Goal: Task Accomplishment & Management: Use online tool/utility

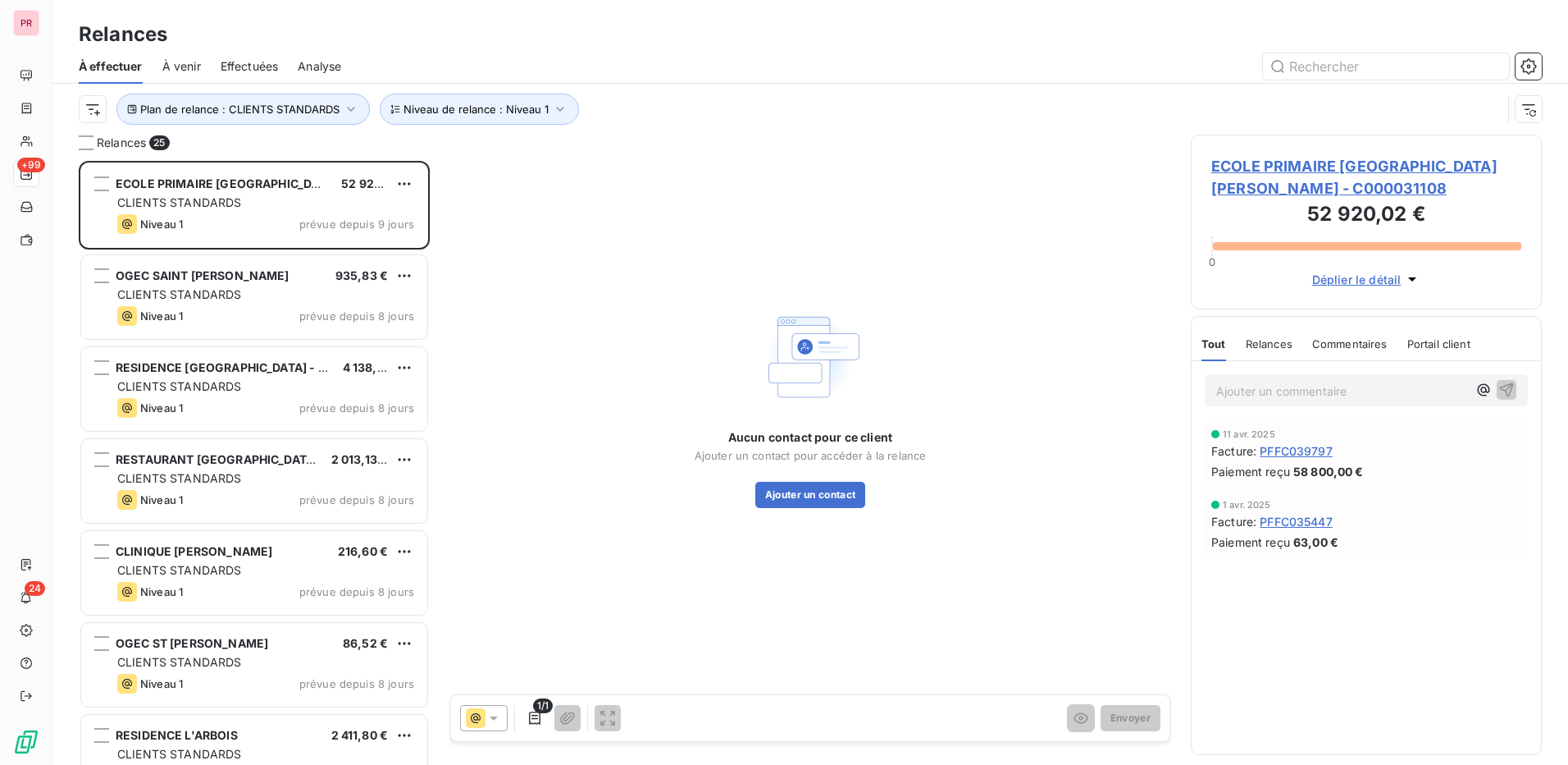
scroll to position [592, 338]
click at [1076, 299] on div "Aucun contact pour ce client Ajouter un contact pour accéder à la relance Ajout…" at bounding box center [810, 406] width 722 height 543
click at [717, 202] on div "Aucun contact pour ce client Ajouter un contact pour accéder à la relance Ajout…" at bounding box center [810, 406] width 722 height 543
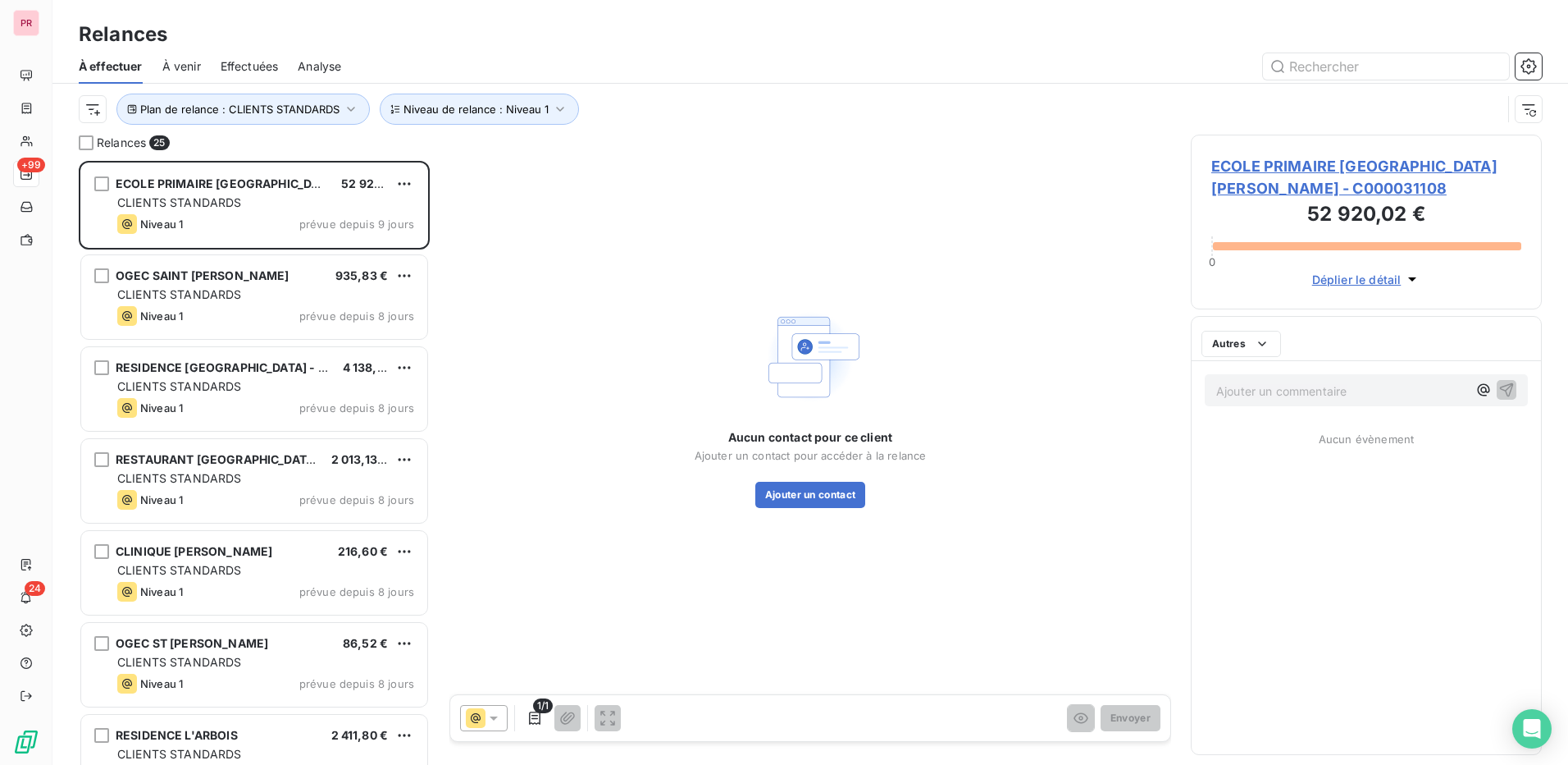
scroll to position [592, 338]
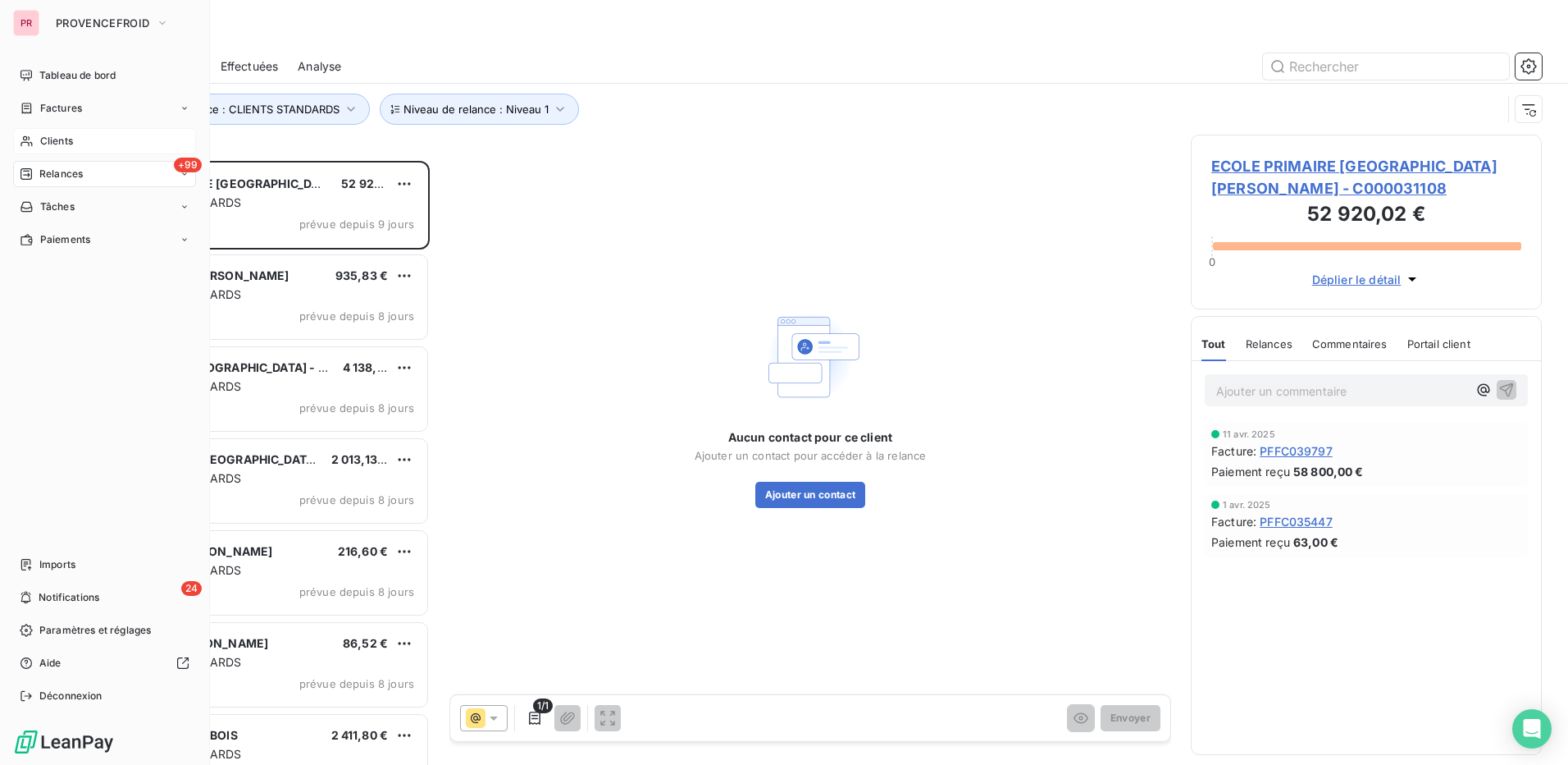
click at [54, 149] on div "Clients" at bounding box center [104, 141] width 182 height 27
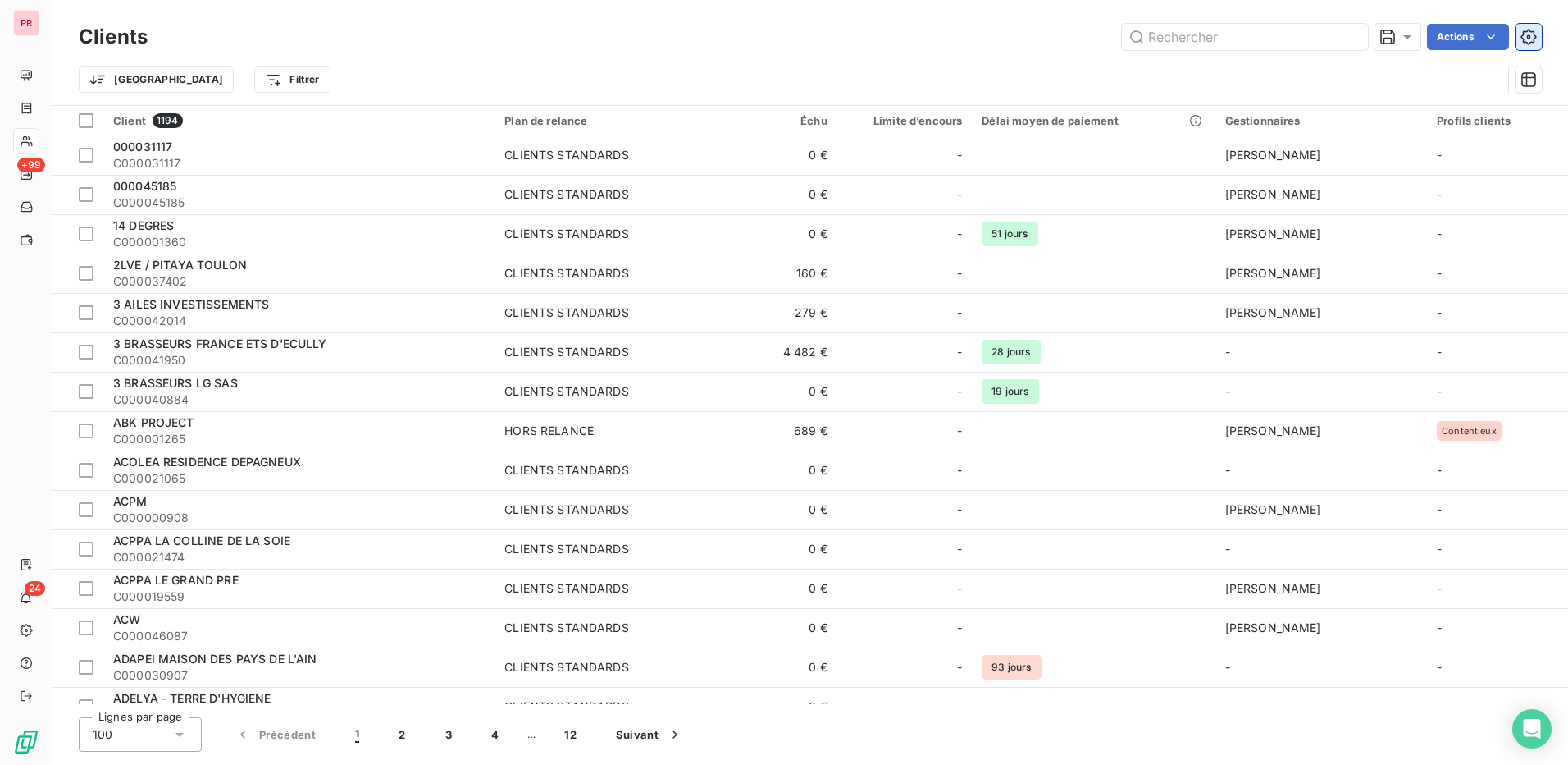
click at [1529, 43] on icon "button" at bounding box center [1529, 37] width 17 height 17
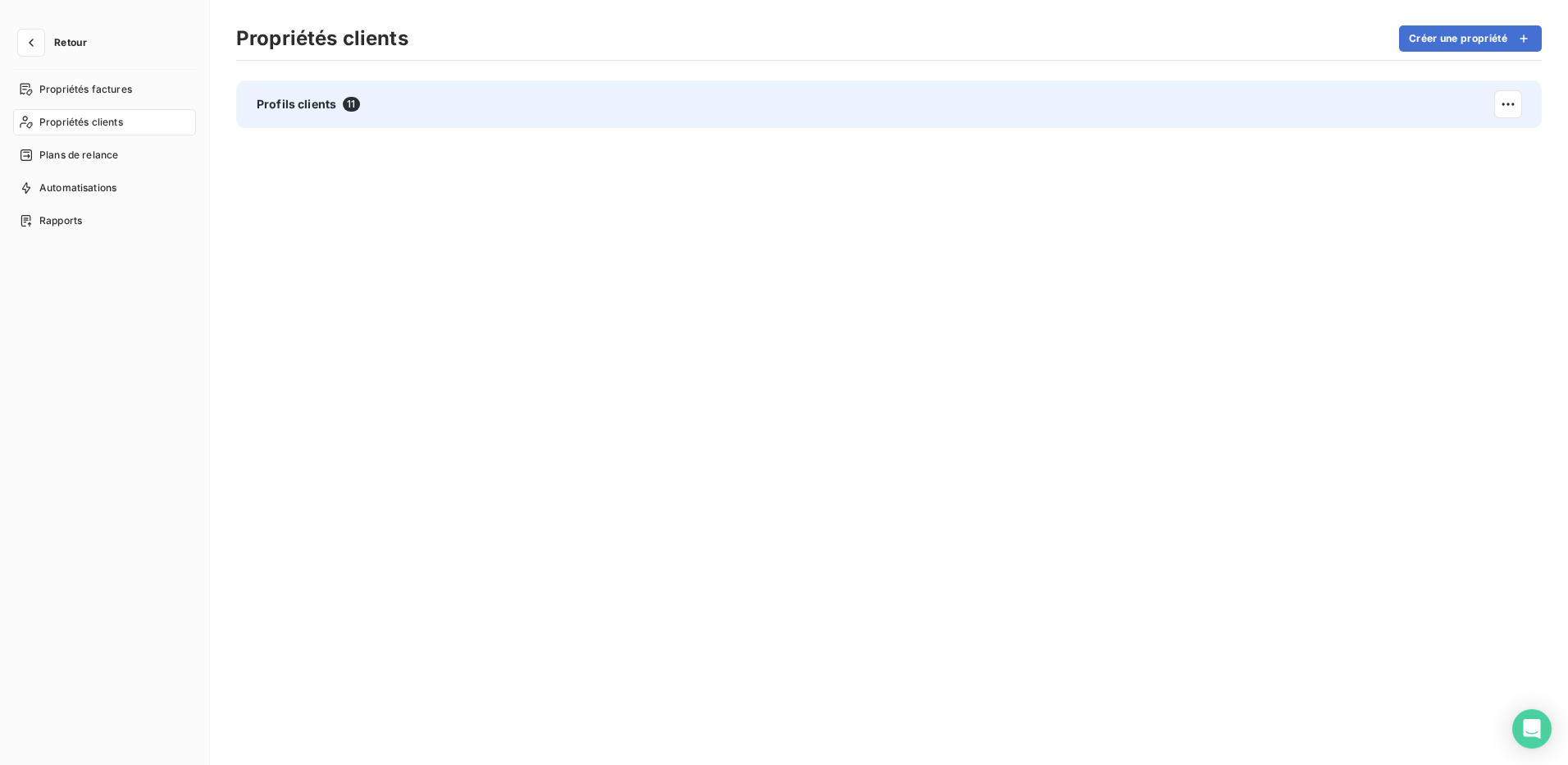
click at [281, 93] on div "Profils clients 11" at bounding box center [889, 105] width 1306 height 48
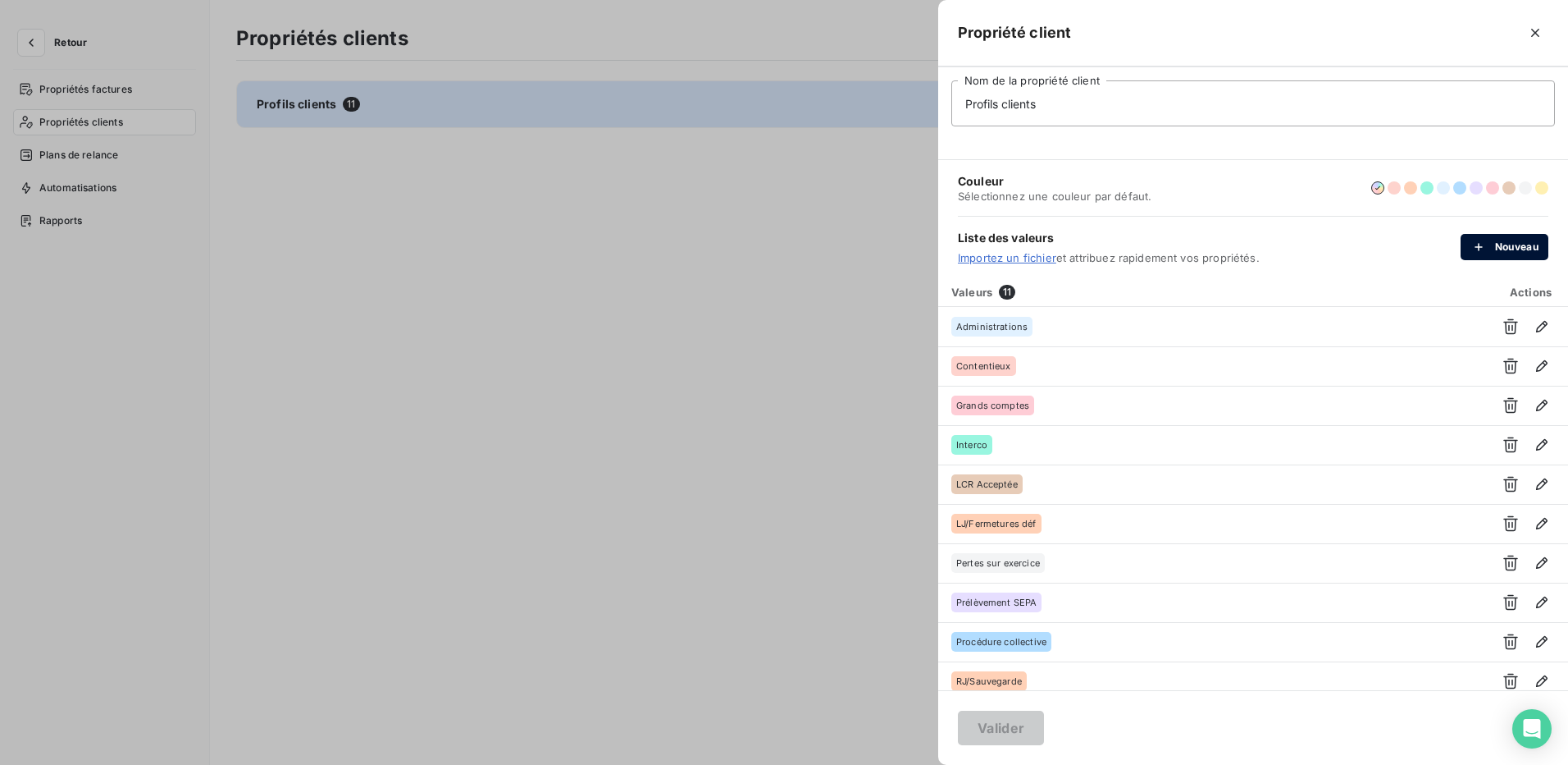
click at [1495, 249] on button "Nouveau" at bounding box center [1505, 247] width 88 height 27
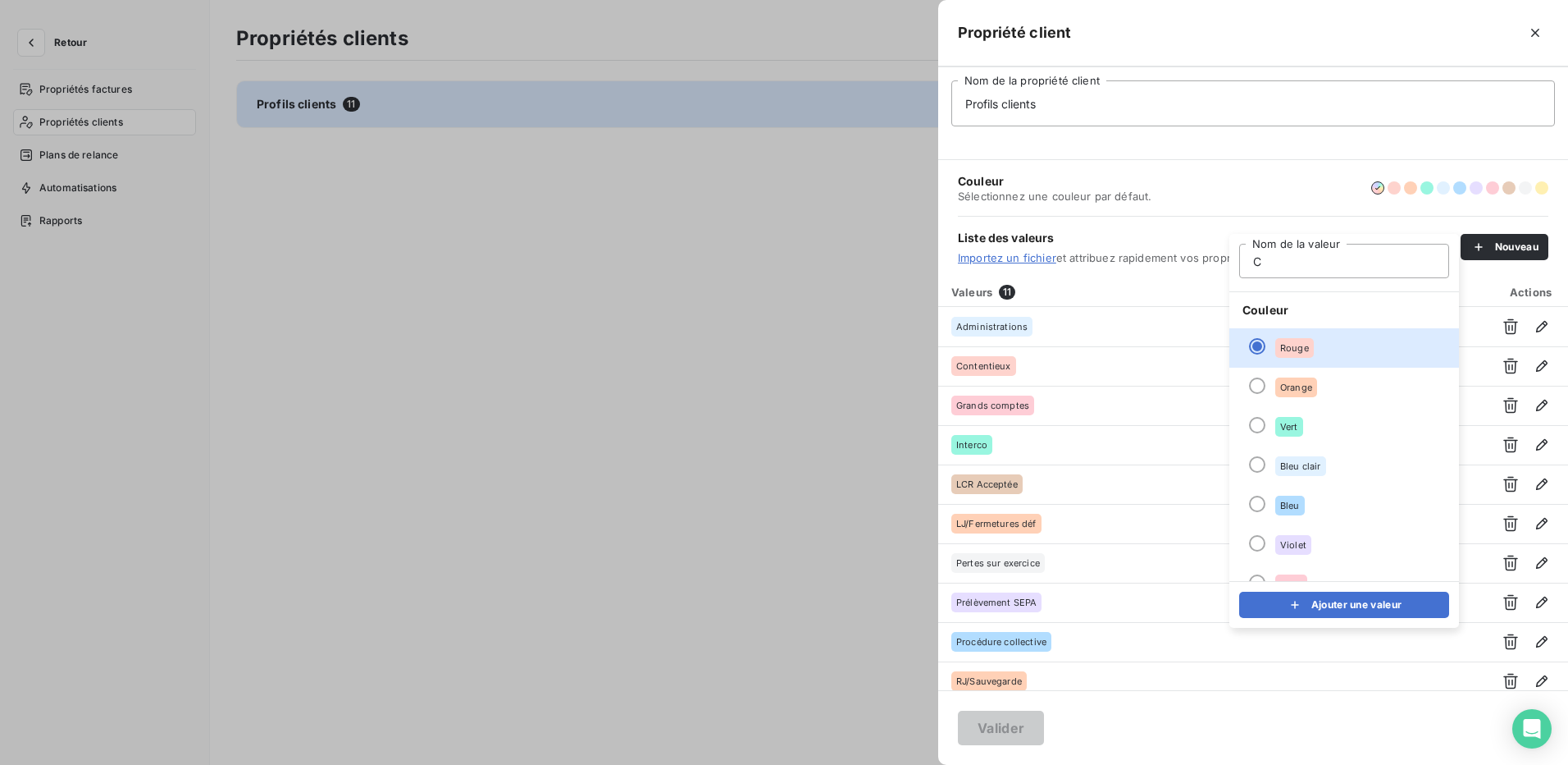
type input "CLIENTS STANTARDS"
click at [1256, 503] on div at bounding box center [1257, 504] width 17 height 17
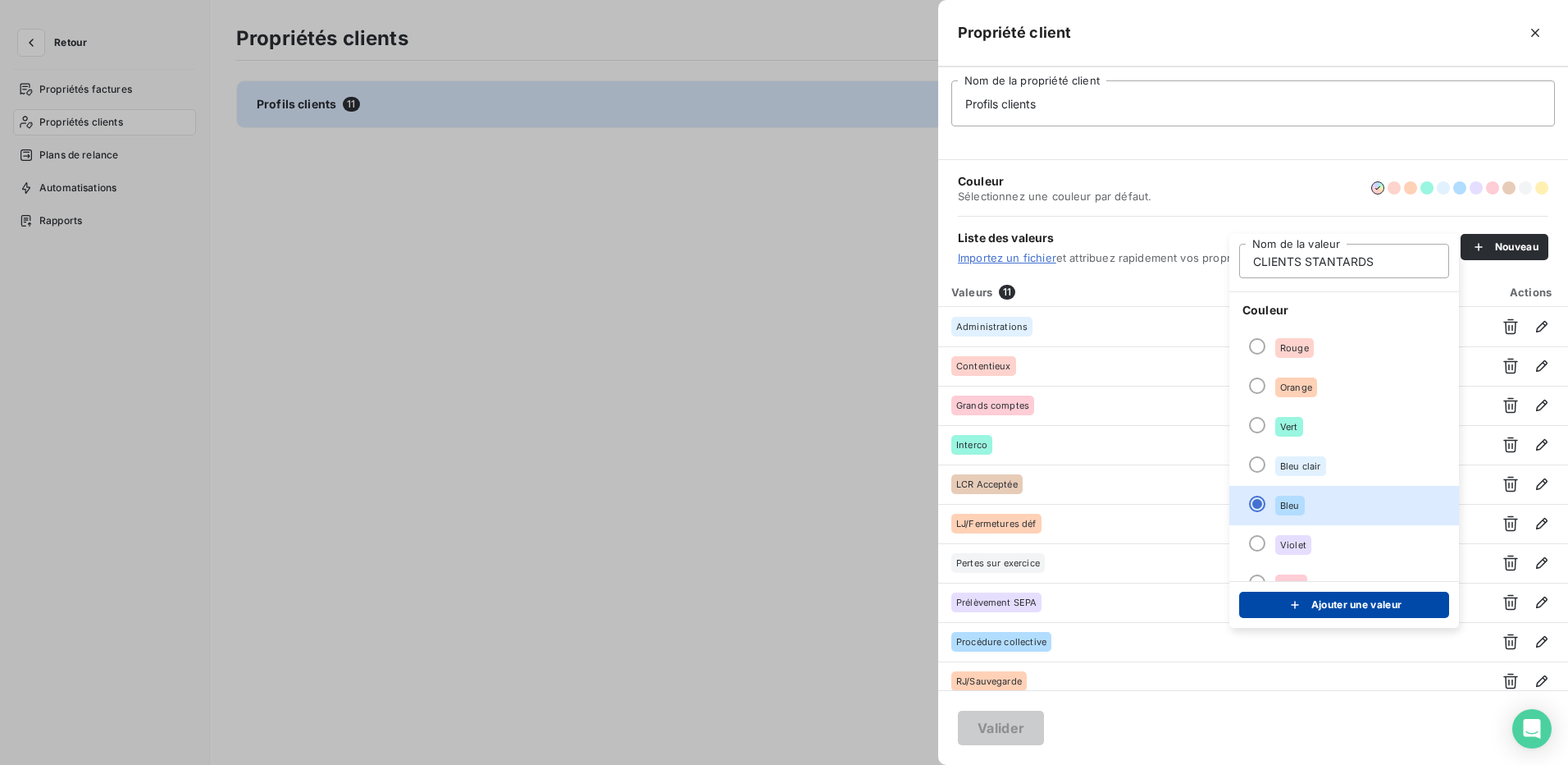
click at [1347, 611] on button "Ajouter une valeur" at bounding box center [1344, 604] width 210 height 27
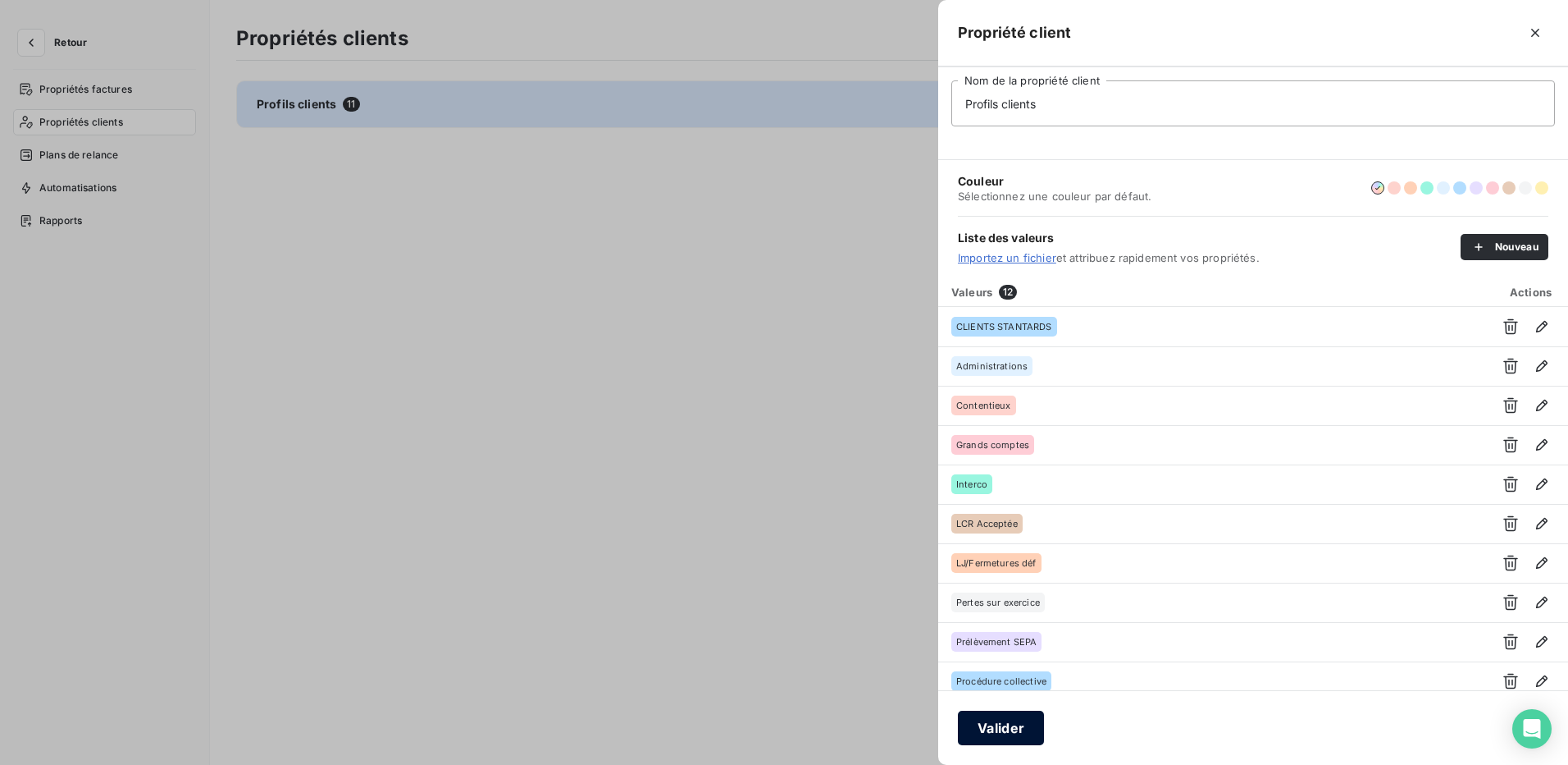
click at [1013, 729] on button "Valider" at bounding box center [1001, 728] width 86 height 35
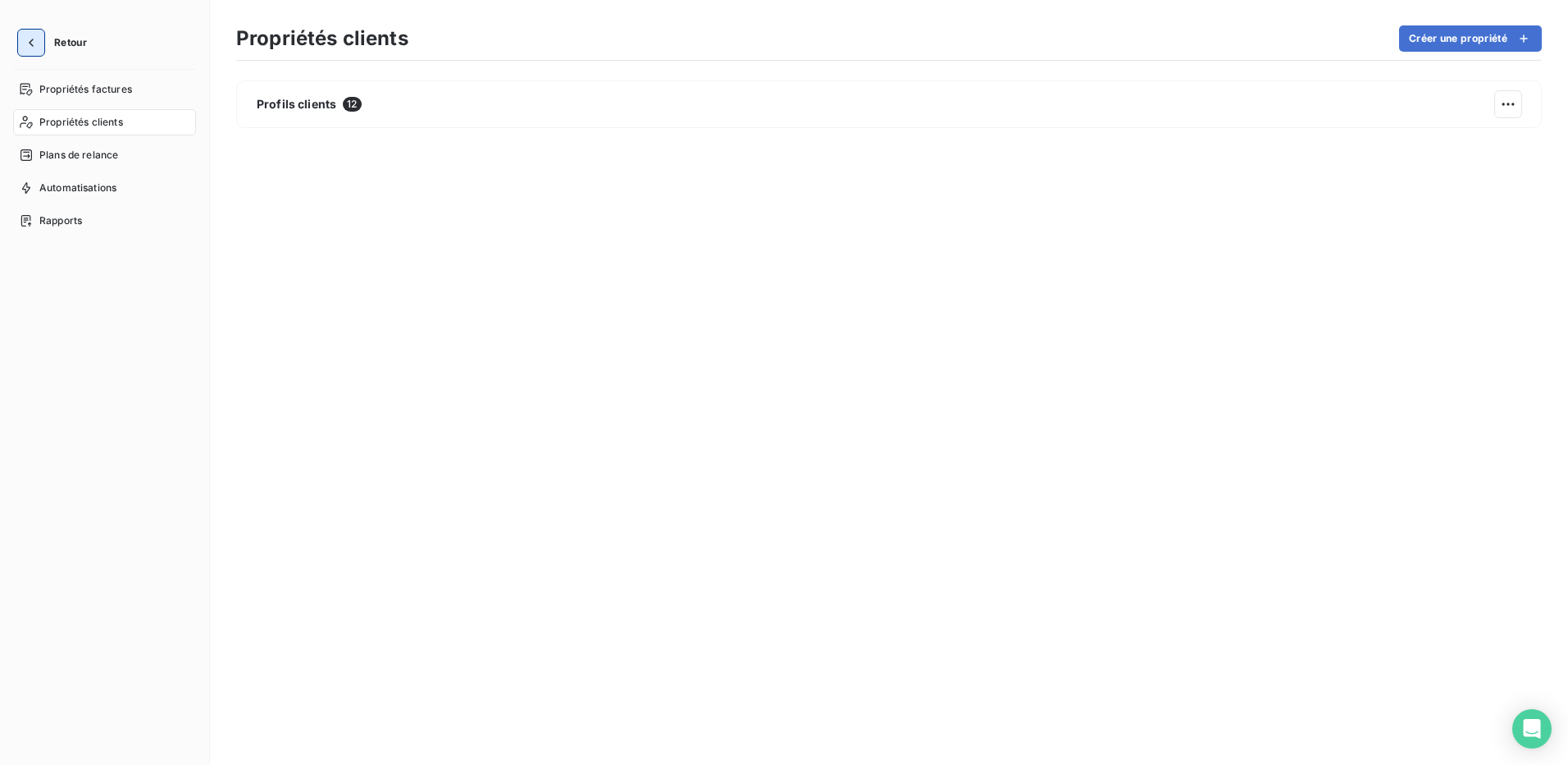
click at [40, 35] on button "button" at bounding box center [31, 42] width 27 height 27
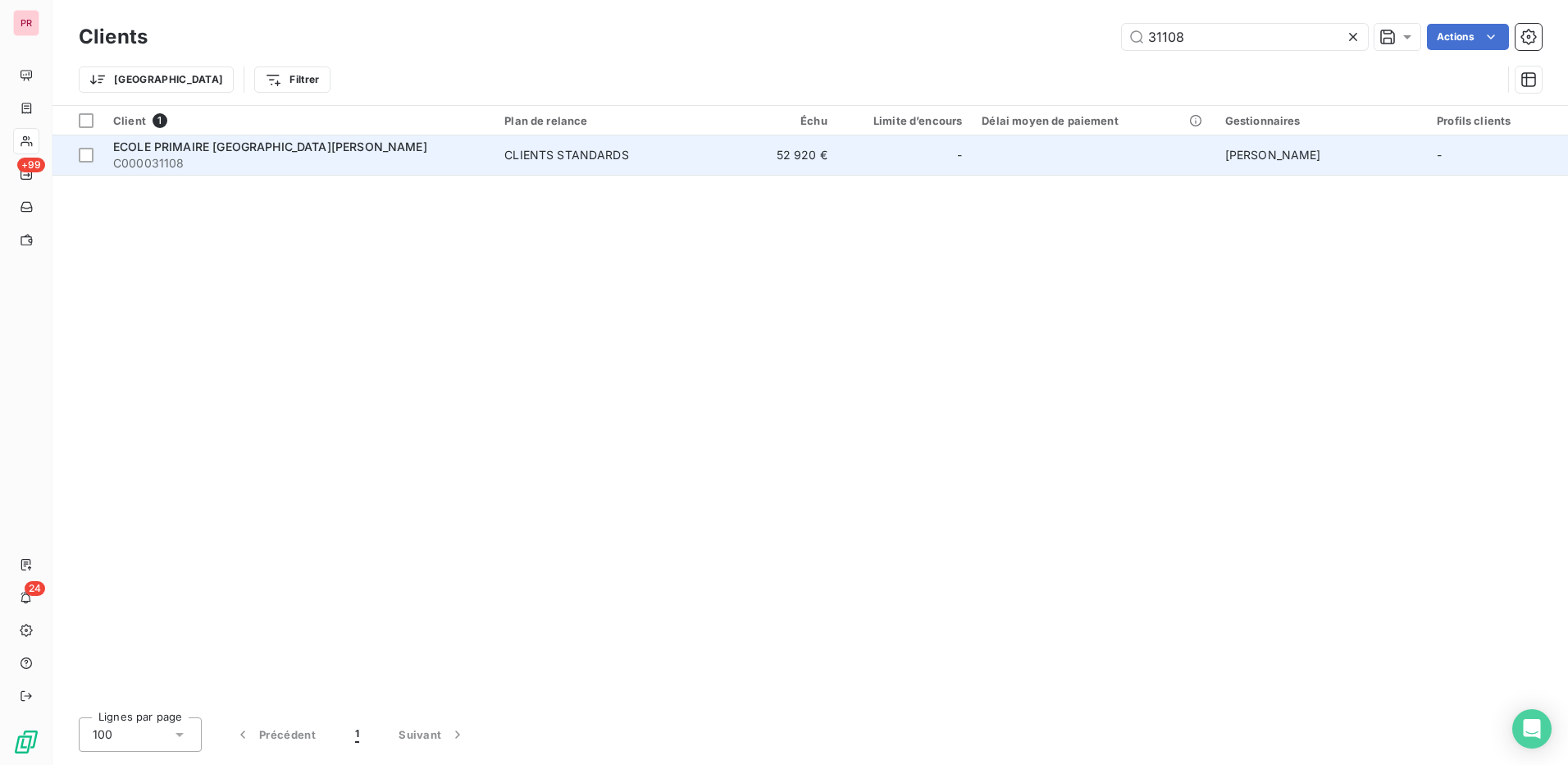
type input "31108"
click at [179, 160] on span "C000031108" at bounding box center [298, 163] width 371 height 17
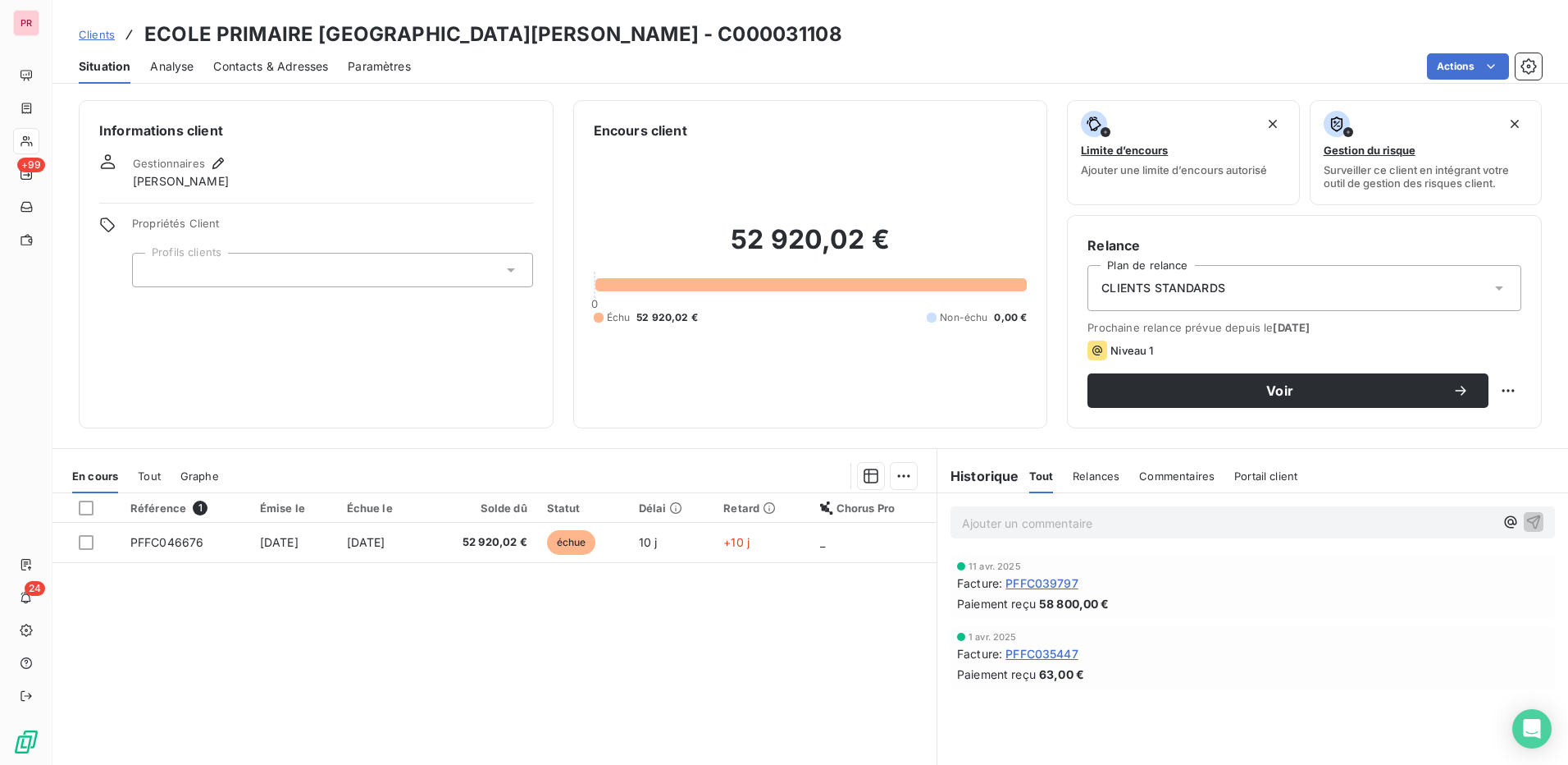
click at [461, 267] on div at bounding box center [332, 271] width 401 height 35
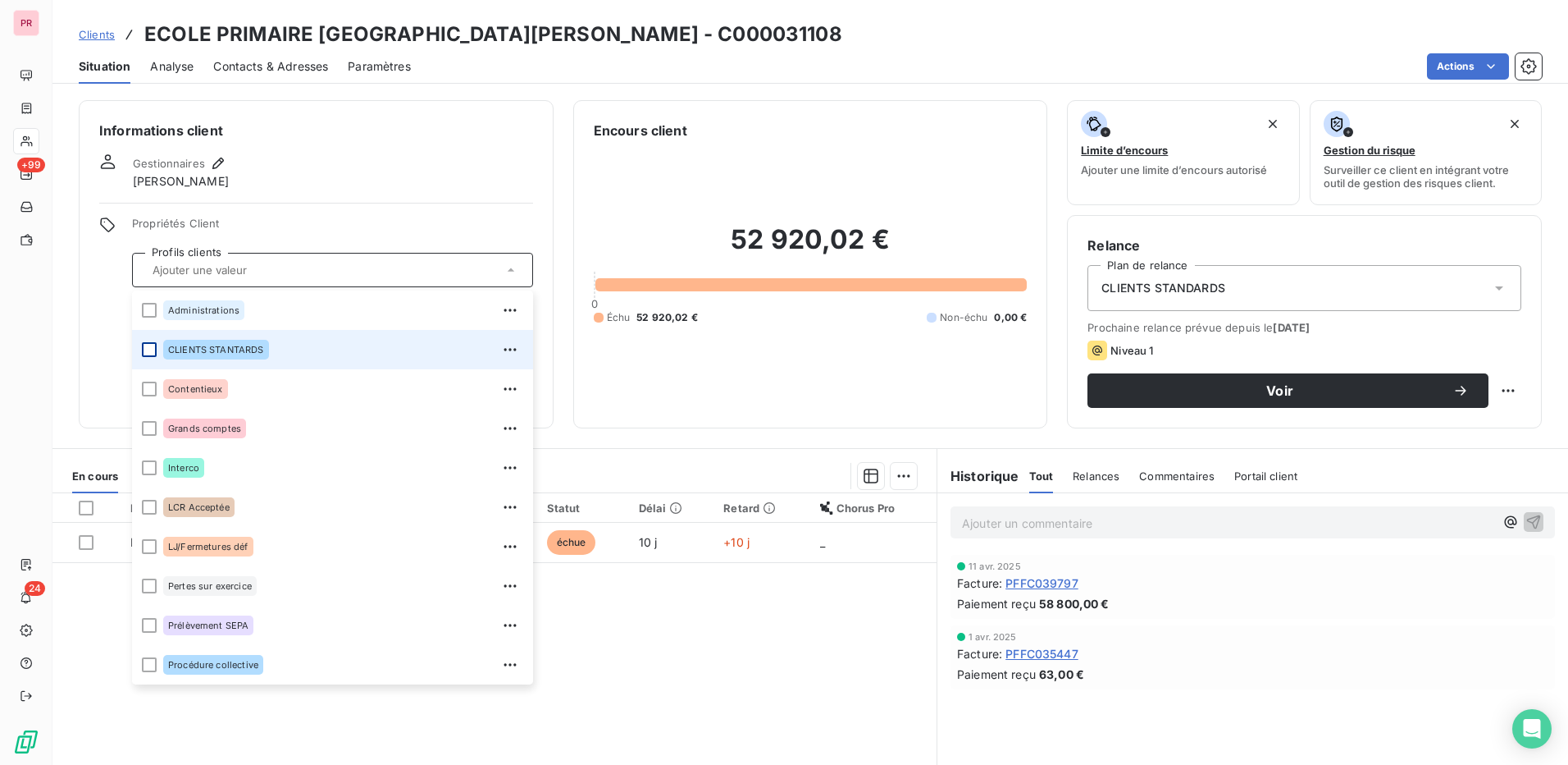
click at [149, 345] on div at bounding box center [149, 349] width 15 height 15
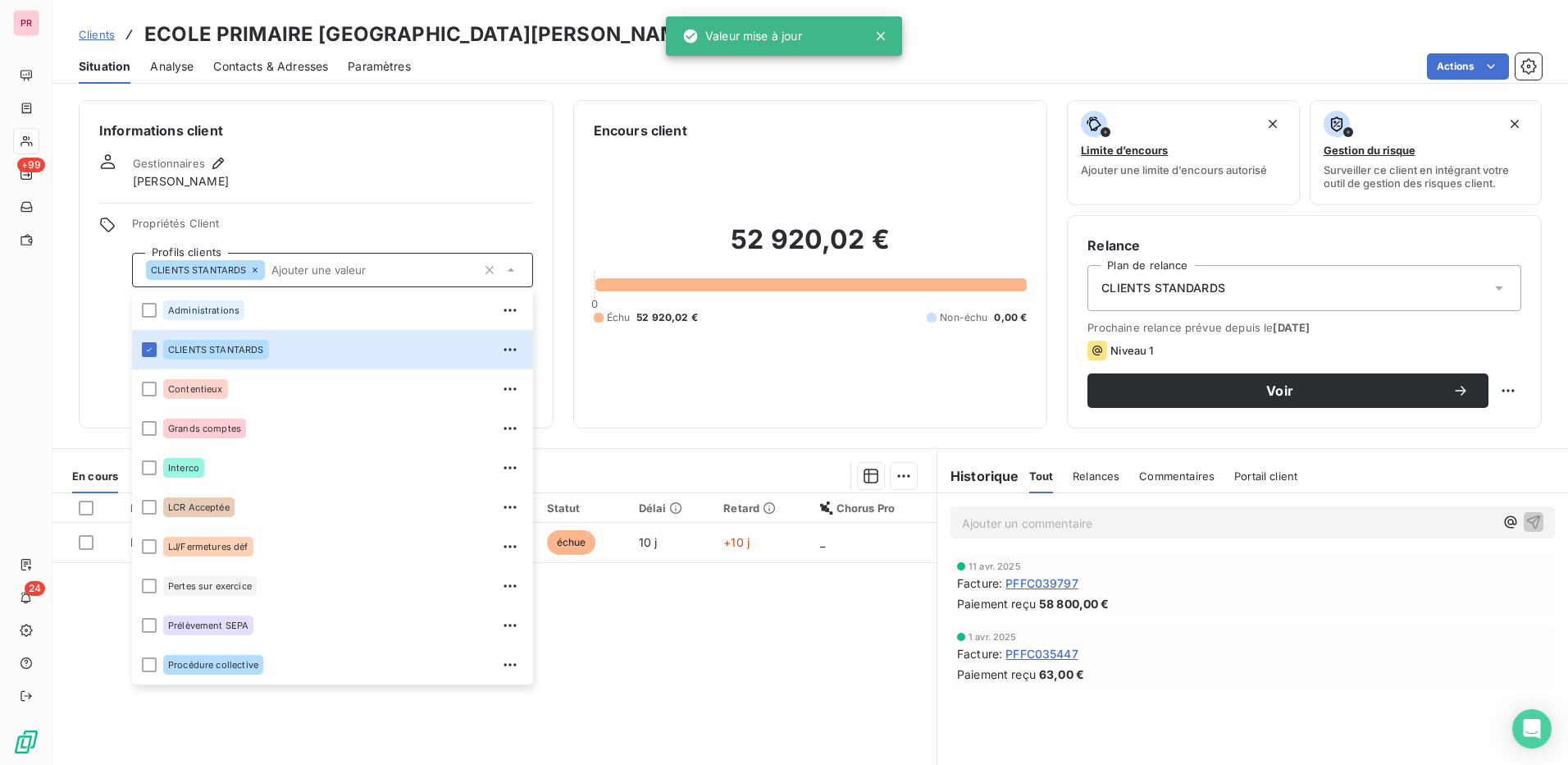
click at [514, 197] on div "Informations client Gestionnaires Lucas Teisseire Propriétés Client Profils cli…" at bounding box center [316, 264] width 475 height 328
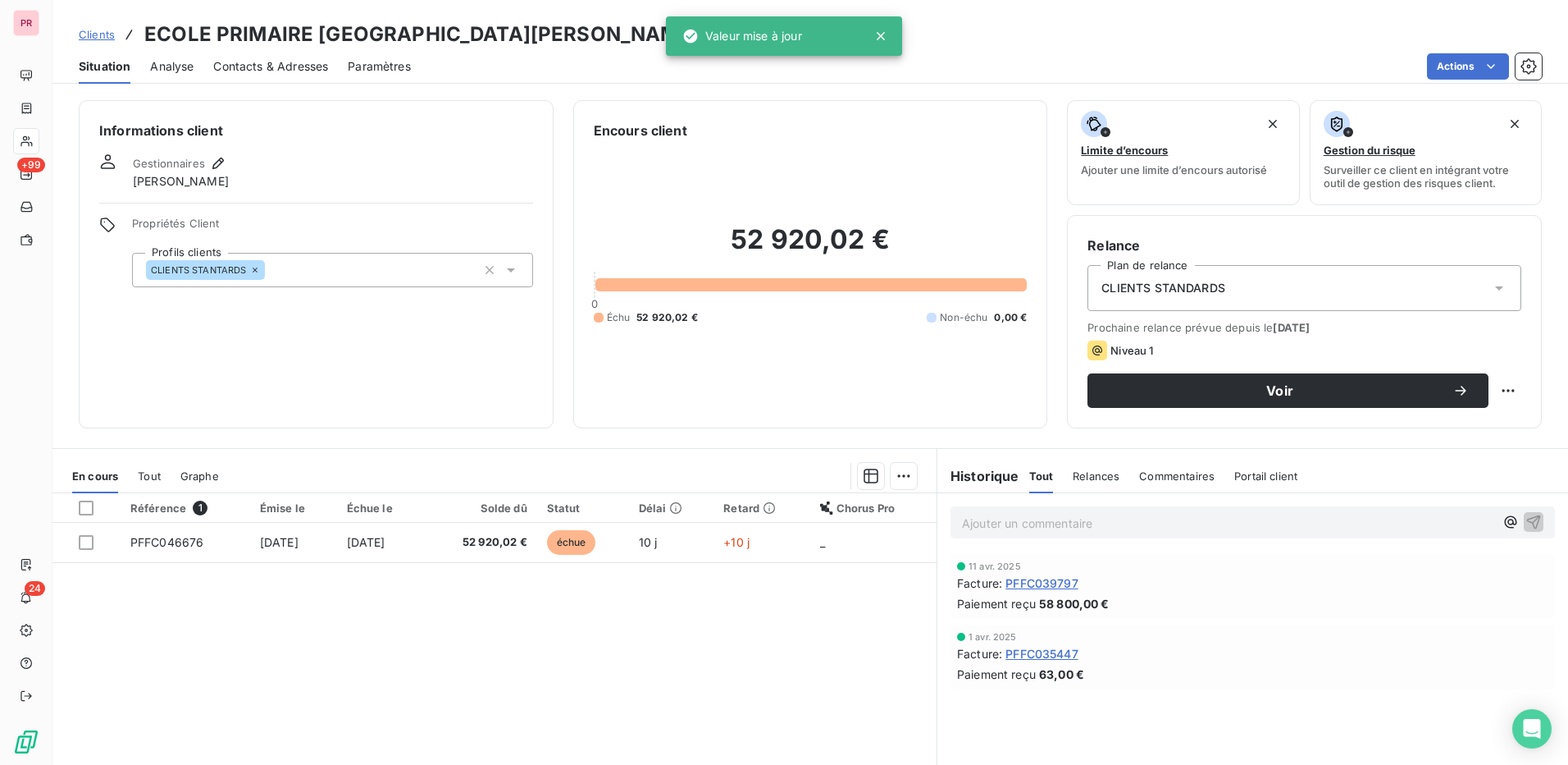
click at [833, 378] on div "52 920,02 € 0 Échu 52 920,02 € Non-échu 0,00 €" at bounding box center [811, 274] width 434 height 268
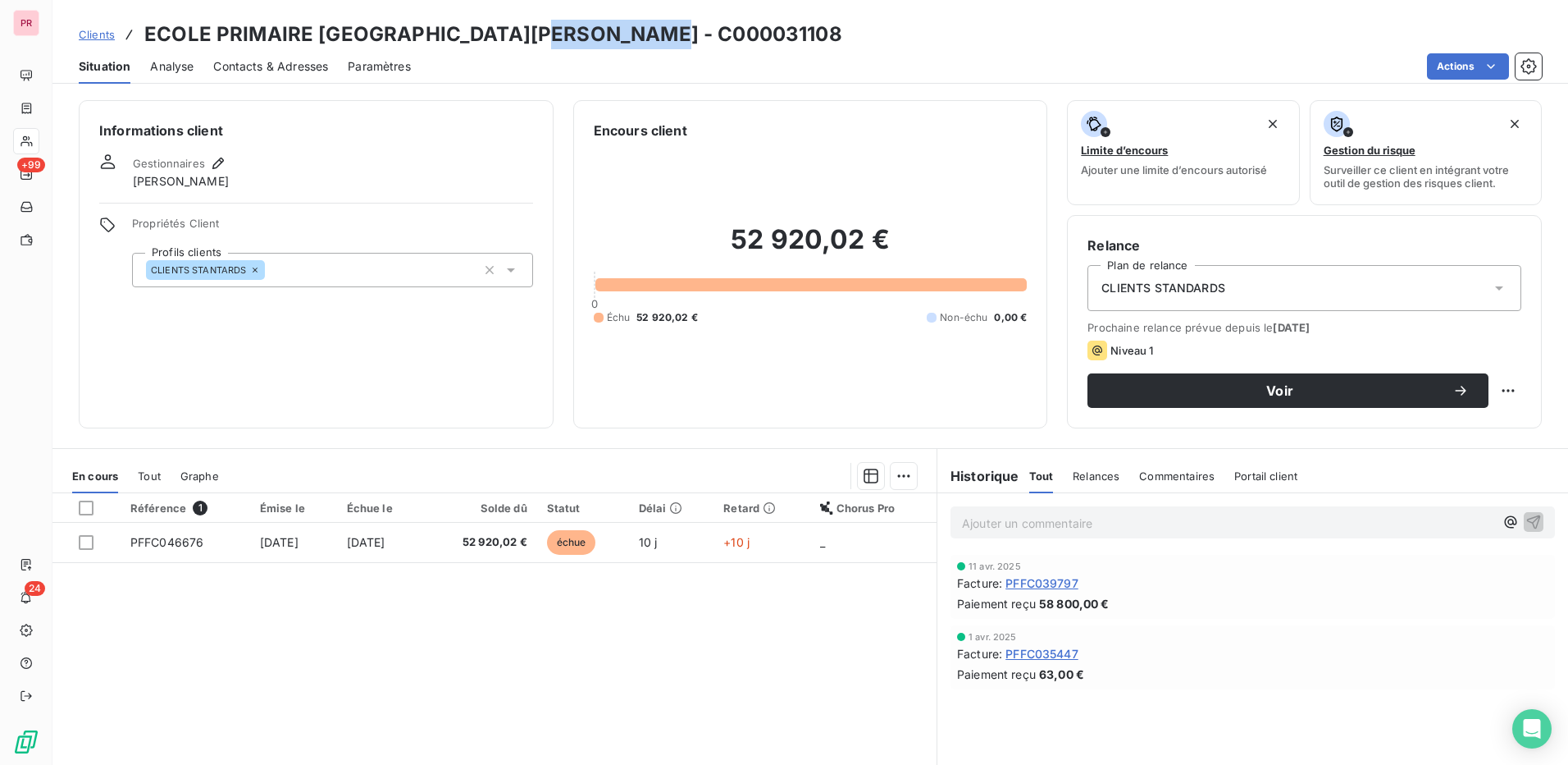
drag, startPoint x: 648, startPoint y: 41, endPoint x: 524, endPoint y: 35, distance: 124.1
click at [524, 35] on div "Clients ECOLE PRIMAIRE SAINTE ELISABETH - C000031108" at bounding box center [810, 34] width 1516 height 29
copy h3 "C000031108"
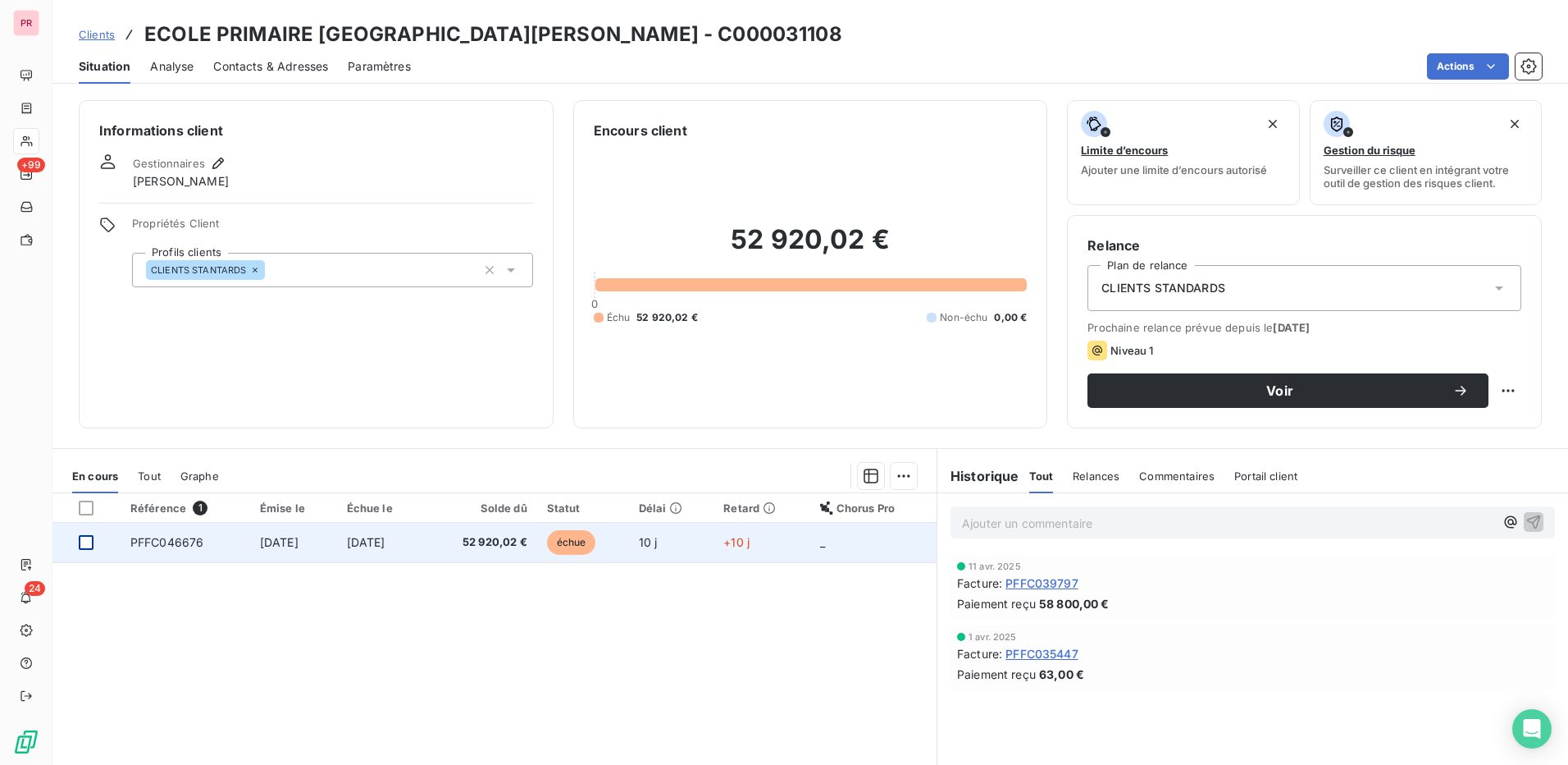
click at [87, 544] on div at bounding box center [86, 542] width 15 height 15
click at [189, 543] on span "PFFC046676" at bounding box center [167, 541] width 74 height 14
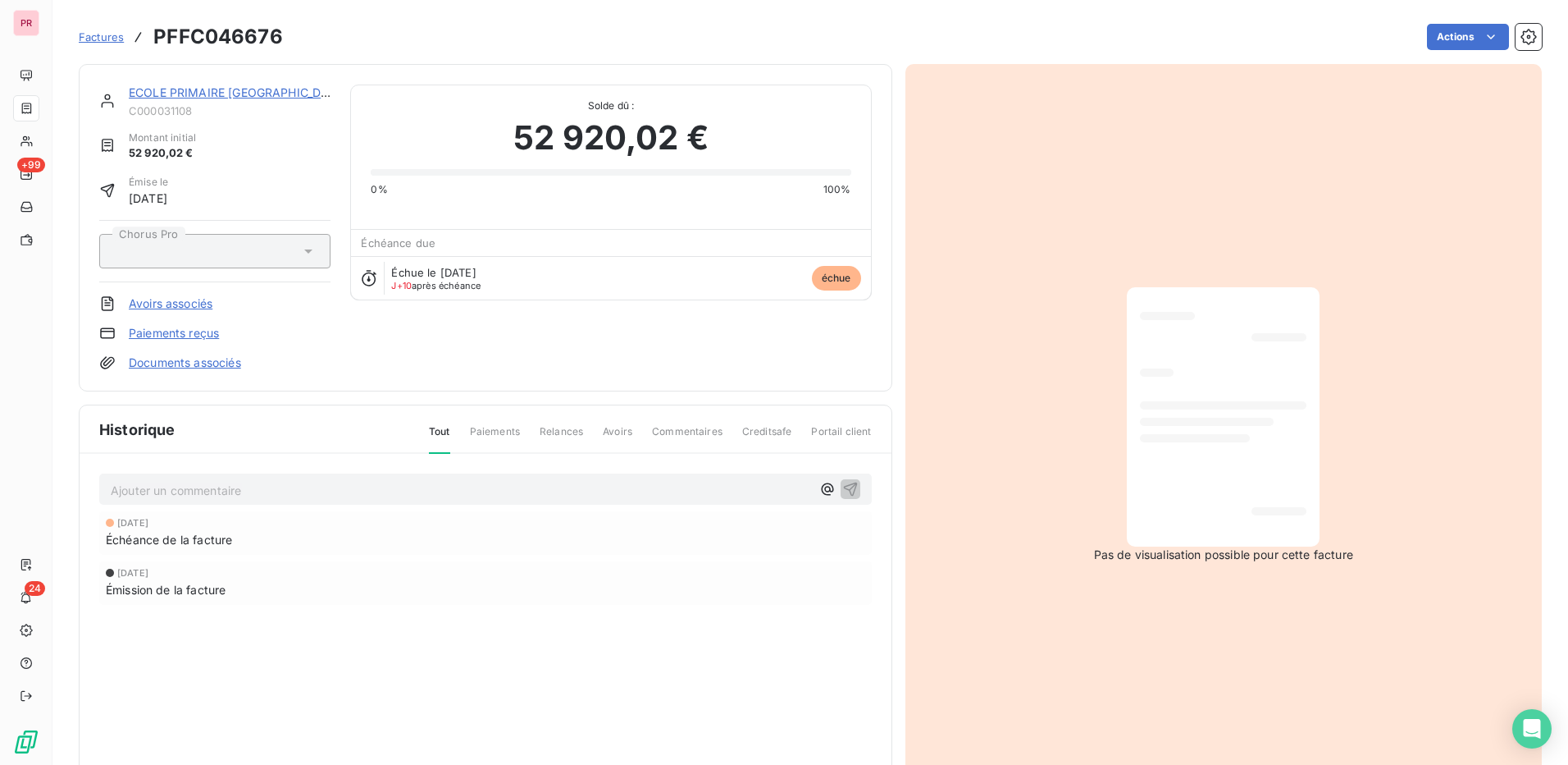
click at [330, 491] on p "Ajouter un commentaire ﻿" at bounding box center [461, 490] width 701 height 20
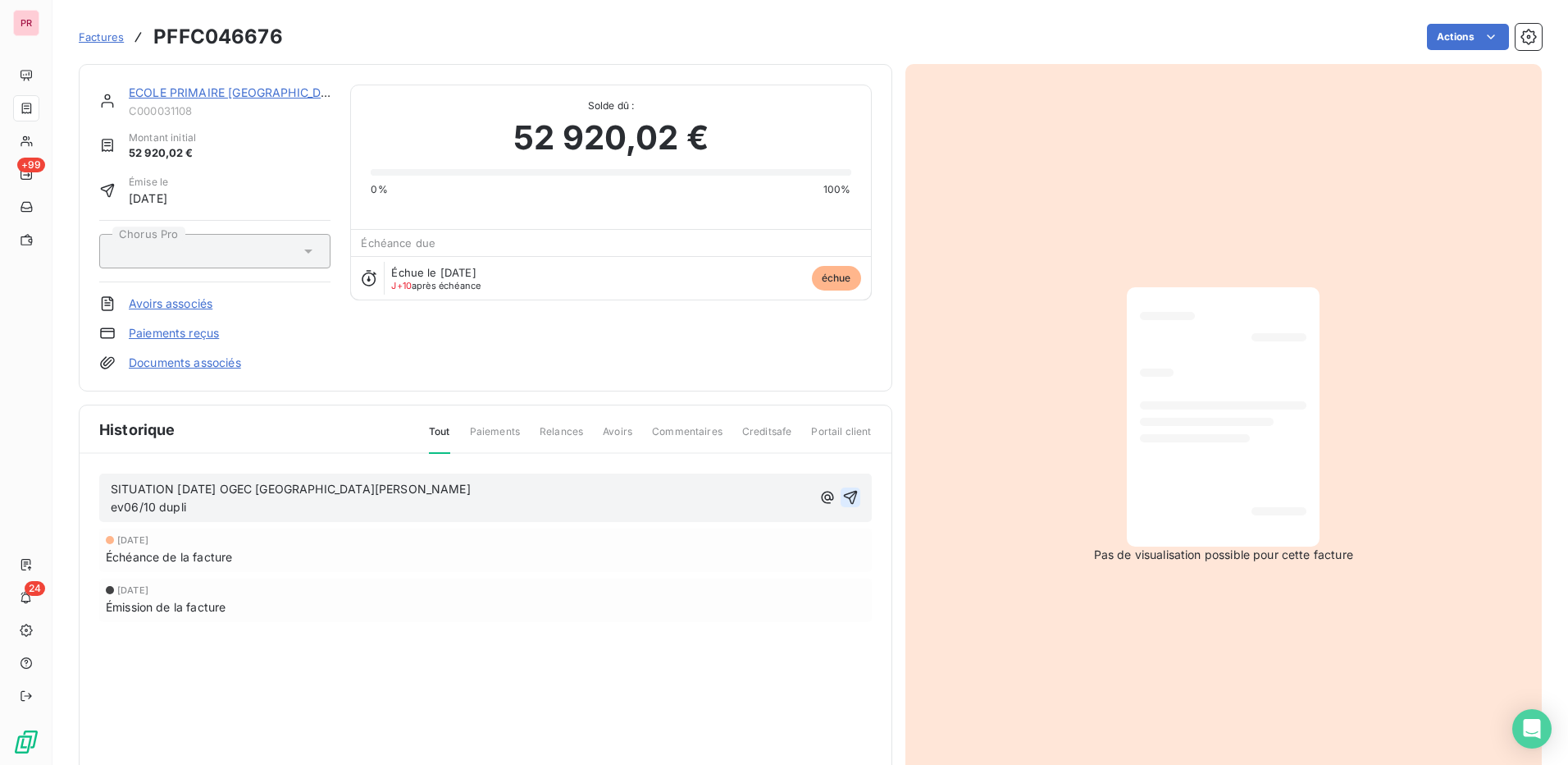
click at [847, 500] on icon "button" at bounding box center [850, 497] width 14 height 14
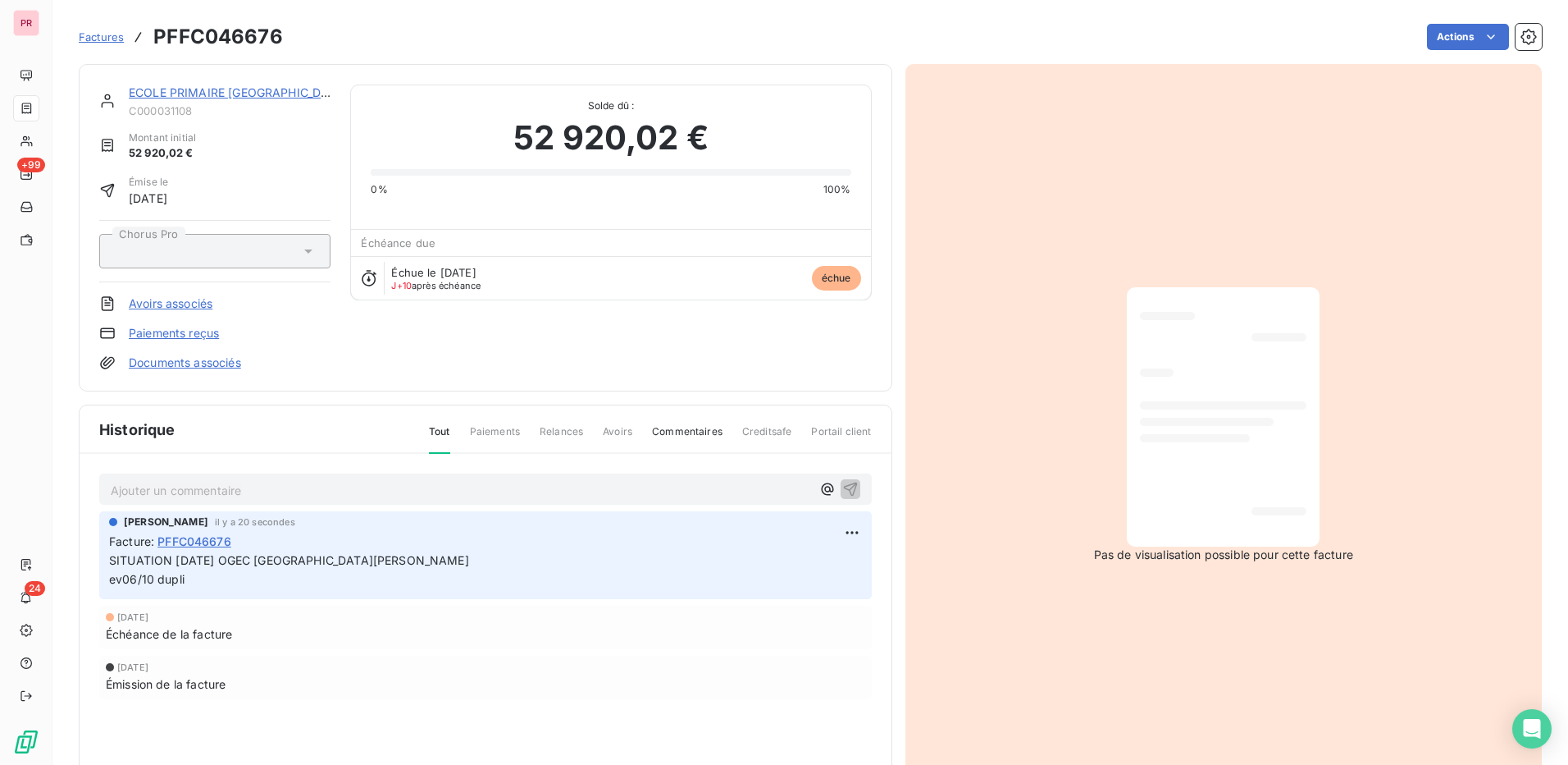
click at [705, 682] on div "Émission de la facture" at bounding box center [485, 683] width 759 height 17
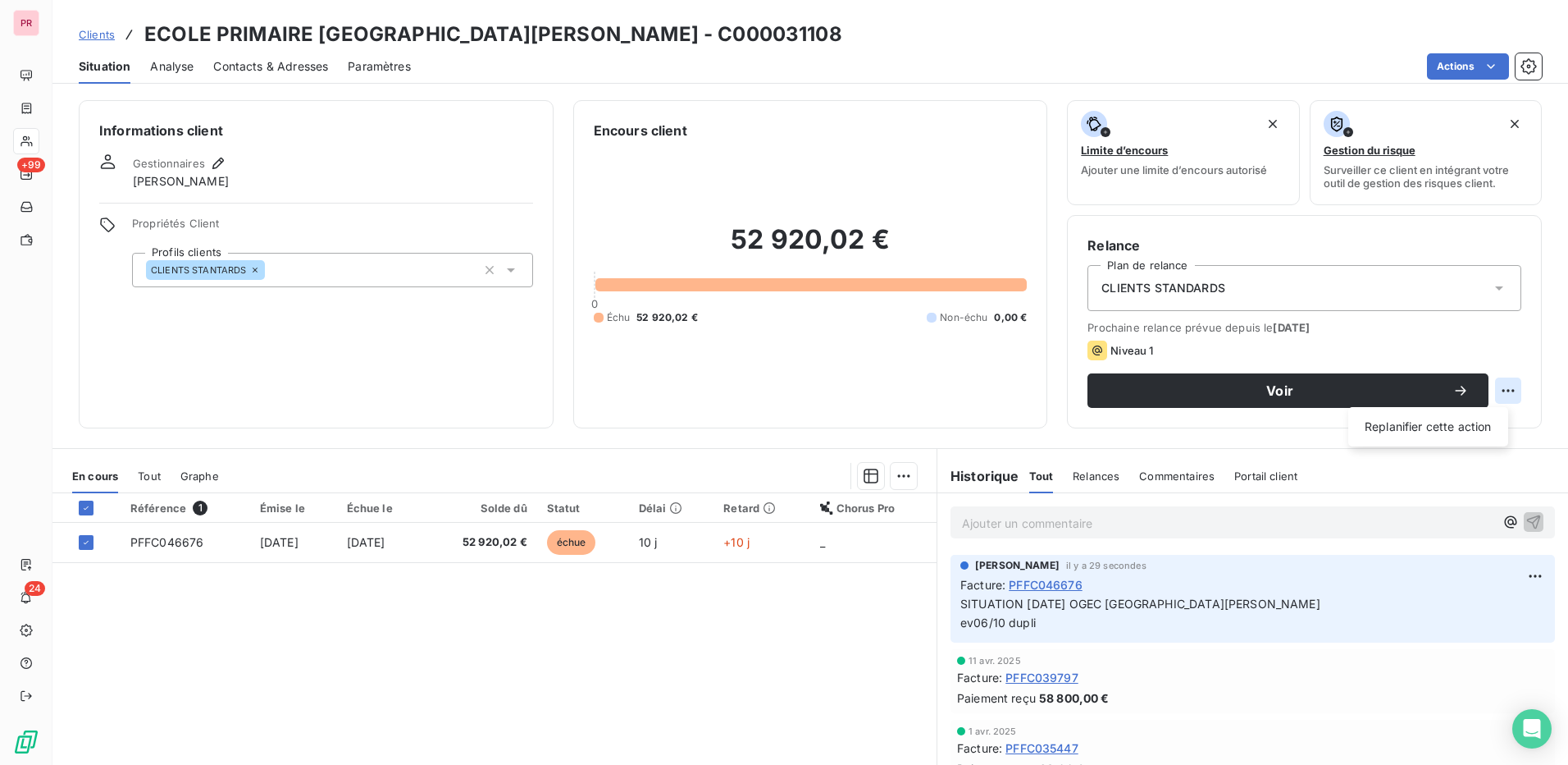
click at [1494, 393] on html "PR +99 24 Clients ECOLE PRIMAIRE SAINTE ELISABETH - C000031108 Situation Analys…" at bounding box center [784, 382] width 1568 height 765
click at [1463, 424] on div "Replanifier cette action" at bounding box center [1429, 427] width 147 height 27
select select "9"
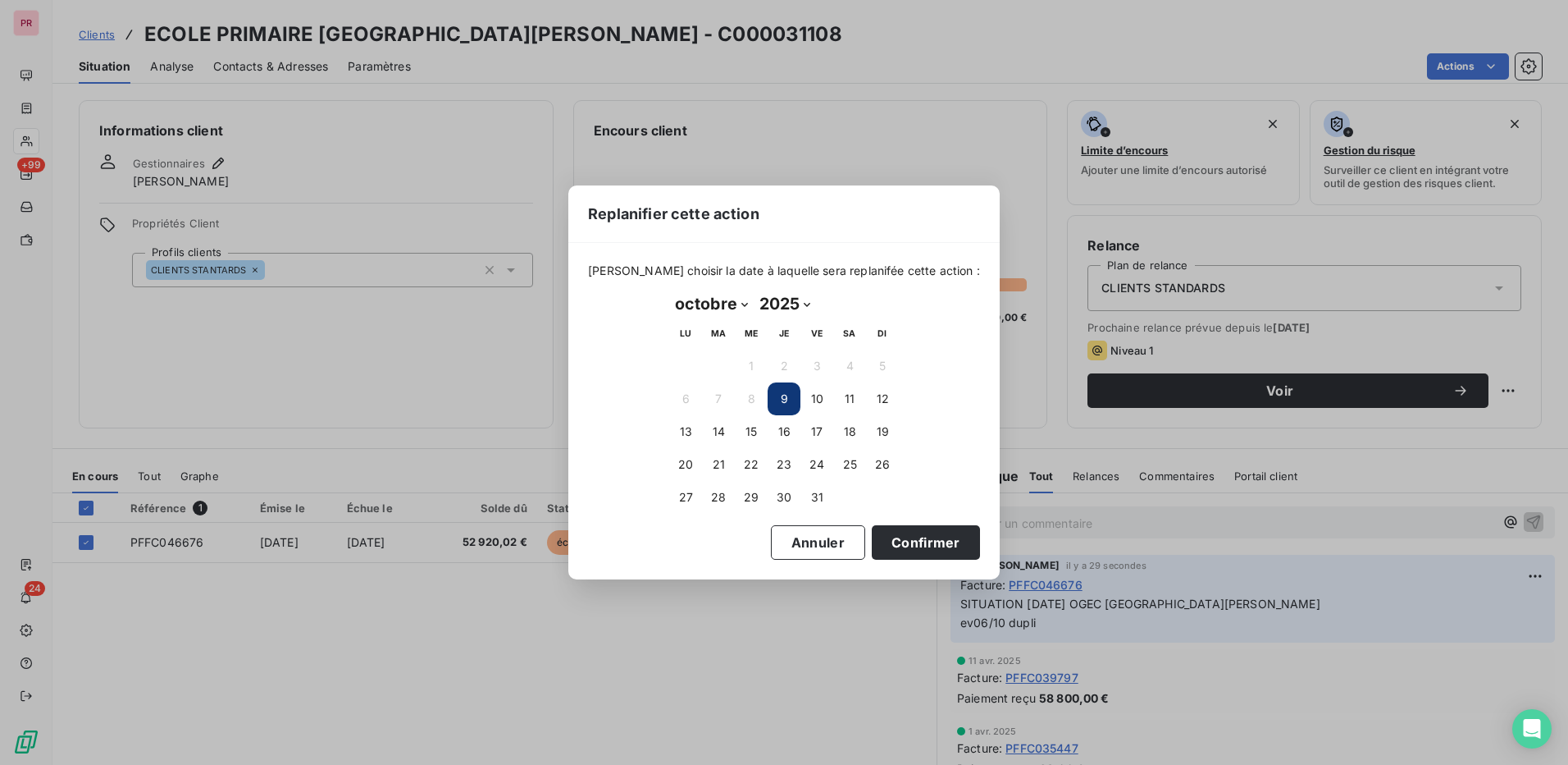
click at [378, 340] on div "Replanifier cette action Veuillez choisir la date à laquelle sera replanifée ce…" at bounding box center [784, 382] width 1568 height 765
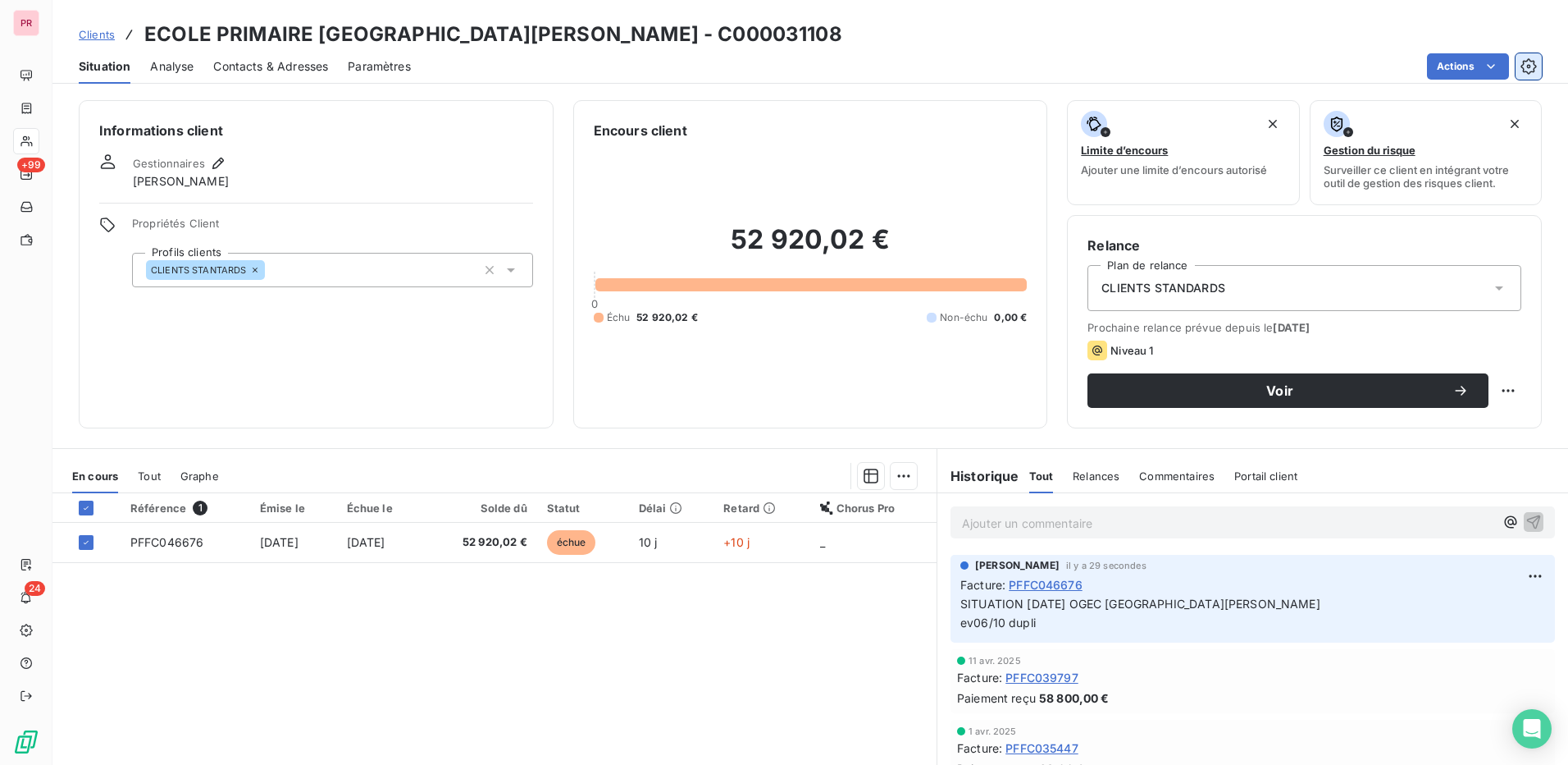
click at [1528, 66] on icon "button" at bounding box center [1529, 66] width 4 height 4
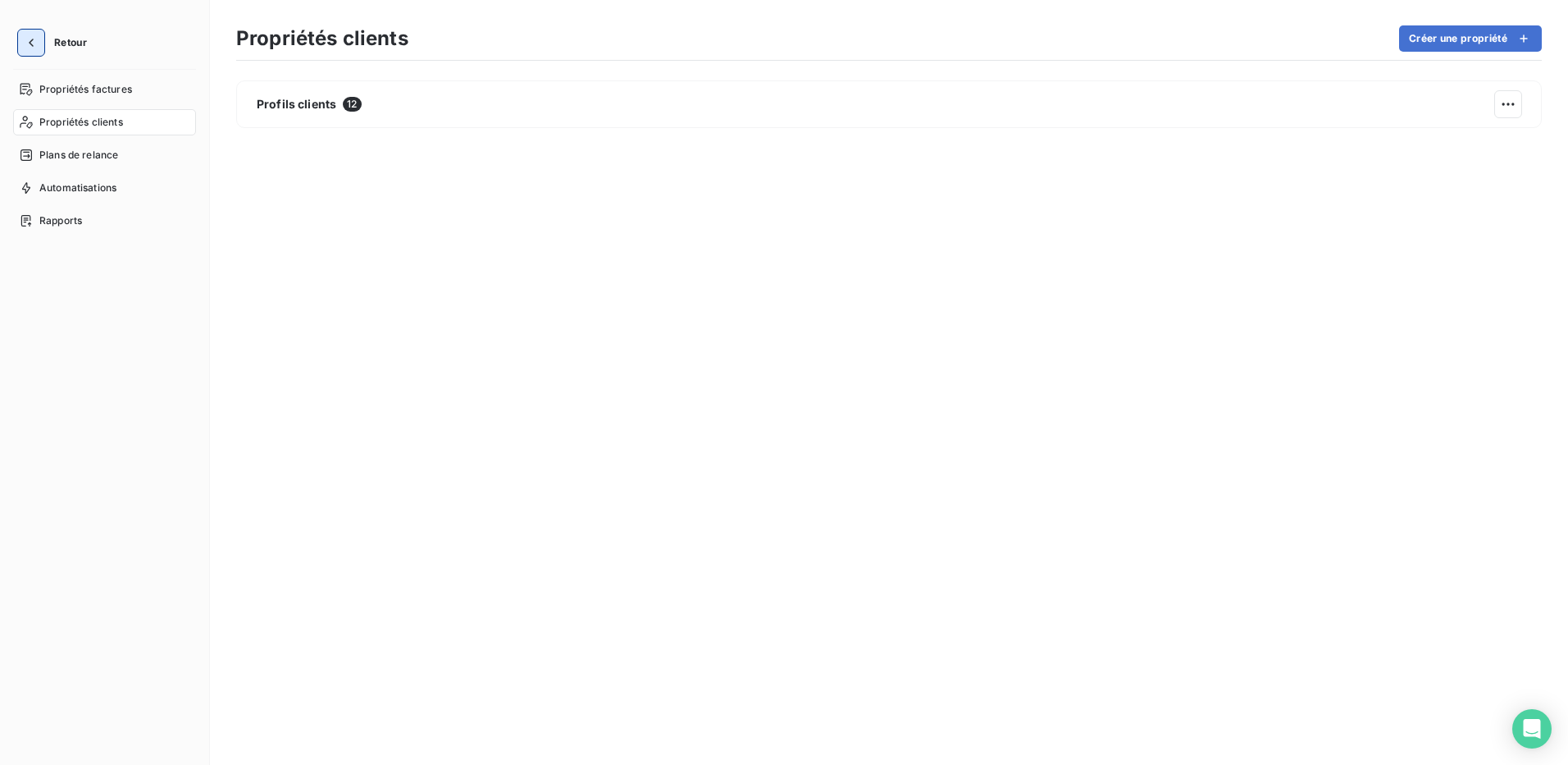
click at [37, 43] on icon "button" at bounding box center [31, 43] width 17 height 17
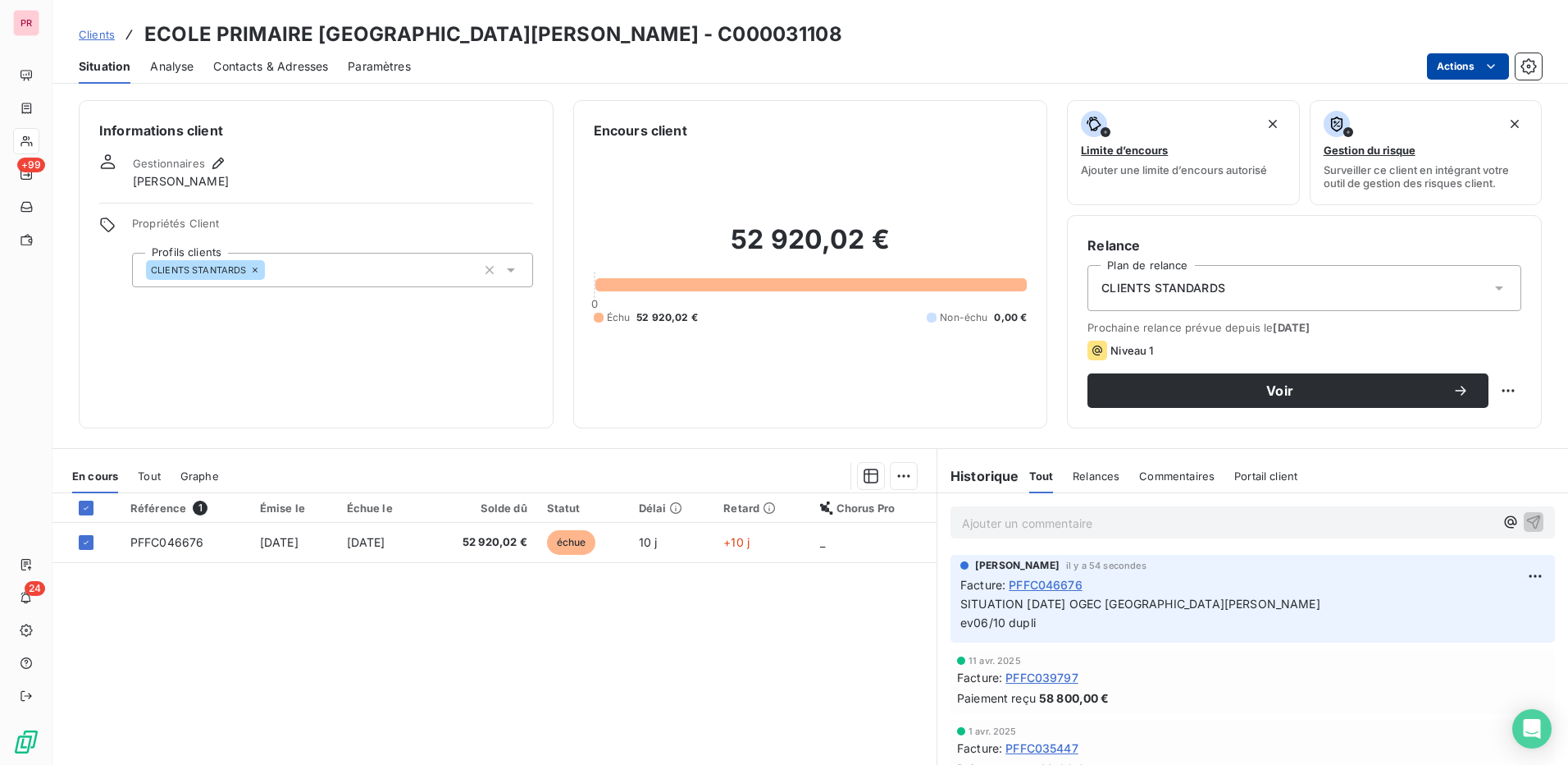
click at [1473, 61] on html "PR +99 24 Clients ECOLE PRIMAIRE SAINTE ELISABETH - C000031108 Situation Analys…" at bounding box center [784, 382] width 1568 height 765
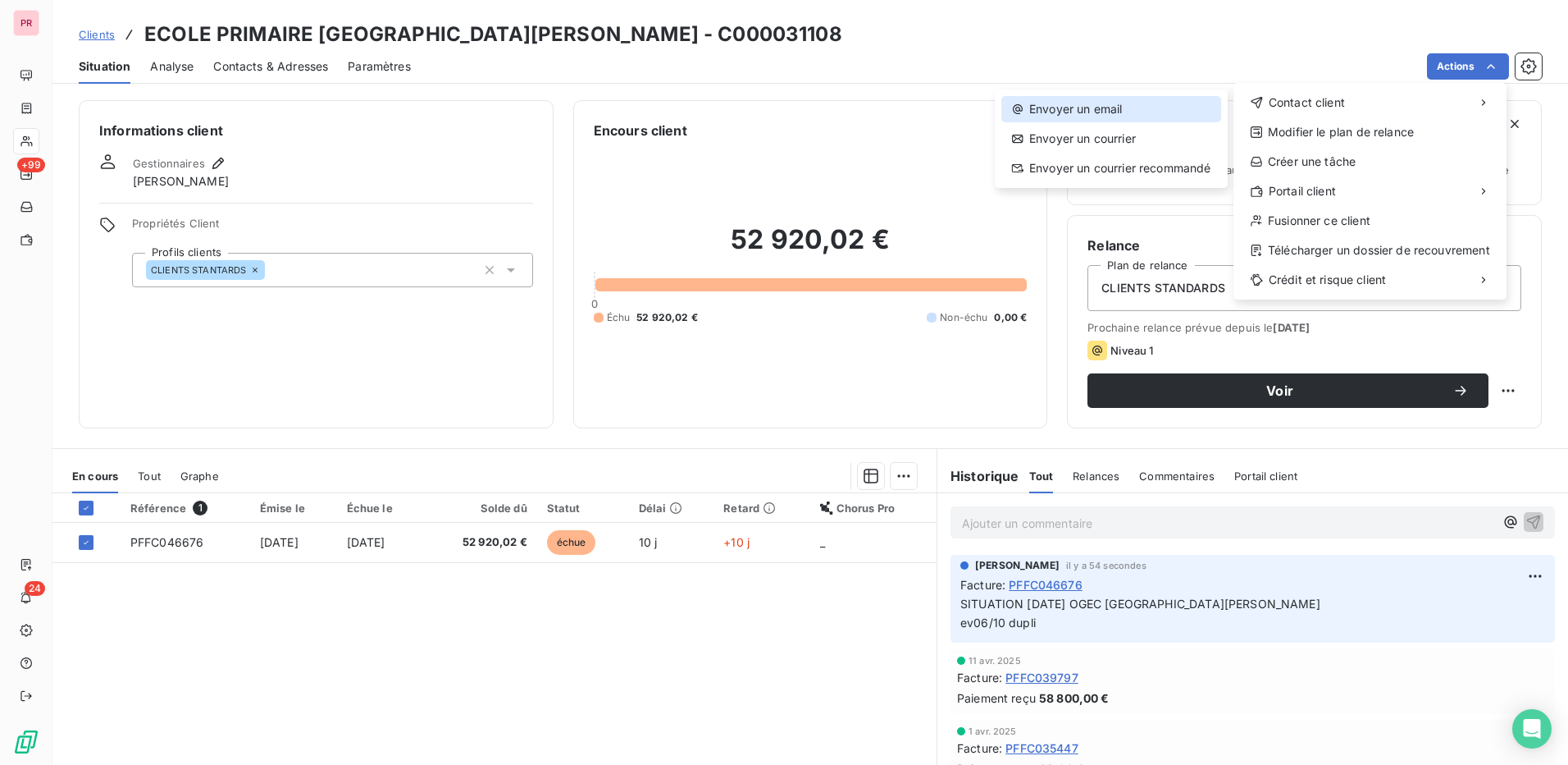
click at [1118, 97] on div "Envoyer un email" at bounding box center [1111, 109] width 220 height 27
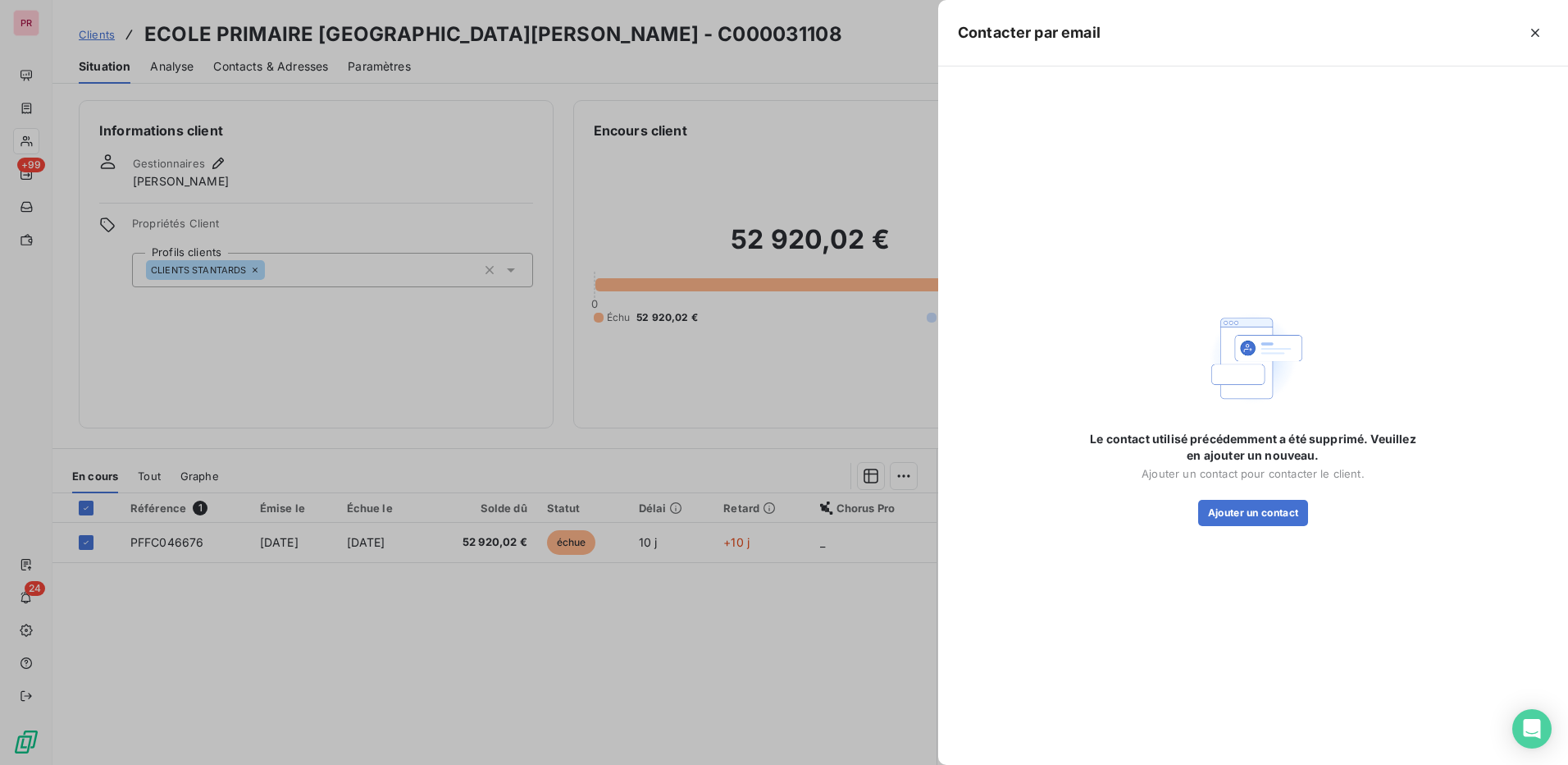
click at [801, 140] on div at bounding box center [784, 382] width 1568 height 765
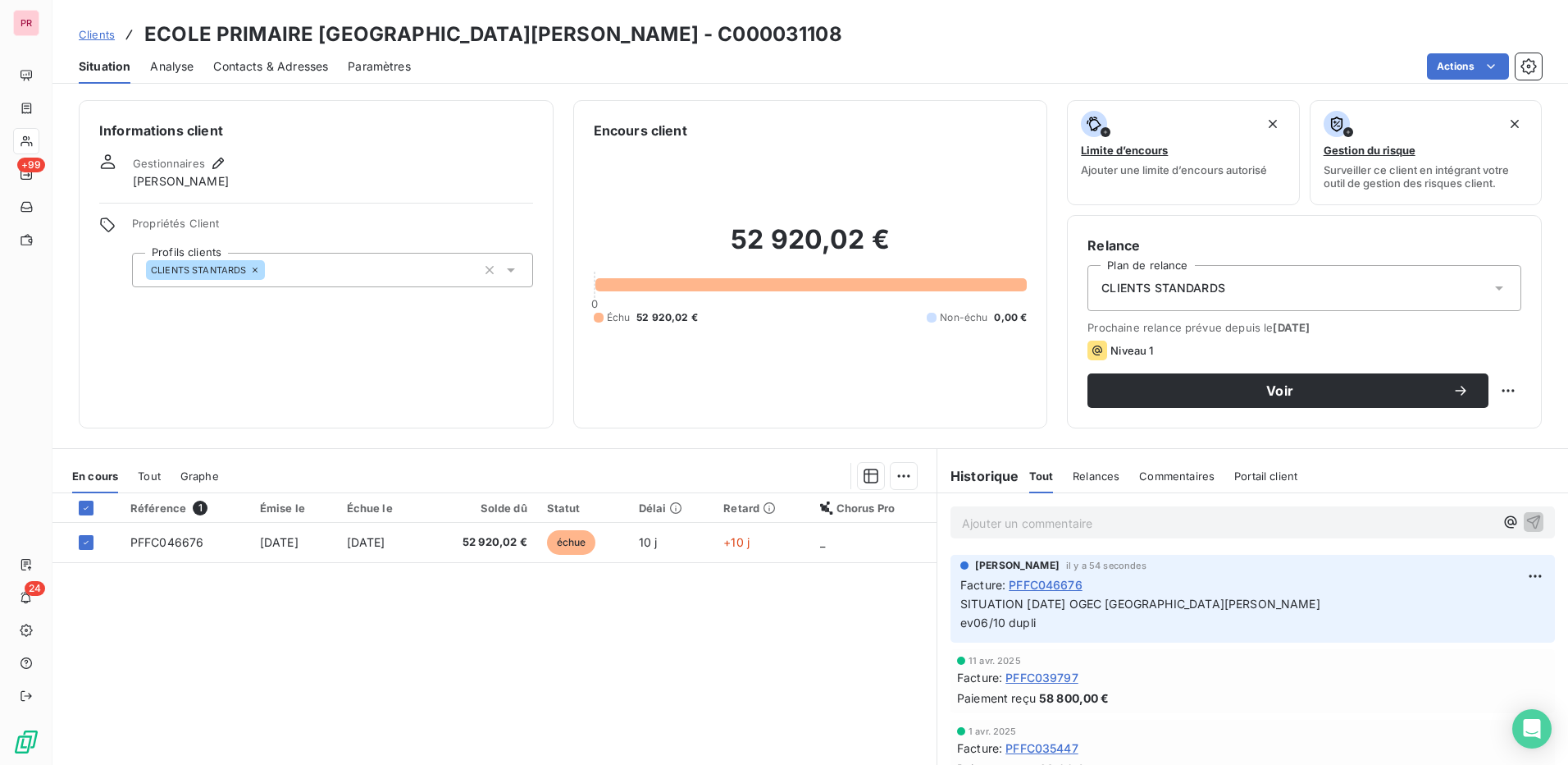
click at [270, 62] on span "Contacts & Adresses" at bounding box center [271, 67] width 115 height 17
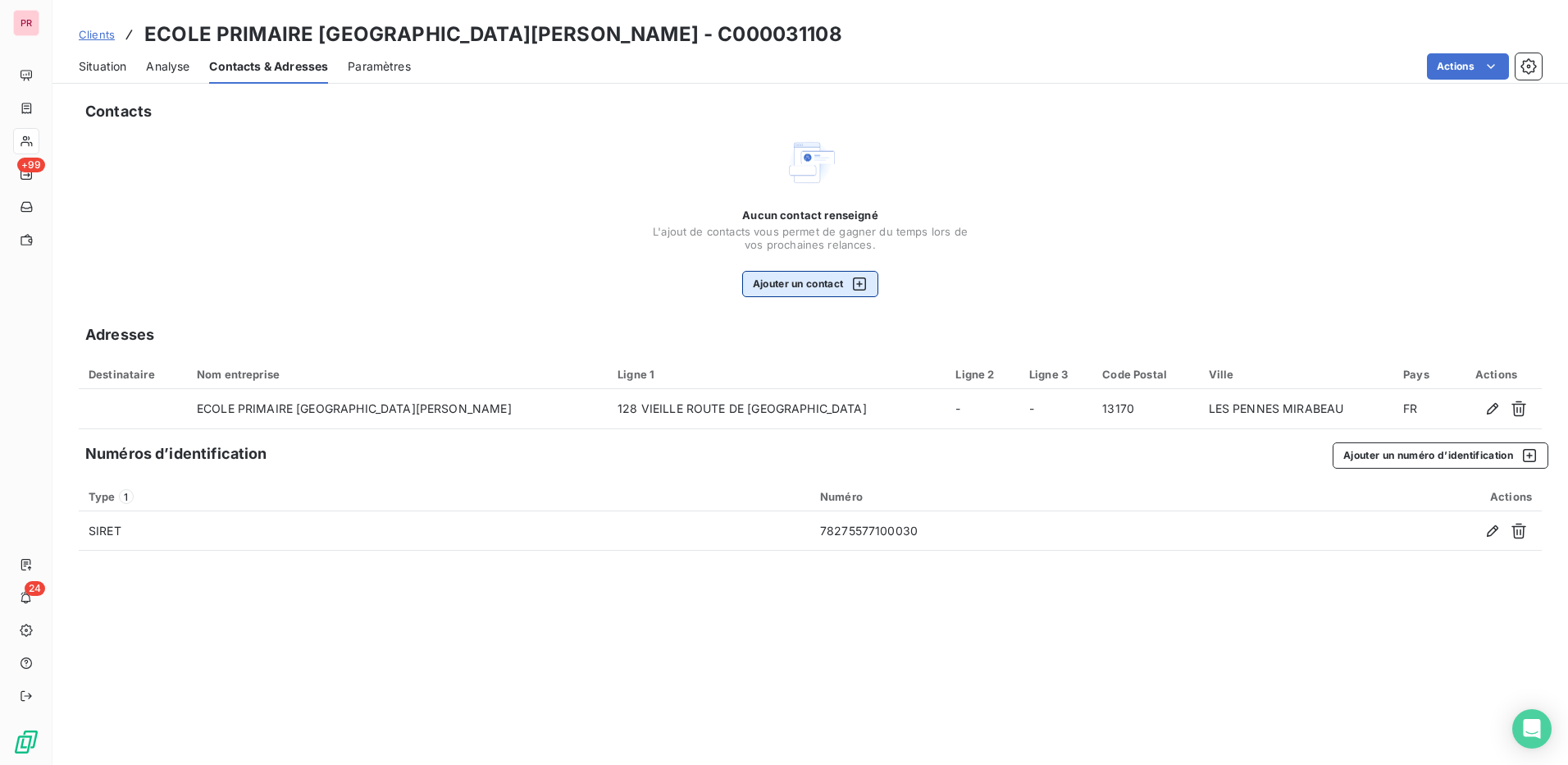
click at [815, 287] on button "Ajouter un contact" at bounding box center [811, 283] width 137 height 27
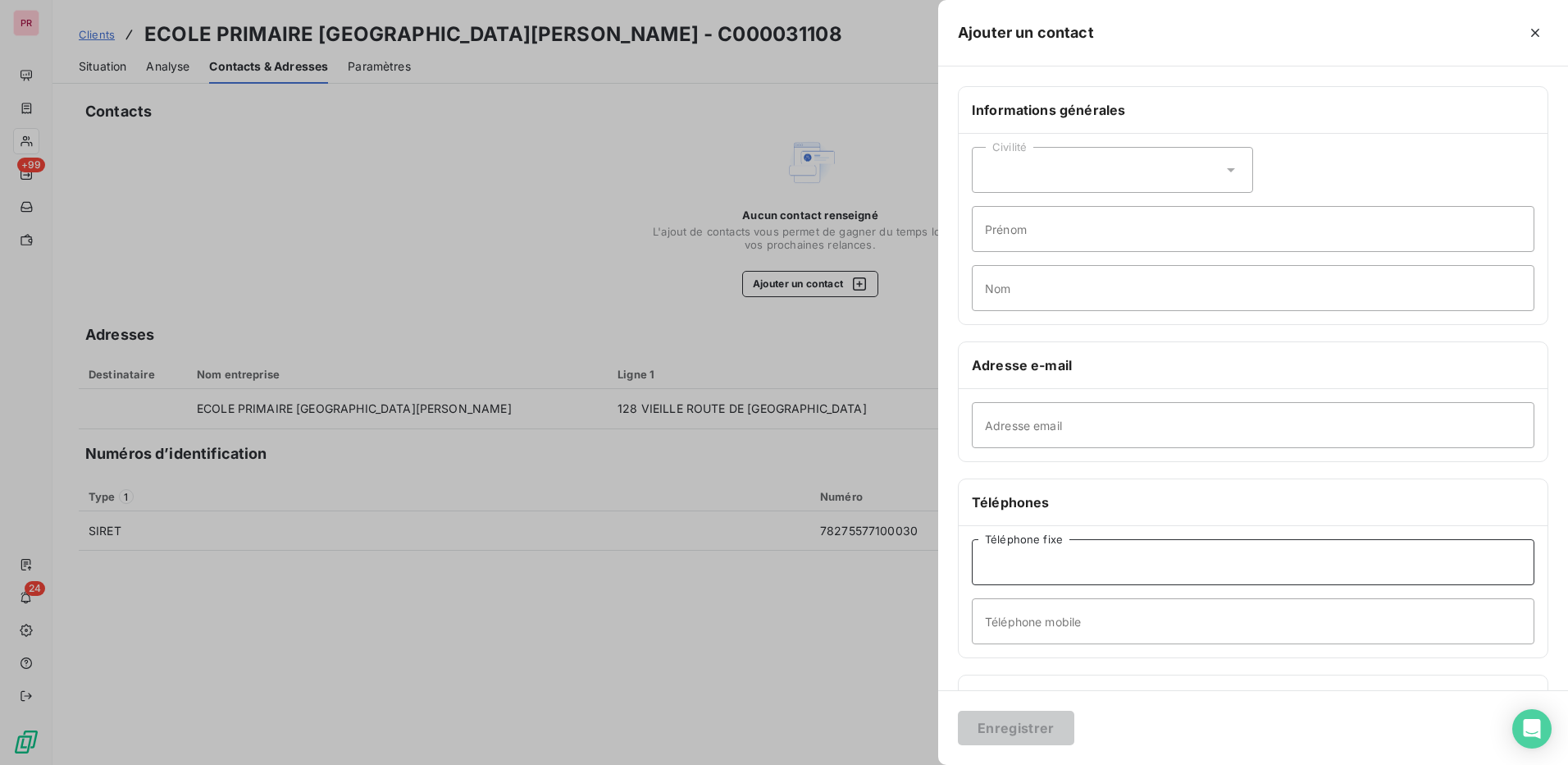
click at [1032, 564] on input "Téléphone fixe" at bounding box center [1253, 562] width 563 height 46
paste input "04 91 09 44 81"
type input "04 91 09 44 81"
click at [1014, 426] on input "Adresse email" at bounding box center [1253, 425] width 563 height 46
paste input "econome@sainteelisabeth.org"
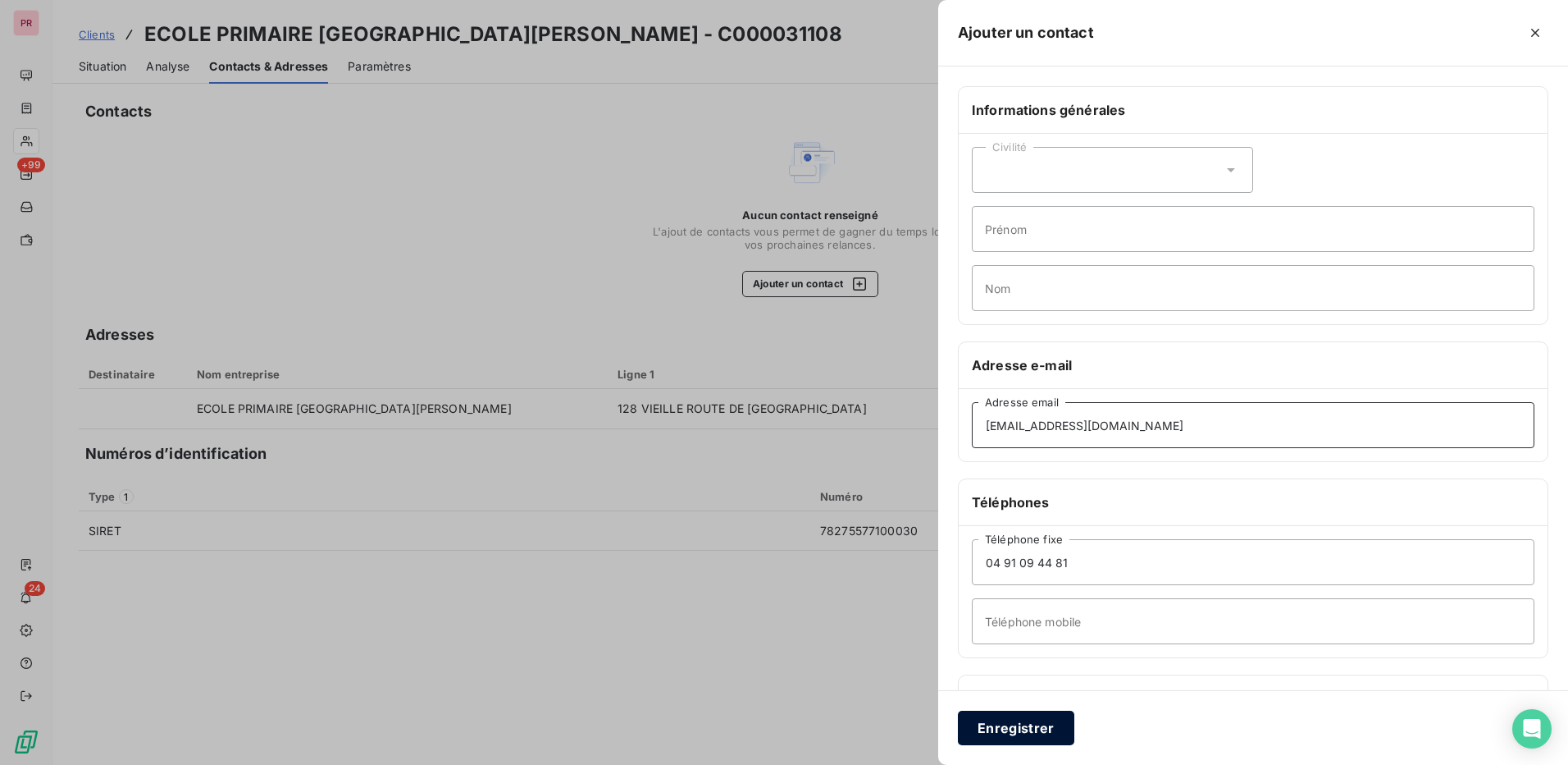
type input "econome@sainteelisabeth.org"
click at [1035, 735] on button "Enregistrer" at bounding box center [1016, 728] width 116 height 35
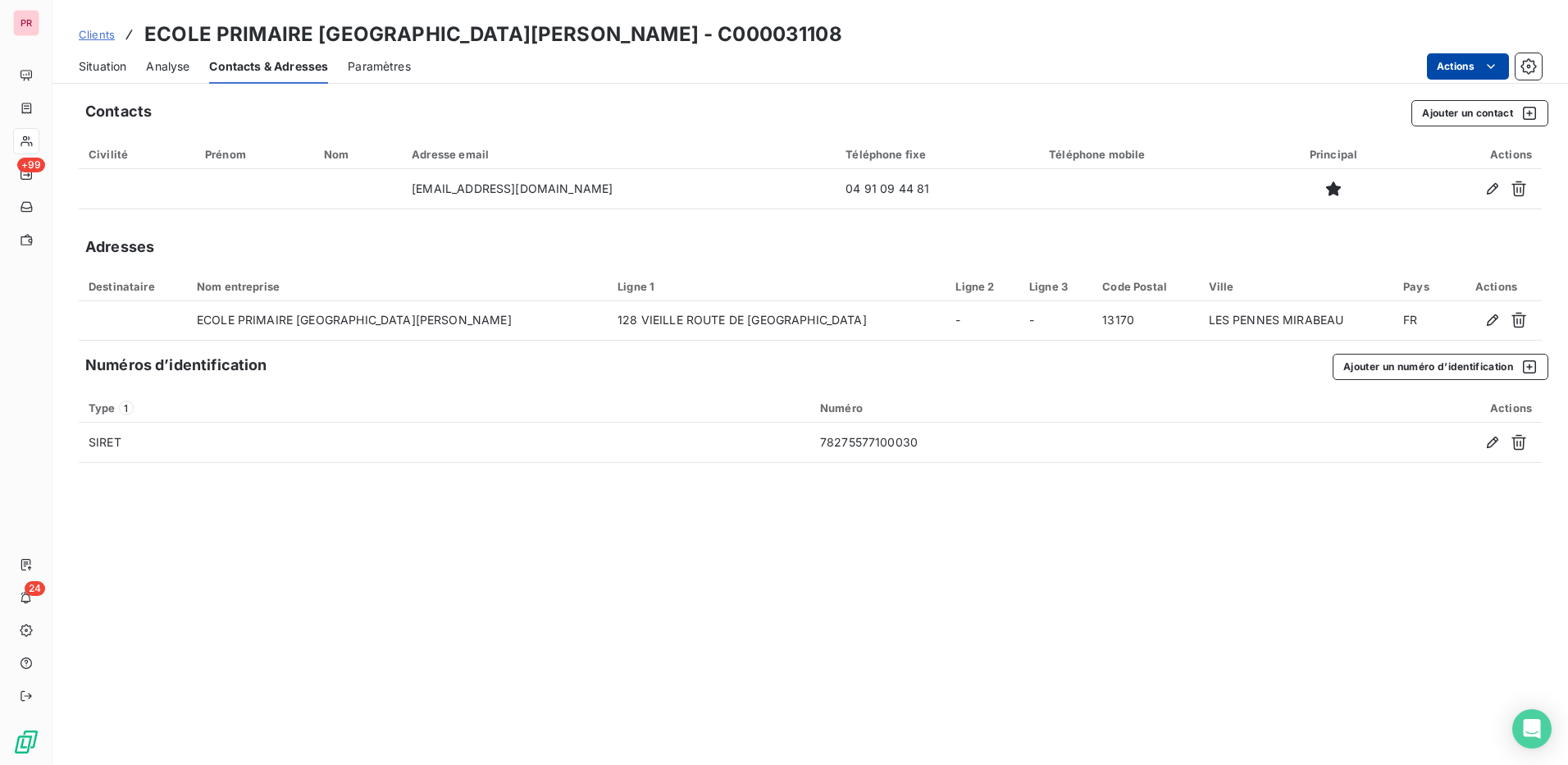
click at [1469, 61] on html "PR +99 24 Clients ECOLE PRIMAIRE SAINTE ELISABETH - C000031108 Situation Analys…" at bounding box center [784, 382] width 1568 height 765
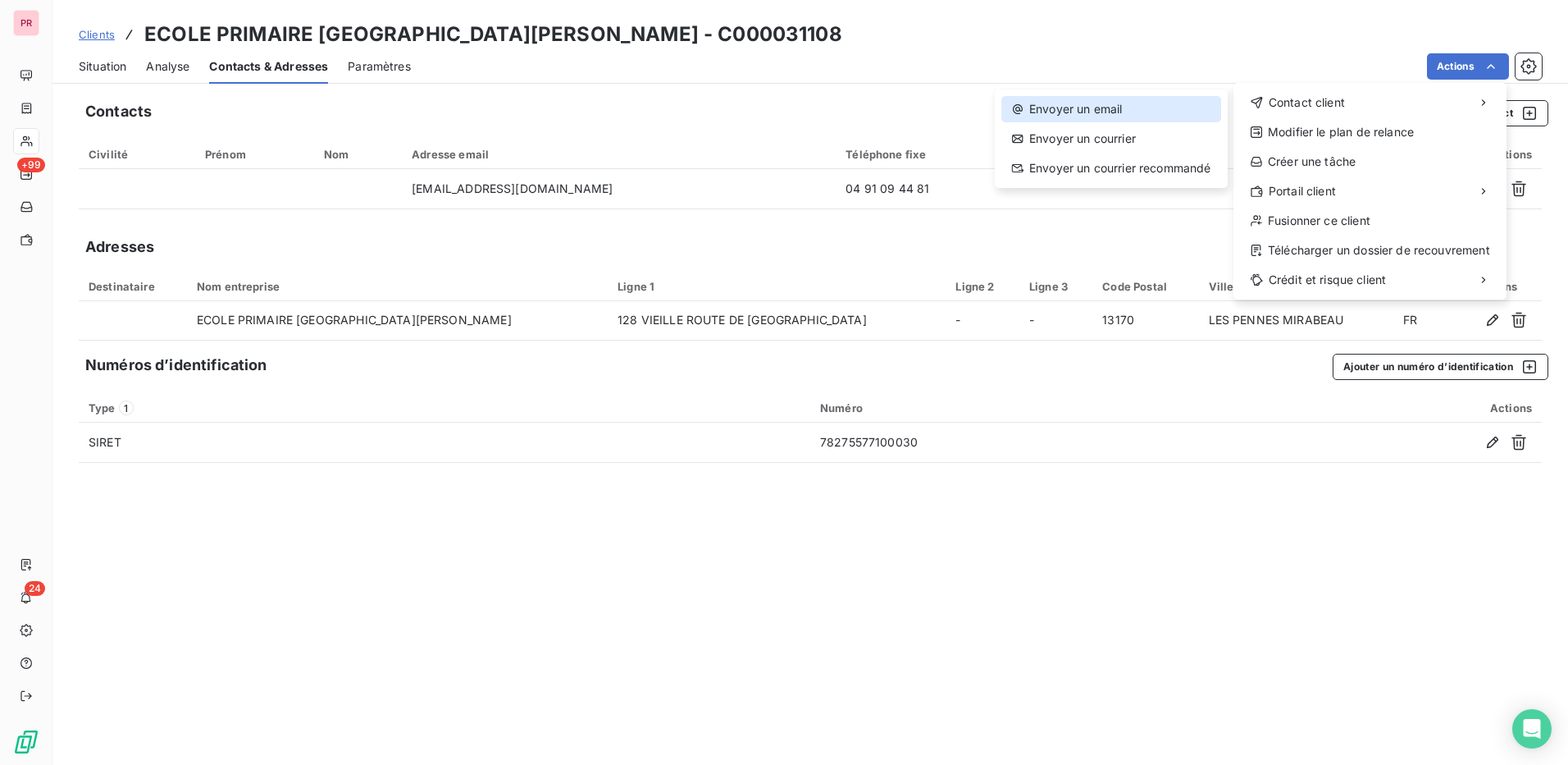
click at [1101, 105] on div "Envoyer un email" at bounding box center [1111, 109] width 220 height 27
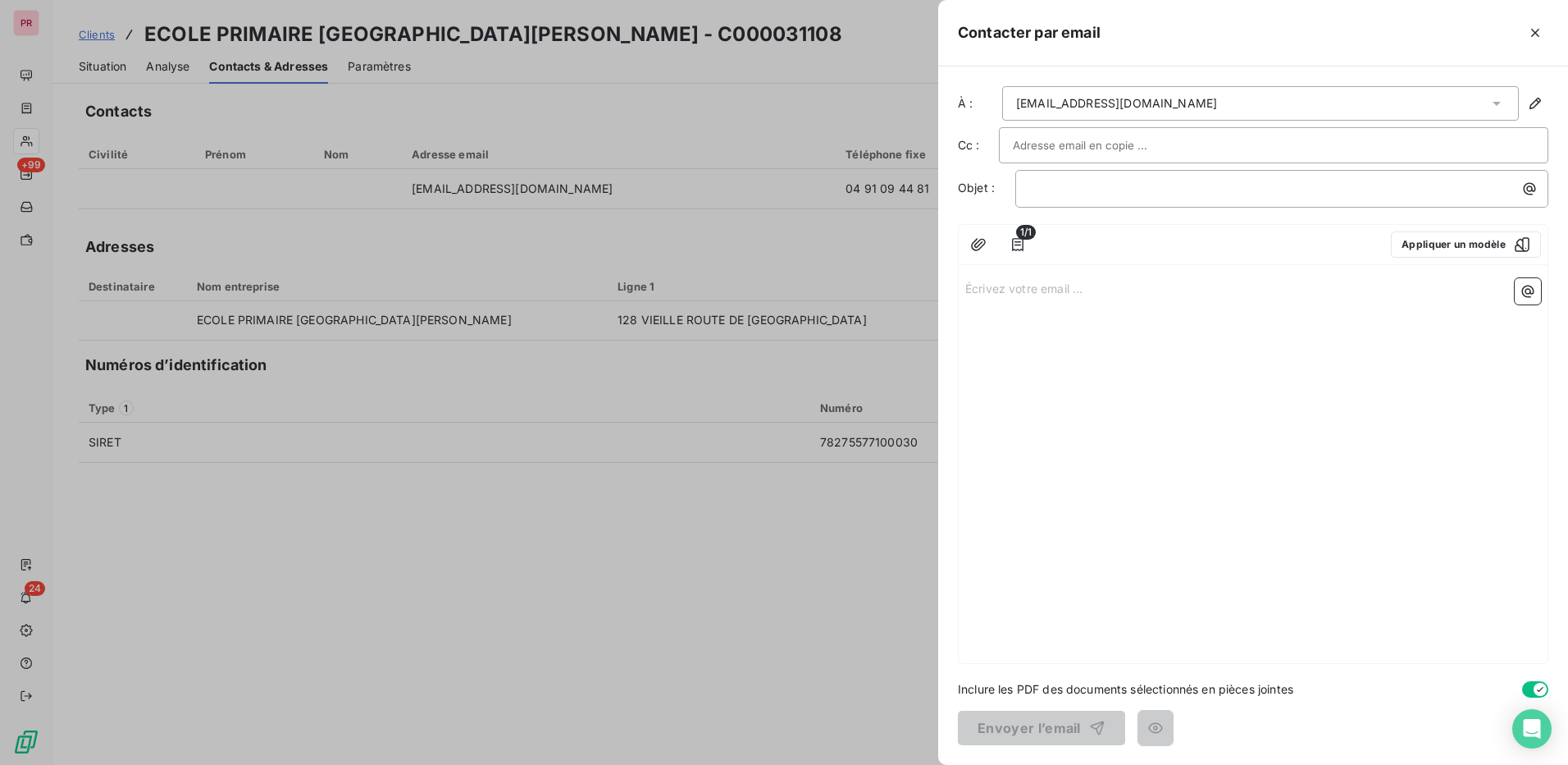
click at [1353, 303] on div "Écrivez votre email ... ﻿" at bounding box center [1253, 467] width 589 height 392
click at [1124, 297] on div "Écrivez votre email ... ﻿" at bounding box center [1253, 467] width 589 height 392
click at [1113, 290] on p "Écrivez votre email ... ﻿" at bounding box center [1253, 287] width 576 height 19
click at [1024, 252] on icon "button" at bounding box center [1018, 245] width 17 height 17
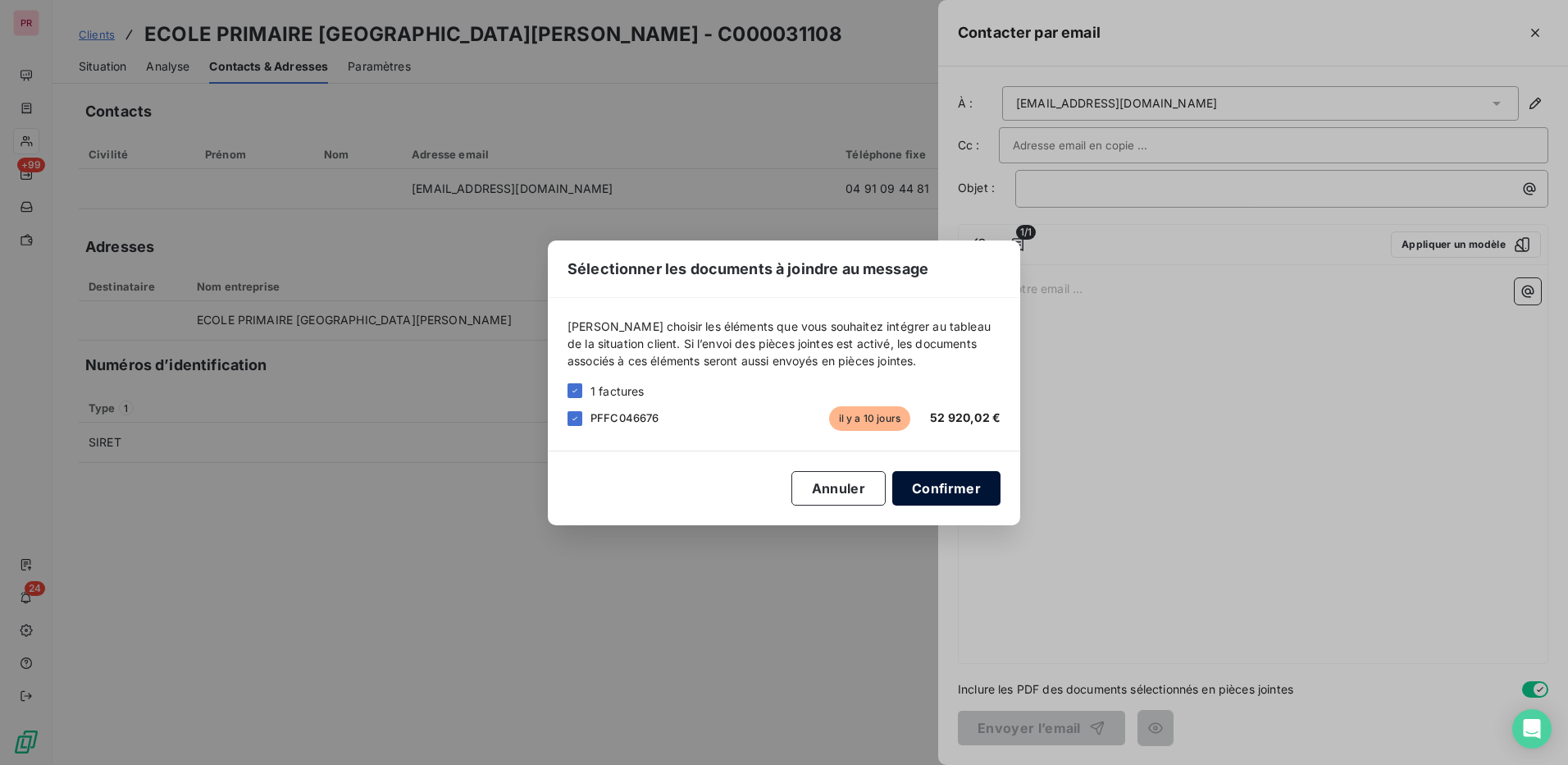
click at [976, 494] on button "Confirmer" at bounding box center [946, 488] width 108 height 35
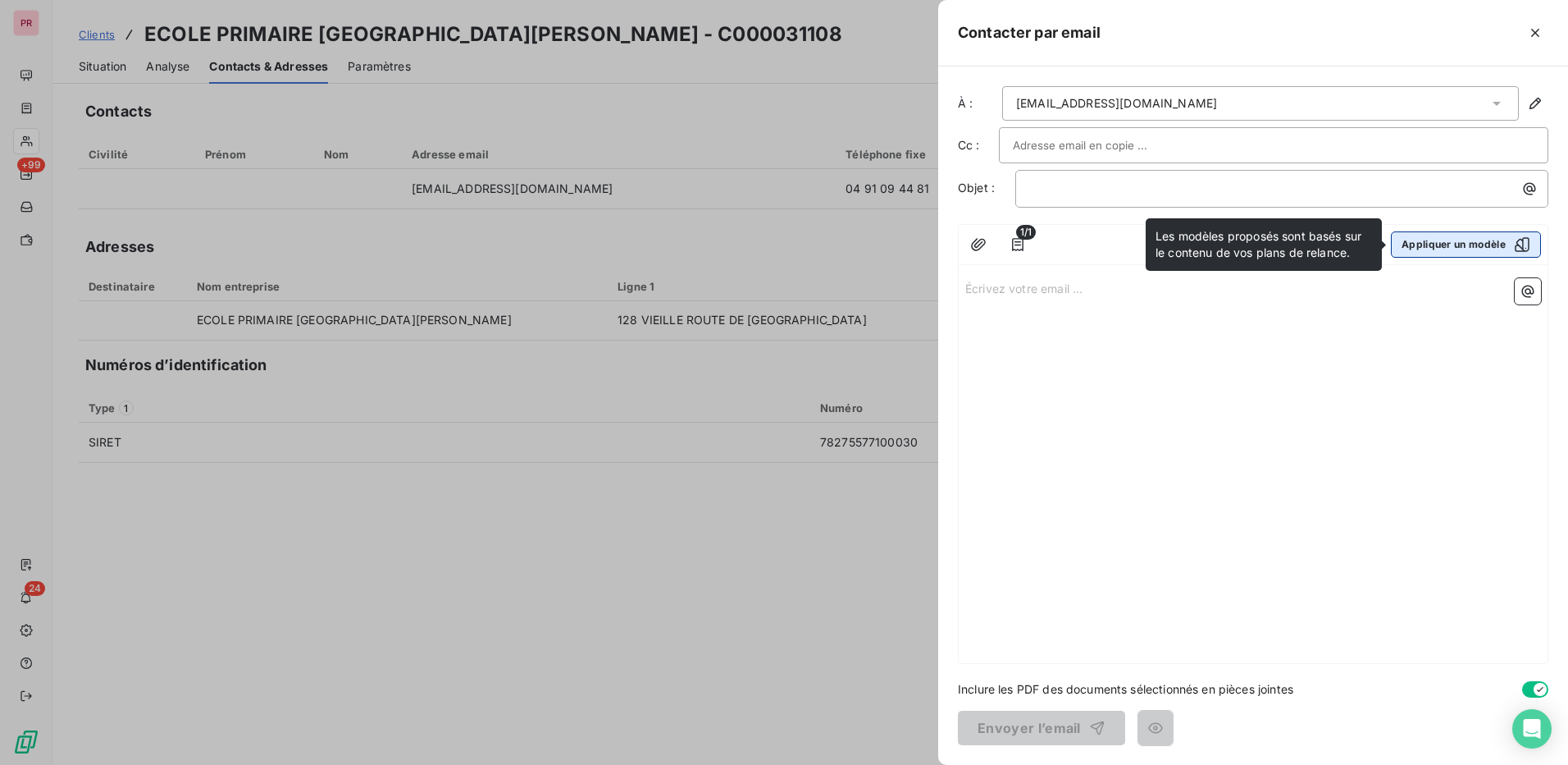
click at [1441, 238] on button "Appliquer un modèle" at bounding box center [1466, 244] width 150 height 27
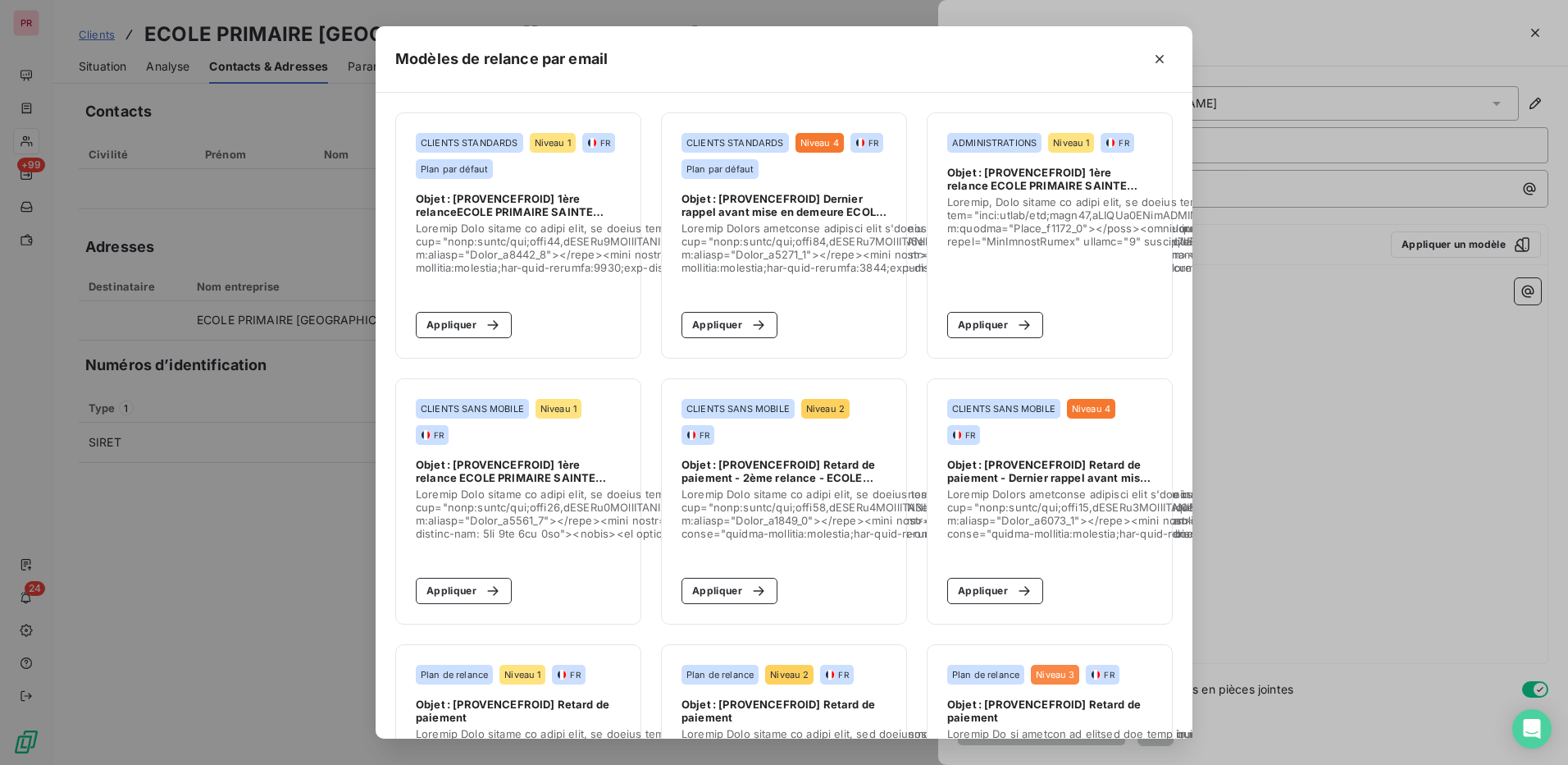
click at [1276, 376] on div "Modèles de relance par email CLIENTS STANDARDS Niveau 1 FR Plan par défaut Obje…" at bounding box center [784, 382] width 1568 height 765
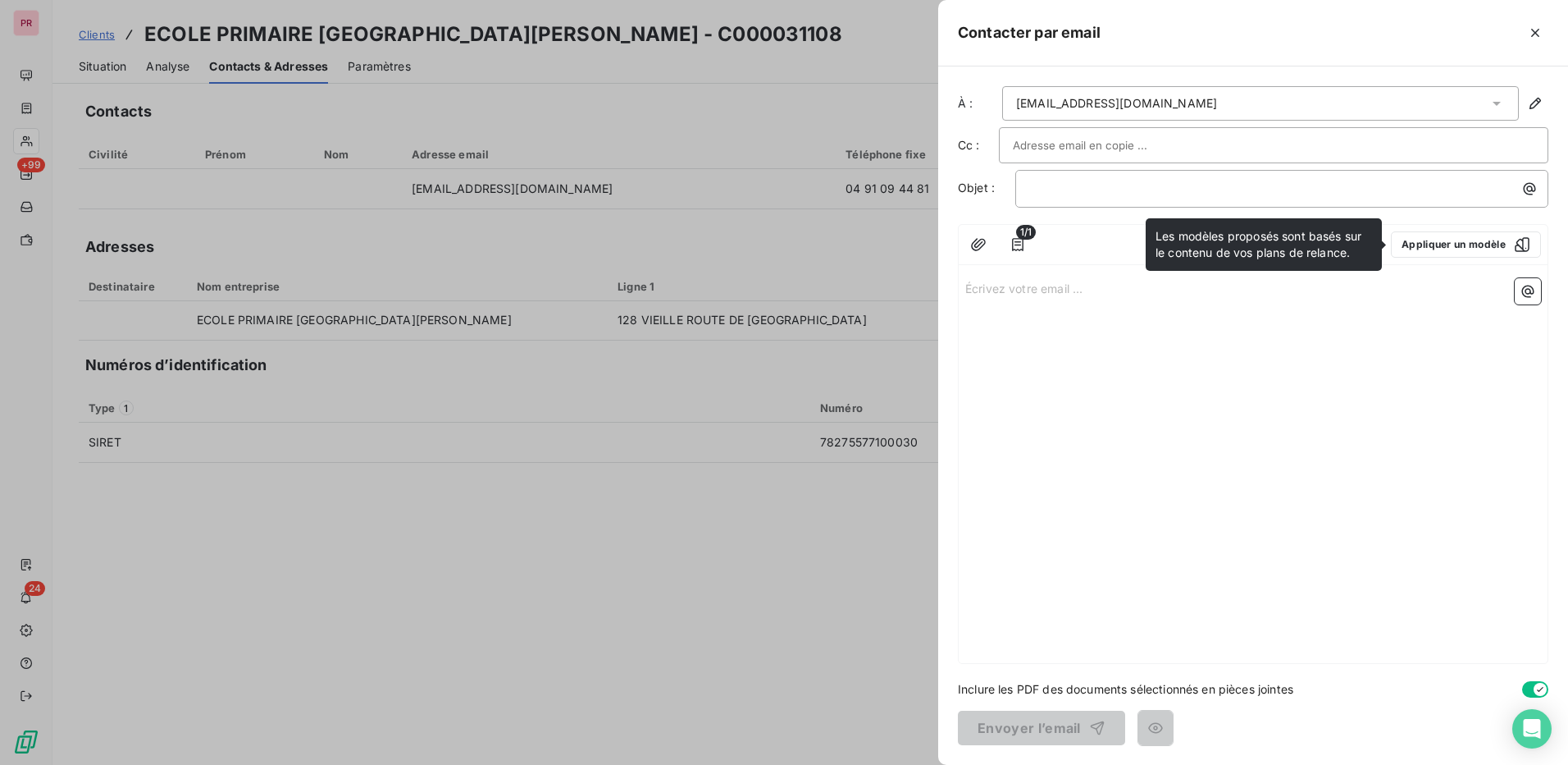
click at [883, 78] on div at bounding box center [784, 382] width 1568 height 765
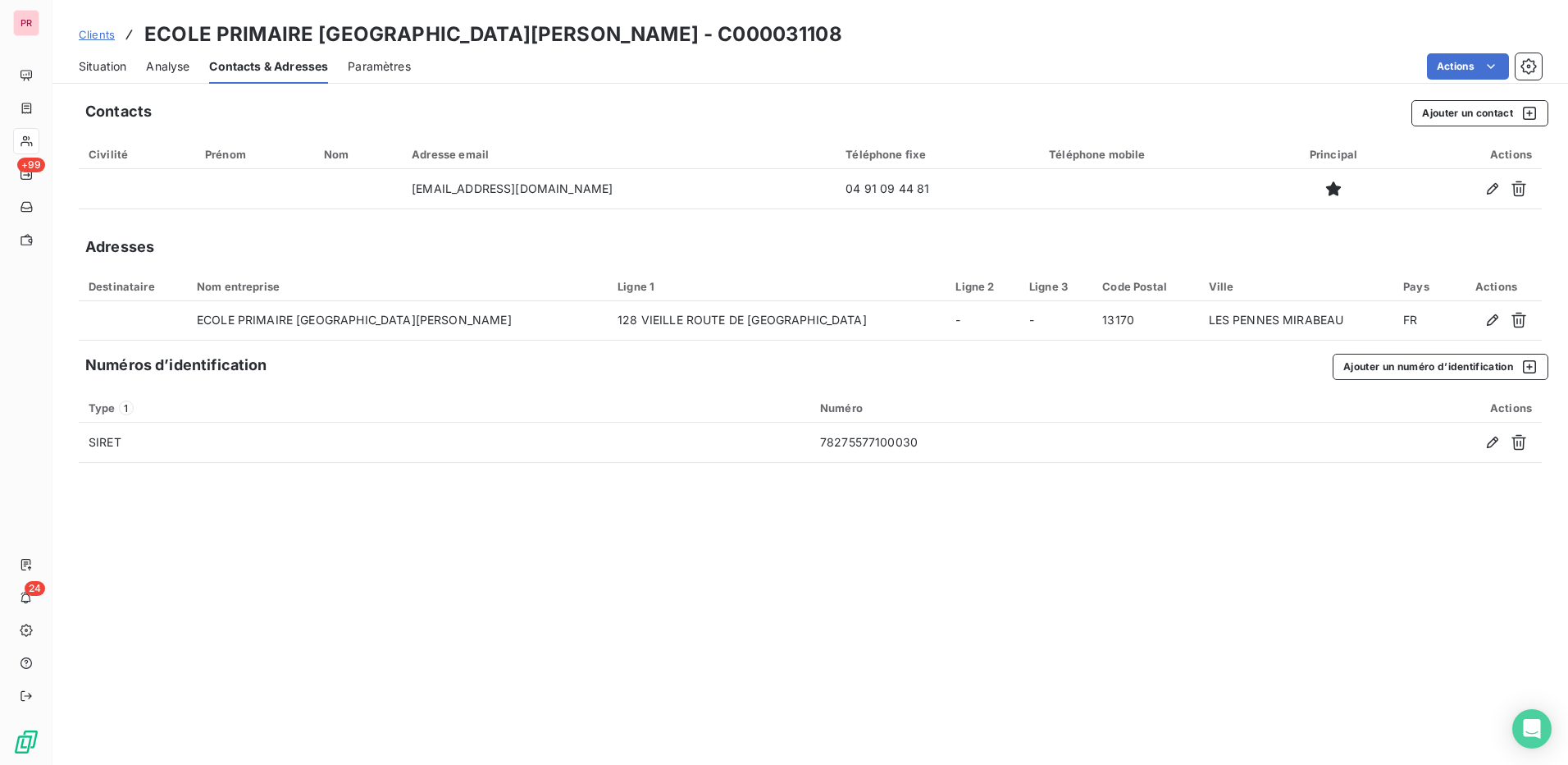
click at [105, 36] on span "Clients" at bounding box center [96, 34] width 36 height 13
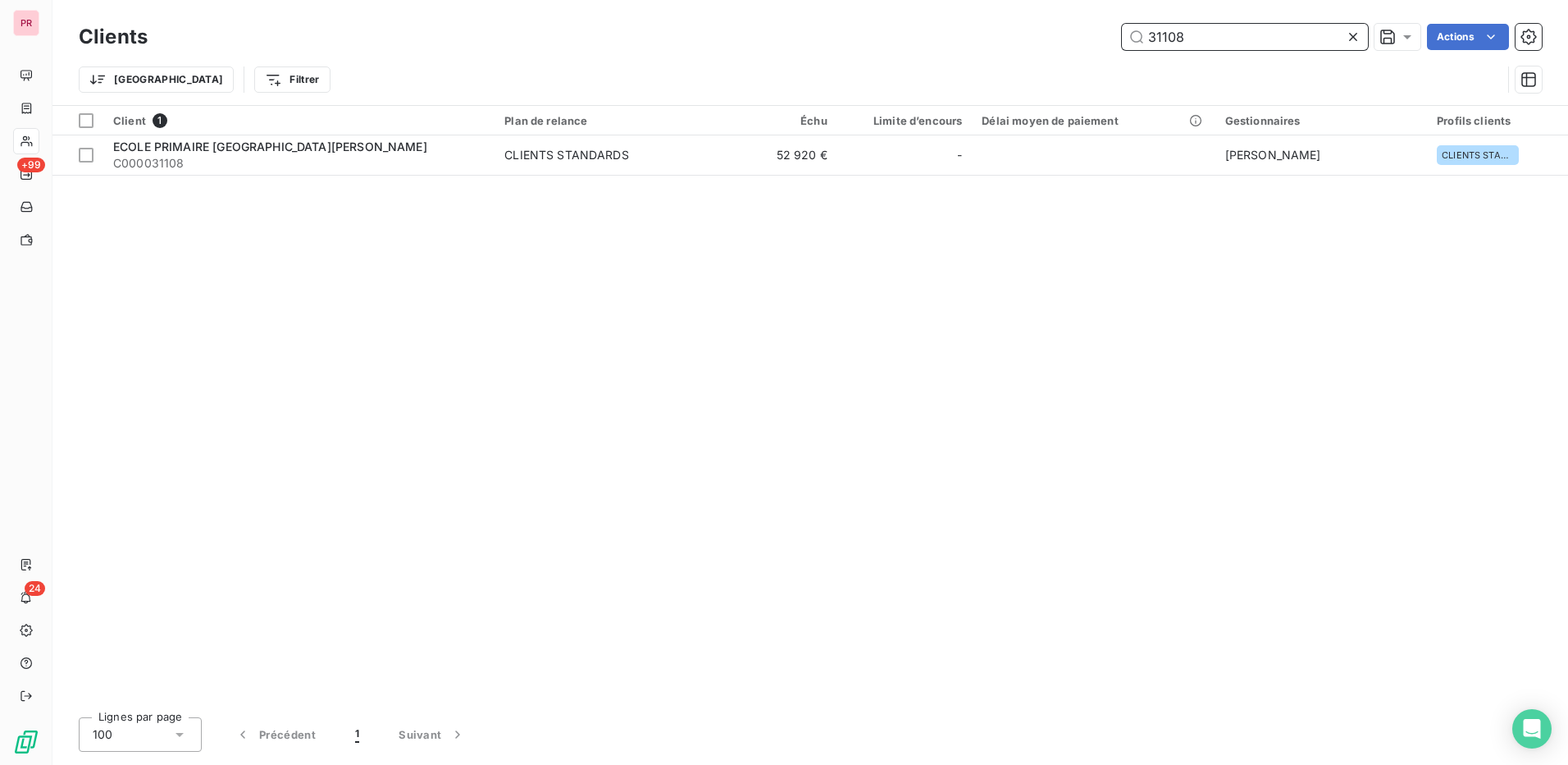
drag, startPoint x: 1243, startPoint y: 38, endPoint x: 1132, endPoint y: 28, distance: 111.4
click at [1132, 28] on input "31108" at bounding box center [1245, 37] width 246 height 27
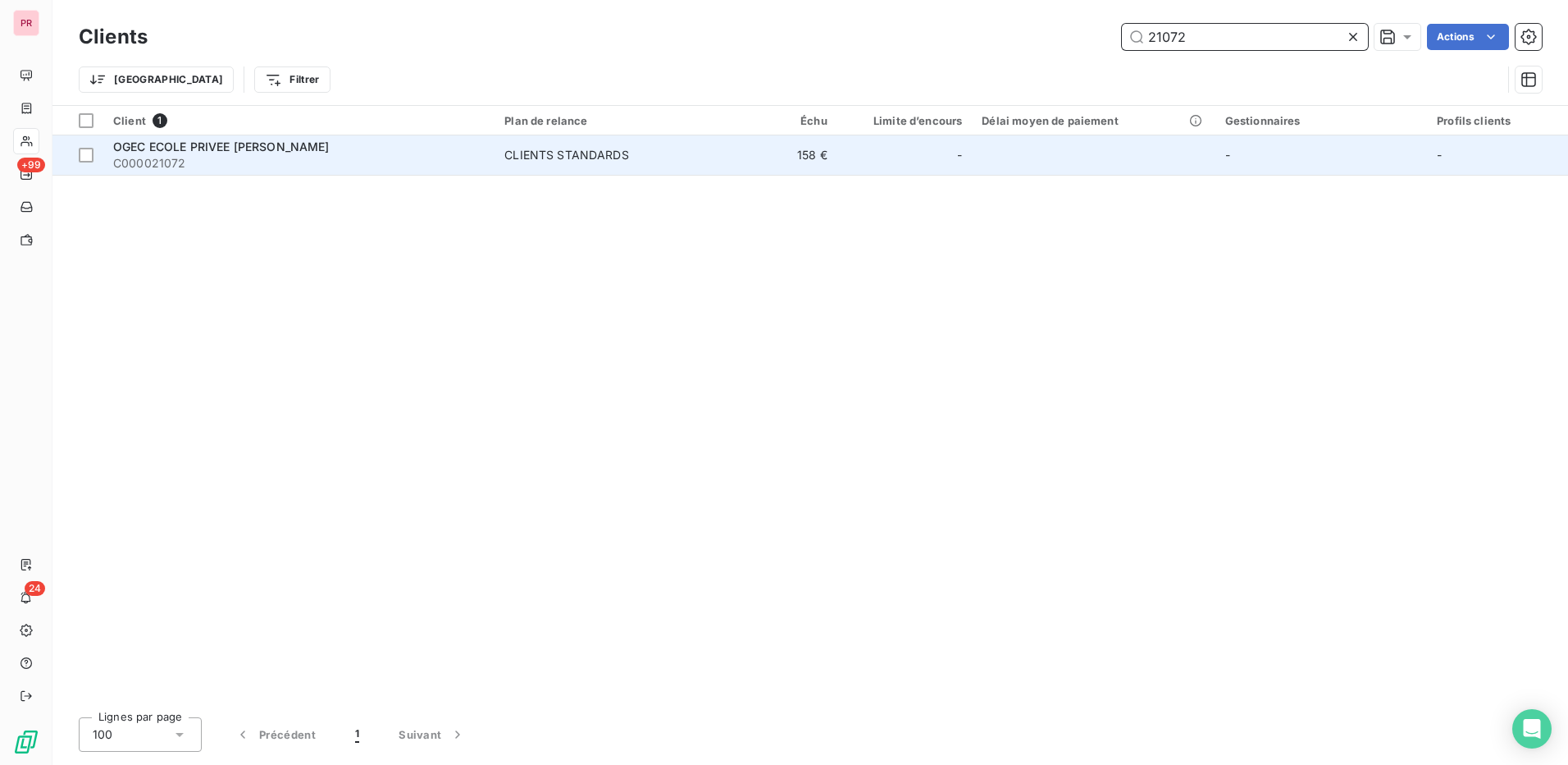
type input "21072"
click at [183, 151] on span "OGEC ECOLE PRIVEE JEANNE D'ARC" at bounding box center [221, 146] width 216 height 14
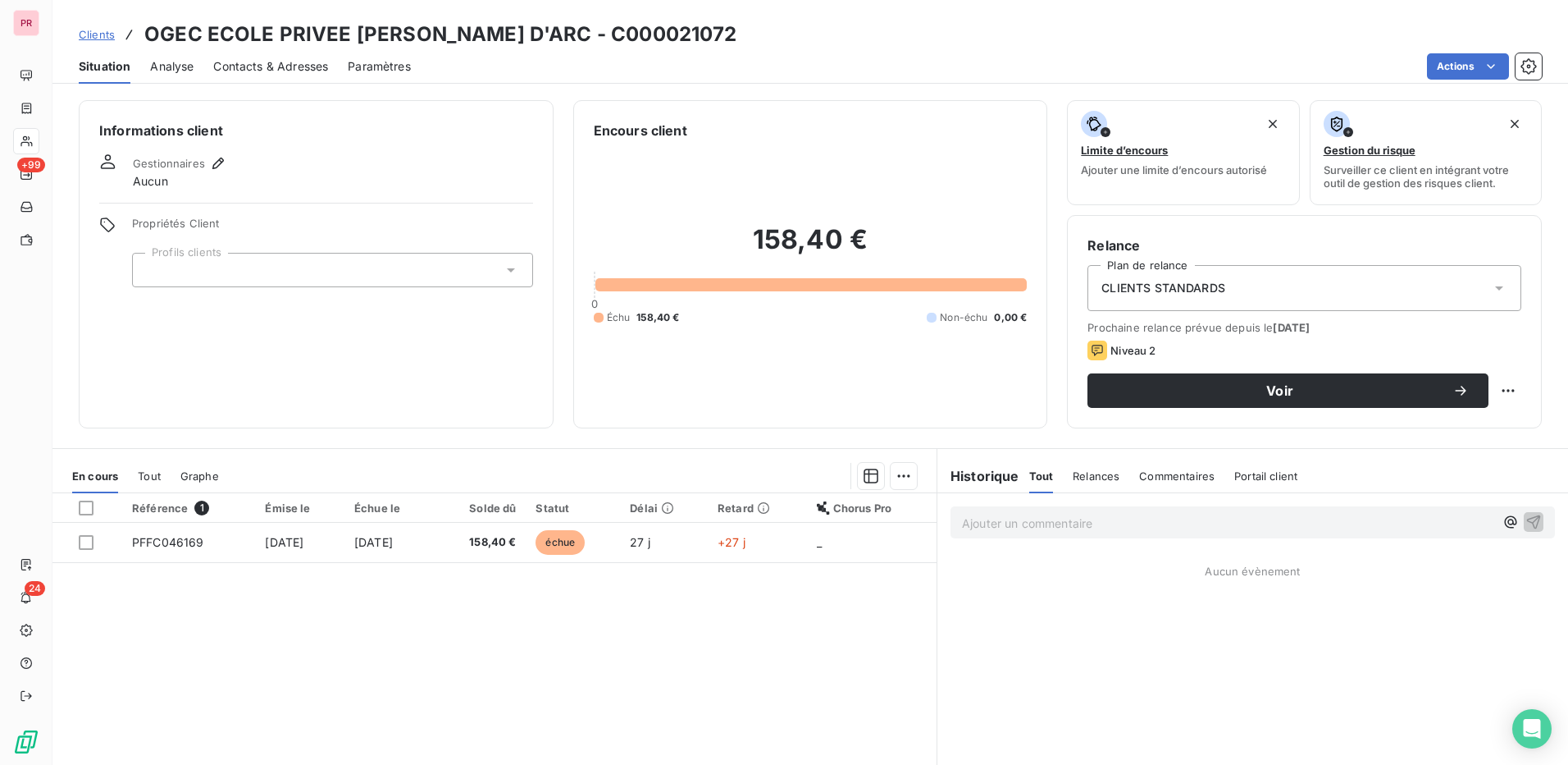
click at [414, 279] on div at bounding box center [332, 271] width 401 height 35
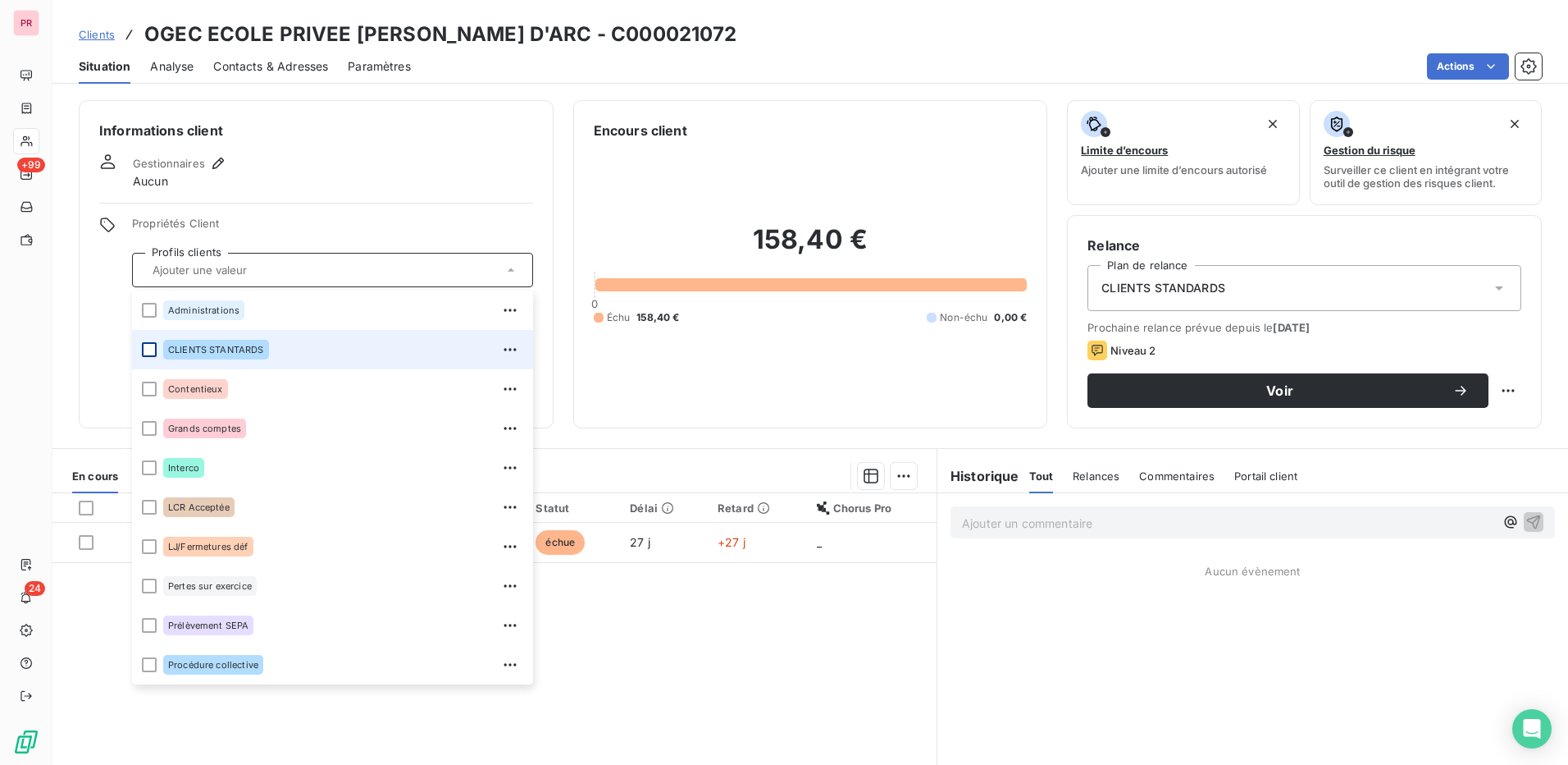
click at [151, 342] on div at bounding box center [149, 349] width 15 height 15
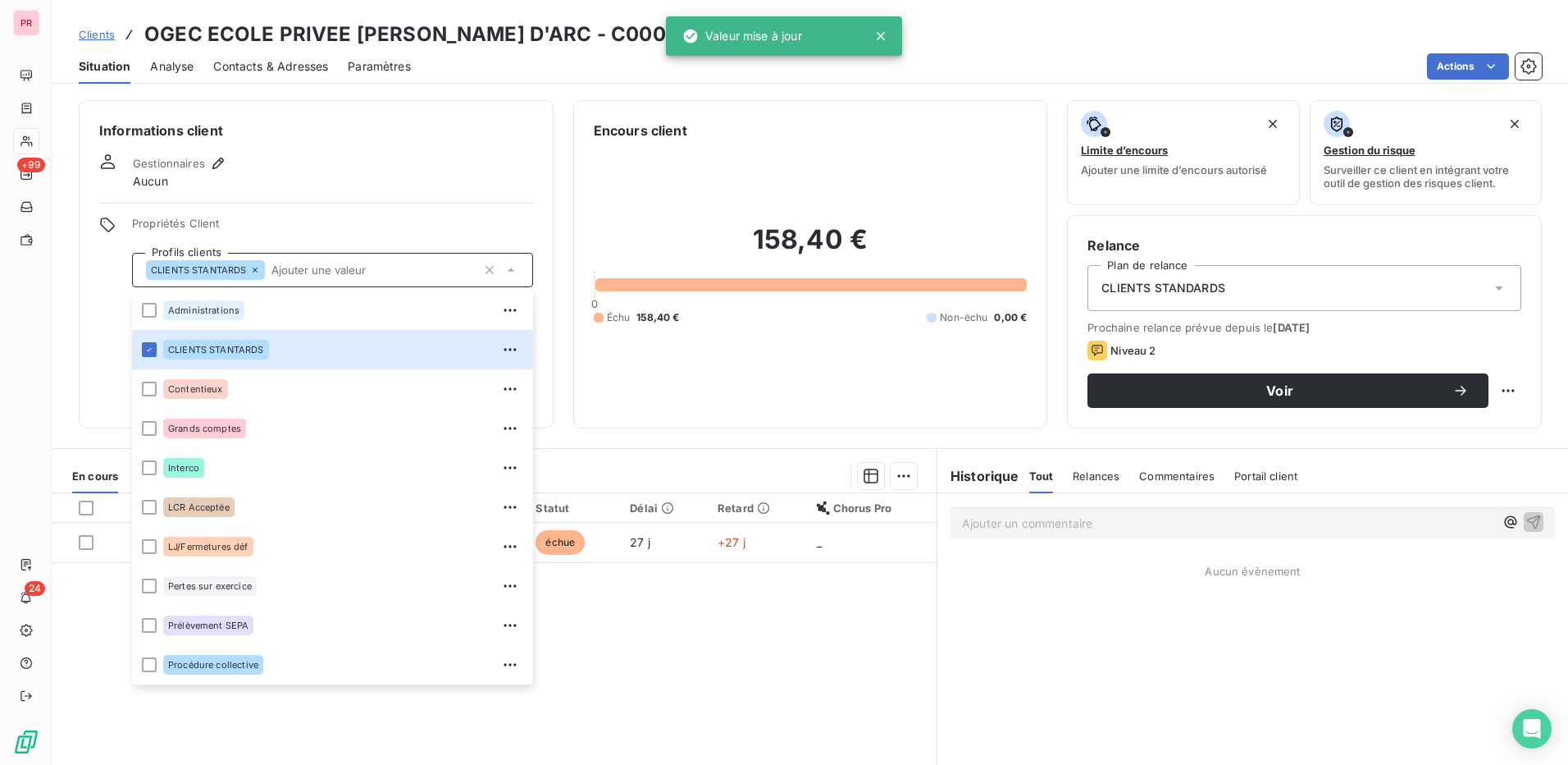
click at [644, 191] on div "158,40 € 0 Échu 158,40 € Non-échu 0,00 €" at bounding box center [811, 274] width 434 height 268
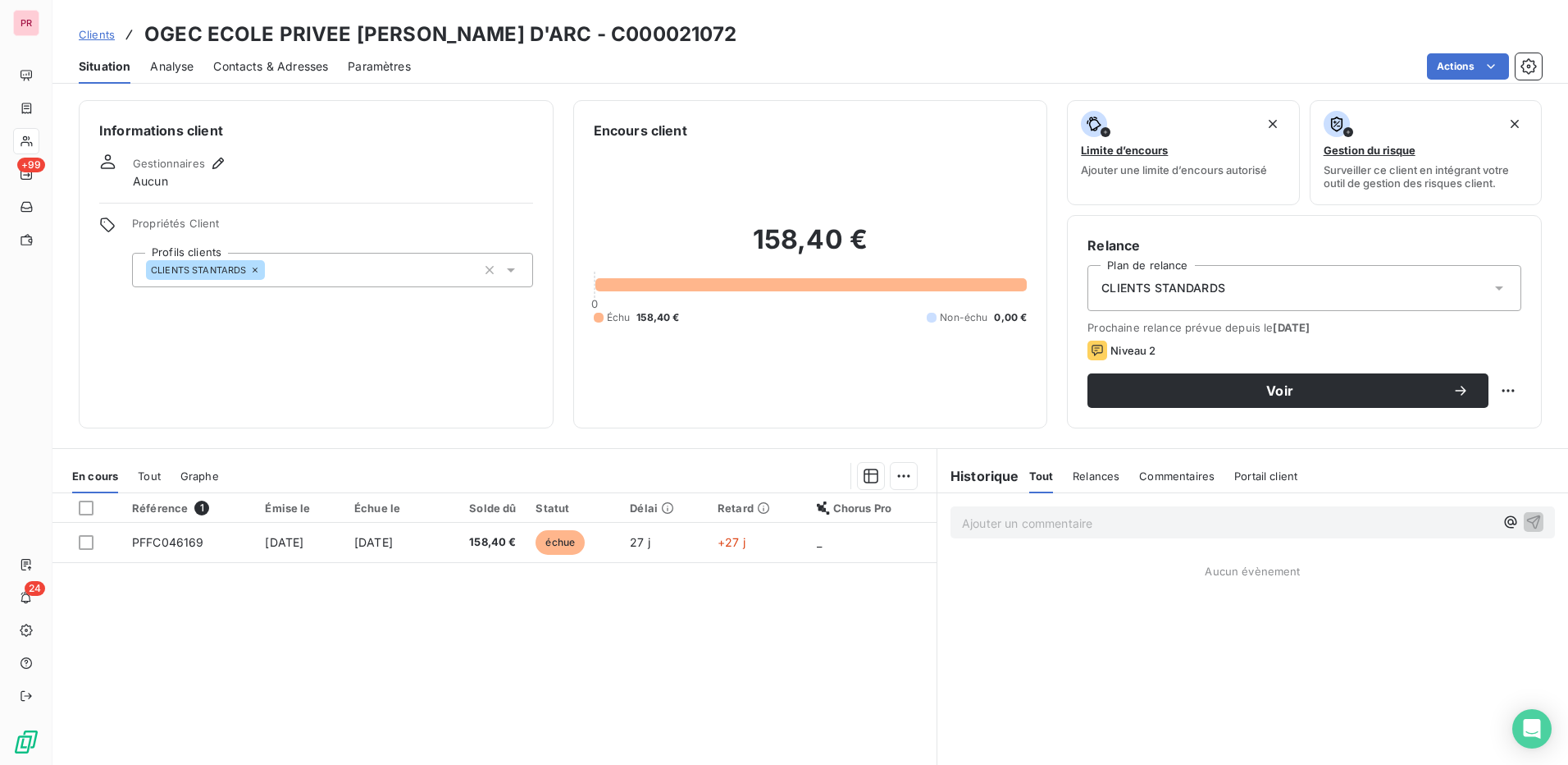
click at [1228, 291] on div "CLIENTS STANDARDS" at bounding box center [1304, 288] width 434 height 46
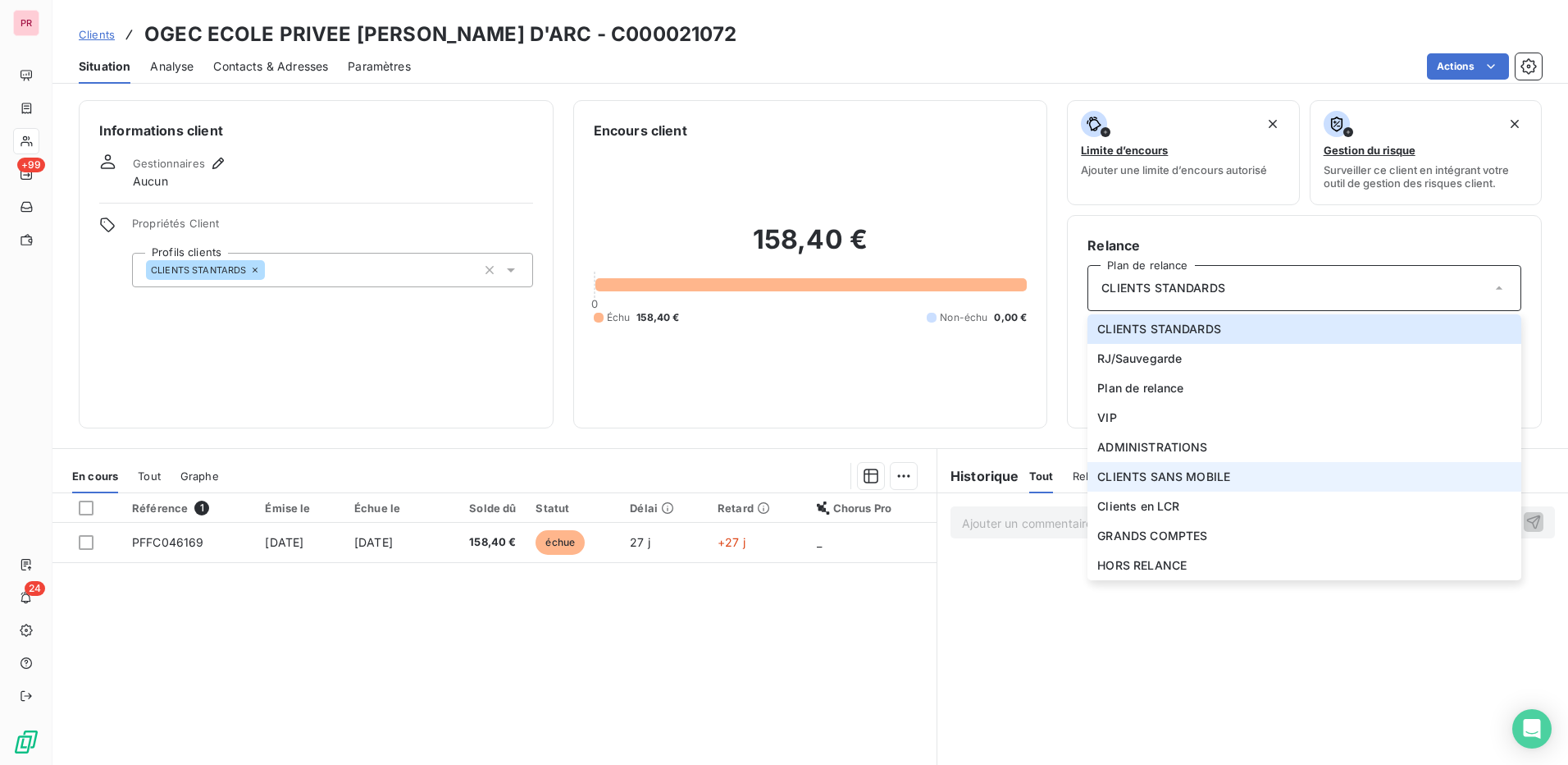
click at [1202, 470] on span "CLIENTS SANS MOBILE" at bounding box center [1164, 477] width 133 height 17
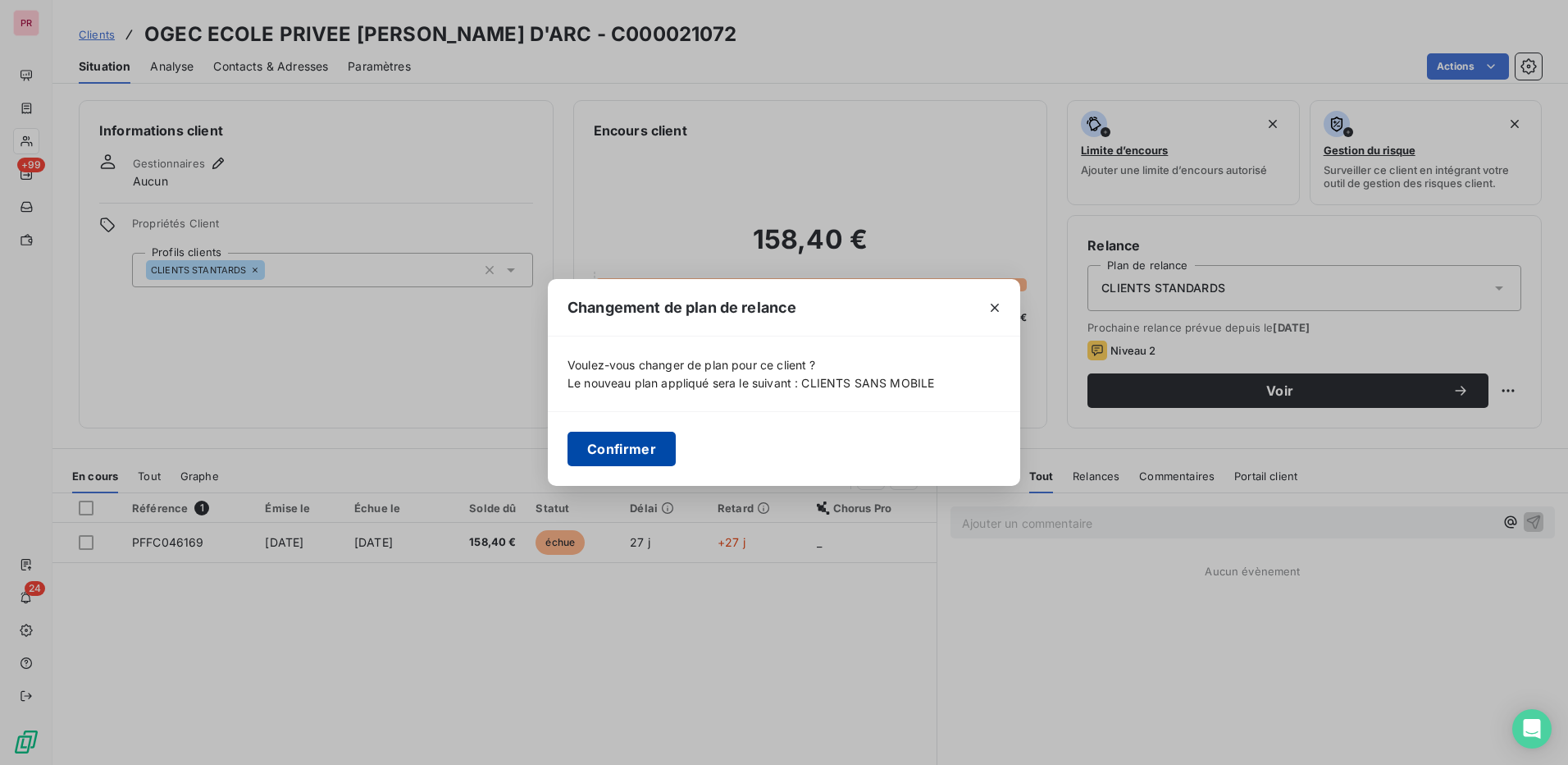
click at [623, 450] on button "Confirmer" at bounding box center [622, 449] width 108 height 35
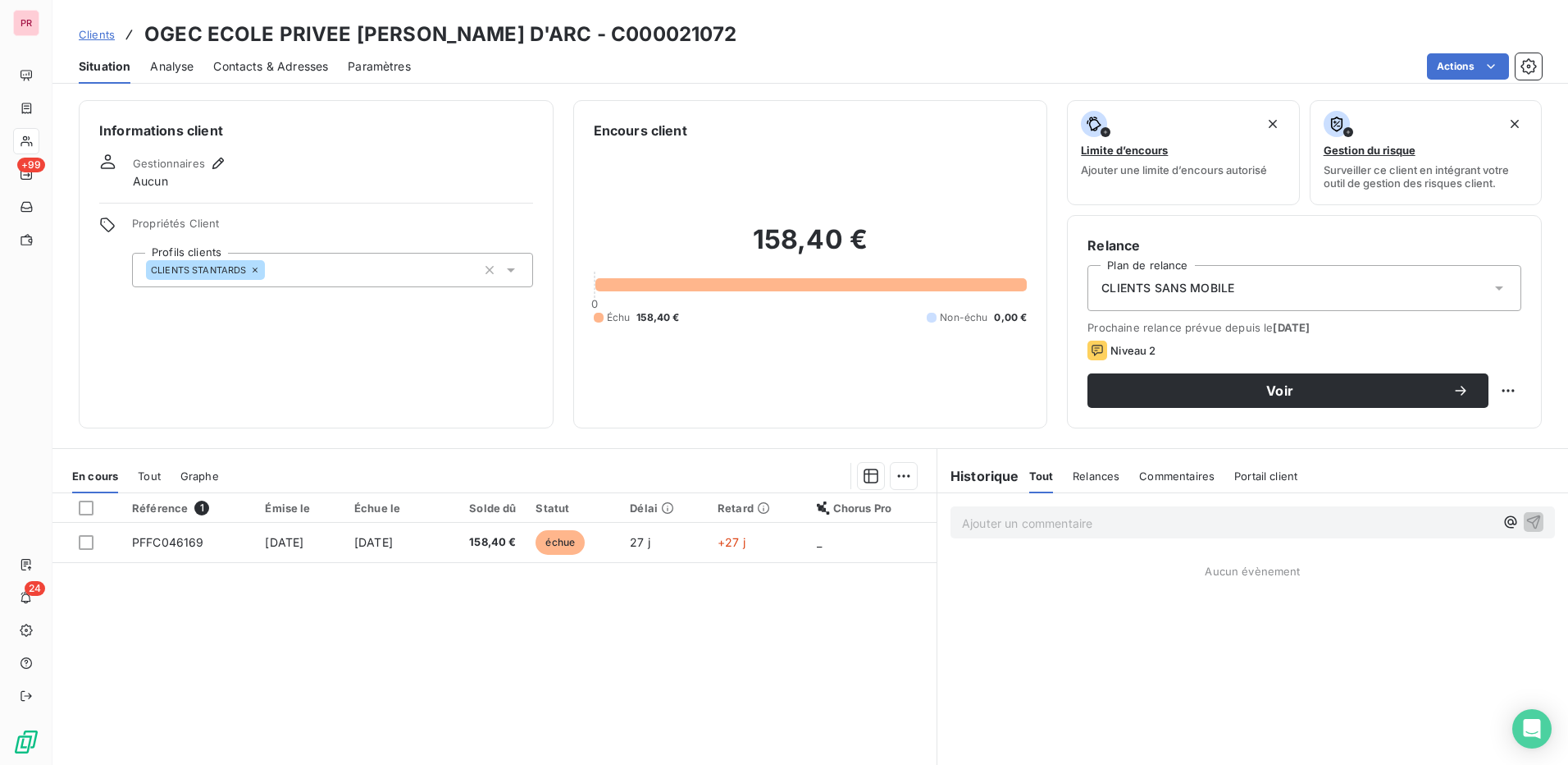
click at [1084, 597] on div "Ajouter un commentaire ﻿ Aucun évènement" at bounding box center [1253, 676] width 631 height 365
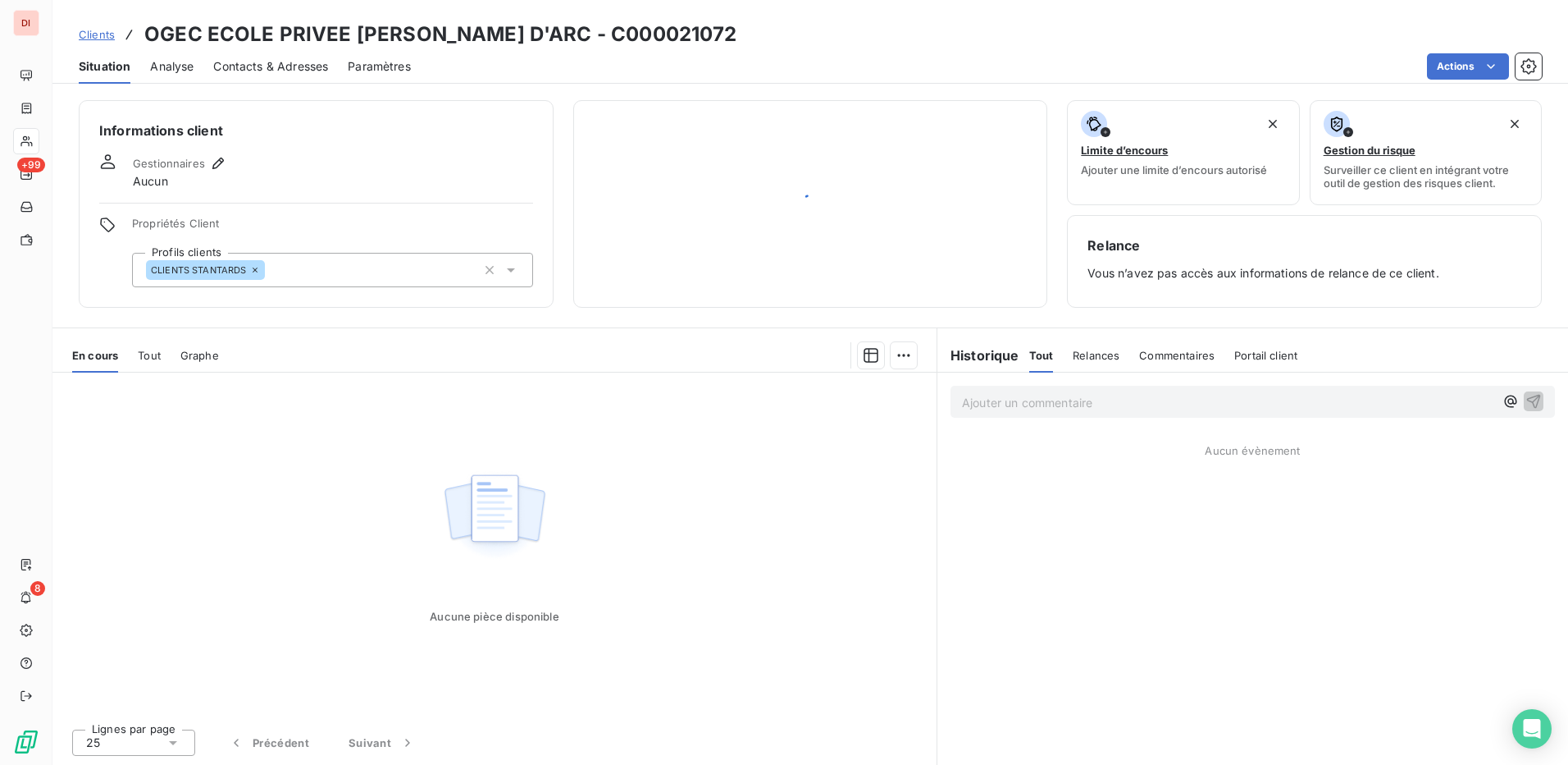
click at [1042, 571] on div "Ajouter un commentaire ﻿ Aucun évènement" at bounding box center [1253, 569] width 631 height 393
click at [875, 524] on div "Aucune pièce disponible" at bounding box center [494, 544] width 884 height 343
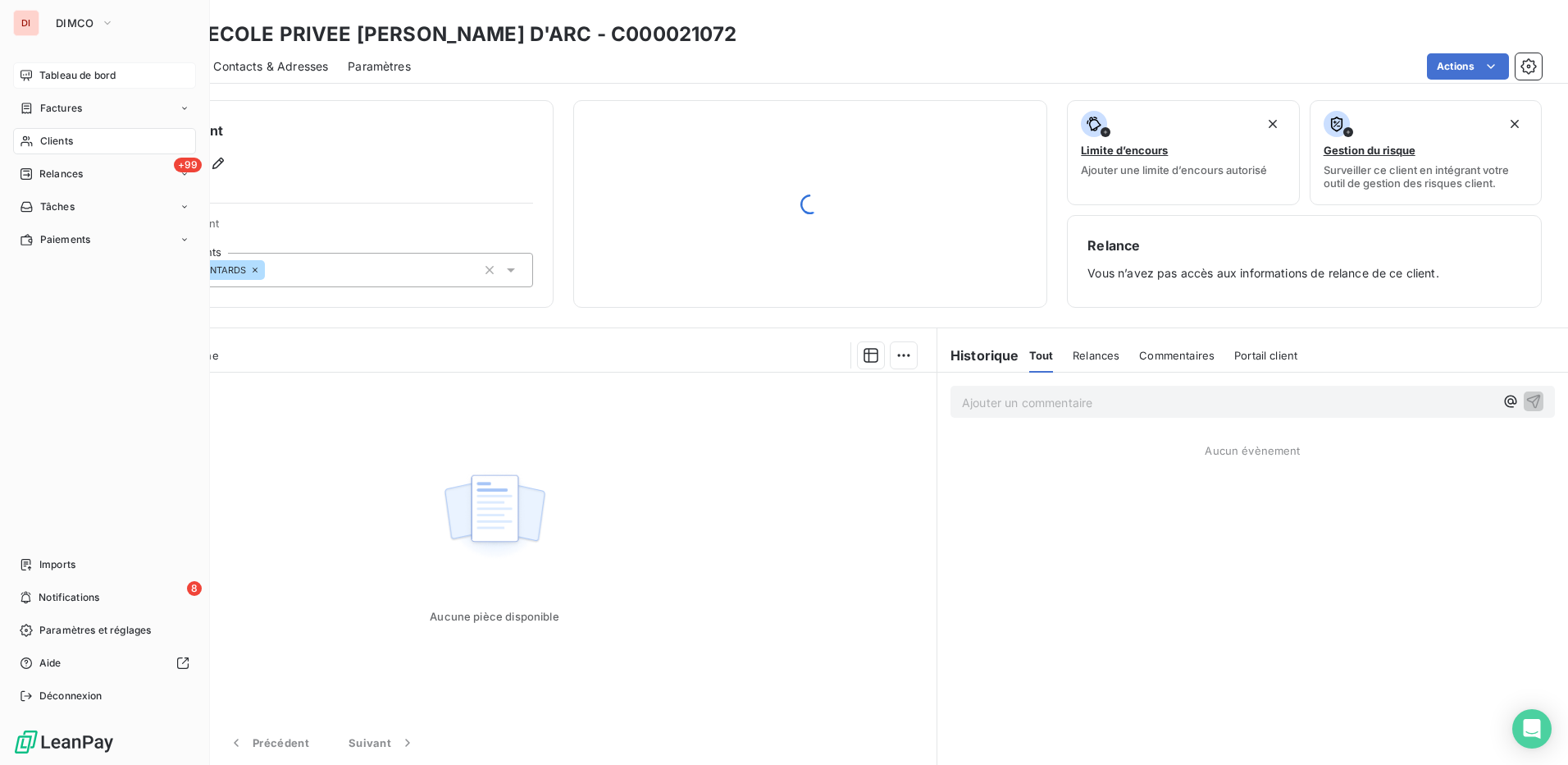
click at [59, 68] on span "Tableau de bord" at bounding box center [77, 75] width 76 height 15
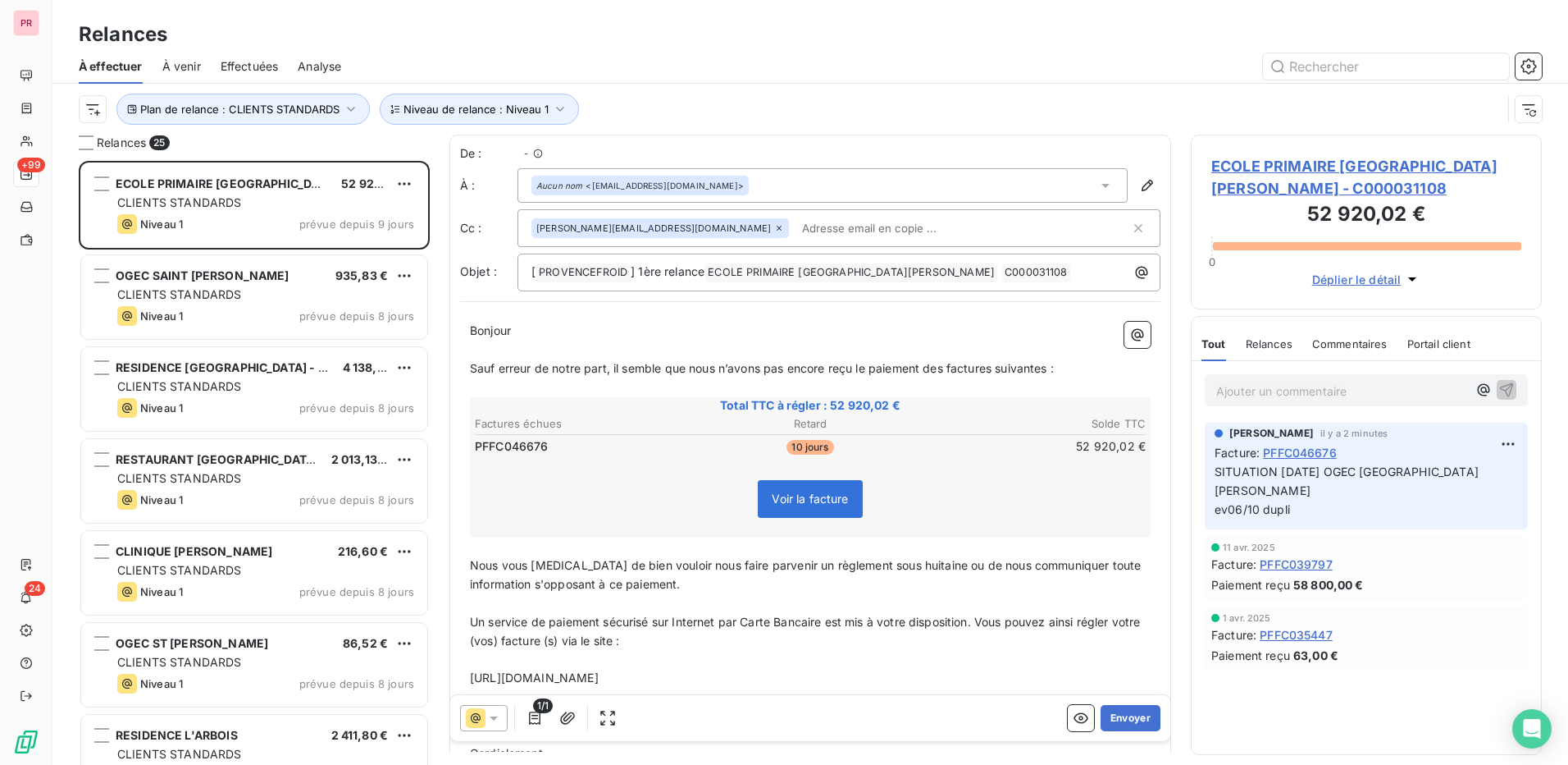
scroll to position [592, 338]
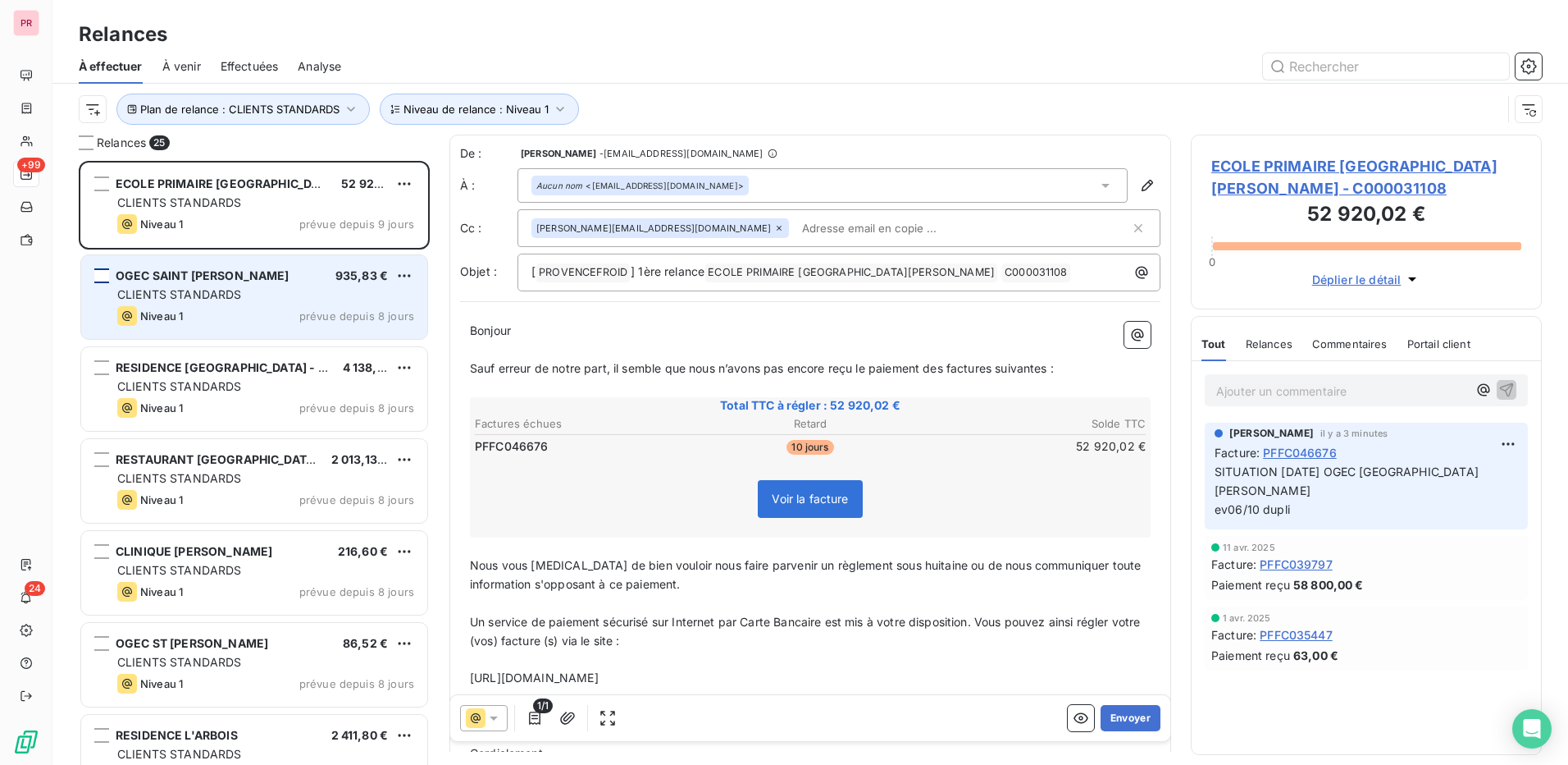
click at [103, 276] on div "grid" at bounding box center [102, 276] width 15 height 15
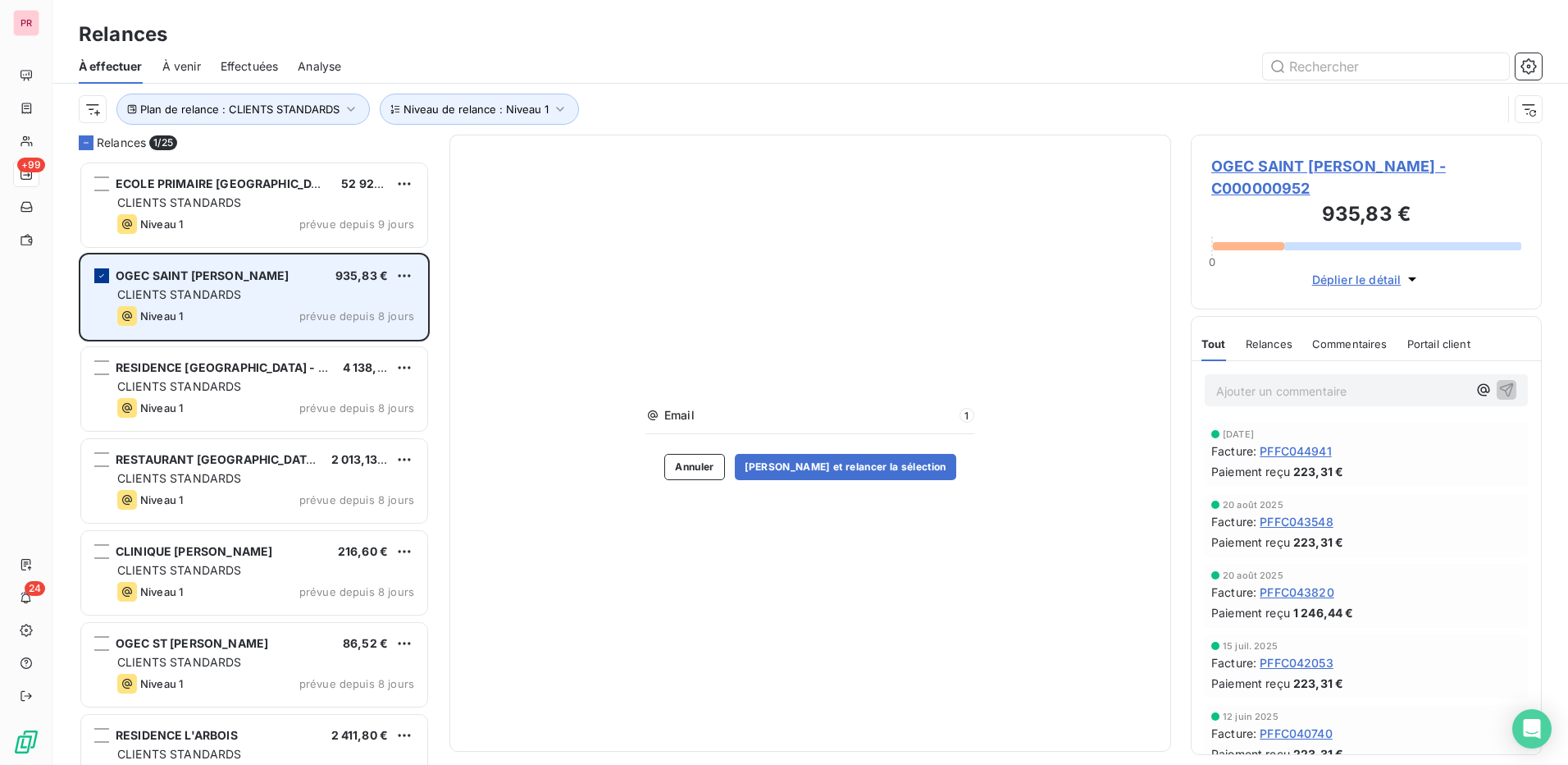
click at [103, 276] on icon "grid" at bounding box center [102, 275] width 10 height 10
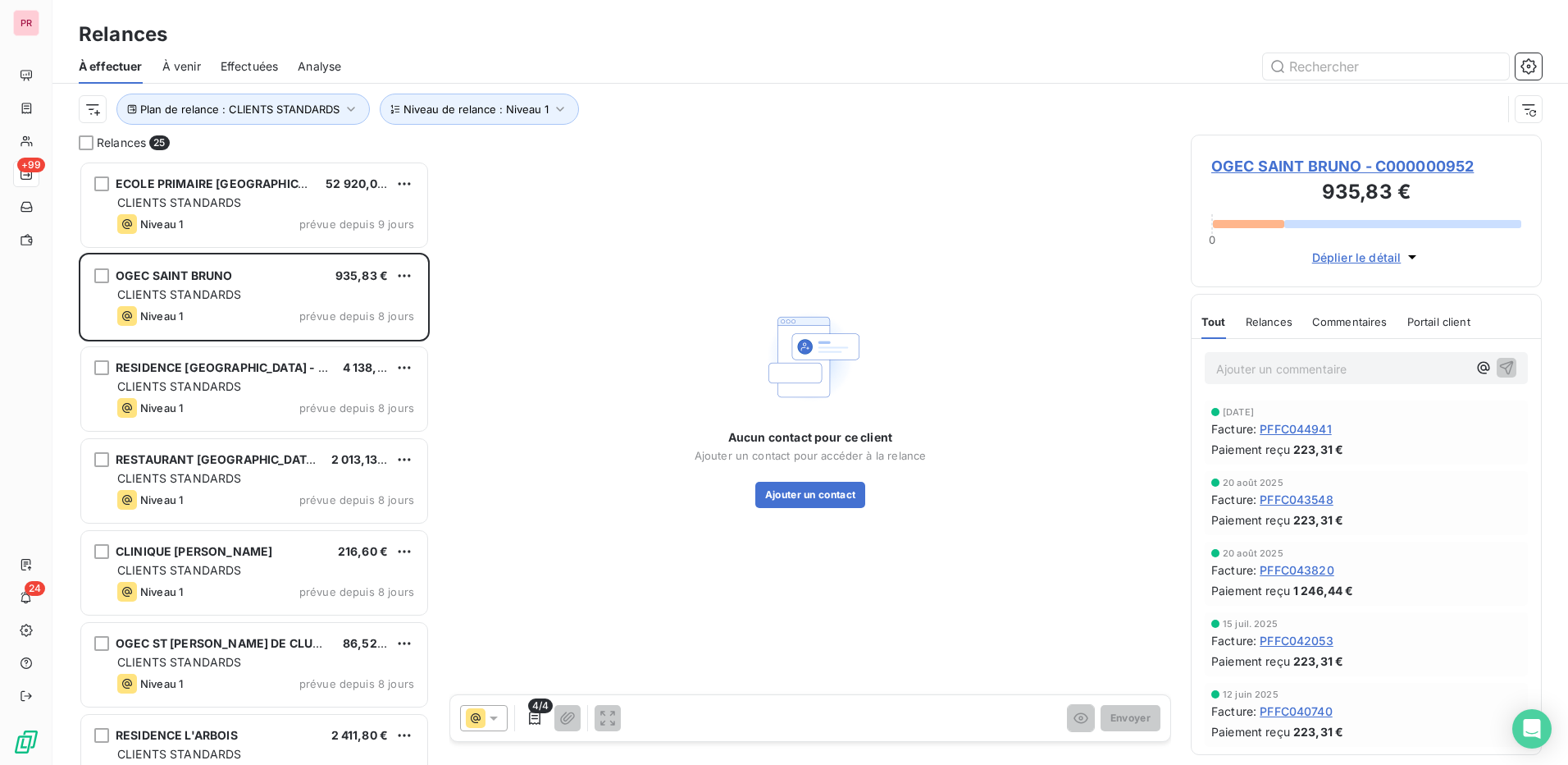
scroll to position [592, 338]
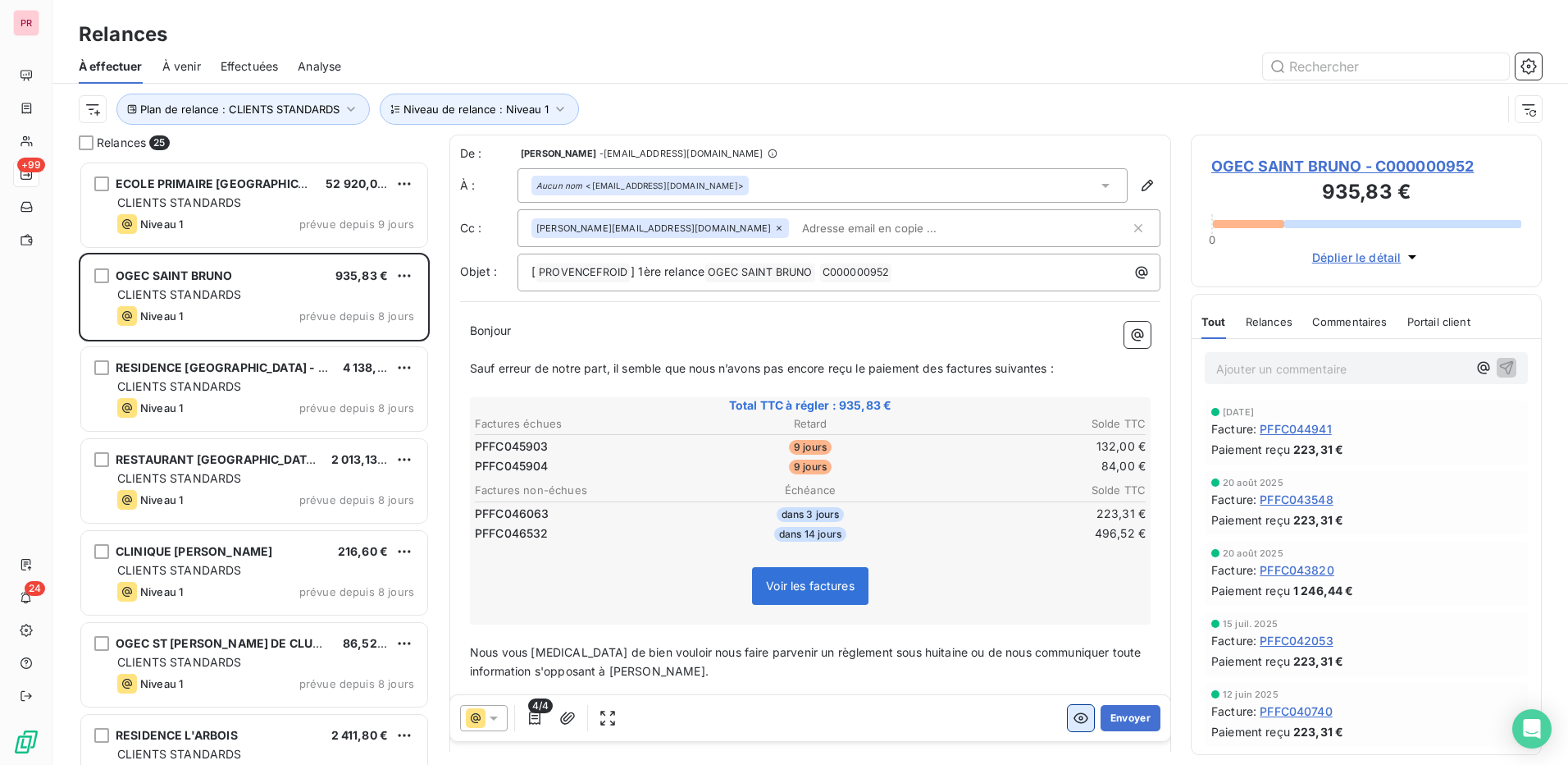
click at [1073, 724] on icon "button" at bounding box center [1081, 718] width 17 height 17
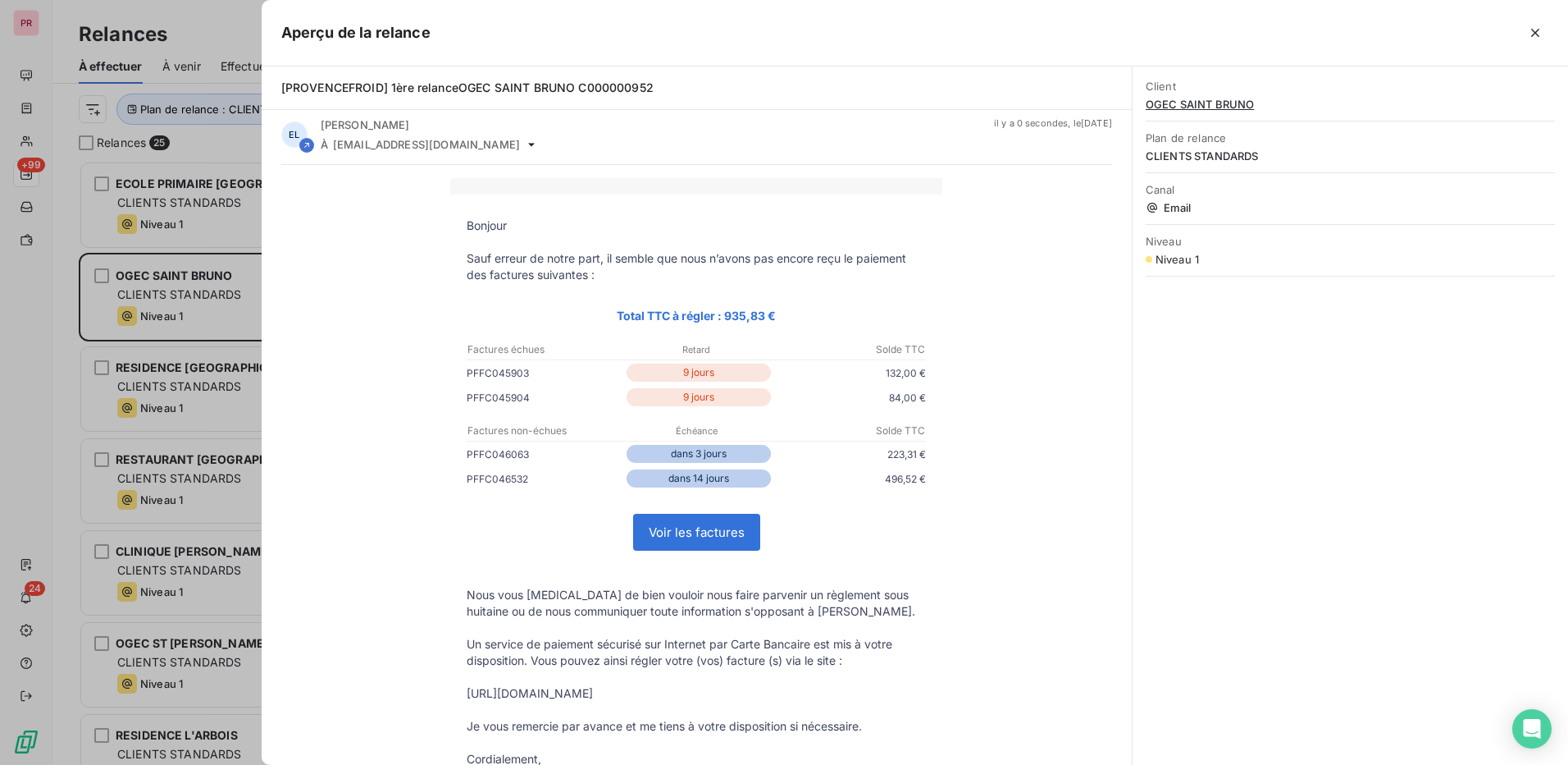
scroll to position [0, 0]
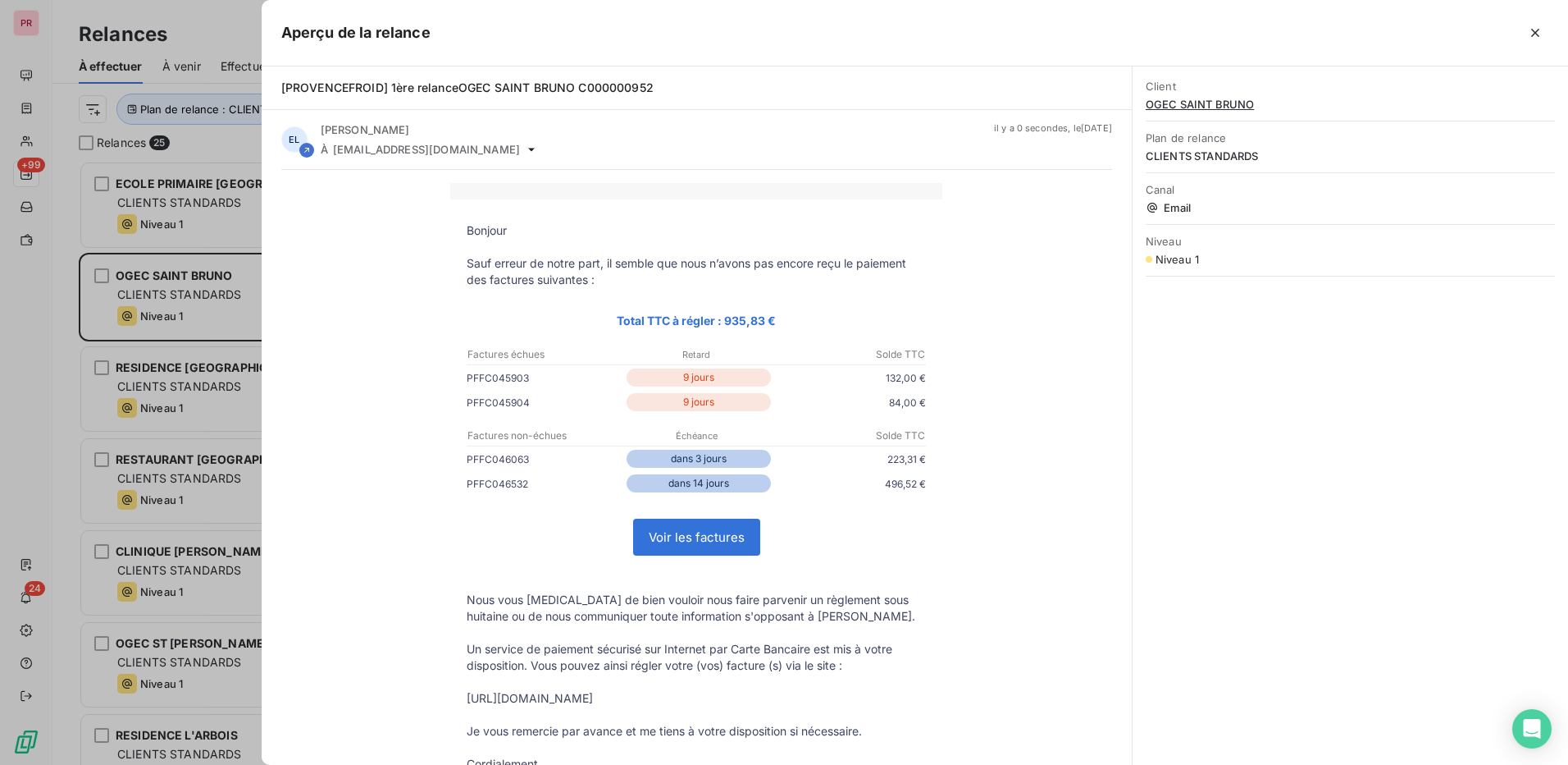
click at [49, 277] on div at bounding box center [784, 382] width 1568 height 765
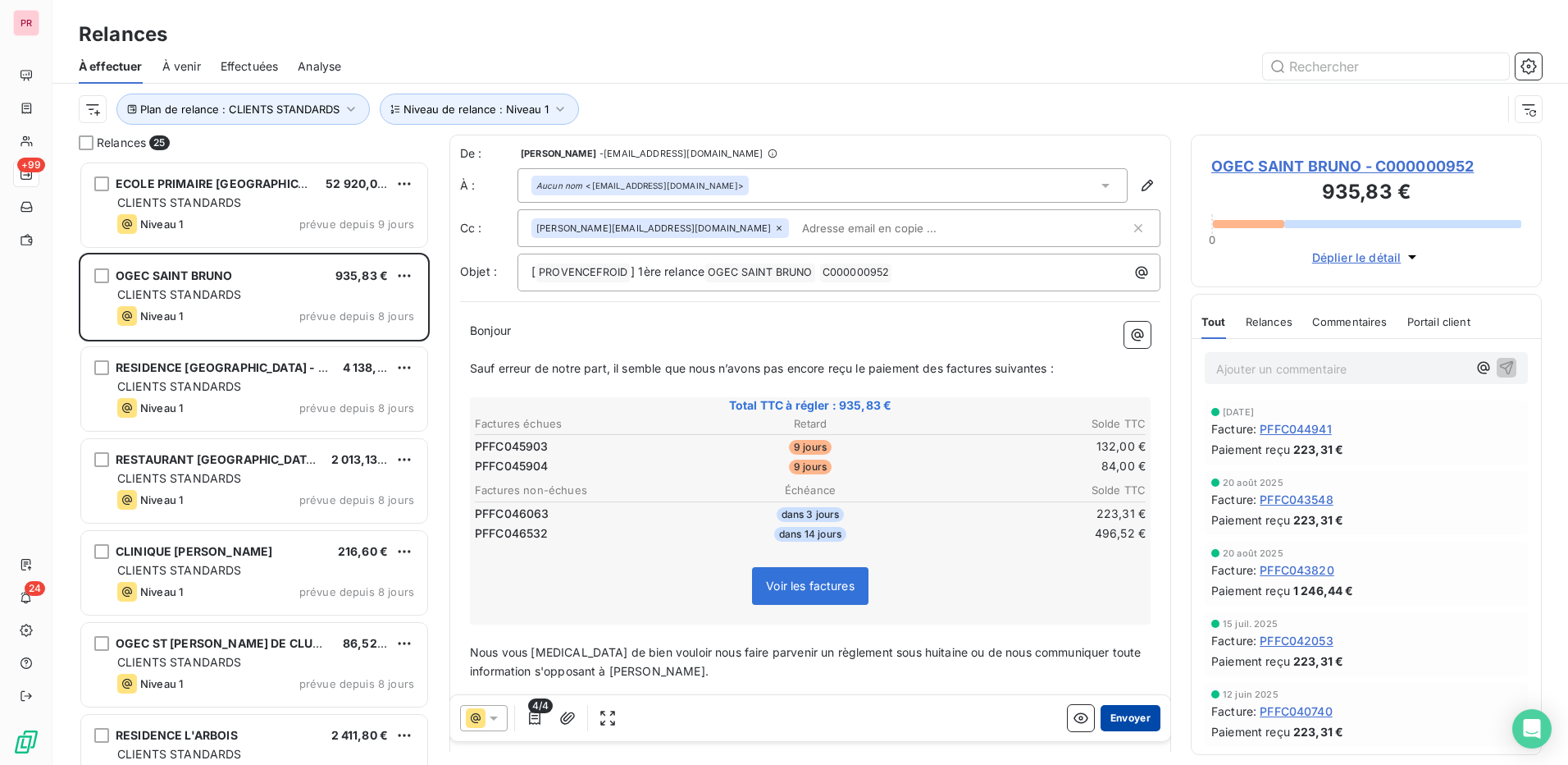
click at [1109, 711] on button "Envoyer" at bounding box center [1130, 717] width 60 height 27
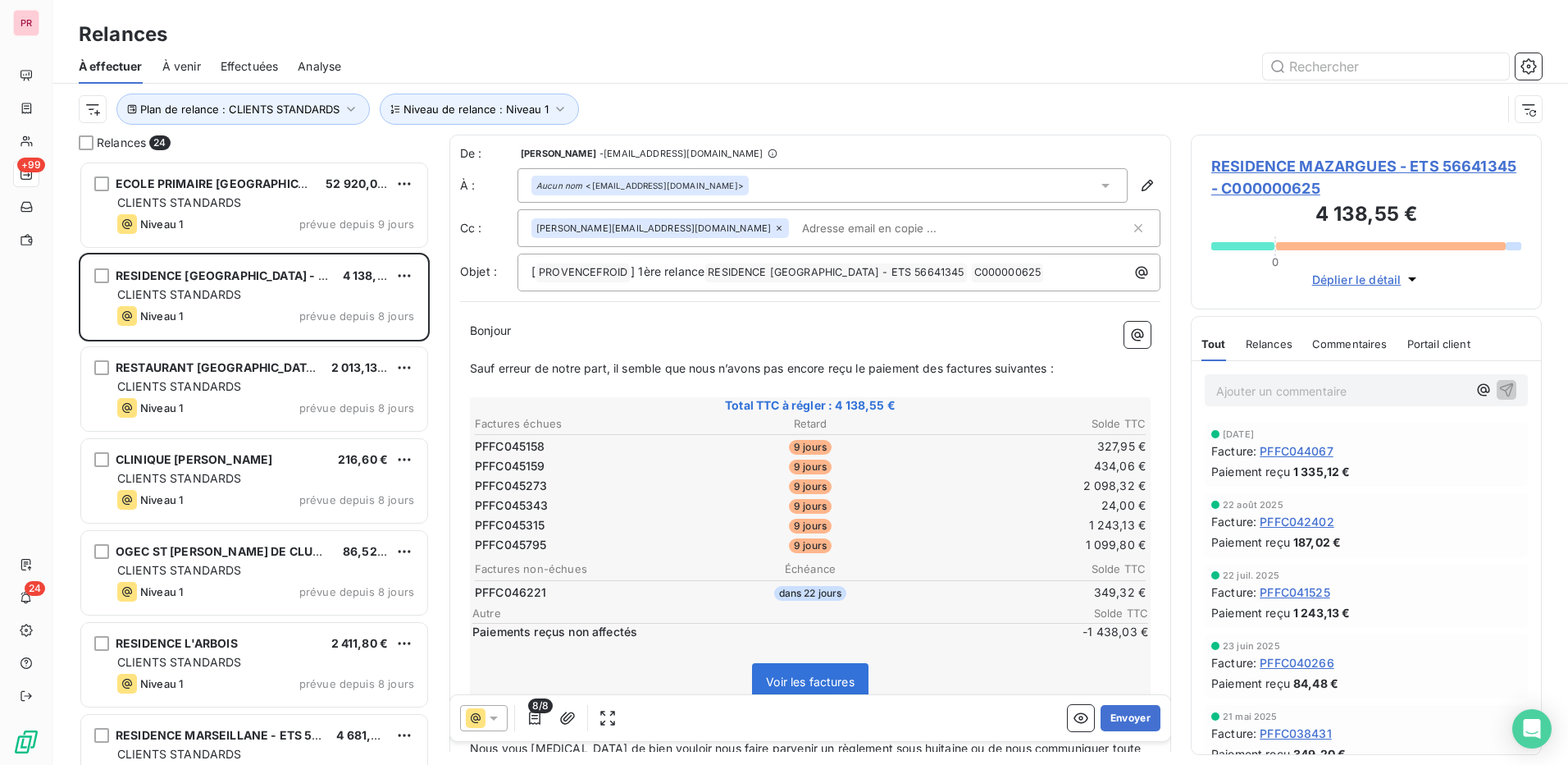
click at [774, 227] on icon at bounding box center [778, 227] width 10 height 10
click at [533, 719] on icon "button" at bounding box center [535, 718] width 12 height 13
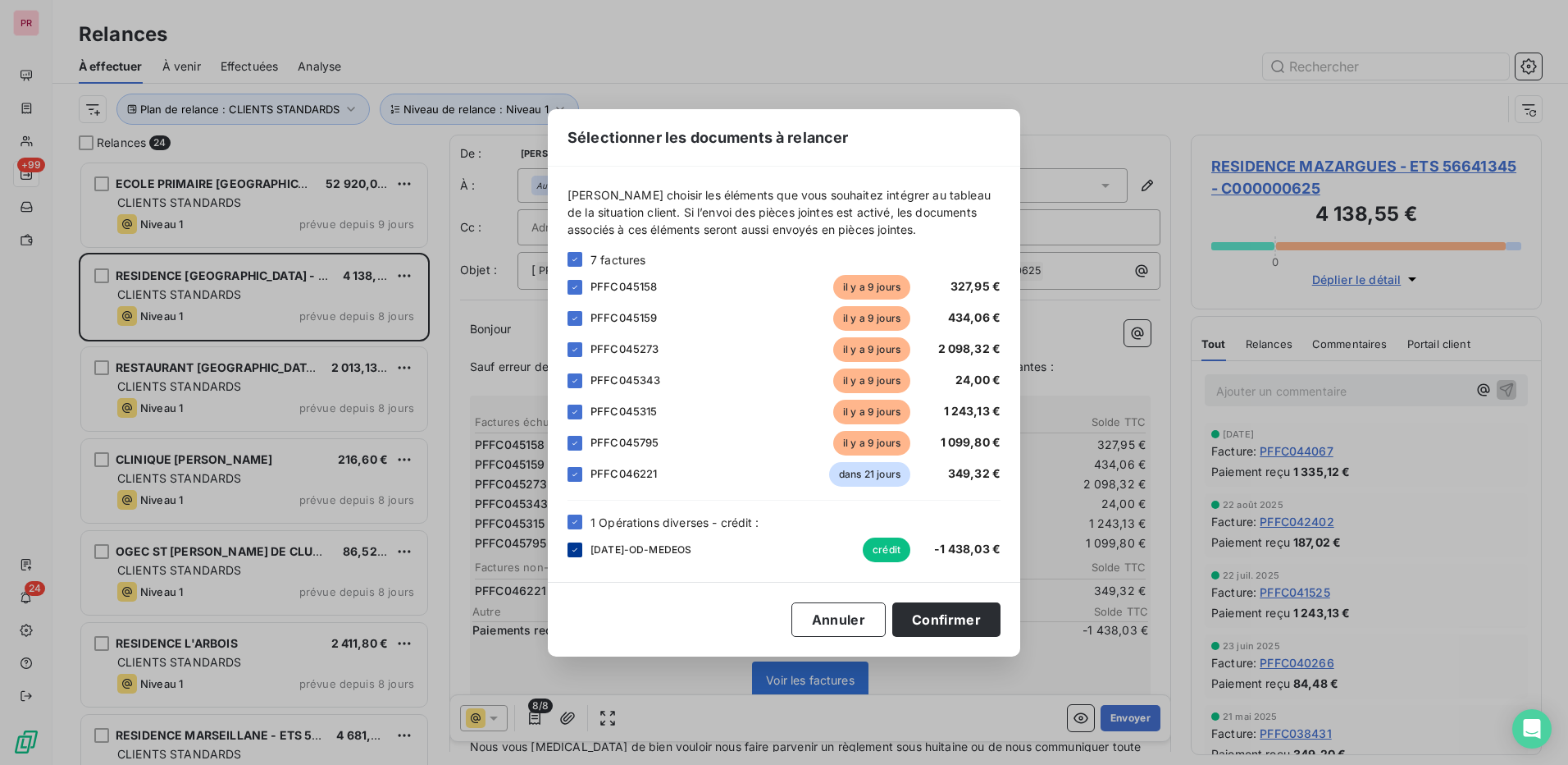
click at [571, 549] on icon at bounding box center [575, 549] width 10 height 10
click at [933, 615] on button "Confirmer" at bounding box center [946, 620] width 108 height 35
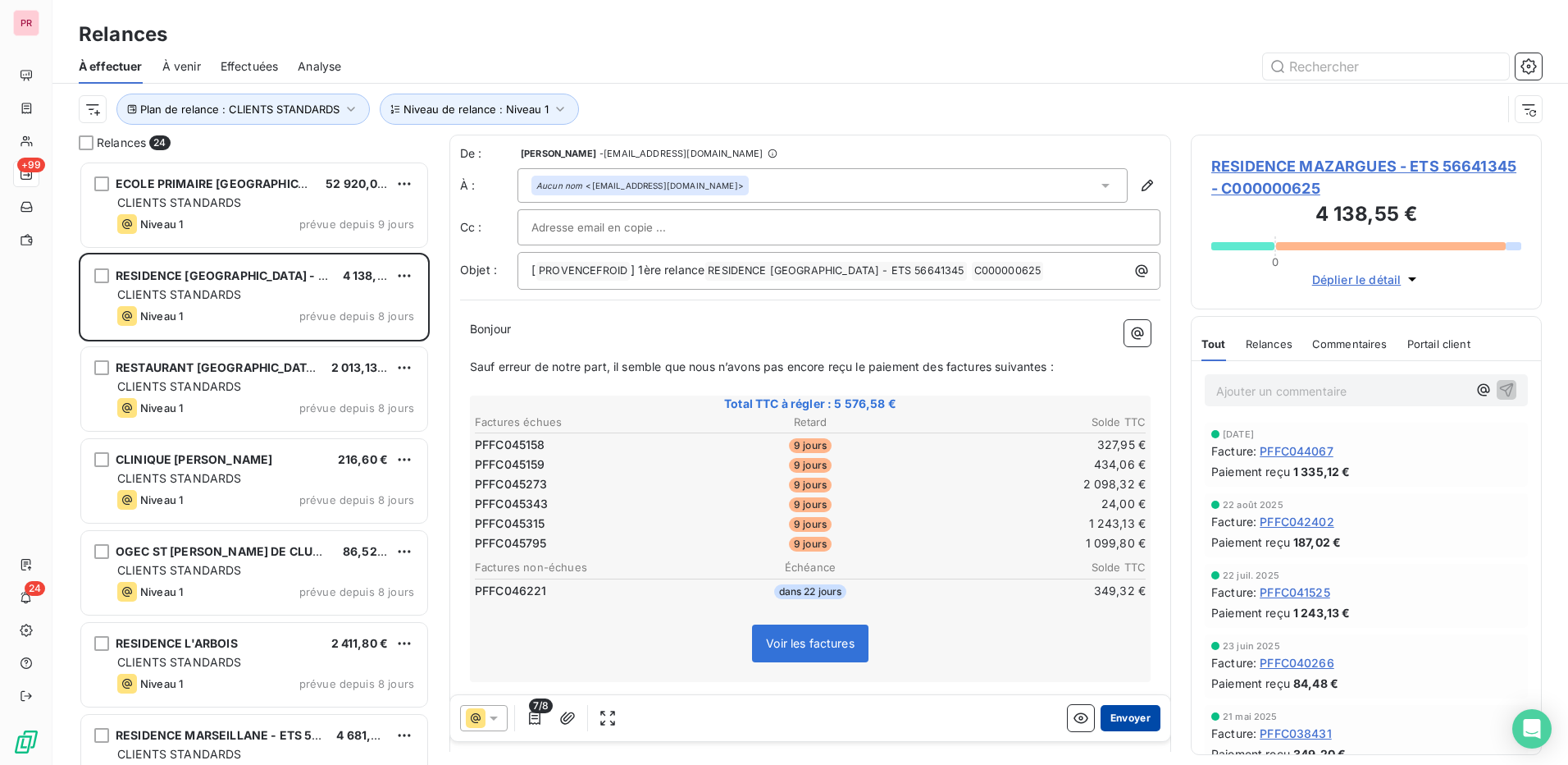
click at [1122, 713] on button "Envoyer" at bounding box center [1130, 717] width 60 height 27
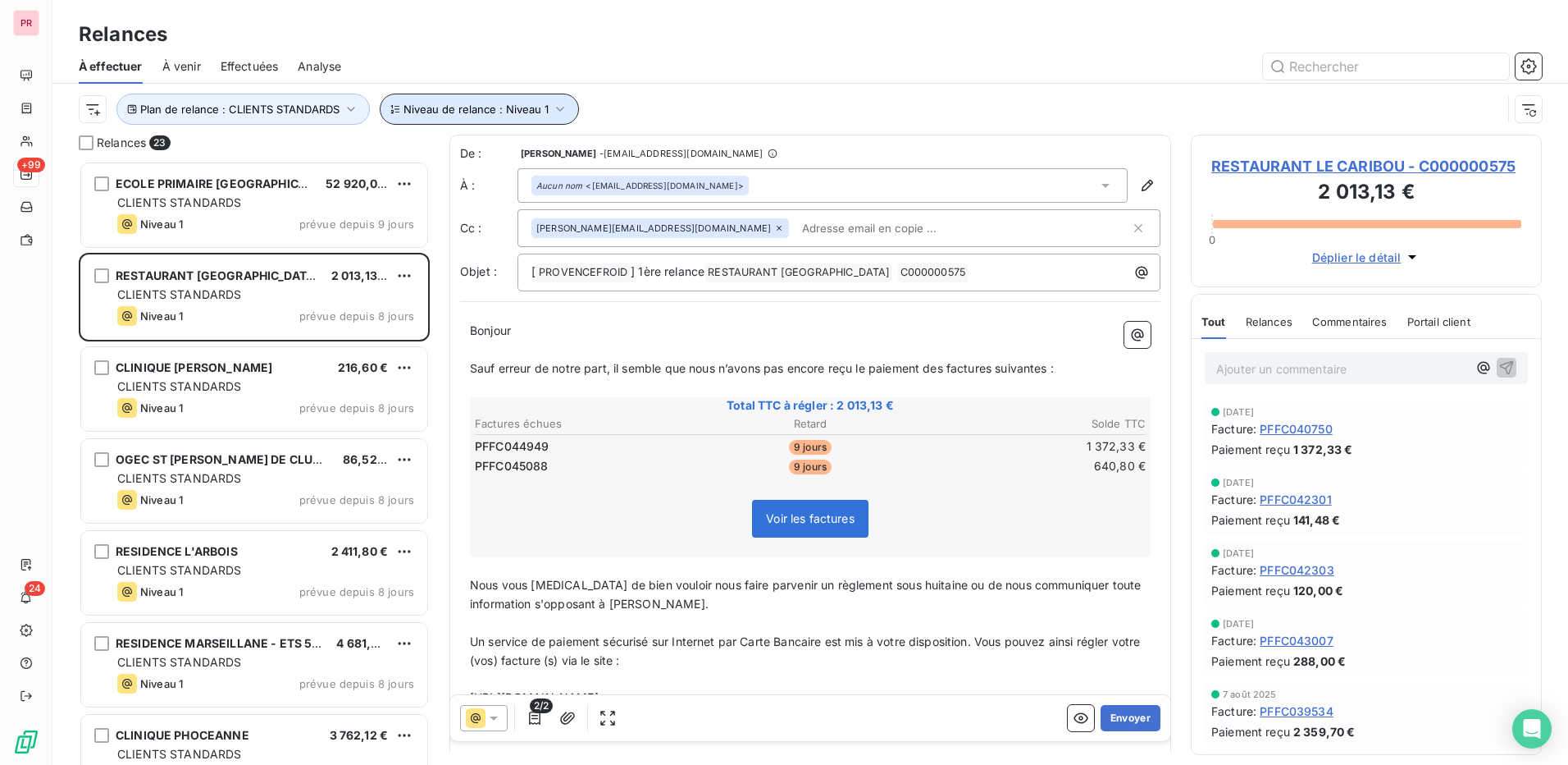
click at [514, 106] on span "Niveau de relance : Niveau 1" at bounding box center [476, 109] width 145 height 13
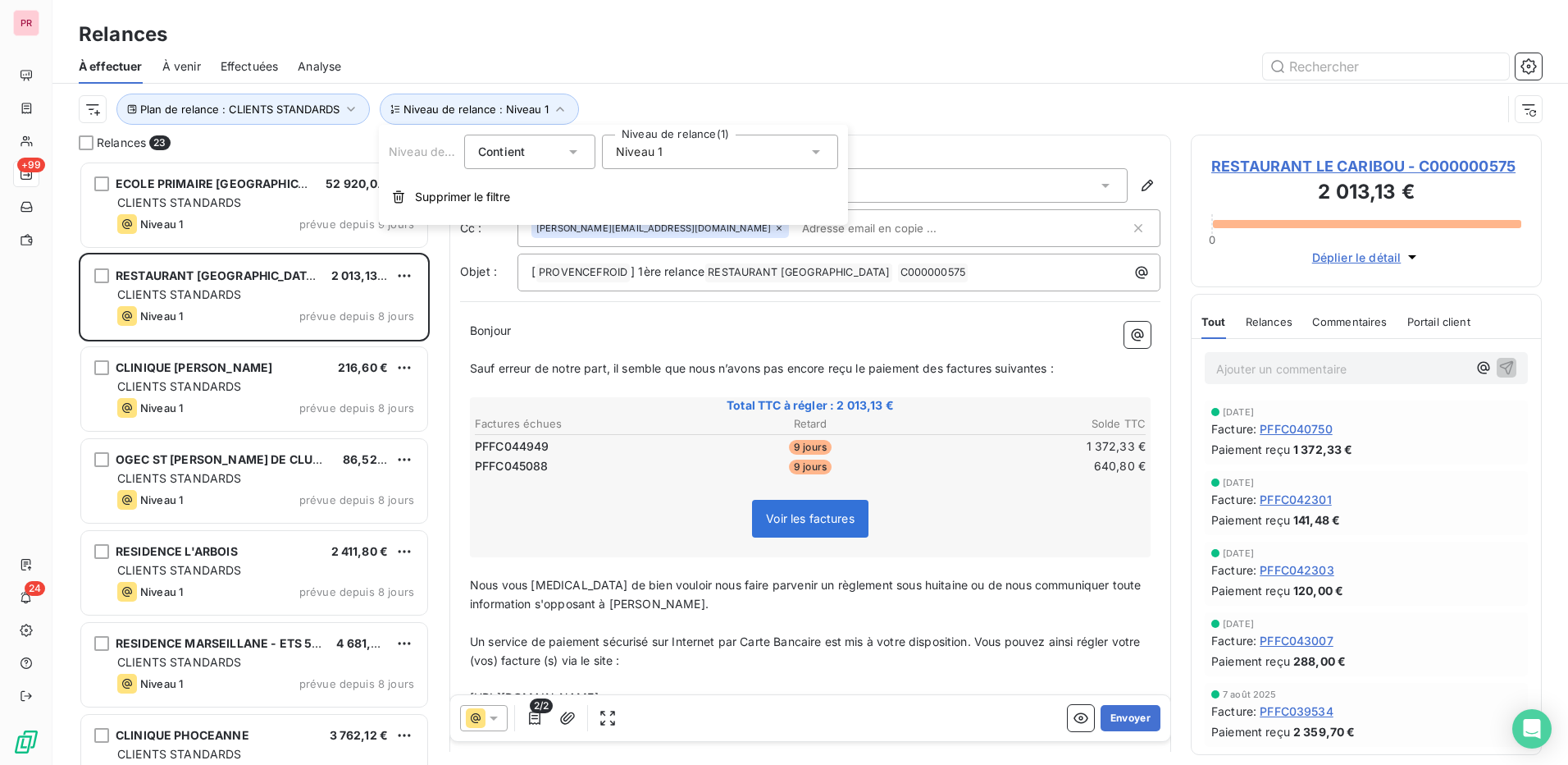
click at [780, 148] on div "Niveau 1" at bounding box center [721, 152] width 237 height 35
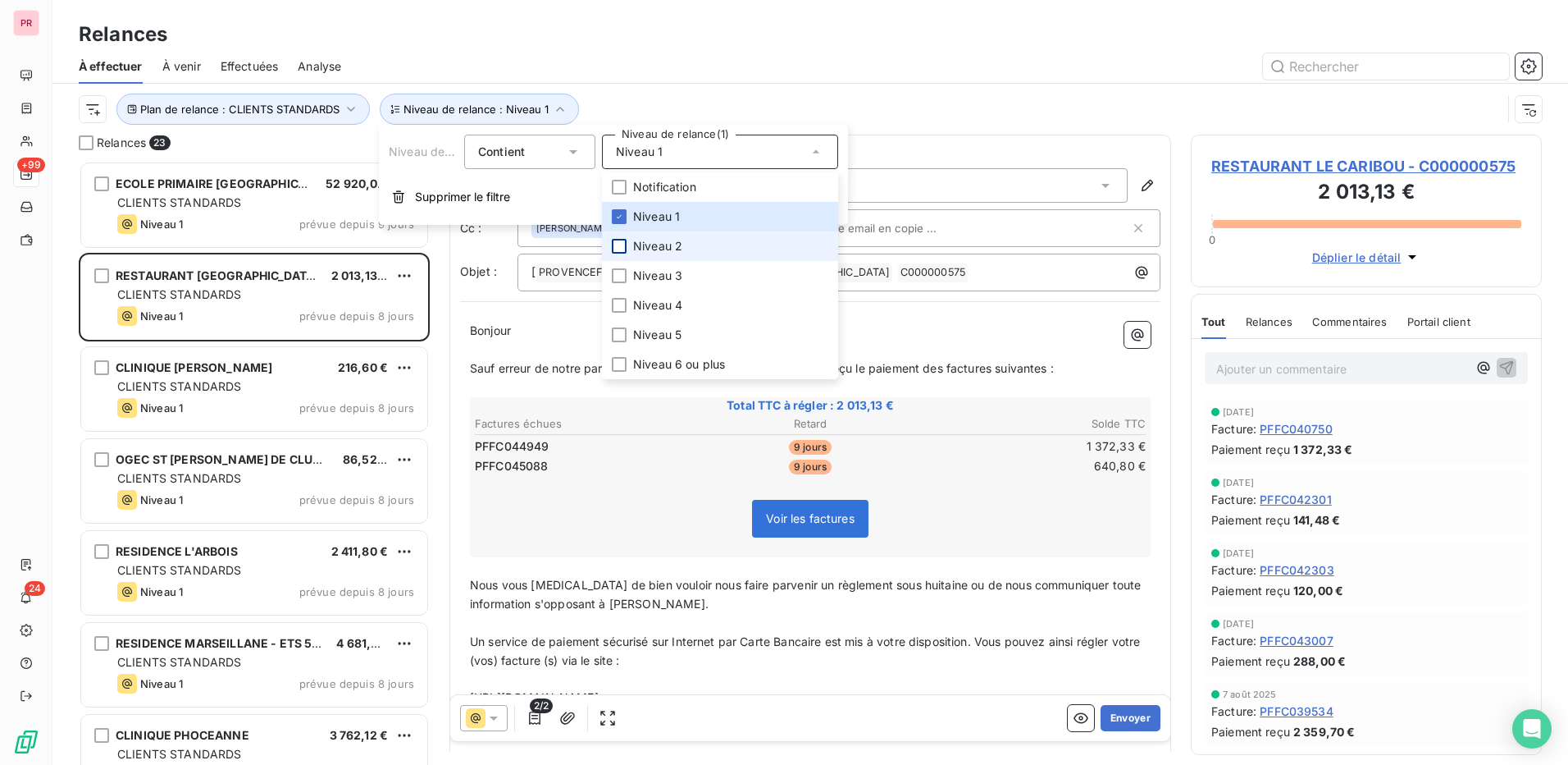
click at [624, 242] on div at bounding box center [619, 246] width 15 height 15
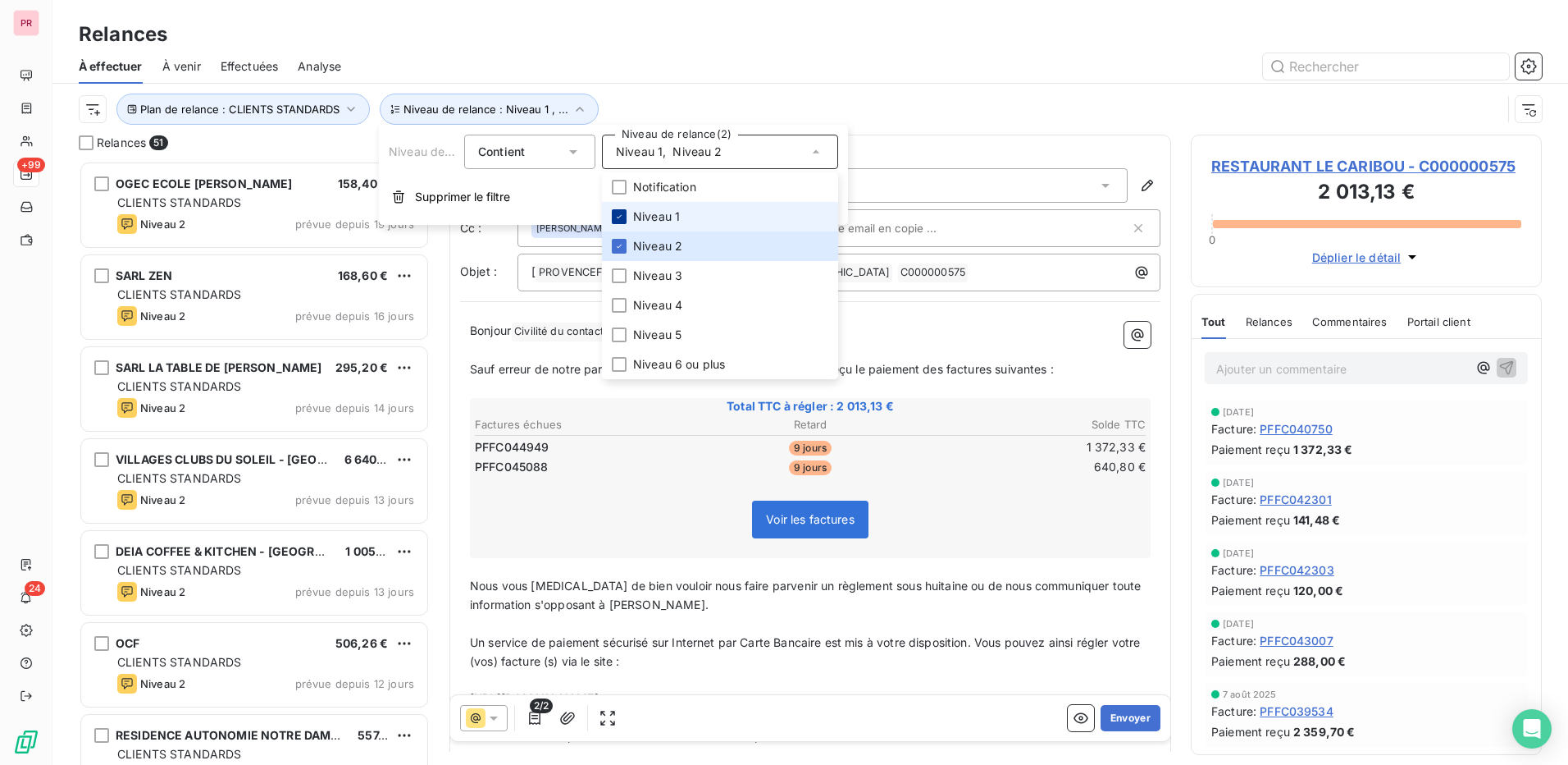
scroll to position [592, 338]
click at [619, 213] on icon at bounding box center [619, 216] width 10 height 10
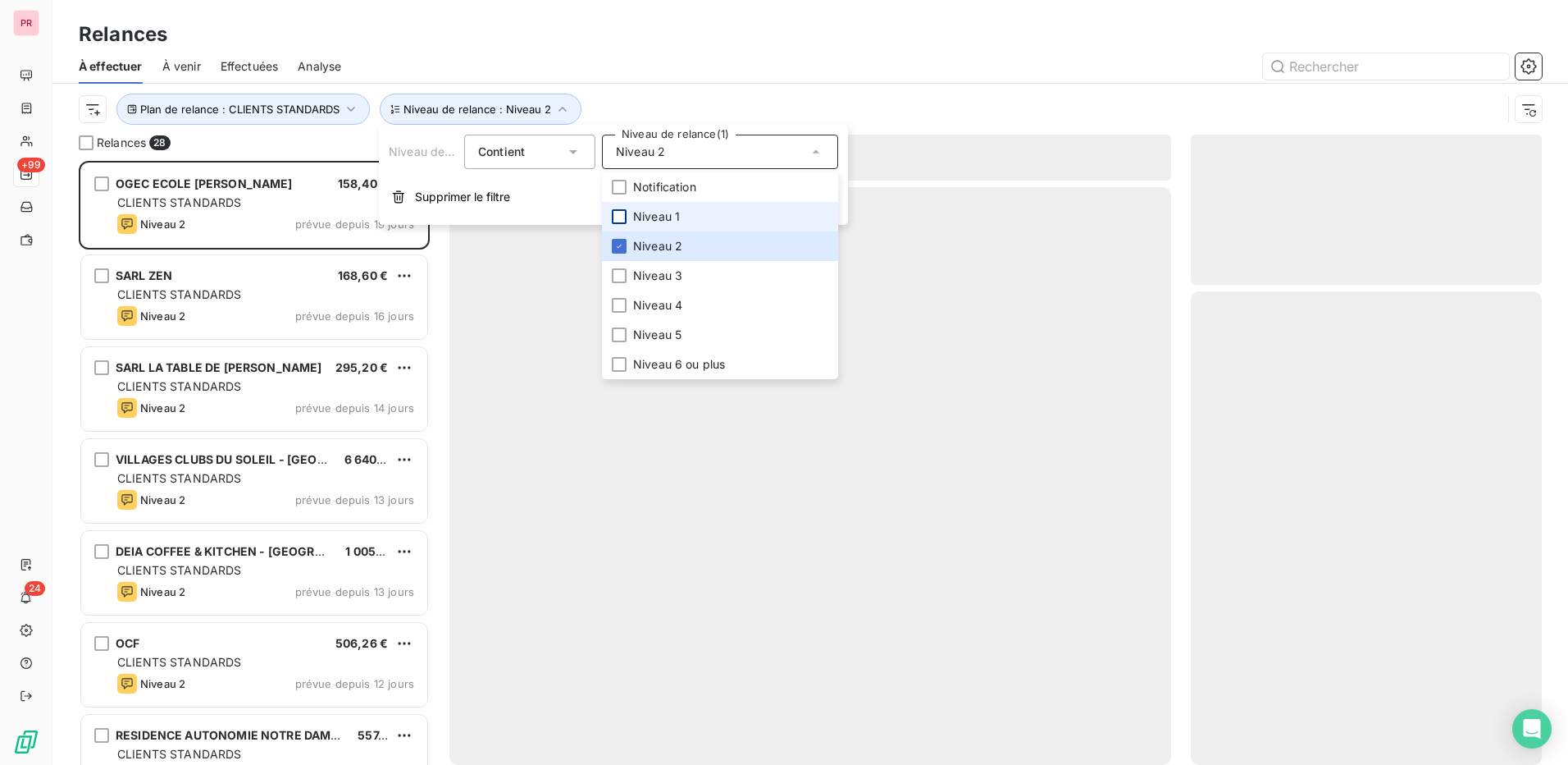
scroll to position [592, 338]
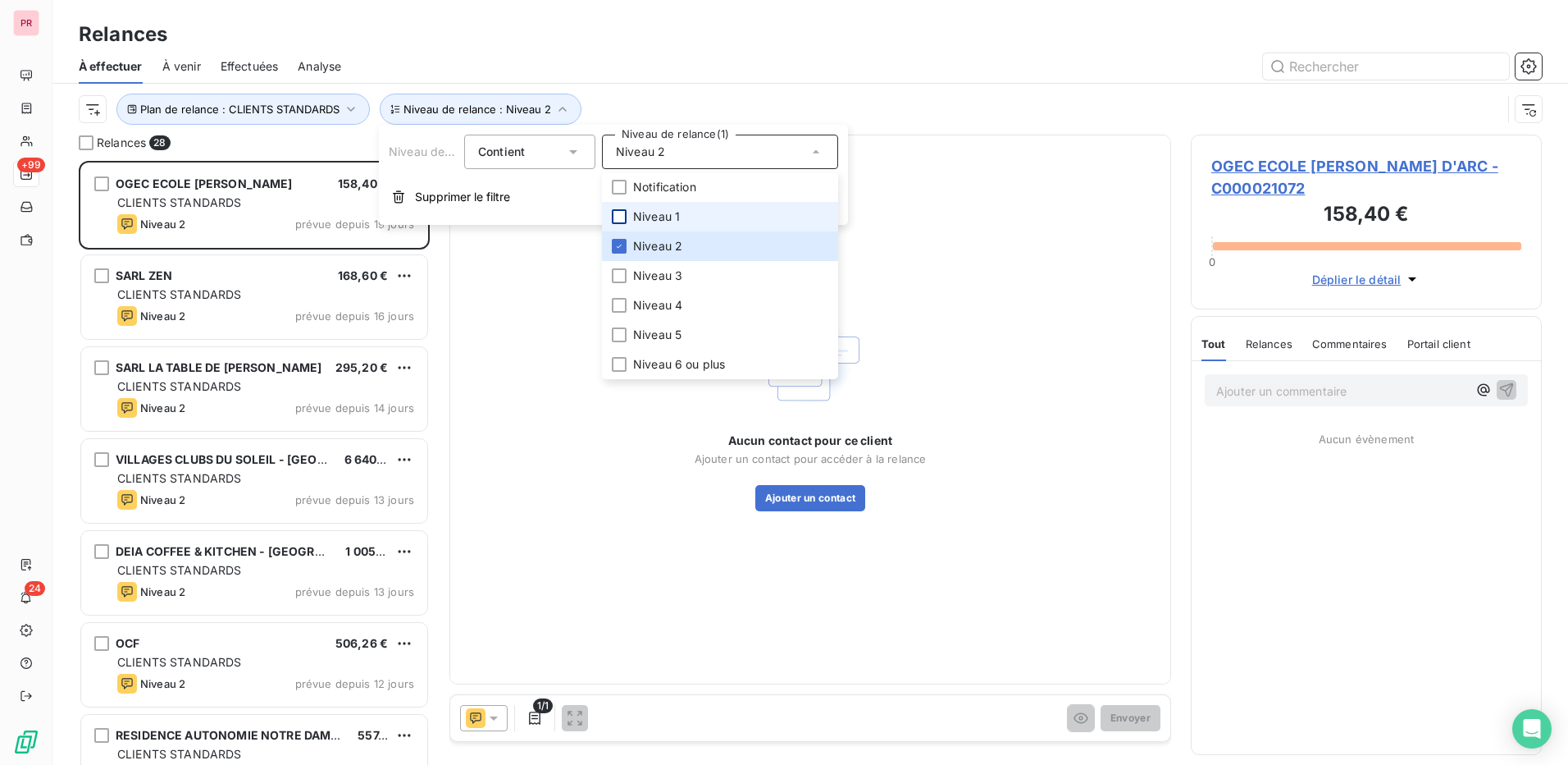
click at [569, 471] on div "Aucun contact pour ce client Ajouter un contact pour accéder à la relance Ajout…" at bounding box center [810, 410] width 720 height 549
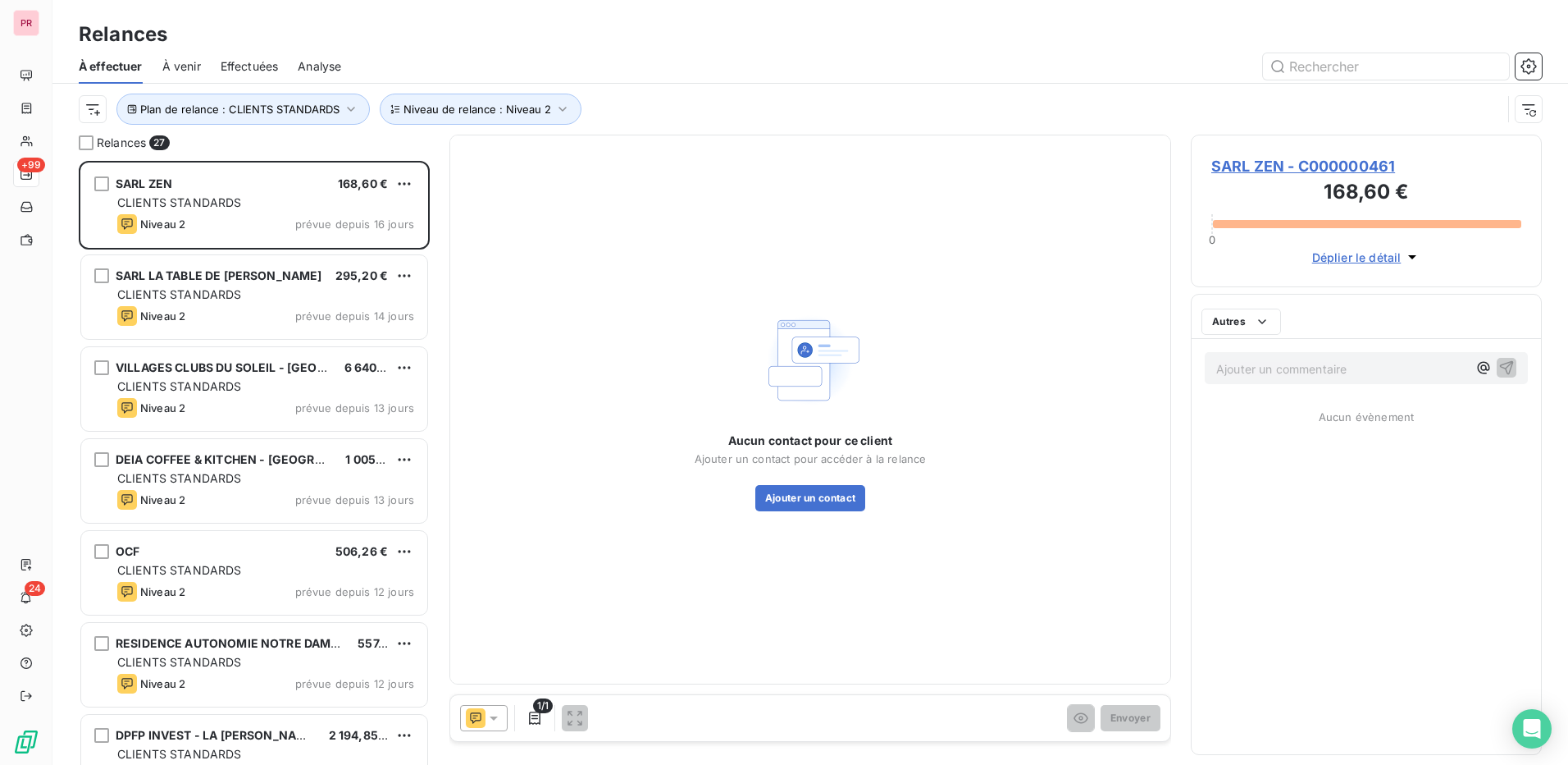
scroll to position [592, 338]
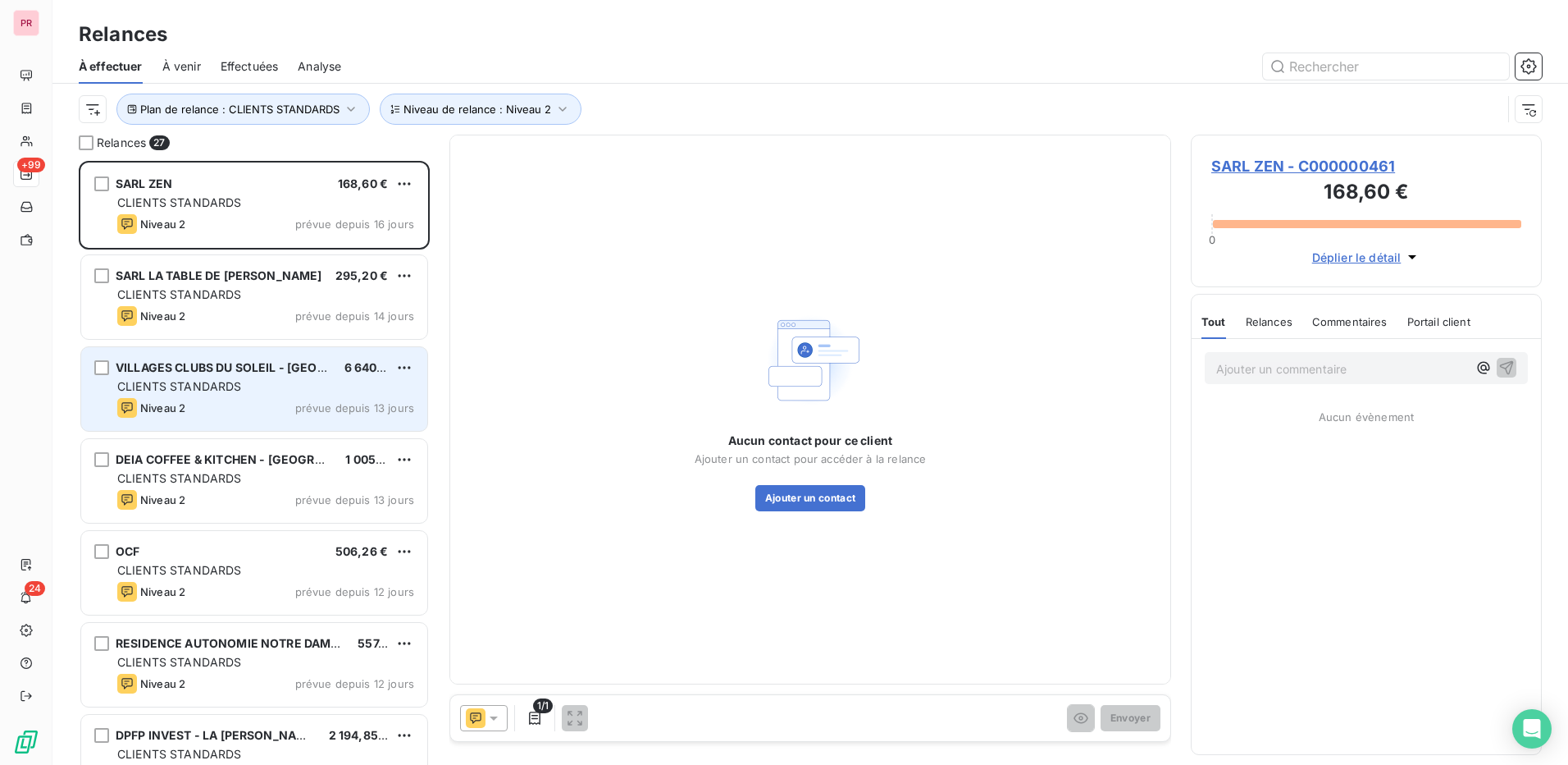
click at [261, 393] on div "CLIENTS STANDARDS" at bounding box center [266, 386] width 297 height 17
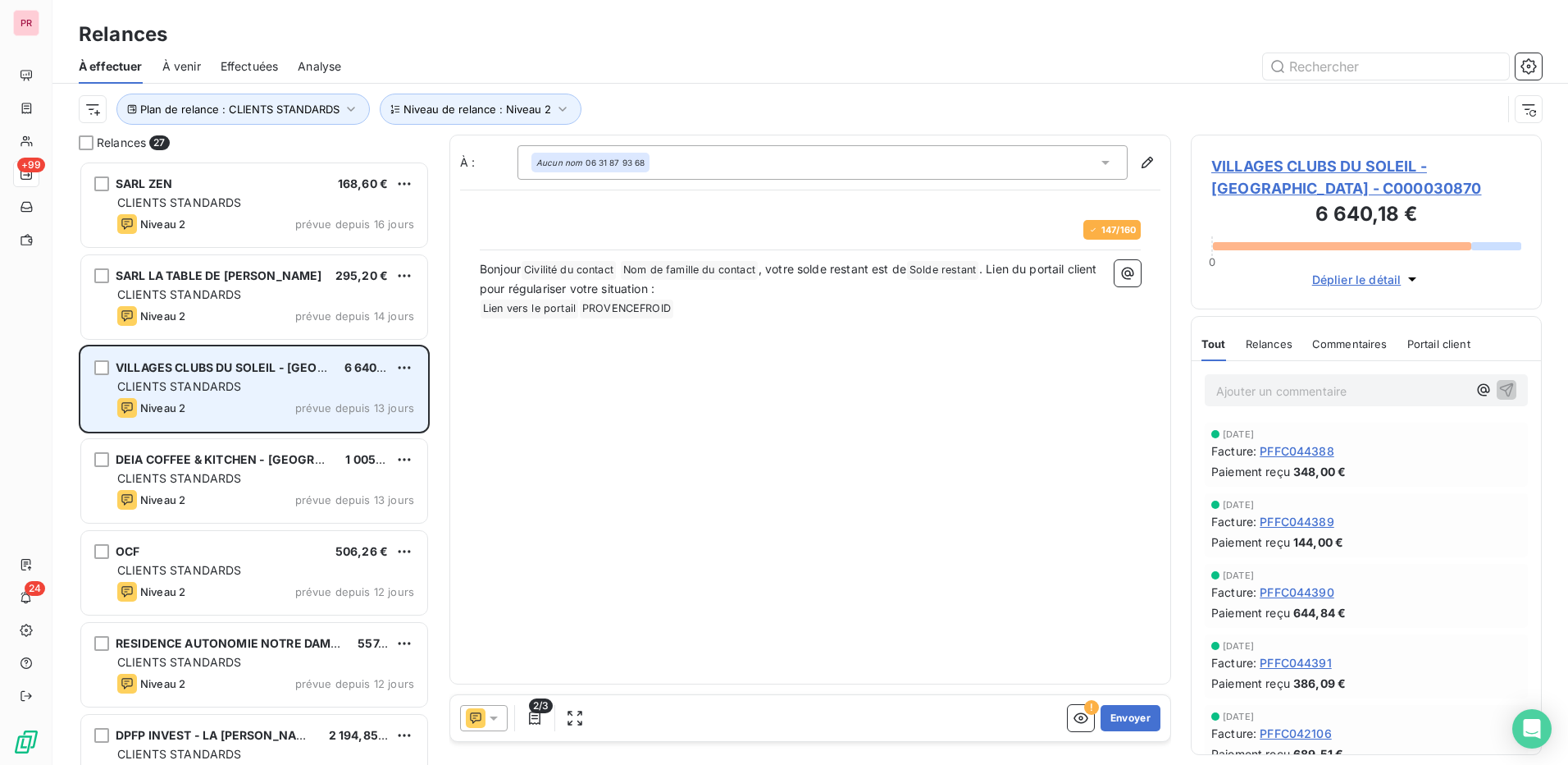
scroll to position [592, 338]
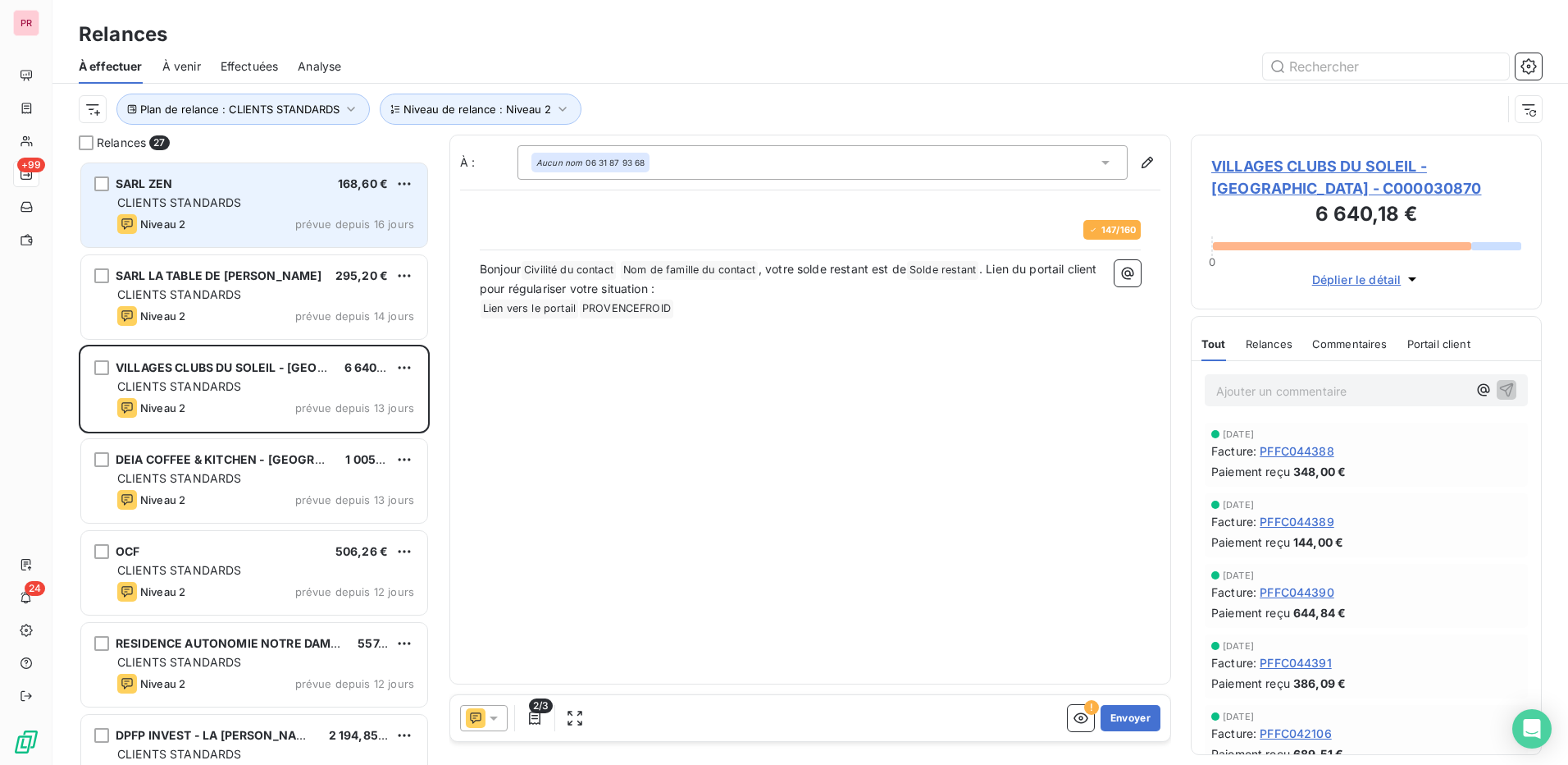
click at [247, 191] on div "SARL ZEN 168,60 €" at bounding box center [266, 183] width 297 height 15
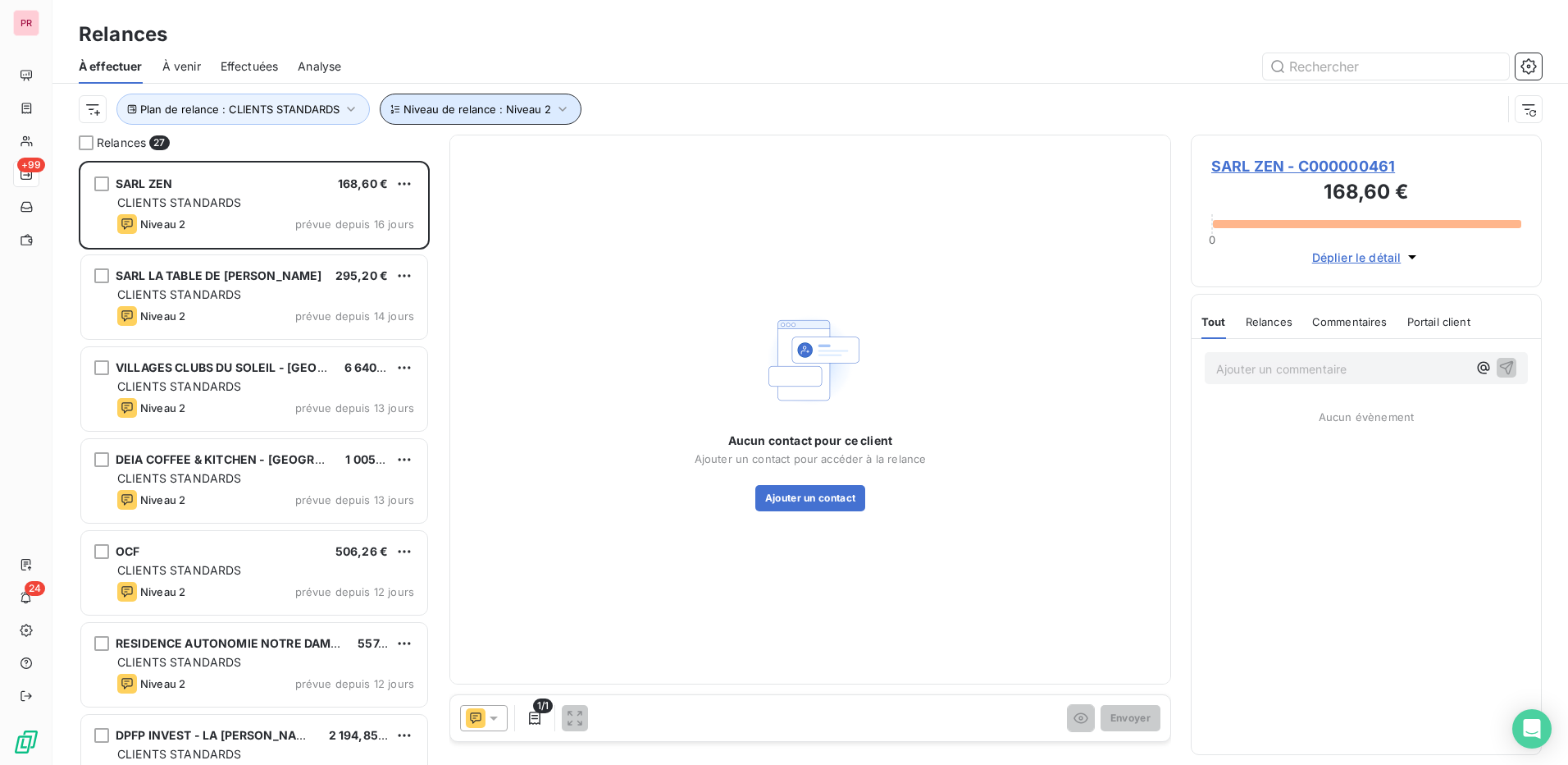
click at [469, 107] on span "Niveau de relance : Niveau 2" at bounding box center [477, 109] width 148 height 13
click at [688, 150] on div "Niveau 2" at bounding box center [721, 152] width 237 height 35
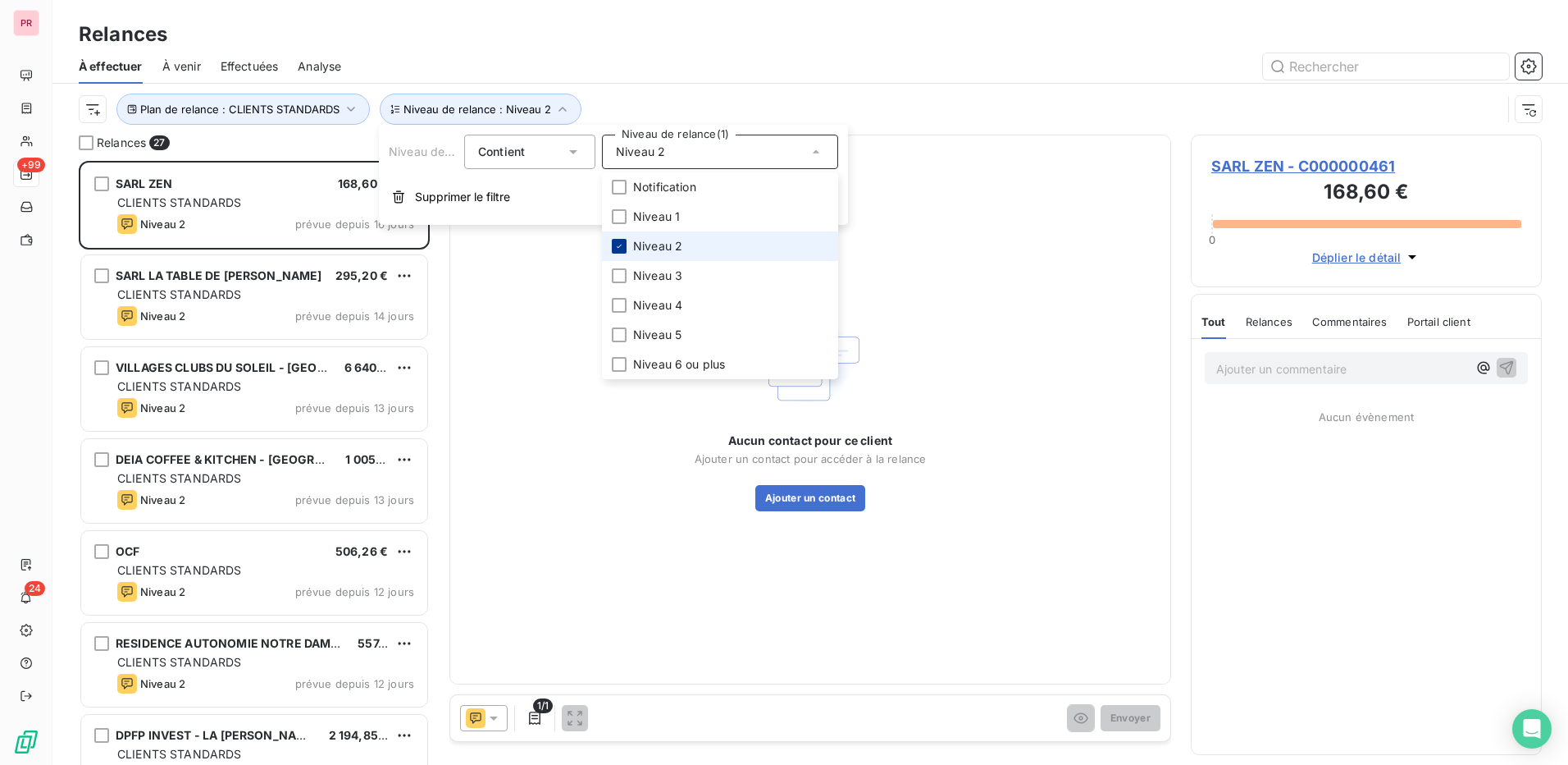
click at [625, 249] on div at bounding box center [619, 246] width 15 height 15
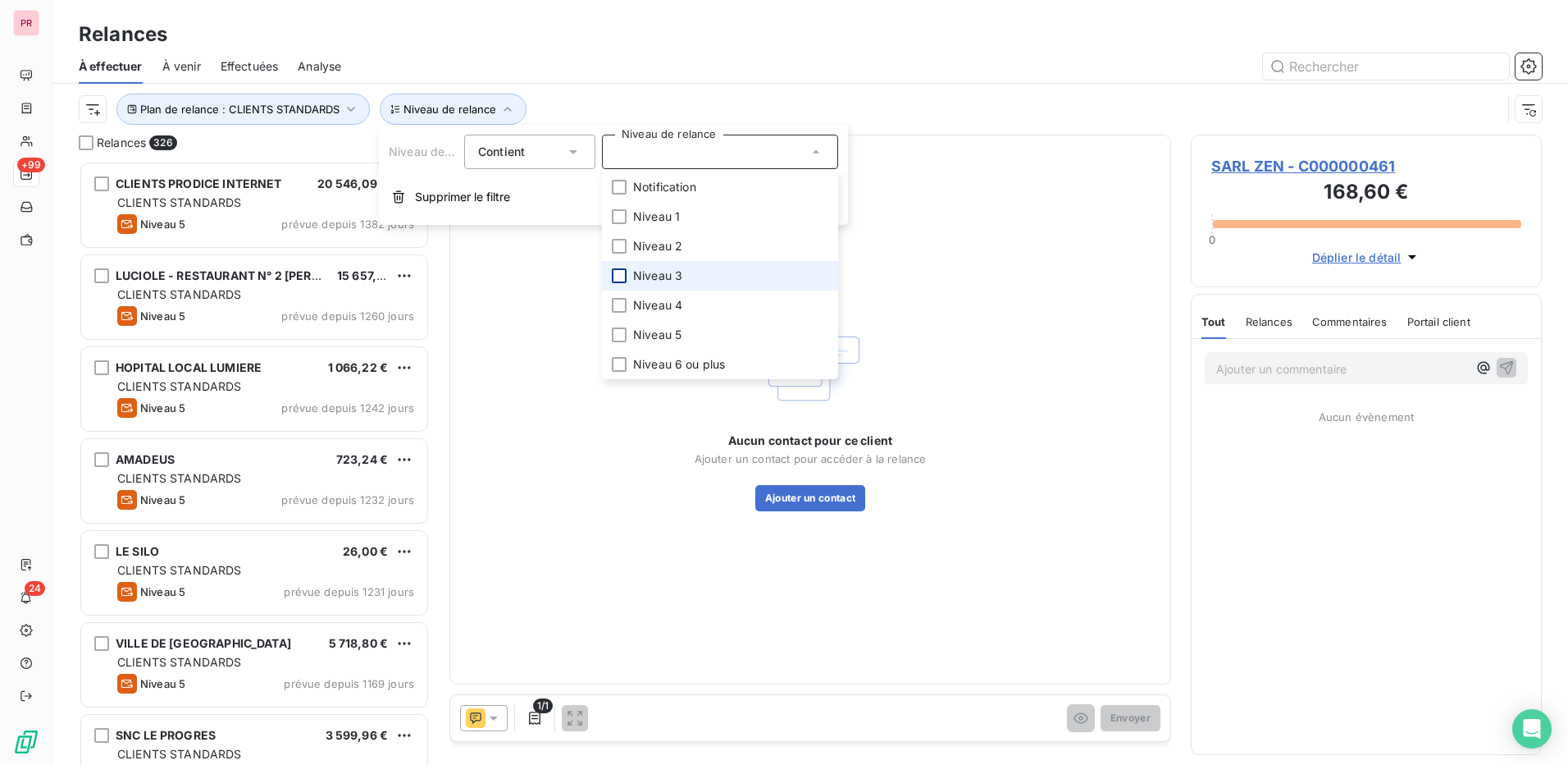
scroll to position [592, 338]
click at [620, 271] on div at bounding box center [619, 276] width 15 height 15
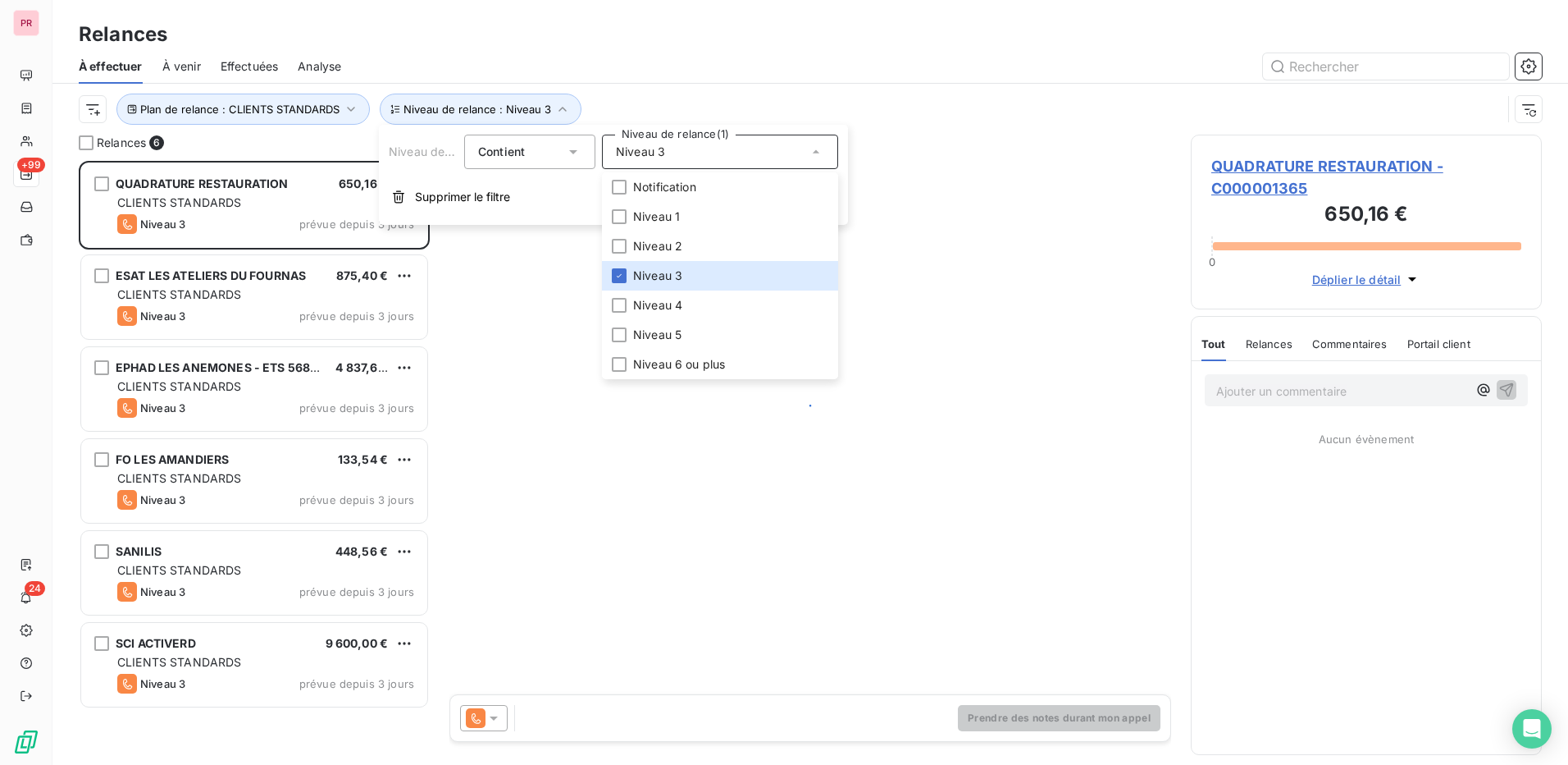
scroll to position [592, 338]
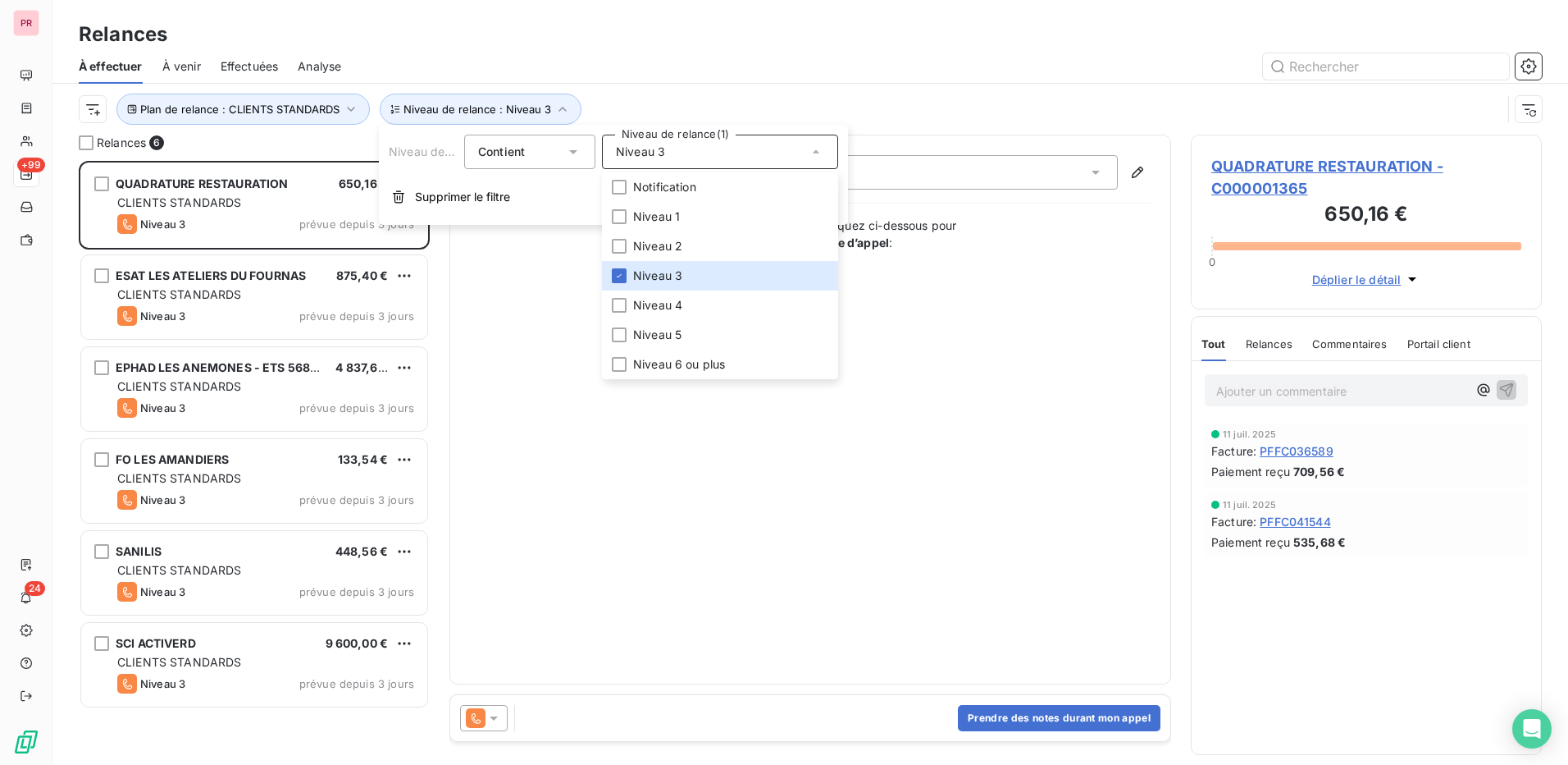
click at [1016, 444] on div "Contact : Aucun nom - [PHONE_NUMBER] Une fois le numéro composé, cliquez ci-des…" at bounding box center [811, 409] width 680 height 509
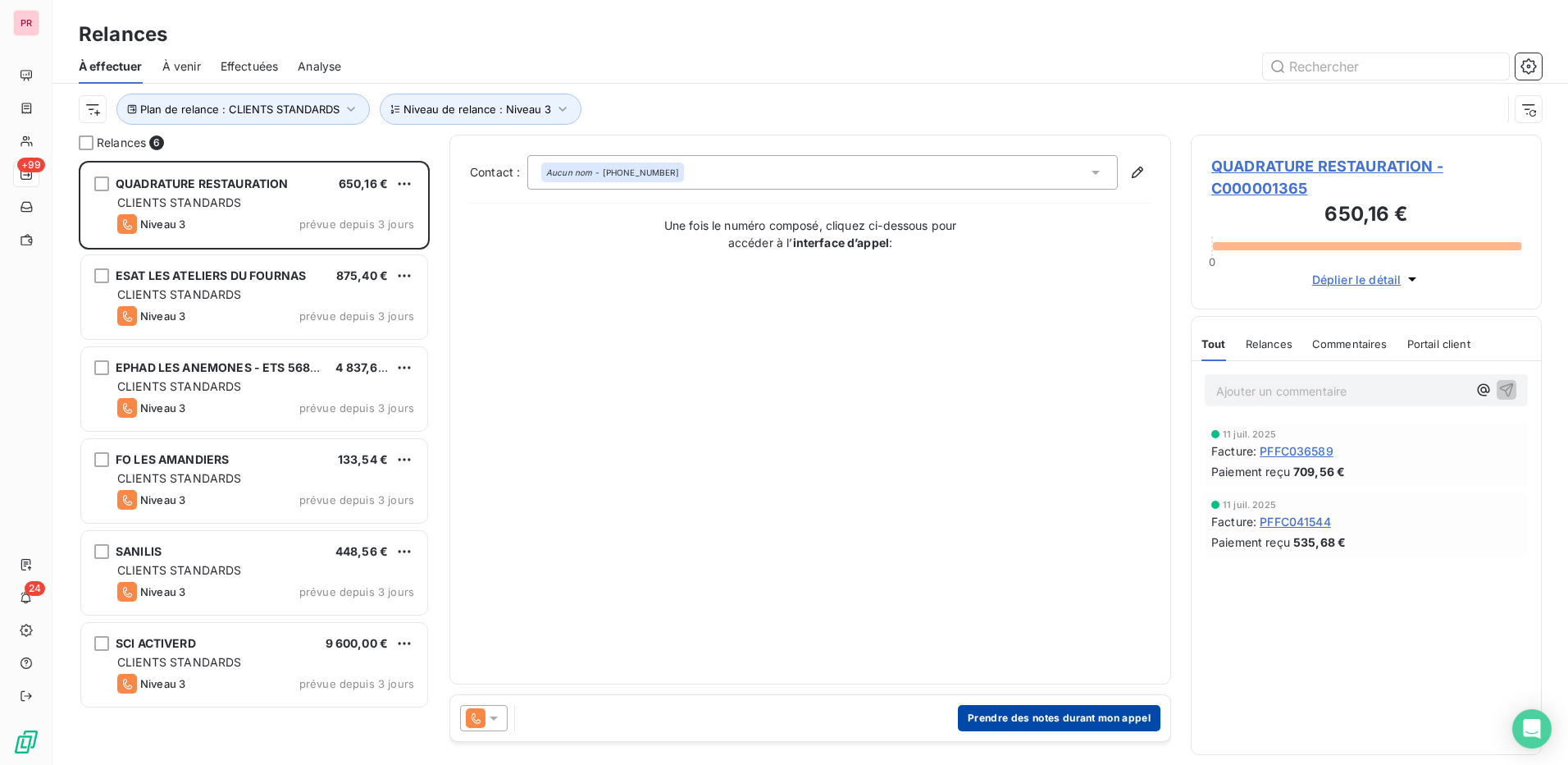
click at [1121, 712] on button "Prendre des notes durant mon appel" at bounding box center [1059, 717] width 203 height 27
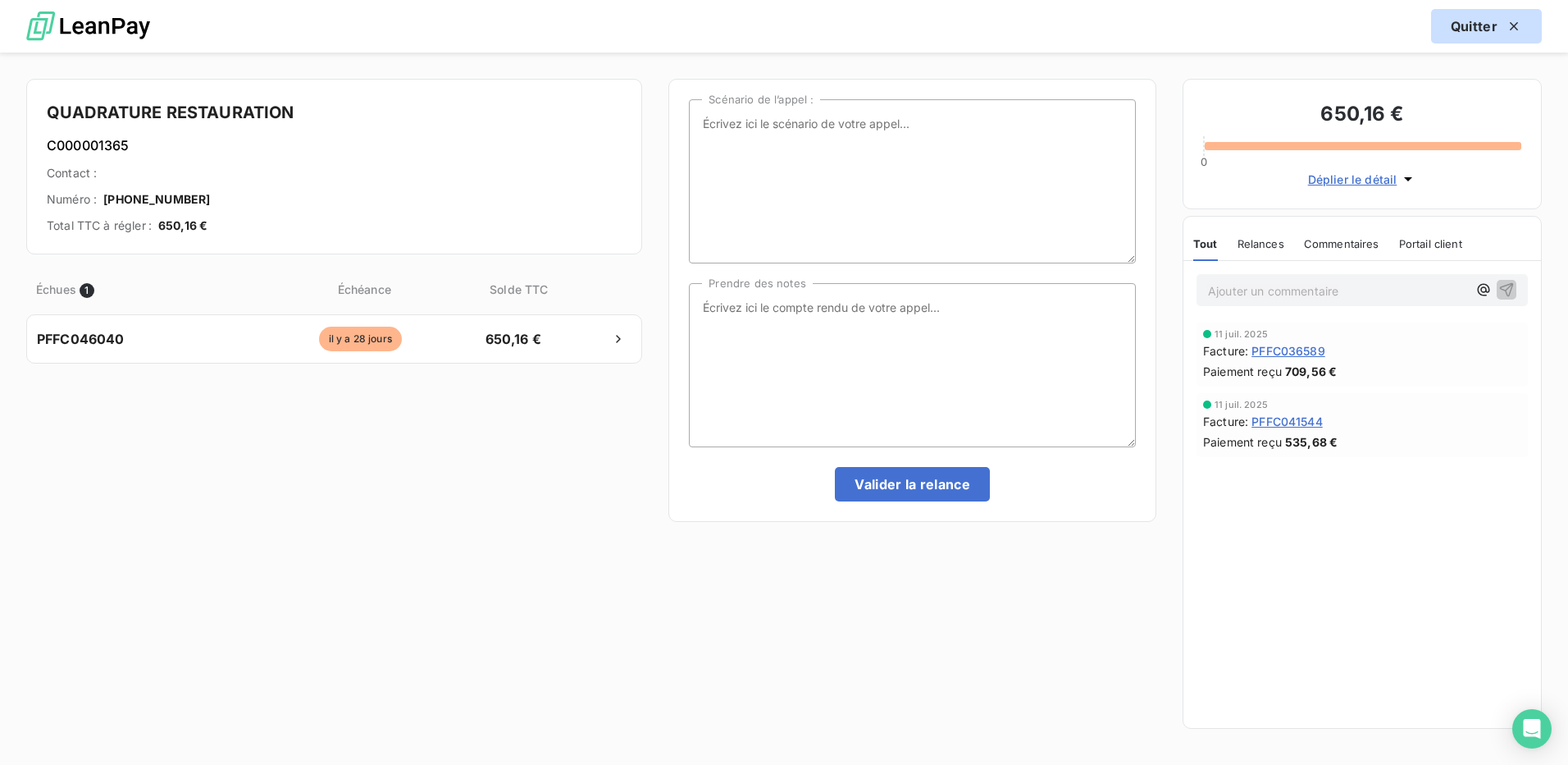
click at [1493, 18] on button "Quitter" at bounding box center [1486, 27] width 111 height 35
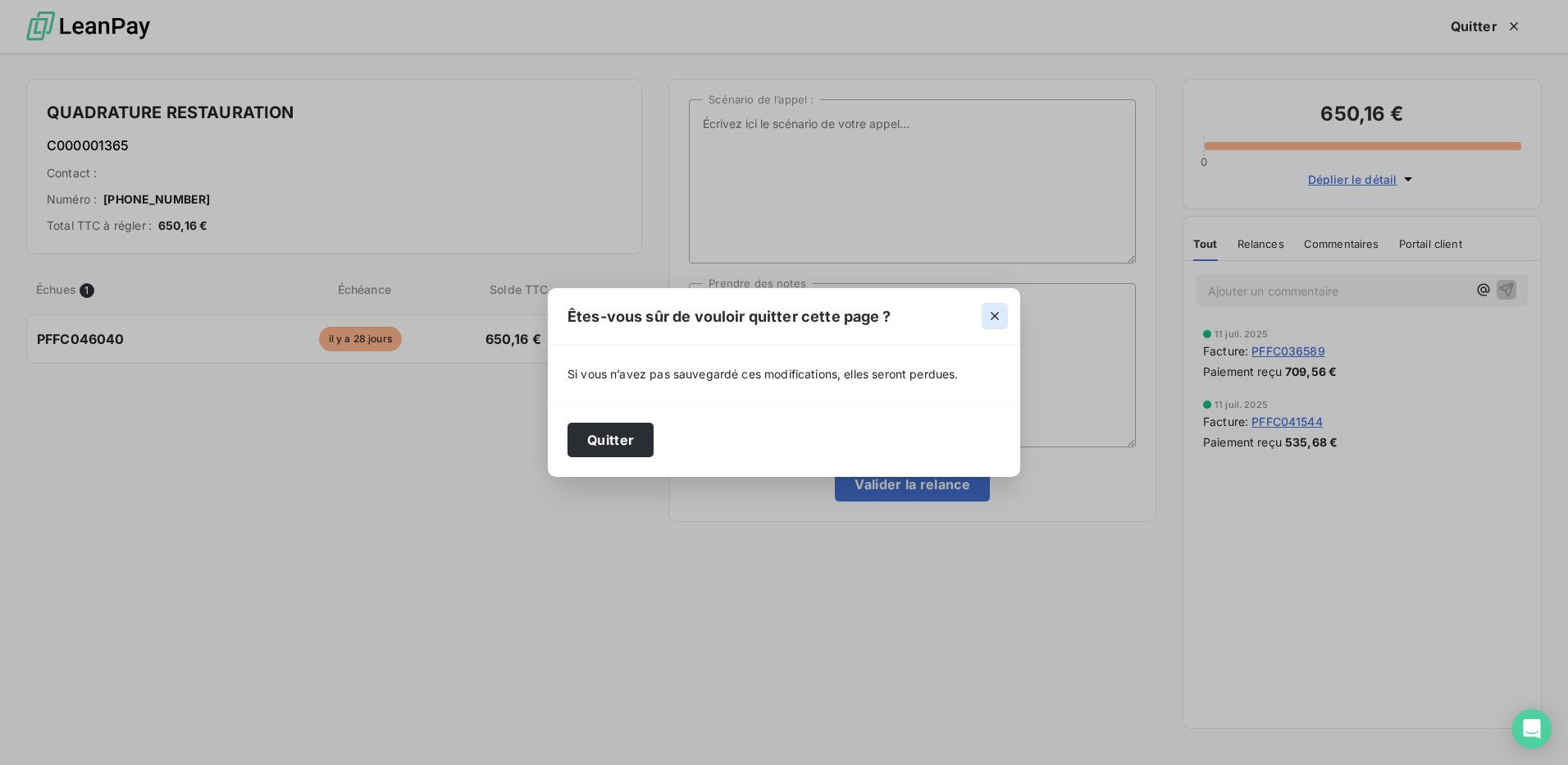
click at [993, 316] on icon "button" at bounding box center [995, 316] width 17 height 17
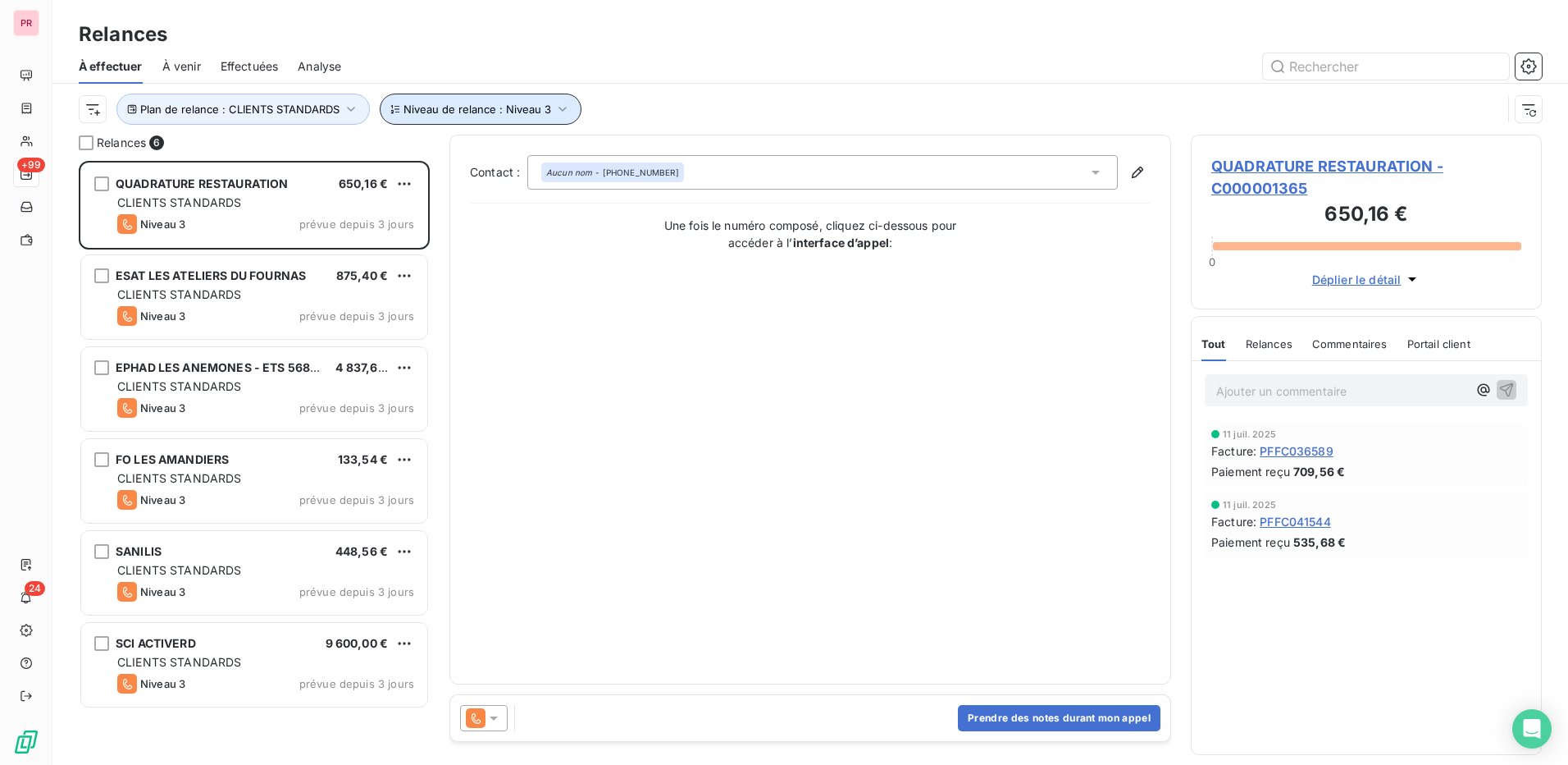
click at [544, 113] on span "Niveau de relance : Niveau 3" at bounding box center [477, 109] width 148 height 13
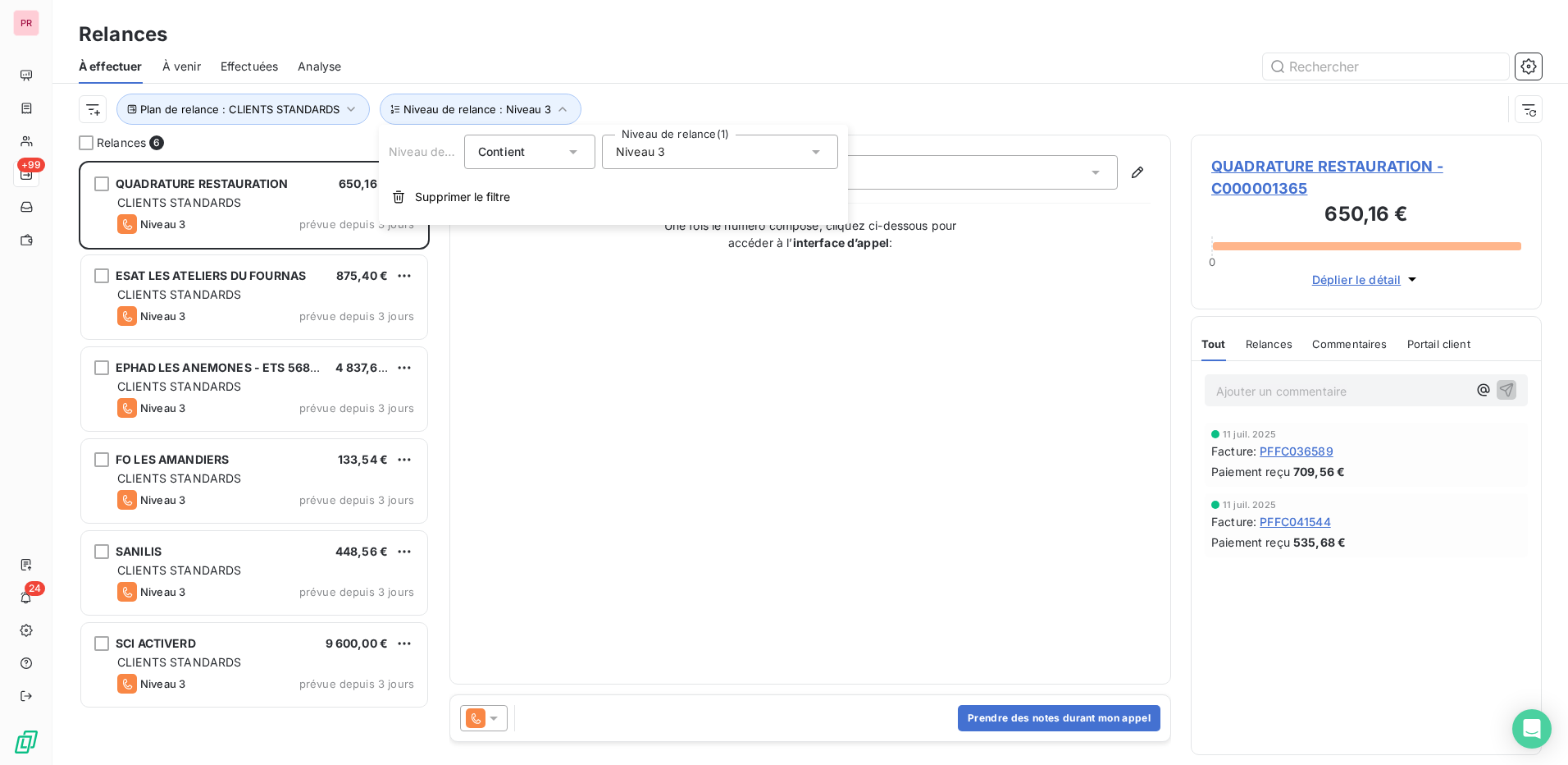
click at [790, 156] on div "Niveau 3" at bounding box center [721, 152] width 237 height 35
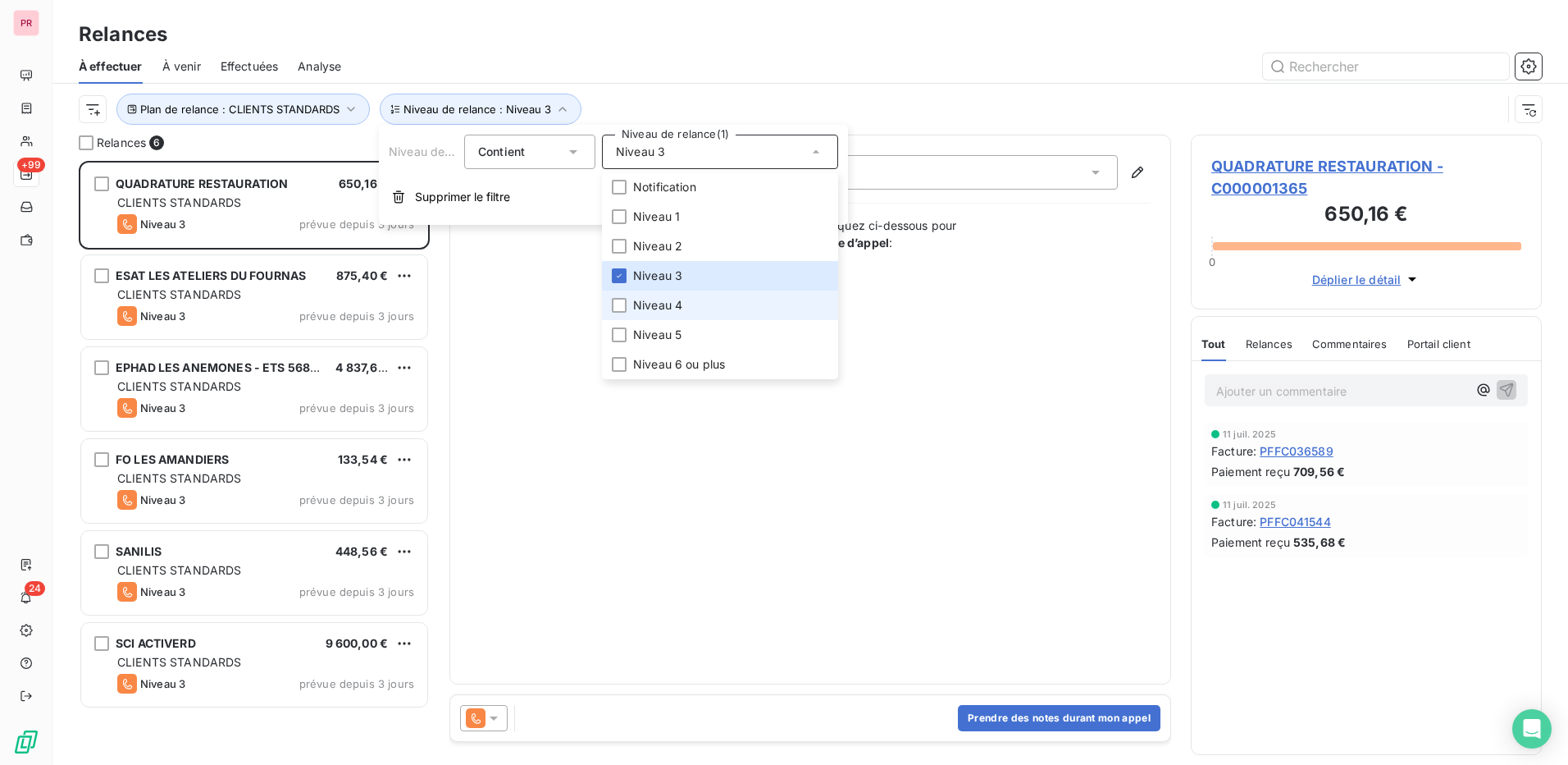
click at [627, 305] on li "Niveau 4" at bounding box center [721, 305] width 237 height 29
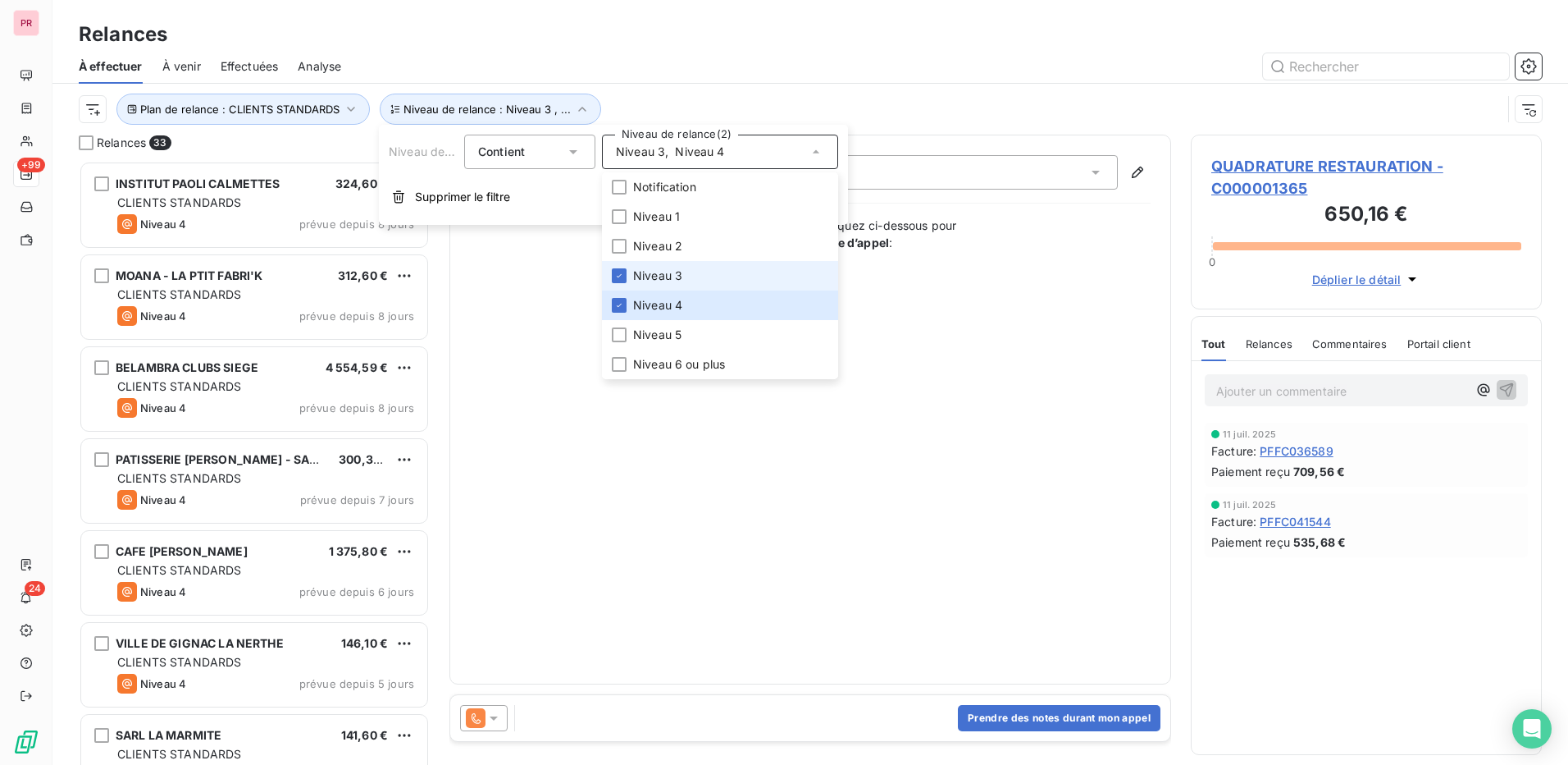
scroll to position [592, 338]
click at [626, 276] on div at bounding box center [619, 276] width 15 height 15
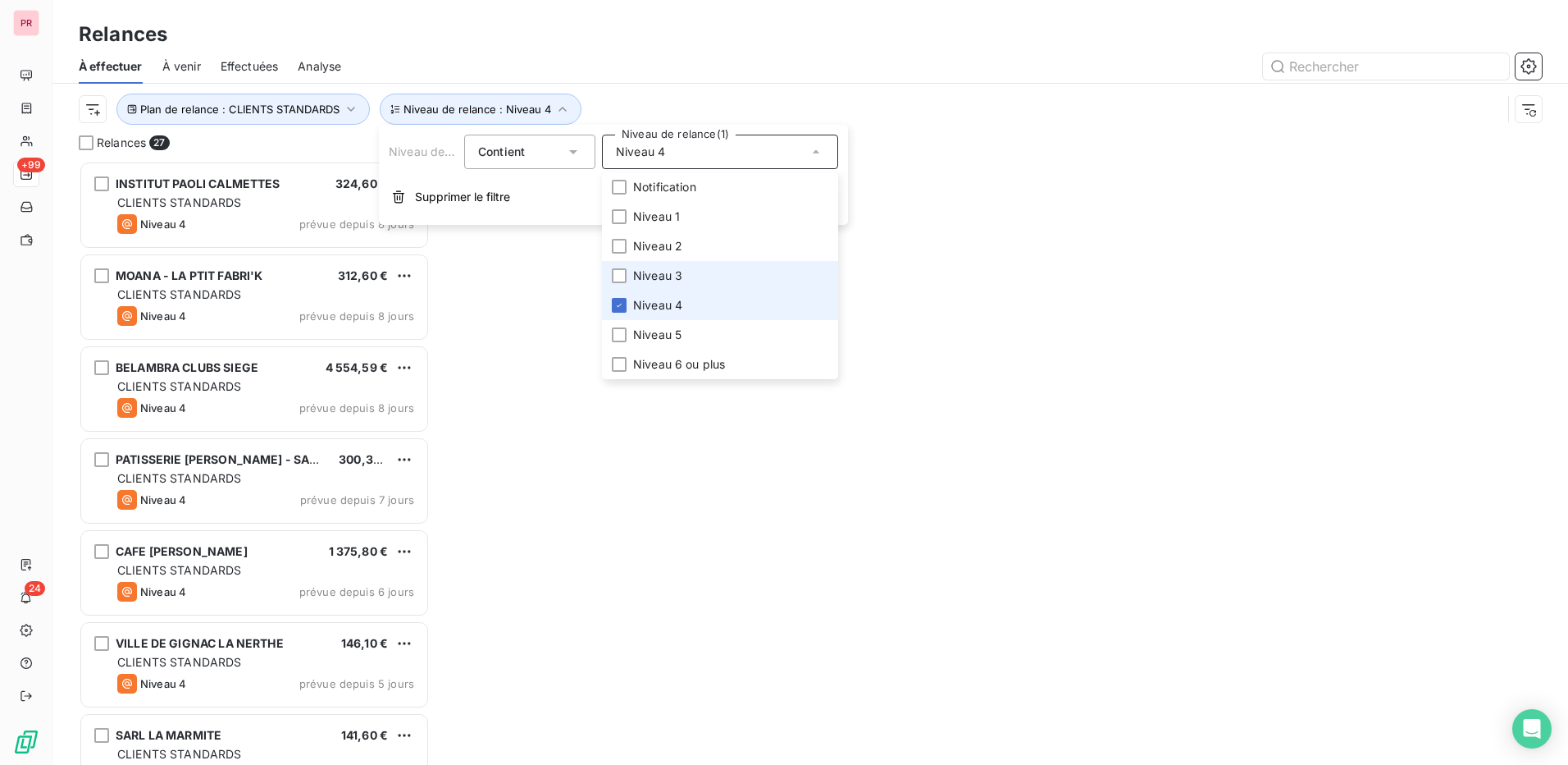
scroll to position [592, 338]
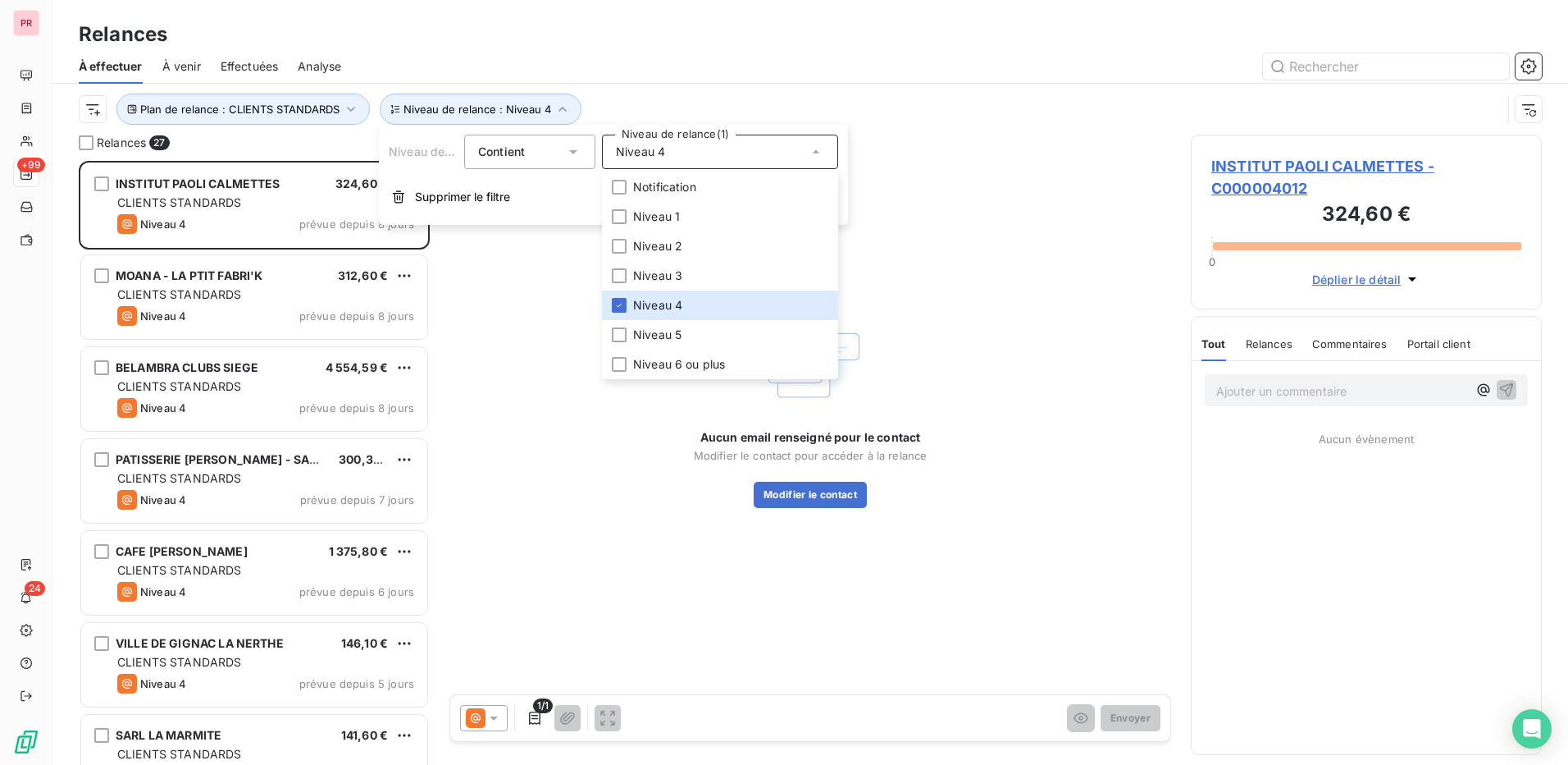
click at [1010, 357] on div "Aucun email renseigné pour le contact Modifier le contact pour accéder à la rel…" at bounding box center [810, 406] width 722 height 543
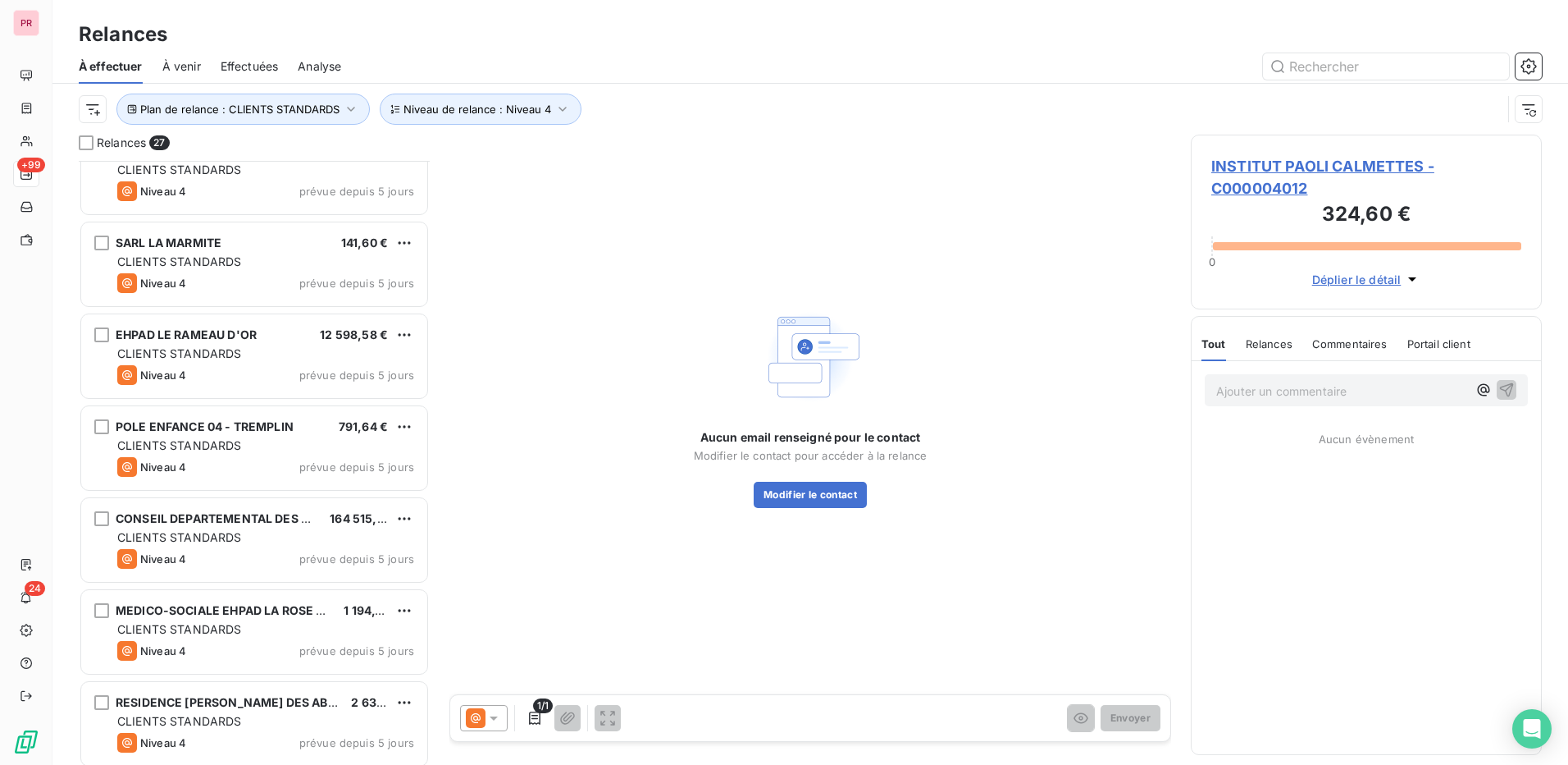
scroll to position [0, 0]
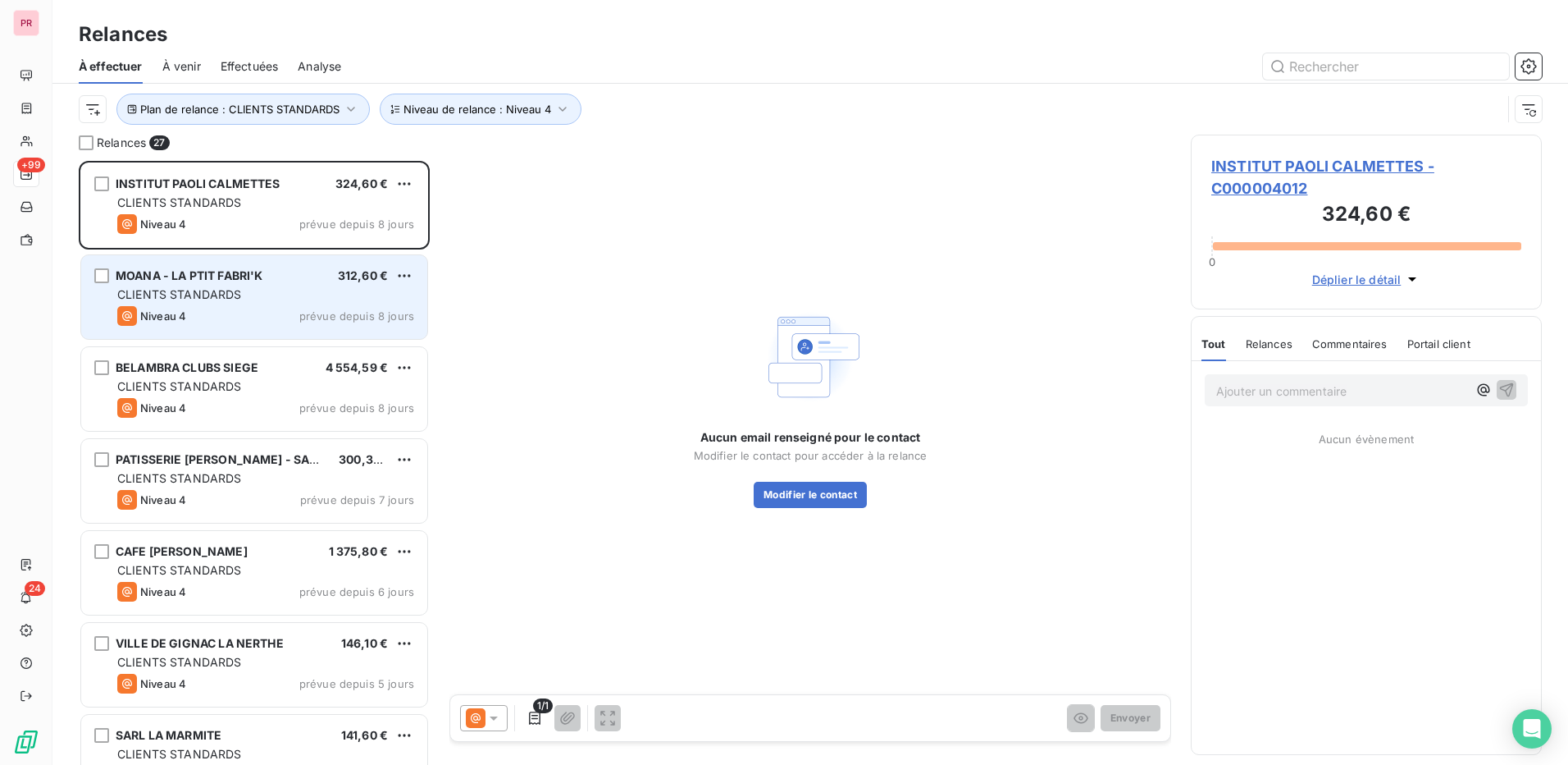
click at [204, 296] on span "CLIENTS STANDARDS" at bounding box center [180, 294] width 125 height 14
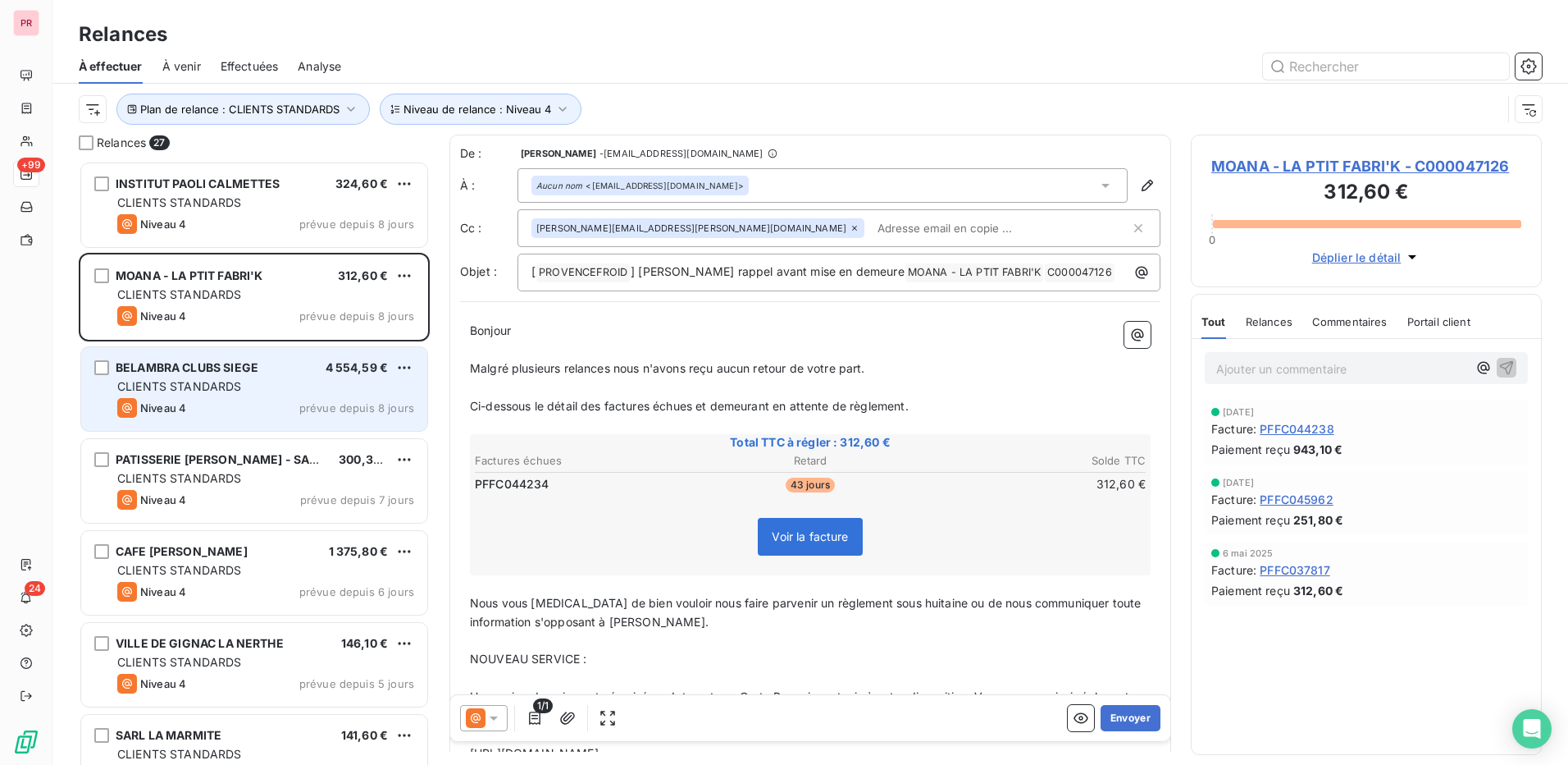
click at [223, 382] on span "CLIENTS STANDARDS" at bounding box center [180, 385] width 125 height 14
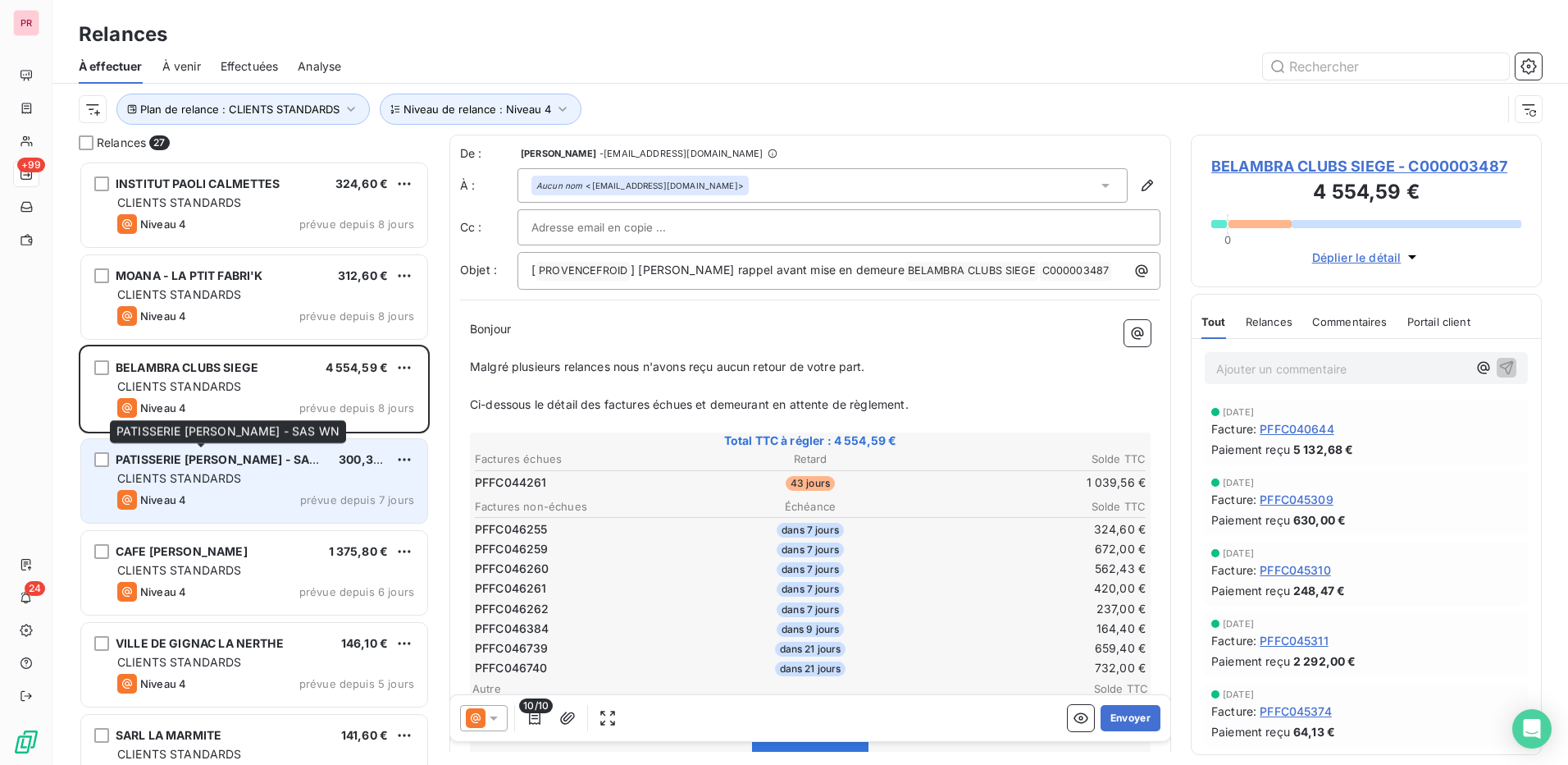
click at [230, 468] on div "PATISSERIE WEIBEL - SAS WN" at bounding box center [220, 460] width 210 height 17
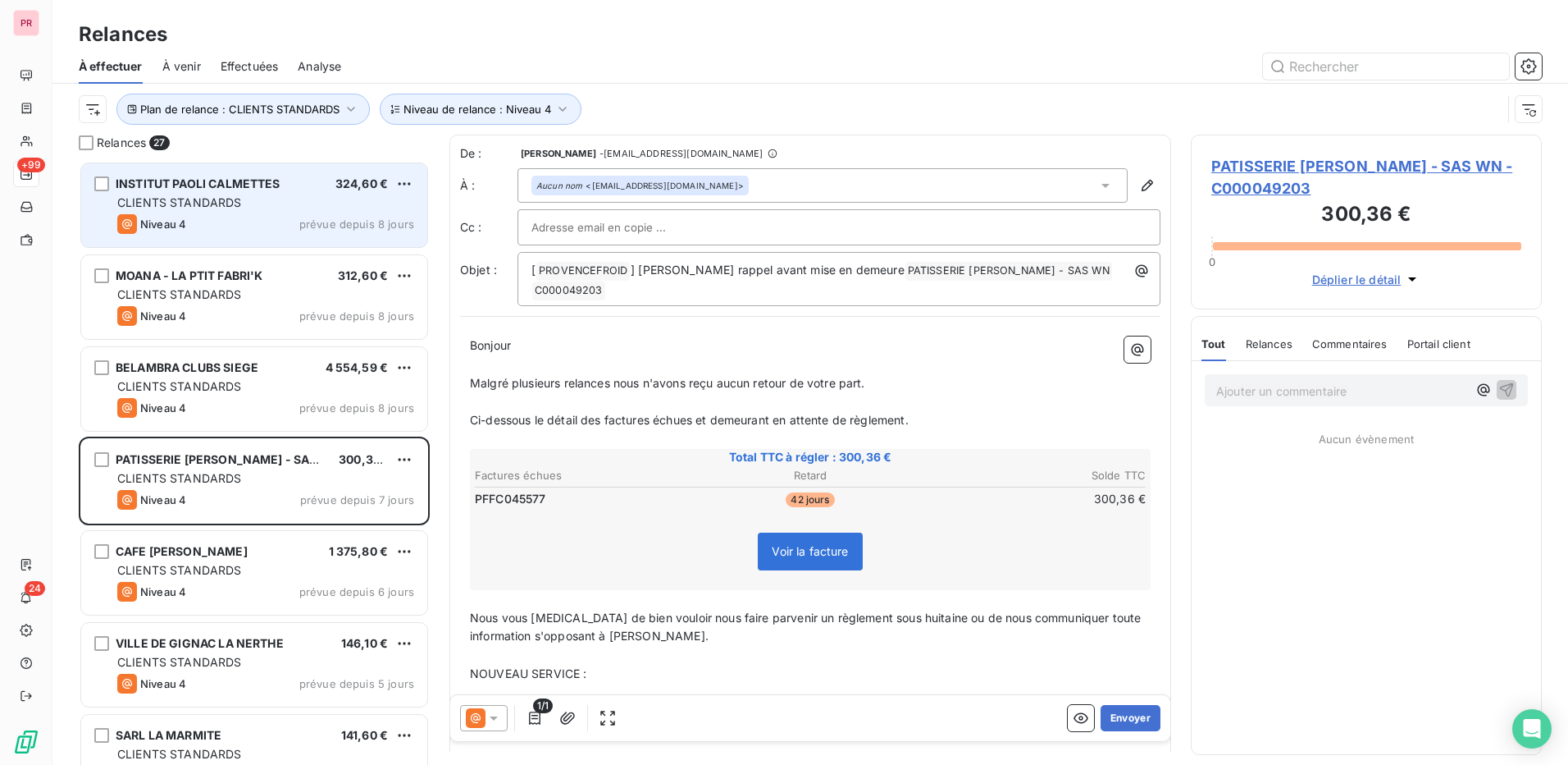
click at [232, 221] on div "Niveau 4 prévue depuis 8 jours" at bounding box center [266, 223] width 297 height 19
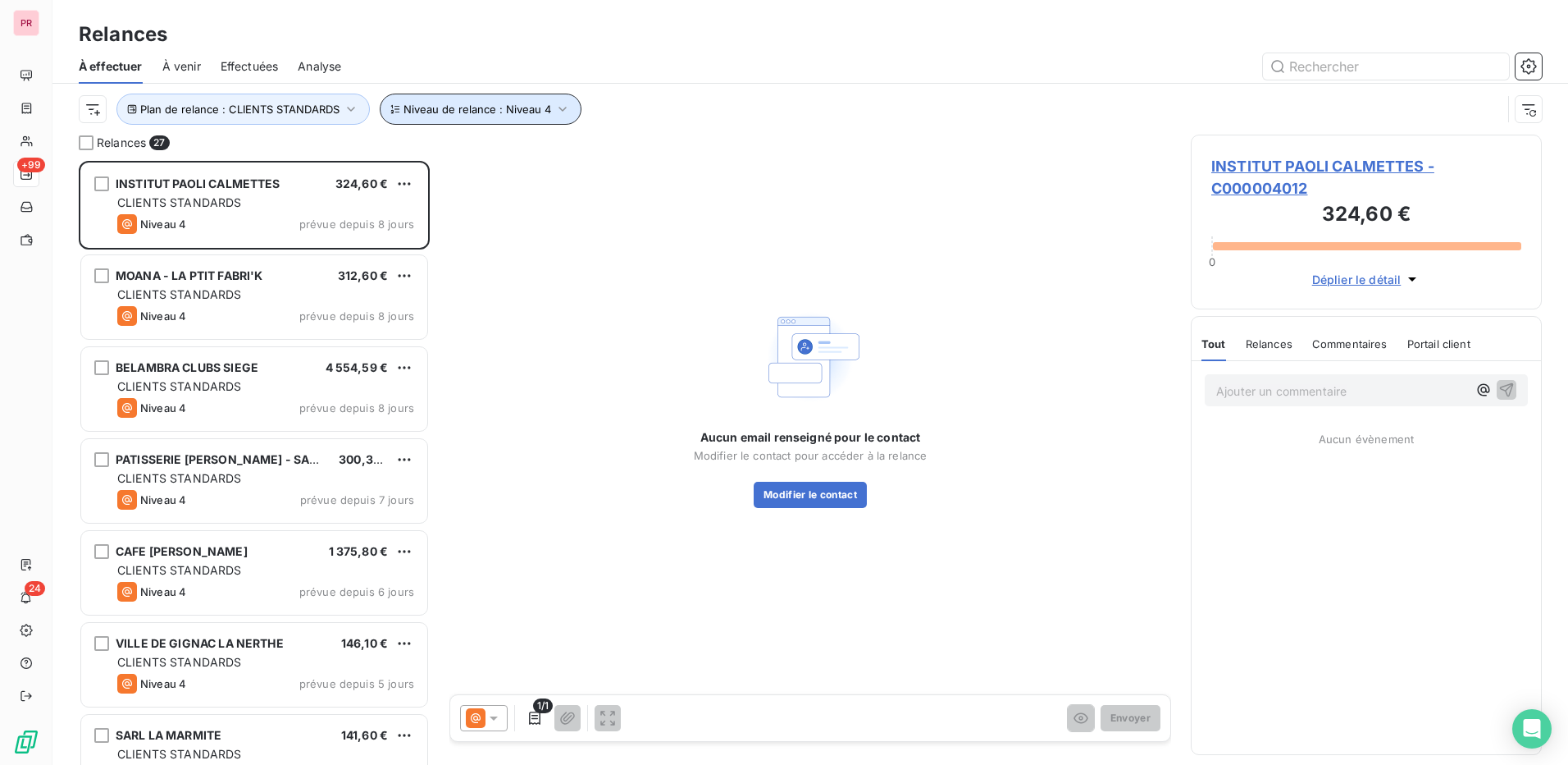
click at [520, 111] on span "Niveau de relance : Niveau 4" at bounding box center [477, 109] width 148 height 13
click at [639, 153] on span "Niveau 4" at bounding box center [641, 152] width 50 height 17
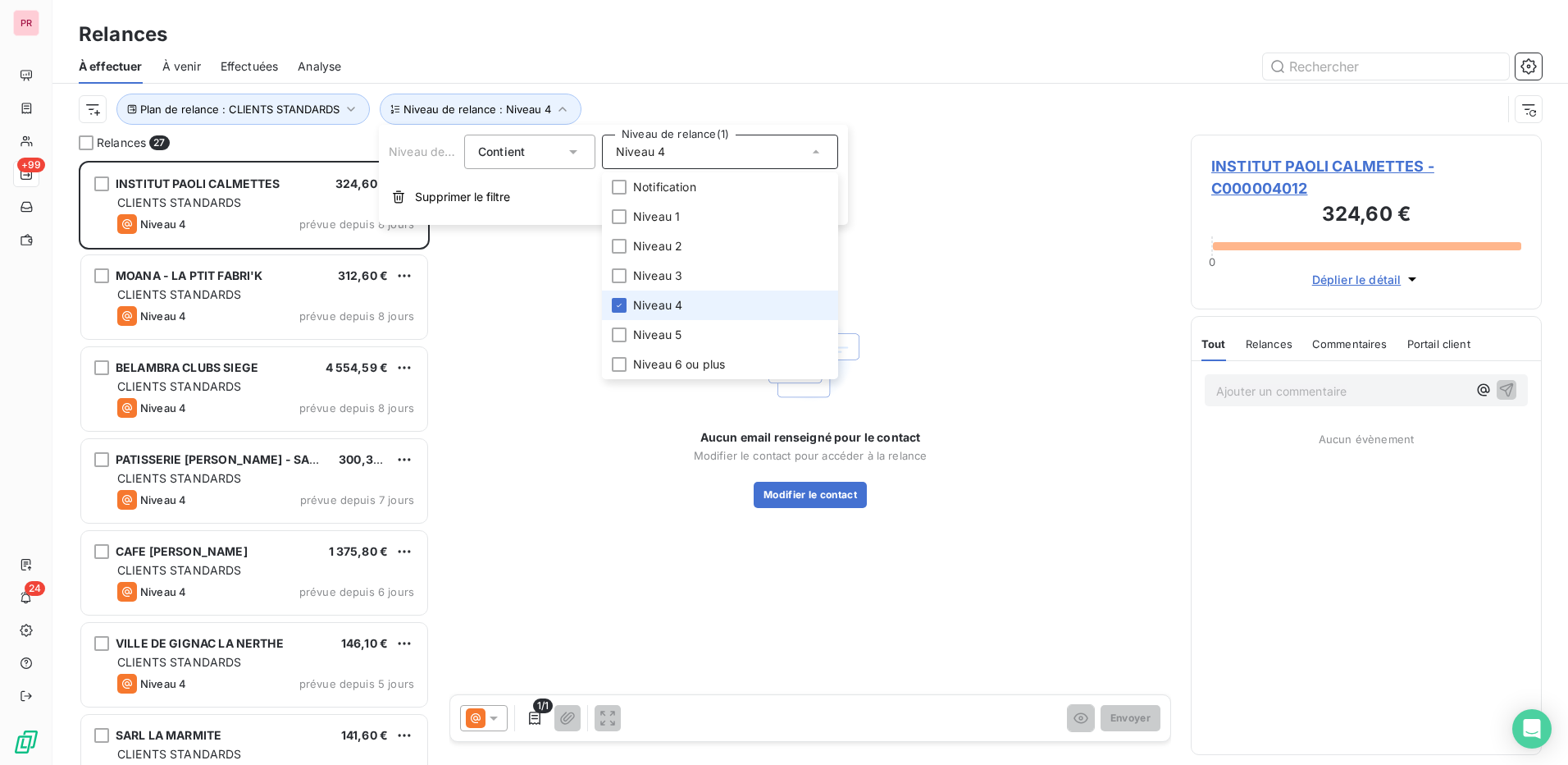
click at [620, 314] on li "Niveau 4" at bounding box center [721, 305] width 237 height 29
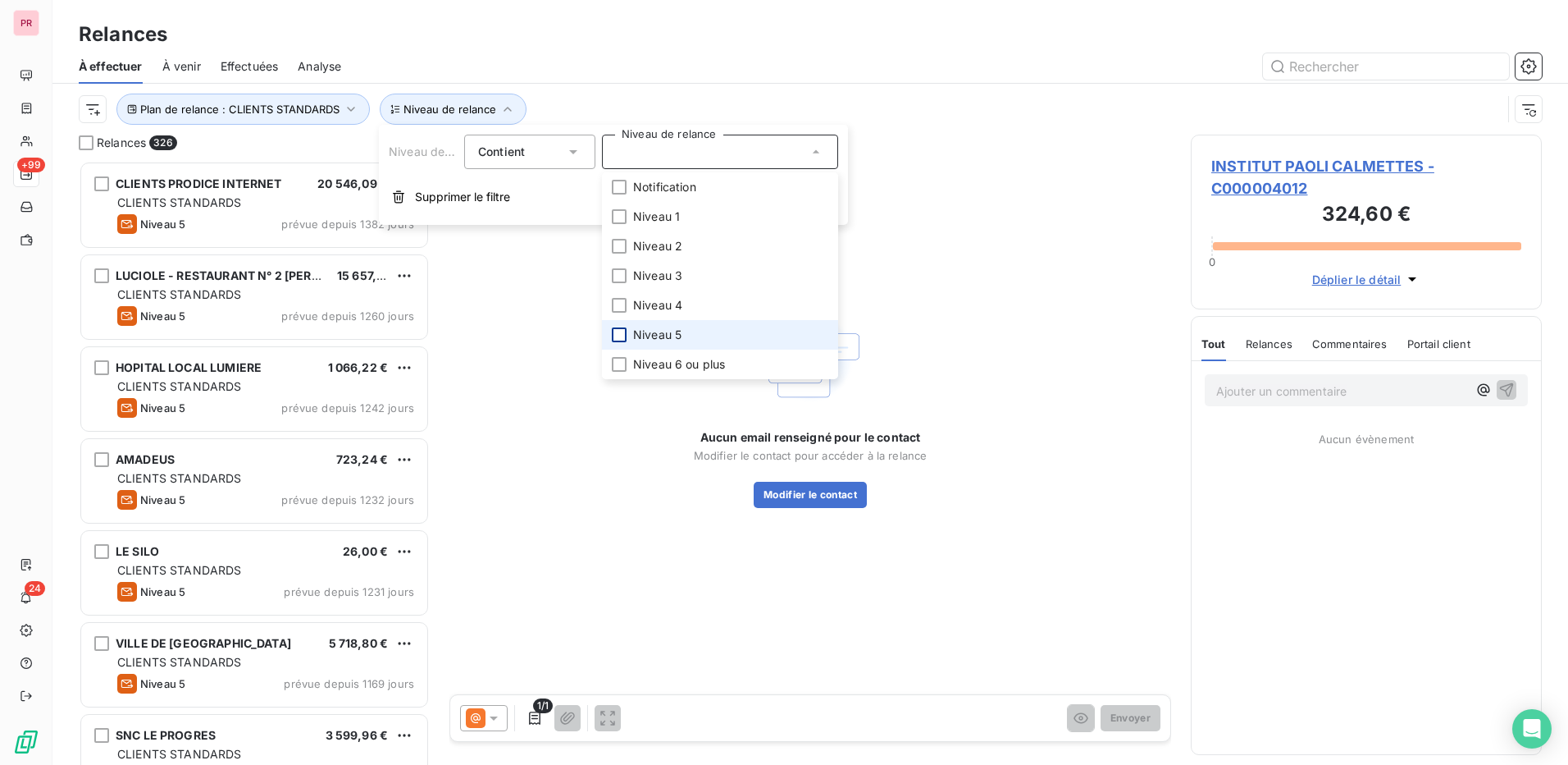
click at [618, 338] on div at bounding box center [619, 335] width 15 height 15
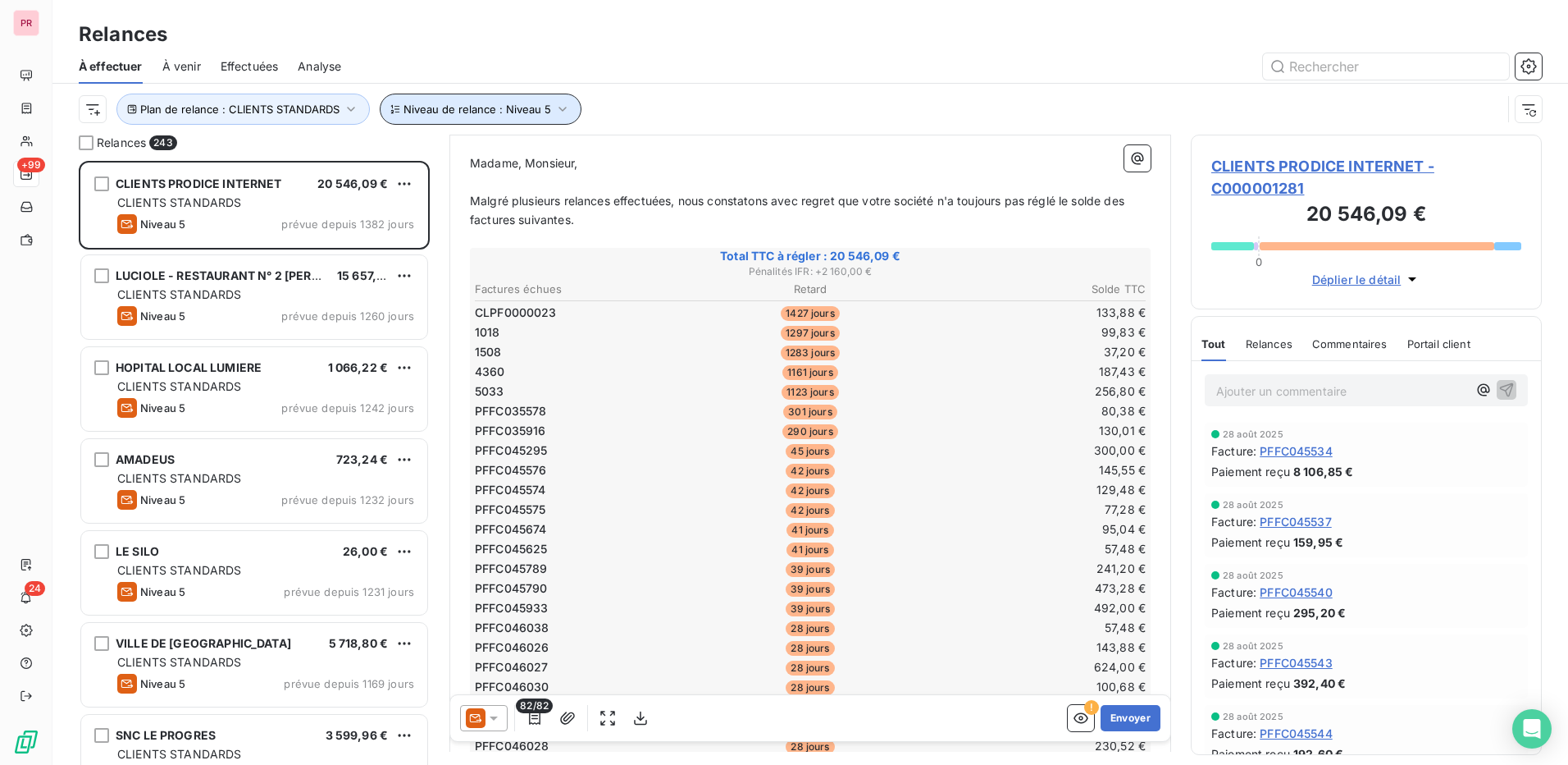
click at [507, 112] on span "Niveau de relance : Niveau 5" at bounding box center [477, 109] width 148 height 13
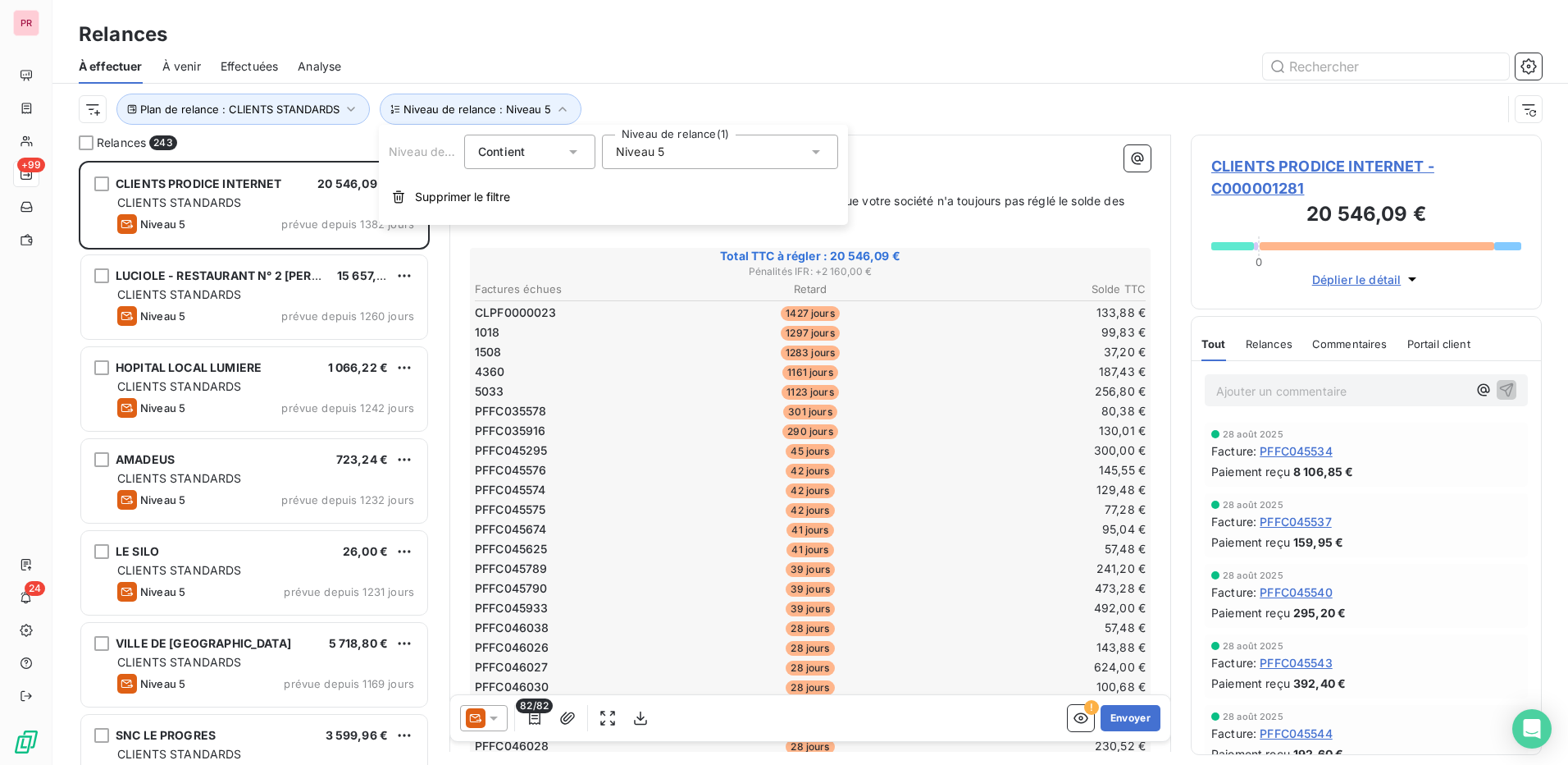
click at [679, 140] on div "Niveau 5" at bounding box center [721, 152] width 237 height 35
click at [724, 70] on div at bounding box center [952, 66] width 1181 height 27
drag, startPoint x: 512, startPoint y: 105, endPoint x: 620, endPoint y: 46, distance: 123.1
click at [620, 46] on div "Relances" at bounding box center [810, 34] width 1516 height 29
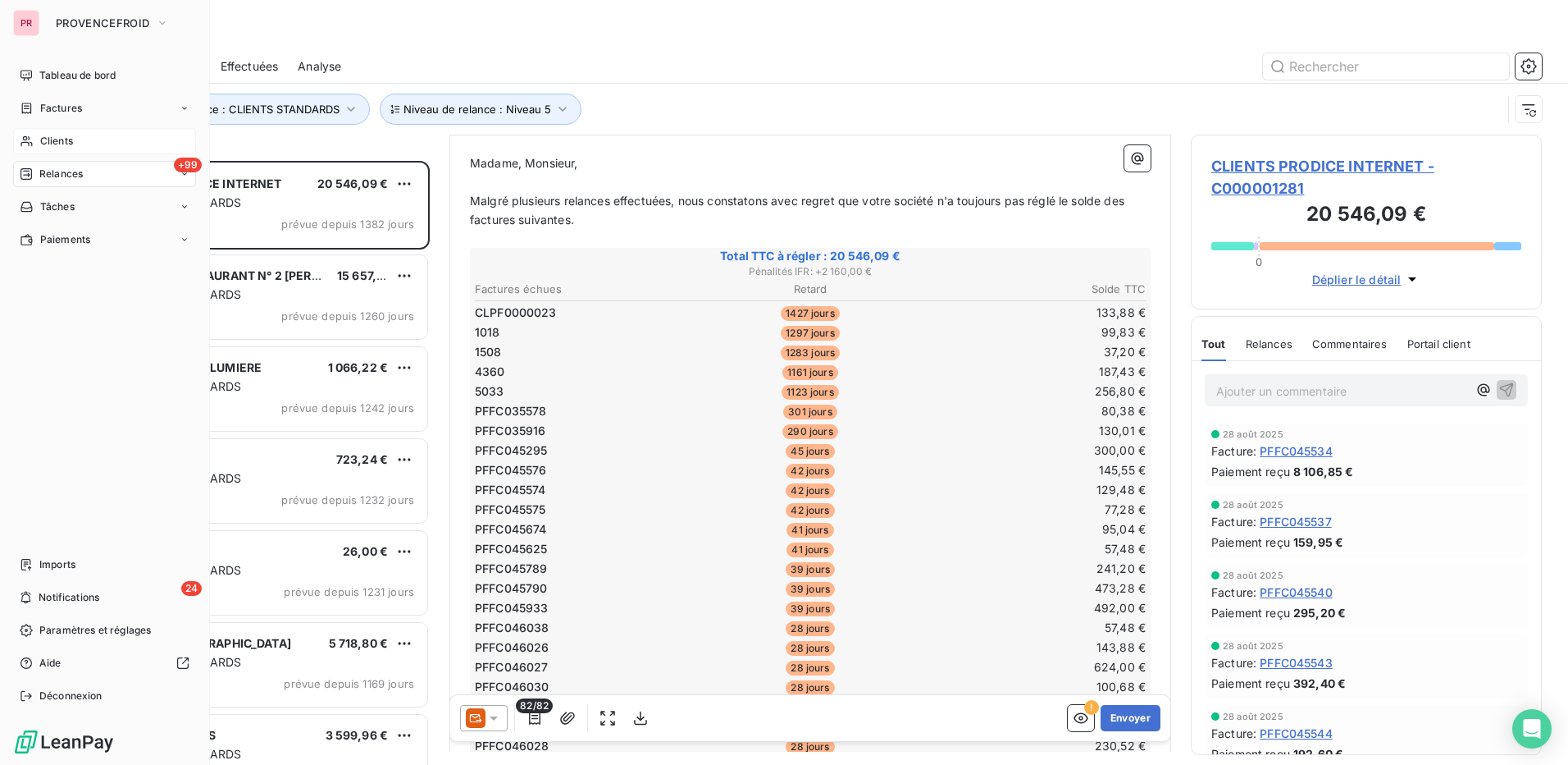
click at [50, 136] on span "Clients" at bounding box center [57, 141] width 33 height 15
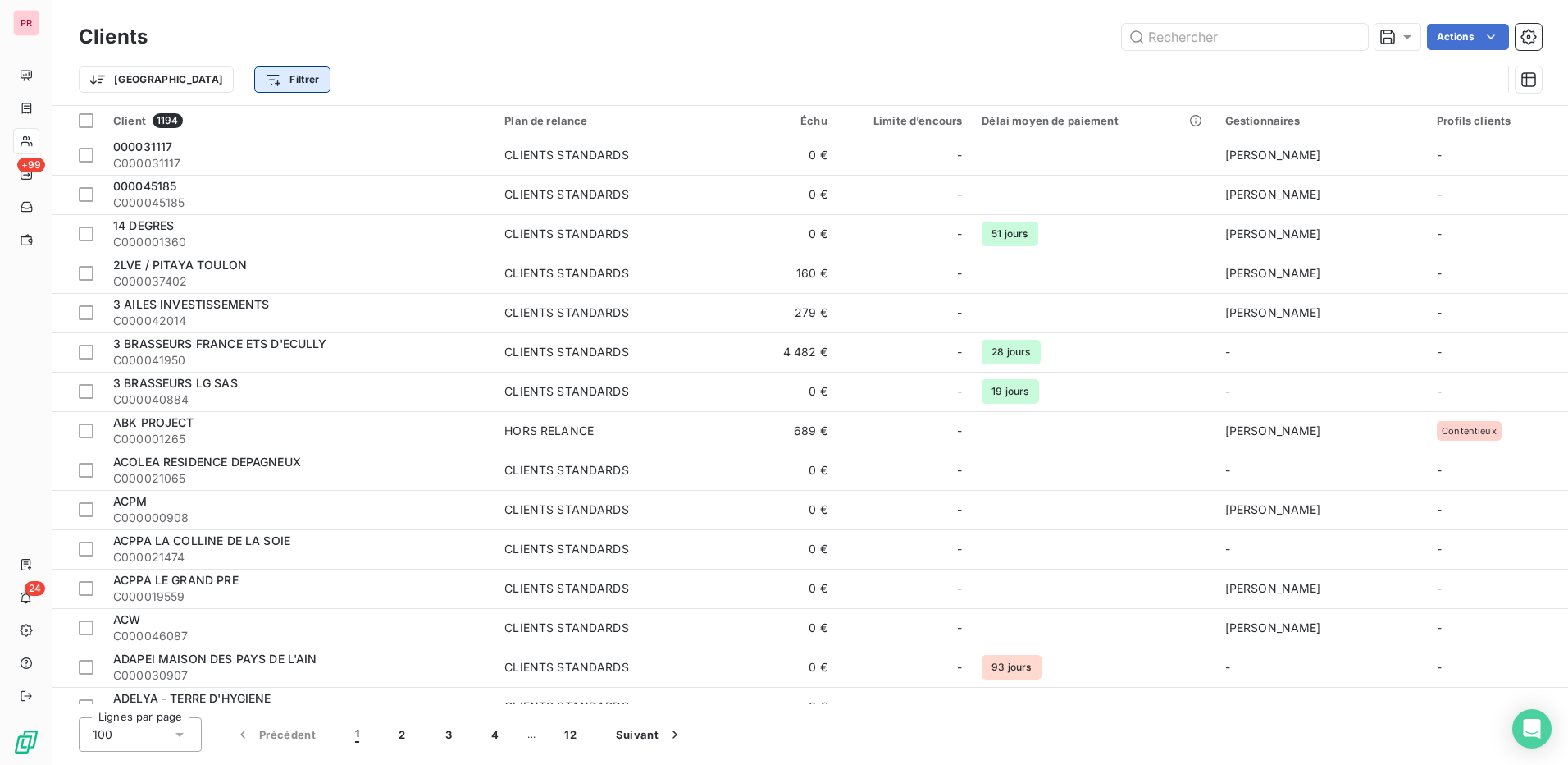
click at [206, 76] on html "PR +99 24 Clients Actions Trier Filtrer Client 1194 Plan de relance Échu Limite…" at bounding box center [784, 382] width 1568 height 765
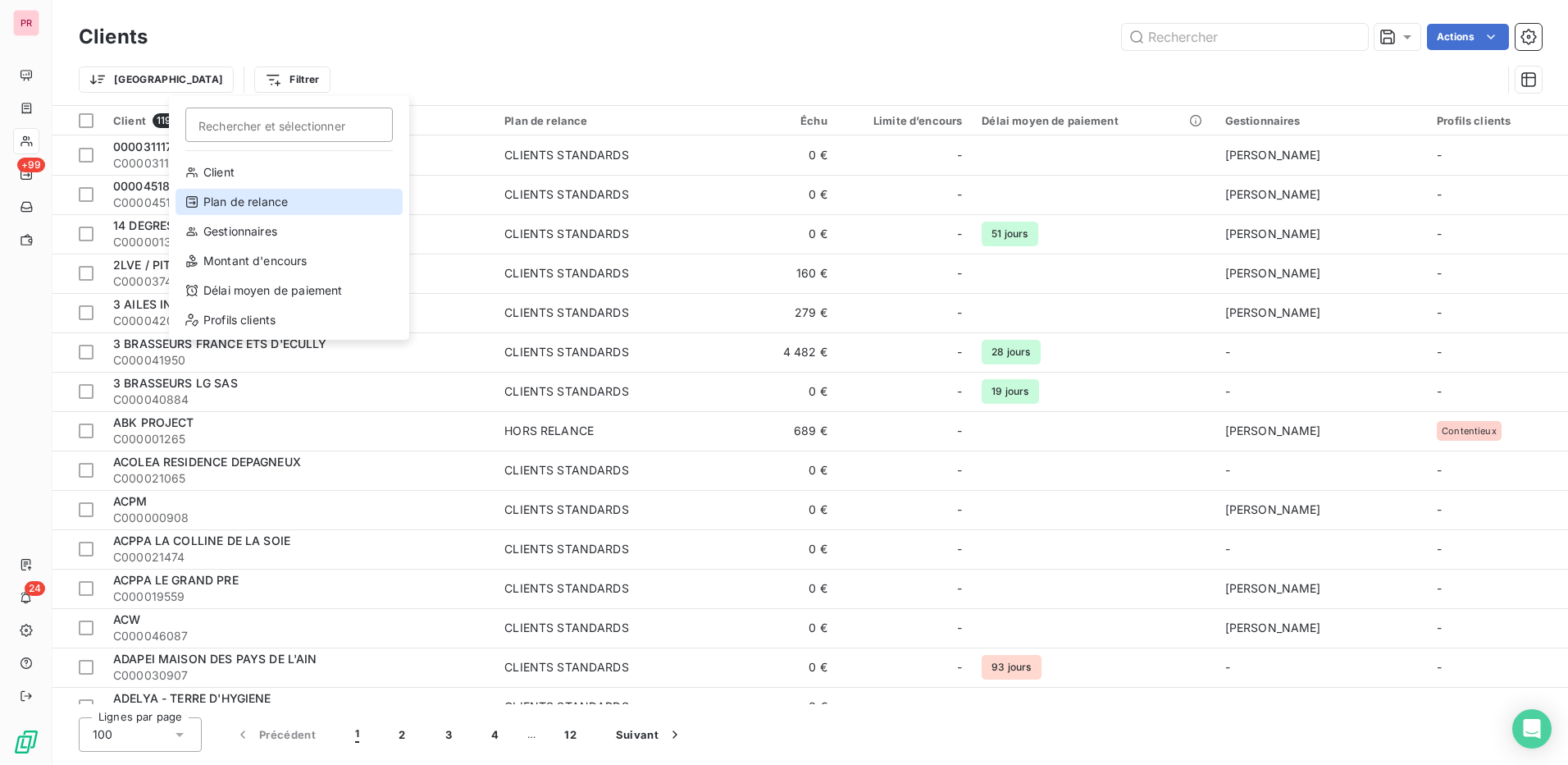
click at [241, 195] on div "Plan de relance" at bounding box center [289, 202] width 227 height 27
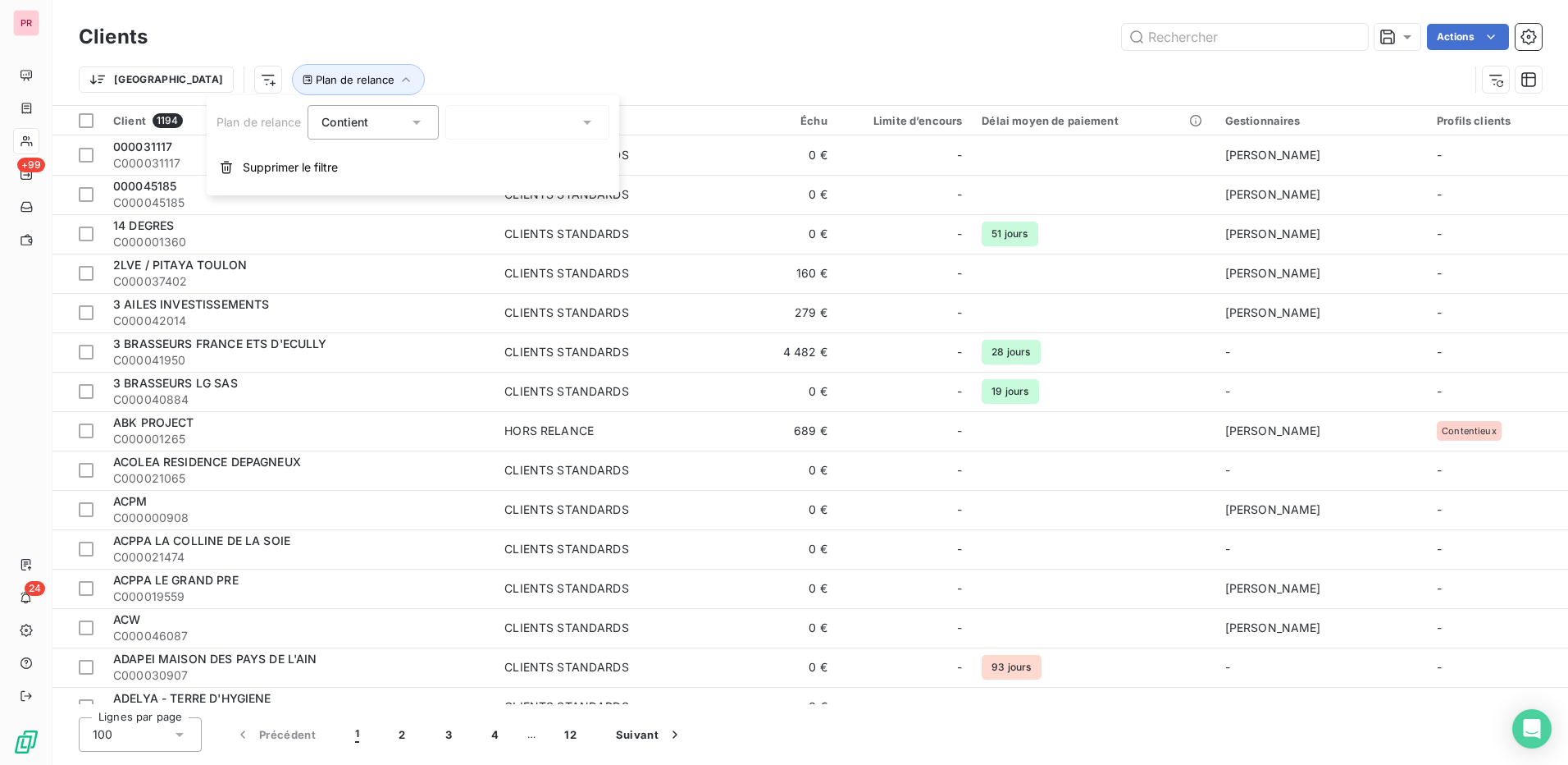
click at [588, 123] on icon at bounding box center [587, 122] width 8 height 4
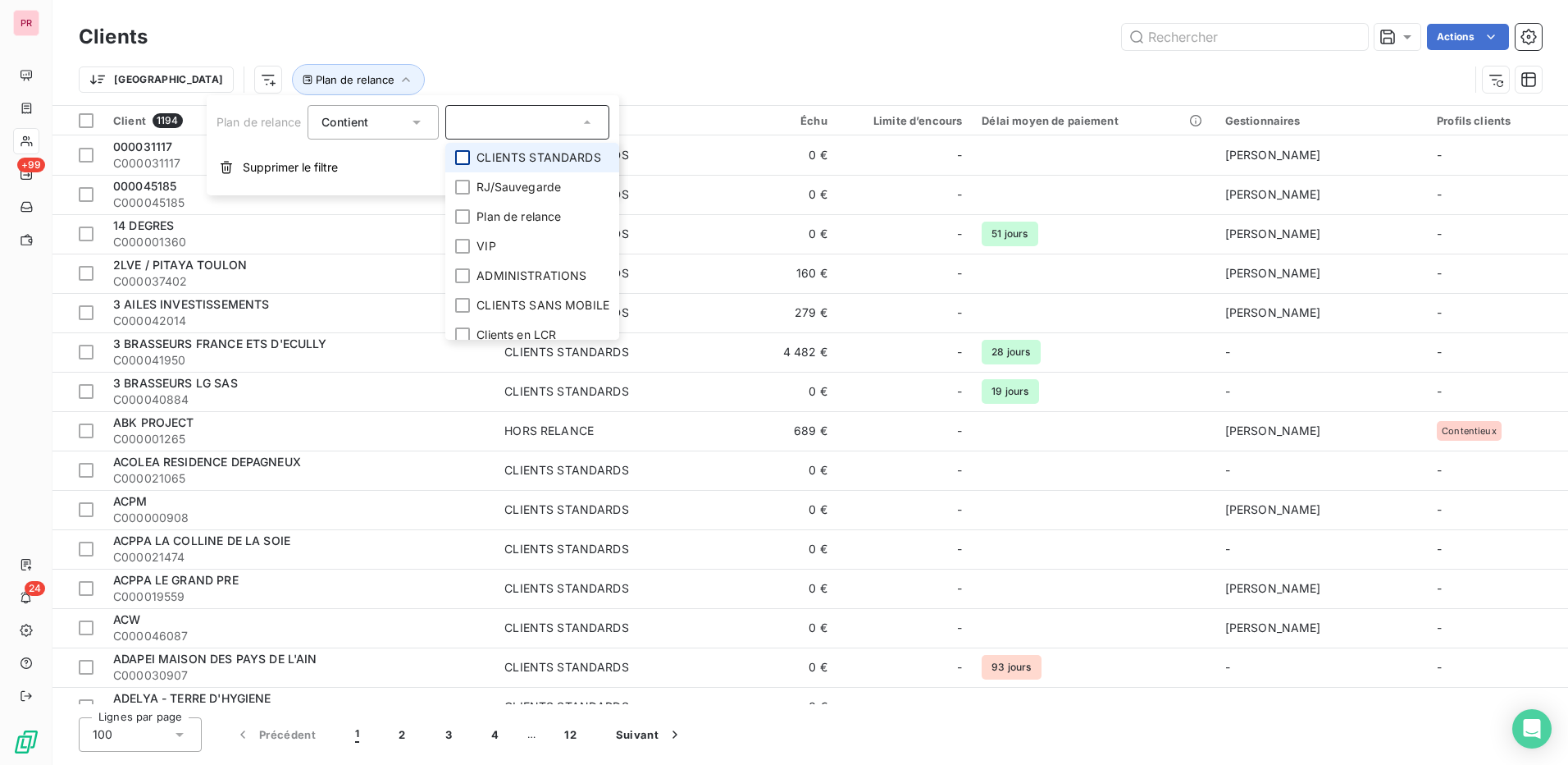
click at [457, 159] on div at bounding box center [462, 158] width 15 height 15
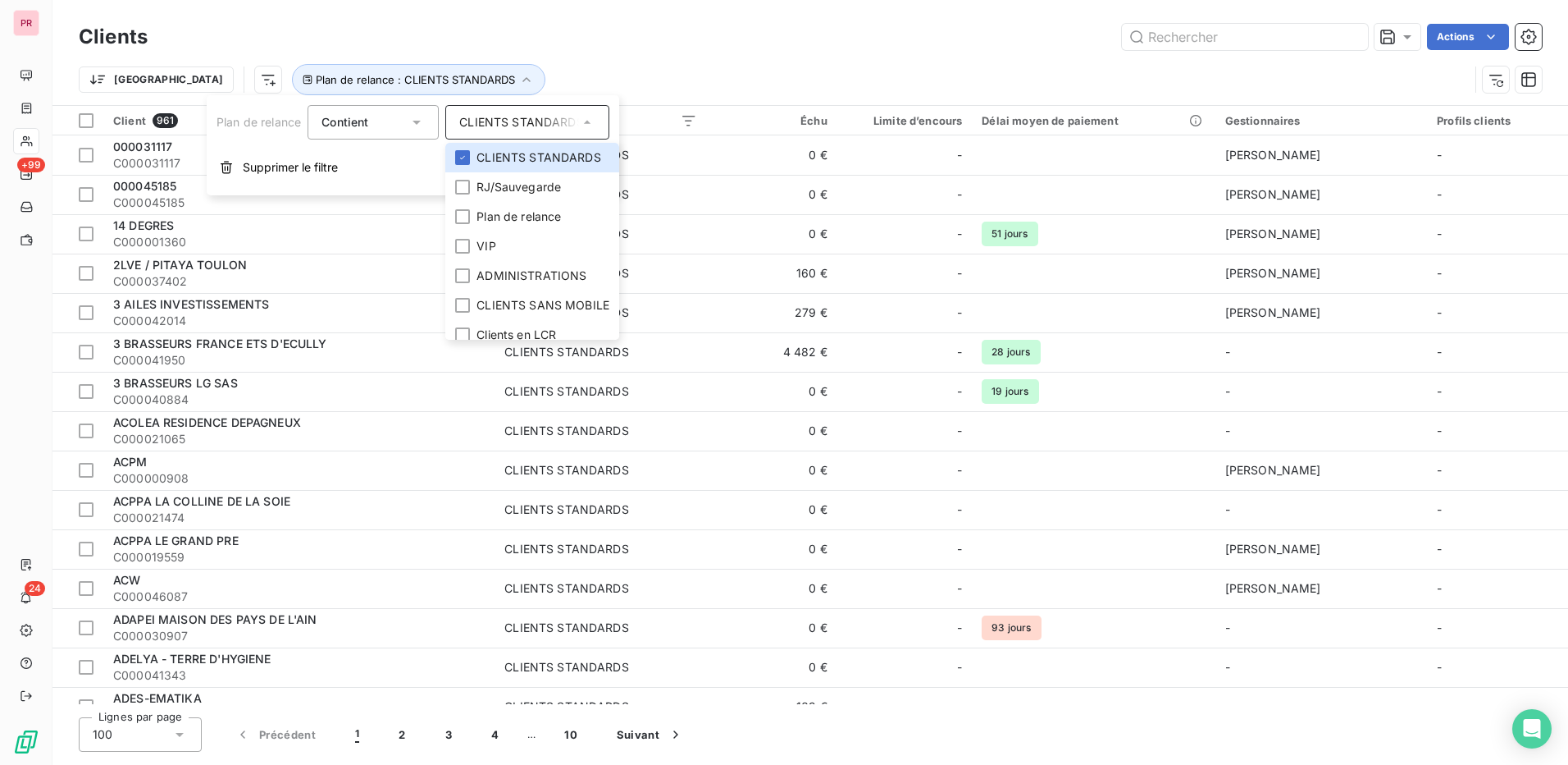
click at [846, 40] on div "Actions" at bounding box center [854, 37] width 1375 height 27
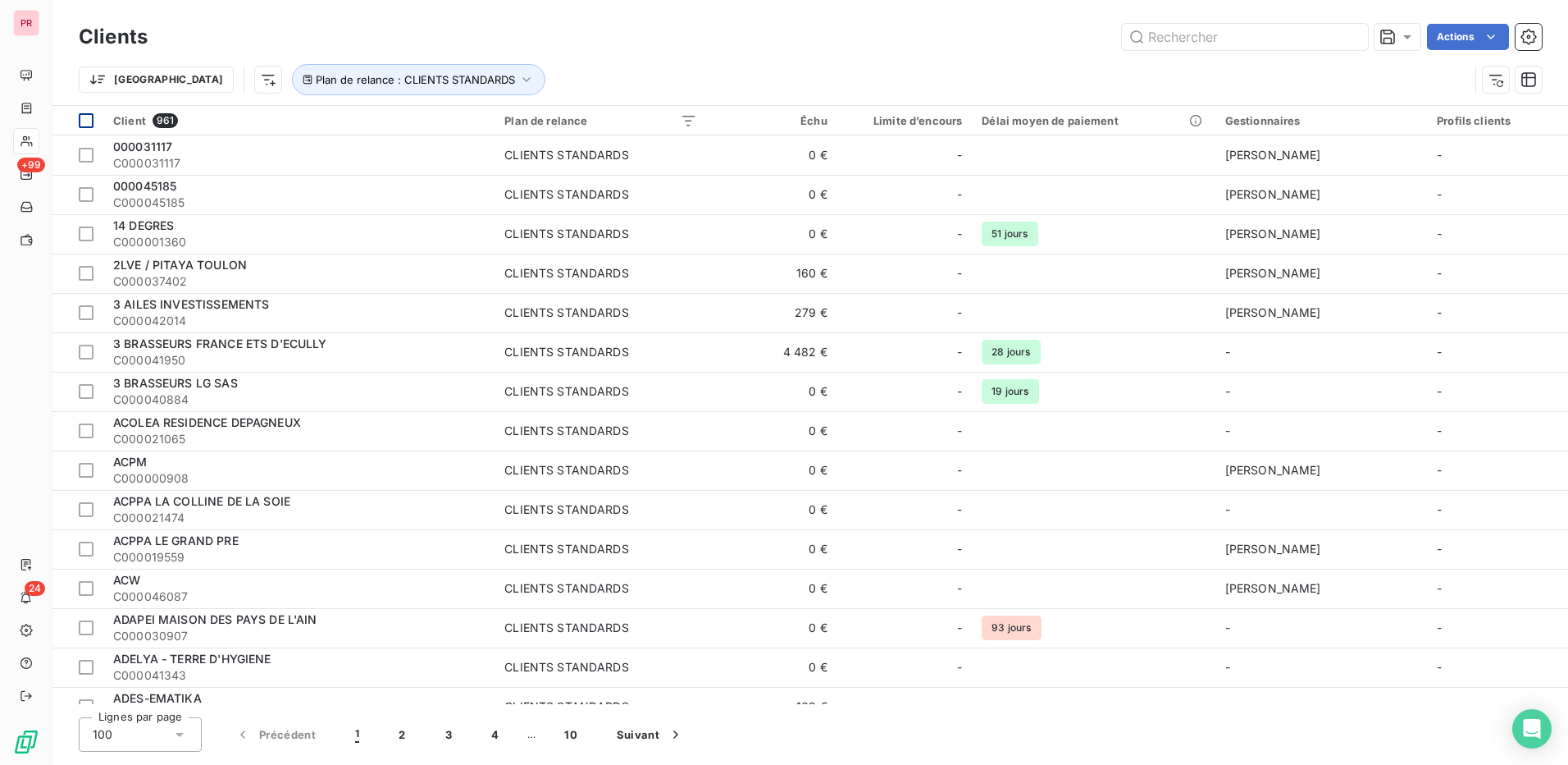
click at [83, 124] on div at bounding box center [86, 120] width 15 height 15
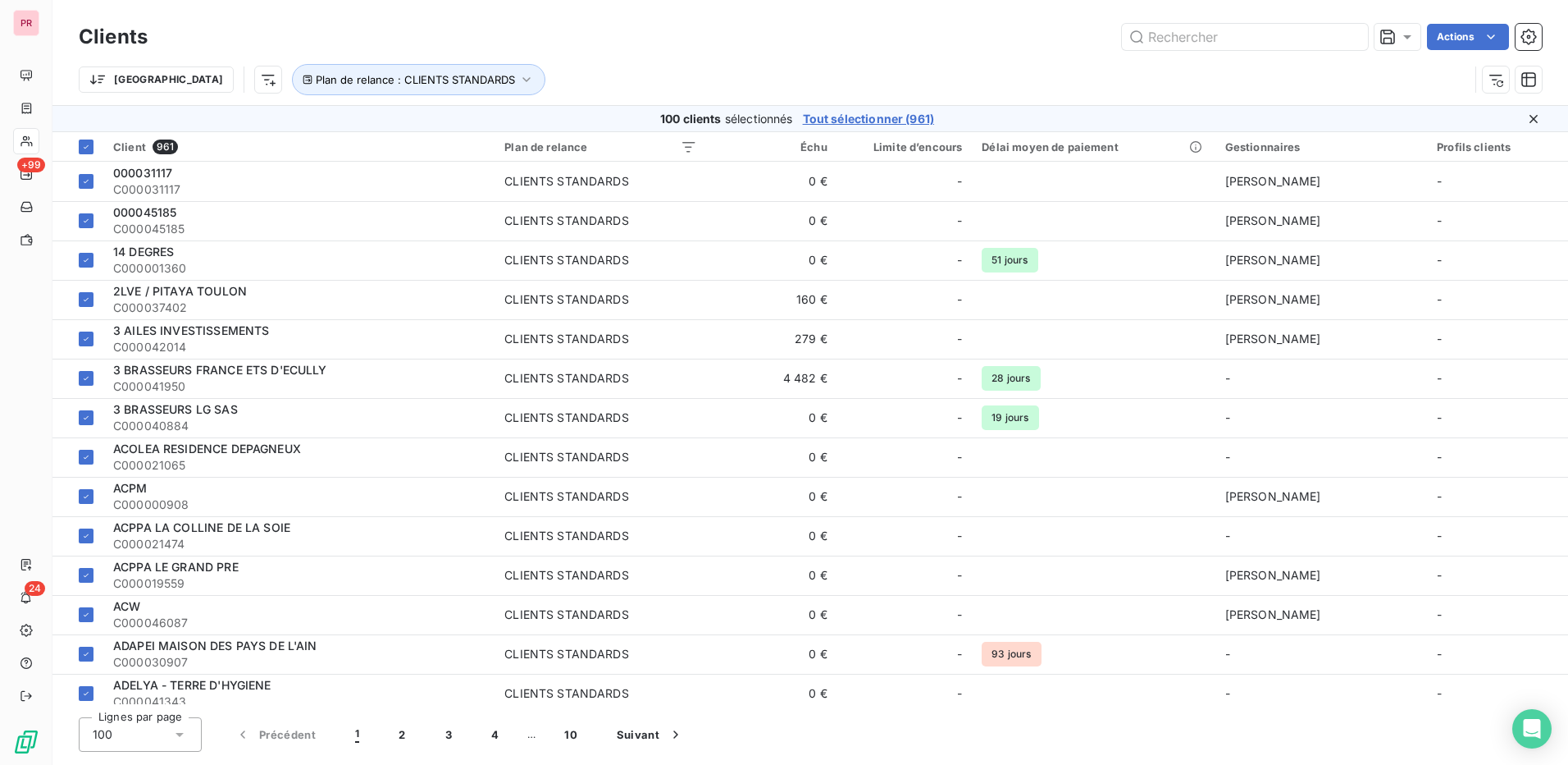
click at [892, 120] on span "Tout sélectionner (961)" at bounding box center [868, 119] width 131 height 17
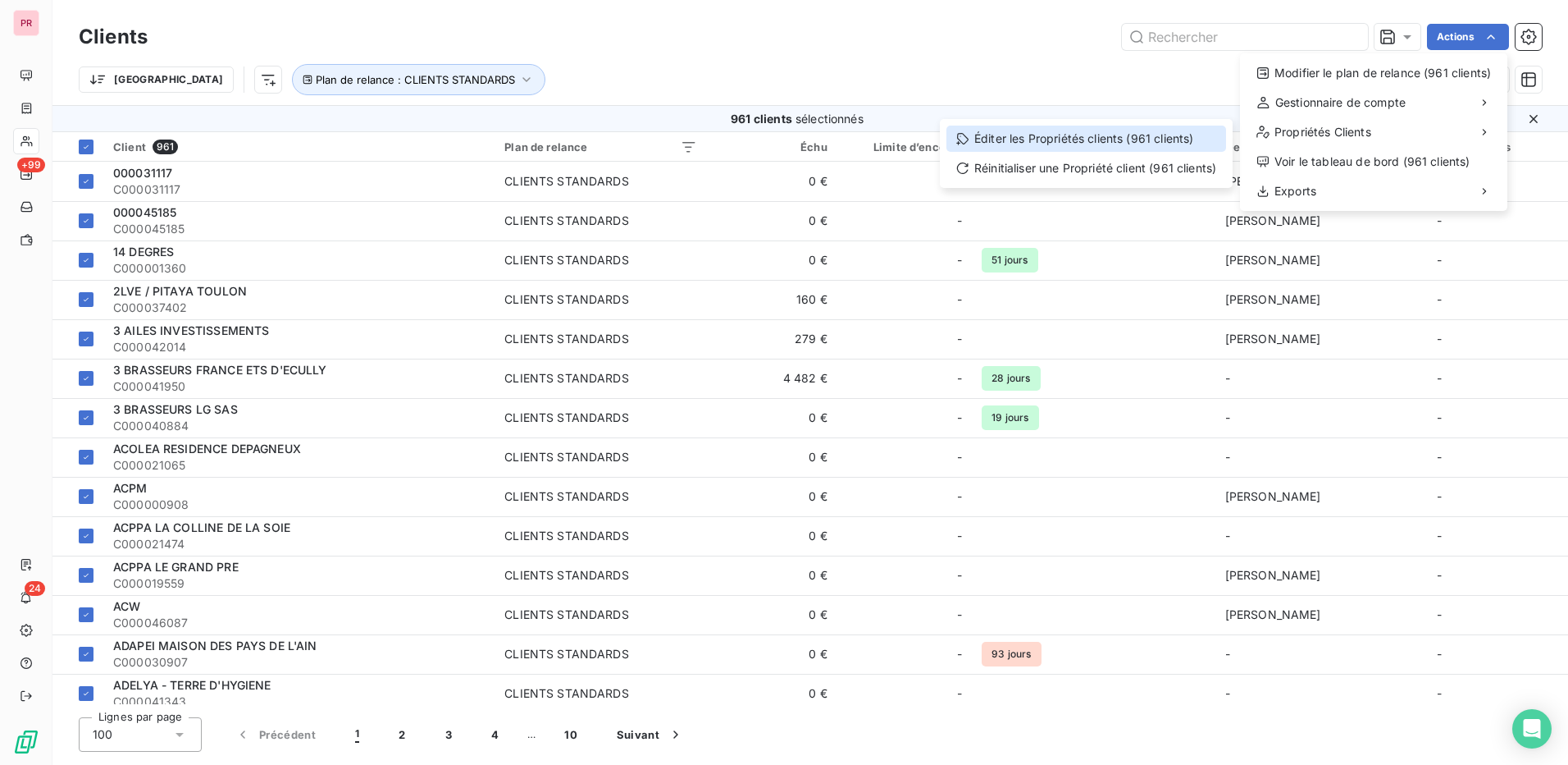
click at [1107, 133] on div "Éditer les Propriétés clients (961 clients)" at bounding box center [1086, 139] width 280 height 27
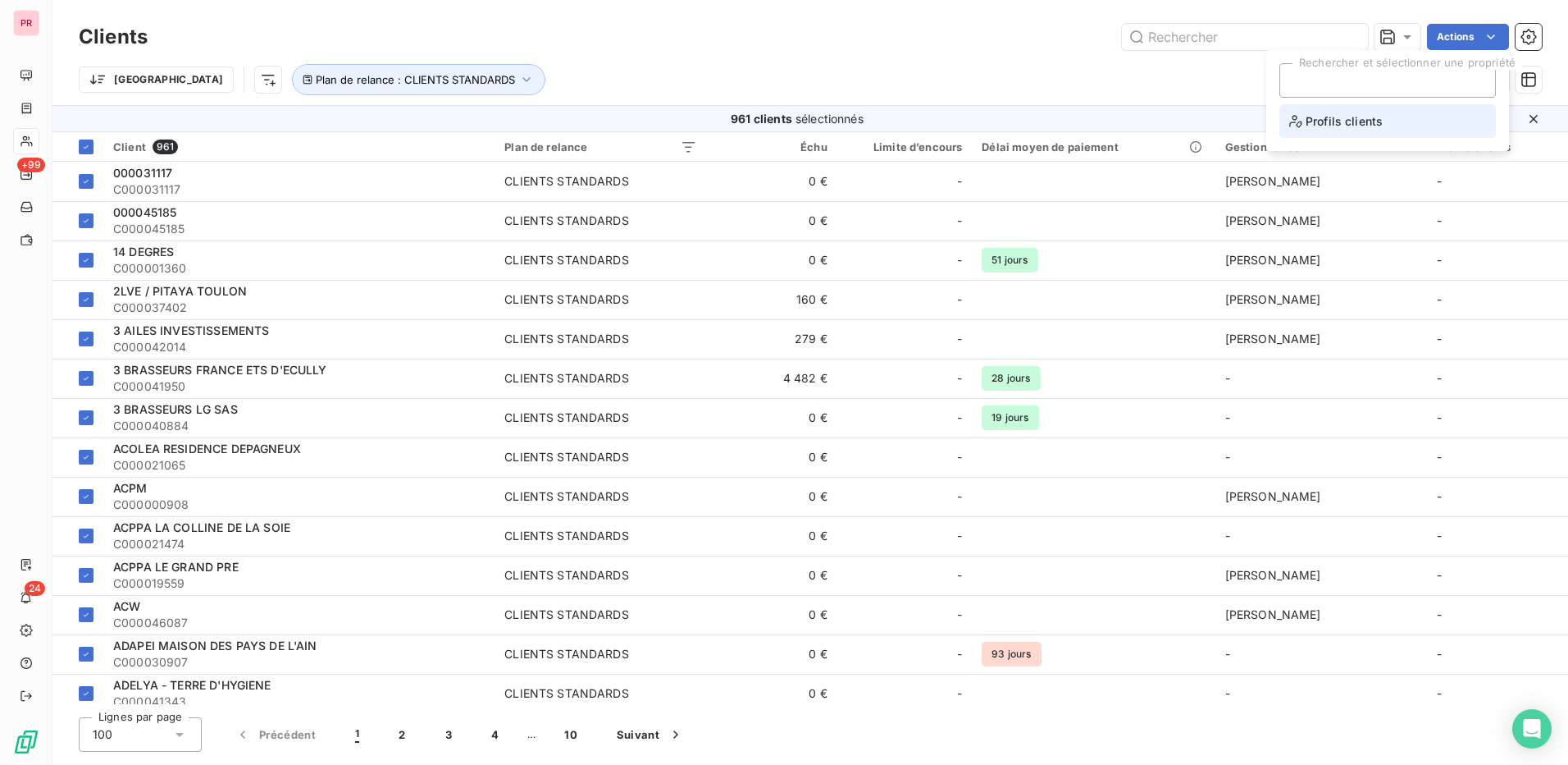
click at [1331, 122] on span "Profils clients" at bounding box center [1336, 121] width 94 height 20
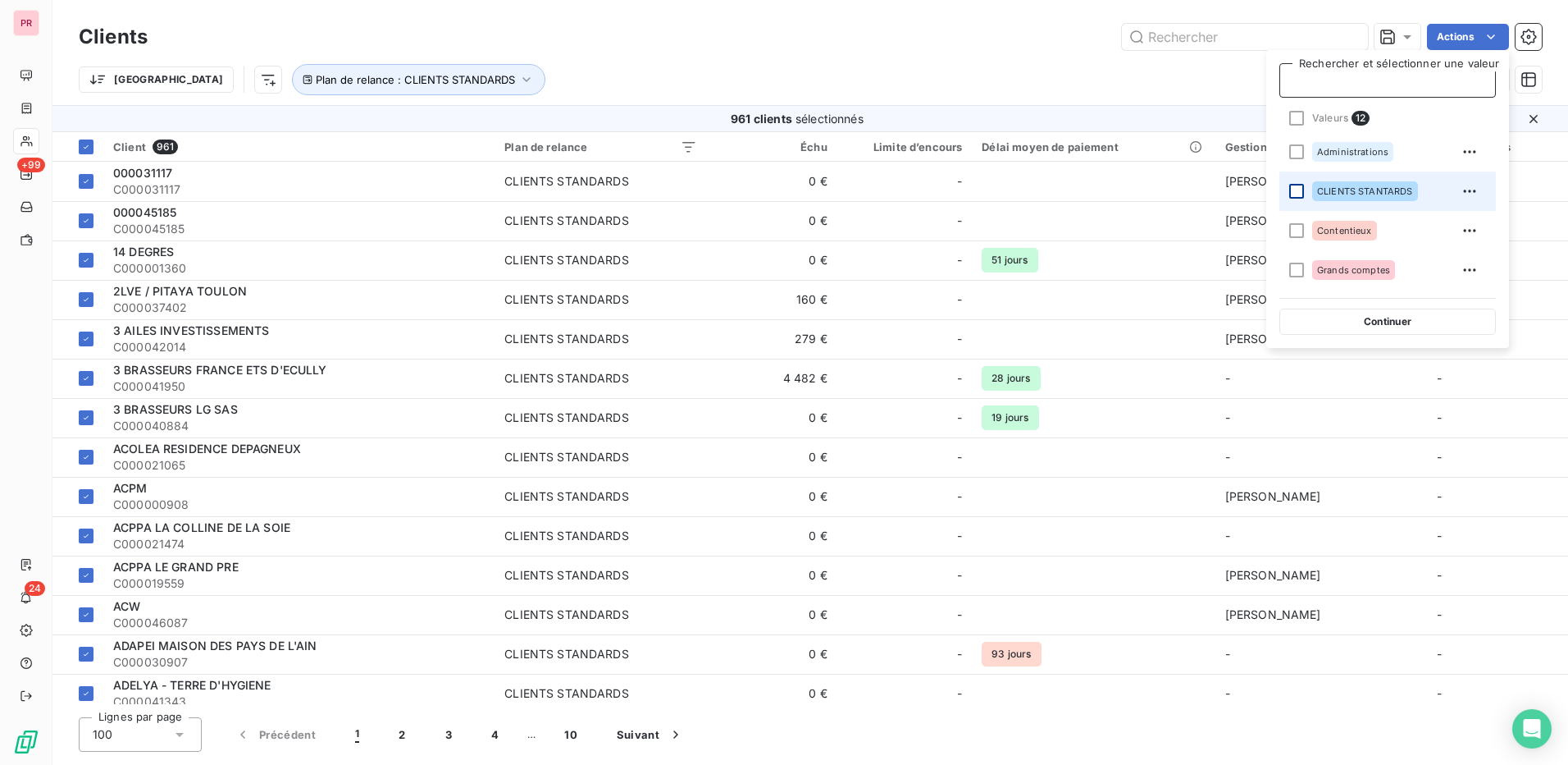
click at [1299, 190] on div at bounding box center [1297, 191] width 15 height 15
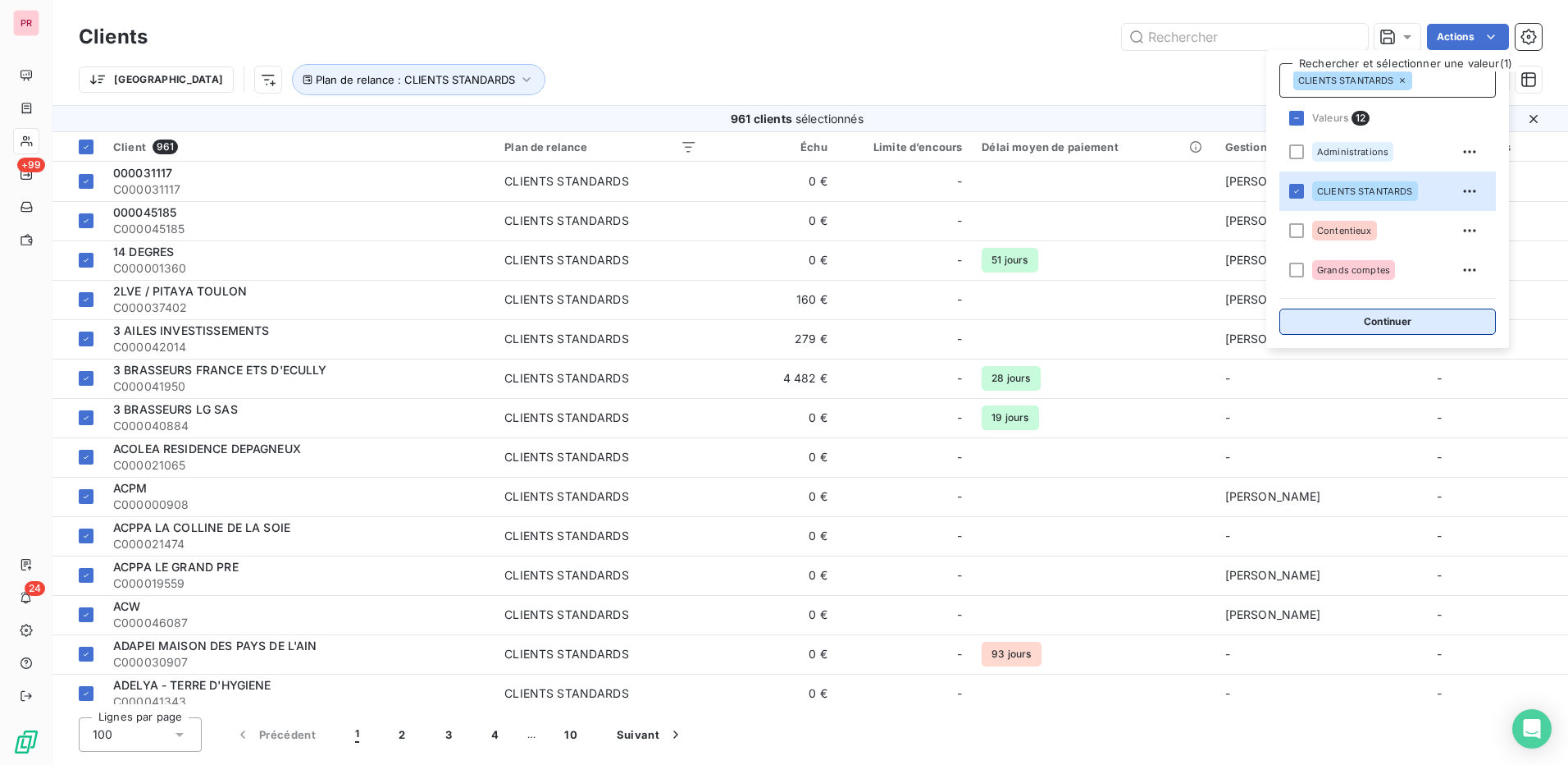
click at [1413, 323] on button "Continuer" at bounding box center [1387, 321] width 216 height 27
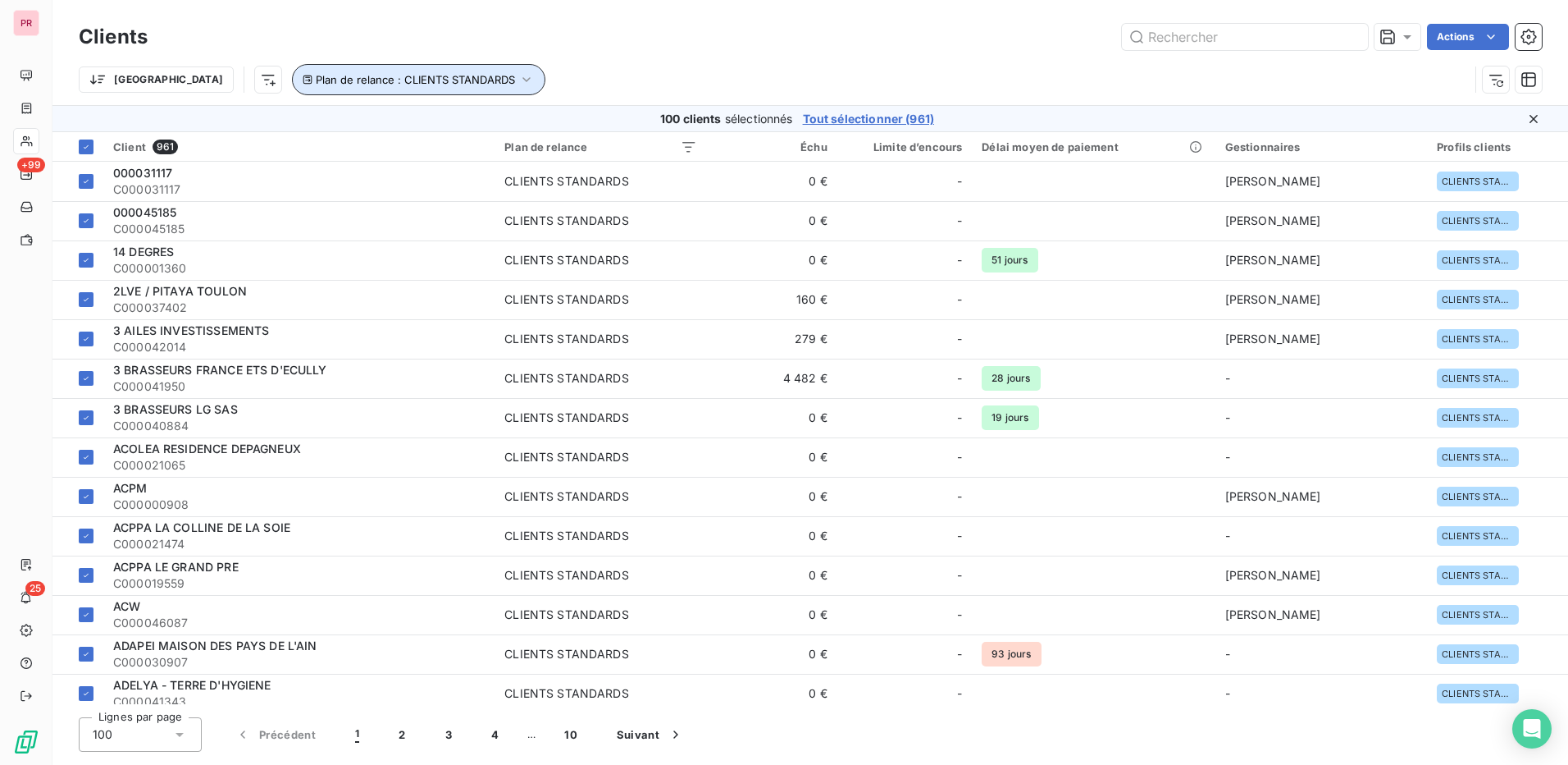
click at [419, 73] on span "Plan de relance : CLIENTS STANDARDS" at bounding box center [414, 80] width 199 height 13
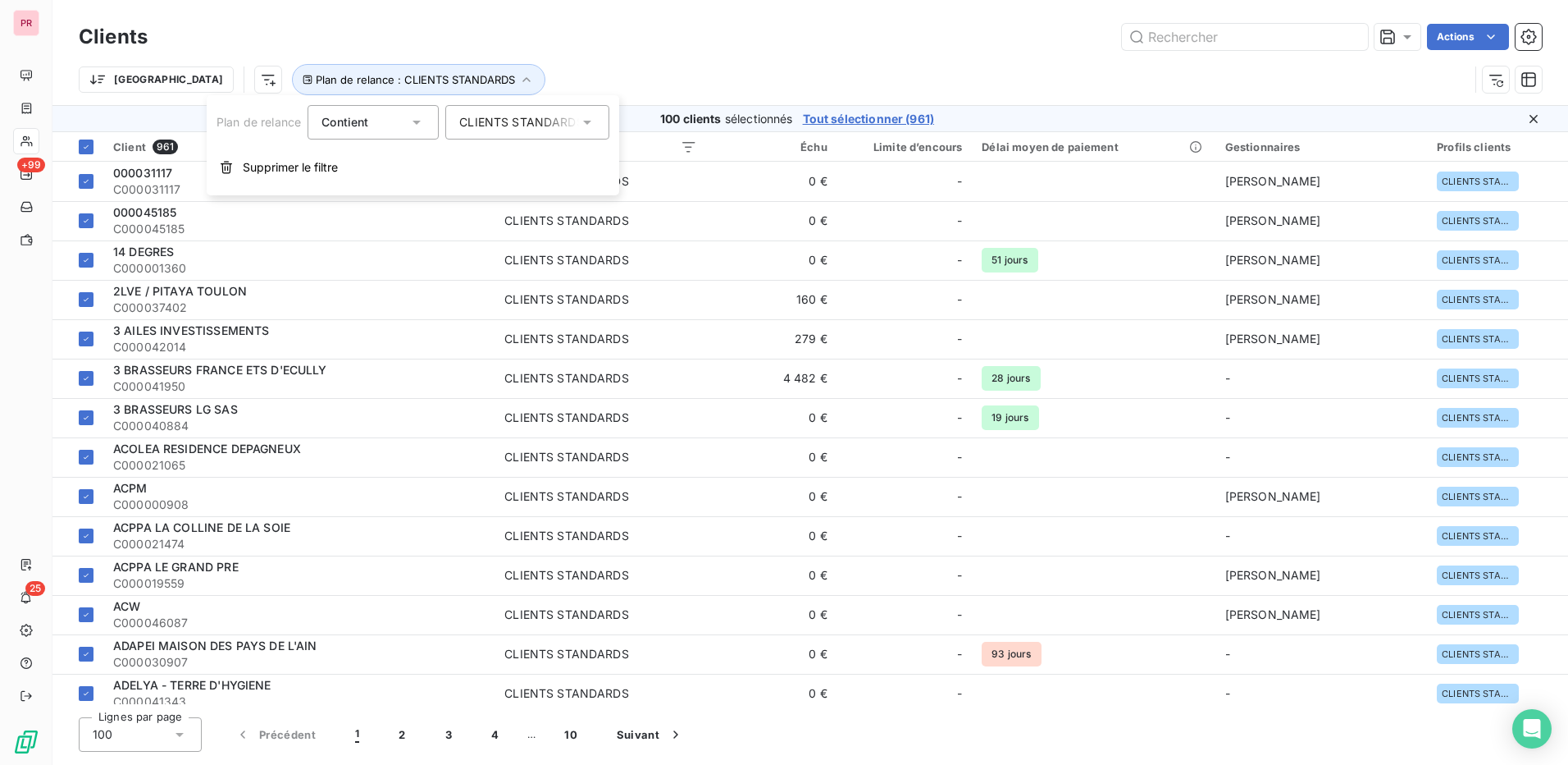
click at [540, 118] on div "CLIENTS STANDARDS" at bounding box center [519, 122] width 120 height 17
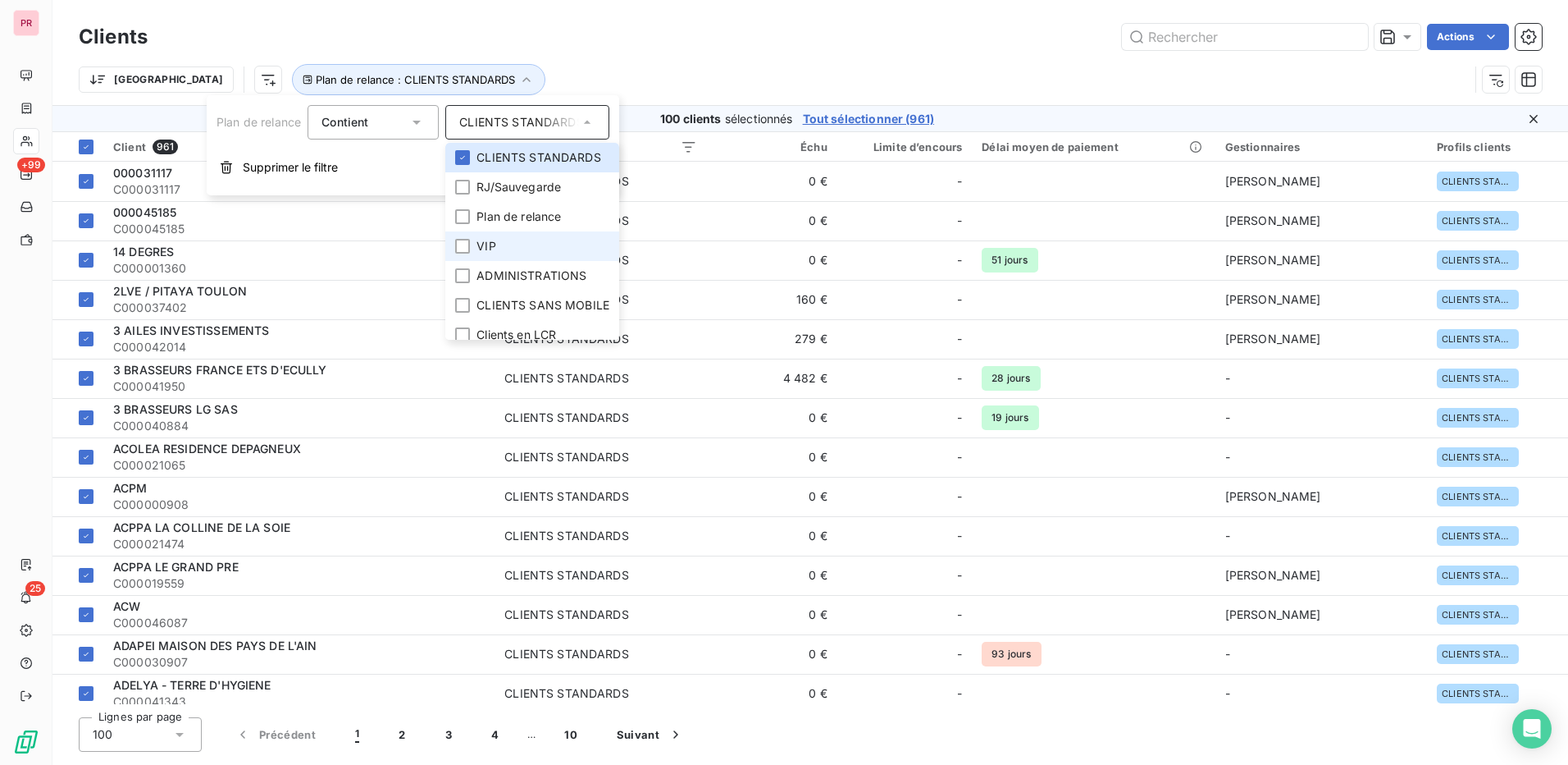
scroll to position [82, 0]
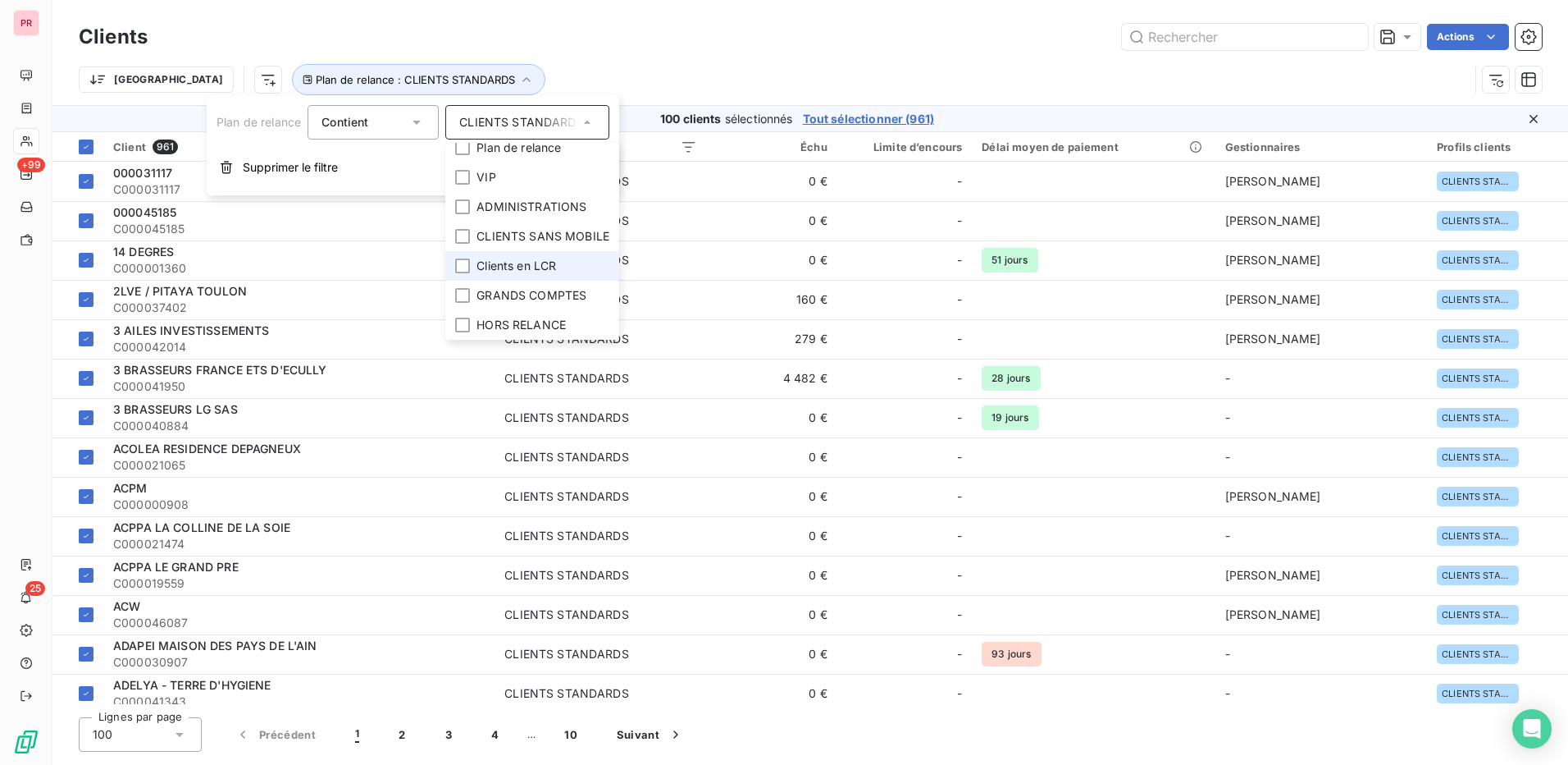
click at [468, 251] on li "Clients en LCR" at bounding box center [533, 266] width 174 height 29
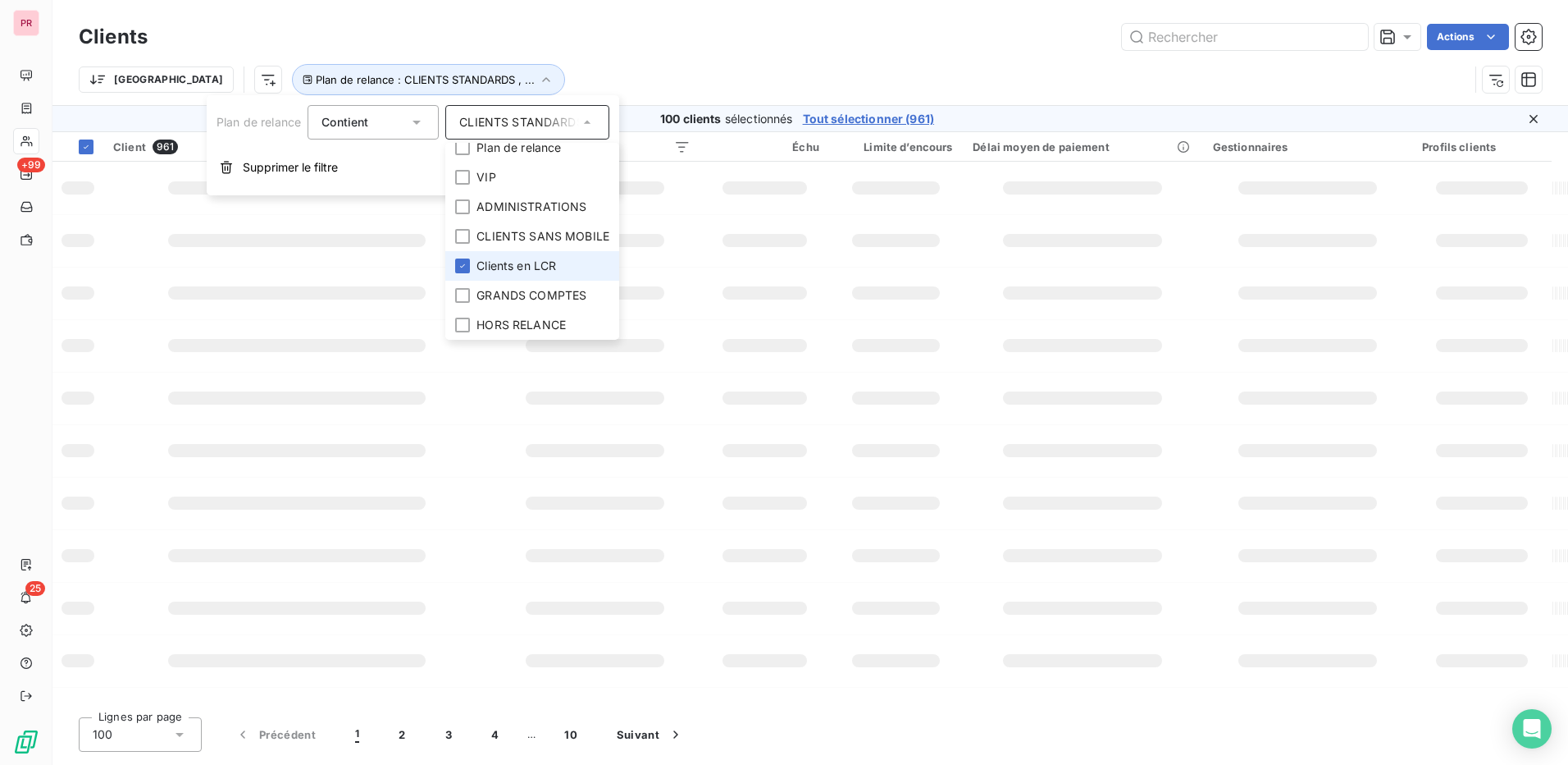
scroll to position [69, 0]
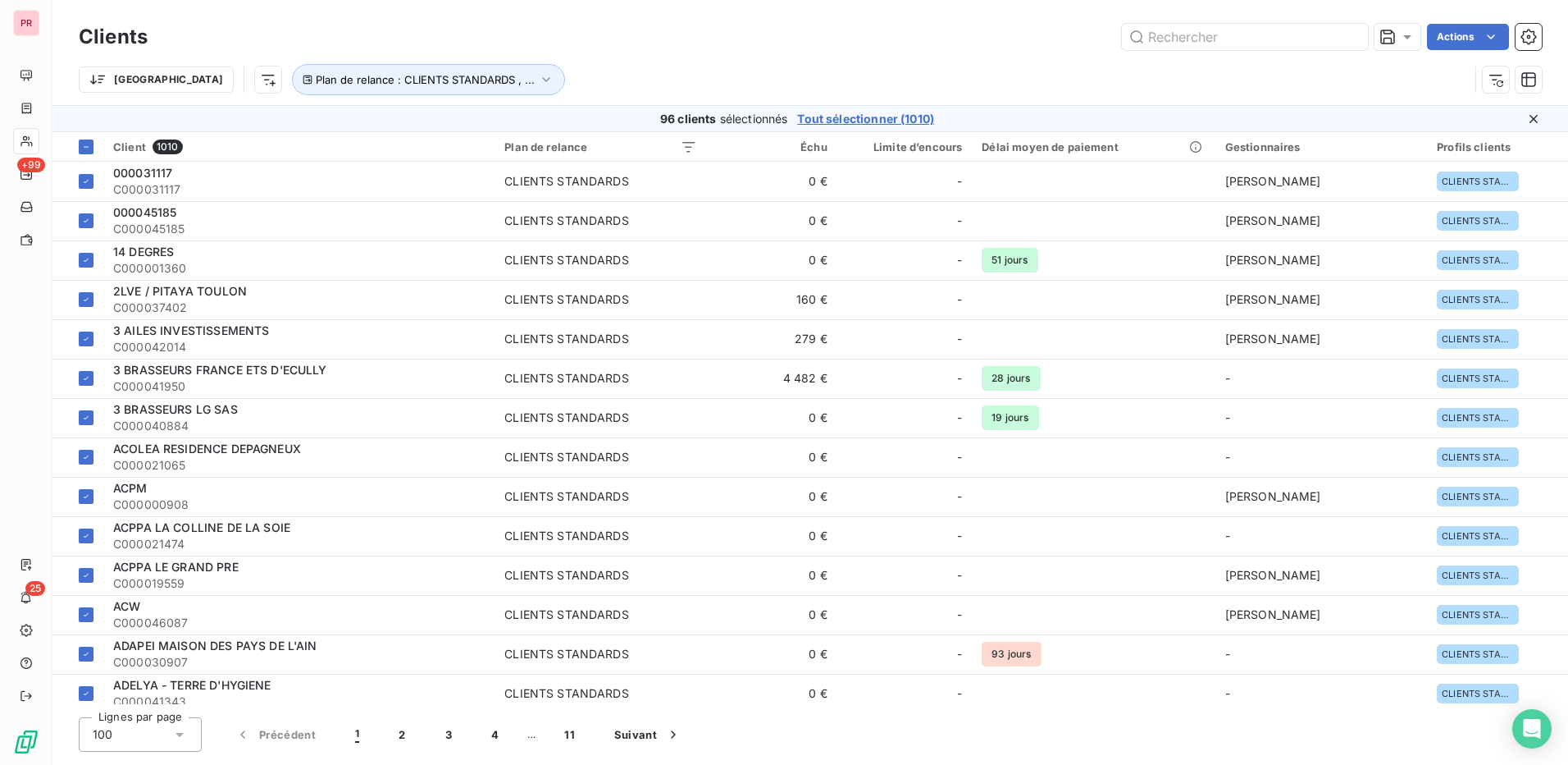
click at [750, 64] on div "Trier Plan de relance : CLIENTS STANDARDS , ..." at bounding box center [774, 80] width 1390 height 31
click at [414, 83] on span "Plan de relance : CLIENTS STANDARDS , ..." at bounding box center [425, 80] width 219 height 13
click at [538, 119] on div "CLIENTS STANDARDS , Clients en LCR" at bounding box center [519, 122] width 120 height 17
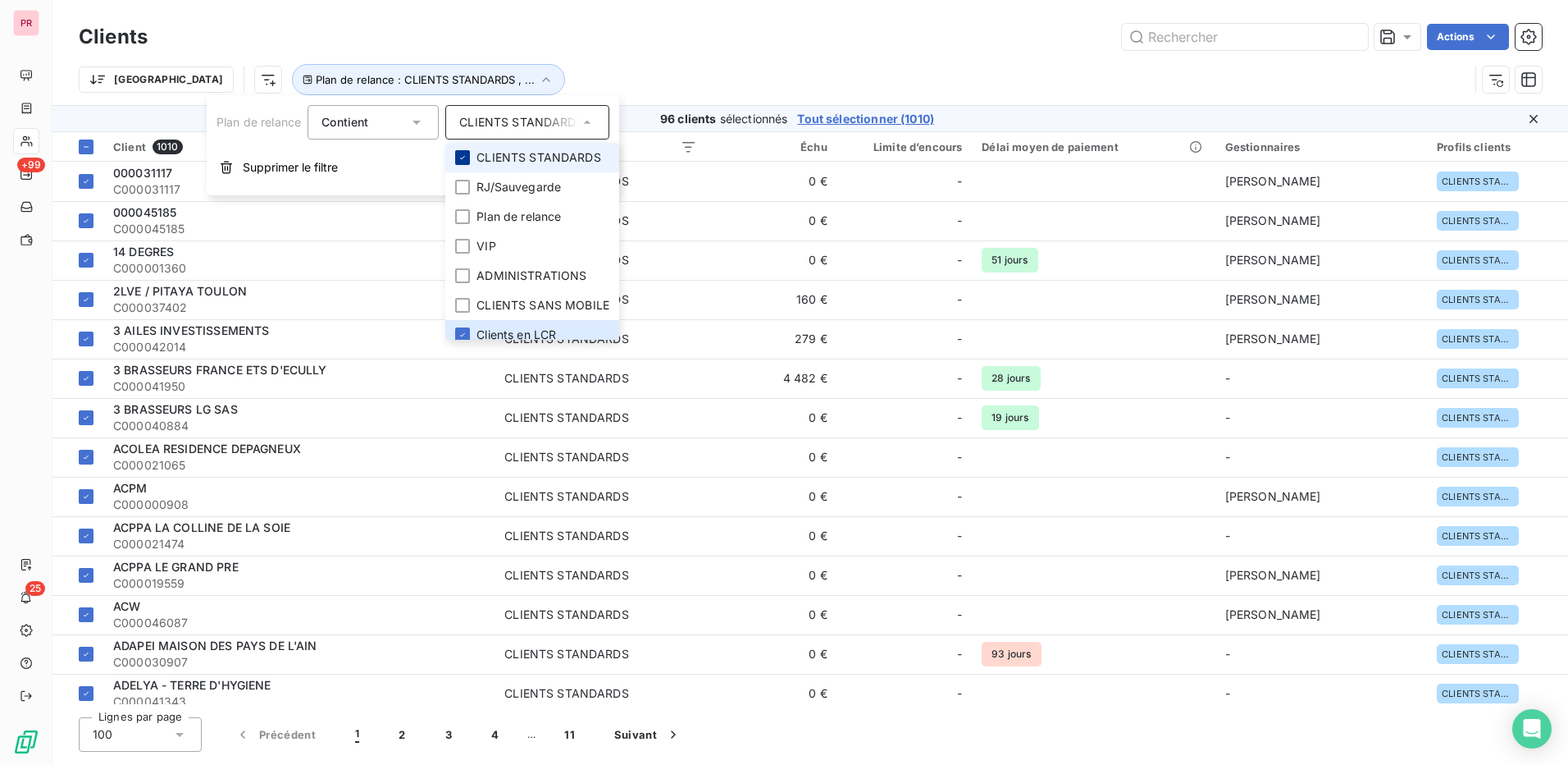
click at [458, 154] on icon at bounding box center [462, 157] width 10 height 10
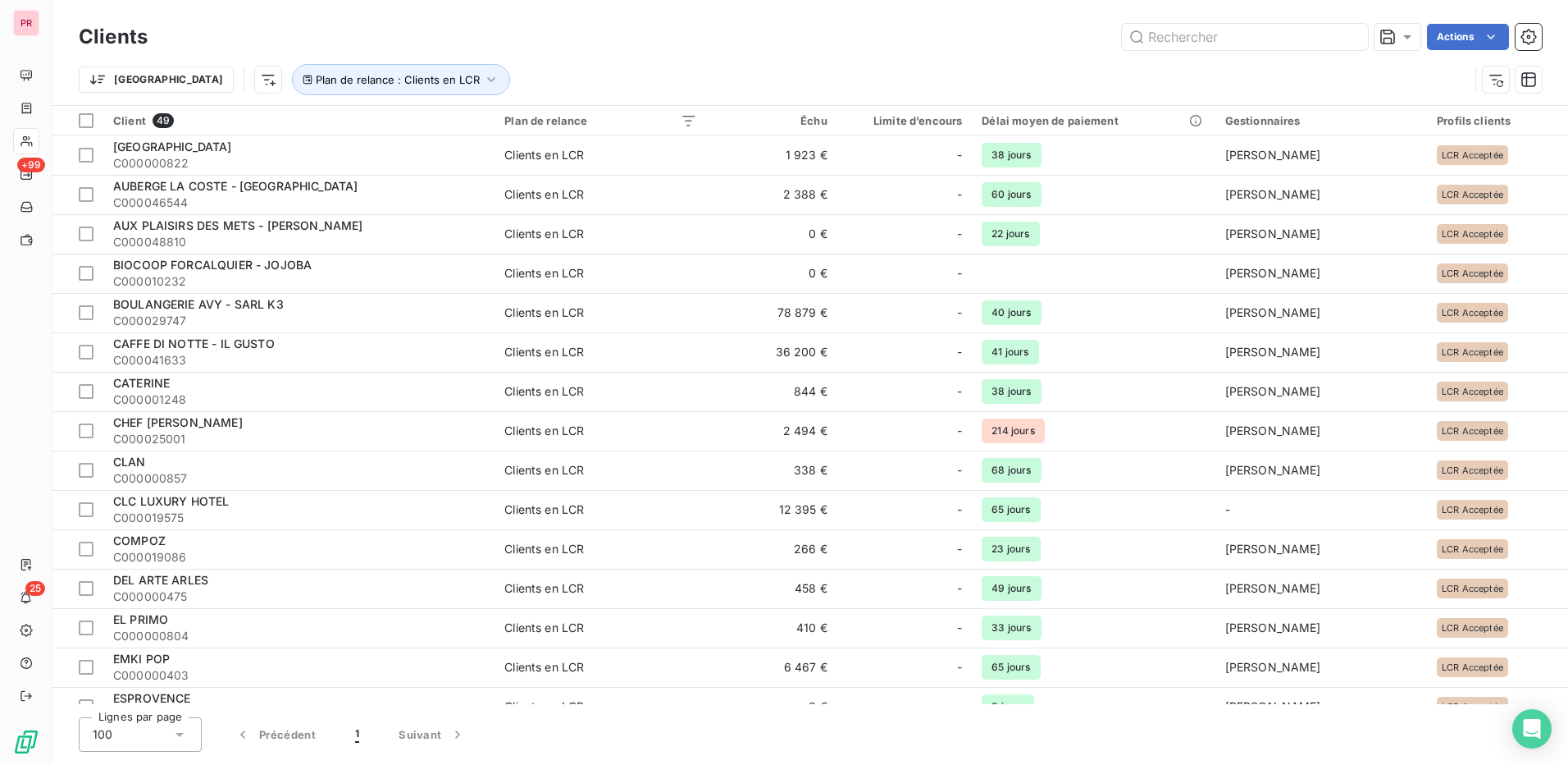
click at [642, 43] on div "Actions" at bounding box center [854, 37] width 1375 height 27
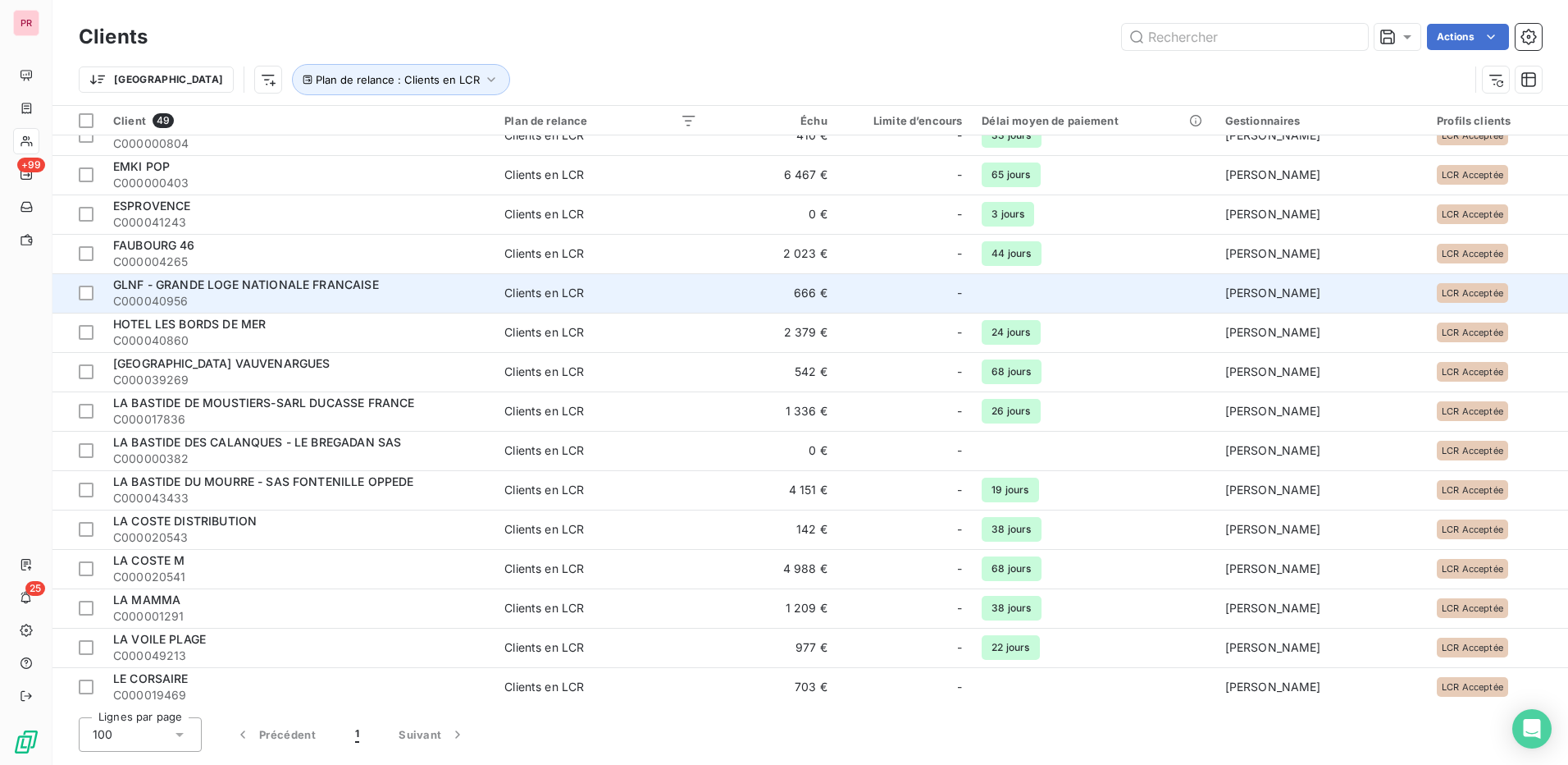
scroll to position [0, 0]
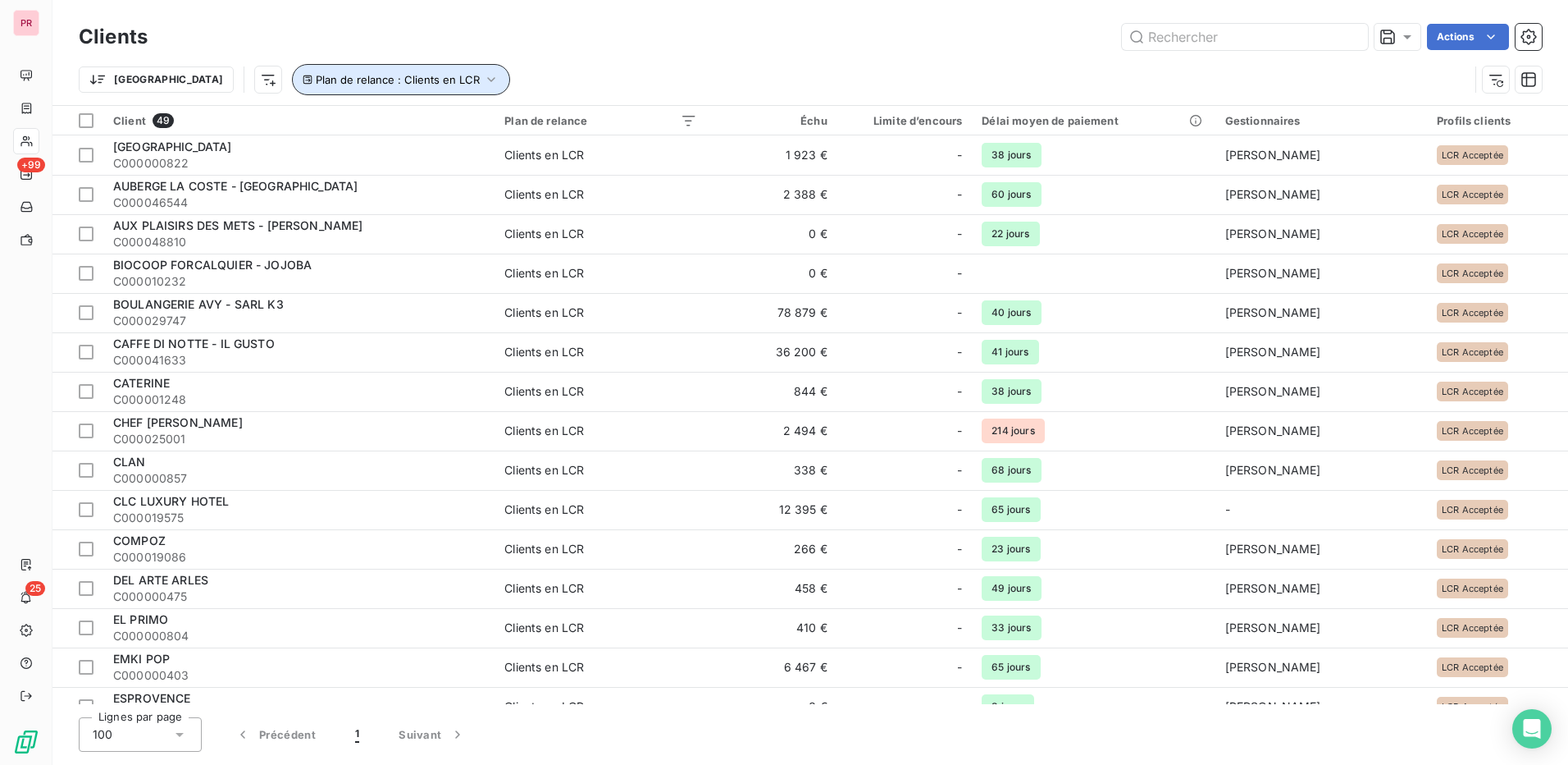
click at [483, 83] on icon "button" at bounding box center [491, 80] width 17 height 17
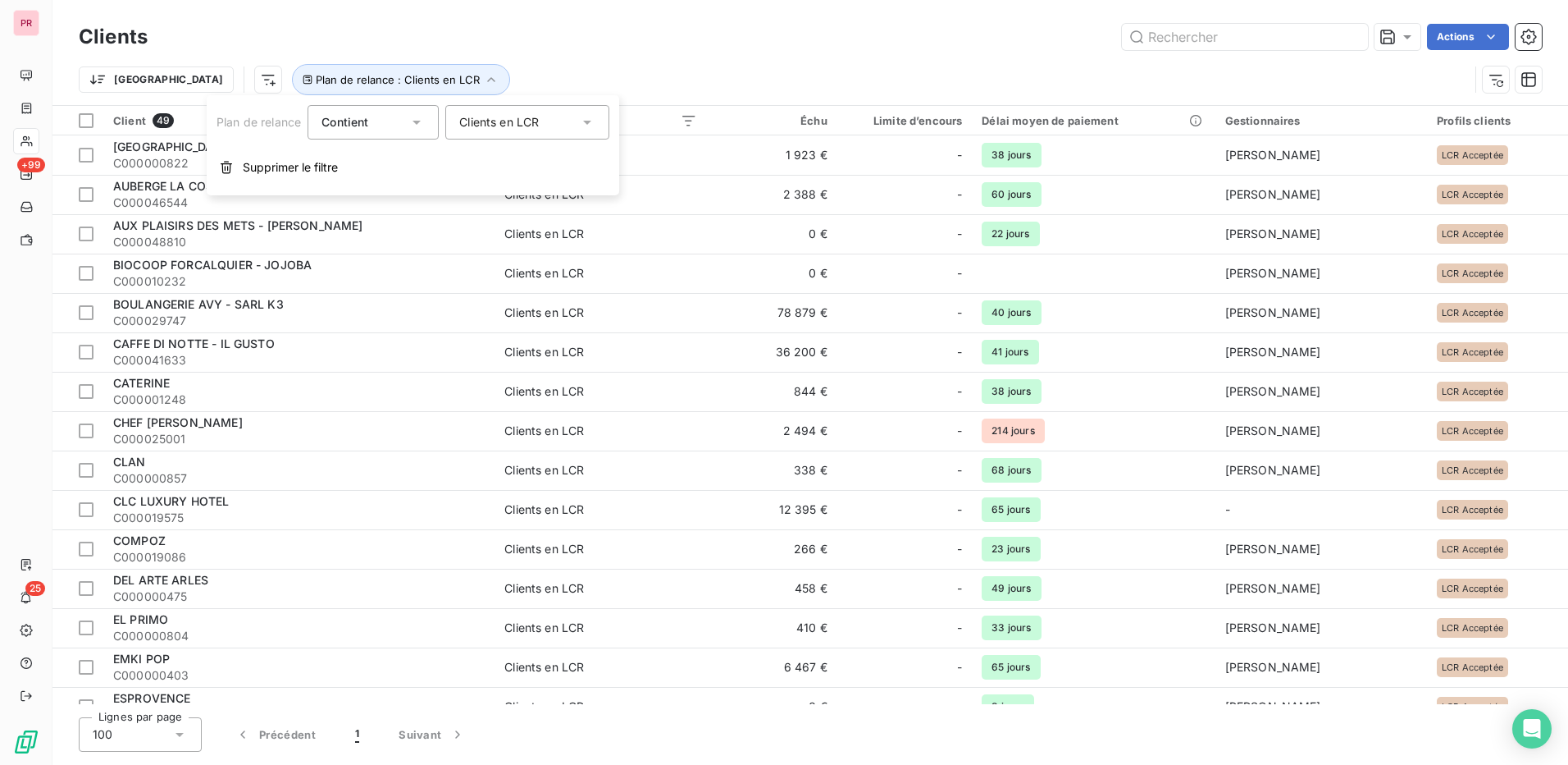
click at [570, 120] on div "Clients en LCR" at bounding box center [527, 122] width 164 height 35
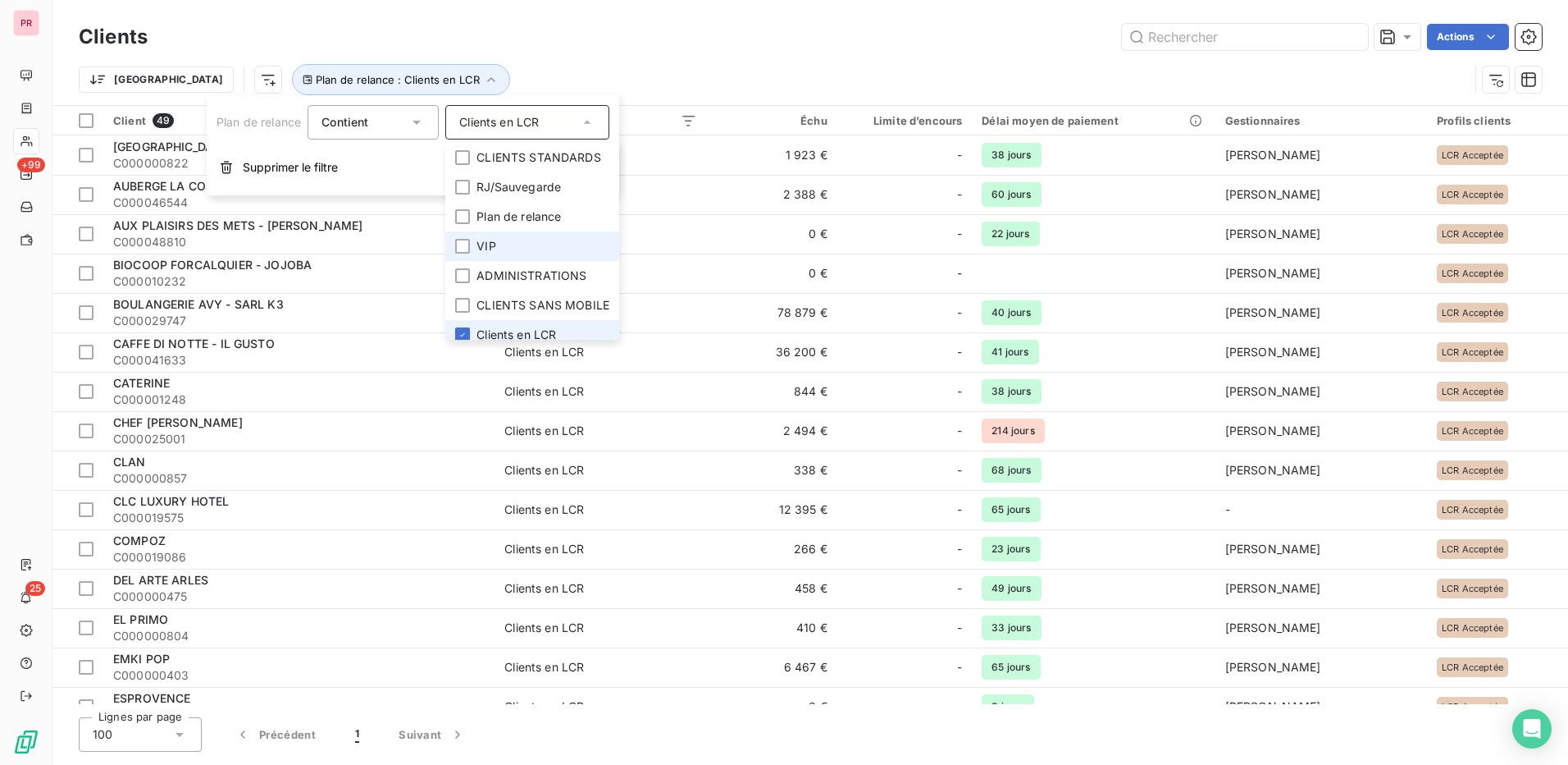
scroll to position [22, 0]
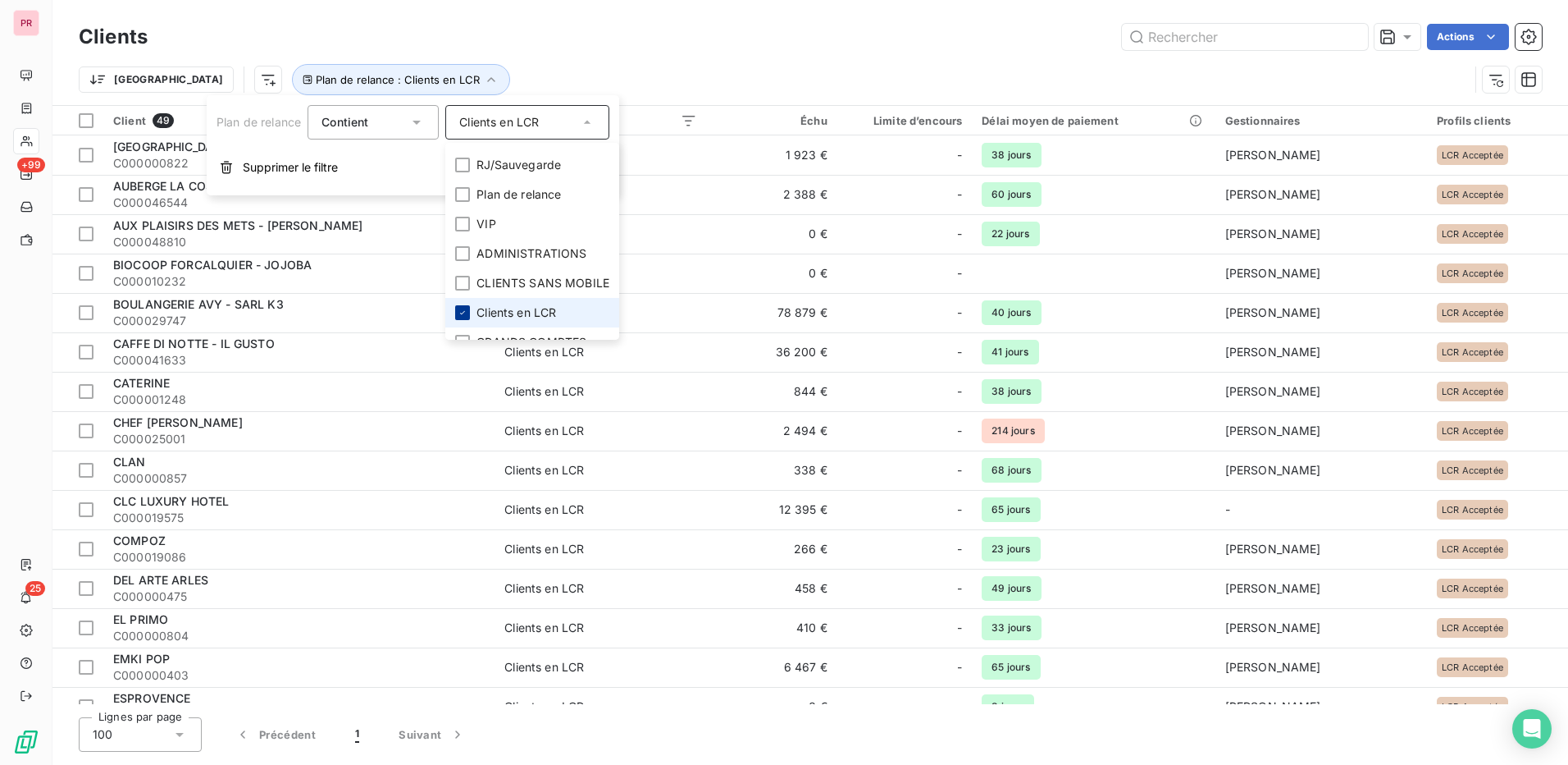
click at [460, 310] on icon at bounding box center [462, 312] width 10 height 10
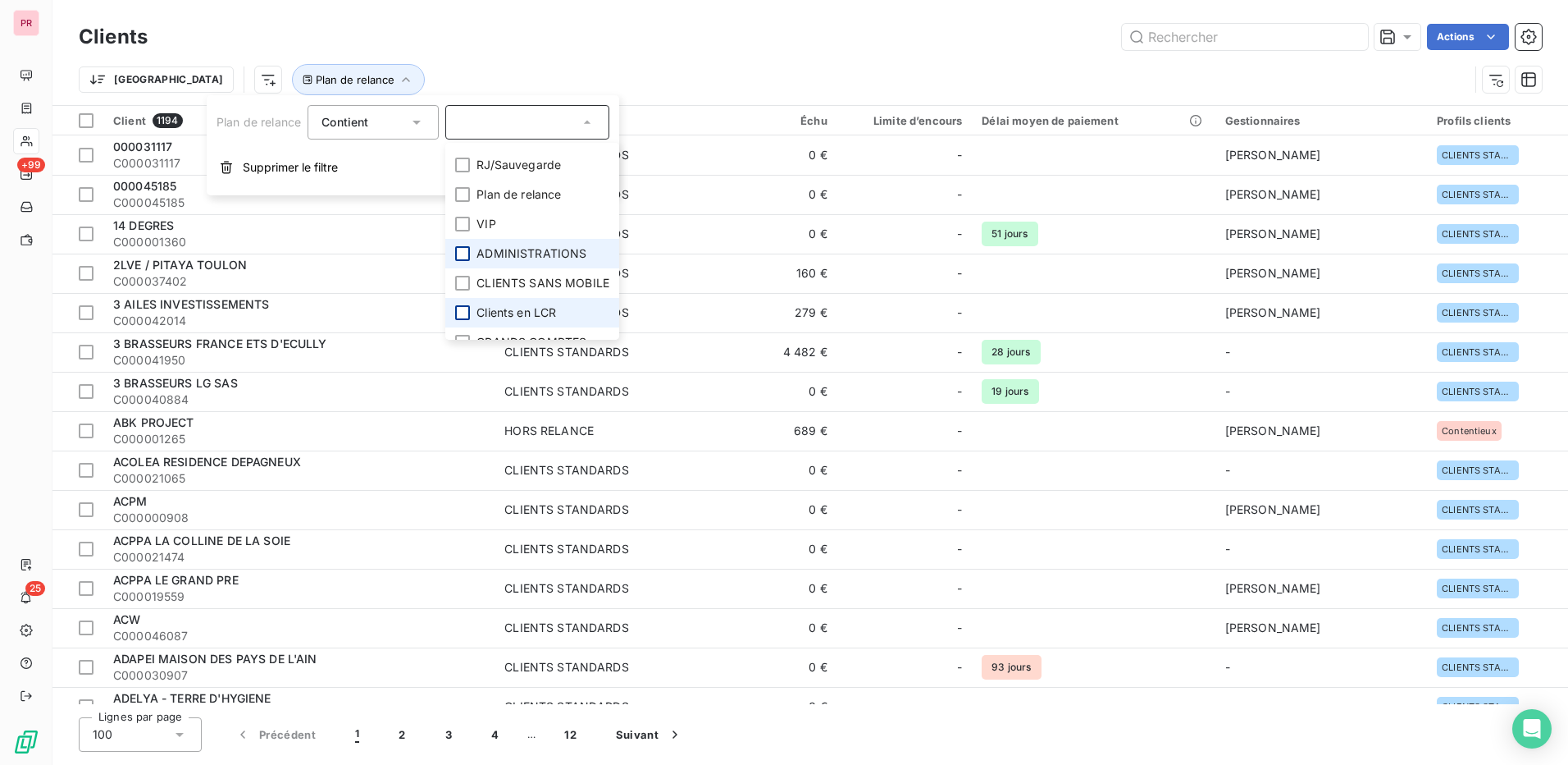
click at [467, 252] on div at bounding box center [462, 253] width 15 height 15
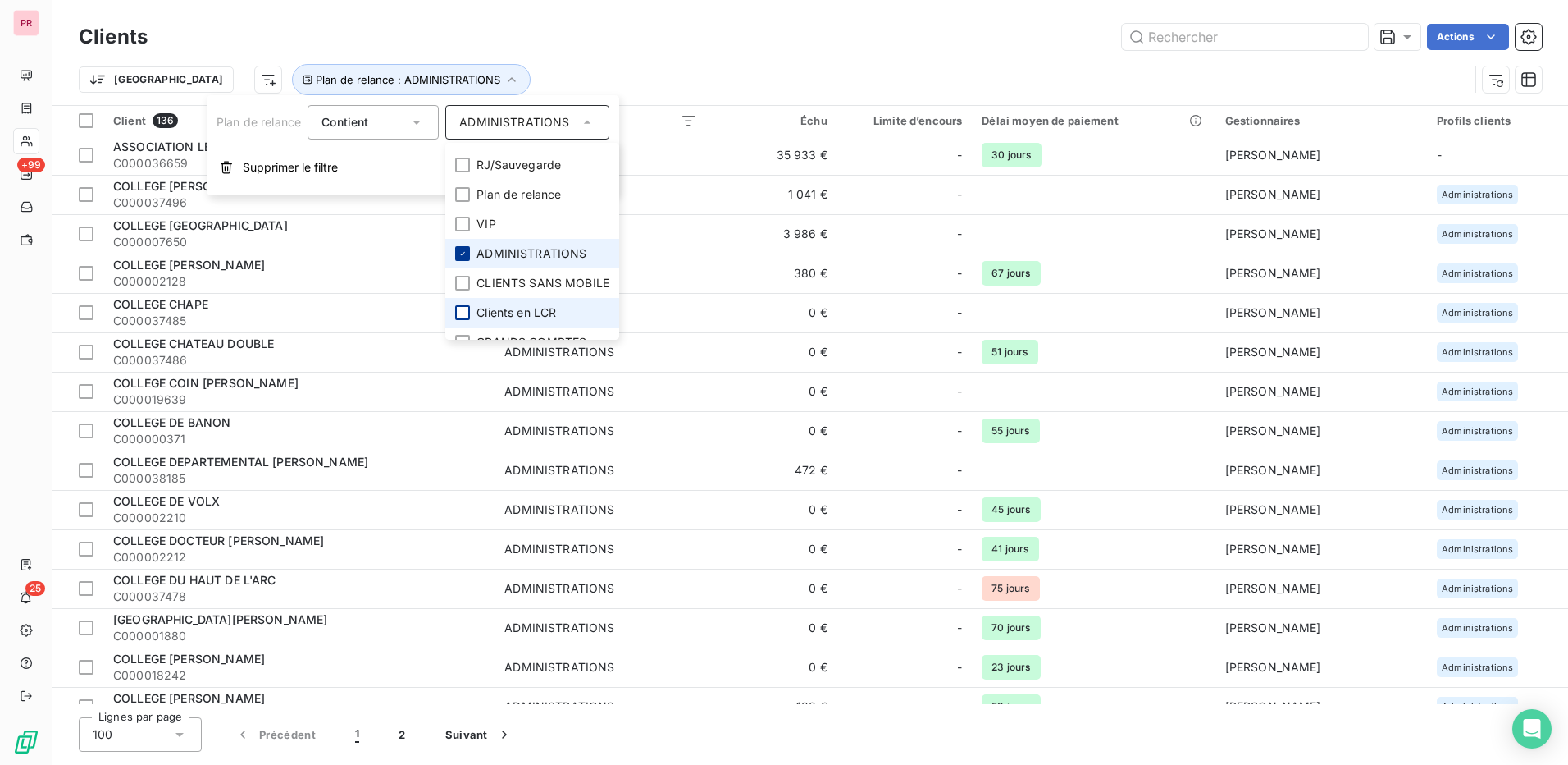
click at [467, 252] on icon at bounding box center [462, 253] width 10 height 10
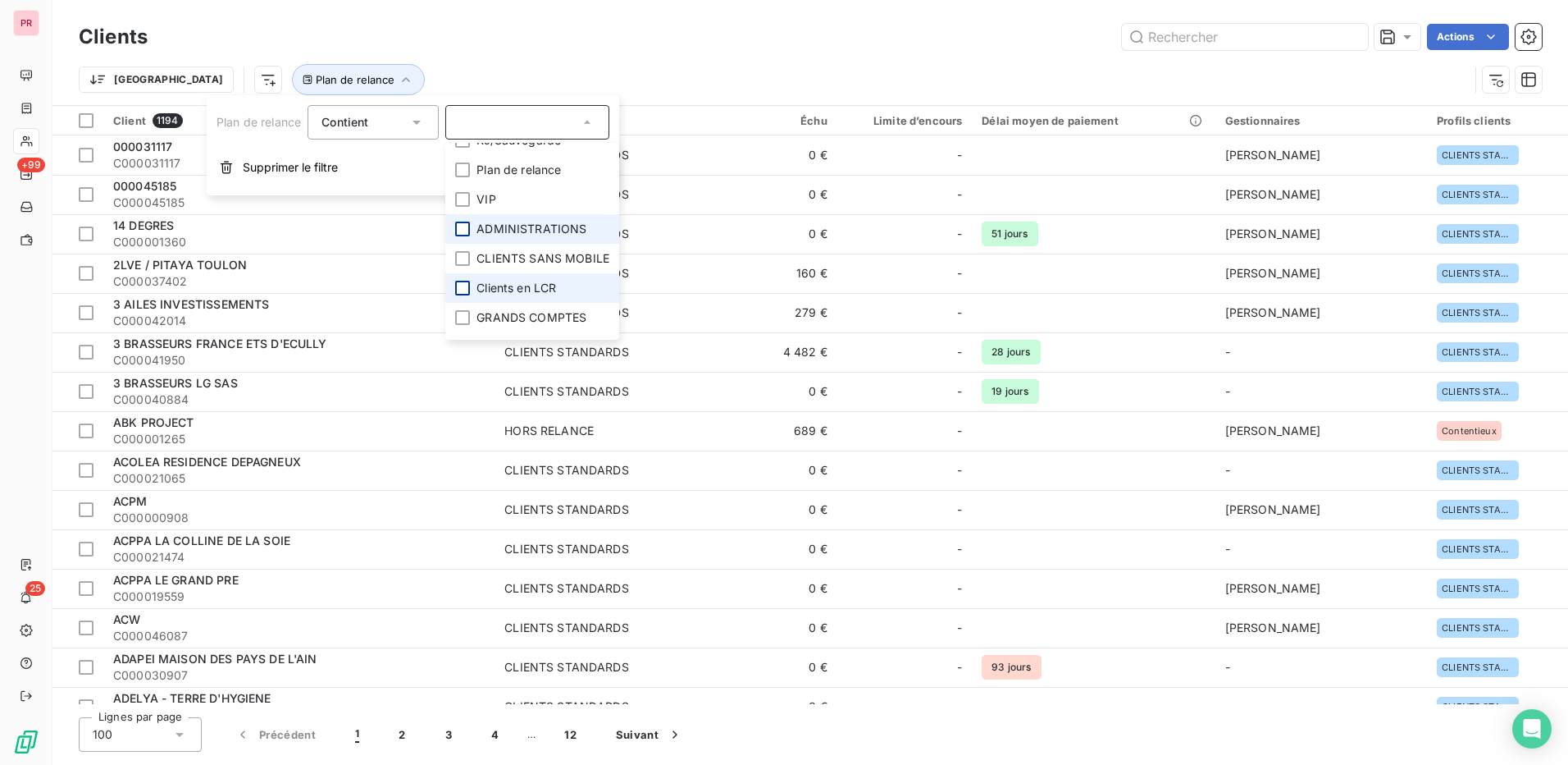
scroll to position [69, 0]
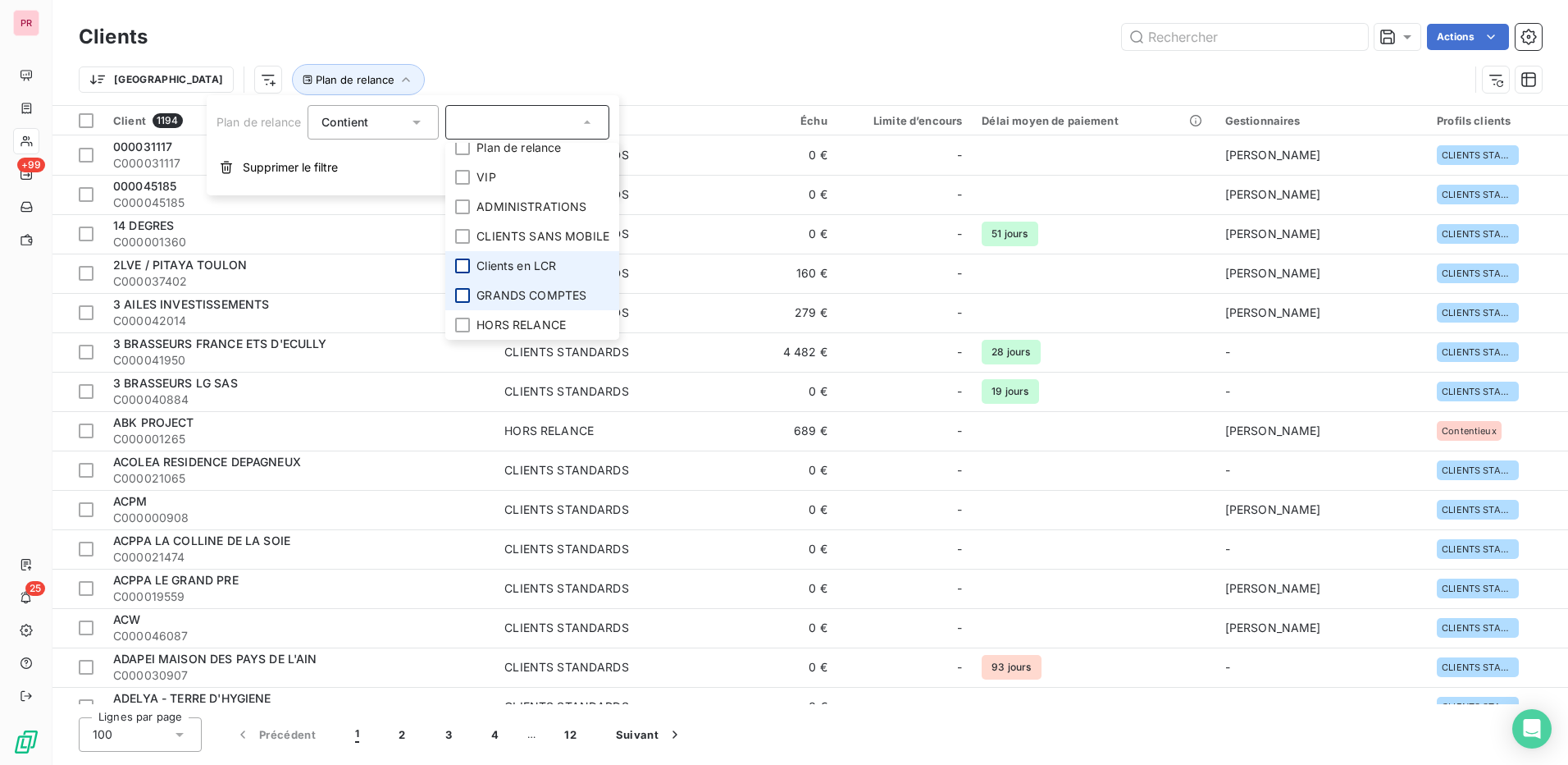
click at [456, 299] on div at bounding box center [462, 295] width 15 height 15
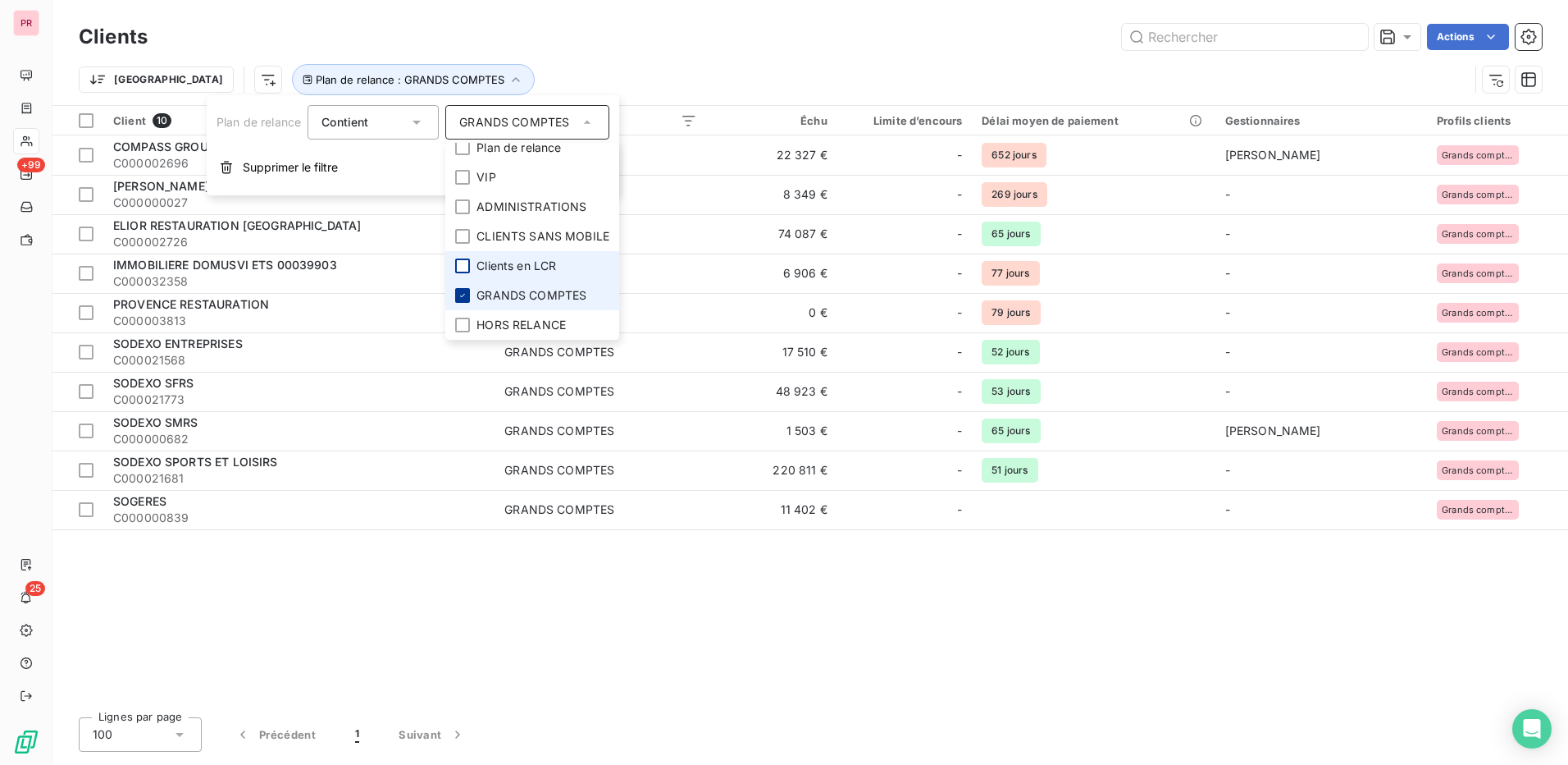
click at [456, 299] on div at bounding box center [462, 295] width 15 height 15
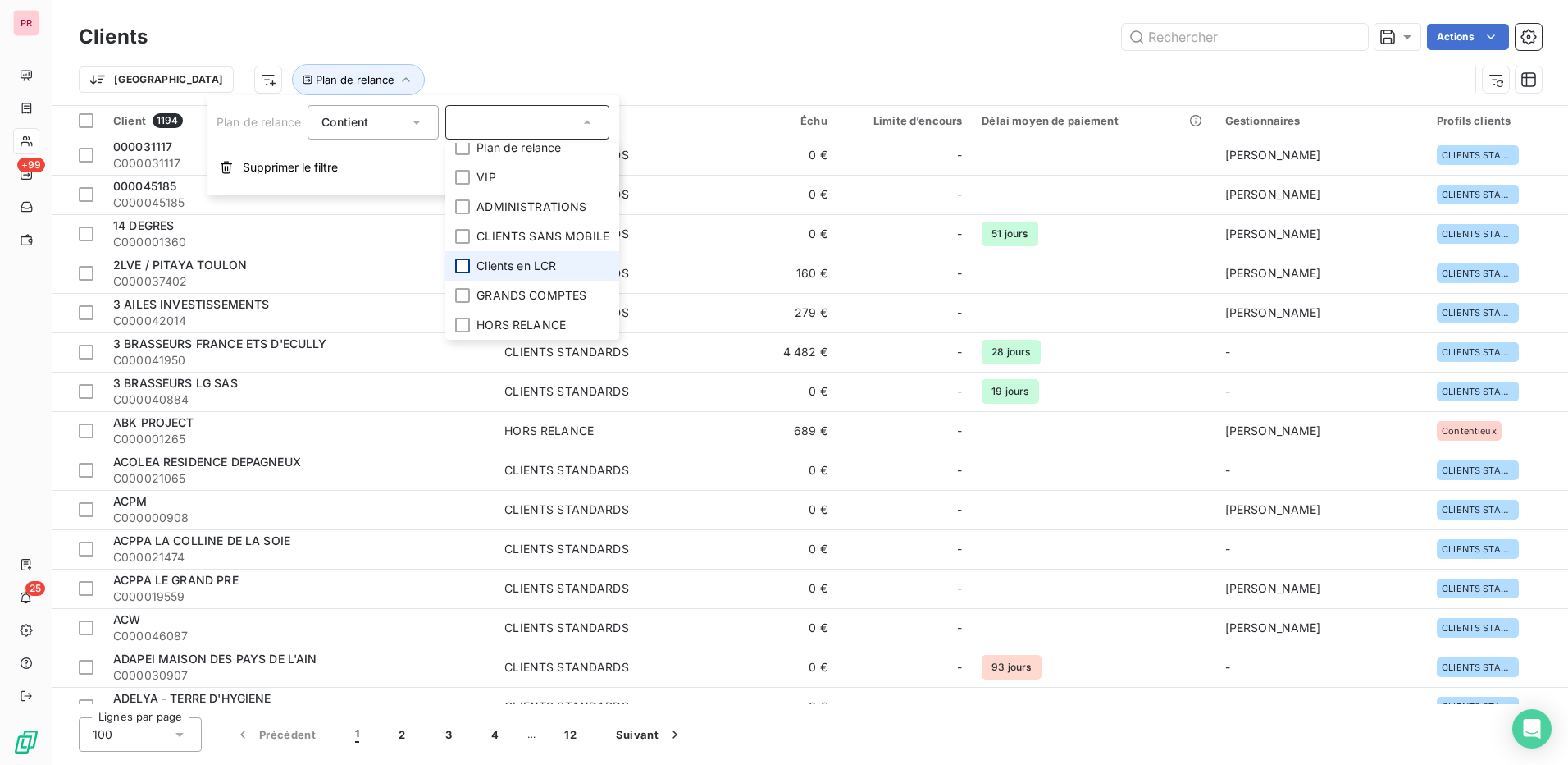
click at [730, 48] on div "Actions" at bounding box center [854, 37] width 1375 height 27
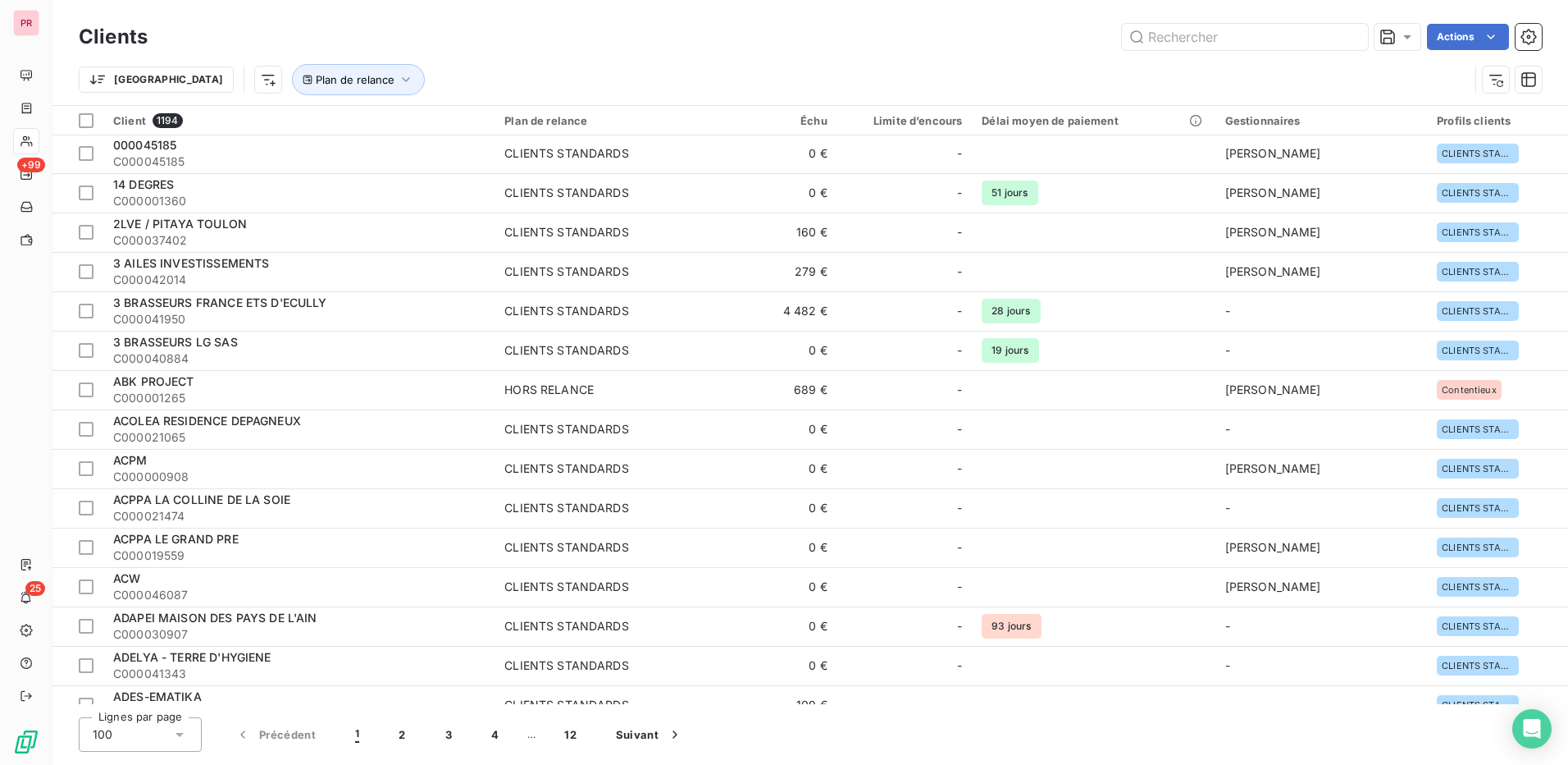
scroll to position [0, 0]
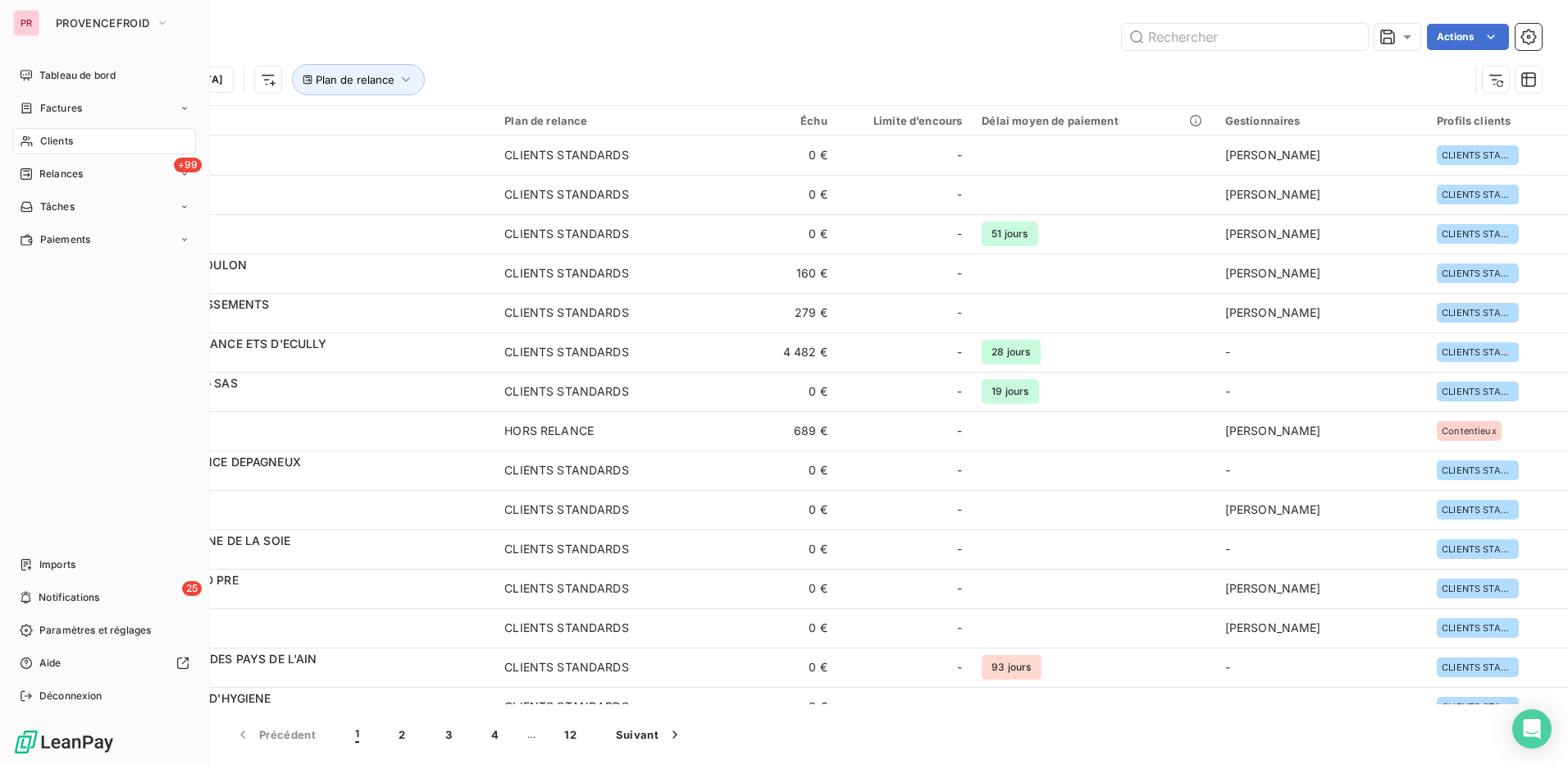
click at [43, 22] on div "PR PROVENCEFROID" at bounding box center [104, 23] width 182 height 27
click at [144, 27] on span "PROVENCEFROID" at bounding box center [103, 23] width 94 height 13
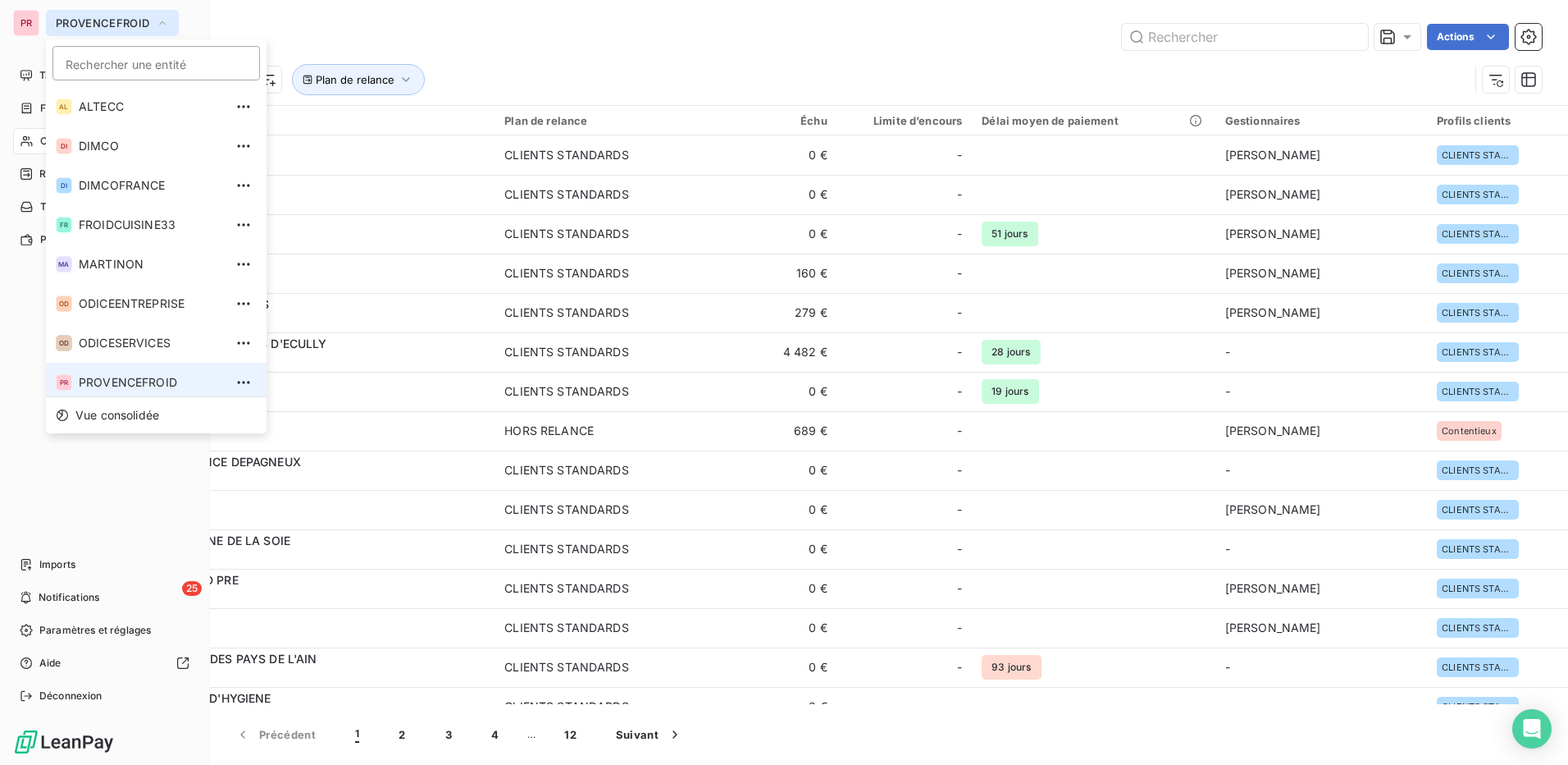
scroll to position [6, 0]
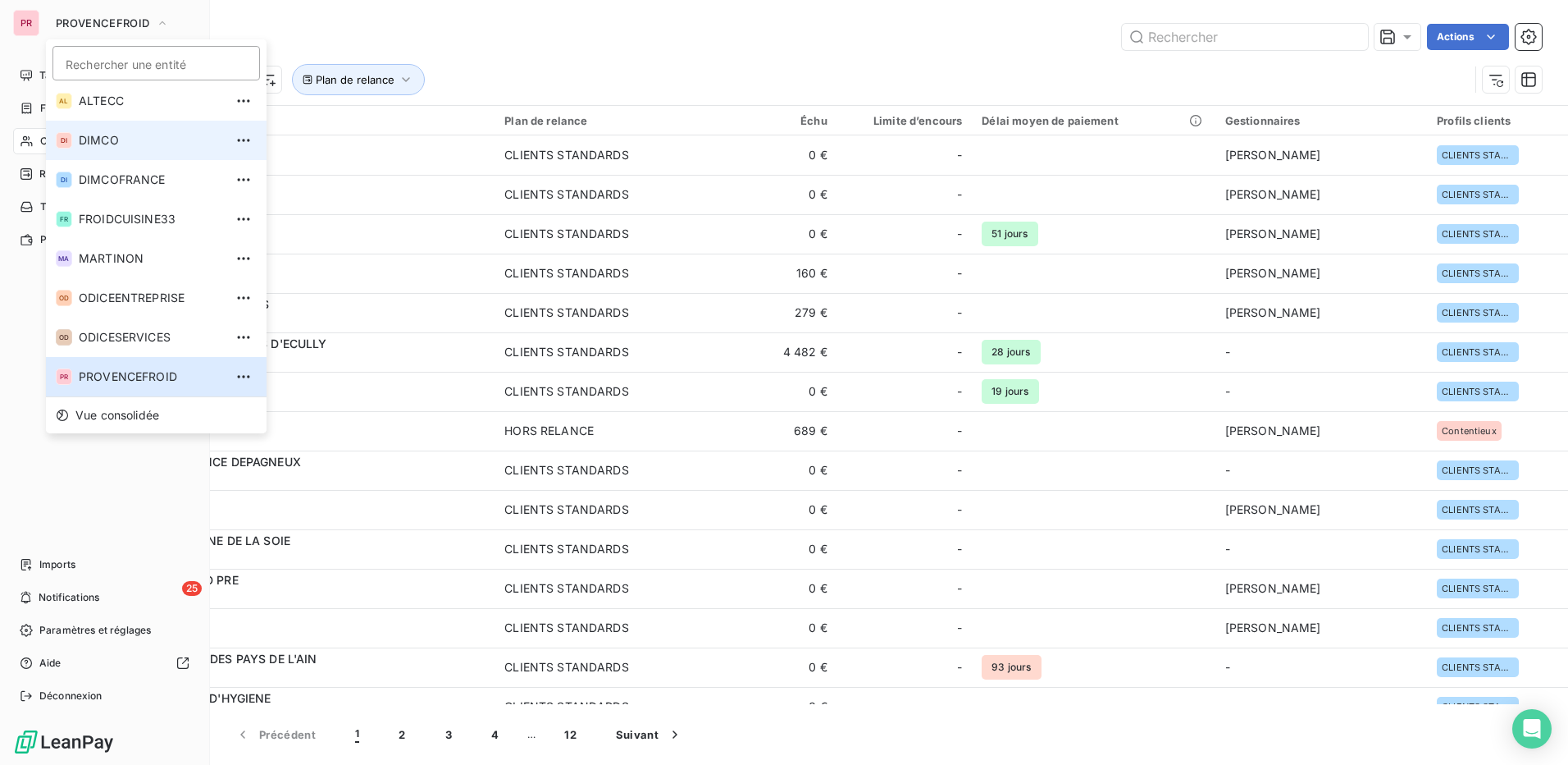
click at [66, 140] on div "DI" at bounding box center [64, 140] width 17 height 17
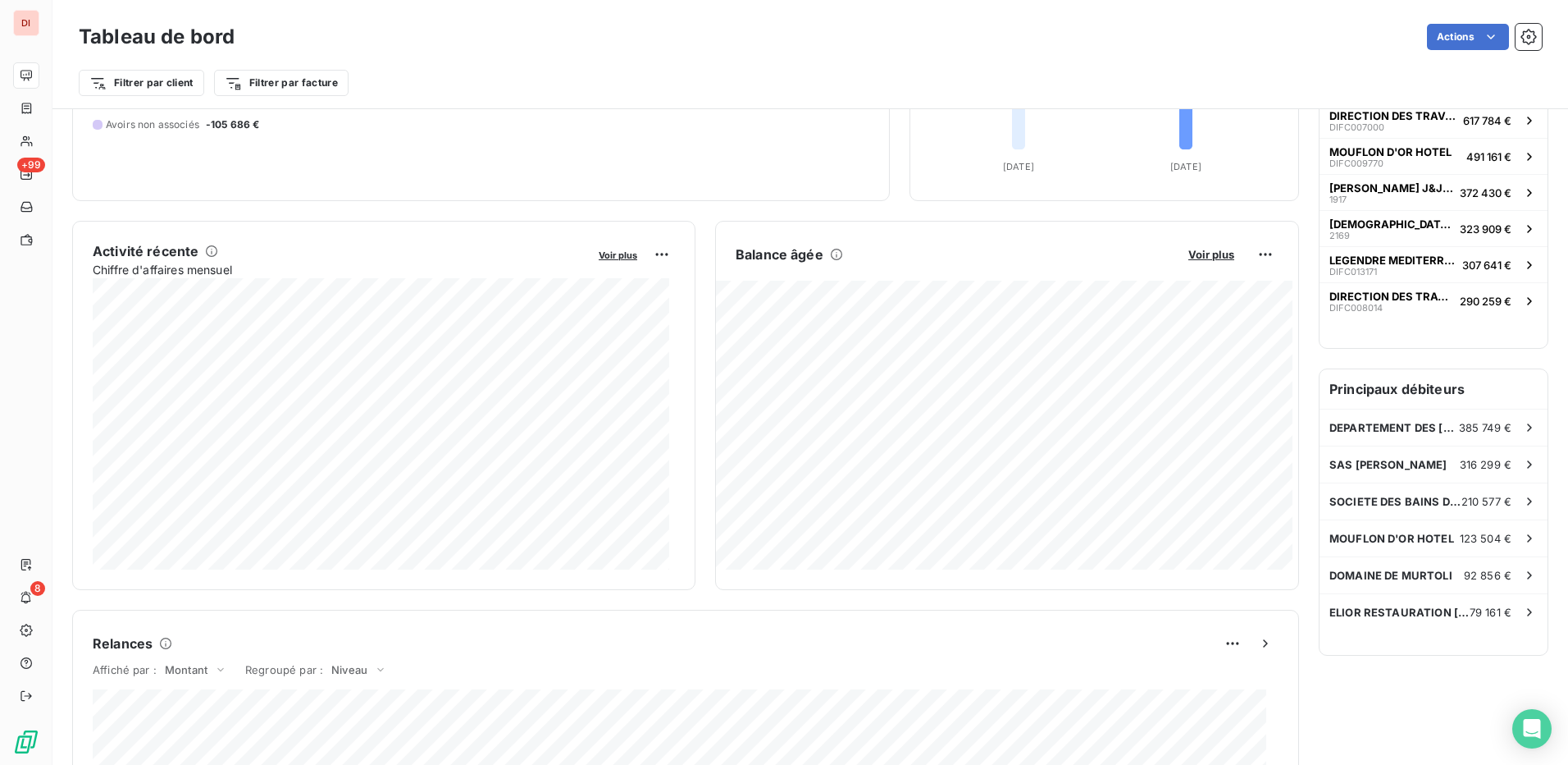
scroll to position [1, 0]
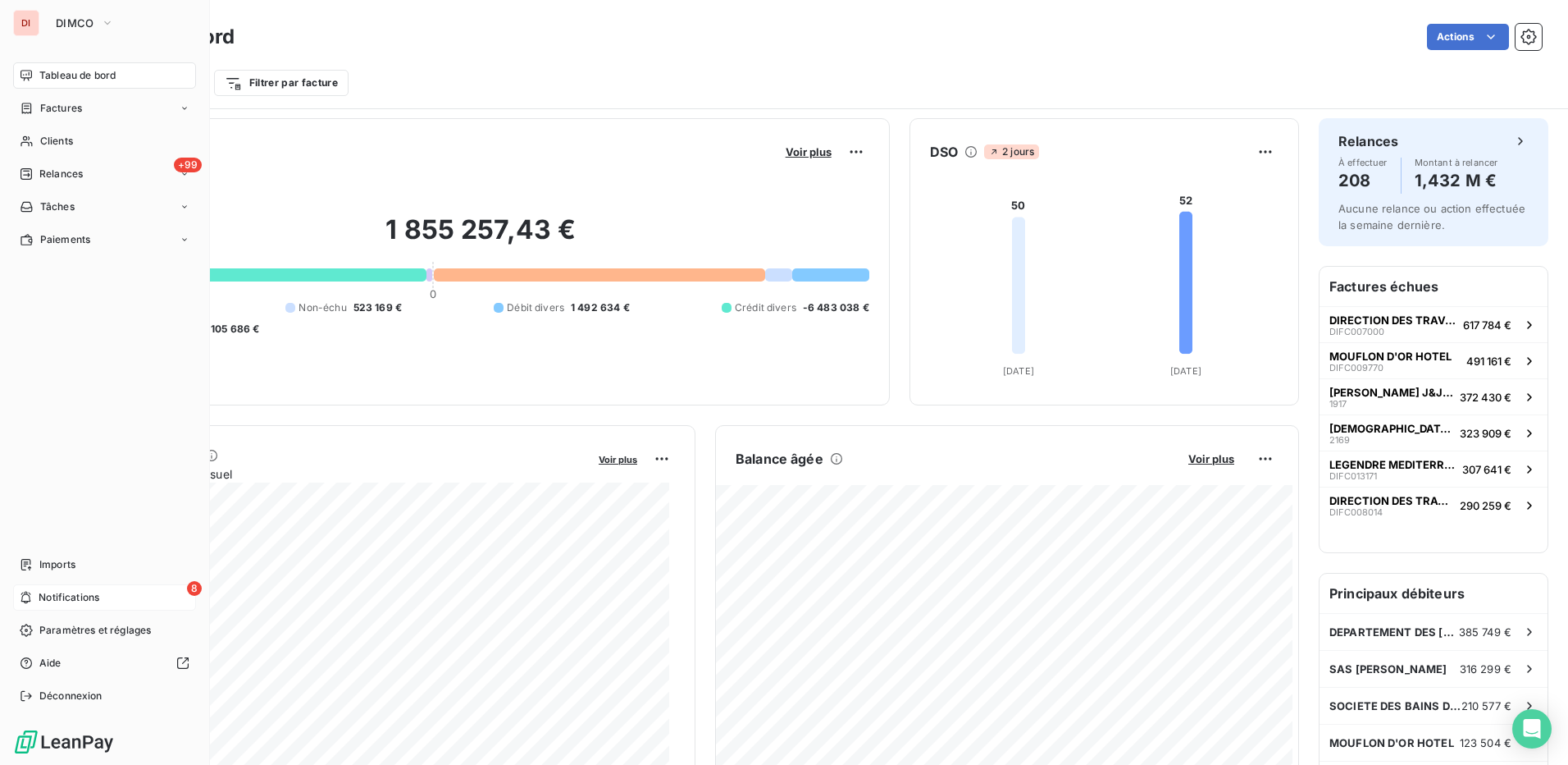
click at [66, 594] on span "Notifications" at bounding box center [69, 597] width 61 height 15
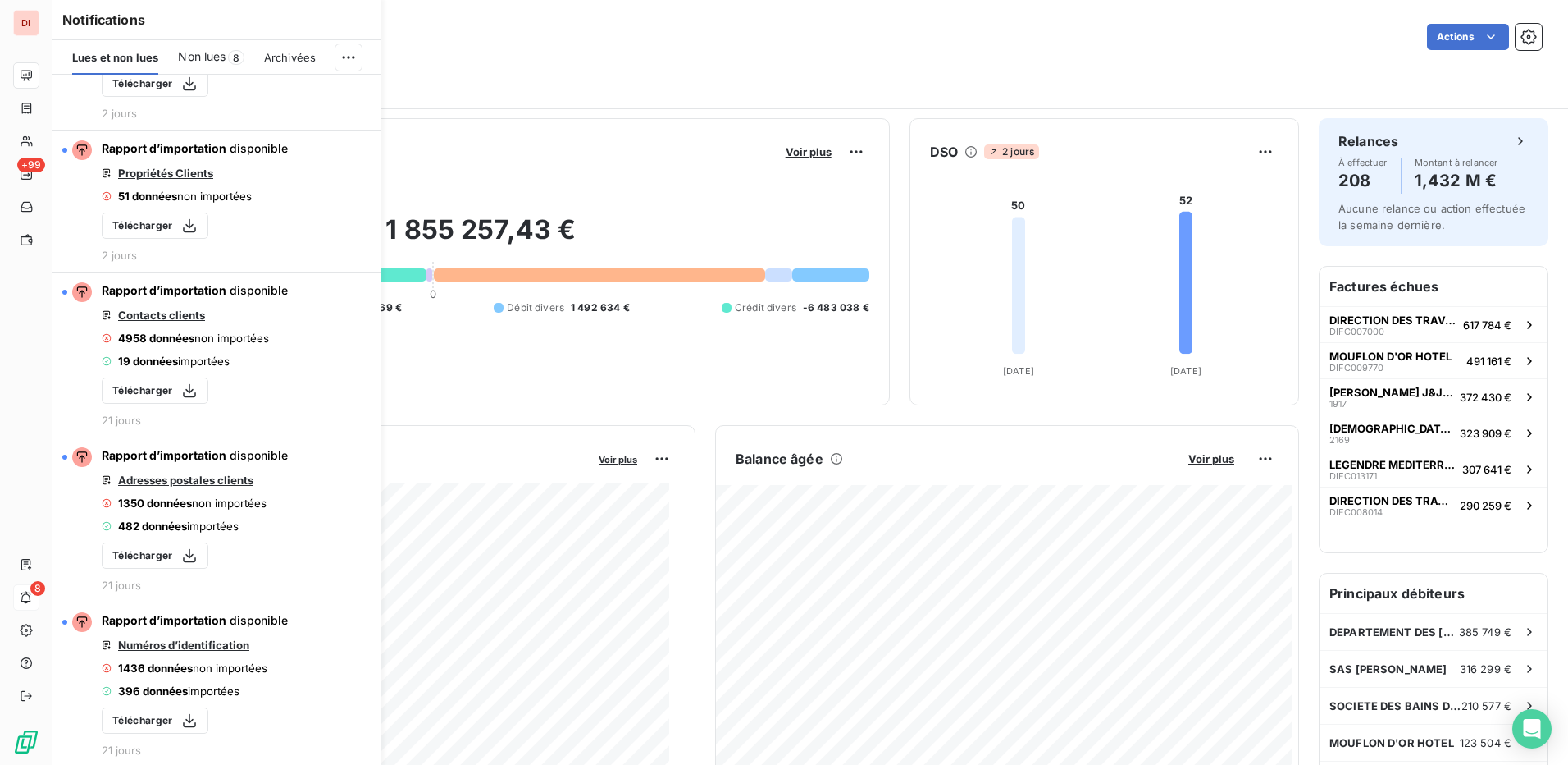
scroll to position [582, 0]
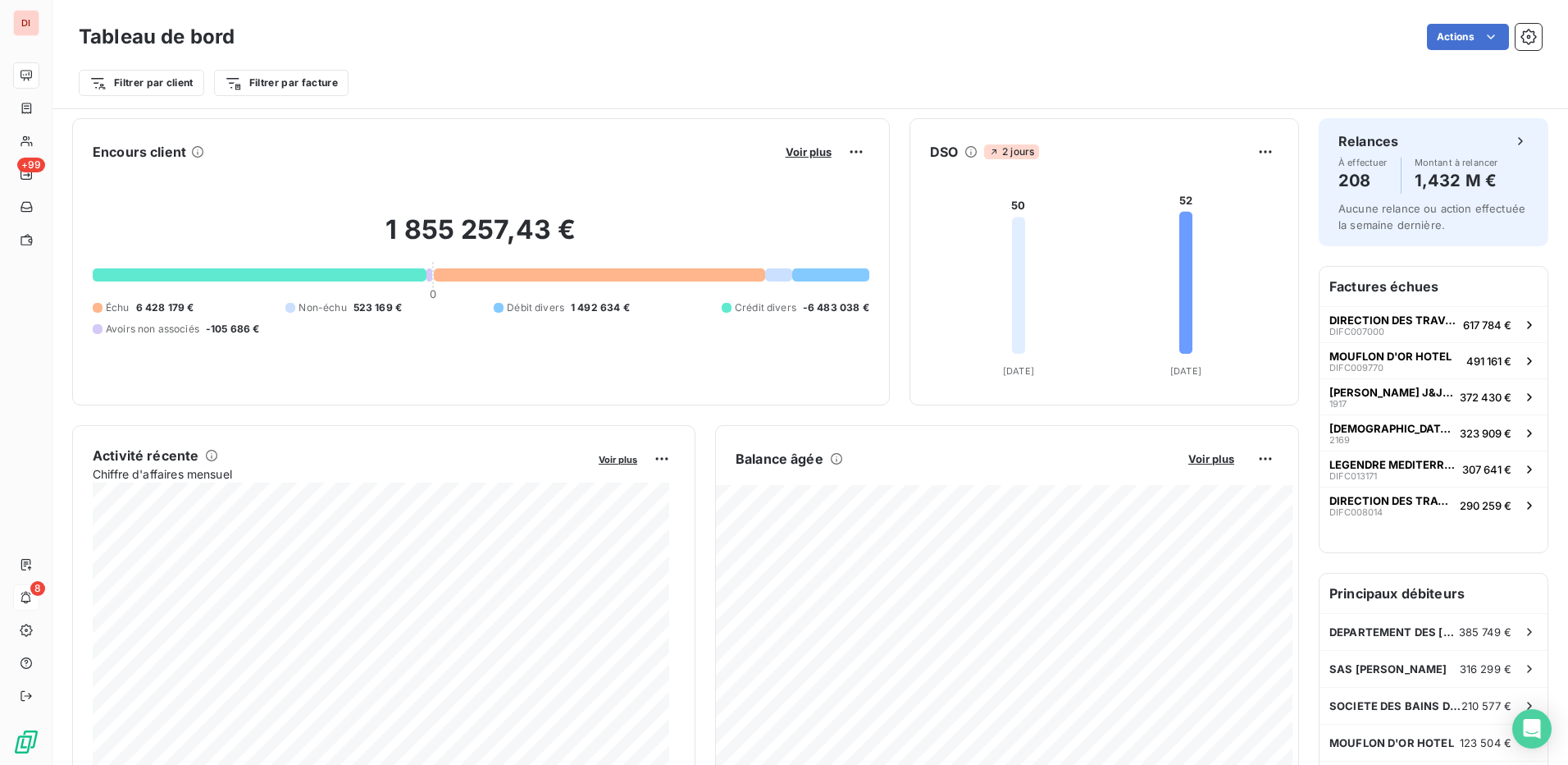
click at [478, 35] on div "Actions" at bounding box center [898, 37] width 1287 height 27
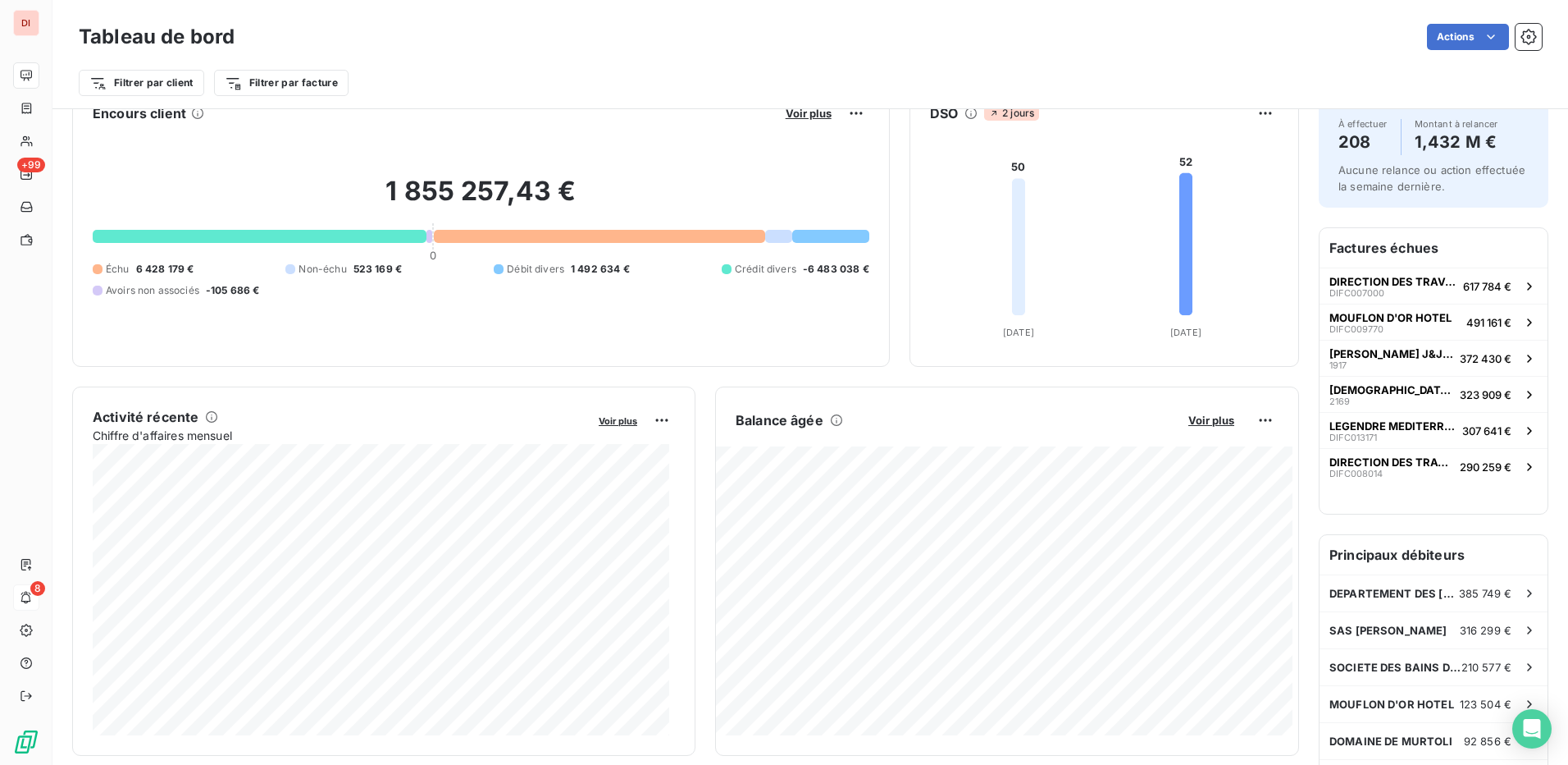
scroll to position [0, 0]
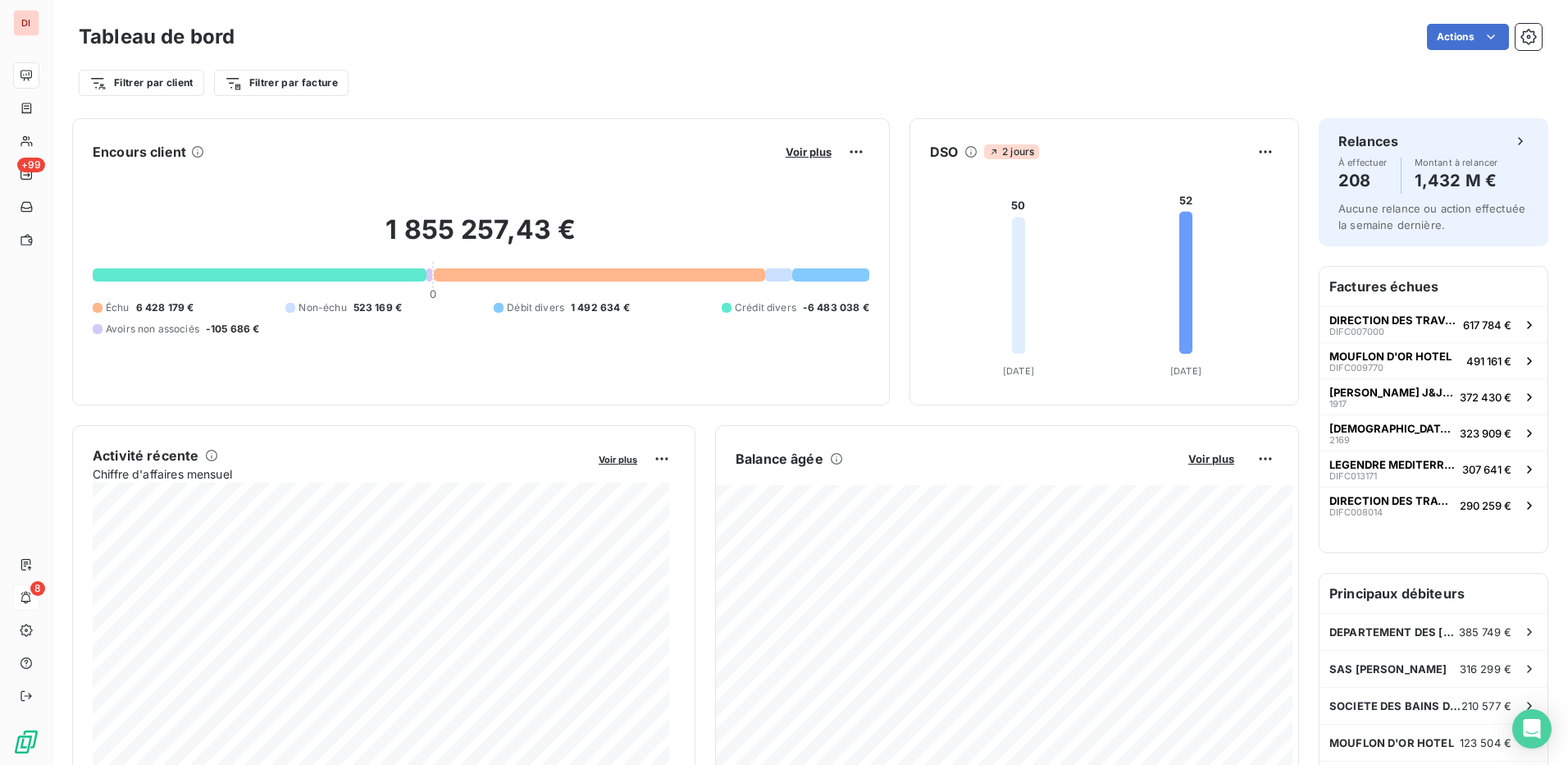
click at [506, 358] on div "1 855 257,43 € 0 Échu 6 428 179 € Non-échu 523 169 € Débit divers 1 492 634 € C…" at bounding box center [480, 275] width 777 height 220
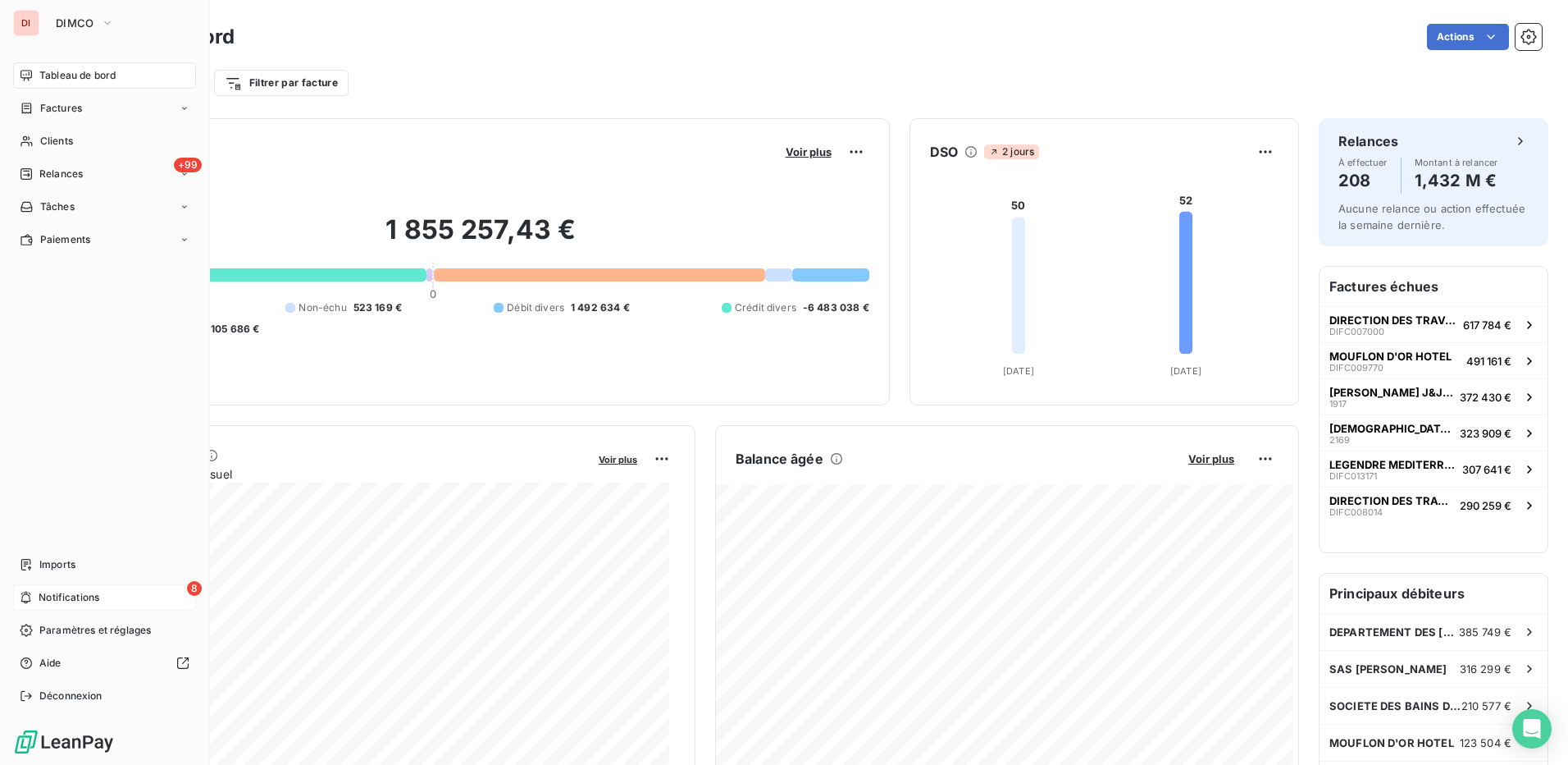
click at [65, 74] on span "Tableau de bord" at bounding box center [77, 75] width 76 height 15
click at [81, 144] on div "Clients" at bounding box center [104, 141] width 182 height 27
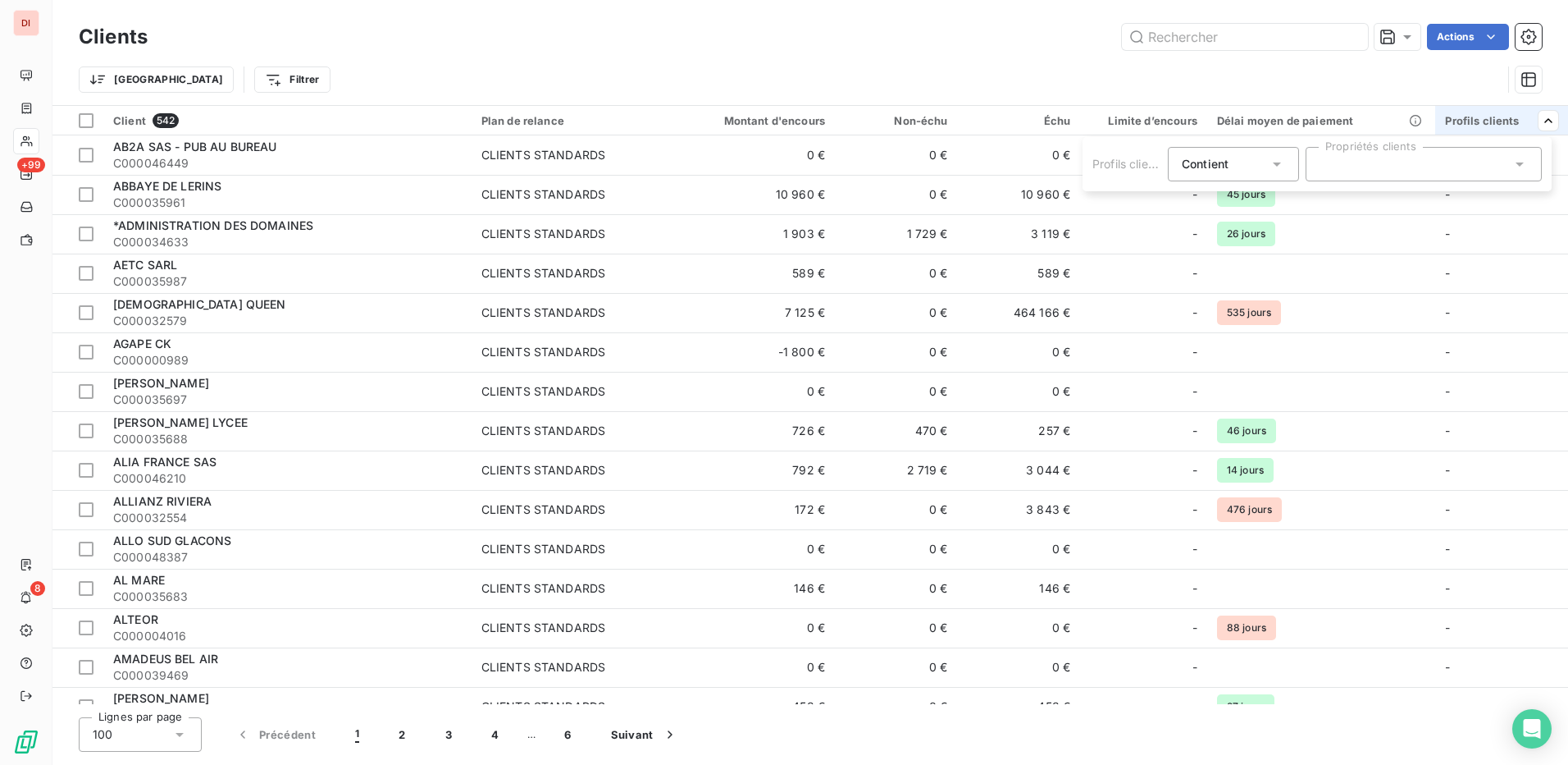
click at [1496, 161] on div at bounding box center [1424, 164] width 237 height 35
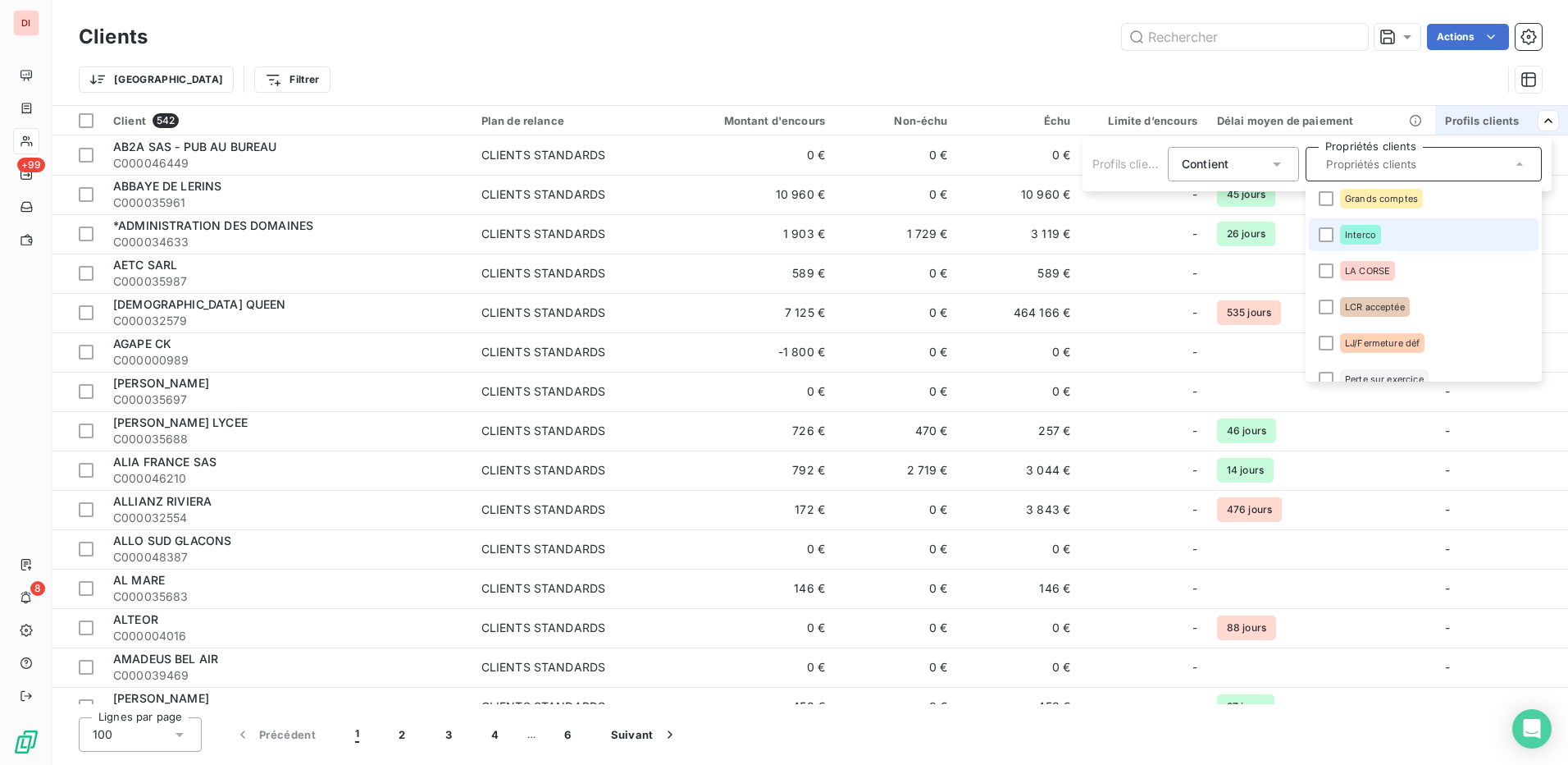
scroll to position [164, 0]
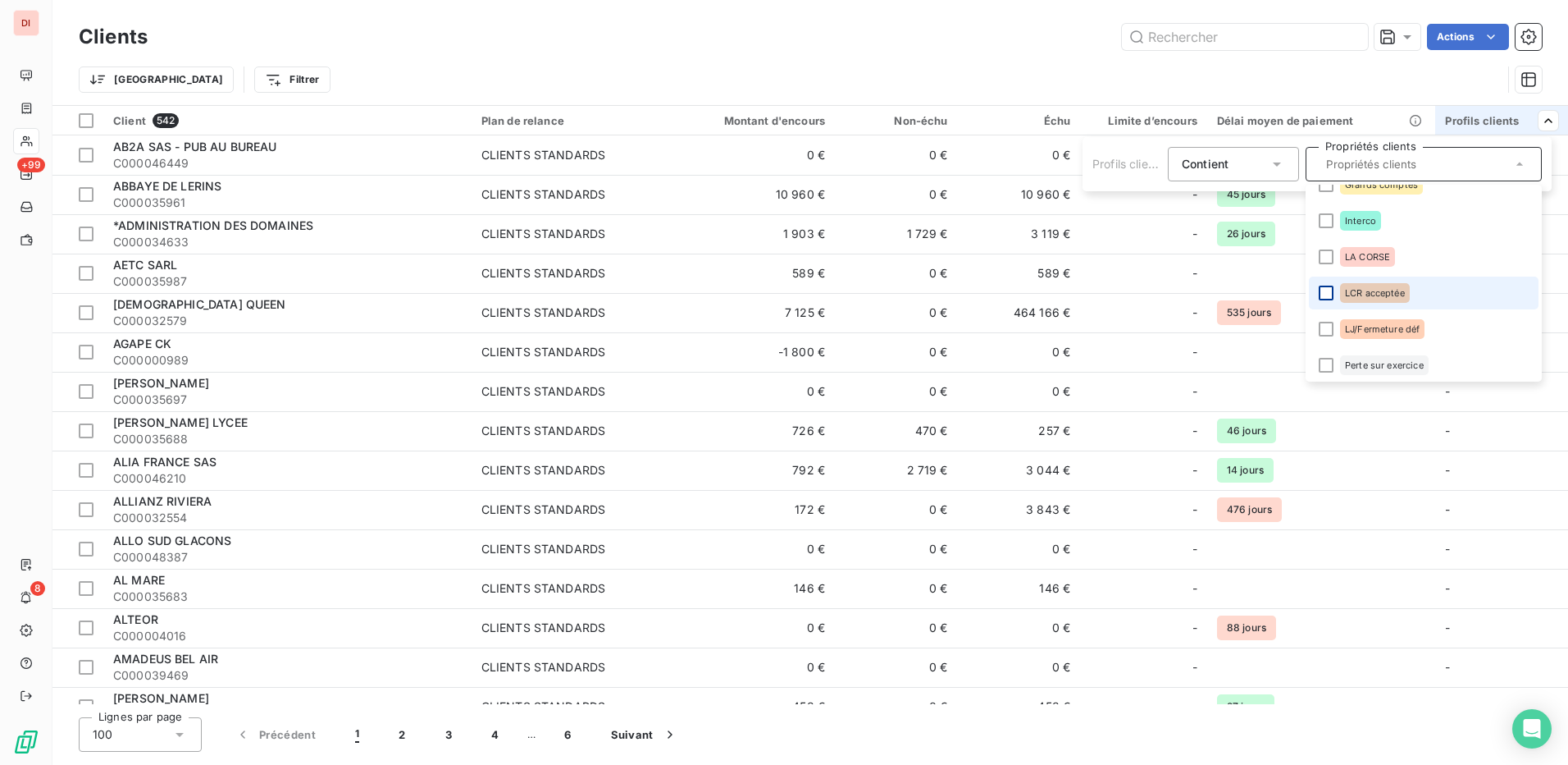
click at [1326, 295] on div at bounding box center [1326, 293] width 15 height 15
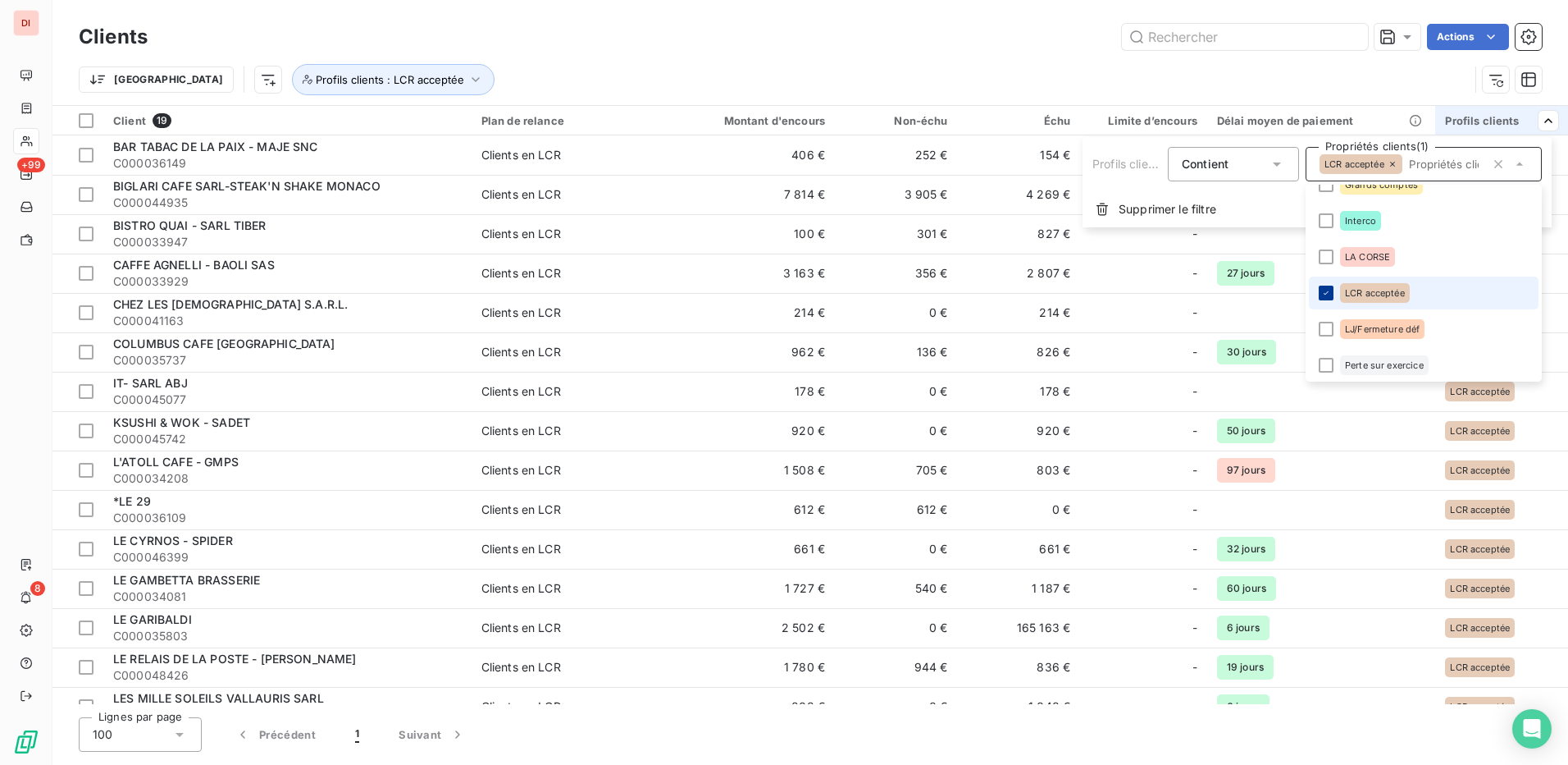
click at [1328, 294] on icon at bounding box center [1326, 293] width 10 height 10
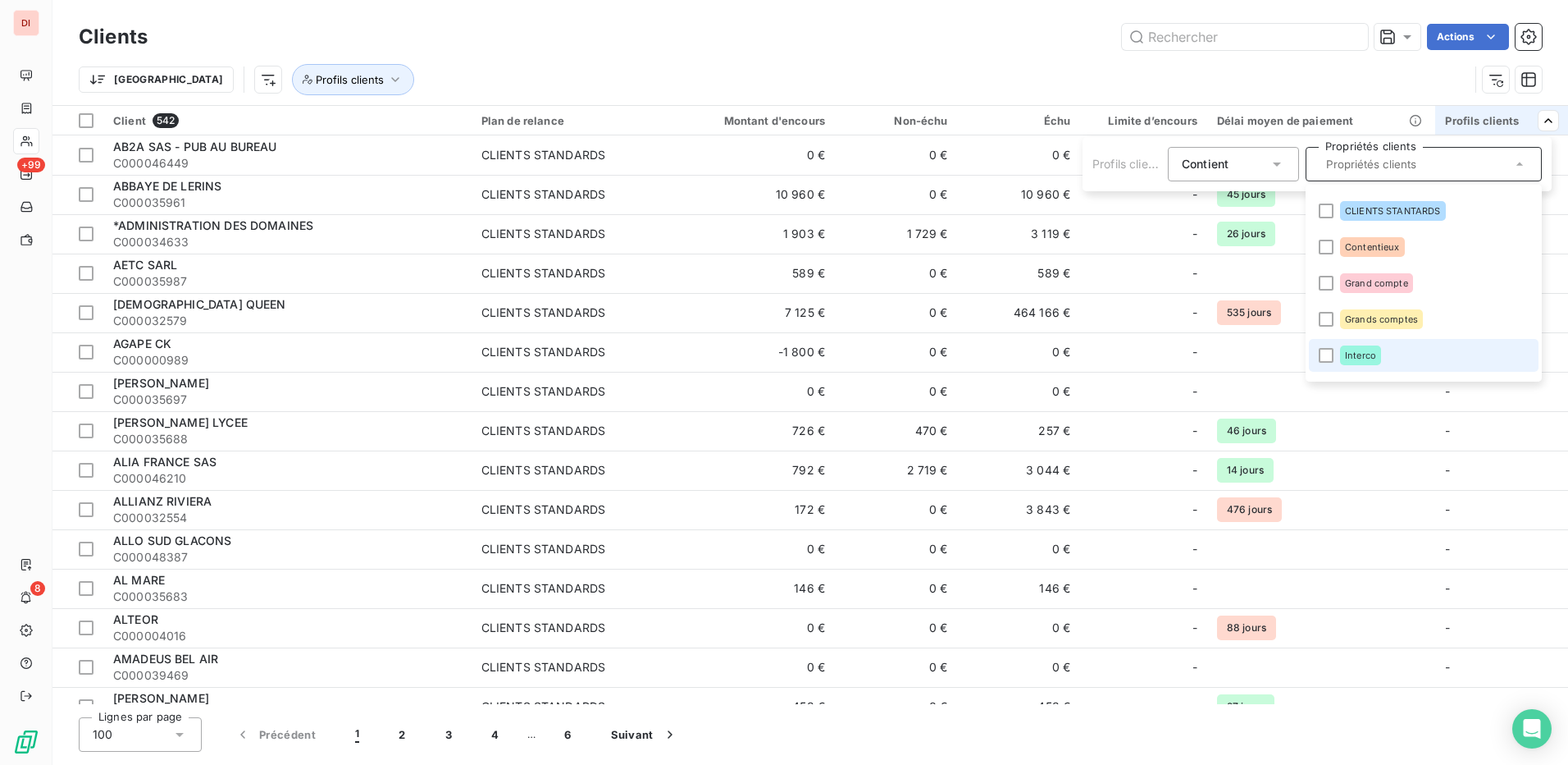
scroll to position [0, 0]
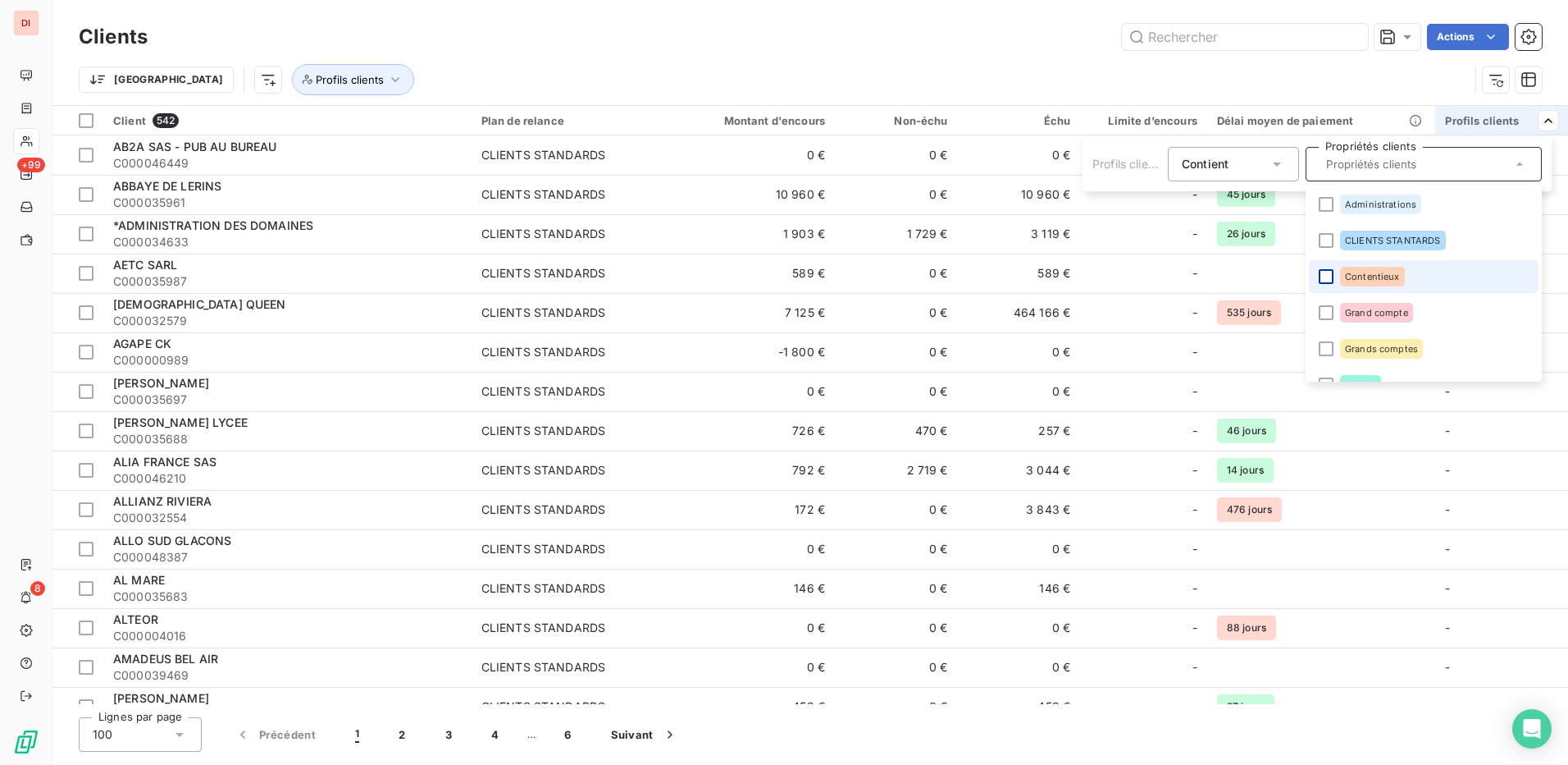
click at [1329, 273] on div at bounding box center [1326, 276] width 15 height 15
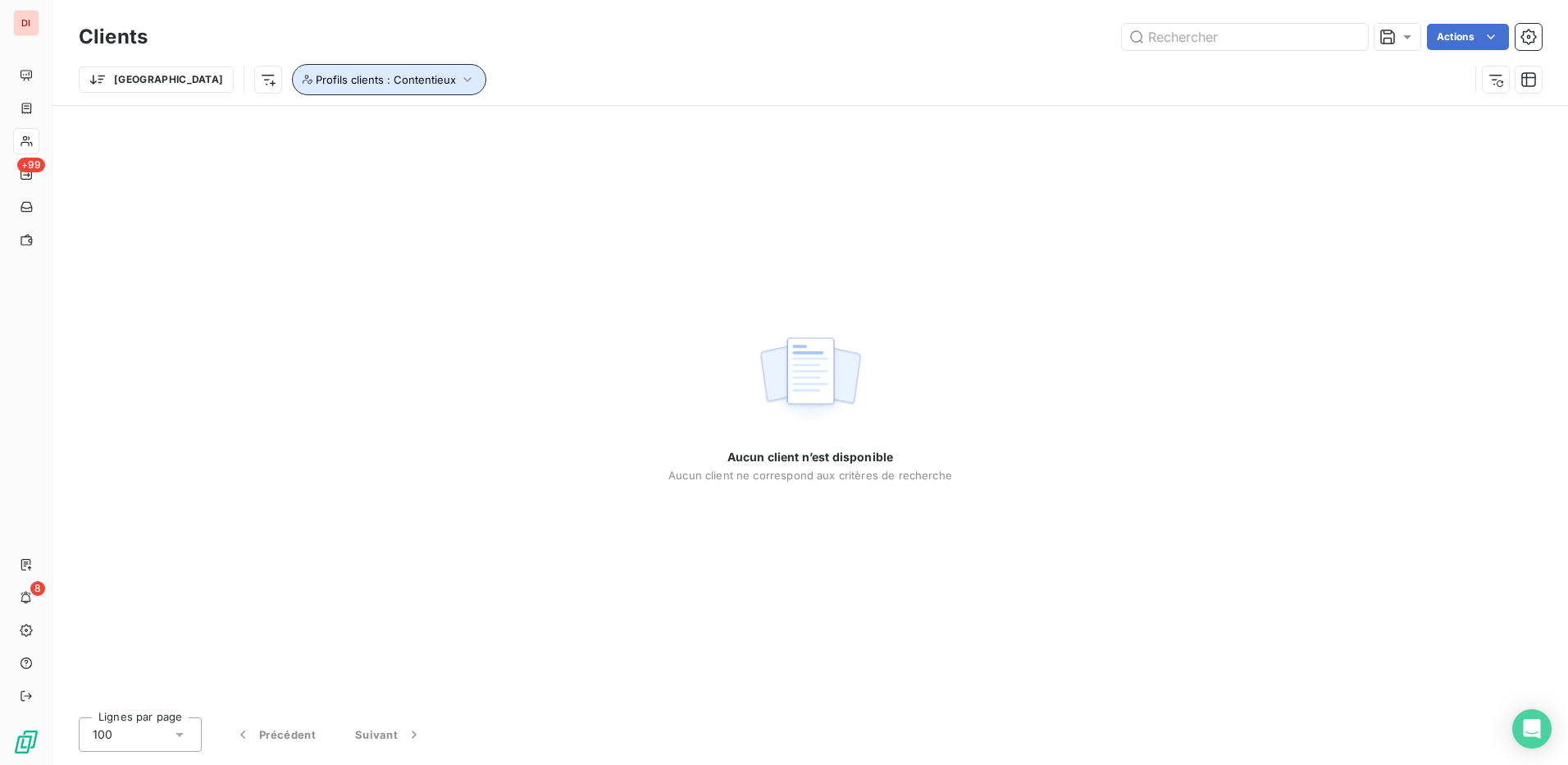
click at [349, 78] on span "Profils clients : Contentieux" at bounding box center [385, 80] width 140 height 13
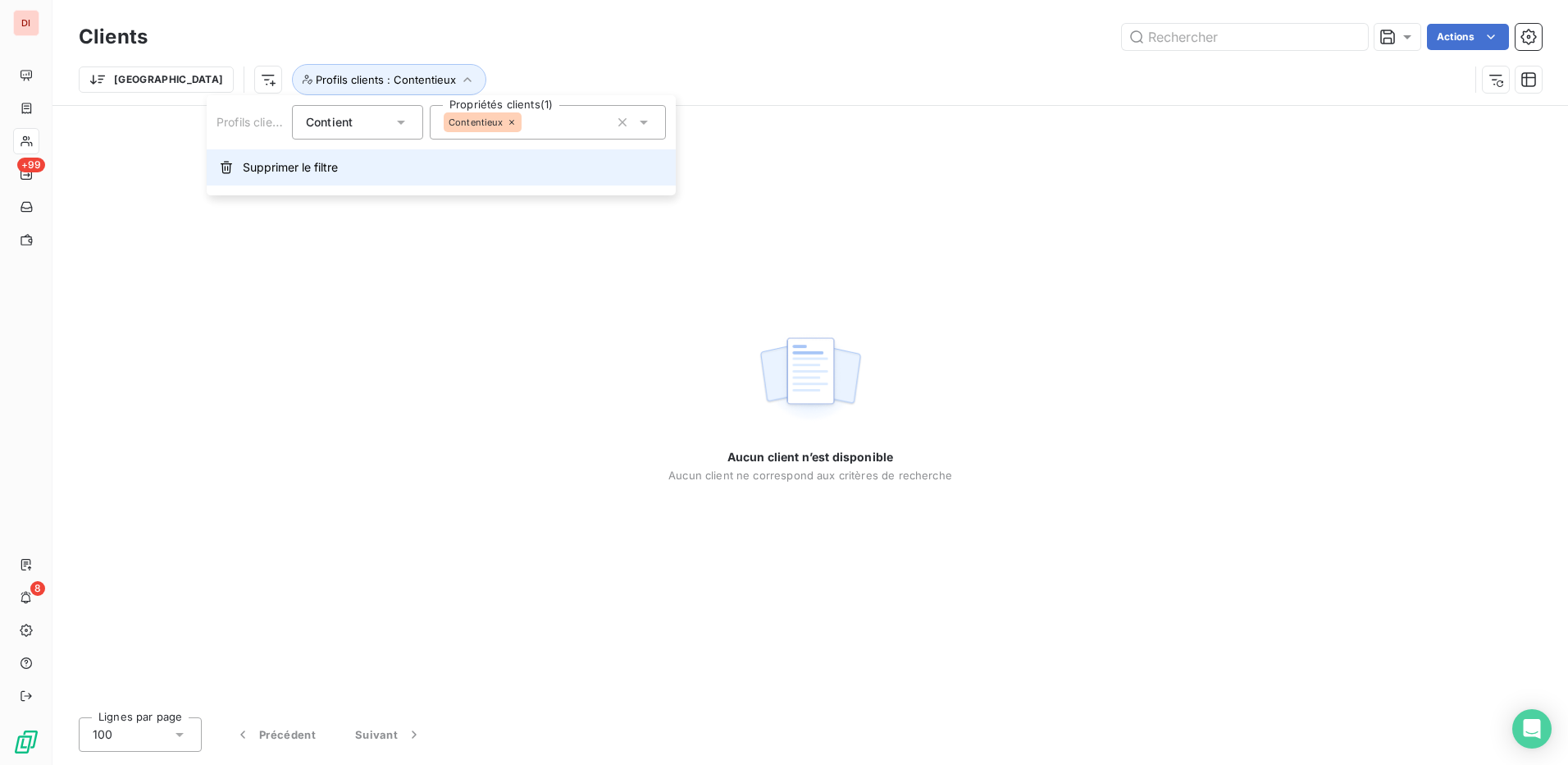
click at [330, 164] on span "Supprimer le filtre" at bounding box center [291, 168] width 95 height 17
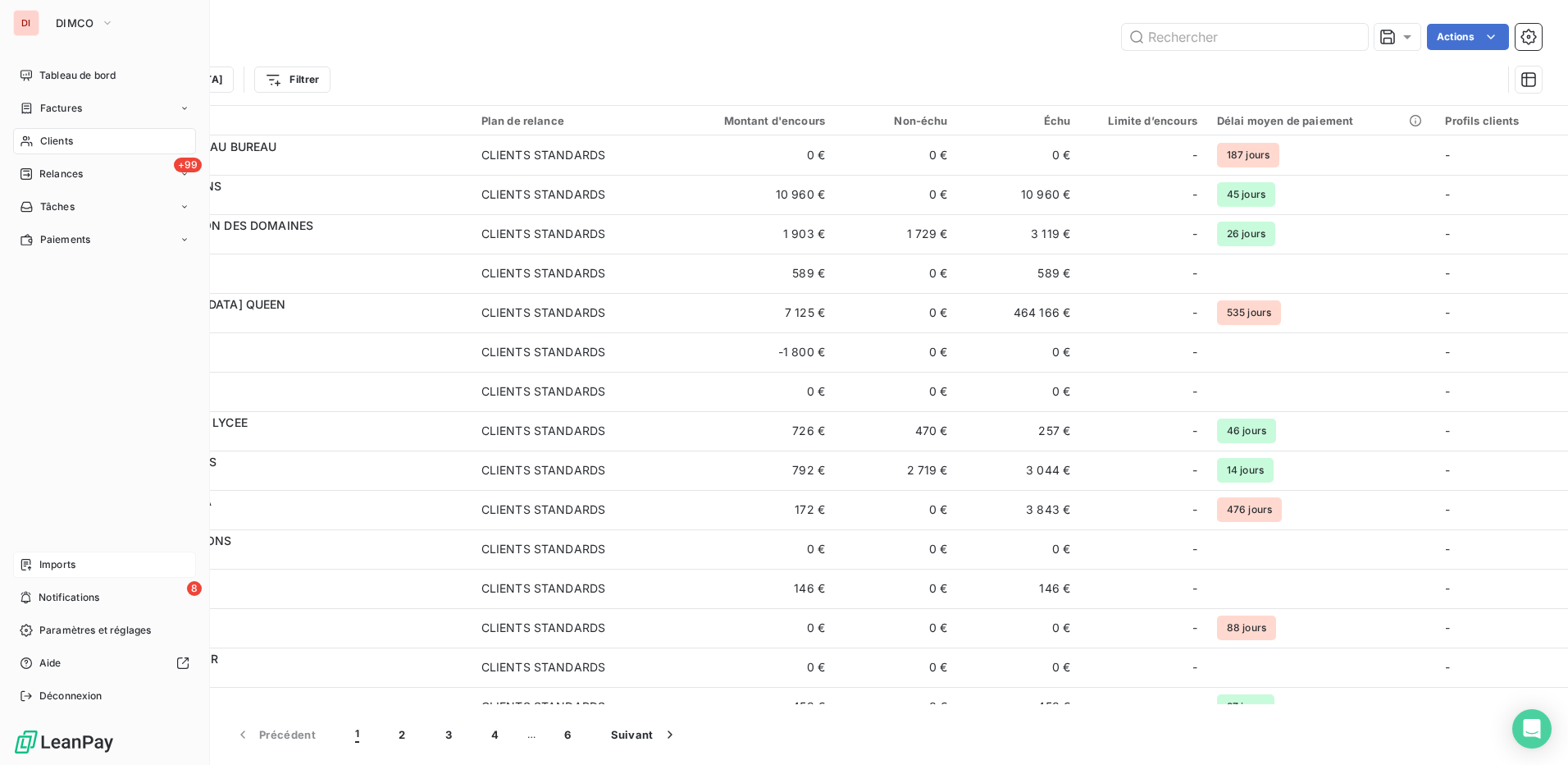
click at [79, 562] on div "Imports" at bounding box center [104, 564] width 182 height 27
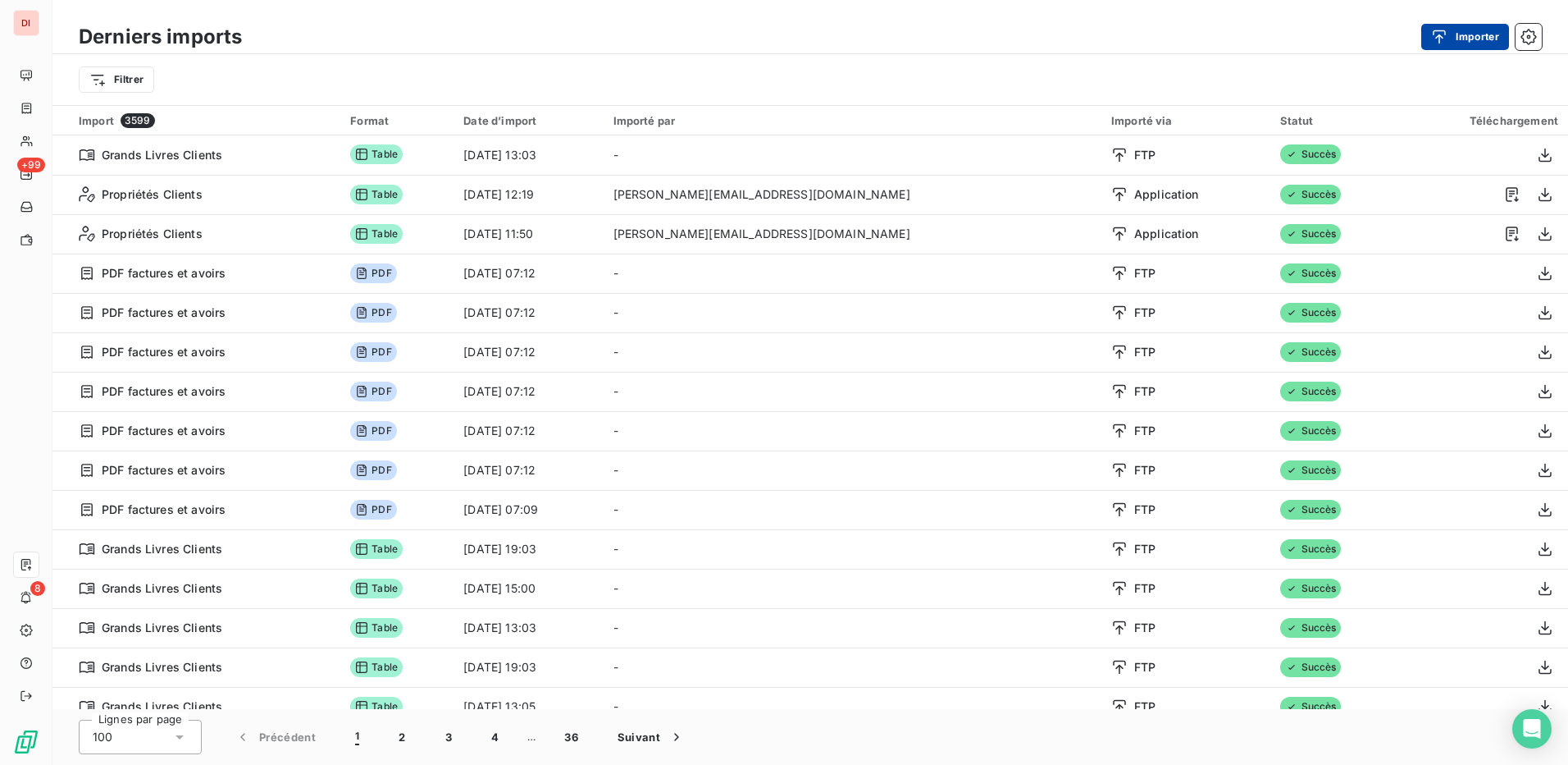
click at [1485, 35] on button "Importer" at bounding box center [1465, 37] width 88 height 27
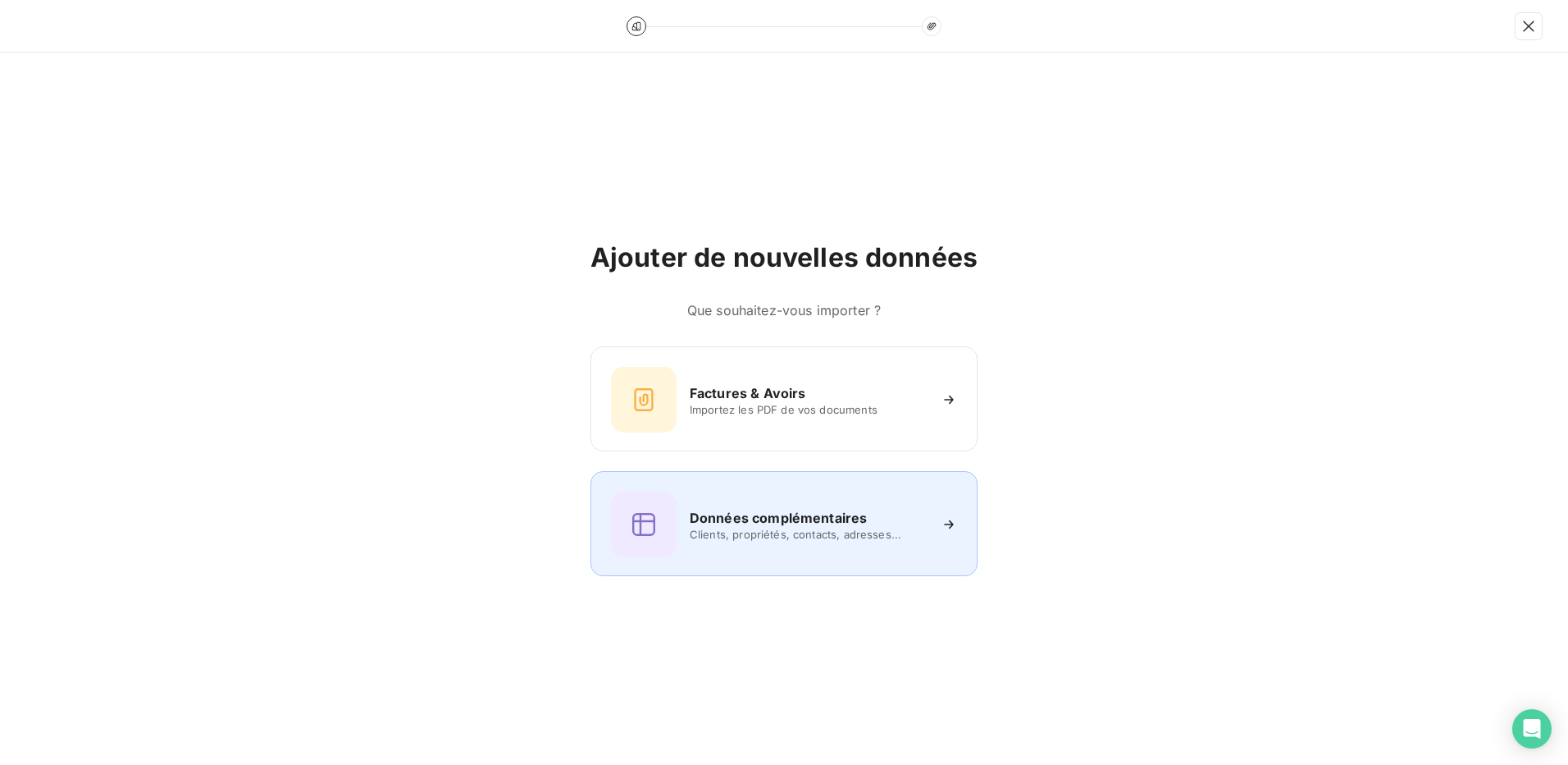
click at [767, 530] on span "Clients, propriétés, contacts, adresses..." at bounding box center [808, 534] width 237 height 13
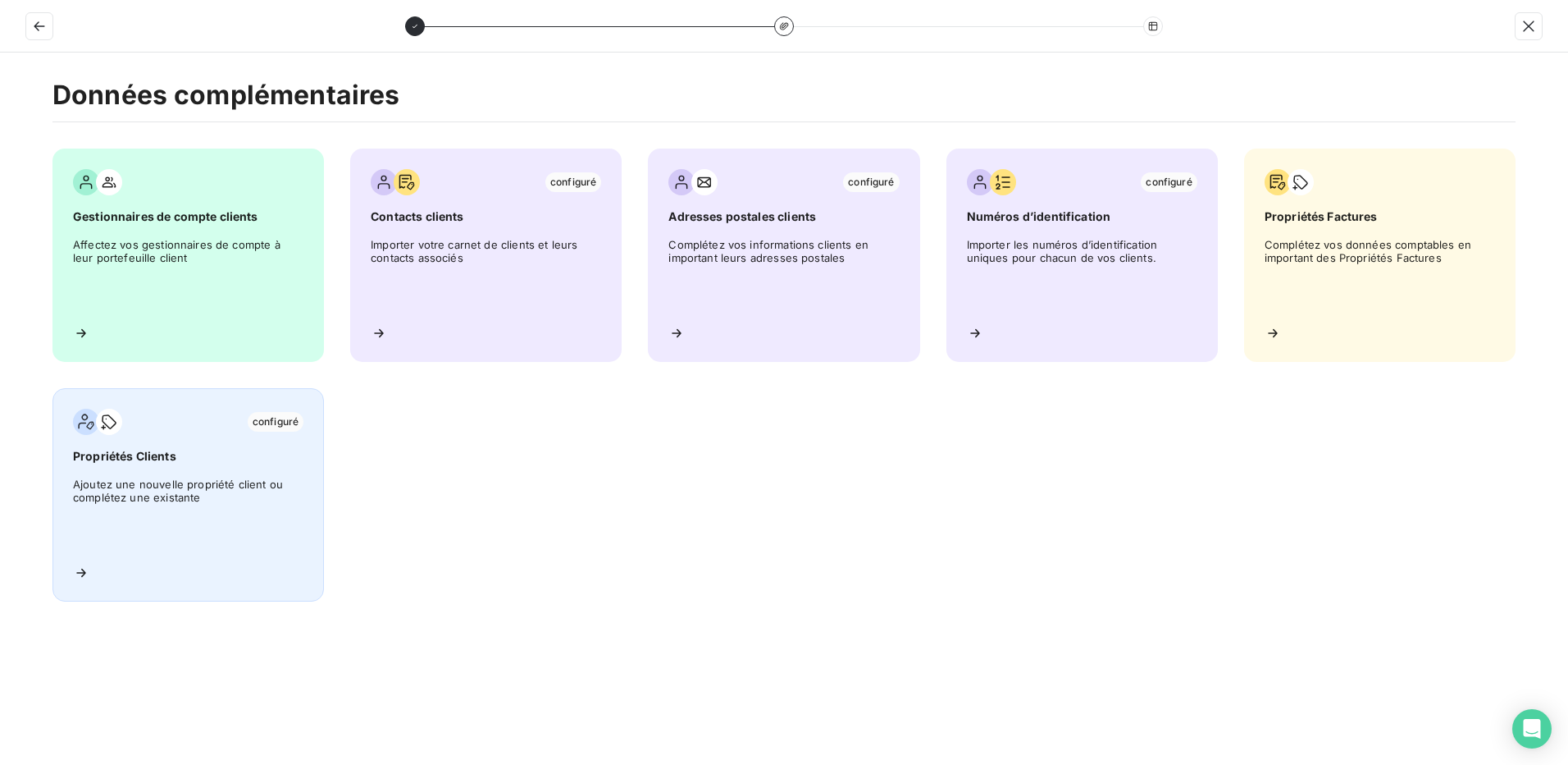
click at [198, 484] on span "Ajoutez une nouvelle propriété client ou complétez une existante" at bounding box center [188, 515] width 230 height 74
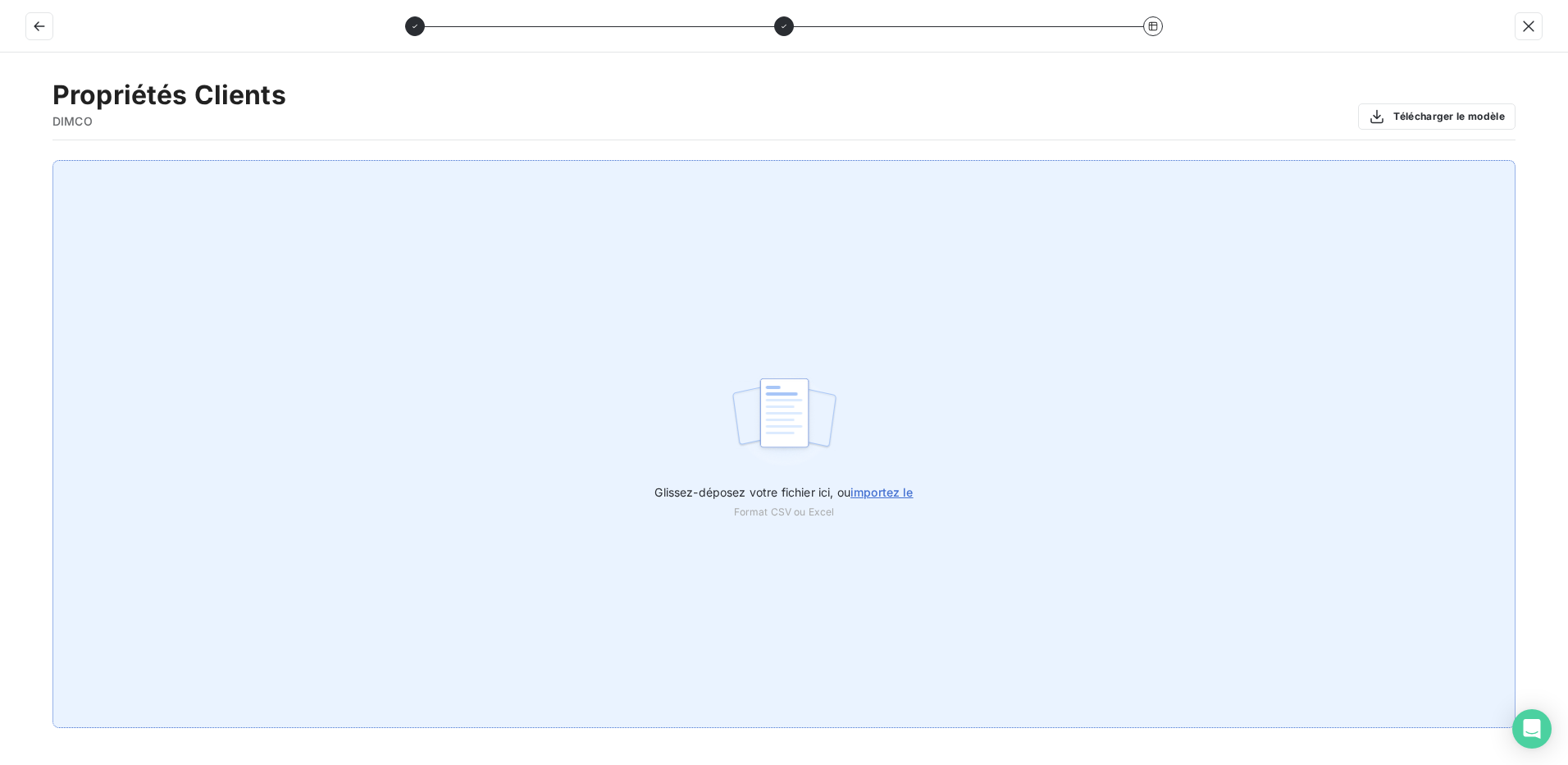
click at [887, 488] on span "importez le" at bounding box center [882, 492] width 63 height 14
click at [1, 161] on input "Glissez-déposez votre fichier ici, ou importez le" at bounding box center [0, 160] width 1 height 1
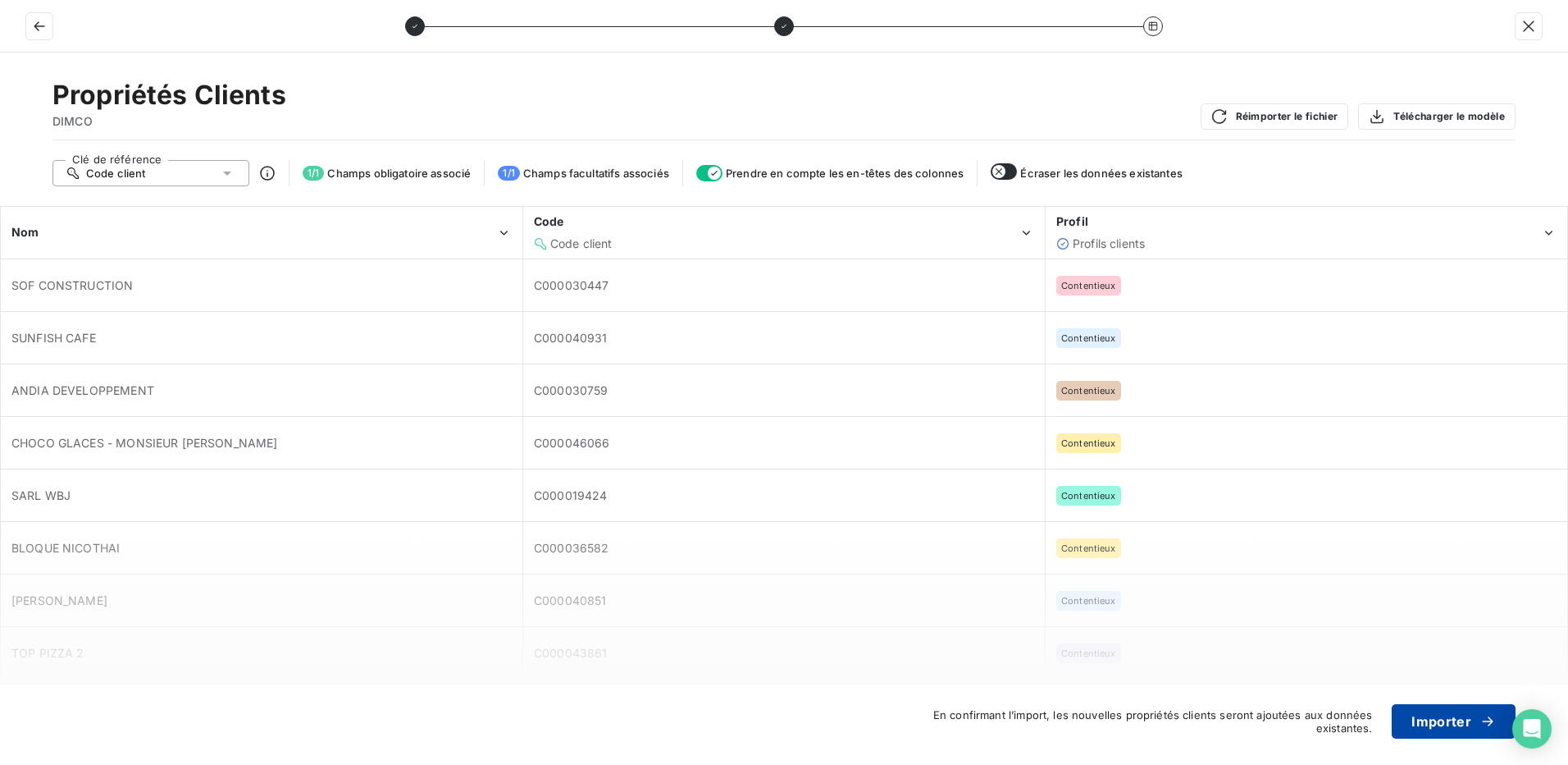
click at [1439, 727] on button "Importer" at bounding box center [1453, 721] width 124 height 35
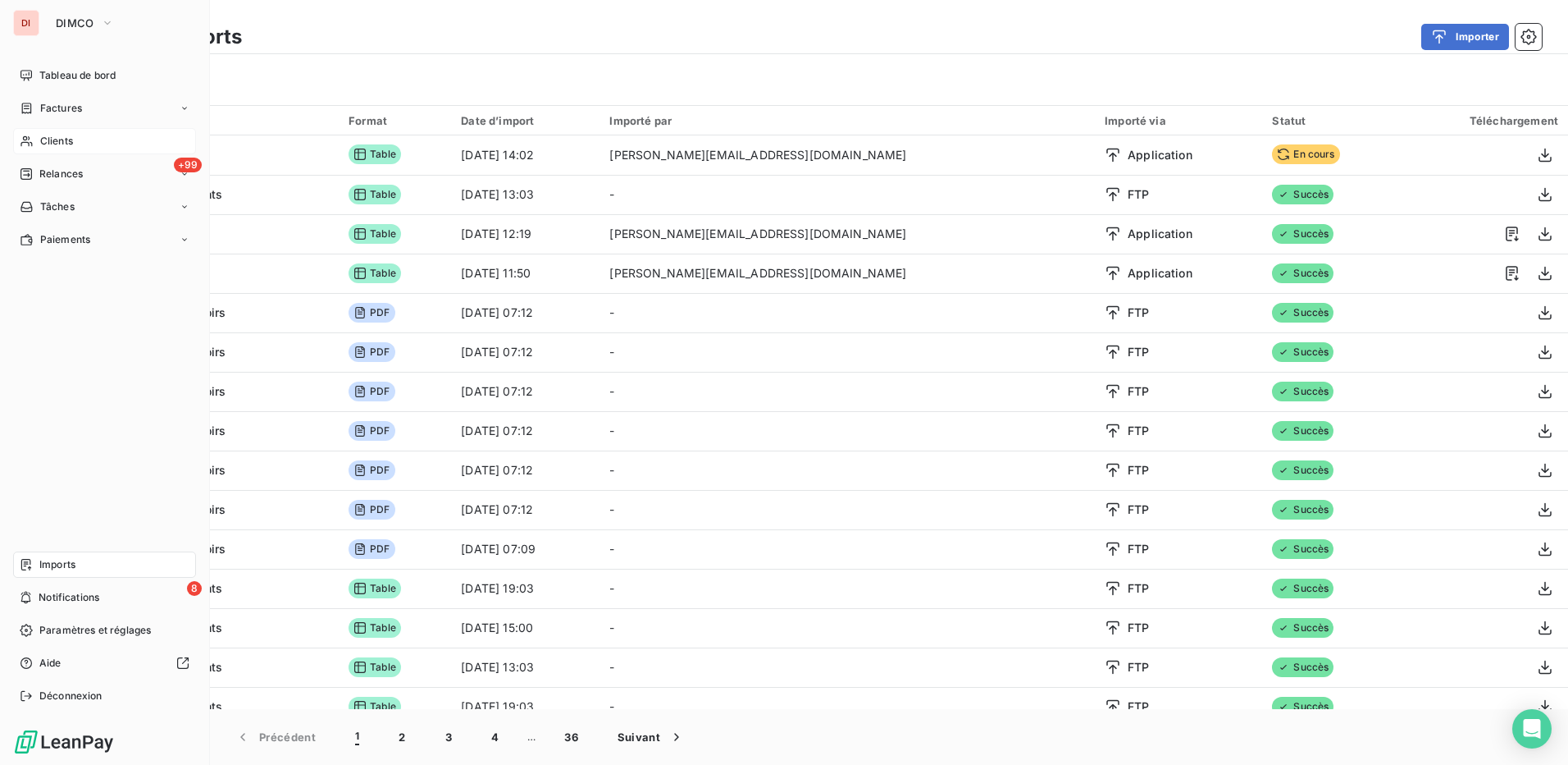
click at [87, 139] on div "Clients" at bounding box center [104, 141] width 182 height 27
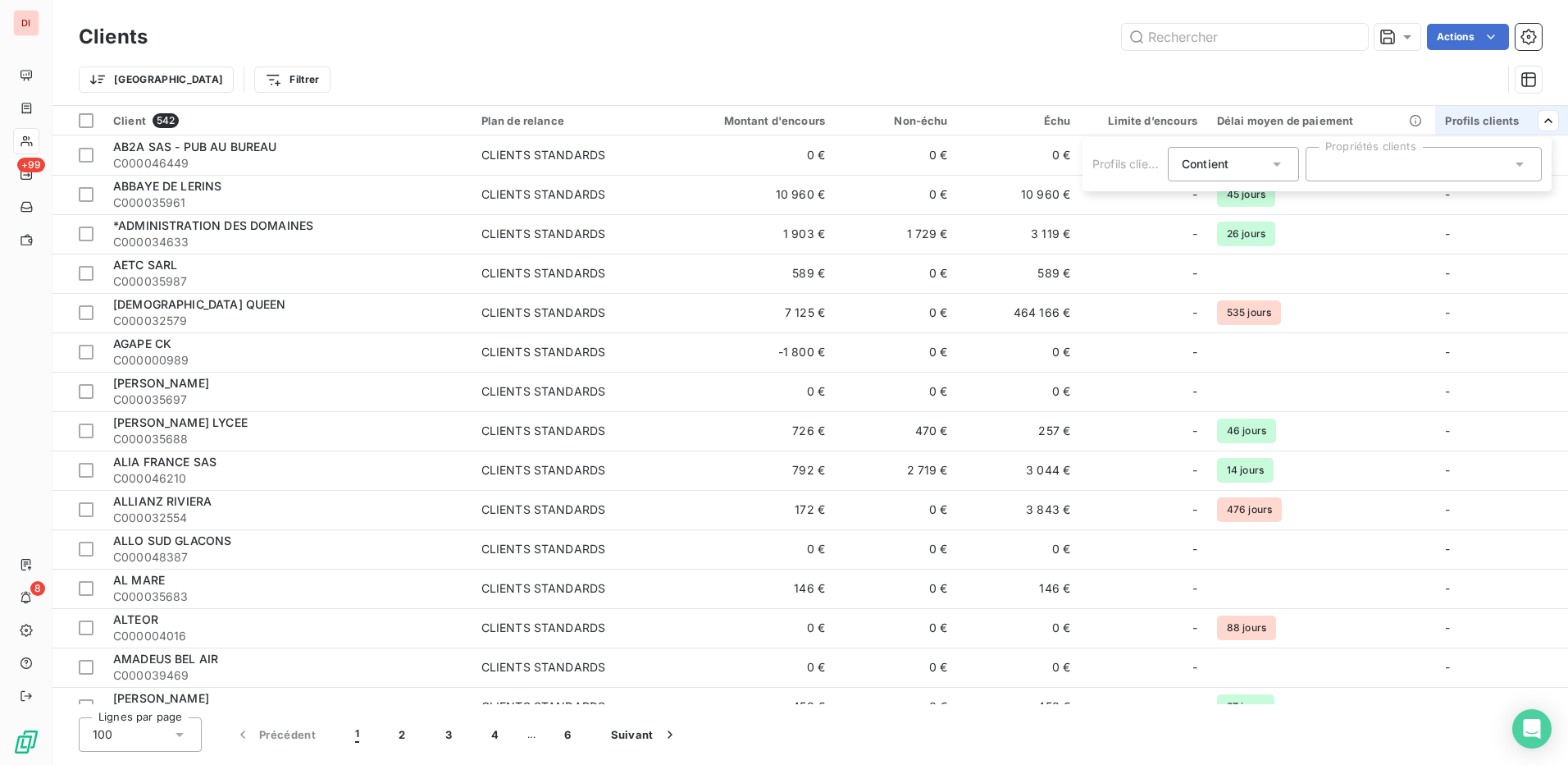
click at [1514, 160] on icon at bounding box center [1520, 164] width 17 height 17
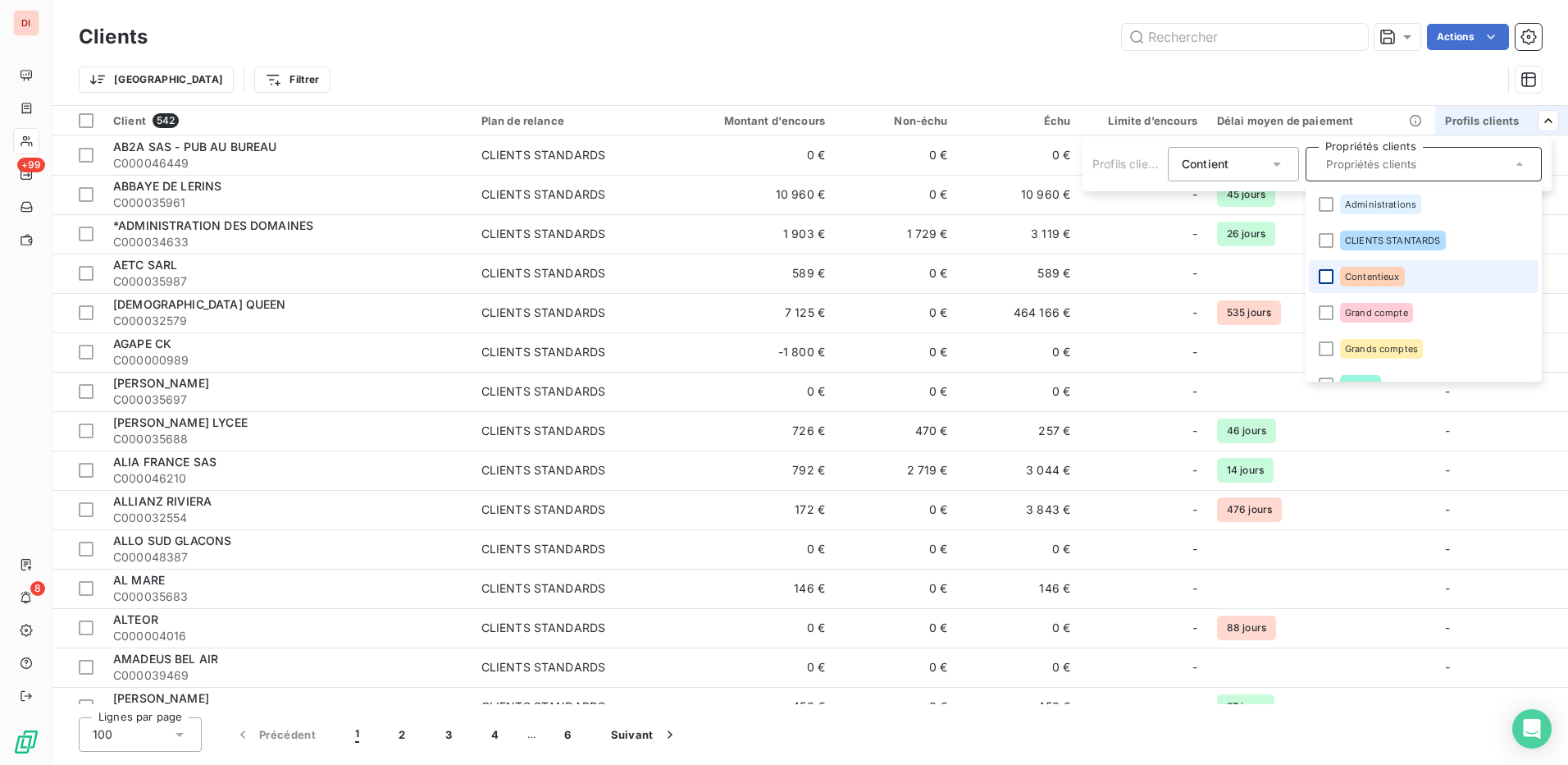
click at [1326, 283] on div at bounding box center [1326, 276] width 15 height 15
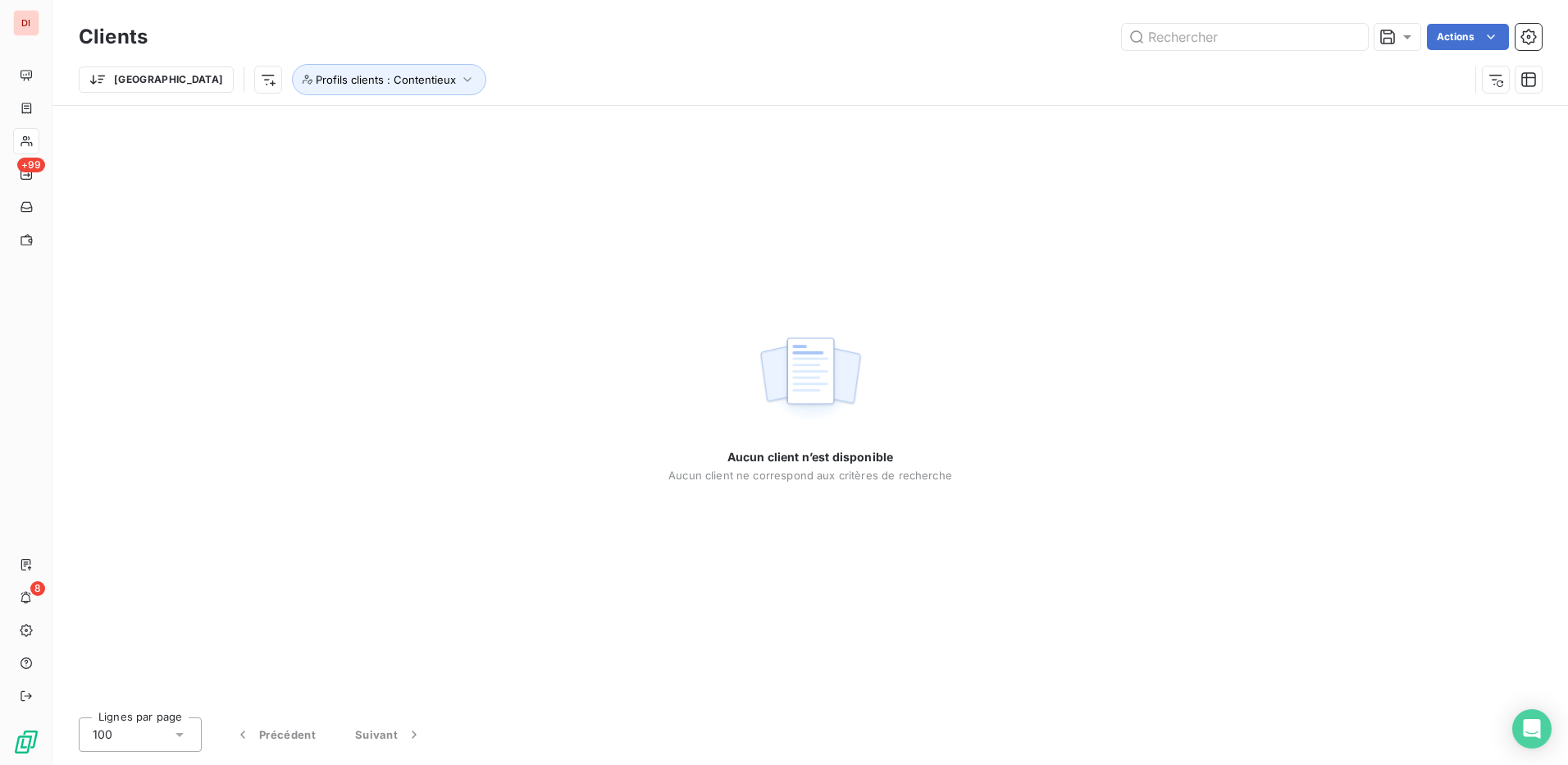
drag, startPoint x: 285, startPoint y: 84, endPoint x: 774, endPoint y: 186, distance: 499.5
click at [774, 186] on div "Aucun client n’est disponible Aucun client ne correspond aux critères de recher…" at bounding box center [811, 405] width 284 height 598
click at [398, 75] on button "Profils clients : Contentieux" at bounding box center [389, 80] width 194 height 31
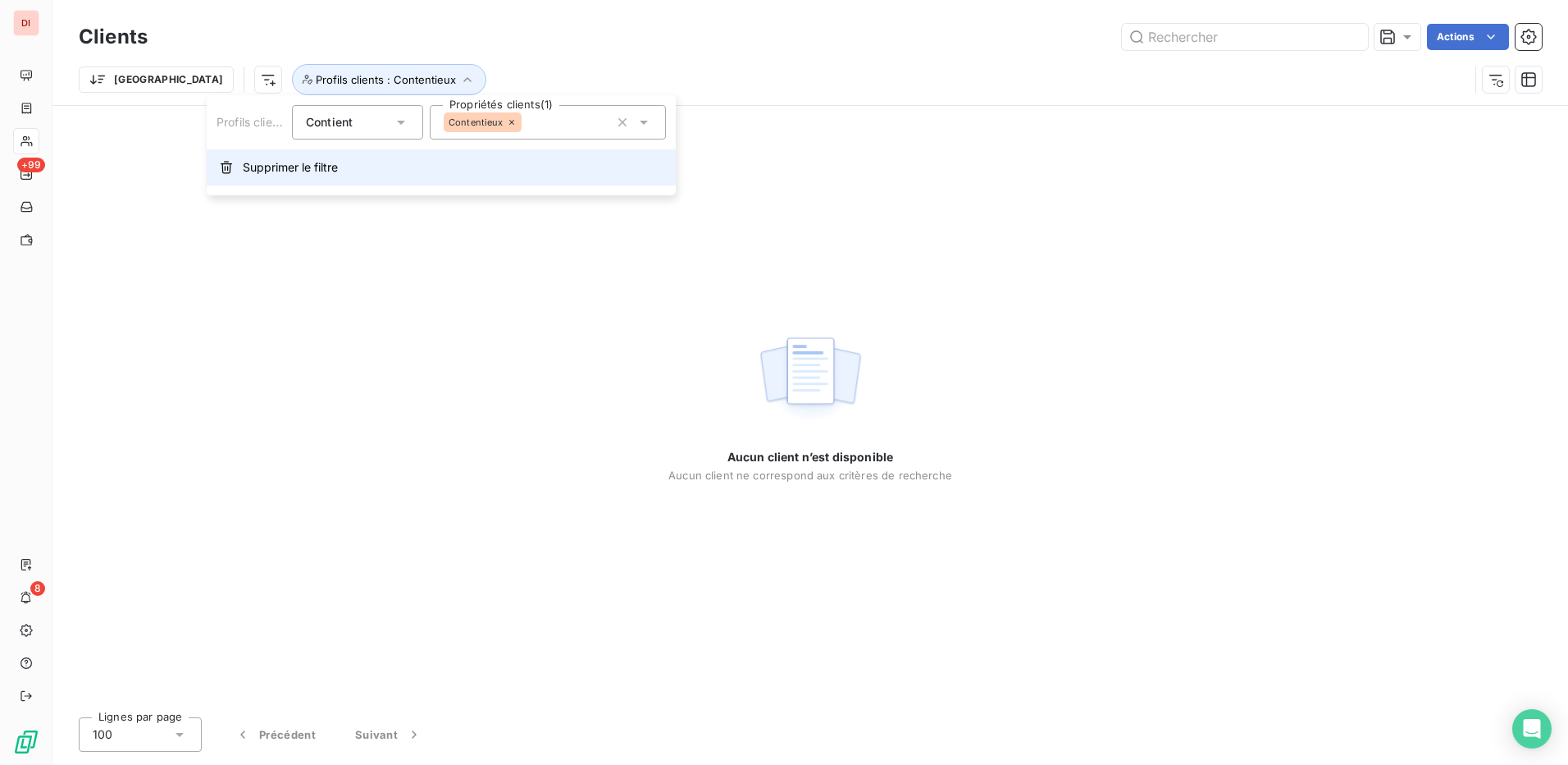
click at [326, 181] on button "Supprimer le filtre" at bounding box center [441, 167] width 469 height 36
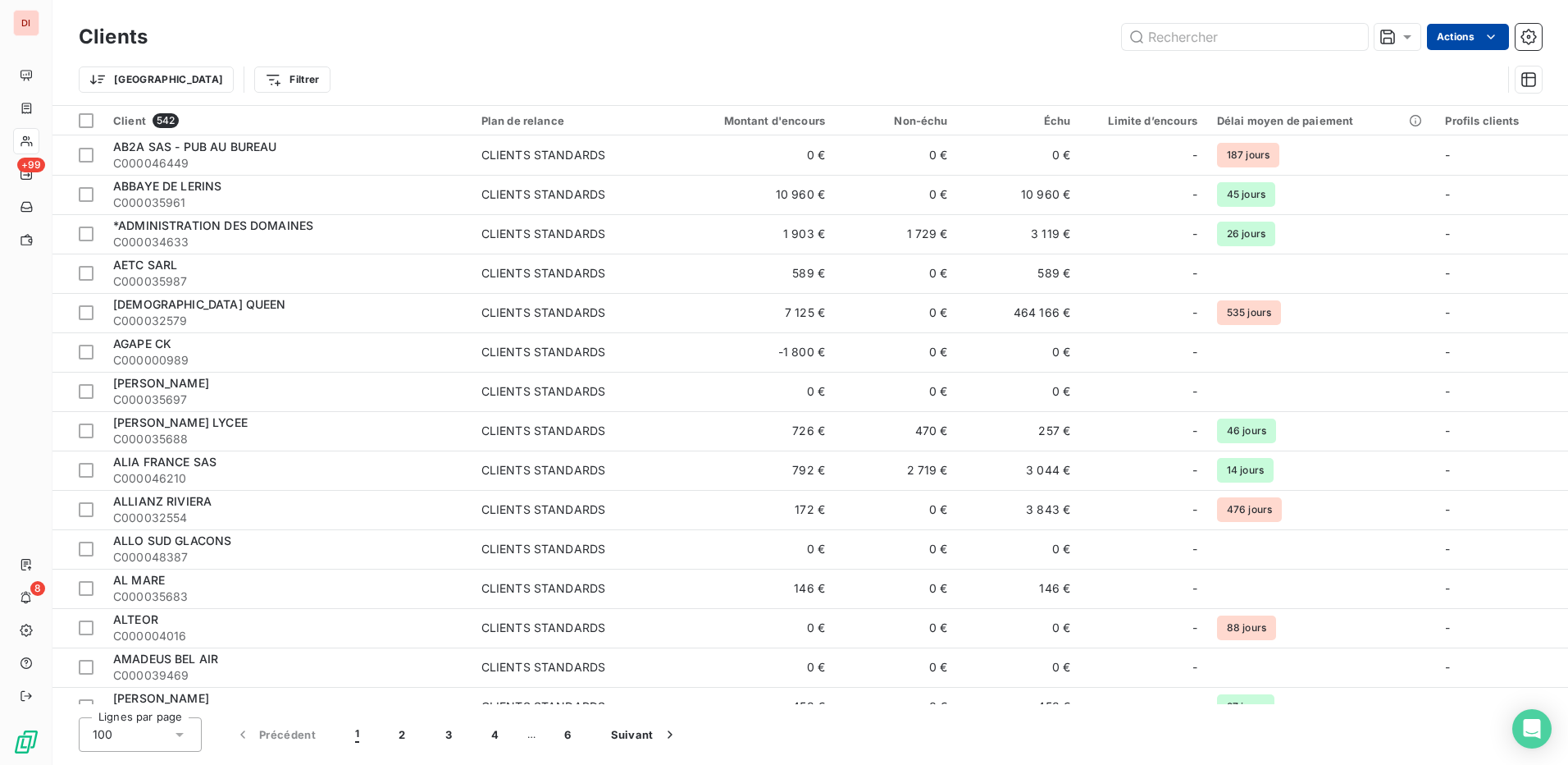
click at [1466, 39] on html "DI +99 8 Clients Actions Trier Filtrer Client 542 Plan de relance Montant d'enc…" at bounding box center [784, 382] width 1568 height 765
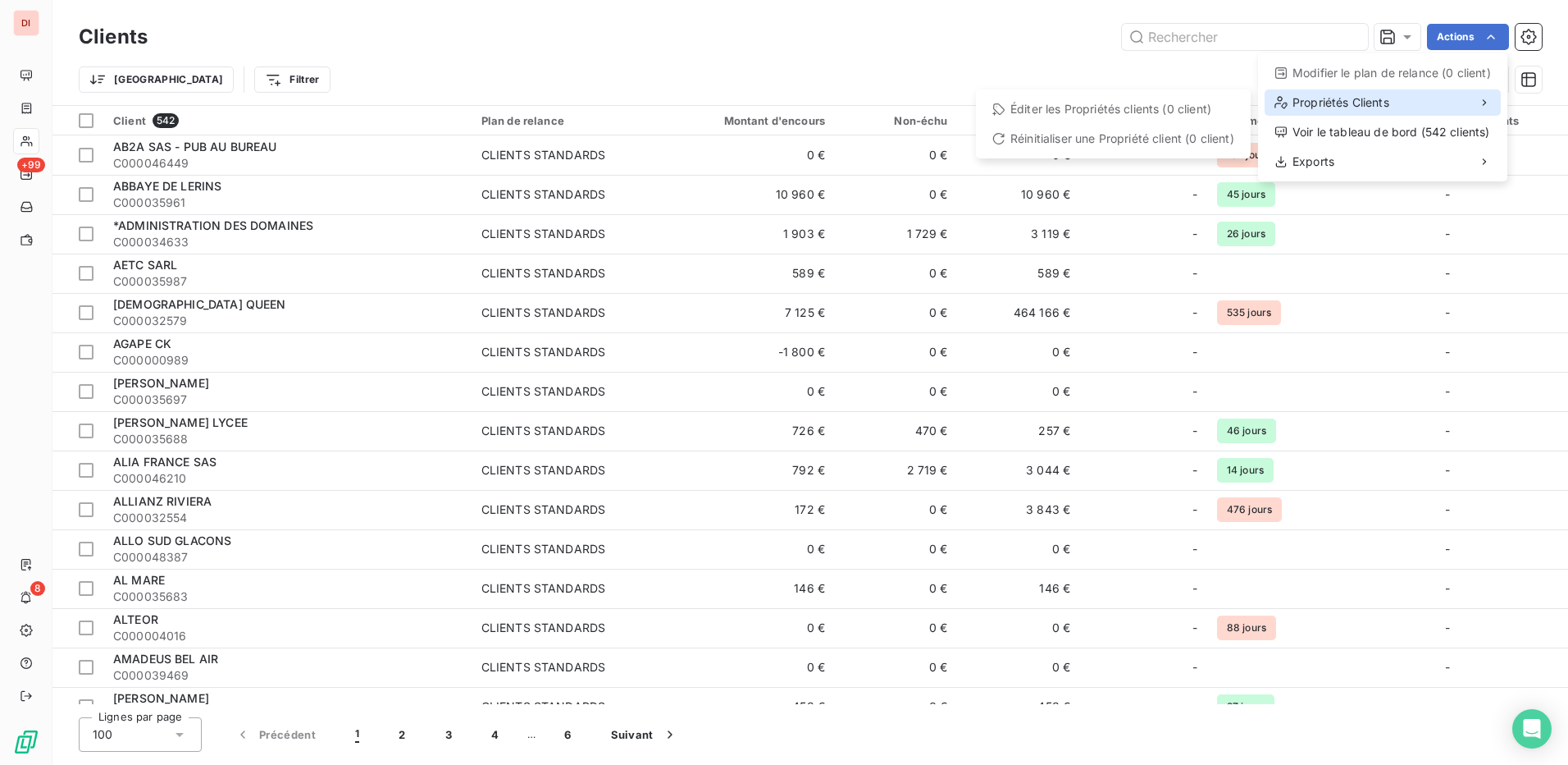
click at [1404, 108] on div "Propriétés Clients" at bounding box center [1383, 103] width 237 height 27
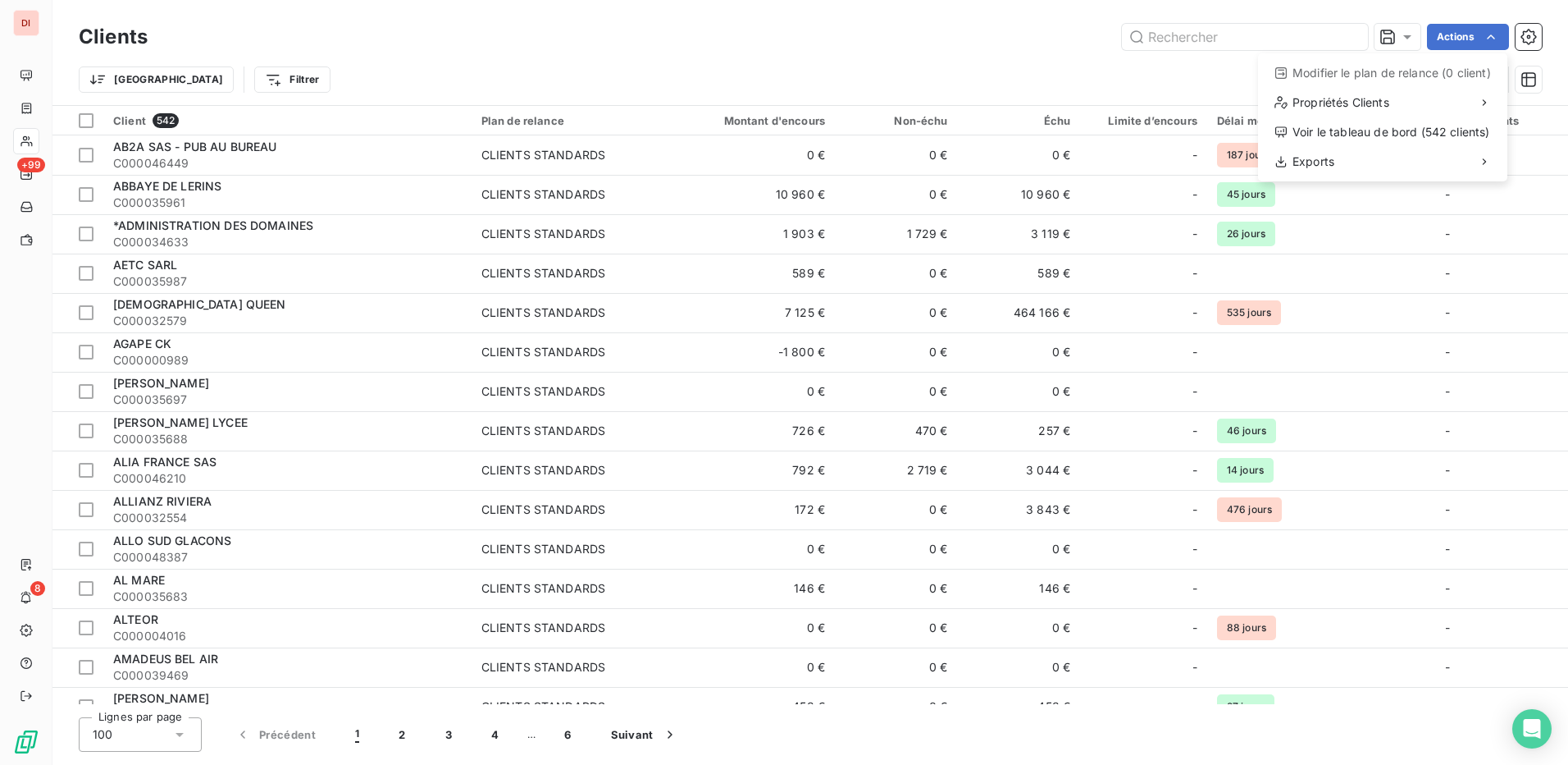
click at [1474, 303] on html "DI +99 8 Clients Actions Modifier le plan de relance (0 client) Propriétés Clie…" at bounding box center [784, 382] width 1568 height 765
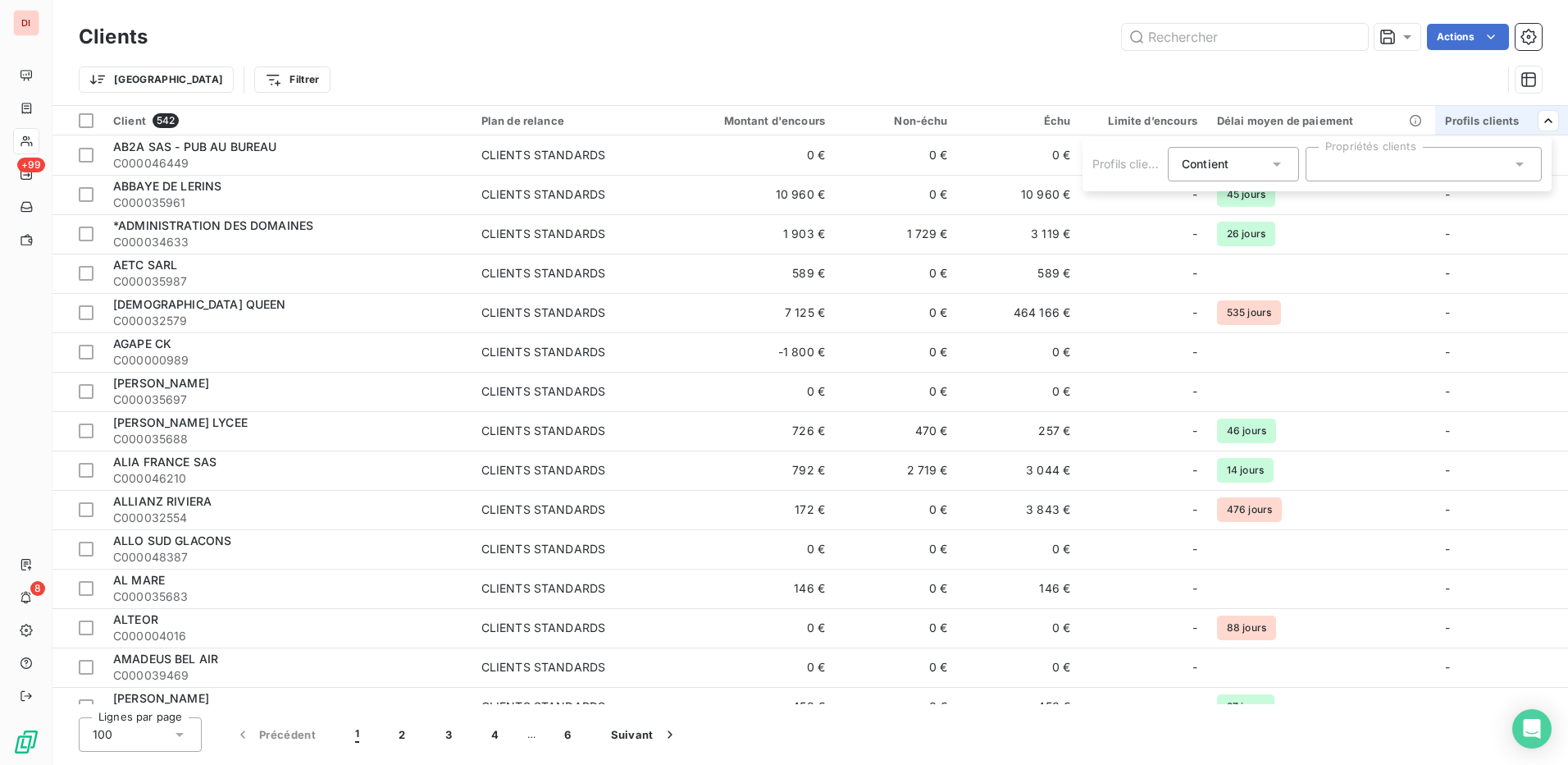
click at [1503, 180] on div at bounding box center [1424, 164] width 237 height 35
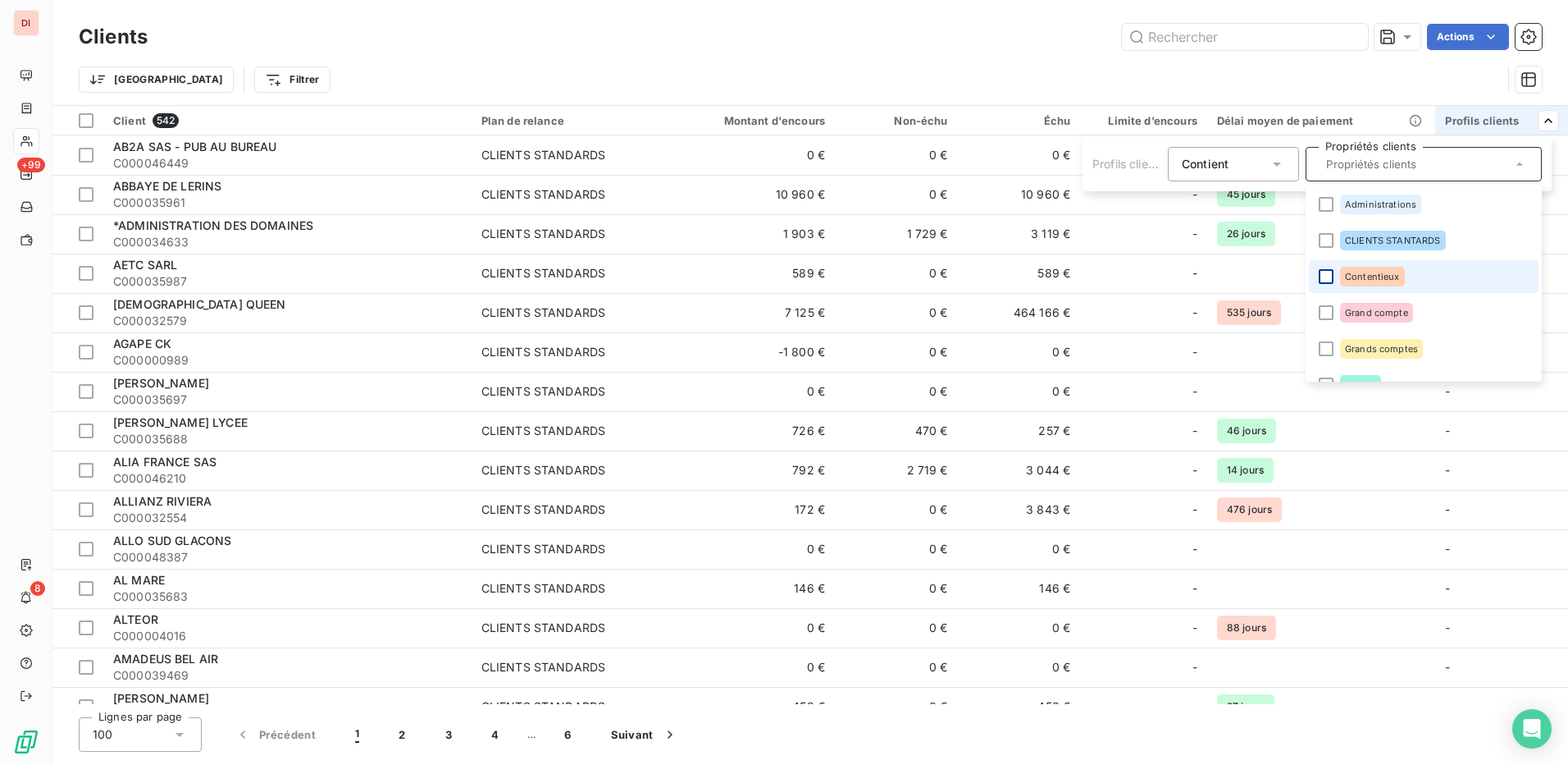
click at [1325, 276] on div at bounding box center [1326, 276] width 15 height 15
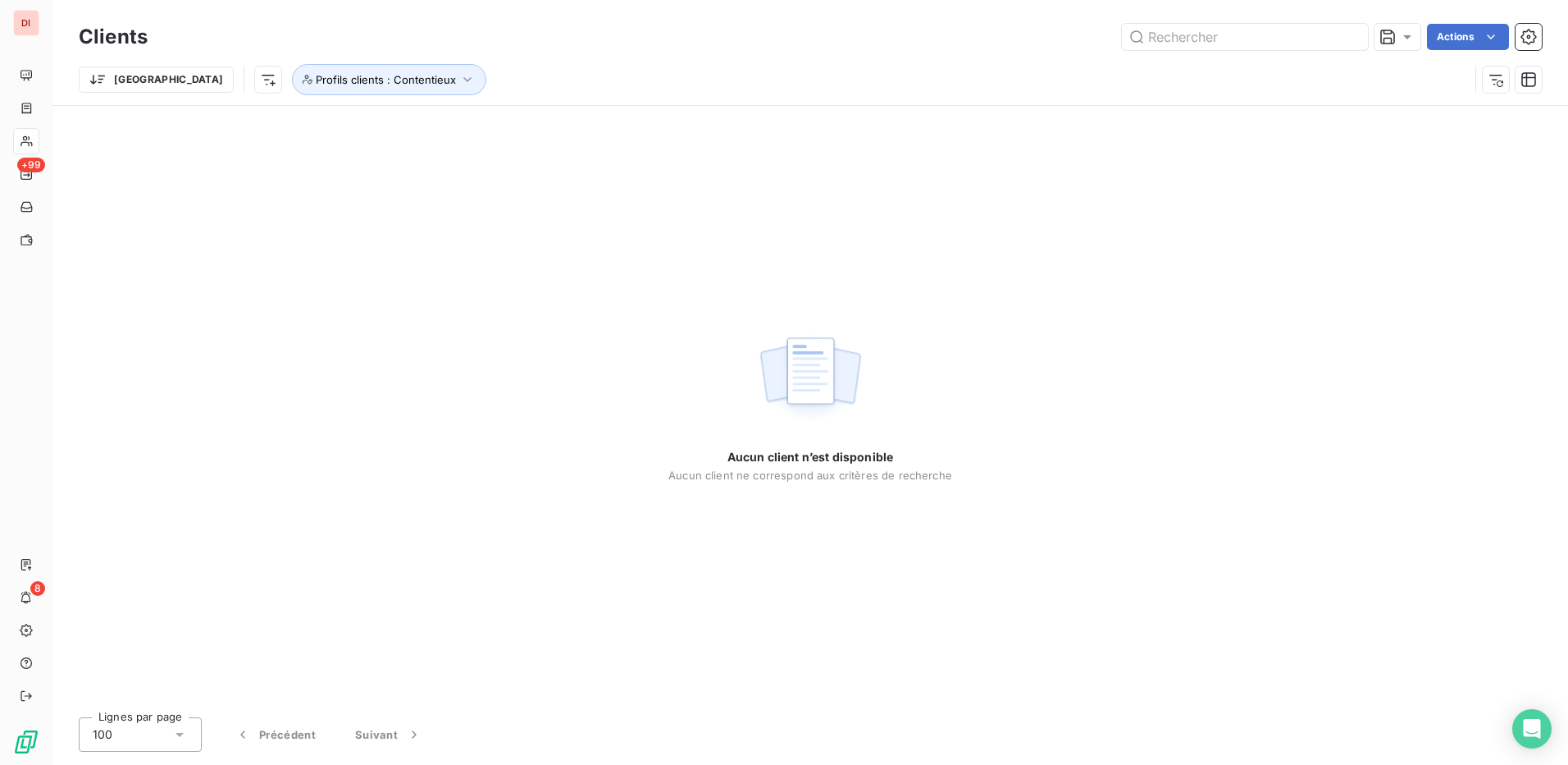
click at [1325, 276] on div "Aucun client n’est disponible Aucun client ne correspond aux critères de recher…" at bounding box center [810, 405] width 1516 height 598
drag, startPoint x: 376, startPoint y: 79, endPoint x: 595, endPoint y: 50, distance: 220.9
click at [595, 50] on div "Clients Actions Trier Profils clients : Contentieux" at bounding box center [811, 61] width 1463 height 85
click at [355, 69] on button "Profils clients : Contentieux" at bounding box center [389, 80] width 194 height 31
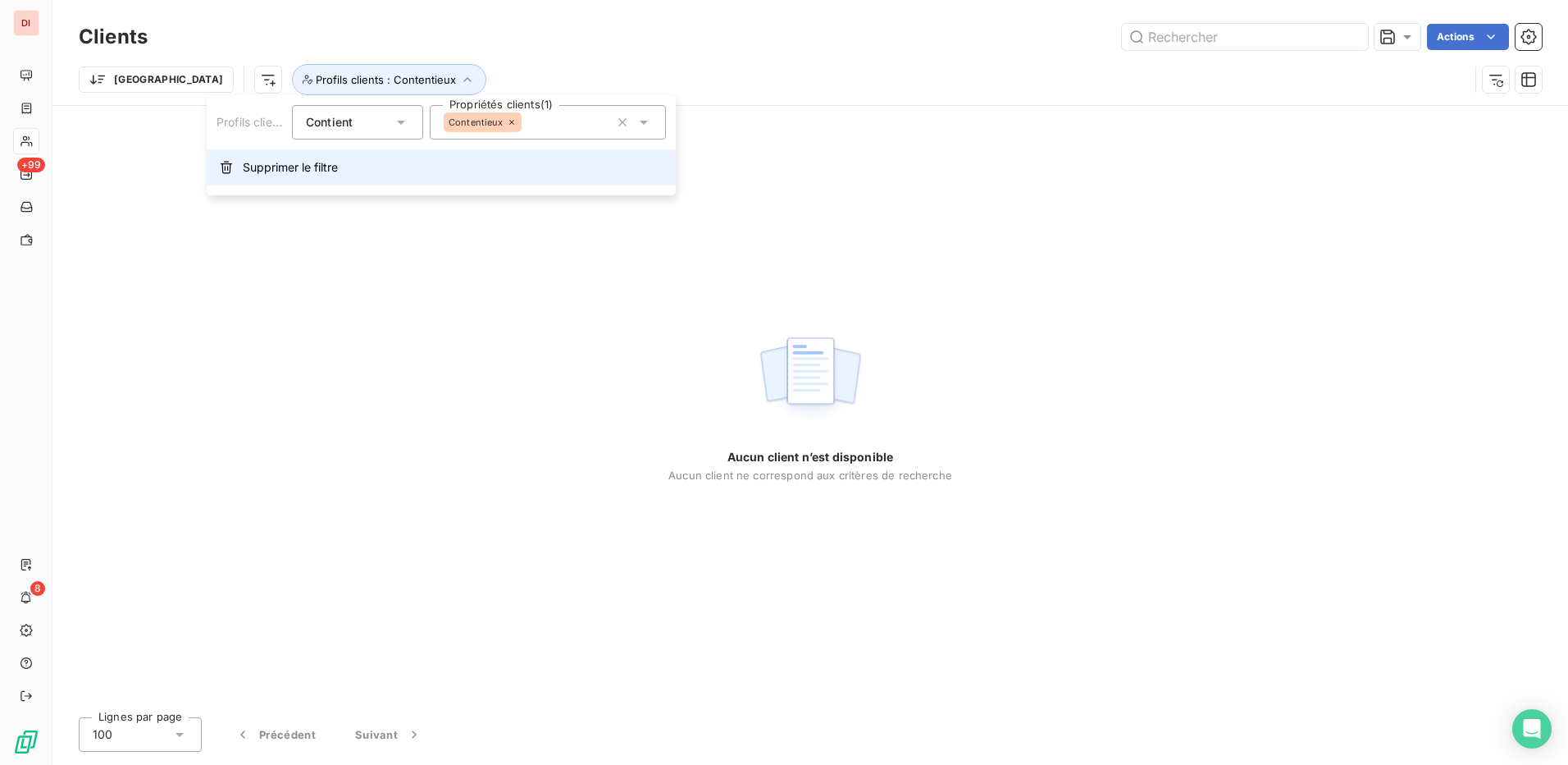
click at [351, 175] on button "Supprimer le filtre" at bounding box center [441, 167] width 469 height 36
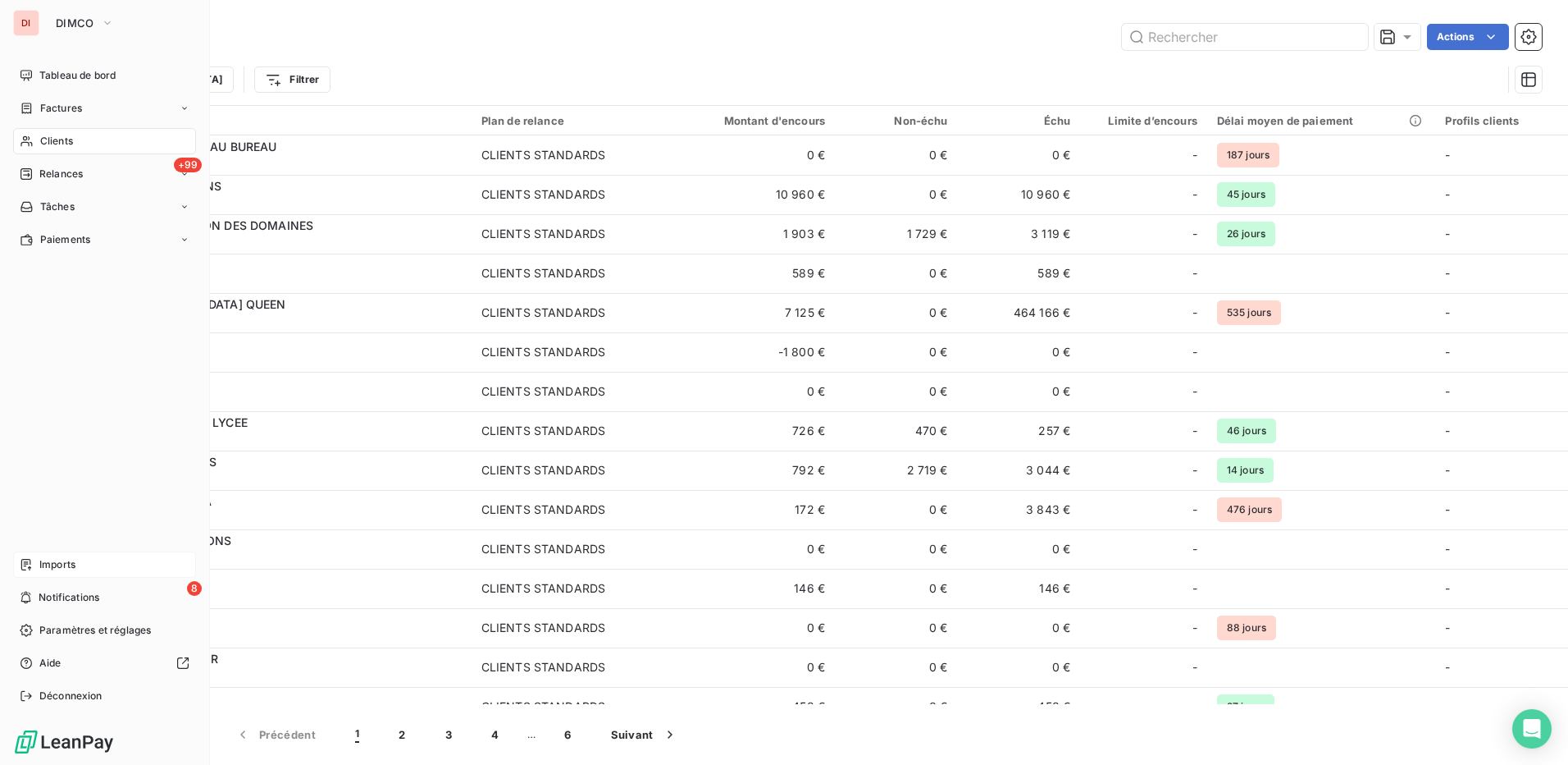
click at [55, 573] on div "Imports" at bounding box center [104, 564] width 182 height 27
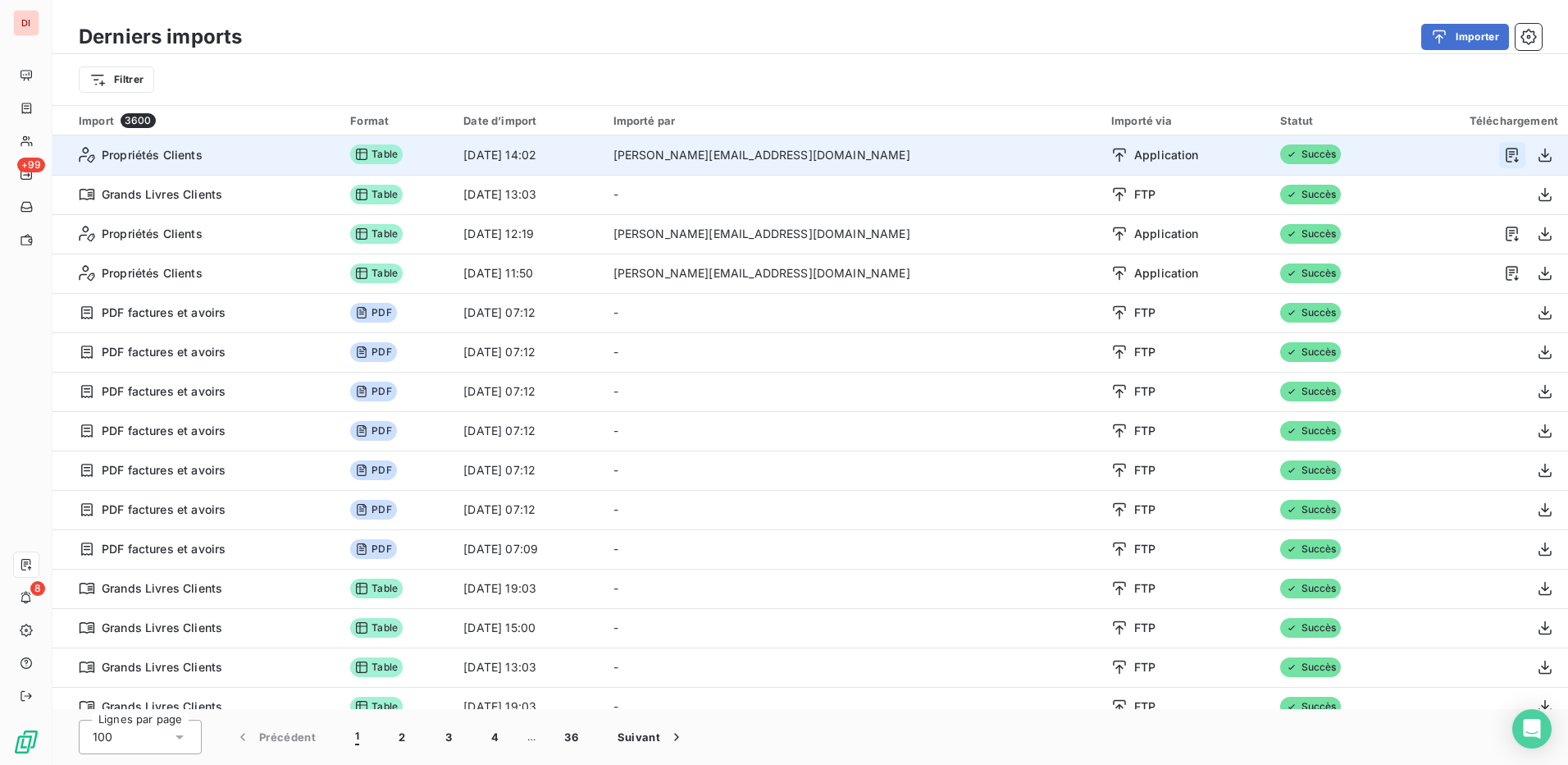
click at [1508, 150] on icon "button" at bounding box center [1513, 155] width 17 height 17
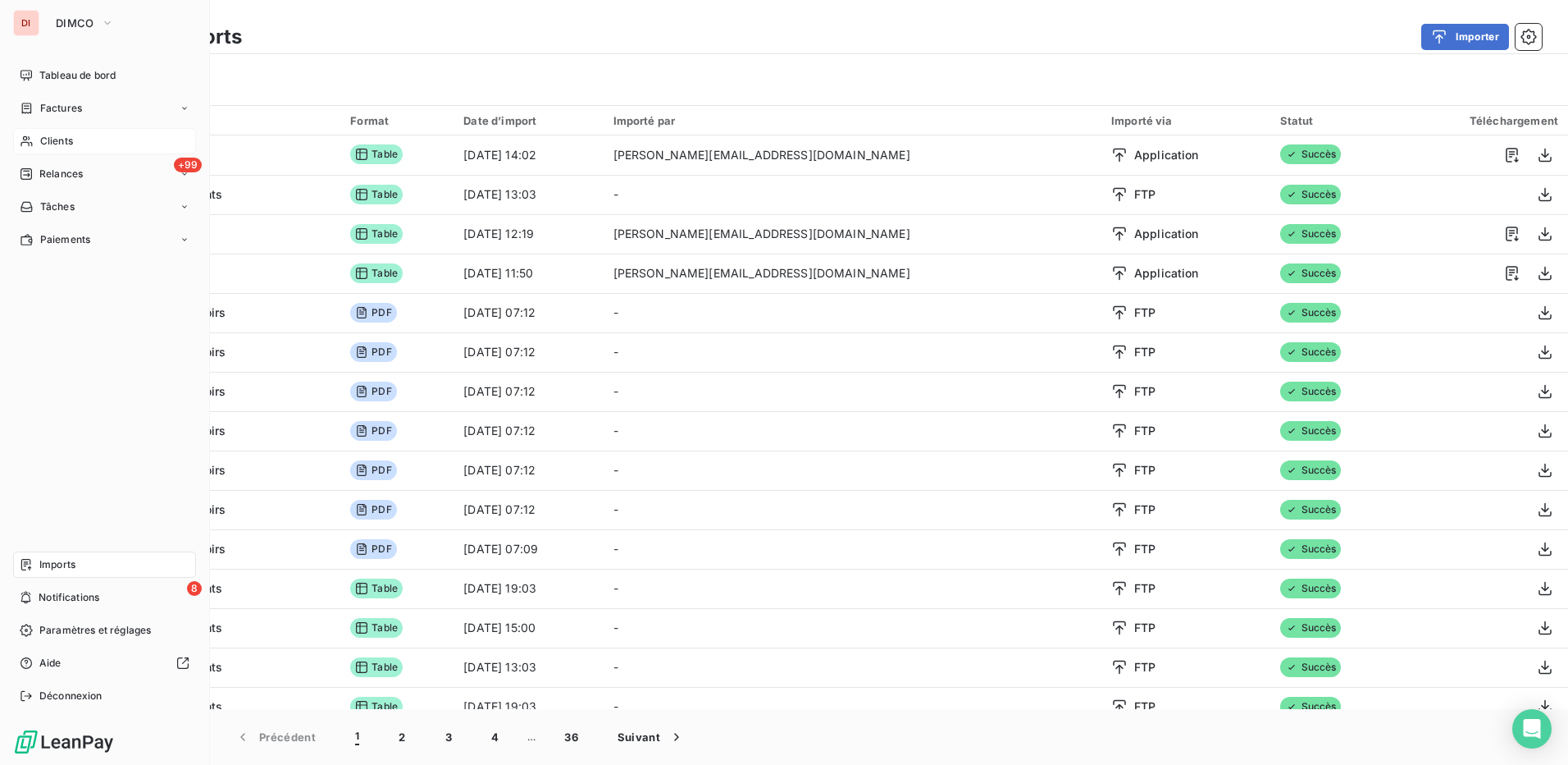
click at [101, 145] on div "Clients" at bounding box center [104, 141] width 182 height 27
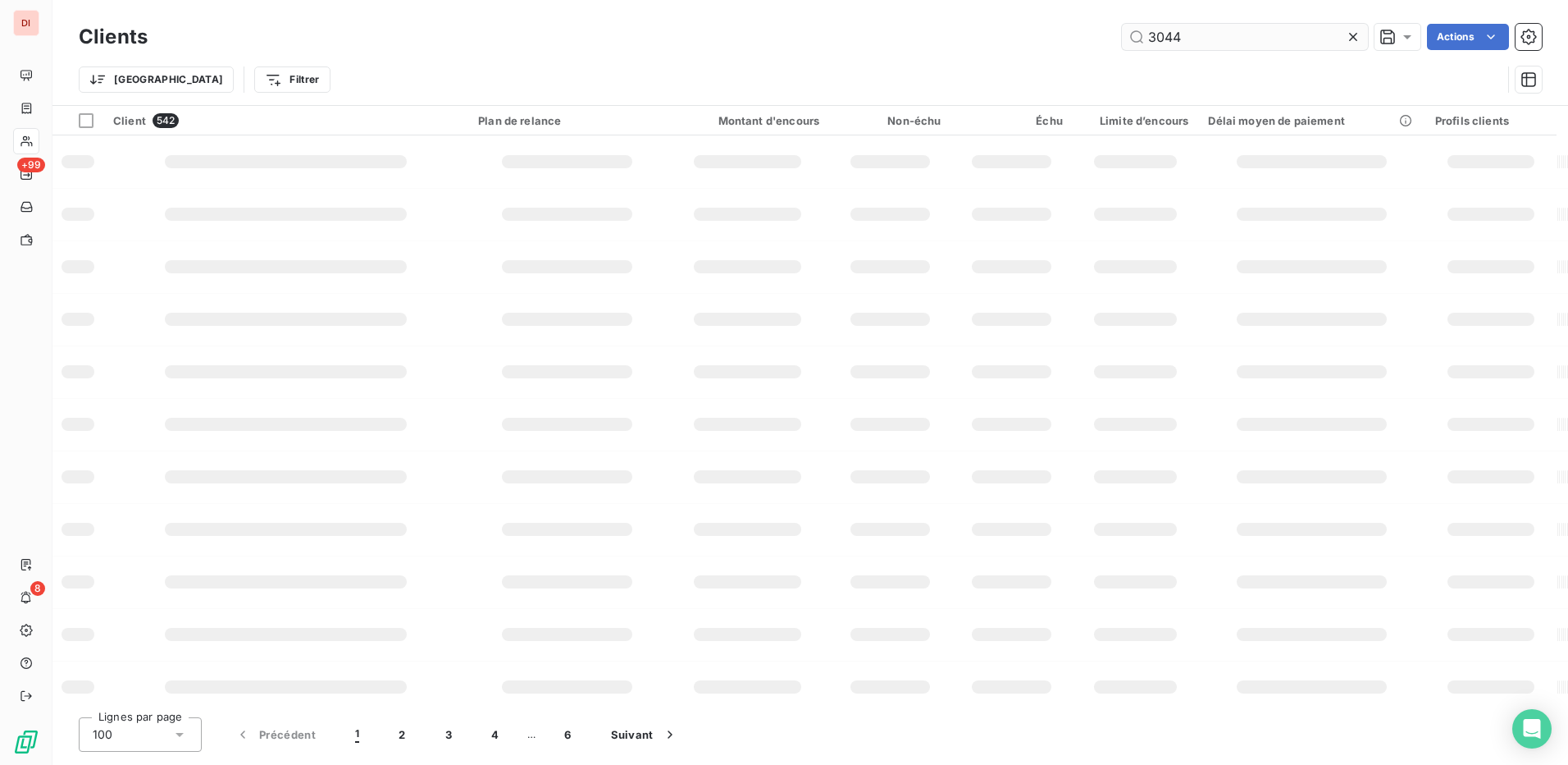
type input "30447"
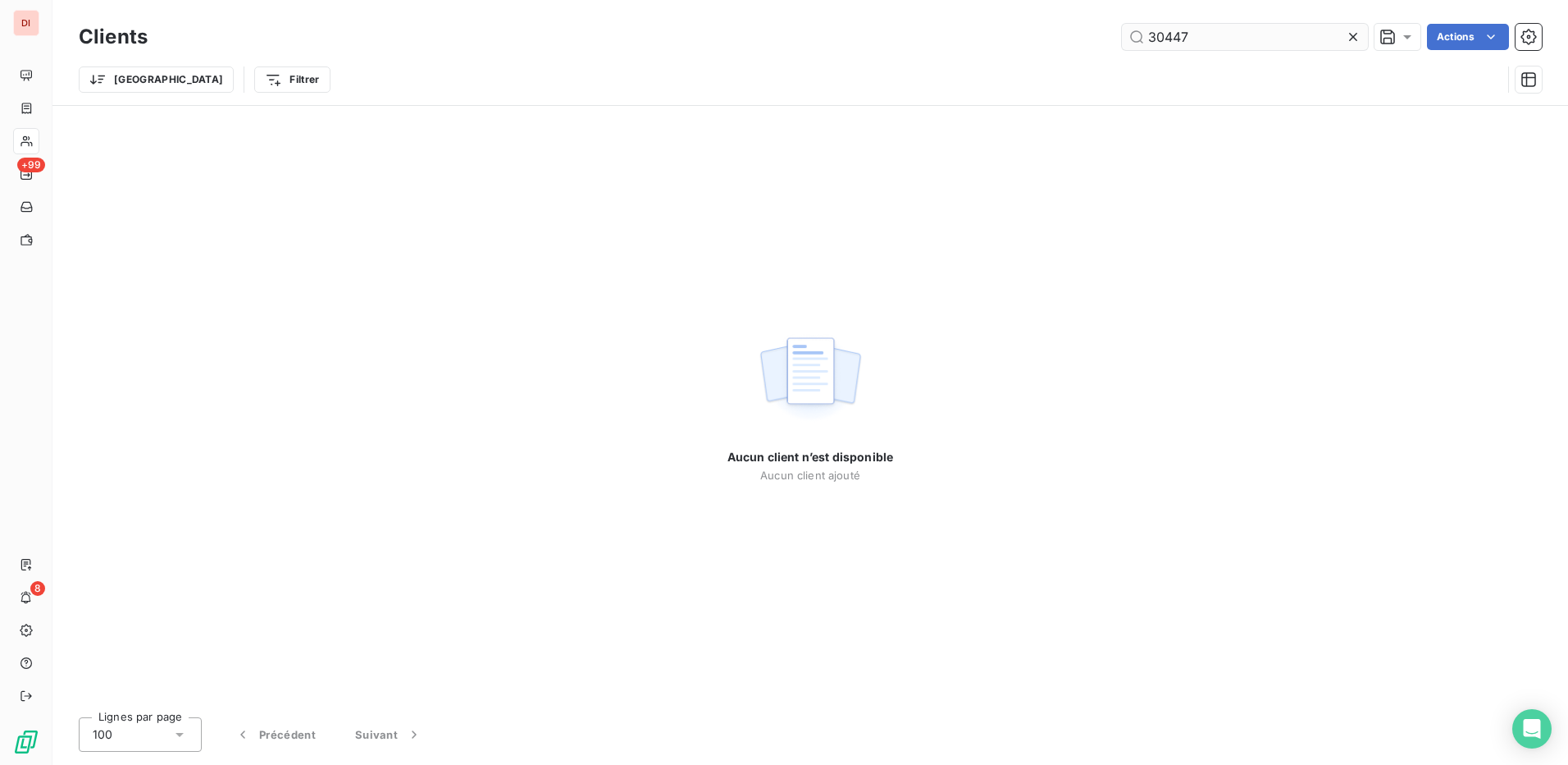
drag, startPoint x: 1264, startPoint y: 33, endPoint x: 1148, endPoint y: 49, distance: 117.1
click at [1148, 49] on input "30447" at bounding box center [1245, 37] width 246 height 27
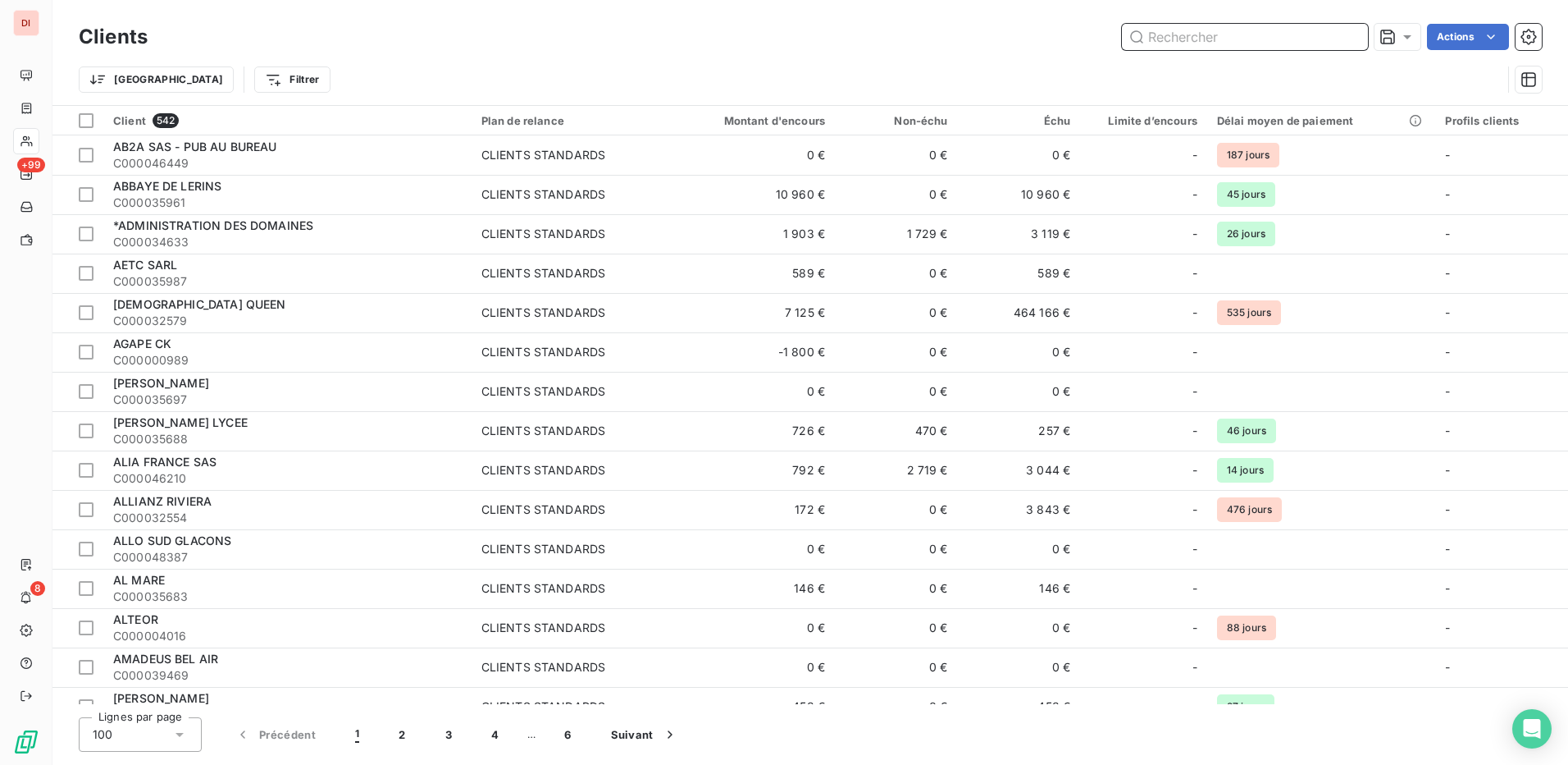
click at [1276, 43] on input "text" at bounding box center [1245, 37] width 246 height 27
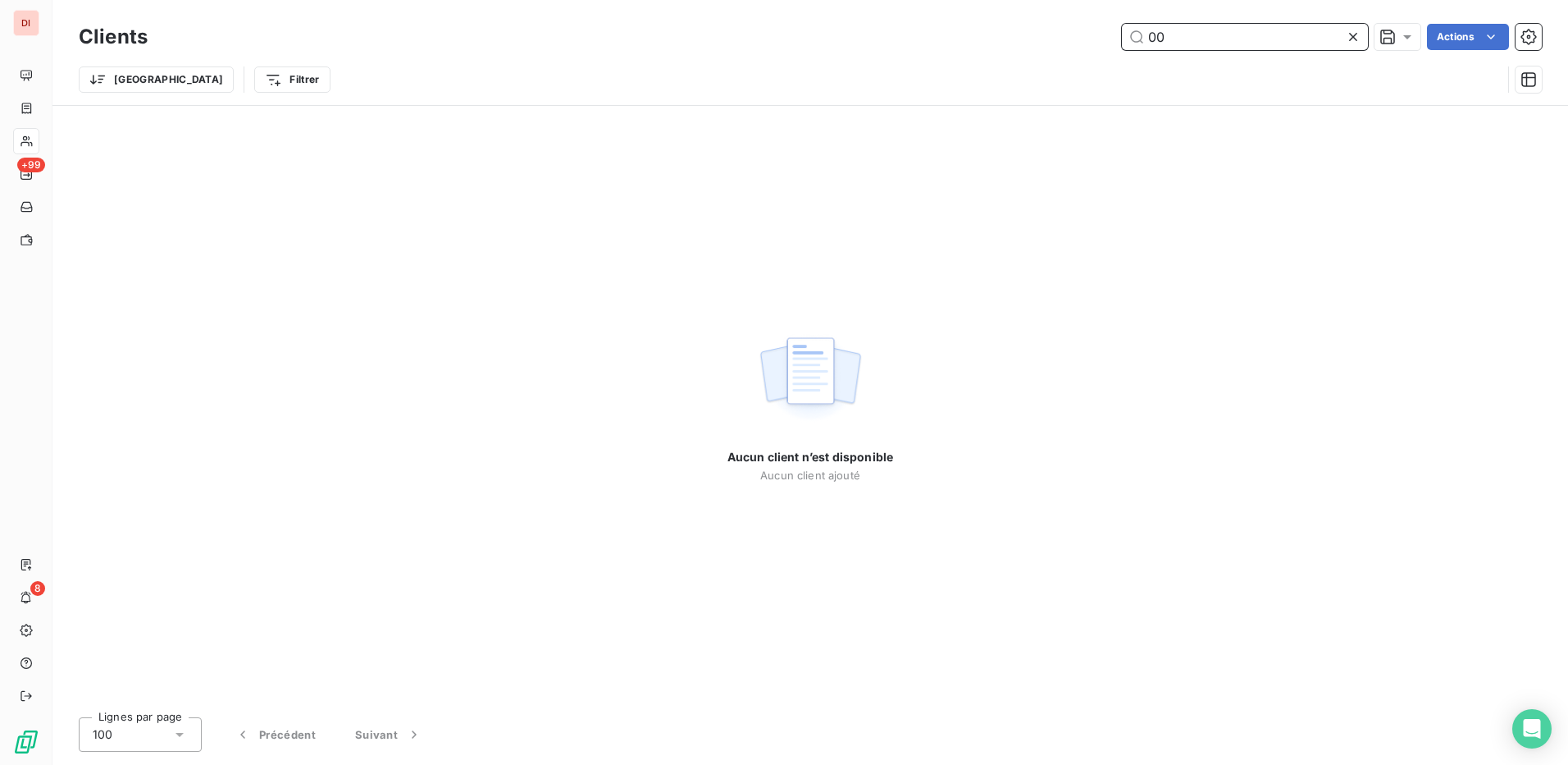
type input "0"
type input "00707"
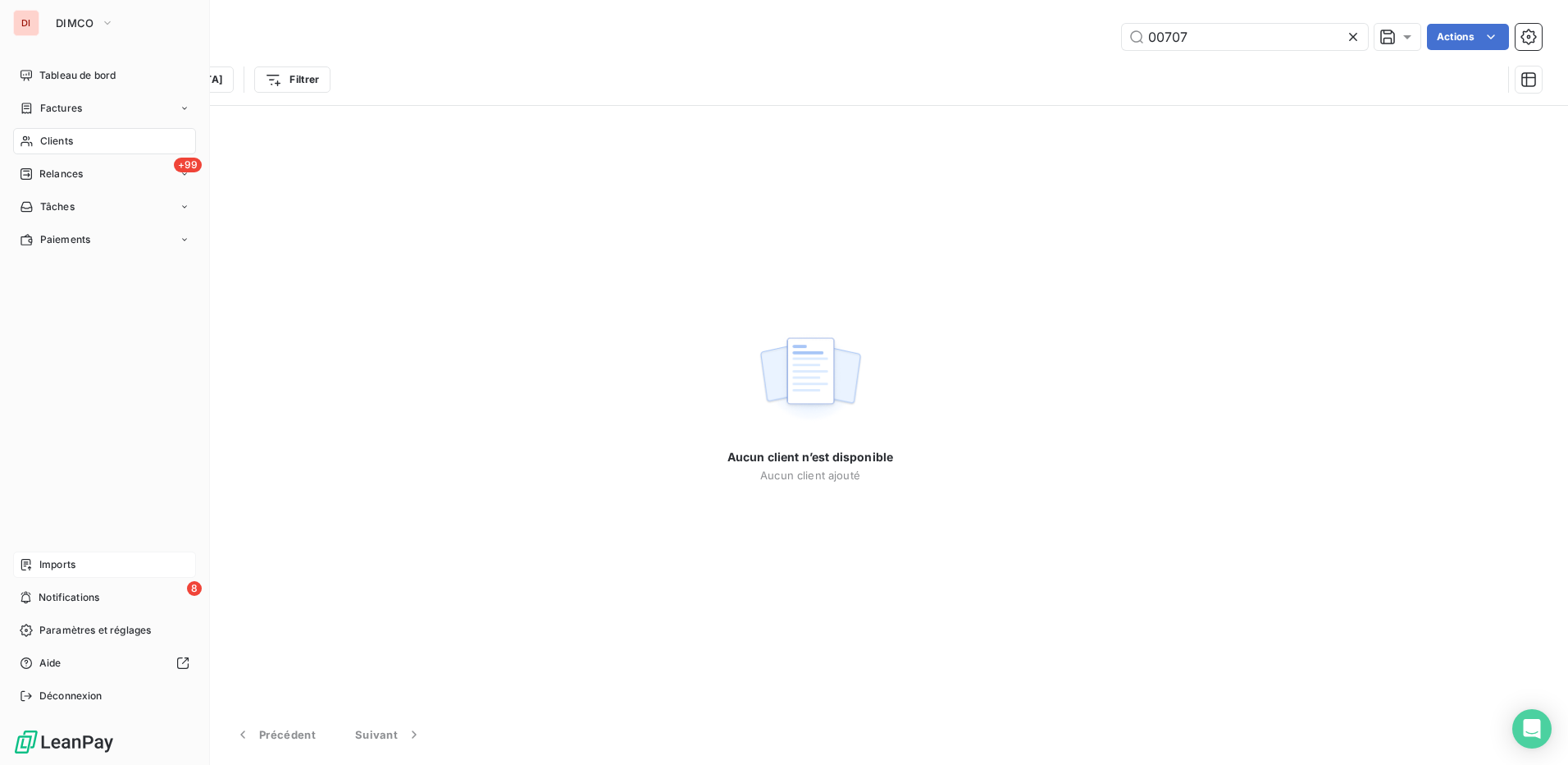
click at [104, 559] on div "Imports" at bounding box center [104, 564] width 182 height 27
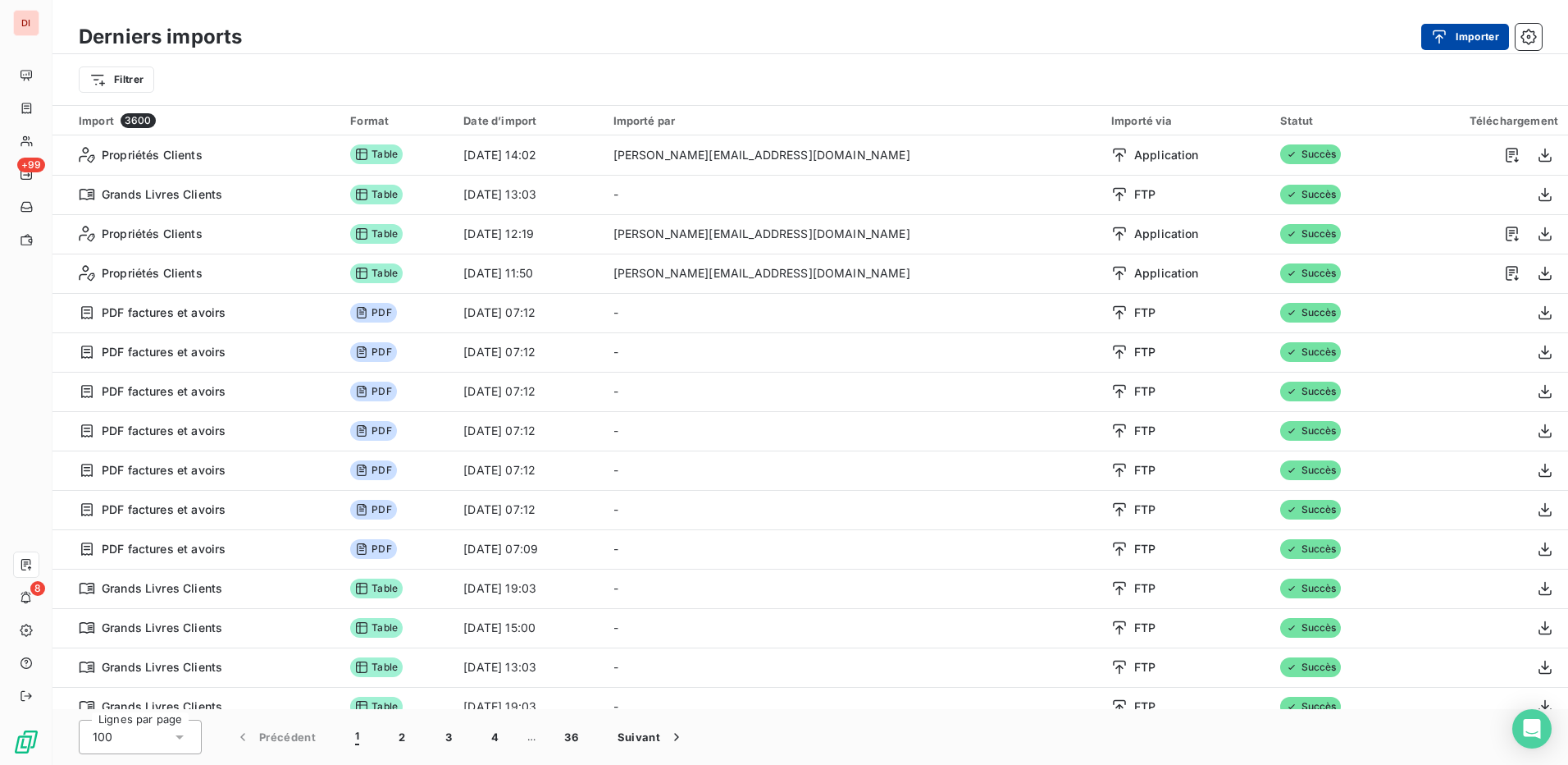
click at [1466, 35] on button "Importer" at bounding box center [1465, 37] width 88 height 27
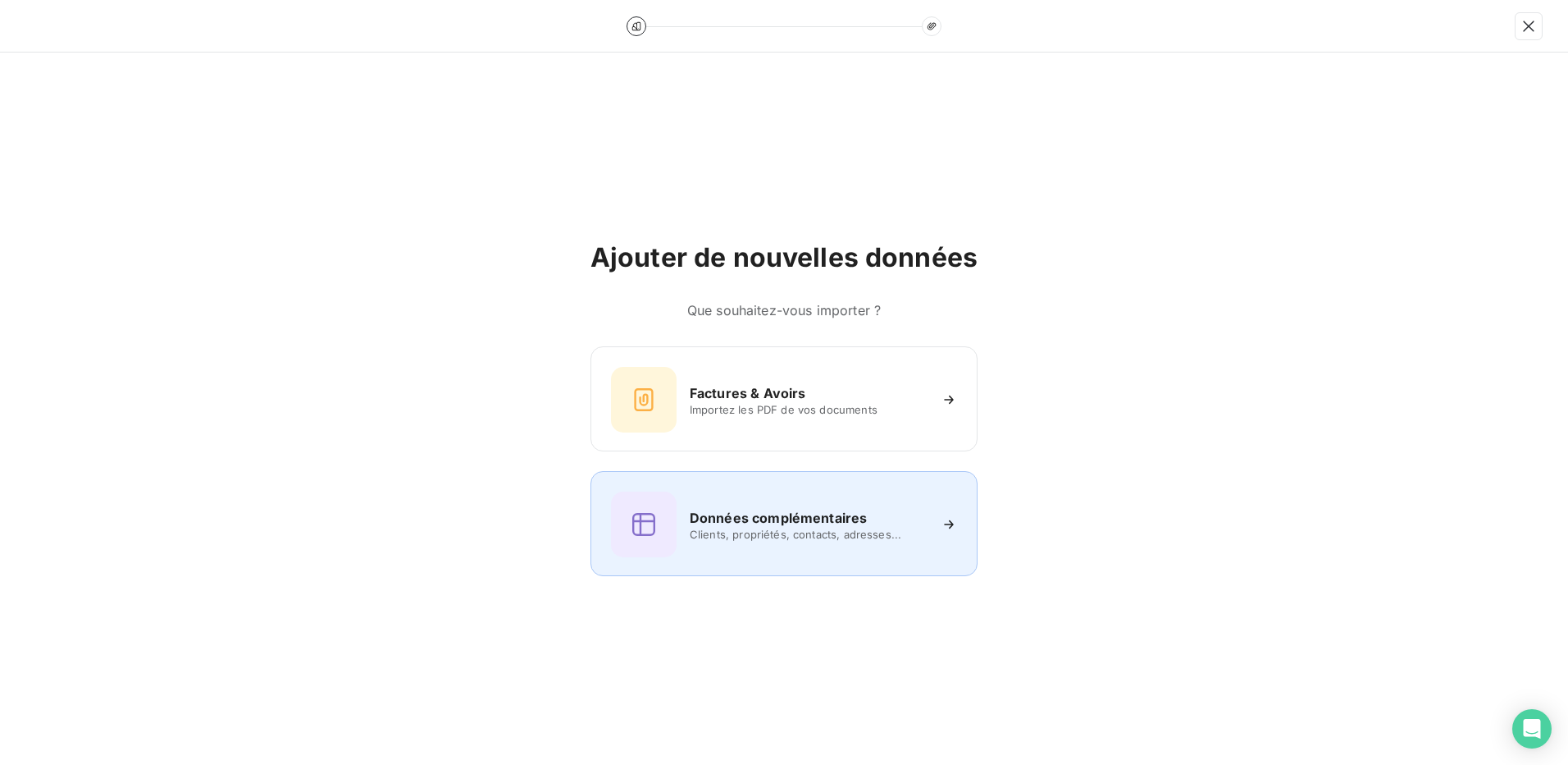
click at [791, 517] on h6 "Données complémentaires" at bounding box center [778, 517] width 177 height 19
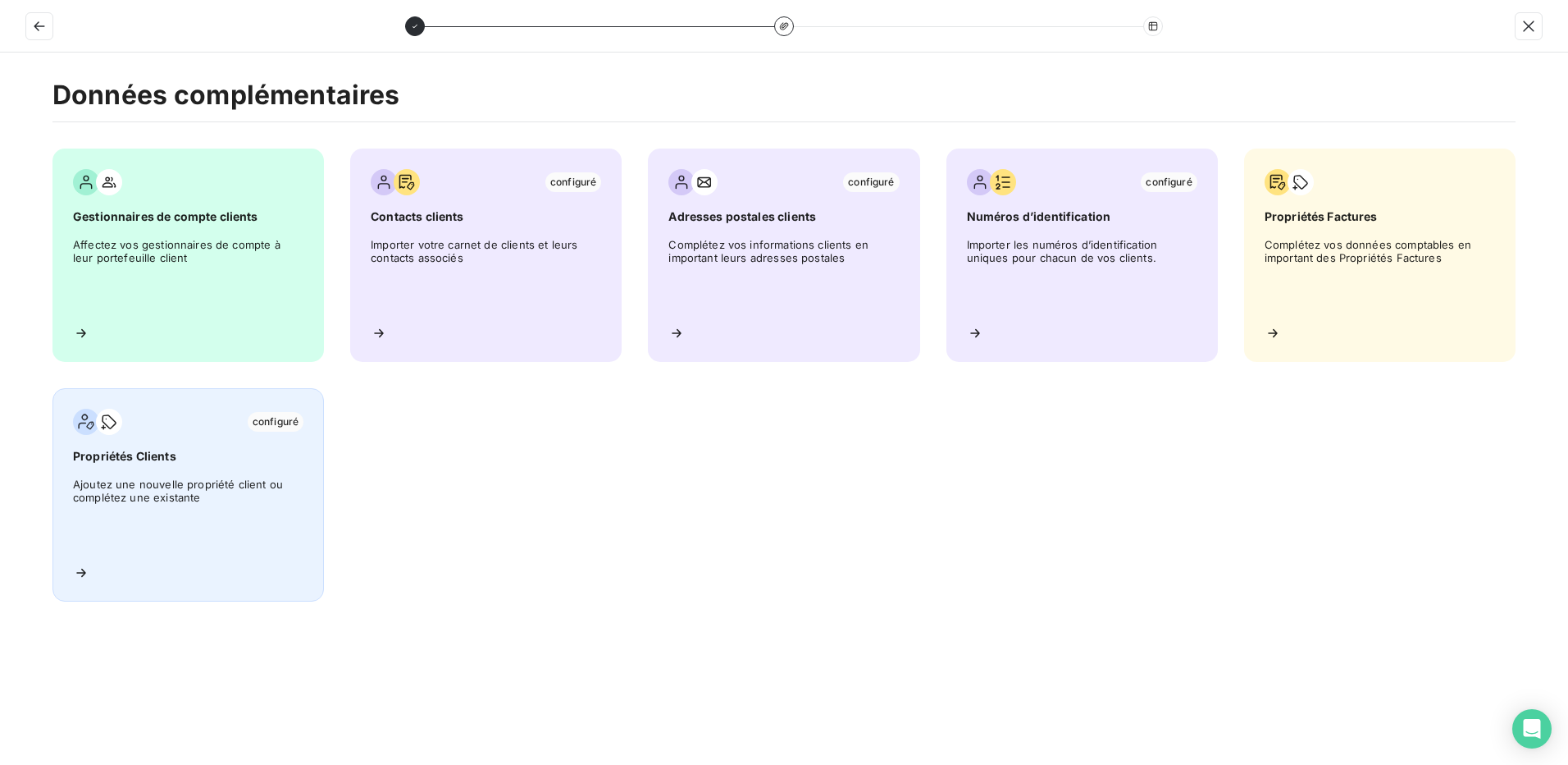
click at [113, 510] on span "Ajoutez une nouvelle propriété client ou complétez une existante" at bounding box center [188, 515] width 230 height 74
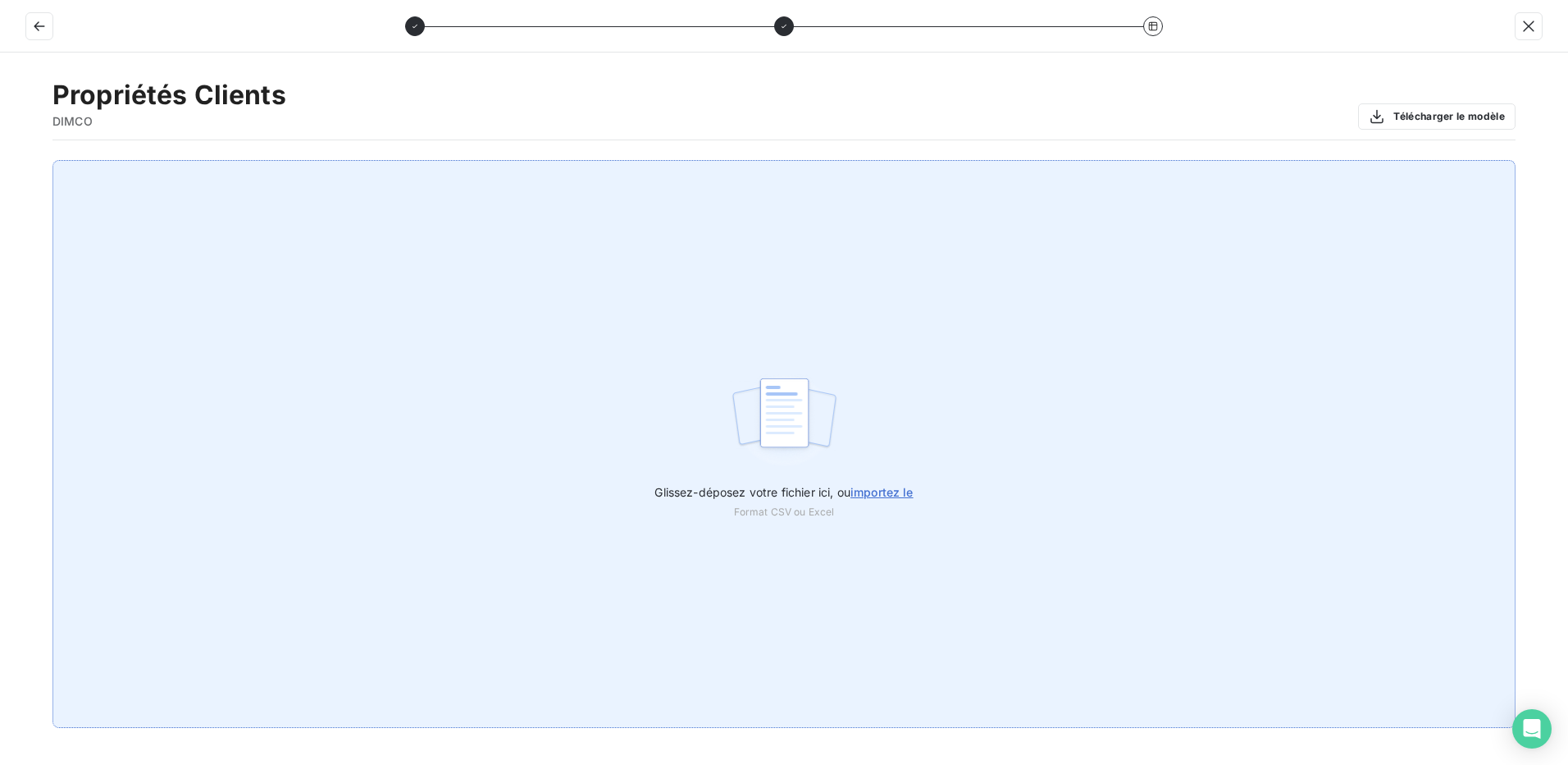
click at [885, 490] on span "importez le" at bounding box center [882, 492] width 63 height 14
click at [1, 161] on input "Glissez-déposez votre fichier ici, ou importez le" at bounding box center [0, 160] width 1 height 1
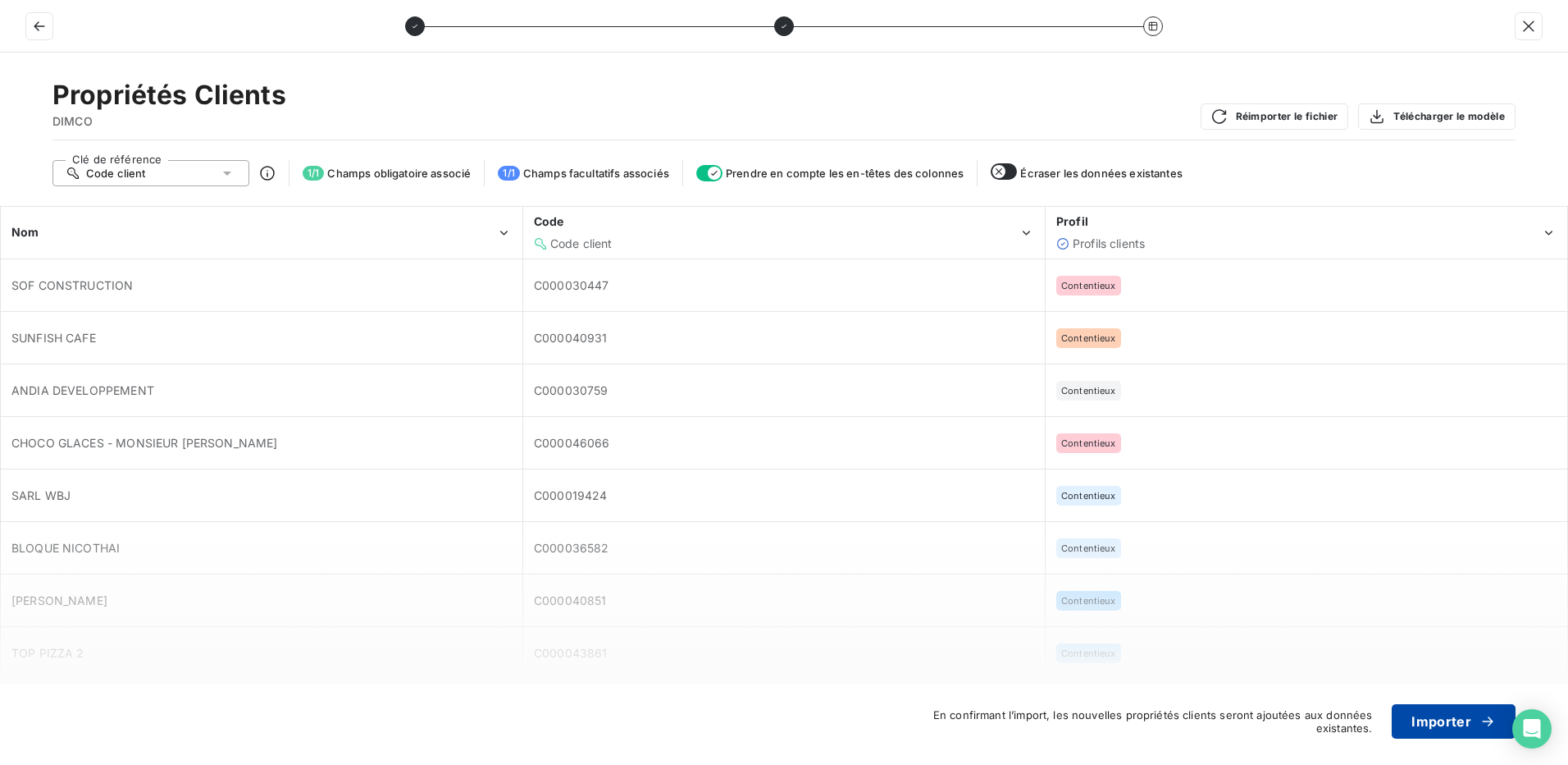
click at [1442, 717] on button "Importer" at bounding box center [1453, 721] width 124 height 35
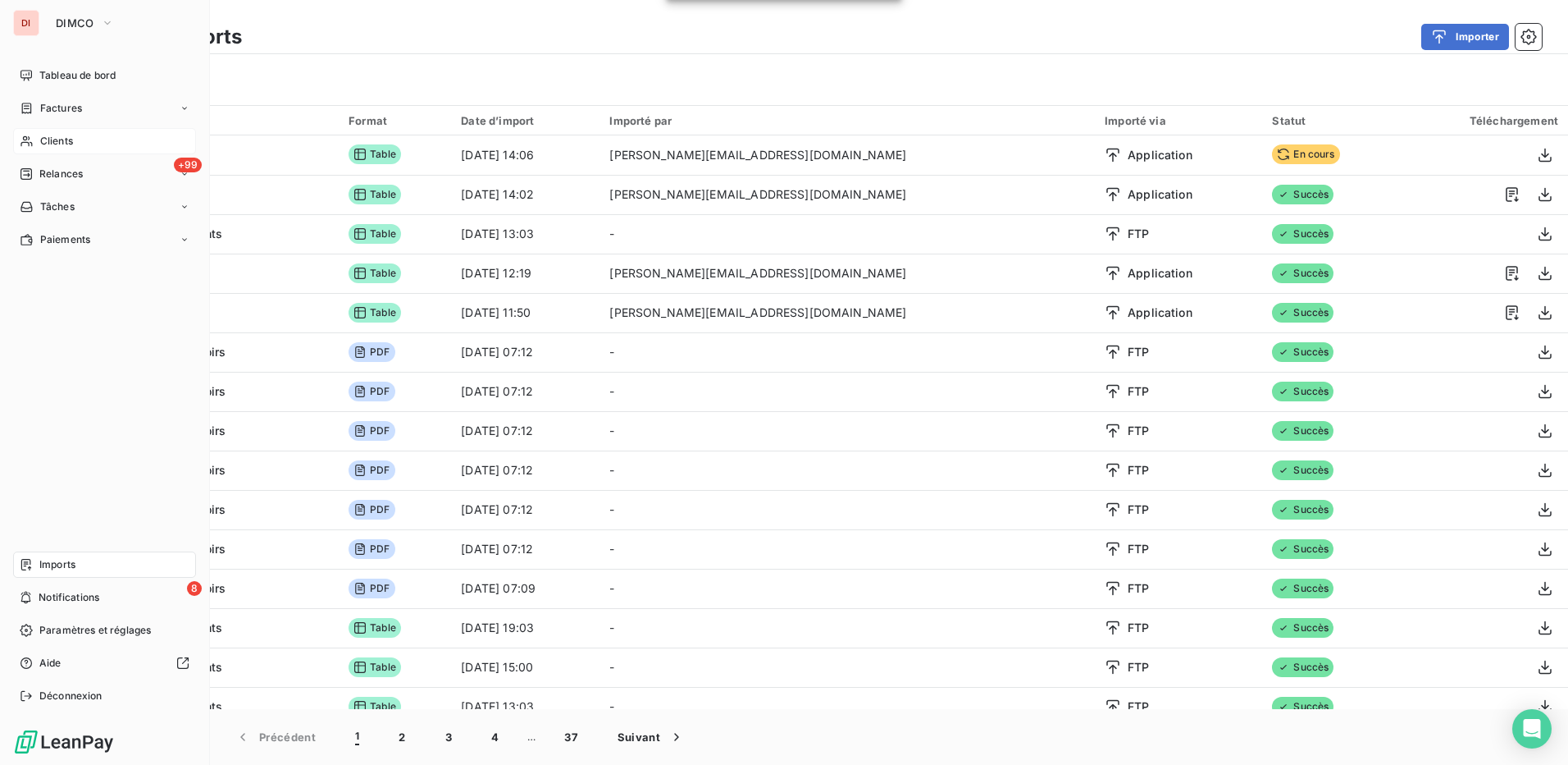
click at [90, 137] on div "Clients" at bounding box center [104, 141] width 182 height 27
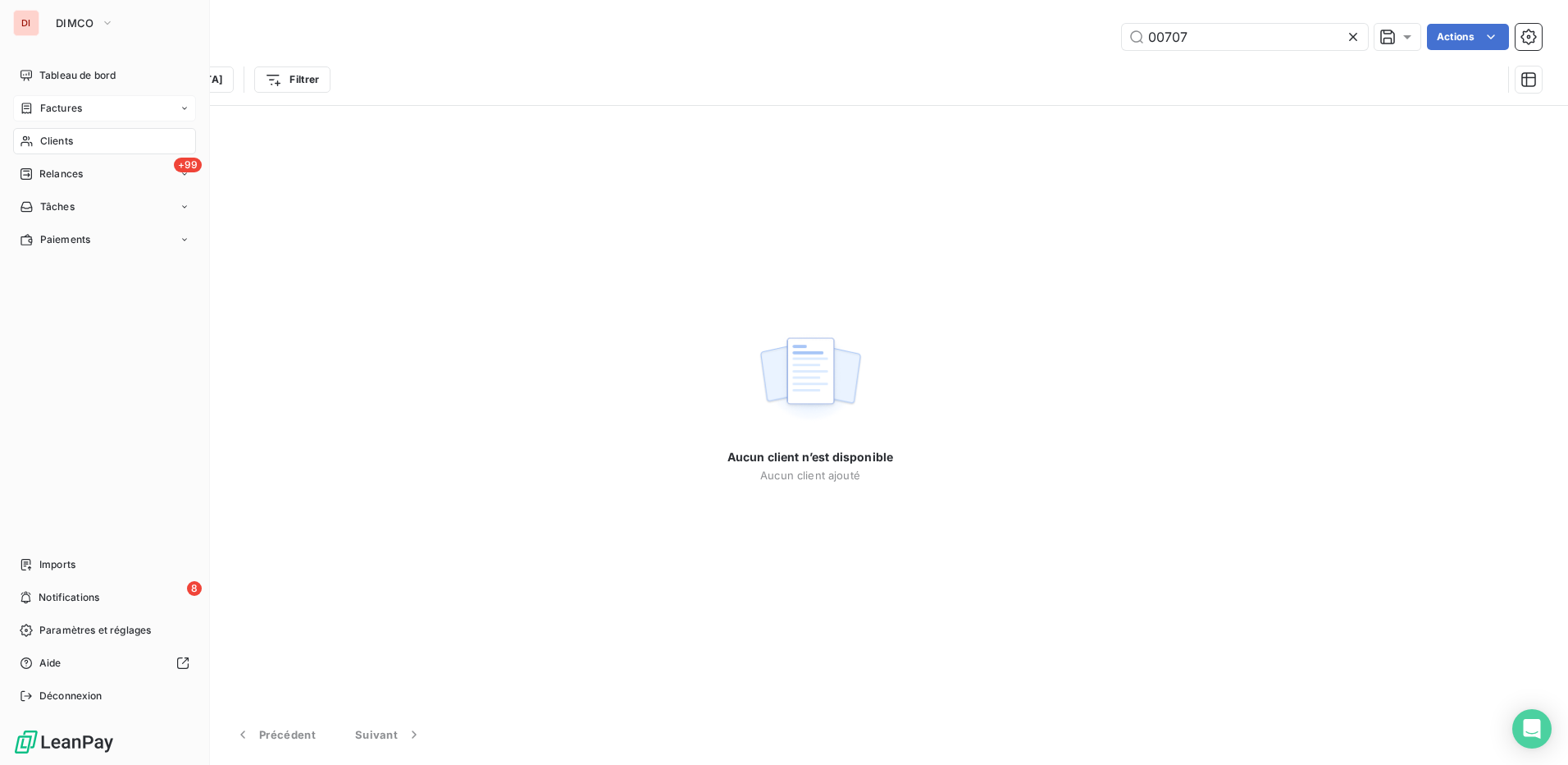
click at [76, 111] on span "Factures" at bounding box center [61, 108] width 42 height 15
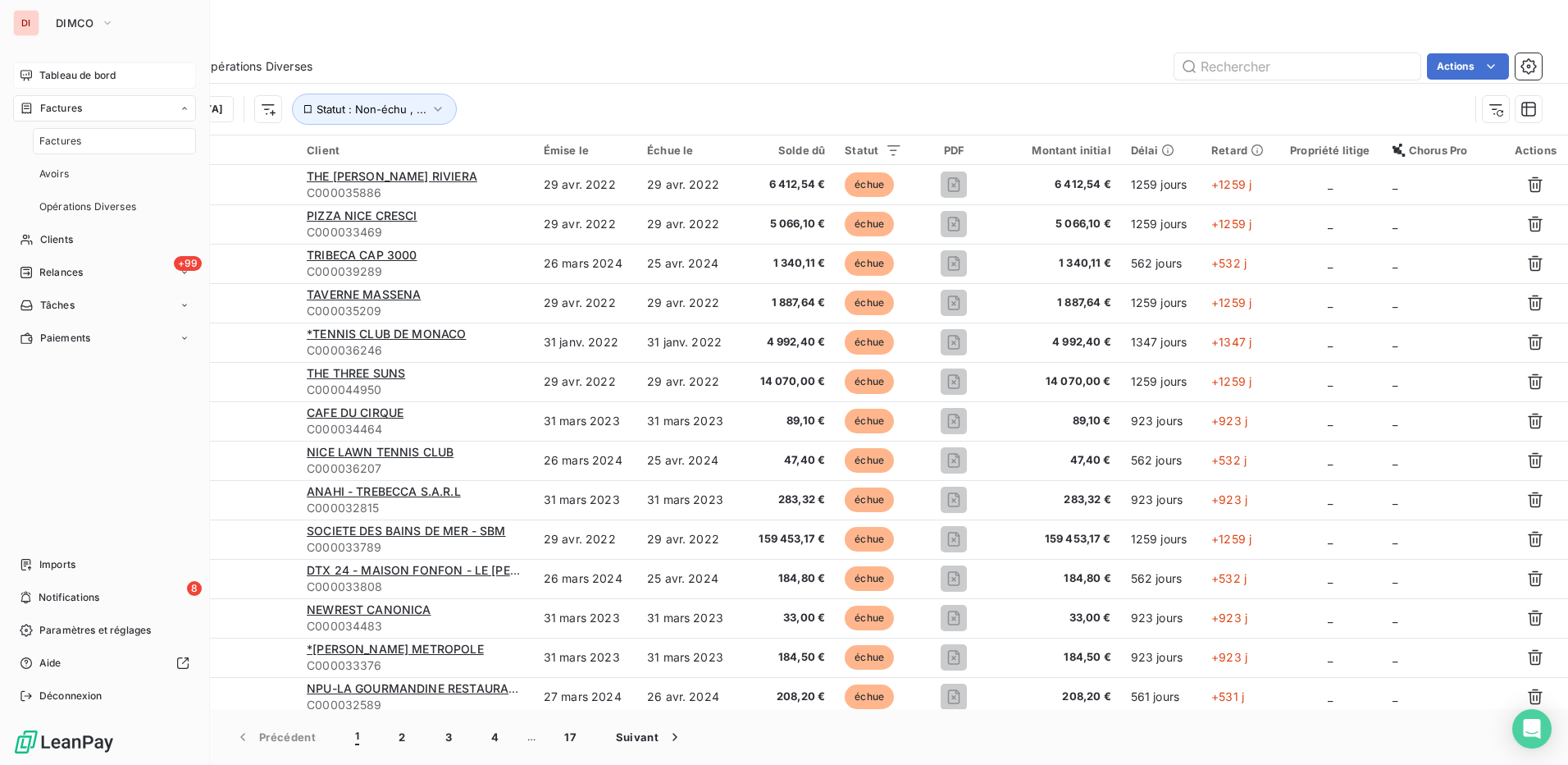
click at [72, 77] on span "Tableau de bord" at bounding box center [77, 75] width 76 height 15
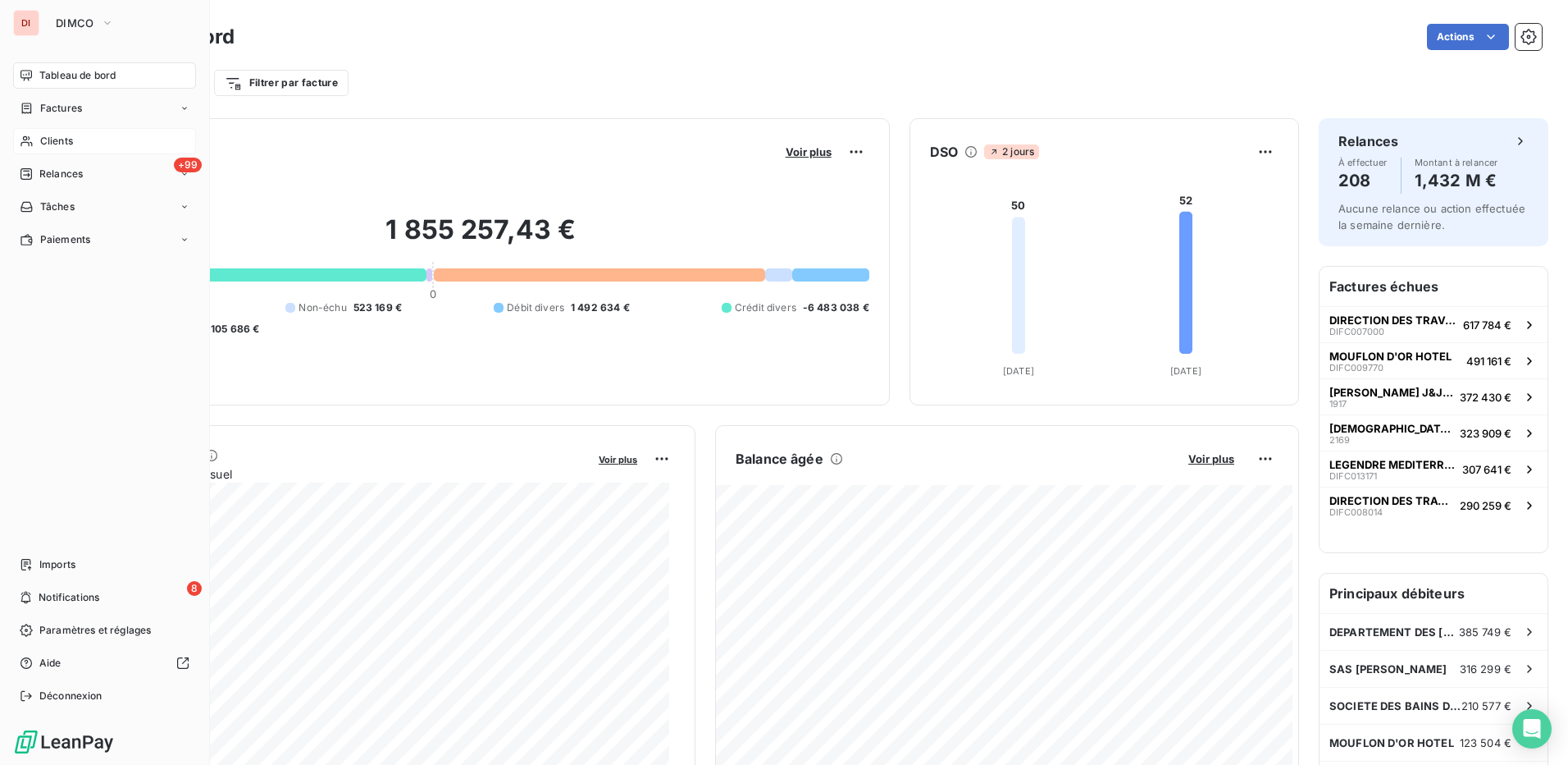
click at [72, 143] on span "Clients" at bounding box center [57, 141] width 33 height 15
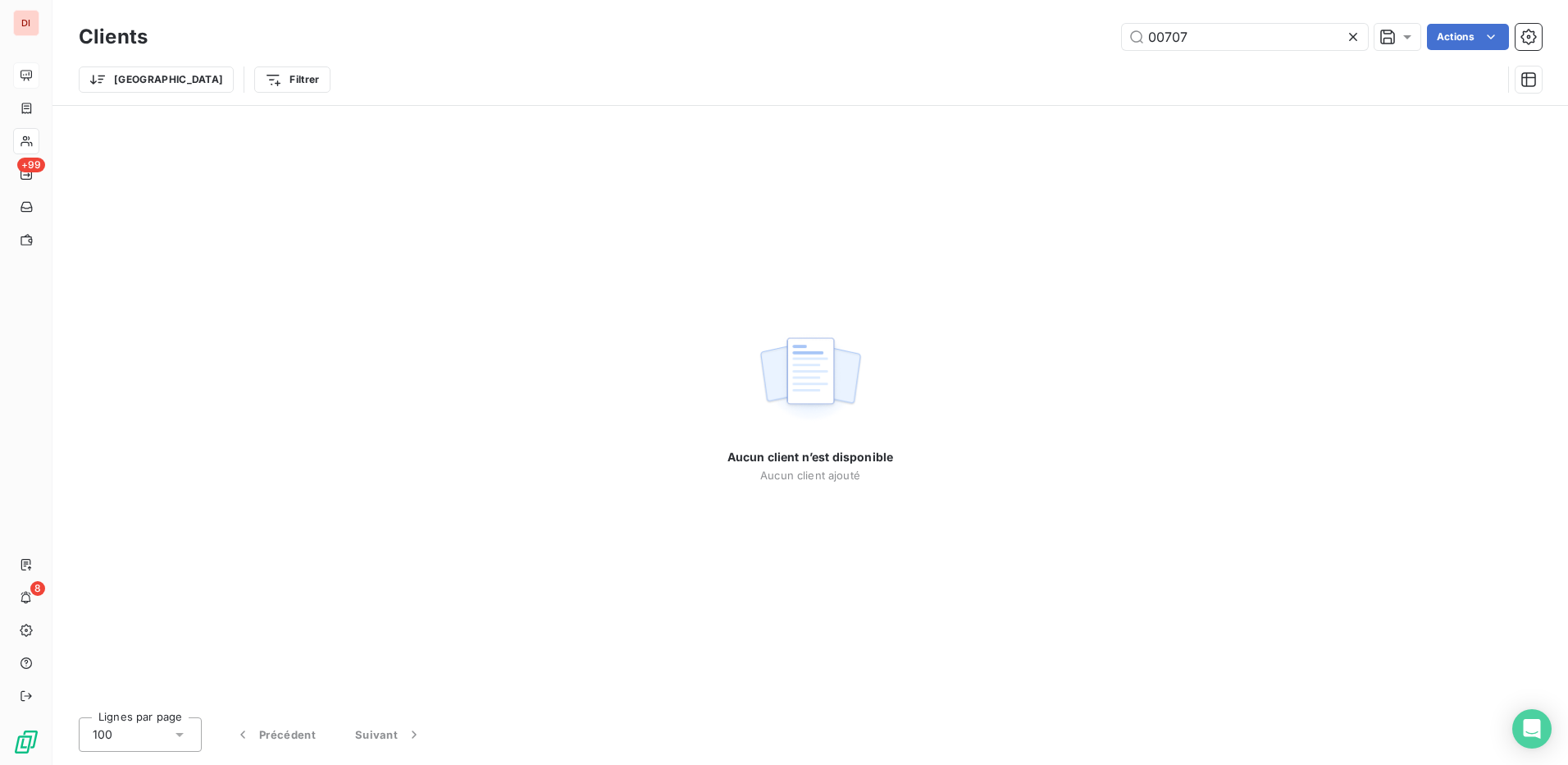
drag, startPoint x: 1205, startPoint y: 37, endPoint x: 1007, endPoint y: 39, distance: 198.0
click at [1007, 39] on div "00707 Actions" at bounding box center [854, 37] width 1375 height 27
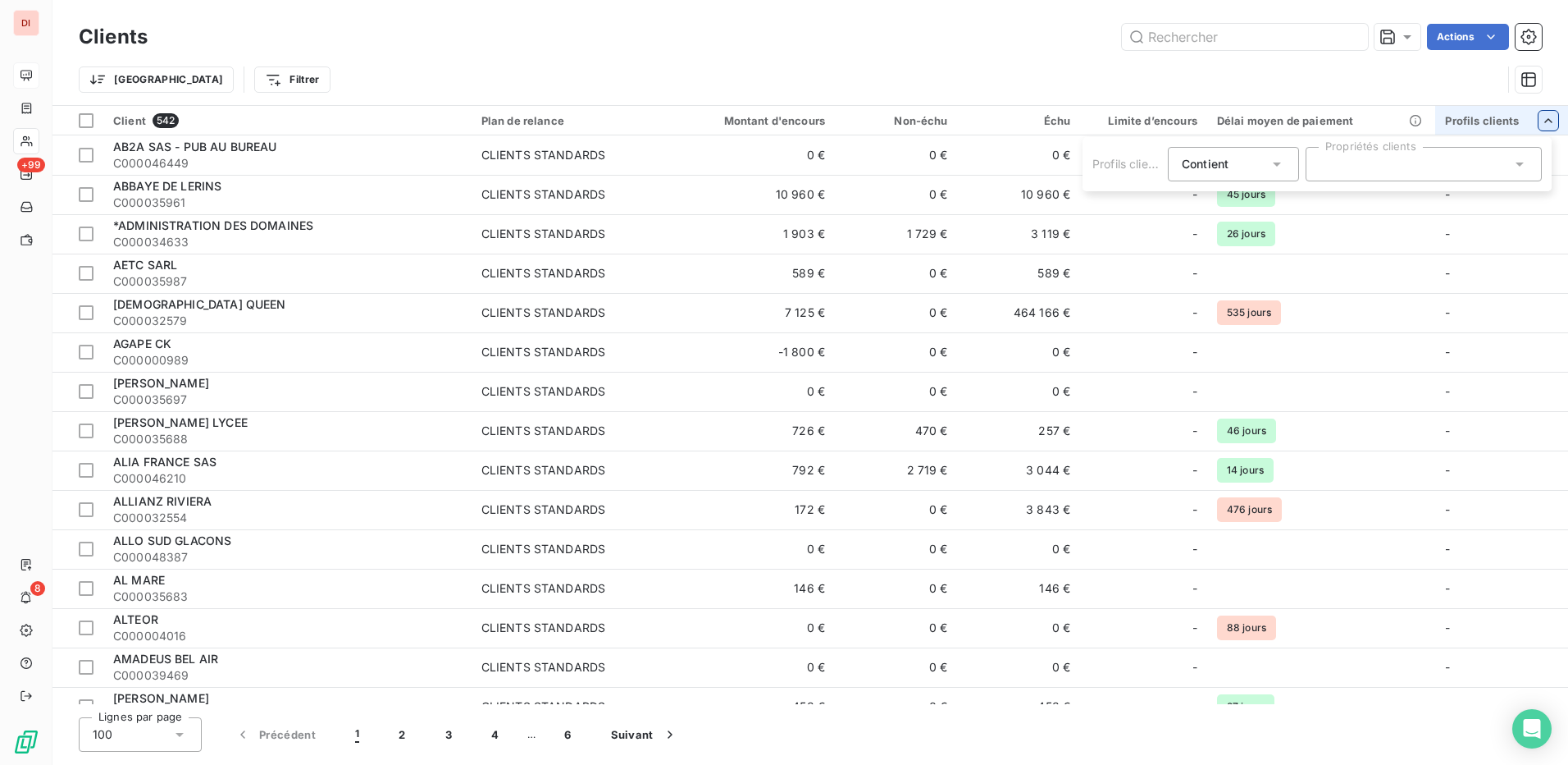
click at [1512, 159] on icon at bounding box center [1520, 164] width 17 height 17
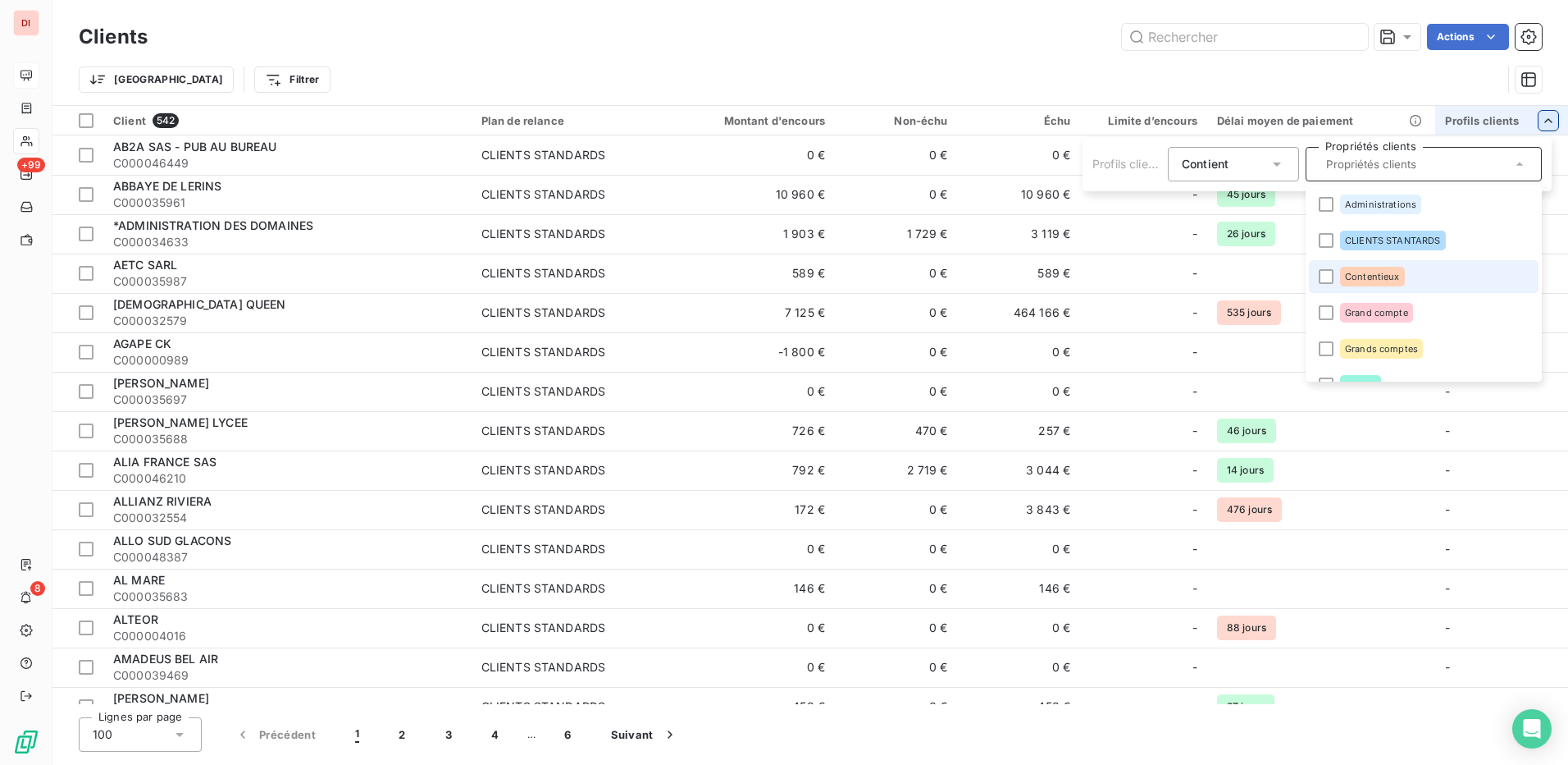
click at [1318, 274] on li "Contentieux" at bounding box center [1424, 277] width 229 height 33
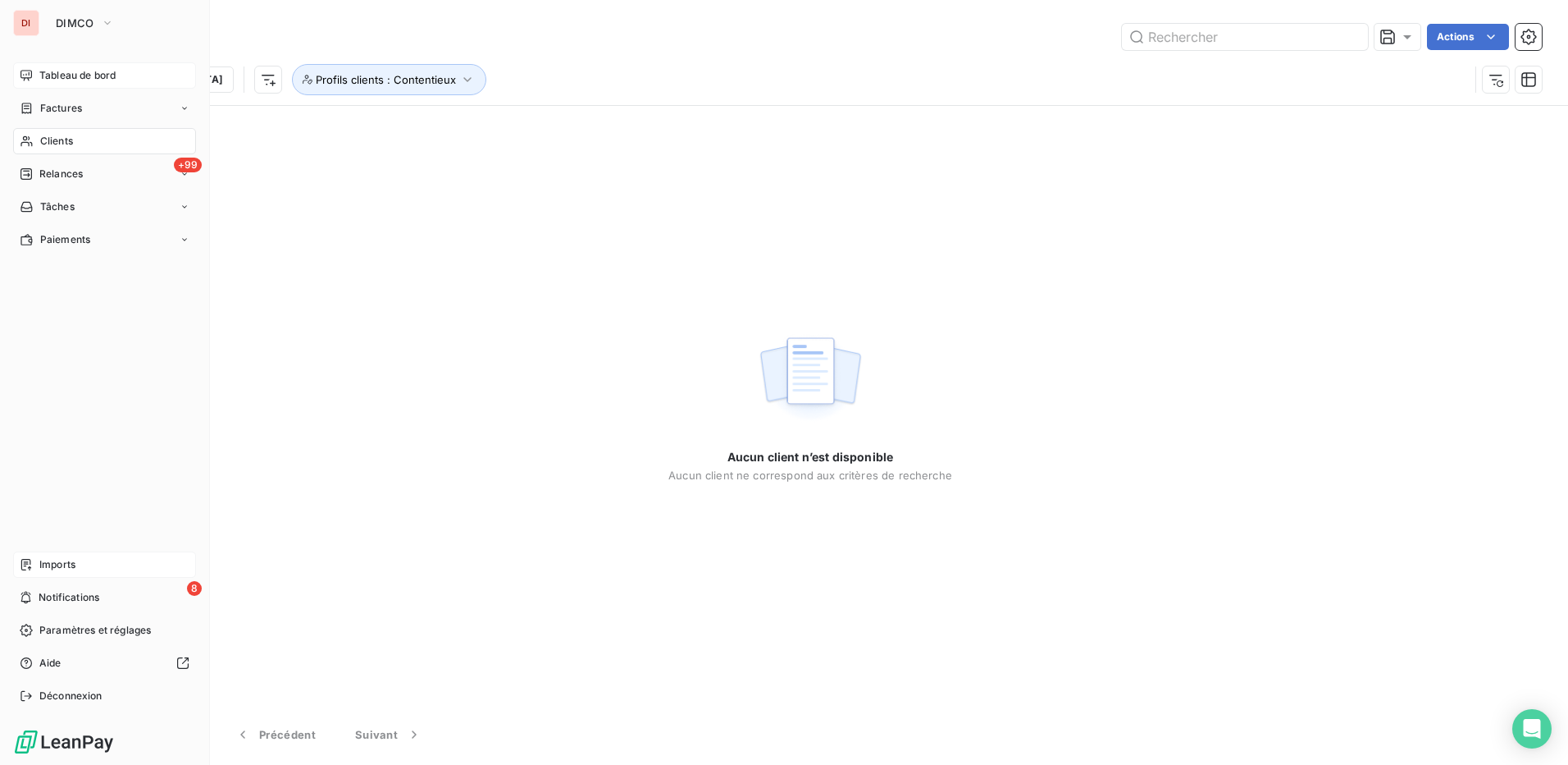
click at [121, 564] on div "Imports" at bounding box center [104, 564] width 182 height 27
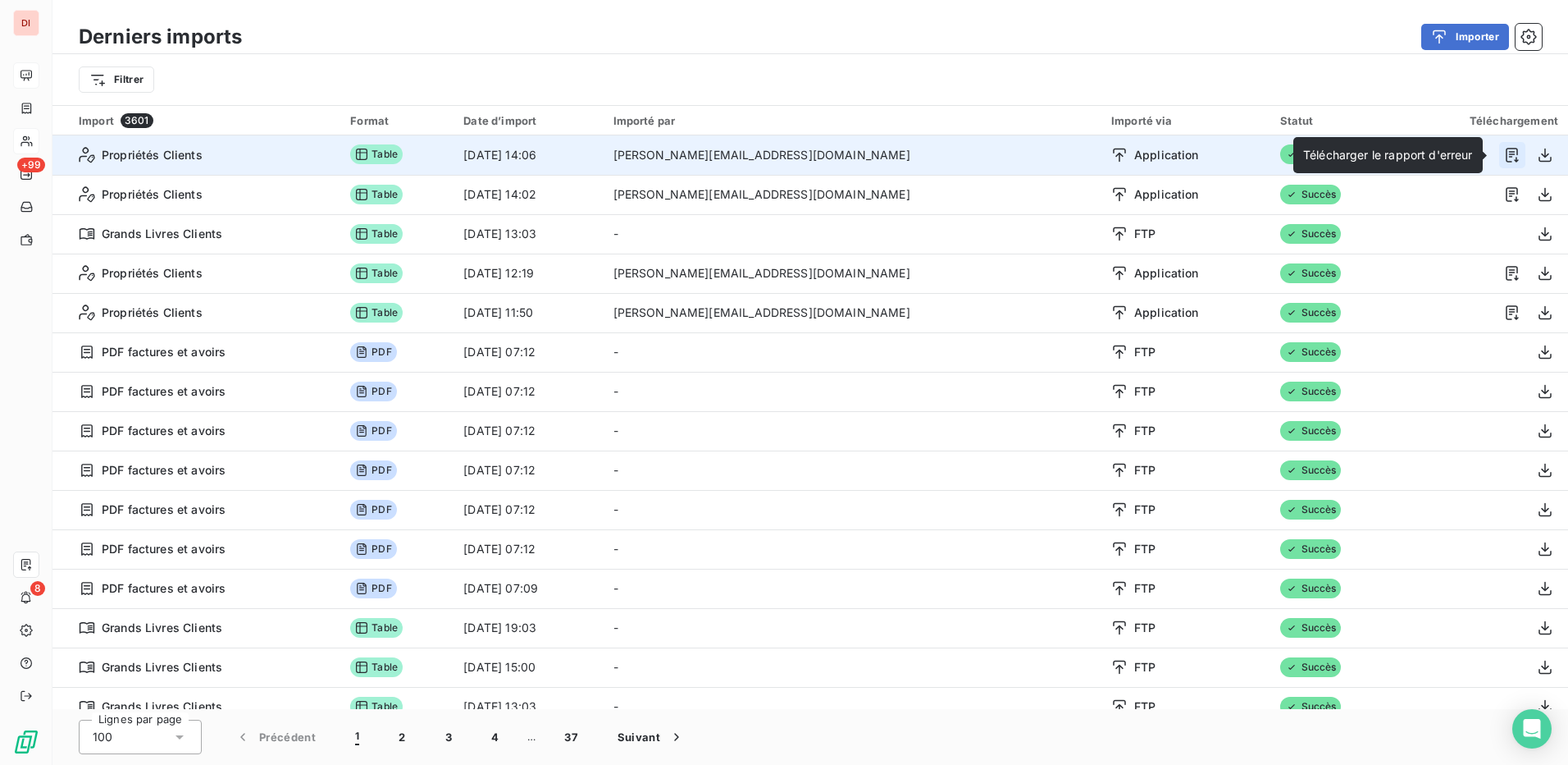
click at [1508, 152] on icon "button" at bounding box center [1513, 155] width 17 height 17
click at [1540, 160] on icon "button" at bounding box center [1545, 155] width 17 height 17
click at [1505, 152] on icon "button" at bounding box center [1513, 155] width 17 height 17
click at [1506, 151] on icon "button" at bounding box center [1511, 155] width 12 height 15
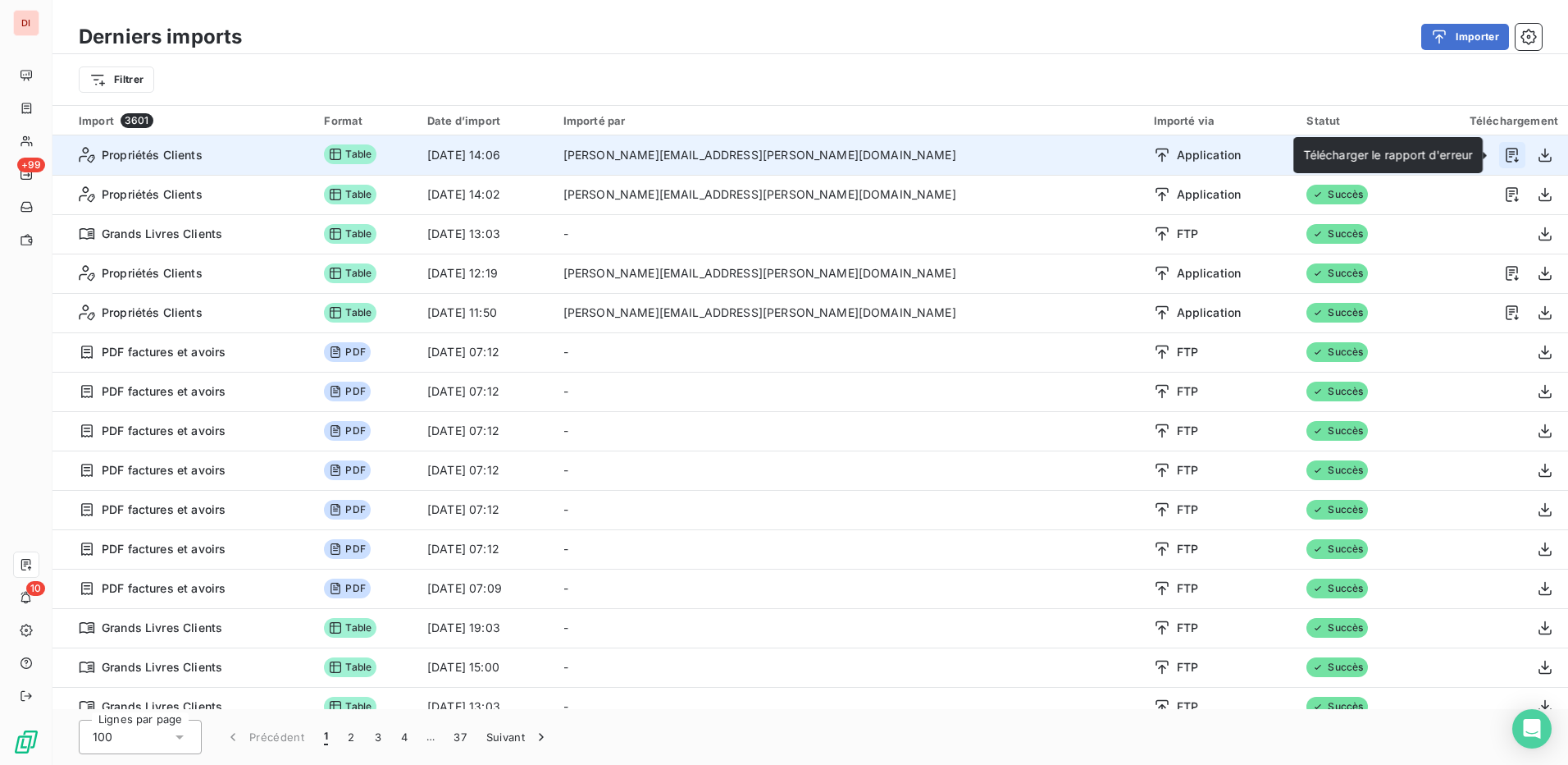
click at [1507, 156] on icon "button" at bounding box center [1513, 155] width 17 height 17
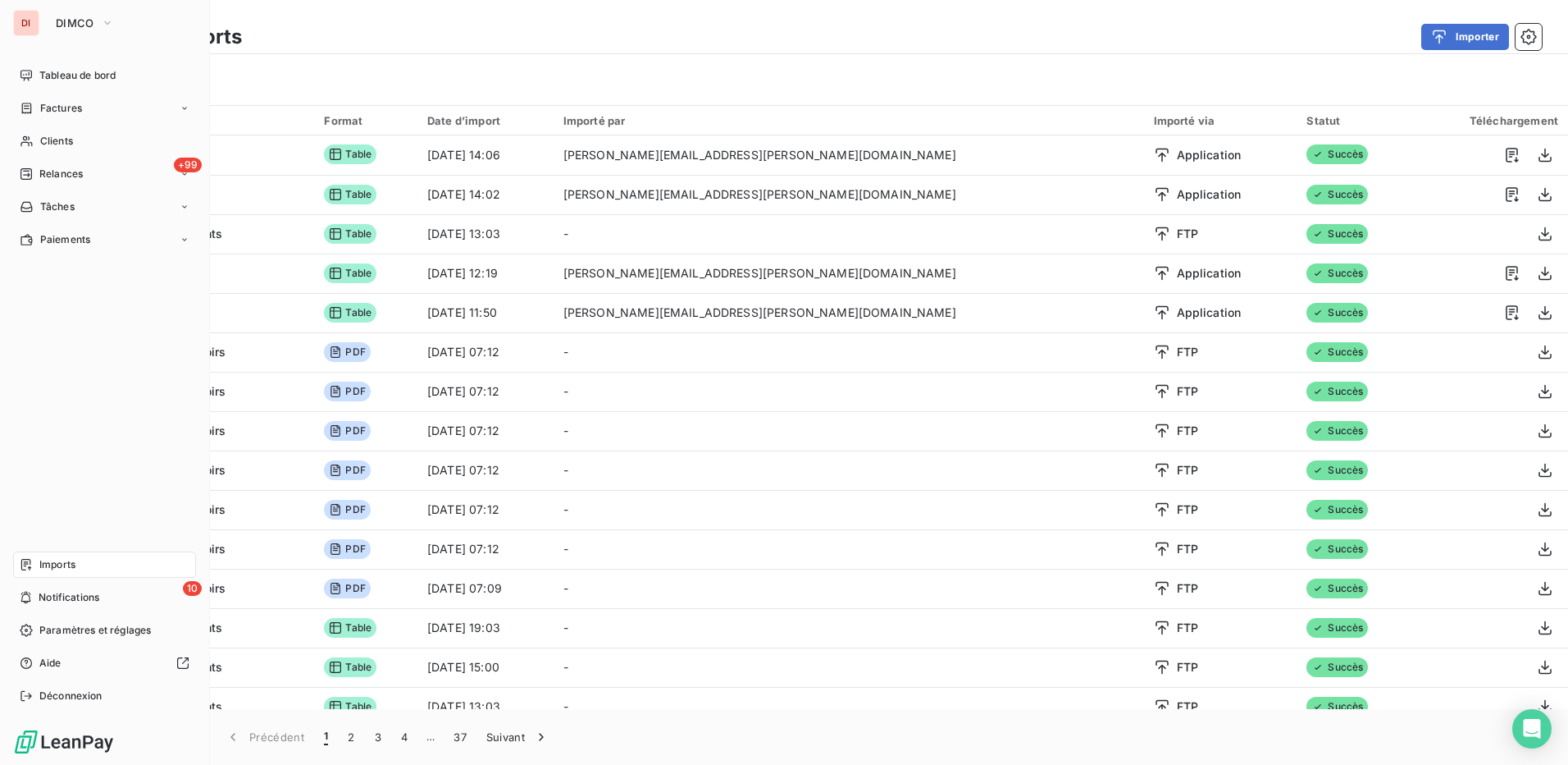
click at [52, 567] on span "Imports" at bounding box center [57, 564] width 36 height 15
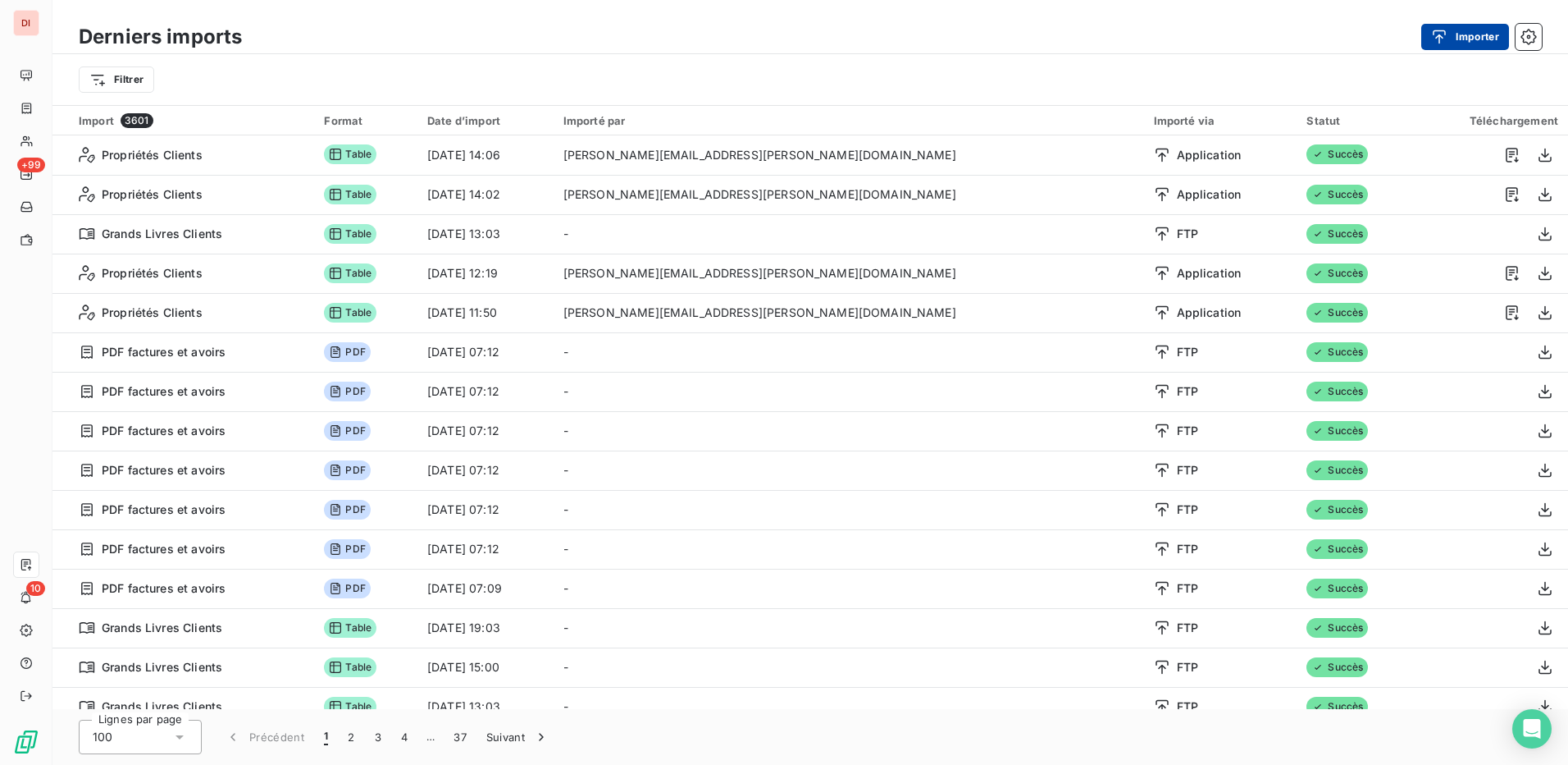
click at [1463, 43] on button "Importer" at bounding box center [1465, 37] width 88 height 27
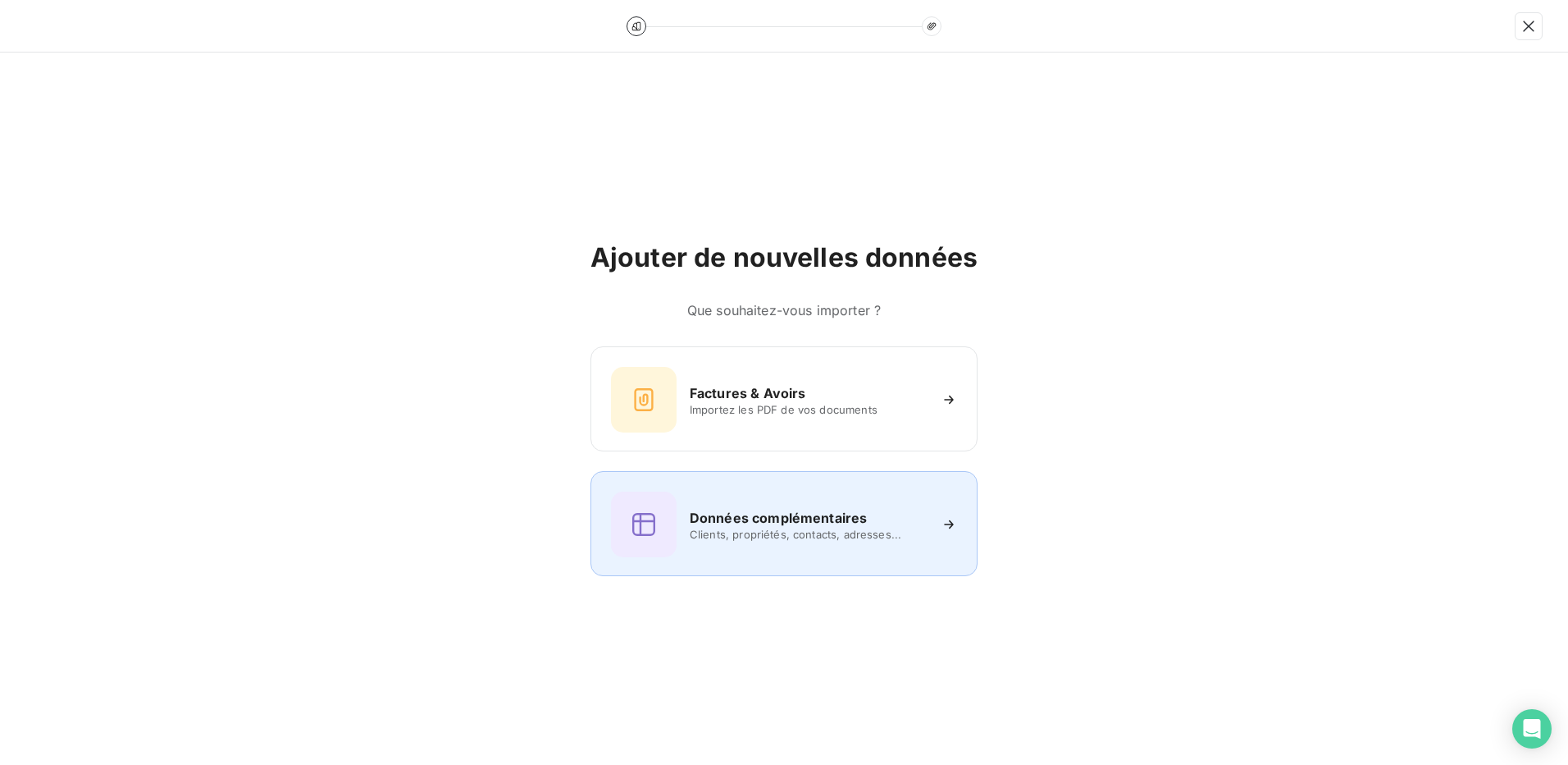
click at [766, 532] on span "Clients, propriétés, contacts, adresses..." at bounding box center [808, 534] width 237 height 13
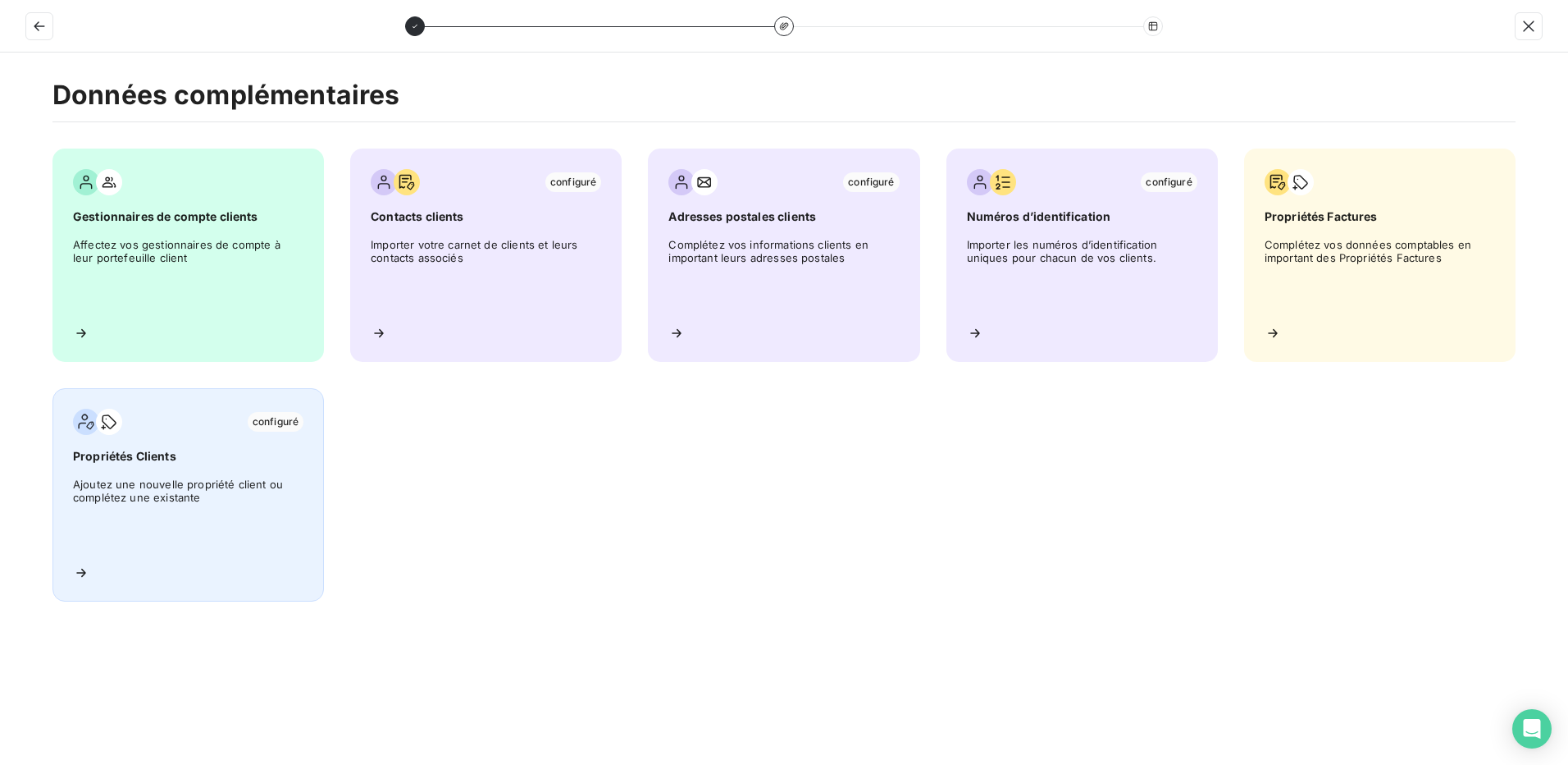
click at [129, 513] on span "Ajoutez une nouvelle propriété client ou complétez une existante" at bounding box center [188, 515] width 230 height 74
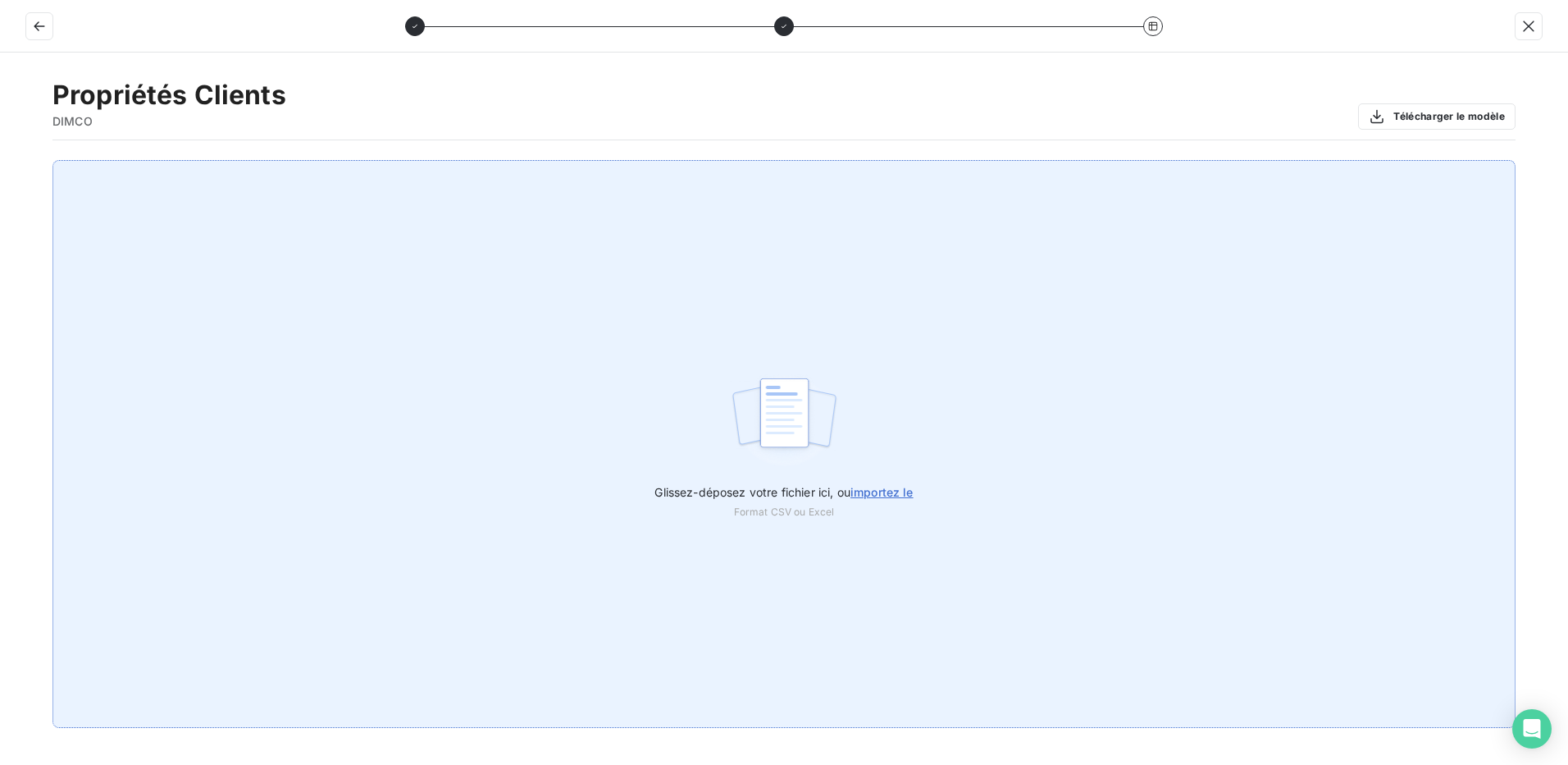
click at [900, 491] on span "importez le" at bounding box center [882, 492] width 63 height 14
click at [1, 161] on input "Glissez-déposez votre fichier ici, ou importez le" at bounding box center [0, 160] width 1 height 1
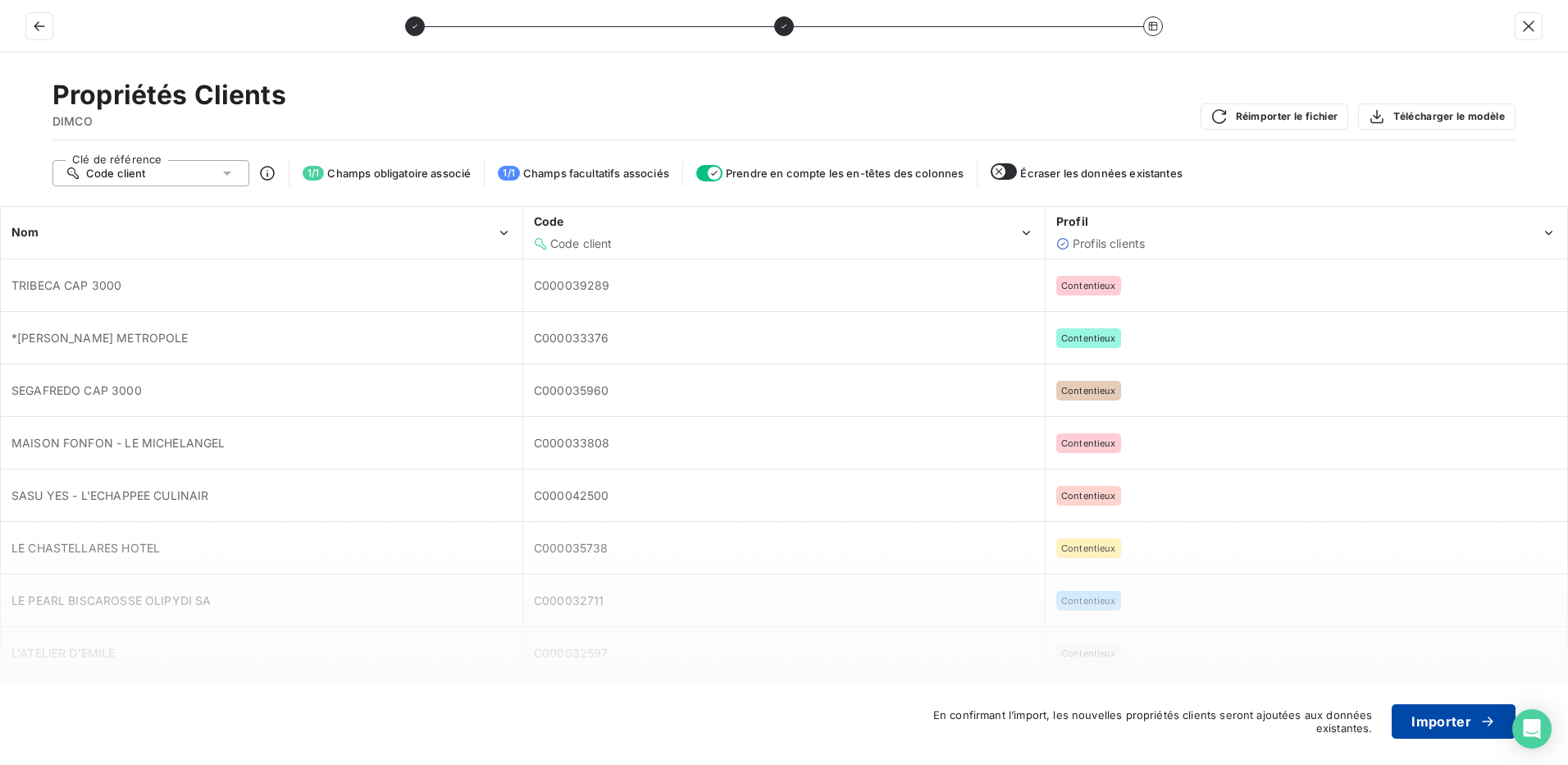
click at [1446, 720] on button "Importer" at bounding box center [1453, 721] width 124 height 35
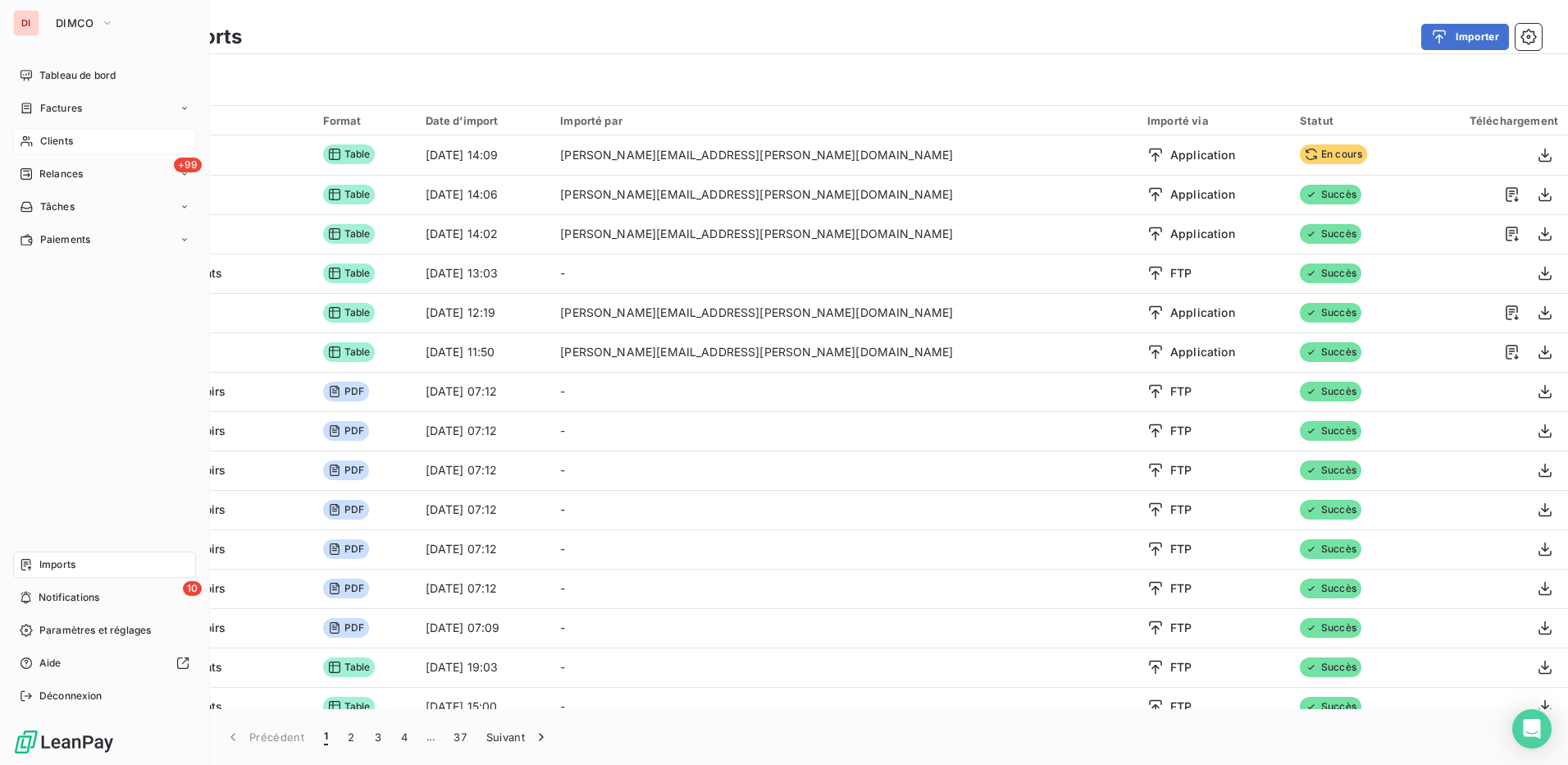
click at [70, 135] on span "Clients" at bounding box center [57, 141] width 33 height 15
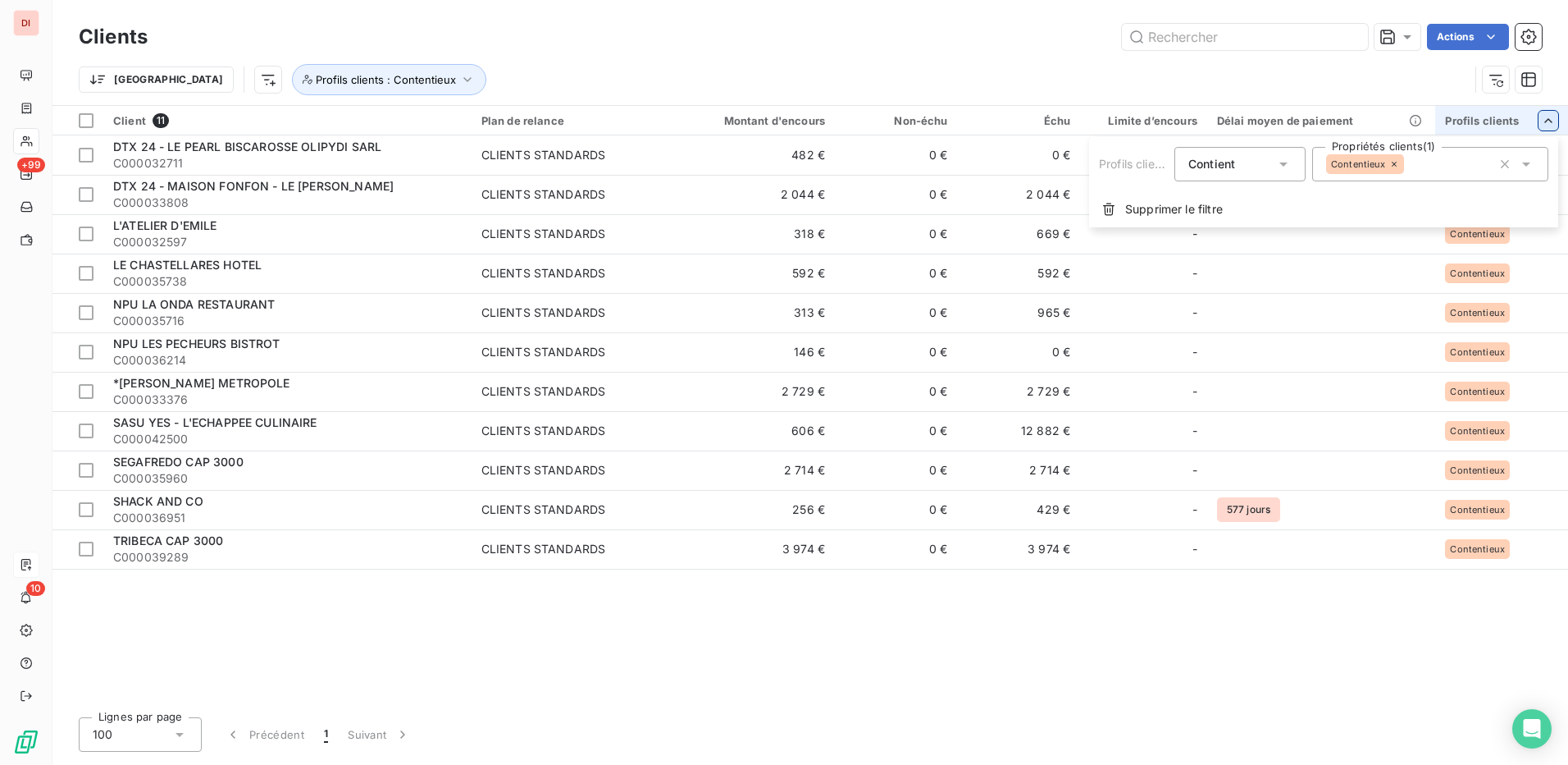
click at [1528, 161] on icon at bounding box center [1527, 164] width 17 height 17
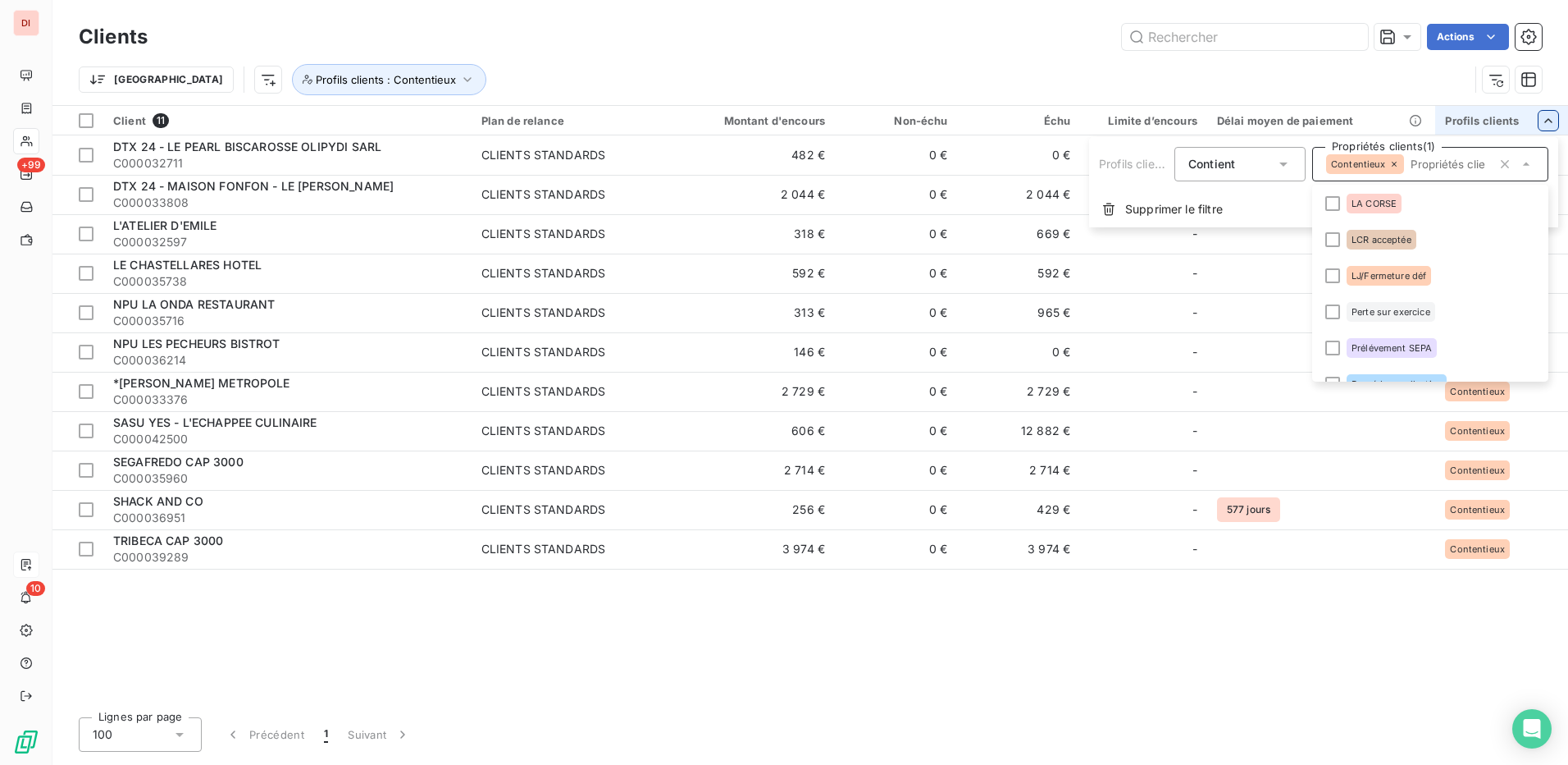
scroll to position [239, 0]
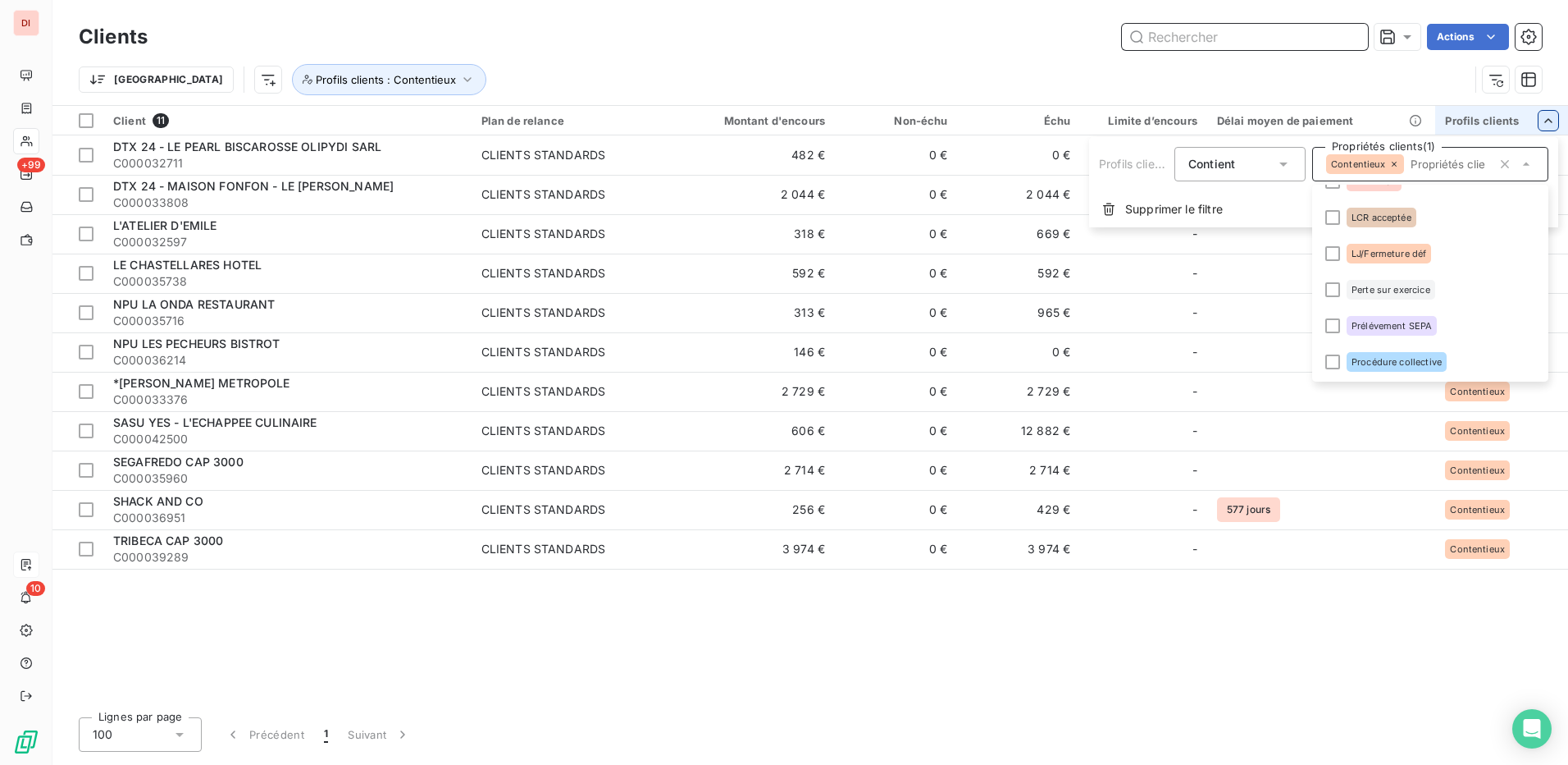
click at [1253, 34] on html "DI +99 10 Clients Actions Trier Profils clients : Contentieux Client 11 Plan de…" at bounding box center [784, 382] width 1568 height 765
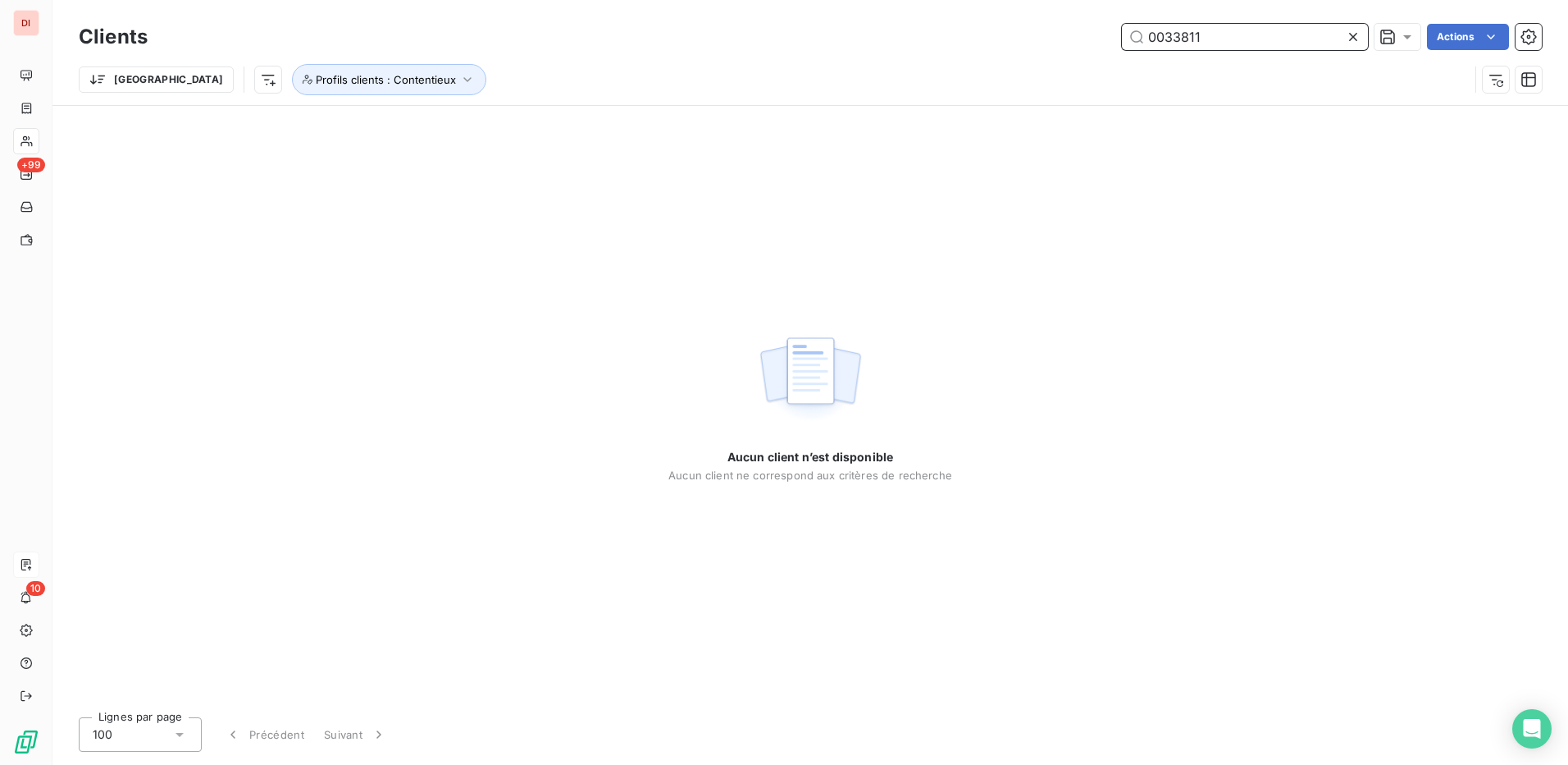
click at [1170, 30] on input "0033811" at bounding box center [1245, 37] width 246 height 27
click at [1147, 34] on input "0033811" at bounding box center [1245, 37] width 246 height 27
click at [1162, 36] on input "0033811" at bounding box center [1245, 37] width 246 height 27
type input "33811"
click at [1353, 42] on icon at bounding box center [1353, 37] width 17 height 17
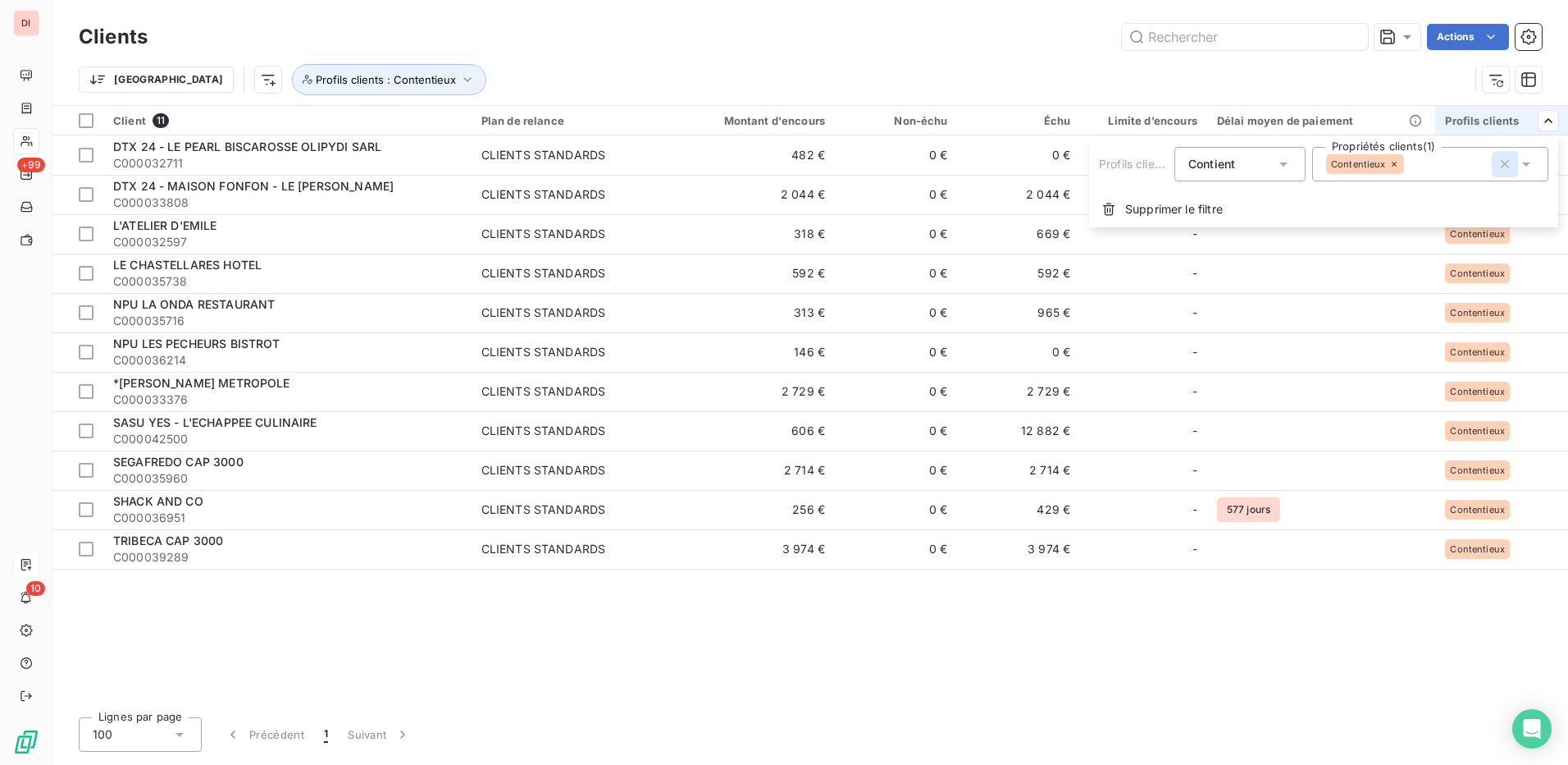
click at [1501, 166] on icon "button" at bounding box center [1505, 164] width 17 height 17
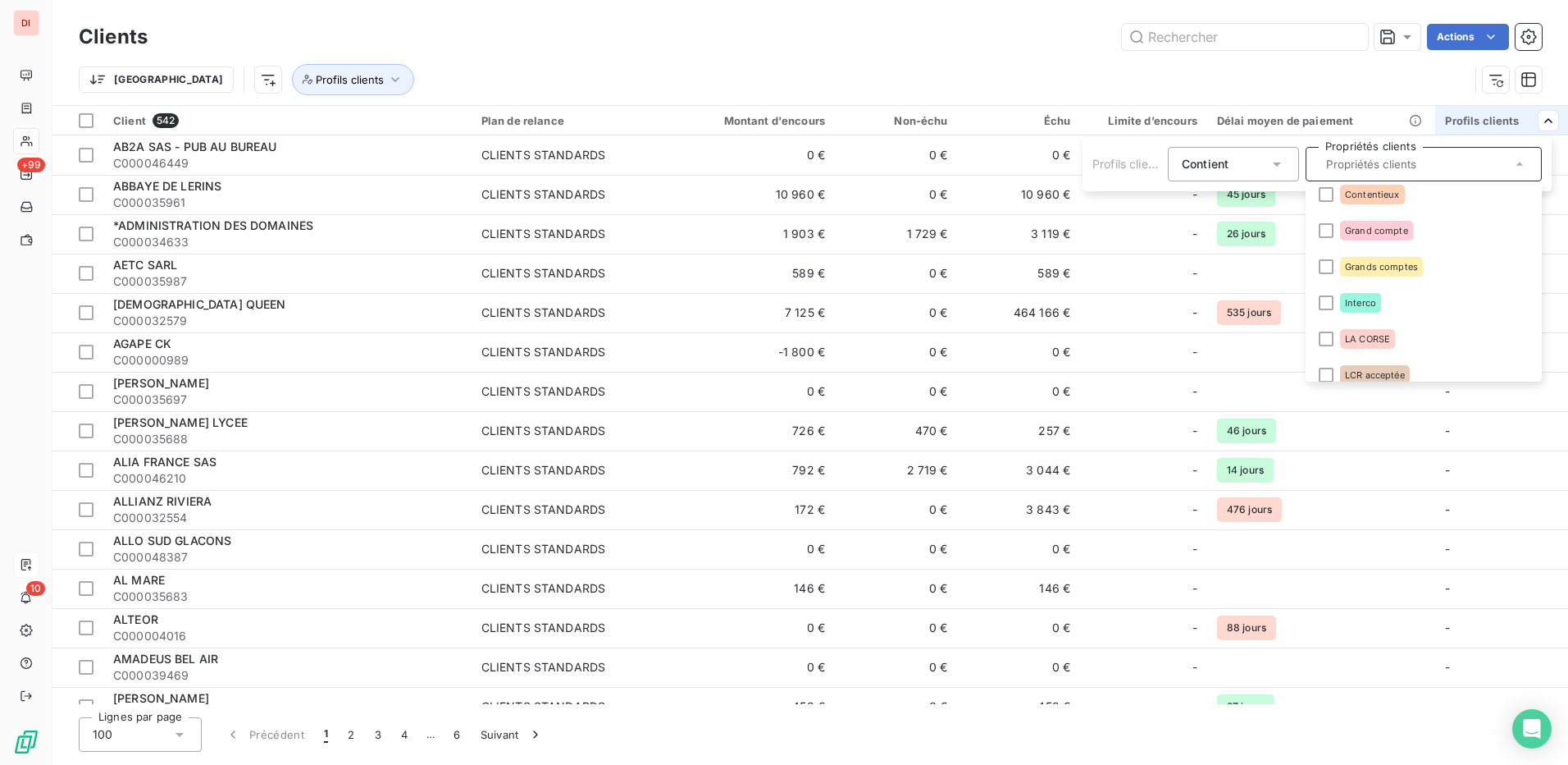
scroll to position [164, 0]
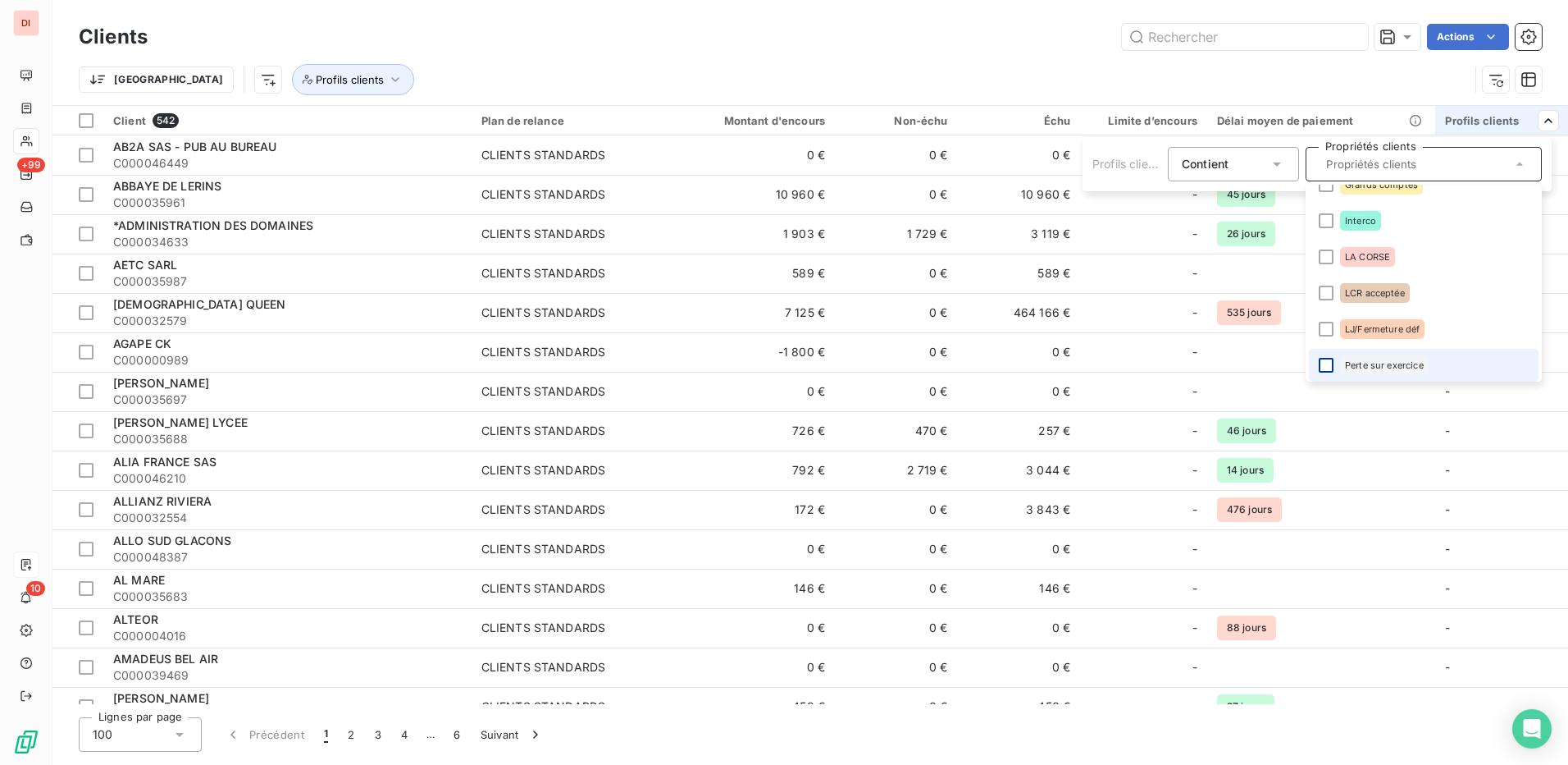
click at [1326, 364] on div at bounding box center [1326, 365] width 15 height 15
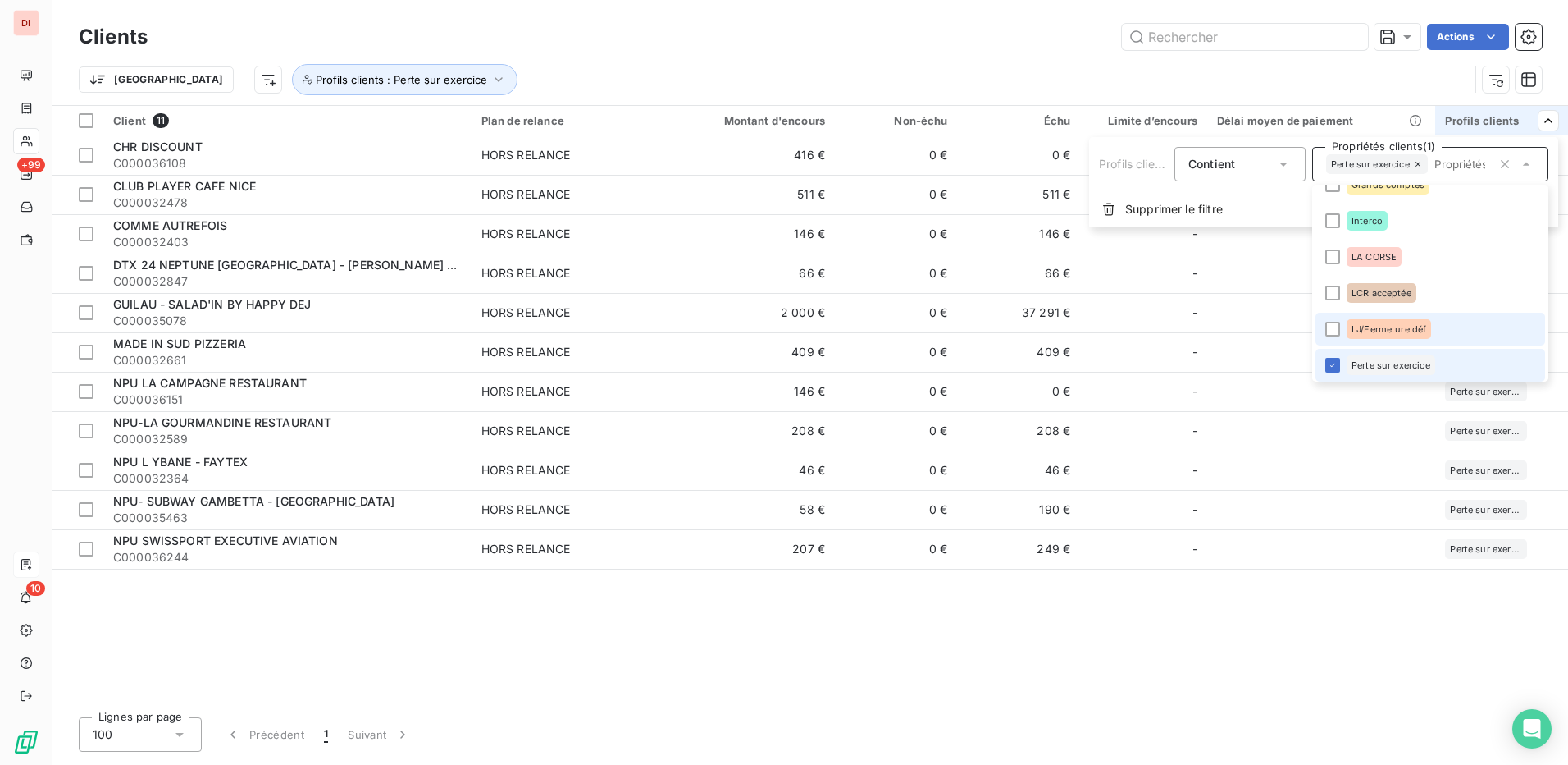
drag, startPoint x: 1334, startPoint y: 366, endPoint x: 1337, endPoint y: 314, distance: 52.1
click at [1334, 366] on icon at bounding box center [1332, 365] width 10 height 10
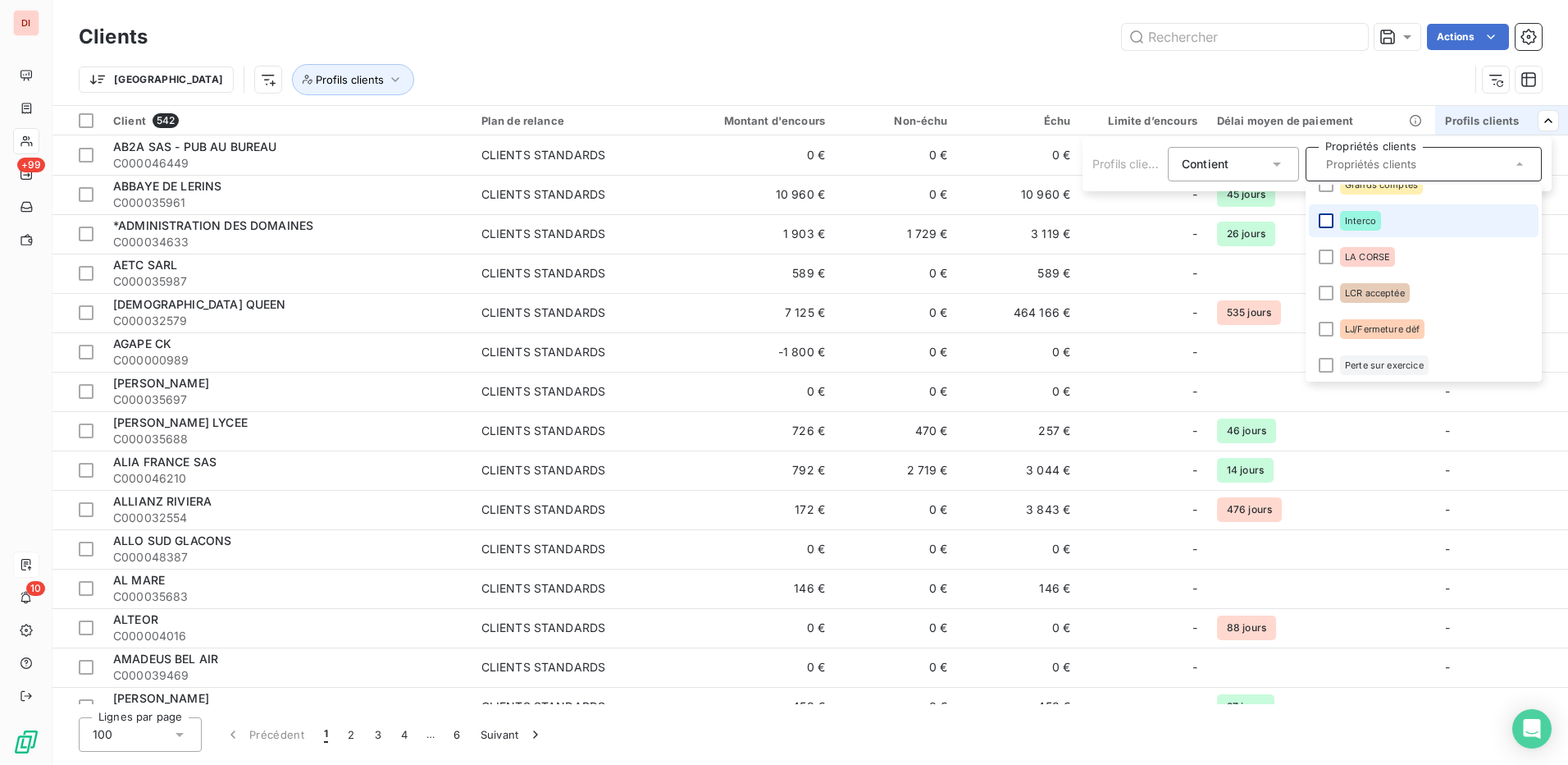
click at [1322, 219] on div at bounding box center [1326, 221] width 15 height 15
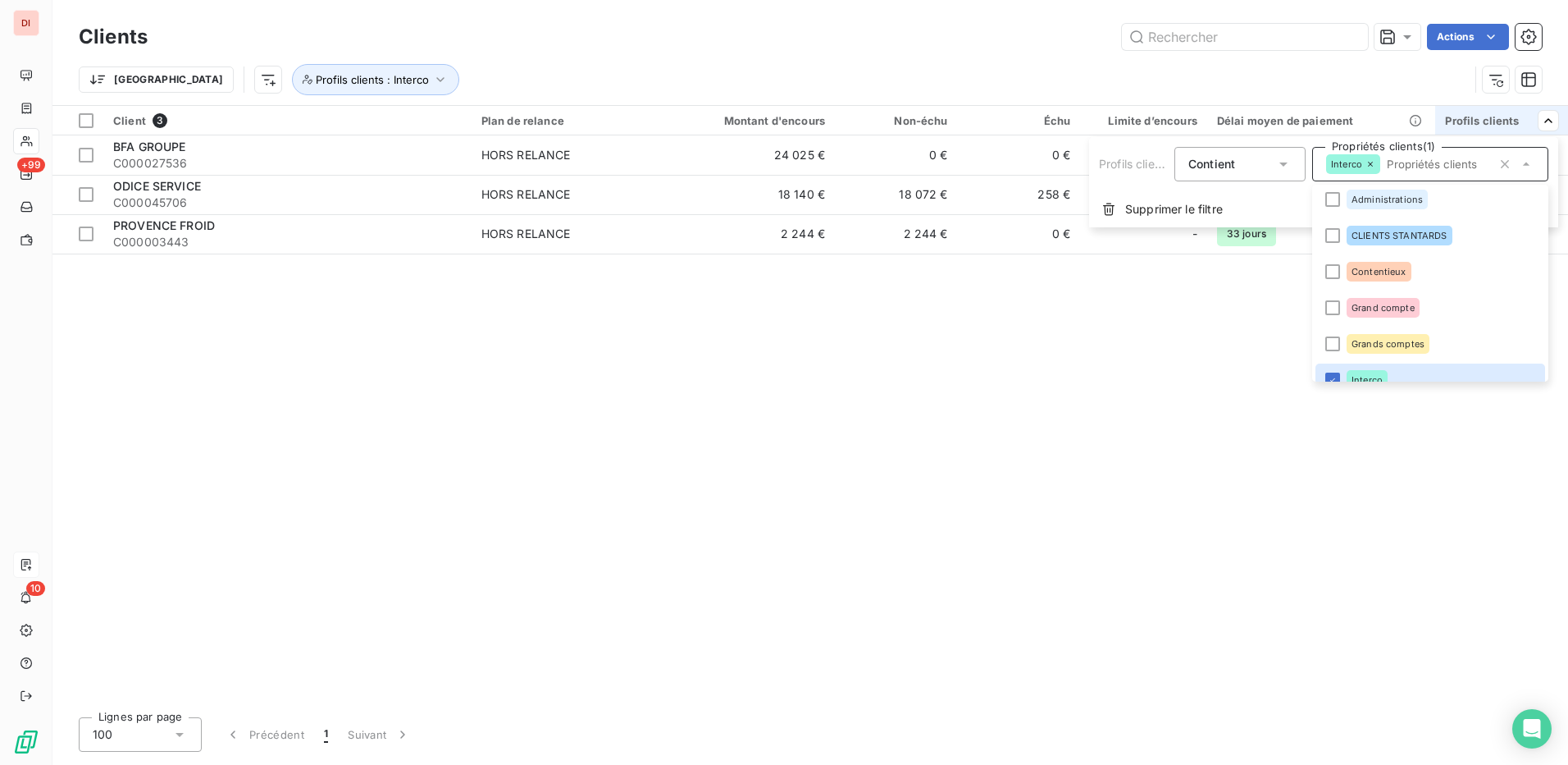
scroll to position [0, 0]
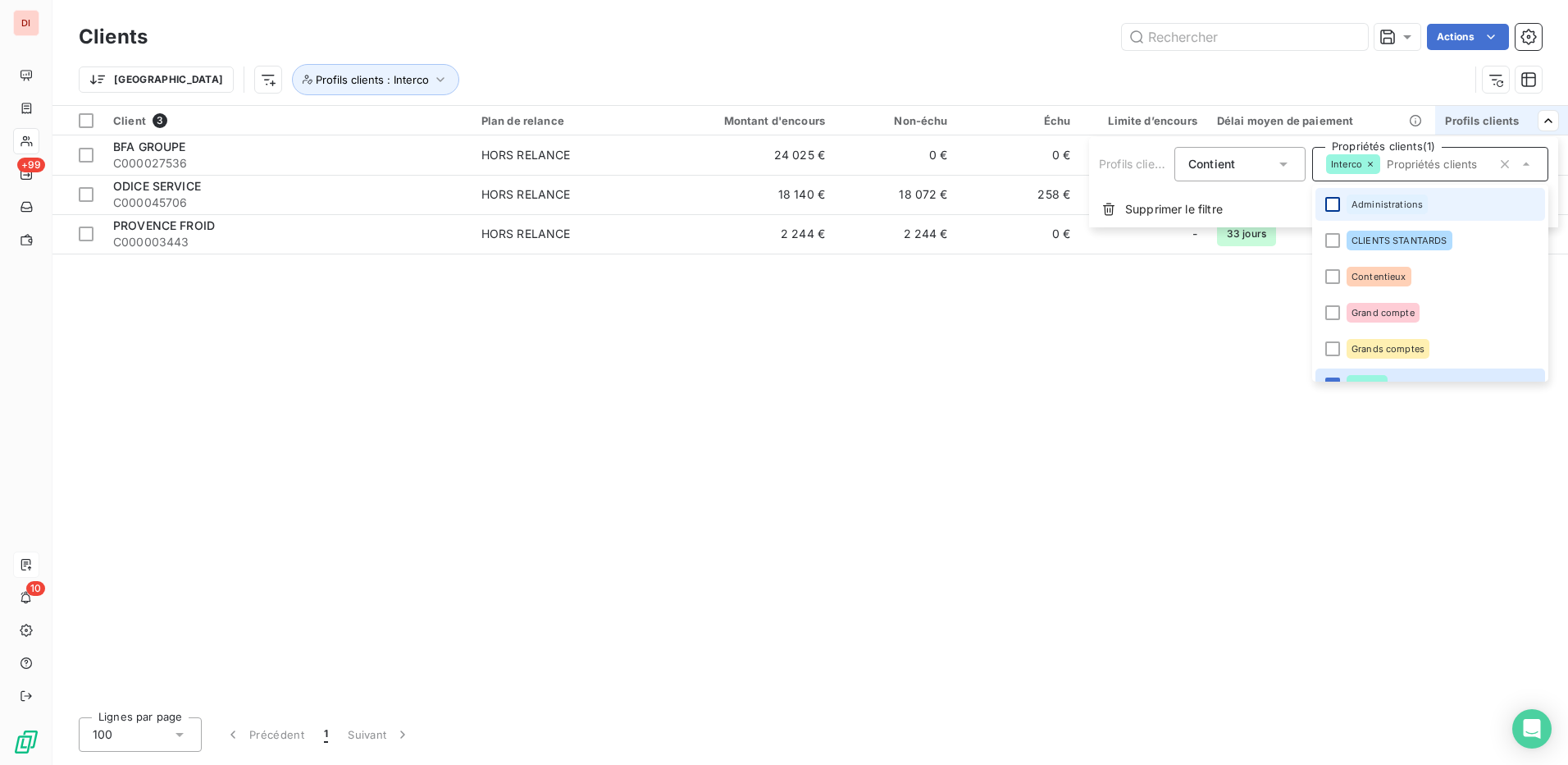
click at [1337, 207] on div at bounding box center [1333, 205] width 15 height 15
click at [1407, 164] on icon at bounding box center [1410, 164] width 10 height 10
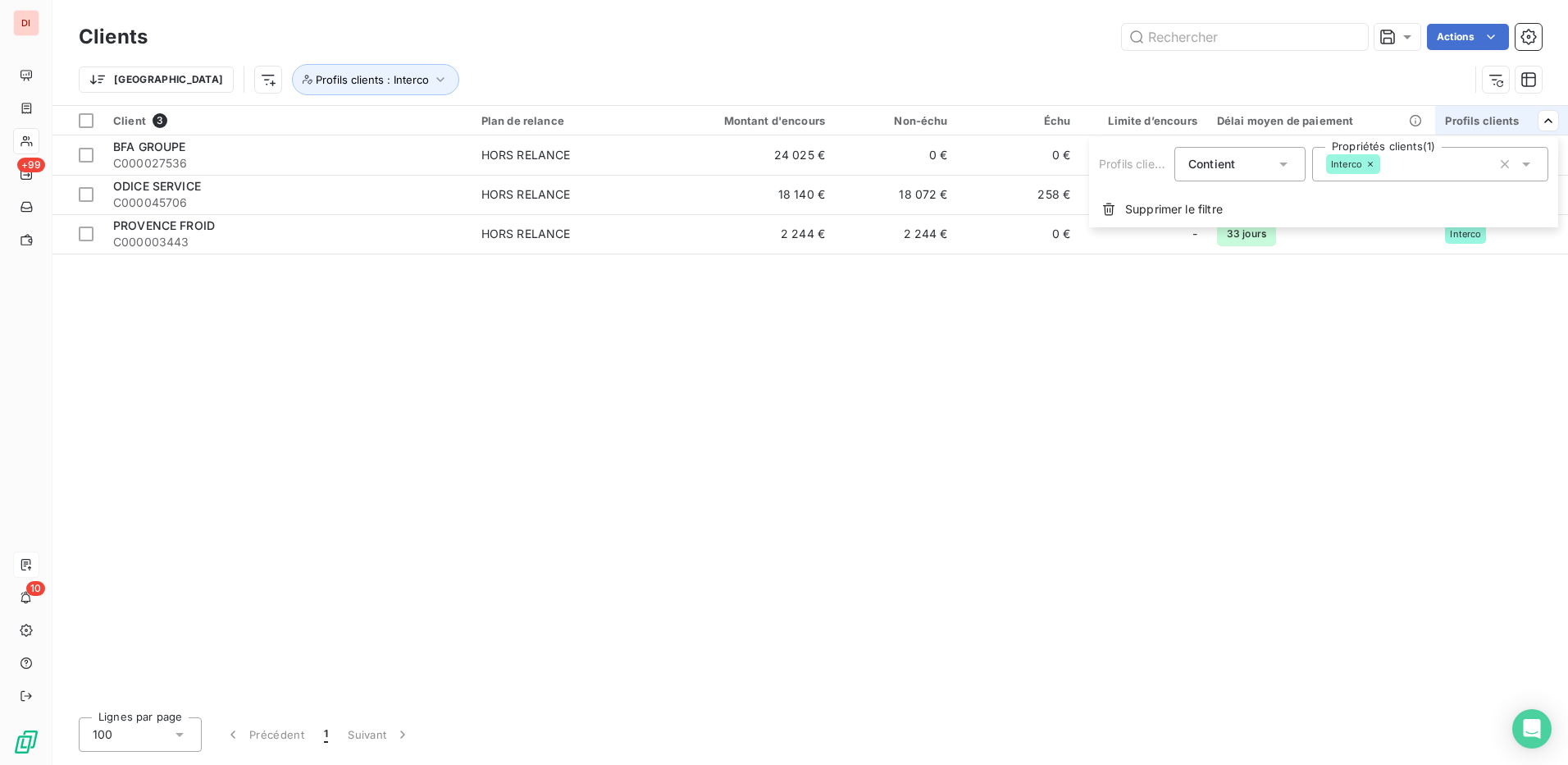
click at [1369, 167] on icon at bounding box center [1370, 164] width 10 height 10
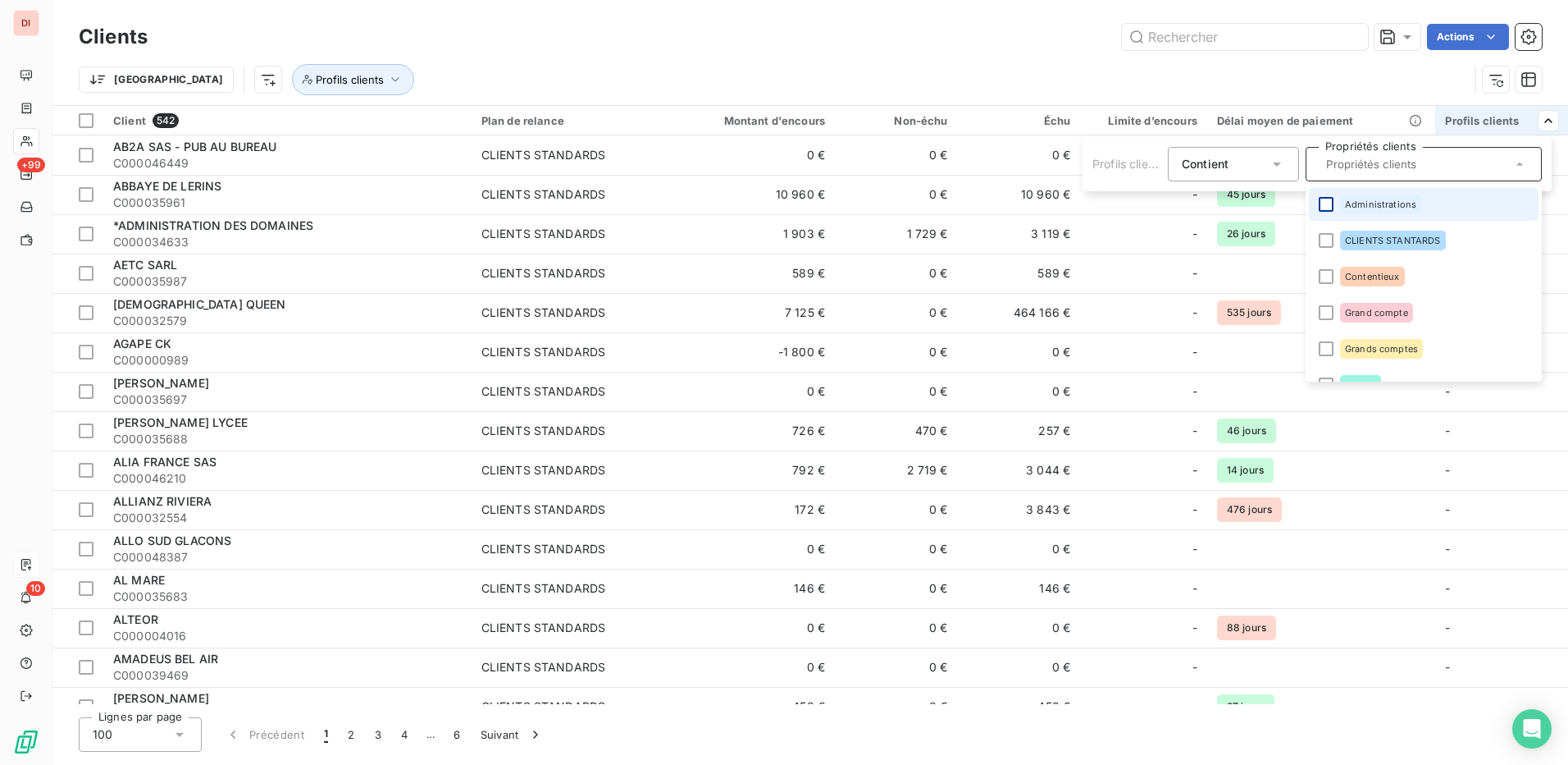
click at [1325, 205] on div at bounding box center [1326, 205] width 15 height 15
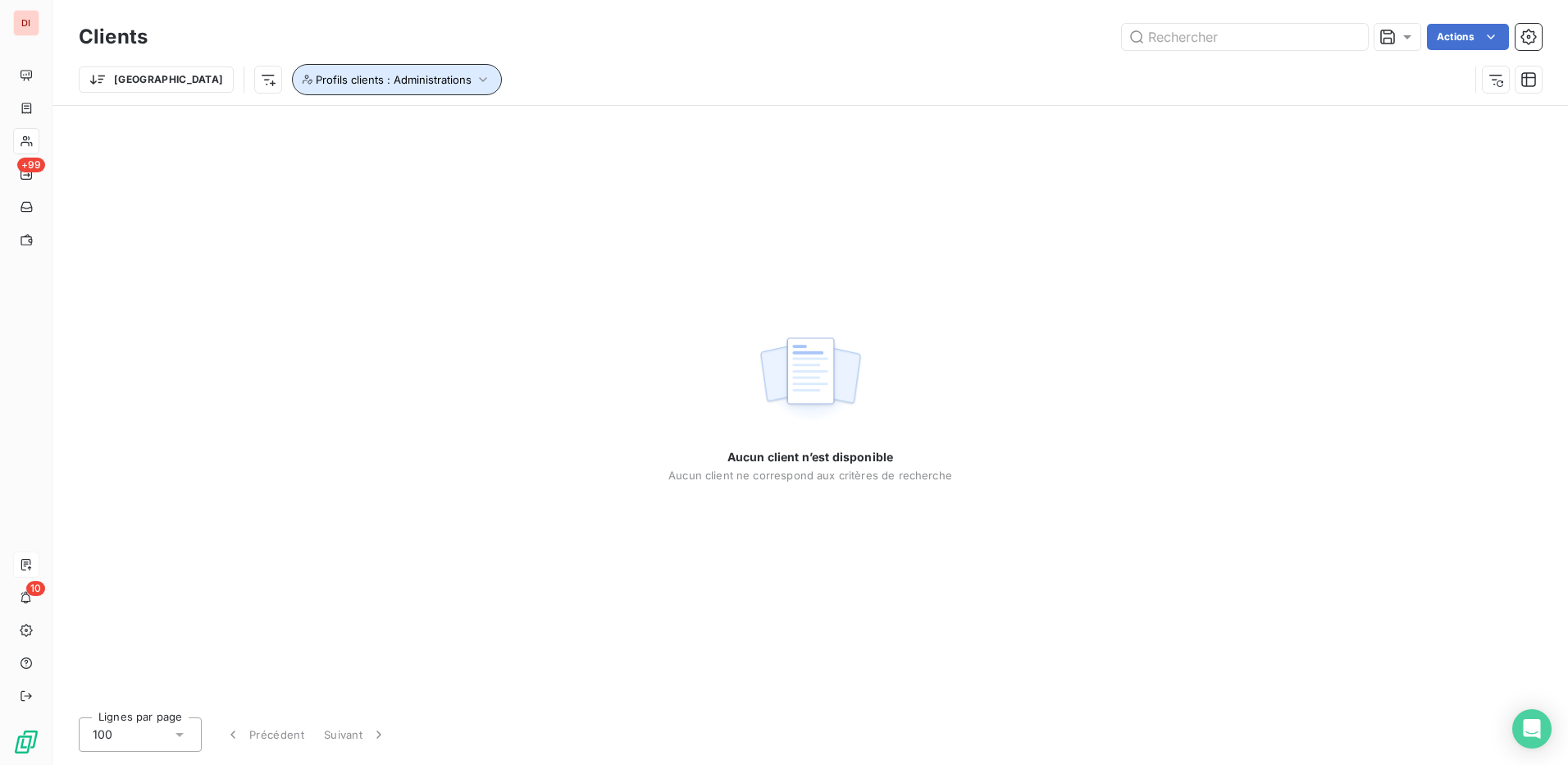
click at [475, 87] on icon "button" at bounding box center [483, 80] width 17 height 17
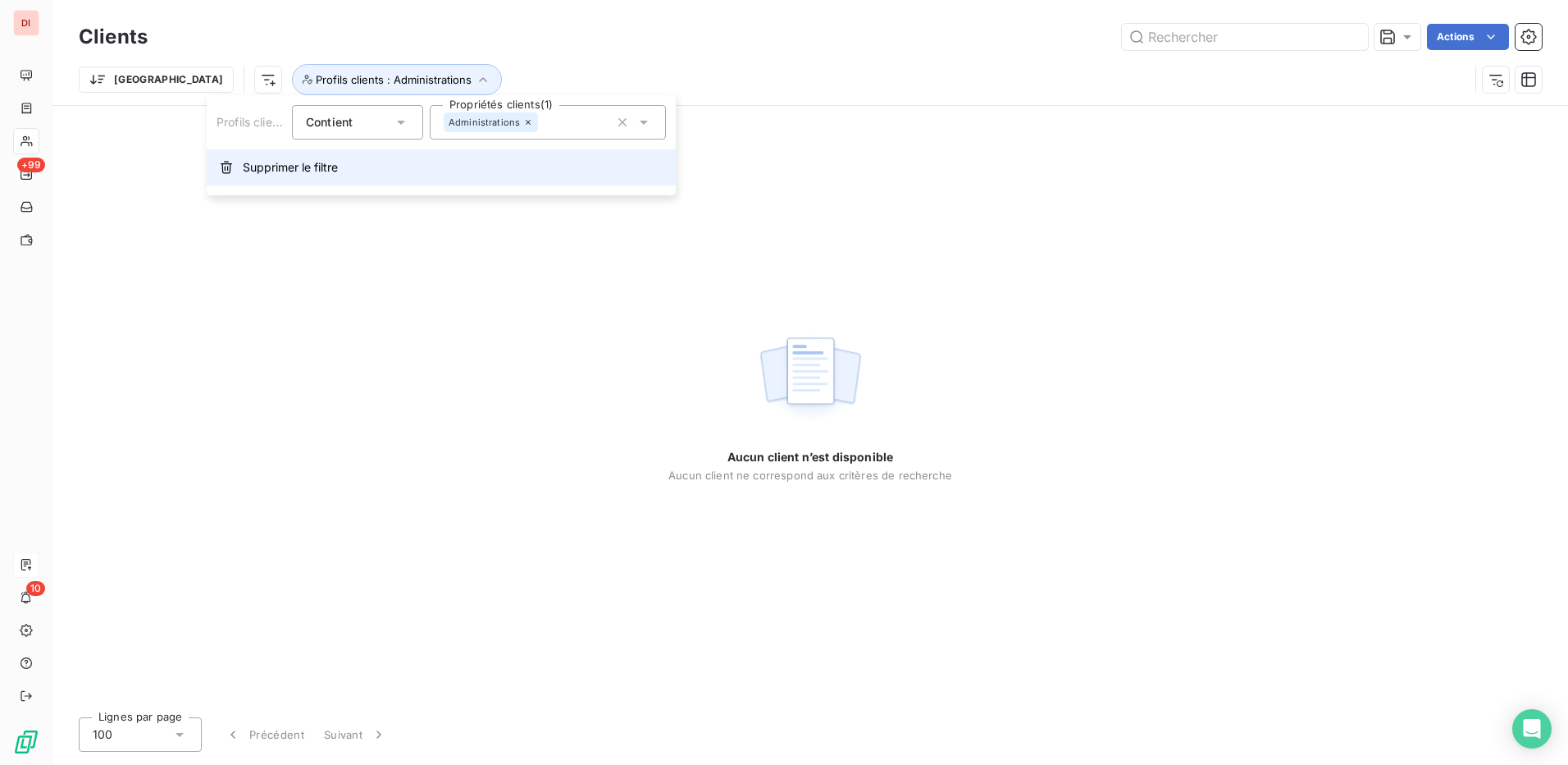
click at [357, 157] on button "Supprimer le filtre" at bounding box center [441, 167] width 469 height 36
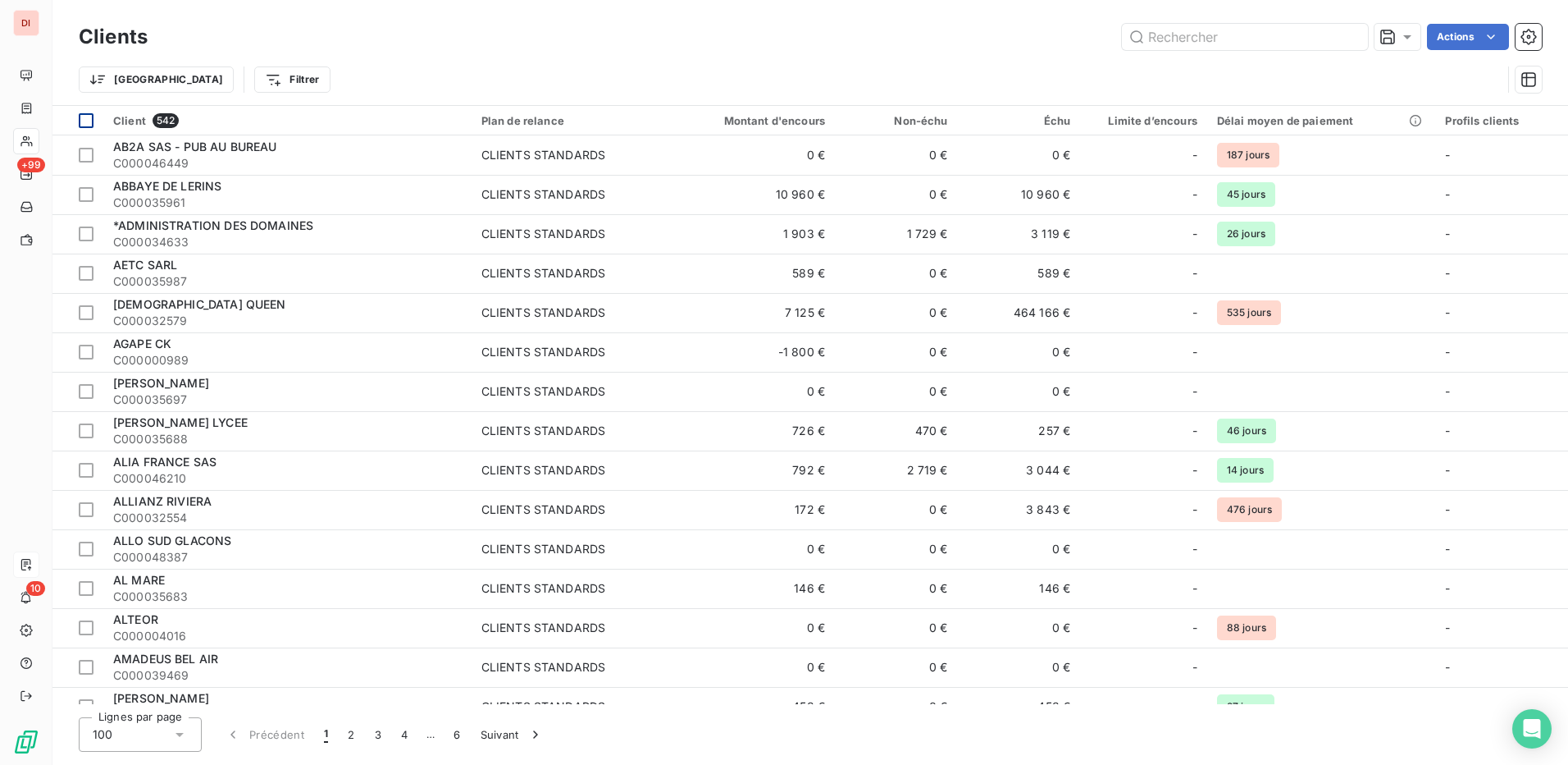
click at [84, 118] on div at bounding box center [86, 120] width 15 height 15
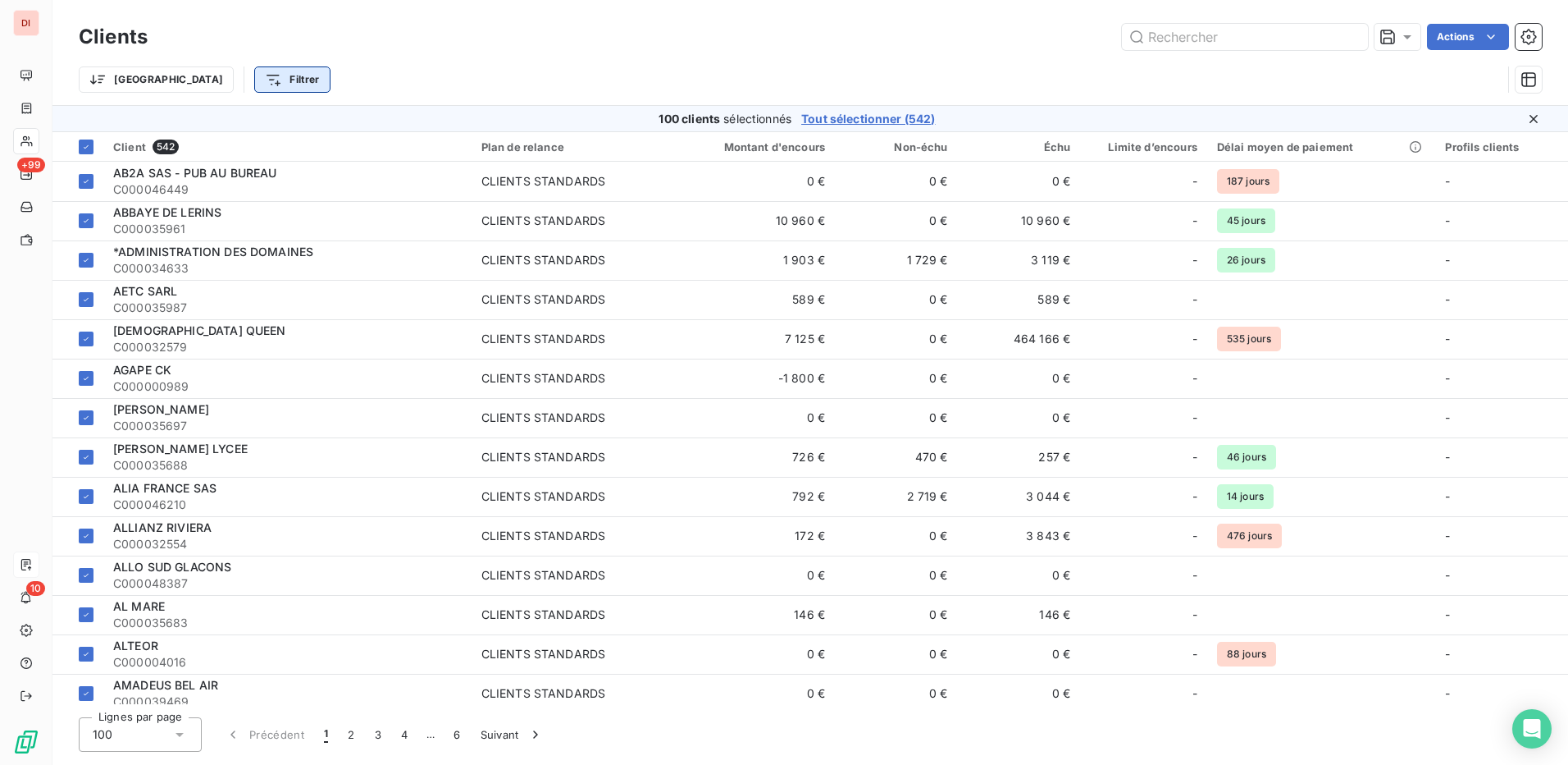
click at [214, 83] on html "DI +99 10 Clients Actions Trier Filtrer 100 clients sélectionnés Tout sélection…" at bounding box center [784, 382] width 1568 height 765
click at [307, 131] on input "m" at bounding box center [289, 125] width 207 height 35
type input "mairie"
click at [384, 41] on html "DI +99 10 Clients Actions Trier Filtrer mairie Rechercher et sélectionner 100 c…" at bounding box center [784, 382] width 1568 height 765
click at [224, 83] on html "DI +99 10 Clients Actions Trier Filtrer 100 clients sélectionnés Tout sélection…" at bounding box center [784, 382] width 1568 height 765
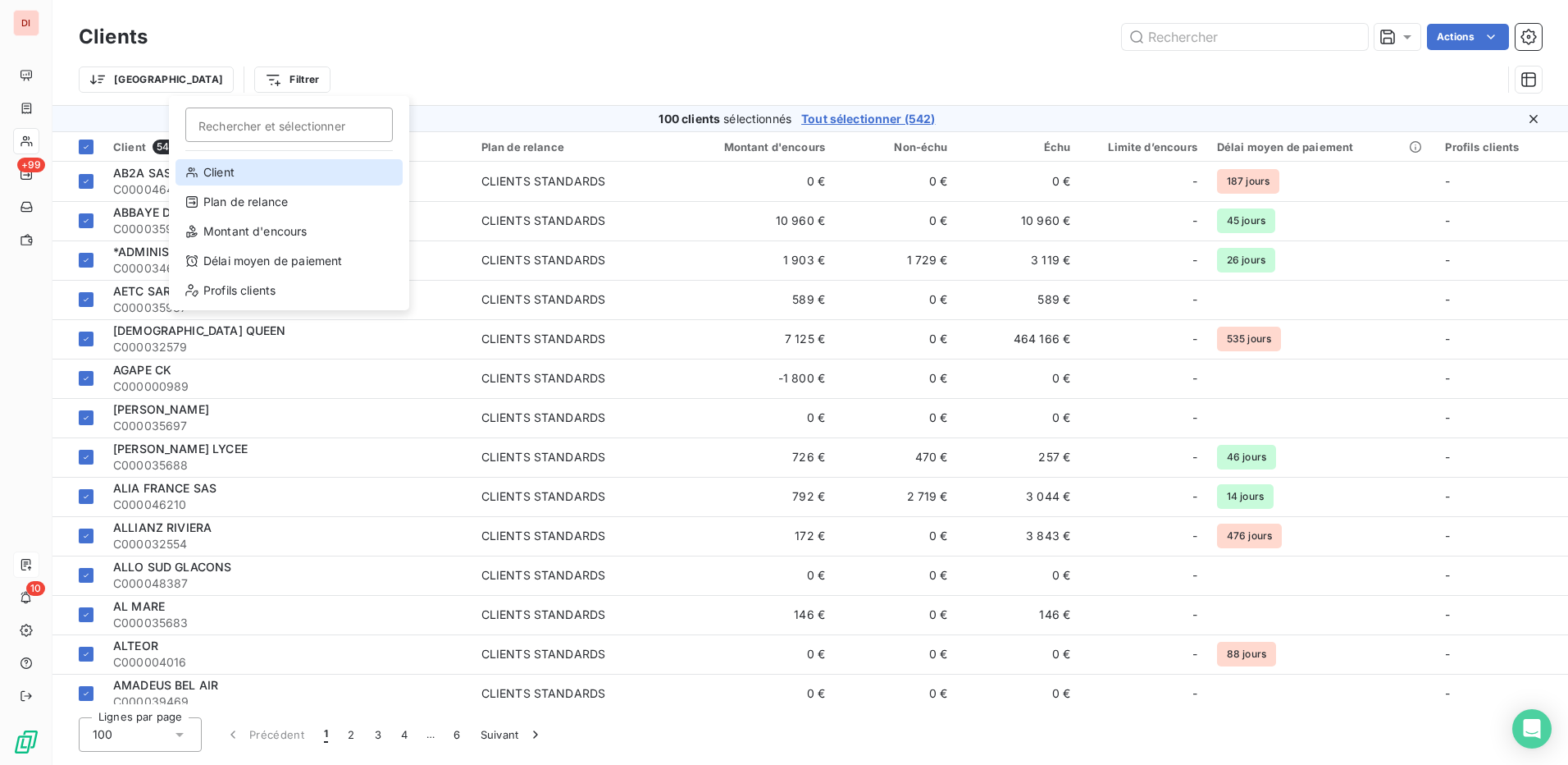
click at [237, 173] on div "Client" at bounding box center [289, 172] width 227 height 27
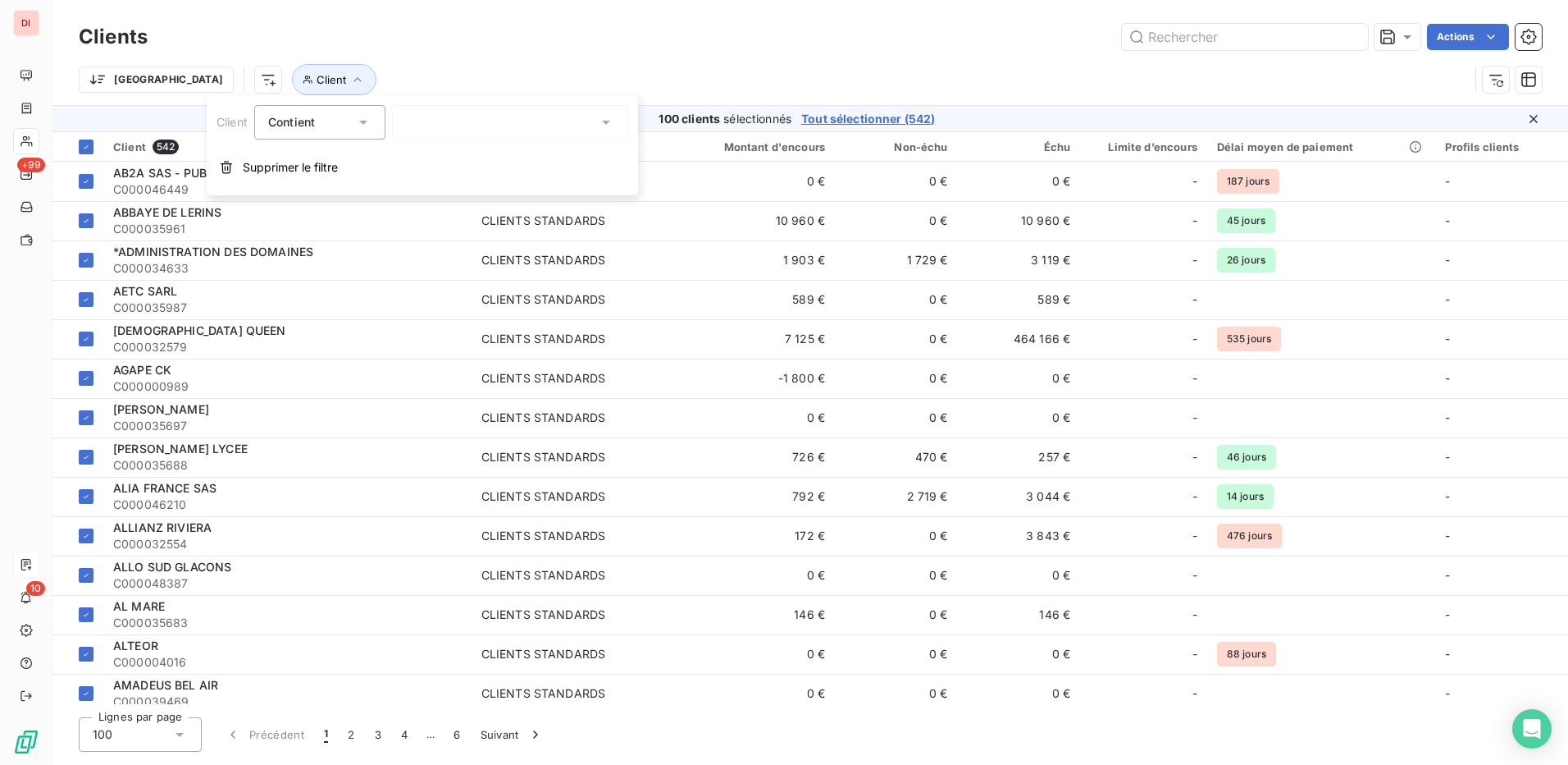
click at [539, 126] on div at bounding box center [511, 122] width 237 height 35
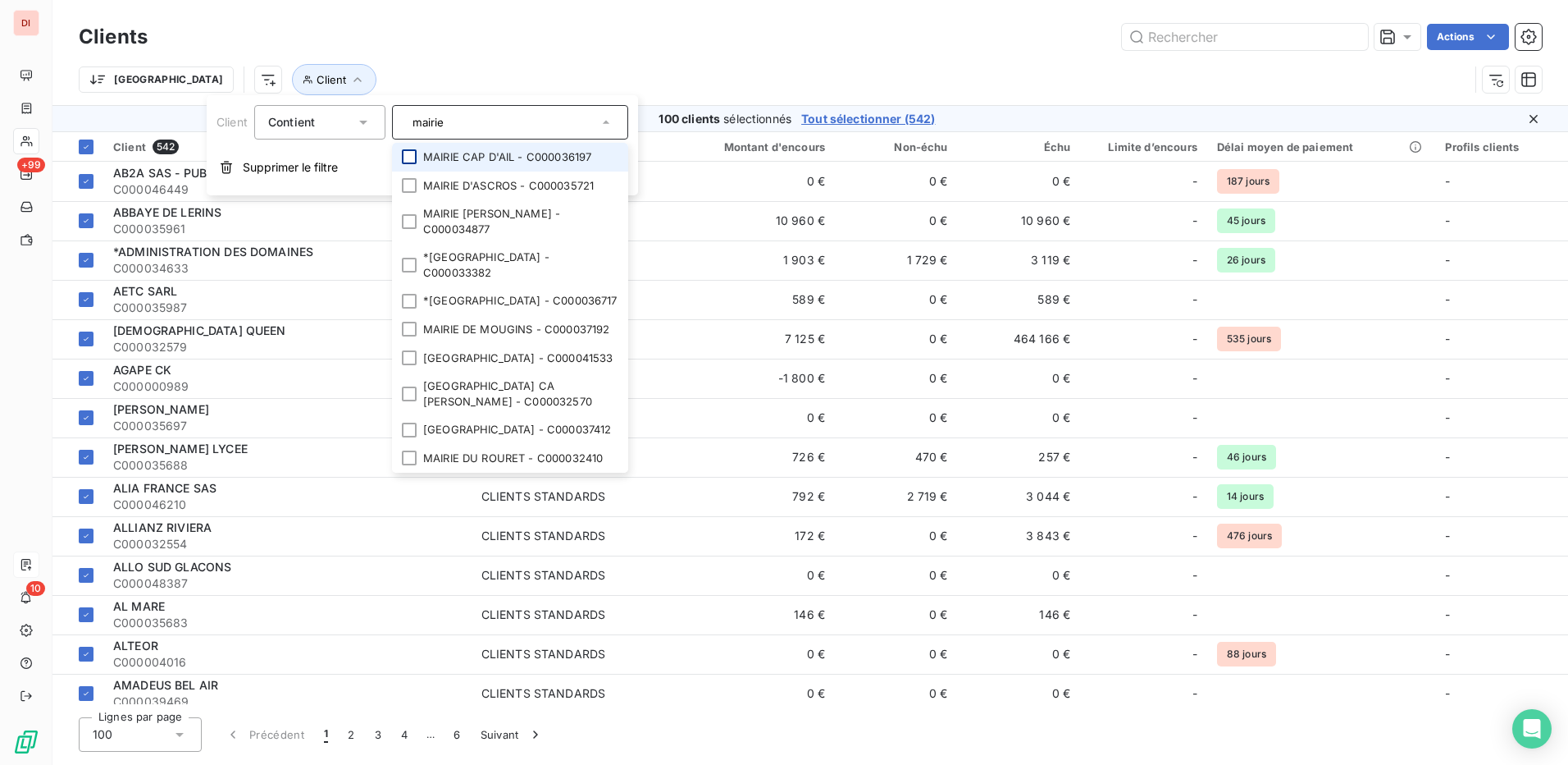
type input "mairie"
click at [409, 158] on div at bounding box center [409, 157] width 15 height 15
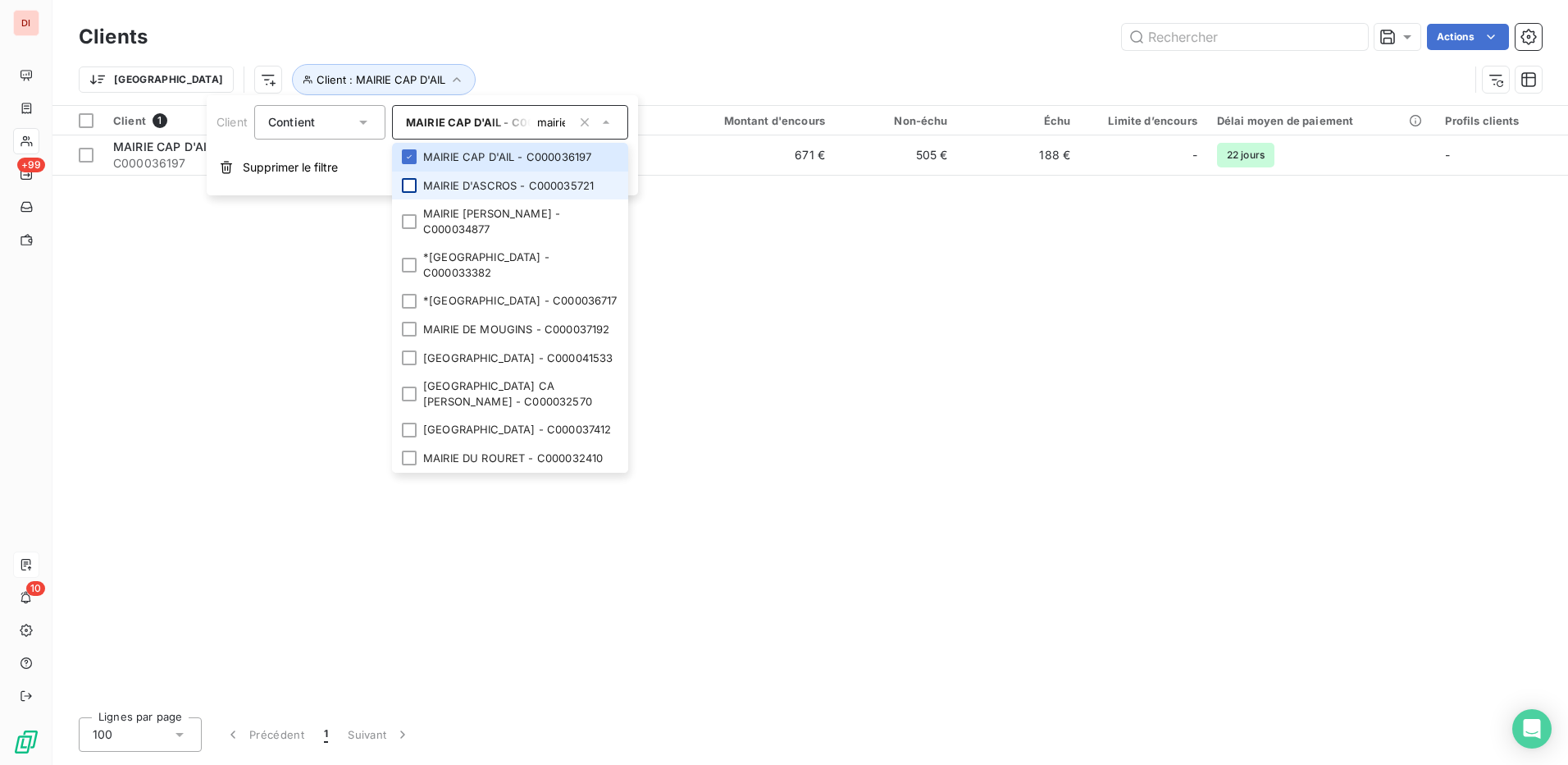
click at [416, 190] on div at bounding box center [409, 185] width 15 height 15
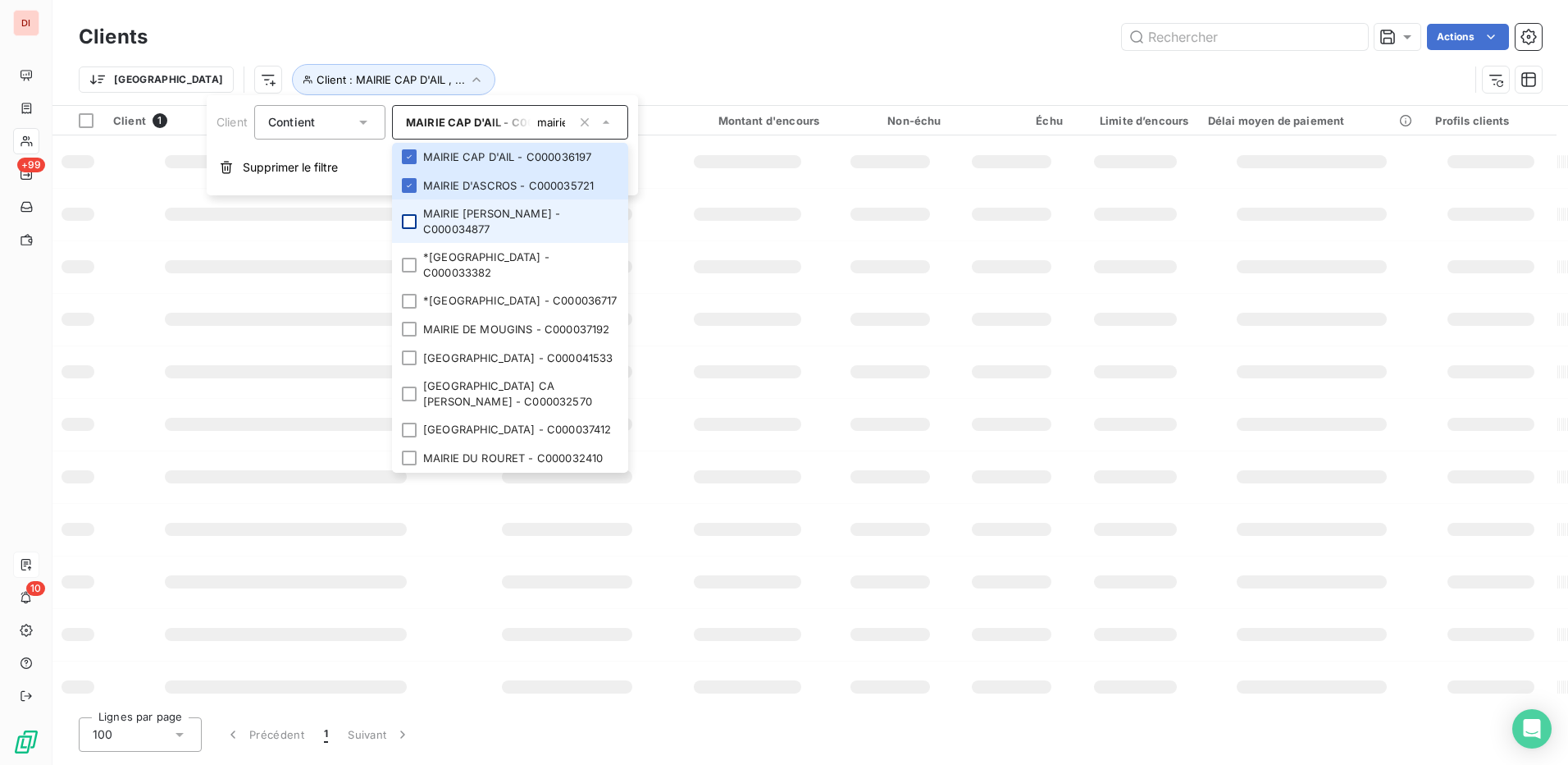
click at [415, 214] on div at bounding box center [409, 221] width 15 height 15
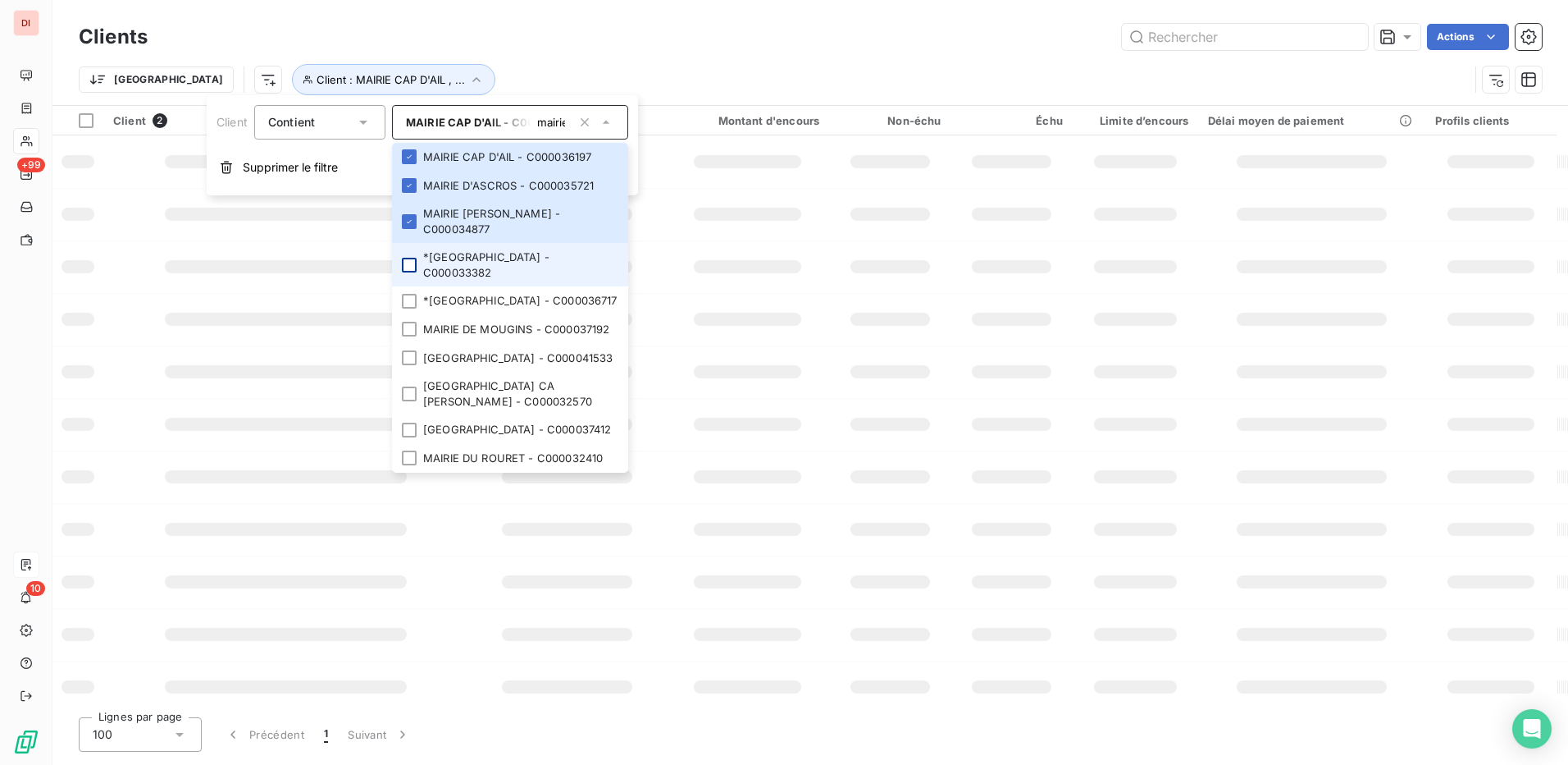
click at [414, 258] on div at bounding box center [409, 265] width 15 height 15
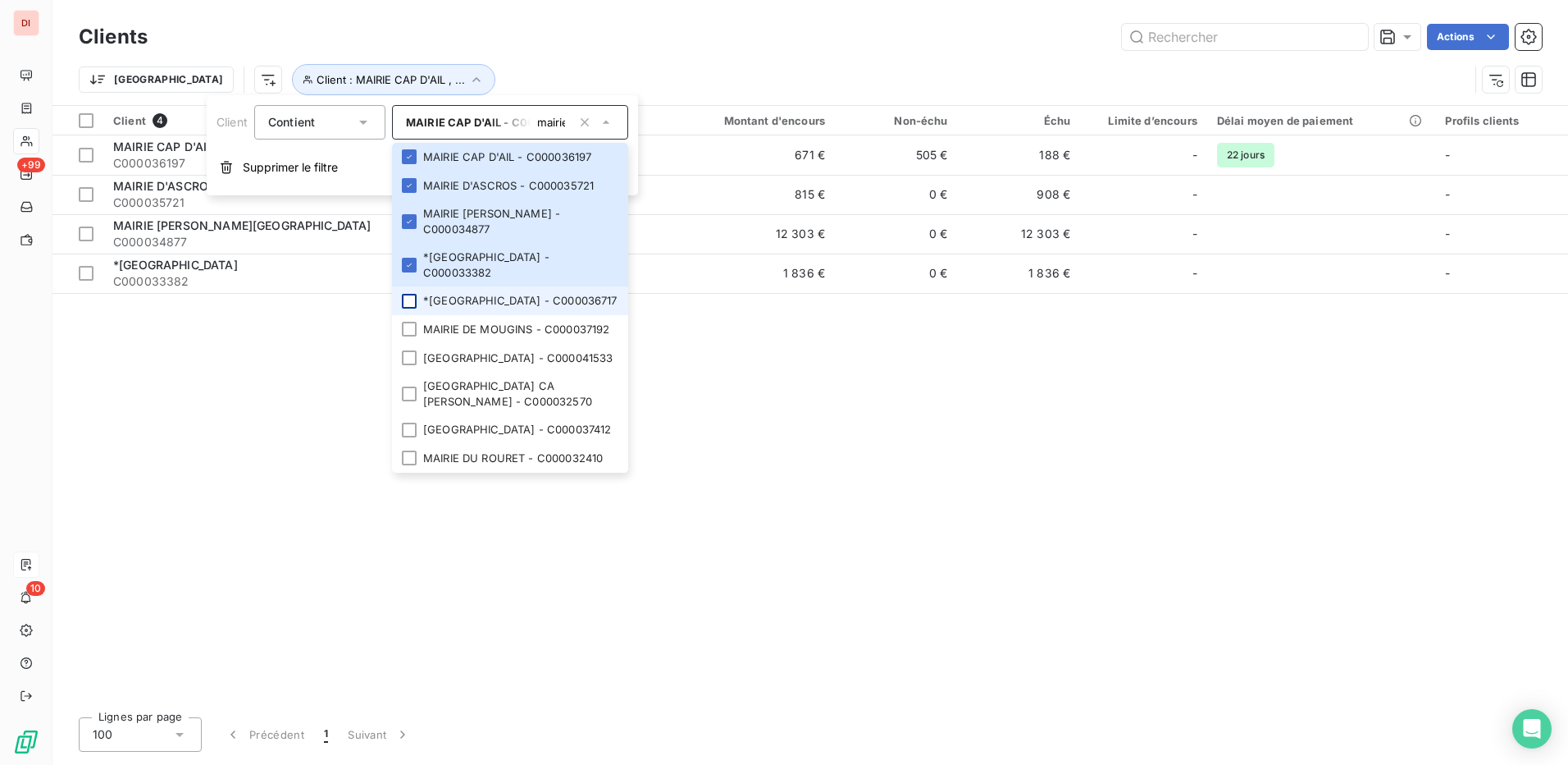
click at [413, 294] on div at bounding box center [409, 301] width 15 height 15
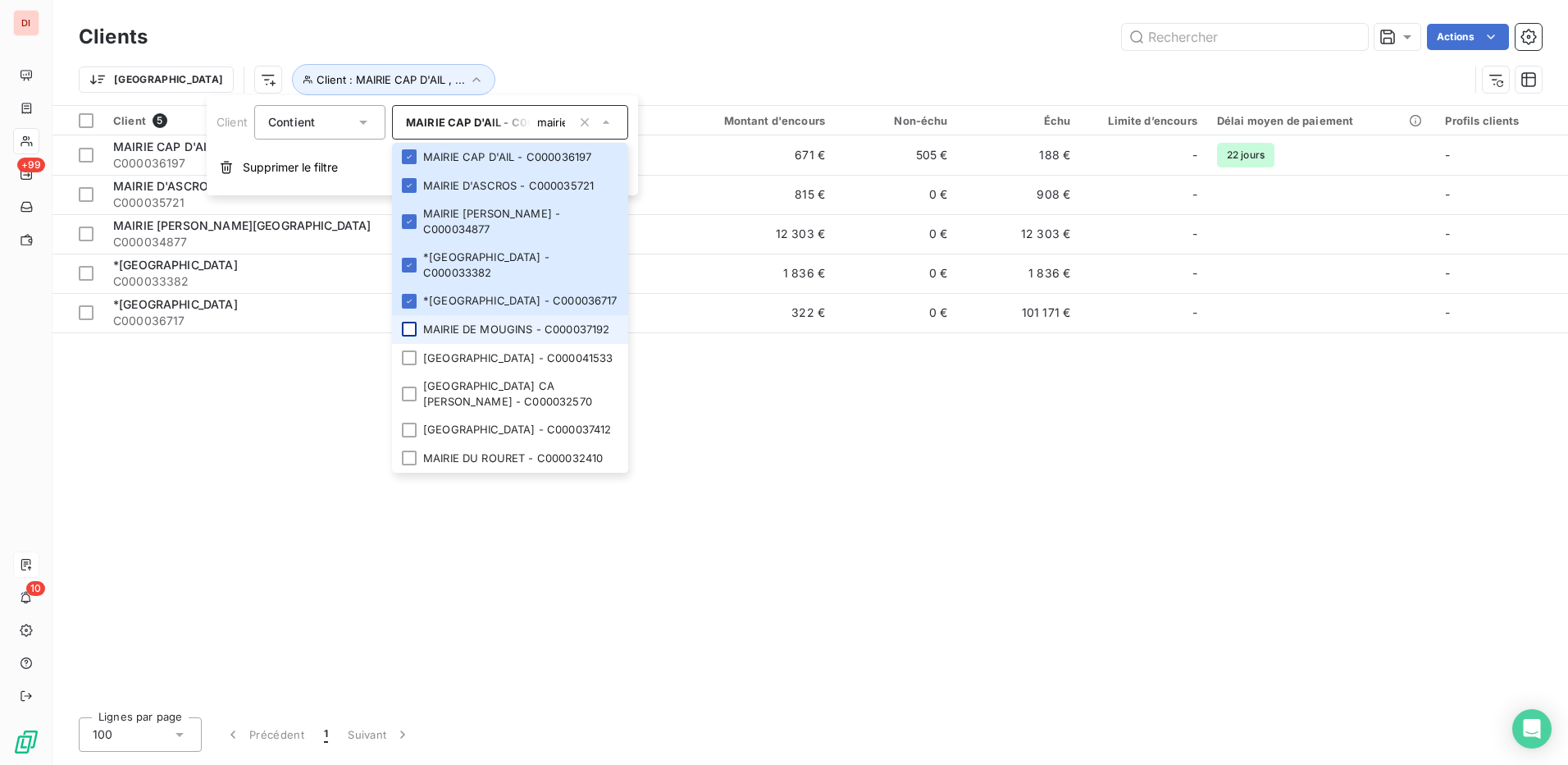
click at [410, 322] on div at bounding box center [409, 329] width 15 height 15
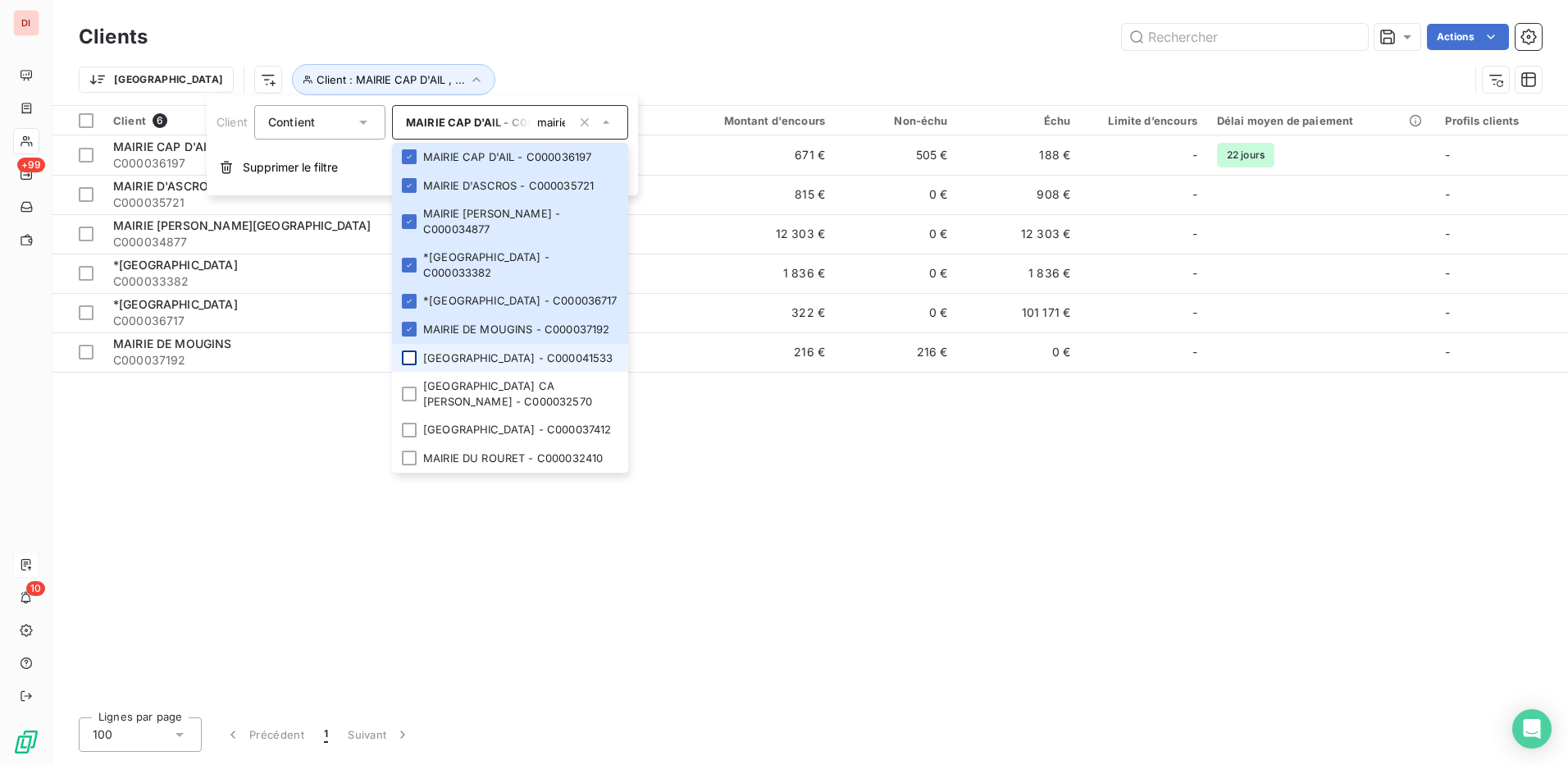
click at [410, 350] on div at bounding box center [409, 358] width 15 height 15
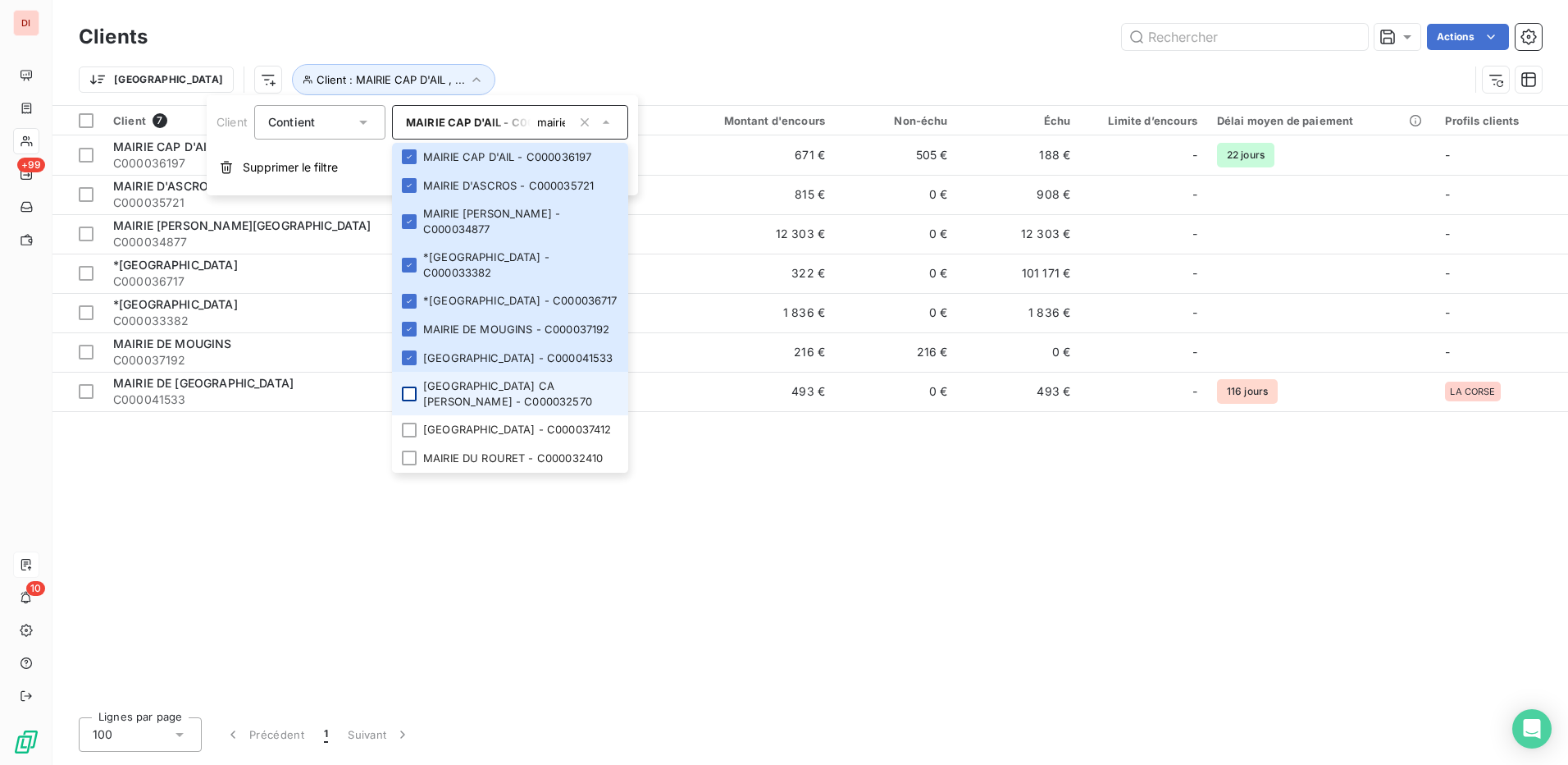
click at [412, 386] on div at bounding box center [409, 394] width 15 height 15
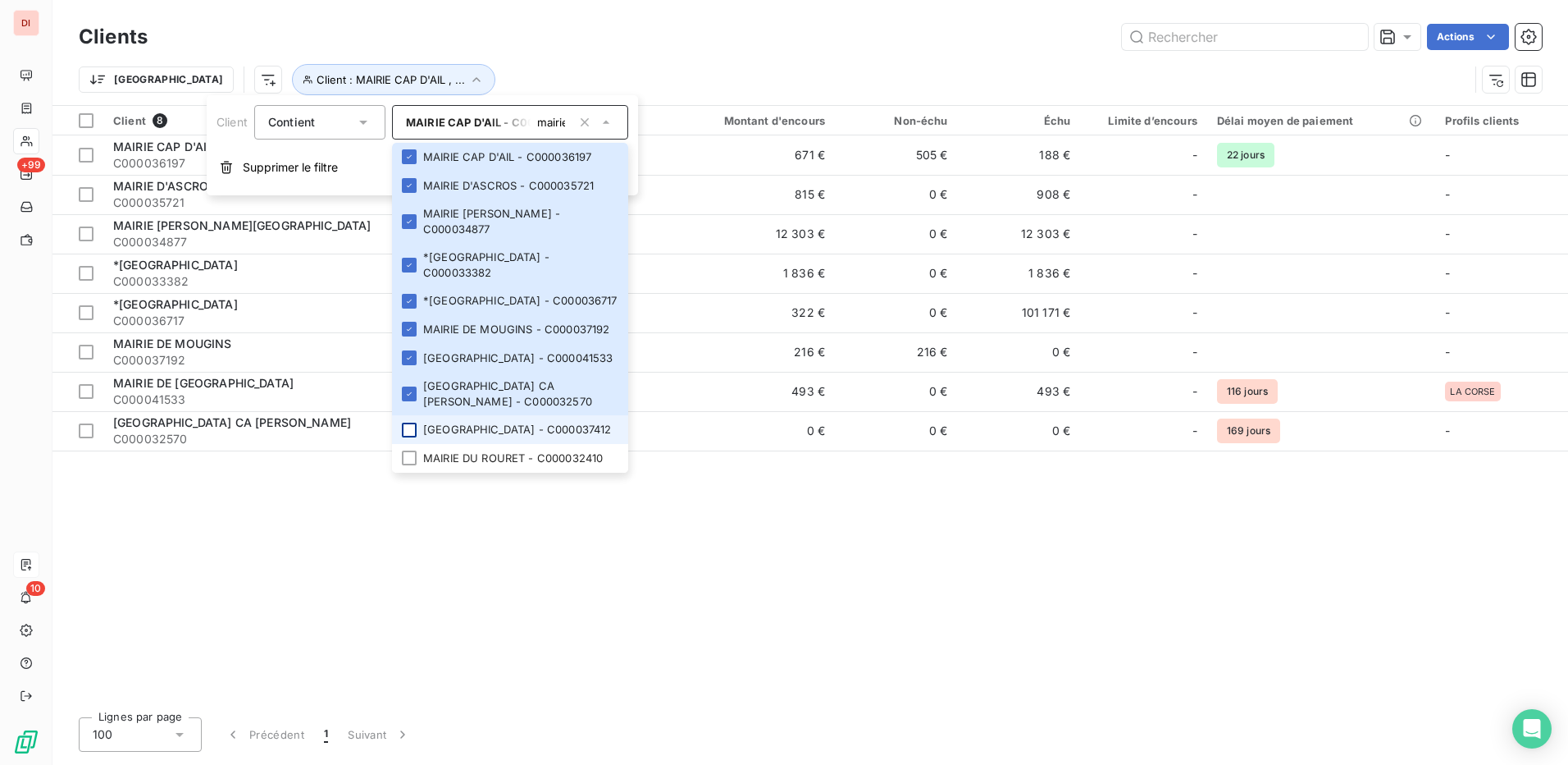
click at [412, 423] on div at bounding box center [409, 430] width 15 height 15
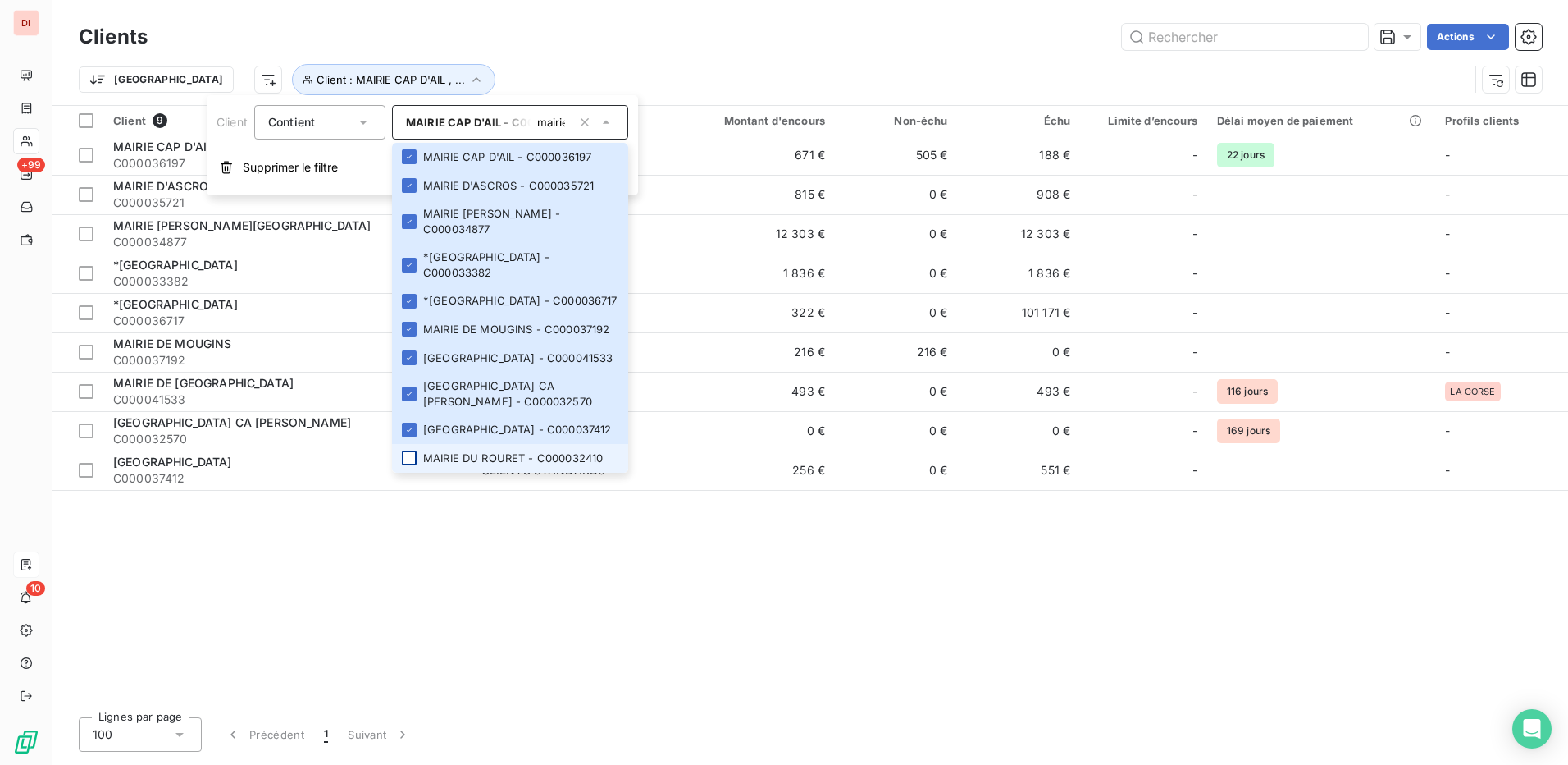
click at [409, 450] on div at bounding box center [409, 458] width 15 height 15
click at [560, 39] on div "Actions" at bounding box center [854, 37] width 1375 height 27
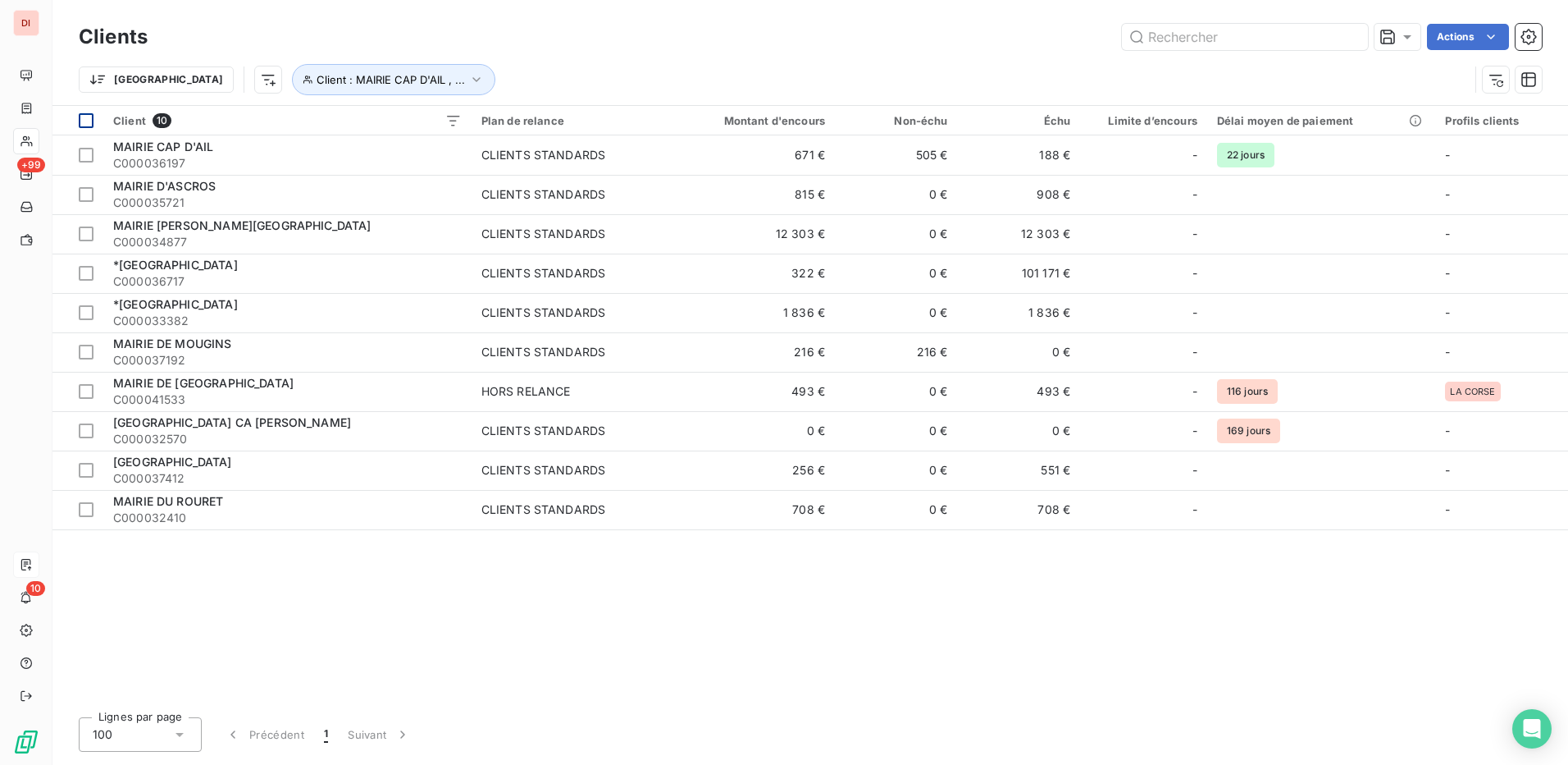
click at [84, 121] on div at bounding box center [86, 120] width 15 height 15
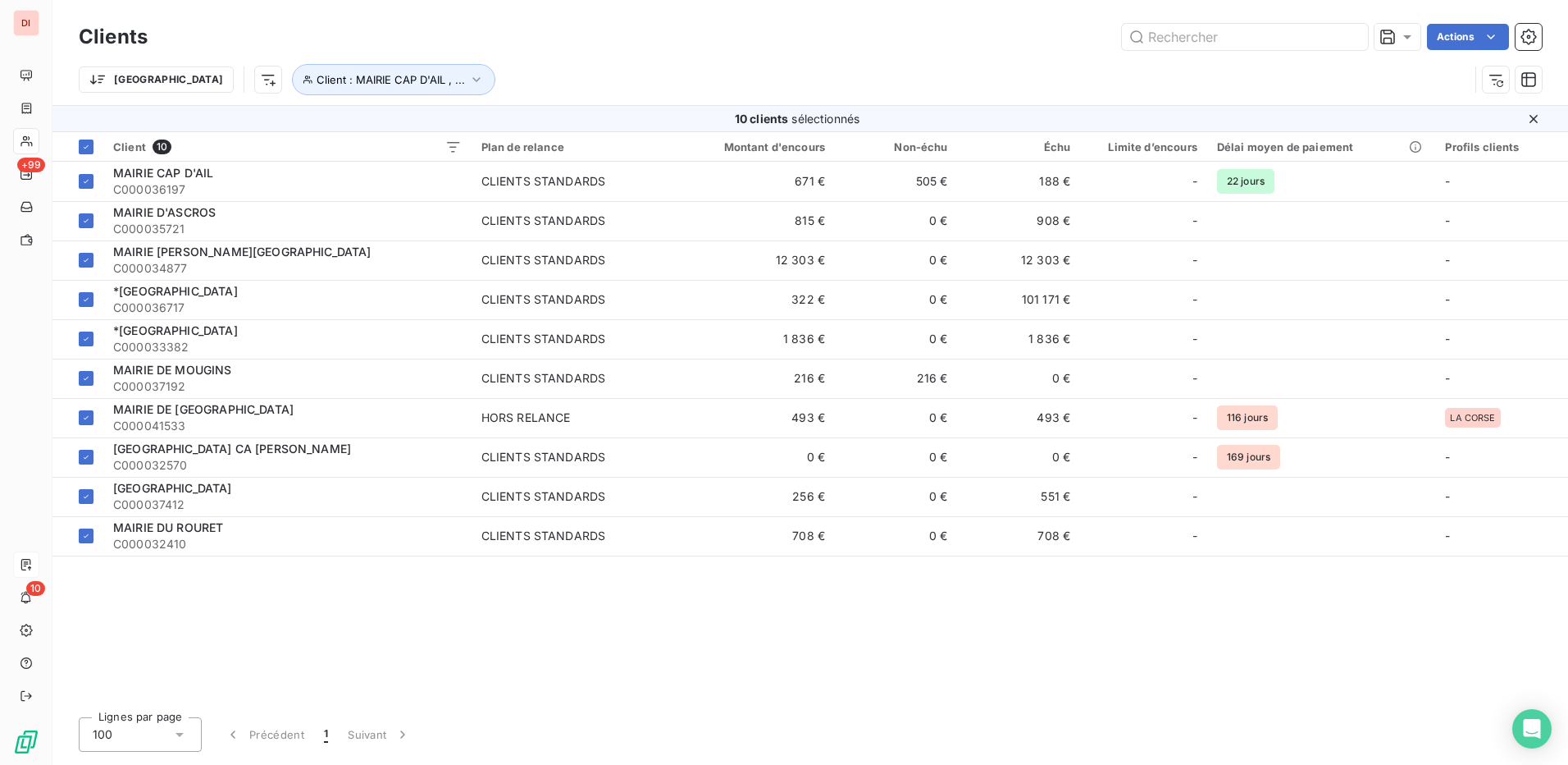
click at [1066, 82] on html "DI +99 10 Clients Actions Trier Client : MAIRIE CAP D'AIL , ... 10 clients séle…" at bounding box center [784, 382] width 1568 height 765
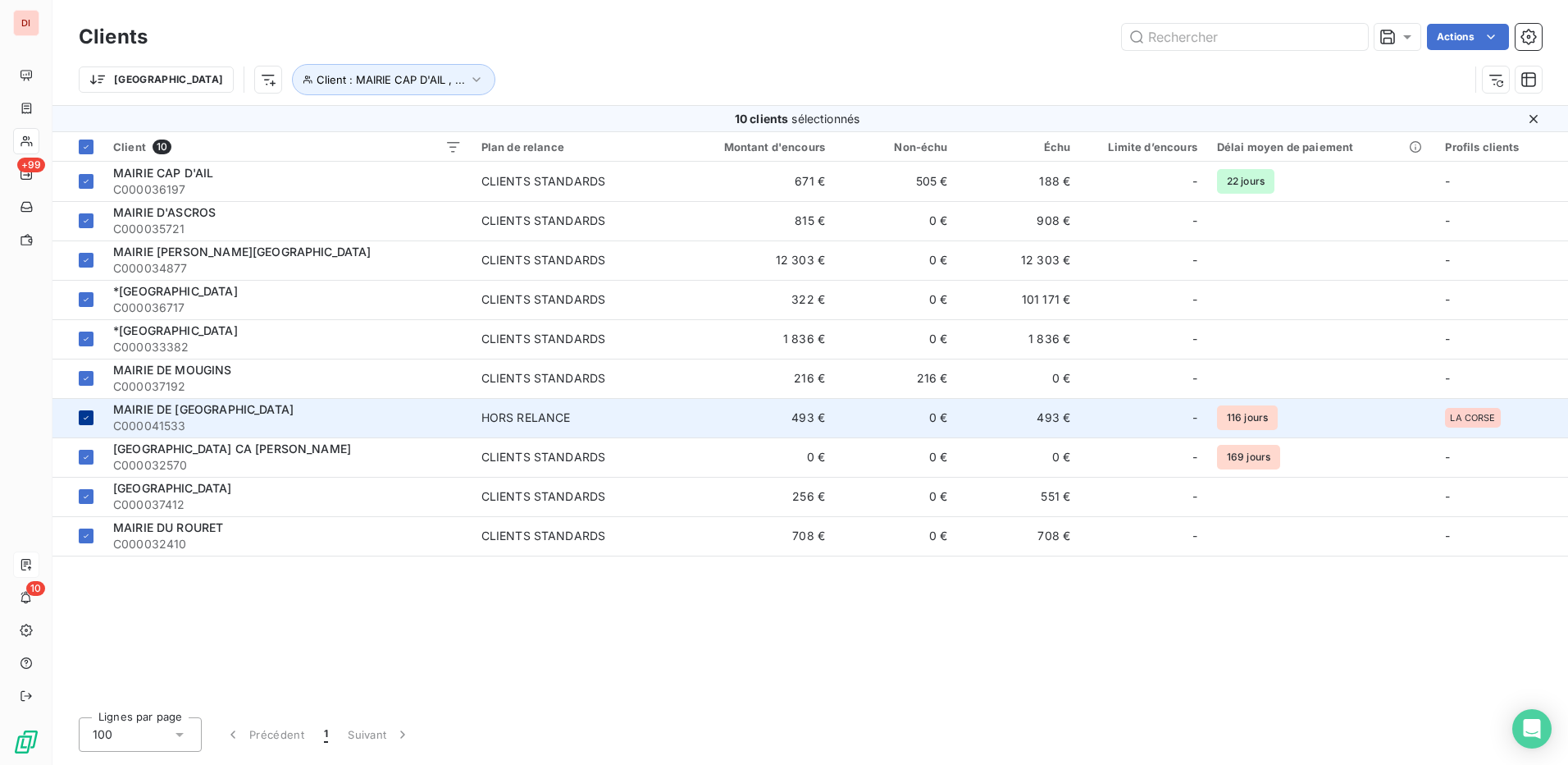
click at [89, 419] on icon at bounding box center [86, 417] width 10 height 10
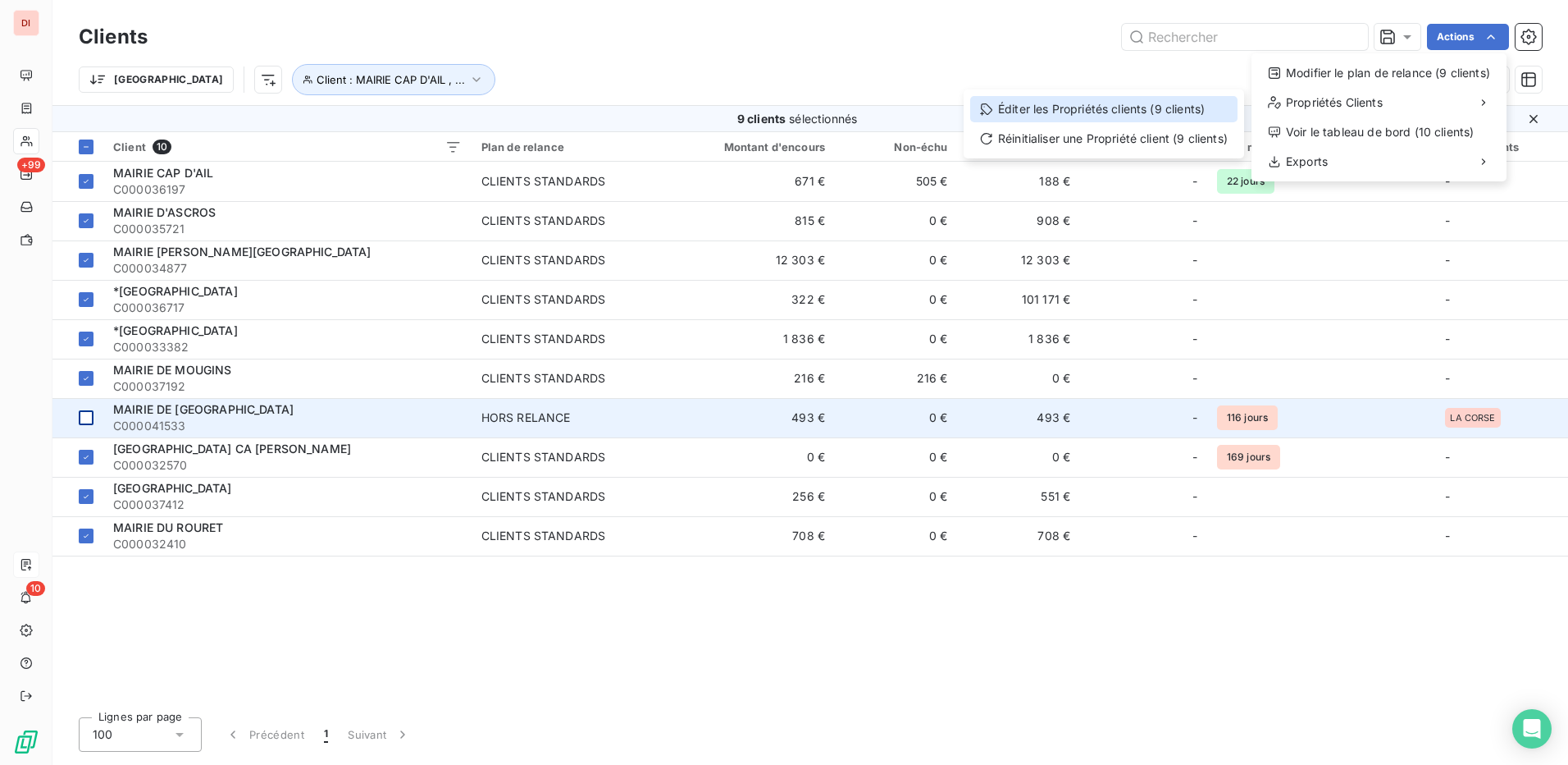
click at [1085, 119] on div "Éditer les Propriétés clients (9 clients)" at bounding box center [1104, 109] width 268 height 27
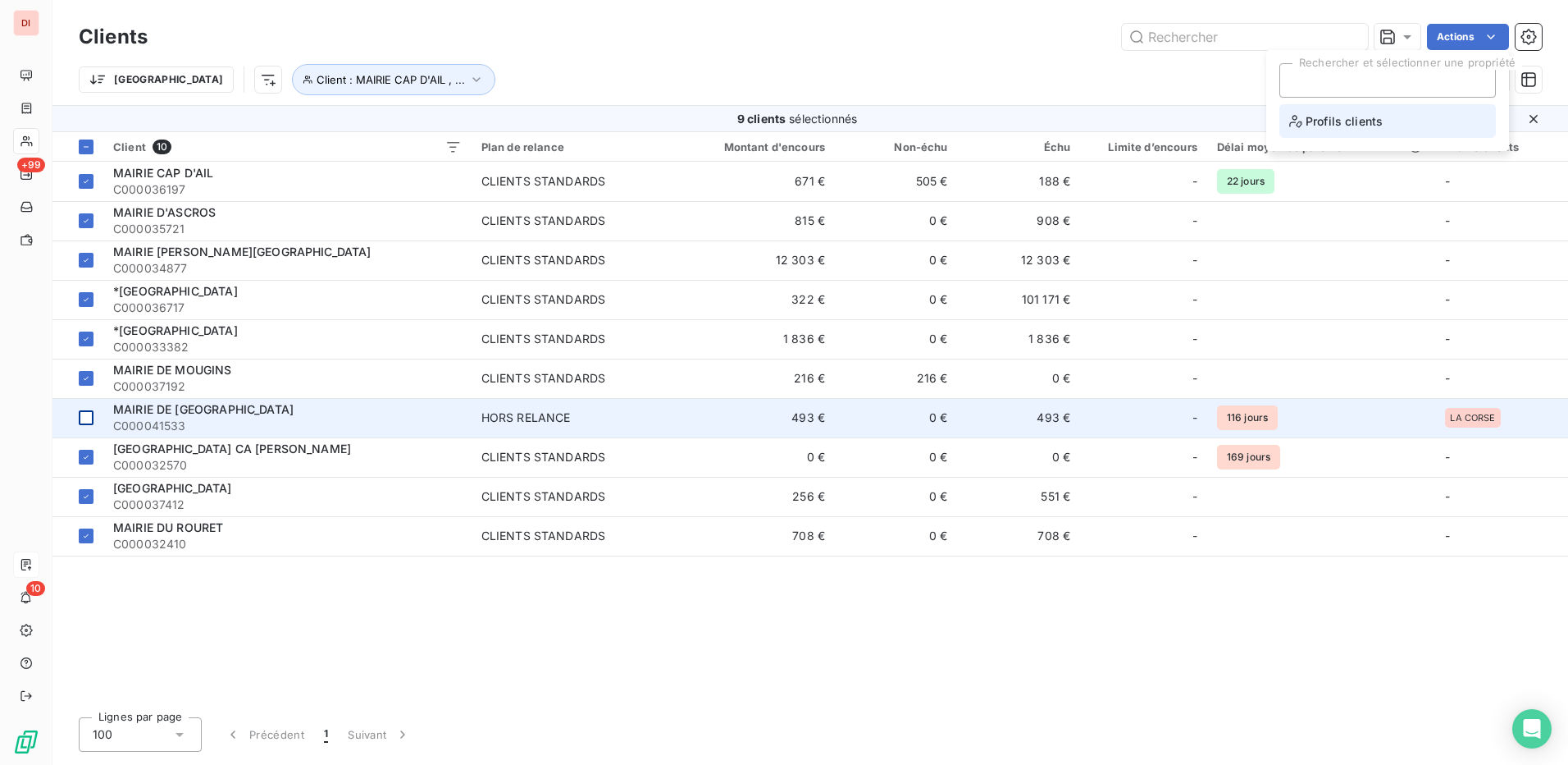
click at [1363, 119] on span "Profils clients" at bounding box center [1336, 121] width 94 height 20
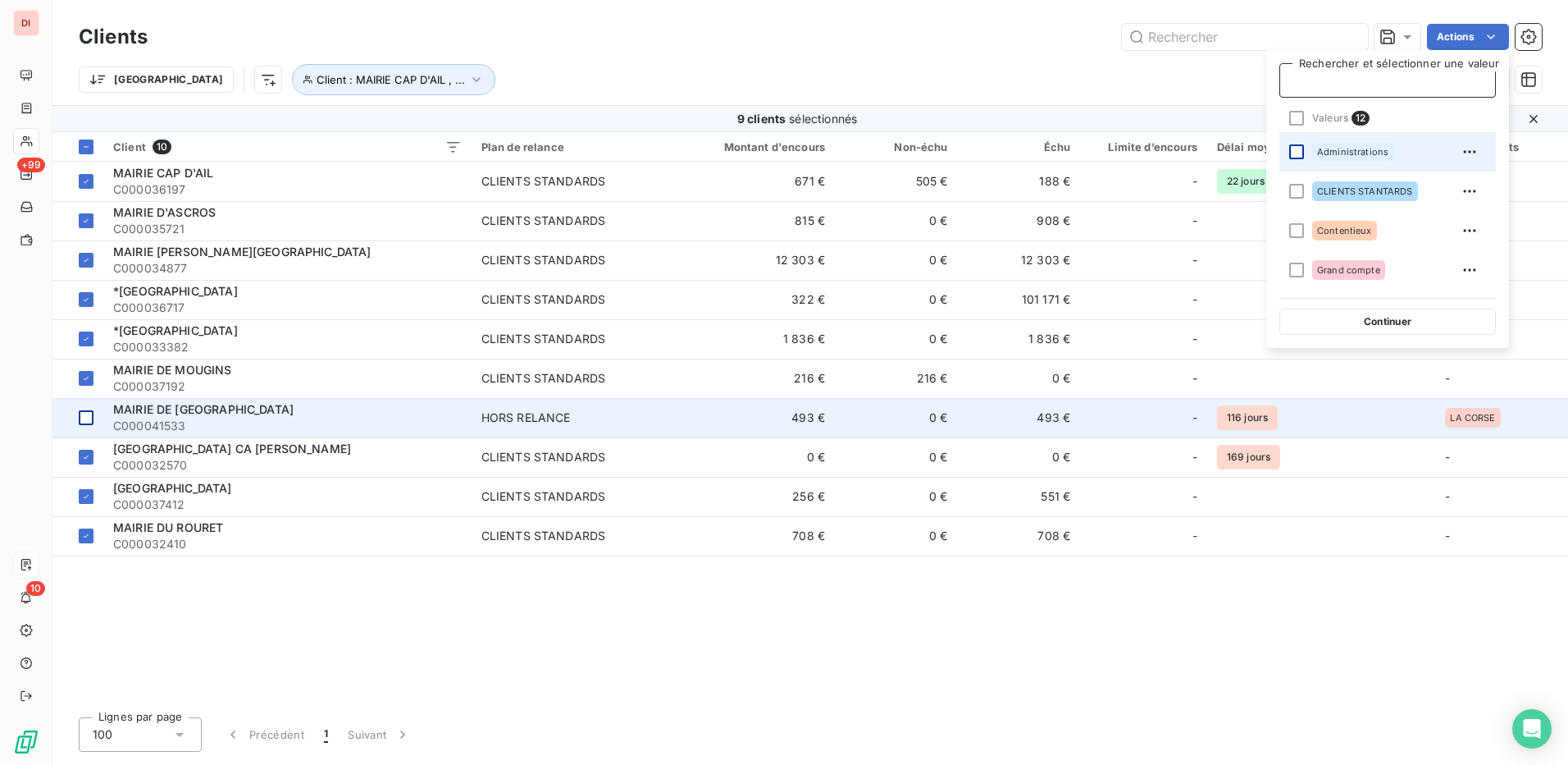
click at [1298, 152] on div at bounding box center [1297, 151] width 15 height 15
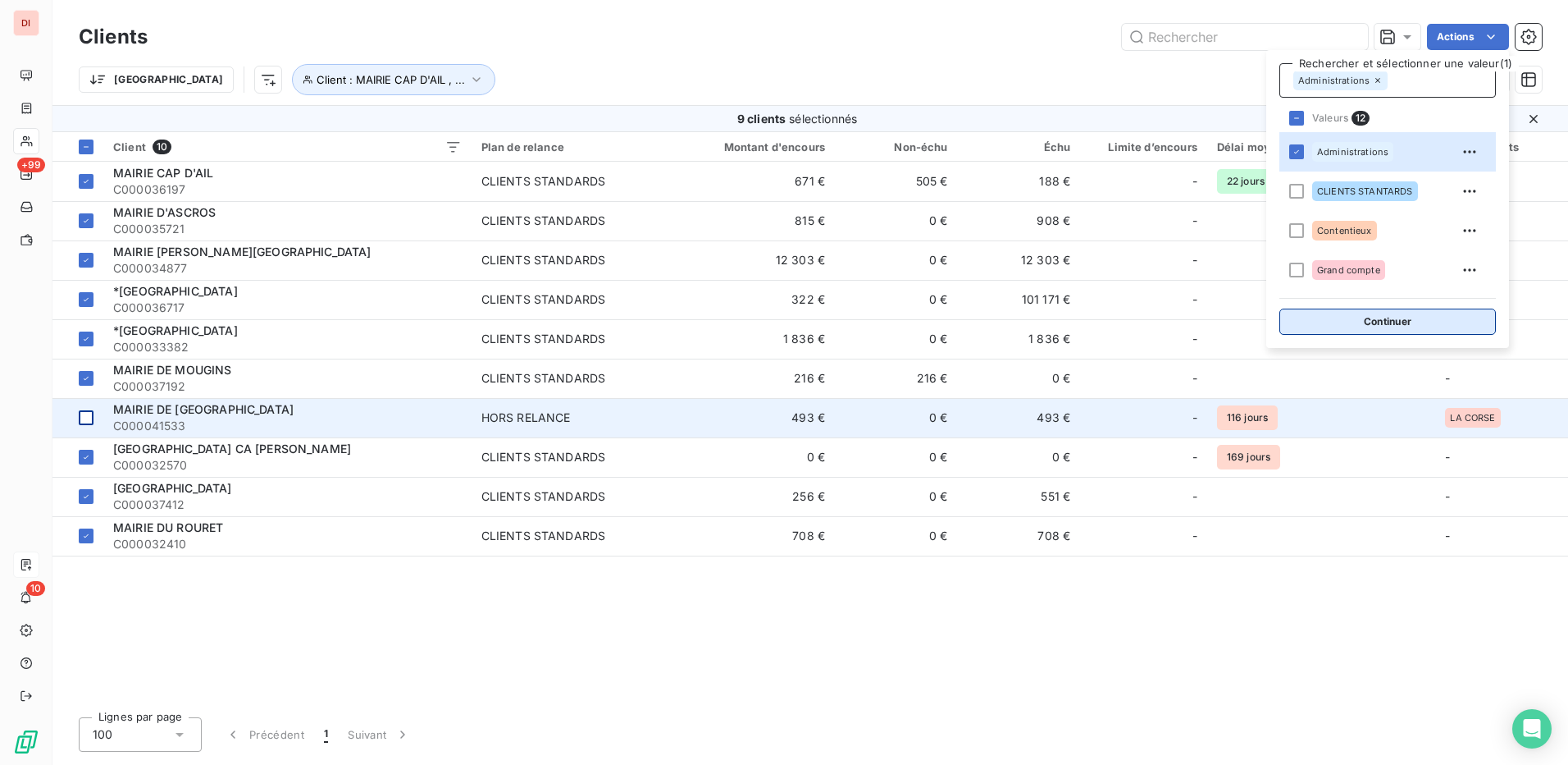
click at [1404, 323] on button "Continuer" at bounding box center [1387, 321] width 216 height 27
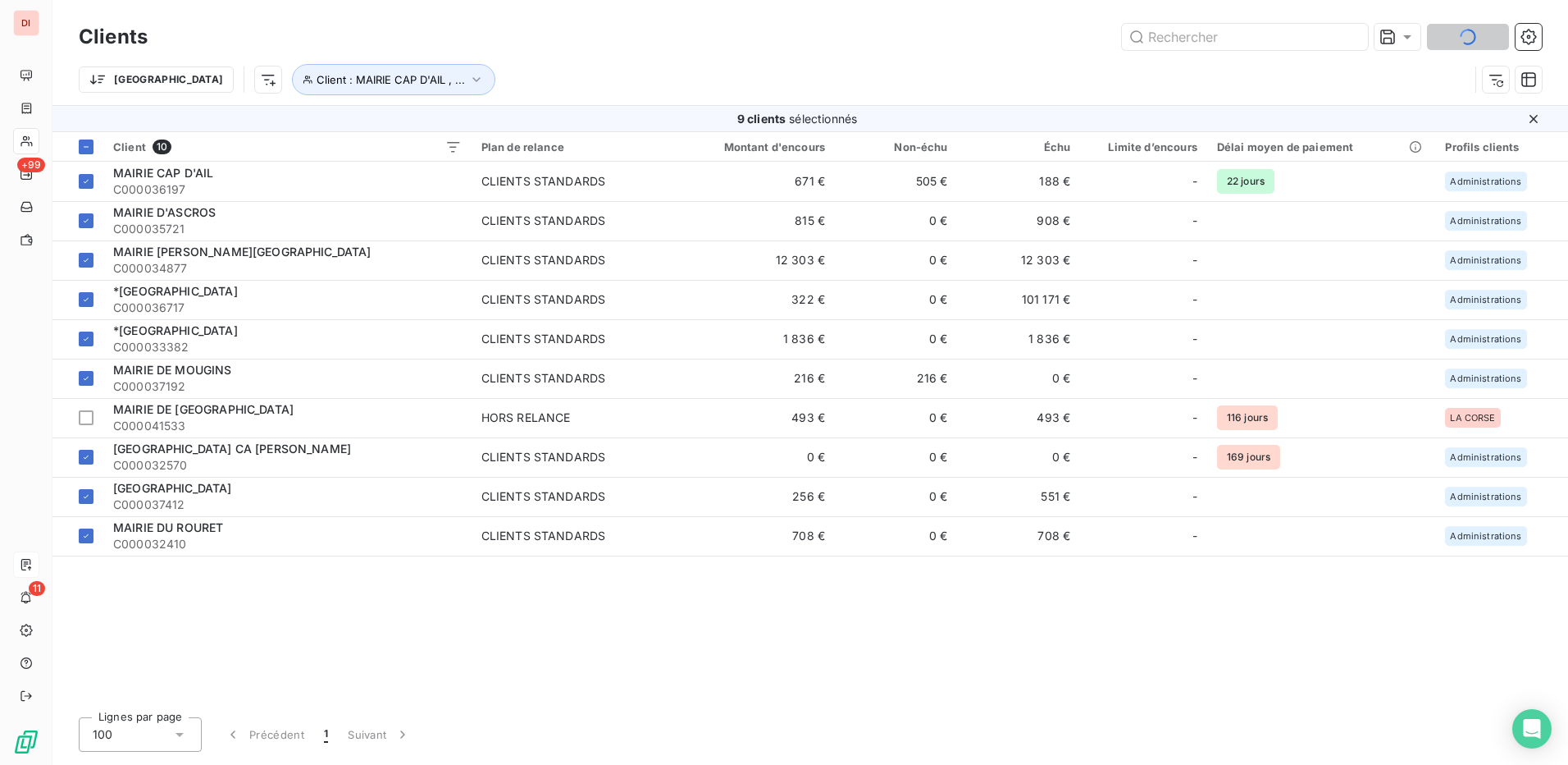
click at [1333, 626] on div "Client 10 Plan de relance Montant d'encours Non-échu Échu Limite d’encours Déla…" at bounding box center [810, 417] width 1516 height 571
click at [469, 81] on icon "button" at bounding box center [477, 80] width 17 height 17
click at [583, 126] on icon "button" at bounding box center [585, 122] width 17 height 17
type input "mairie"
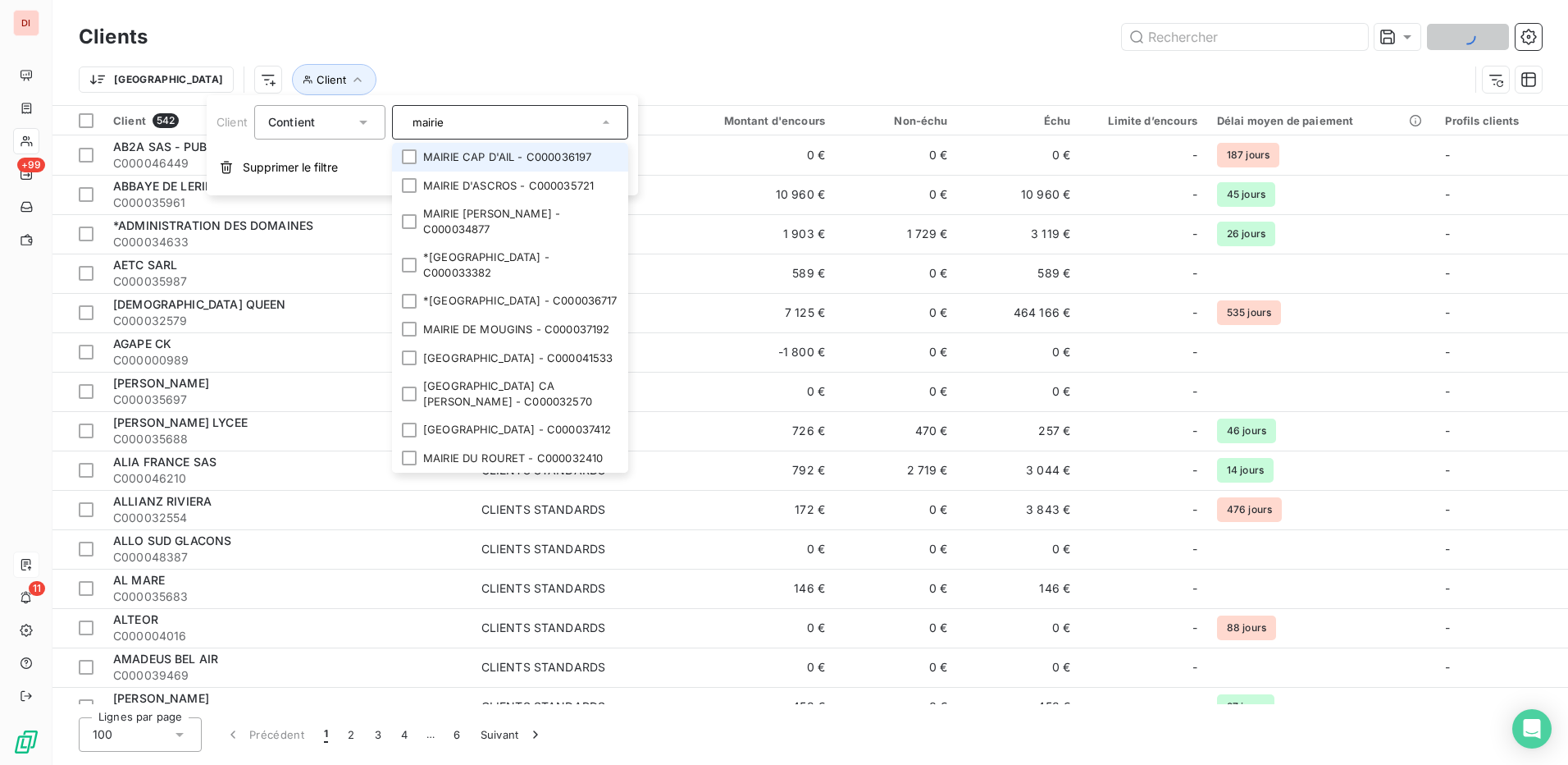
drag, startPoint x: 447, startPoint y: 128, endPoint x: 388, endPoint y: 128, distance: 59.0
click at [388, 128] on div "Client Contient mairie MAIRIE CAP D'AIL - C000036197 MAIRIE D'ASCROS - C0000357…" at bounding box center [422, 122] width 412 height 35
click at [81, 113] on div at bounding box center [86, 120] width 15 height 15
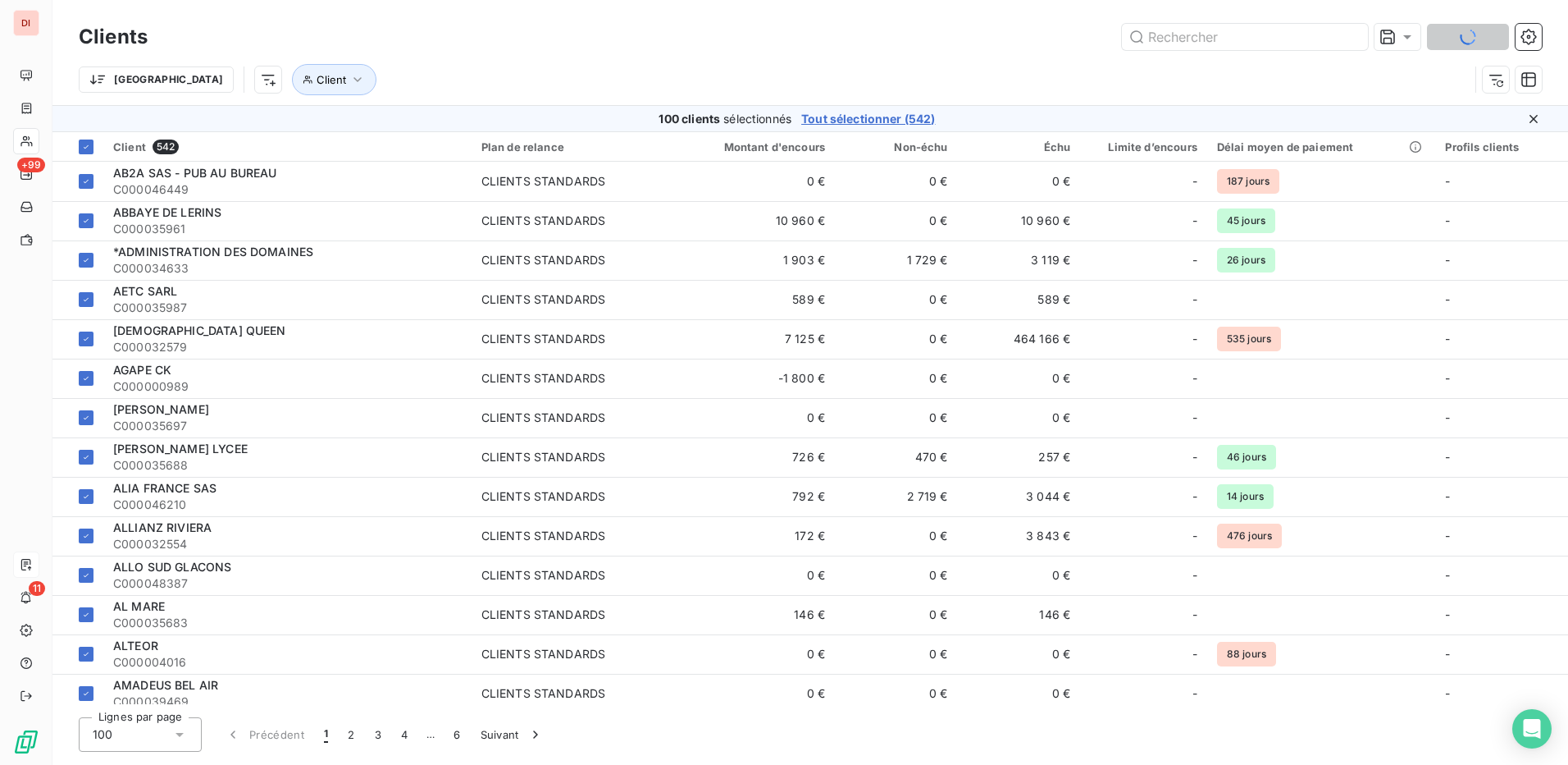
click at [83, 113] on div "100 clients sélectionnés Tout sélectionner (542)" at bounding box center [797, 119] width 1437 height 17
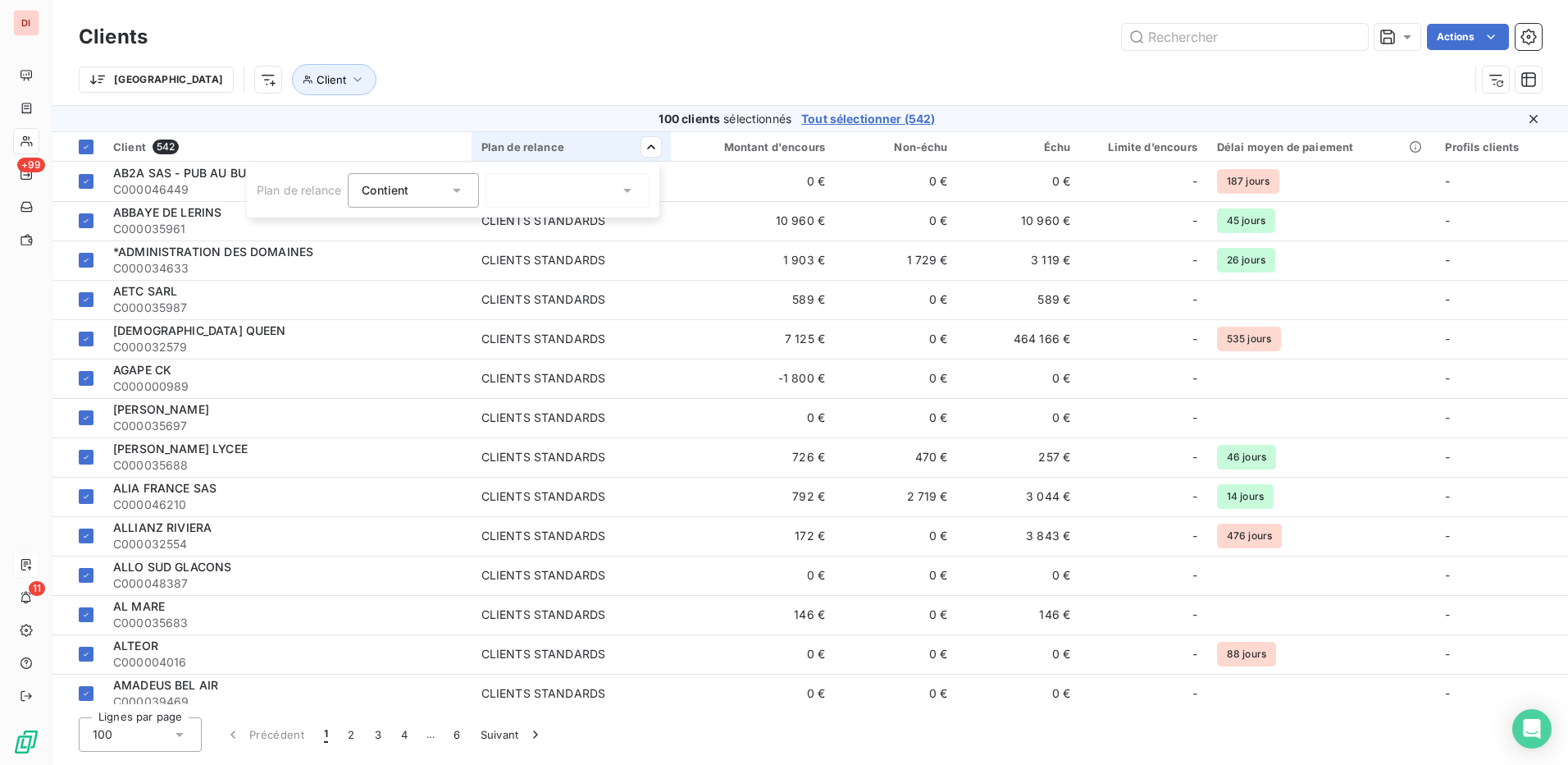
click at [601, 189] on div at bounding box center [568, 191] width 164 height 35
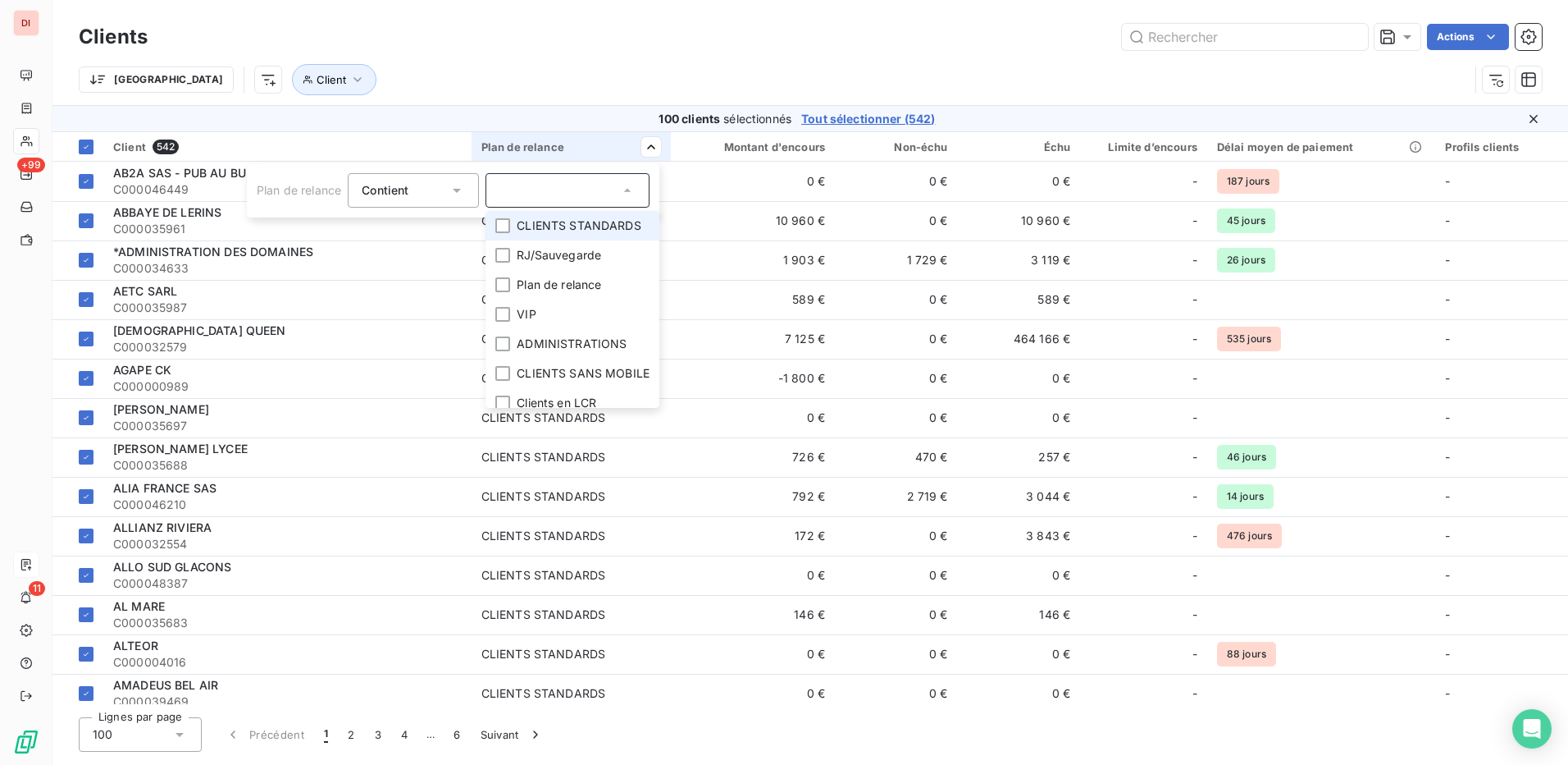
click at [573, 88] on html "DI +99 11 Clients Actions Trier Client 100 clients sélectionnés Tout sélectionn…" at bounding box center [784, 382] width 1568 height 765
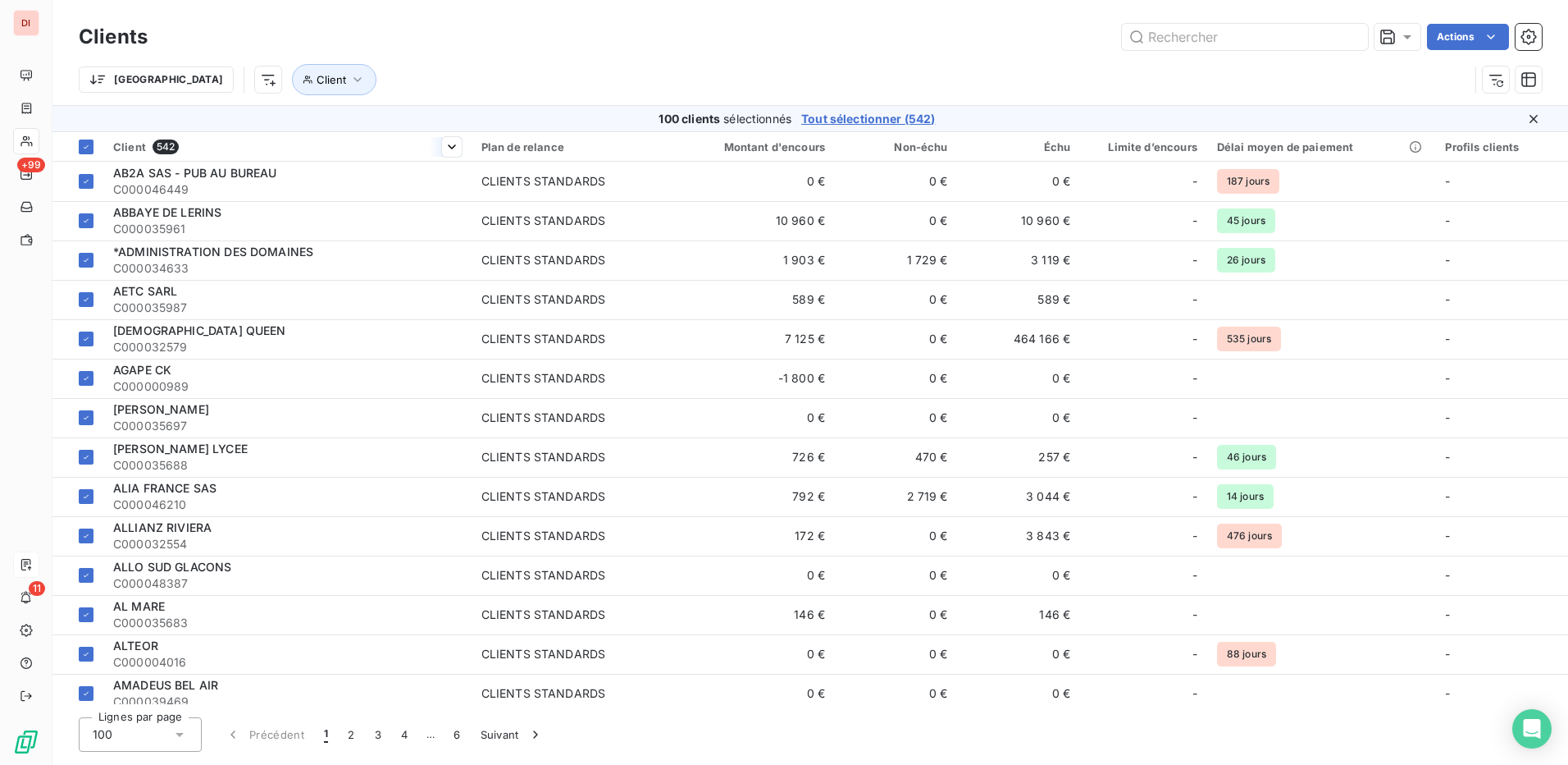
click at [209, 151] on div "Client 542" at bounding box center [287, 147] width 348 height 15
click at [127, 149] on span "Client" at bounding box center [129, 147] width 33 height 13
click at [903, 119] on span "Tout sélectionner (542)" at bounding box center [868, 119] width 134 height 17
click at [260, 144] on div "Client 542" at bounding box center [287, 147] width 348 height 15
click at [349, 83] on icon "button" at bounding box center [358, 80] width 17 height 17
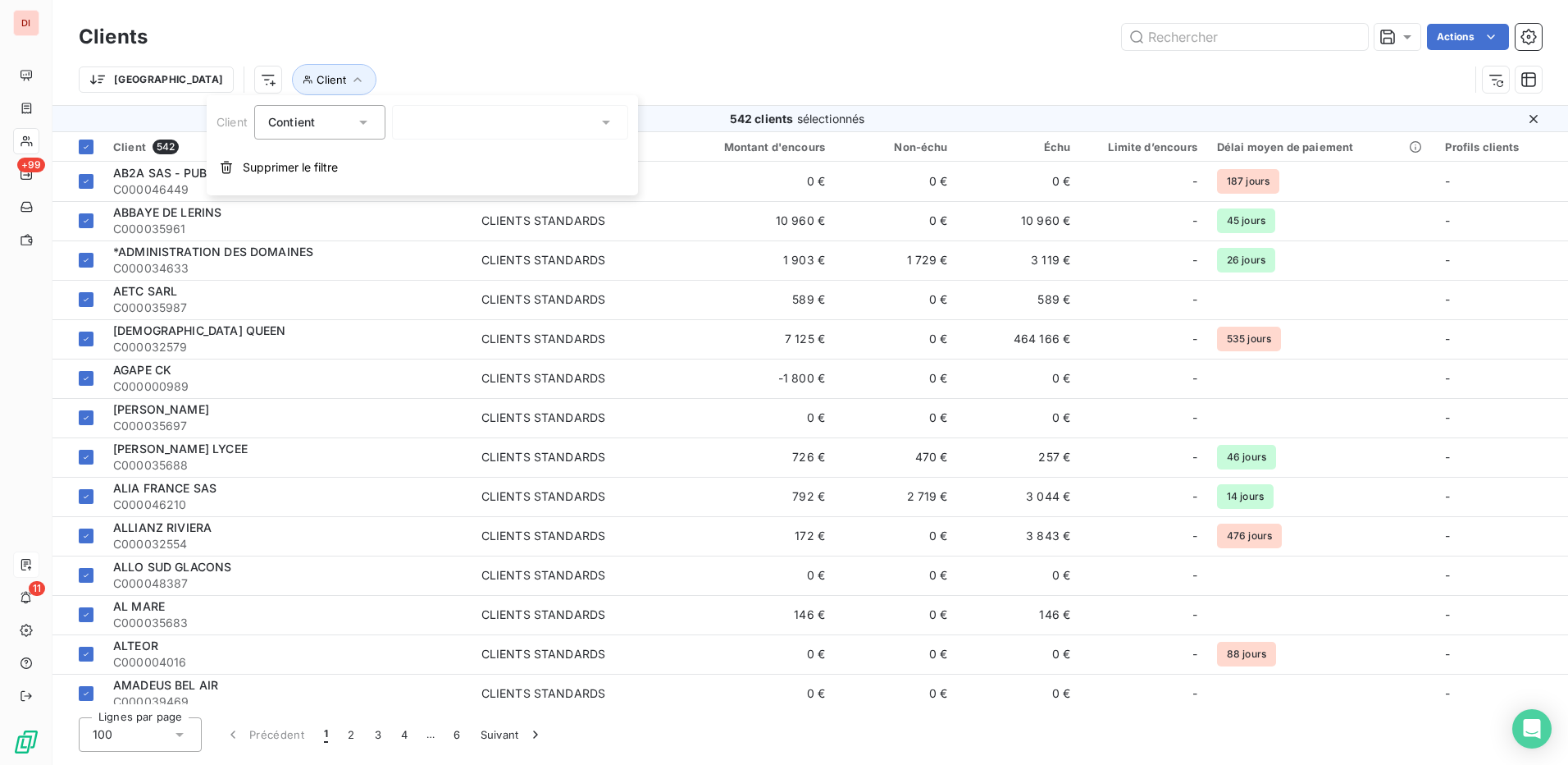
click at [550, 120] on div at bounding box center [511, 122] width 237 height 35
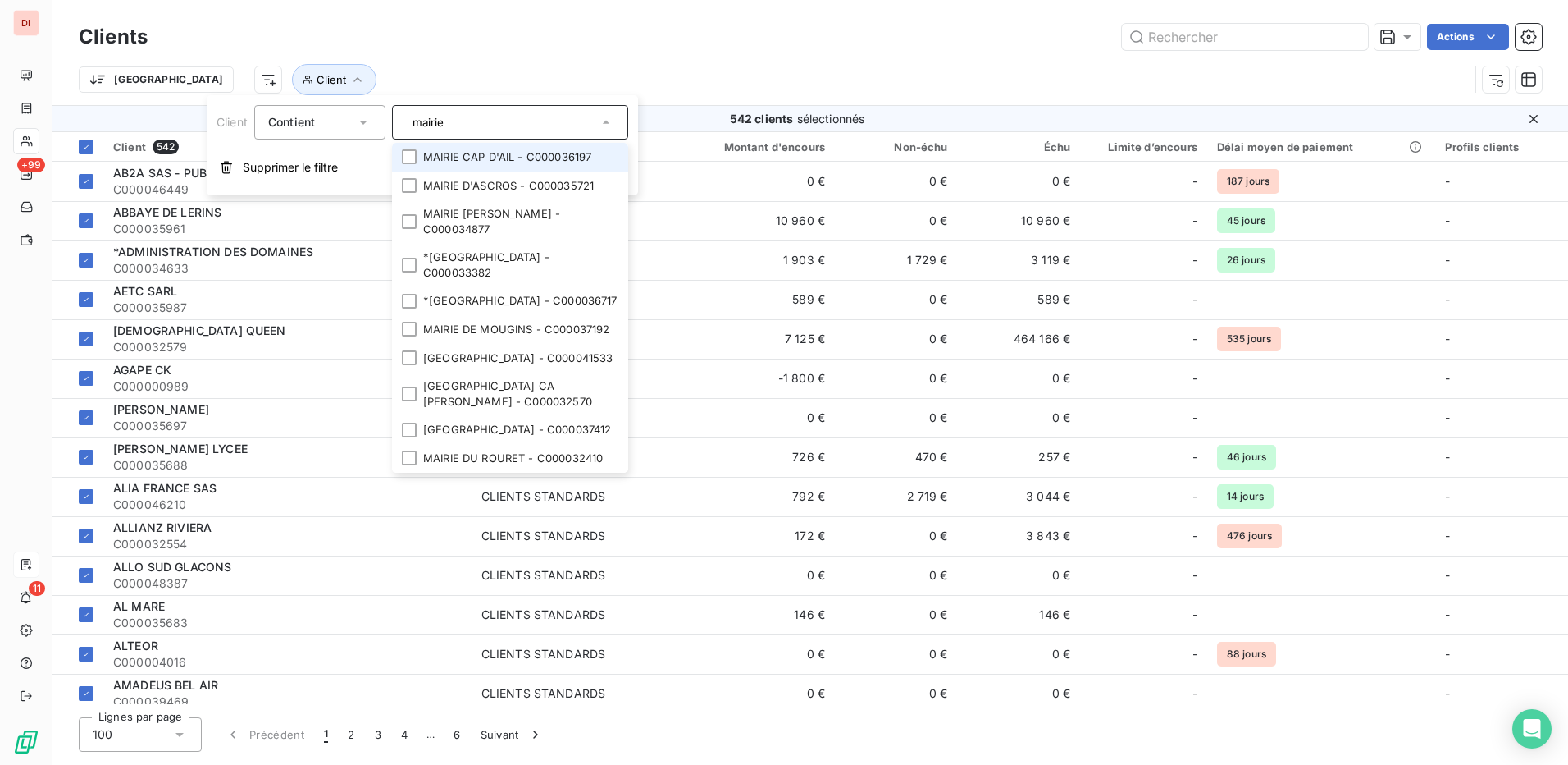
drag, startPoint x: 502, startPoint y: 125, endPoint x: 385, endPoint y: 125, distance: 117.0
click at [385, 125] on div "Client Contient is mairie MAIRIE CAP D'AIL - C000036197 MAIRIE D'ASCROS - C0000…" at bounding box center [422, 122] width 412 height 35
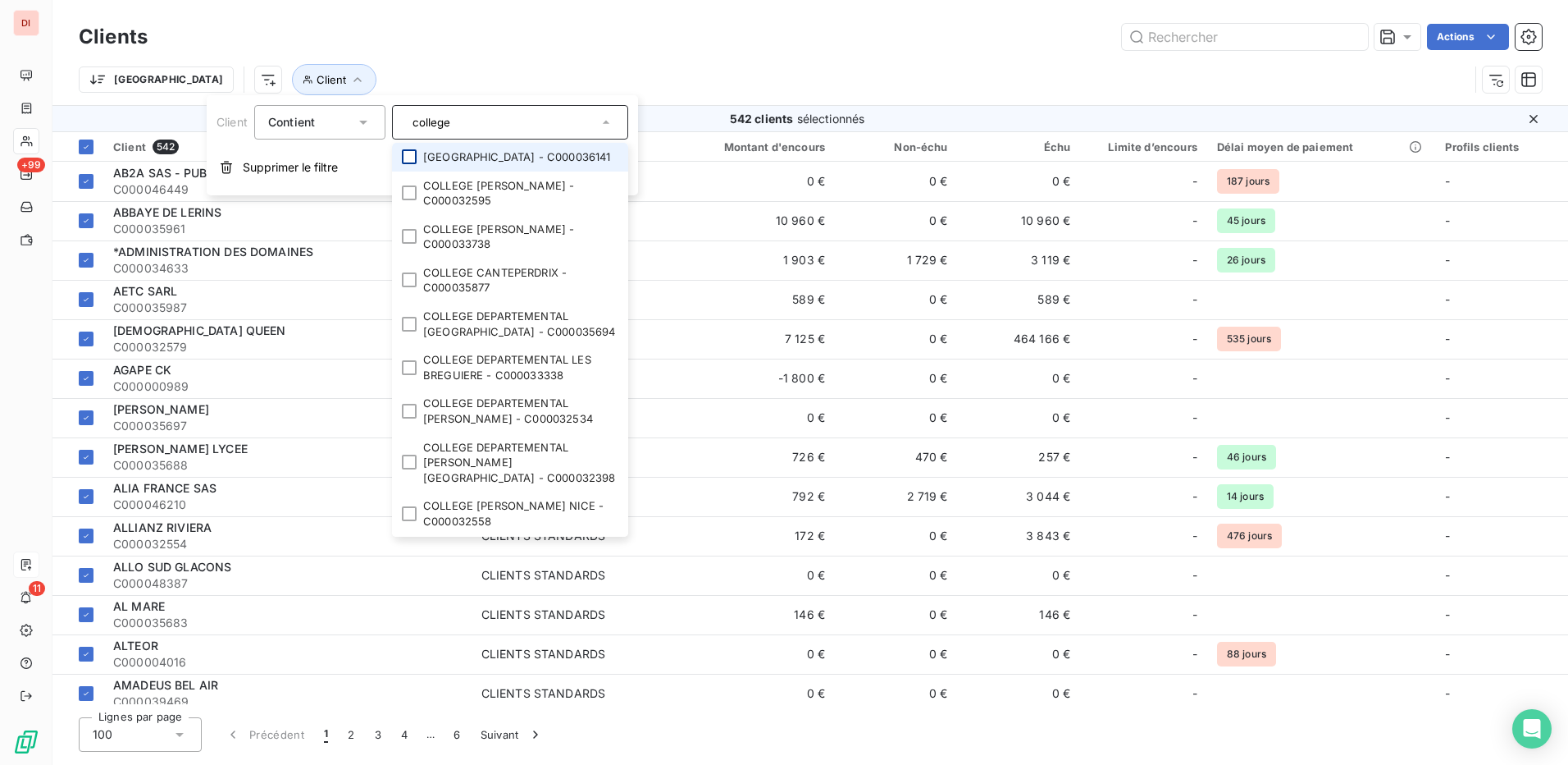
type input "college"
click at [413, 160] on div at bounding box center [409, 157] width 15 height 15
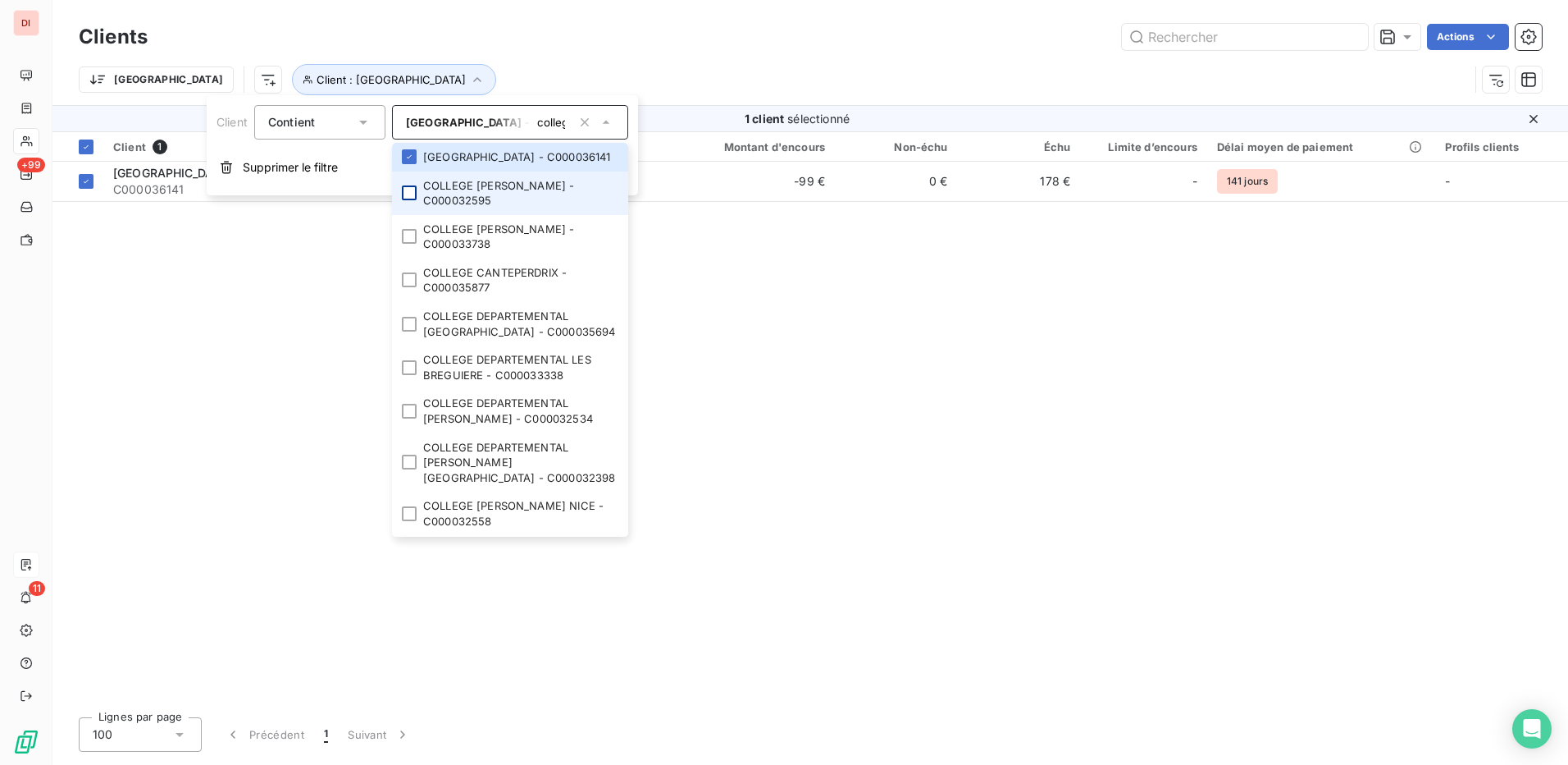
click at [402, 200] on div at bounding box center [409, 193] width 15 height 15
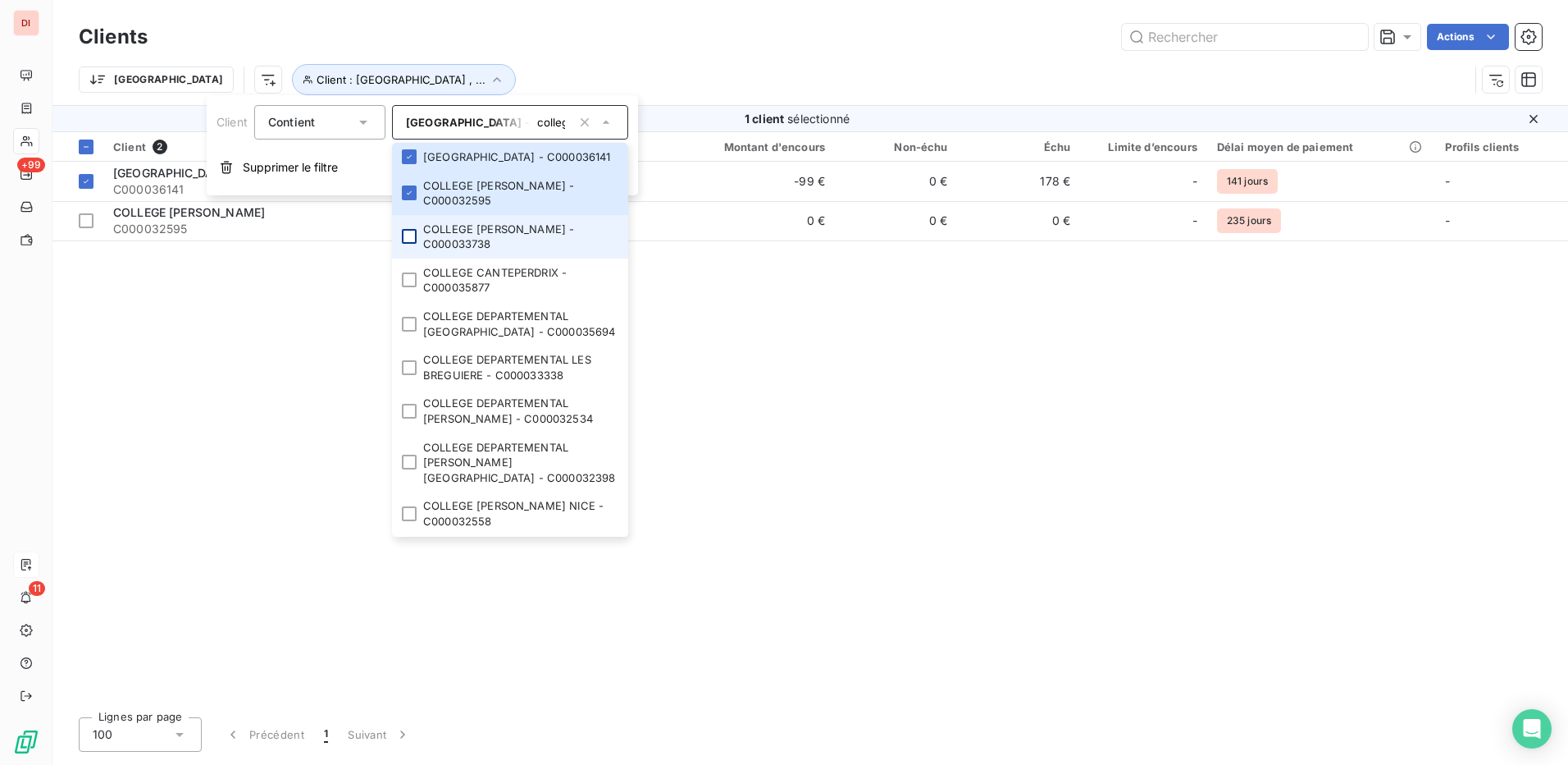
click at [407, 244] on div at bounding box center [409, 237] width 15 height 15
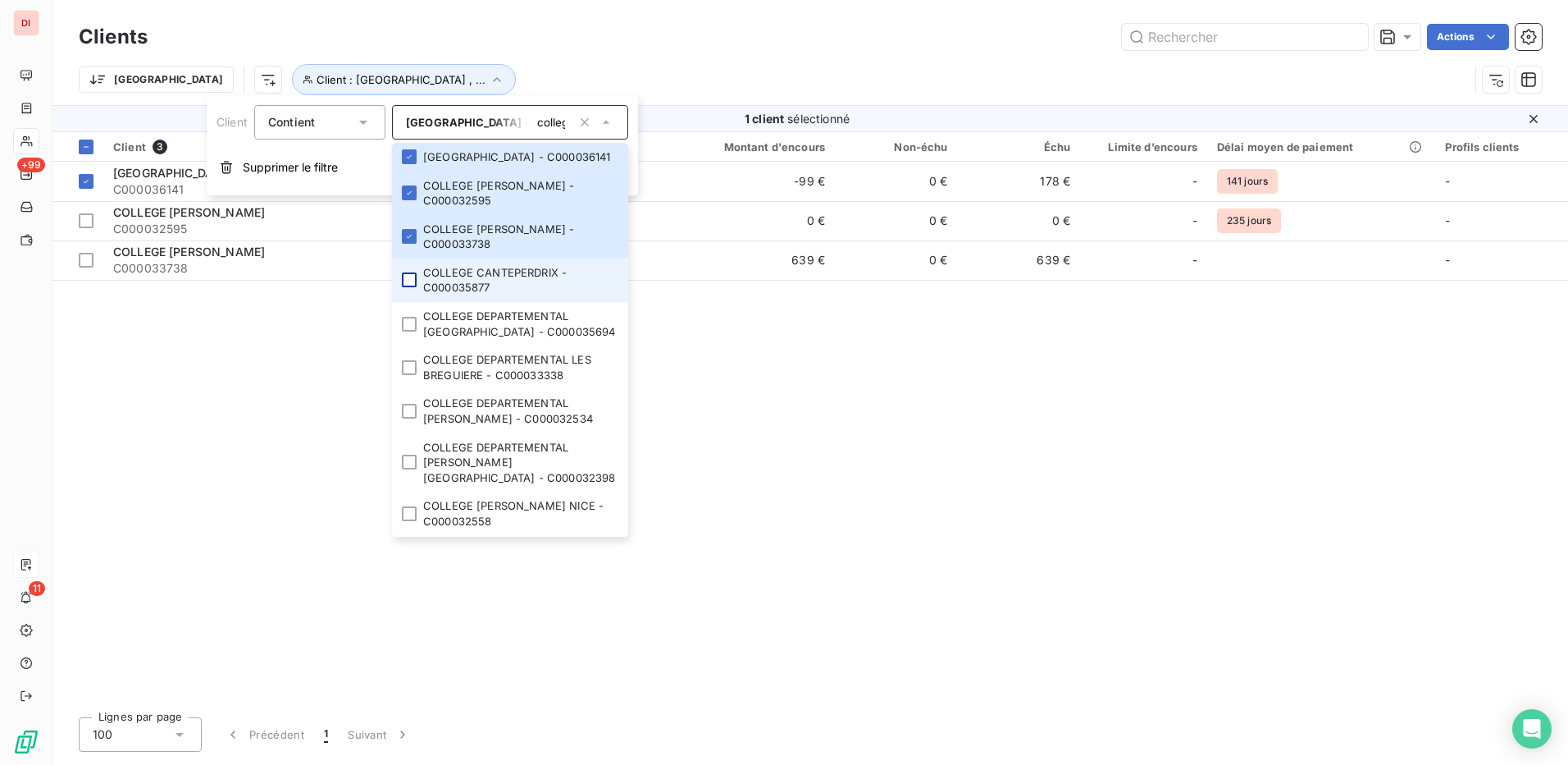
click at [411, 287] on div at bounding box center [409, 280] width 15 height 15
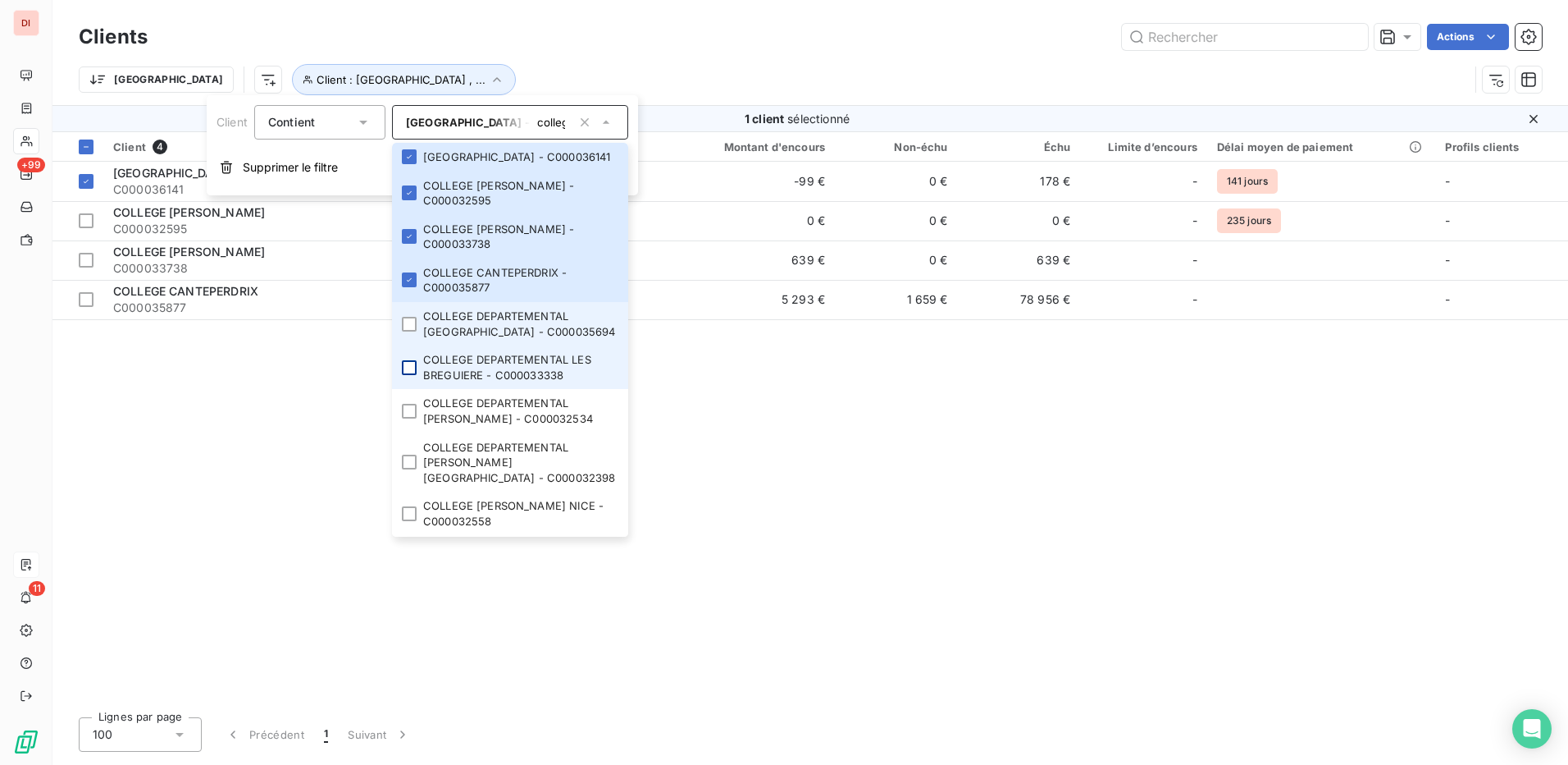
drag, startPoint x: 403, startPoint y: 342, endPoint x: 405, endPoint y: 377, distance: 35.1
click at [403, 331] on div at bounding box center [409, 324] width 15 height 15
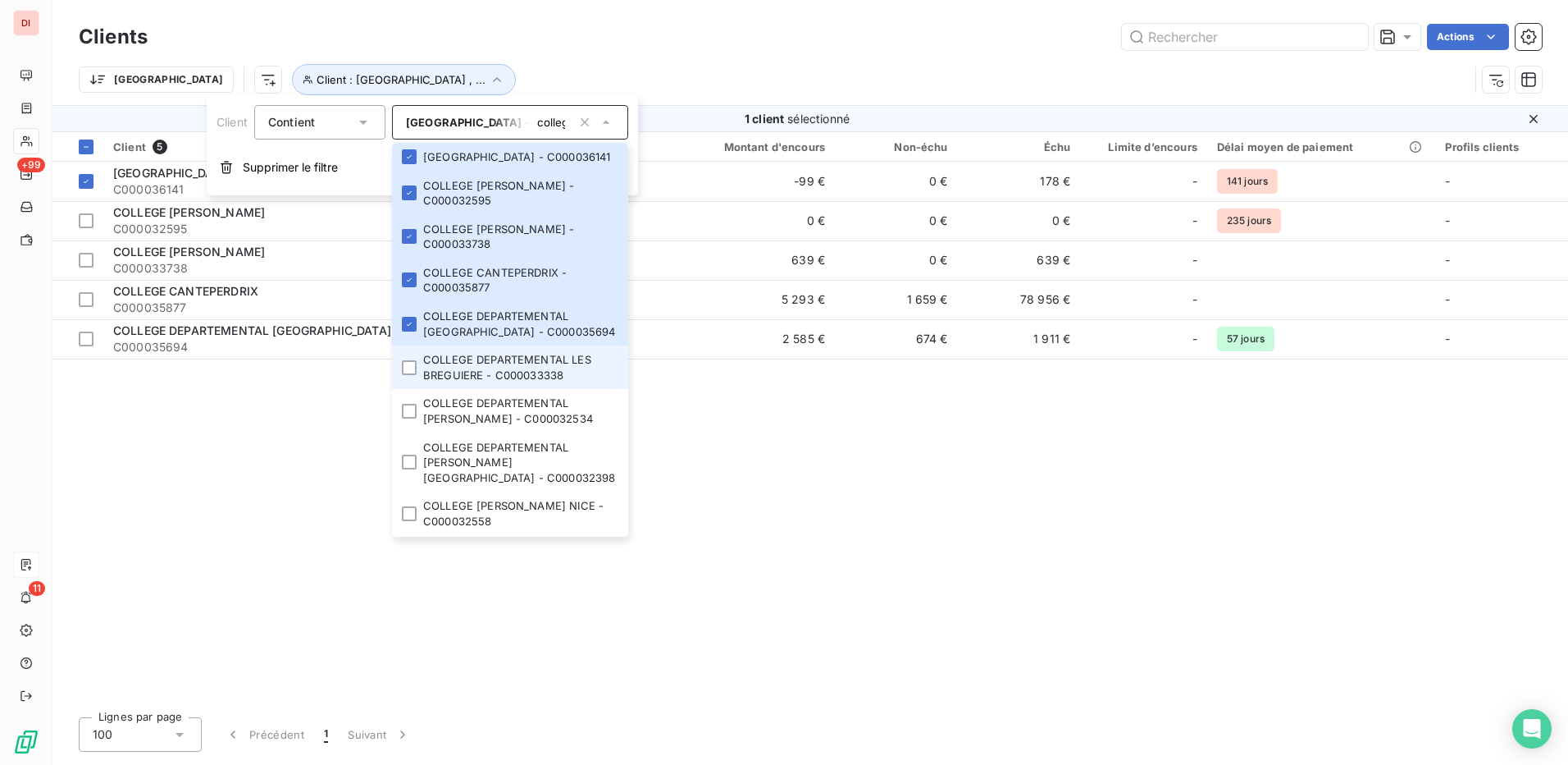
drag, startPoint x: 405, startPoint y: 377, endPoint x: 408, endPoint y: 393, distance: 16.3
click at [407, 375] on div at bounding box center [409, 368] width 15 height 15
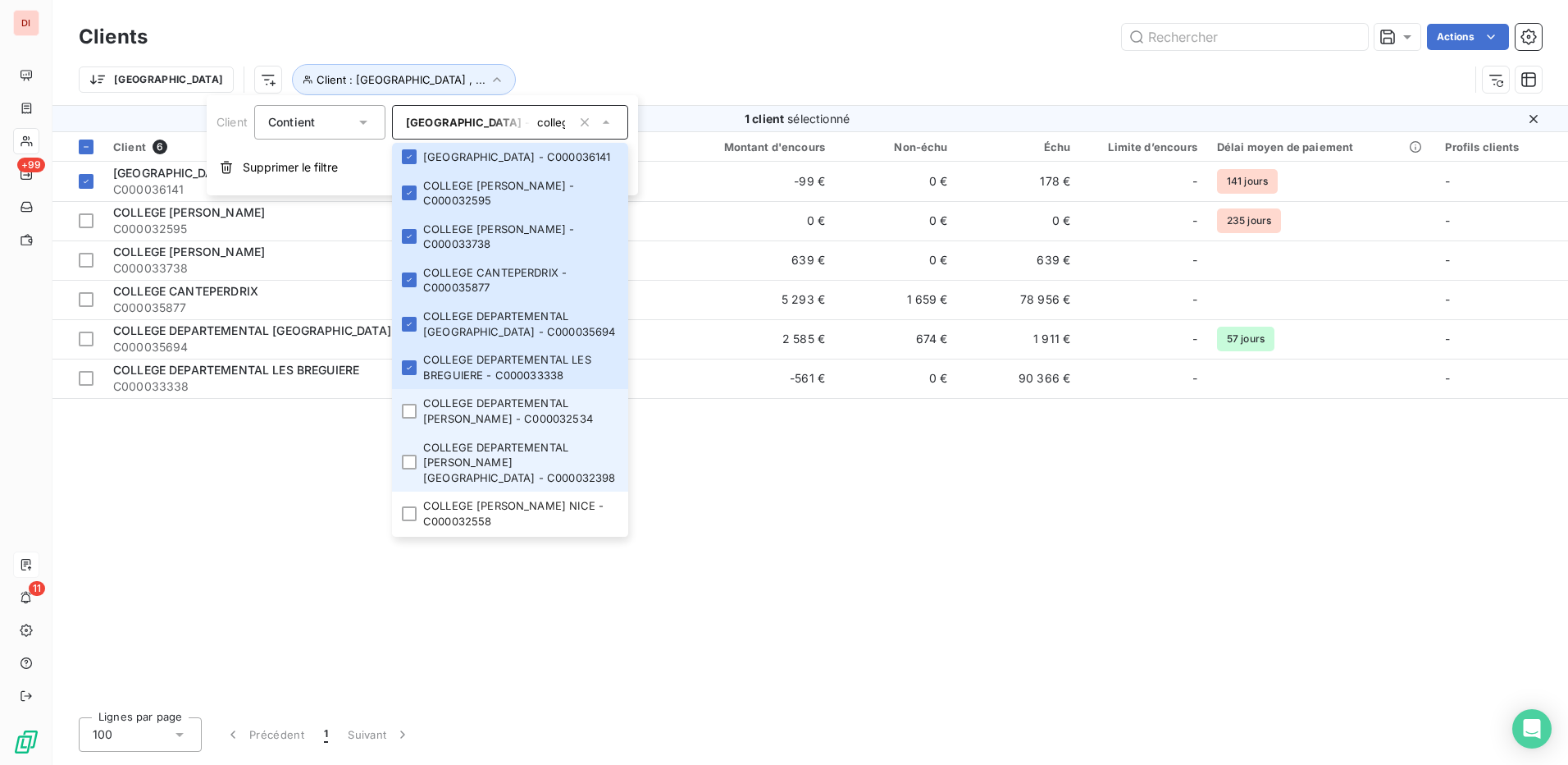
click at [407, 432] on li "COLLEGE DEPARTEMENTAL PAUL LANGEVIN - C000032534" at bounding box center [511, 410] width 237 height 43
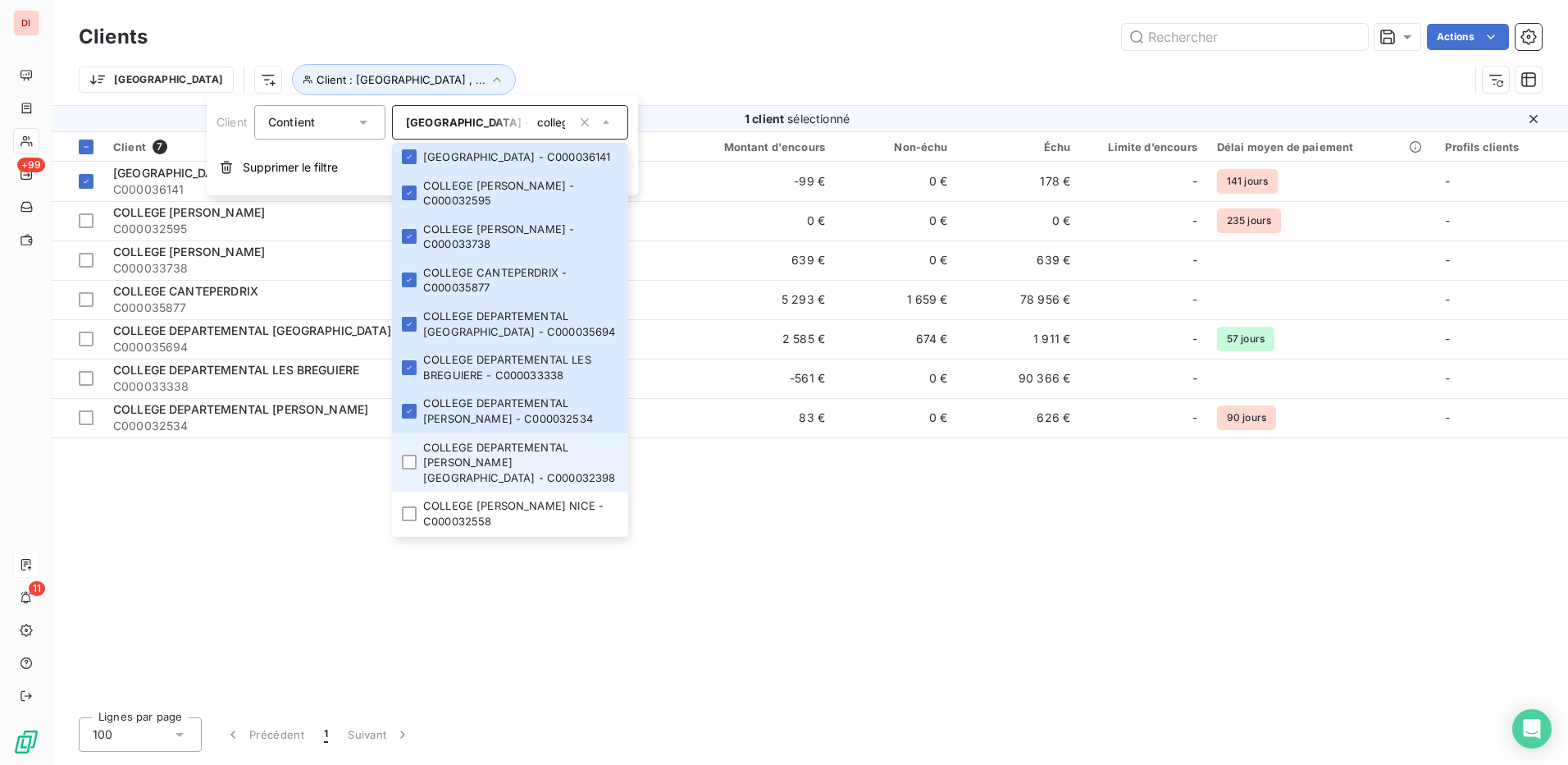
drag, startPoint x: 410, startPoint y: 476, endPoint x: 410, endPoint y: 486, distance: 10.0
click at [410, 479] on li "COLLEGE DEPARTEMENTAL ROLAND GARROS - C000032398" at bounding box center [511, 462] width 237 height 59
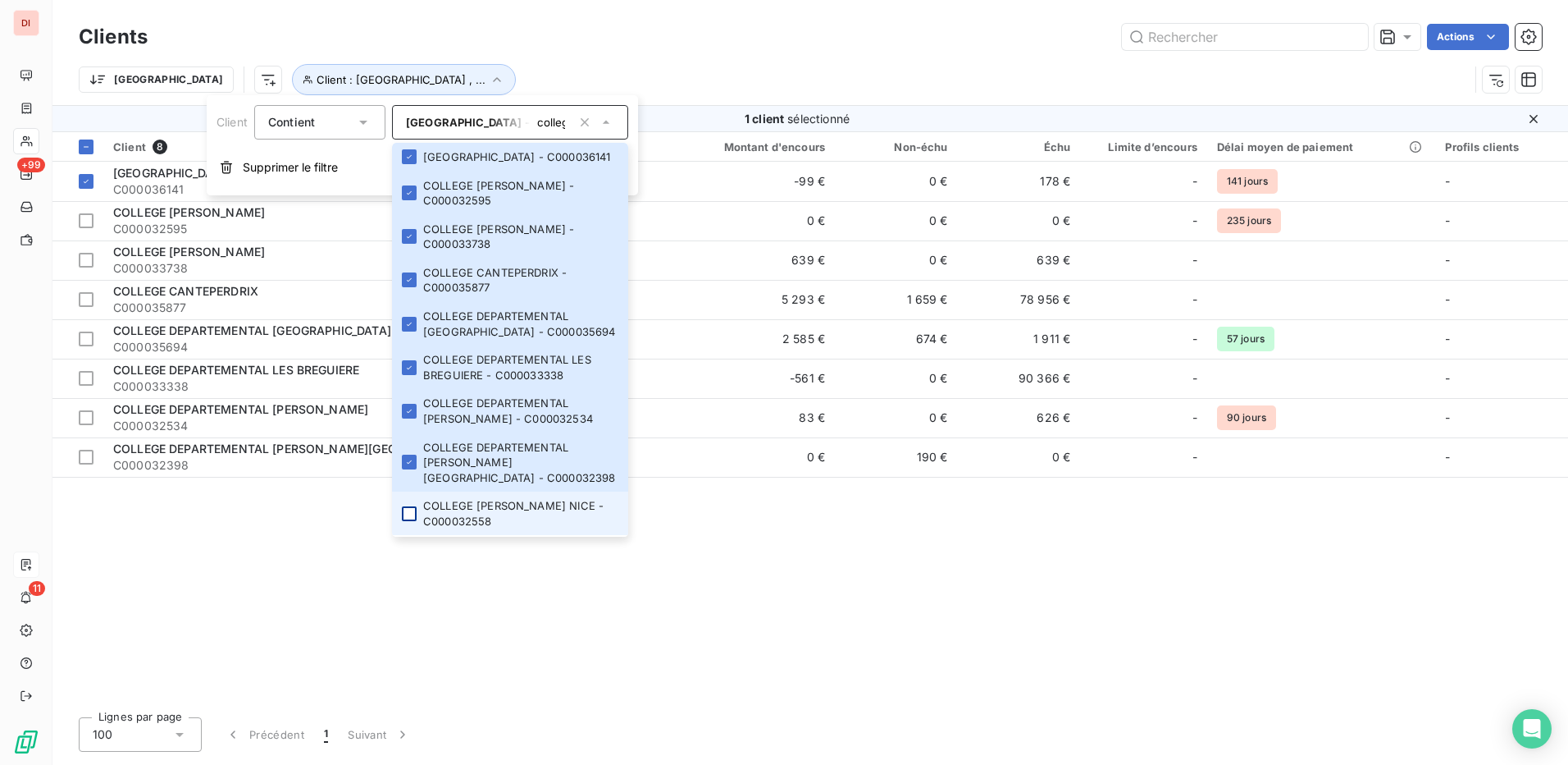
click at [413, 511] on div at bounding box center [409, 514] width 15 height 15
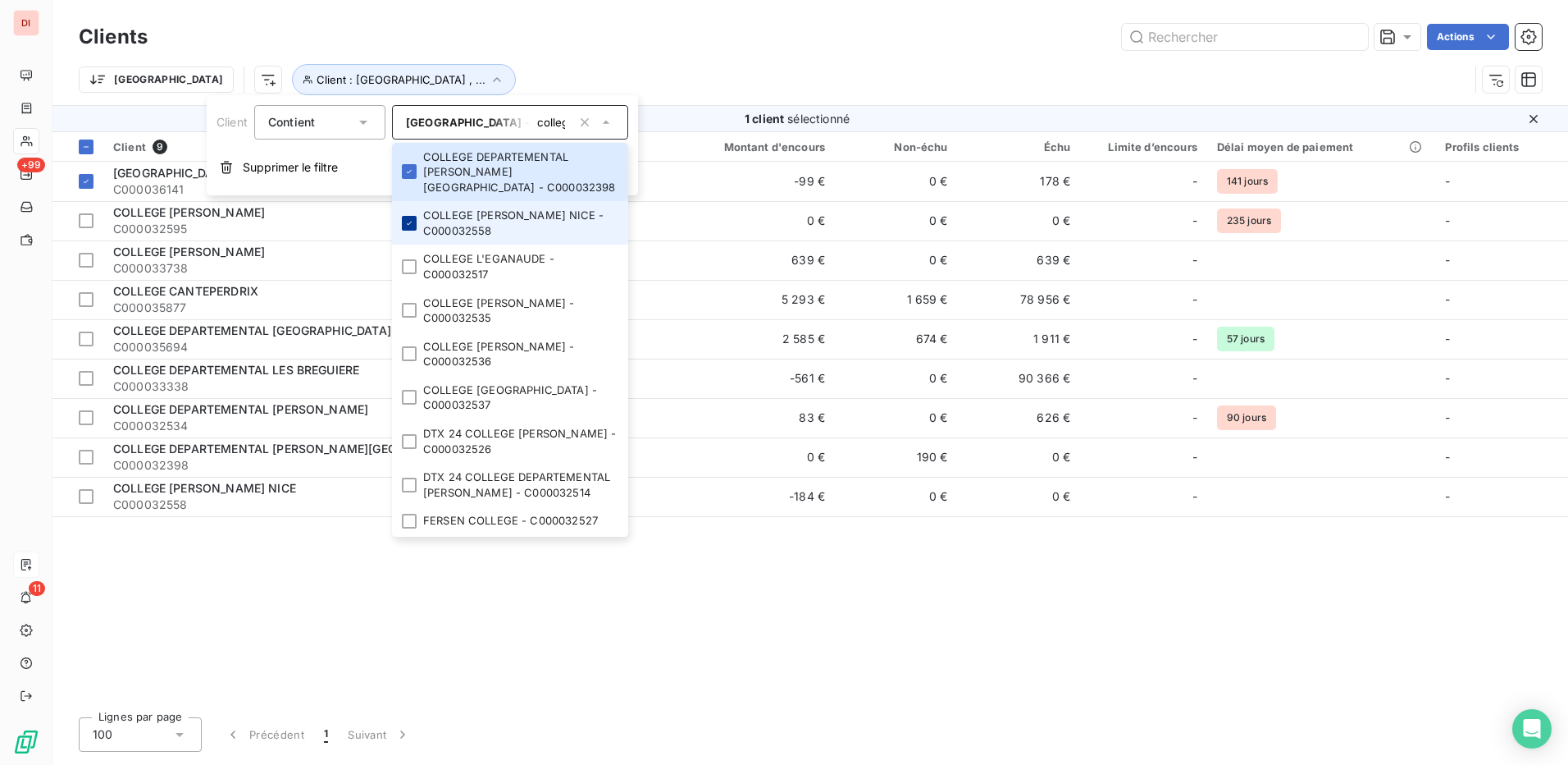
scroll to position [328, 0]
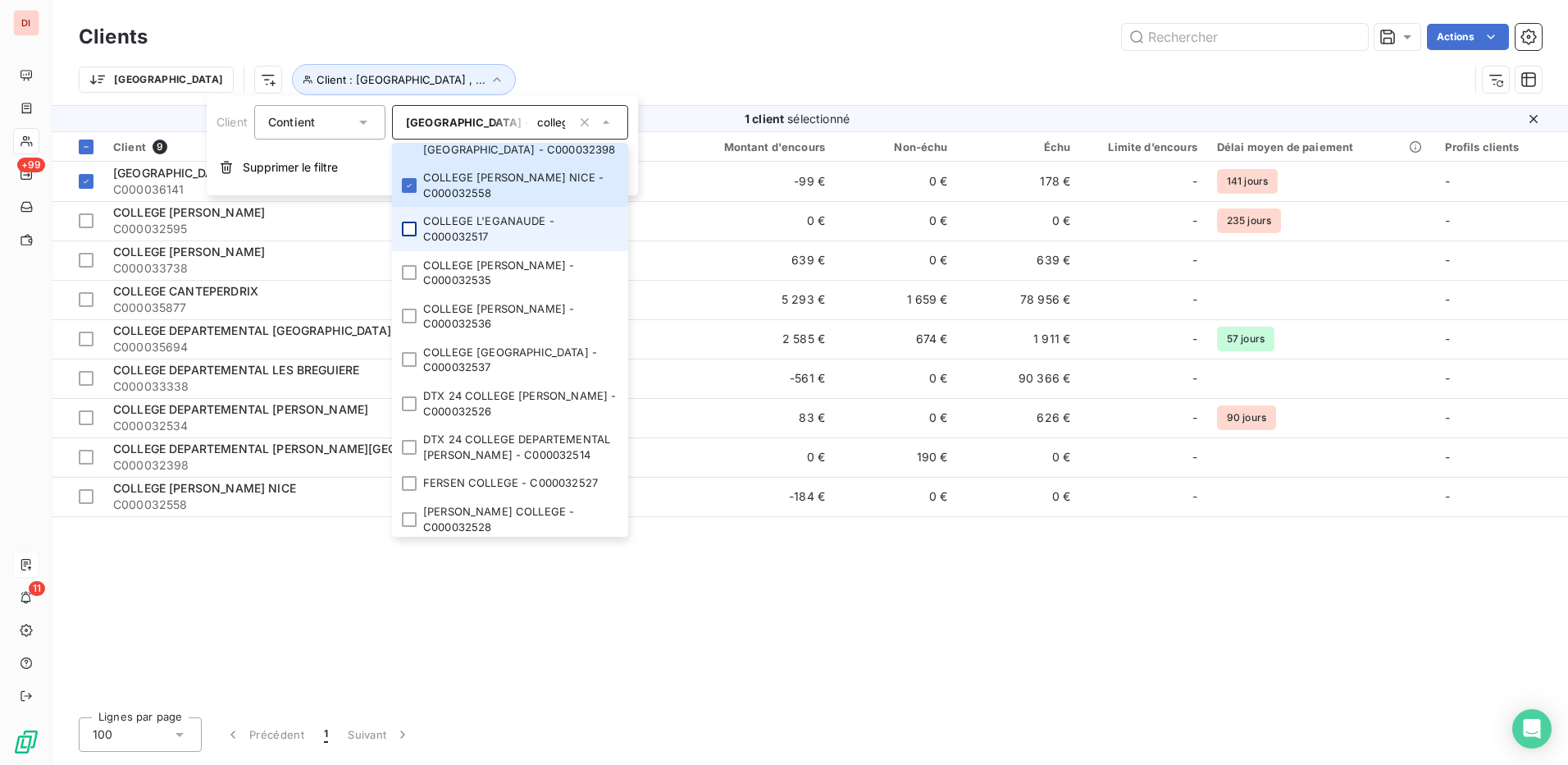
click at [405, 232] on div at bounding box center [409, 229] width 15 height 15
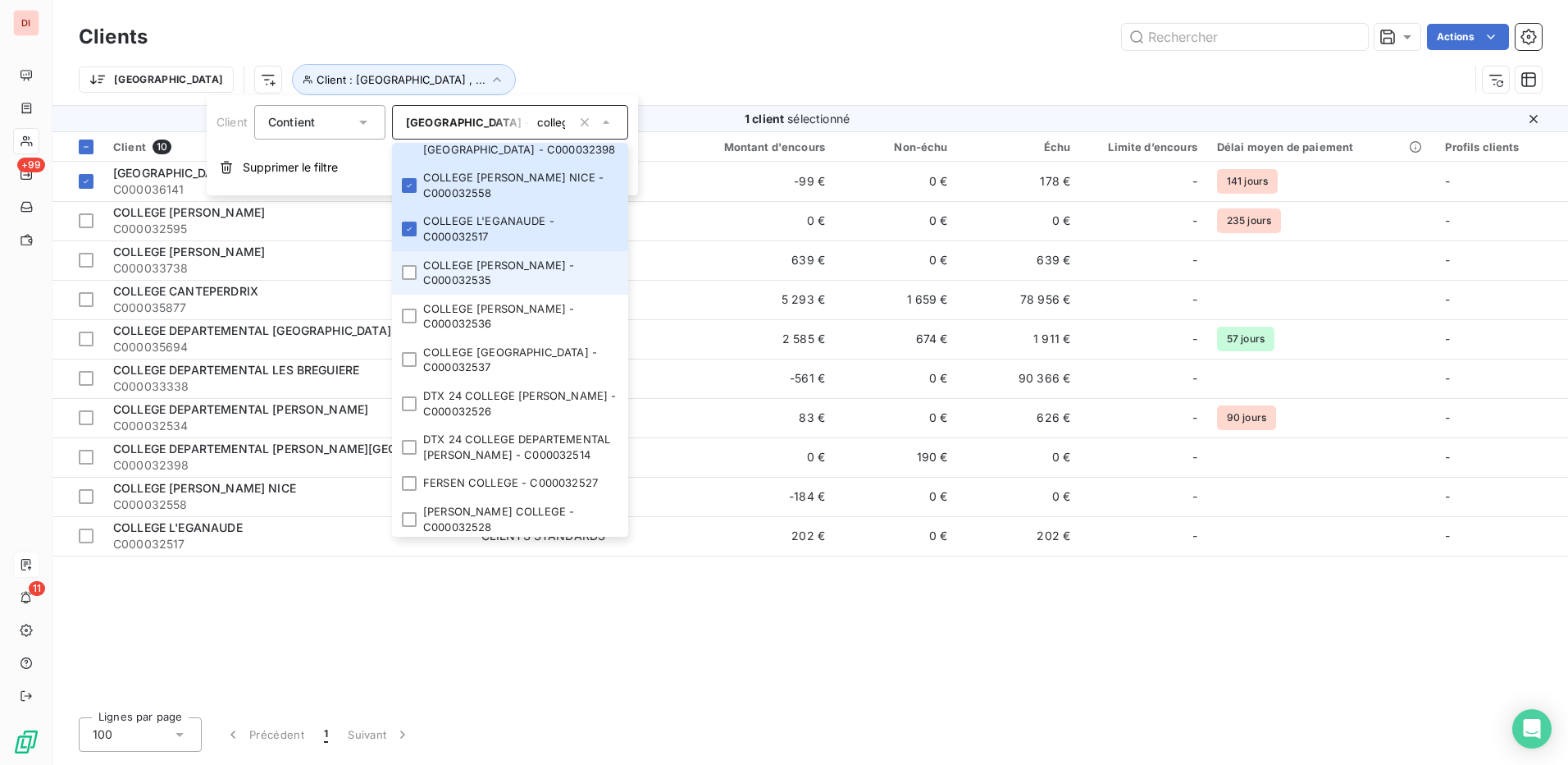
drag, startPoint x: 403, startPoint y: 262, endPoint x: 412, endPoint y: 282, distance: 21.9
click at [403, 262] on li "COLLEGE PIERRE BERTONE - C000032535" at bounding box center [511, 272] width 237 height 43
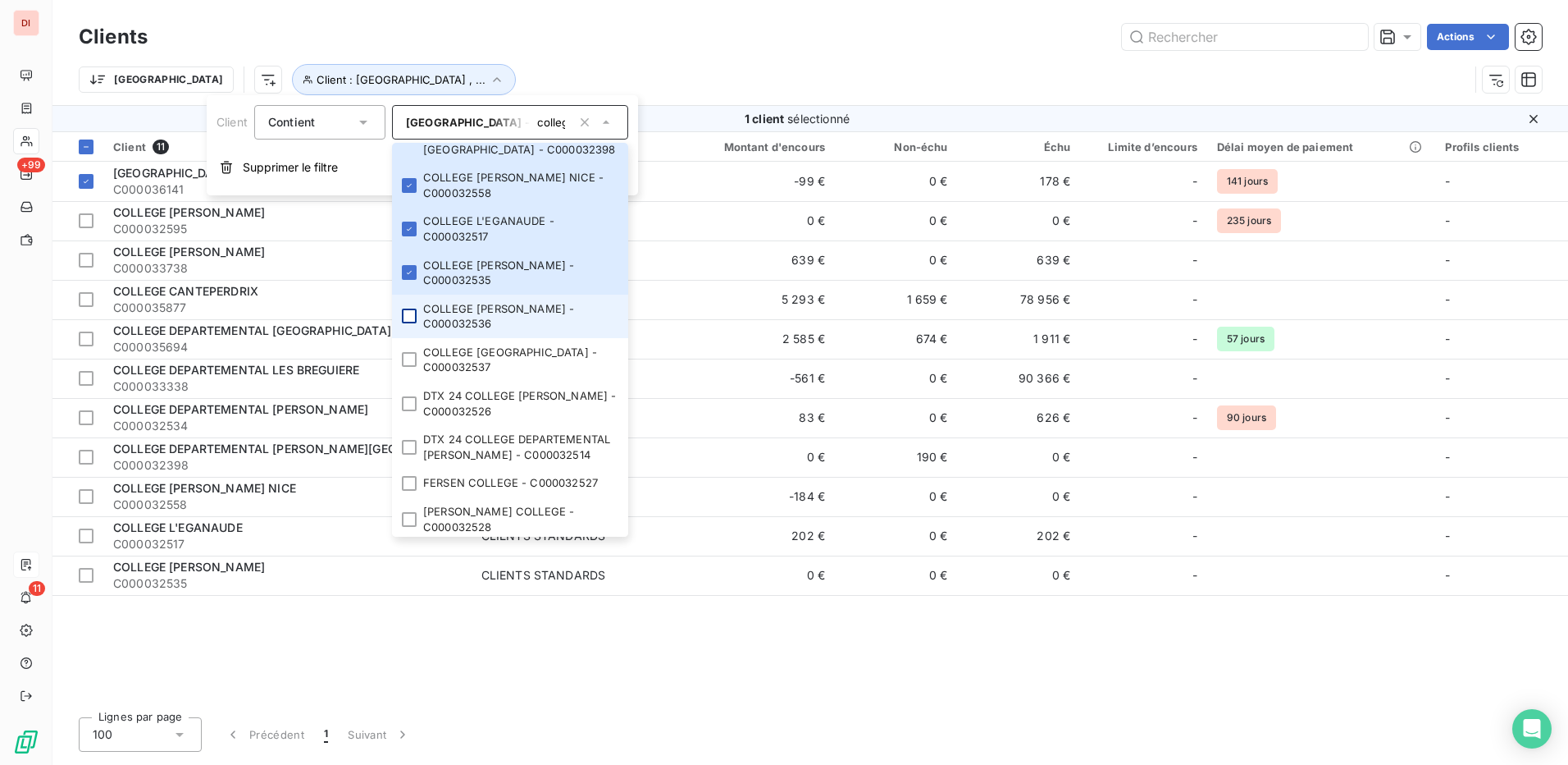
click at [416, 322] on div at bounding box center [409, 316] width 15 height 15
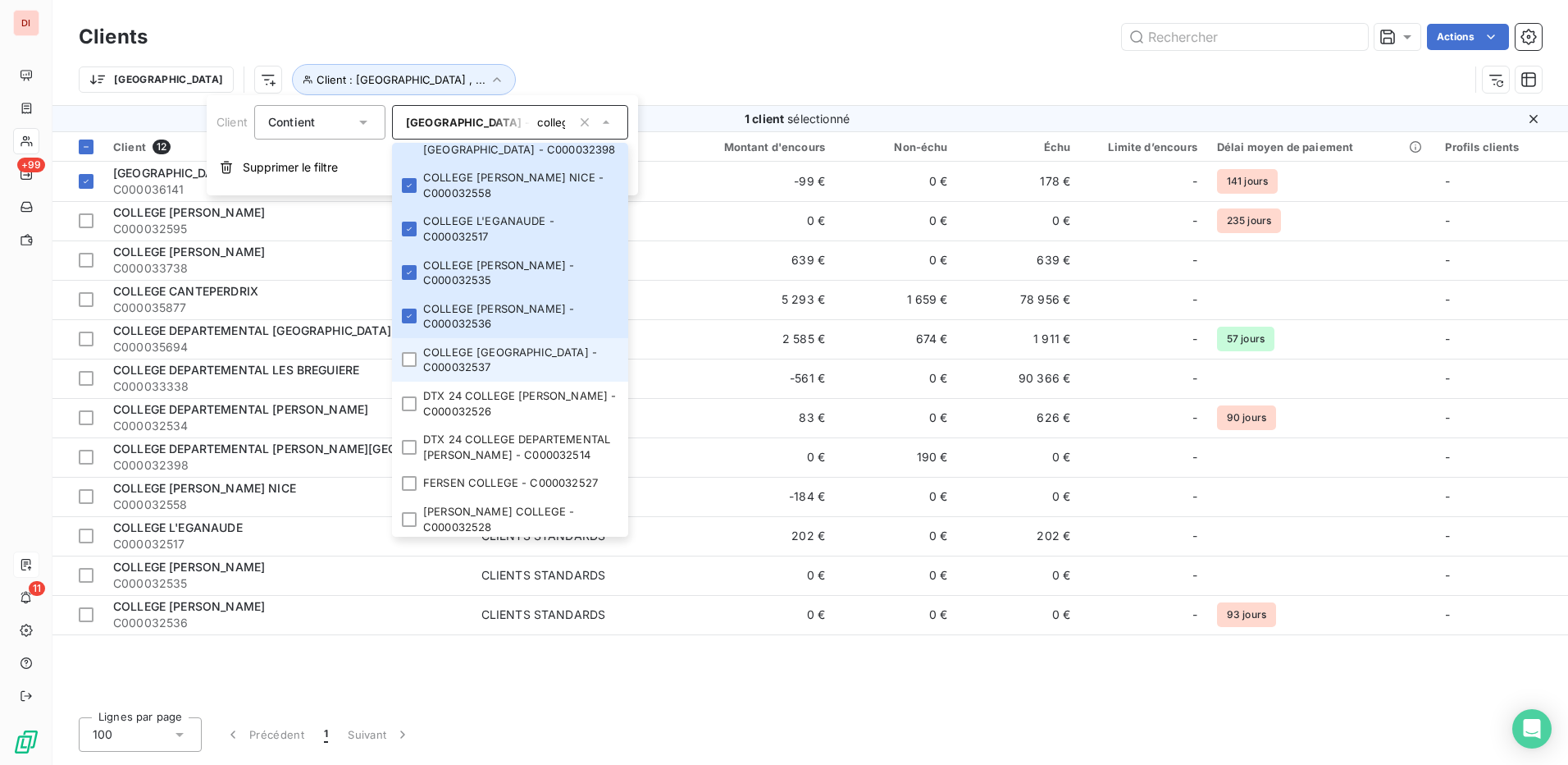
drag, startPoint x: 416, startPoint y: 357, endPoint x: 416, endPoint y: 376, distance: 19.0
click at [416, 360] on div at bounding box center [409, 360] width 15 height 15
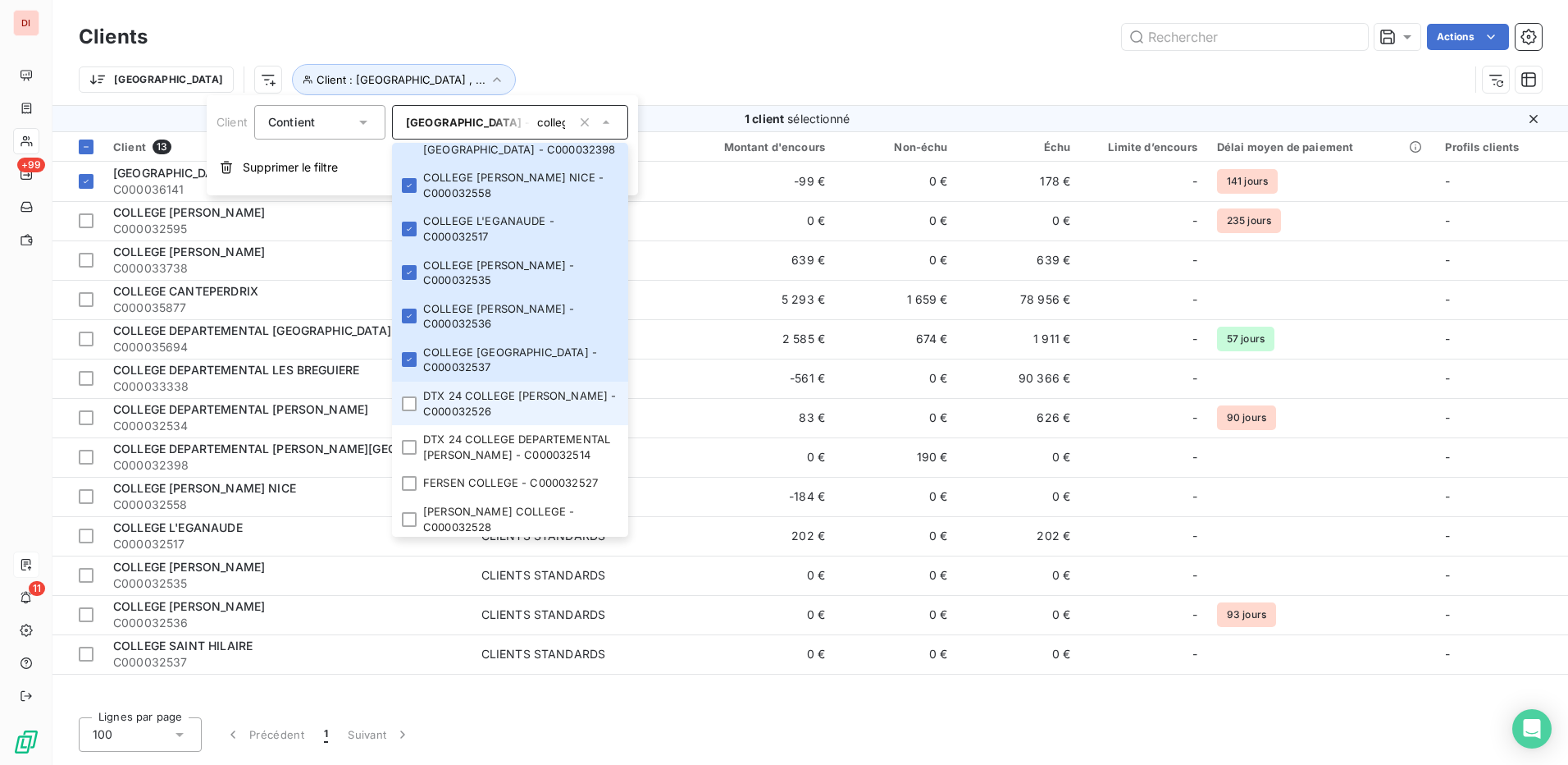
click at [416, 407] on div at bounding box center [409, 404] width 15 height 15
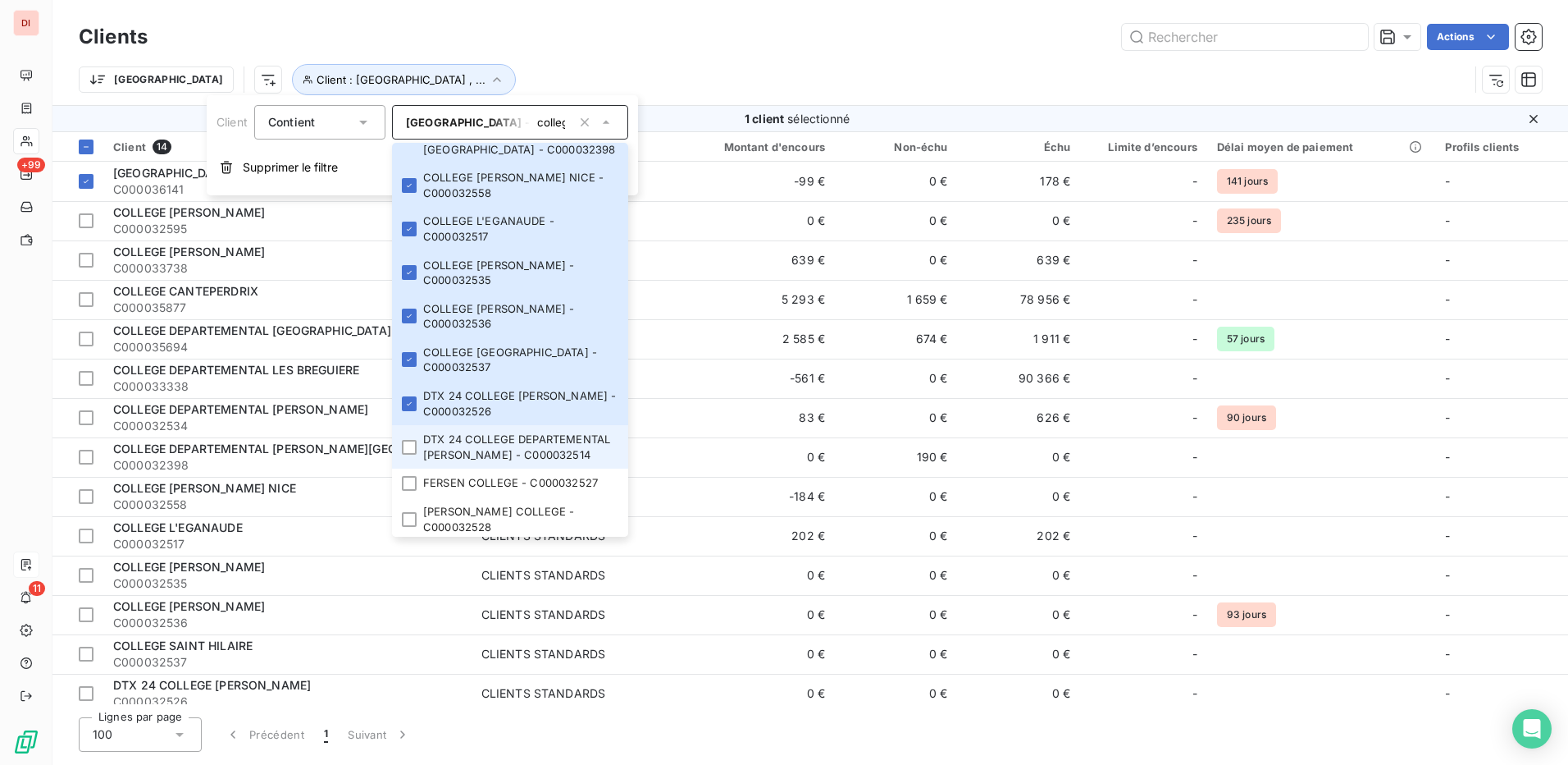
click at [412, 437] on li "DTX 24 COLLEGE DEPARTEMENTAL RENE CASSIN - C000032514" at bounding box center [511, 446] width 237 height 43
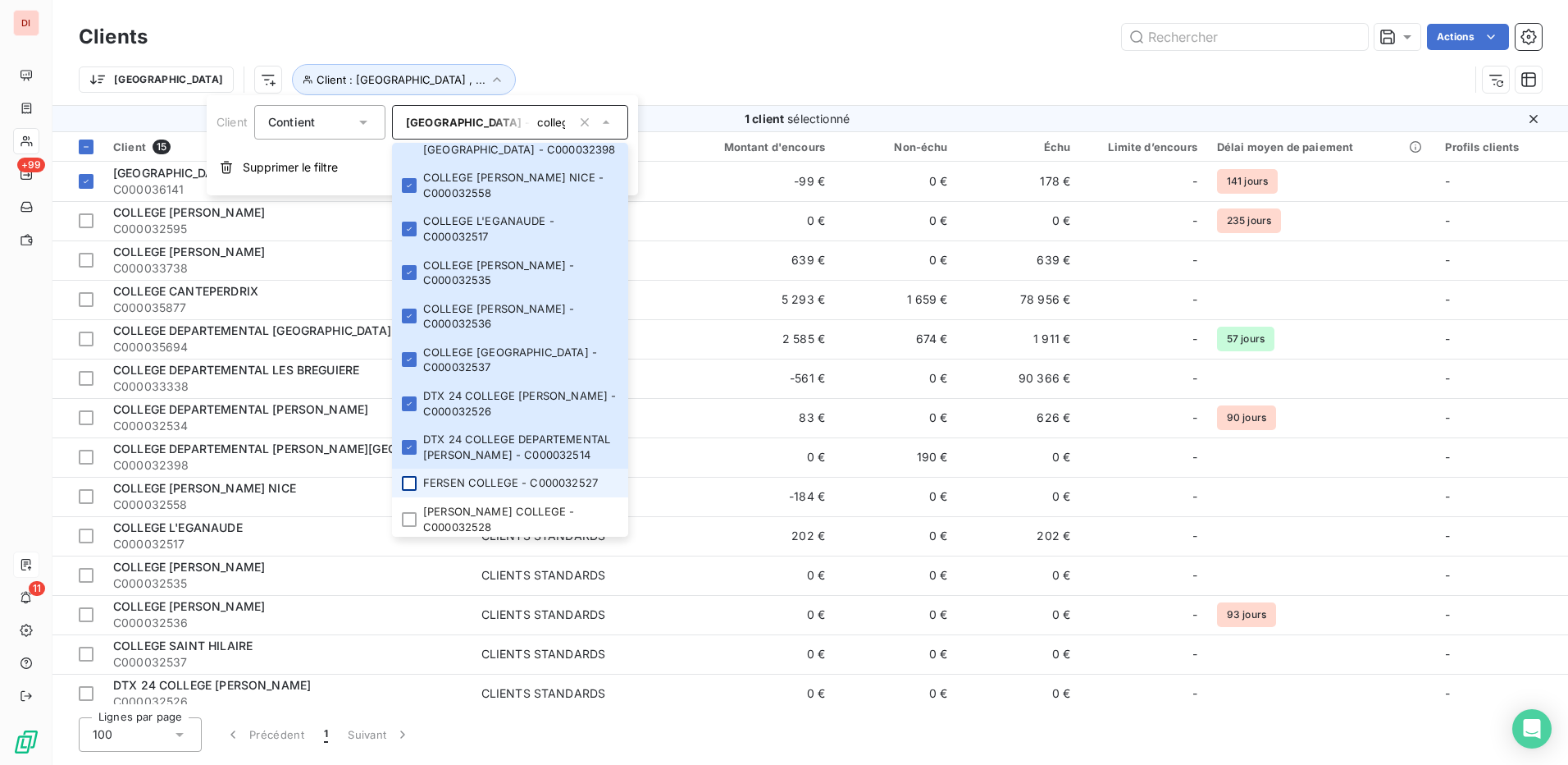
click at [411, 491] on div at bounding box center [409, 483] width 15 height 15
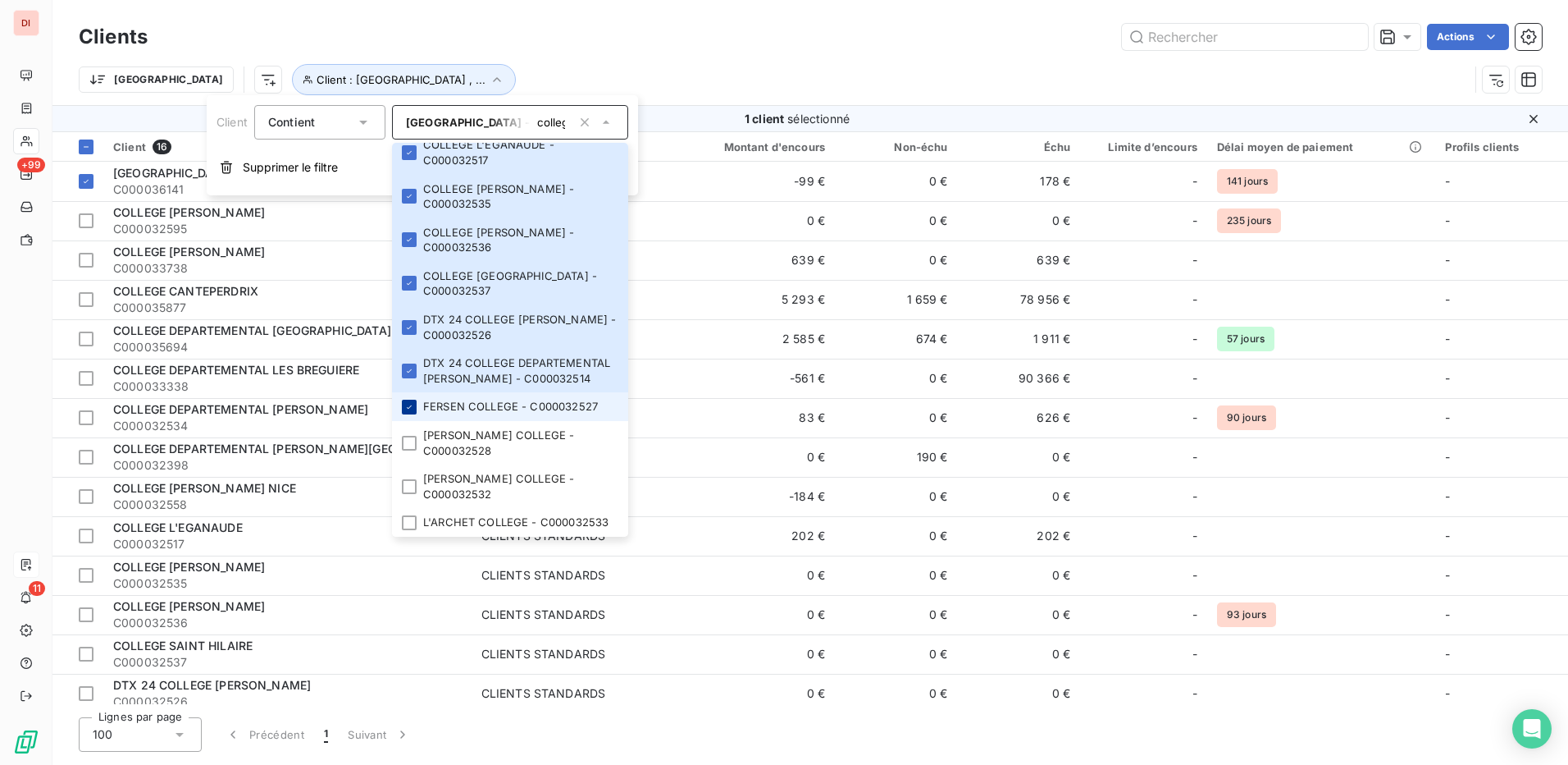
scroll to position [493, 0]
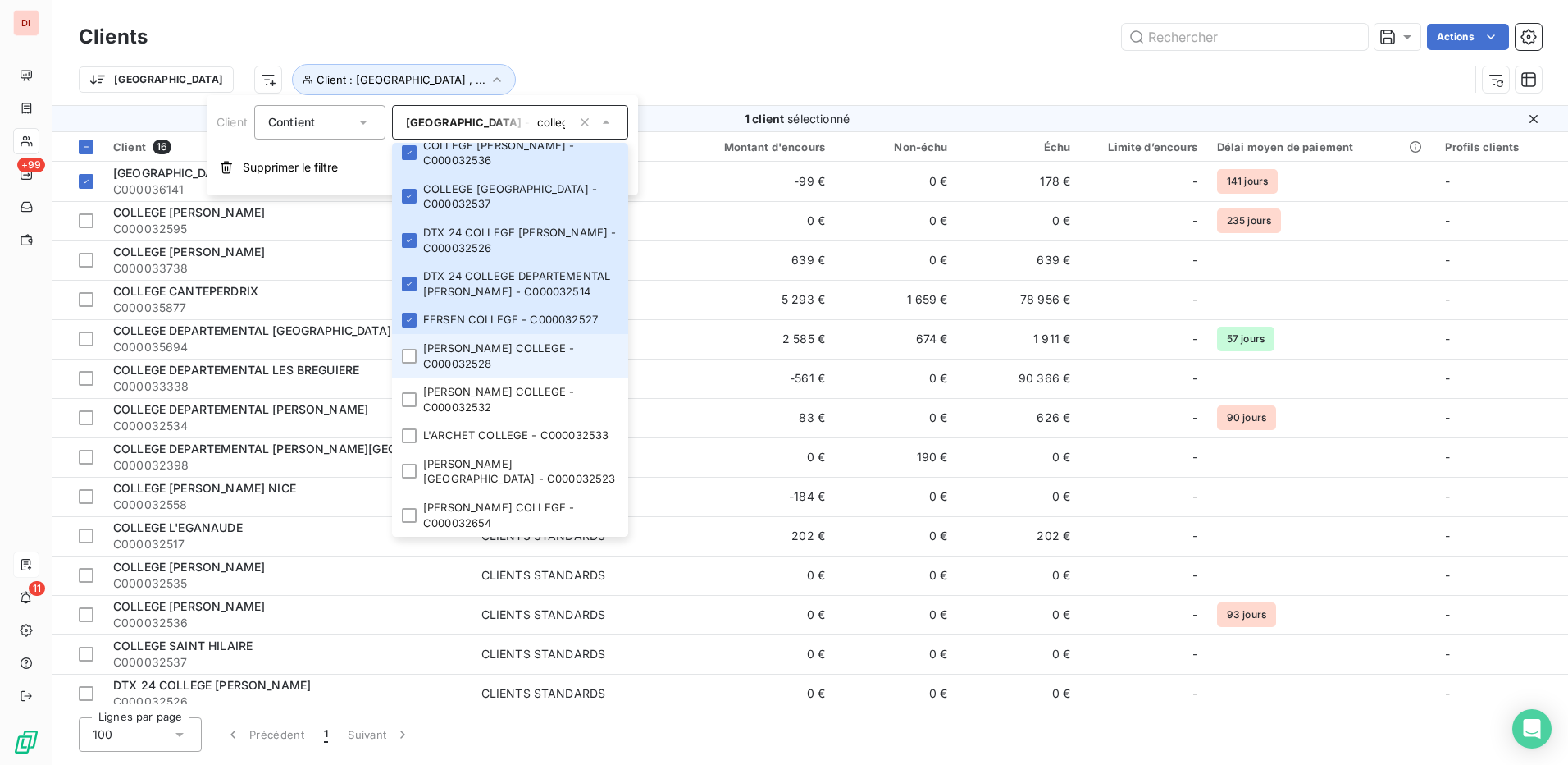
click at [408, 377] on li "GERARD PHILIPPE COLLEGE - C000032528" at bounding box center [511, 355] width 237 height 43
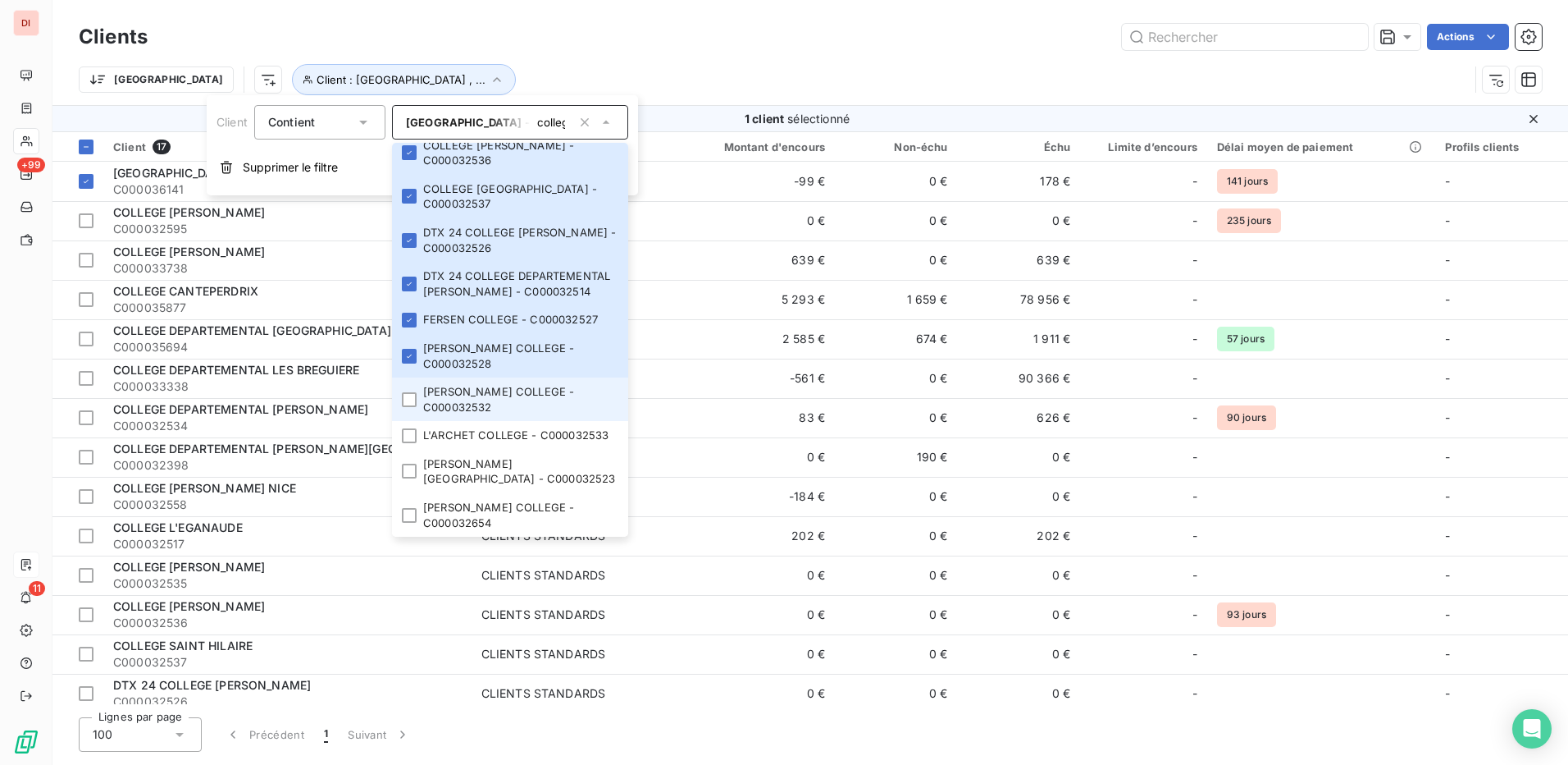
click at [420, 418] on li "JOSEPH PAGNOL COLLEGE - C000032532" at bounding box center [511, 398] width 237 height 43
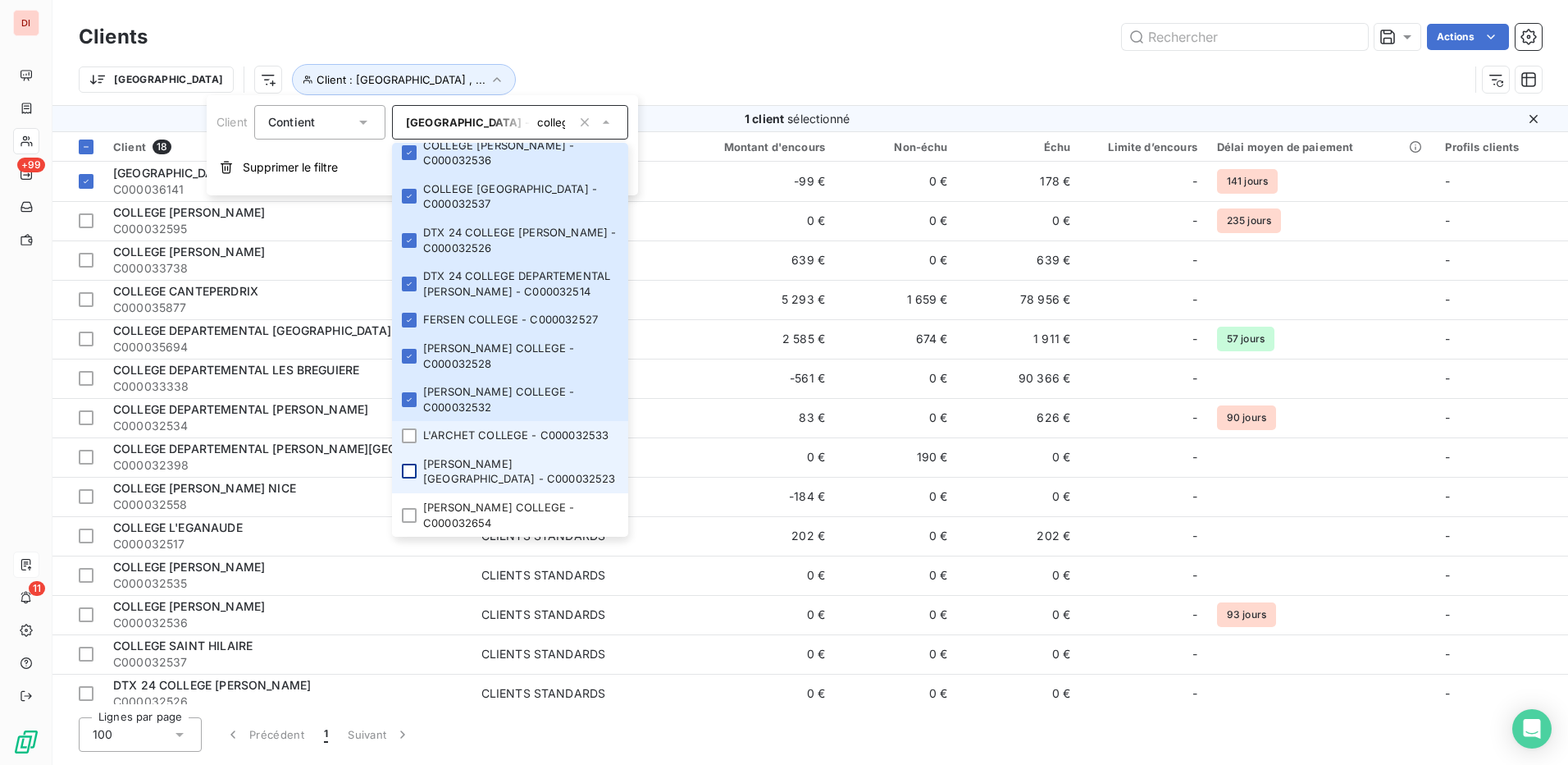
drag, startPoint x: 409, startPoint y: 461, endPoint x: 413, endPoint y: 498, distance: 37.2
click at [409, 449] on li "L'ARCHET COLLEGE - C000032533" at bounding box center [511, 435] width 237 height 28
click at [415, 479] on div at bounding box center [409, 471] width 15 height 15
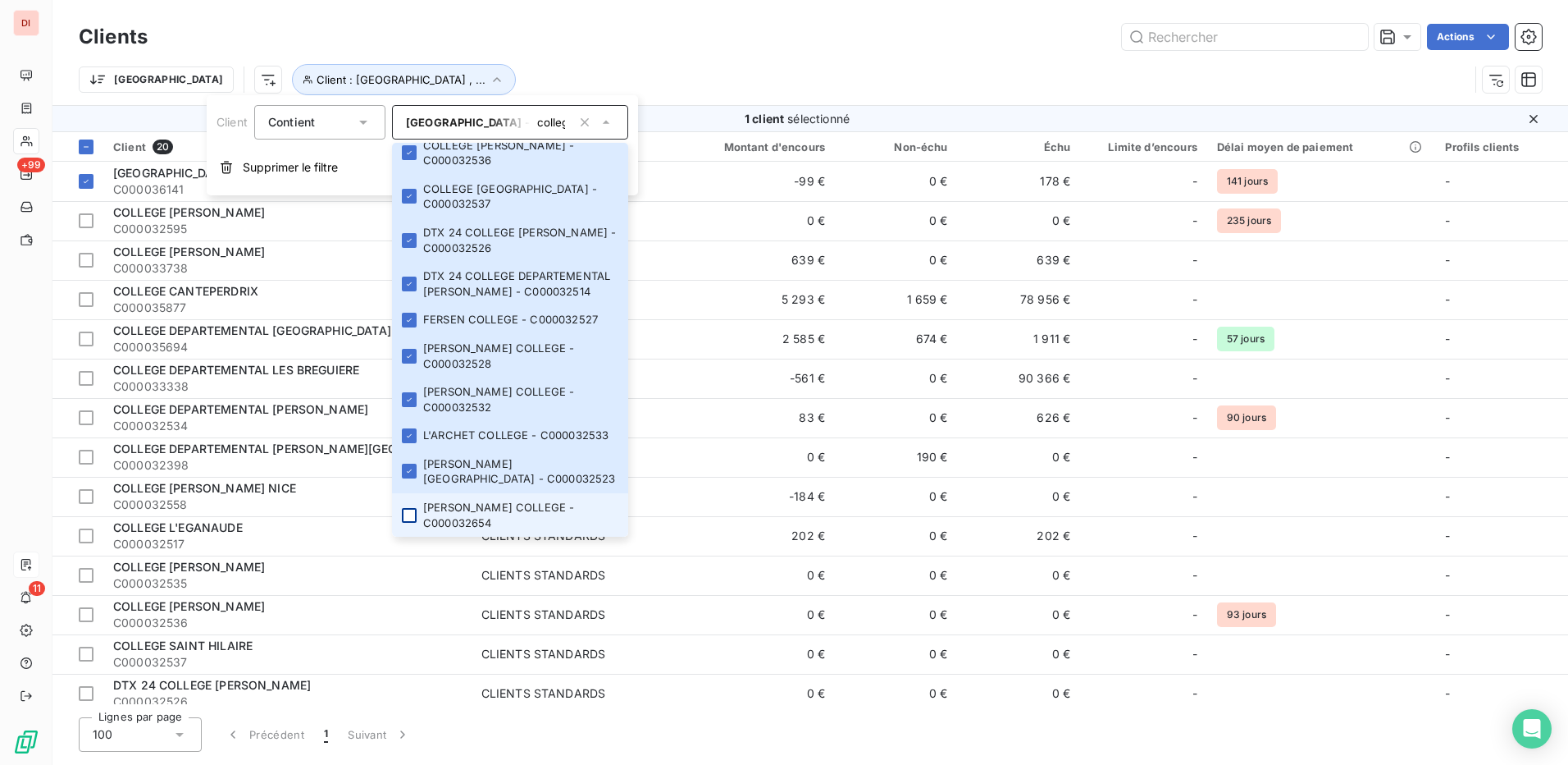
click at [408, 511] on div at bounding box center [409, 516] width 15 height 15
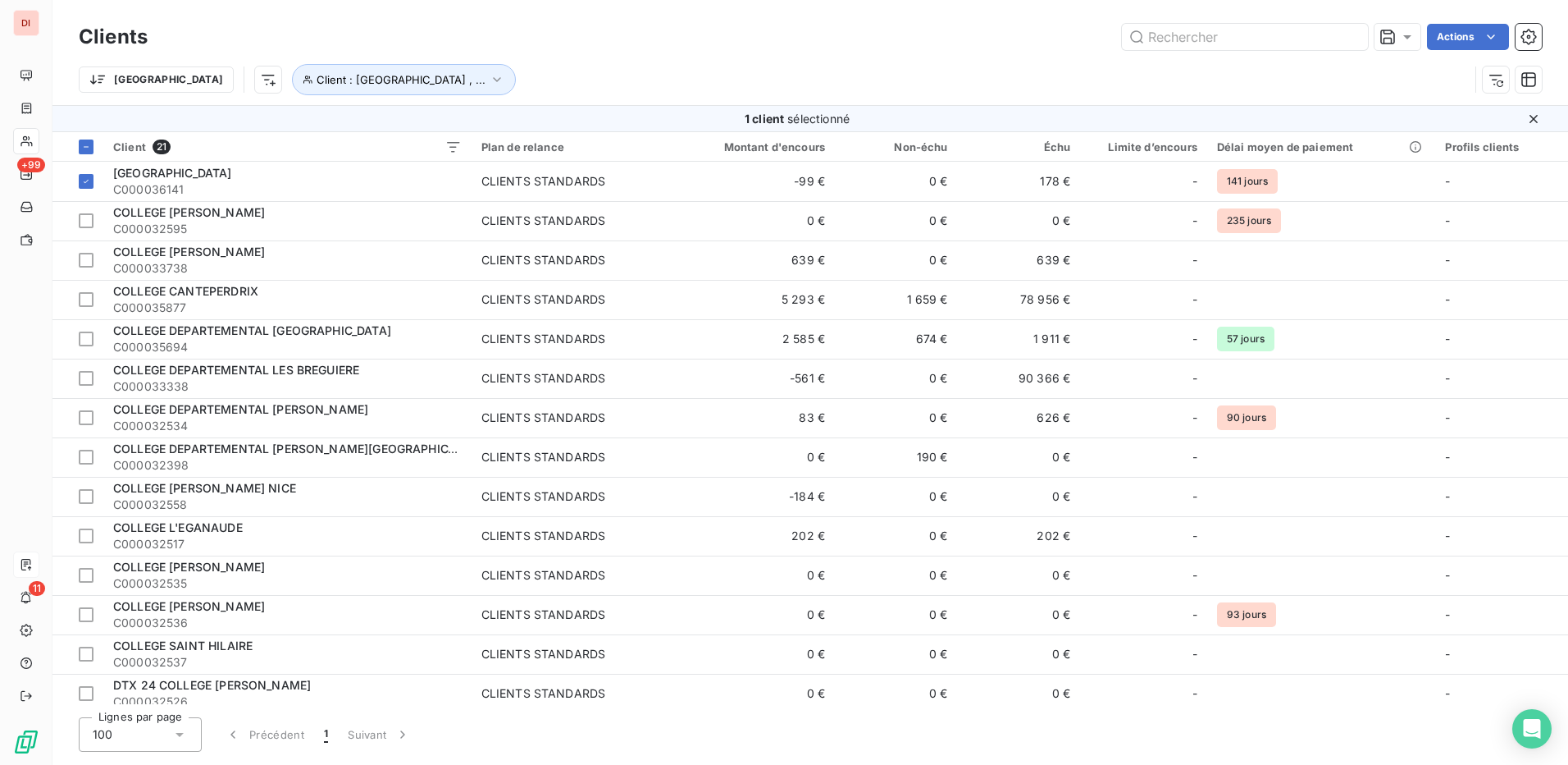
click at [802, 13] on div "Clients Actions Trier Client : BELLEVUE COLLEGE , ..." at bounding box center [810, 52] width 1516 height 105
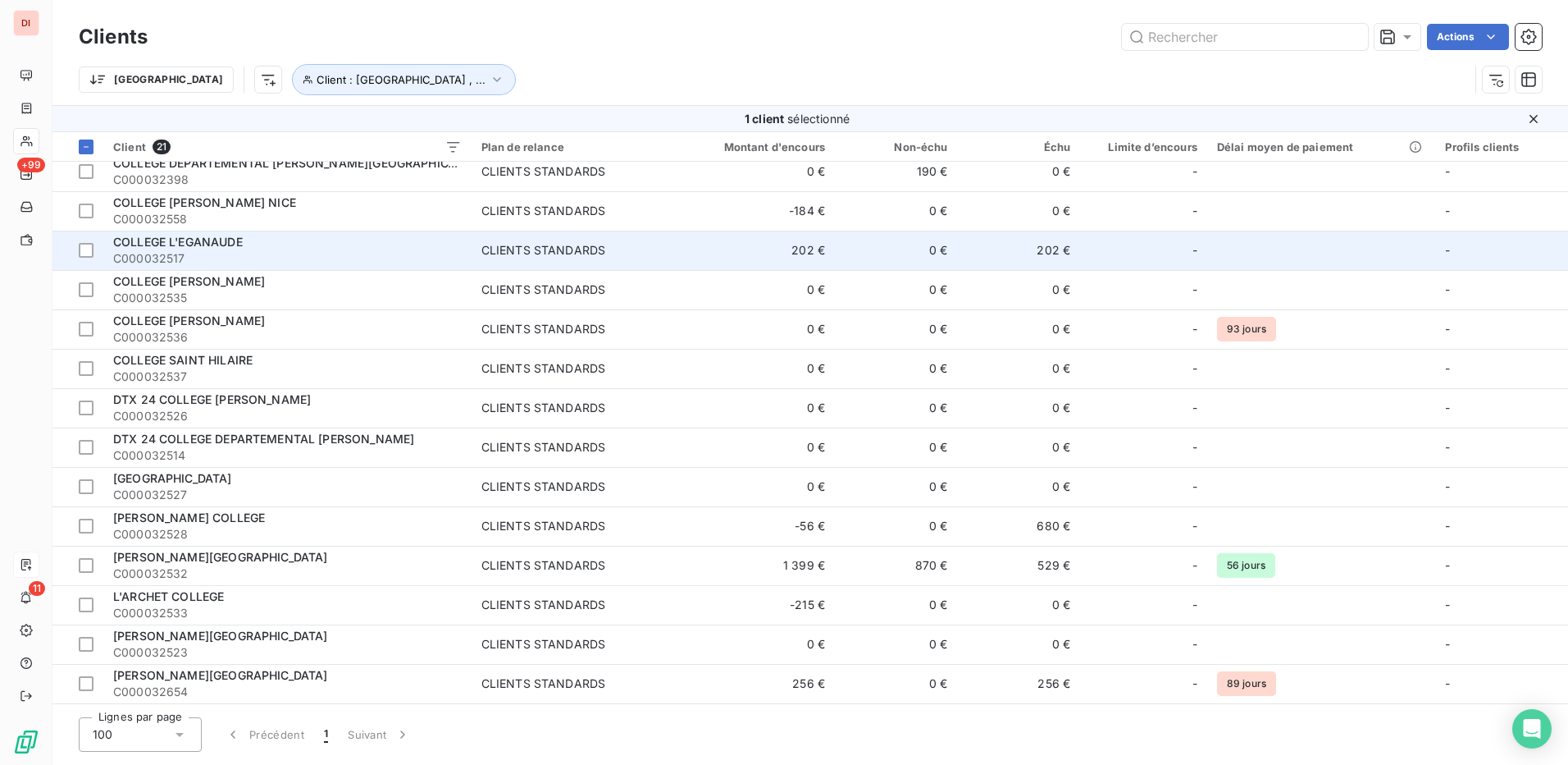
scroll to position [0, 0]
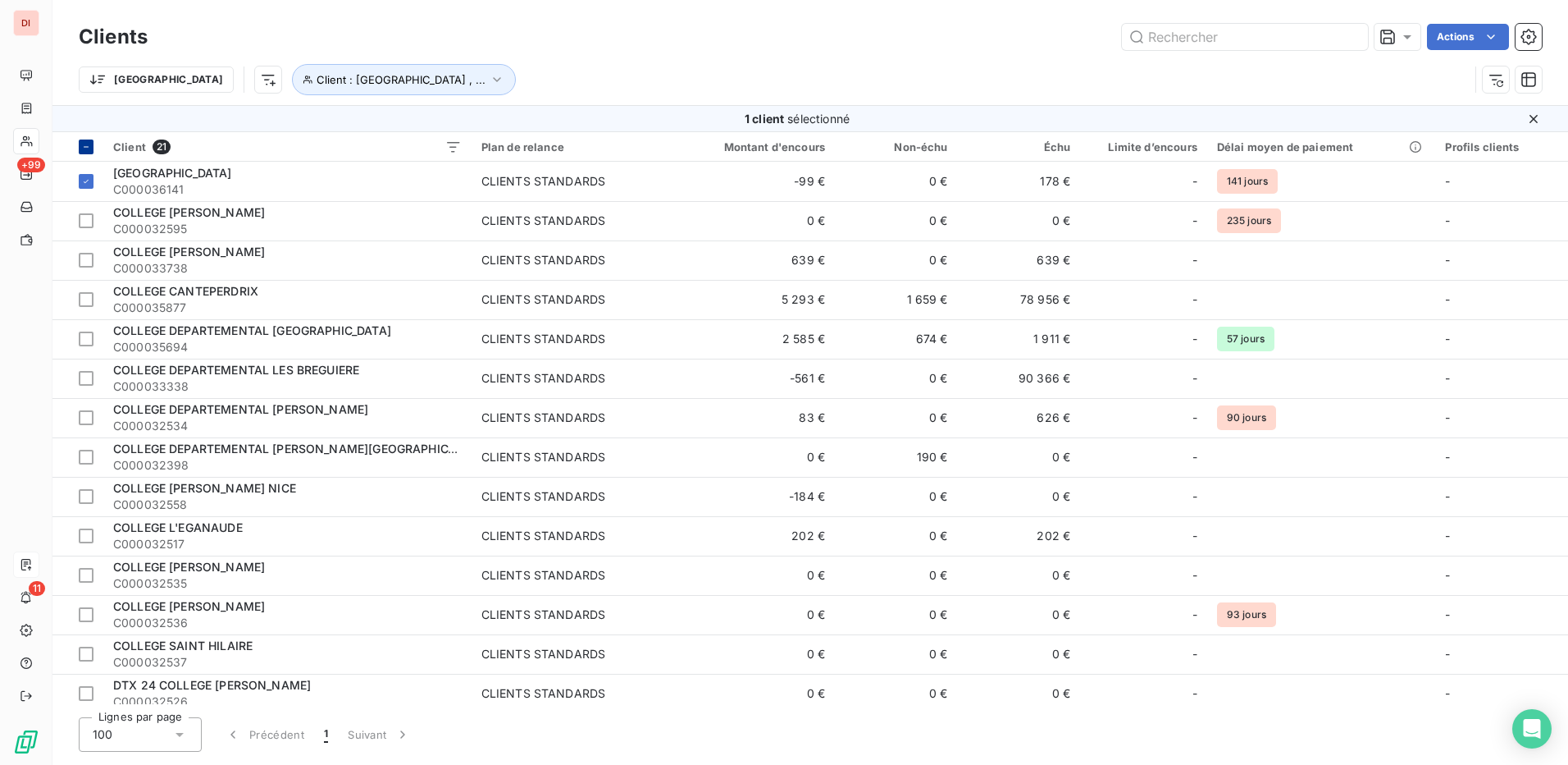
click at [91, 147] on div at bounding box center [86, 147] width 15 height 15
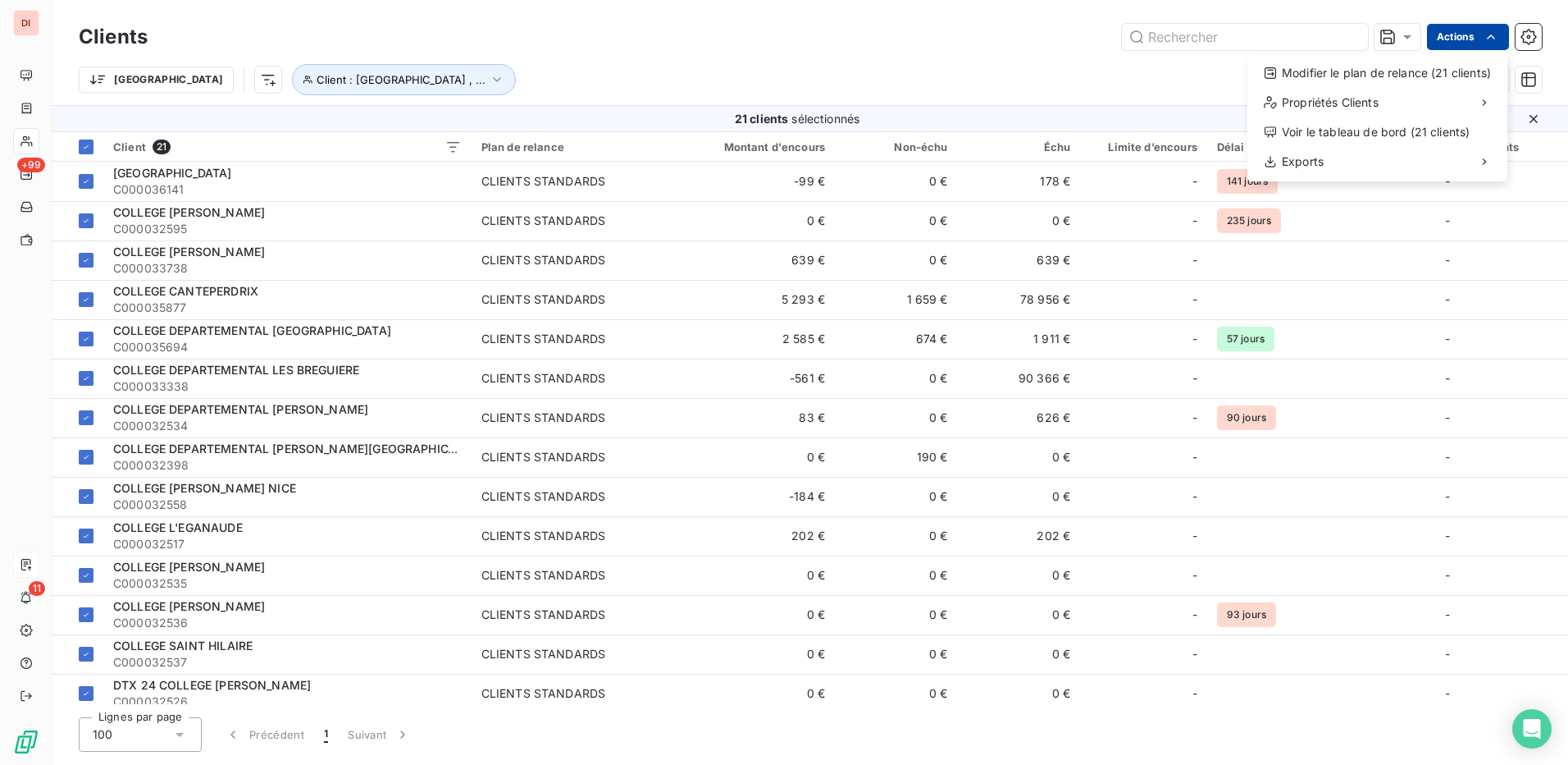
click at [1475, 33] on html "DI +99 11 Clients Actions Modifier le plan de relance (21 clients) Propriétés C…" at bounding box center [784, 382] width 1568 height 765
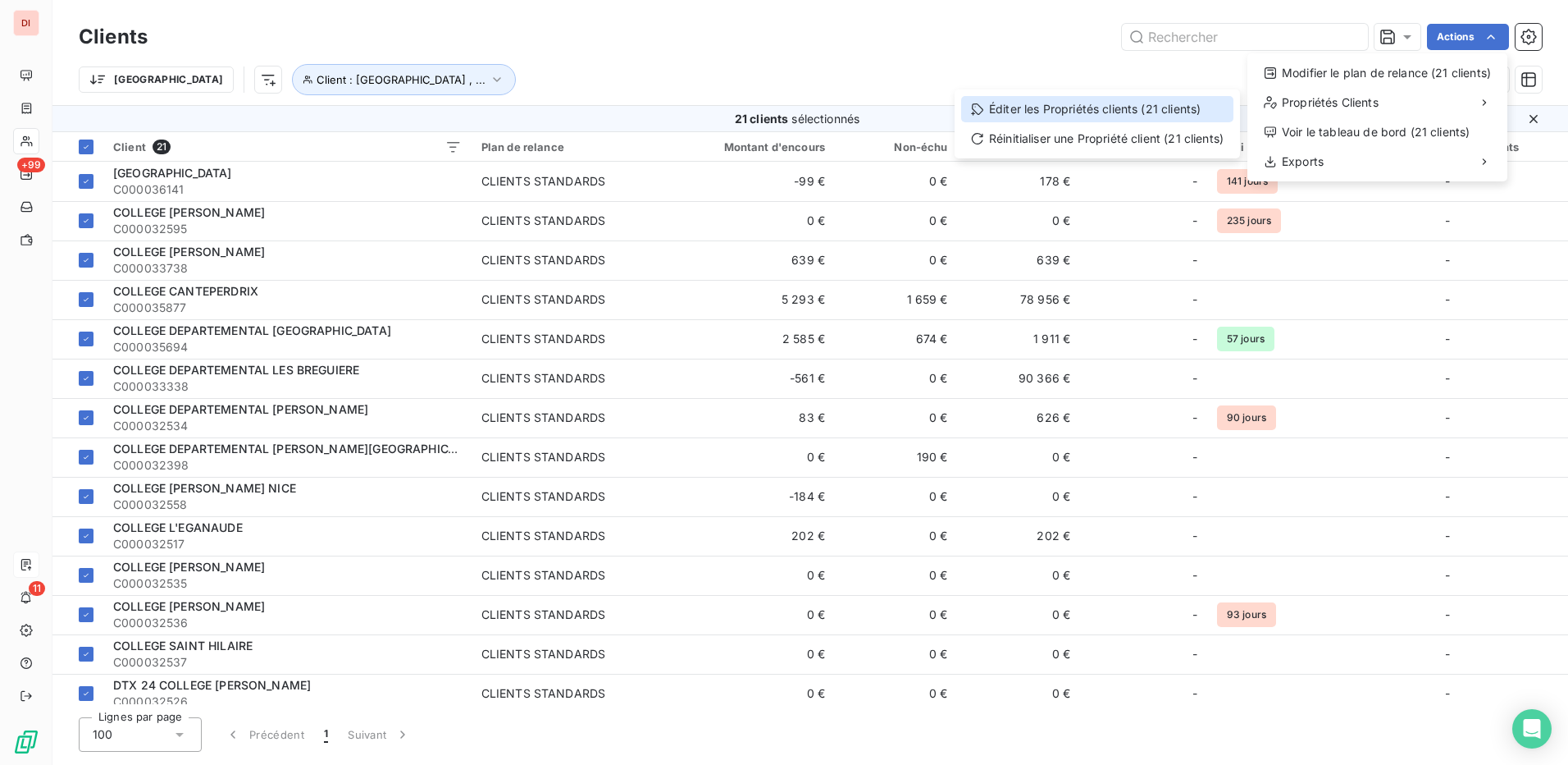
click at [1127, 105] on div "Éditer les Propriétés clients (21 clients)" at bounding box center [1097, 109] width 272 height 27
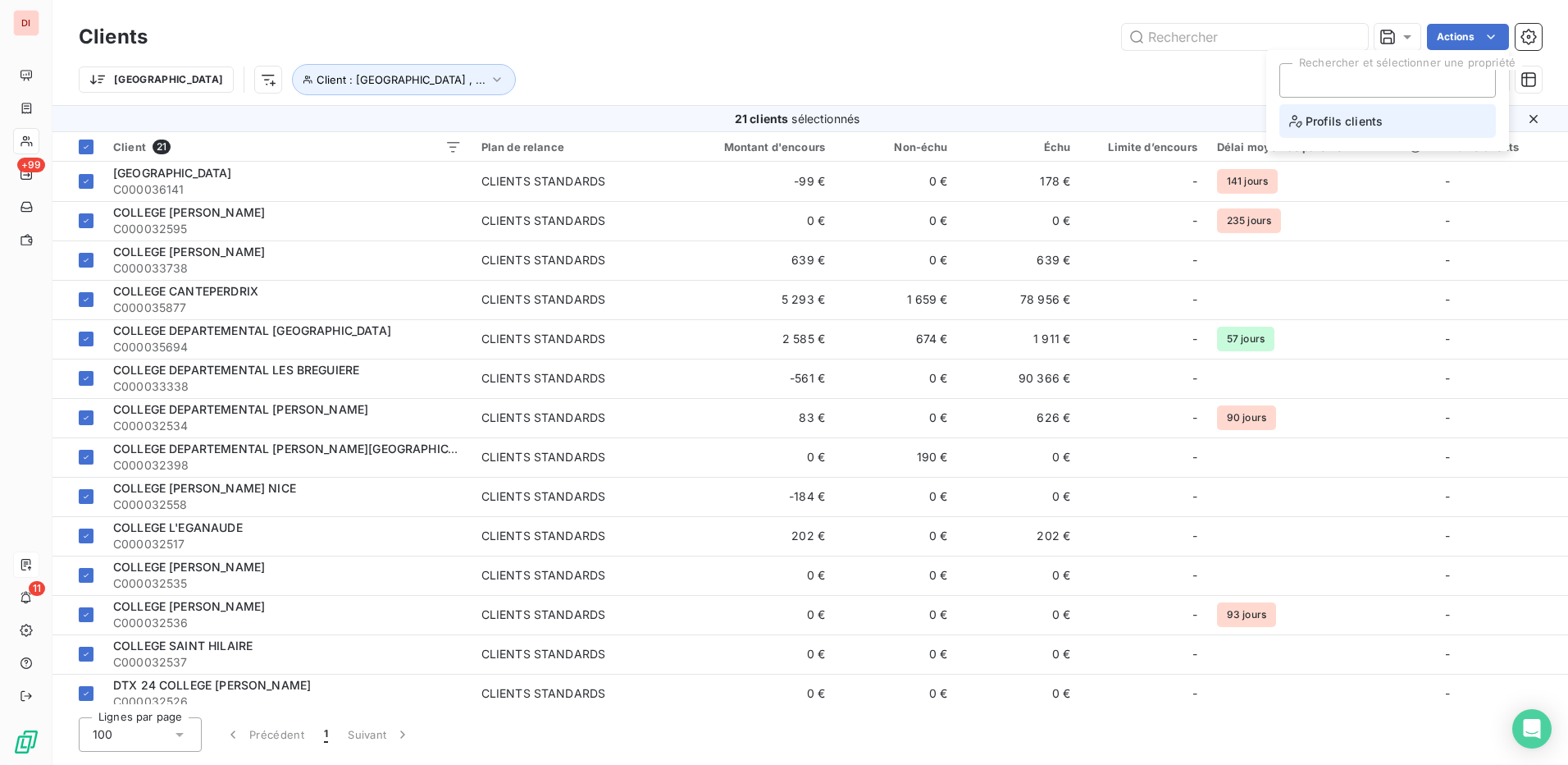
click at [1325, 116] on span "Profils clients" at bounding box center [1336, 121] width 94 height 20
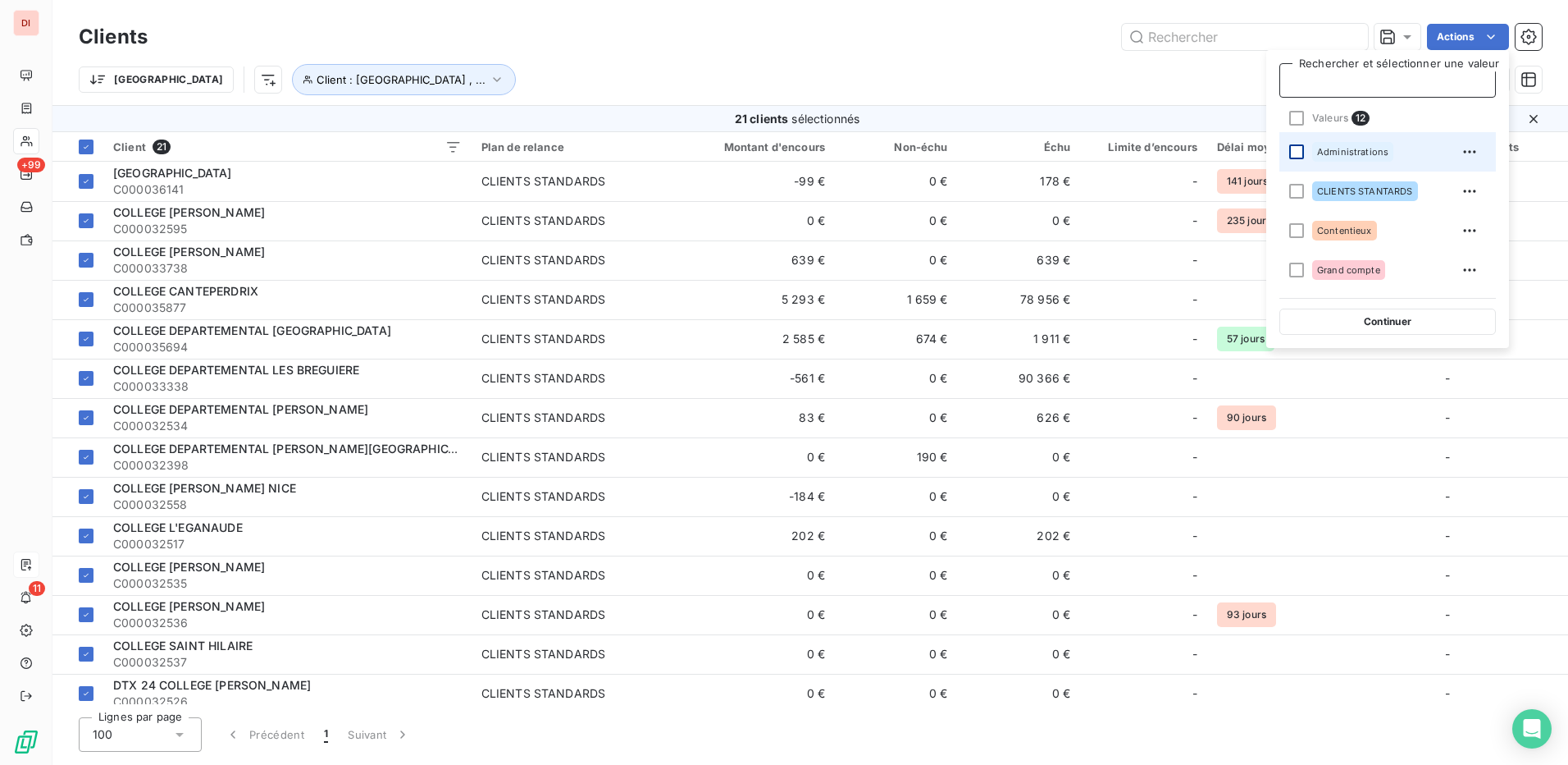
click at [1297, 154] on div at bounding box center [1297, 151] width 15 height 15
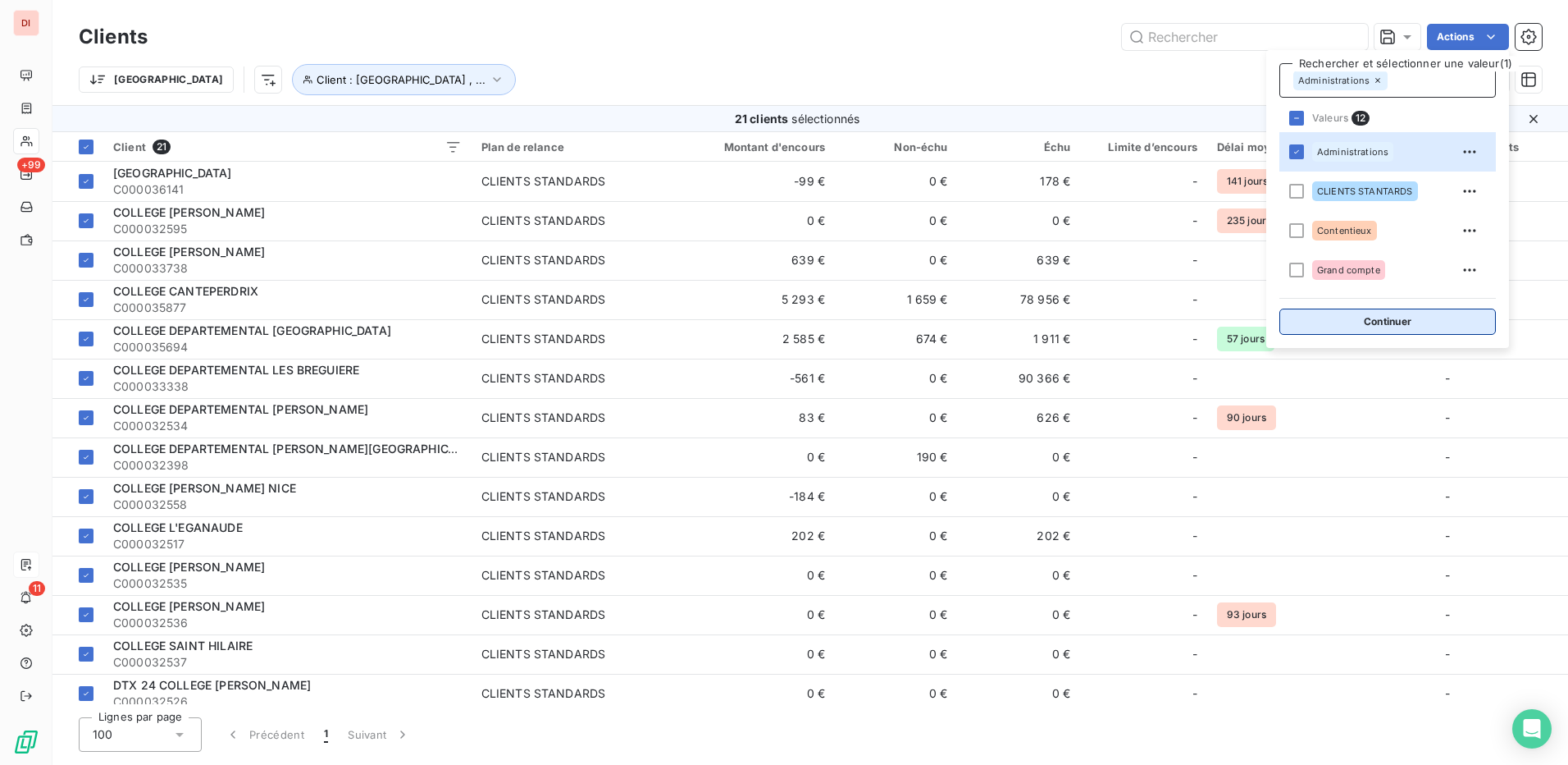
click at [1419, 322] on button "Continuer" at bounding box center [1387, 321] width 216 height 27
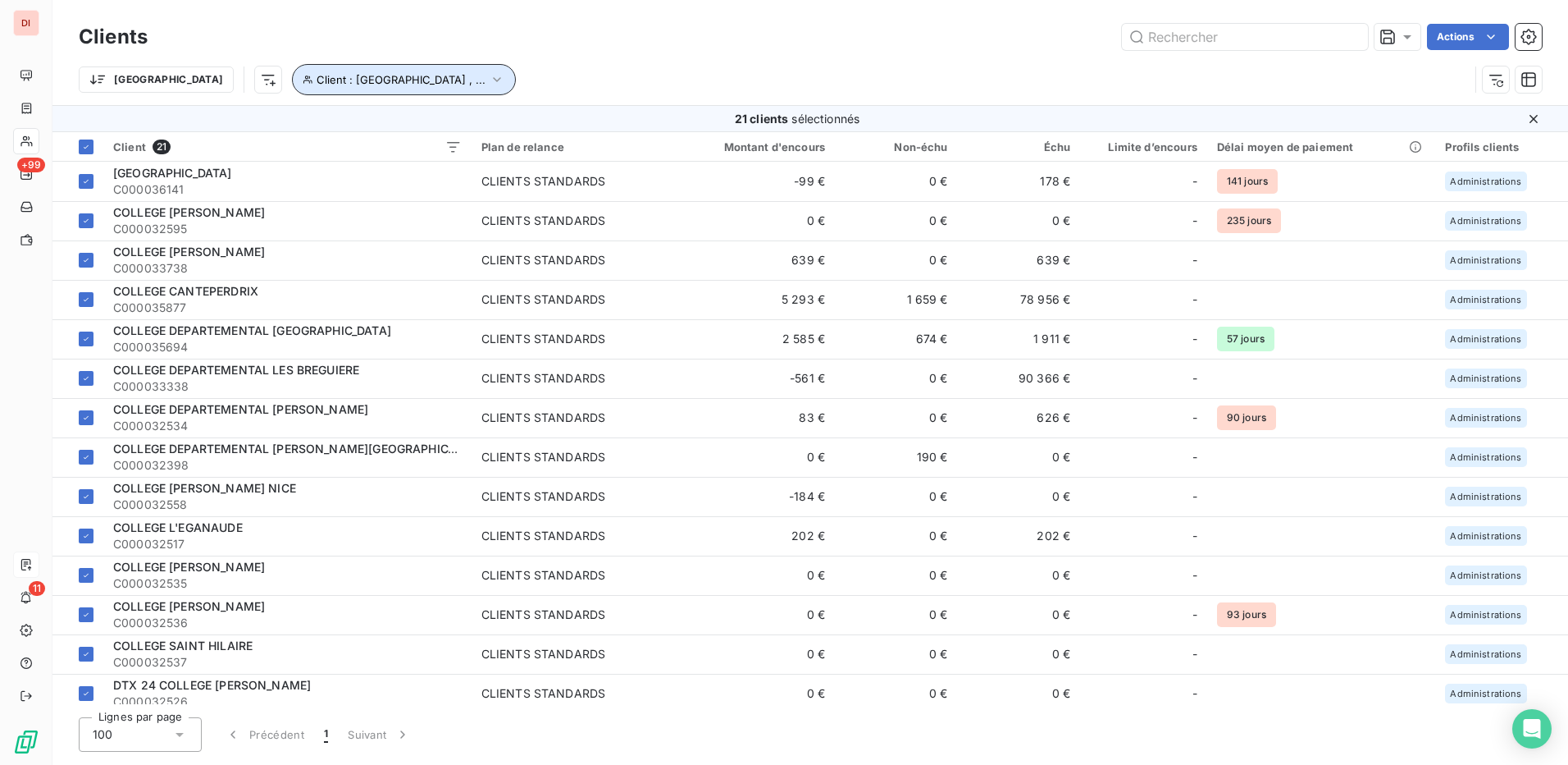
click at [489, 79] on icon "button" at bounding box center [497, 80] width 17 height 17
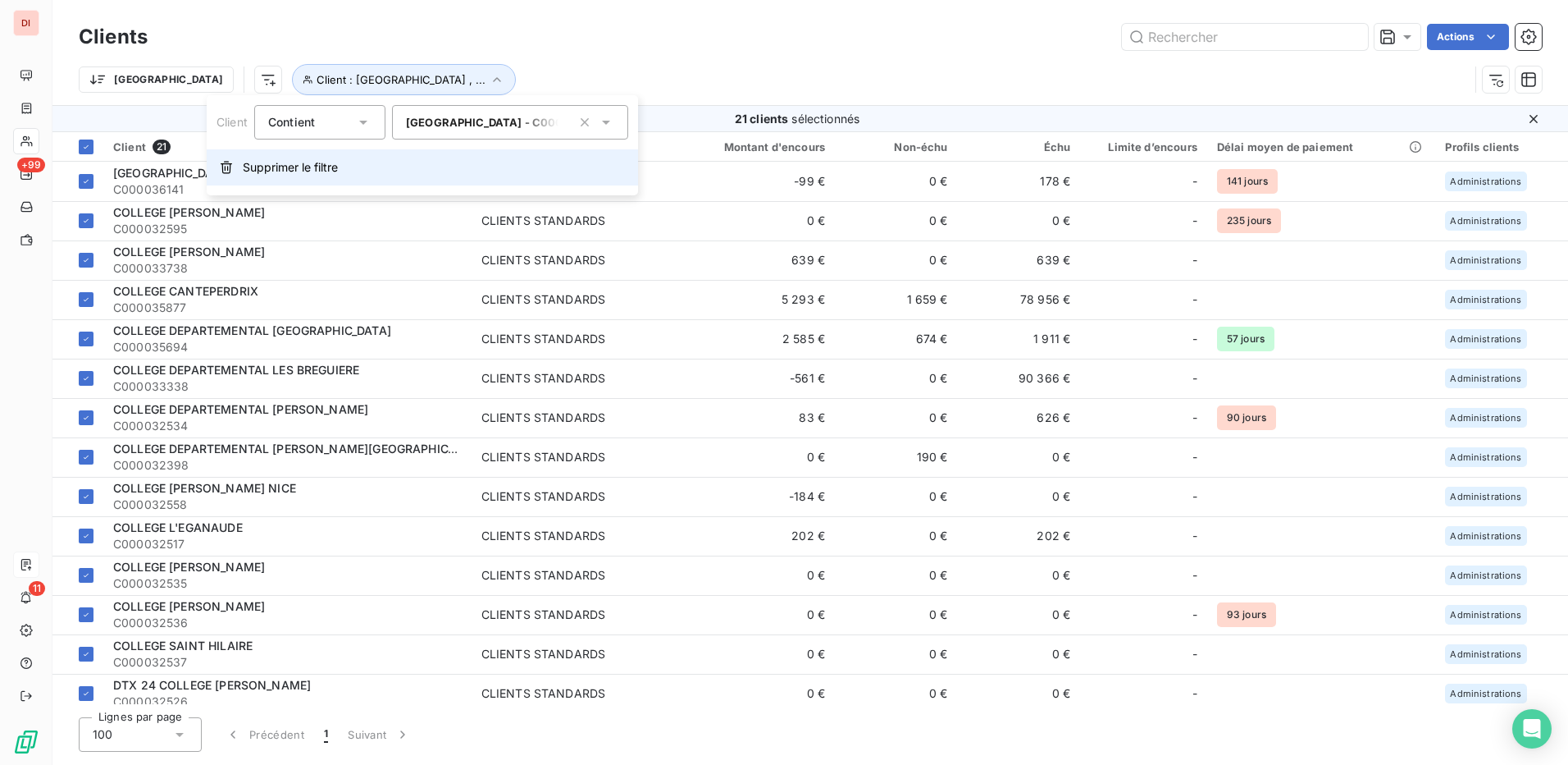
click at [322, 174] on span "Supprimer le filtre" at bounding box center [291, 168] width 95 height 17
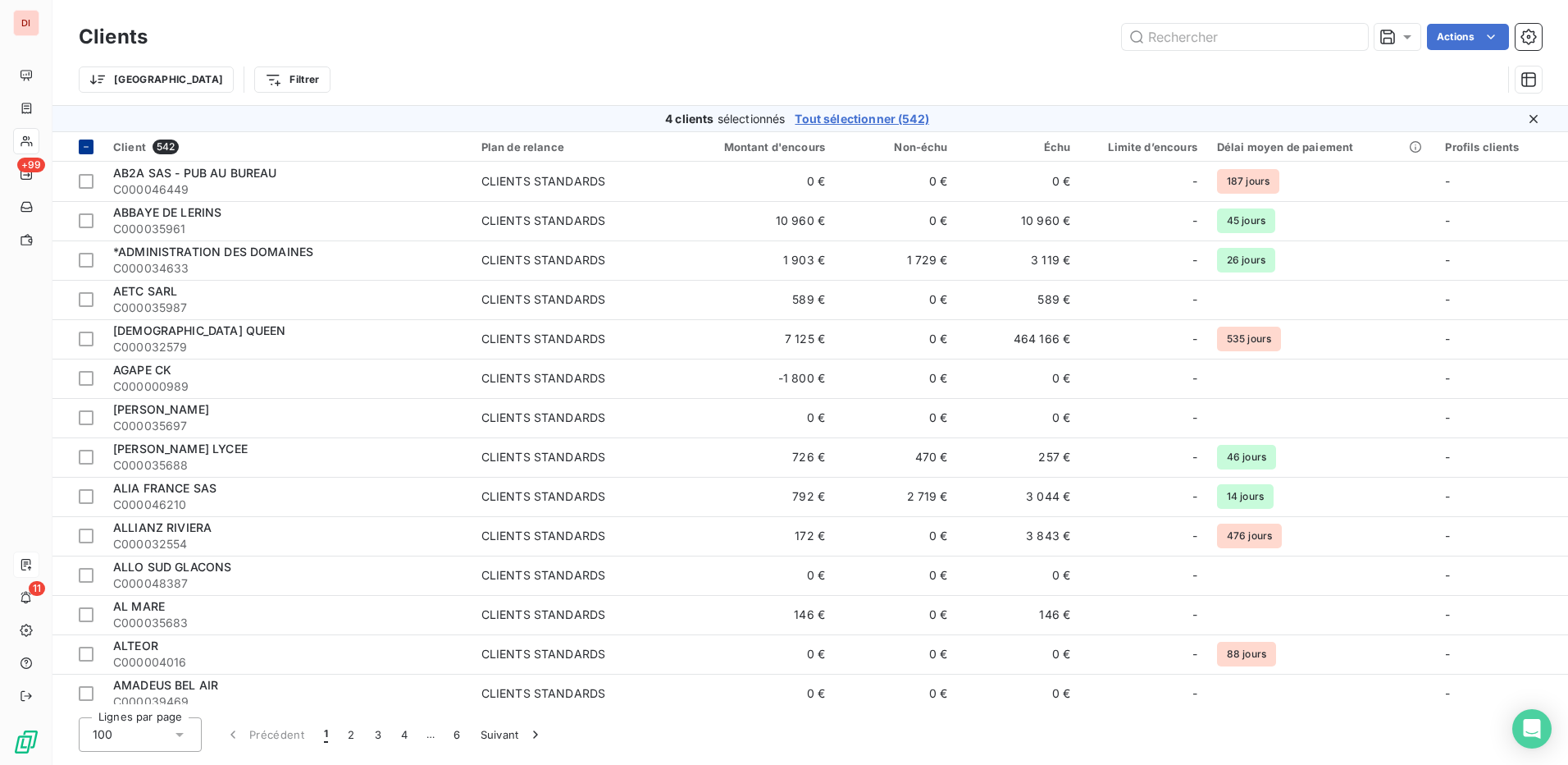
click at [80, 144] on div at bounding box center [86, 147] width 15 height 15
click at [220, 81] on html "DI +99 11 Clients Actions Trier Filtrer 100 clients sélectionnés Tout sélection…" at bounding box center [784, 382] width 1568 height 765
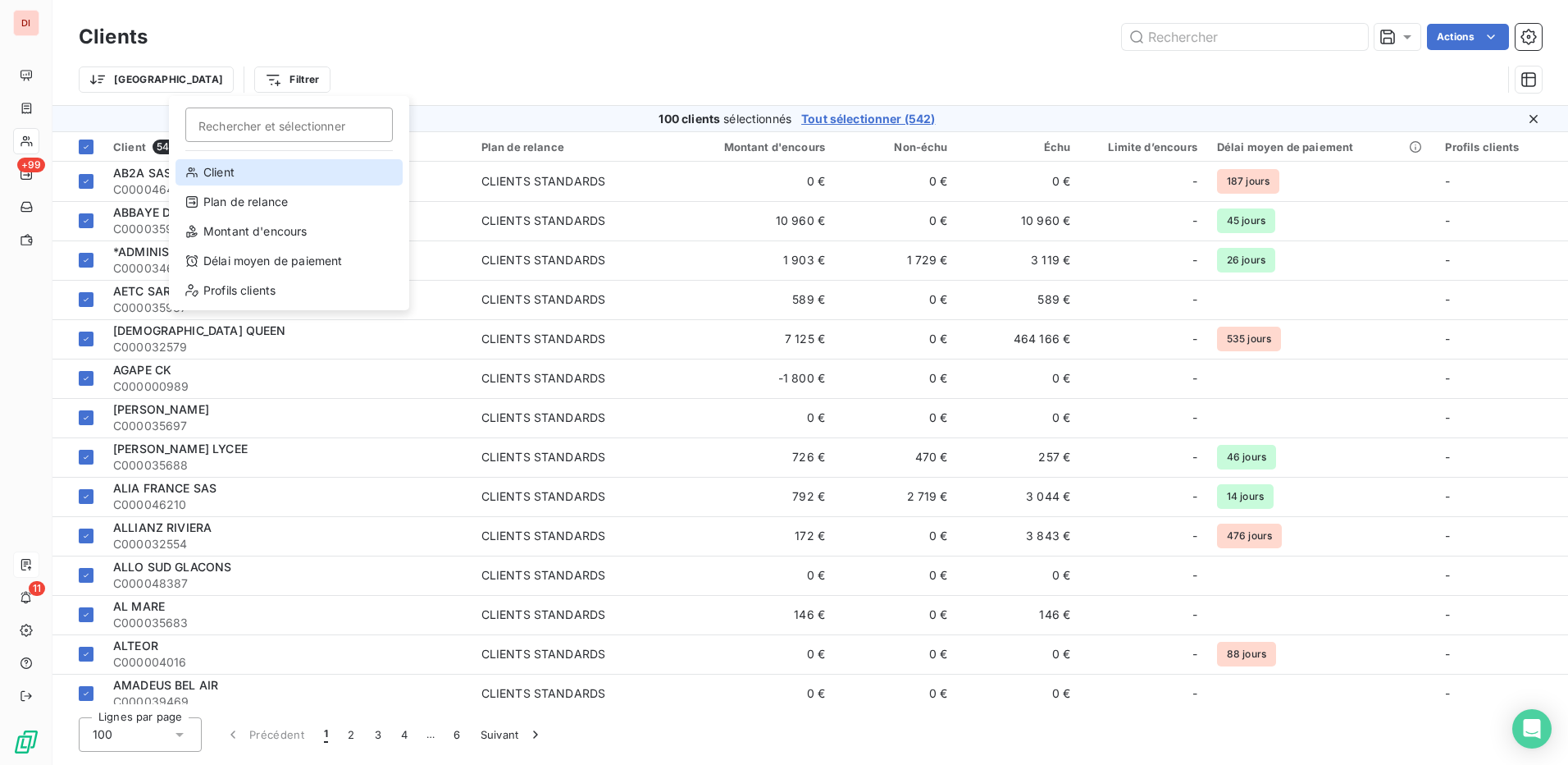
click at [253, 172] on div "Client" at bounding box center [289, 172] width 227 height 27
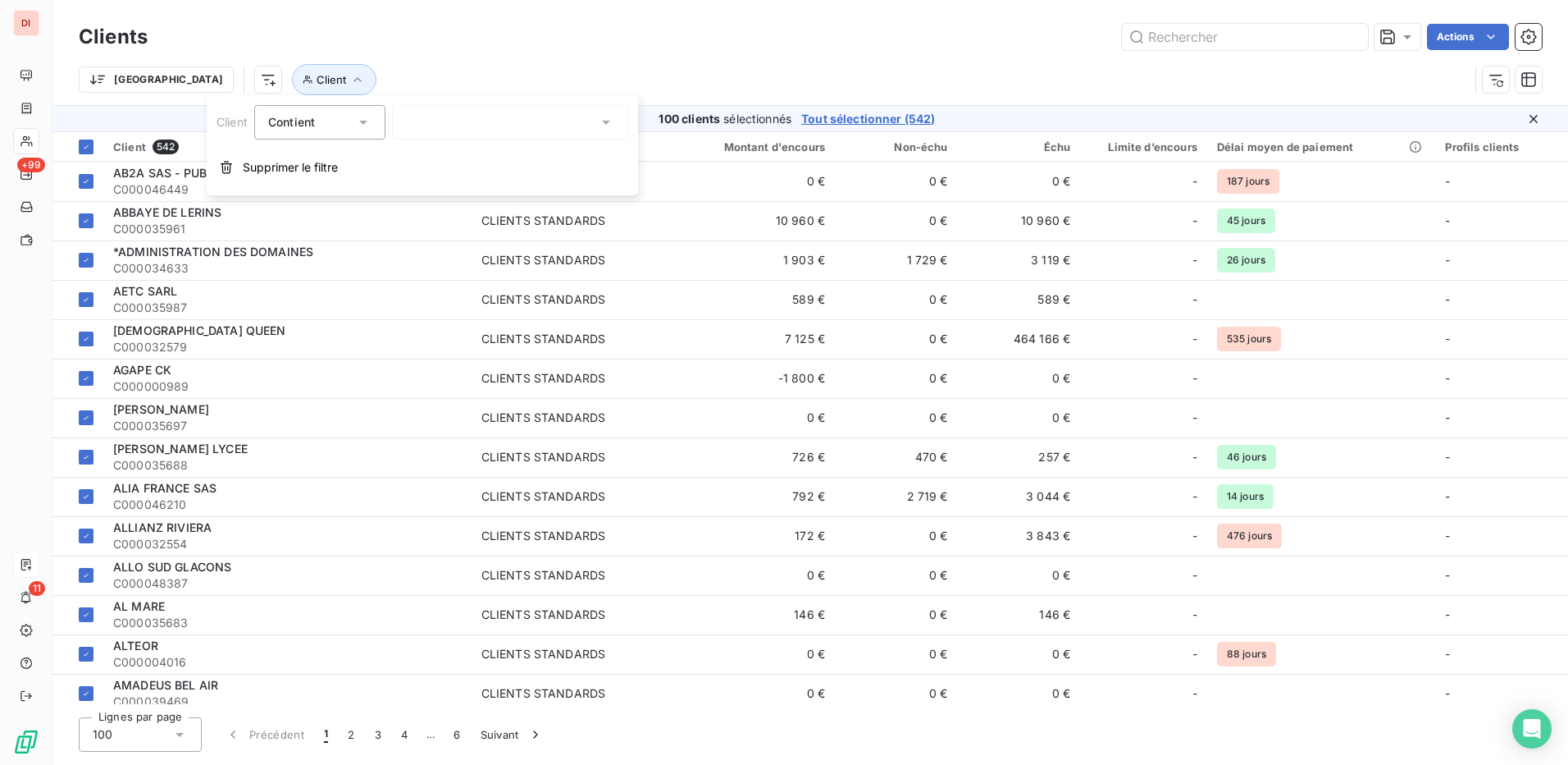
click at [502, 122] on div at bounding box center [511, 122] width 237 height 35
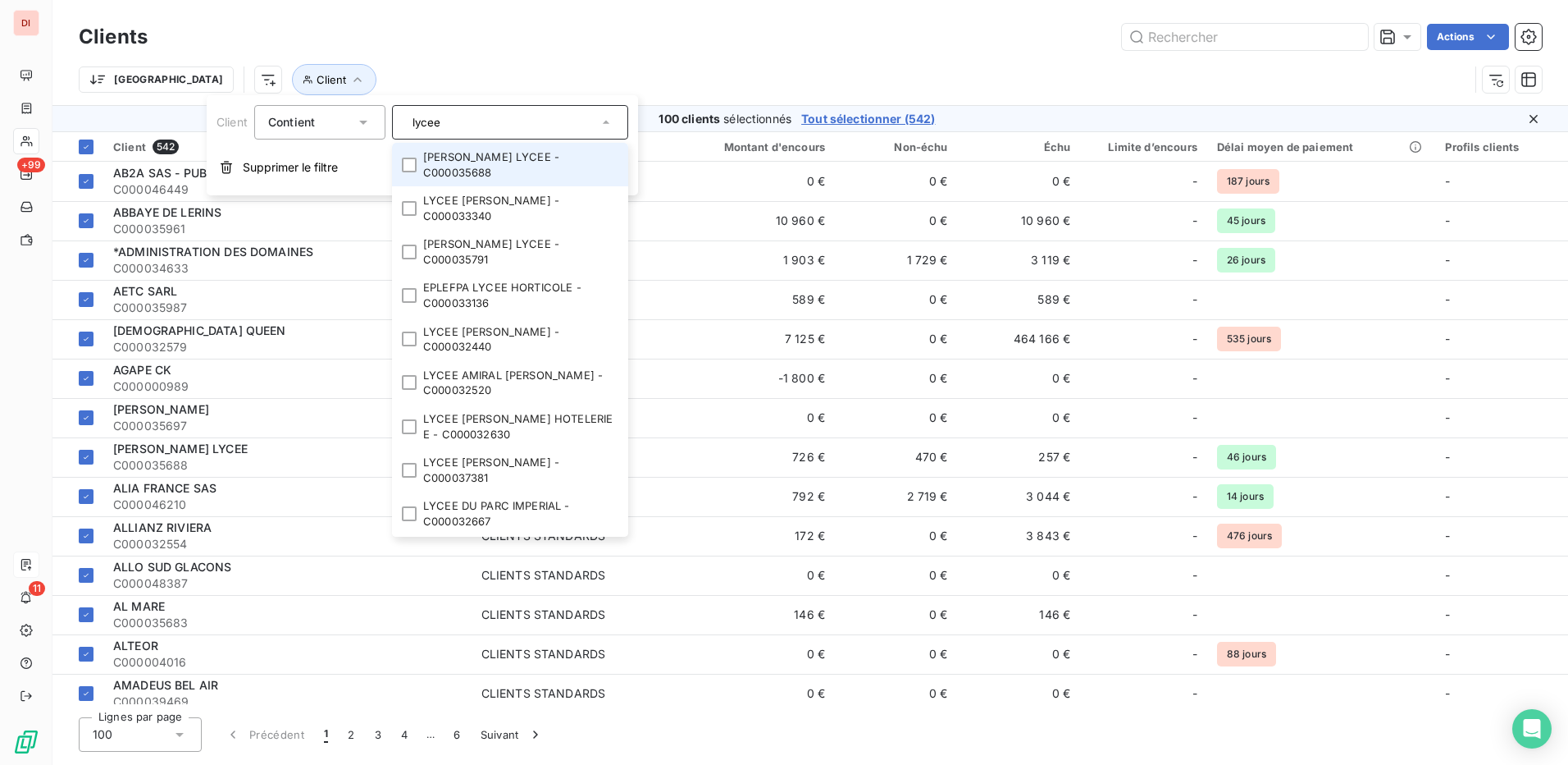
type input "lycee"
click at [408, 172] on li "ALBERT CALMETTE LYCEE - C000035688" at bounding box center [511, 164] width 237 height 43
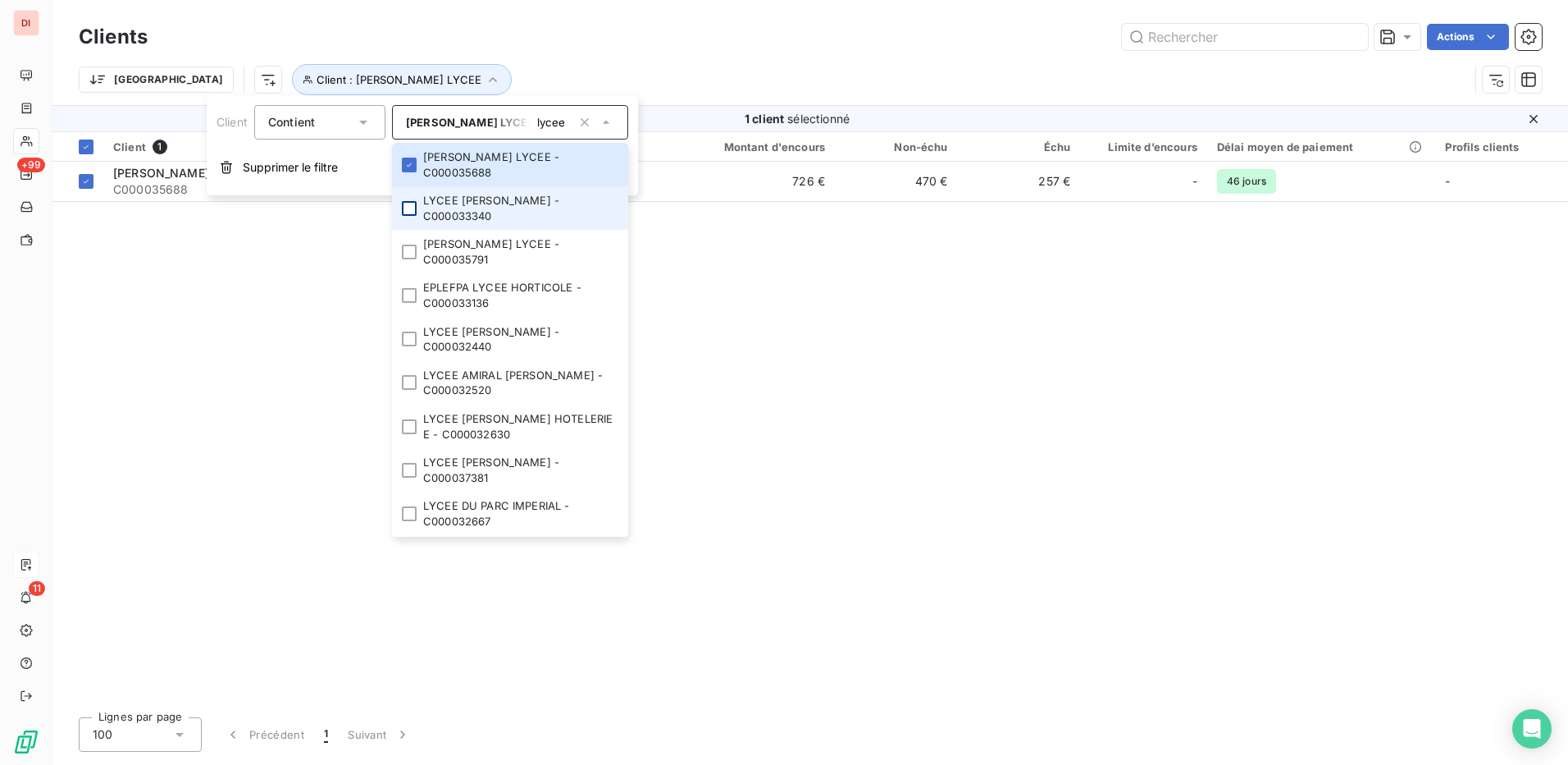
click at [412, 215] on div at bounding box center [409, 208] width 15 height 15
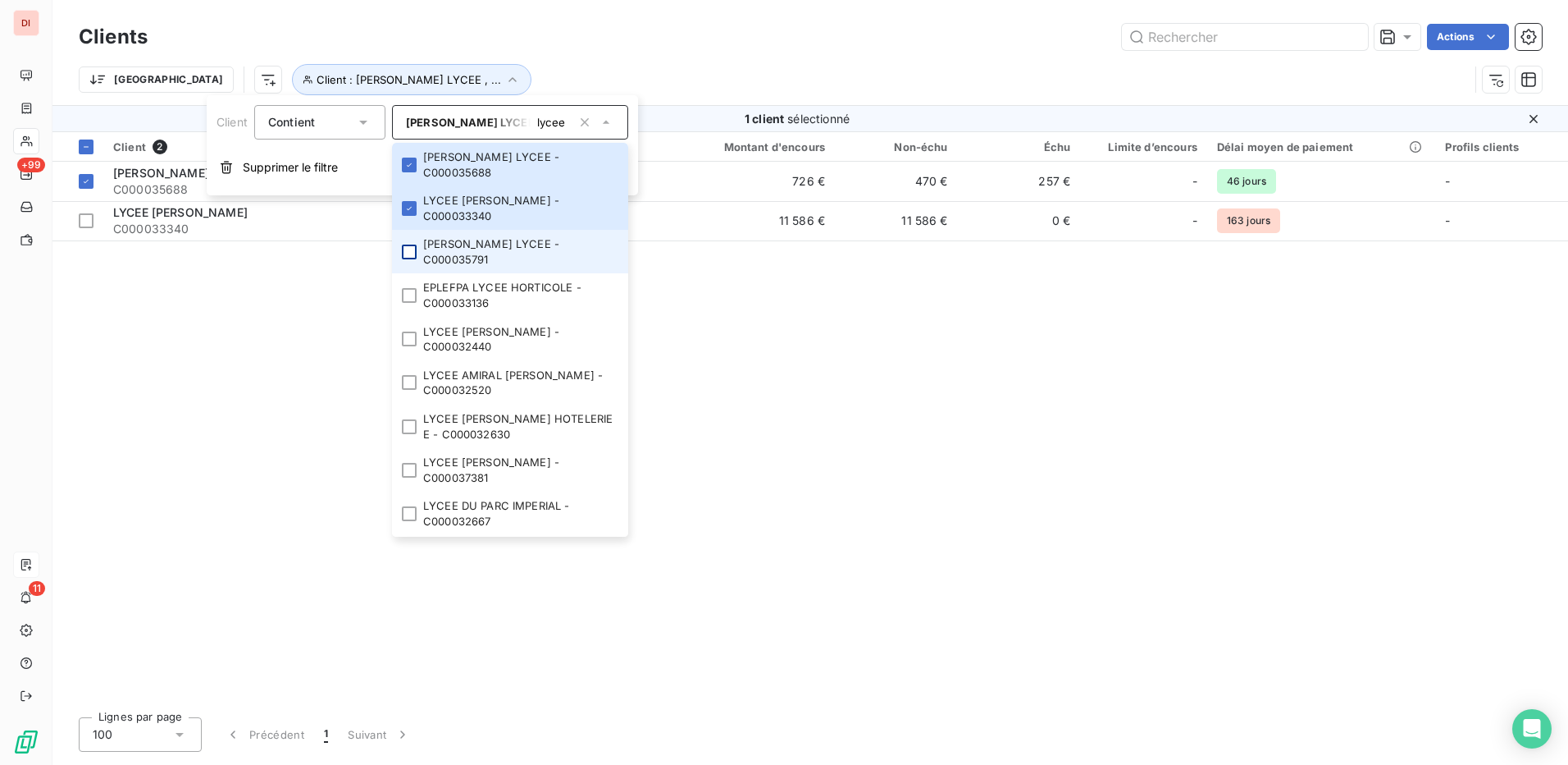
click at [412, 253] on div at bounding box center [409, 252] width 15 height 15
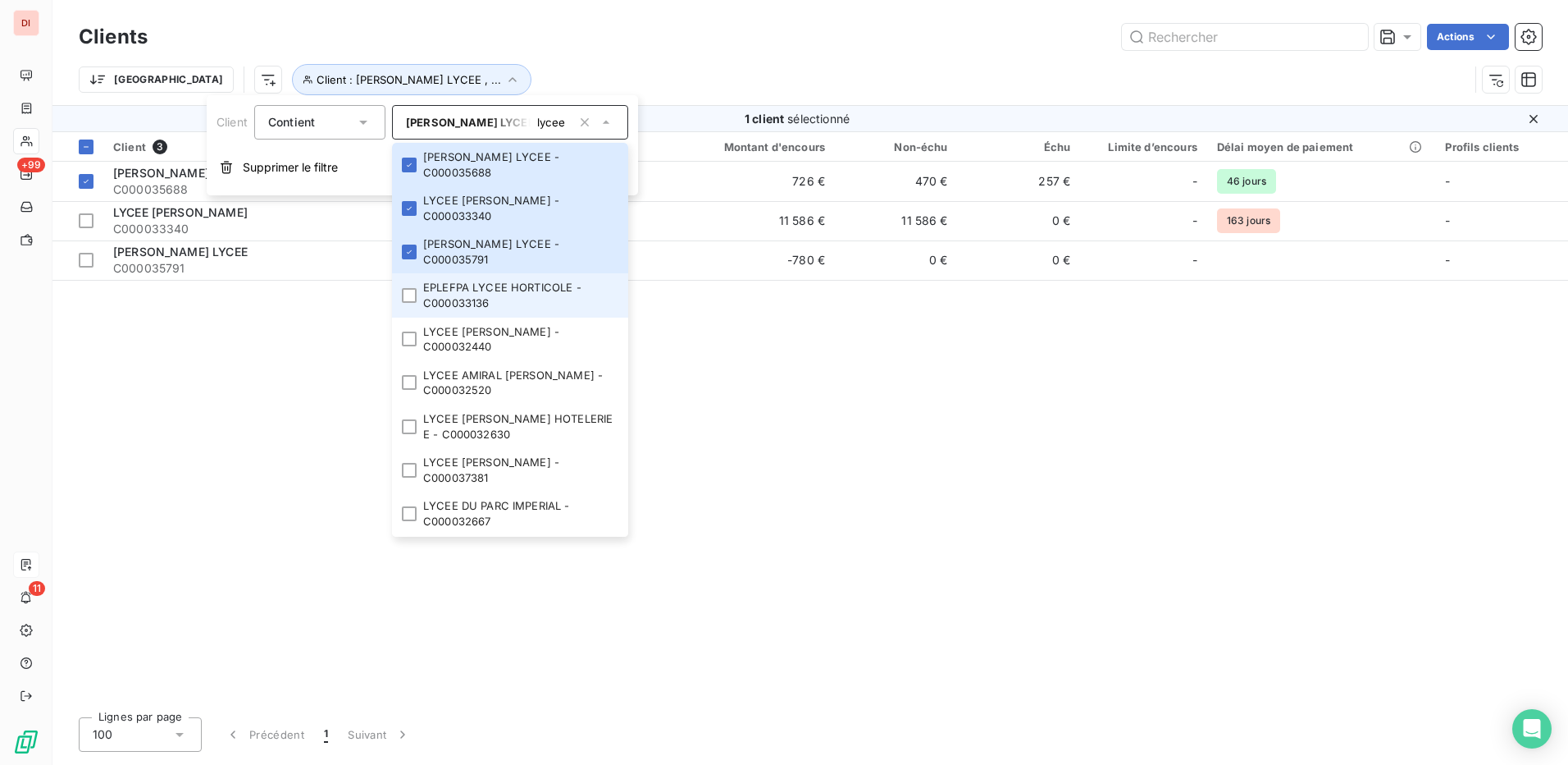
drag, startPoint x: 410, startPoint y: 297, endPoint x: 407, endPoint y: 306, distance: 9.5
click at [410, 298] on div at bounding box center [409, 295] width 15 height 15
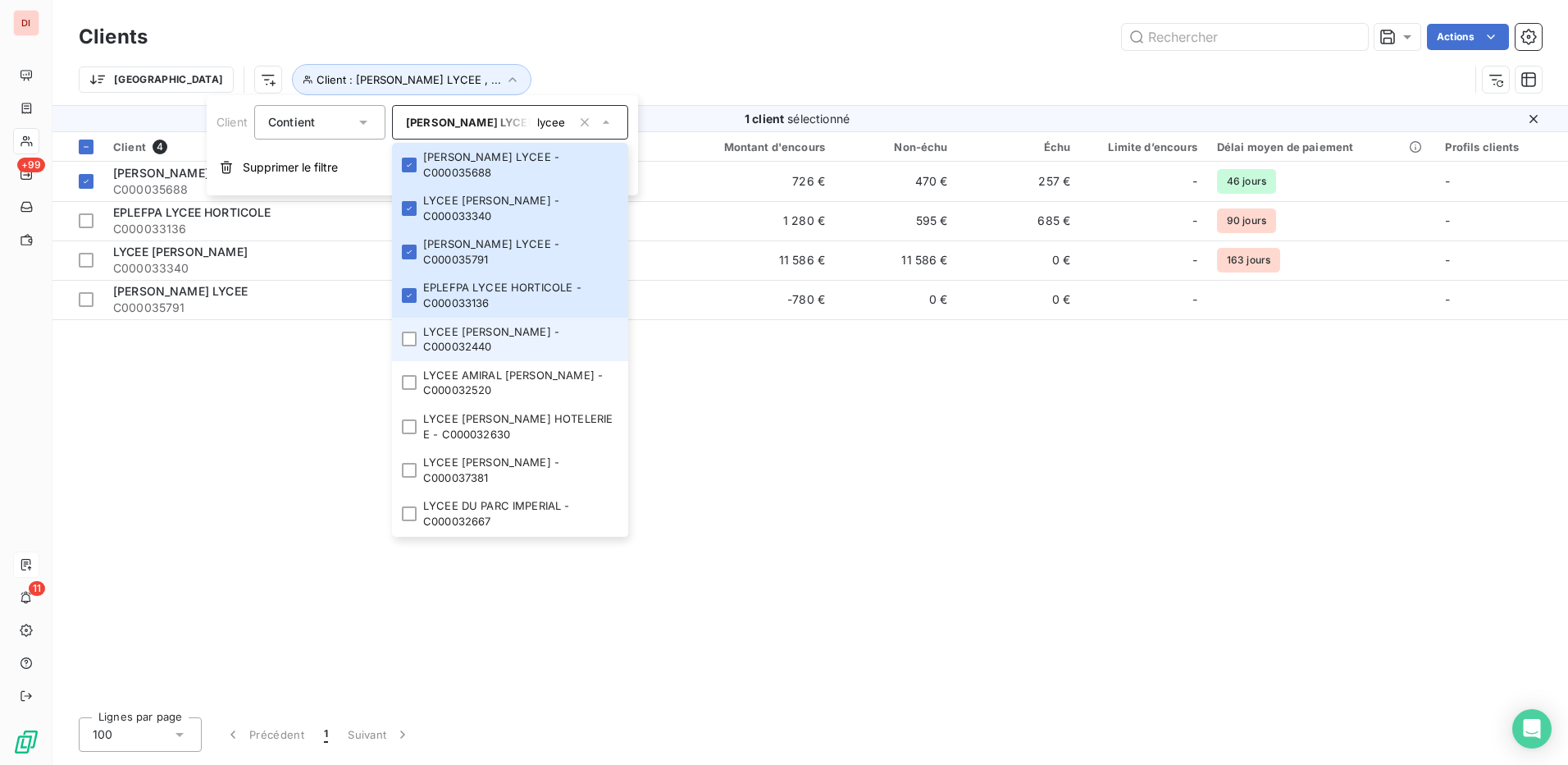
click at [398, 338] on li "LYCEE ALEXIS DE TOCQUEVILLE - C000032440" at bounding box center [511, 338] width 237 height 43
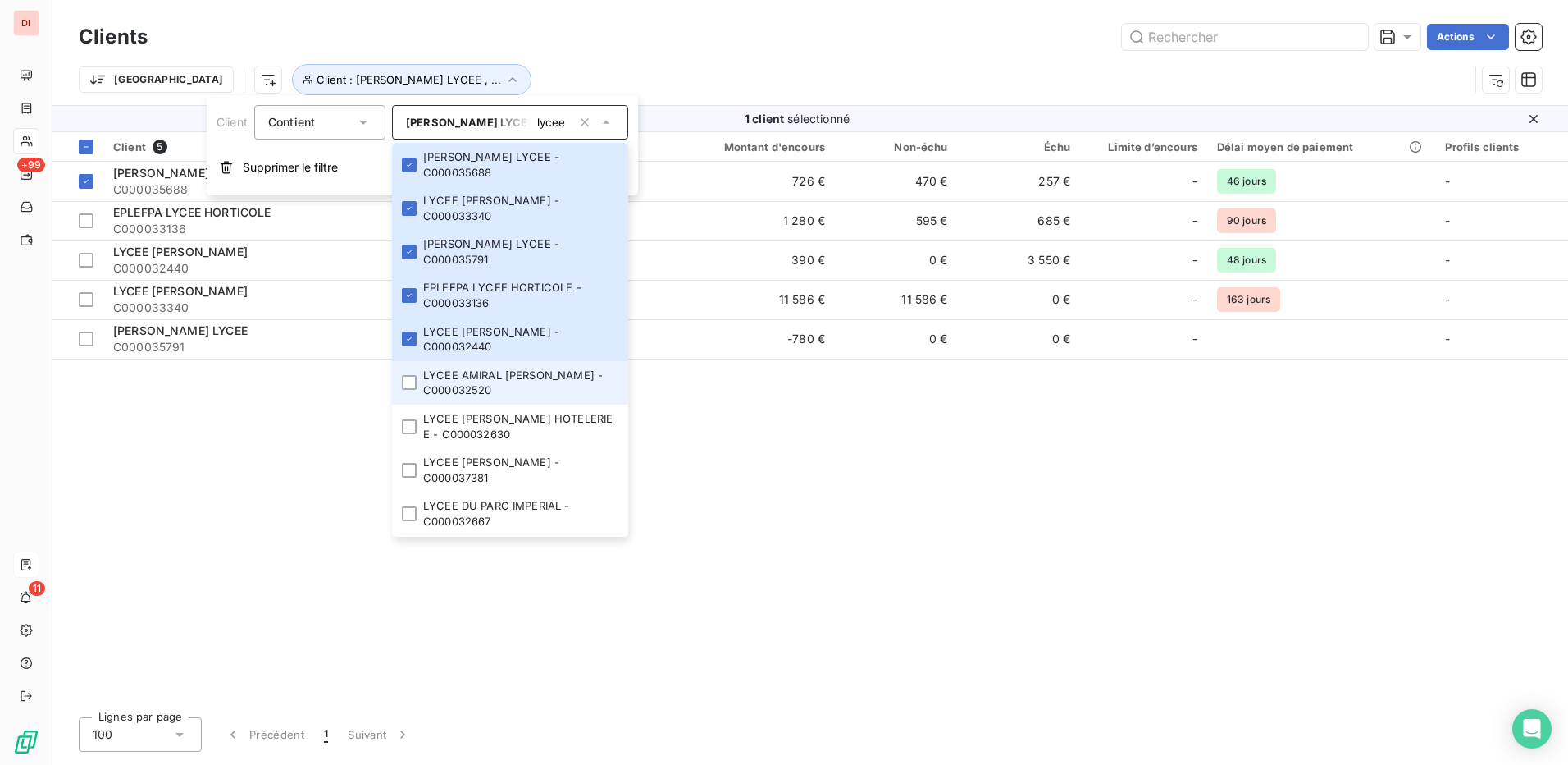
drag, startPoint x: 408, startPoint y: 382, endPoint x: 408, endPoint y: 396, distance: 14.0
click at [408, 382] on div at bounding box center [409, 382] width 15 height 15
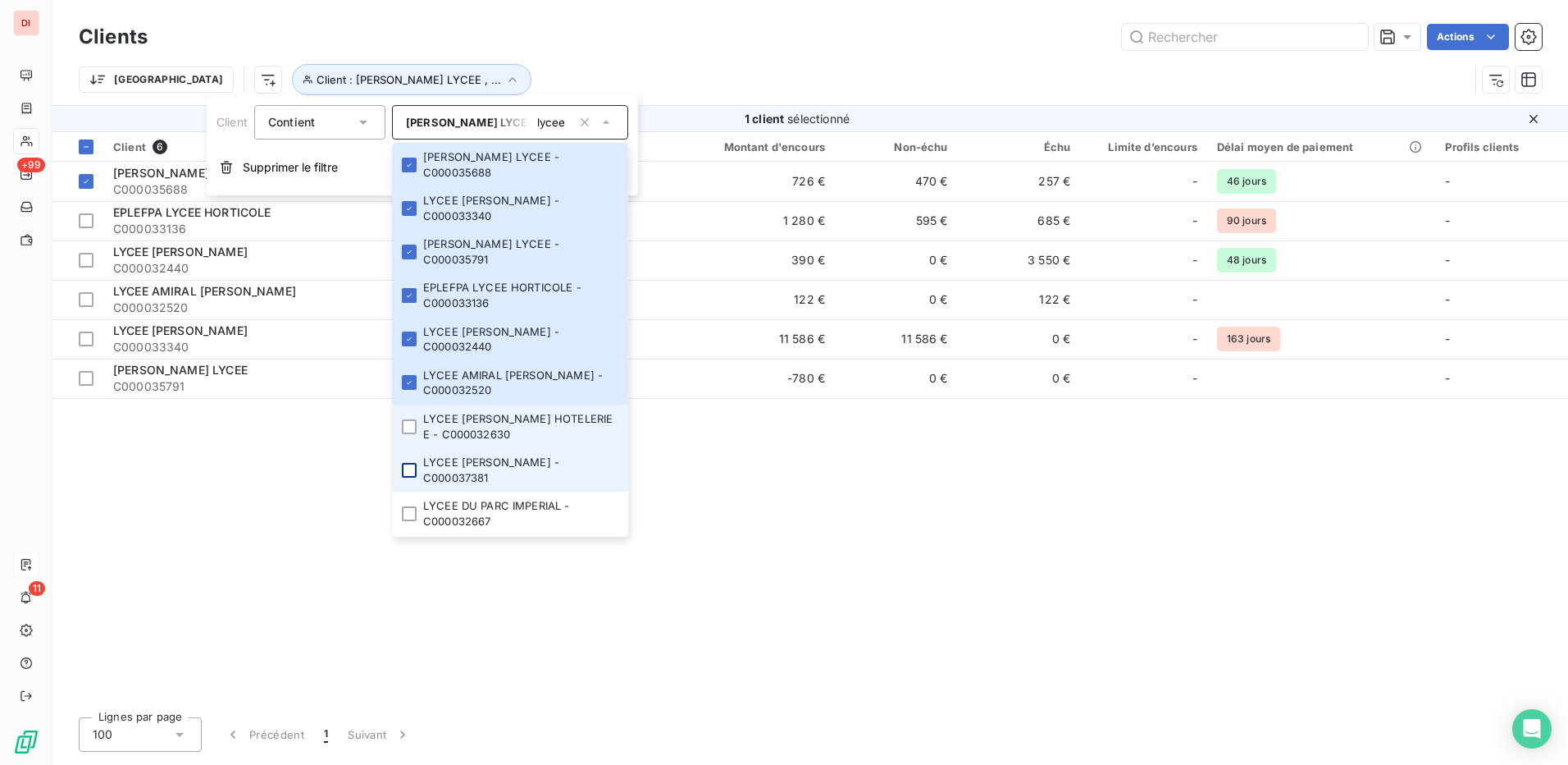
drag, startPoint x: 405, startPoint y: 430, endPoint x: 413, endPoint y: 464, distance: 34.9
click at [405, 431] on div at bounding box center [409, 427] width 15 height 15
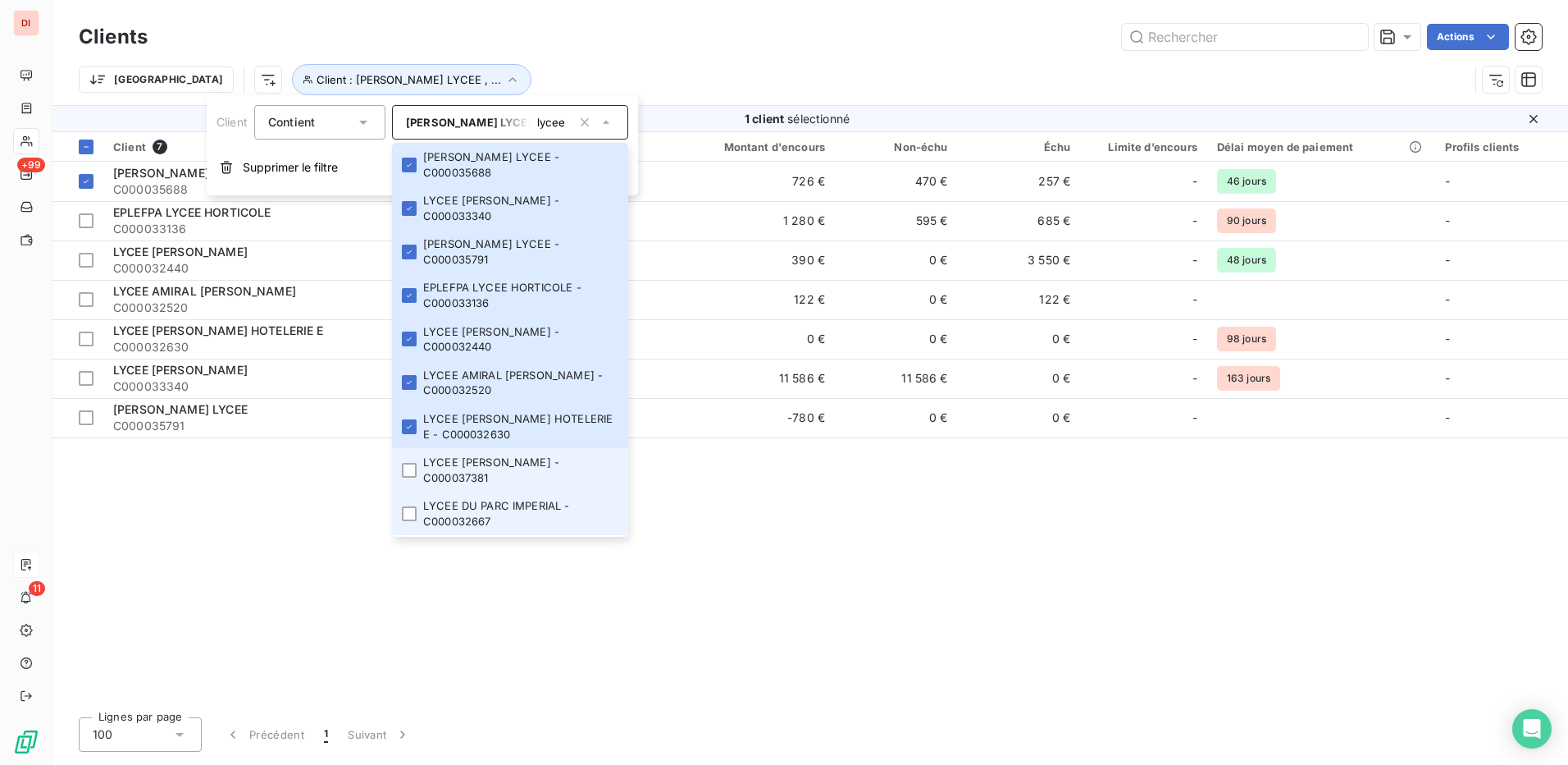
drag, startPoint x: 413, startPoint y: 476, endPoint x: 413, endPoint y: 499, distance: 23.0
click at [413, 479] on li "LYCEE AUGUSTE RENOIR - C000037381" at bounding box center [511, 469] width 237 height 43
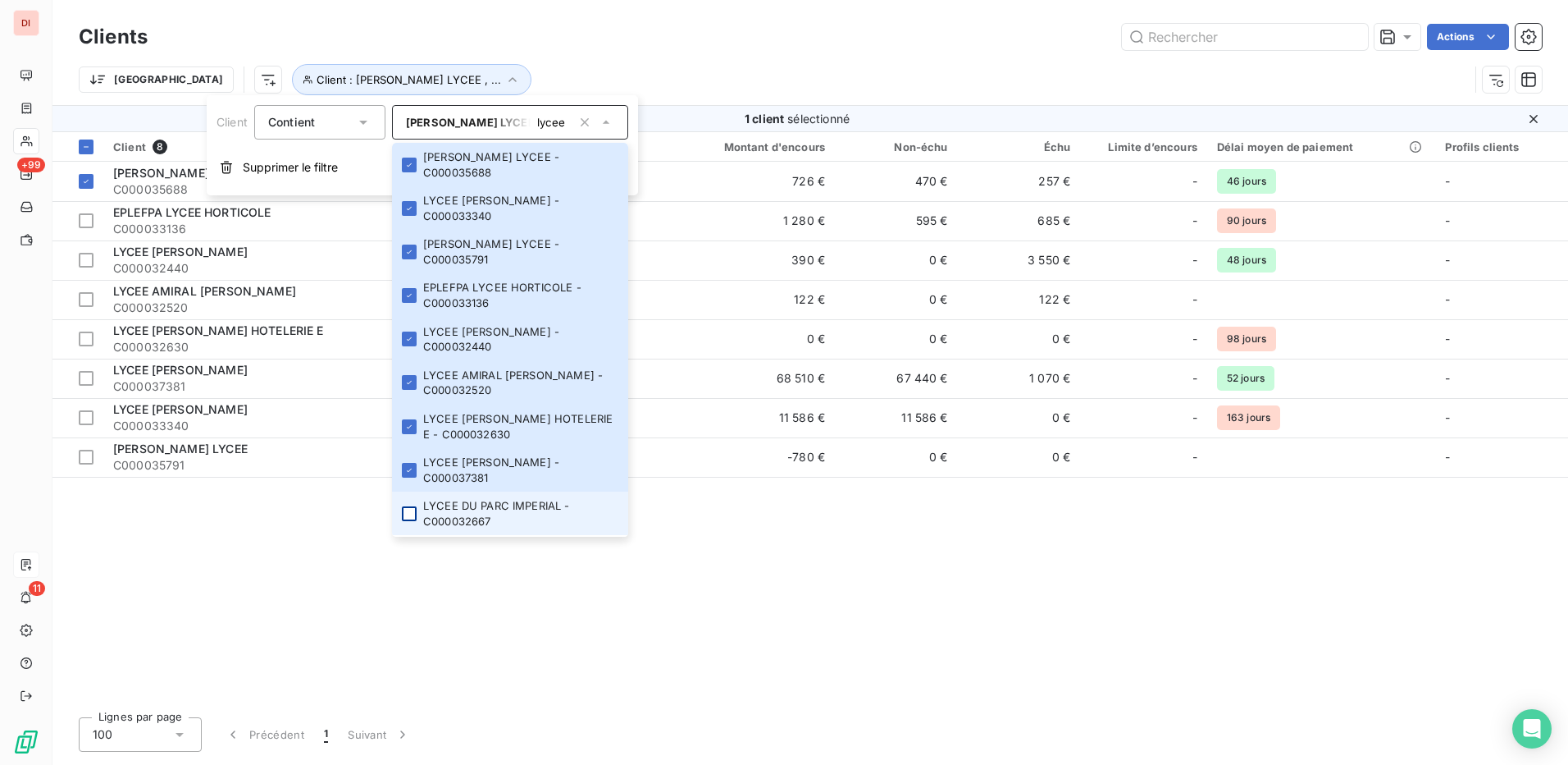
click at [412, 515] on div at bounding box center [409, 514] width 15 height 15
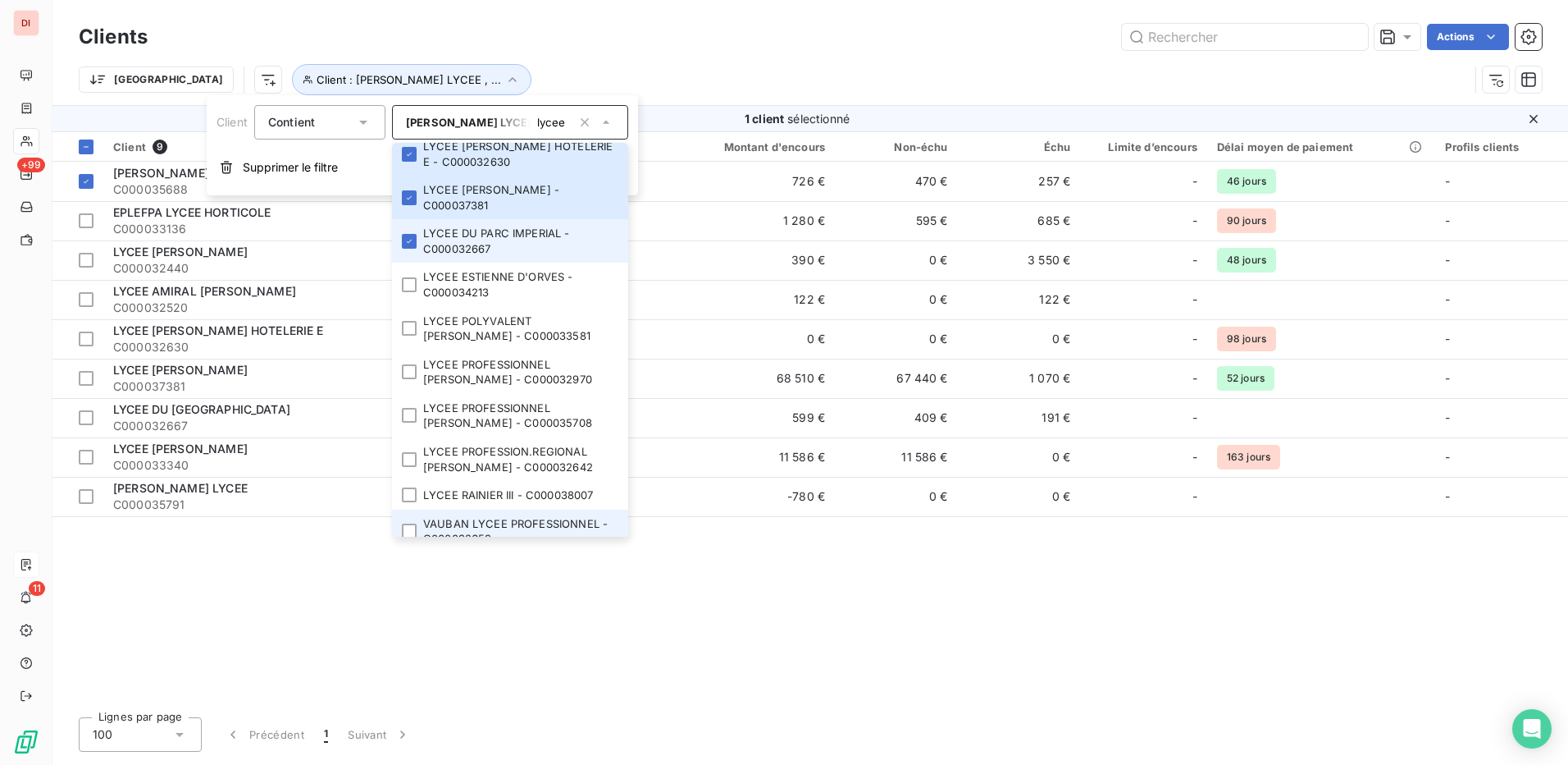
scroll to position [289, 0]
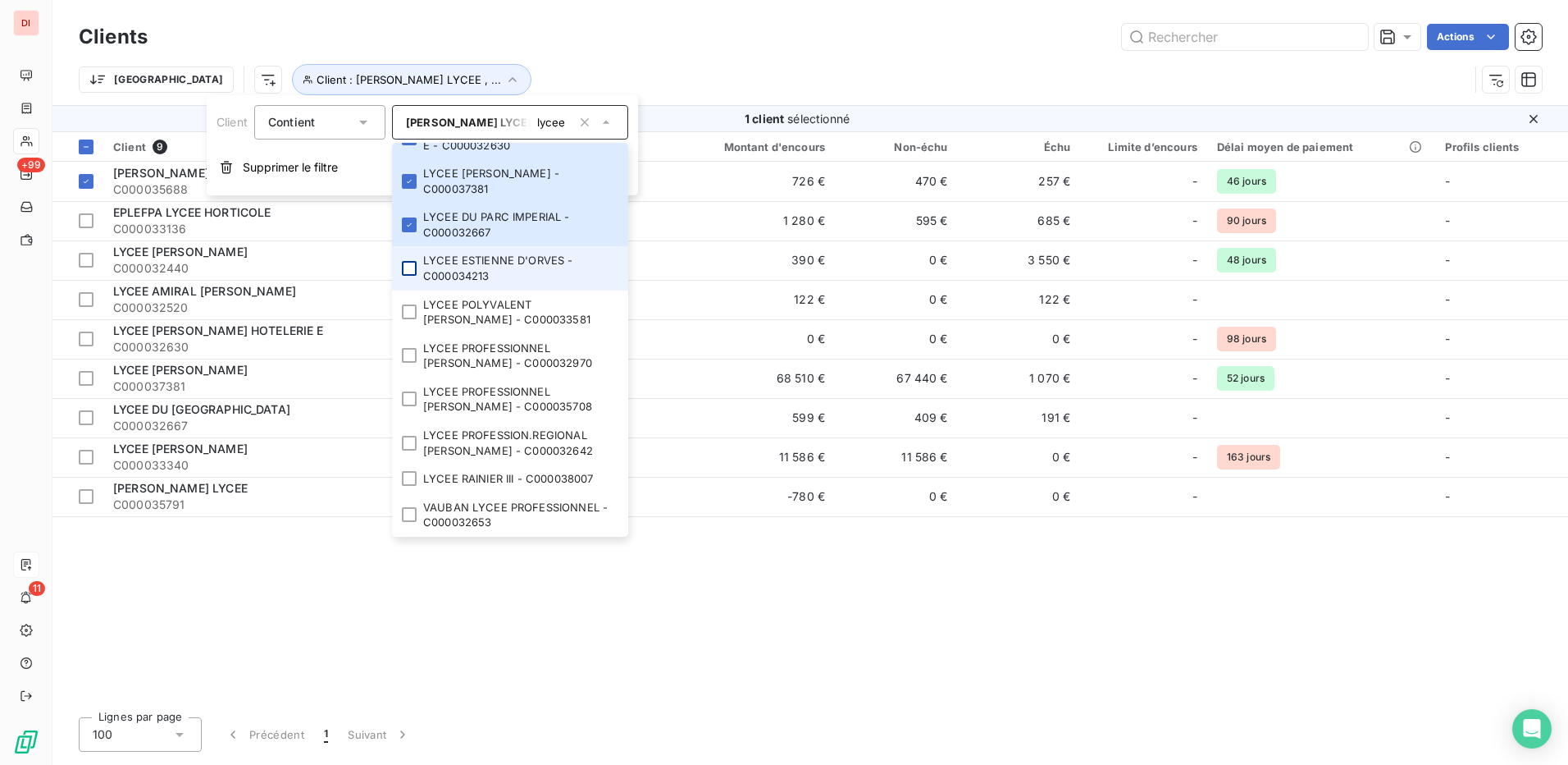
click at [409, 272] on div at bounding box center [409, 268] width 15 height 15
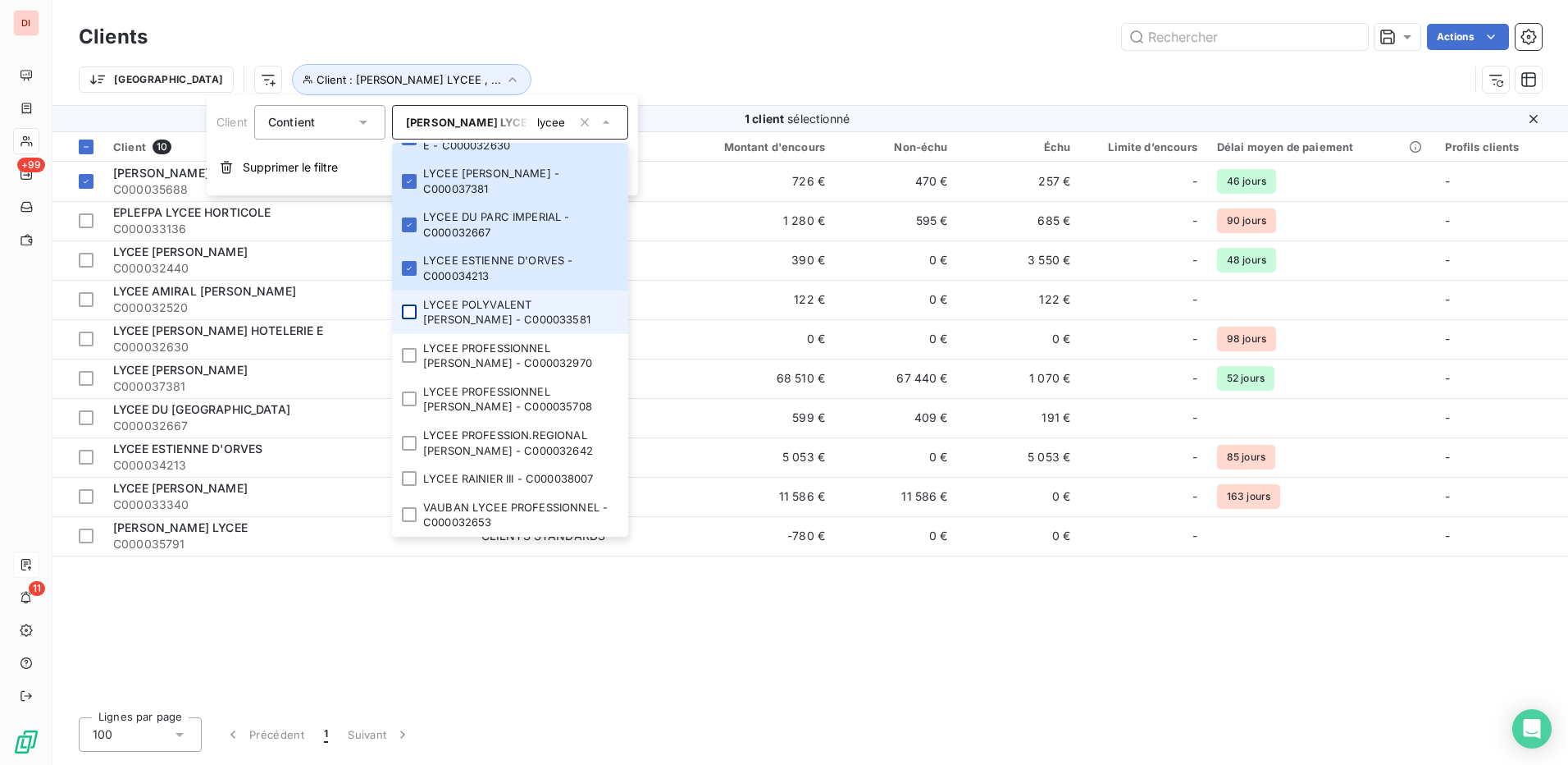
click at [411, 311] on div at bounding box center [409, 312] width 15 height 15
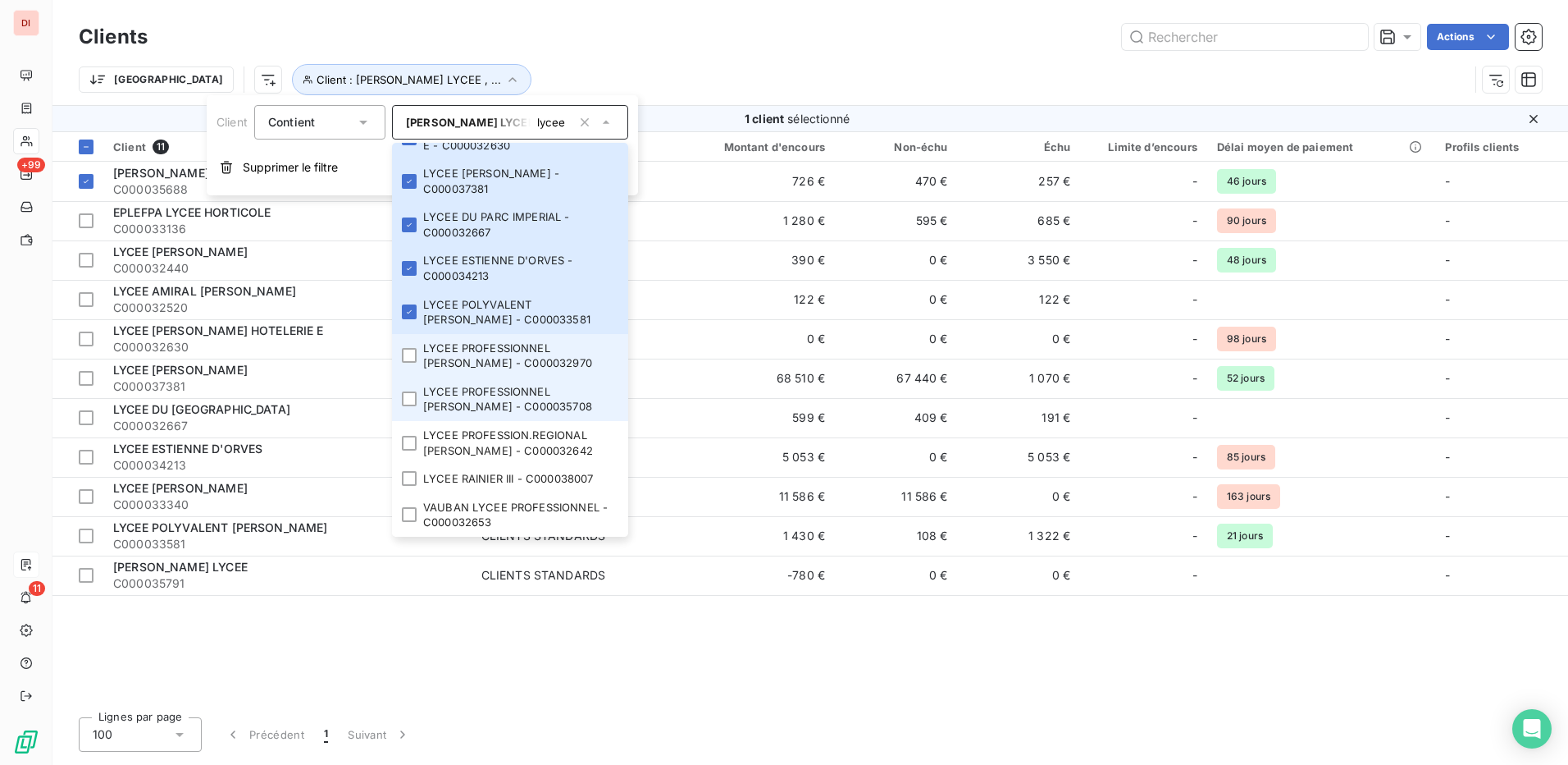
click at [411, 360] on div at bounding box center [409, 355] width 15 height 15
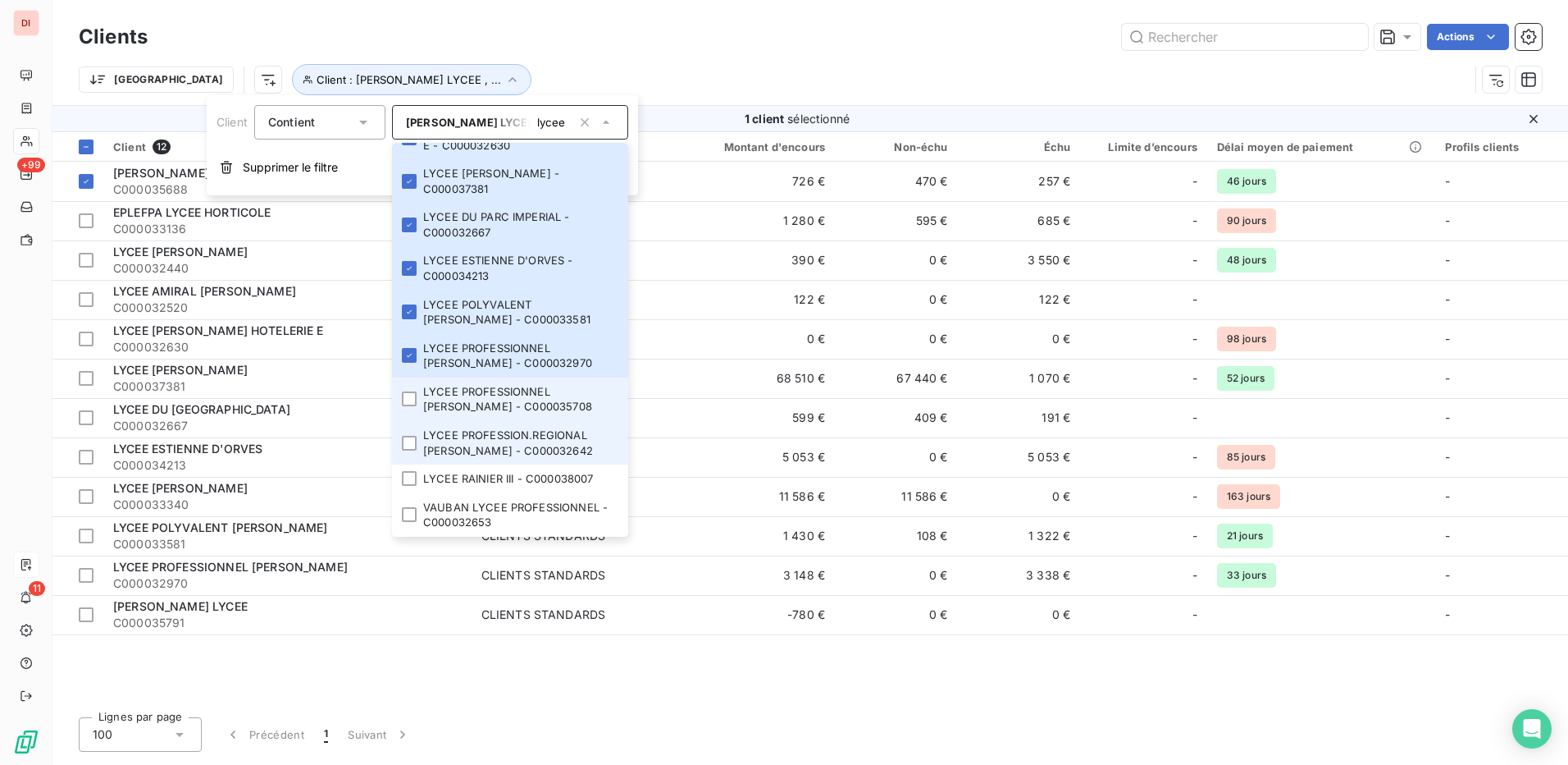
click at [414, 409] on li "LYCEE PROFESSIONNEL LEON CHIRIS - C000035708" at bounding box center [511, 398] width 237 height 43
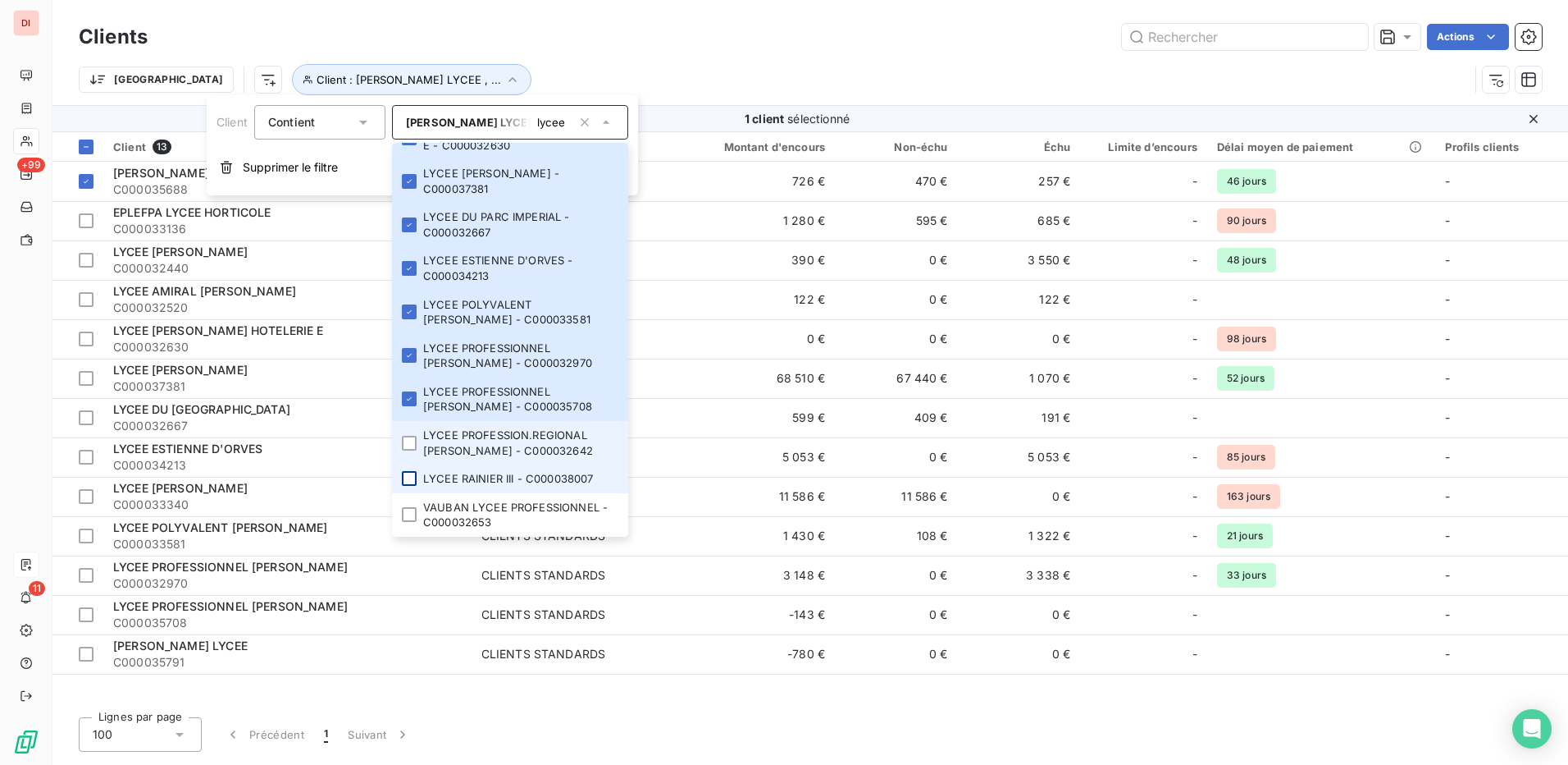
drag, startPoint x: 408, startPoint y: 449, endPoint x: 403, endPoint y: 483, distance: 34.4
click at [408, 454] on li "LYCEE PROFESSION.REGIONAL ALFRED HU - C000032642" at bounding box center [511, 442] width 237 height 43
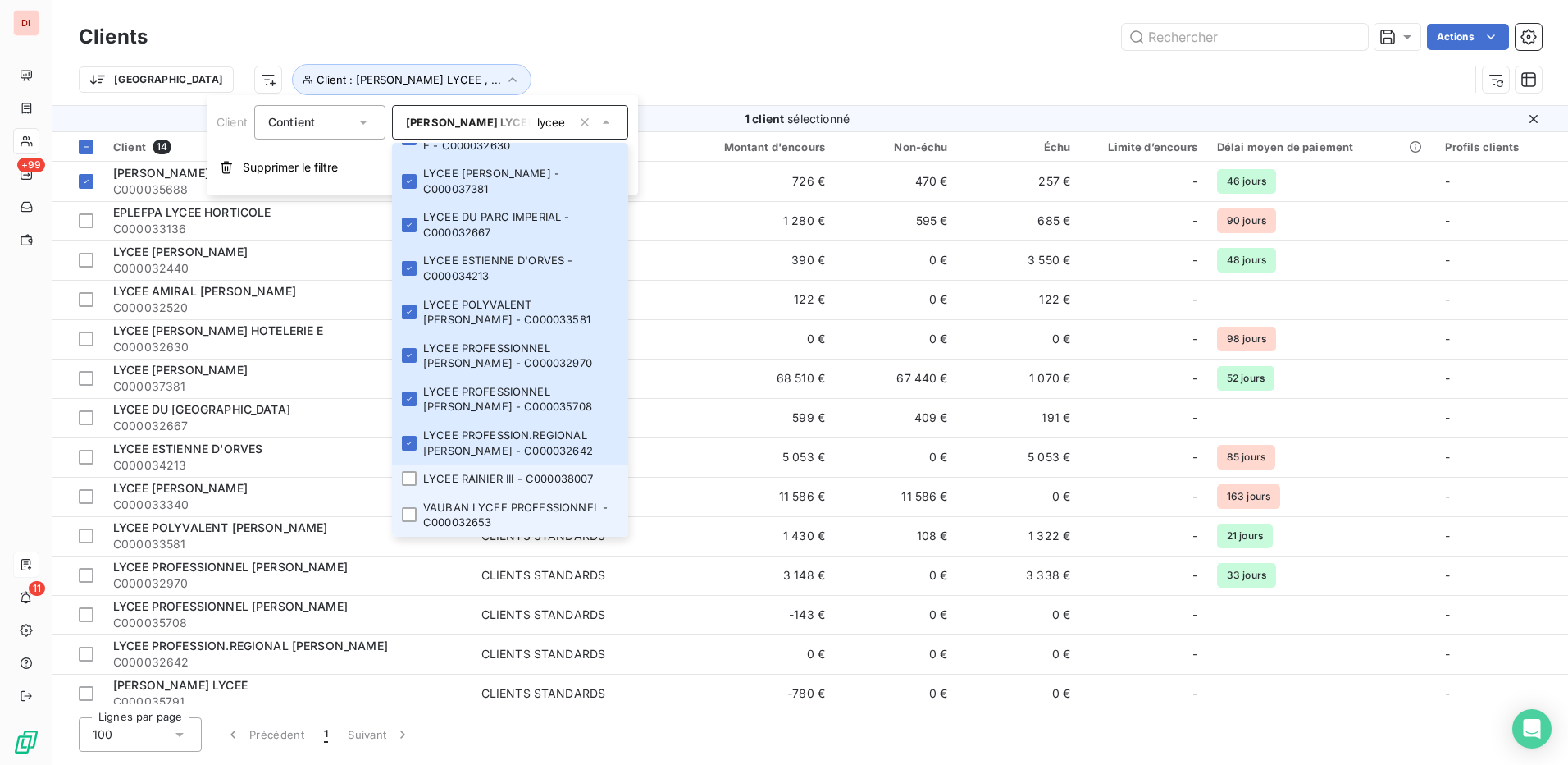
click at [403, 488] on li "LYCEE RAINIER III - C000038007" at bounding box center [511, 478] width 237 height 28
click at [403, 515] on div at bounding box center [409, 515] width 15 height 15
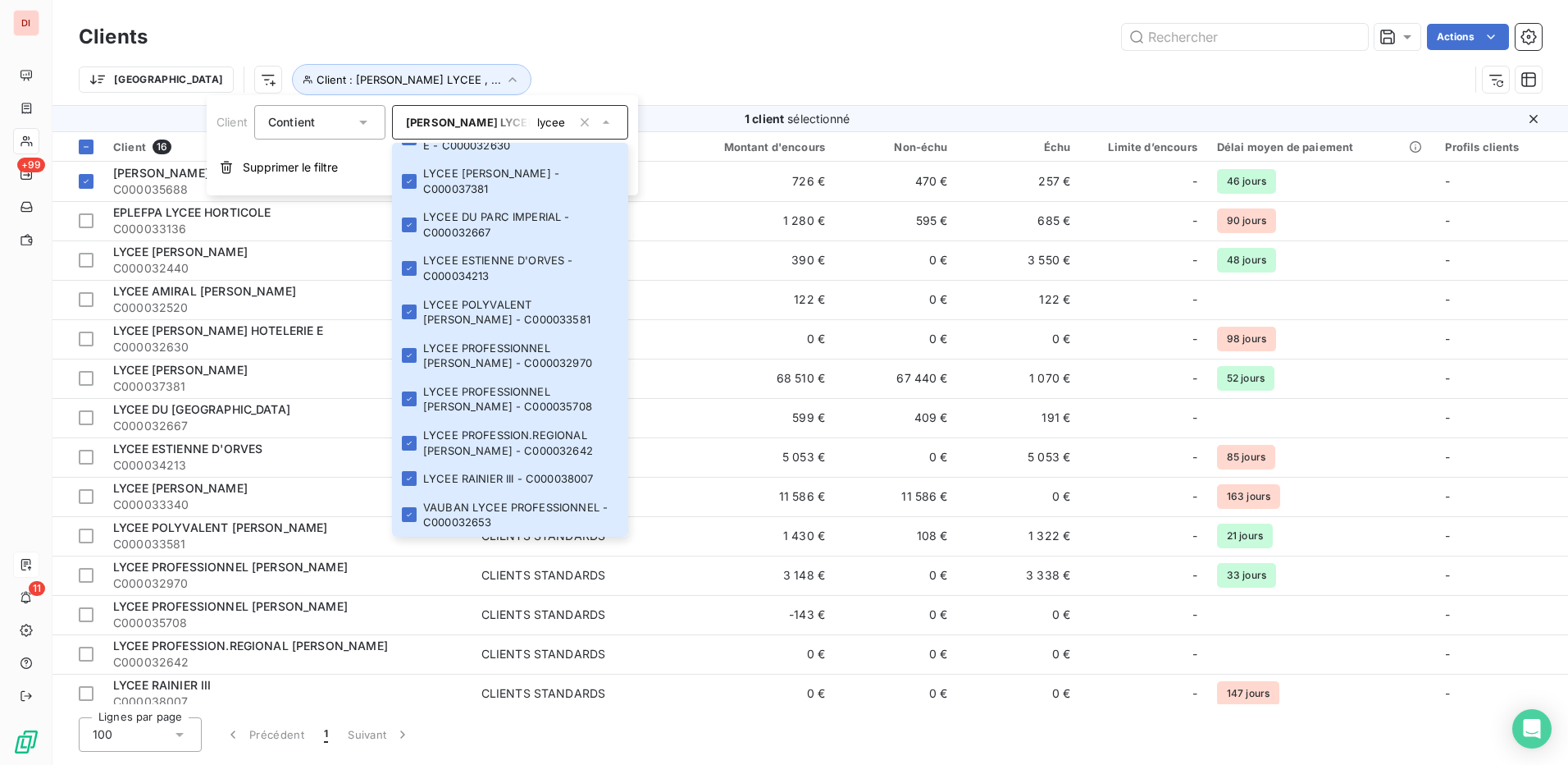
click at [596, 59] on div "Trier Client : ALBERT CALMETTE LYCEE , ..." at bounding box center [811, 79] width 1463 height 50
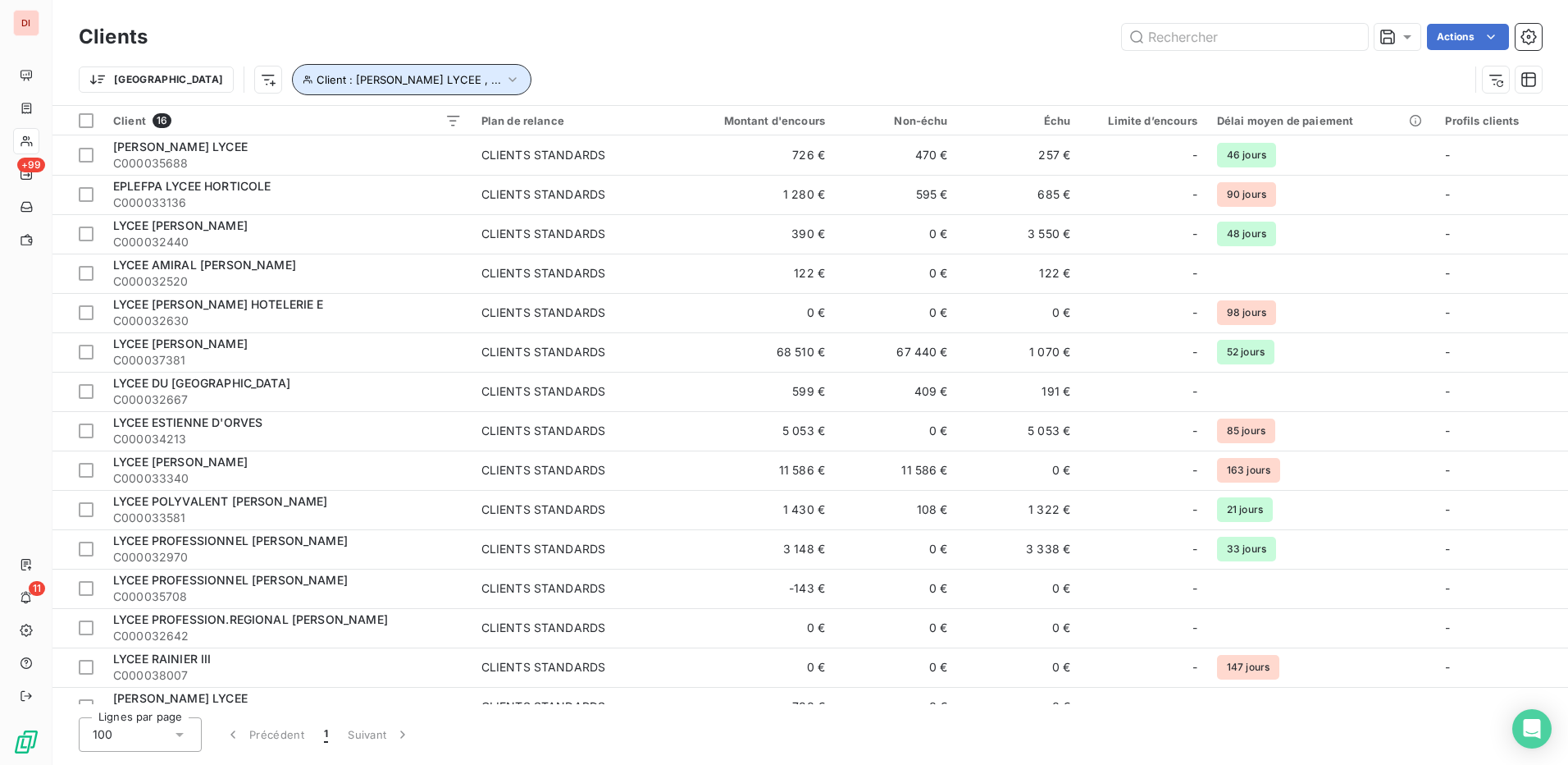
click at [408, 84] on span "Client : [PERSON_NAME] LYCEE , ..." at bounding box center [408, 80] width 184 height 13
click at [88, 124] on div at bounding box center [86, 120] width 15 height 15
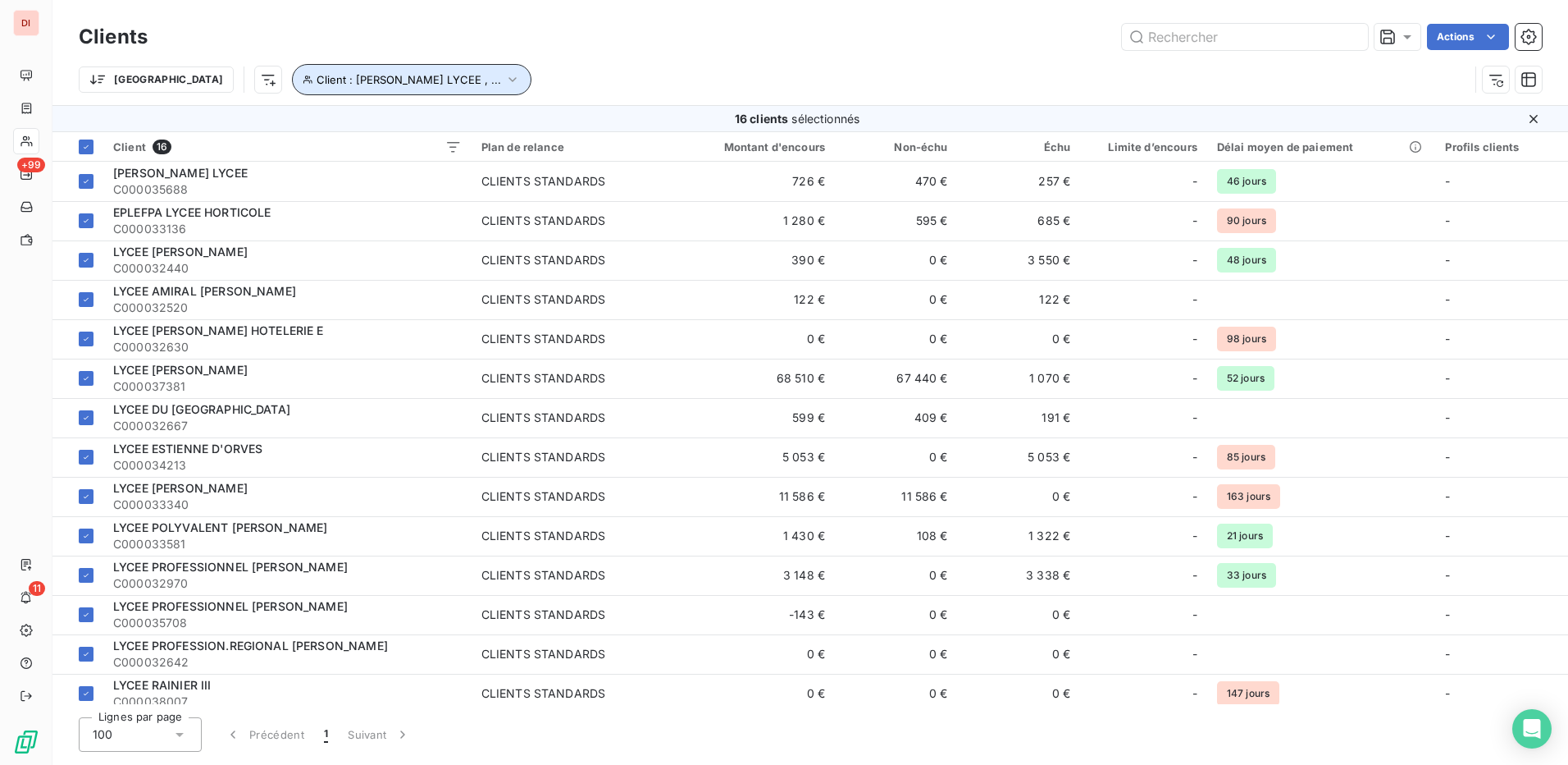
click at [359, 83] on span "Client : ALBERT CALMETTE LYCEE , ..." at bounding box center [408, 80] width 184 height 13
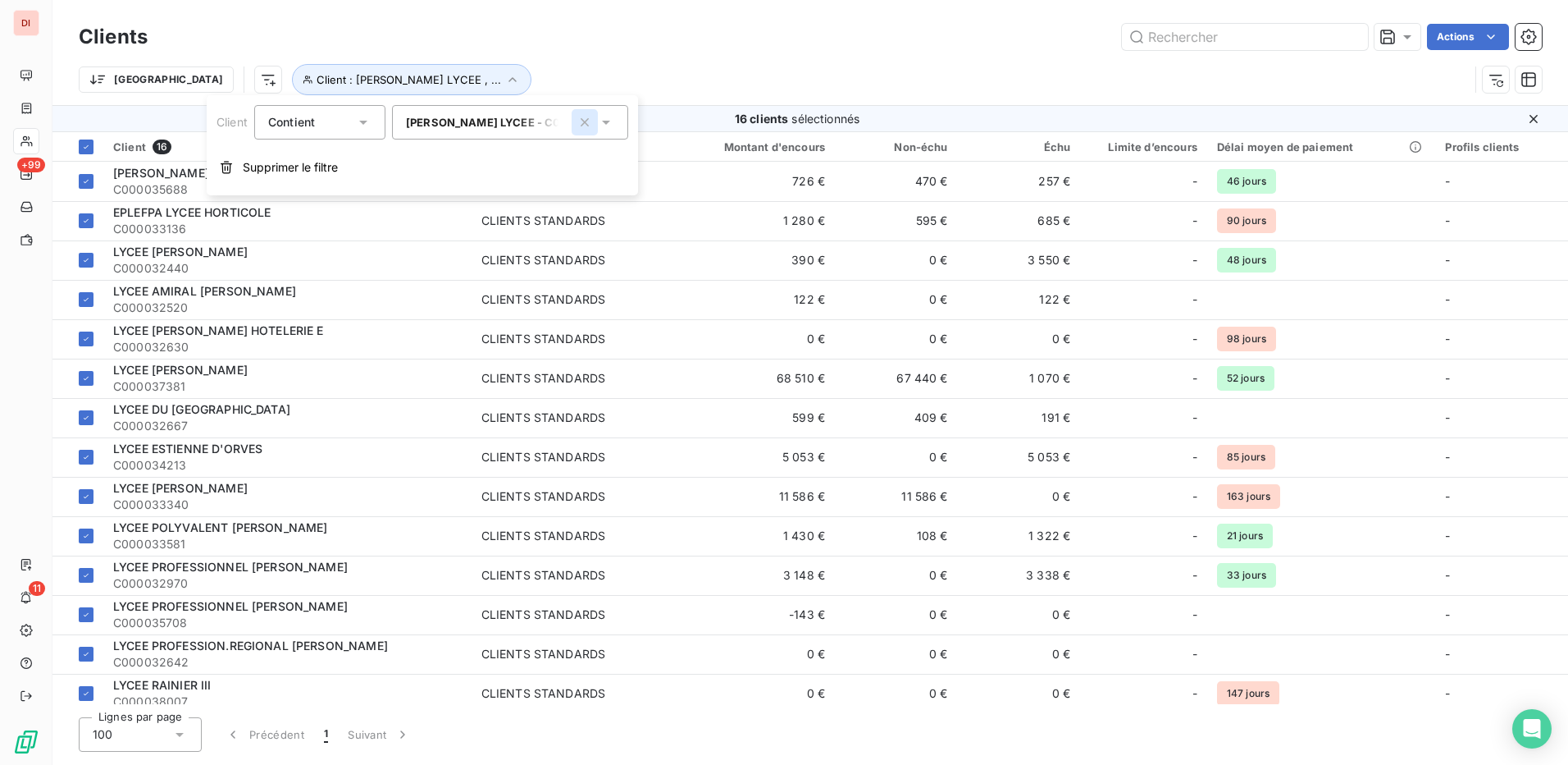
click at [581, 123] on icon "button" at bounding box center [585, 122] width 17 height 17
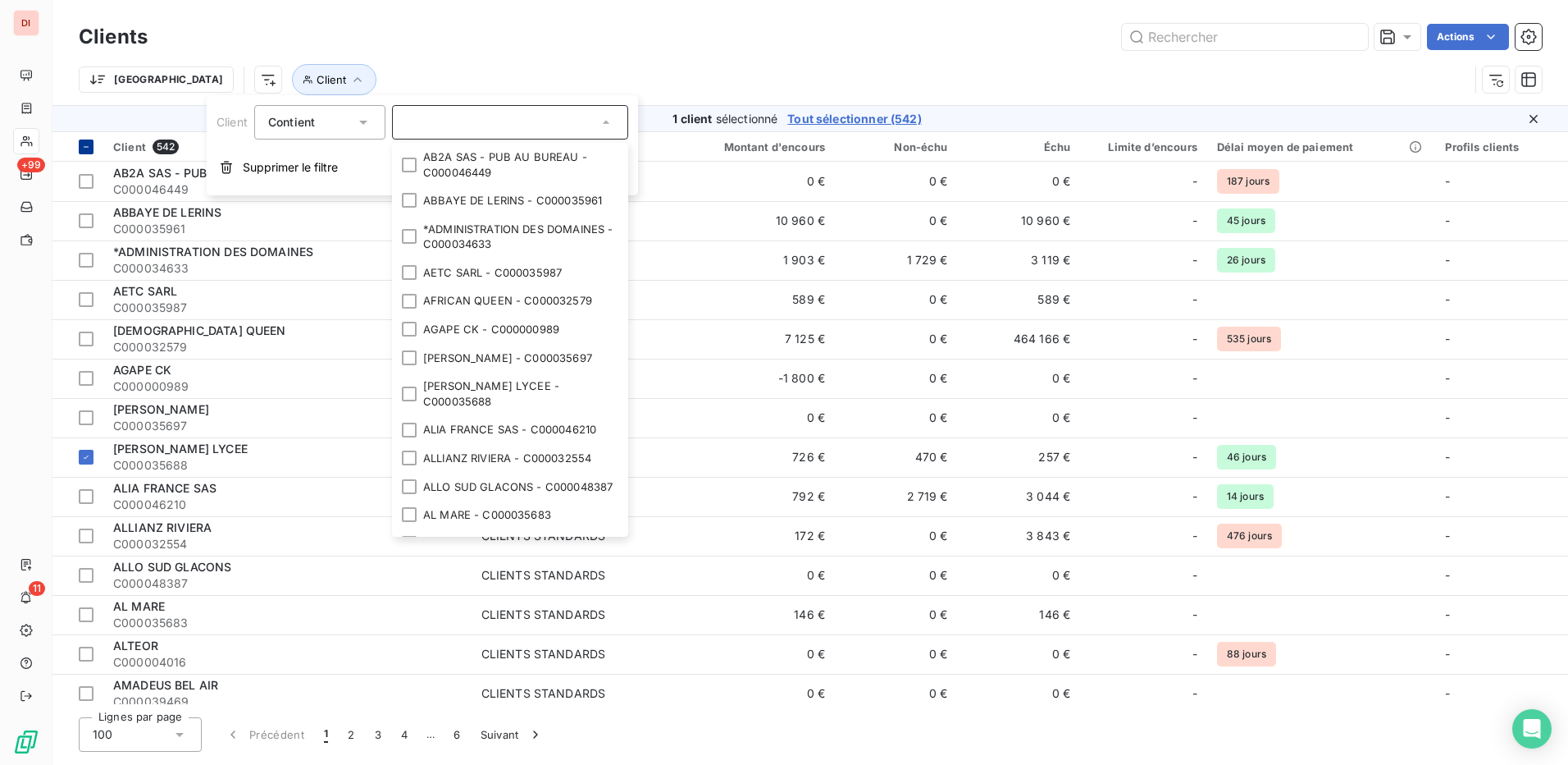
click at [94, 146] on th at bounding box center [77, 147] width 50 height 29
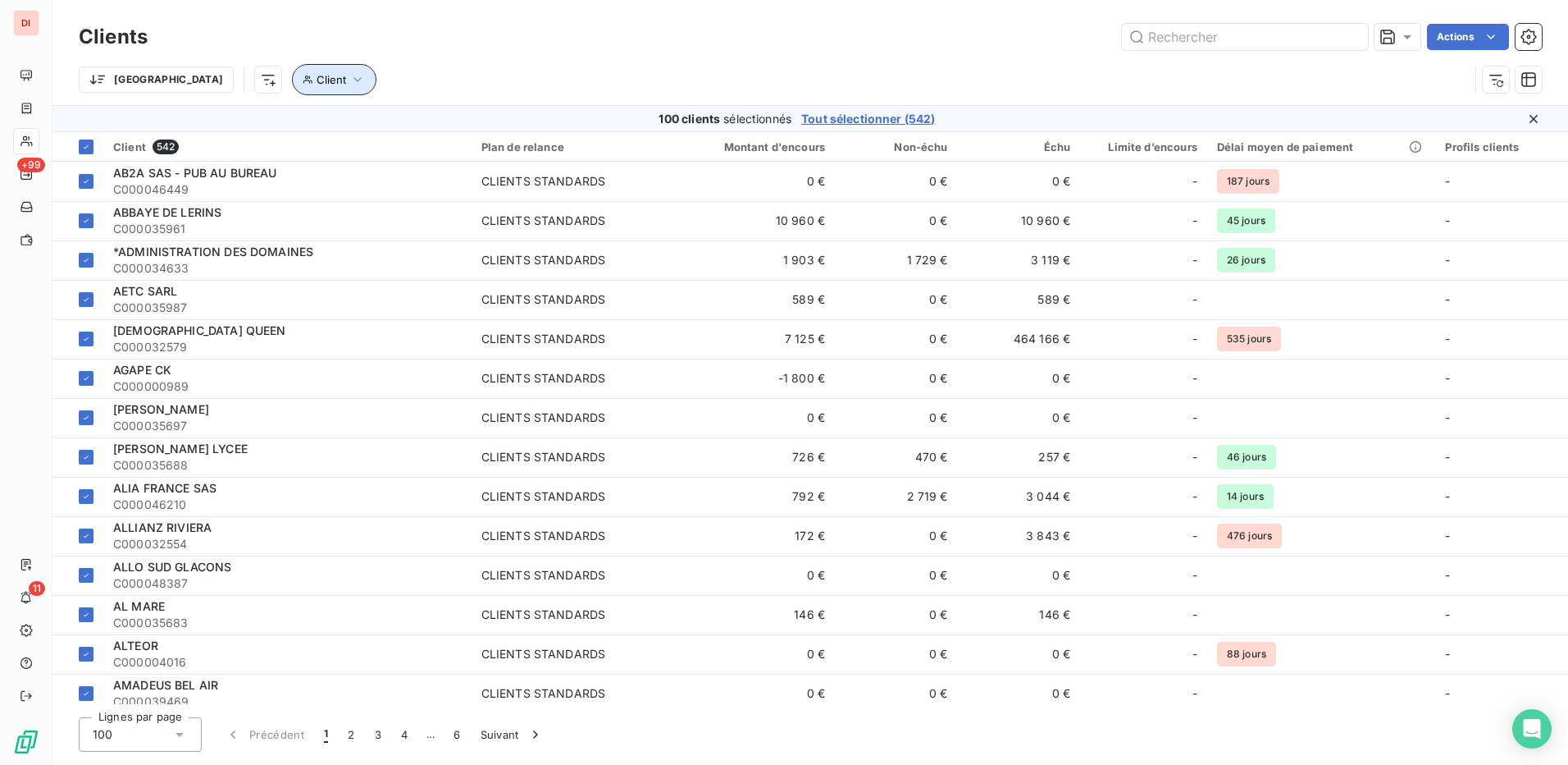
click at [292, 80] on button "Client" at bounding box center [334, 80] width 84 height 31
click at [485, 122] on div at bounding box center [511, 122] width 237 height 35
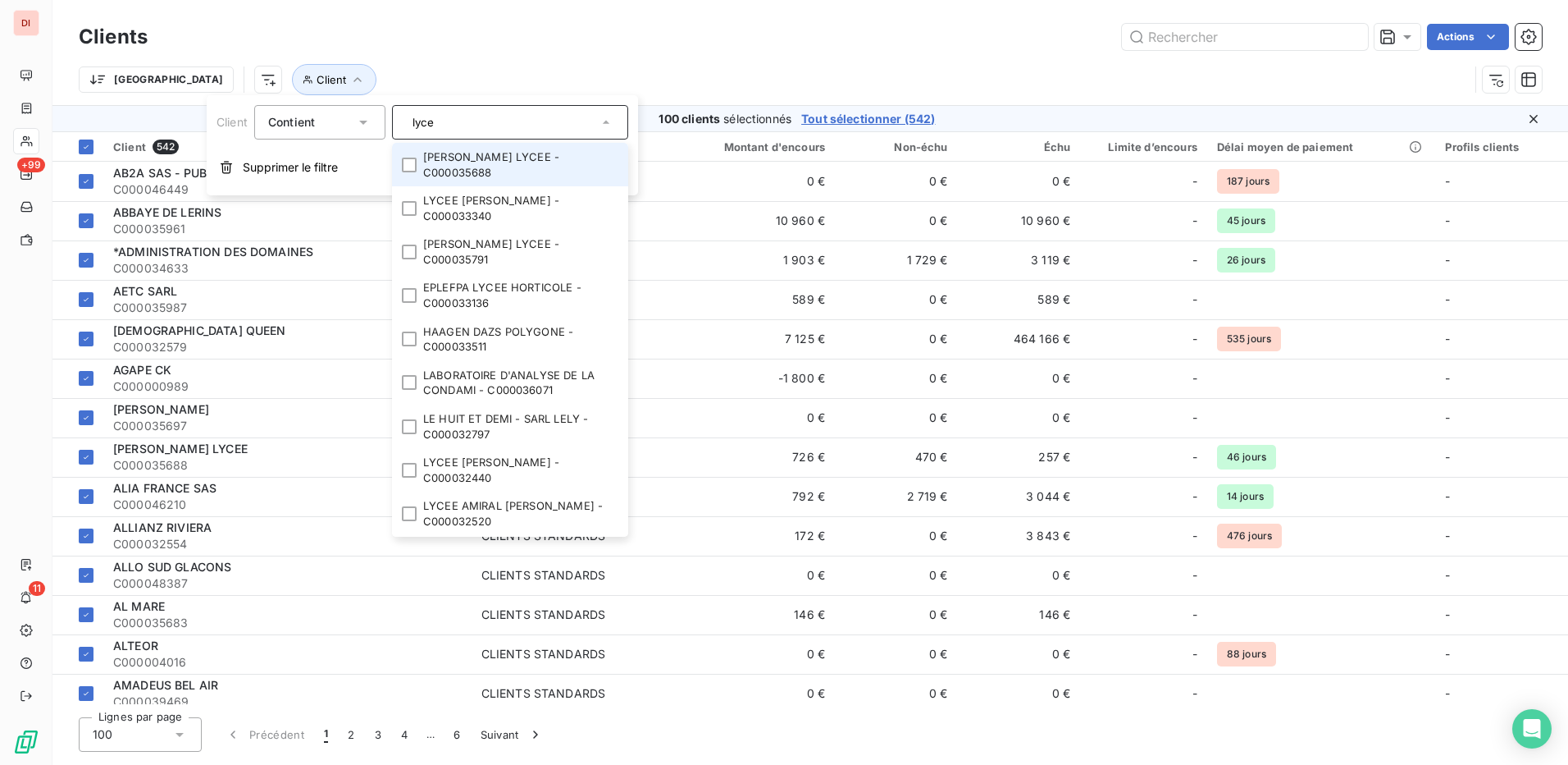
type input "lycee"
click at [851, 115] on span "Tout sélectionner (542)" at bounding box center [868, 119] width 134 height 17
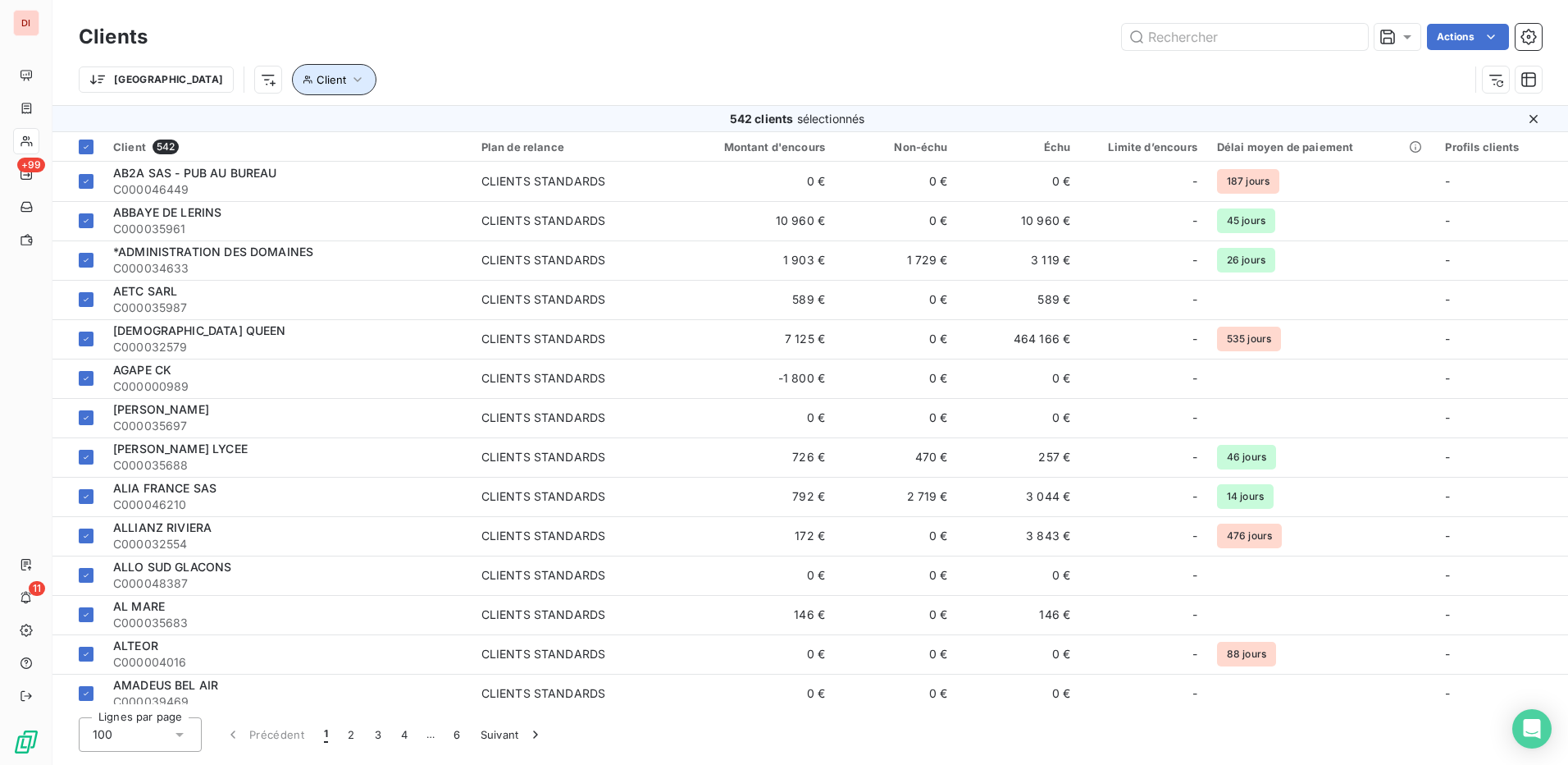
click at [349, 83] on icon "button" at bounding box center [358, 80] width 17 height 17
click at [564, 119] on div at bounding box center [511, 122] width 237 height 35
type input "lycee"
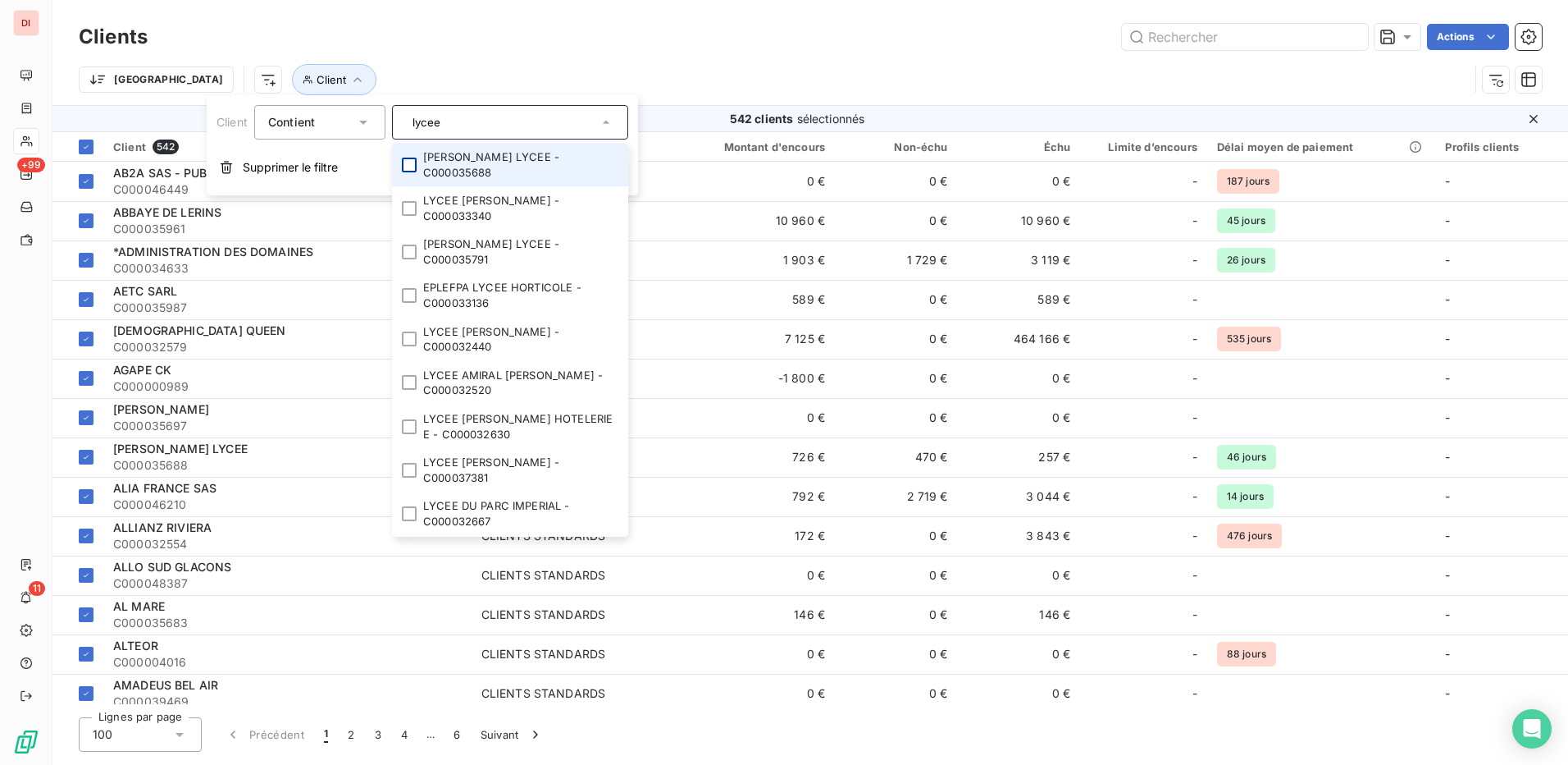
click at [413, 167] on div at bounding box center [409, 165] width 15 height 15
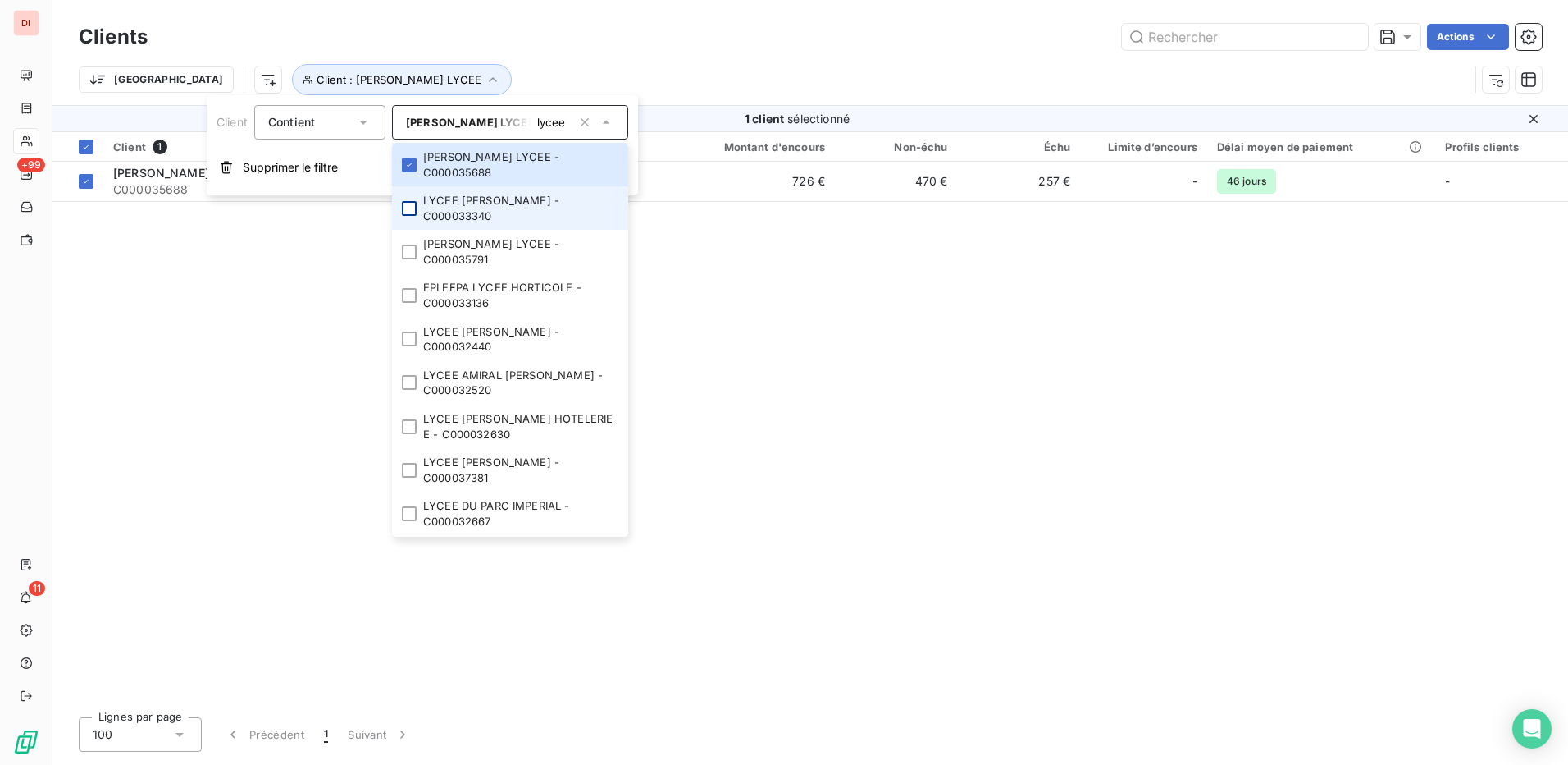
click at [410, 209] on div at bounding box center [409, 208] width 15 height 15
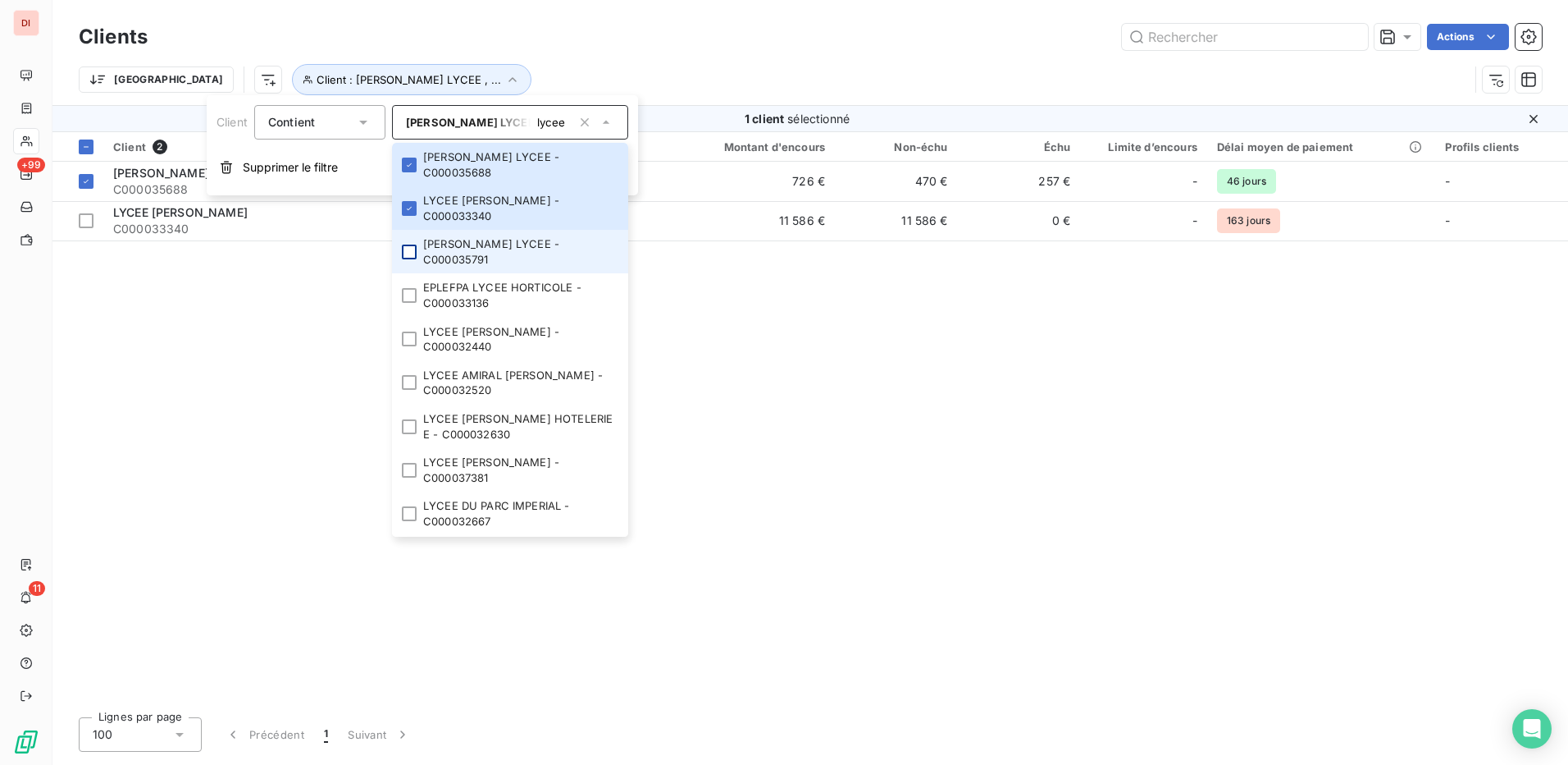
click at [406, 248] on div at bounding box center [409, 252] width 15 height 15
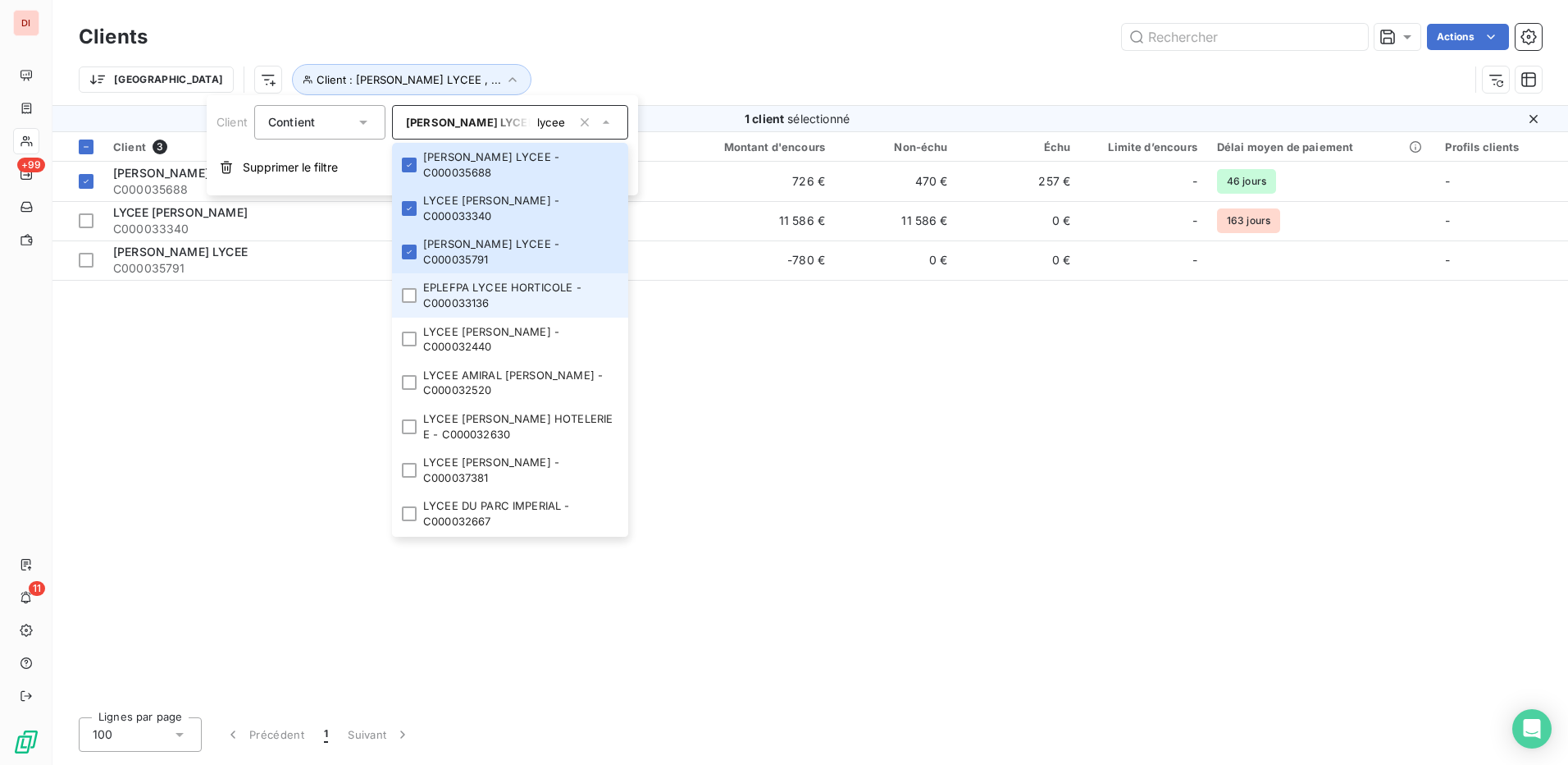
drag, startPoint x: 414, startPoint y: 287, endPoint x: 411, endPoint y: 310, distance: 23.2
click at [414, 293] on li "EPLEFPA LYCEE HORTICOLE - C000033136" at bounding box center [511, 294] width 237 height 43
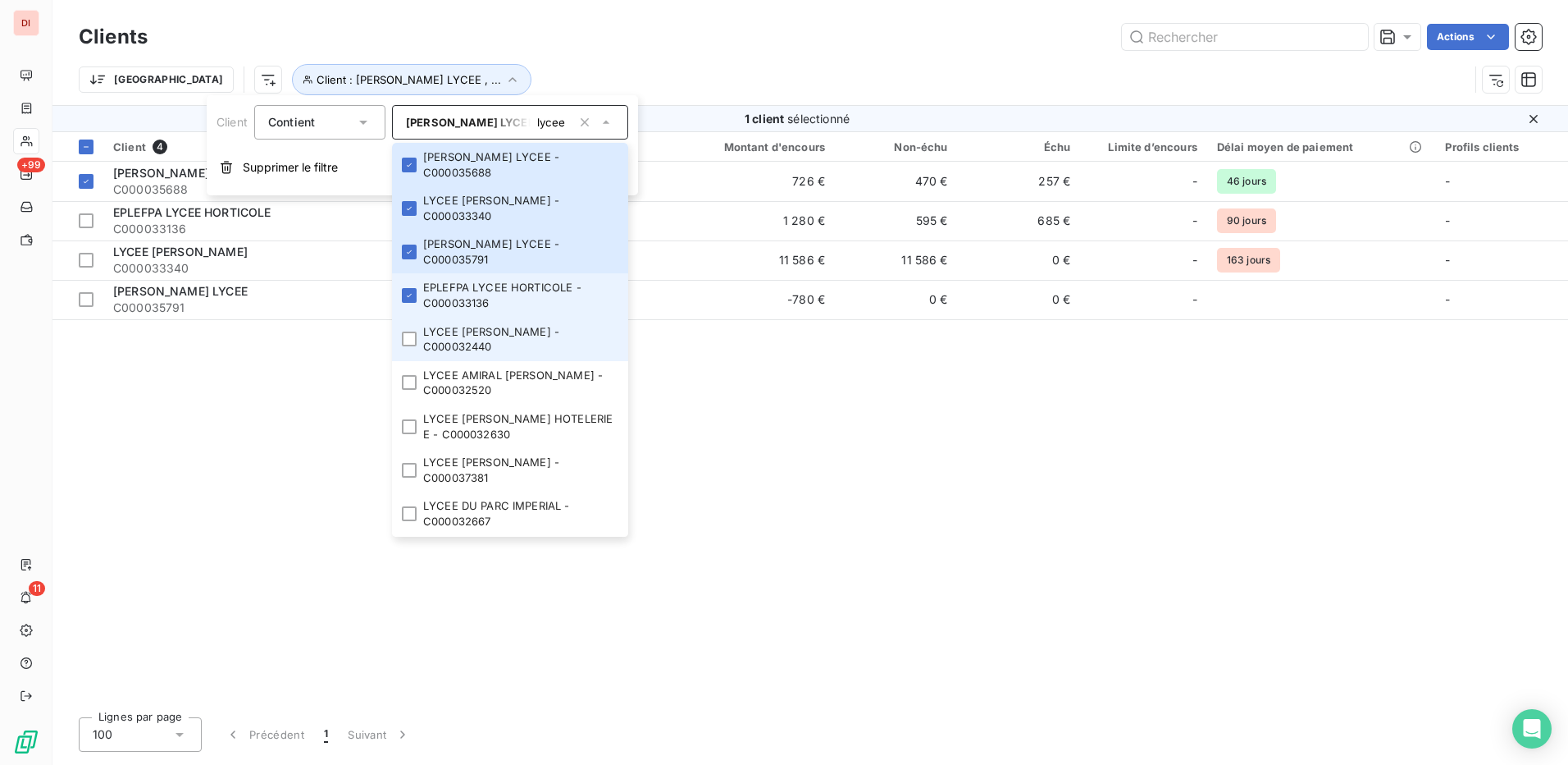
click at [411, 324] on li "LYCEE ALEXIS DE TOCQUEVILLE - C000032440" at bounding box center [511, 338] width 237 height 43
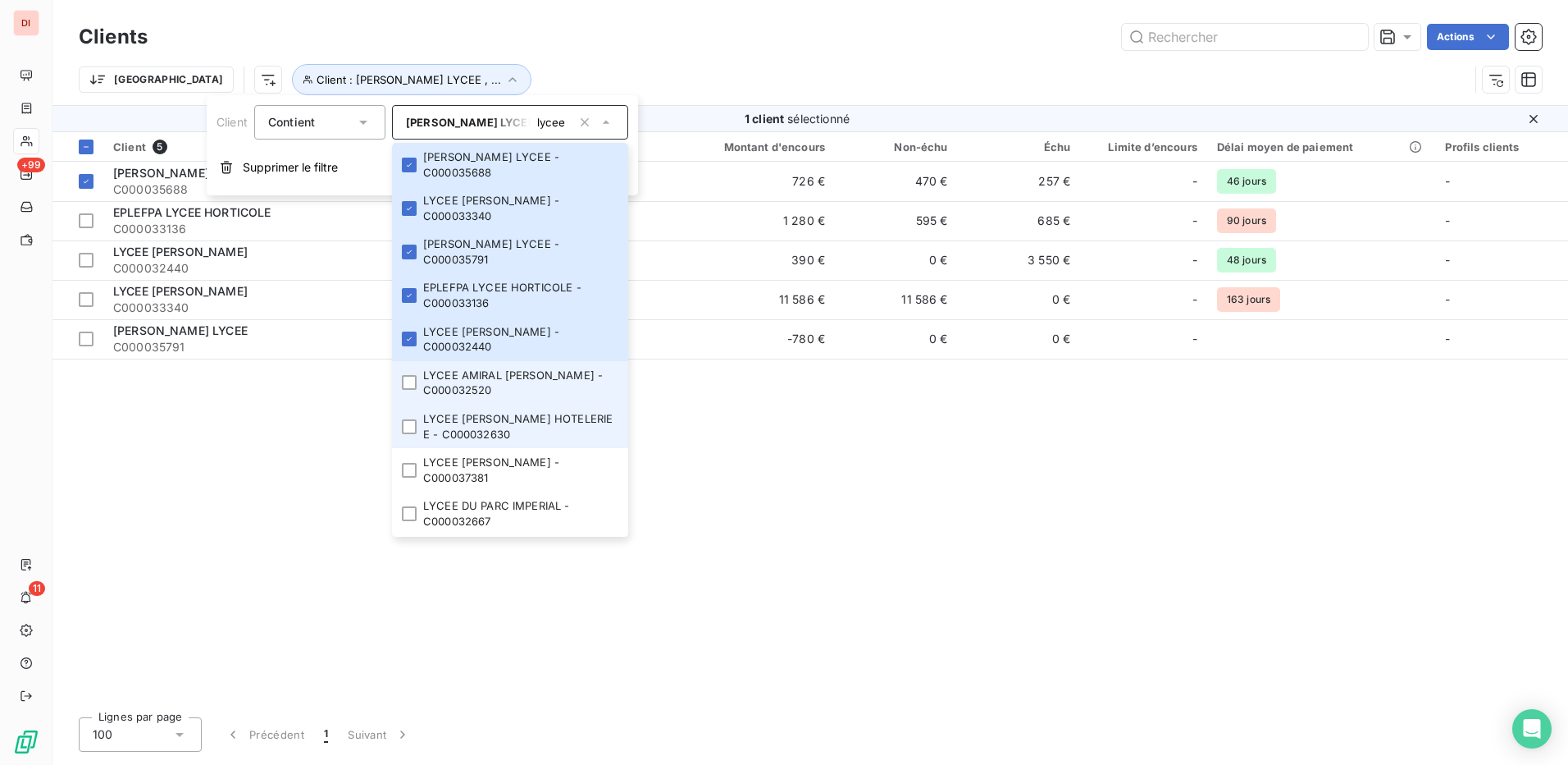
drag, startPoint x: 413, startPoint y: 373, endPoint x: 408, endPoint y: 407, distance: 34.4
click at [413, 385] on li "LYCEE AMIRAL DE GRASSE - C000032520" at bounding box center [511, 382] width 237 height 43
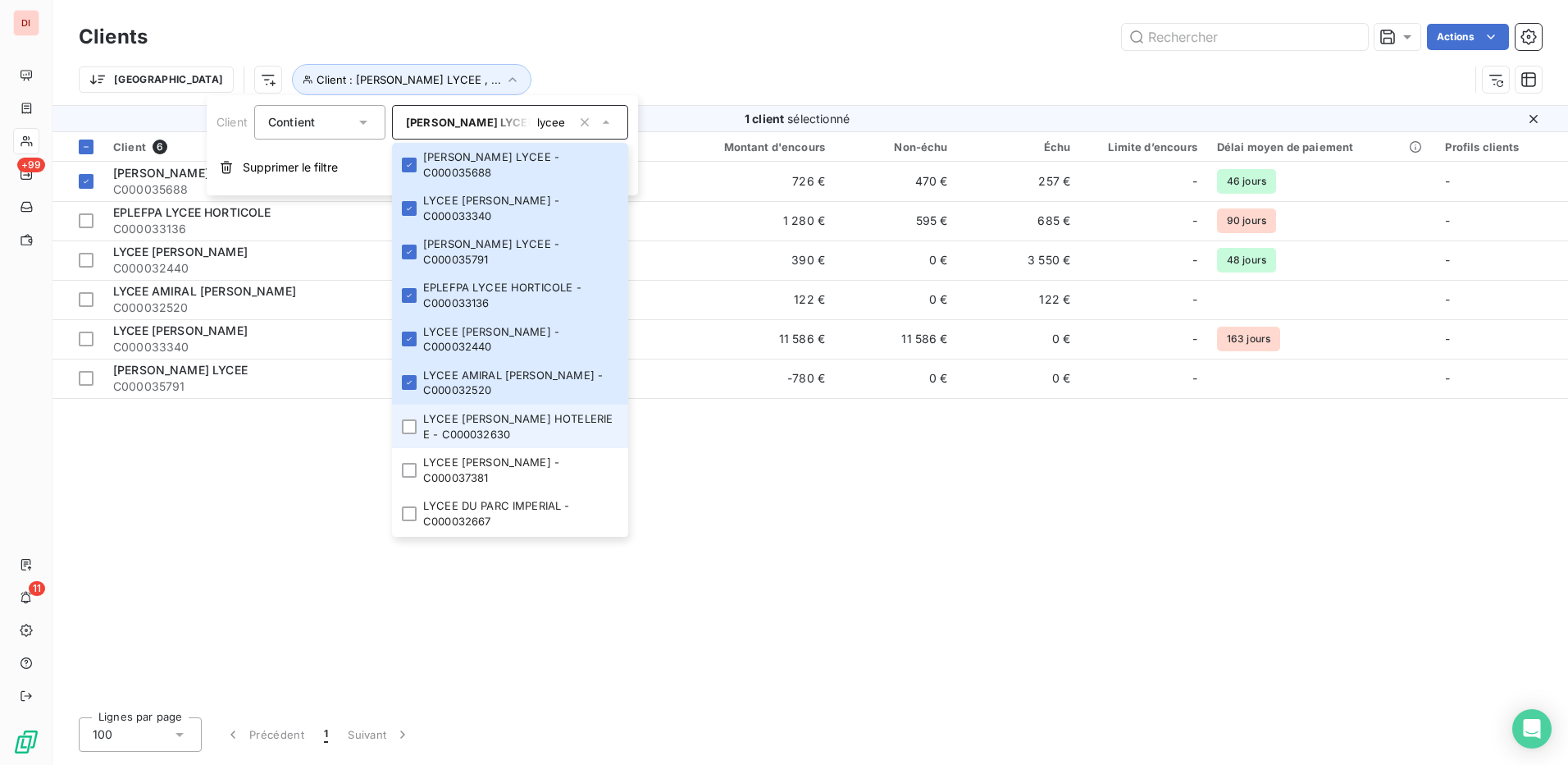
drag, startPoint x: 408, startPoint y: 418, endPoint x: 408, endPoint y: 439, distance: 21.0
click at [408, 429] on li "LYCEE AUGUSTE ESCOFFIER HOTELERIE E - C000032630" at bounding box center [511, 426] width 237 height 43
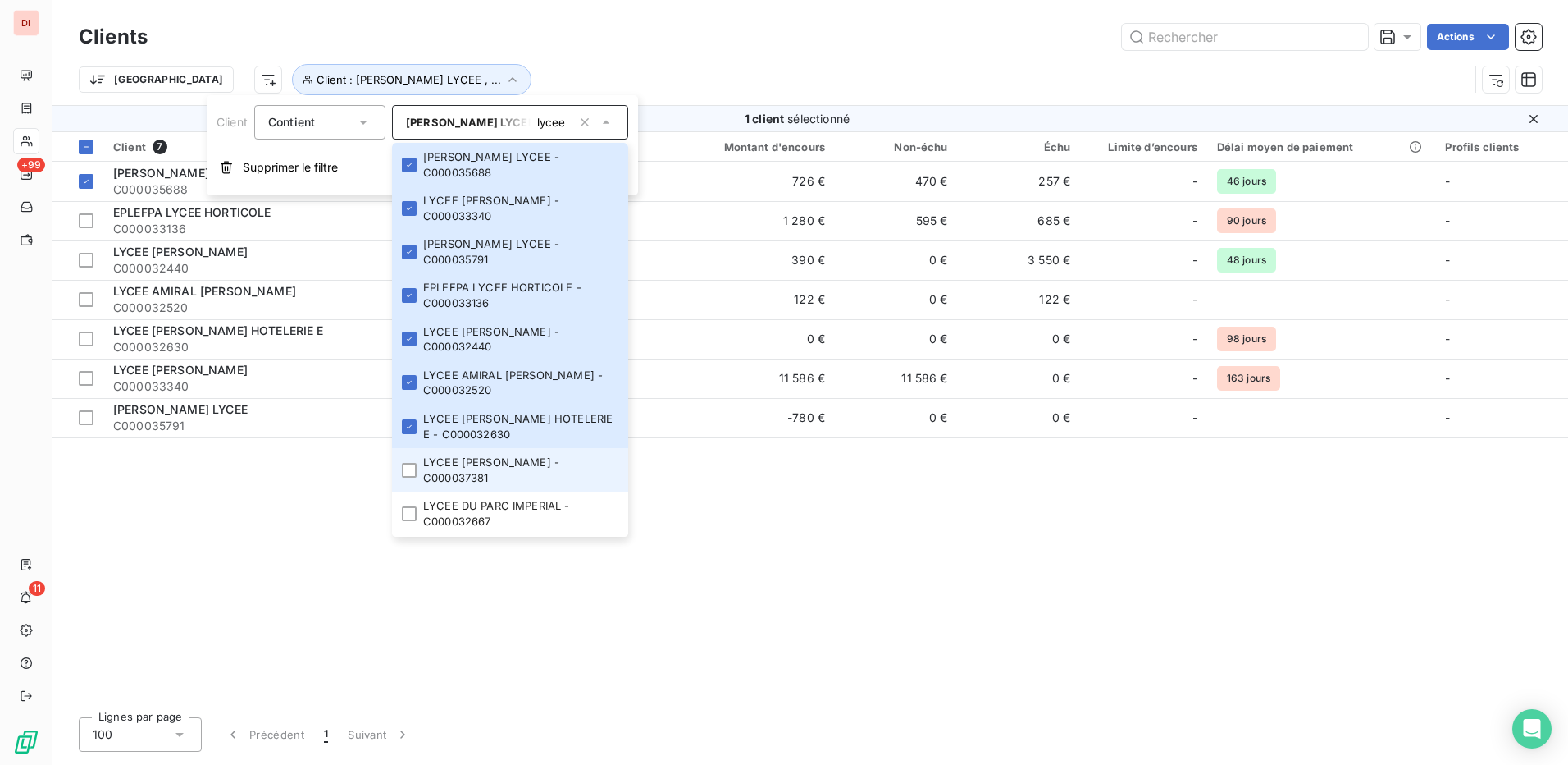
drag, startPoint x: 411, startPoint y: 469, endPoint x: 414, endPoint y: 486, distance: 17.3
click at [411, 472] on div at bounding box center [409, 471] width 15 height 15
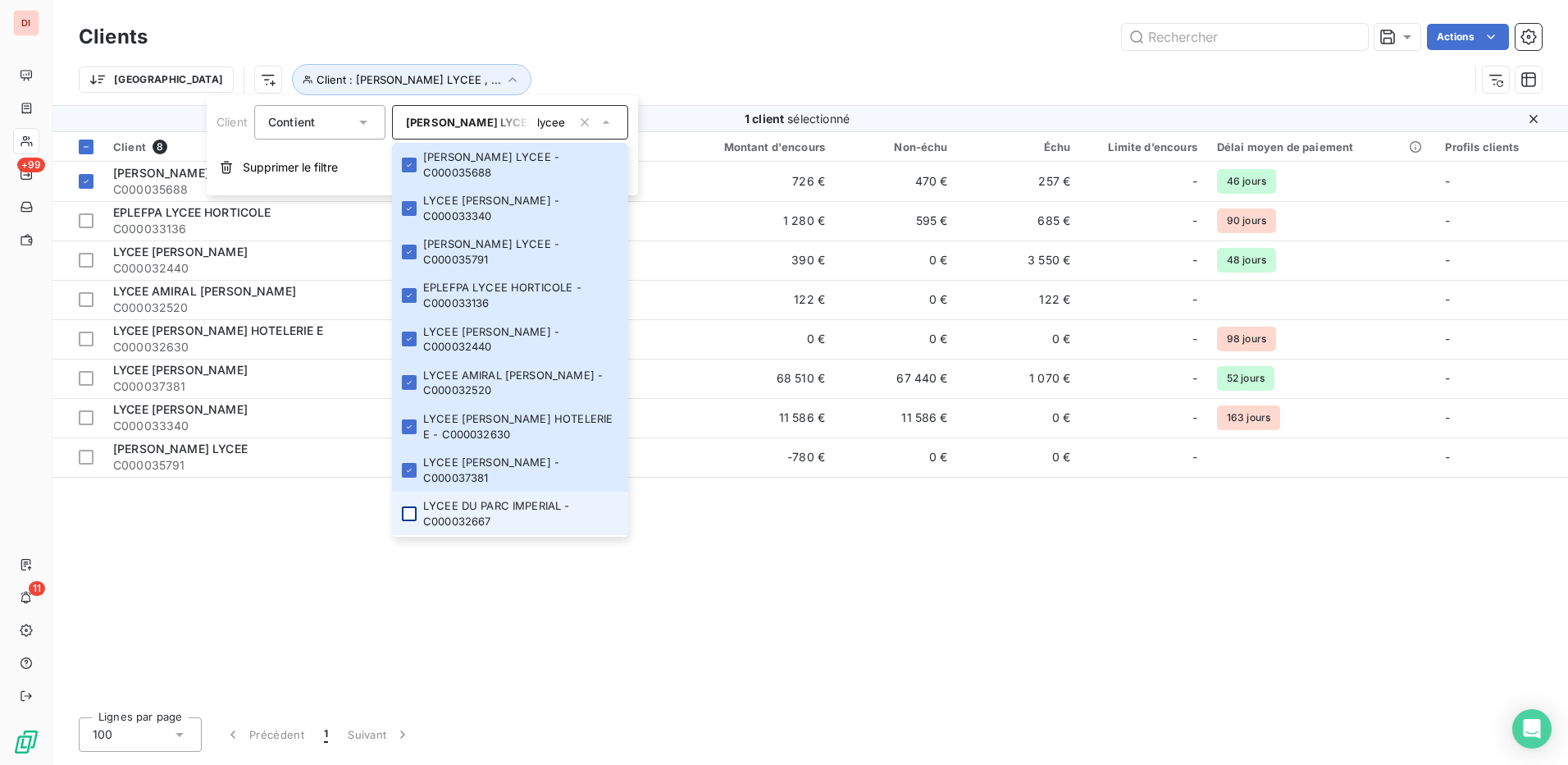
click at [414, 506] on div at bounding box center [409, 514] width 15 height 15
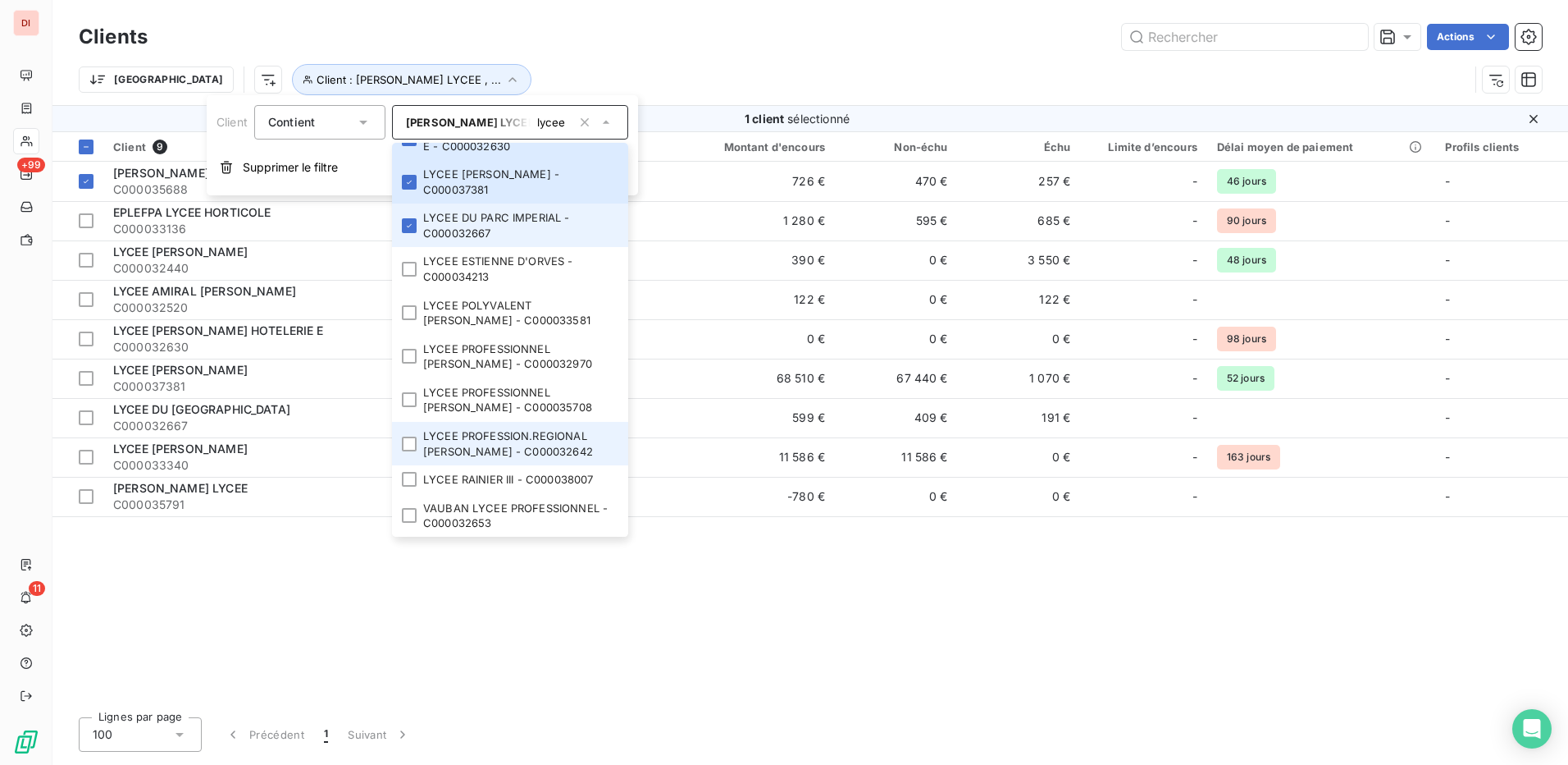
scroll to position [289, 0]
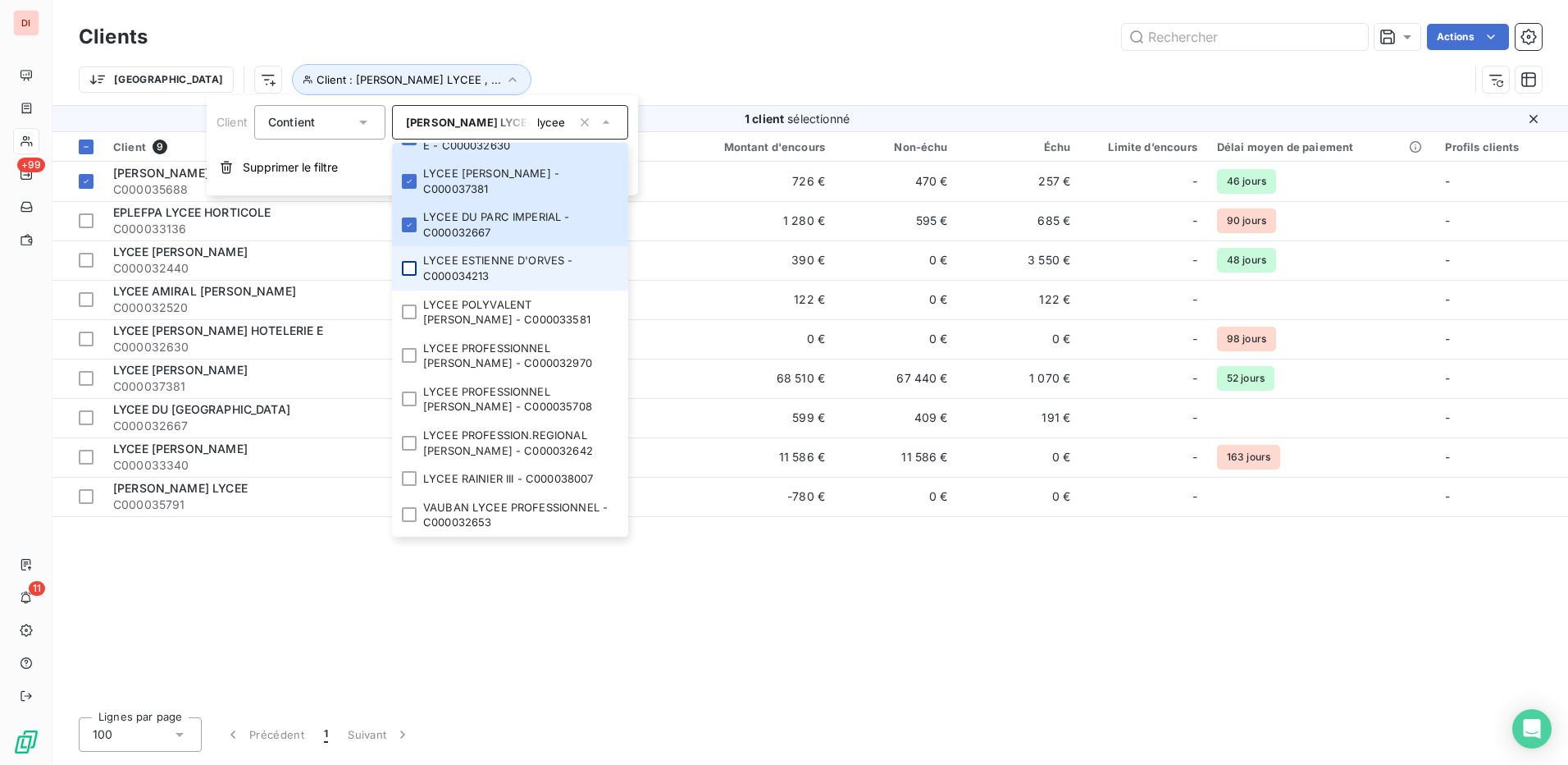
click at [405, 268] on div at bounding box center [409, 268] width 15 height 15
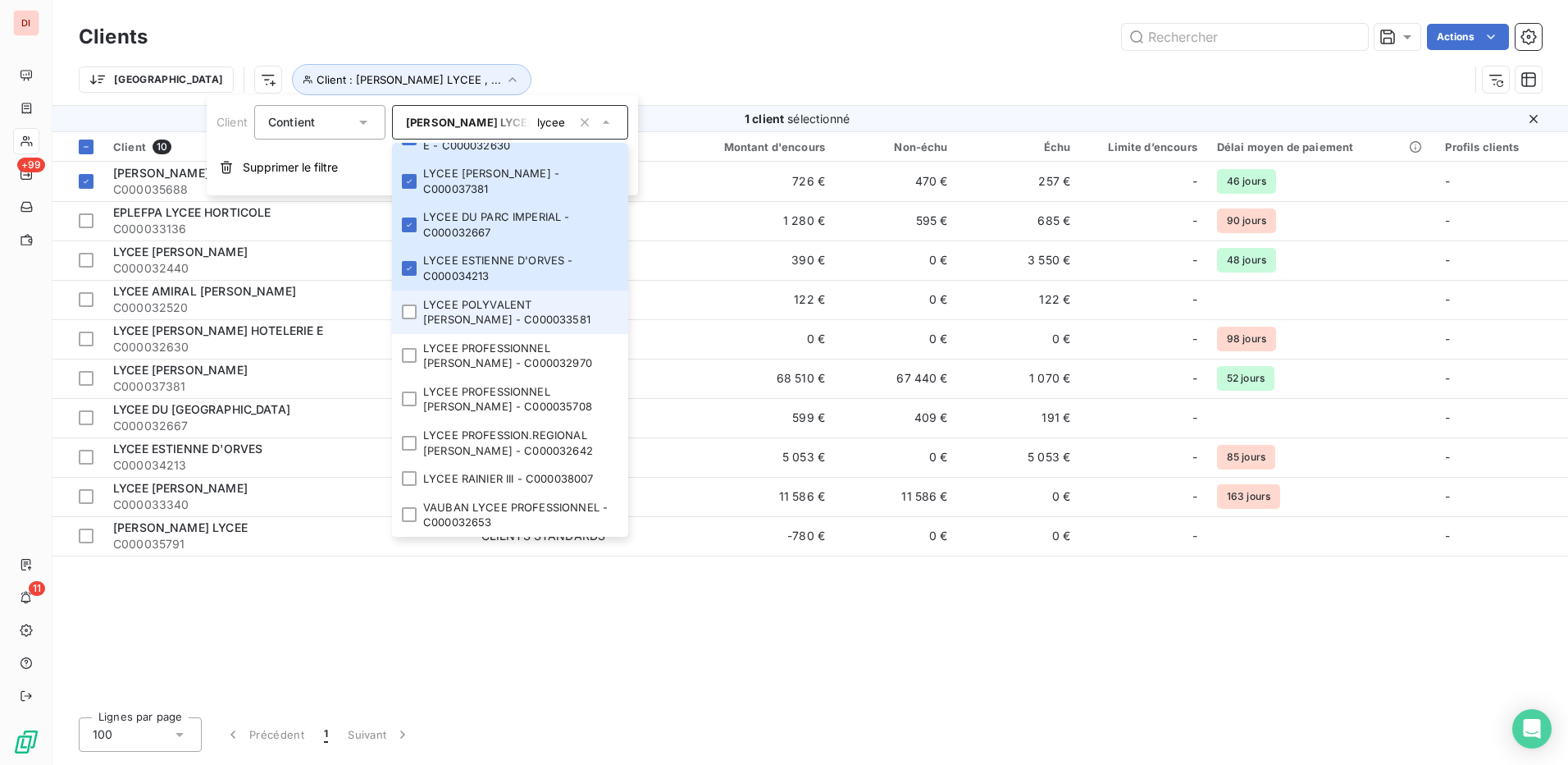
click at [418, 324] on li "LYCEE POLYVALENT LEONARD DE VINCI - C000033581" at bounding box center [511, 312] width 237 height 43
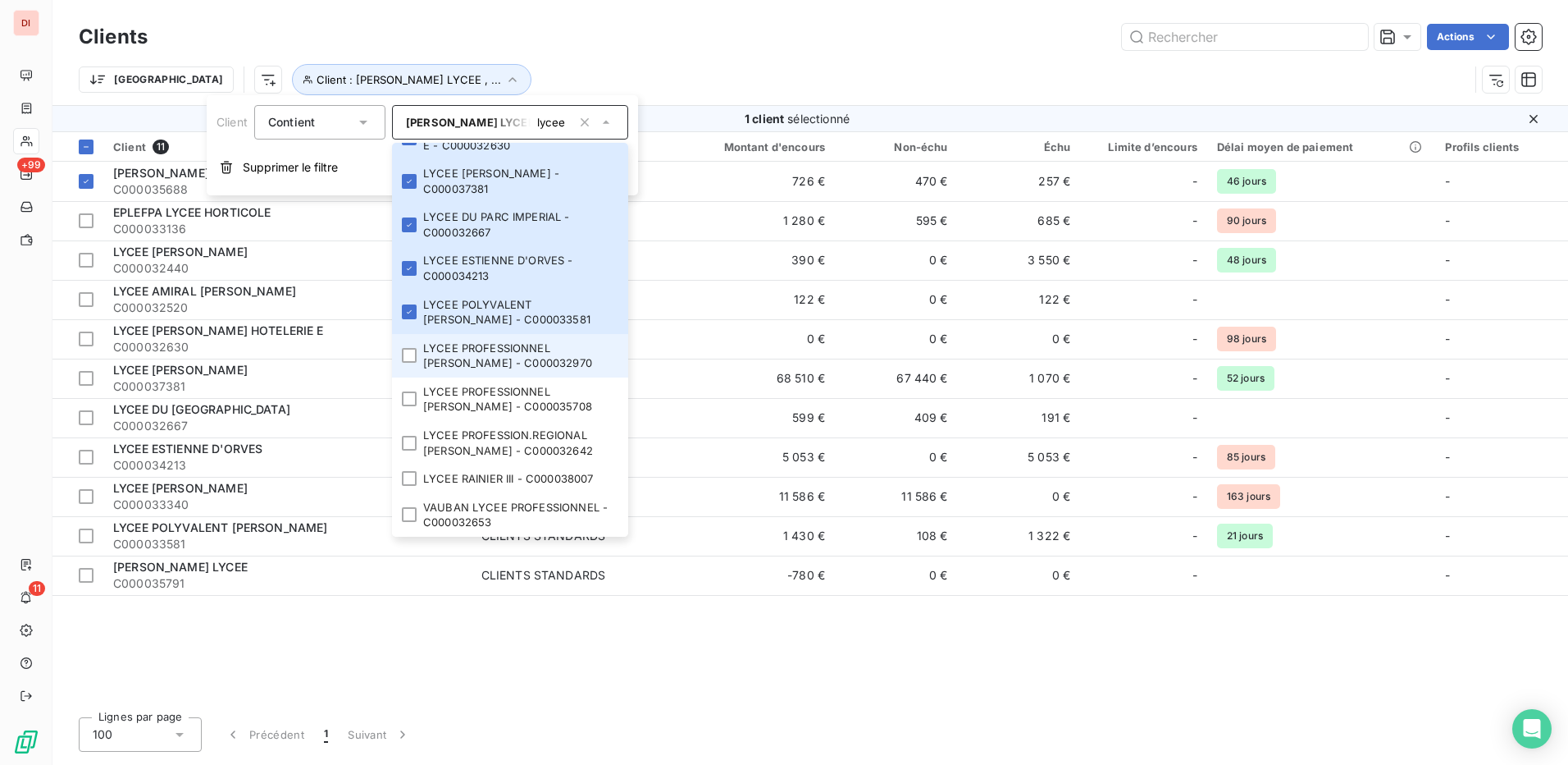
click at [414, 357] on div at bounding box center [409, 355] width 15 height 15
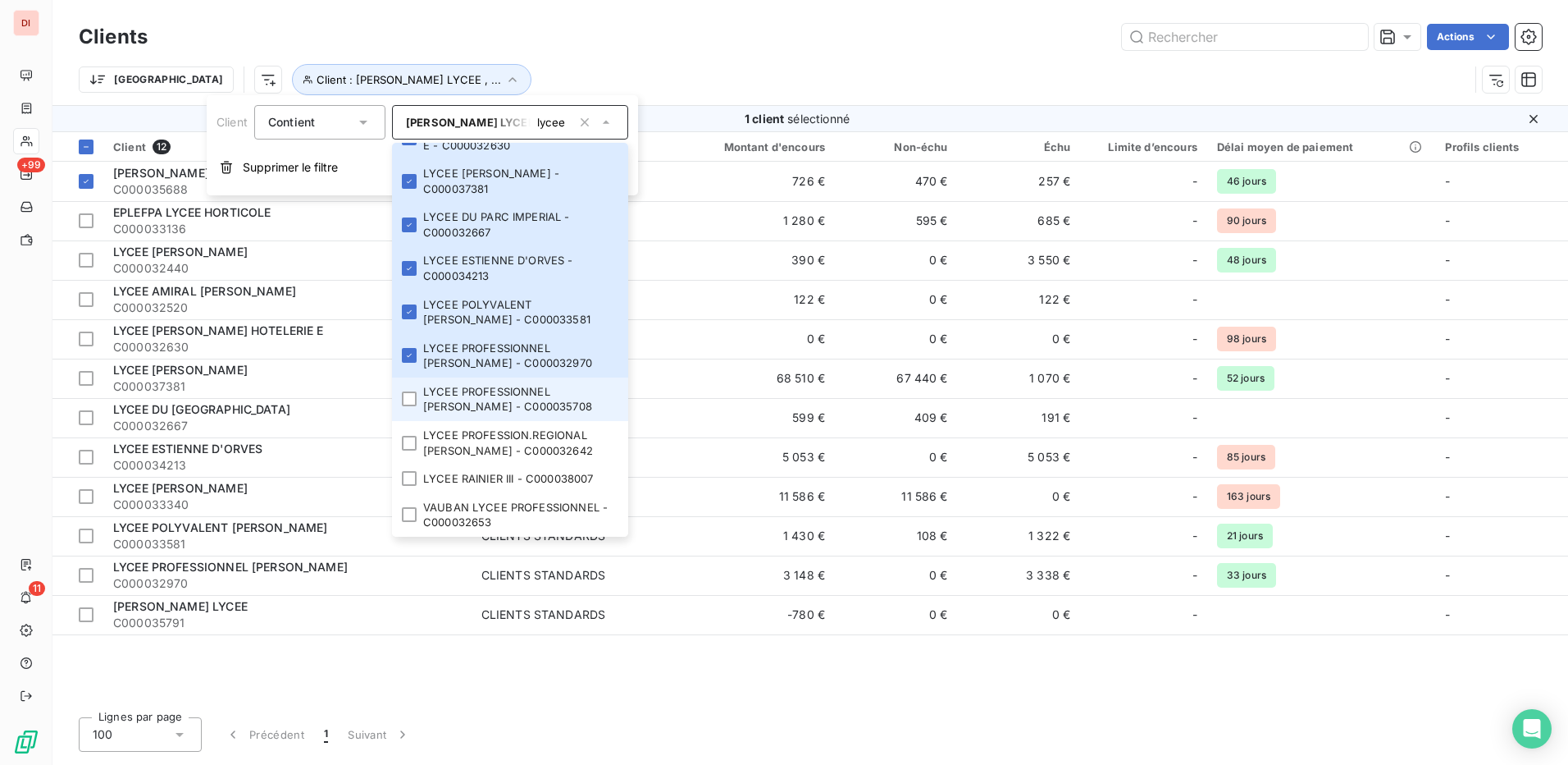
drag, startPoint x: 416, startPoint y: 396, endPoint x: 415, endPoint y: 409, distance: 13.0
click at [416, 397] on div at bounding box center [409, 399] width 15 height 15
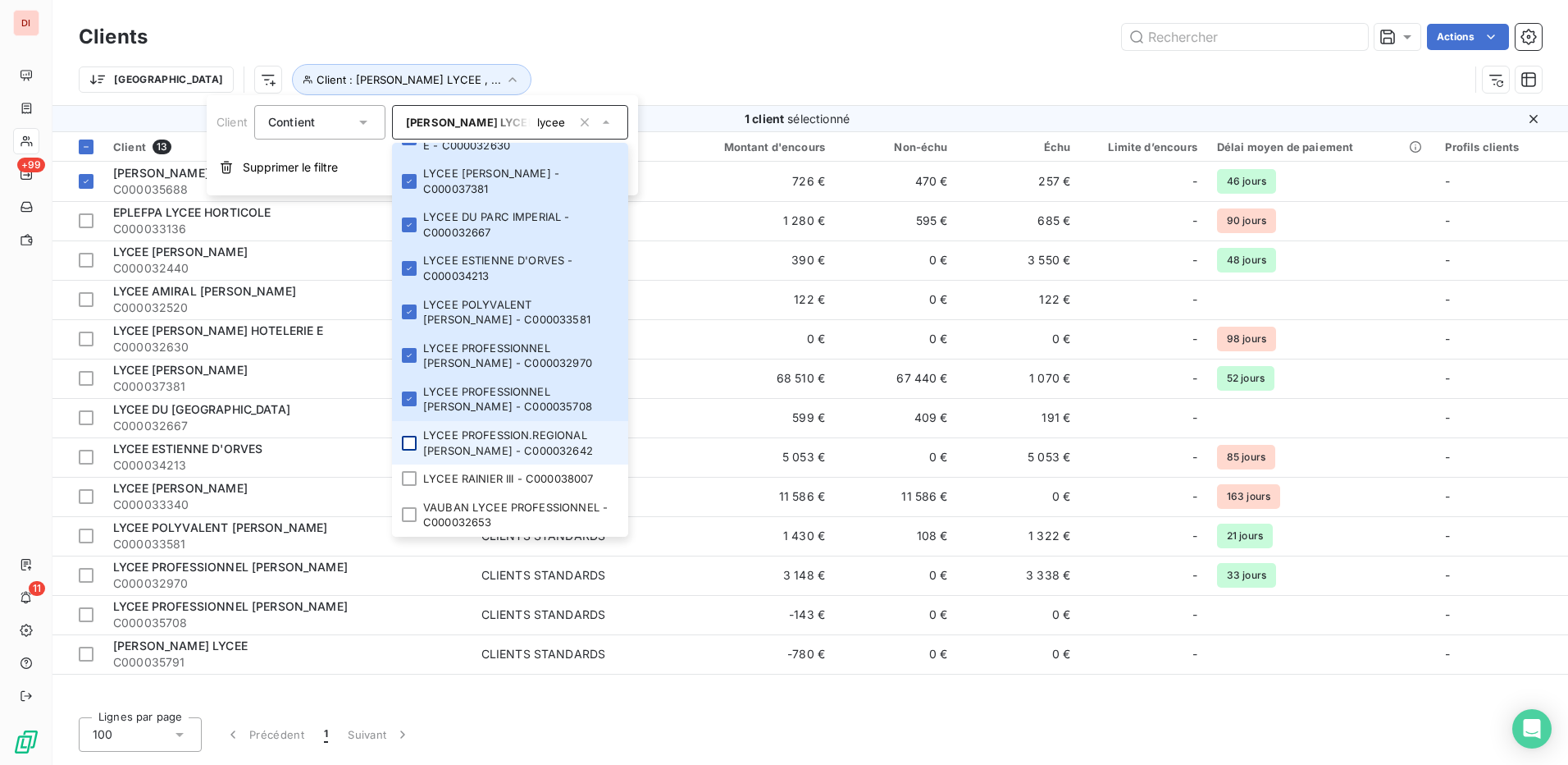
click at [409, 448] on div at bounding box center [409, 443] width 15 height 15
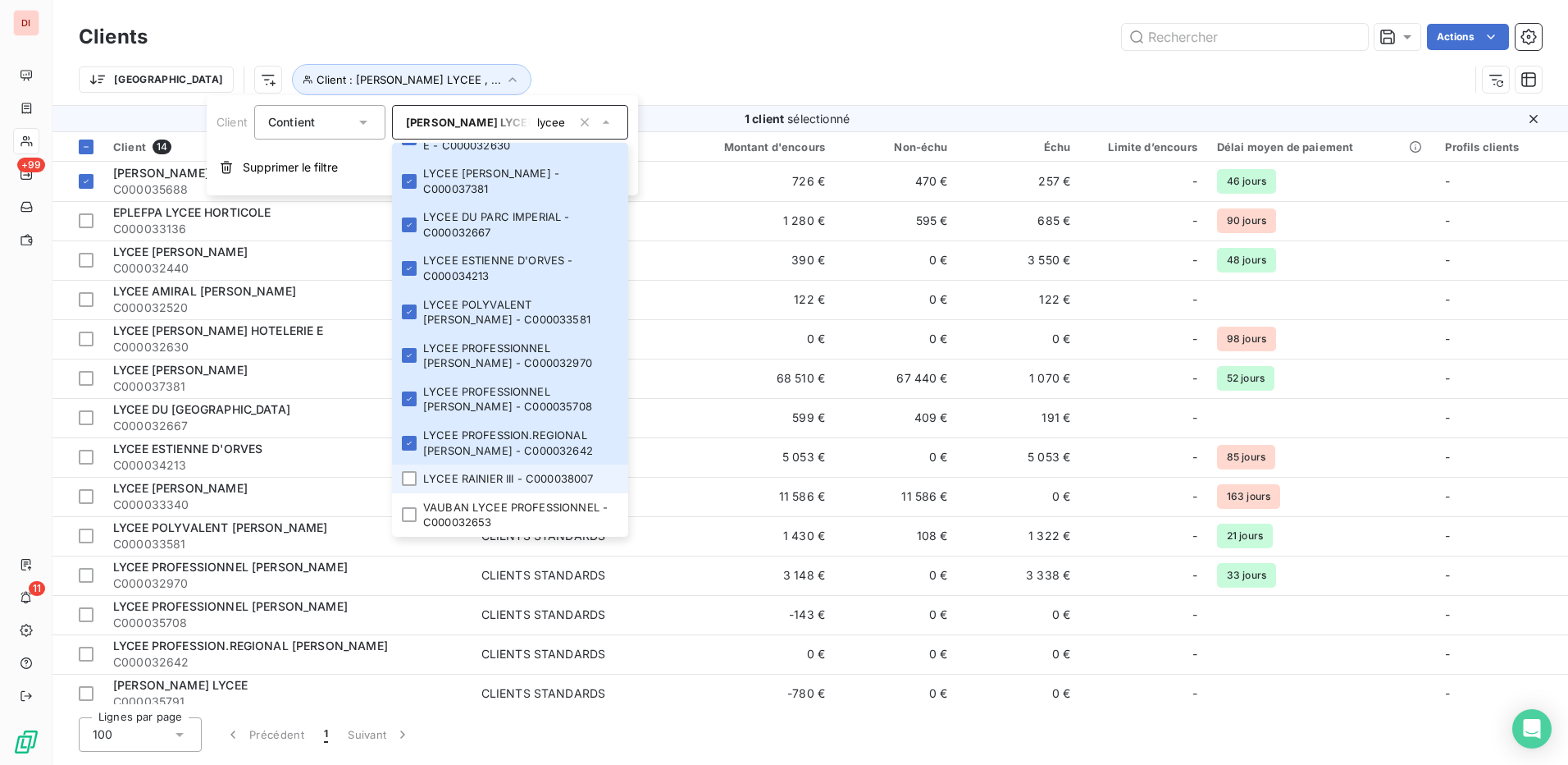
click at [406, 487] on li "LYCEE RAINIER III - C000038007" at bounding box center [511, 478] width 237 height 28
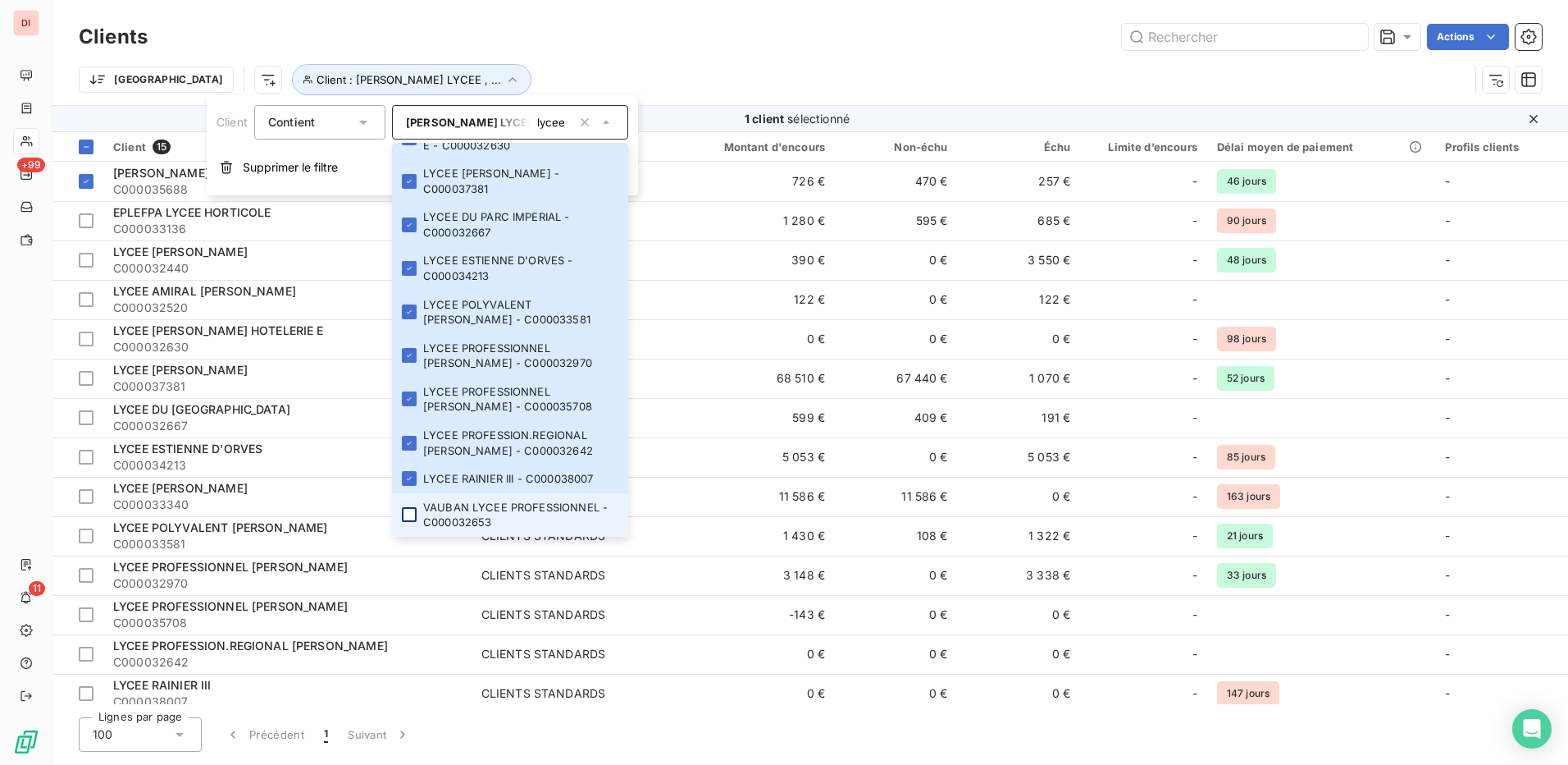
click at [408, 522] on div at bounding box center [409, 515] width 15 height 15
click at [953, 34] on div "Actions" at bounding box center [854, 37] width 1375 height 27
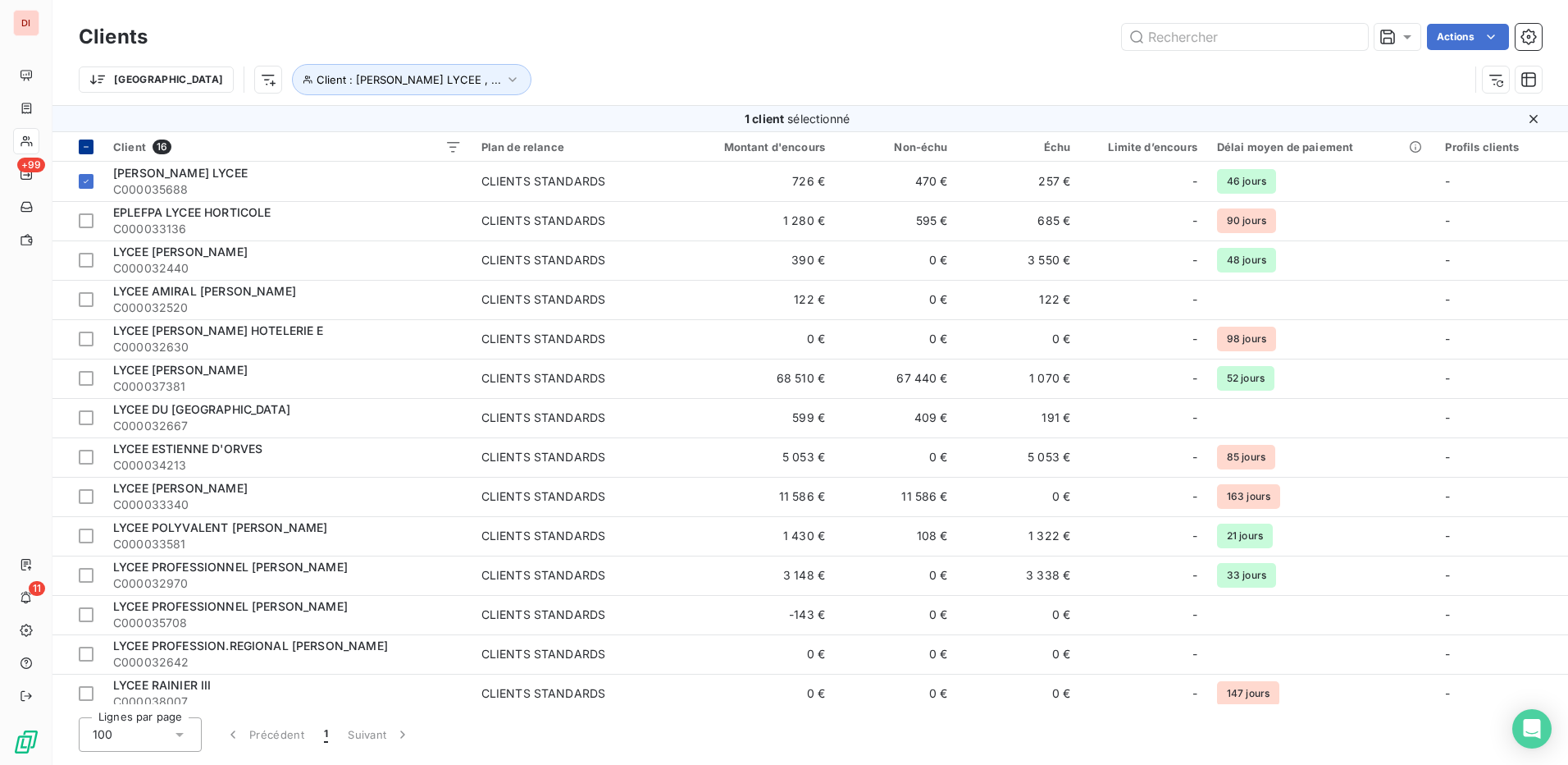
click at [85, 144] on icon at bounding box center [86, 147] width 10 height 10
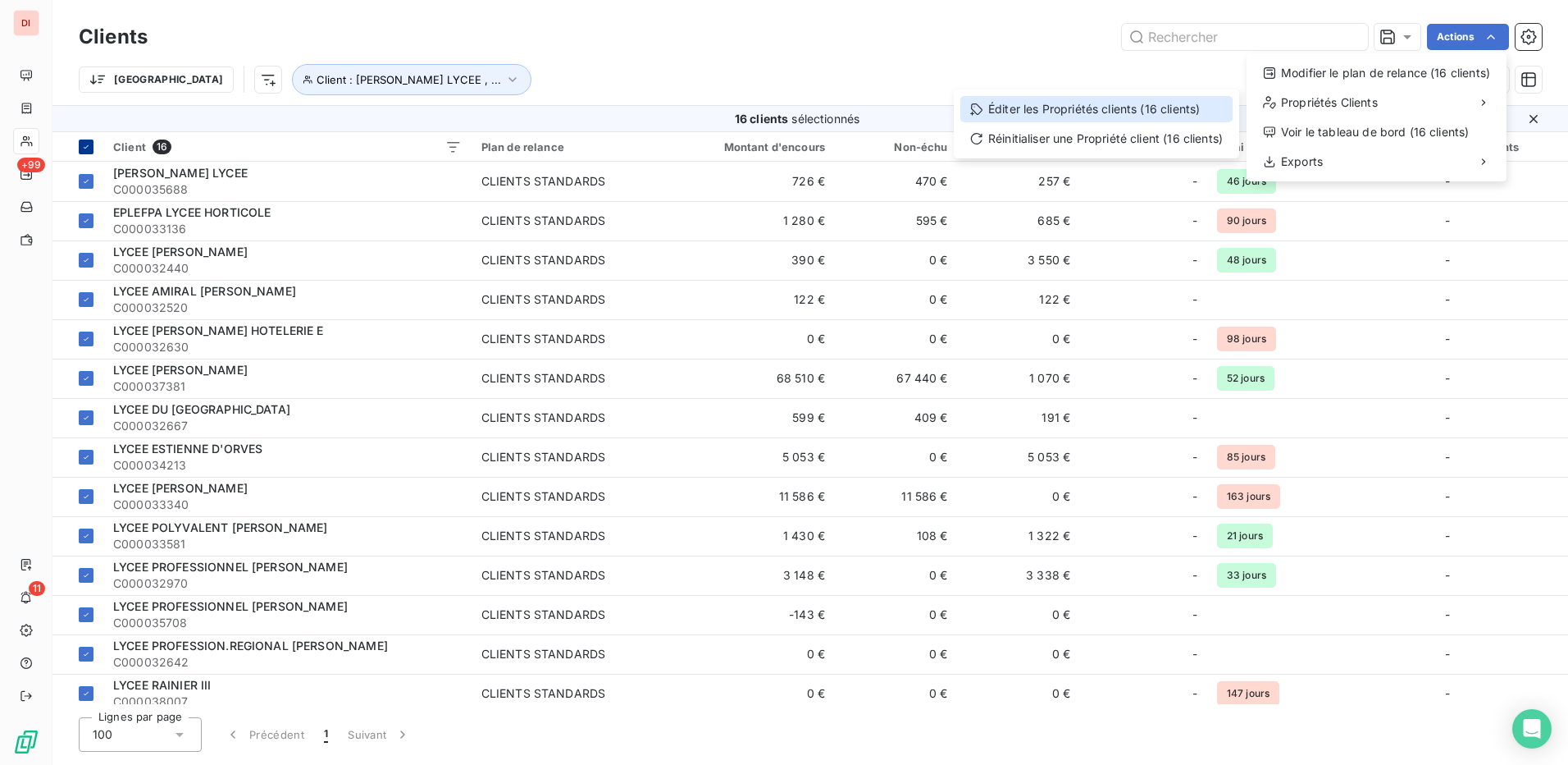
click at [1129, 113] on div "Éditer les Propriétés clients (16 clients)" at bounding box center [1096, 109] width 272 height 27
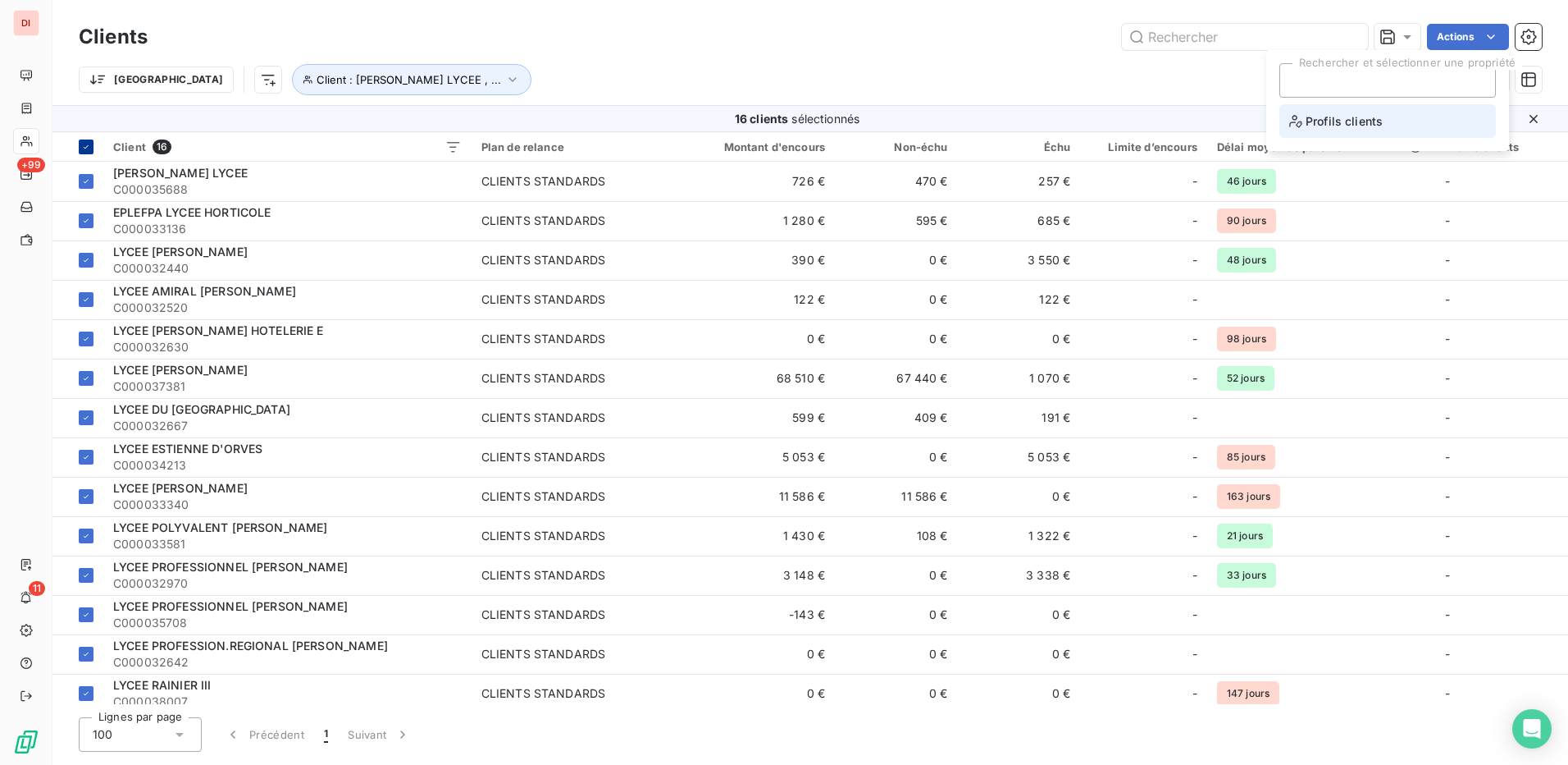
click at [1389, 129] on li "Profils clients" at bounding box center [1387, 121] width 216 height 34
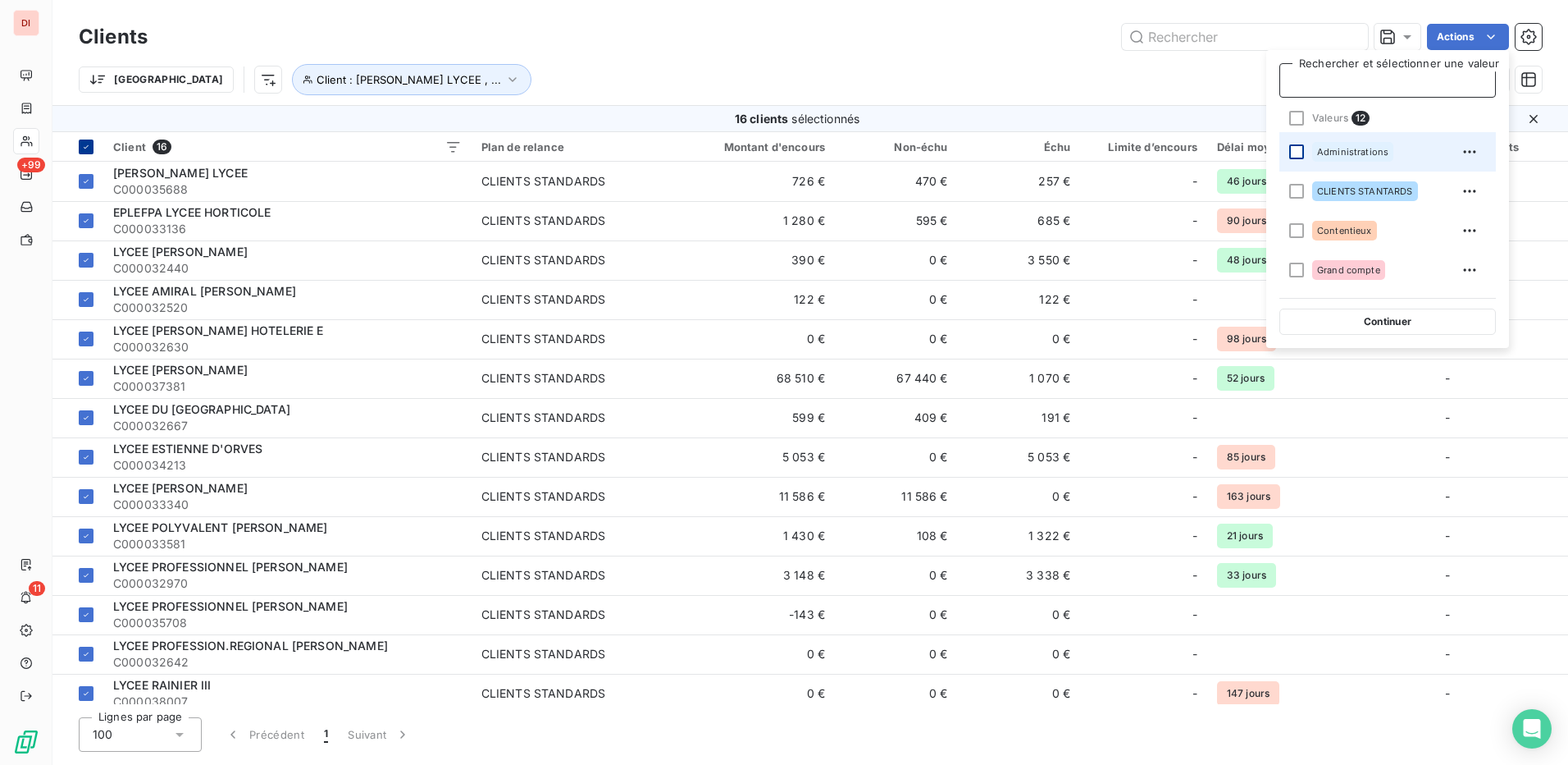
click at [1296, 156] on div at bounding box center [1297, 151] width 15 height 15
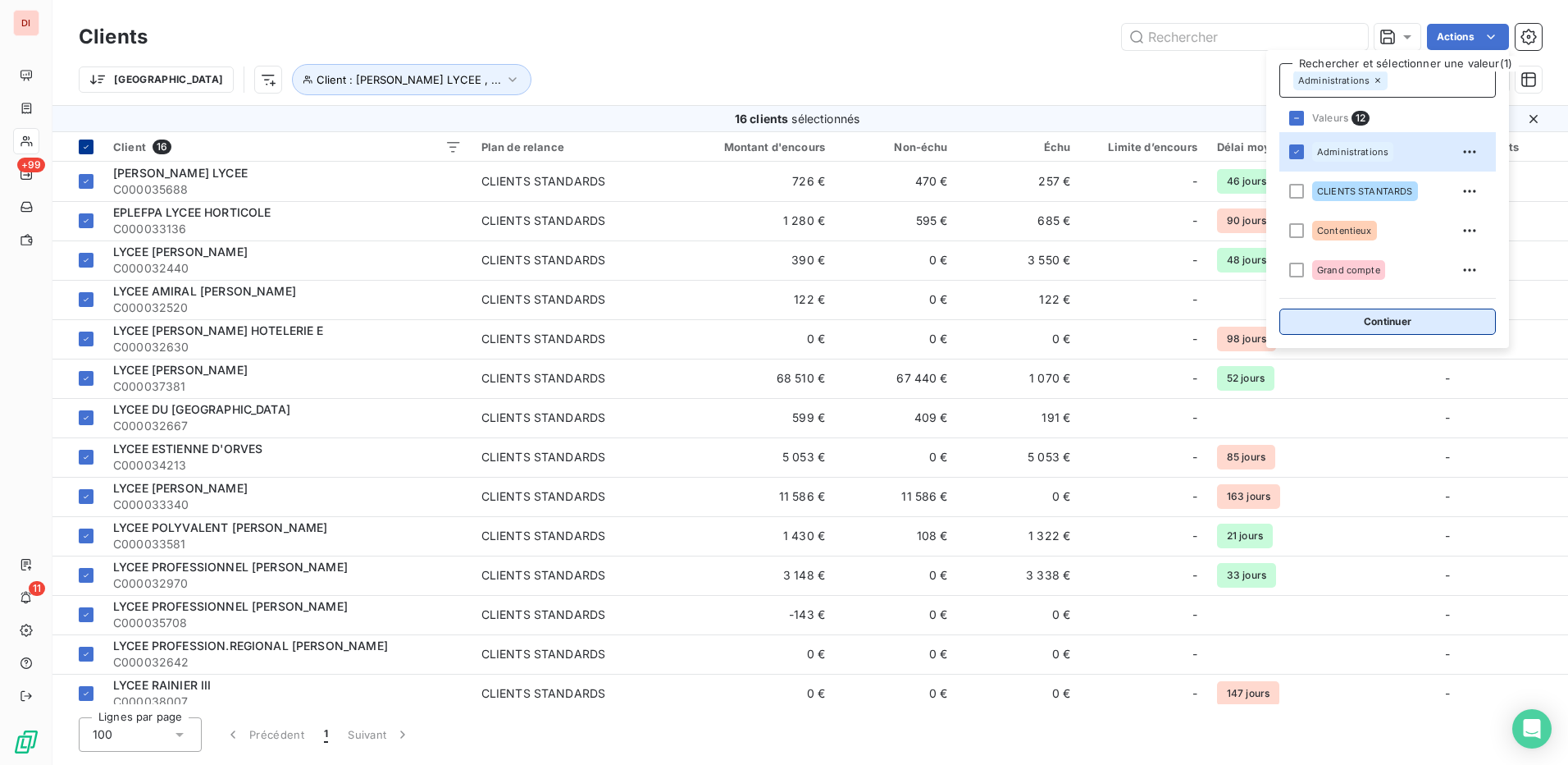
click at [1407, 320] on button "Continuer" at bounding box center [1387, 321] width 216 height 27
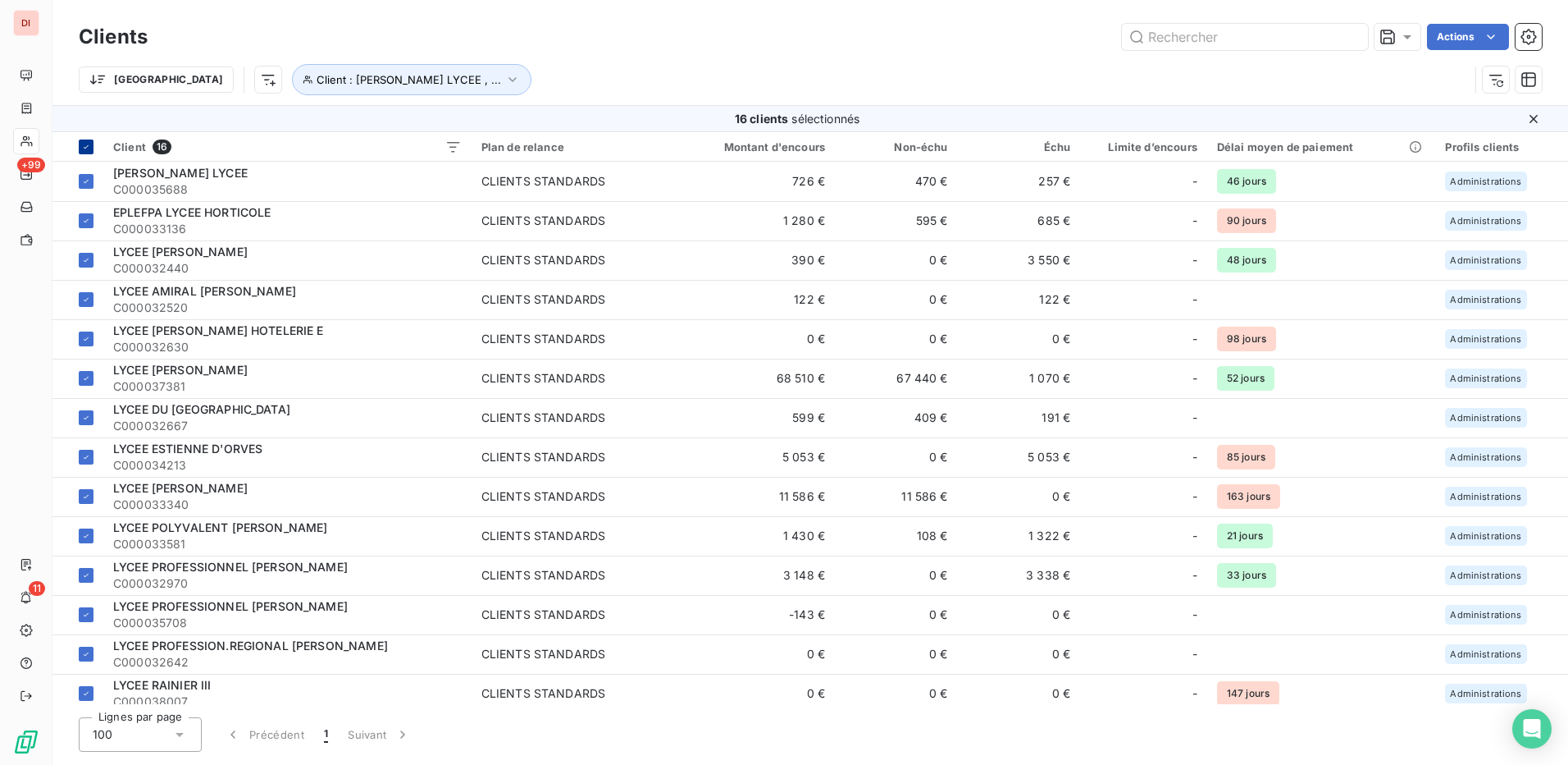
click at [1191, 70] on div "Trier Client : ALBERT CALMETTE LYCEE , ..." at bounding box center [774, 80] width 1390 height 31
click at [973, 53] on div "Clients Actions" at bounding box center [811, 37] width 1463 height 35
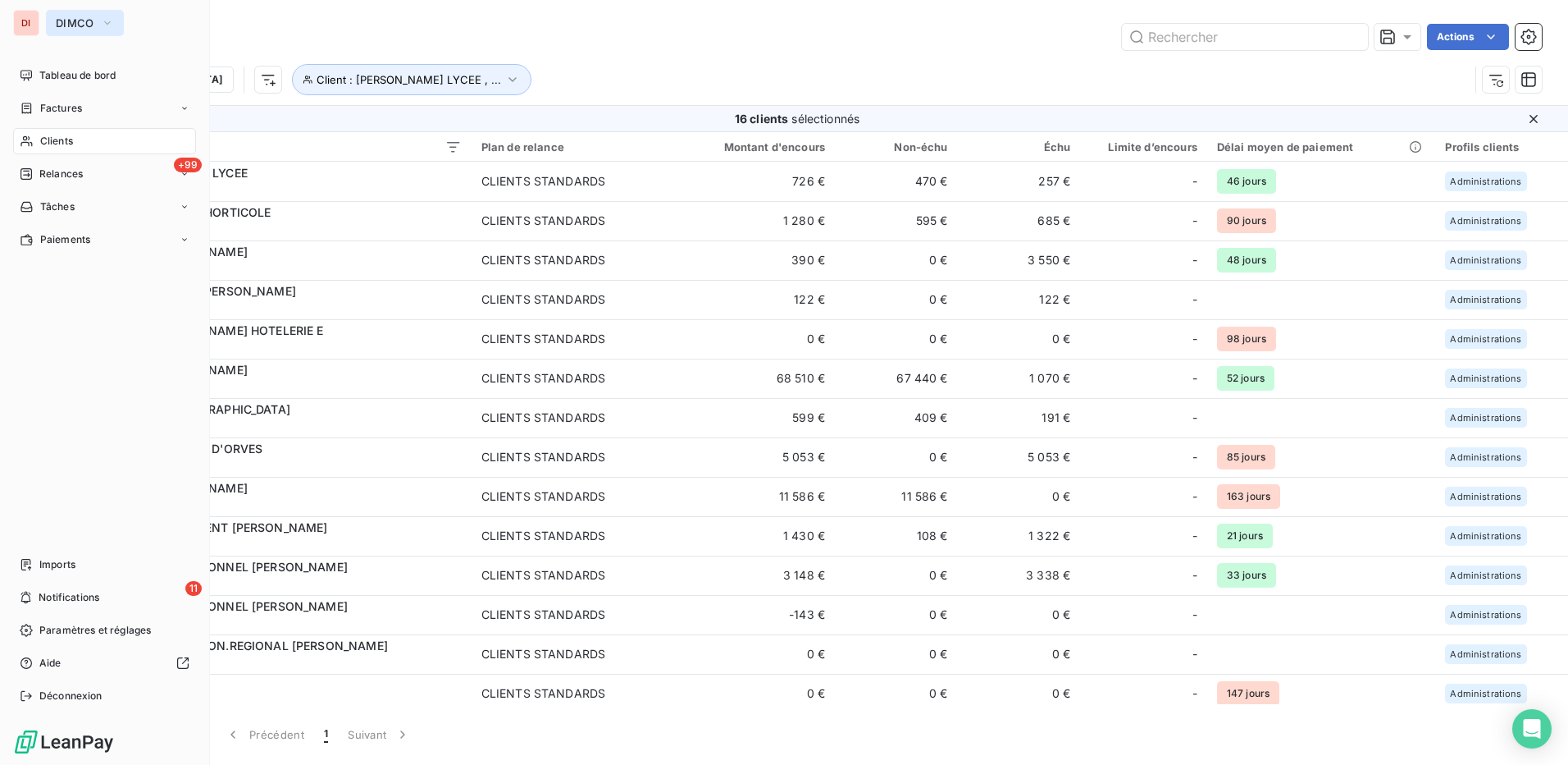
click at [103, 14] on button "DIMCO" at bounding box center [84, 23] width 78 height 27
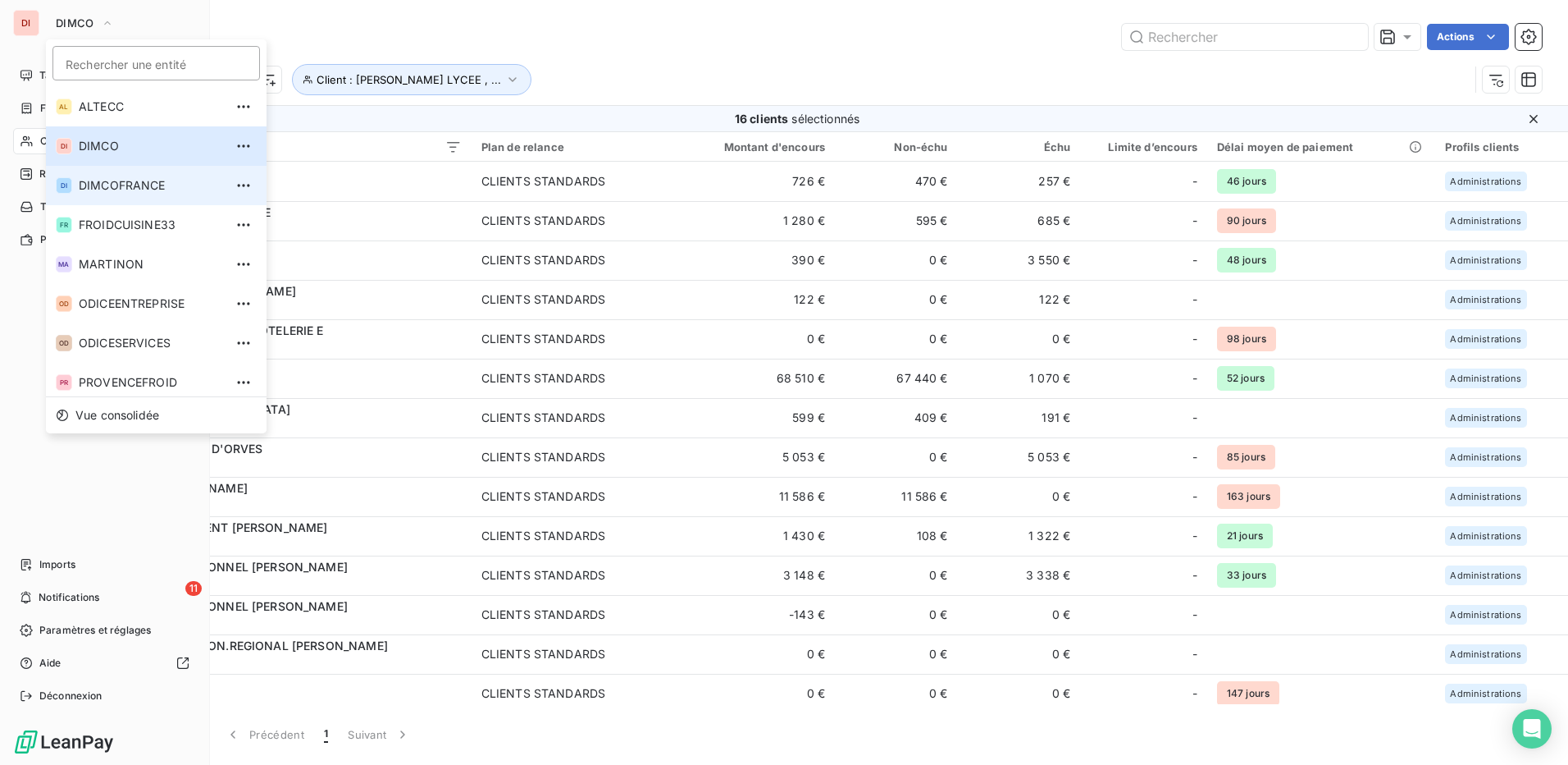
click at [138, 188] on span "DIMCOFRANCE" at bounding box center [151, 185] width 145 height 17
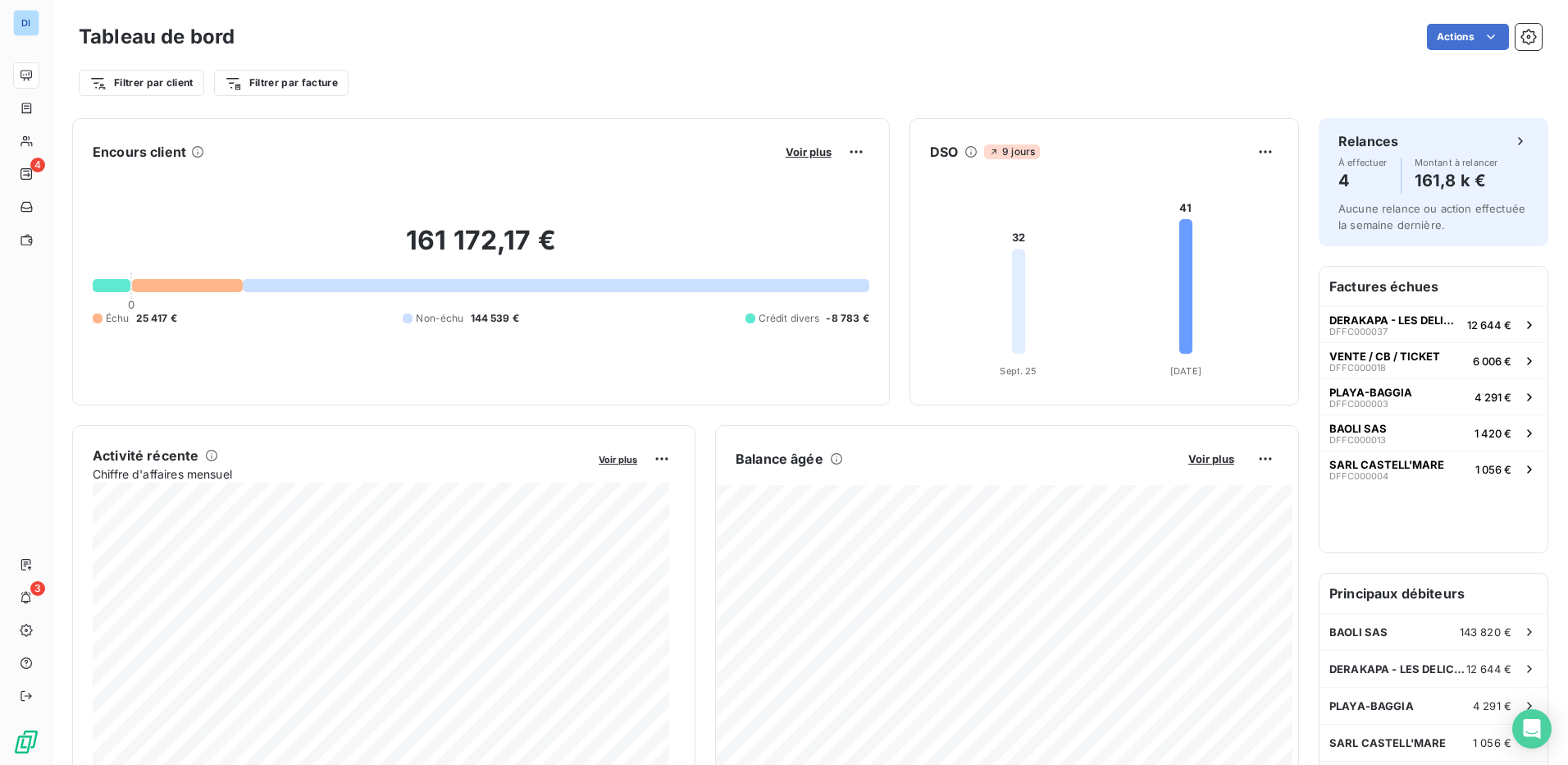
scroll to position [3, 0]
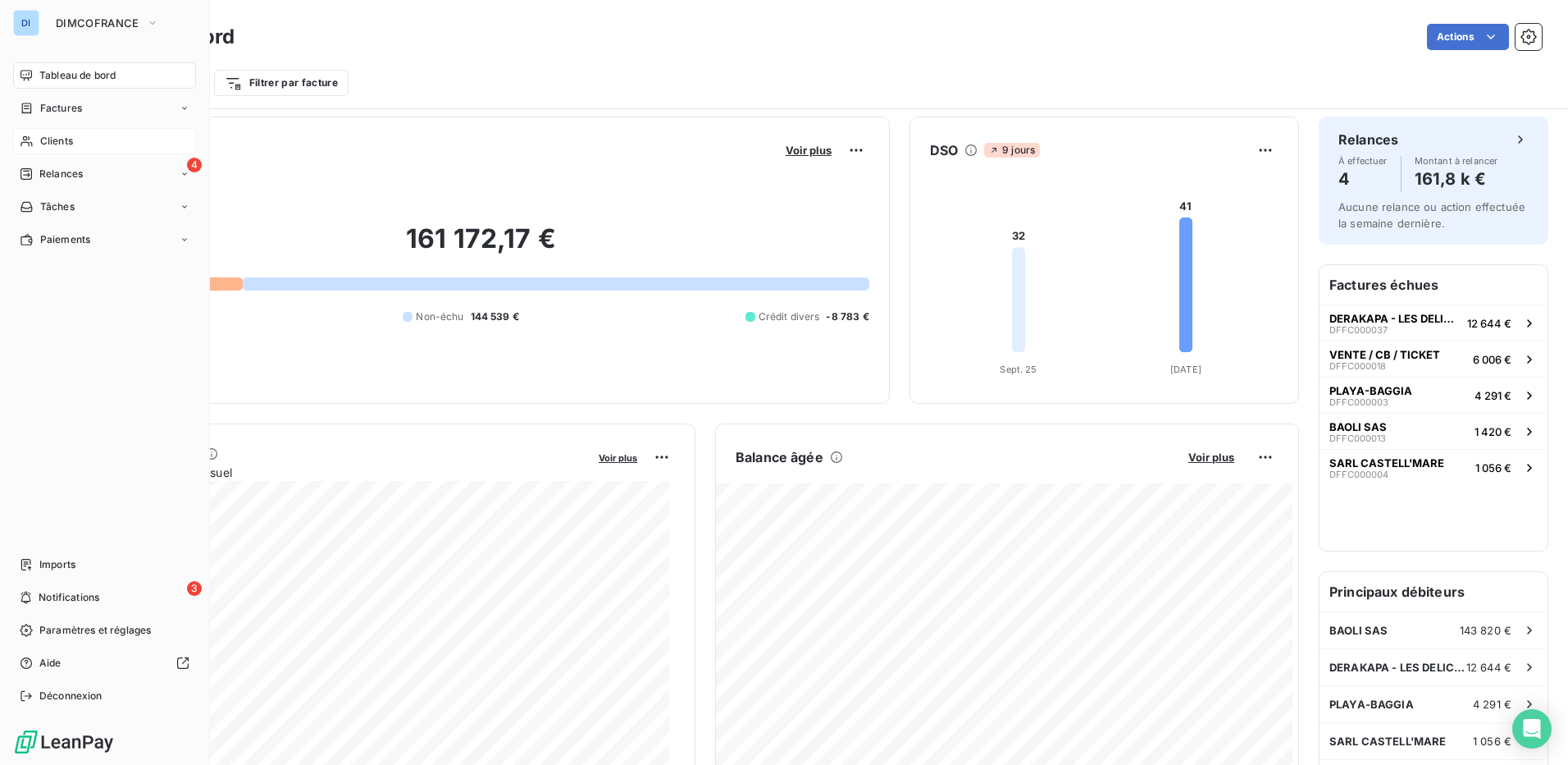
click at [69, 145] on span "Clients" at bounding box center [57, 141] width 33 height 15
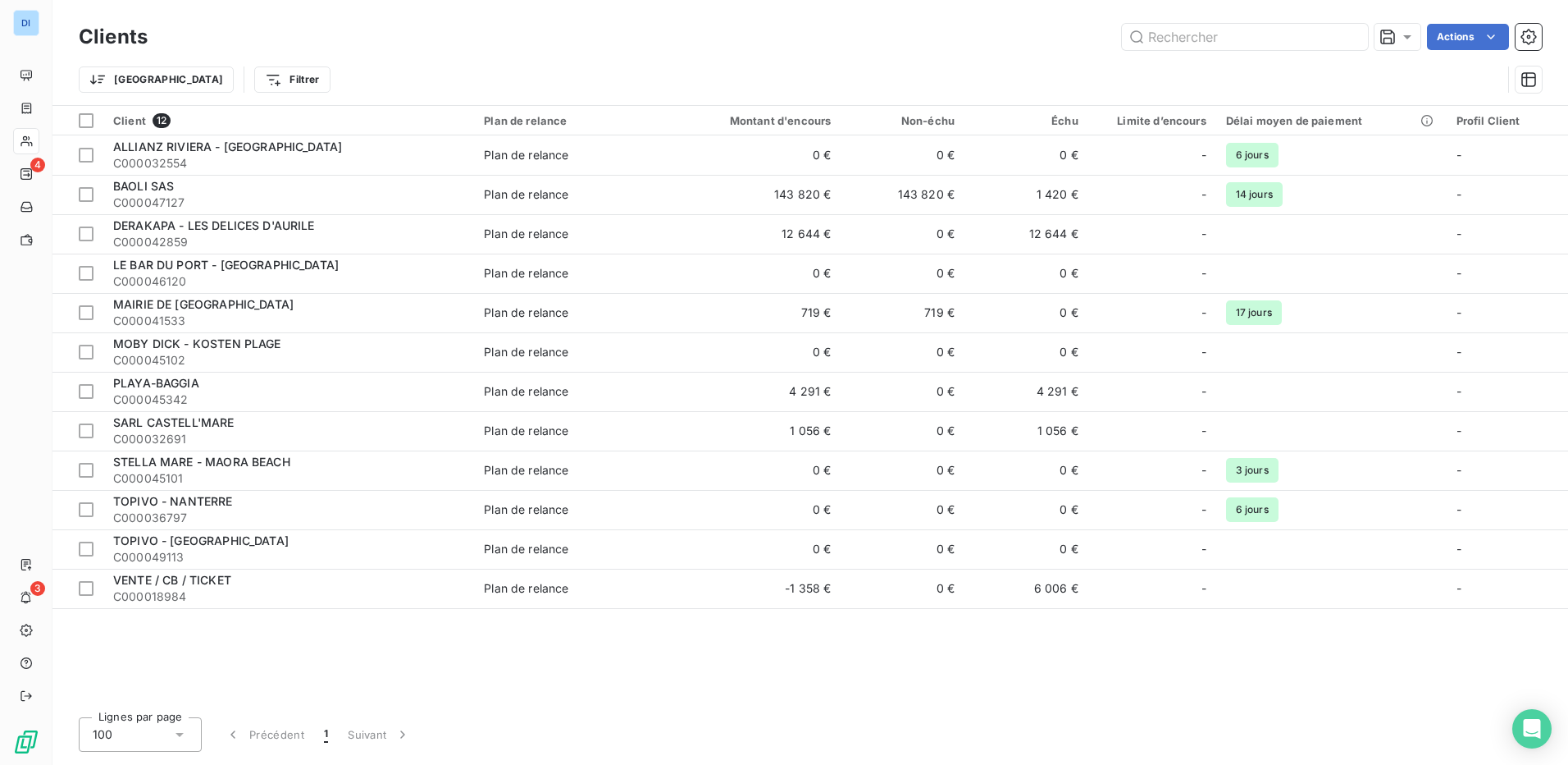
type input "32554"
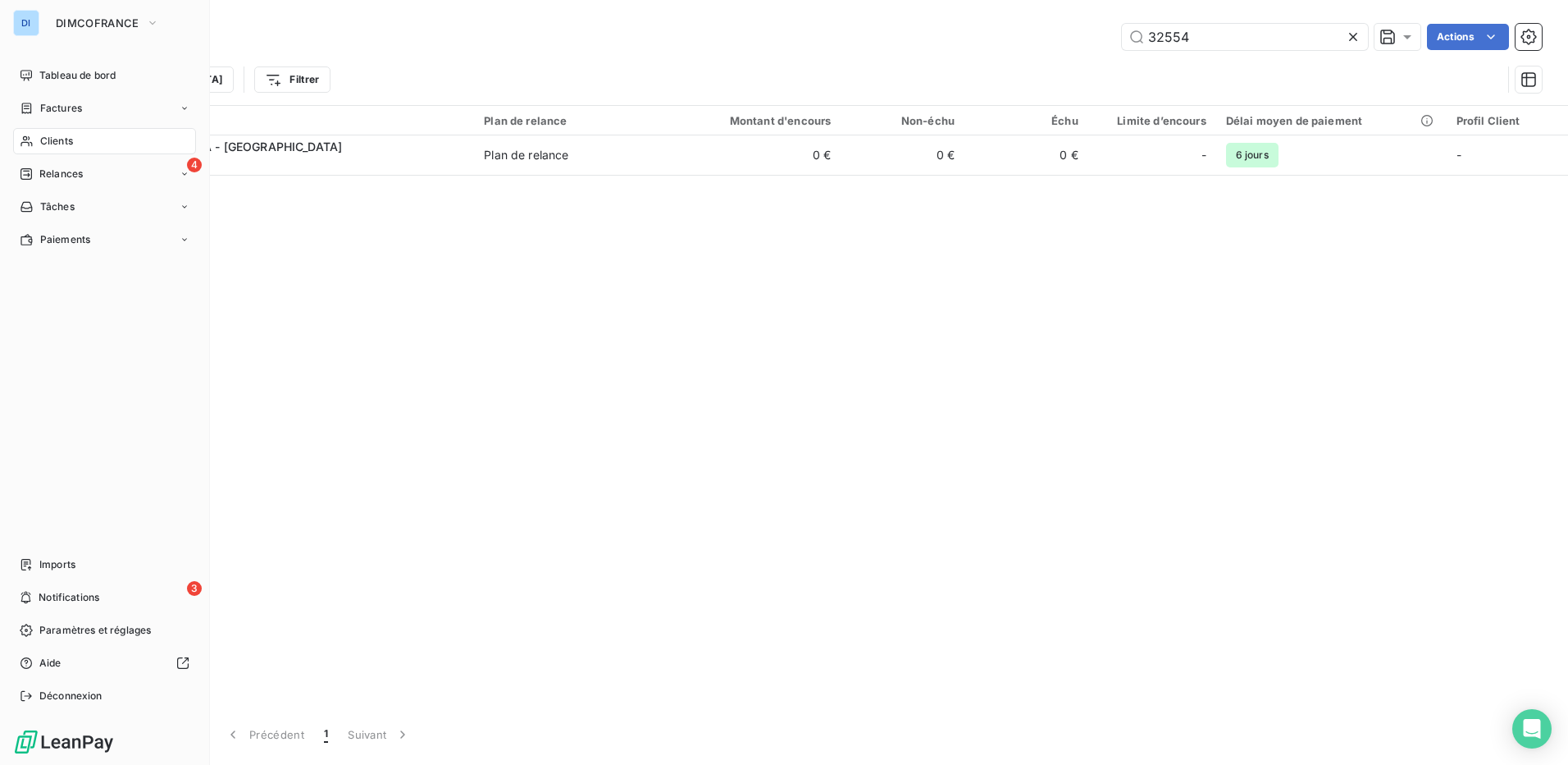
click at [82, 137] on div "Clients" at bounding box center [104, 141] width 182 height 27
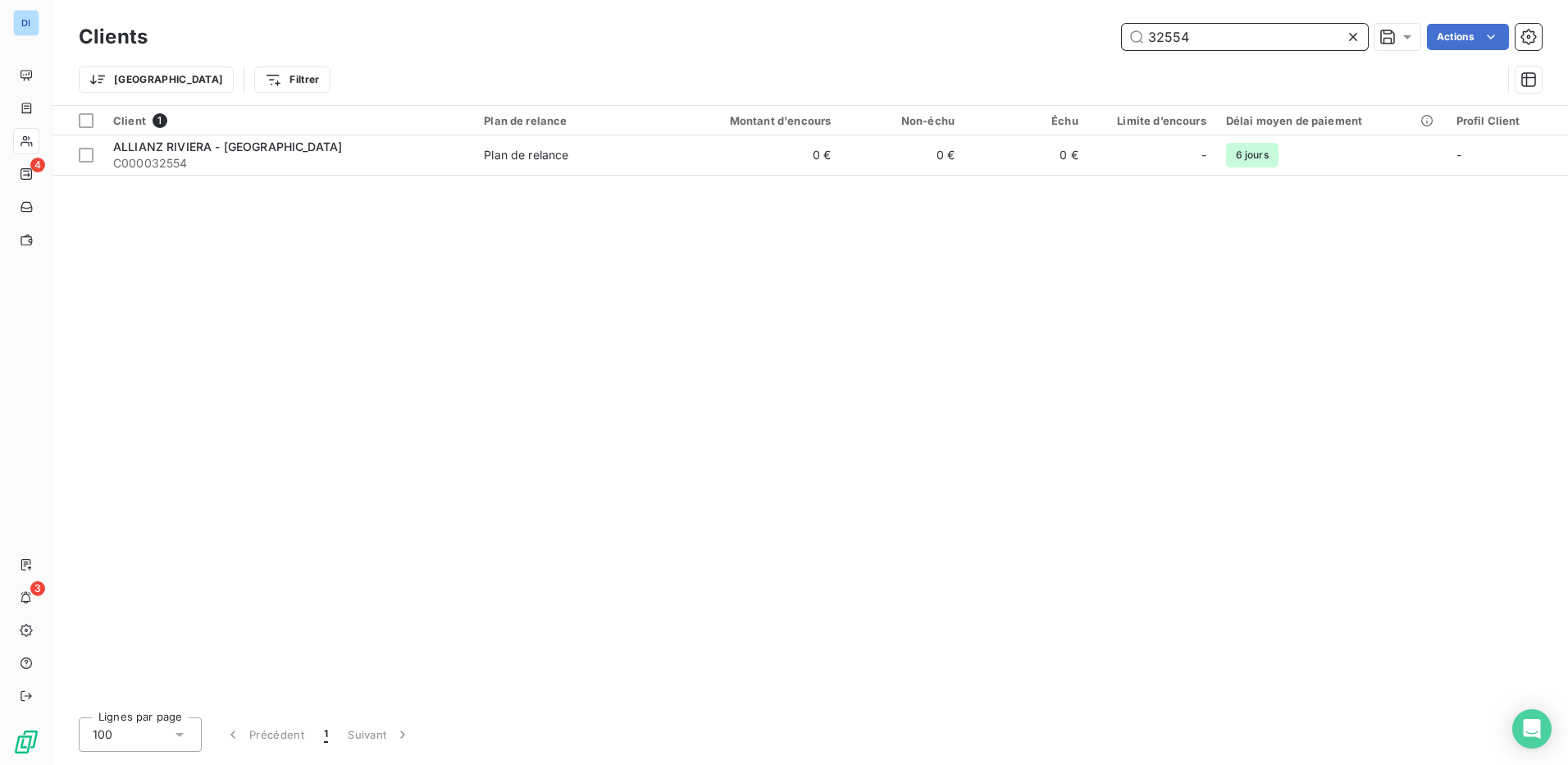
drag, startPoint x: 1222, startPoint y: 35, endPoint x: 1116, endPoint y: 38, distance: 106.0
click at [1116, 38] on div "32554 Actions" at bounding box center [854, 37] width 1375 height 27
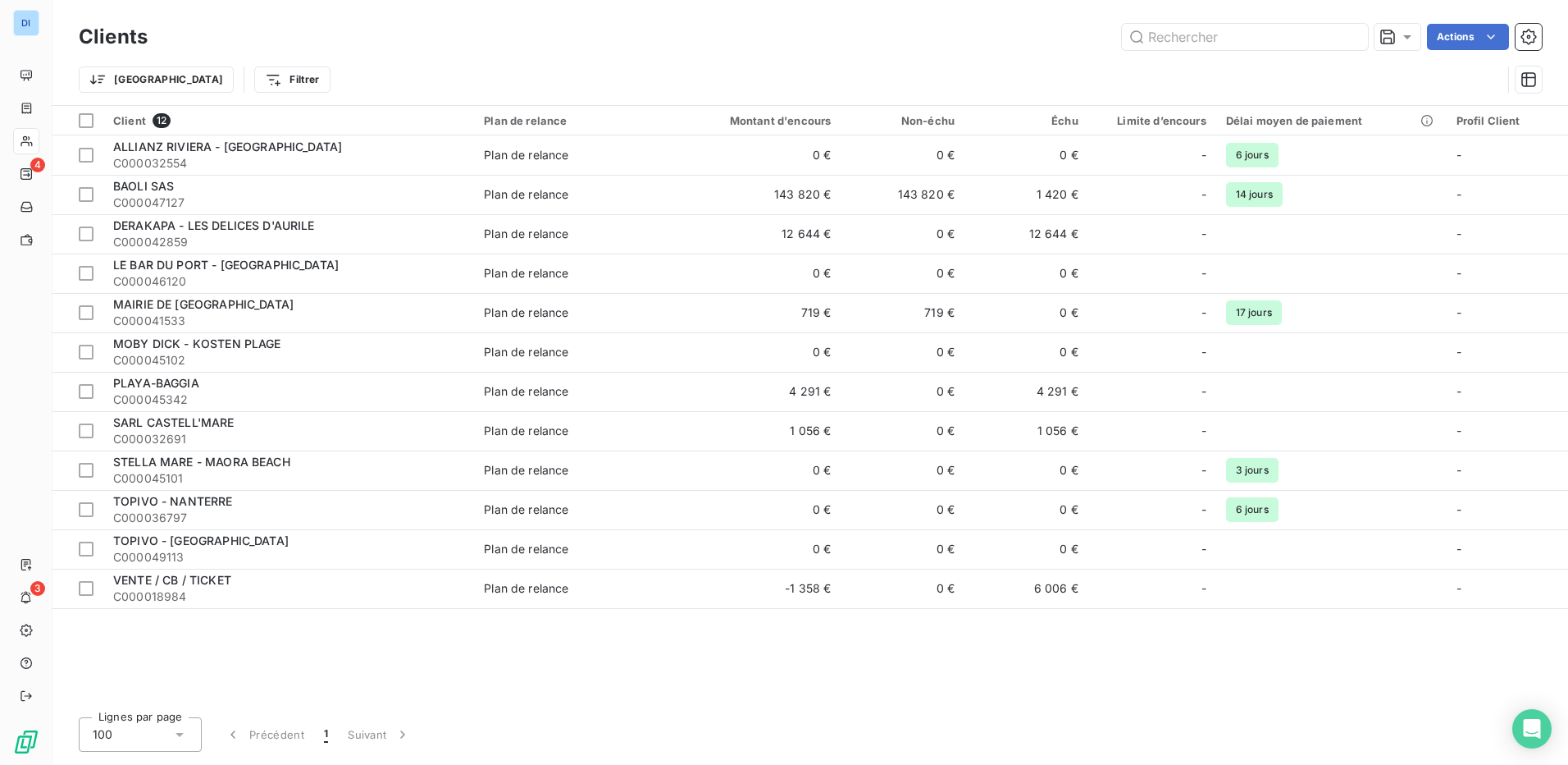
click at [929, 49] on div "Actions" at bounding box center [854, 37] width 1375 height 27
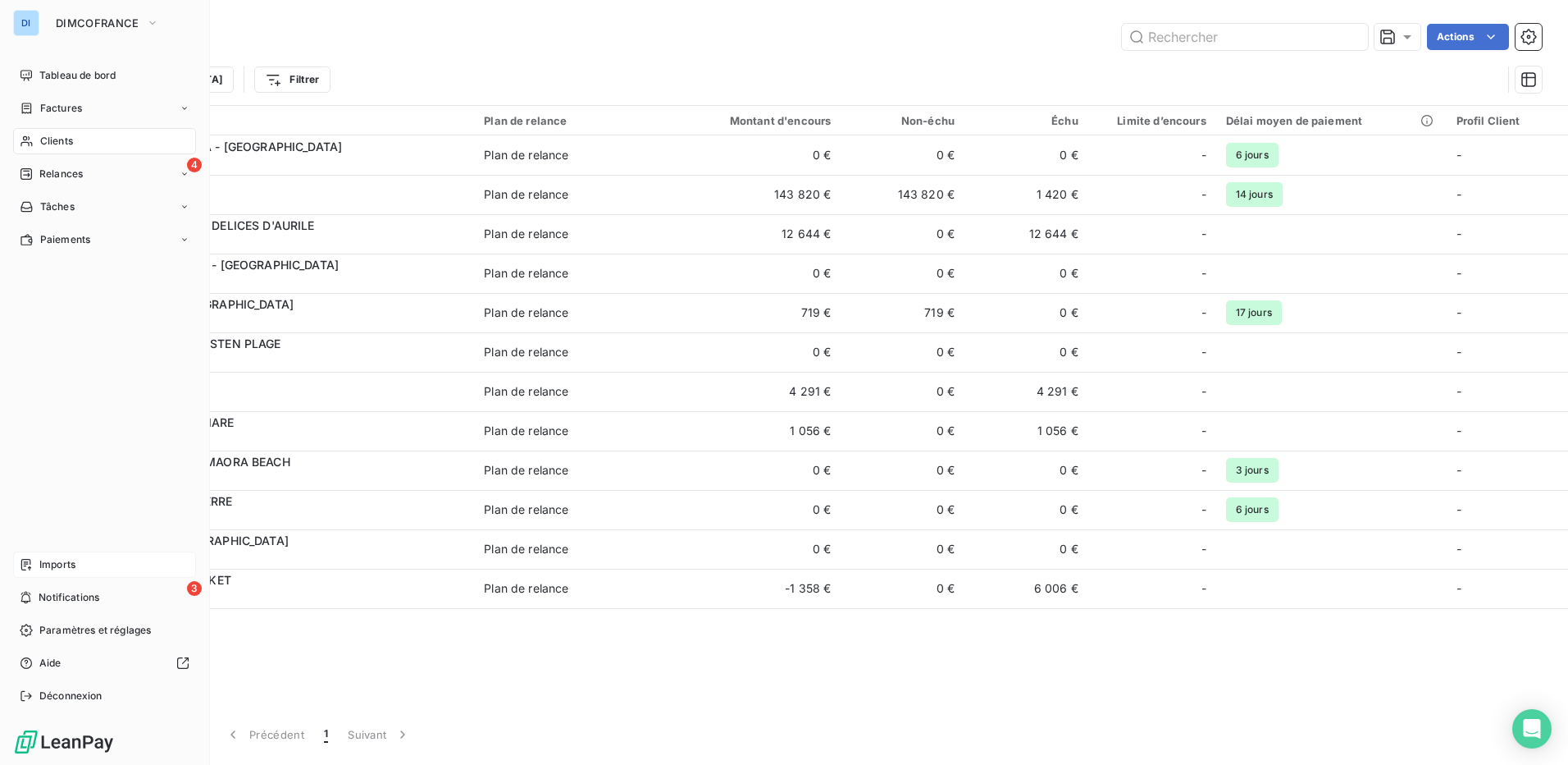
click at [78, 560] on div "Imports" at bounding box center [104, 564] width 182 height 27
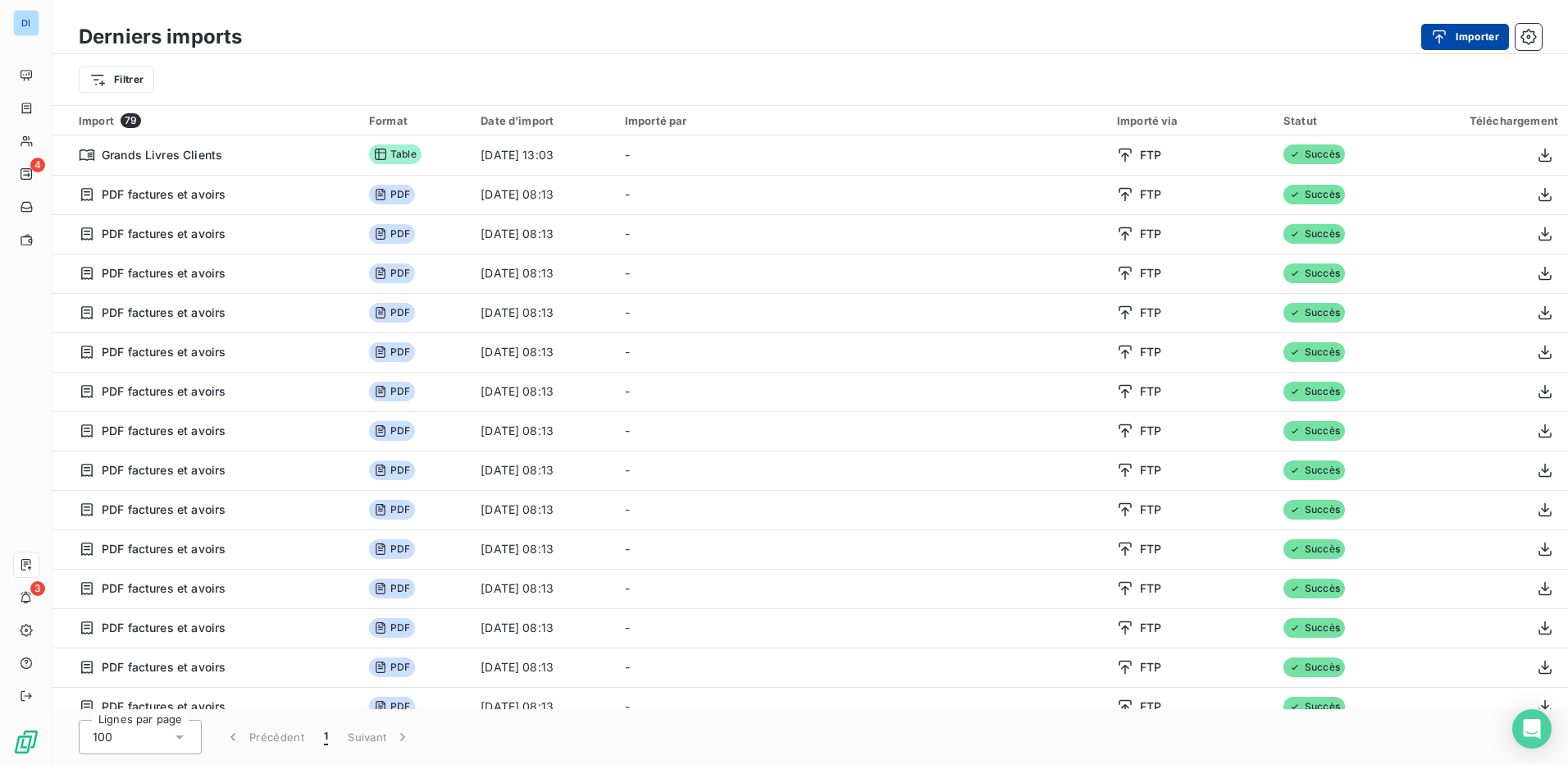
click at [1452, 28] on button "Importer" at bounding box center [1465, 37] width 88 height 27
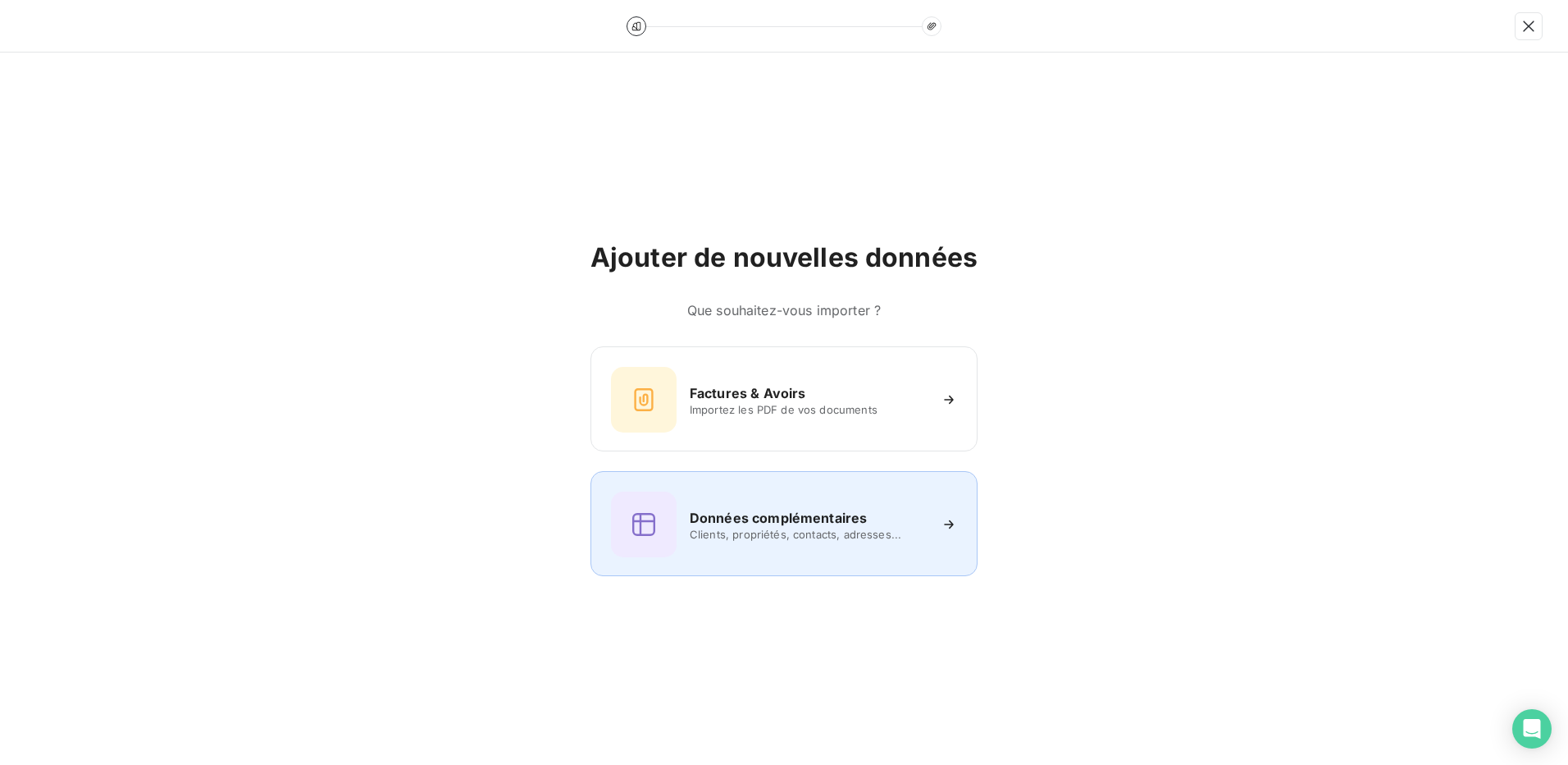
click at [793, 502] on div "Données complémentaires Clients, propriétés, contacts, adresses..." at bounding box center [783, 525] width 346 height 66
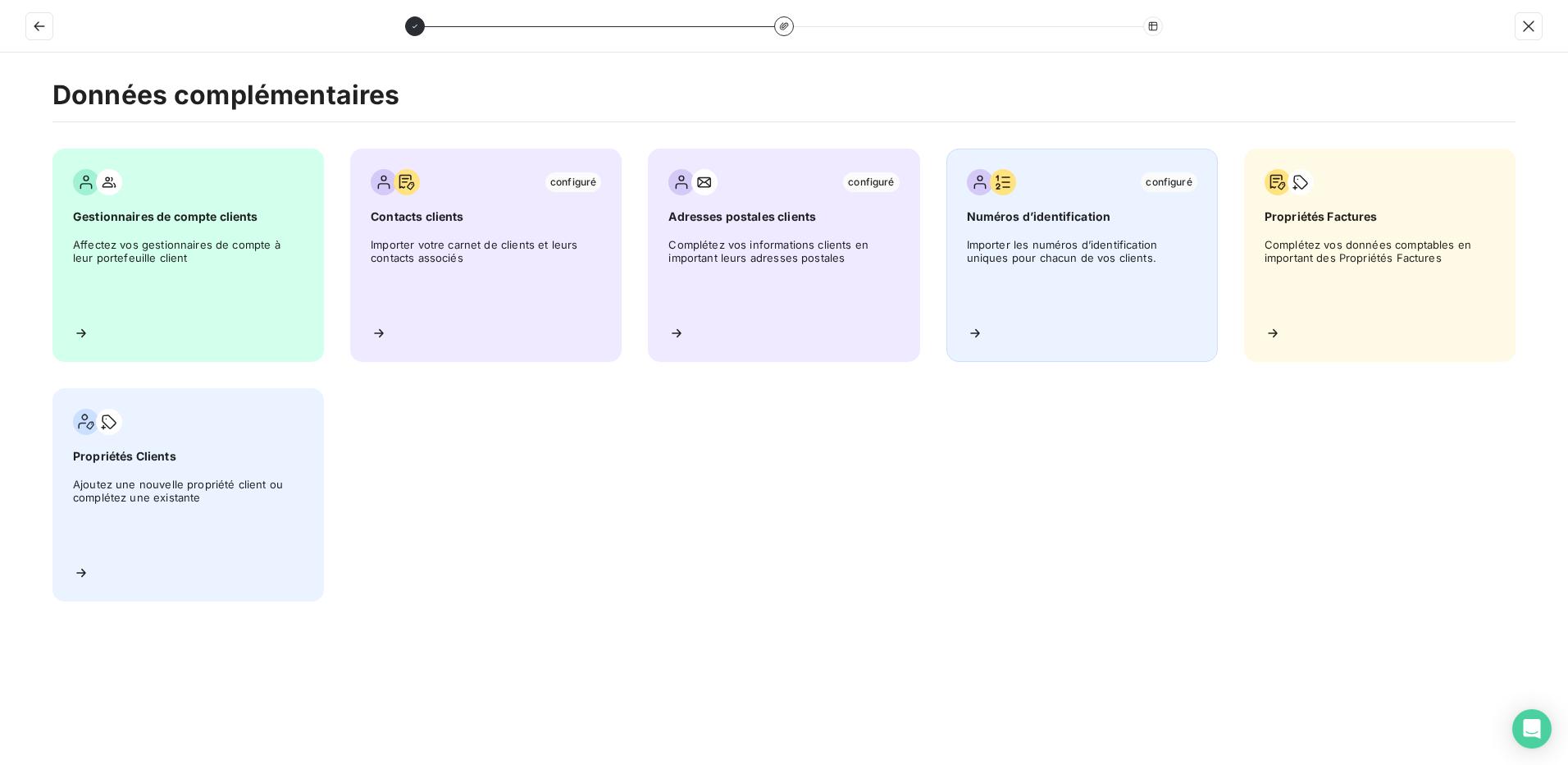
click at [1000, 285] on span "Importer les numéros d’identification uniques pour chacun de vos clients." at bounding box center [1082, 274] width 230 height 74
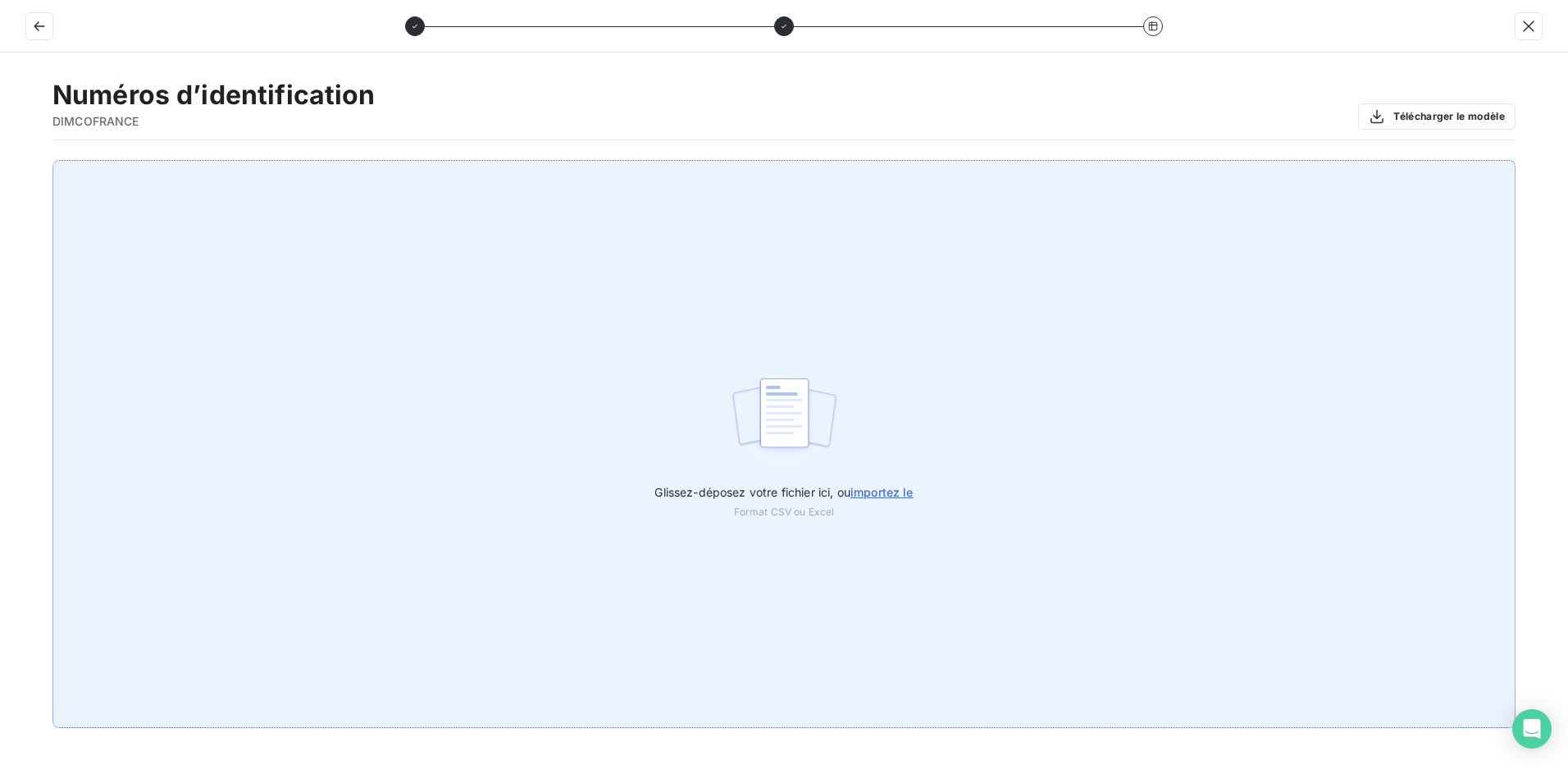
click at [901, 489] on span "importez le" at bounding box center [882, 492] width 63 height 14
click at [1, 161] on input "Glissez-déposez votre fichier ici, ou importez le" at bounding box center [0, 160] width 1 height 1
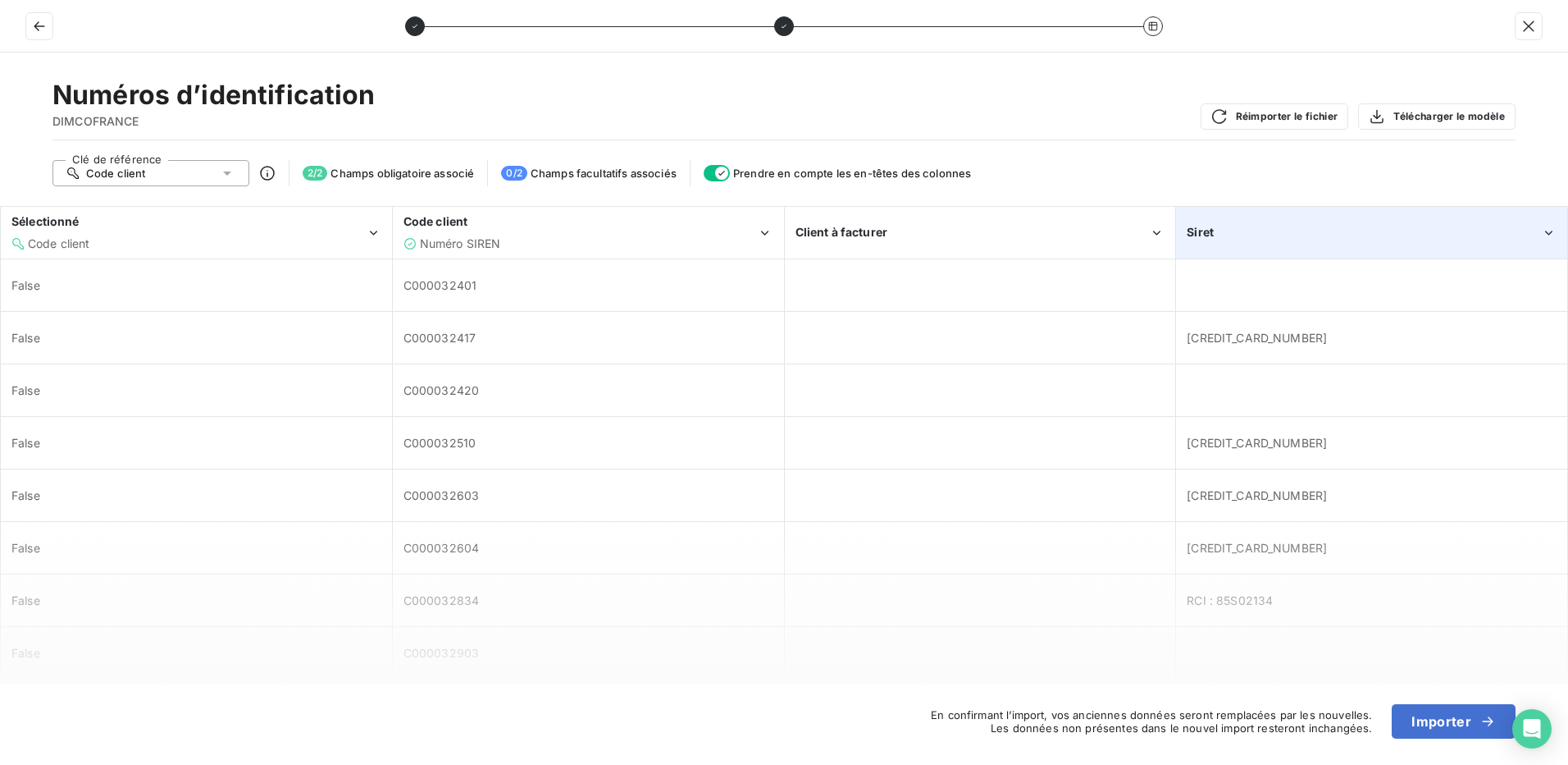
click at [1429, 222] on div "Siret" at bounding box center [1372, 232] width 390 height 50
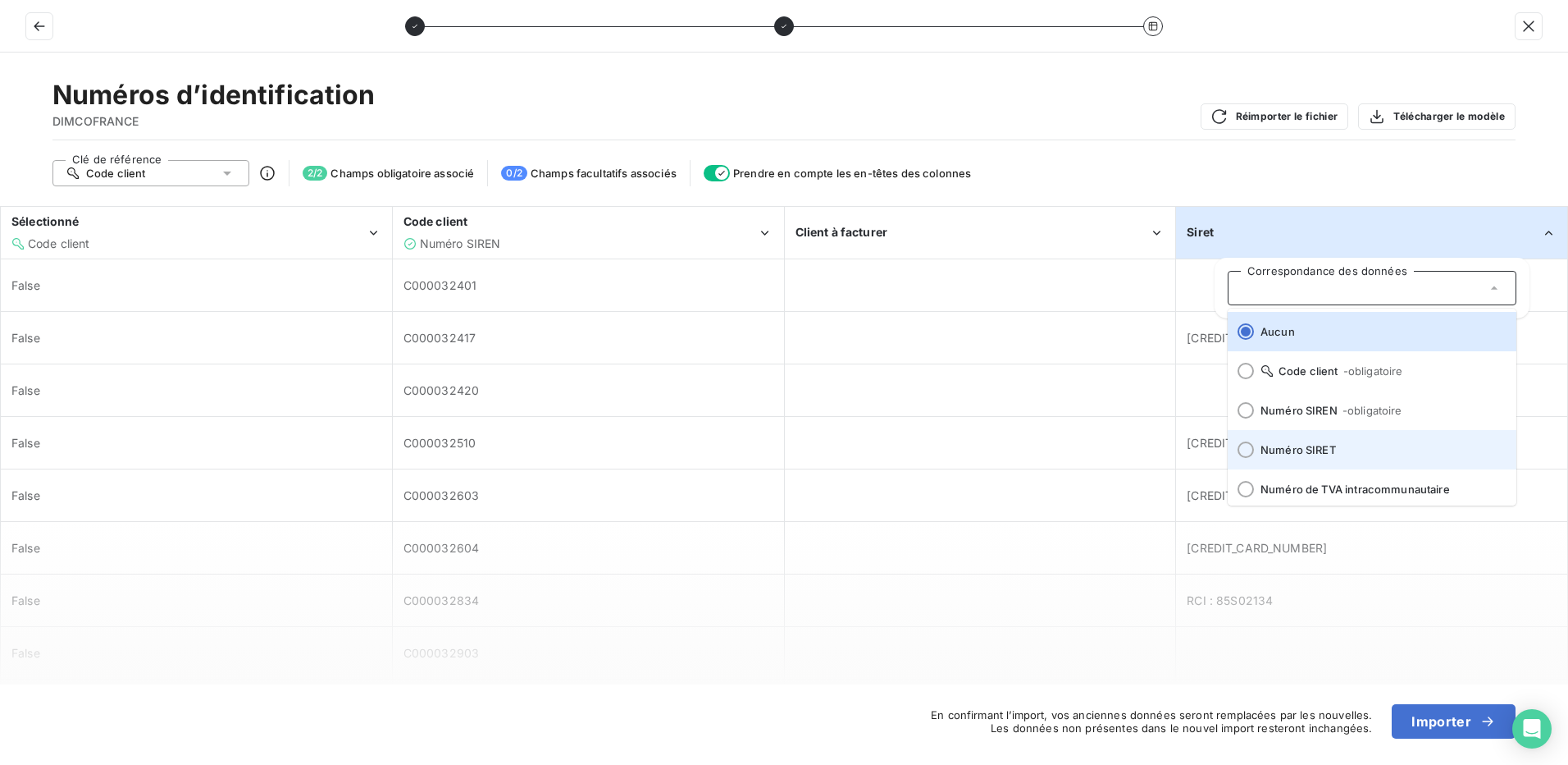
click at [1239, 448] on div at bounding box center [1246, 449] width 17 height 17
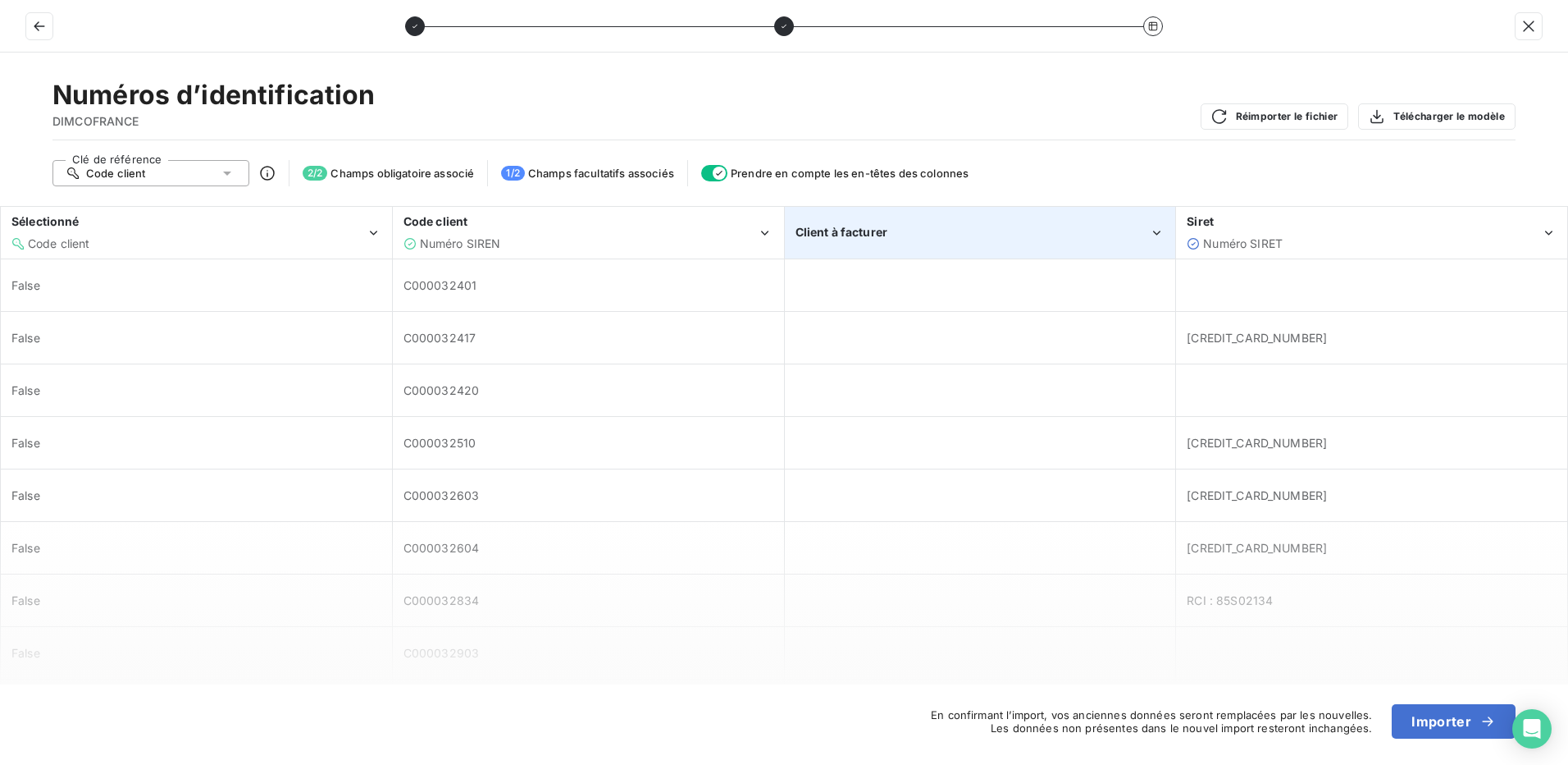
click at [960, 236] on div "Client à facturer" at bounding box center [973, 232] width 354 height 17
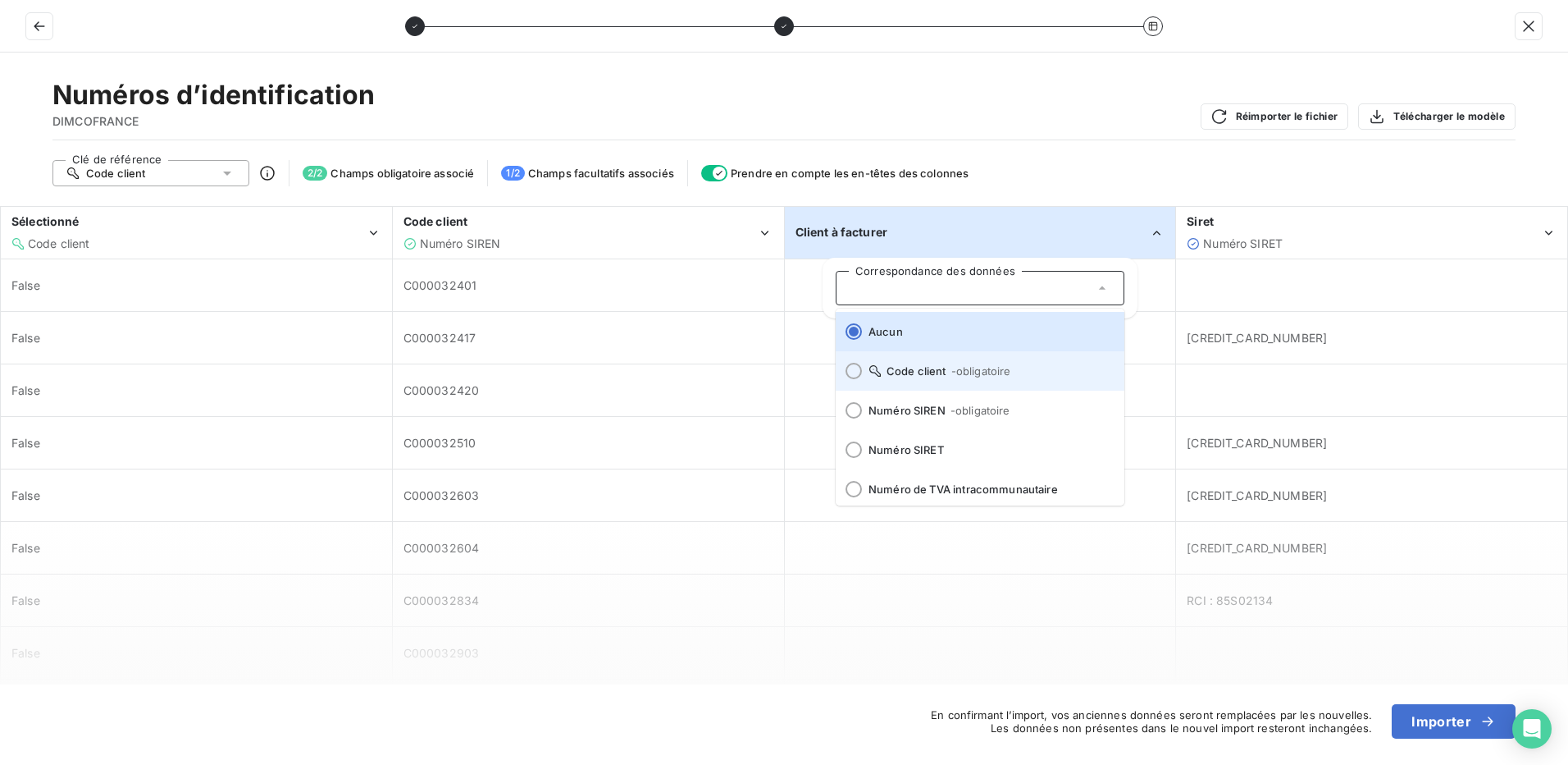
click at [852, 376] on div at bounding box center [854, 371] width 17 height 17
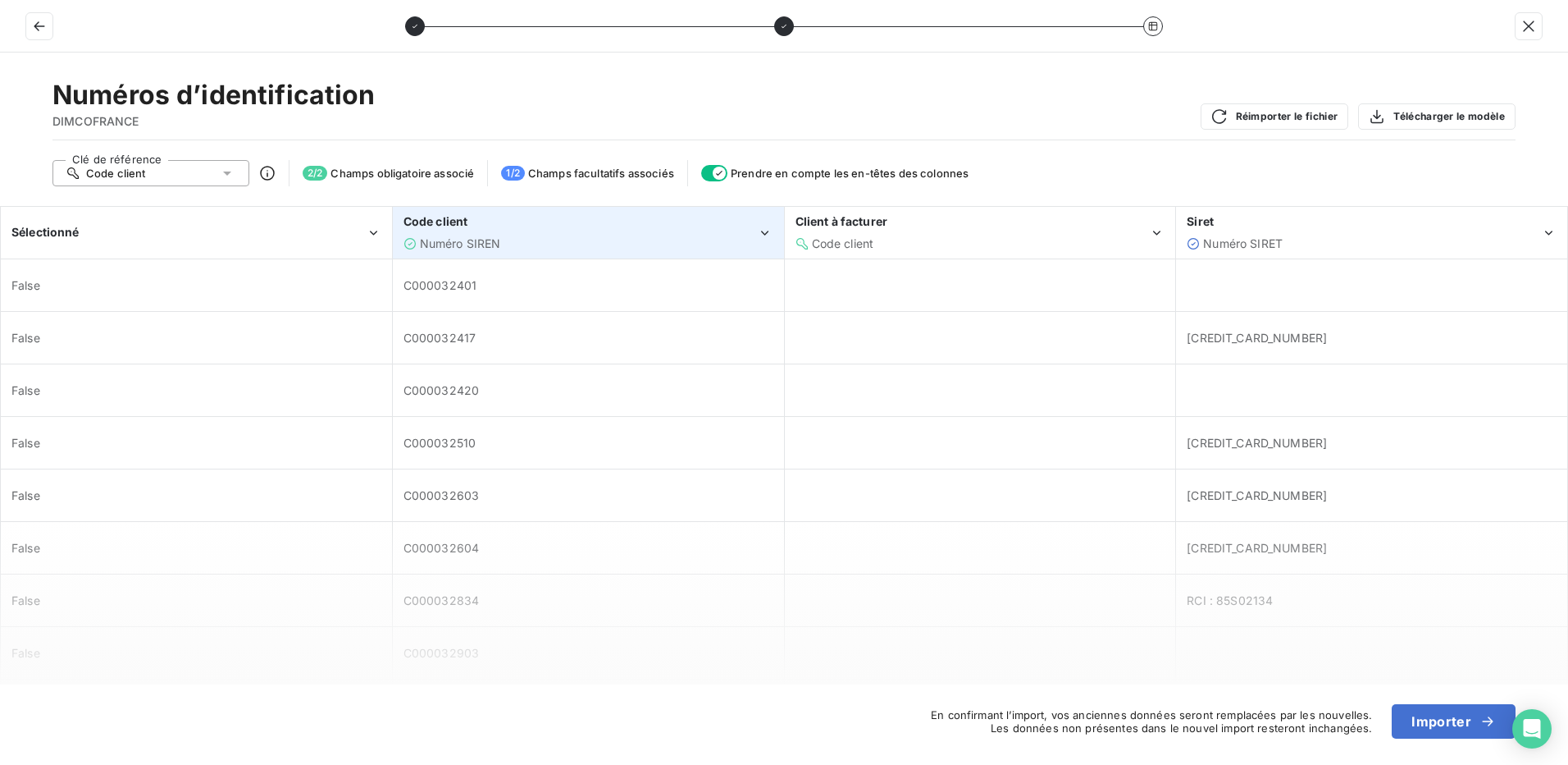
click at [721, 242] on div "Numéro SIREN" at bounding box center [580, 244] width 354 height 17
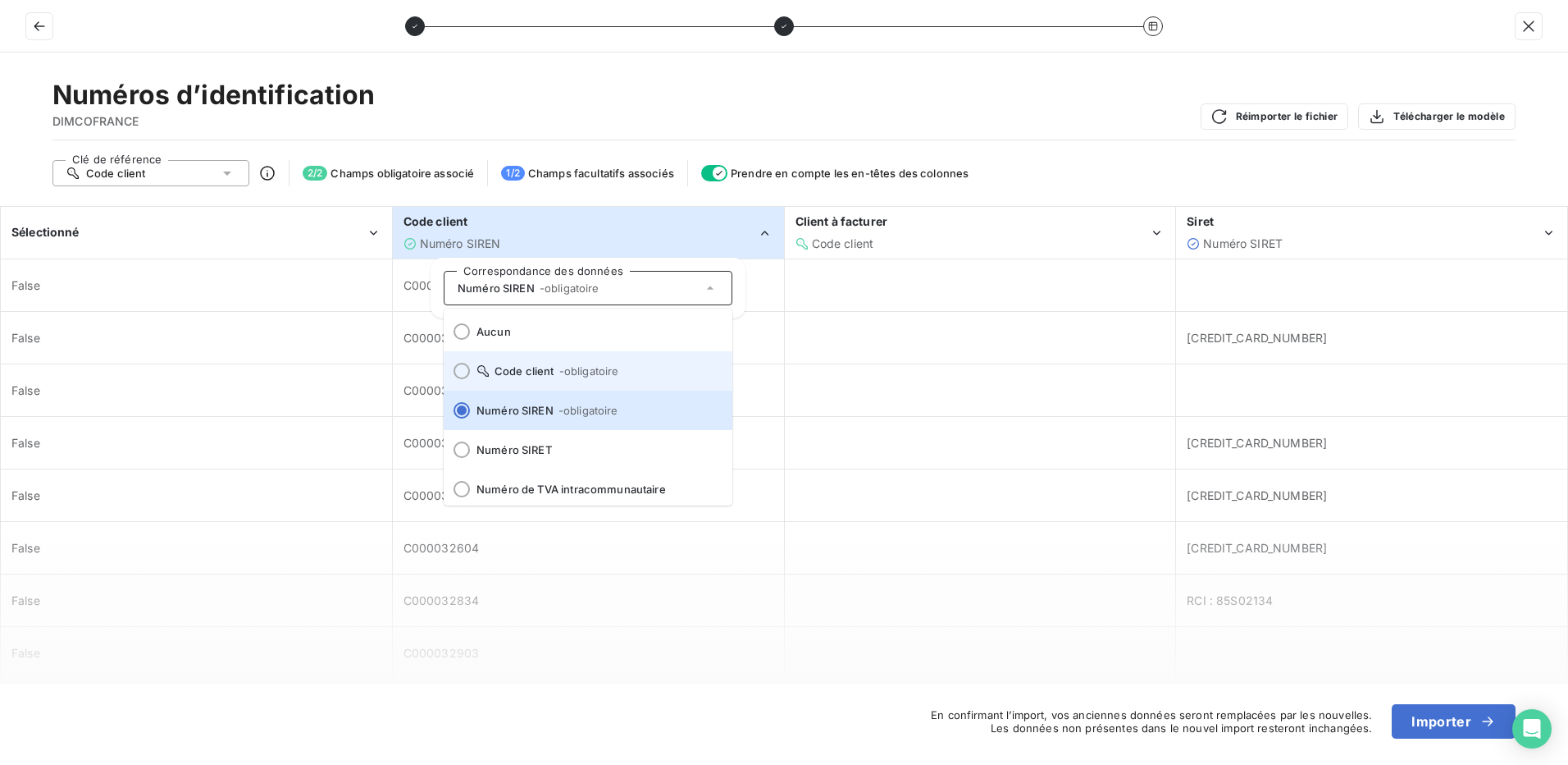
click at [454, 366] on span at bounding box center [457, 371] width 27 height 39
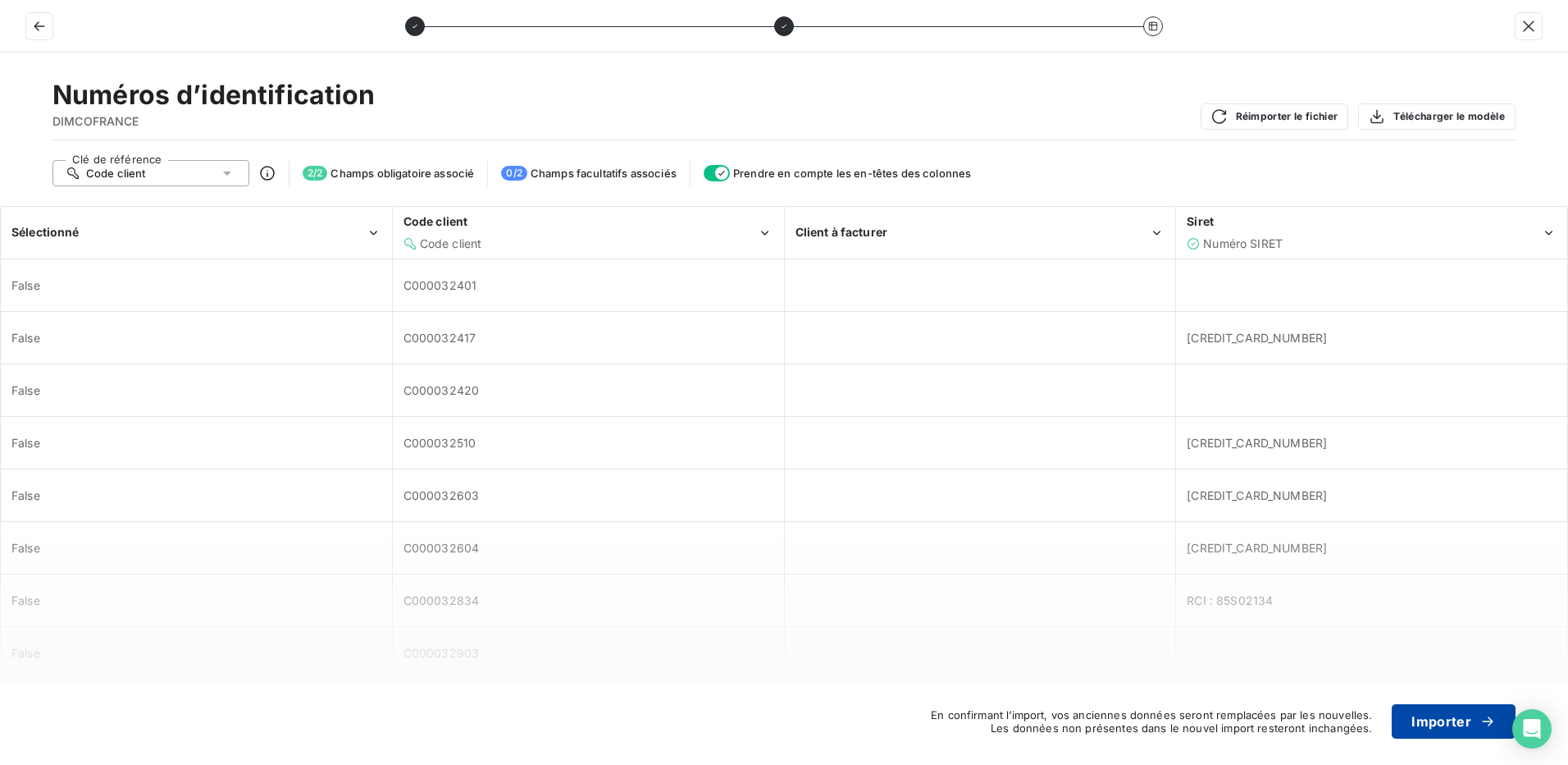
click at [1457, 720] on button "Importer" at bounding box center [1453, 721] width 124 height 35
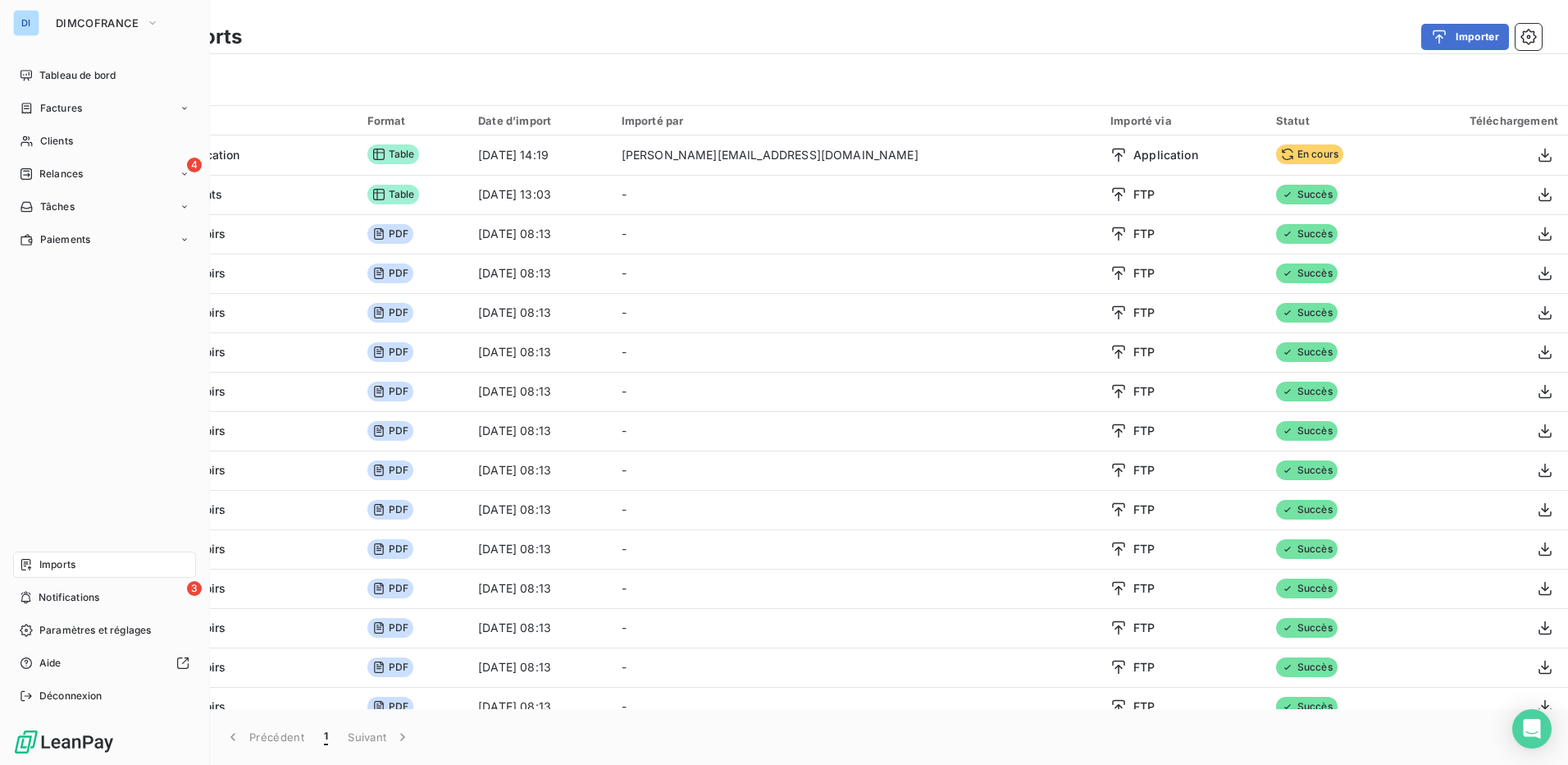
click at [62, 566] on span "Imports" at bounding box center [57, 564] width 36 height 15
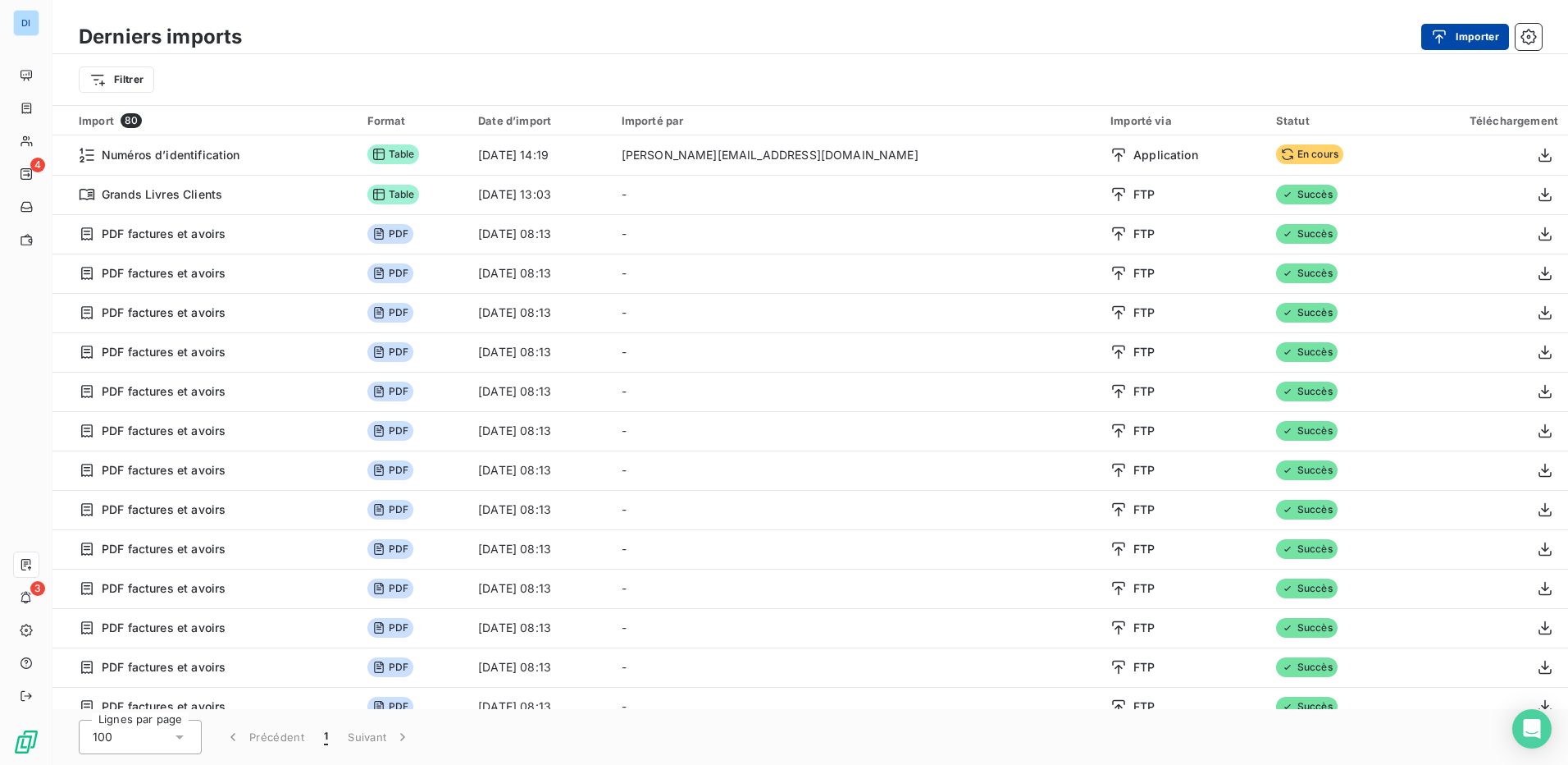
click at [1458, 40] on button "Importer" at bounding box center [1465, 37] width 88 height 27
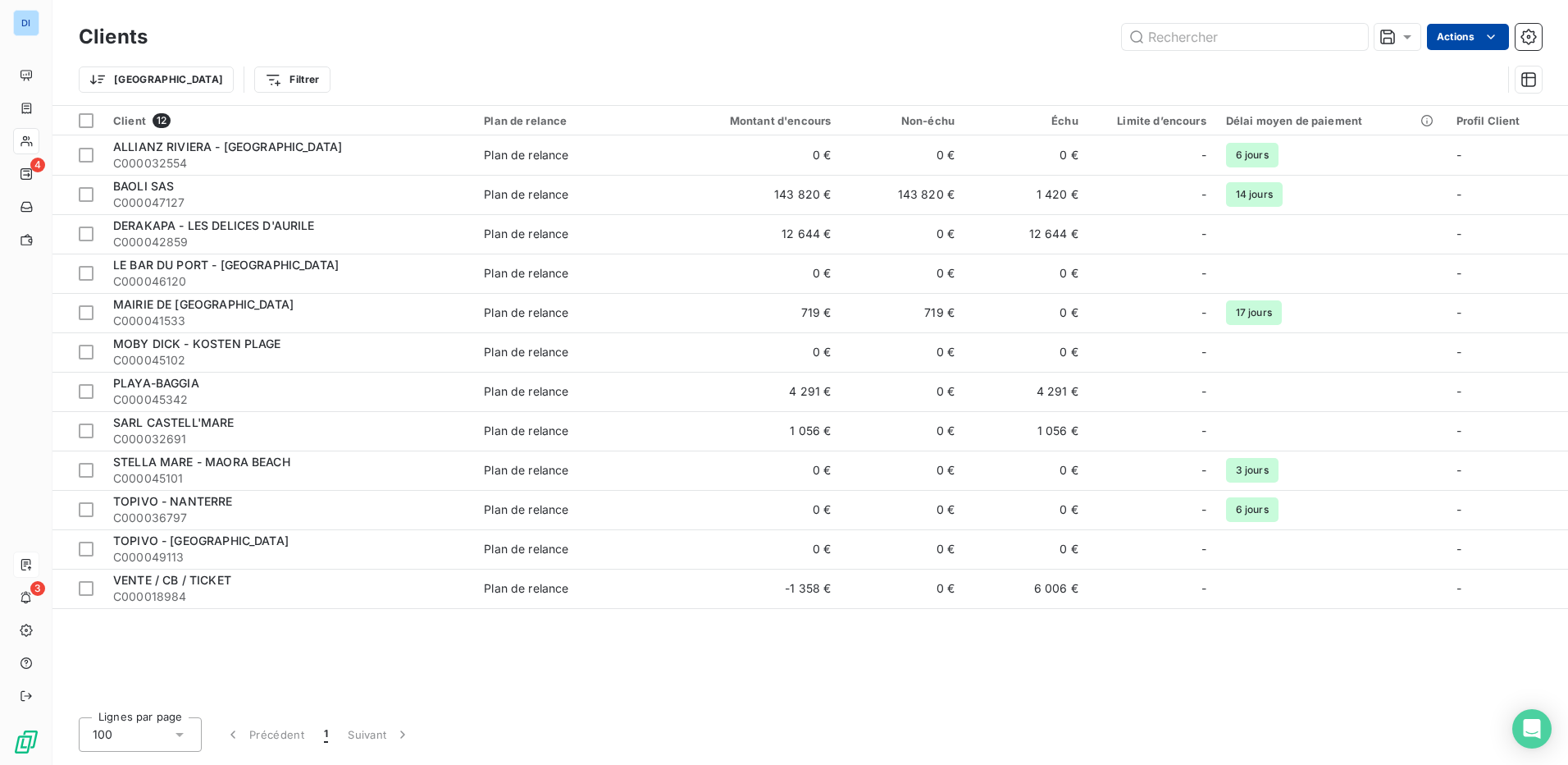
click at [1458, 40] on html "DI 4 3 Clients Actions Trier Filtrer Client 12 Plan de relance Montant d'encour…" at bounding box center [784, 382] width 1568 height 765
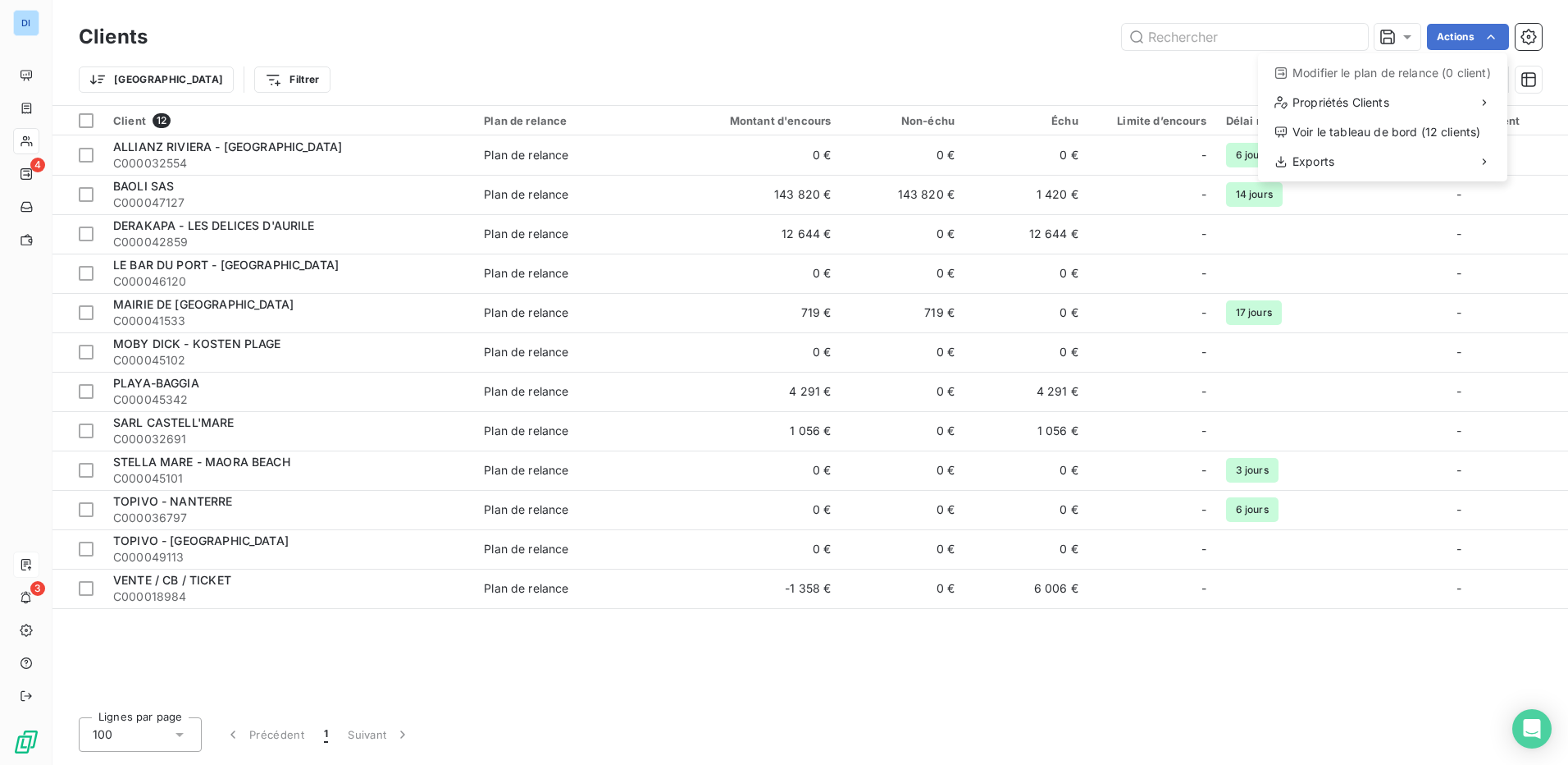
click at [1456, 38] on html "DI 4 3 Clients Actions Modifier le plan de relance (0 client) Propriétés Client…" at bounding box center [784, 382] width 1568 height 765
click at [1538, 31] on button "button" at bounding box center [1529, 37] width 27 height 27
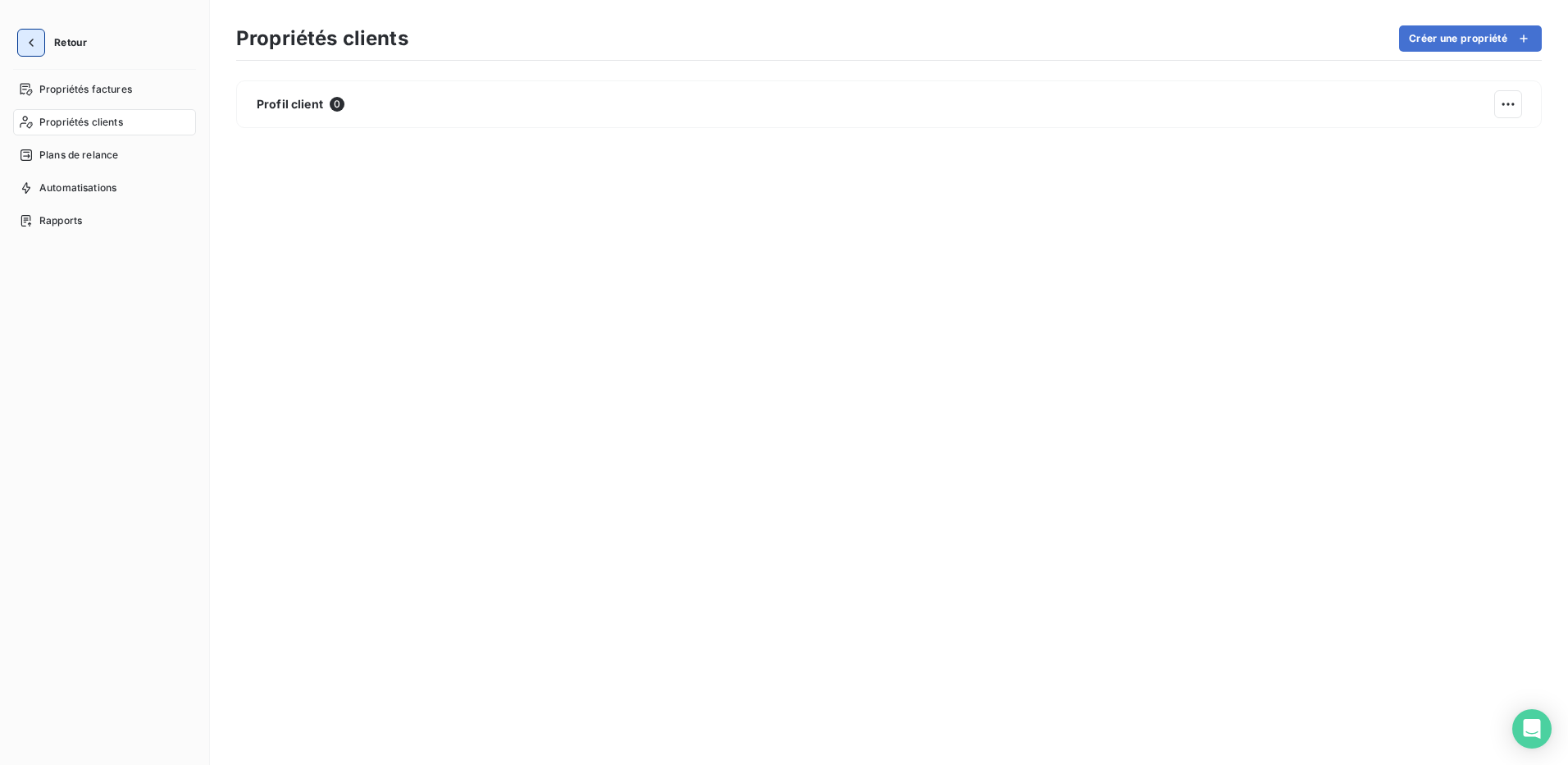
click at [38, 35] on icon "button" at bounding box center [31, 43] width 17 height 17
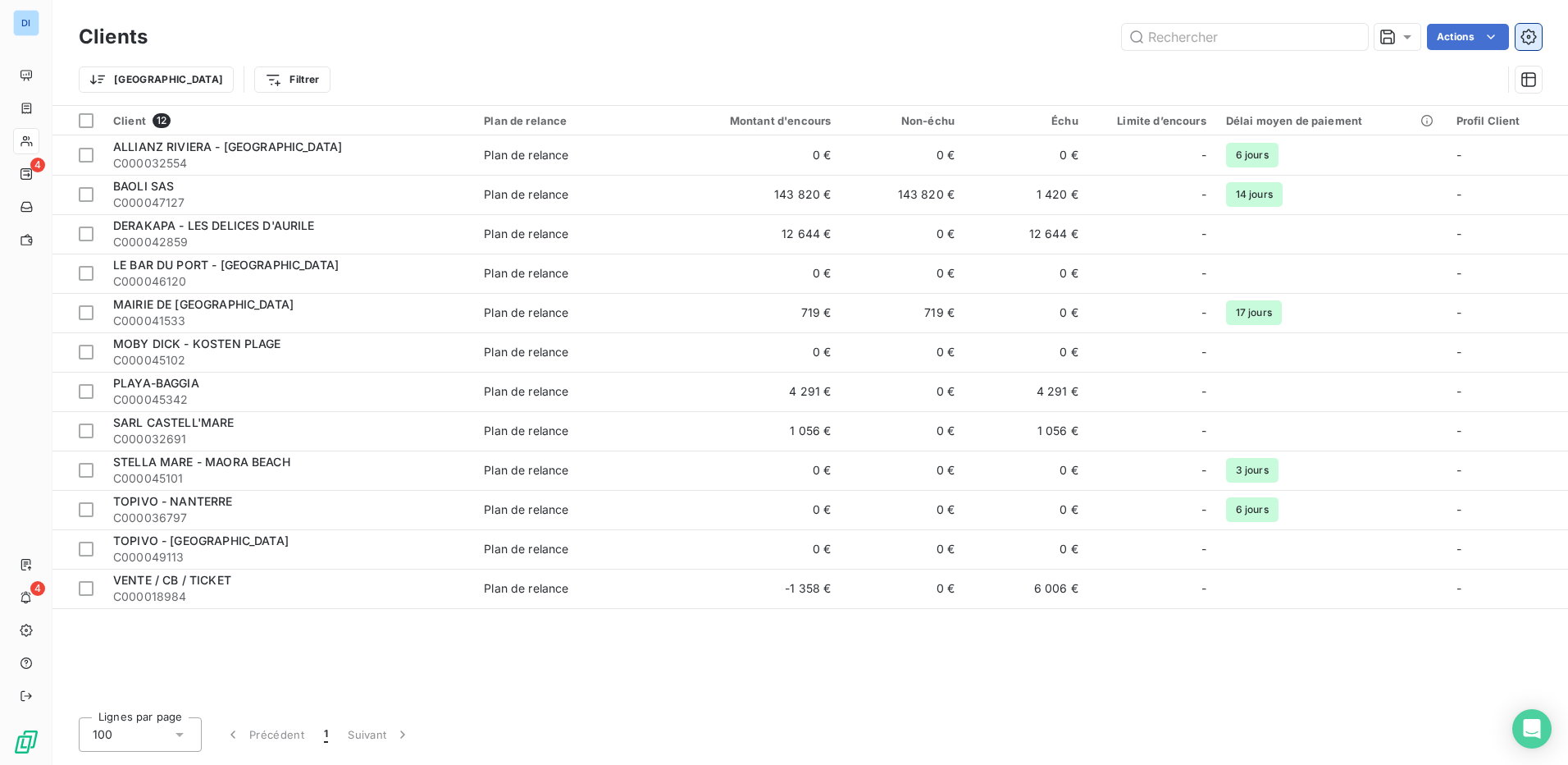
click at [1520, 35] on icon "button" at bounding box center [1529, 37] width 17 height 17
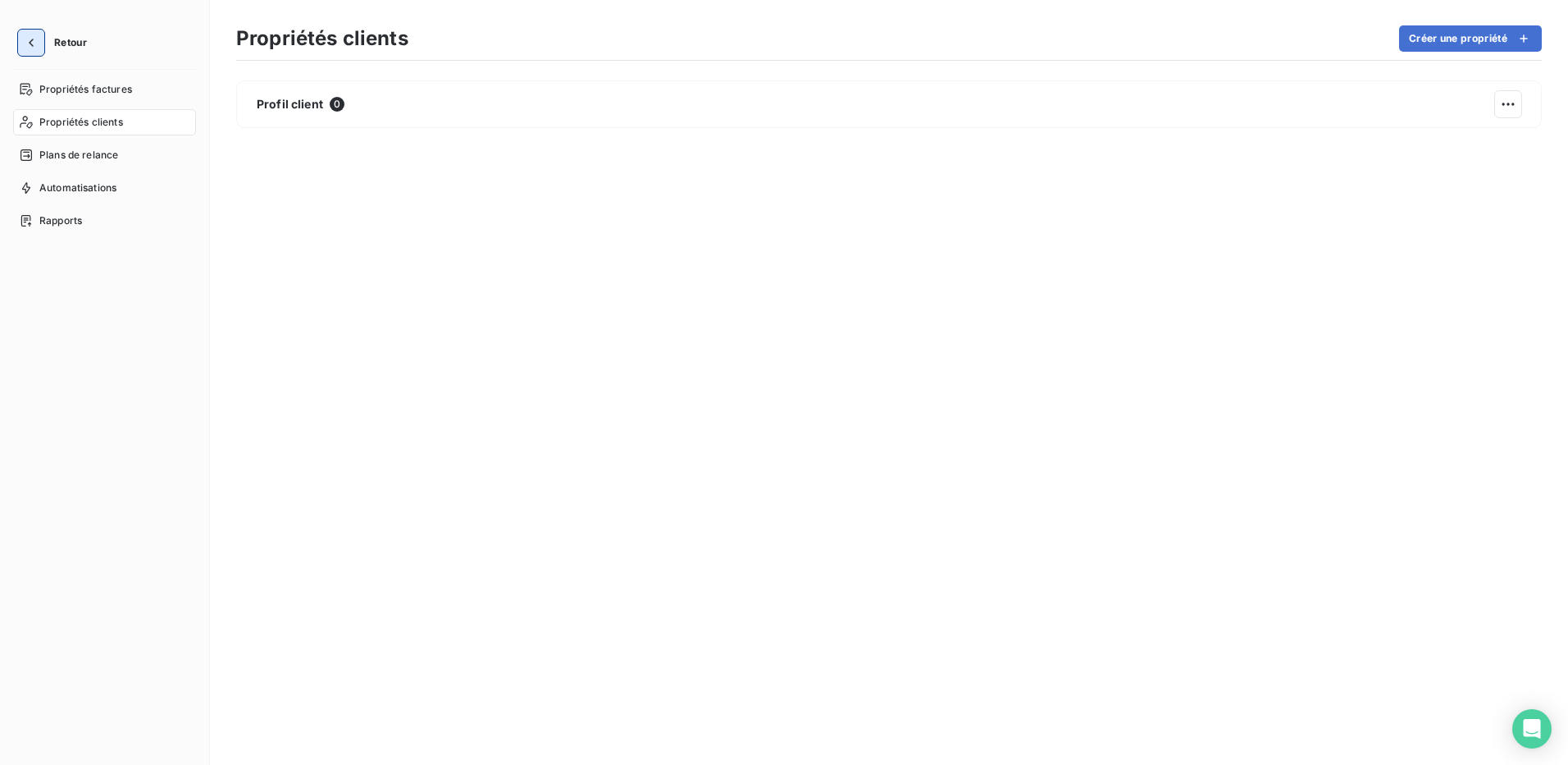
click at [35, 43] on icon "button" at bounding box center [31, 43] width 17 height 17
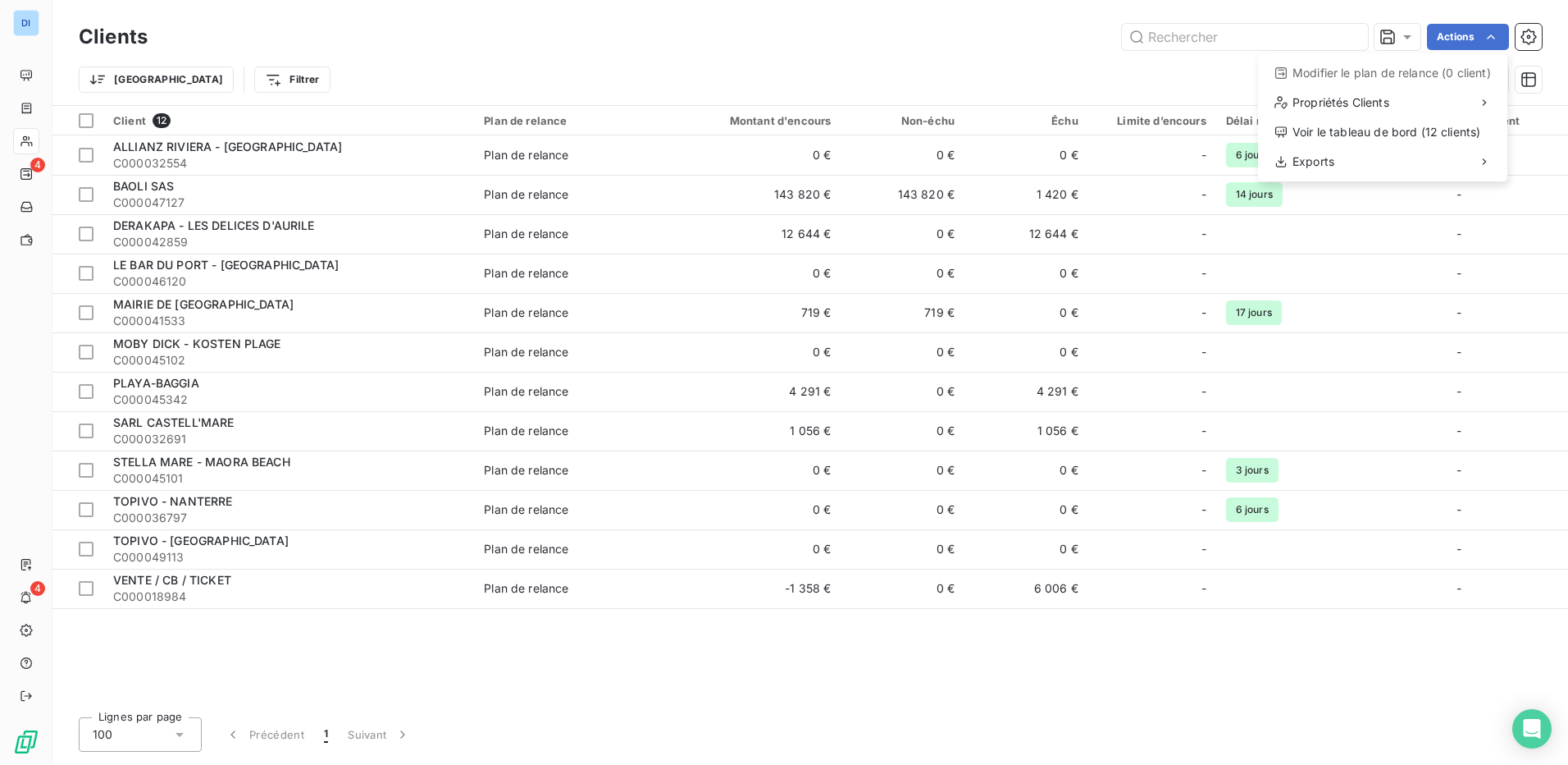
click at [1466, 275] on html "DI 4 4 Clients Actions Modifier le plan de relance (0 client) Propriétés Client…" at bounding box center [784, 382] width 1568 height 765
click at [1529, 40] on icon "button" at bounding box center [1529, 37] width 17 height 17
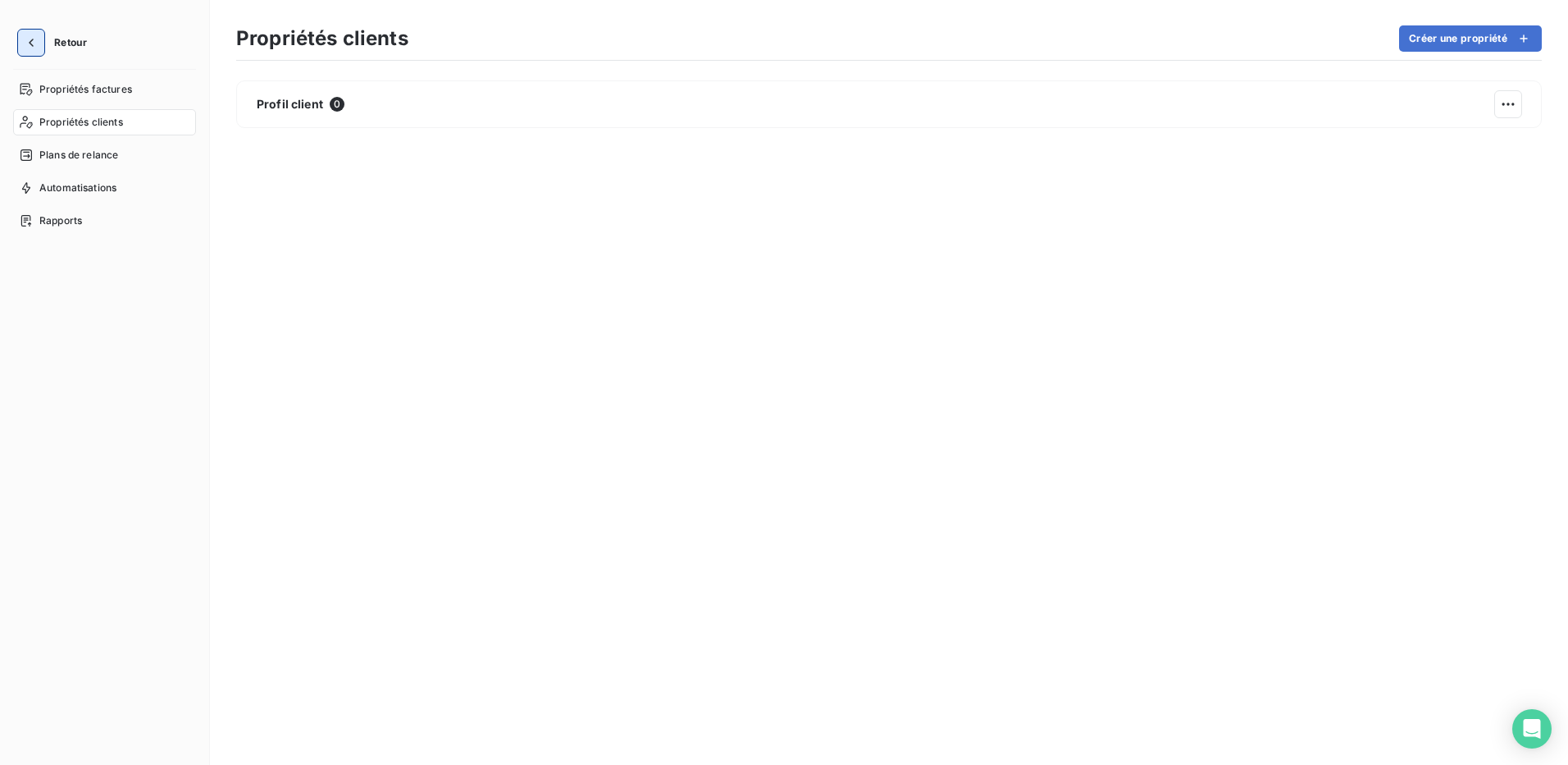
click at [38, 40] on icon "button" at bounding box center [31, 43] width 17 height 17
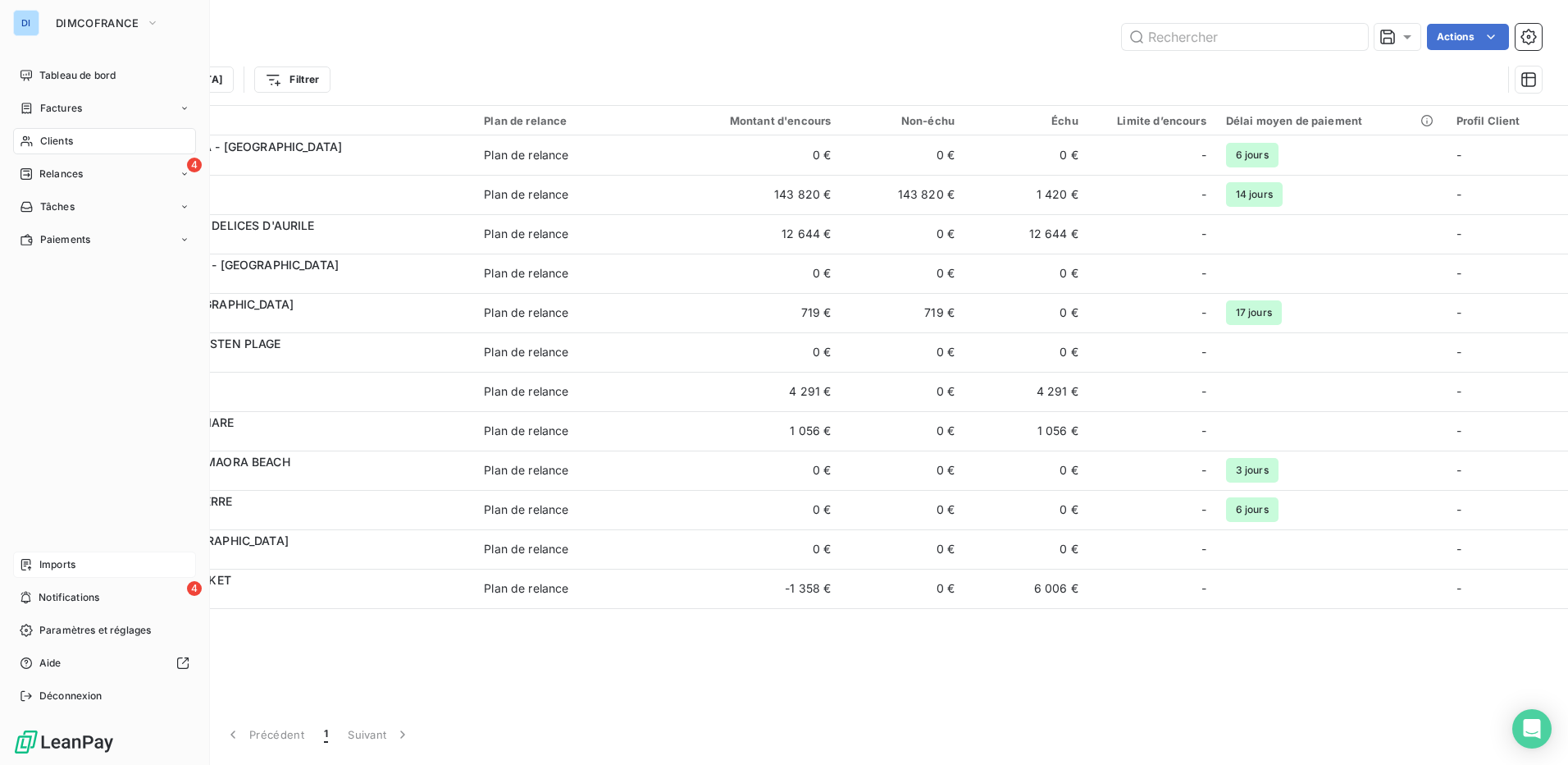
click at [75, 565] on span "Imports" at bounding box center [57, 564] width 36 height 15
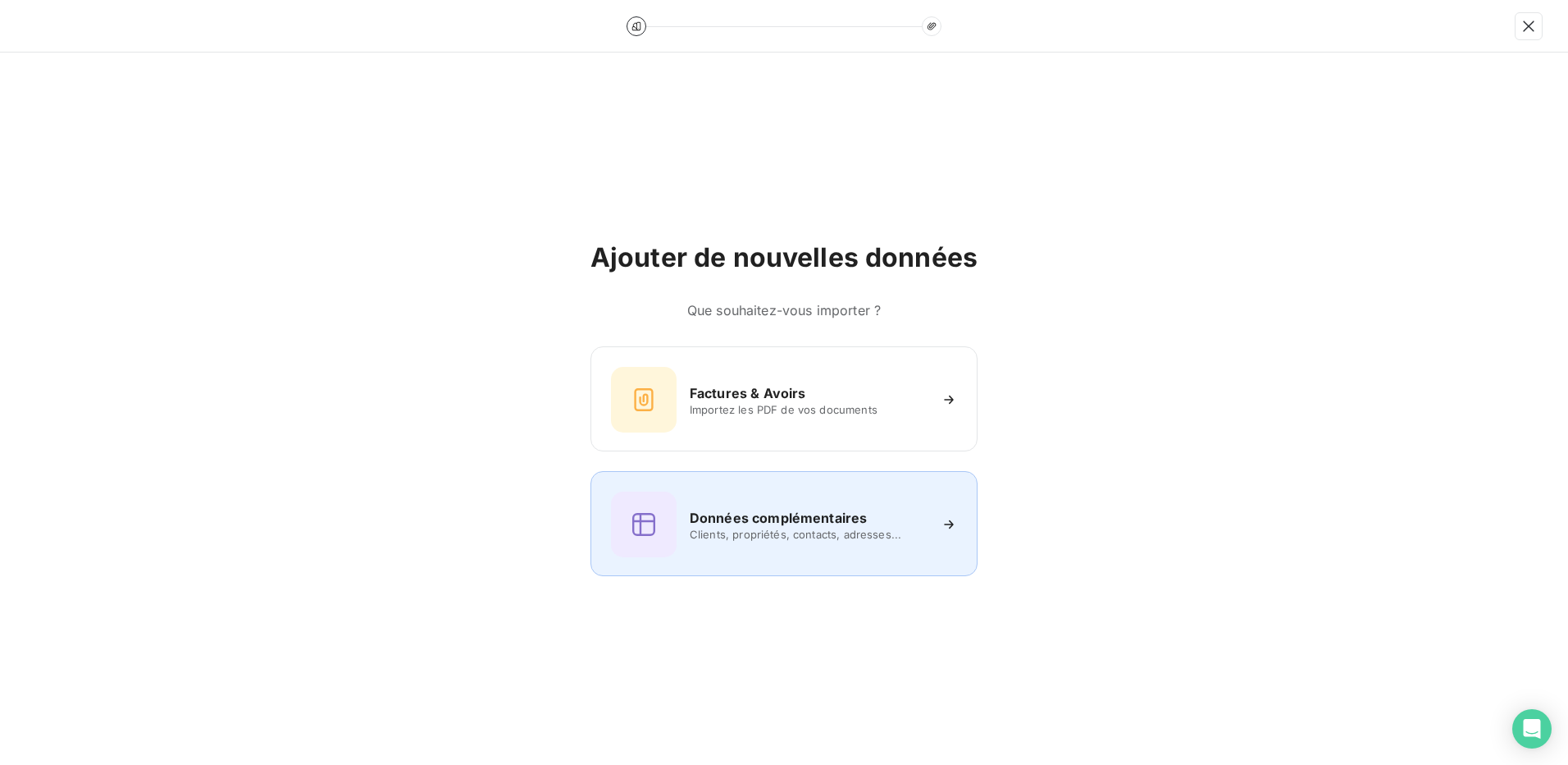
click at [796, 521] on h6 "Données complémentaires" at bounding box center [778, 517] width 177 height 19
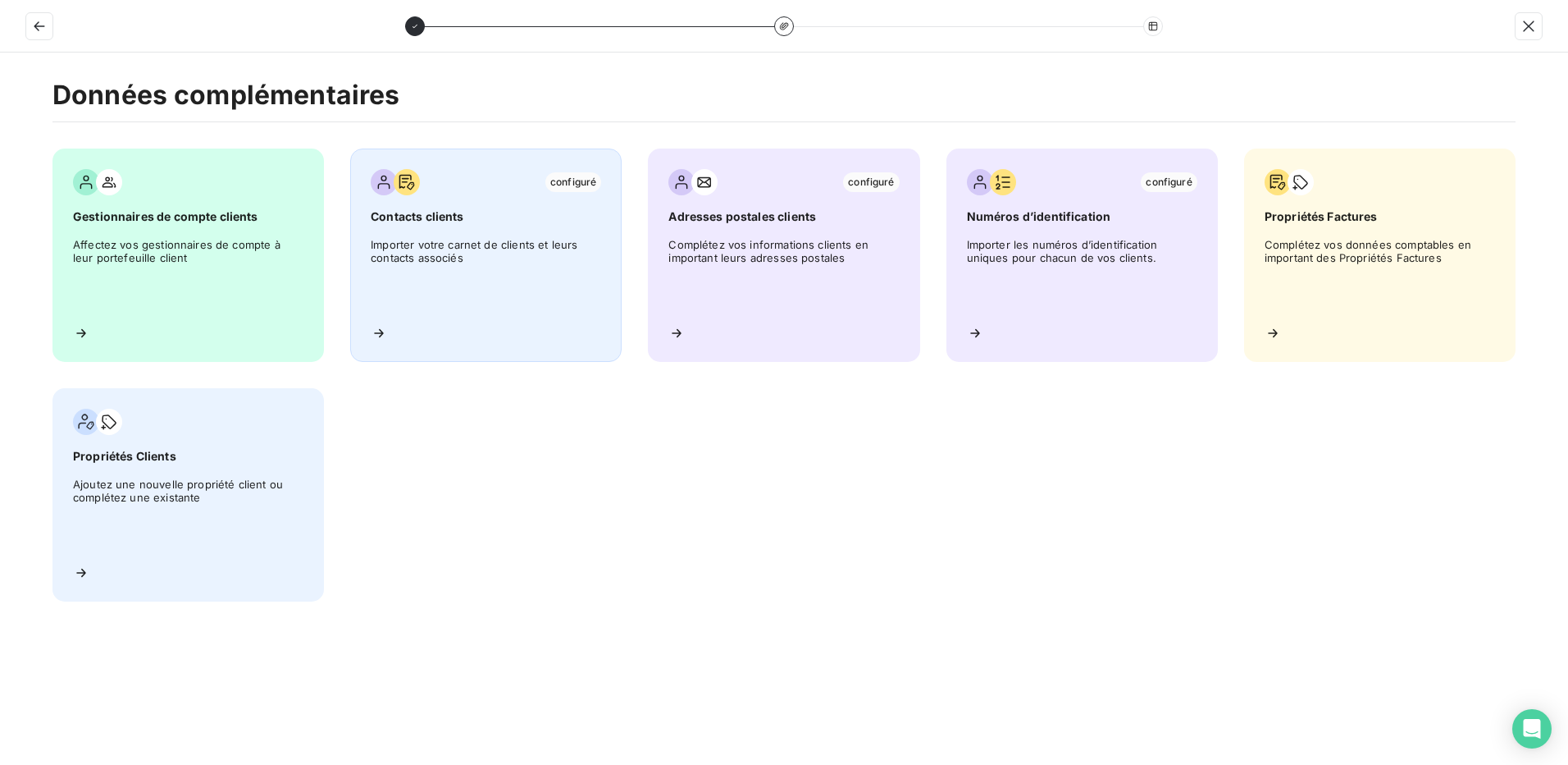
click at [485, 260] on span "Importer votre carnet de clients et leurs contacts associés" at bounding box center [485, 274] width 230 height 74
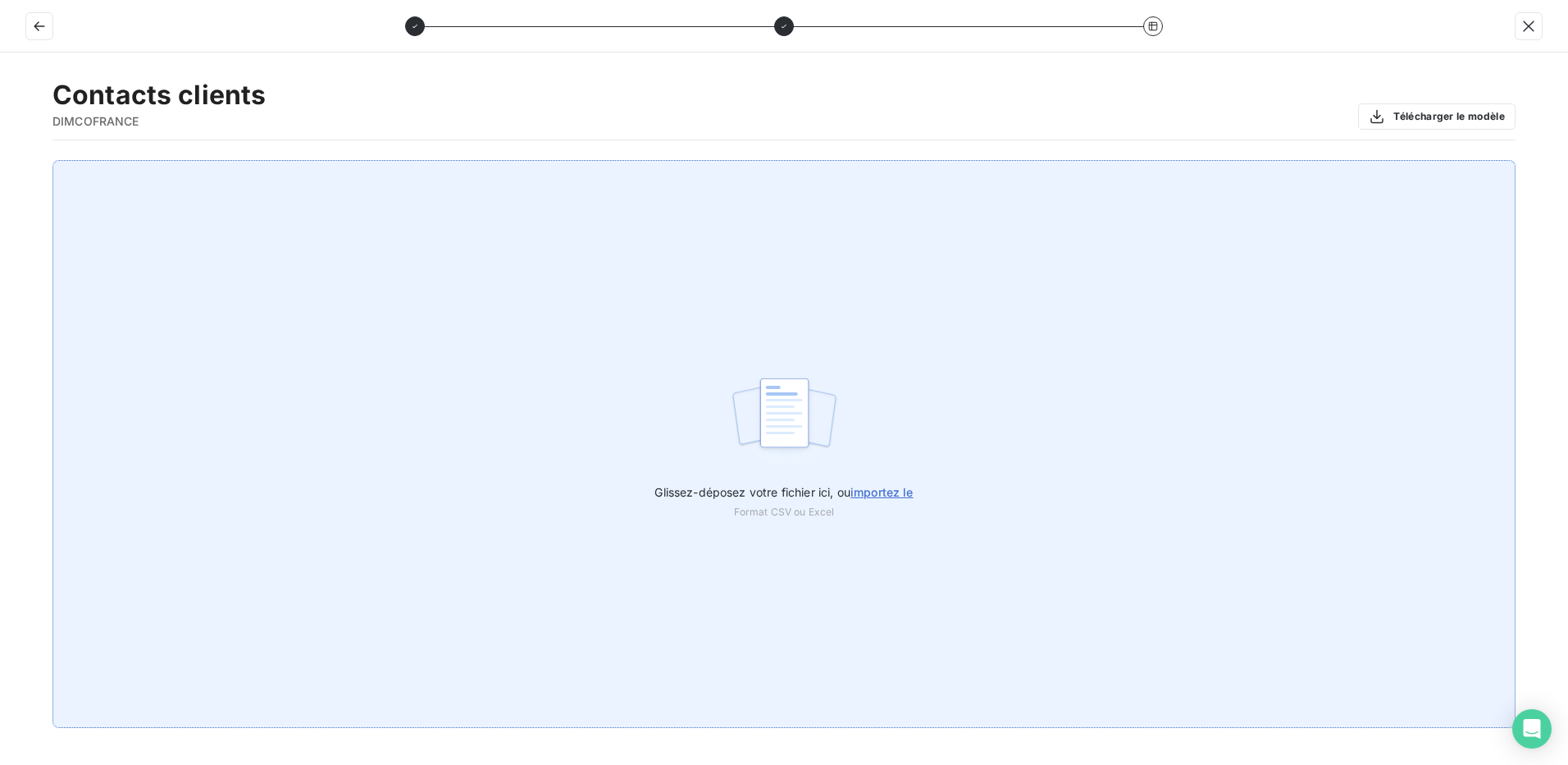
click at [885, 494] on span "importez le" at bounding box center [882, 492] width 63 height 14
click at [1, 161] on input "Glissez-déposez votre fichier ici, ou importez le" at bounding box center [0, 160] width 1 height 1
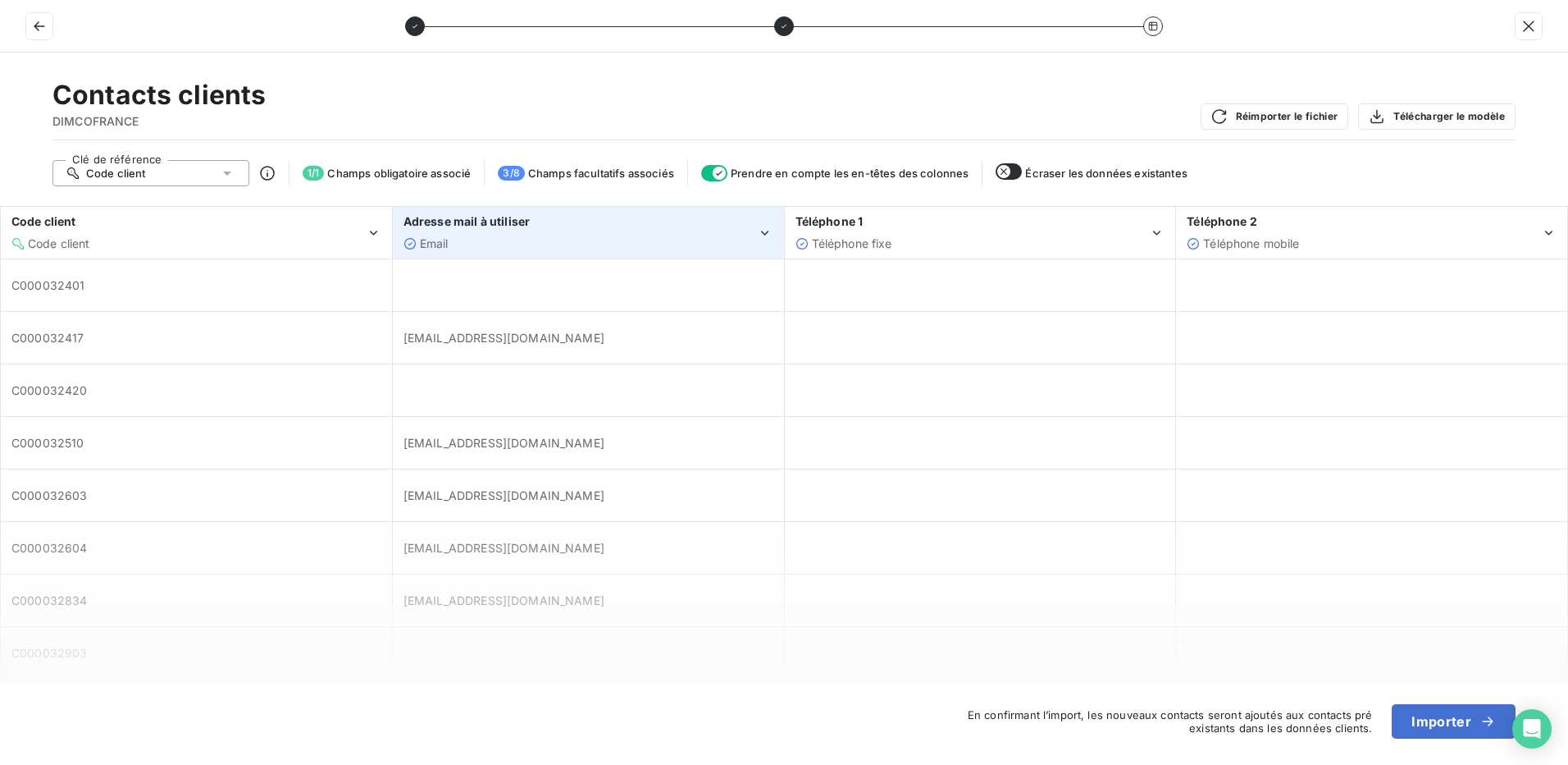
click at [713, 232] on div "Adresse mail à utiliser Email" at bounding box center [580, 232] width 354 height 38
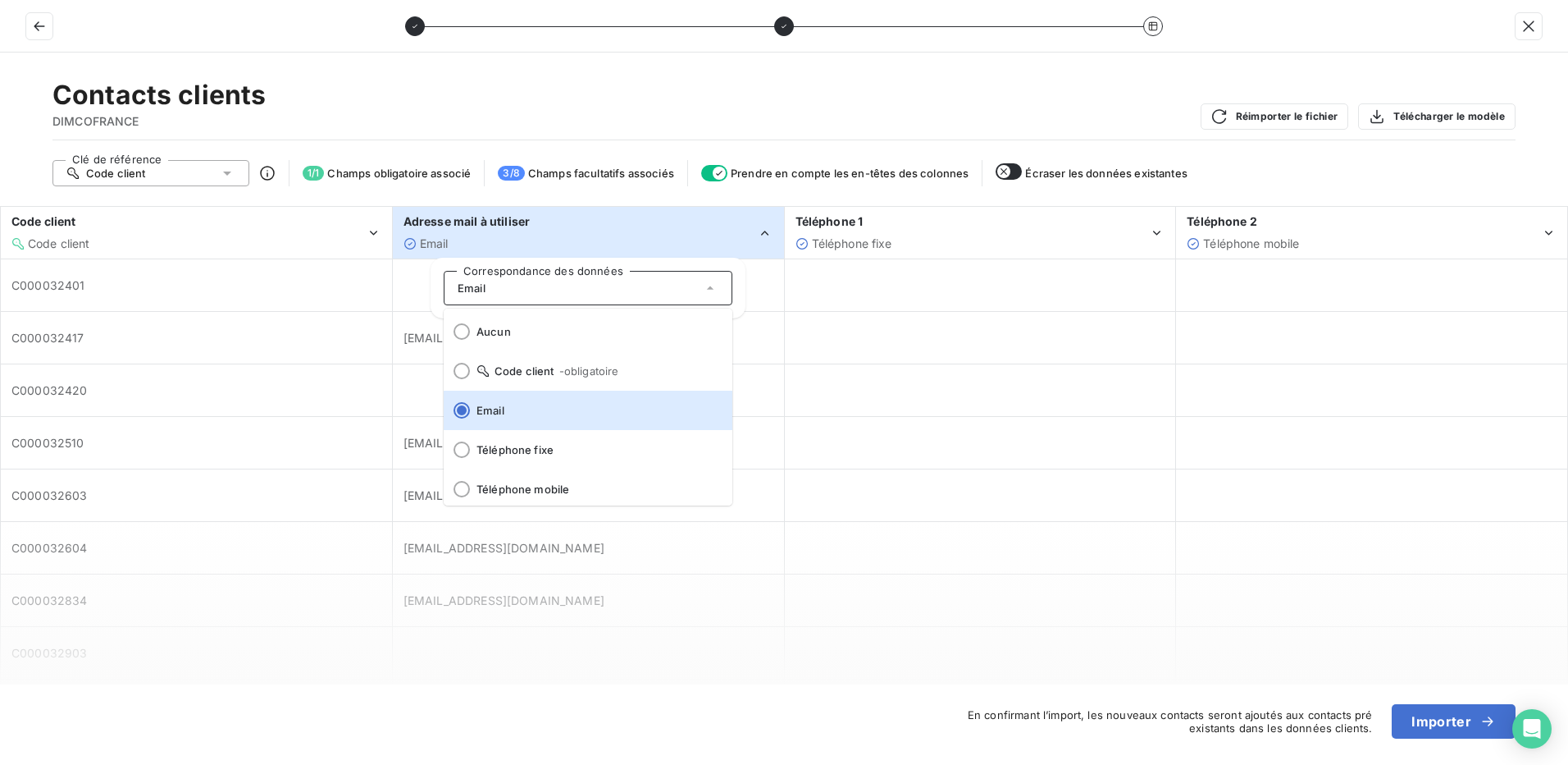
click at [713, 232] on div "Adresse mail à utiliser Email" at bounding box center [580, 232] width 354 height 38
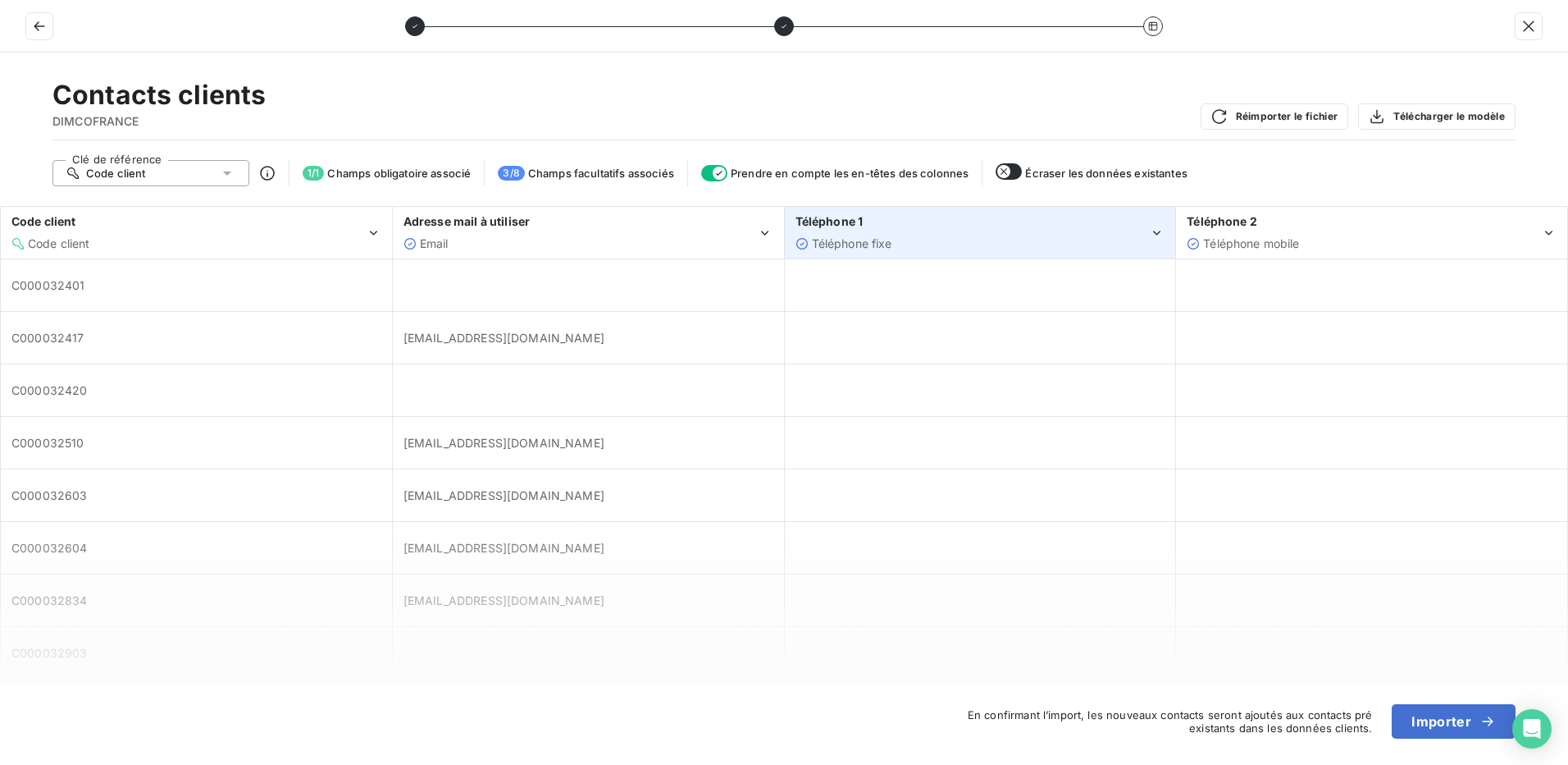
click at [1014, 238] on div "Téléphone fixe" at bounding box center [973, 244] width 354 height 17
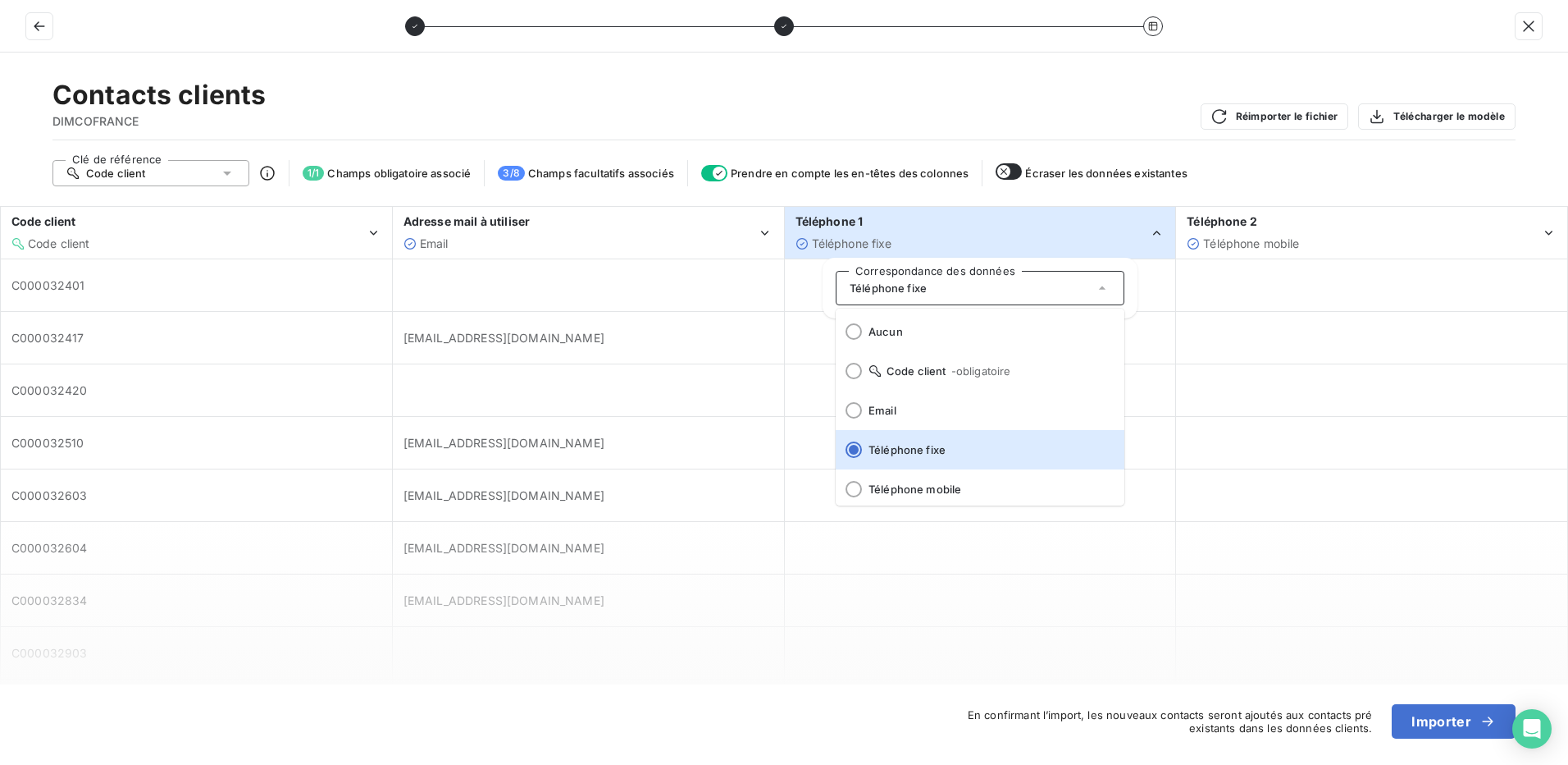
click at [1014, 238] on div "Téléphone fixe" at bounding box center [973, 244] width 354 height 17
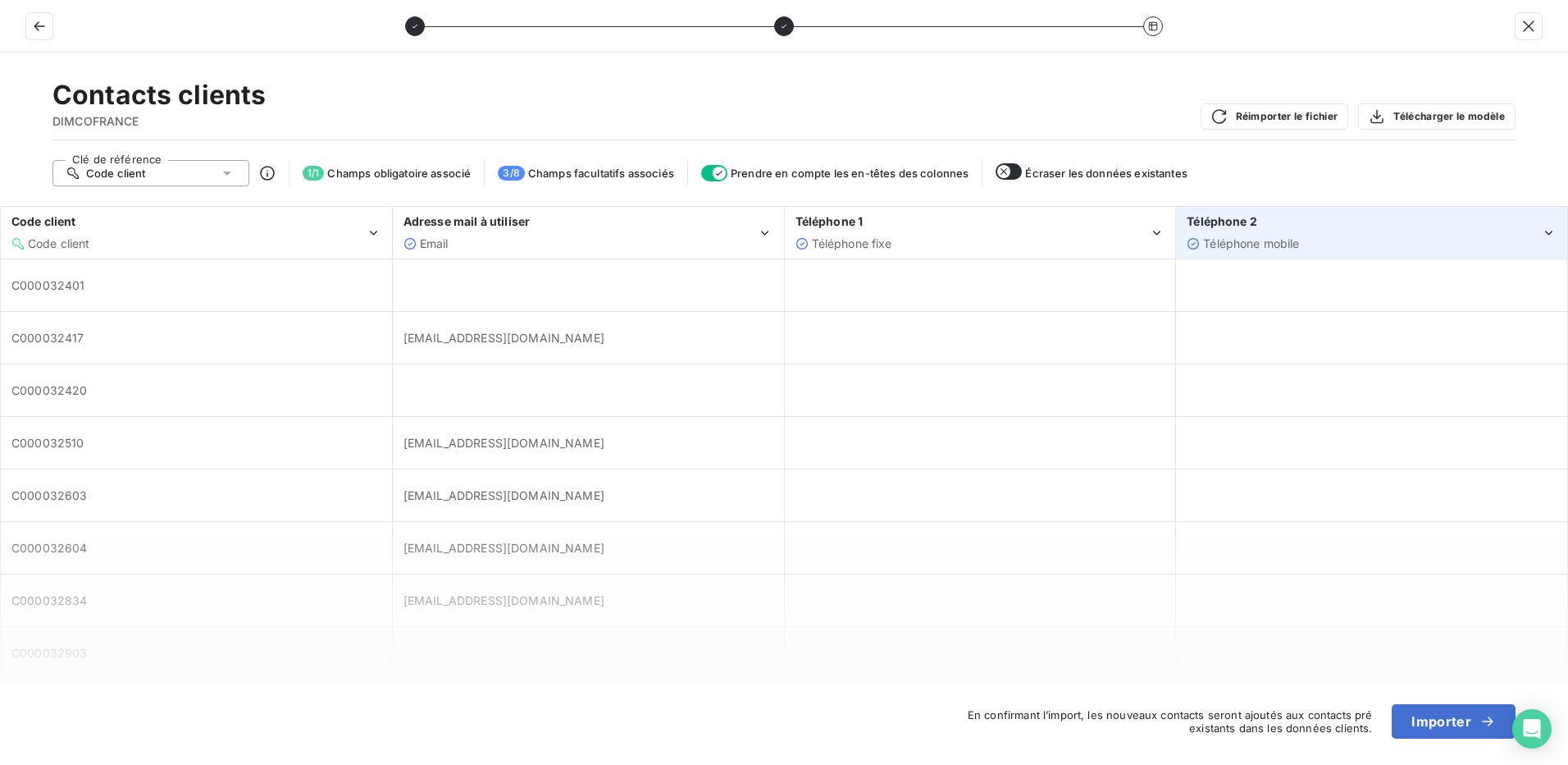
click at [1224, 238] on span "Téléphone mobile" at bounding box center [1251, 243] width 96 height 14
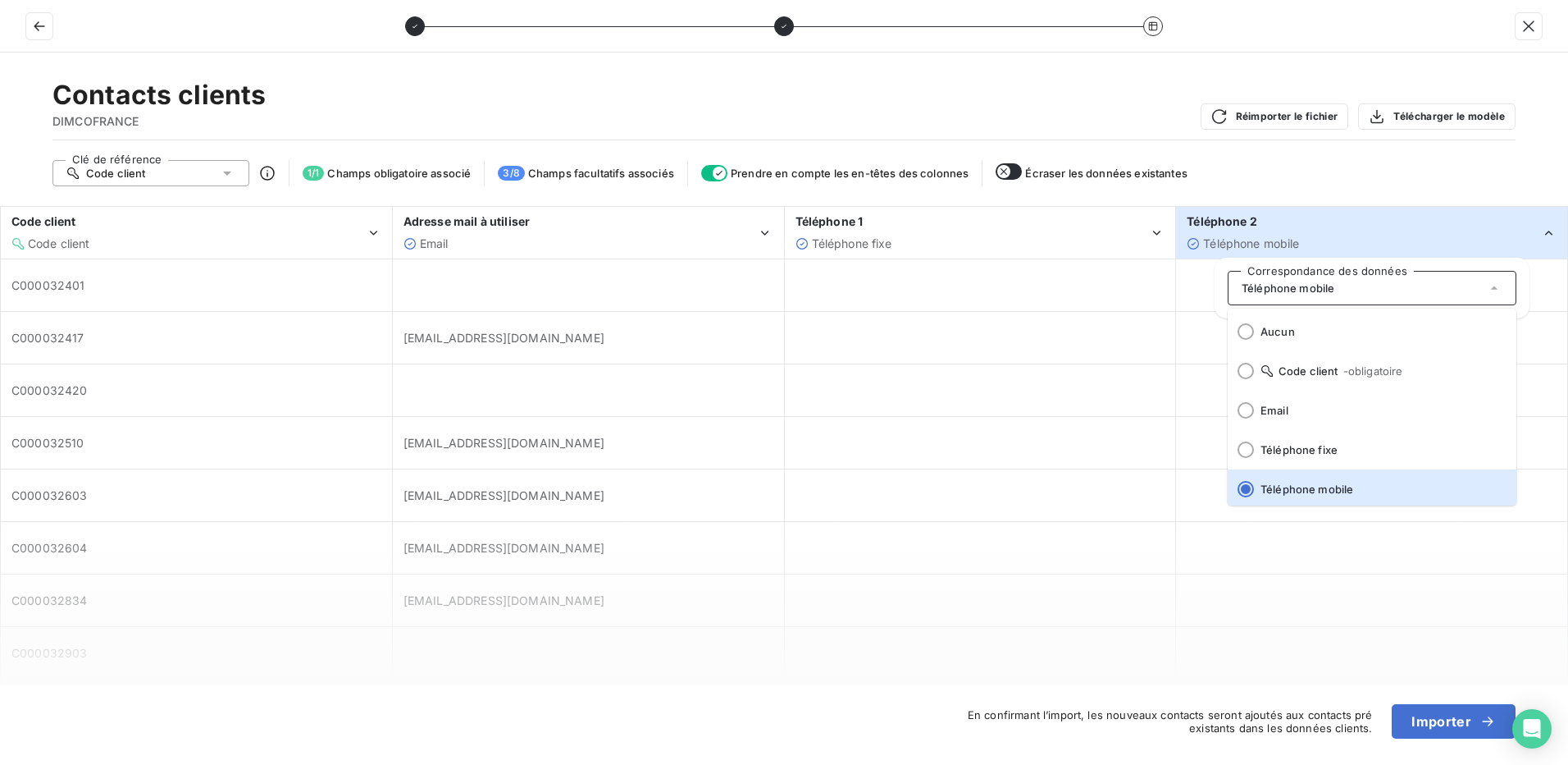
scroll to position [4, 0]
click at [1224, 238] on span "Téléphone mobile" at bounding box center [1251, 243] width 96 height 14
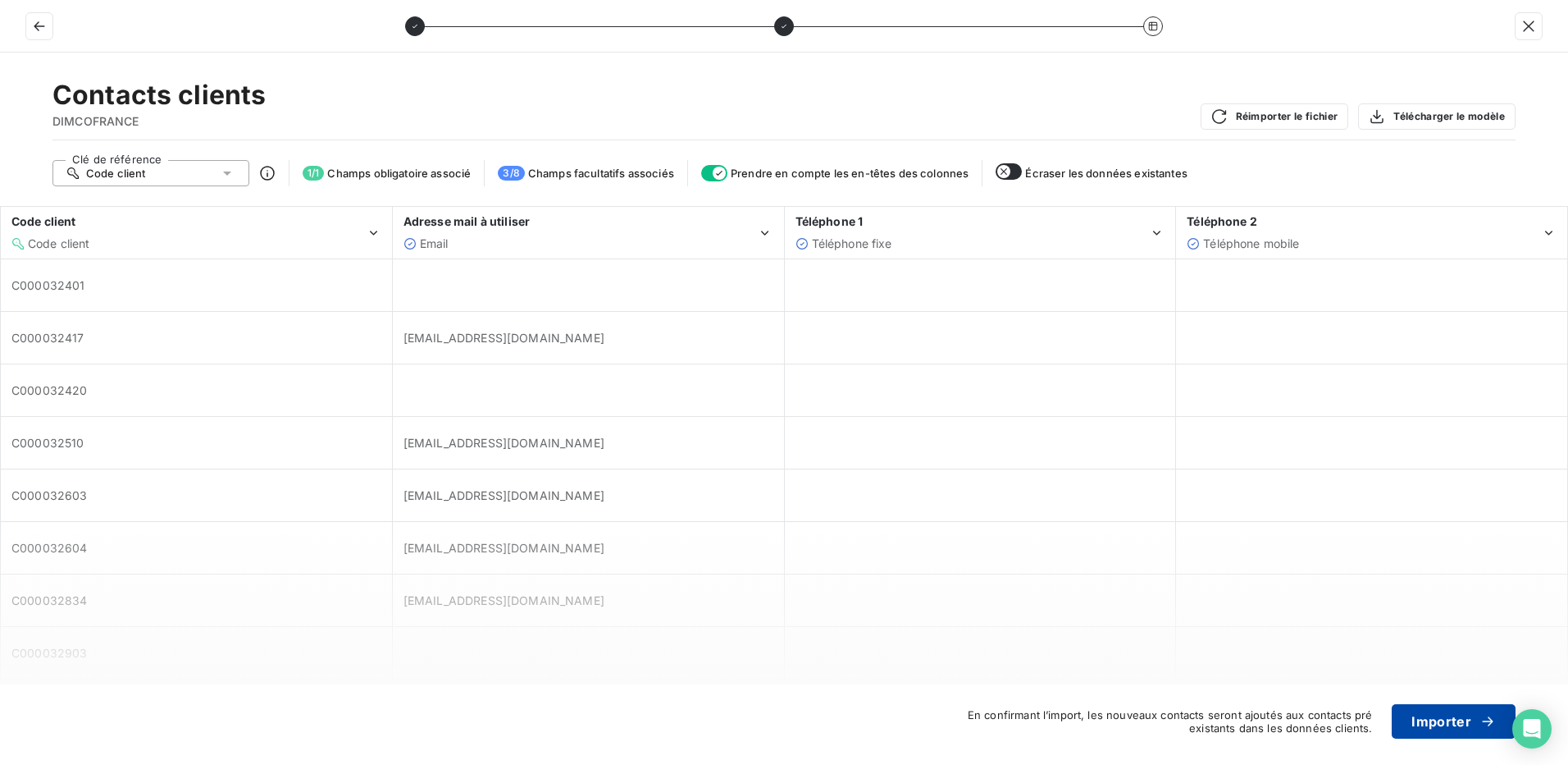
click at [1430, 730] on button "Importer" at bounding box center [1453, 721] width 124 height 35
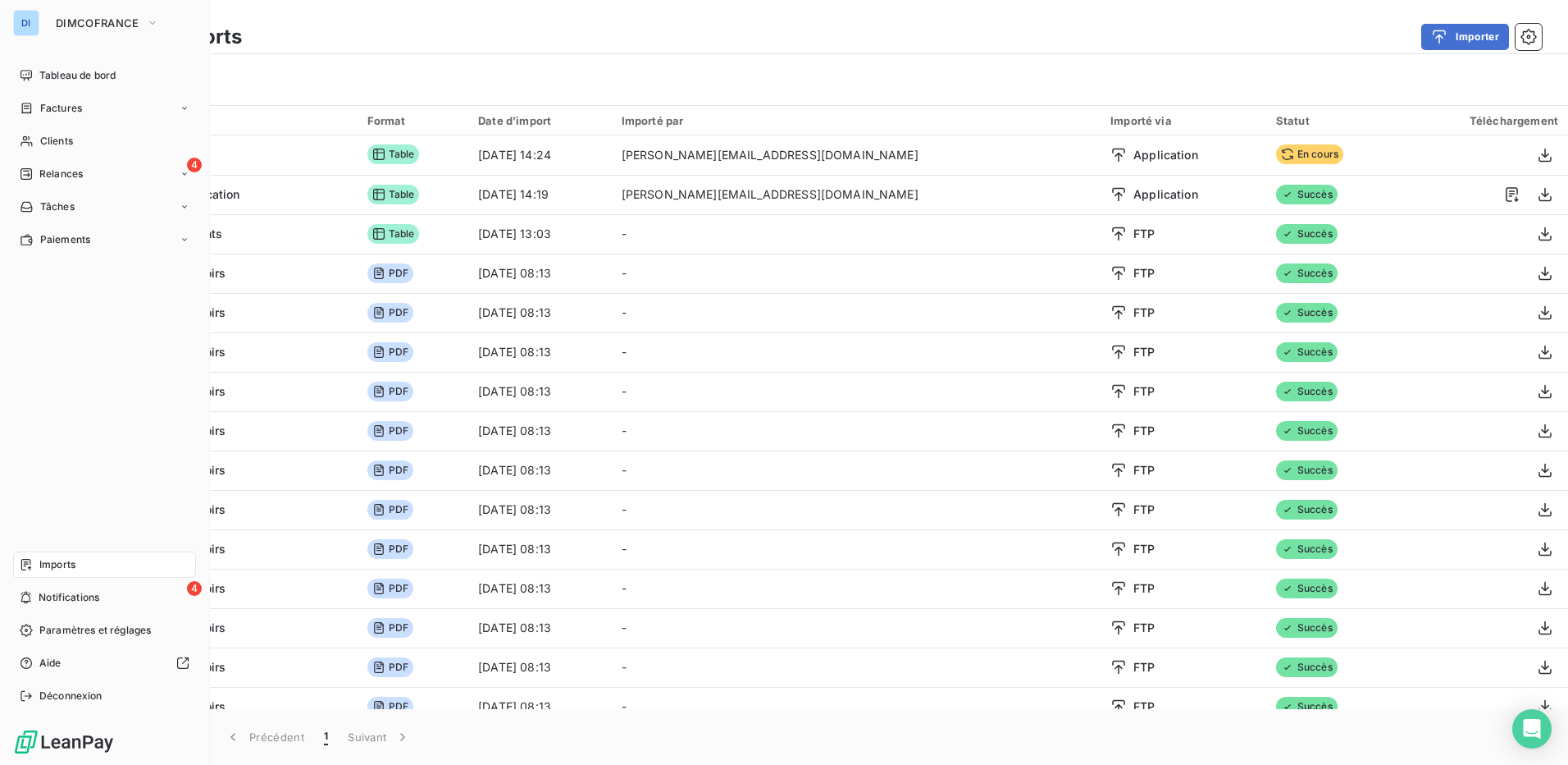
click at [84, 569] on div "Imports" at bounding box center [104, 564] width 182 height 27
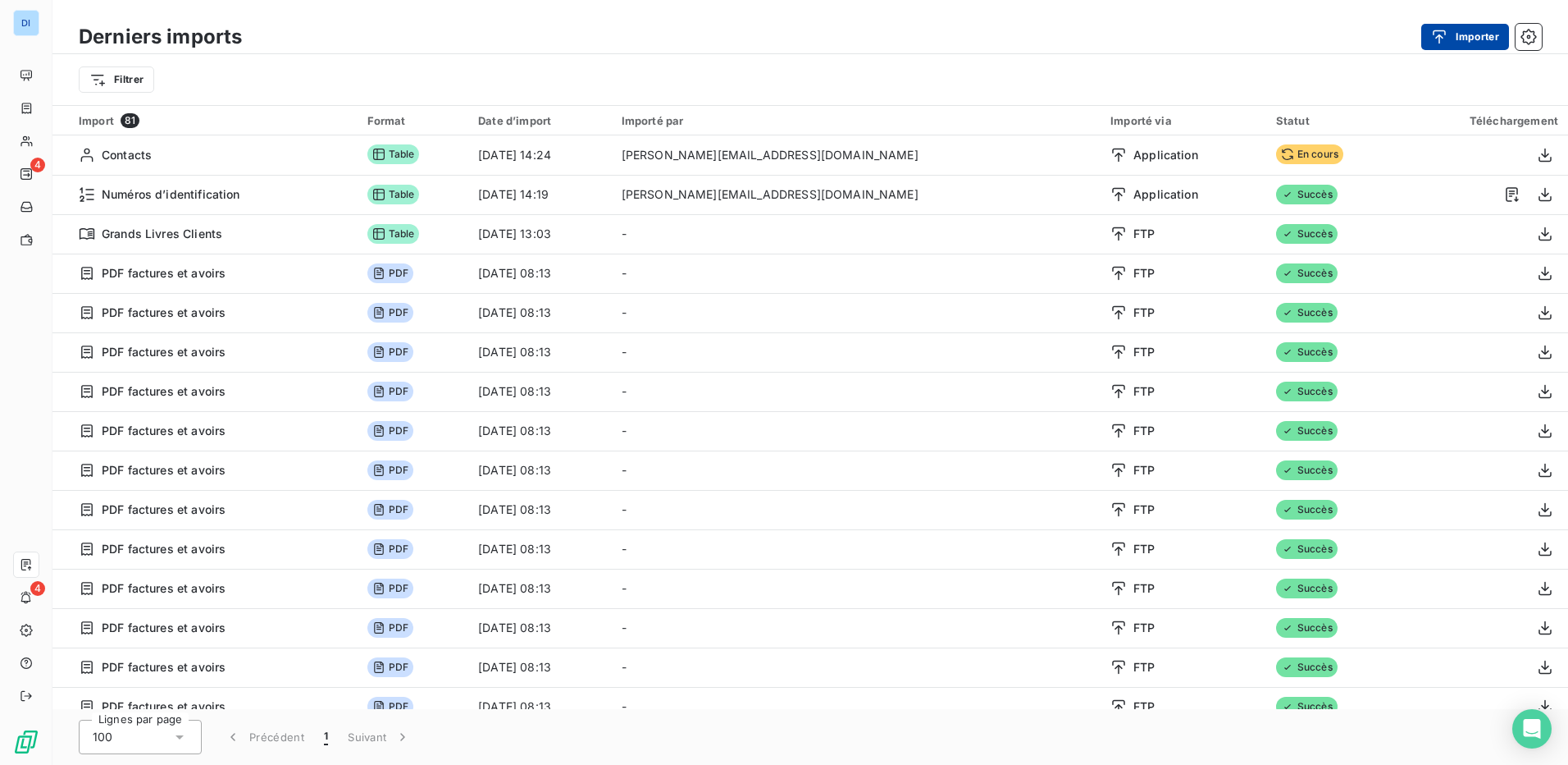
click at [1474, 30] on button "Importer" at bounding box center [1465, 37] width 88 height 27
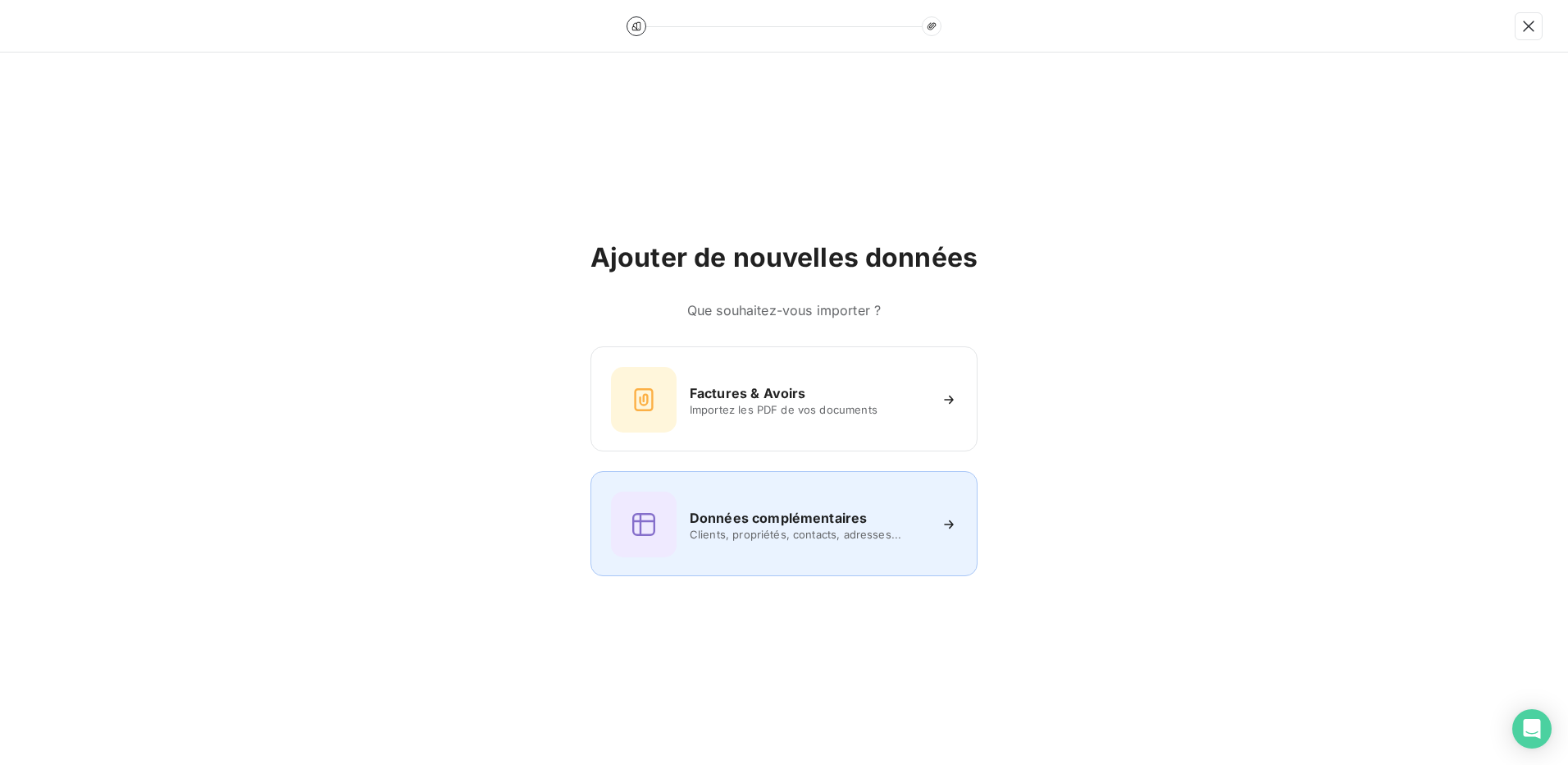
click at [833, 538] on span "Clients, propriétés, contacts, adresses..." at bounding box center [808, 534] width 237 height 13
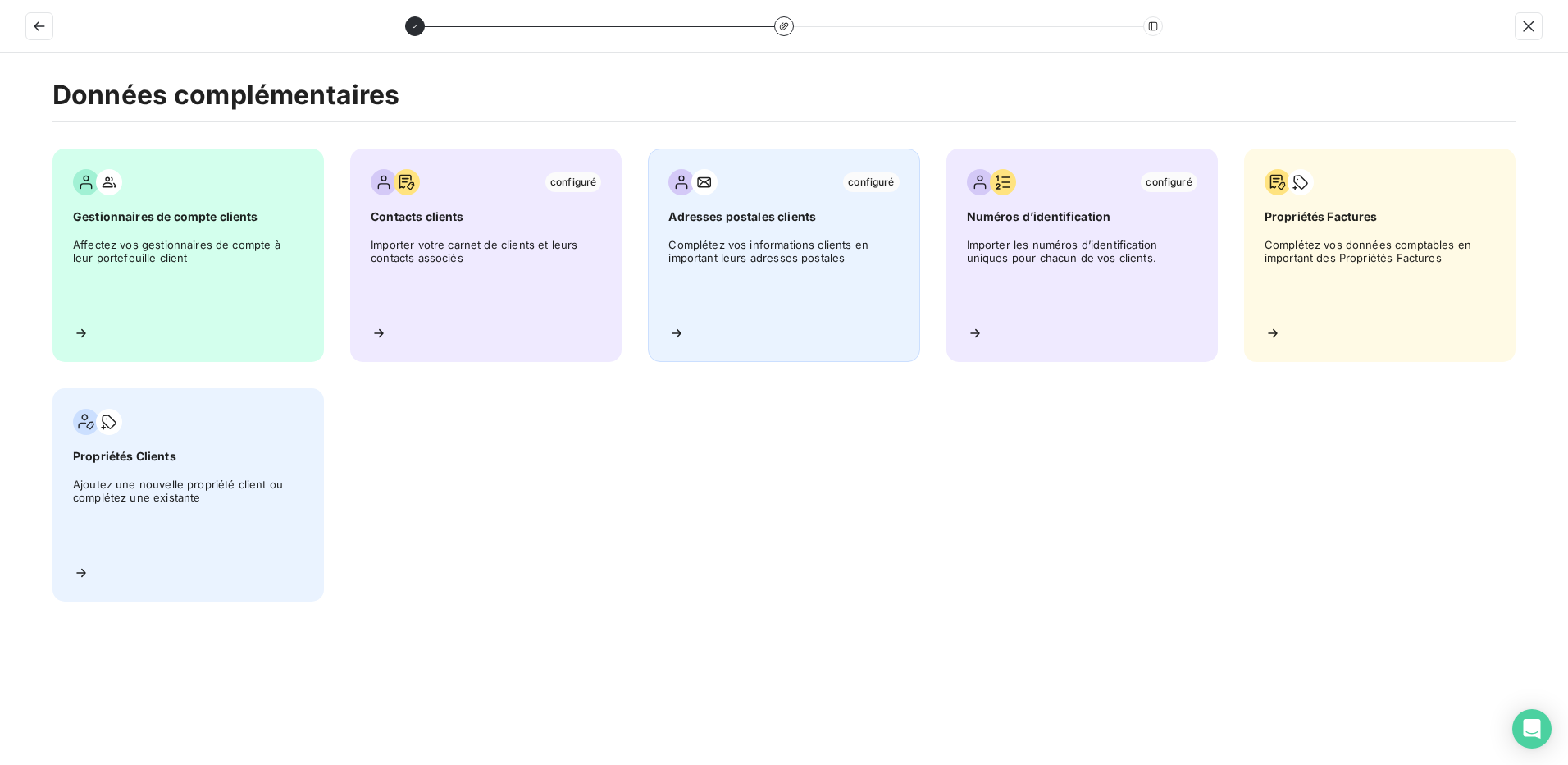
click at [810, 261] on span "Complétez vos informations clients en important leurs adresses postales" at bounding box center [783, 274] width 230 height 74
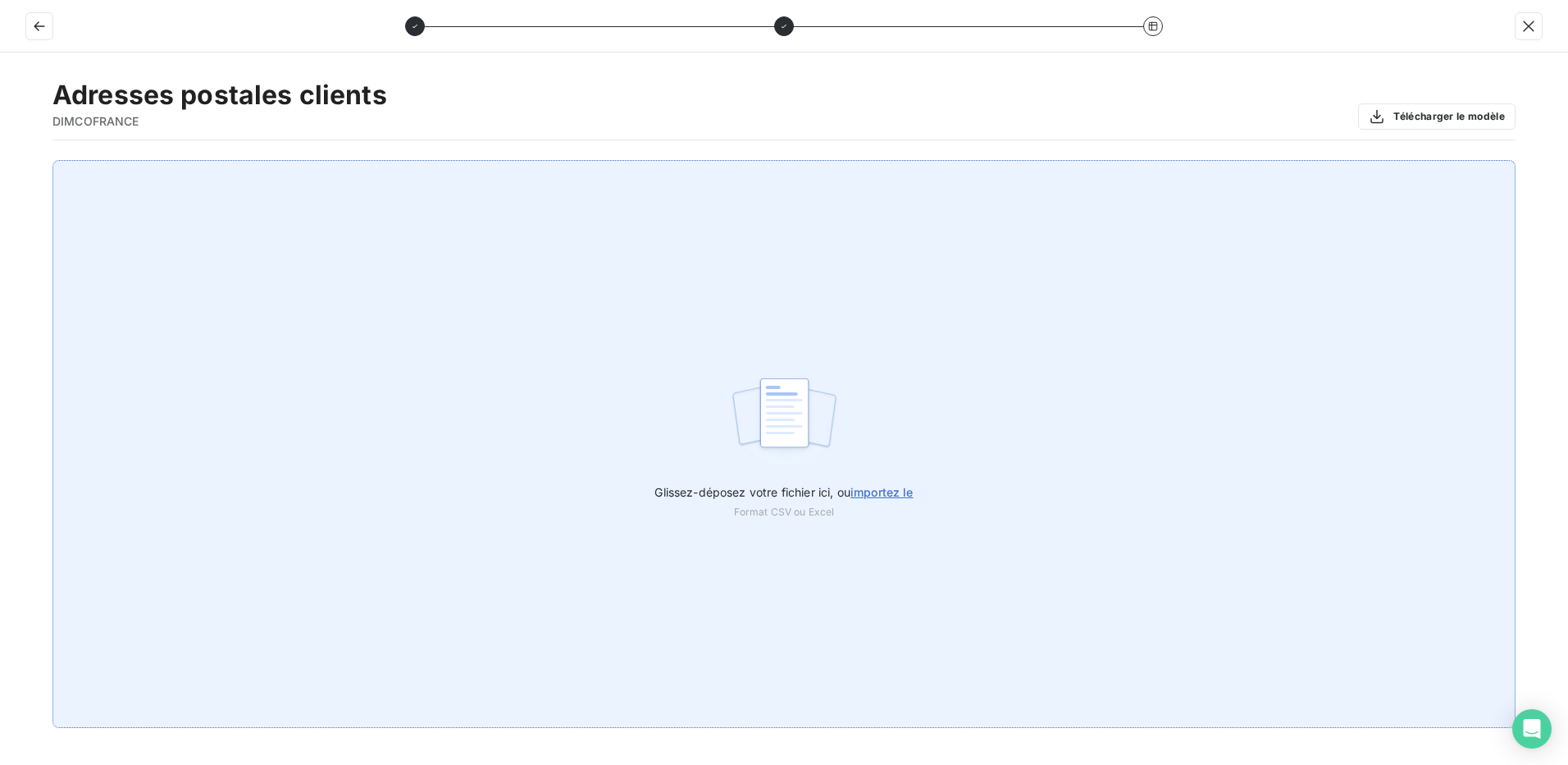
click at [890, 491] on span "importez le" at bounding box center [882, 492] width 63 height 14
click at [1, 161] on input "Glissez-déposez votre fichier ici, ou importez le" at bounding box center [0, 160] width 1 height 1
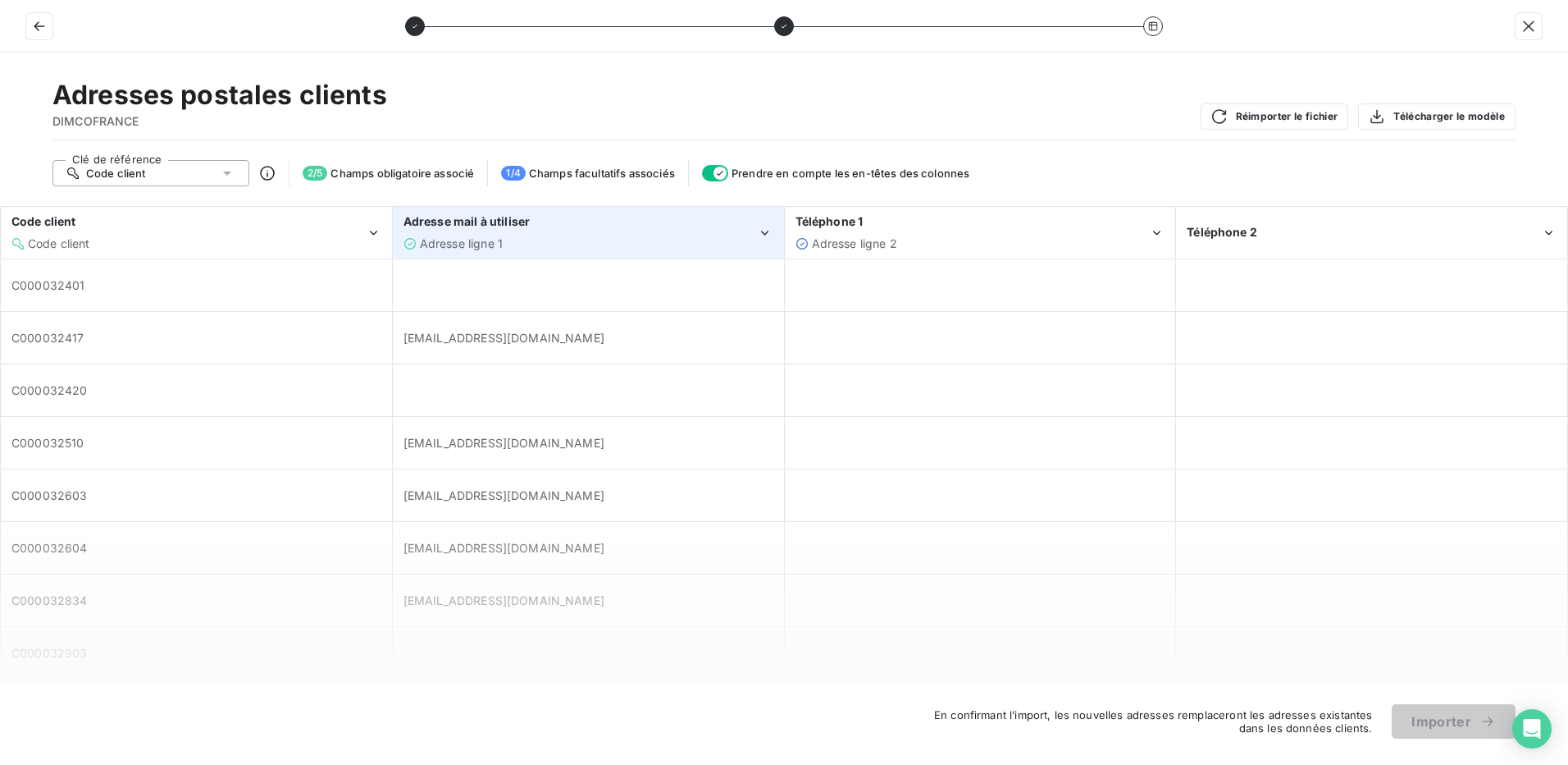
click at [650, 236] on div "Adresse ligne 1" at bounding box center [580, 244] width 354 height 17
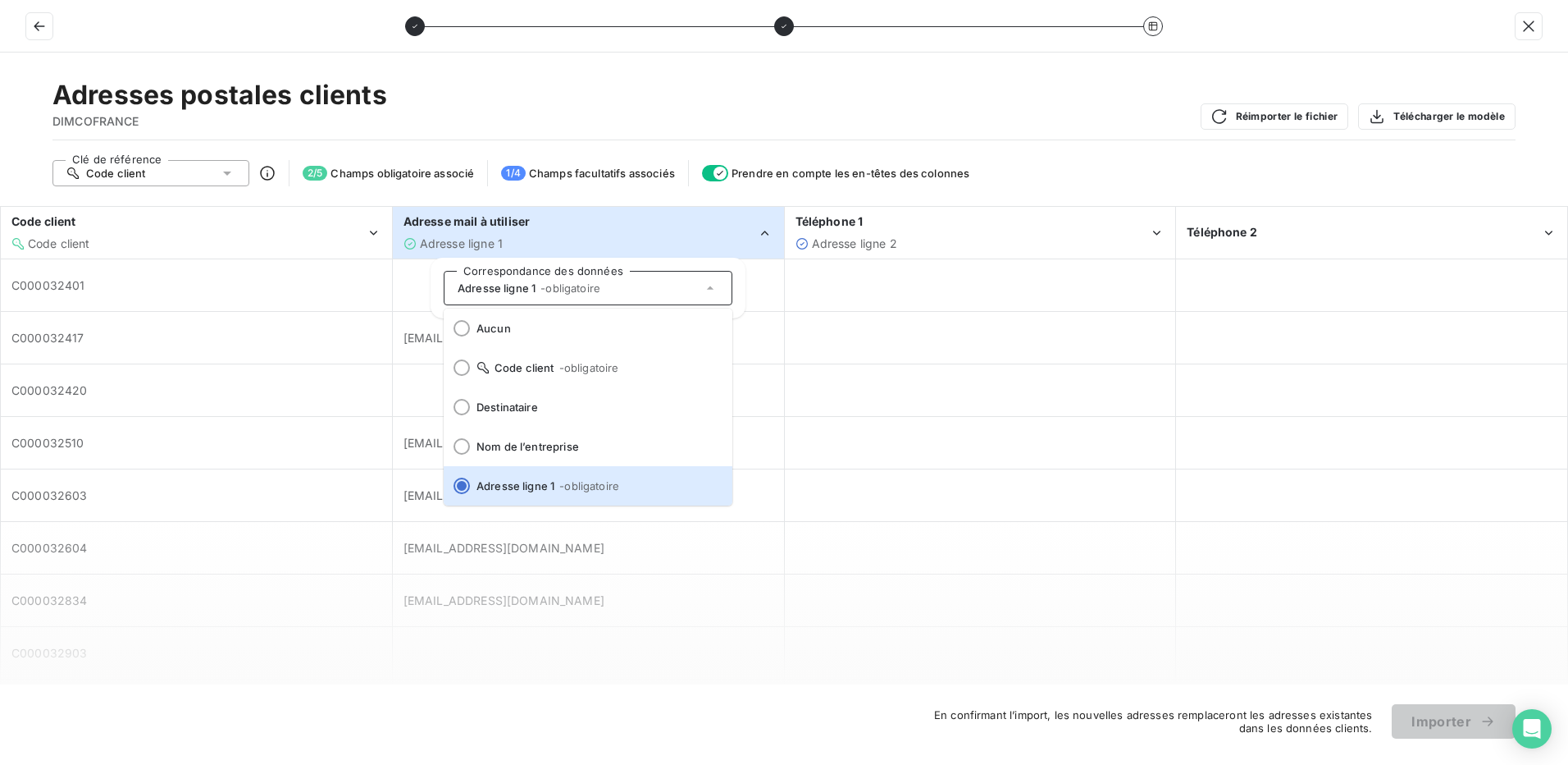
click at [650, 236] on div "Adresse ligne 1" at bounding box center [580, 244] width 354 height 17
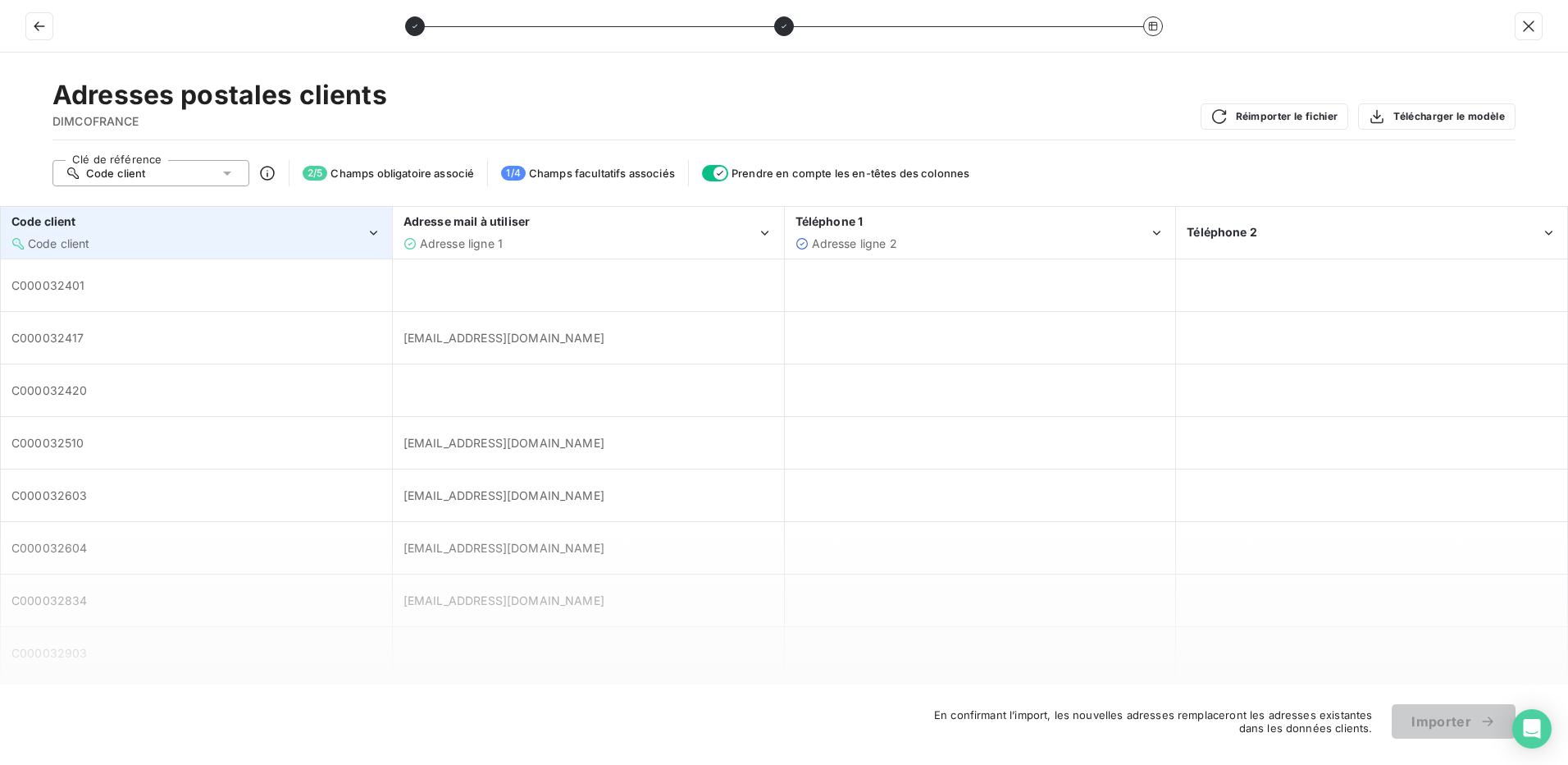
click at [335, 230] on div "Code client Code client" at bounding box center [189, 232] width 354 height 38
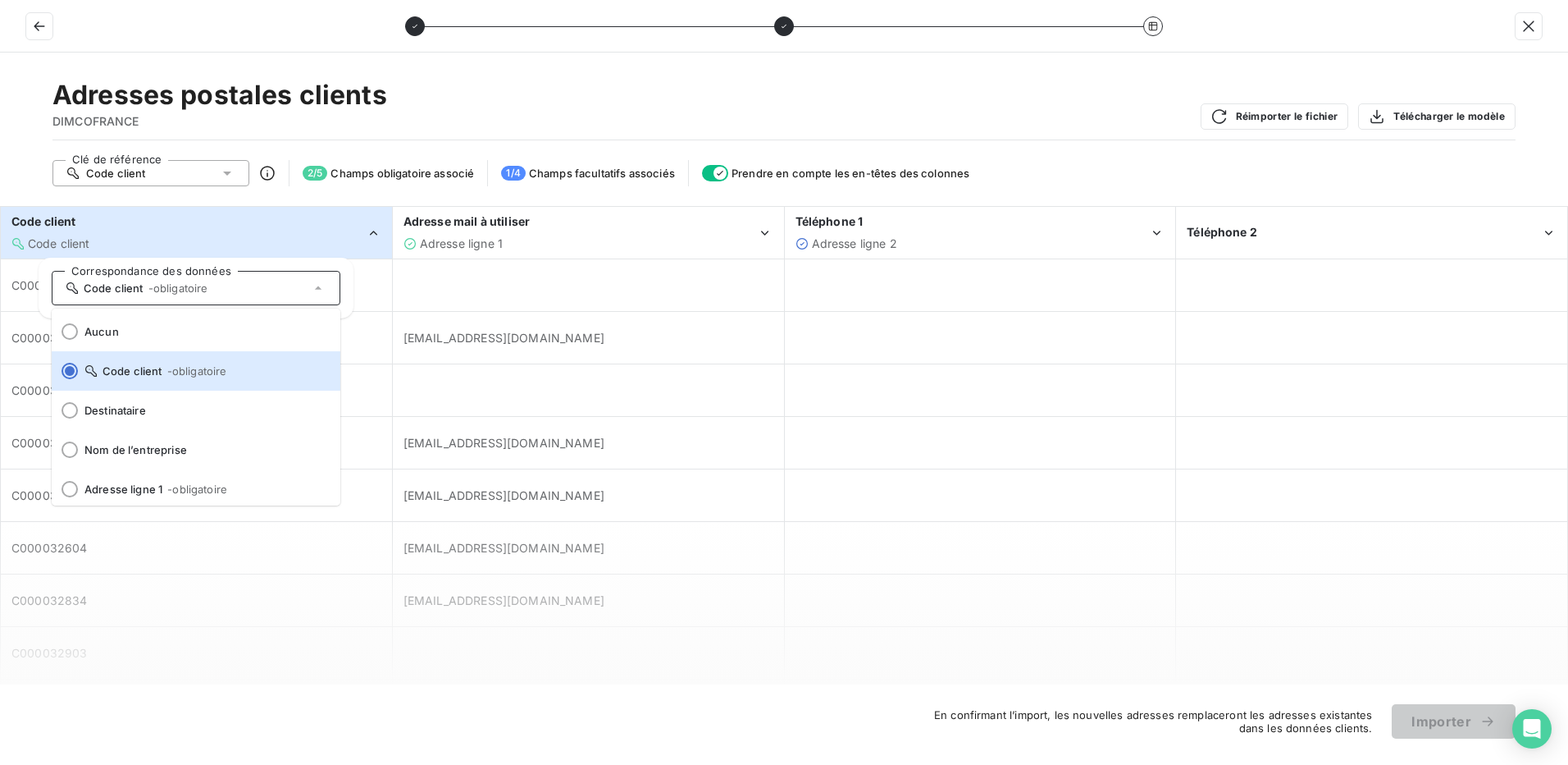
click at [335, 230] on div "Code client Code client" at bounding box center [189, 232] width 354 height 38
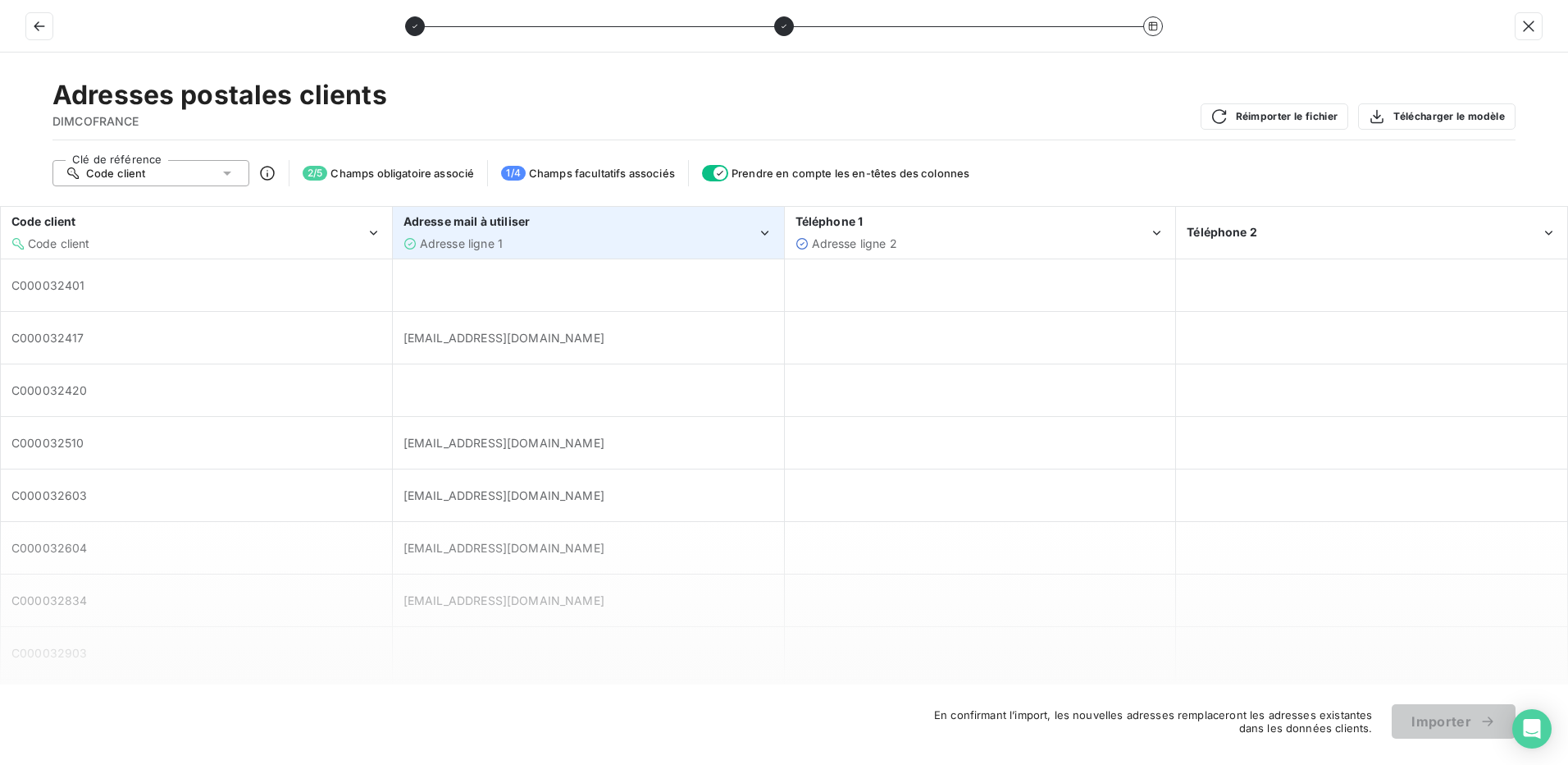
click at [580, 231] on div "Adresse mail à utiliser Adresse ligne 1" at bounding box center [580, 232] width 354 height 38
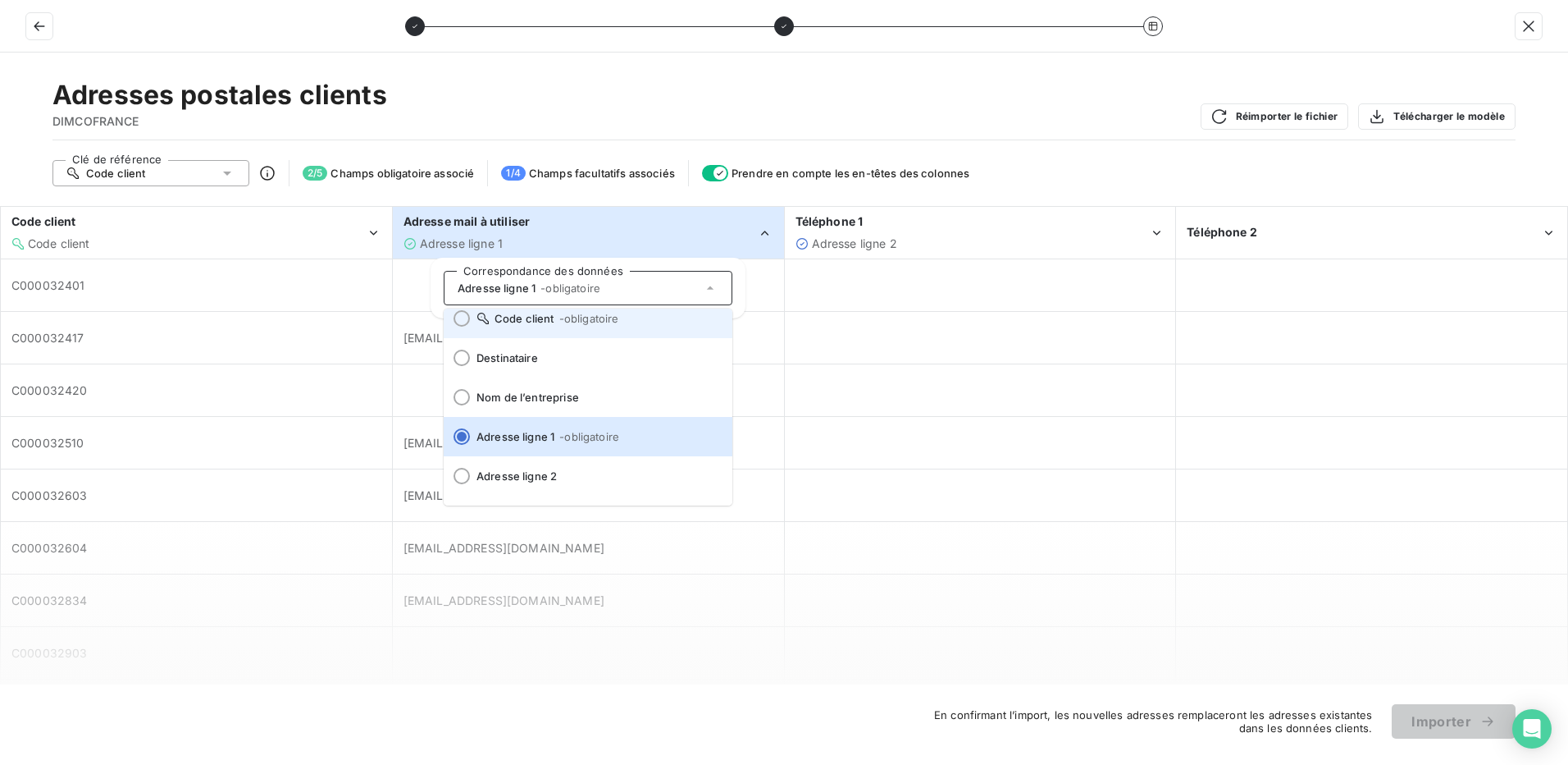
scroll to position [0, 0]
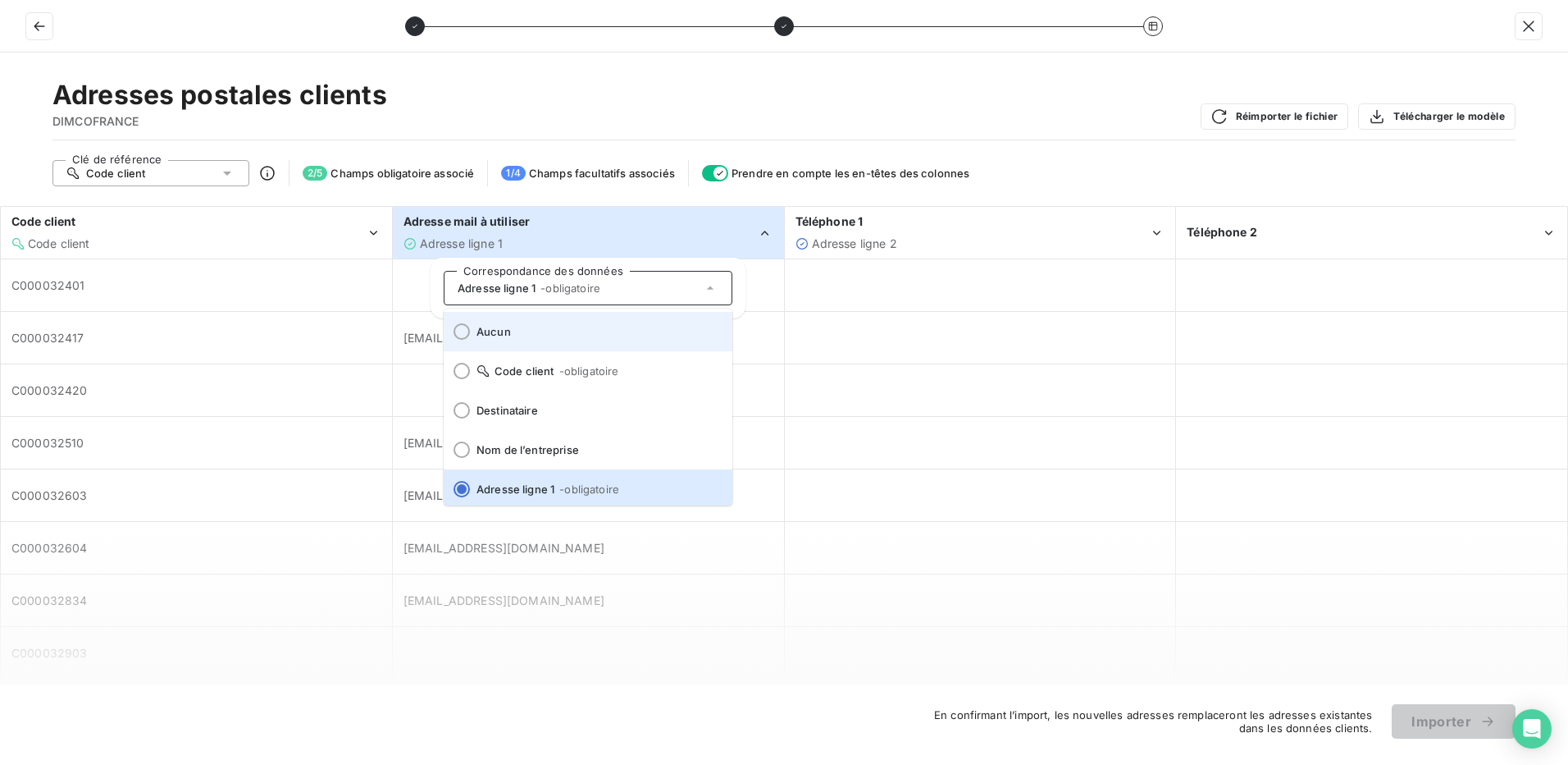
click at [458, 328] on div at bounding box center [462, 331] width 17 height 17
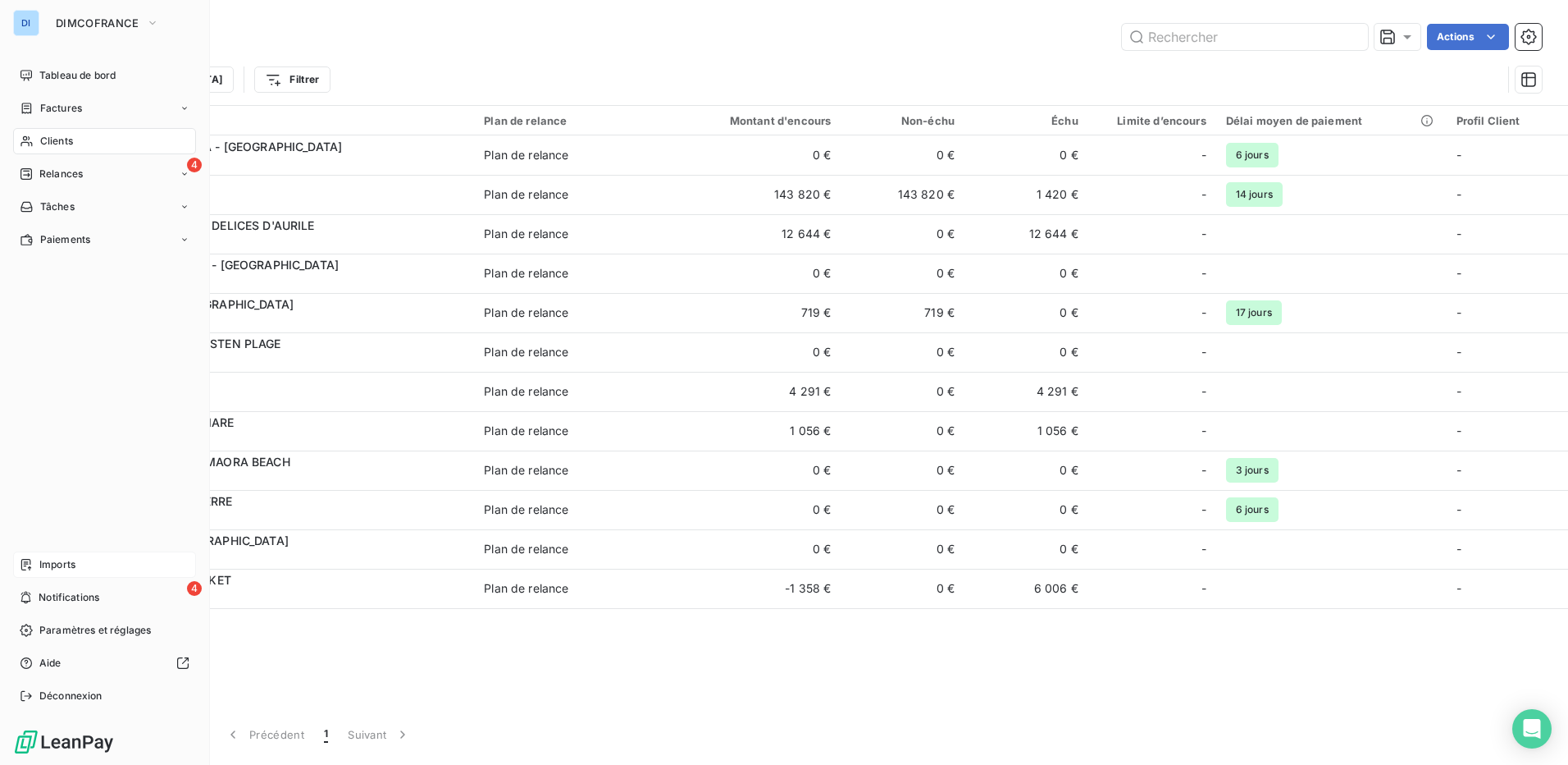
click at [76, 569] on div "Imports" at bounding box center [104, 564] width 182 height 27
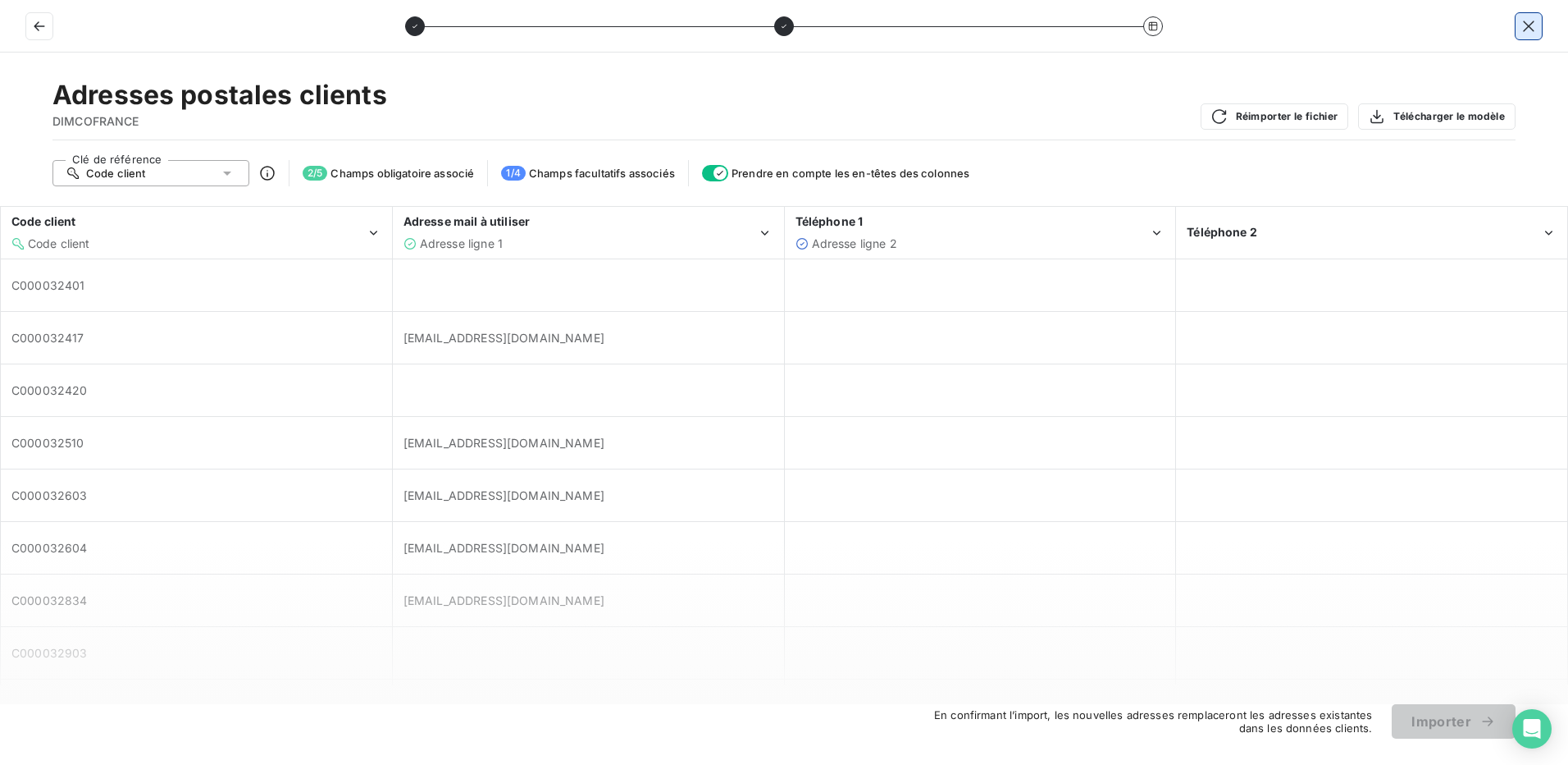
click at [1531, 18] on icon "button" at bounding box center [1529, 27] width 17 height 17
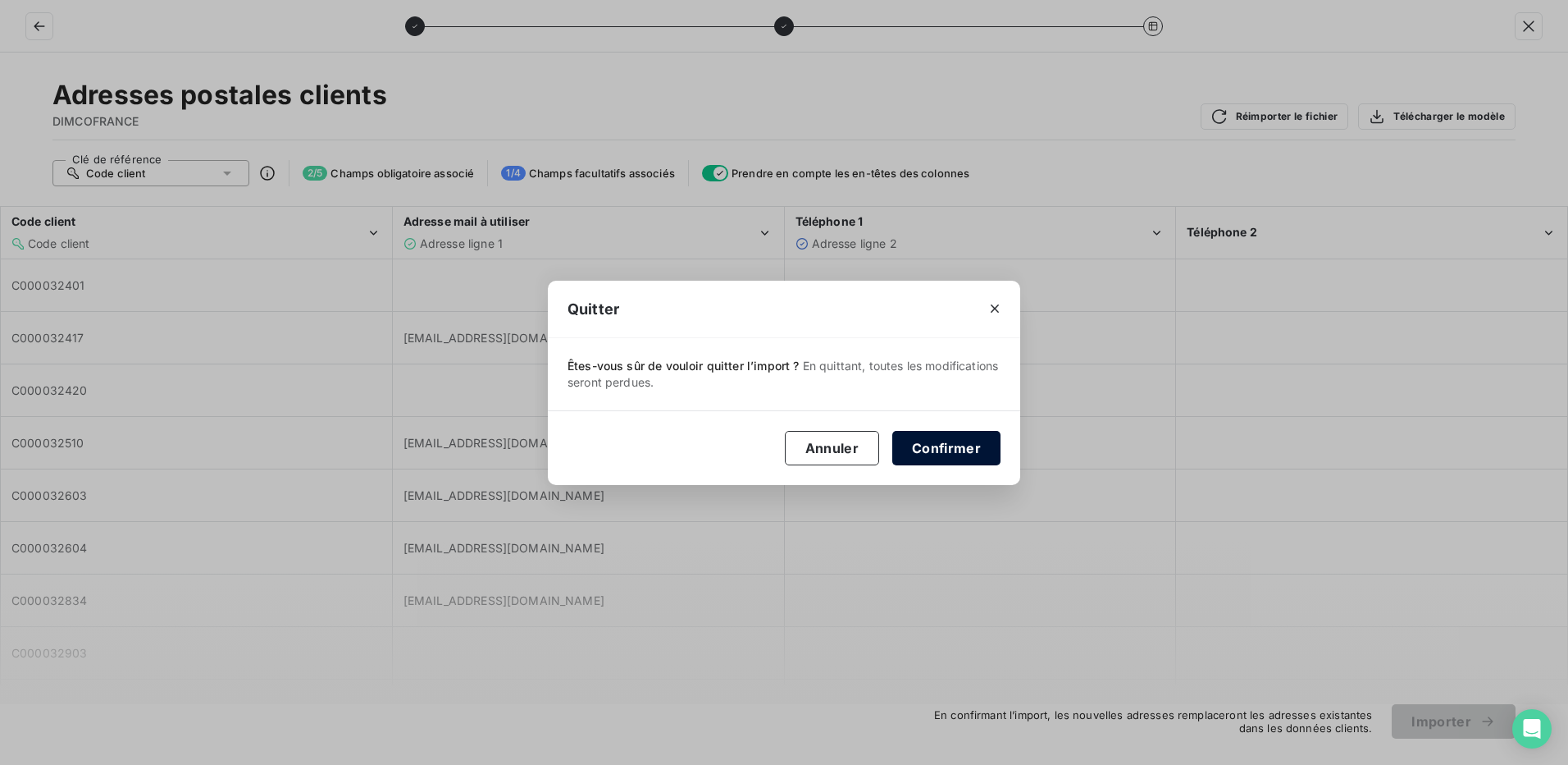
click at [968, 445] on button "Confirmer" at bounding box center [946, 449] width 108 height 35
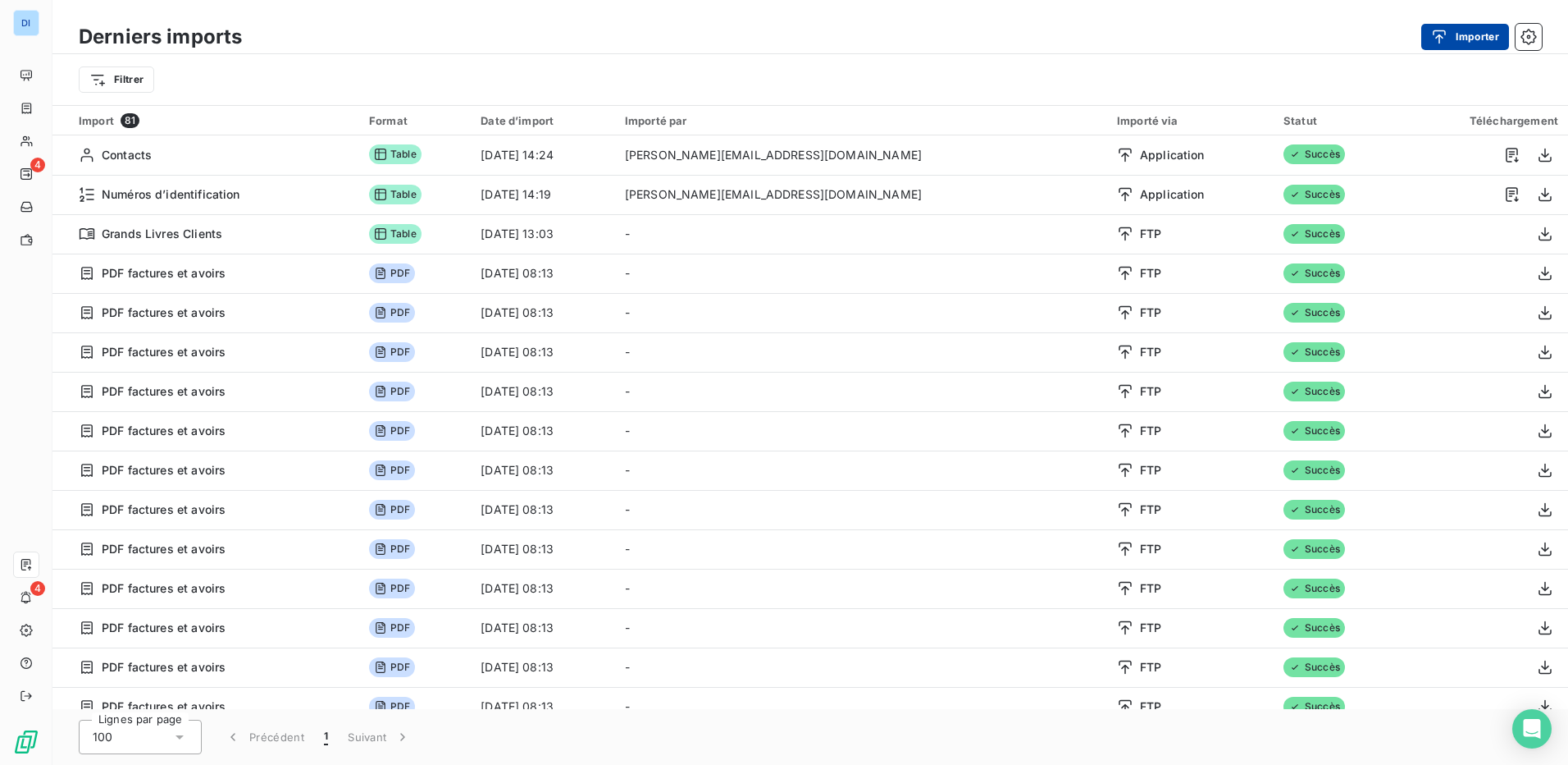
click at [1466, 30] on button "Importer" at bounding box center [1465, 37] width 88 height 27
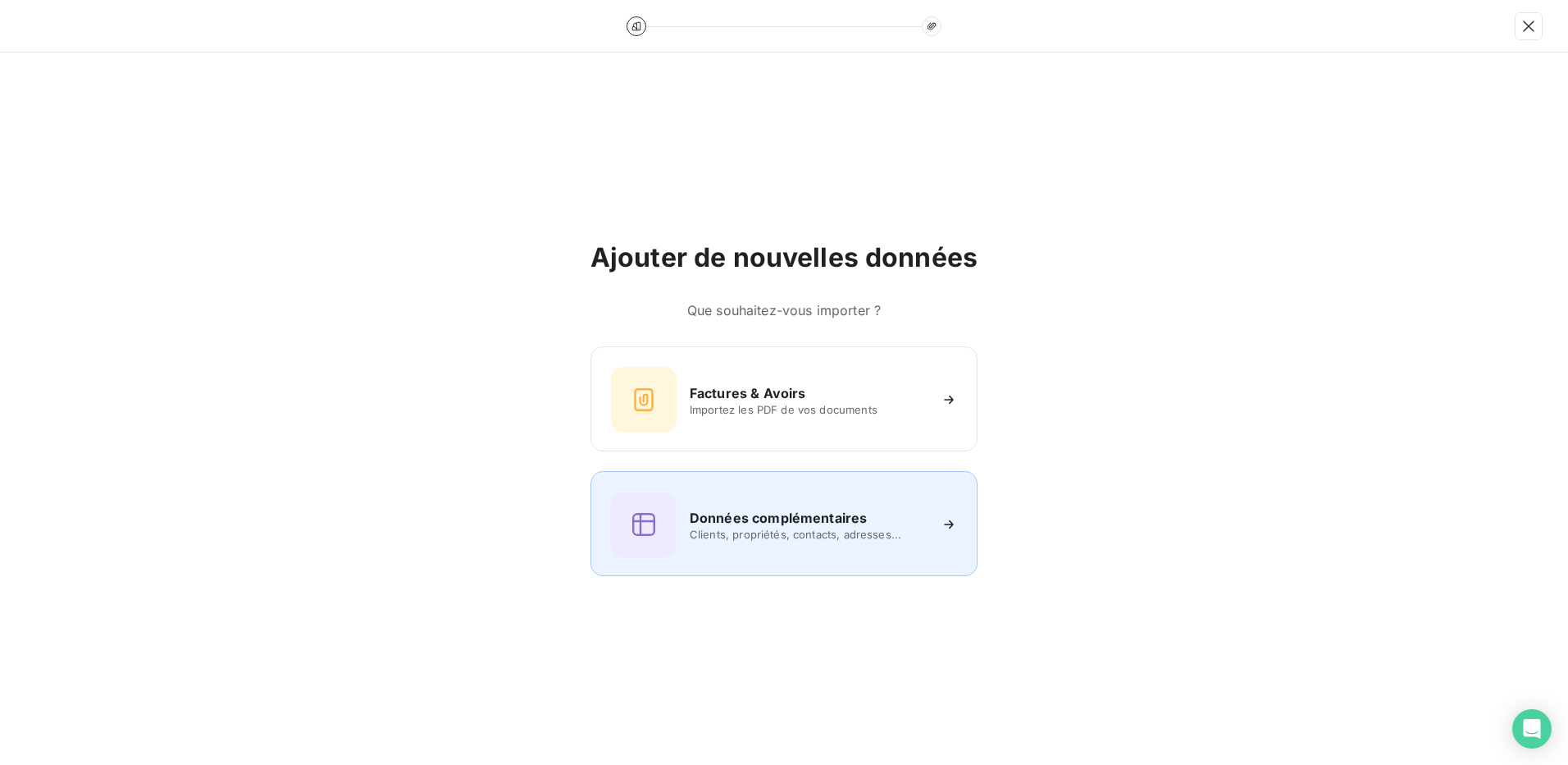
click at [838, 520] on h6 "Données complémentaires" at bounding box center [778, 517] width 177 height 19
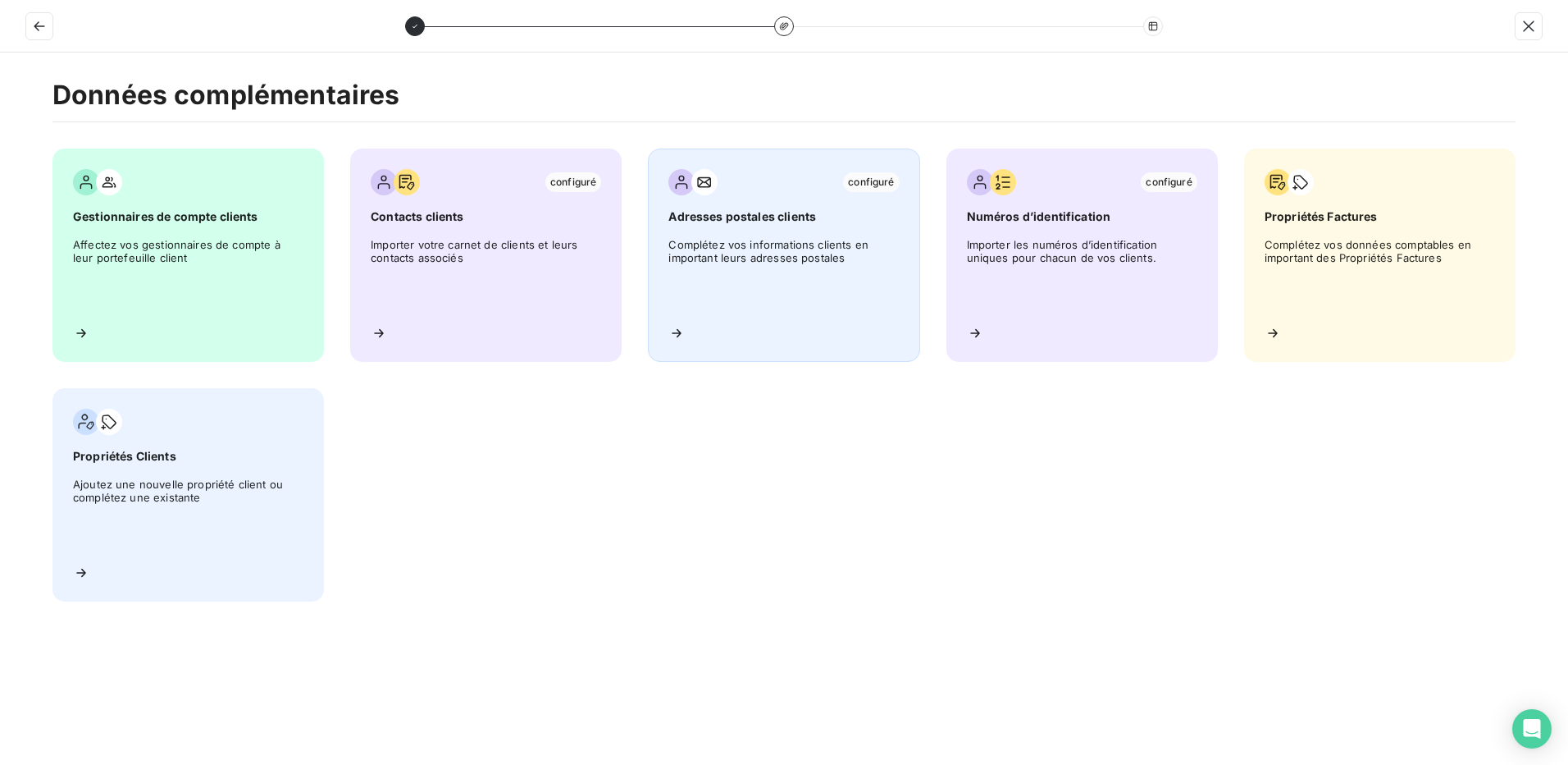
click at [790, 245] on span "Complétez vos informations clients en important leurs adresses postales" at bounding box center [783, 274] width 230 height 74
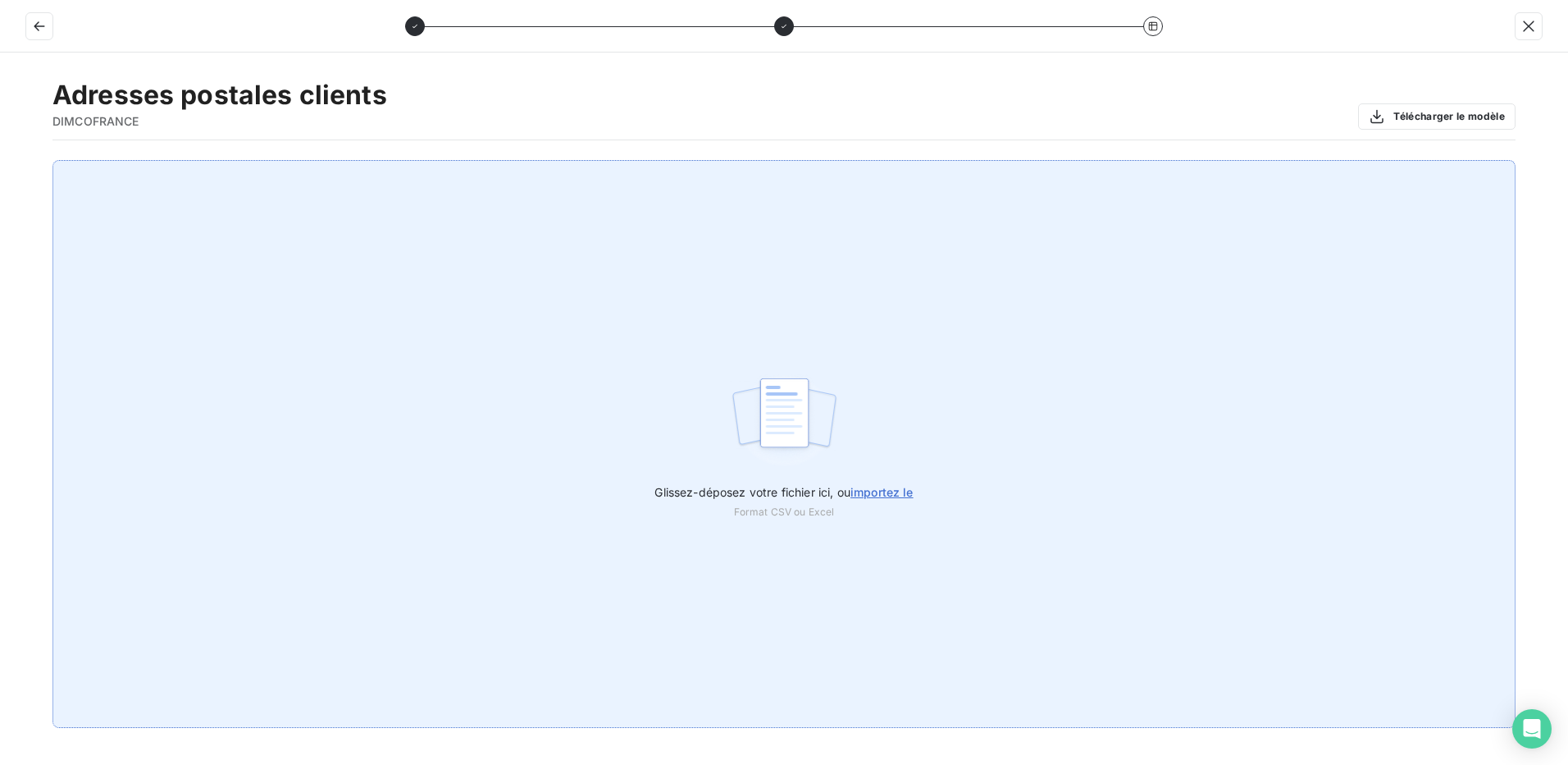
click at [888, 493] on span "importez le" at bounding box center [882, 492] width 63 height 14
click at [1, 161] on input "Glissez-déposez votre fichier ici, ou importez le" at bounding box center [0, 160] width 1 height 1
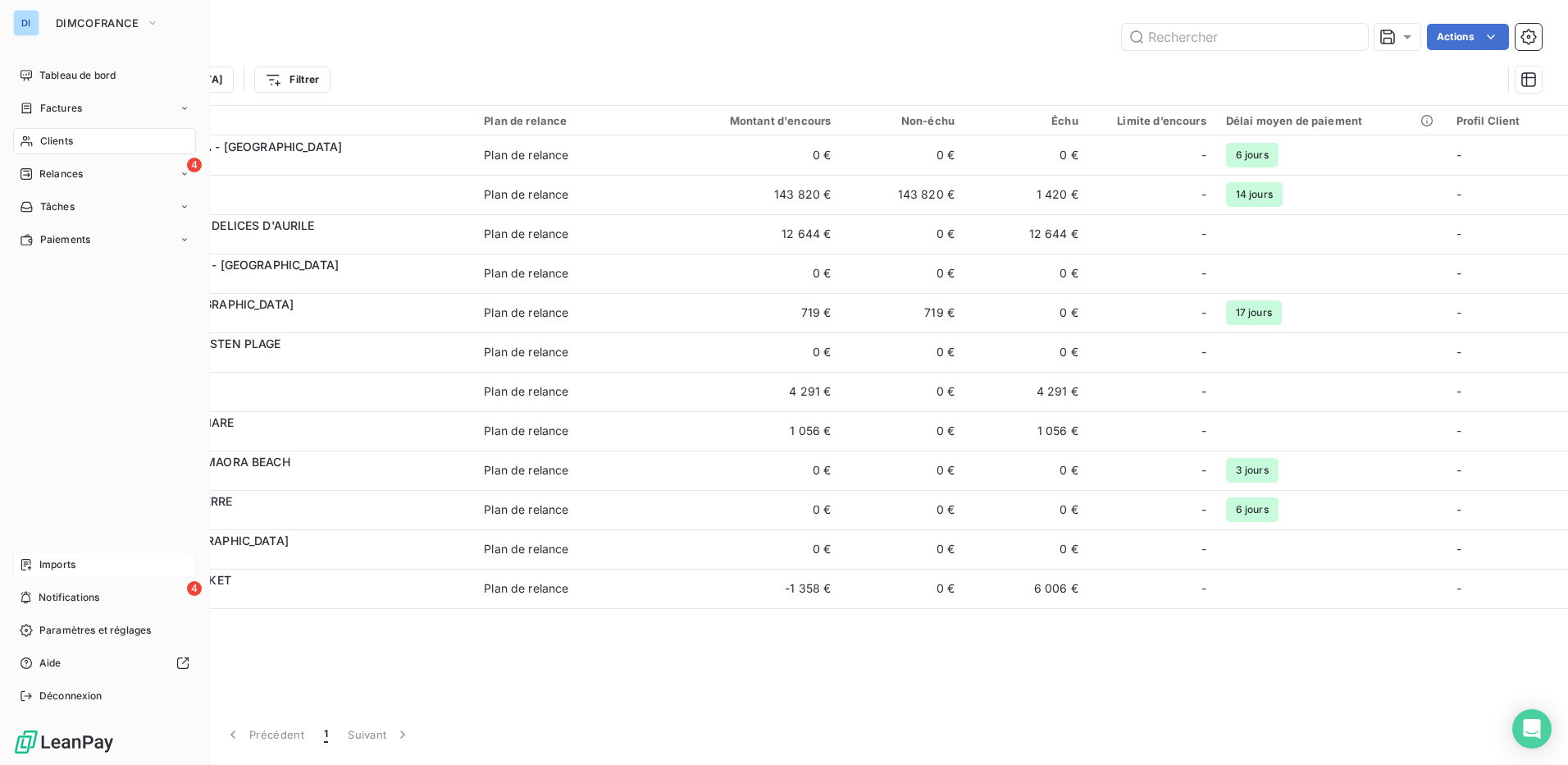
click at [61, 561] on span "Imports" at bounding box center [57, 564] width 36 height 15
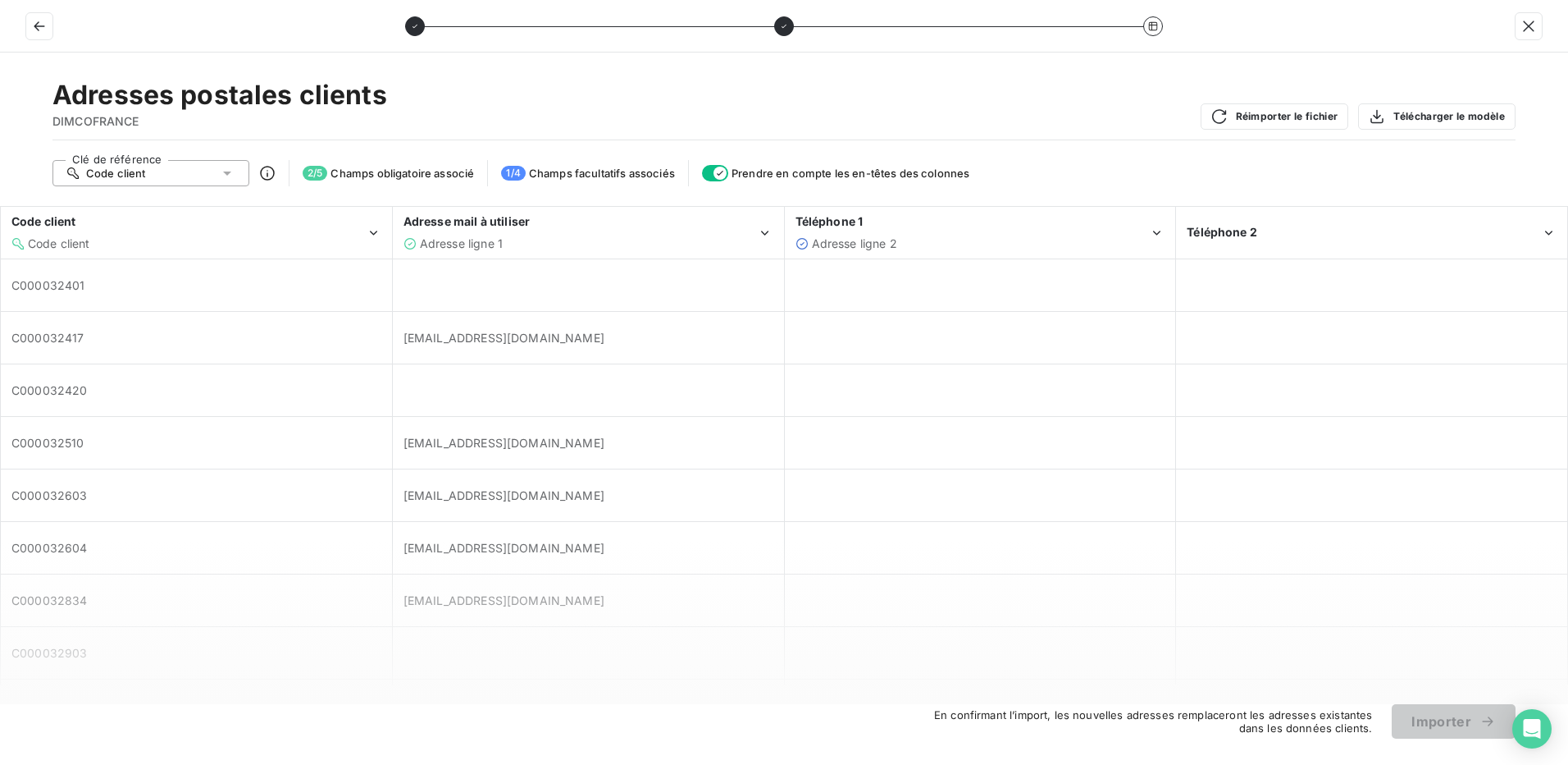
click at [40, 11] on div at bounding box center [784, 26] width 1568 height 52
click at [43, 28] on icon "button" at bounding box center [39, 27] width 17 height 17
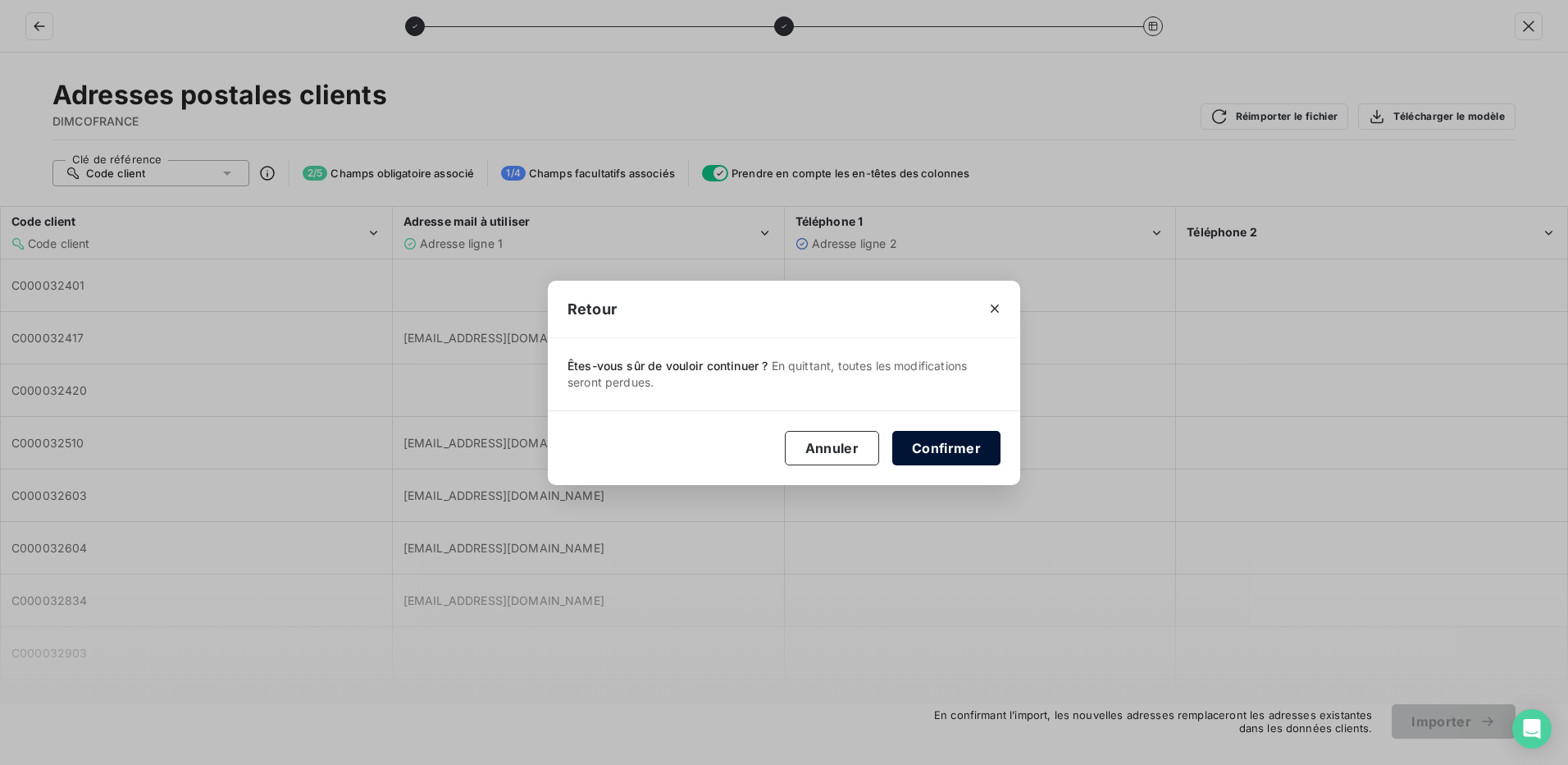
click at [916, 451] on button "Confirmer" at bounding box center [946, 449] width 108 height 35
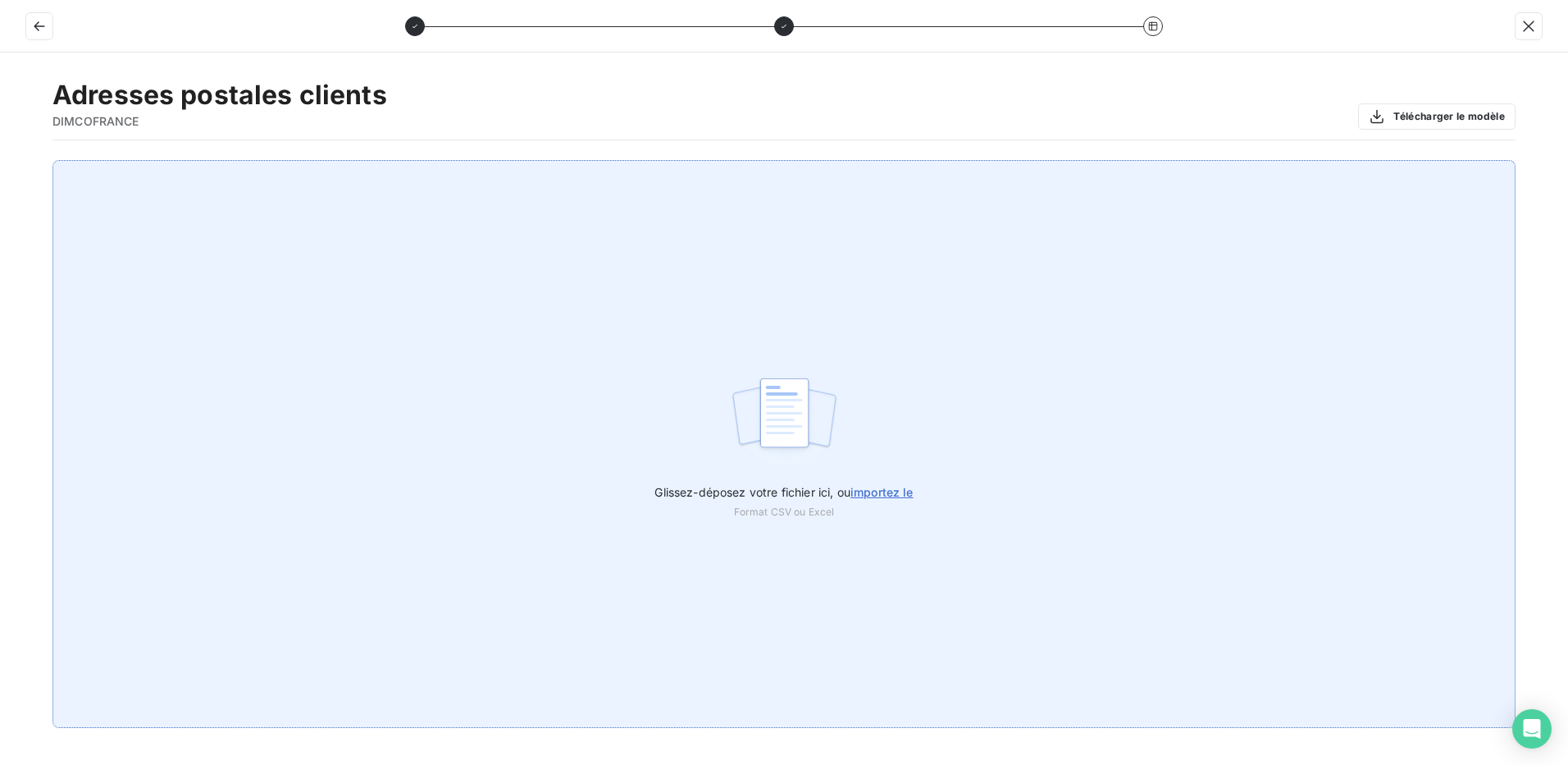
click at [892, 492] on span "importez le" at bounding box center [882, 492] width 63 height 14
click at [1, 161] on input "Glissez-déposez votre fichier ici, ou importez le" at bounding box center [0, 160] width 1 height 1
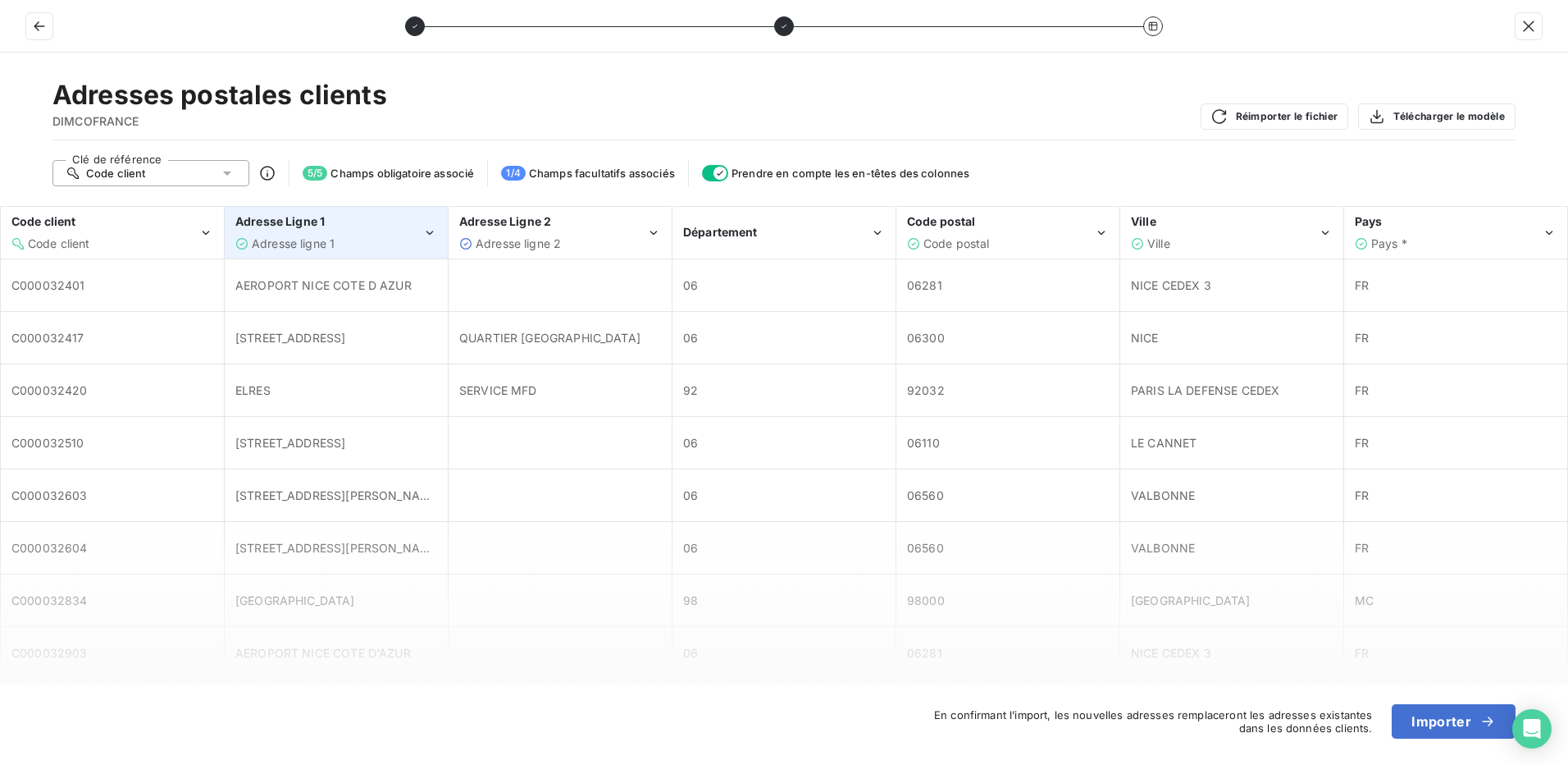
click at [374, 243] on div "Adresse ligne 1" at bounding box center [329, 244] width 187 height 17
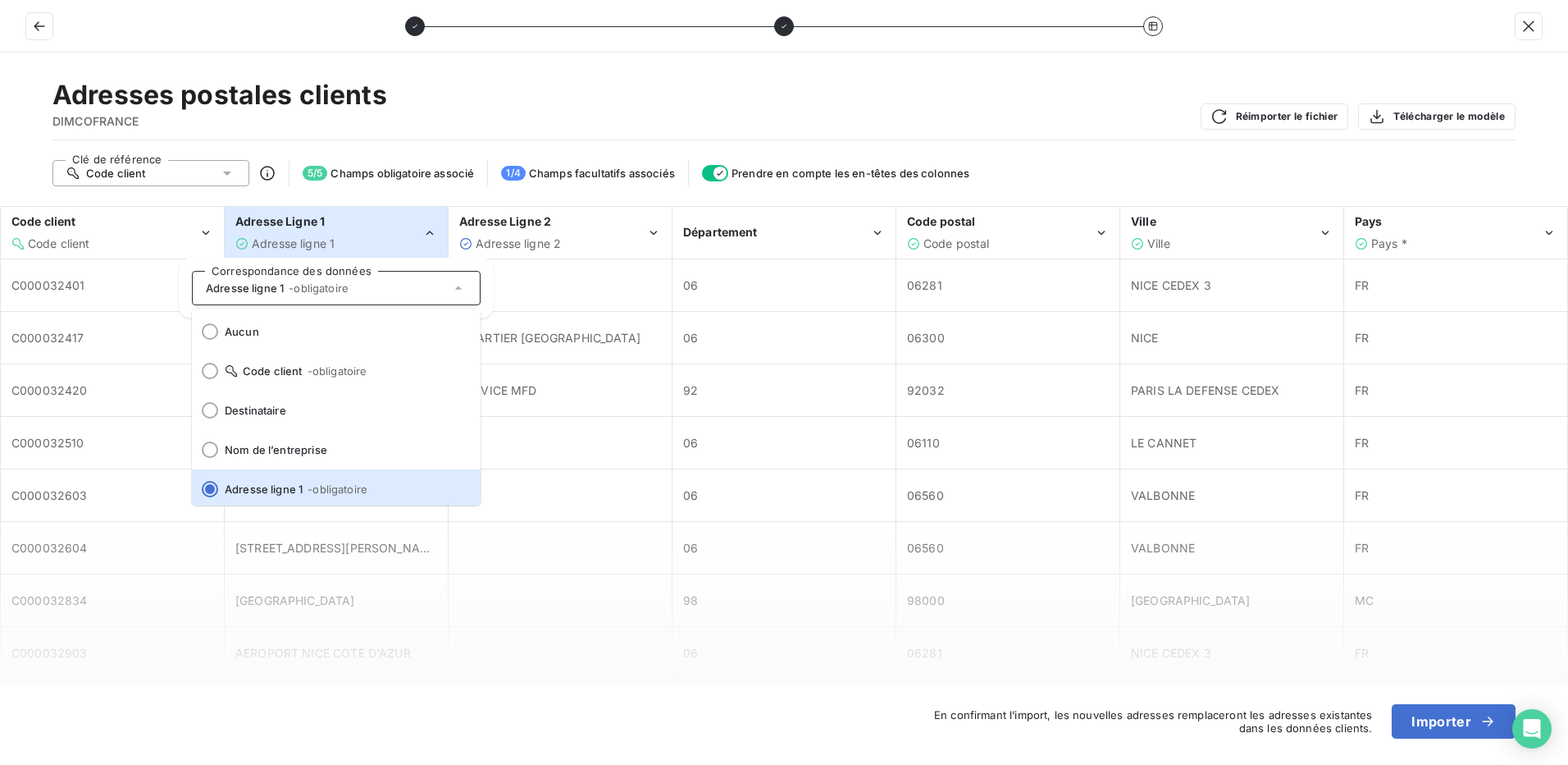
scroll to position [4, 0]
click at [374, 242] on div "Adresse ligne 1" at bounding box center [329, 244] width 187 height 17
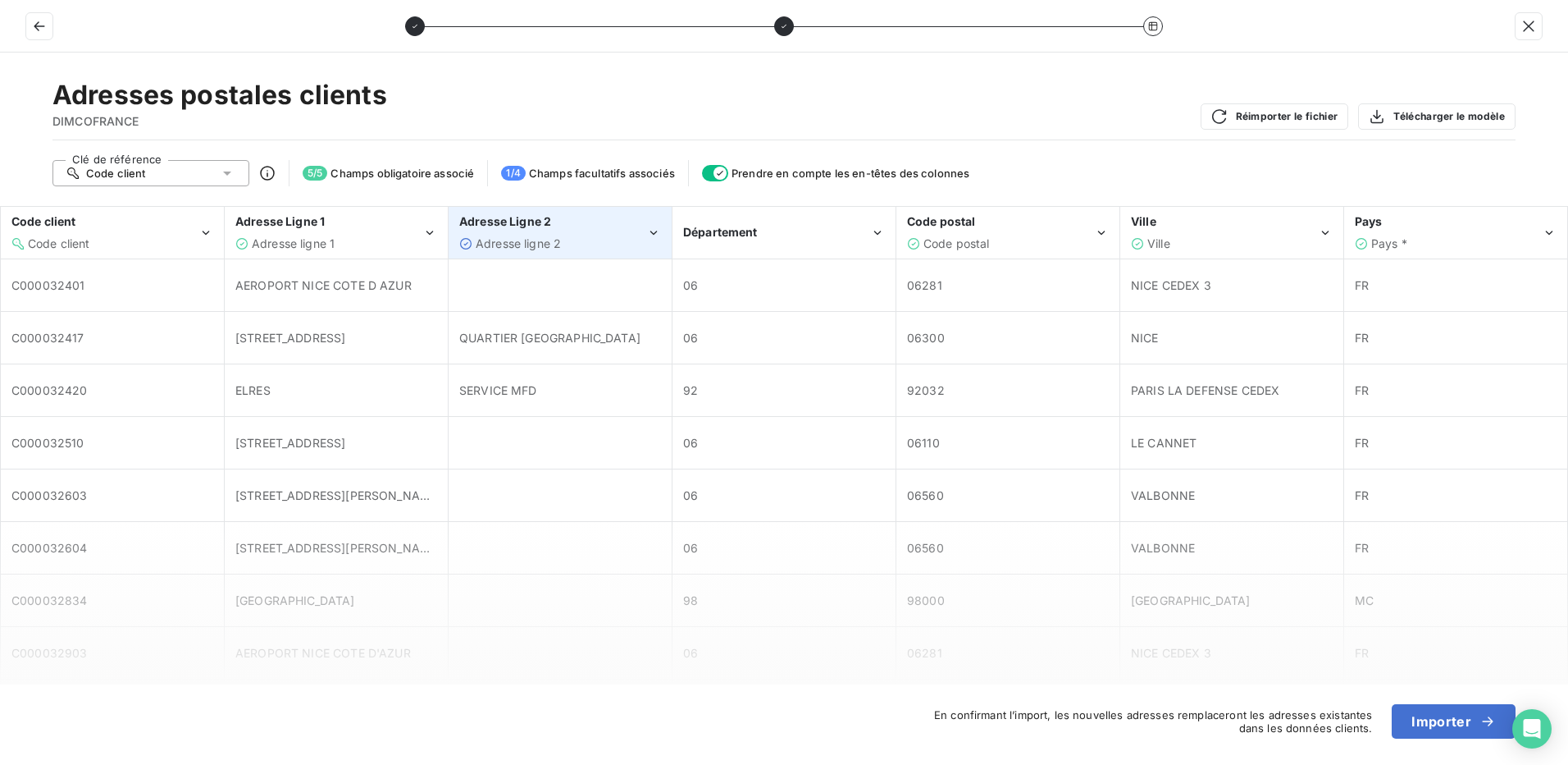
click at [506, 245] on span "Adresse ligne 2" at bounding box center [518, 243] width 85 height 14
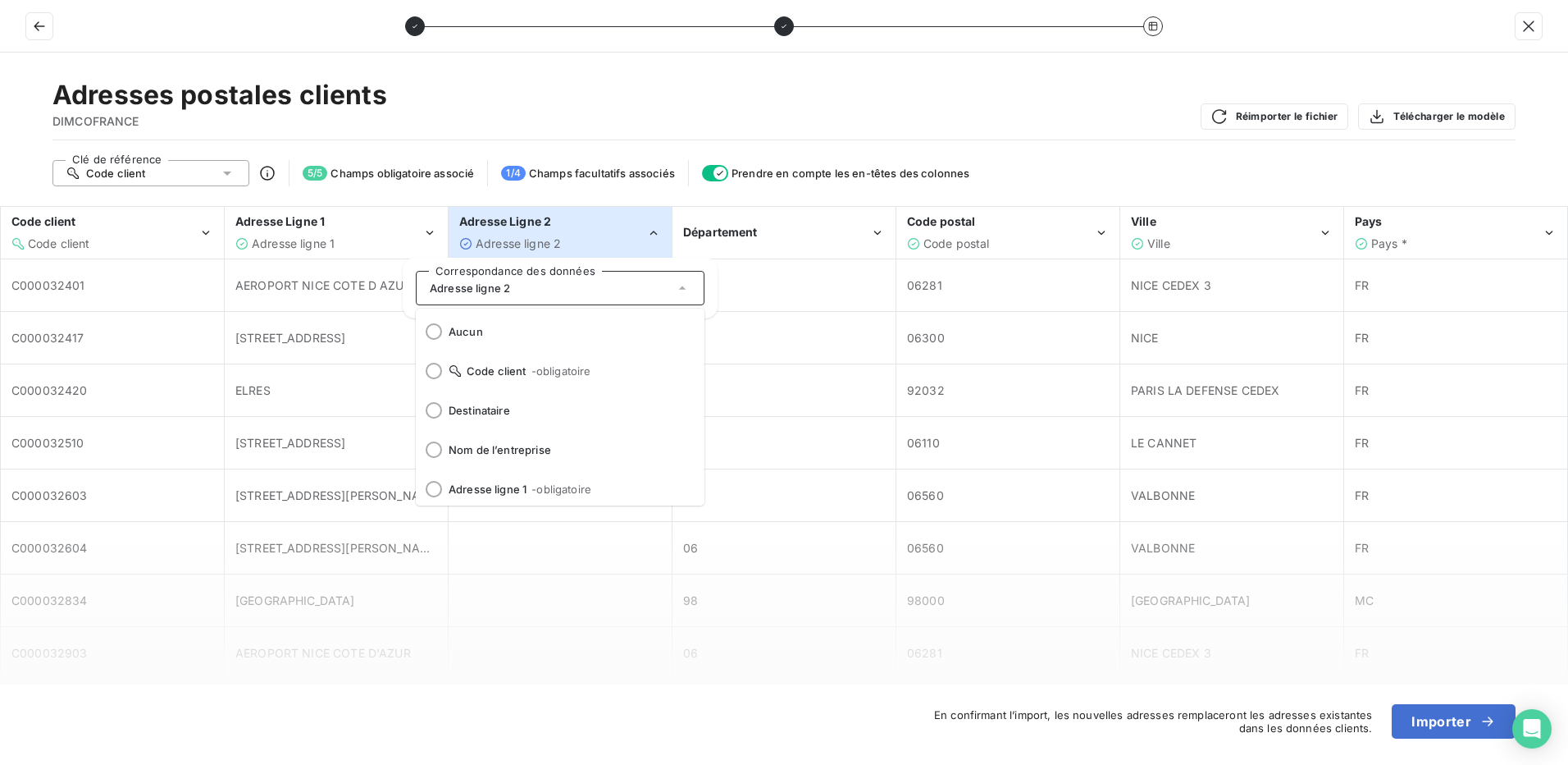
scroll to position [43, 0]
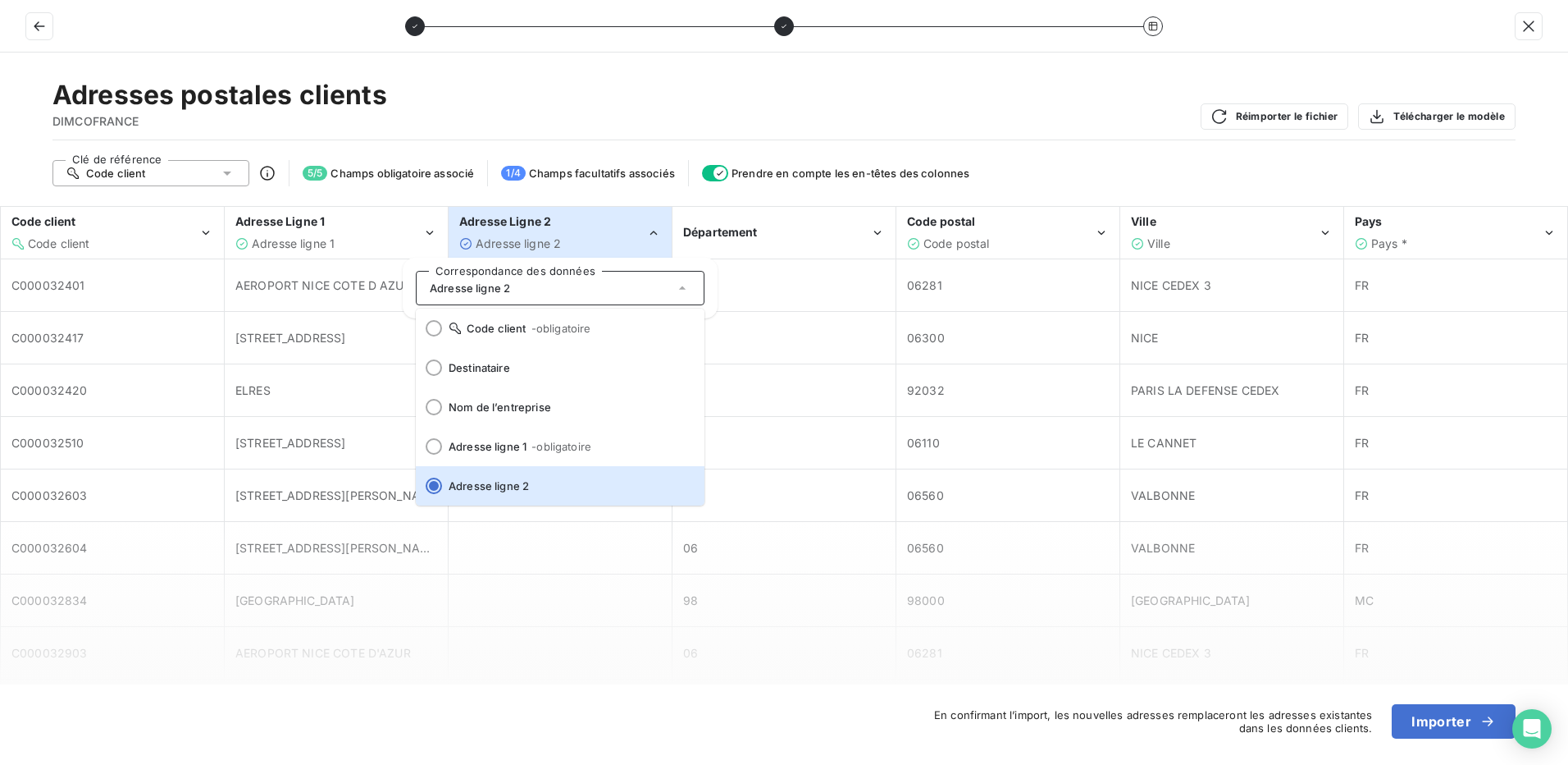
click at [506, 245] on span "Adresse ligne 2" at bounding box center [518, 243] width 85 height 14
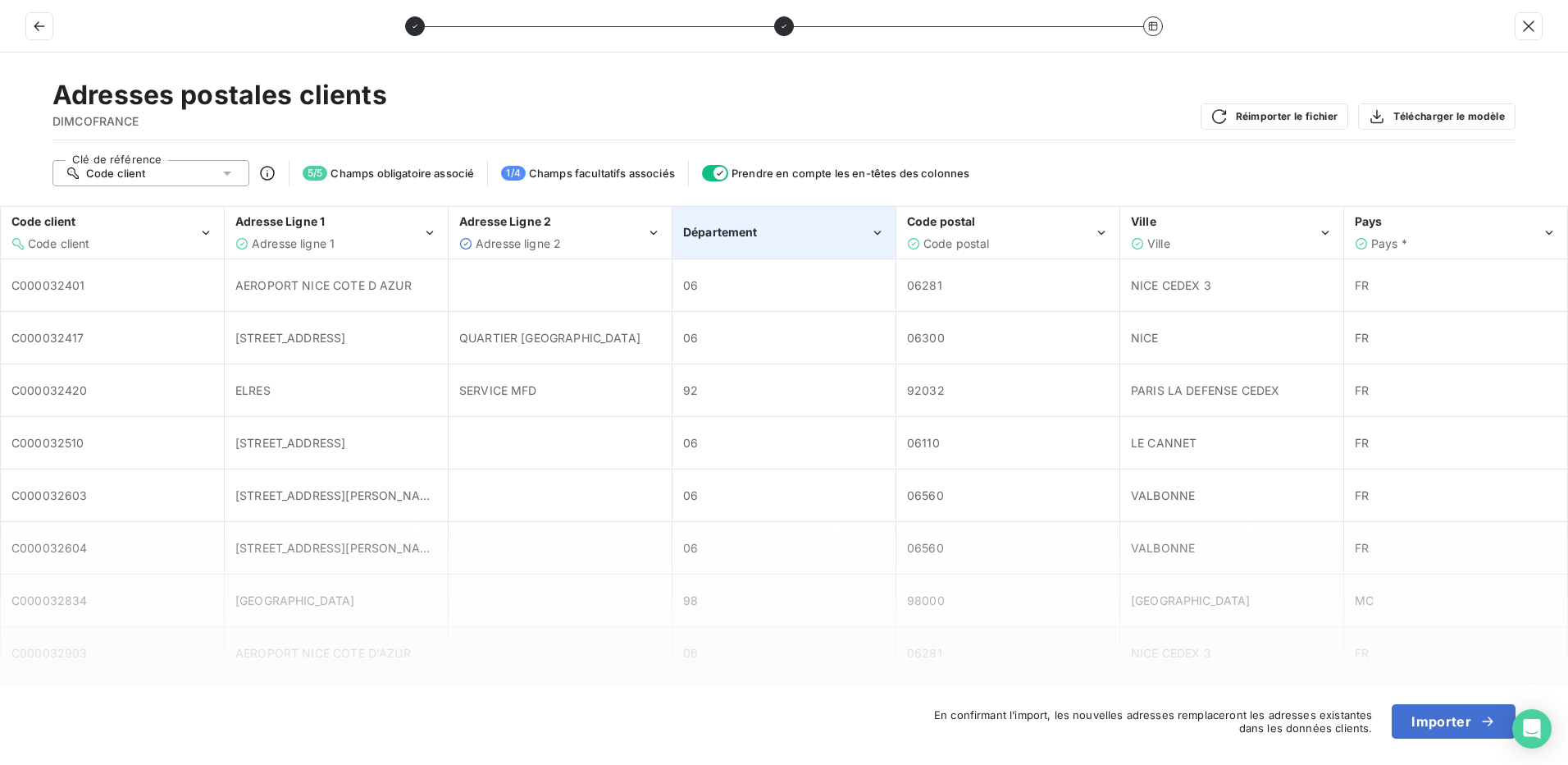
click at [735, 229] on span "Département" at bounding box center [720, 231] width 74 height 14
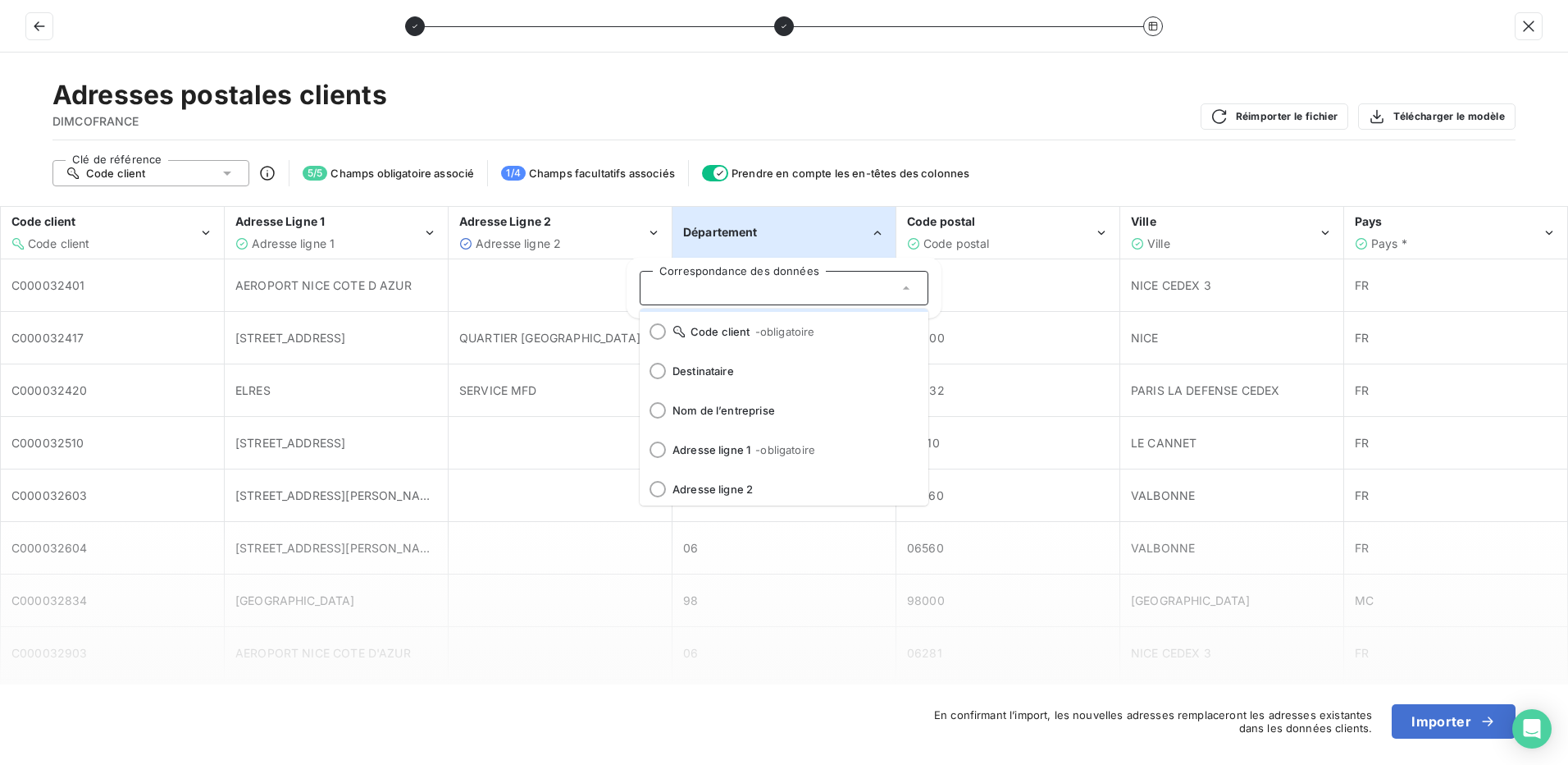
scroll to position [0, 0]
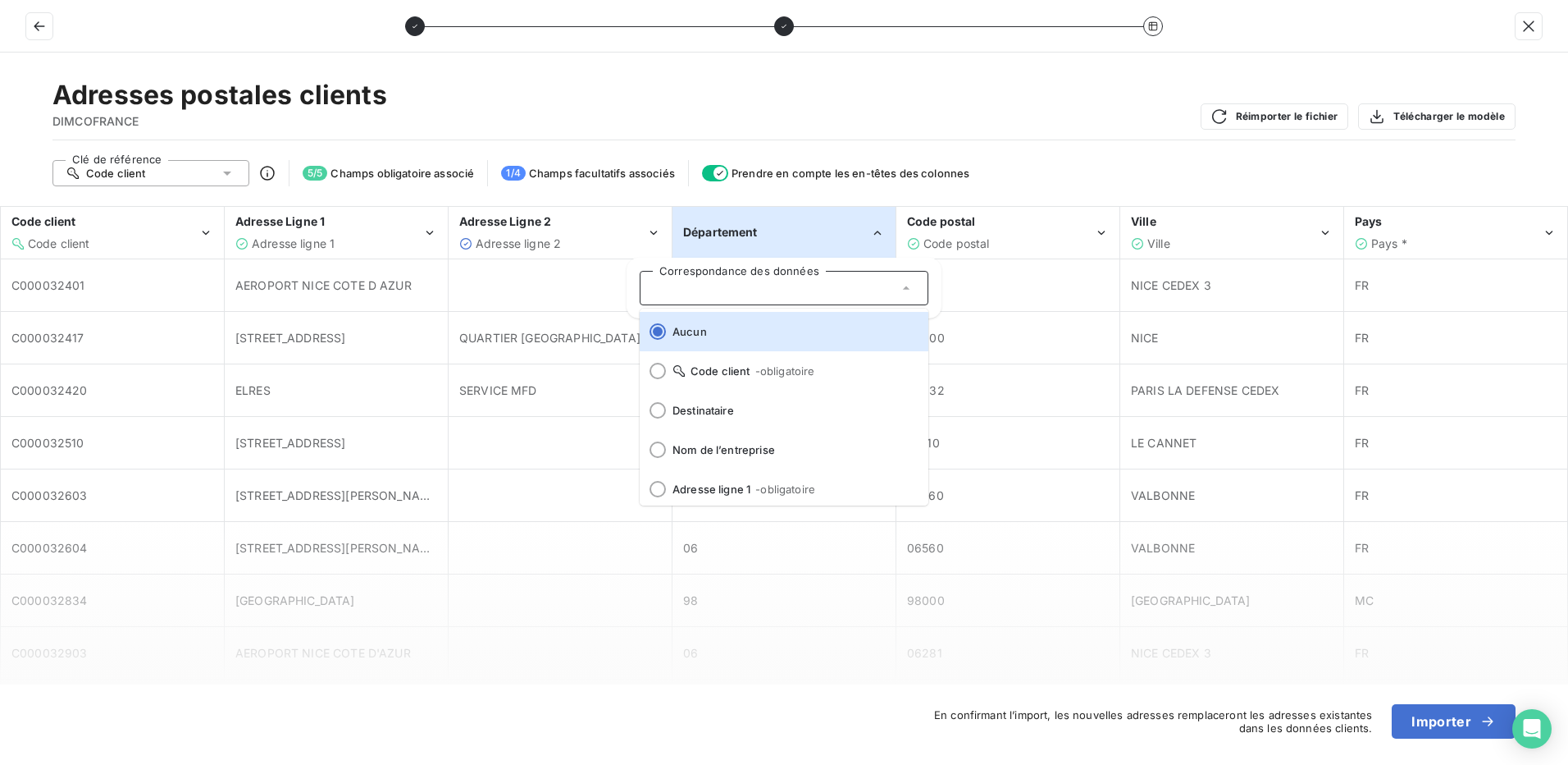
click at [1009, 166] on div "Clé de référence Code client 5 / 5 Champs obligatoire associé 1 / 4 Champs facu…" at bounding box center [784, 172] width 1463 height 27
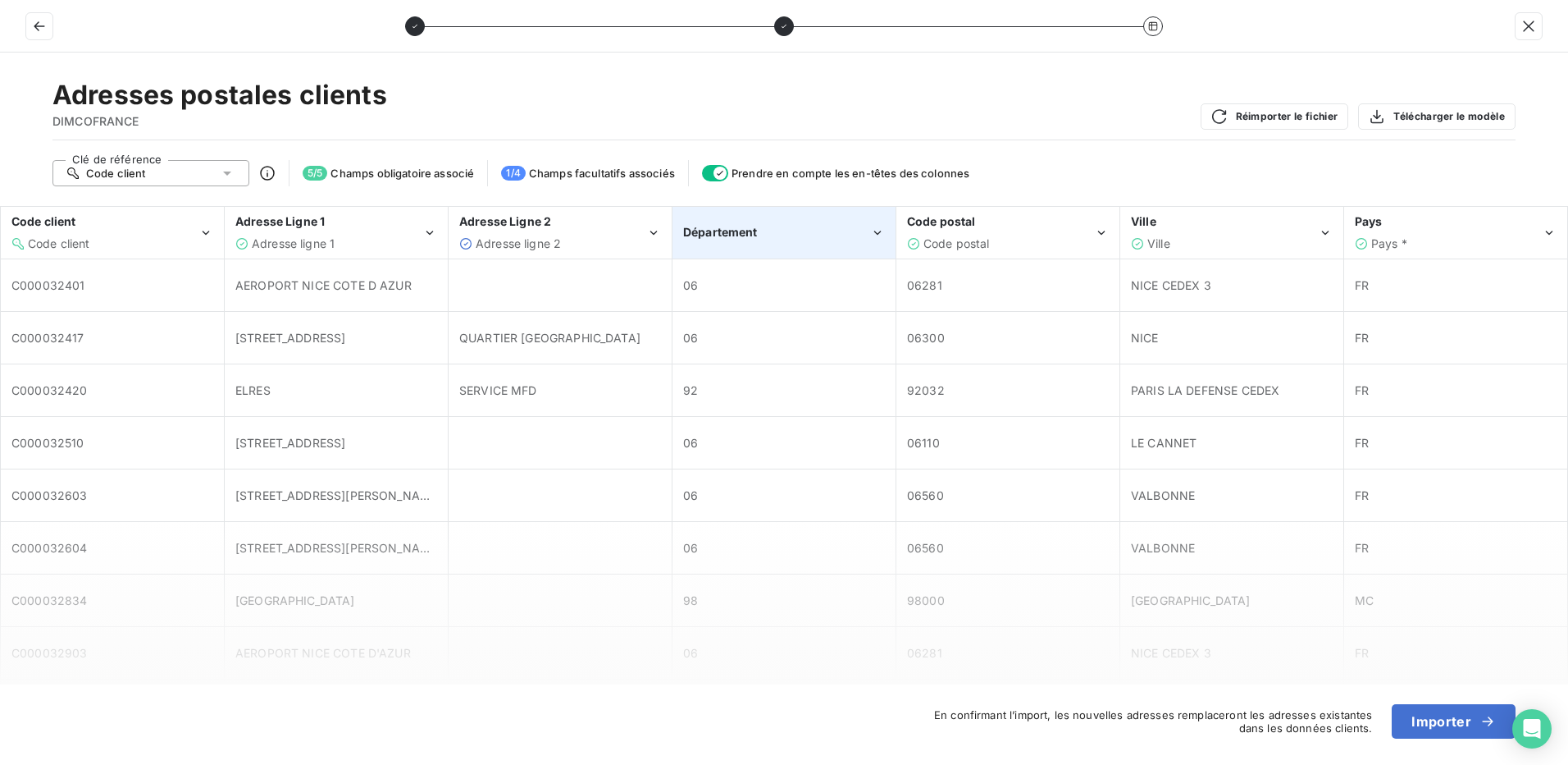
click at [849, 238] on div "Département" at bounding box center [777, 232] width 187 height 17
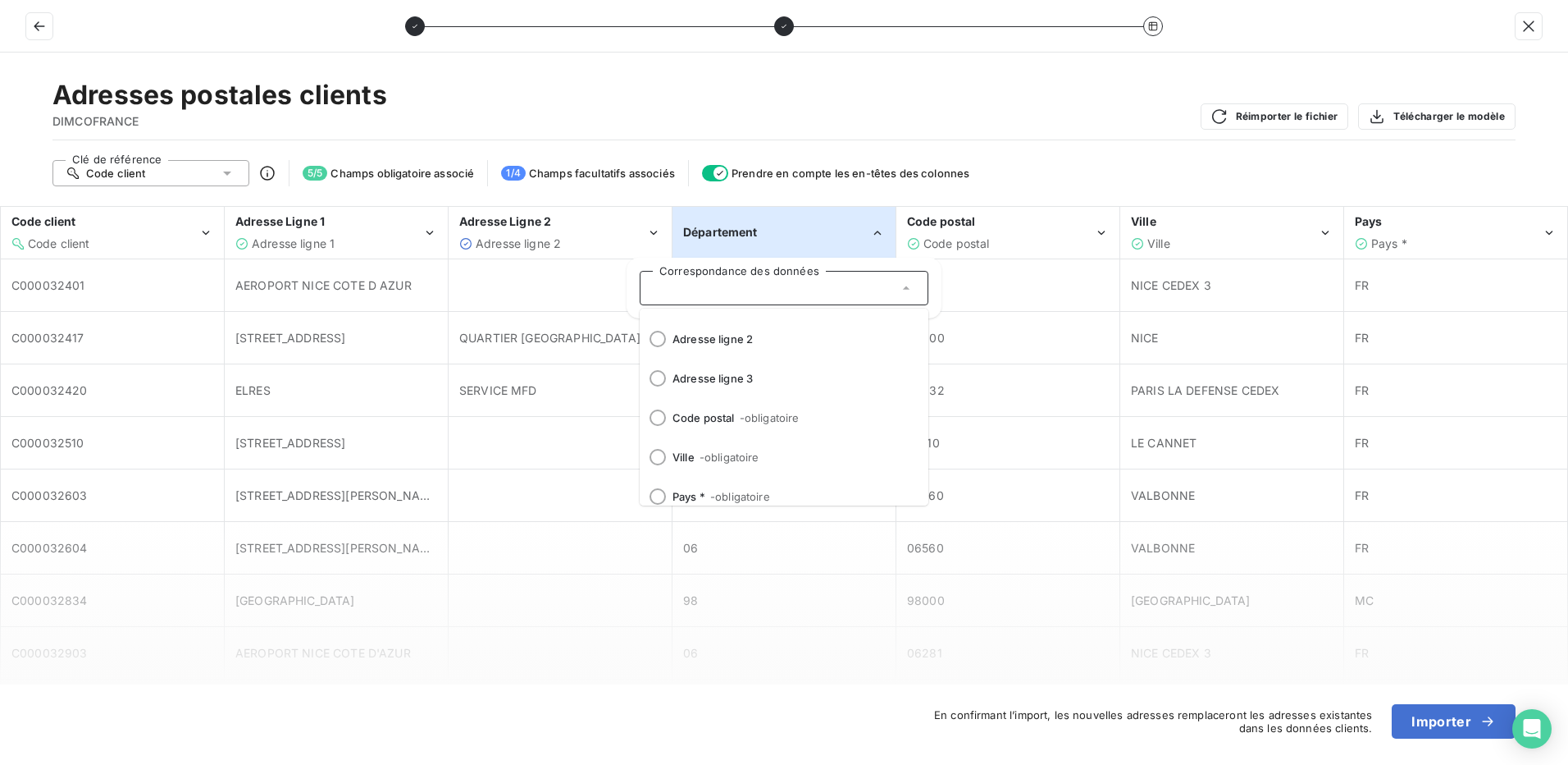
scroll to position [204, 0]
click at [1029, 161] on div "Clé de référence Code client 5 / 5 Champs obligatoire associé 1 / 4 Champs facu…" at bounding box center [784, 172] width 1463 height 27
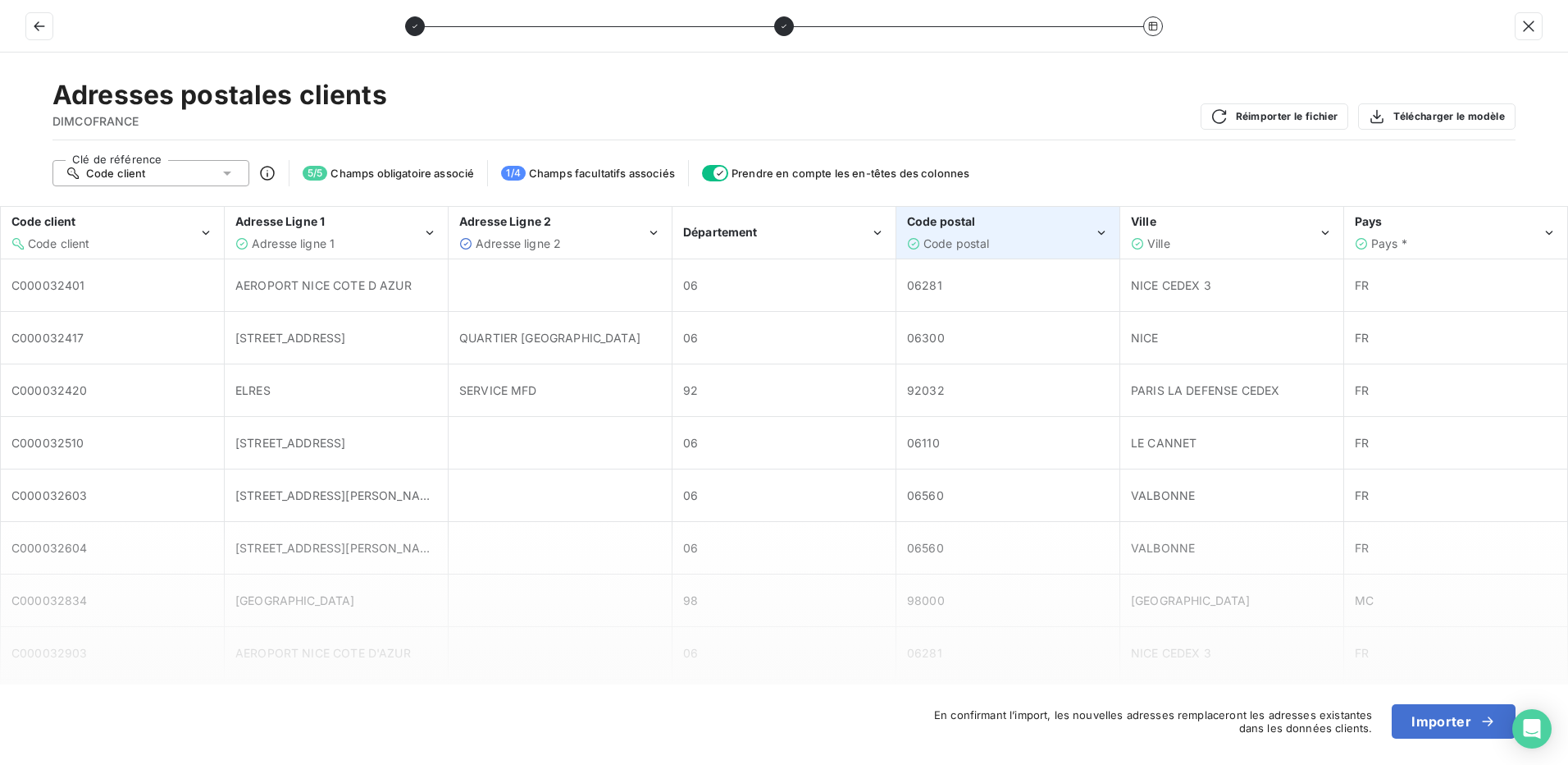
click at [1017, 245] on div "Code postal" at bounding box center [1000, 244] width 187 height 17
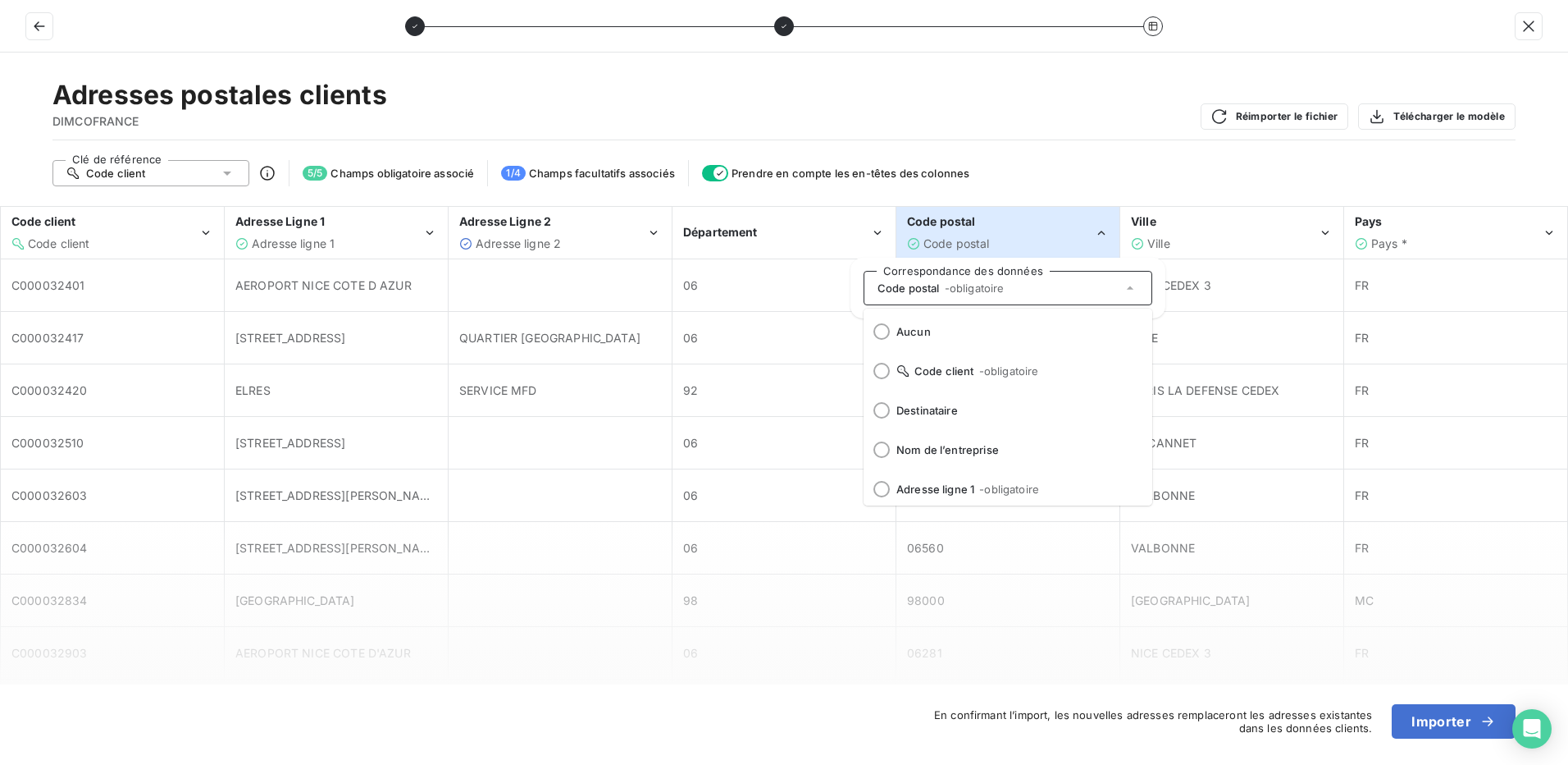
scroll to position [121, 0]
click at [1143, 153] on div "Adresses postales clients DIMCOFRANCE Réimporter le fichier Télécharger le modè…" at bounding box center [784, 408] width 1568 height 712
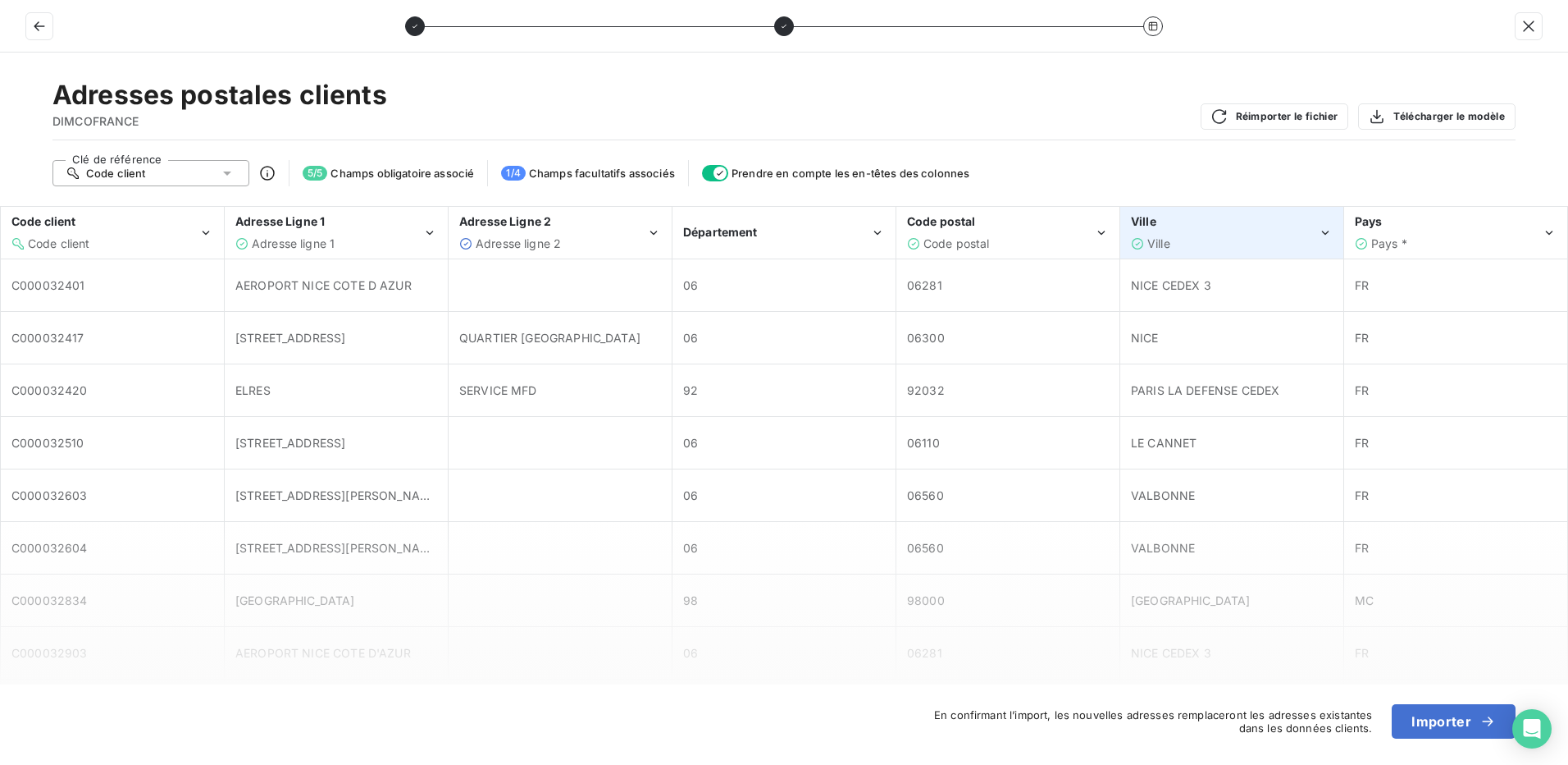
click at [1208, 244] on div "Ville" at bounding box center [1225, 244] width 187 height 17
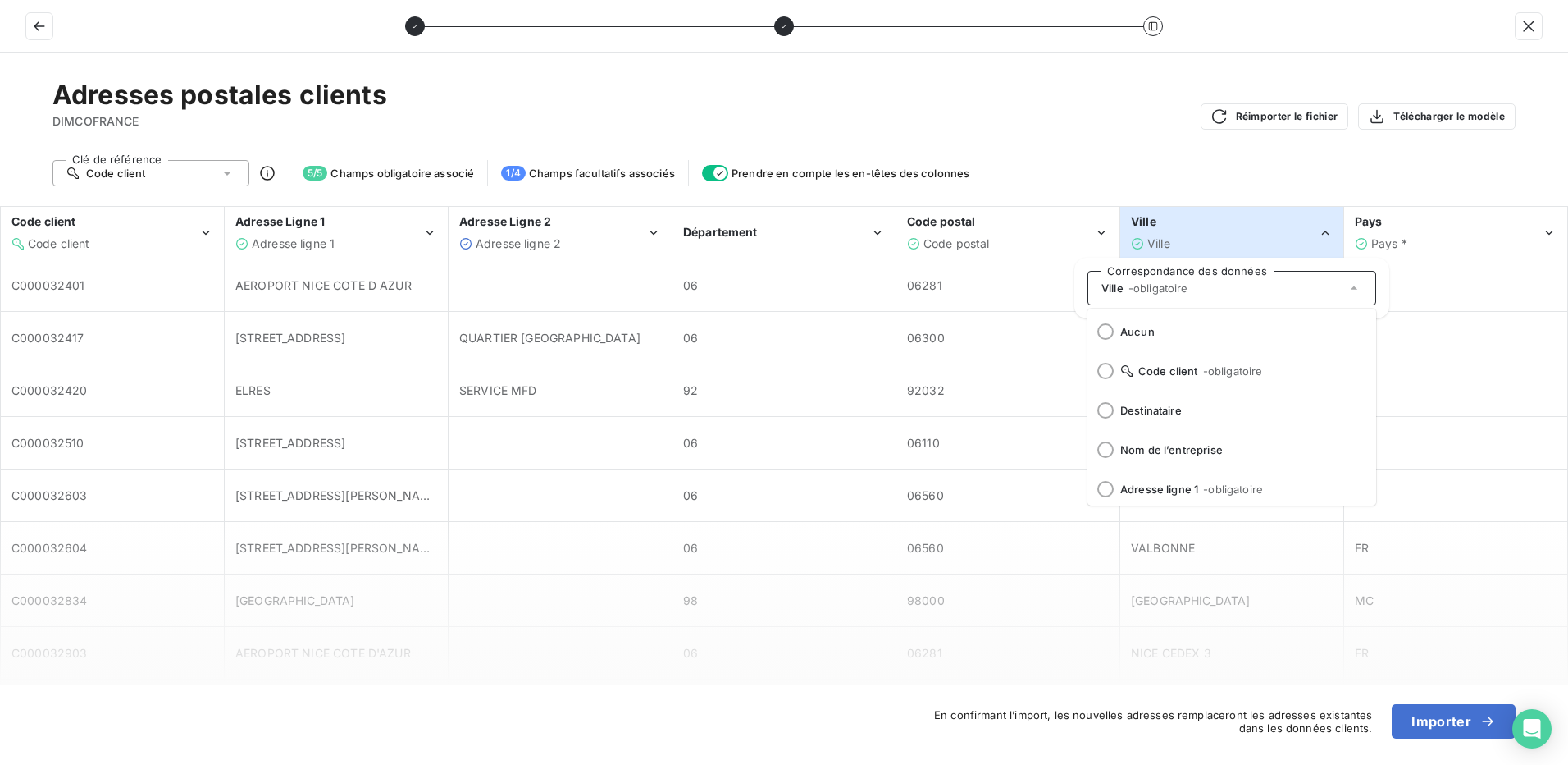
scroll to position [161, 0]
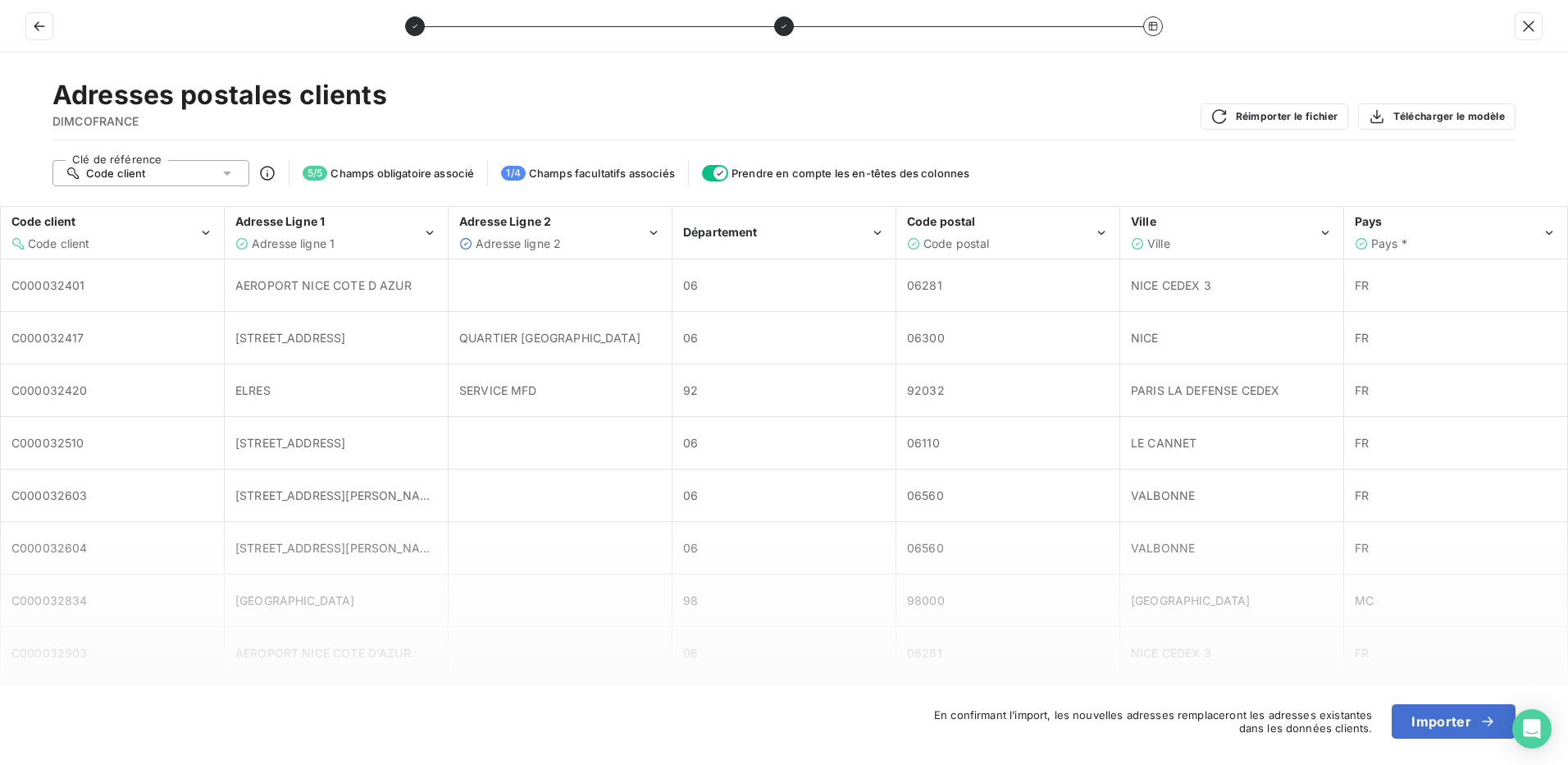
click at [1240, 136] on div "Adresses postales clients DIMCOFRANCE Réimporter le fichier Télécharger le modè…" at bounding box center [784, 109] width 1463 height 61
click at [1422, 225] on div "Pays" at bounding box center [1449, 222] width 187 height 17
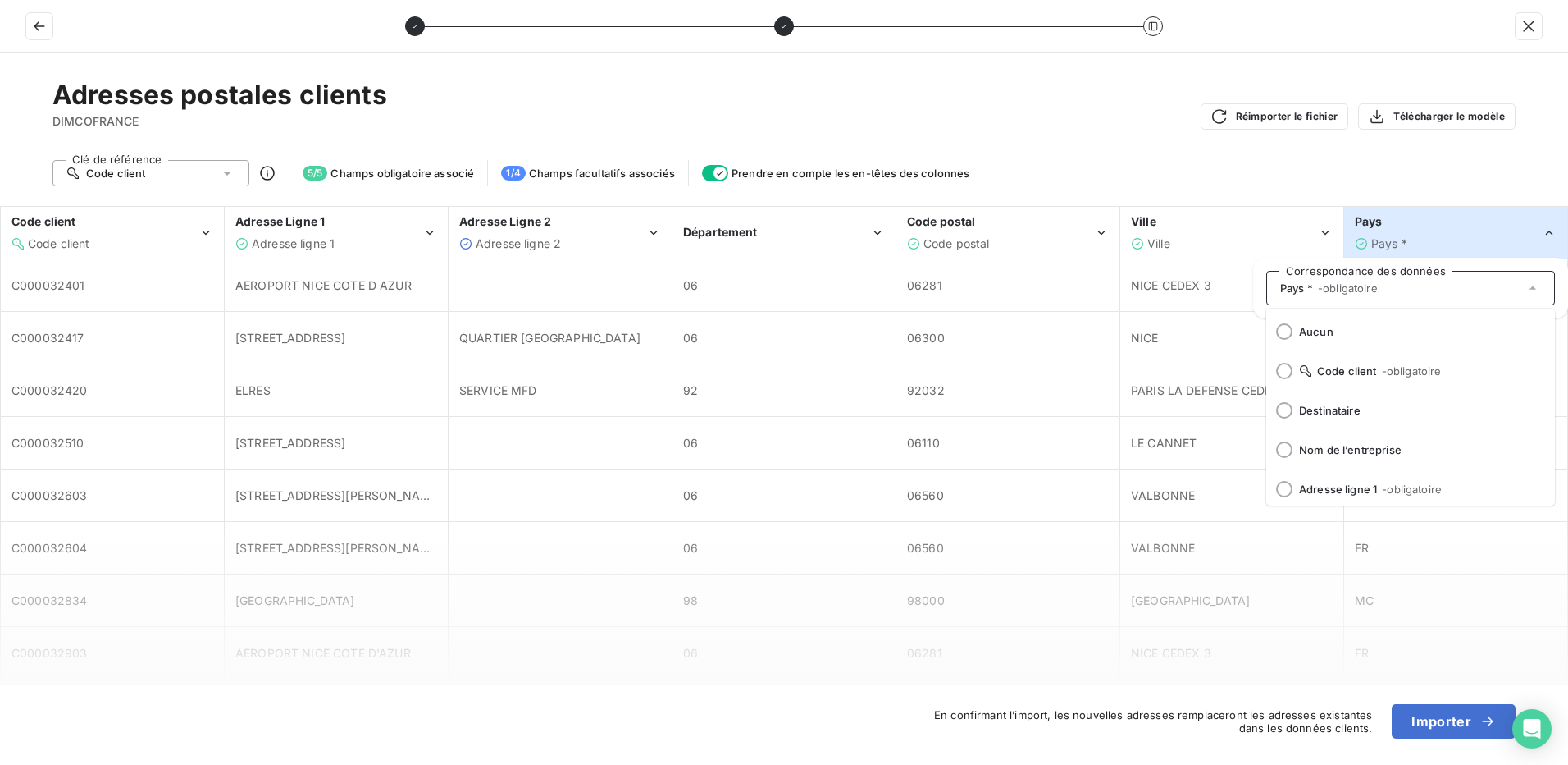
scroll to position [200, 0]
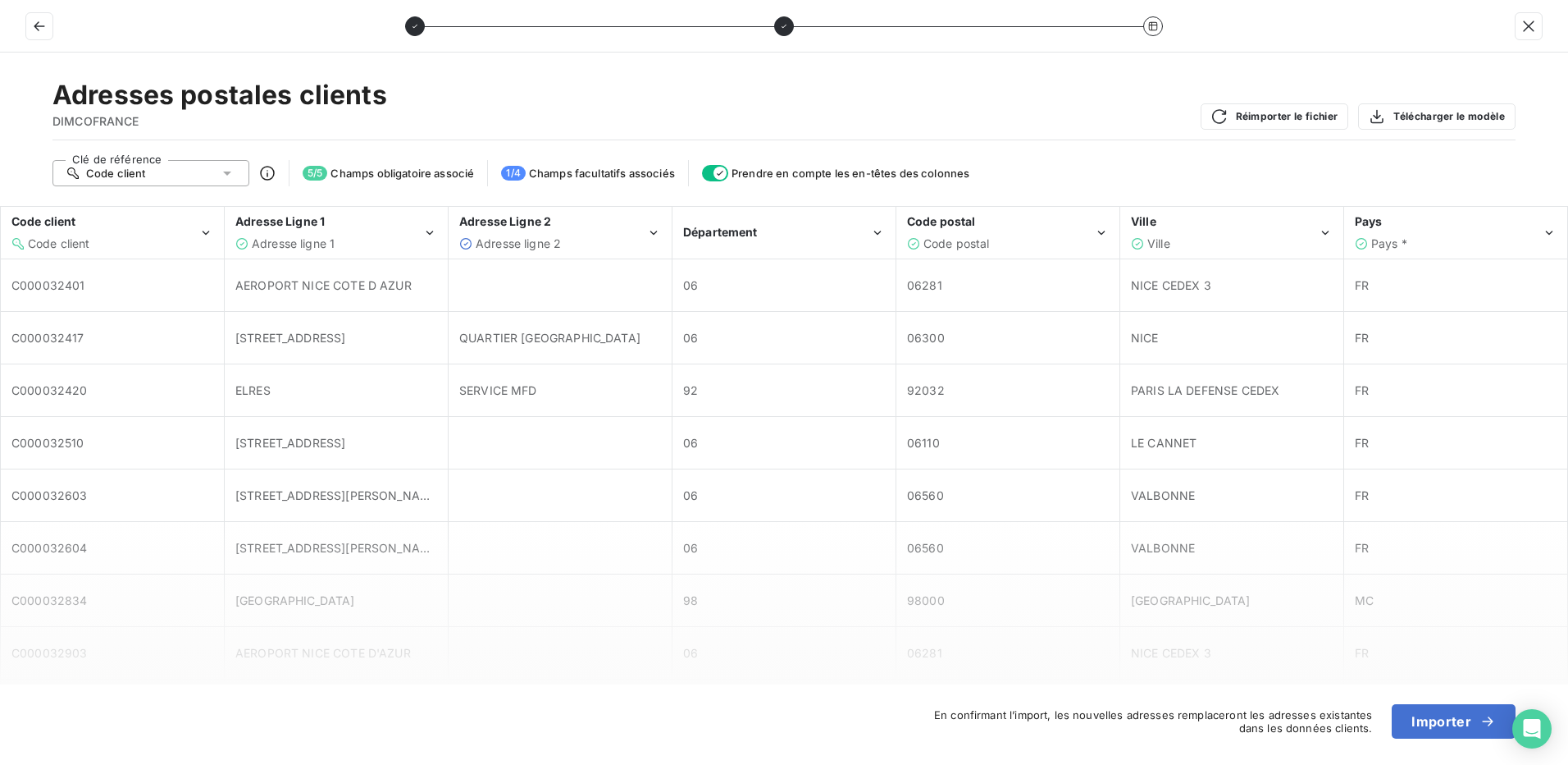
click at [1181, 147] on div "Adresses postales clients DIMCOFRANCE Réimporter le fichier Télécharger le modè…" at bounding box center [784, 408] width 1568 height 712
click at [605, 230] on div "Adresse Ligne 2 Adresse ligne 2" at bounding box center [553, 232] width 187 height 38
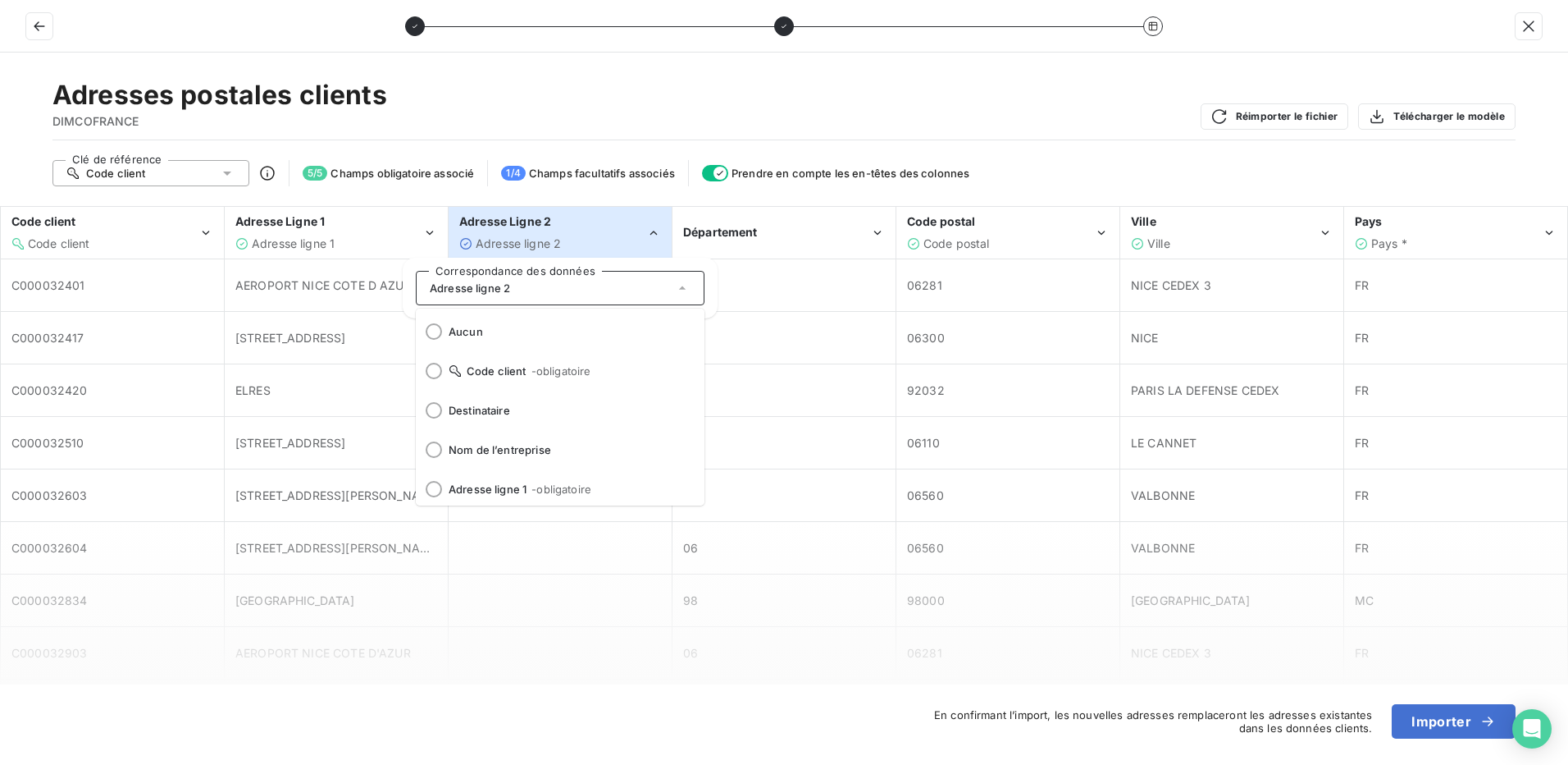
scroll to position [43, 0]
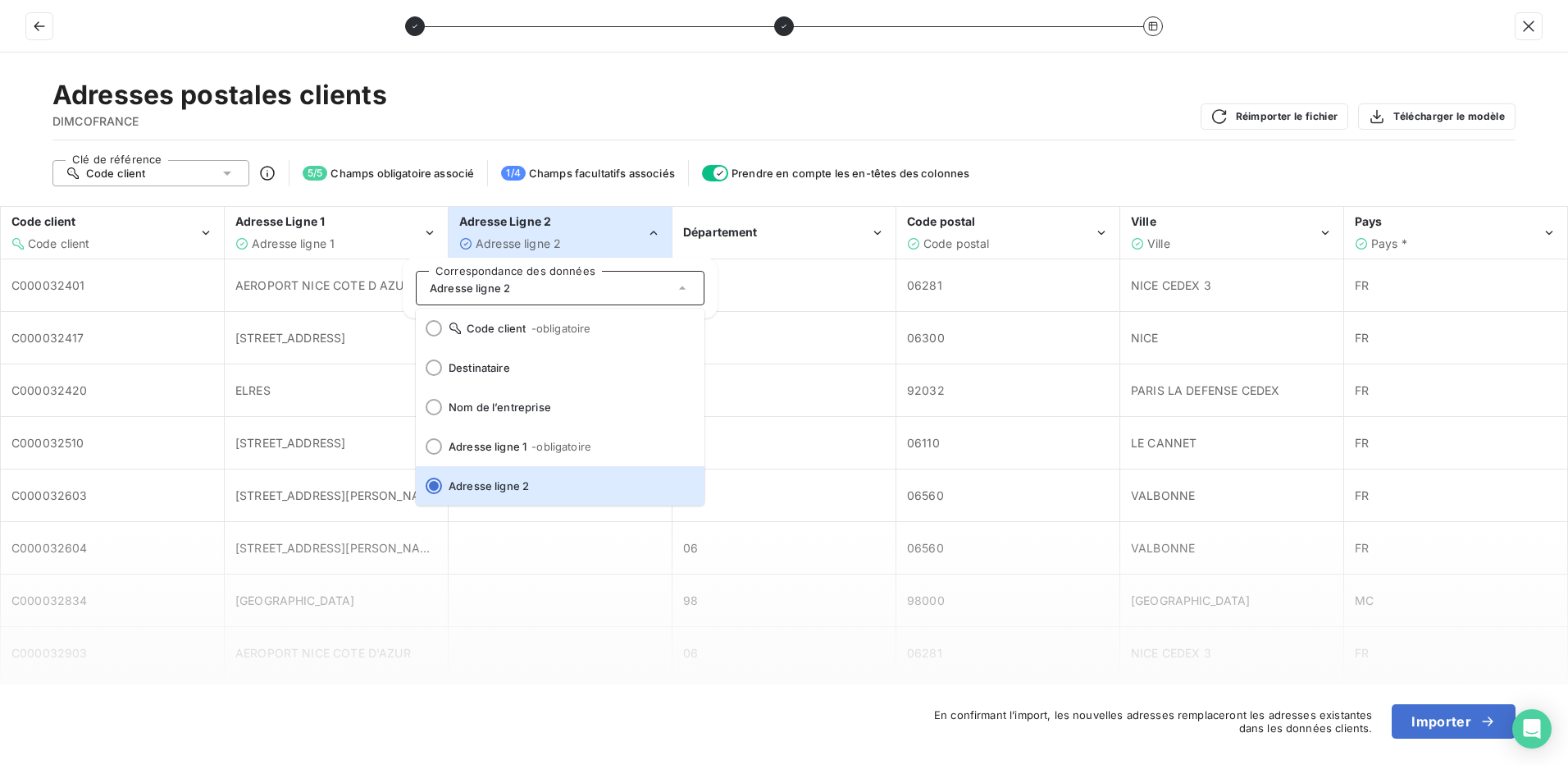
click at [858, 92] on div "Adresses postales clients DIMCOFRANCE Réimporter le fichier Télécharger le modè…" at bounding box center [784, 109] width 1463 height 61
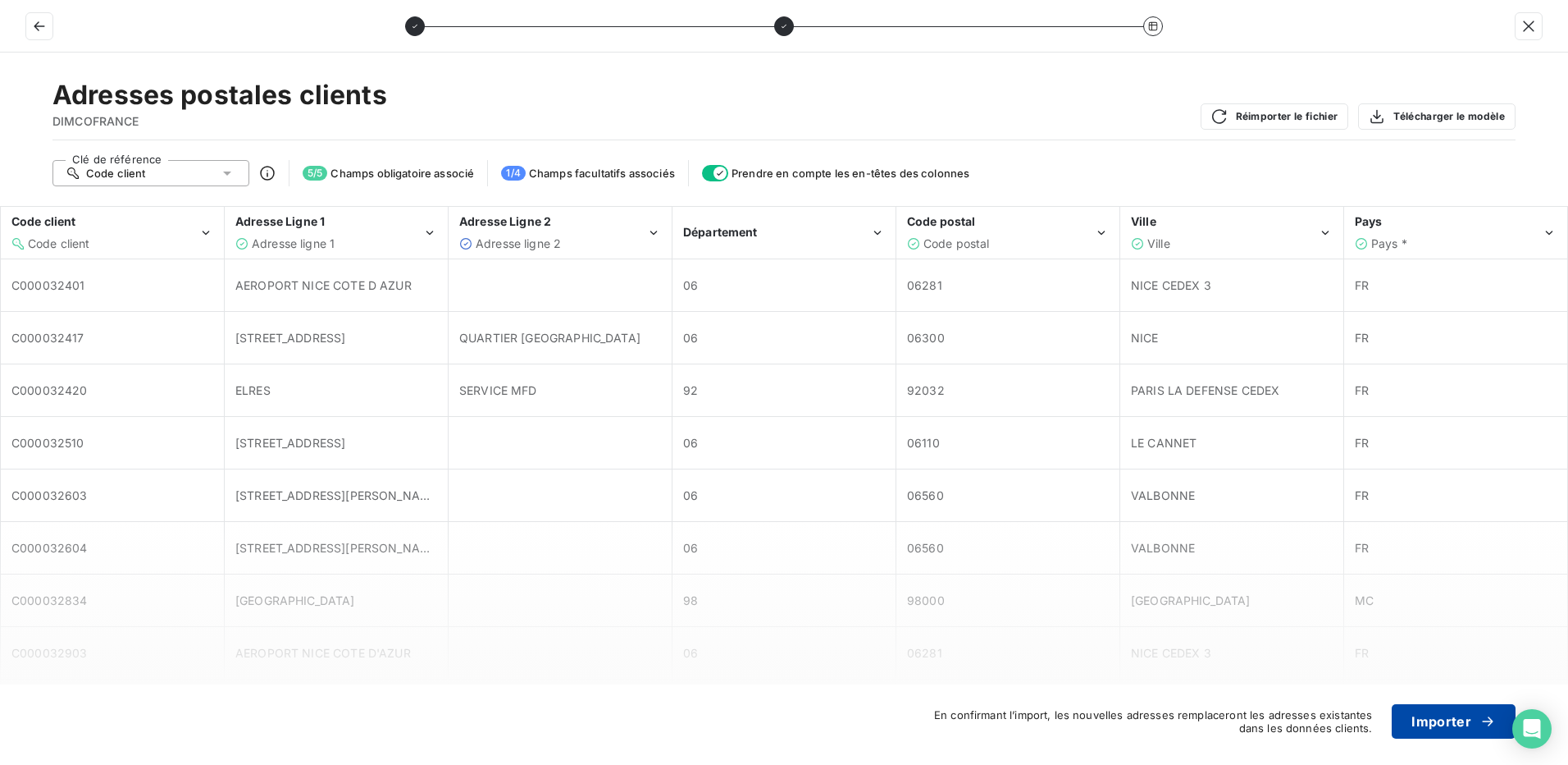
click at [1428, 718] on button "Importer" at bounding box center [1453, 721] width 124 height 35
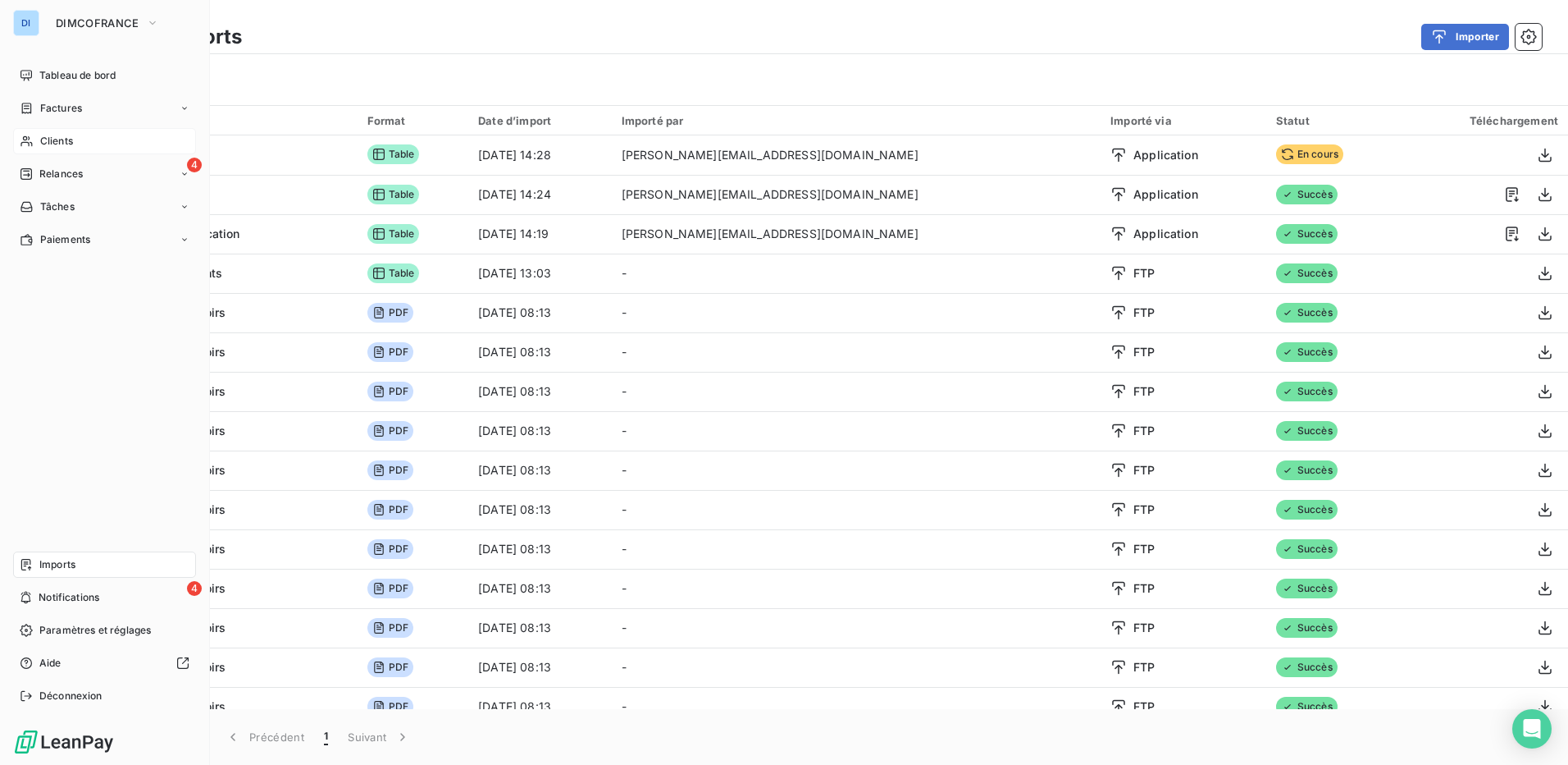
click at [72, 146] on span "Clients" at bounding box center [57, 141] width 33 height 15
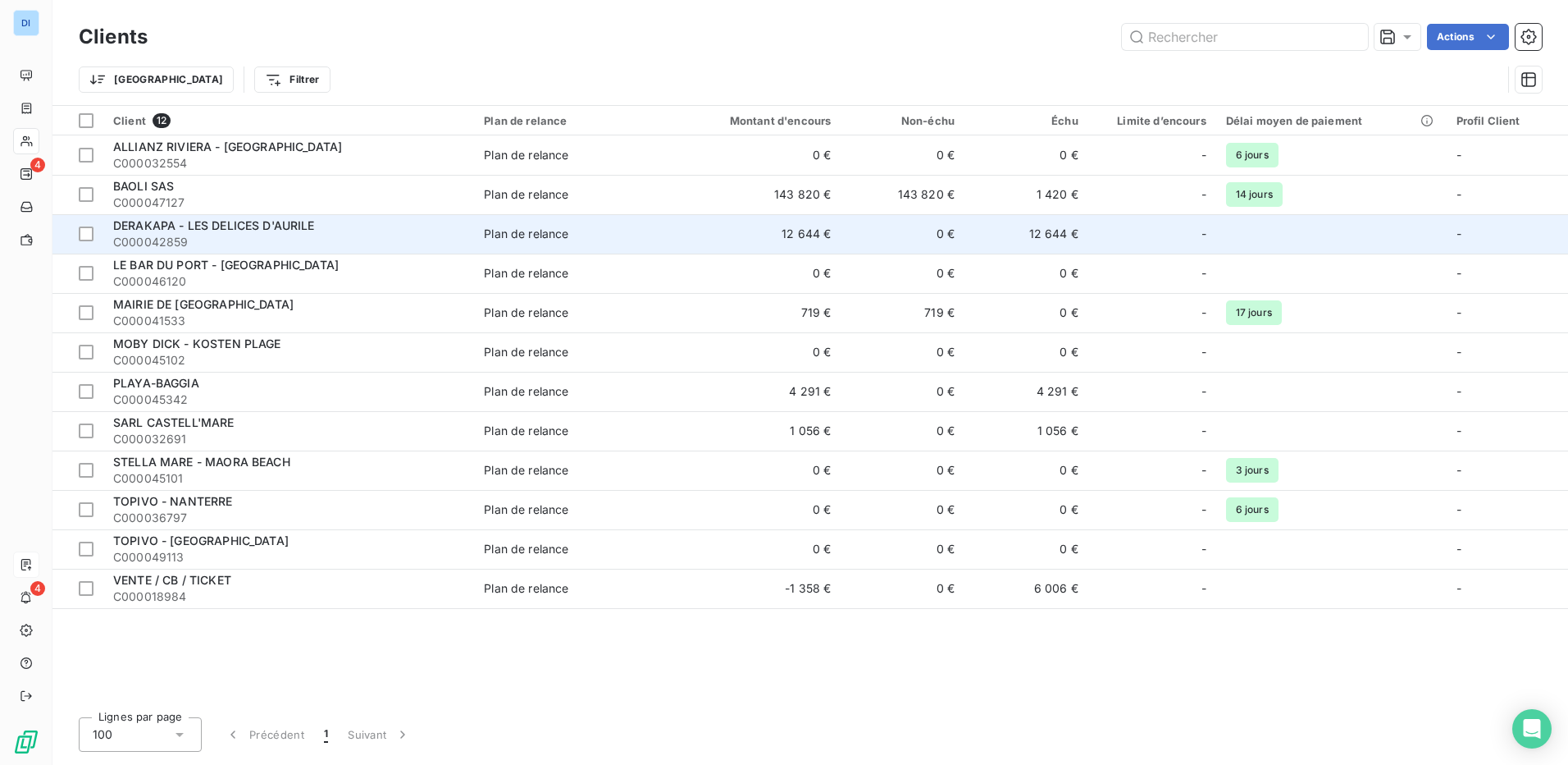
click at [229, 238] on span "C000042859" at bounding box center [288, 242] width 351 height 17
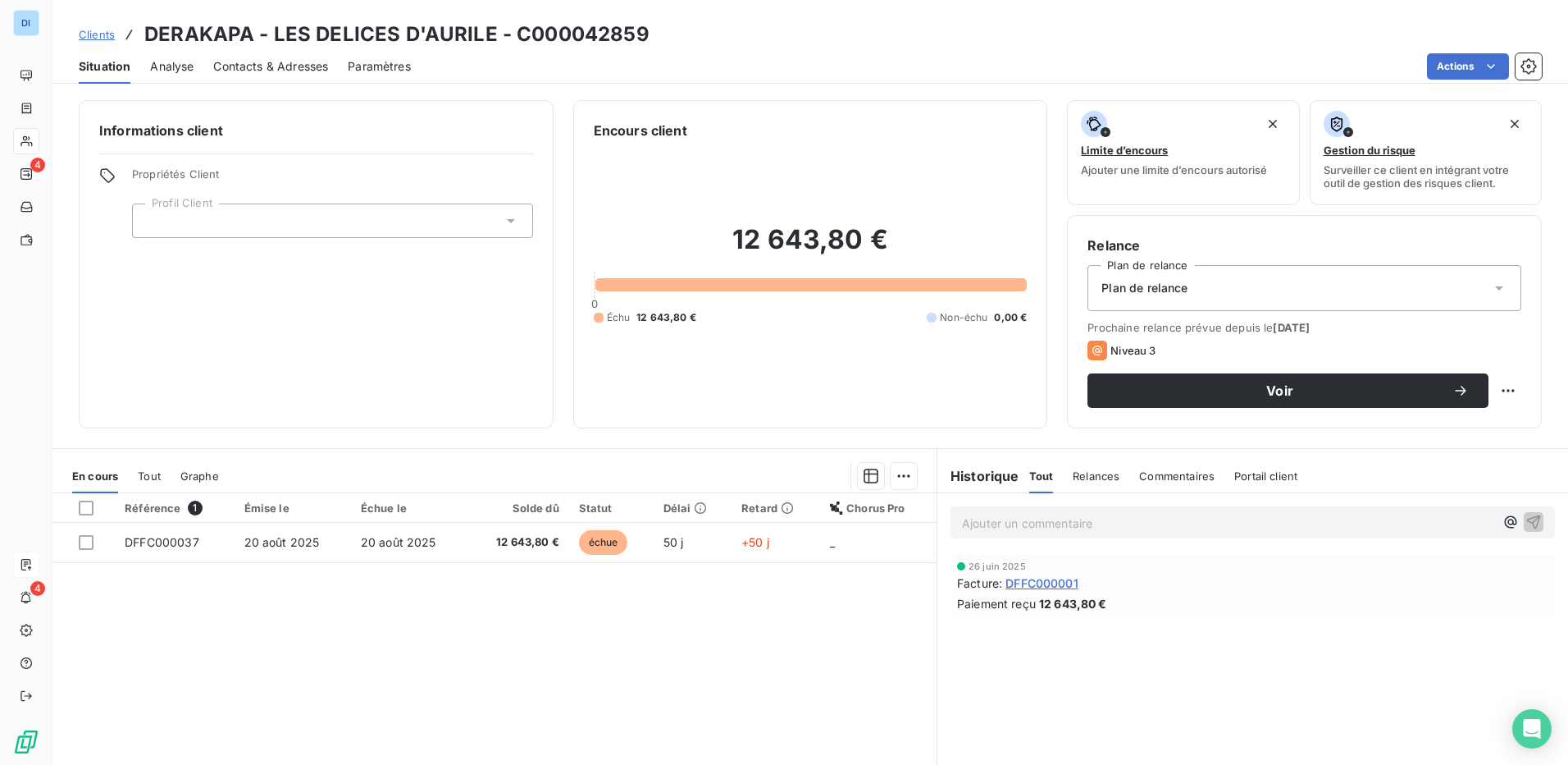
click at [285, 72] on span "Contacts & Adresses" at bounding box center [271, 67] width 115 height 17
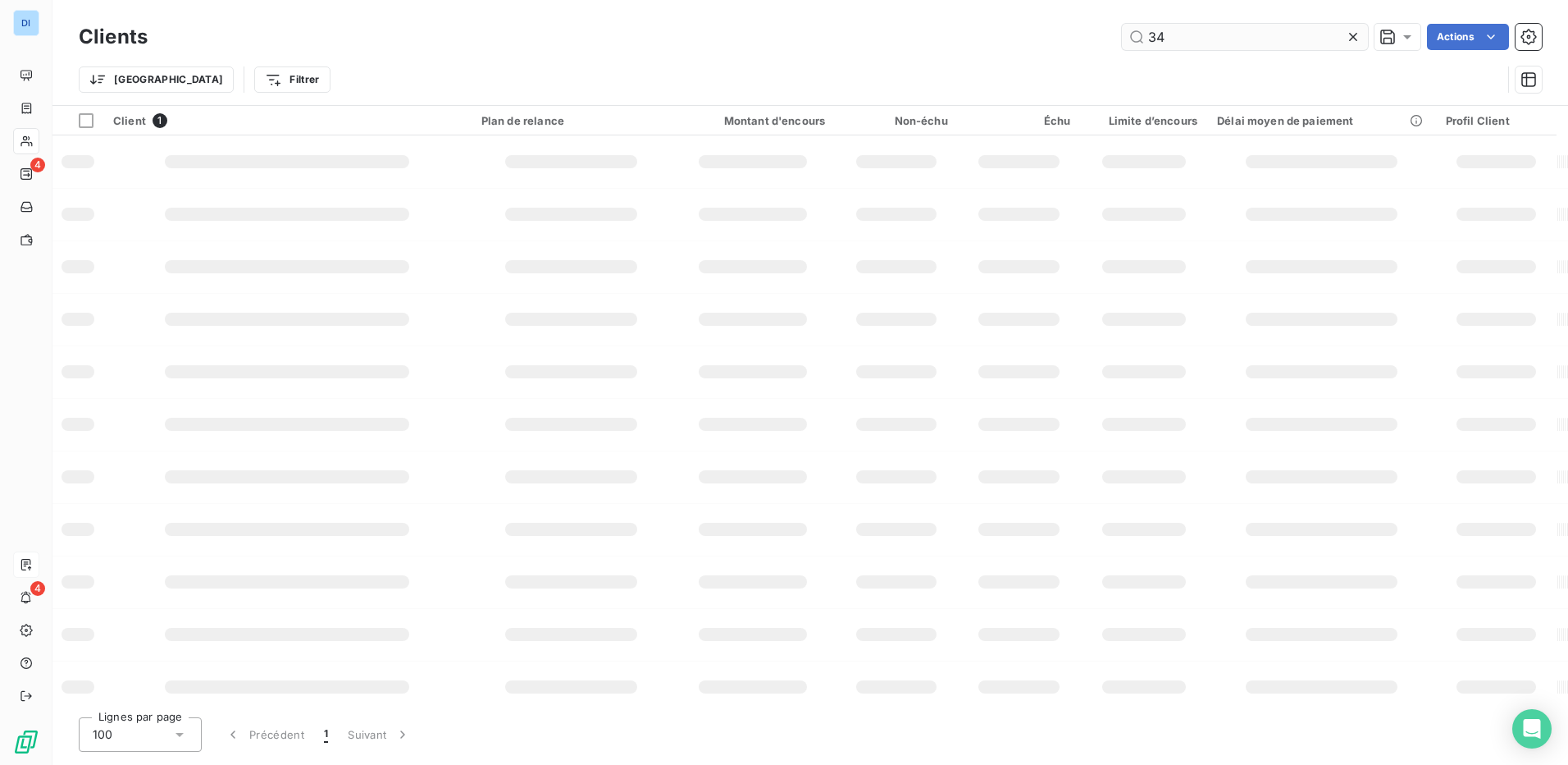
type input "3"
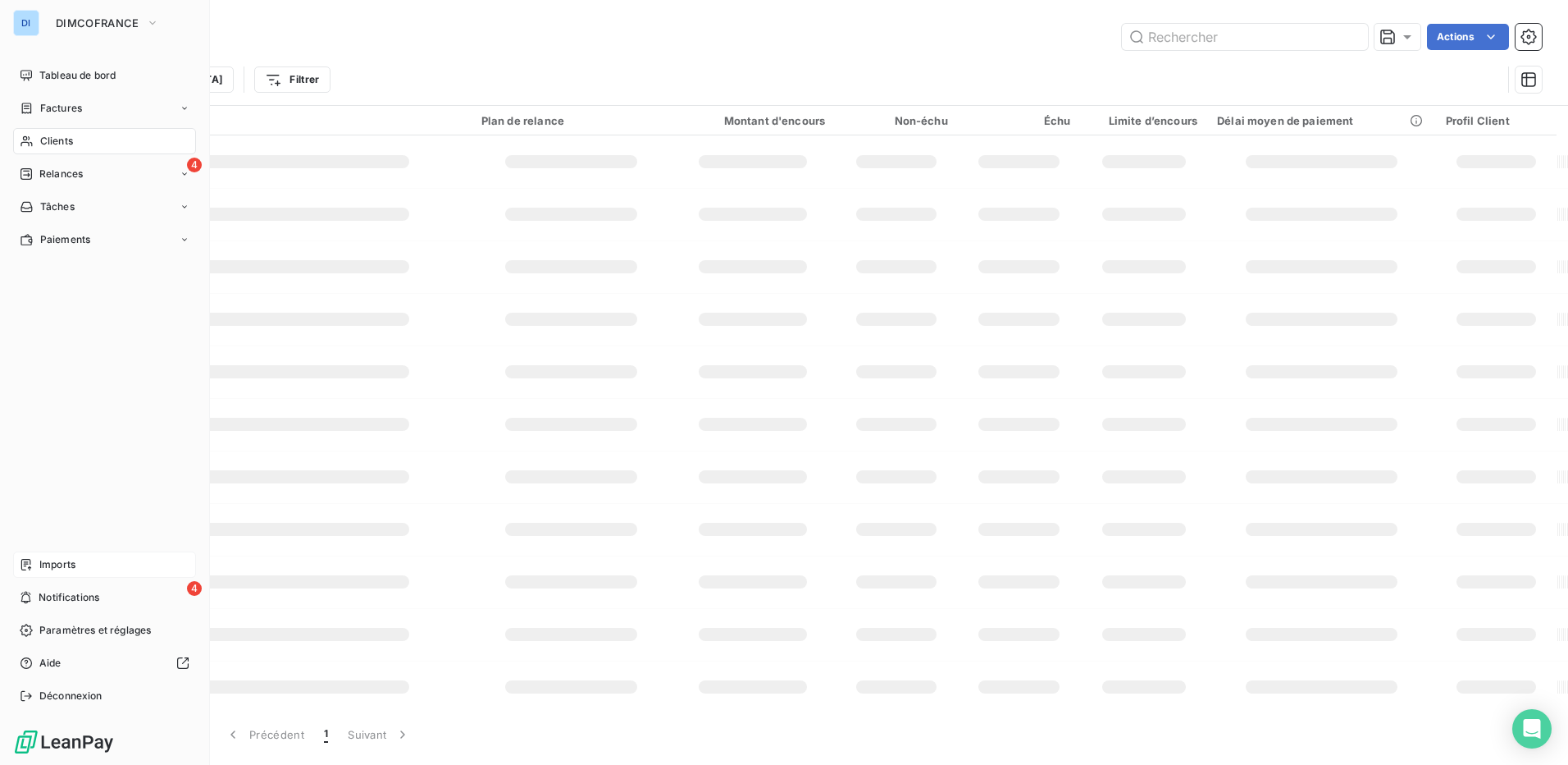
click at [74, 140] on div "Clients" at bounding box center [104, 141] width 182 height 27
click at [75, 105] on span "Factures" at bounding box center [61, 108] width 42 height 15
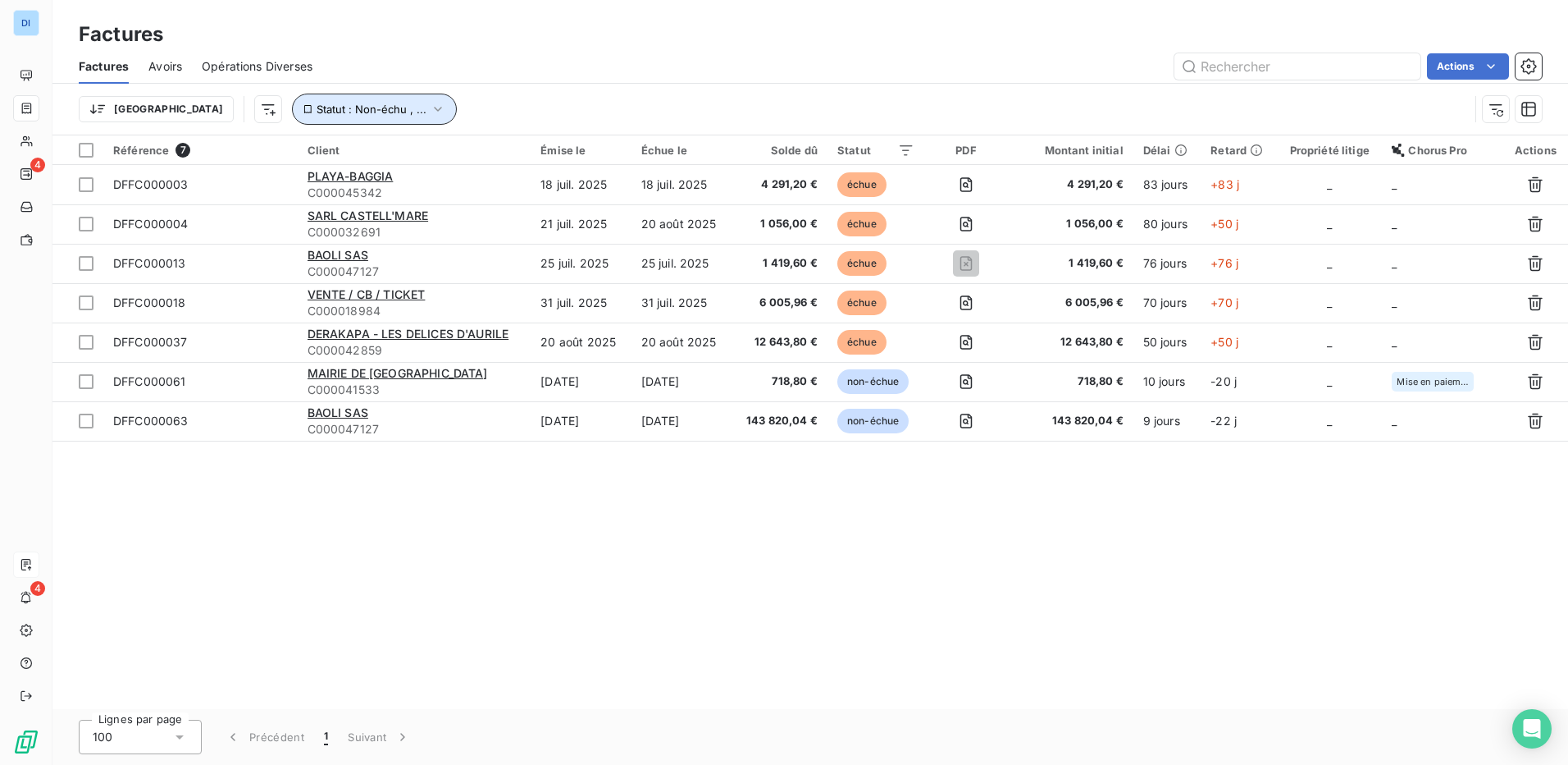
click at [340, 109] on button "Statut : Non-échu , ..." at bounding box center [374, 109] width 165 height 31
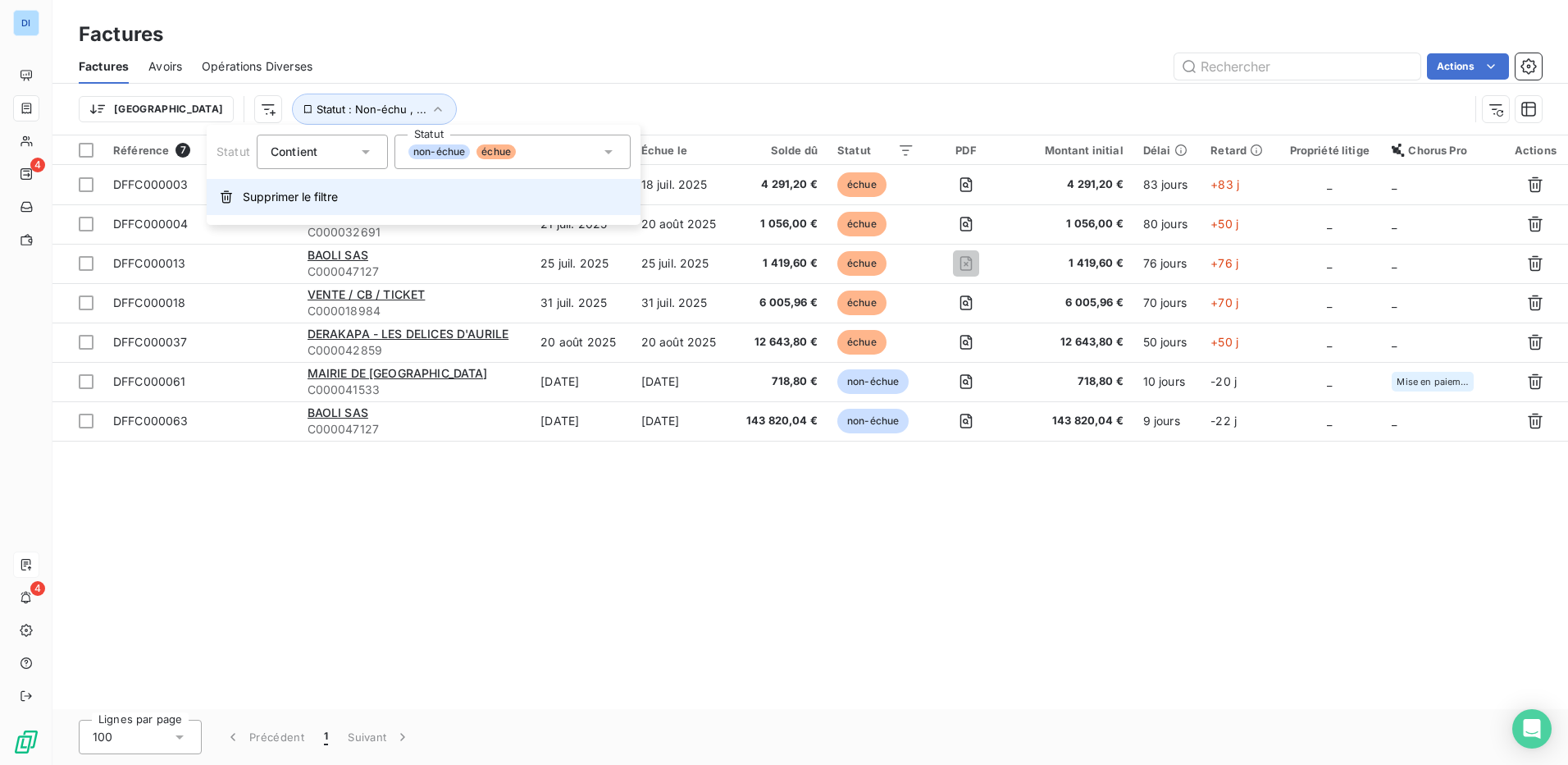
click at [341, 200] on button "Supprimer le filtre" at bounding box center [423, 196] width 434 height 36
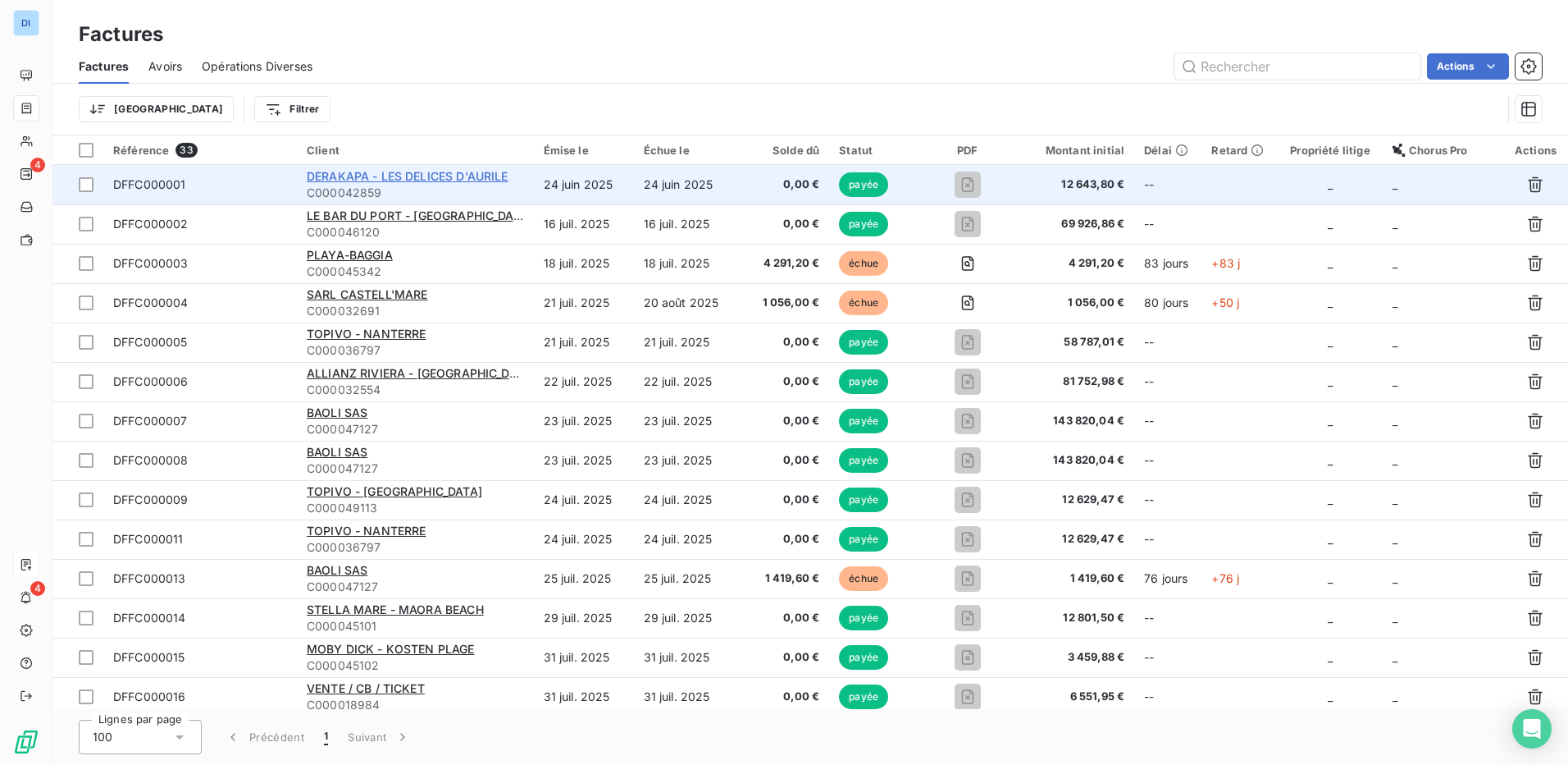
click at [424, 170] on span "DERAKAPA - LES DELICES D'AURILE" at bounding box center [408, 175] width 202 height 14
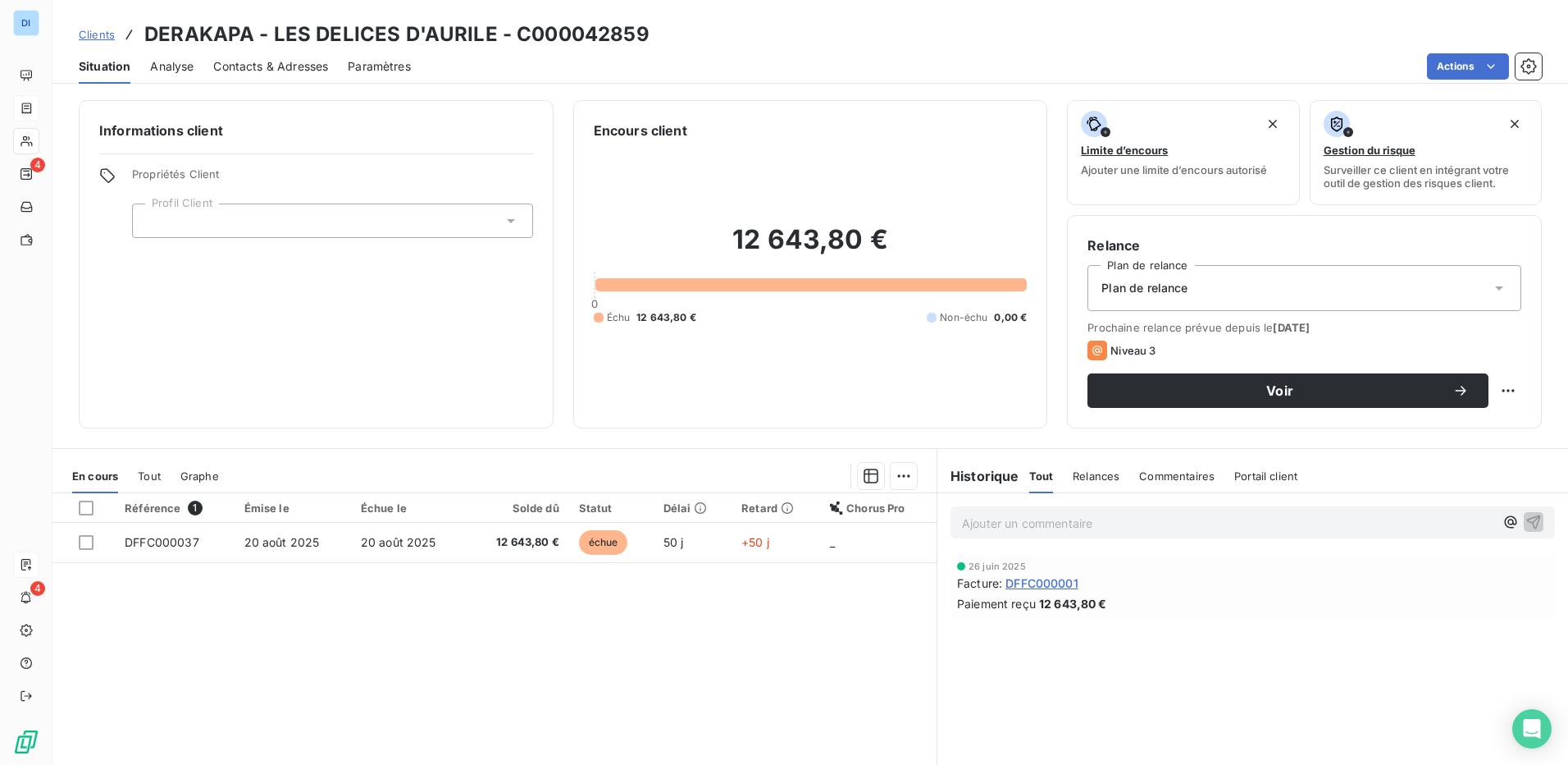
click at [280, 65] on span "Contacts & Adresses" at bounding box center [271, 67] width 115 height 17
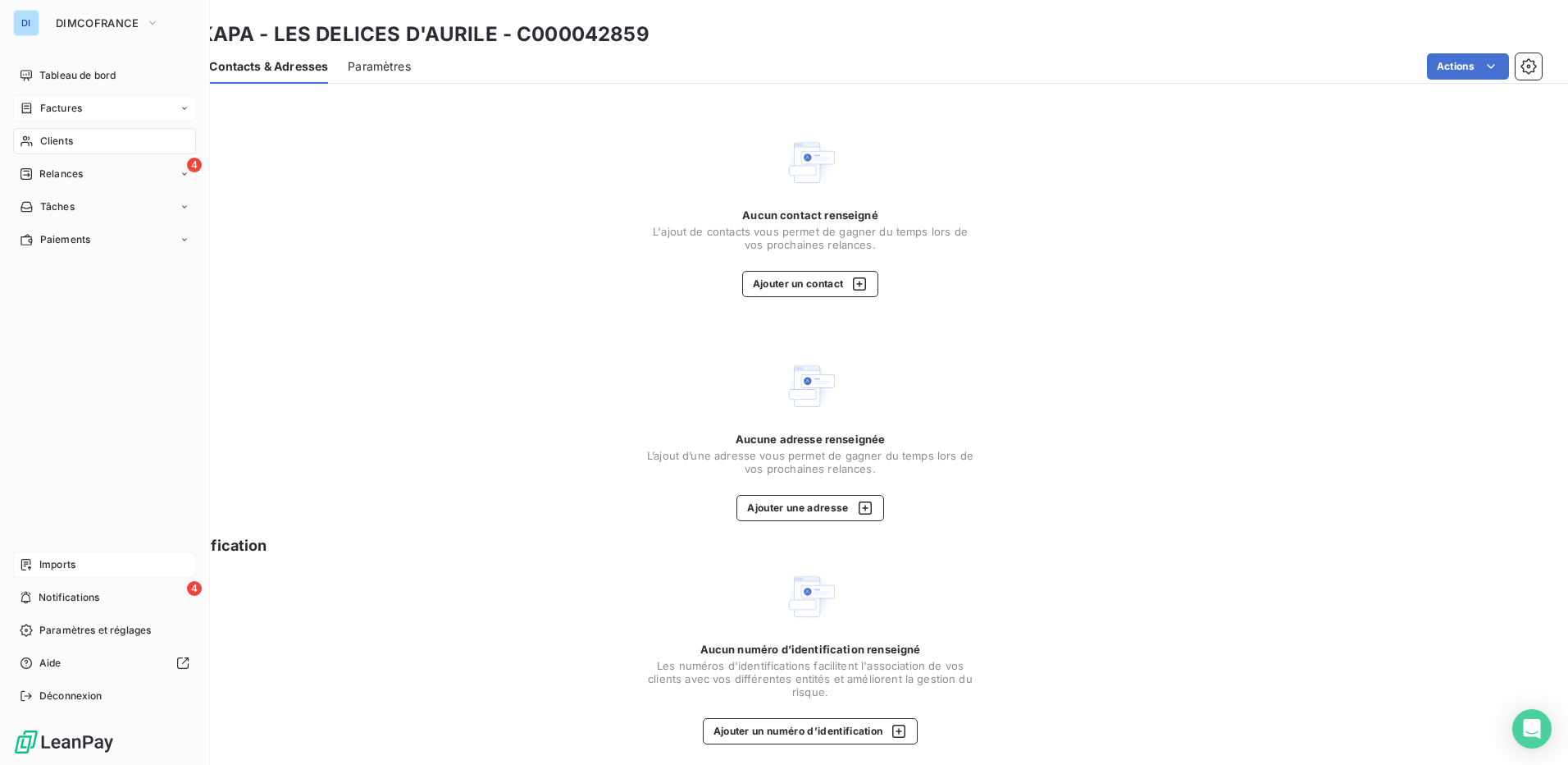
click at [91, 568] on div "Imports" at bounding box center [104, 564] width 182 height 27
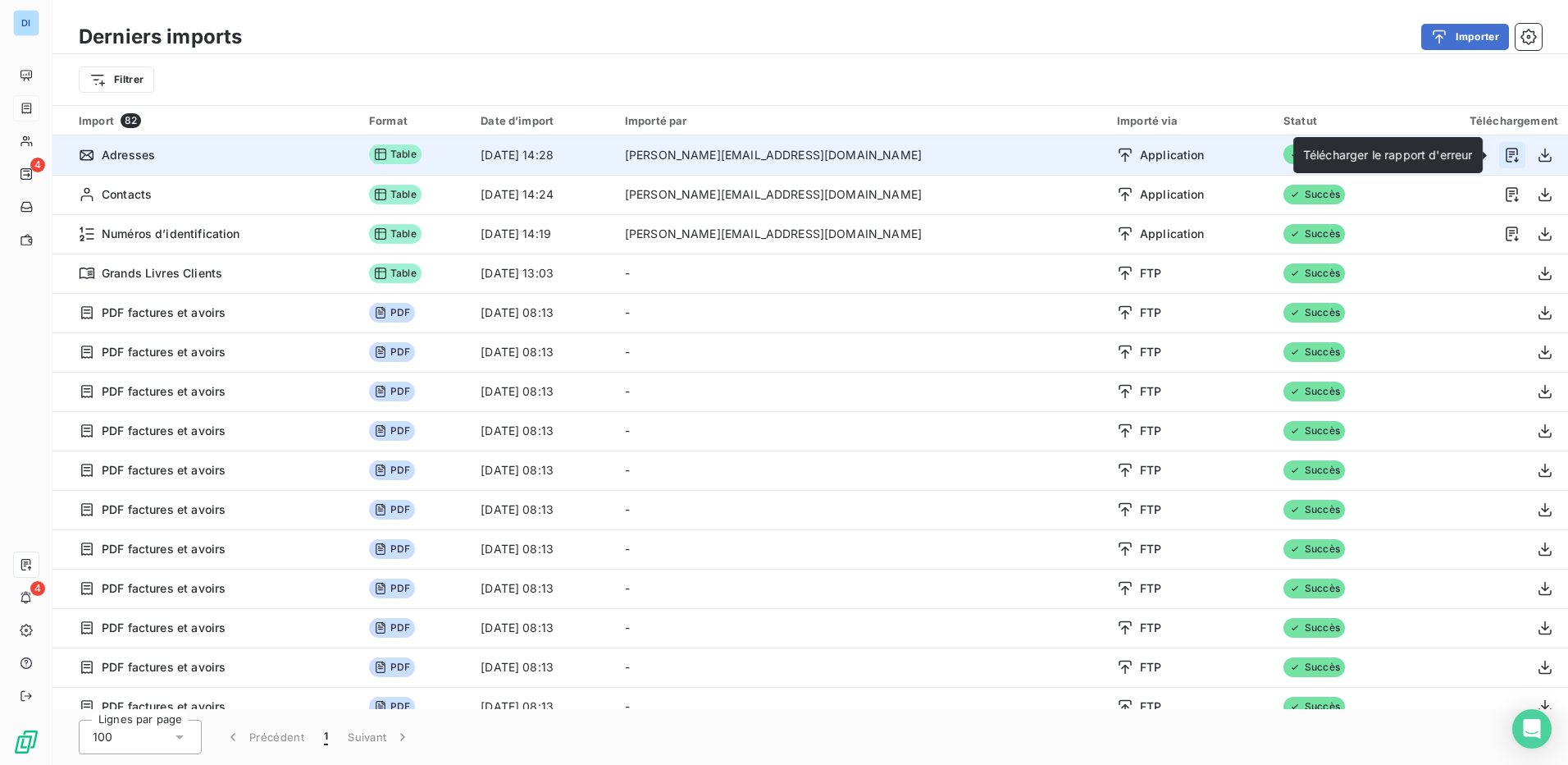
click at [1507, 157] on icon "button" at bounding box center [1513, 155] width 17 height 17
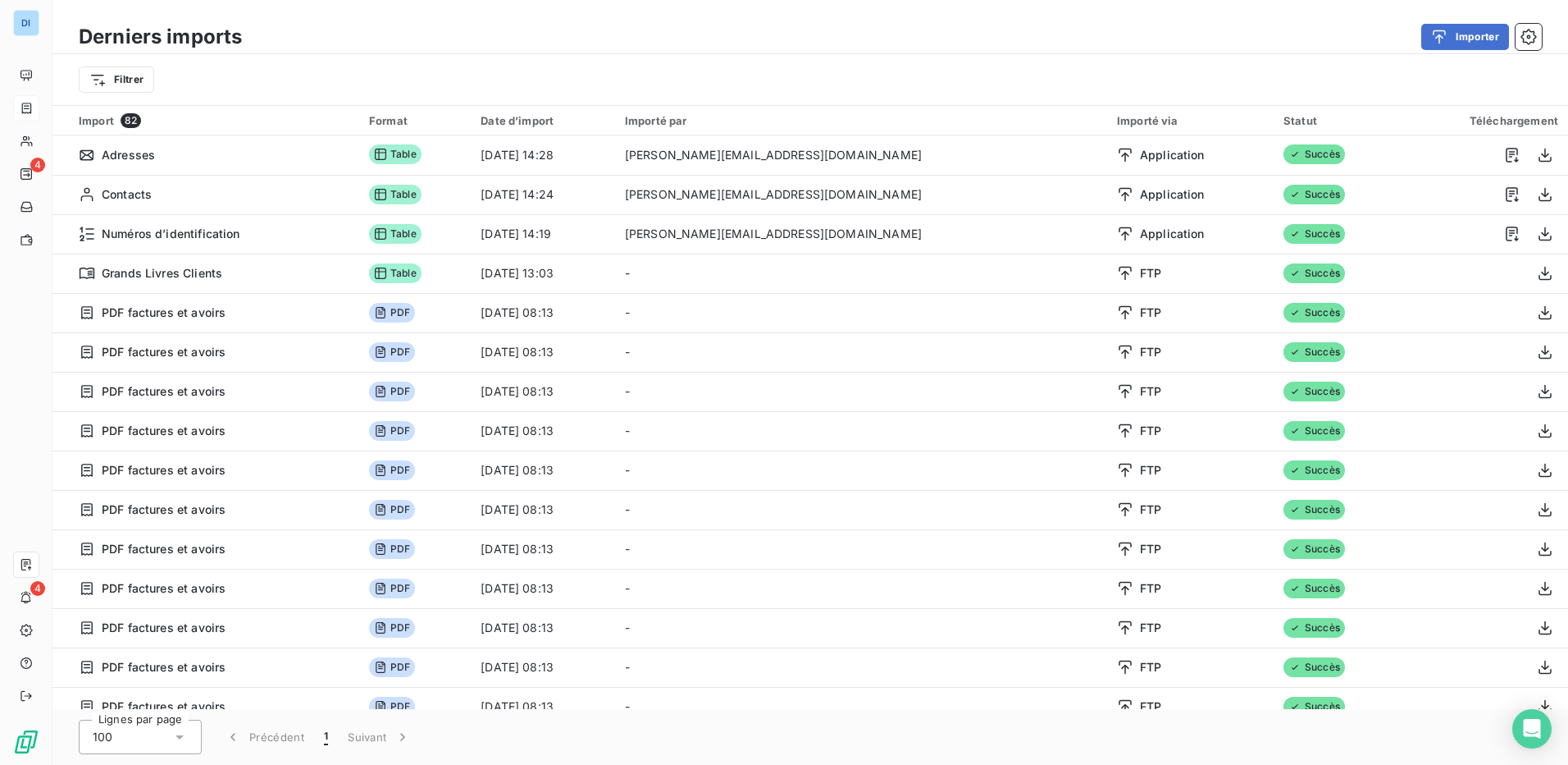
click at [764, 52] on div "Derniers imports Importer" at bounding box center [810, 37] width 1516 height 35
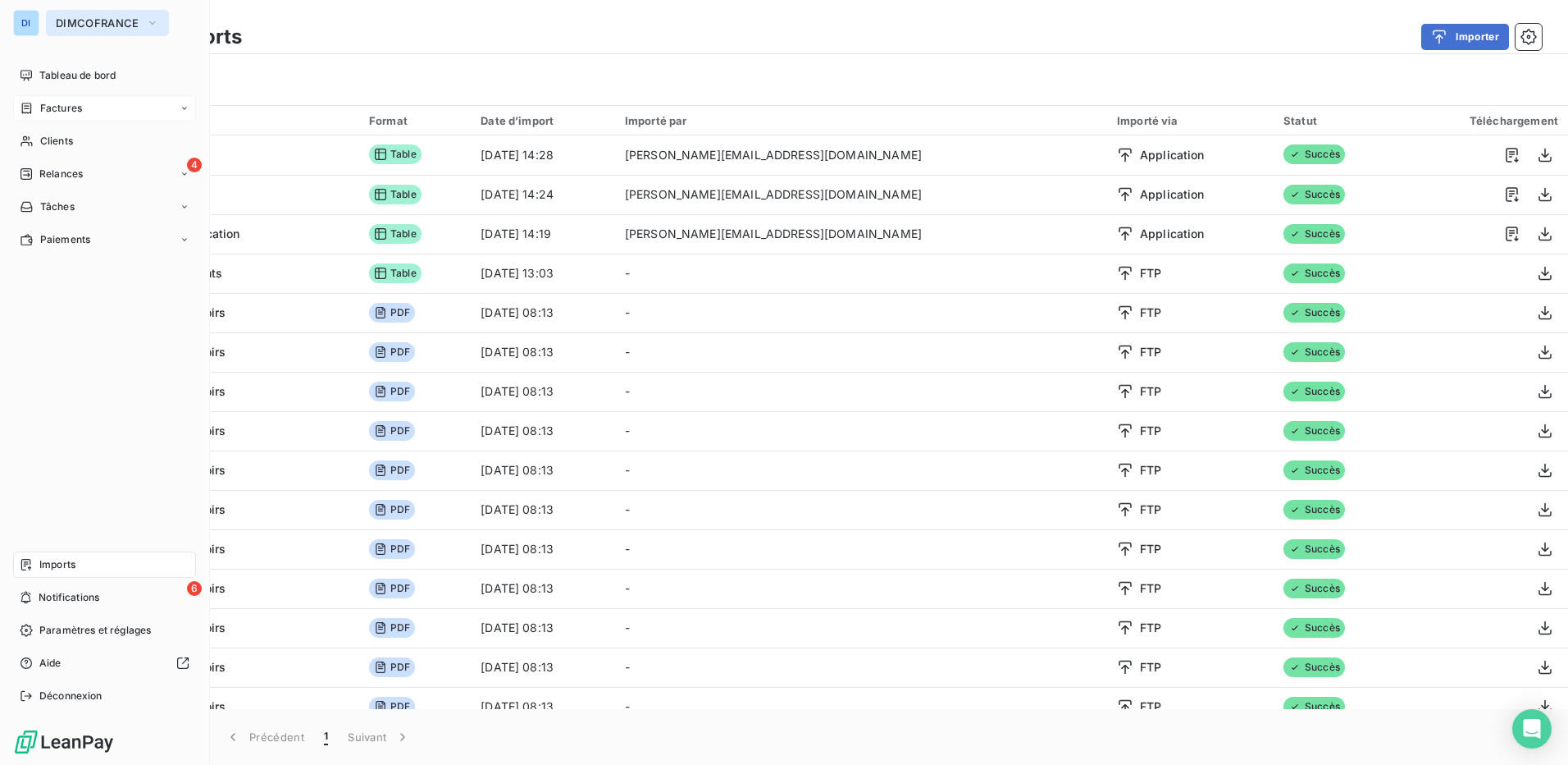
click at [101, 21] on span "DIMCOFRANCE" at bounding box center [97, 23] width 83 height 13
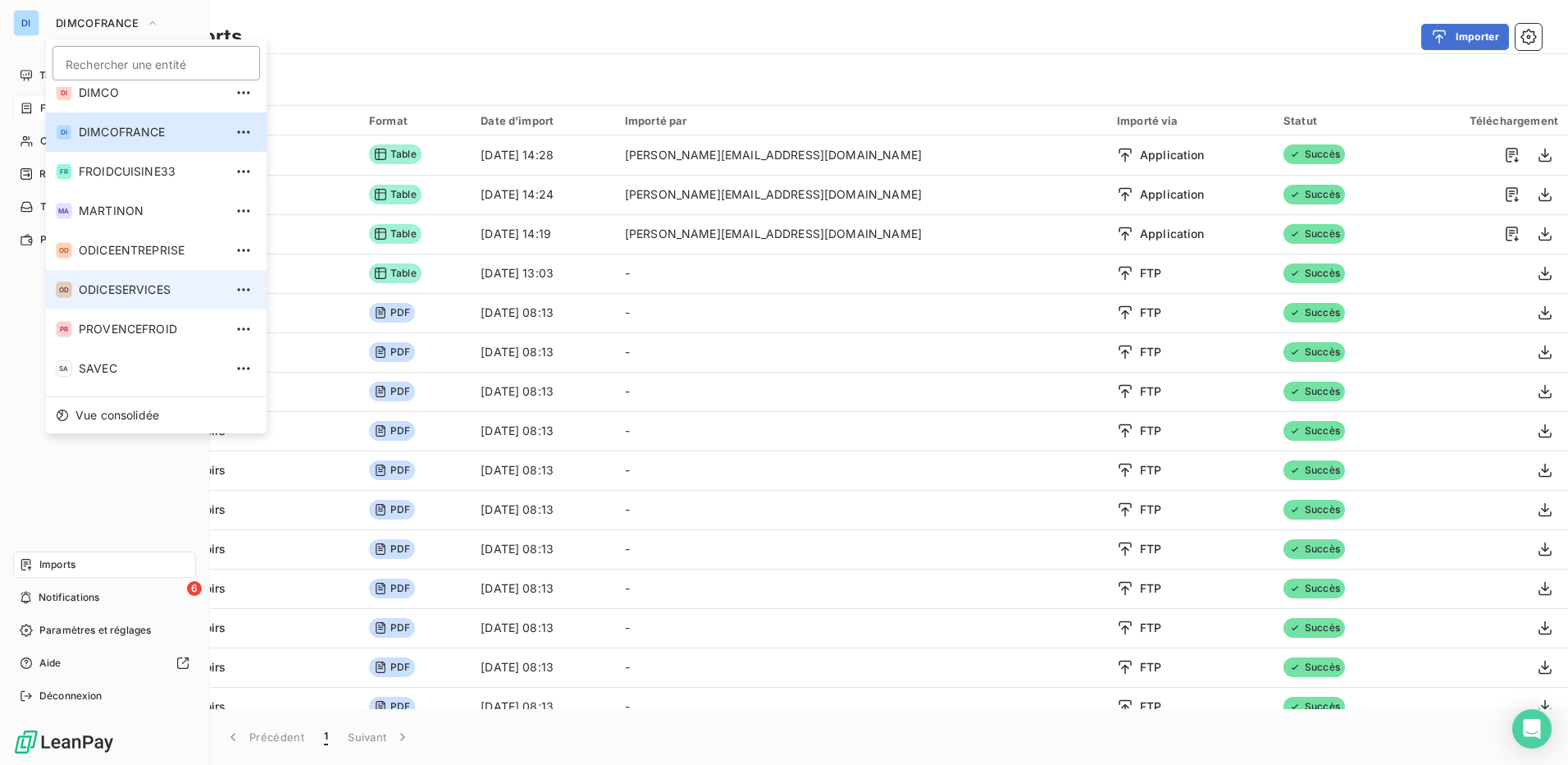
scroll to position [84, 0]
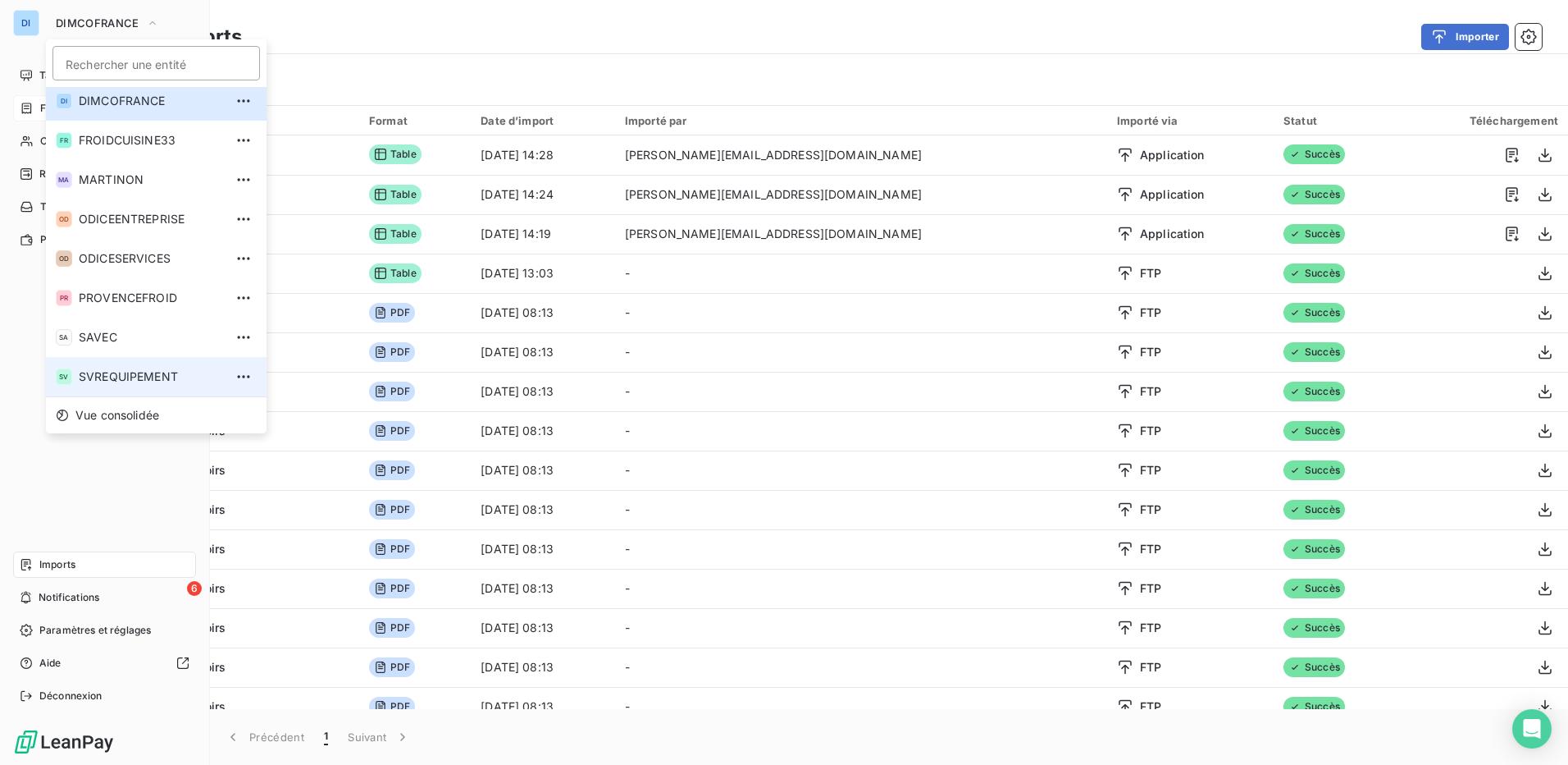
click at [145, 380] on span "SVREQUIPEMENT" at bounding box center [151, 377] width 145 height 17
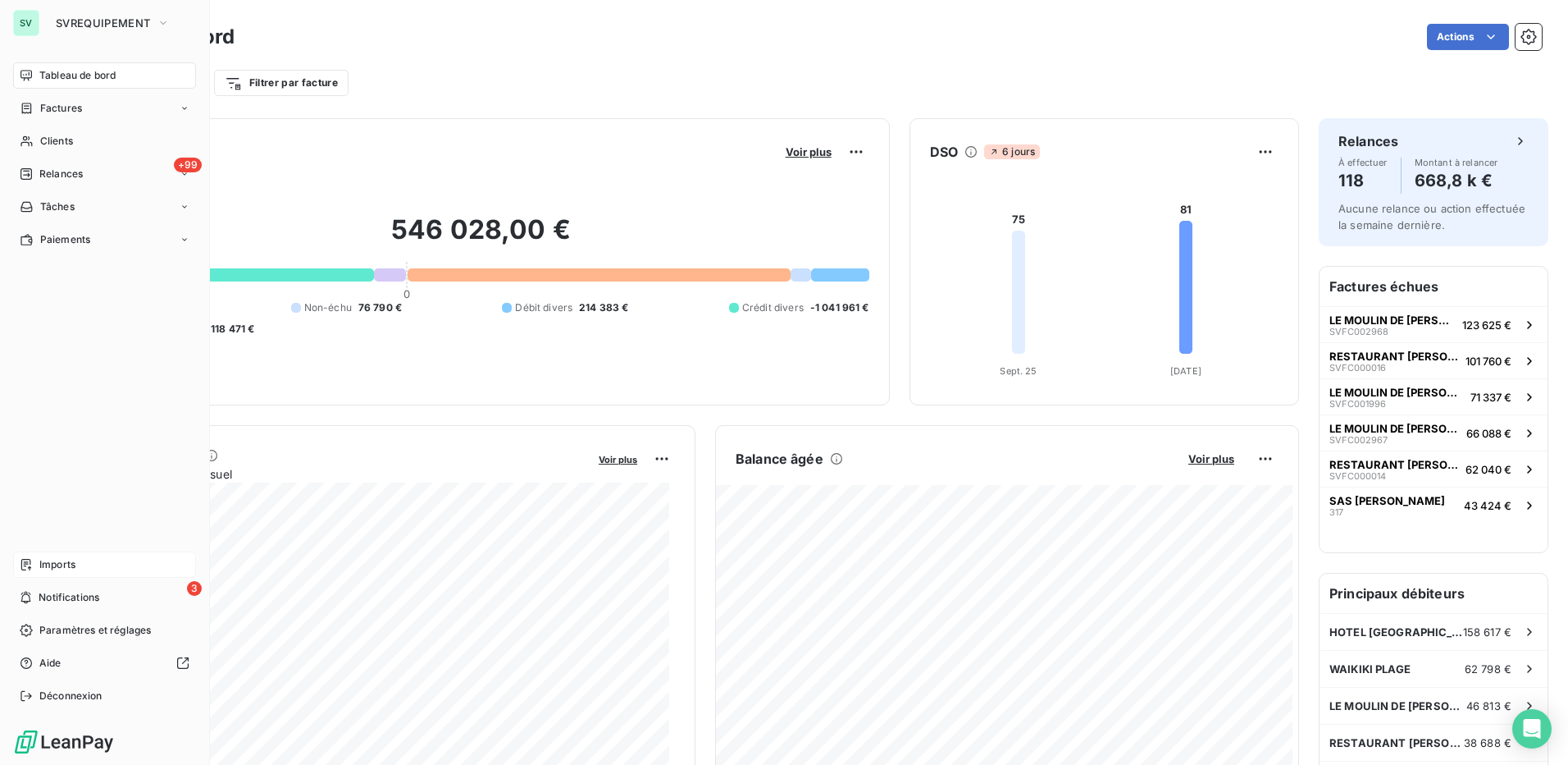
click at [101, 566] on div "Imports" at bounding box center [104, 564] width 182 height 27
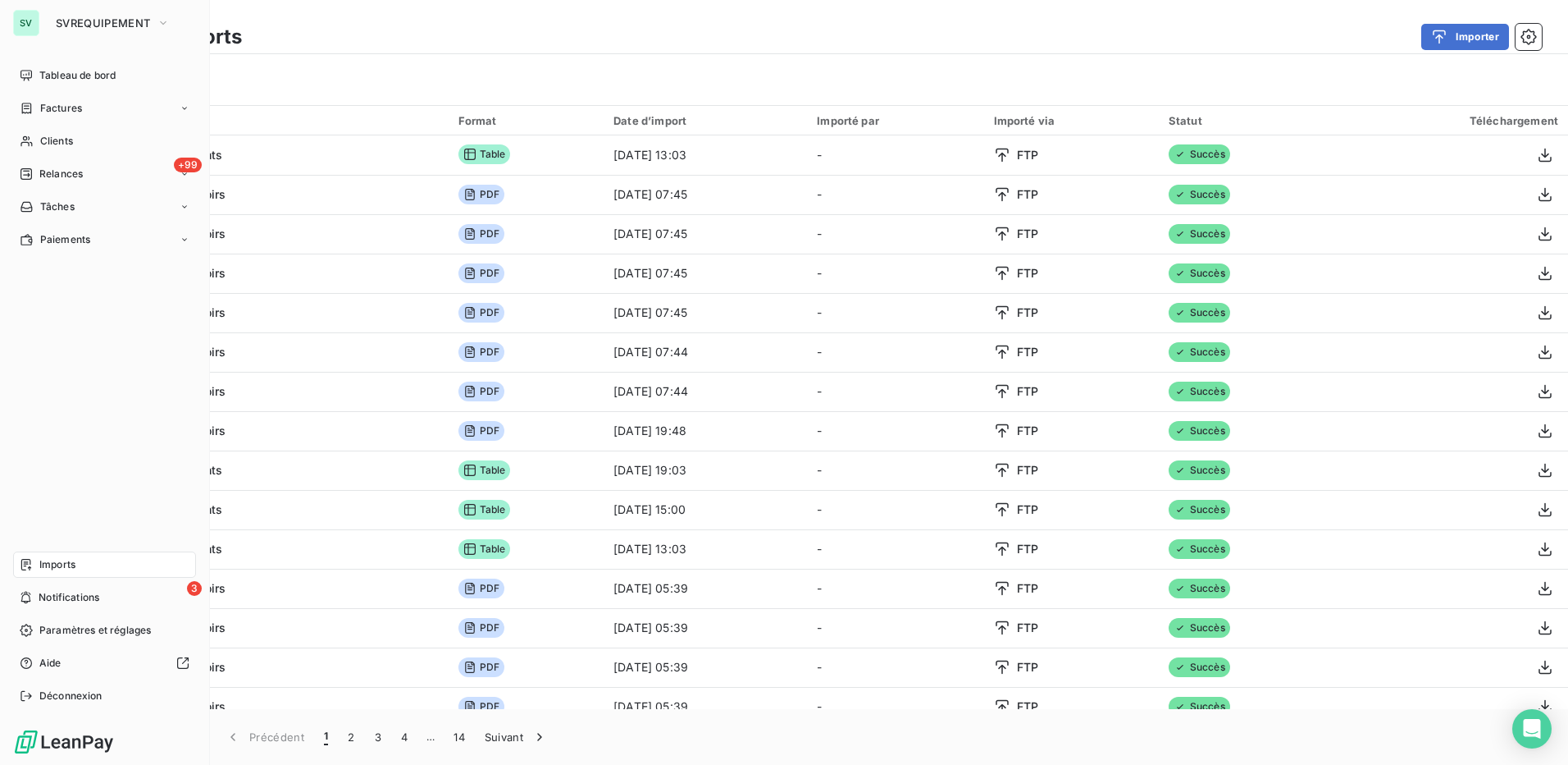
click at [71, 561] on span "Imports" at bounding box center [57, 564] width 36 height 15
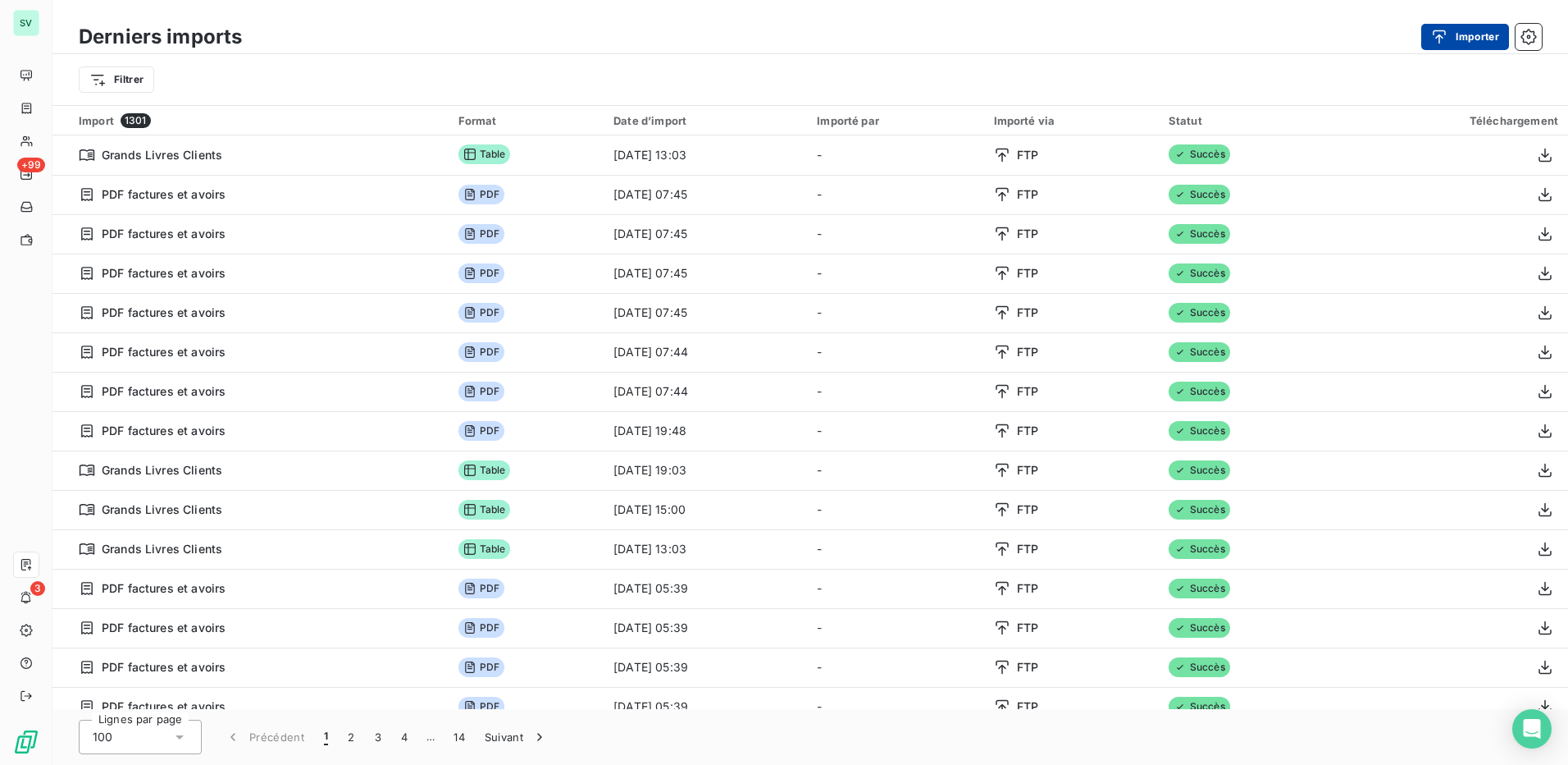
click at [1470, 35] on button "Importer" at bounding box center [1465, 37] width 88 height 27
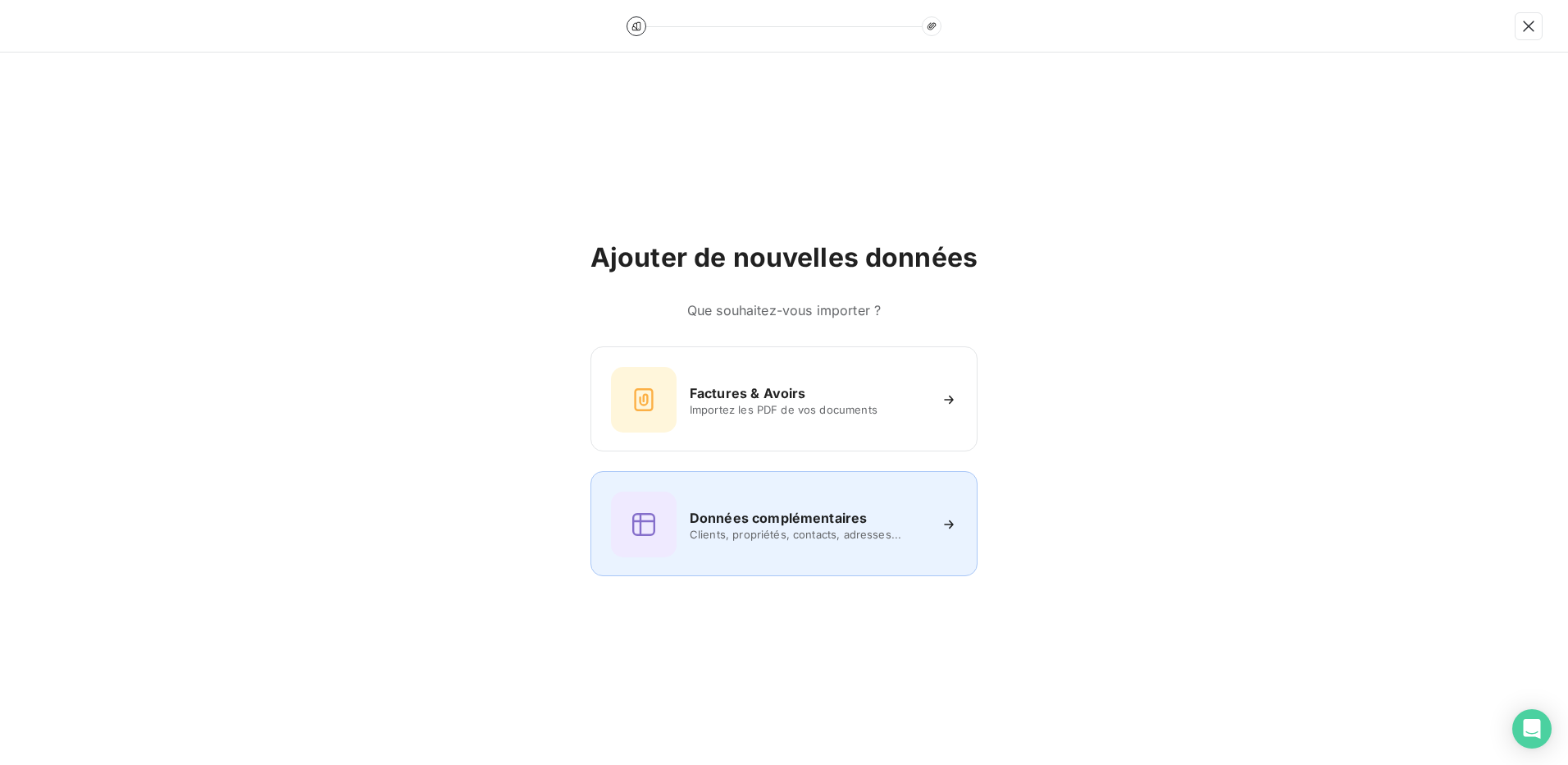
click at [749, 523] on h6 "Données complémentaires" at bounding box center [778, 517] width 177 height 19
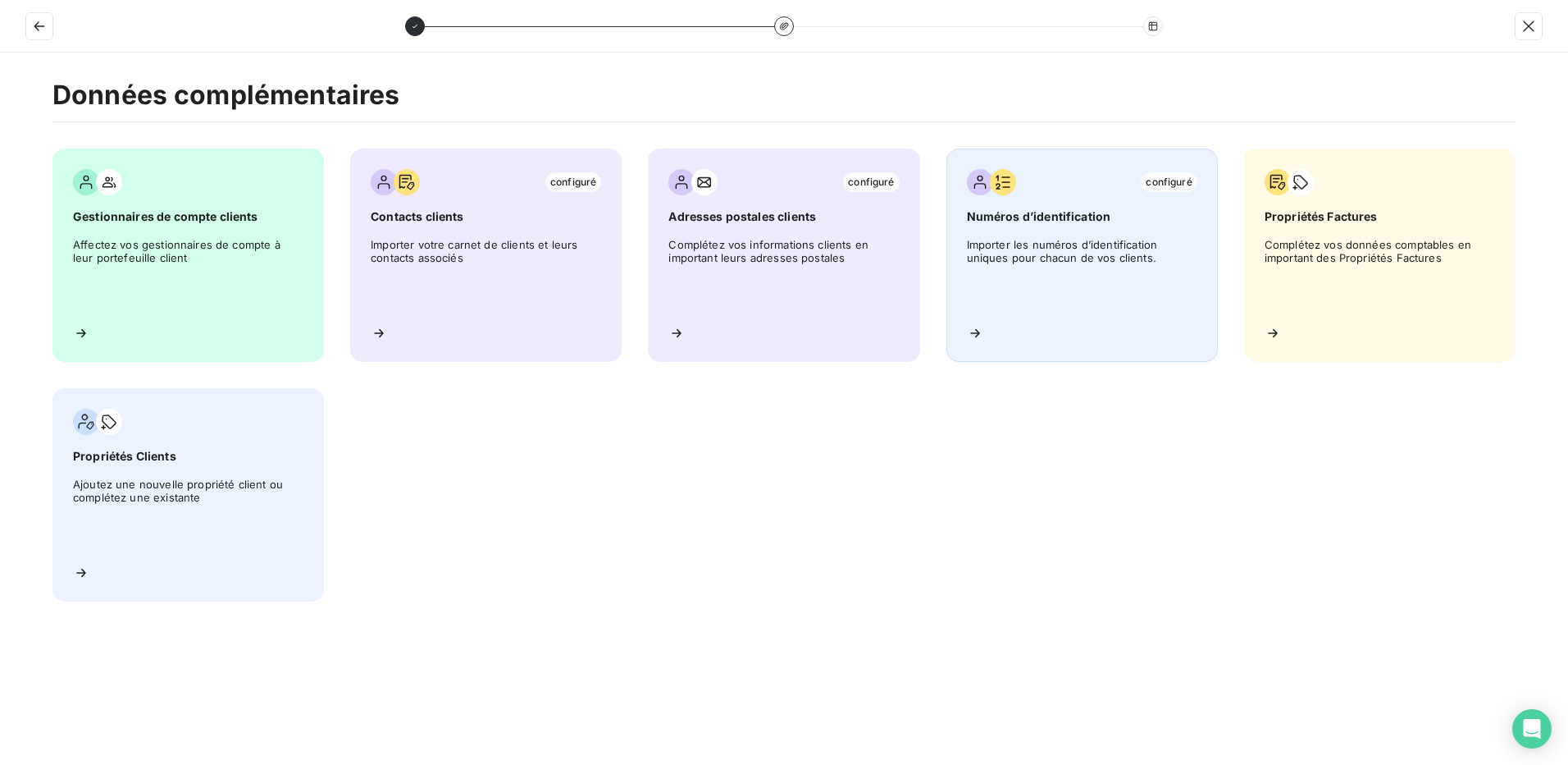
click at [1041, 244] on span "Importer les numéros d’identification uniques pour chacun de vos clients." at bounding box center [1082, 274] width 230 height 74
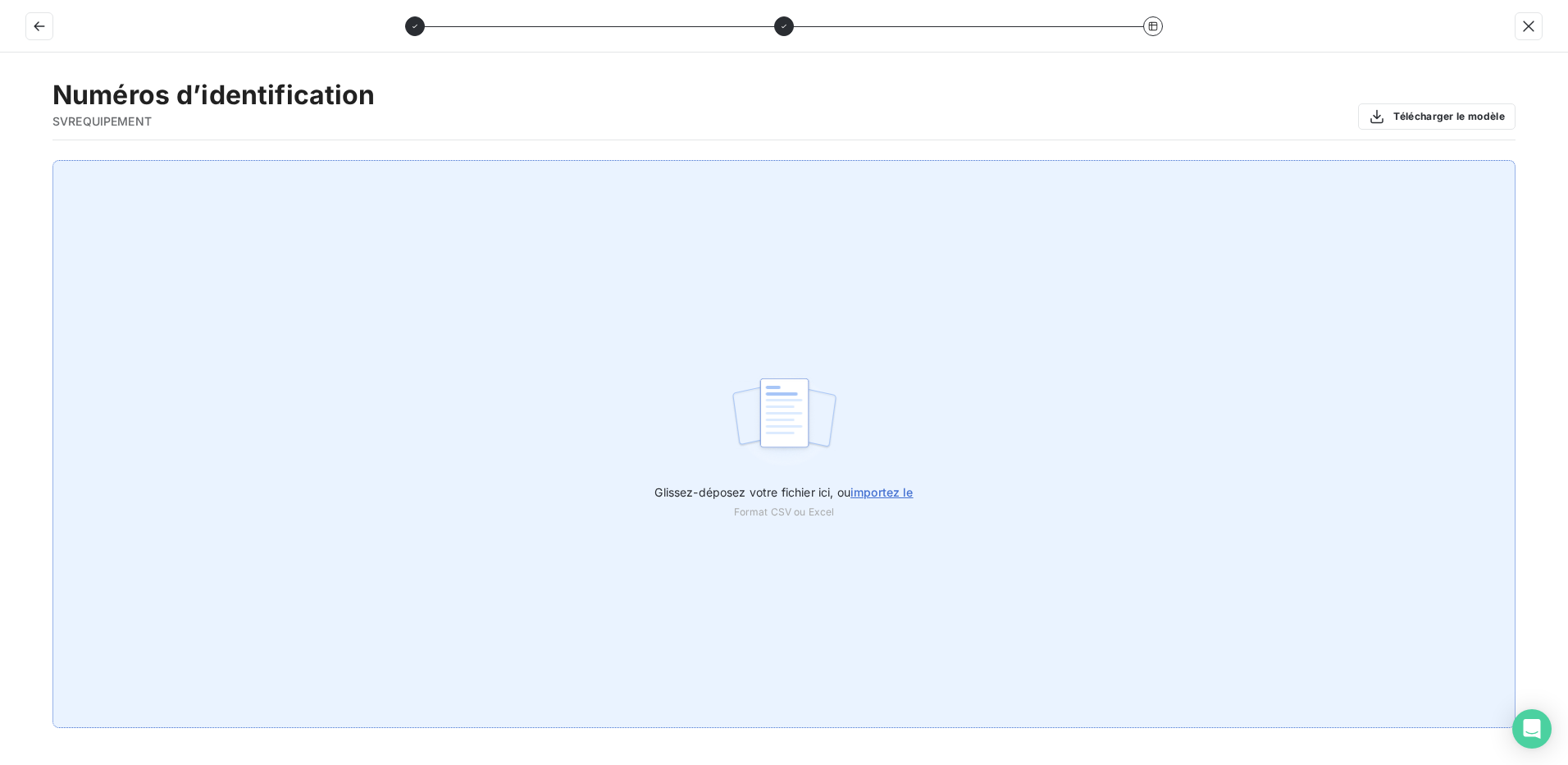
click at [893, 494] on span "importez le" at bounding box center [882, 492] width 63 height 14
click at [1, 161] on input "Glissez-déposez votre fichier ici, ou importez le" at bounding box center [0, 160] width 1 height 1
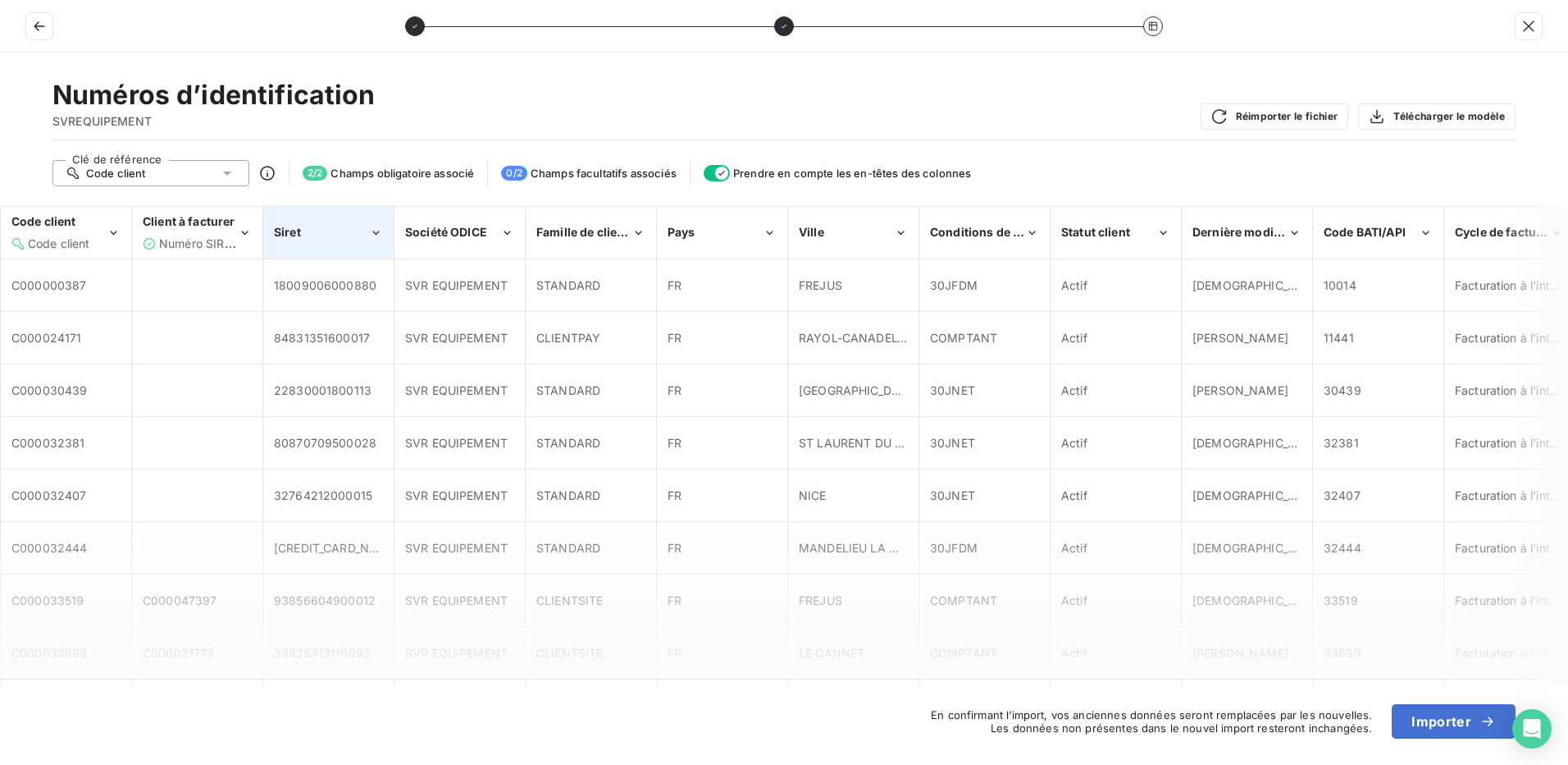
click at [307, 206] on th "Siret" at bounding box center [328, 232] width 131 height 52
click at [327, 239] on div "Siret" at bounding box center [322, 232] width 95 height 17
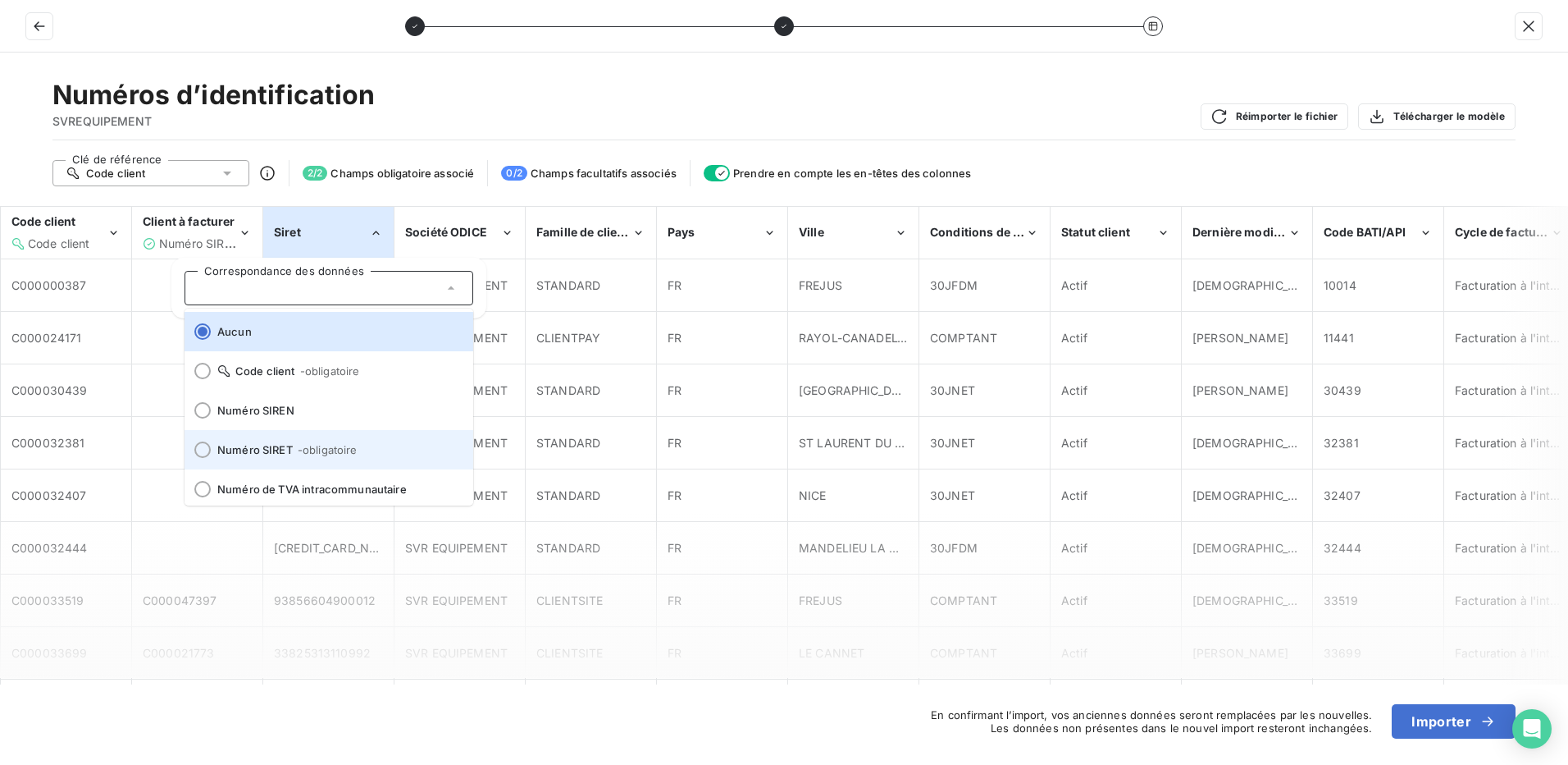
click at [198, 447] on div at bounding box center [203, 449] width 17 height 17
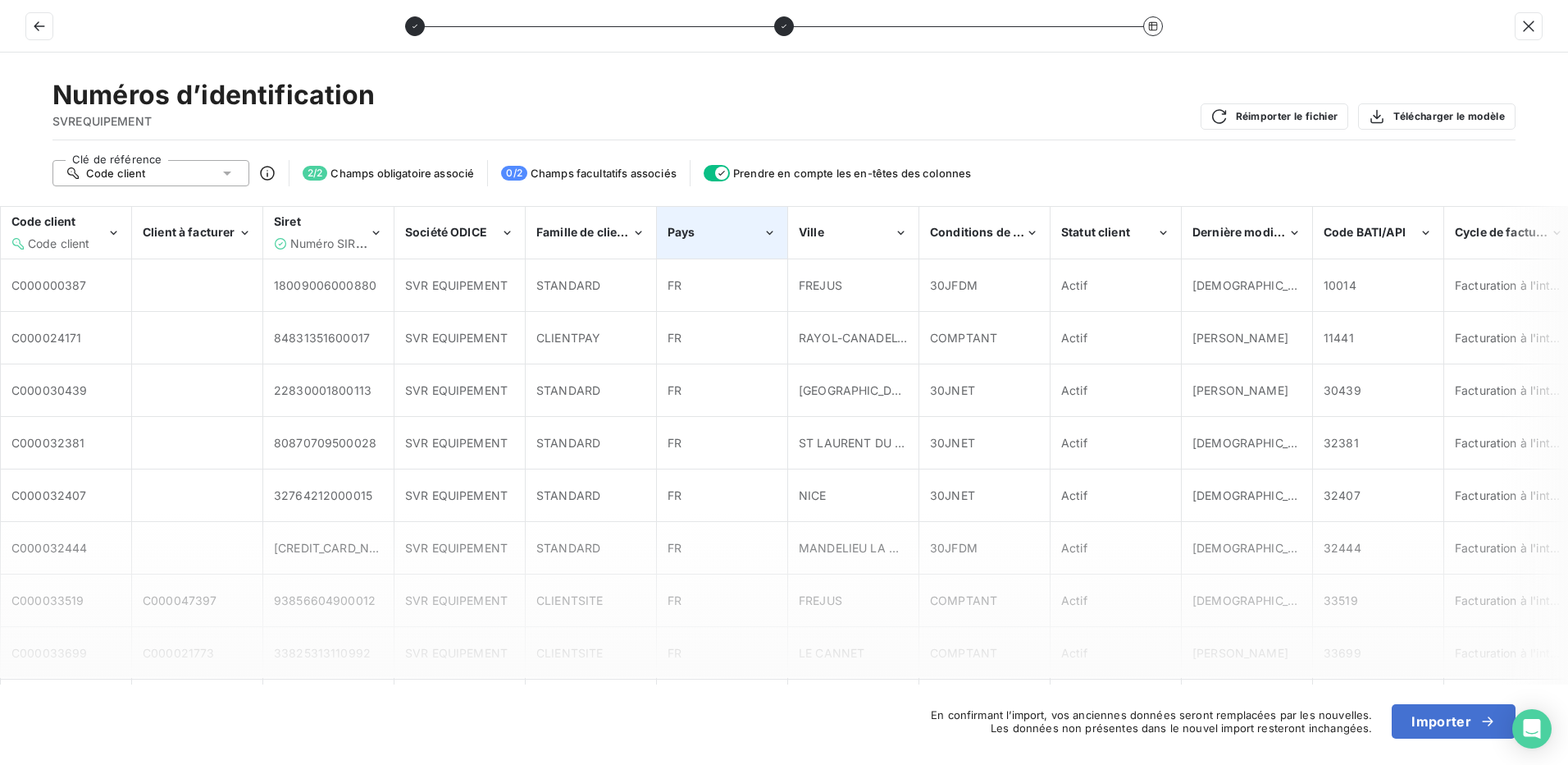
click at [749, 237] on div "Pays" at bounding box center [715, 232] width 95 height 17
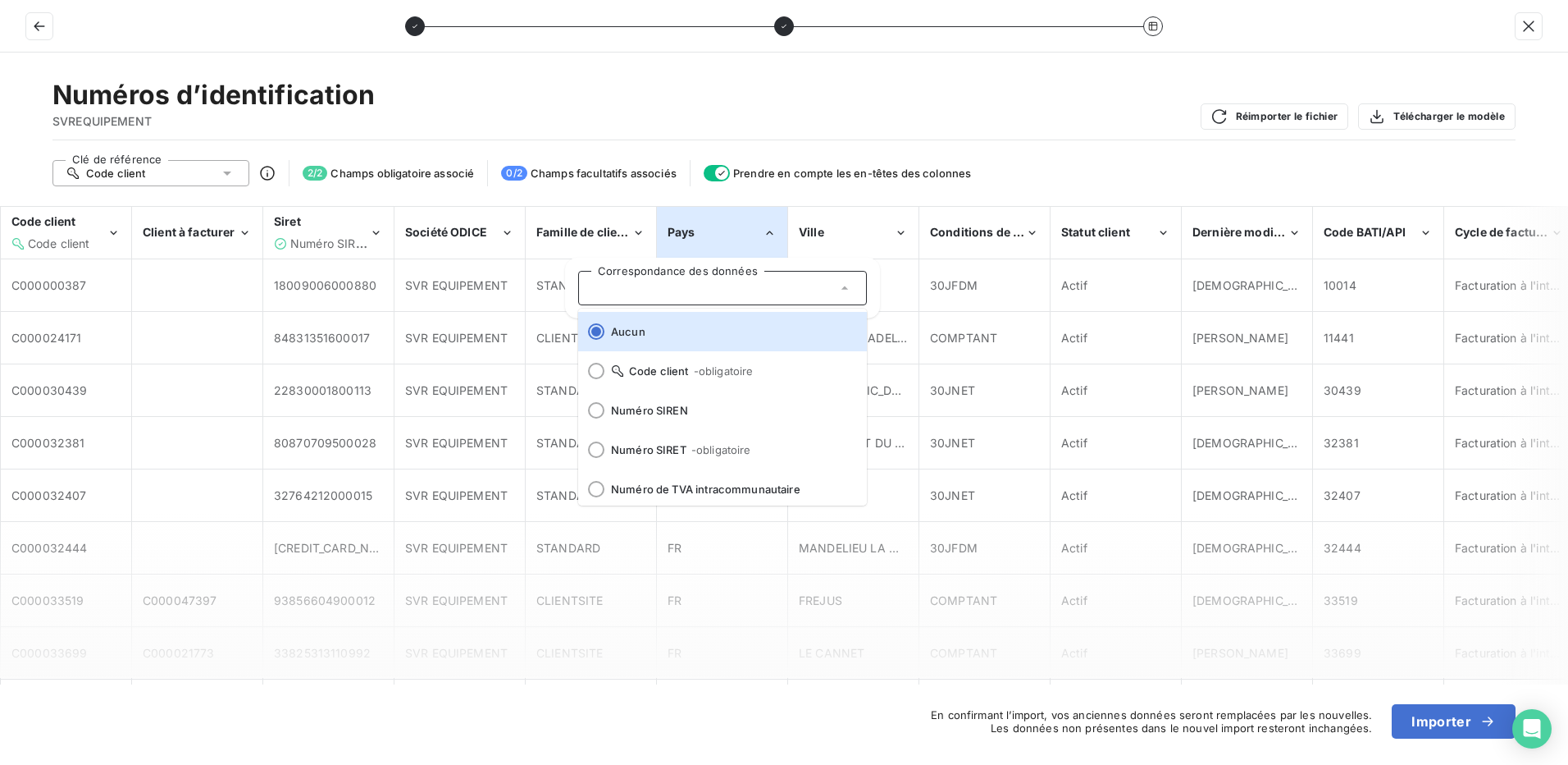
click at [741, 100] on div "Numéros d’identification SVREQUIPEMENT Réimporter le fichier Télécharger le mod…" at bounding box center [784, 109] width 1463 height 61
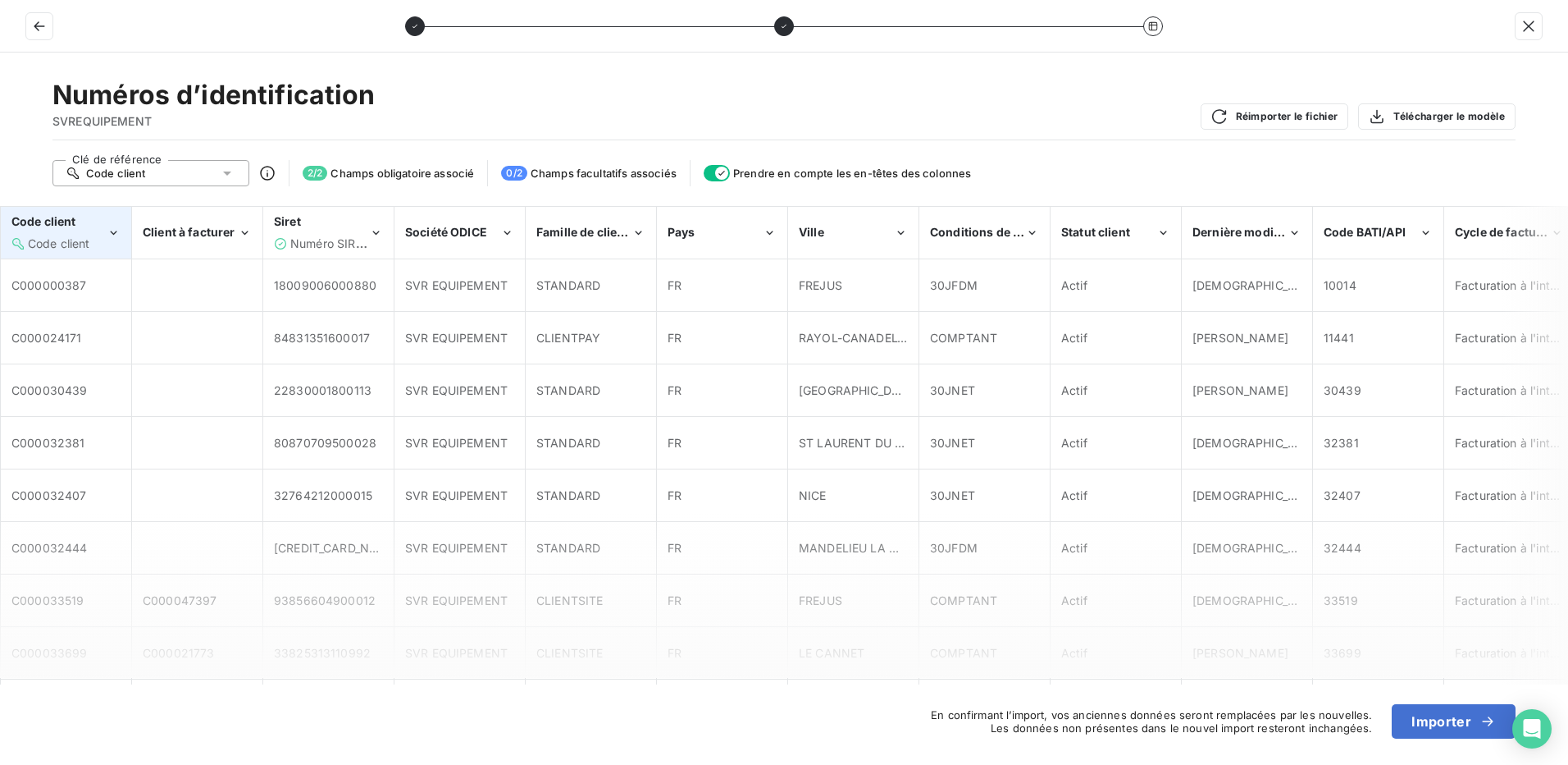
click at [101, 236] on div "Code client" at bounding box center [60, 244] width 95 height 17
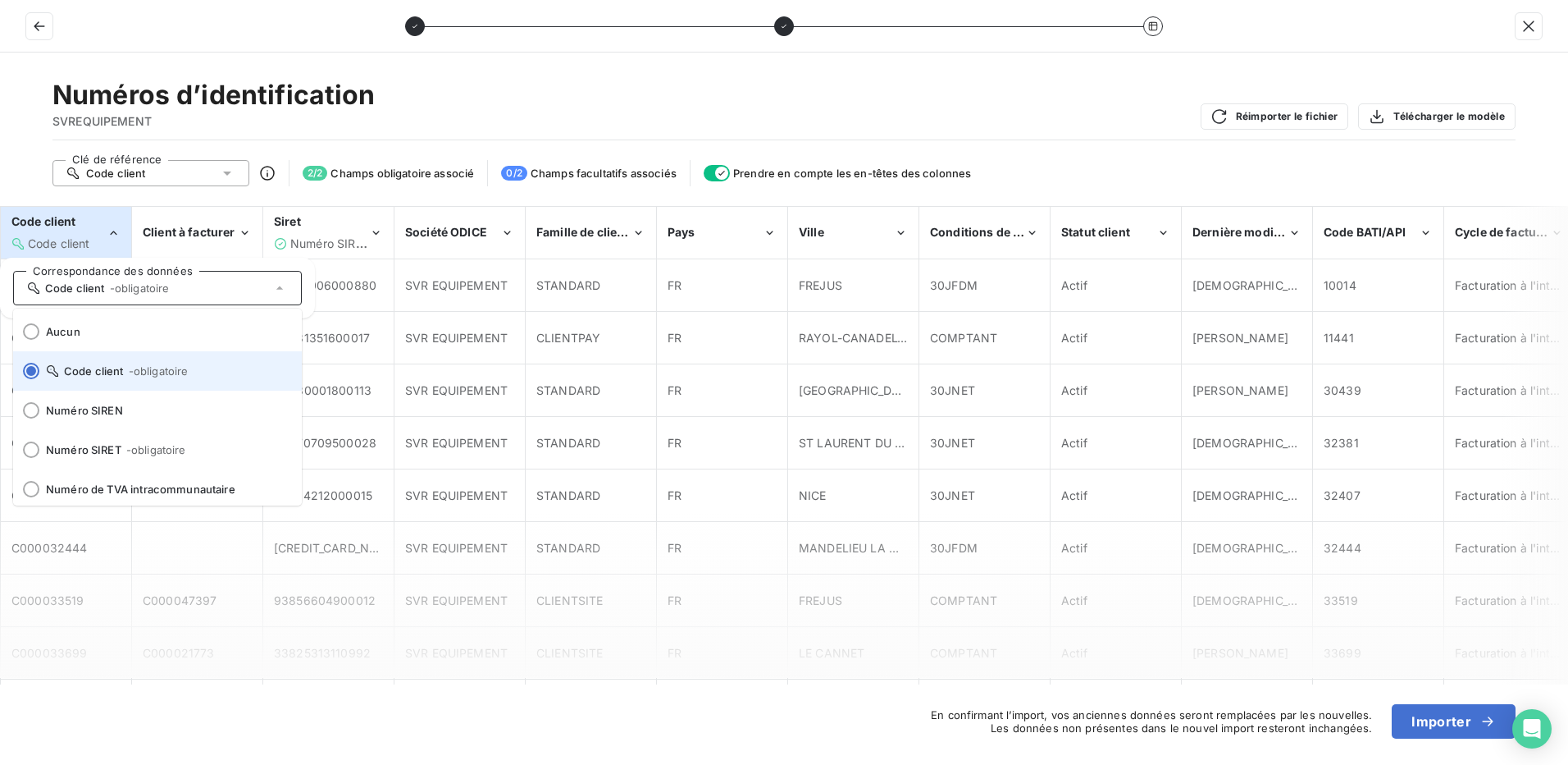
click at [21, 373] on span at bounding box center [26, 371] width 27 height 39
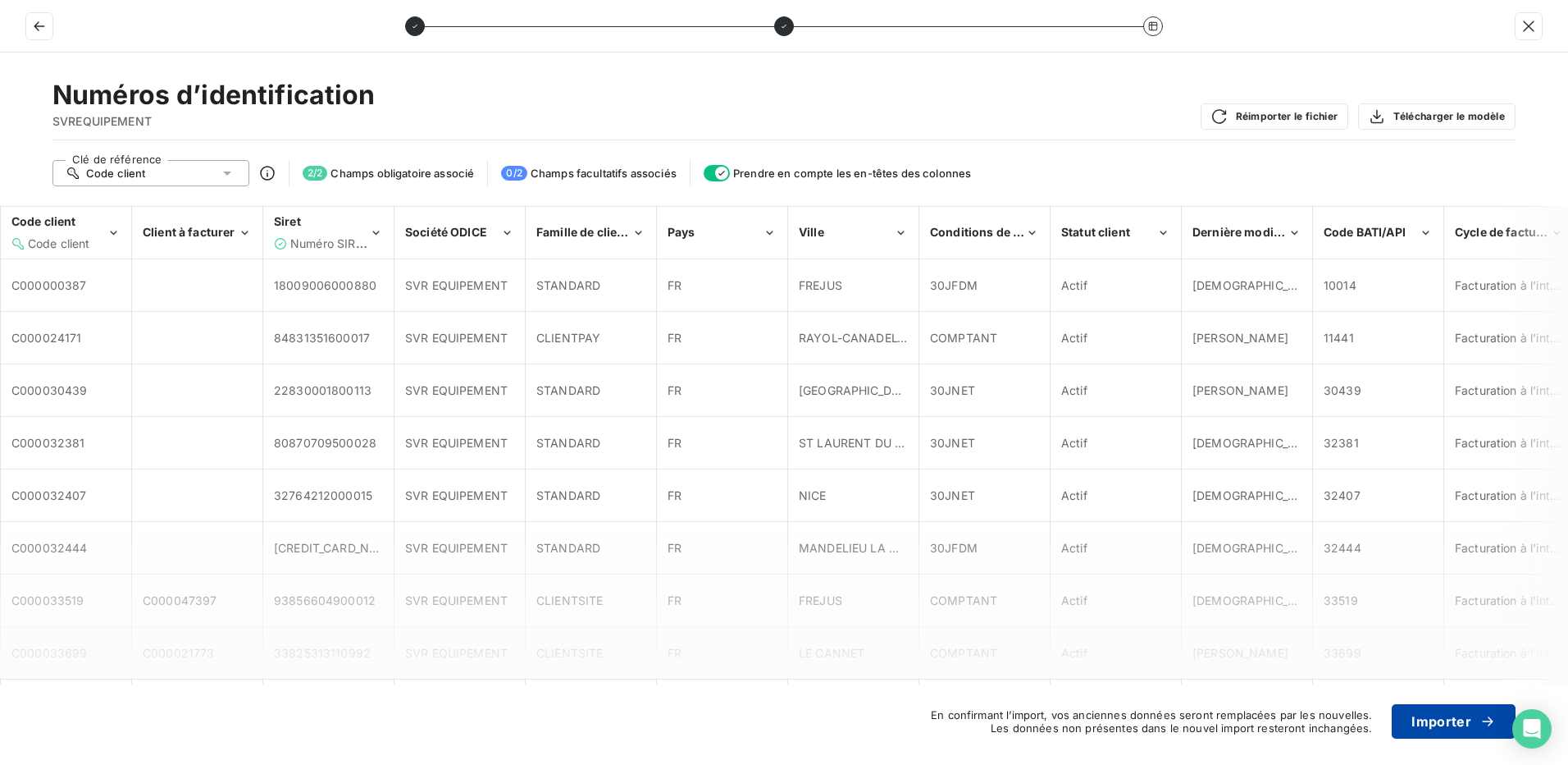
click at [1455, 720] on button "Importer" at bounding box center [1453, 721] width 124 height 35
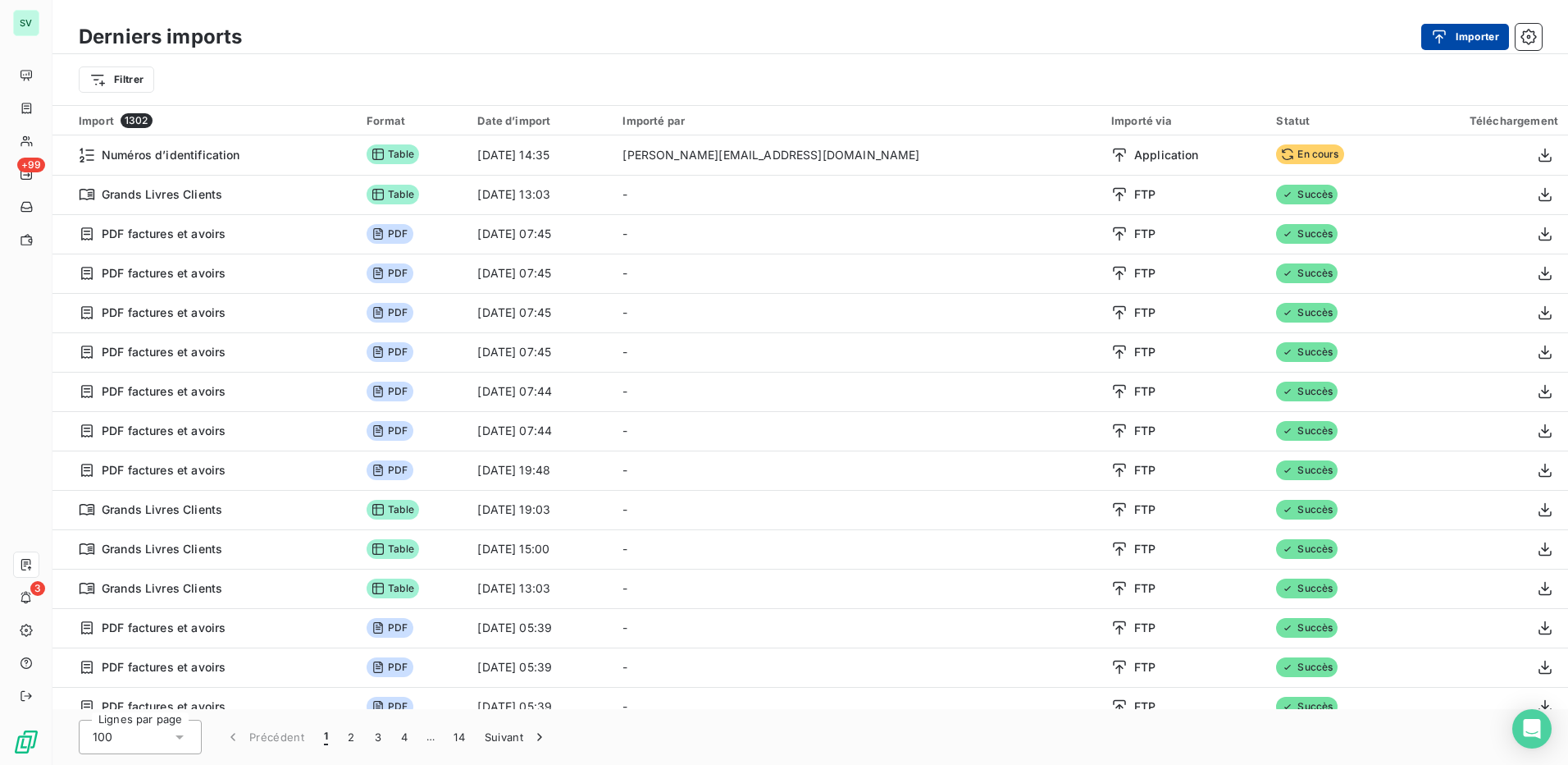
click at [1458, 34] on button "Importer" at bounding box center [1465, 37] width 88 height 27
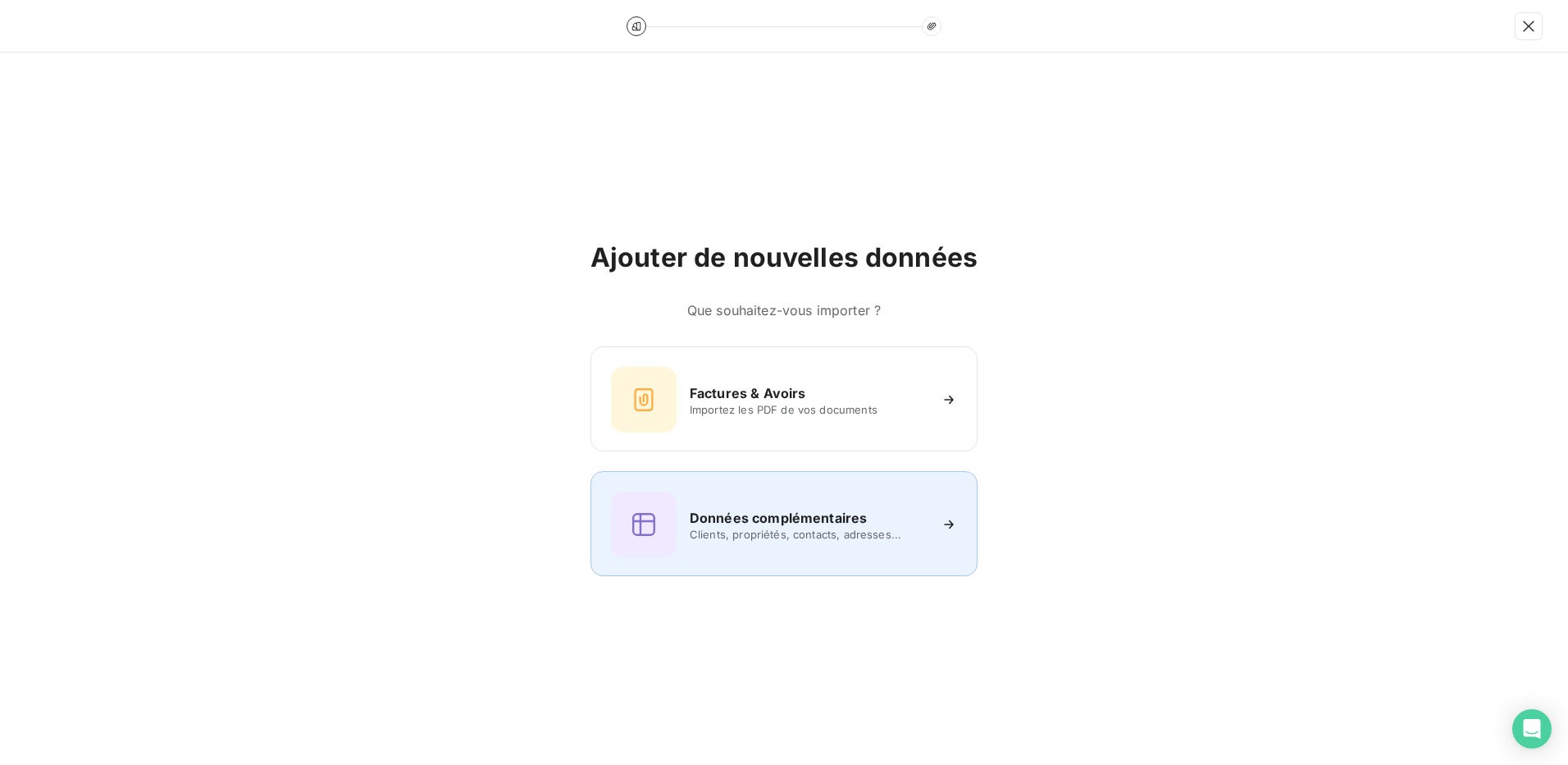
click at [813, 517] on h6 "Données complémentaires" at bounding box center [778, 517] width 177 height 19
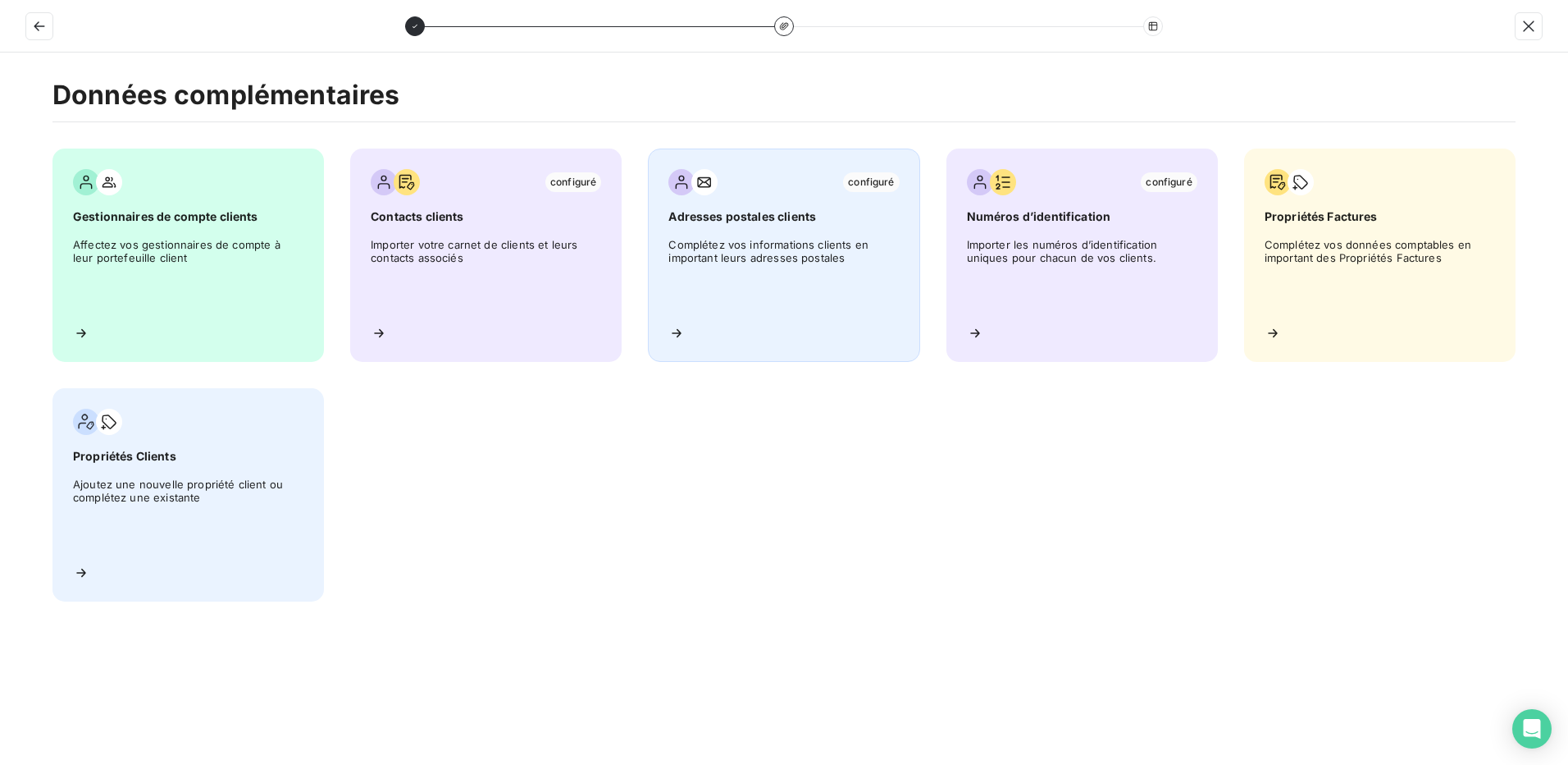
click at [820, 264] on span "Complétez vos informations clients en important leurs adresses postales" at bounding box center [783, 274] width 230 height 74
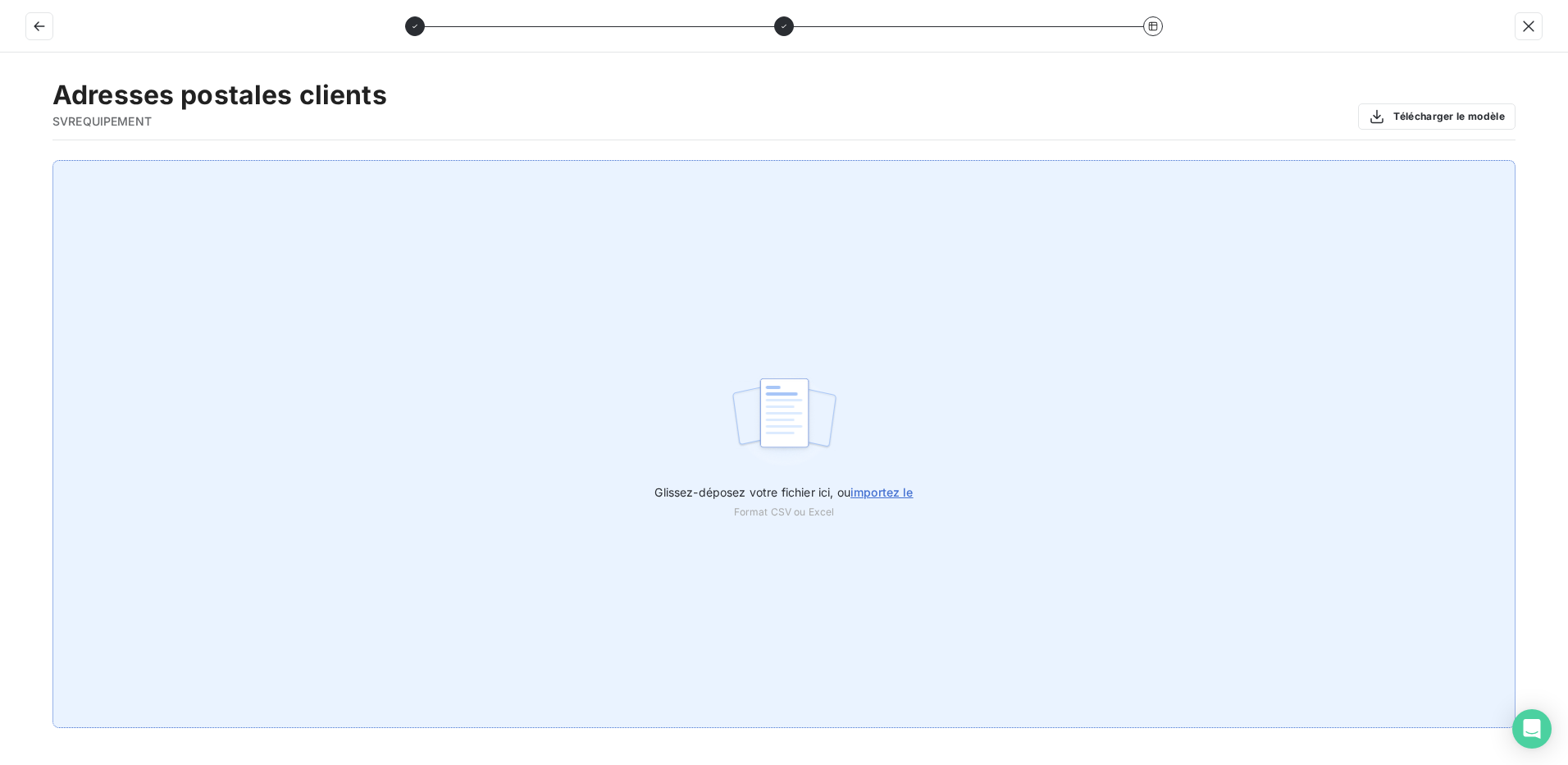
click at [883, 493] on span "importez le" at bounding box center [882, 492] width 63 height 14
click at [1, 161] on input "Glissez-déposez votre fichier ici, ou importez le" at bounding box center [0, 160] width 1 height 1
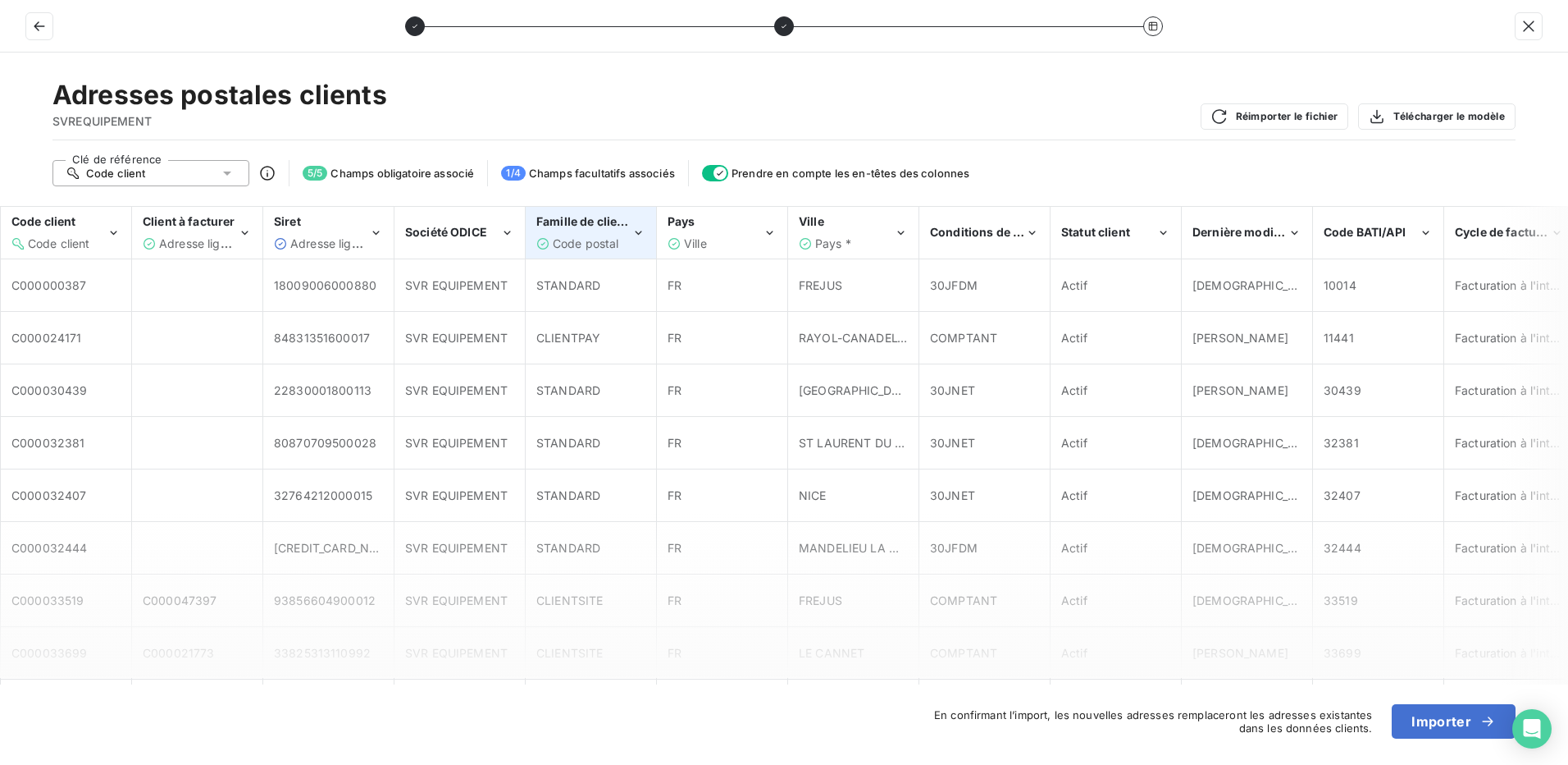
click at [626, 238] on div "Code postal" at bounding box center [584, 244] width 95 height 17
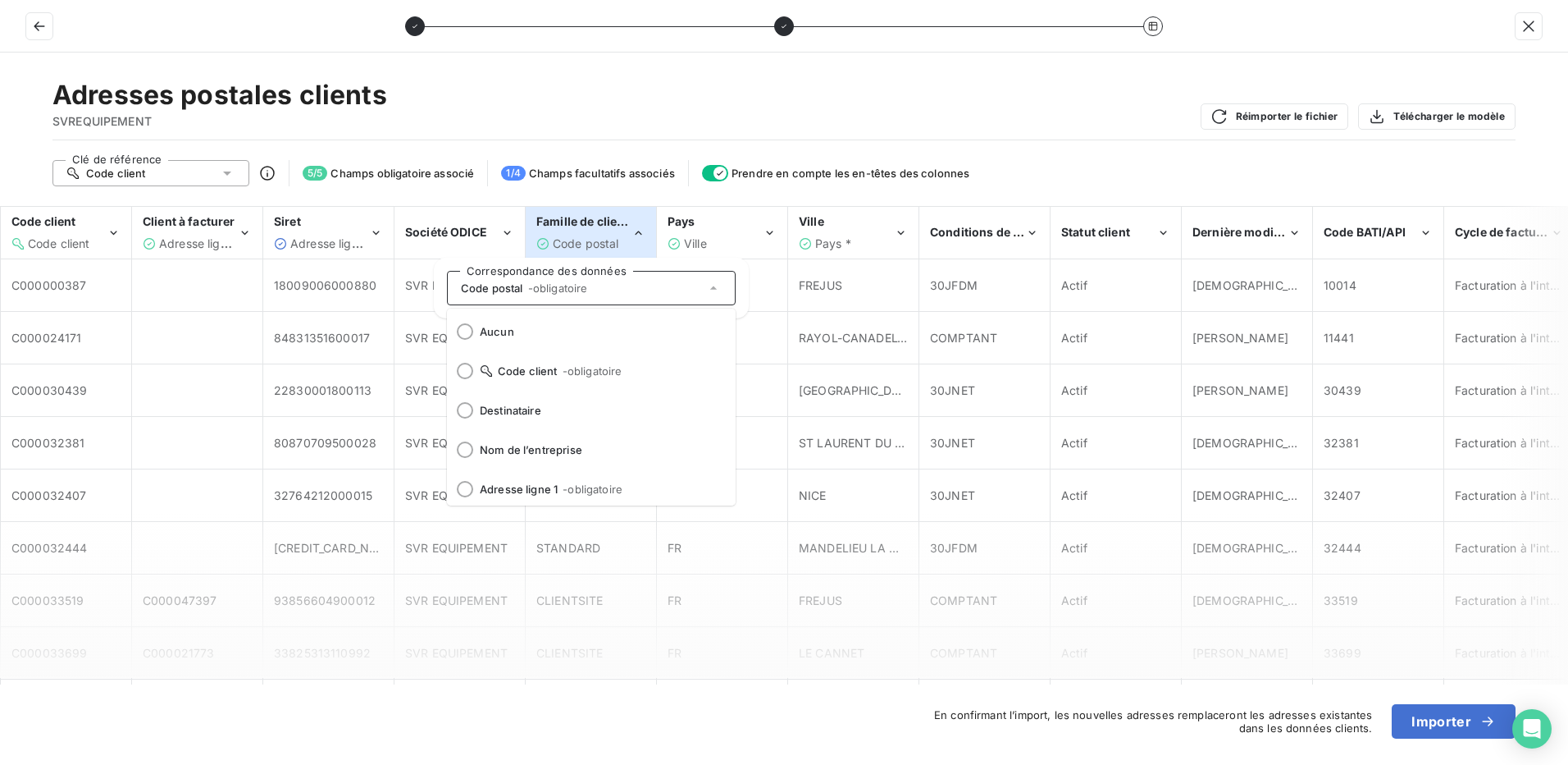
scroll to position [121, 0]
click at [626, 236] on div "Code postal" at bounding box center [584, 244] width 95 height 17
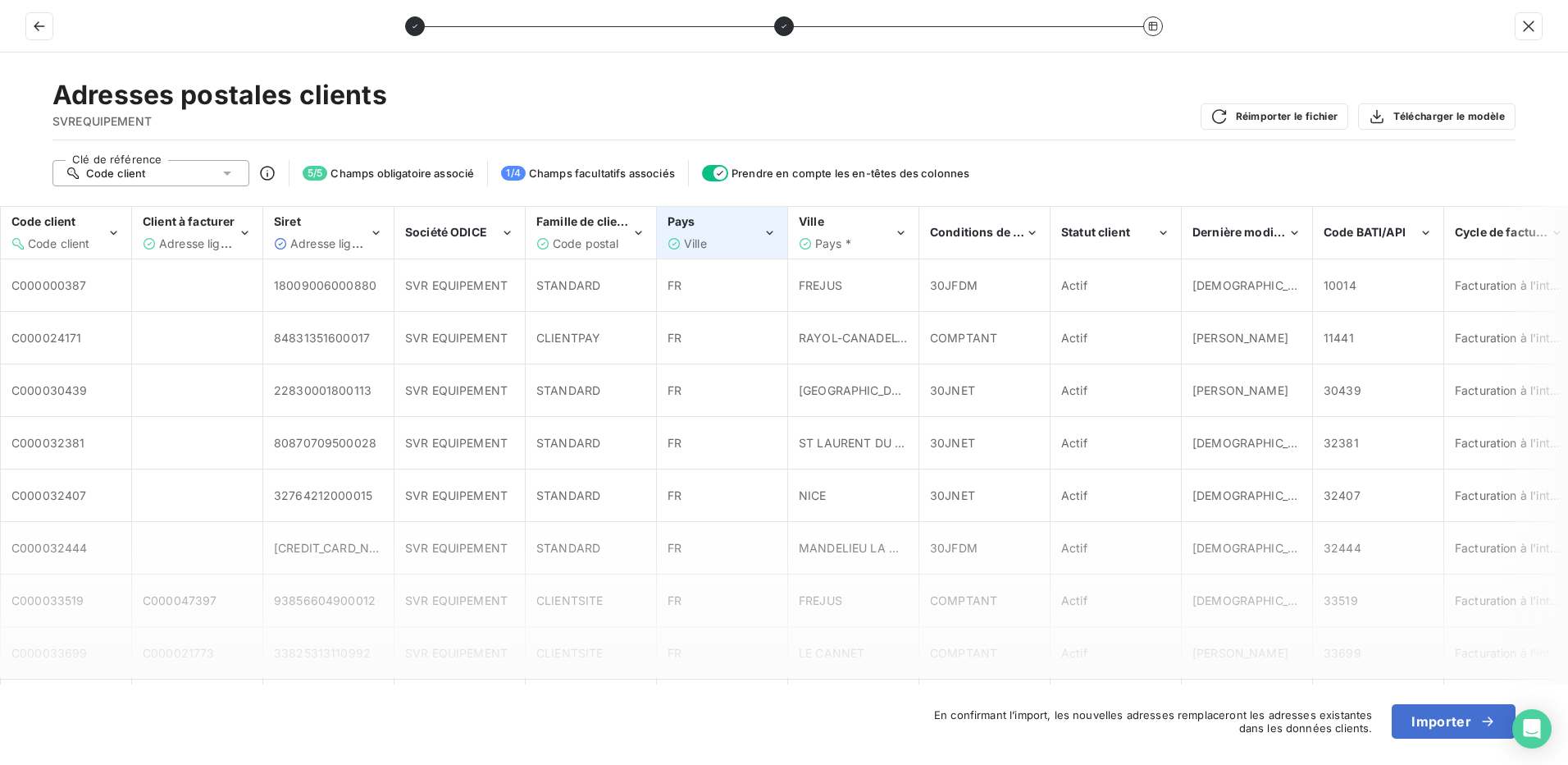
click at [727, 232] on div "Pays Ville" at bounding box center [715, 232] width 95 height 38
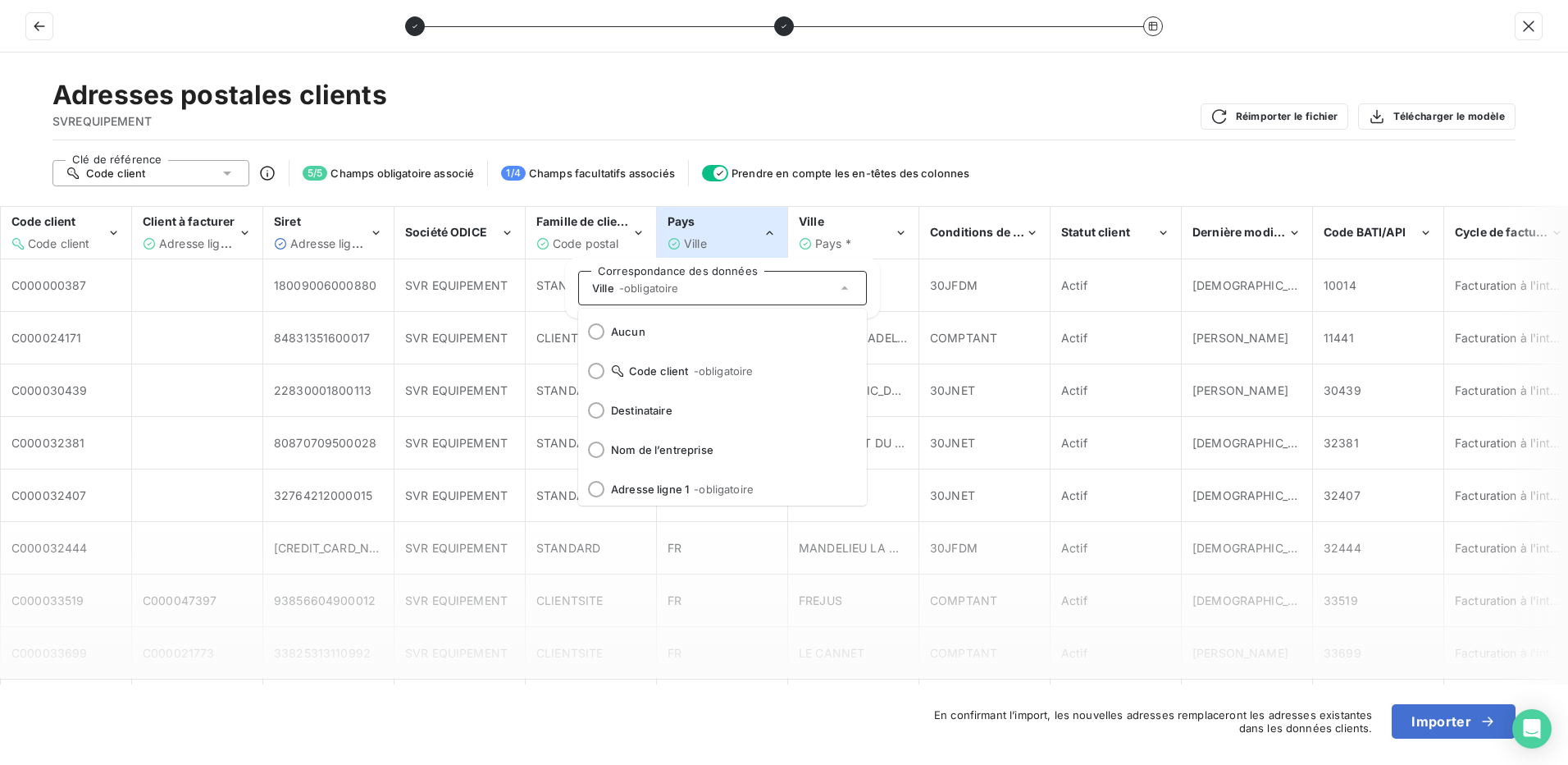
scroll to position [161, 0]
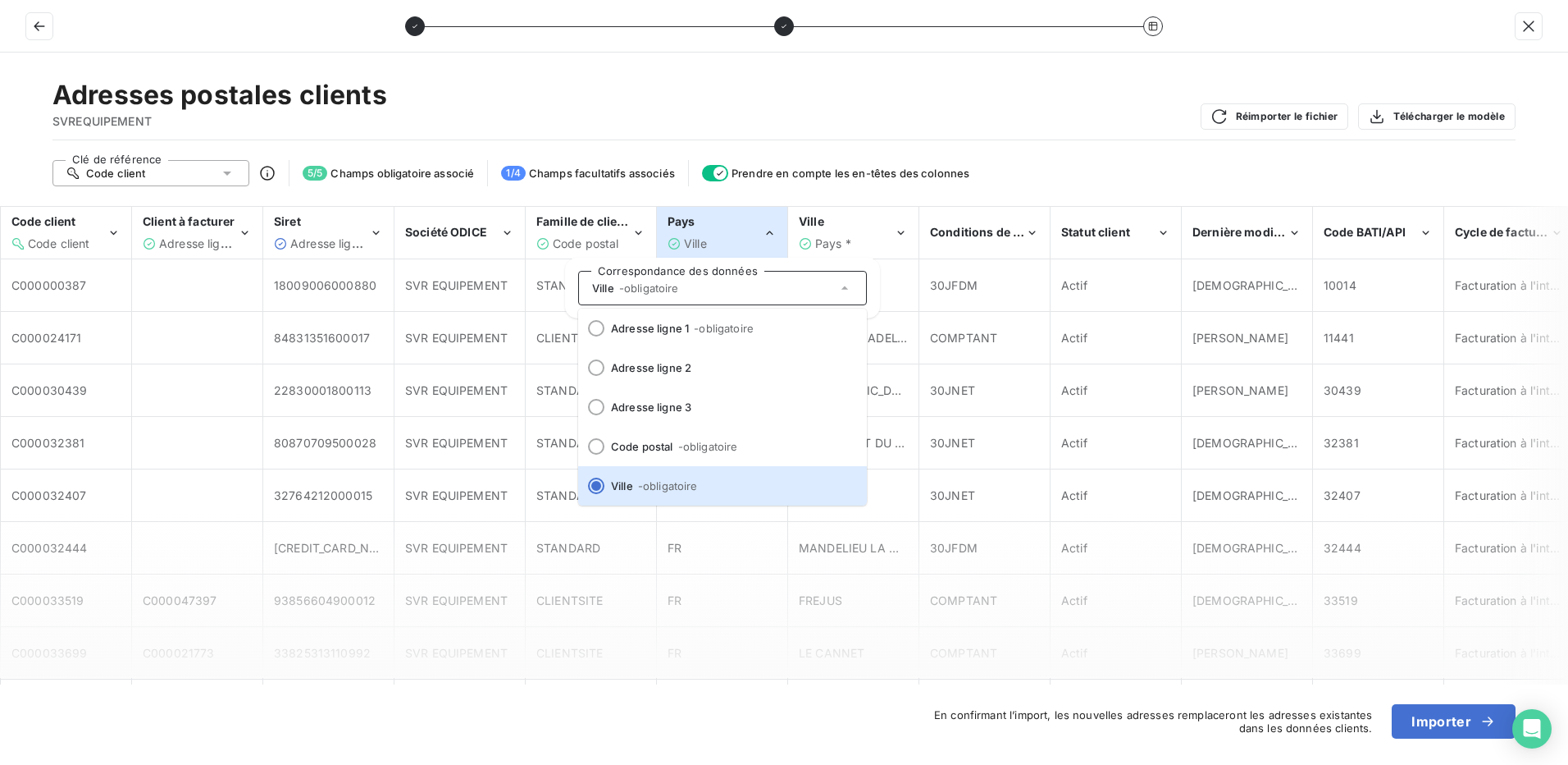
click at [727, 232] on div "Pays Ville" at bounding box center [715, 232] width 95 height 38
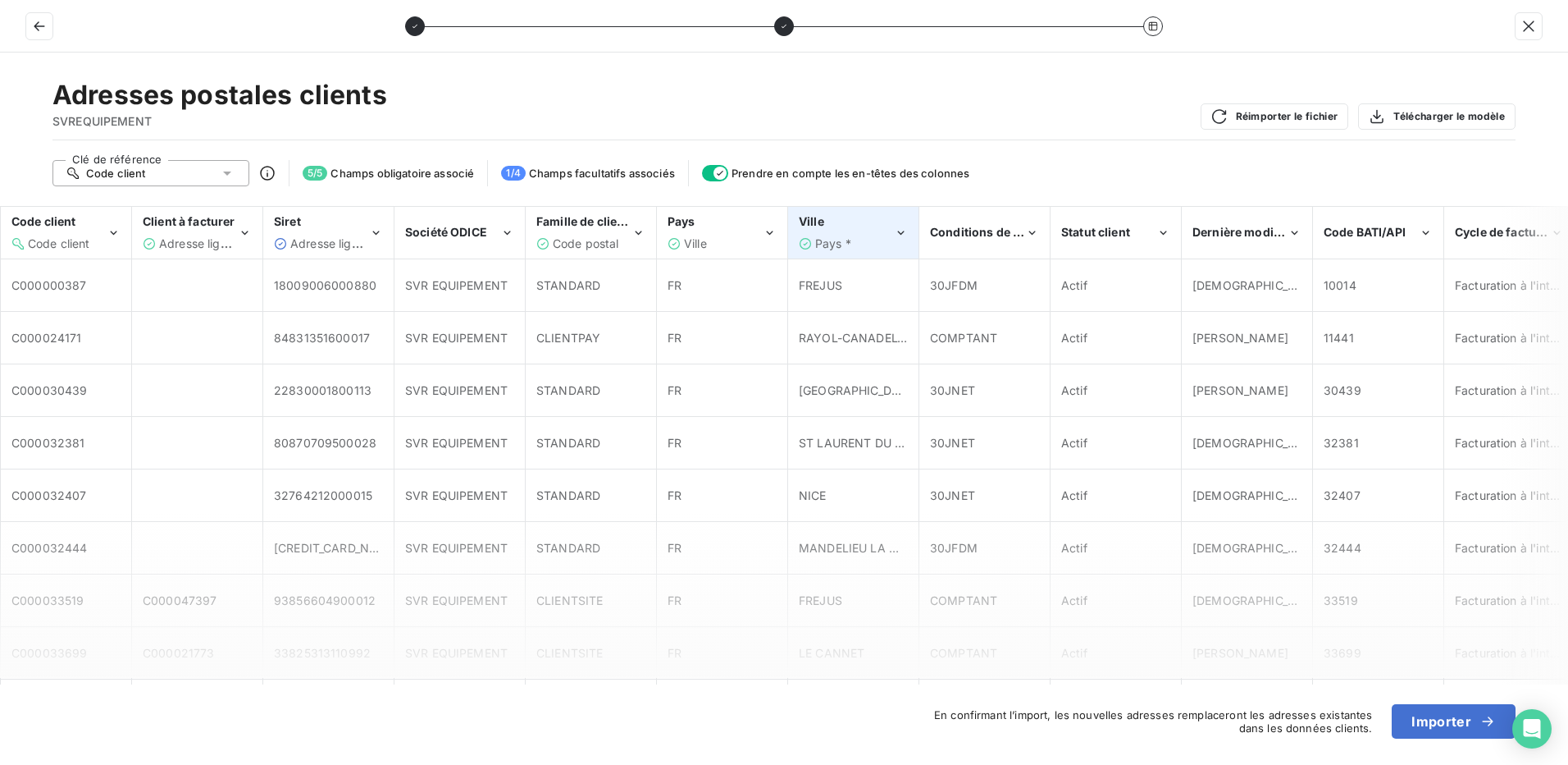
click at [846, 222] on div "Ville" at bounding box center [846, 222] width 95 height 17
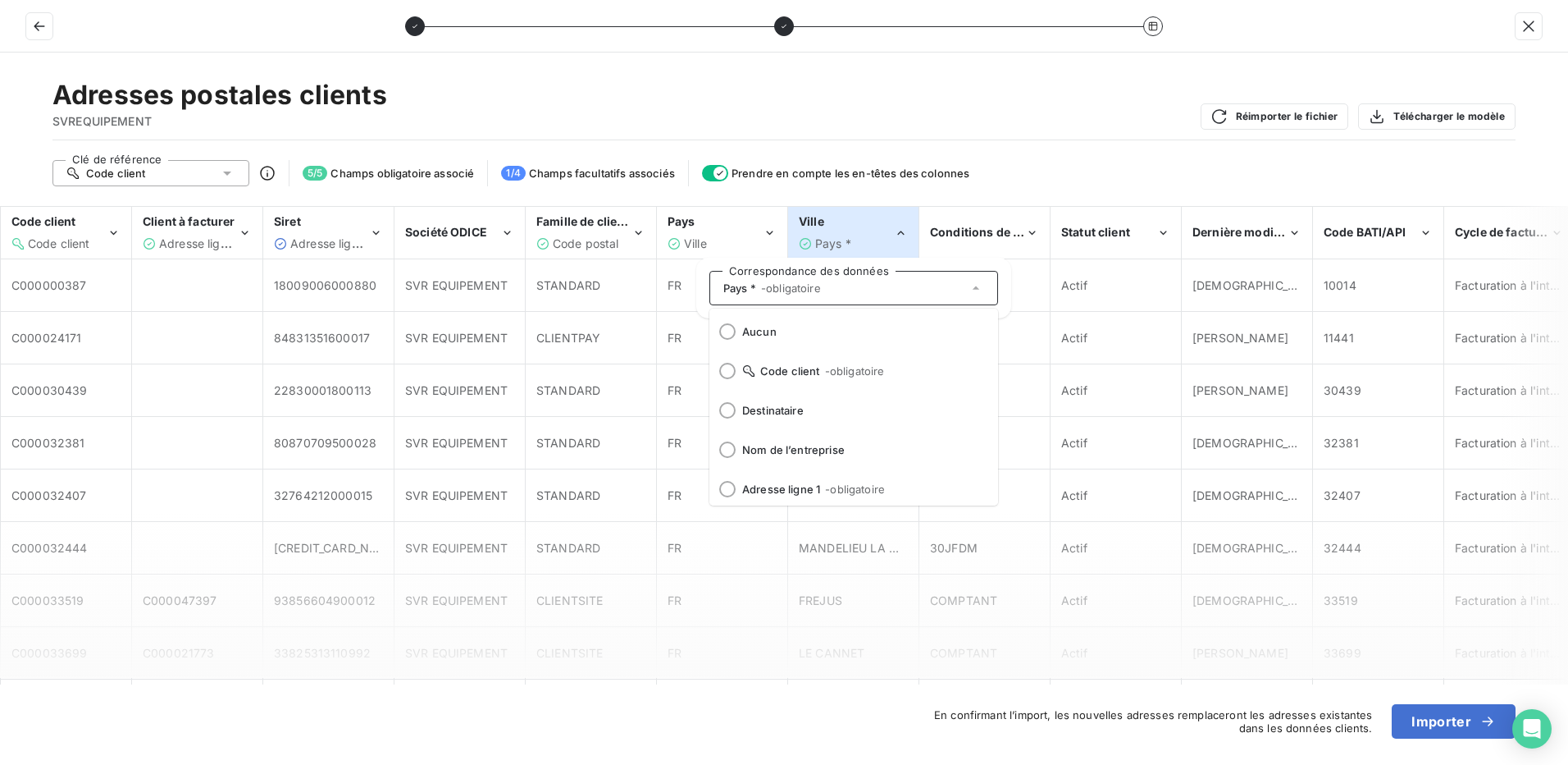
scroll to position [200, 0]
click at [846, 222] on div "Ville" at bounding box center [846, 222] width 95 height 17
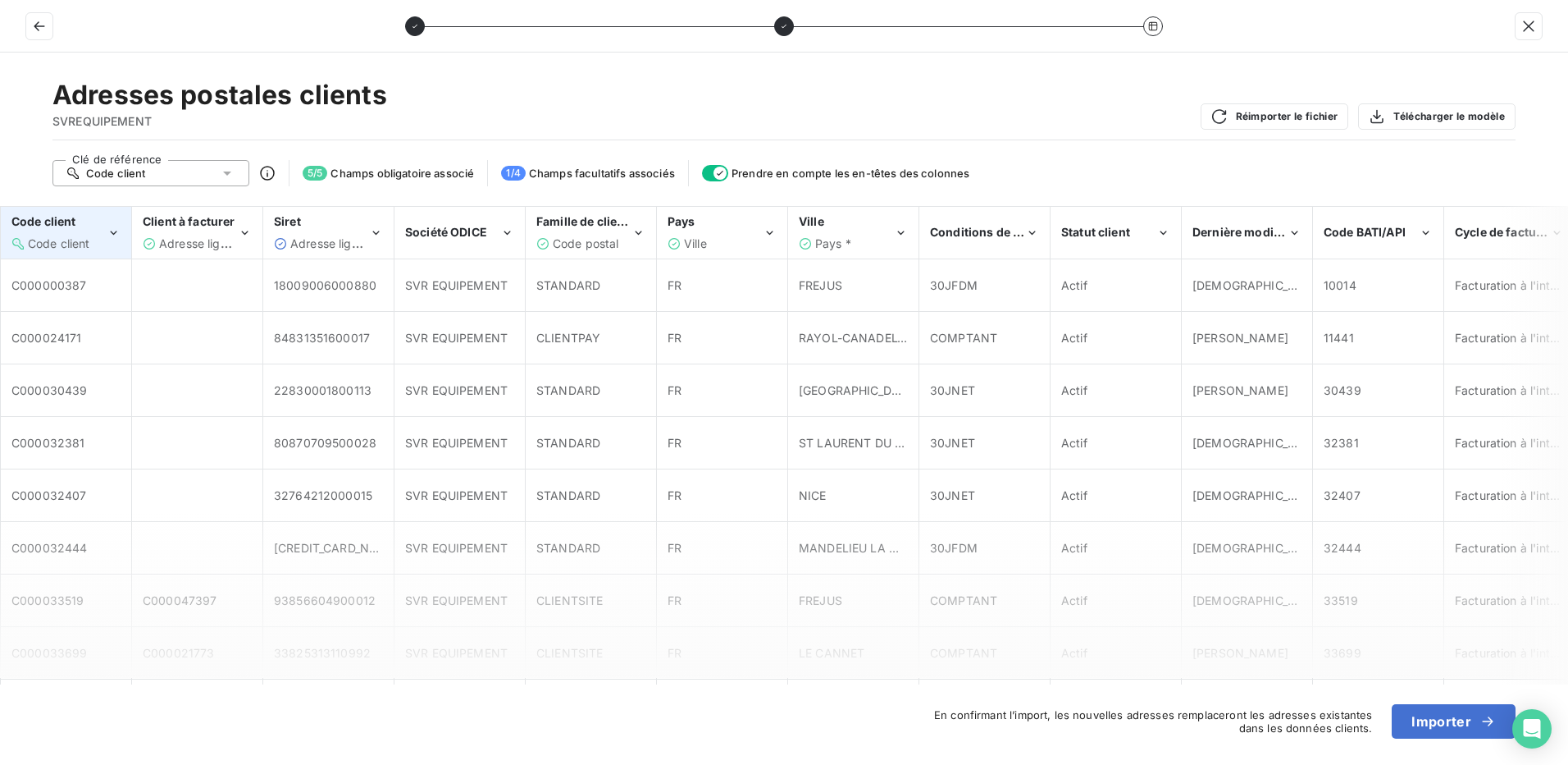
click at [67, 242] on span "Code client" at bounding box center [59, 243] width 62 height 14
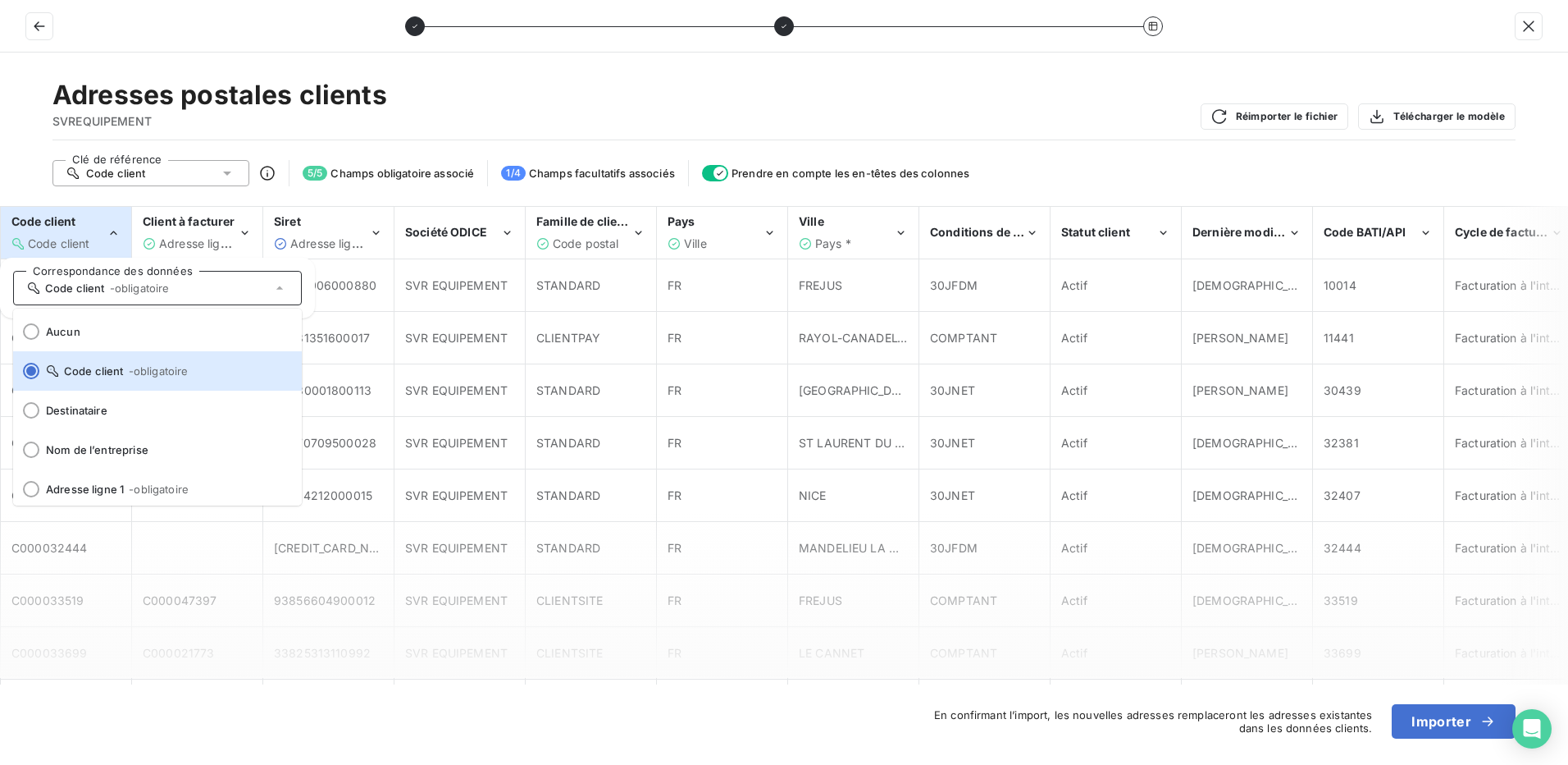
click at [67, 241] on span "Code client" at bounding box center [59, 243] width 62 height 14
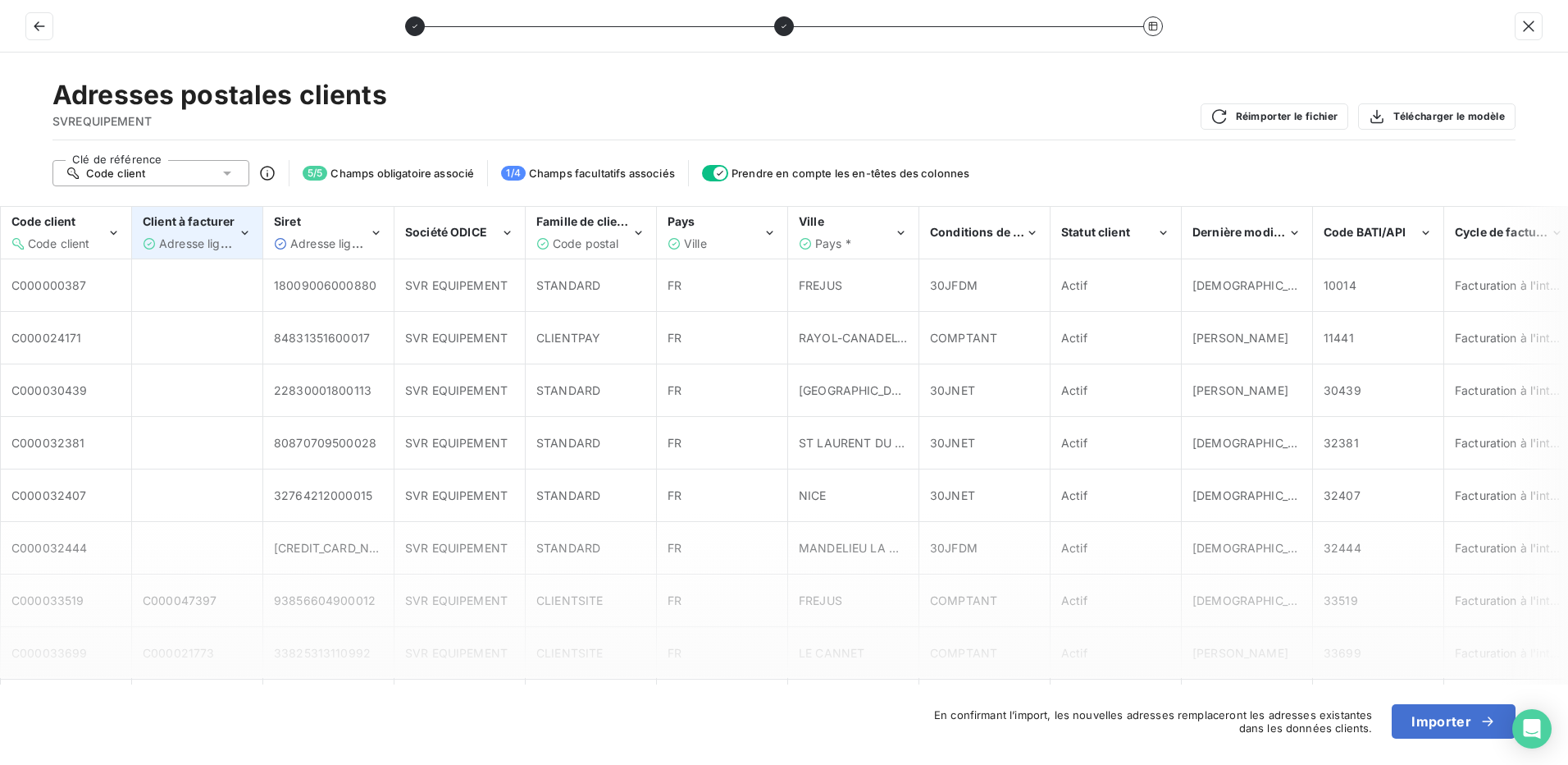
click at [193, 238] on span "Adresse ligne 1" at bounding box center [201, 243] width 83 height 14
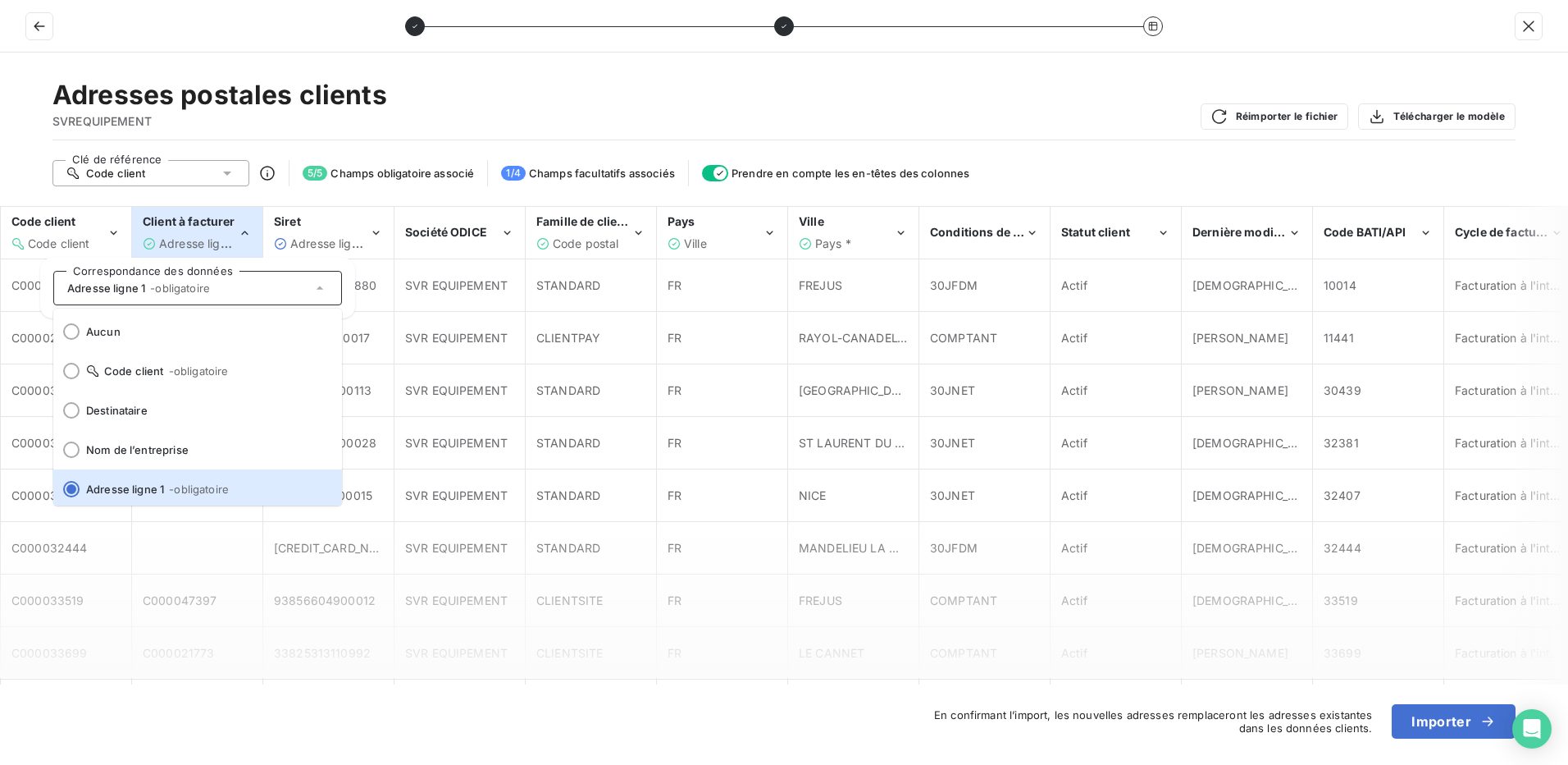
scroll to position [4, 0]
click at [206, 244] on span "Adresse ligne 1" at bounding box center [201, 243] width 83 height 14
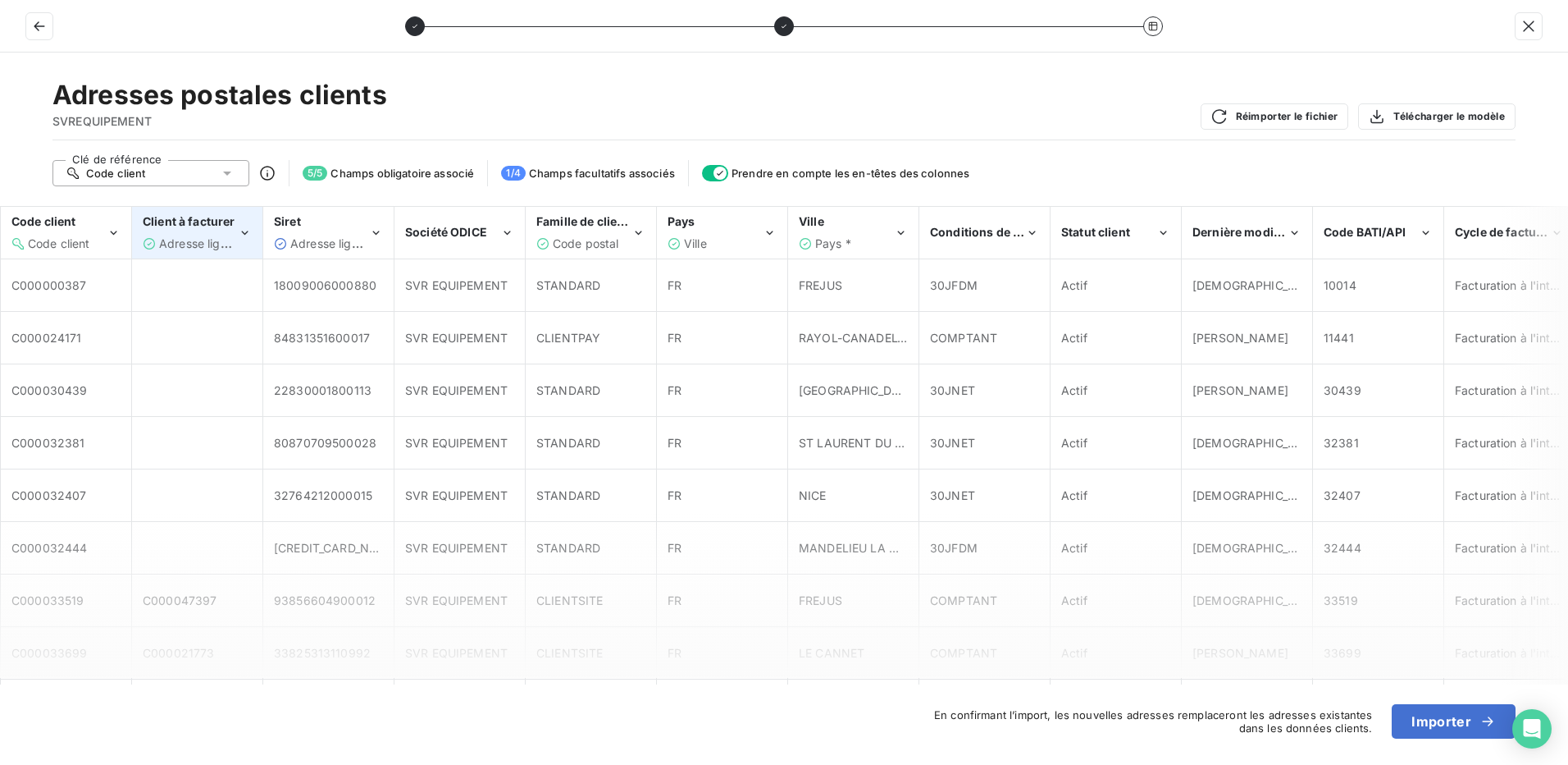
click at [206, 244] on span "Adresse ligne 1" at bounding box center [201, 243] width 83 height 14
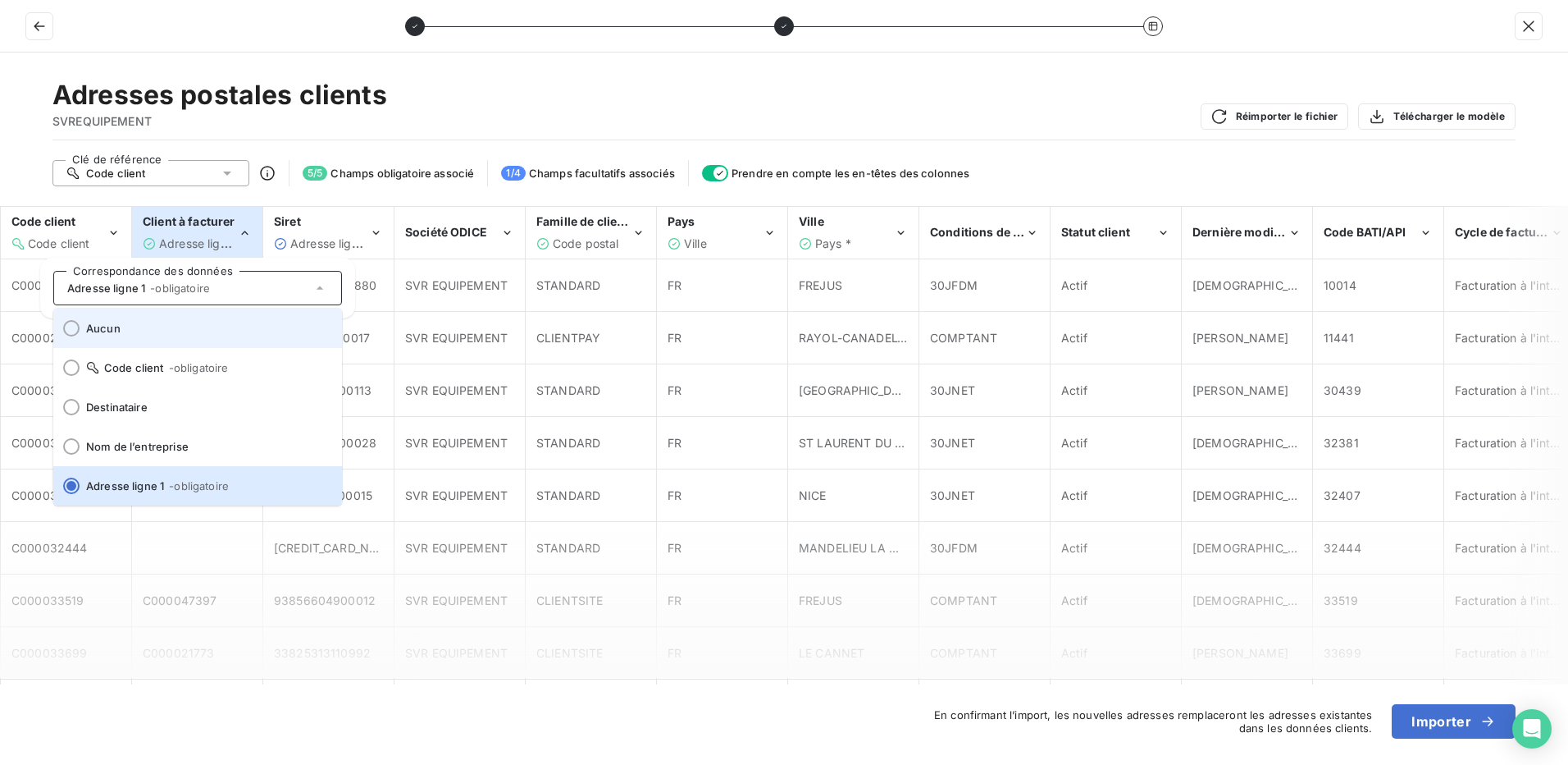
click at [68, 326] on div at bounding box center [72, 328] width 17 height 17
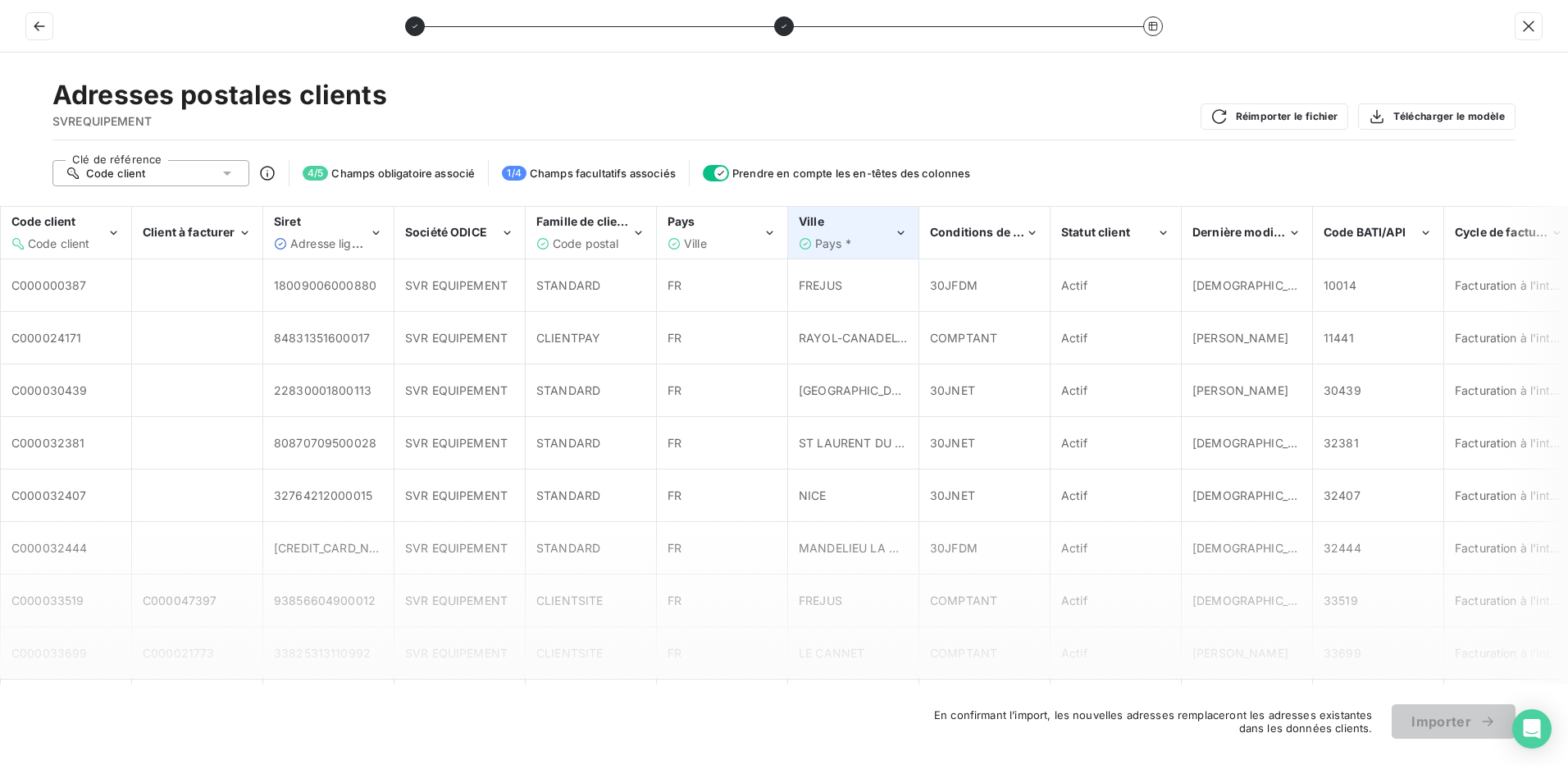
click at [859, 245] on div "Pays *" at bounding box center [846, 244] width 95 height 17
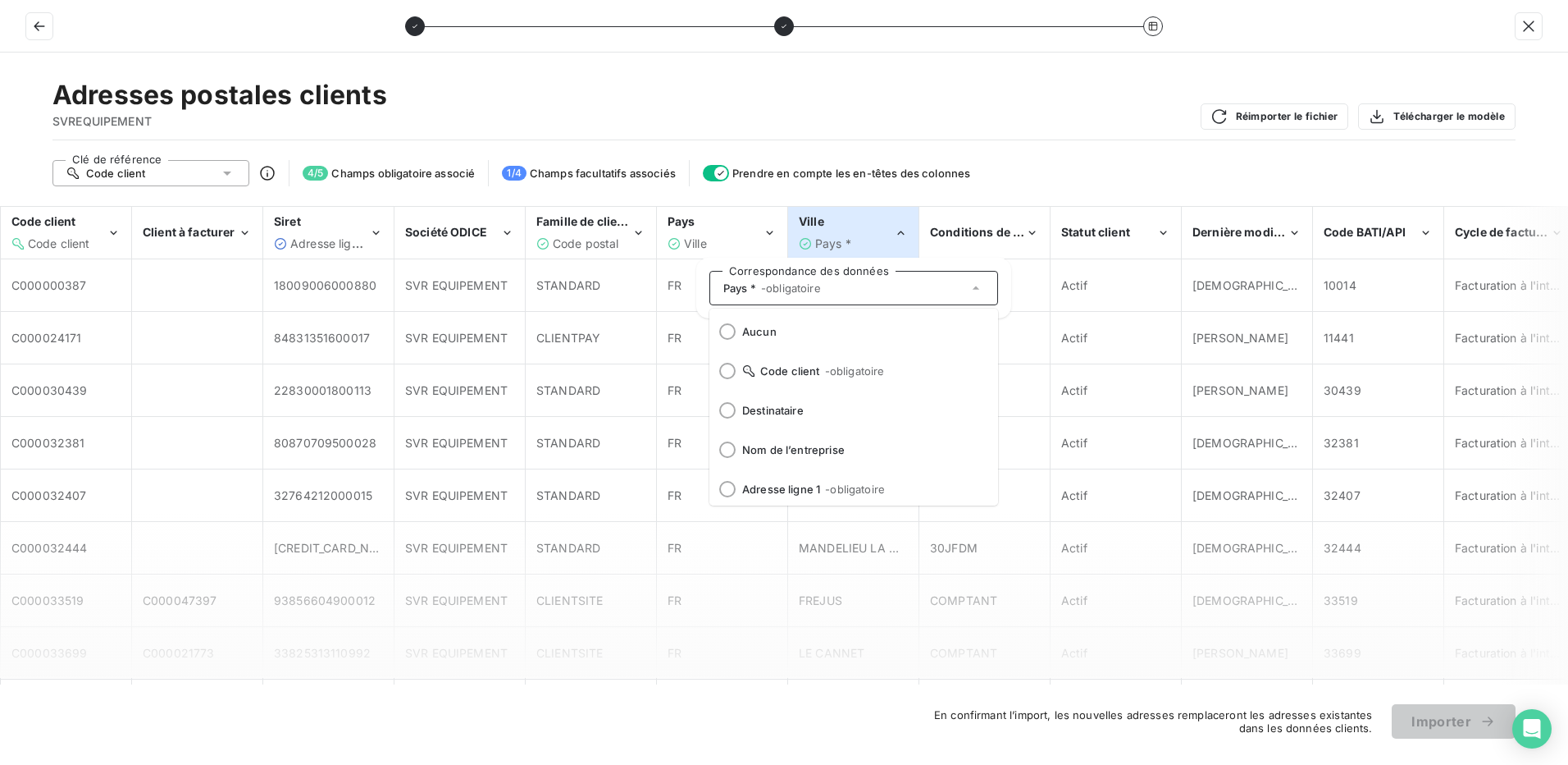
scroll to position [200, 0]
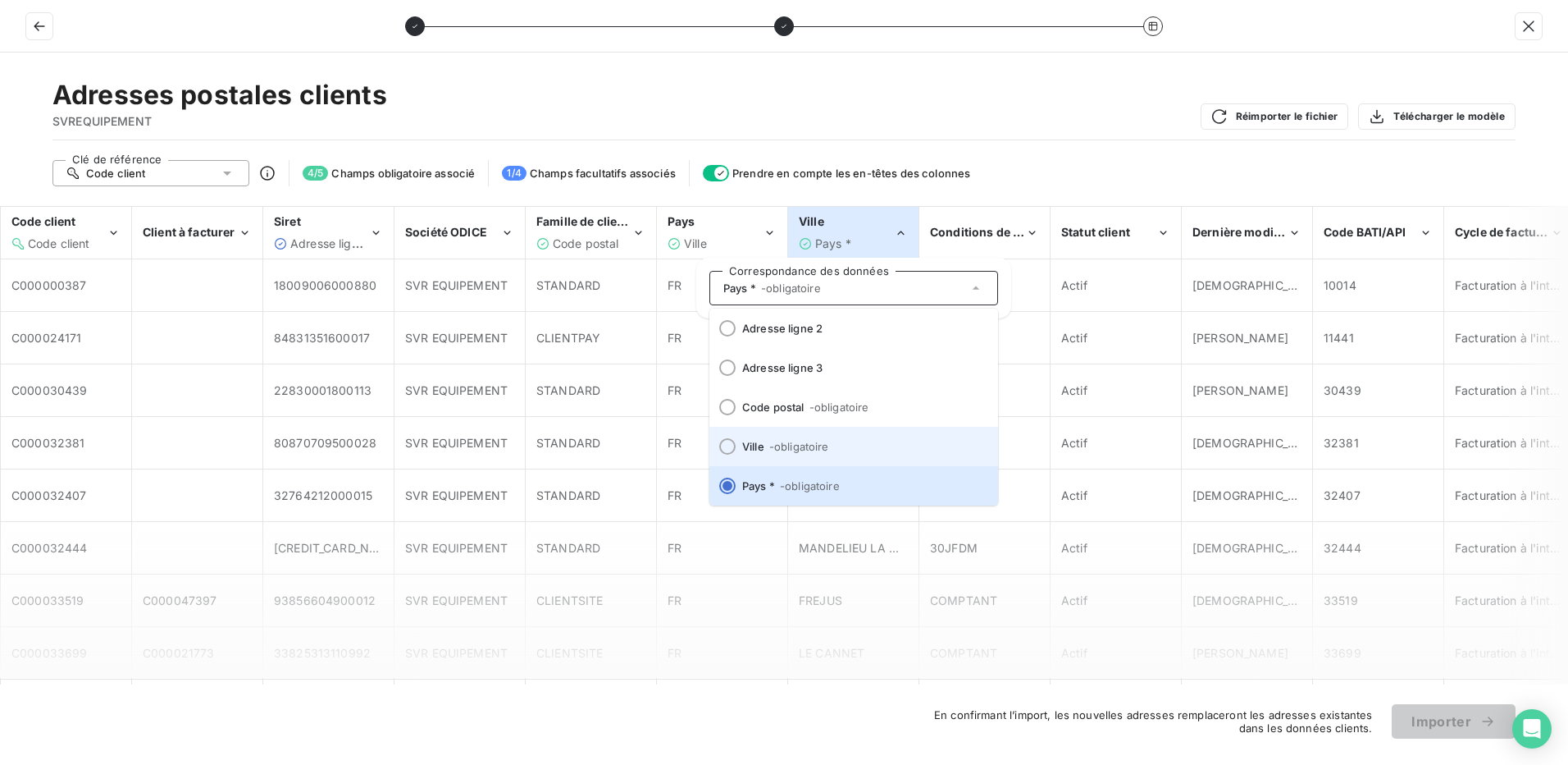
click at [734, 442] on div at bounding box center [727, 447] width 17 height 17
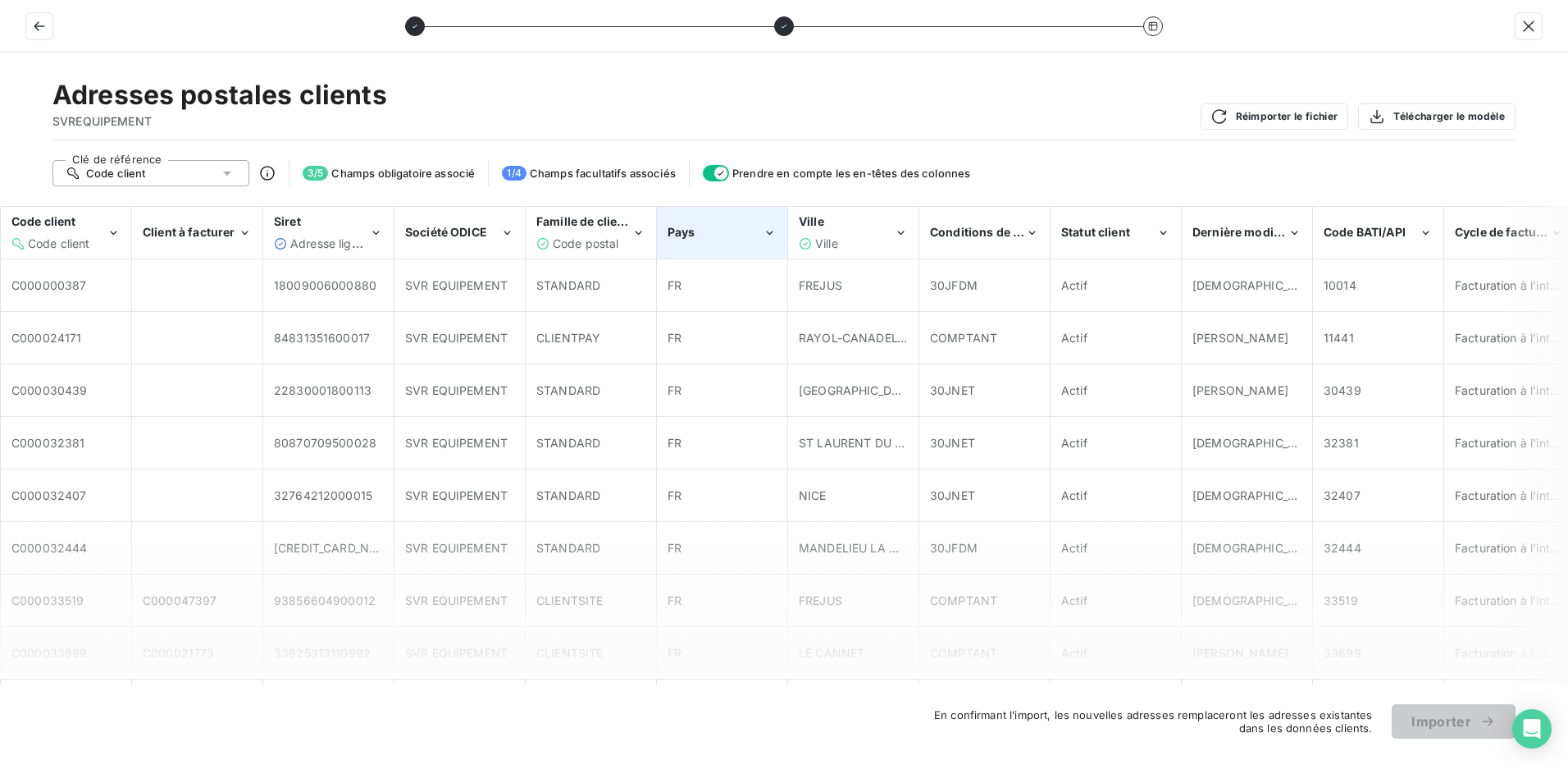
click at [715, 238] on div "Pays" at bounding box center [715, 232] width 95 height 17
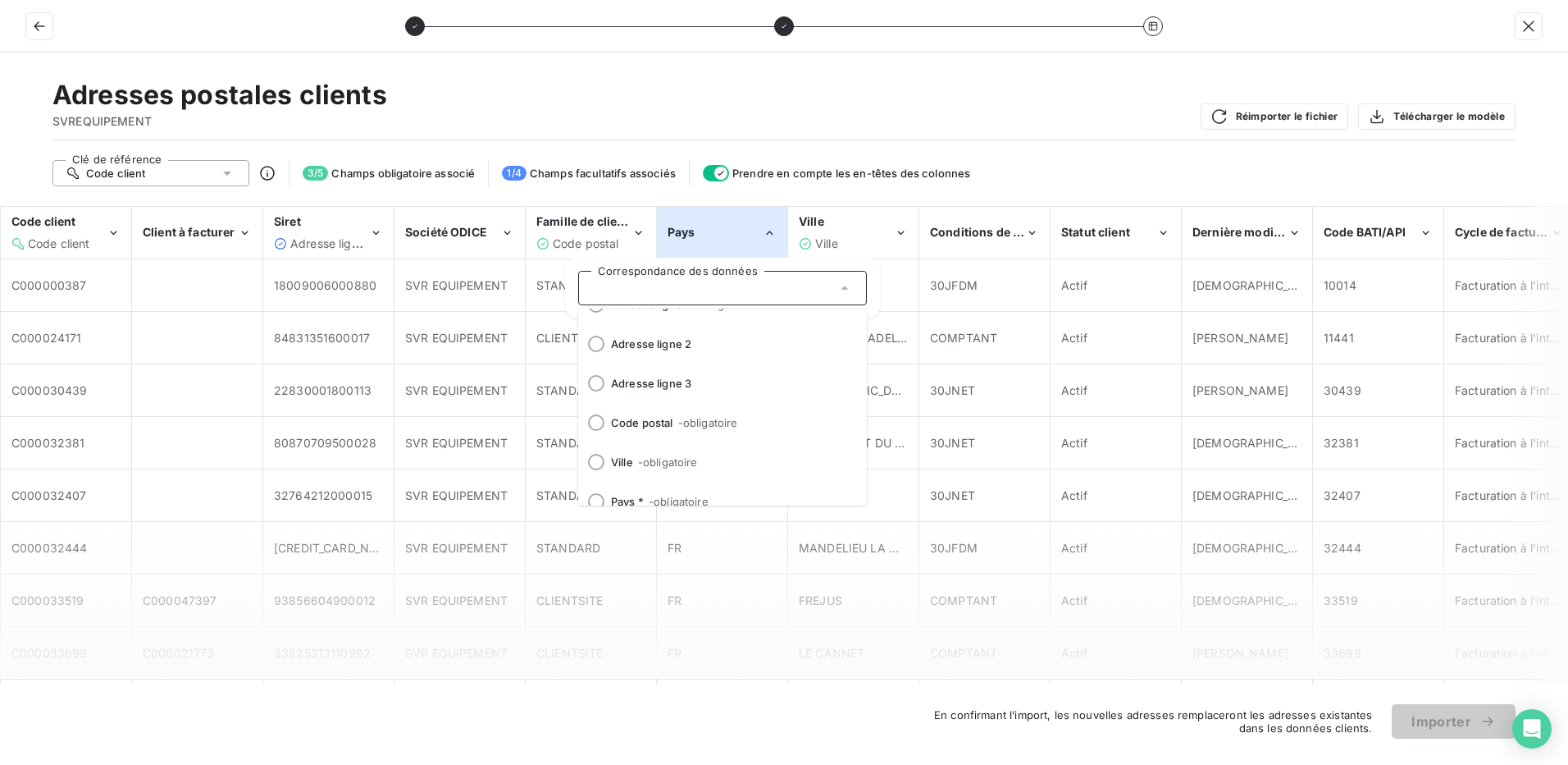
scroll to position [204, 0]
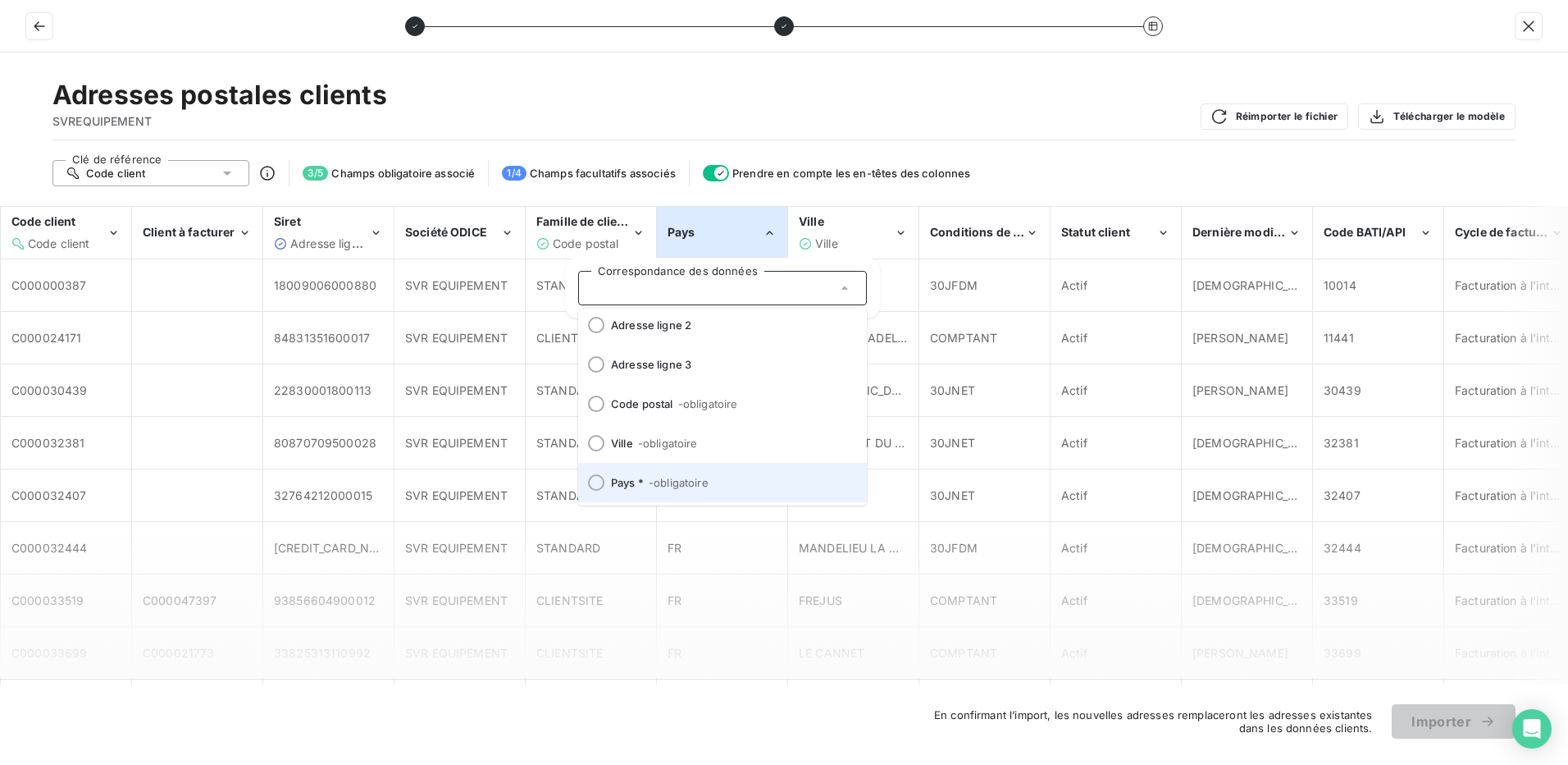
click at [600, 481] on div at bounding box center [596, 482] width 17 height 17
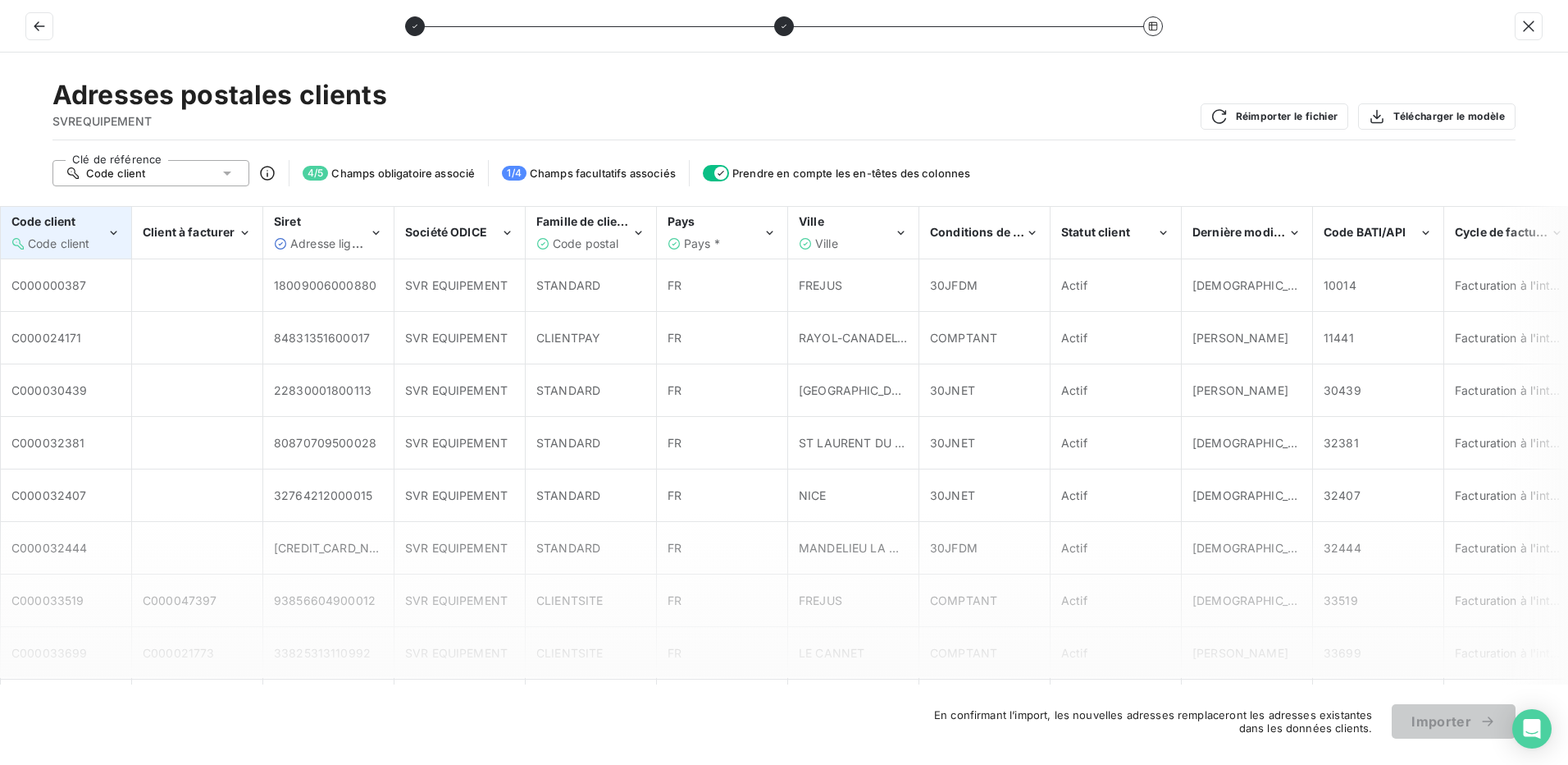
click at [74, 241] on span "Code client" at bounding box center [59, 243] width 62 height 14
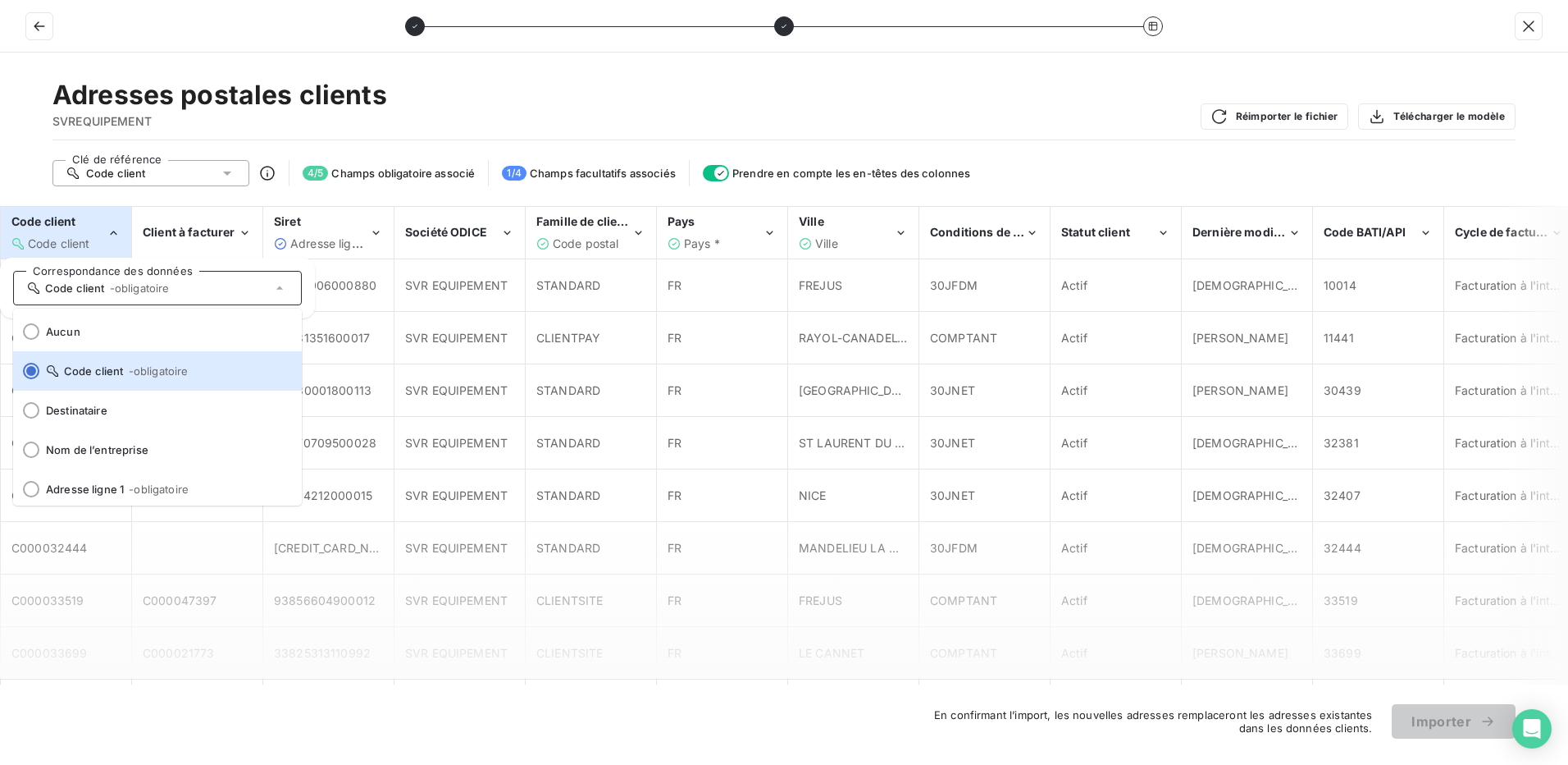
click at [74, 241] on span "Code client" at bounding box center [59, 243] width 62 height 14
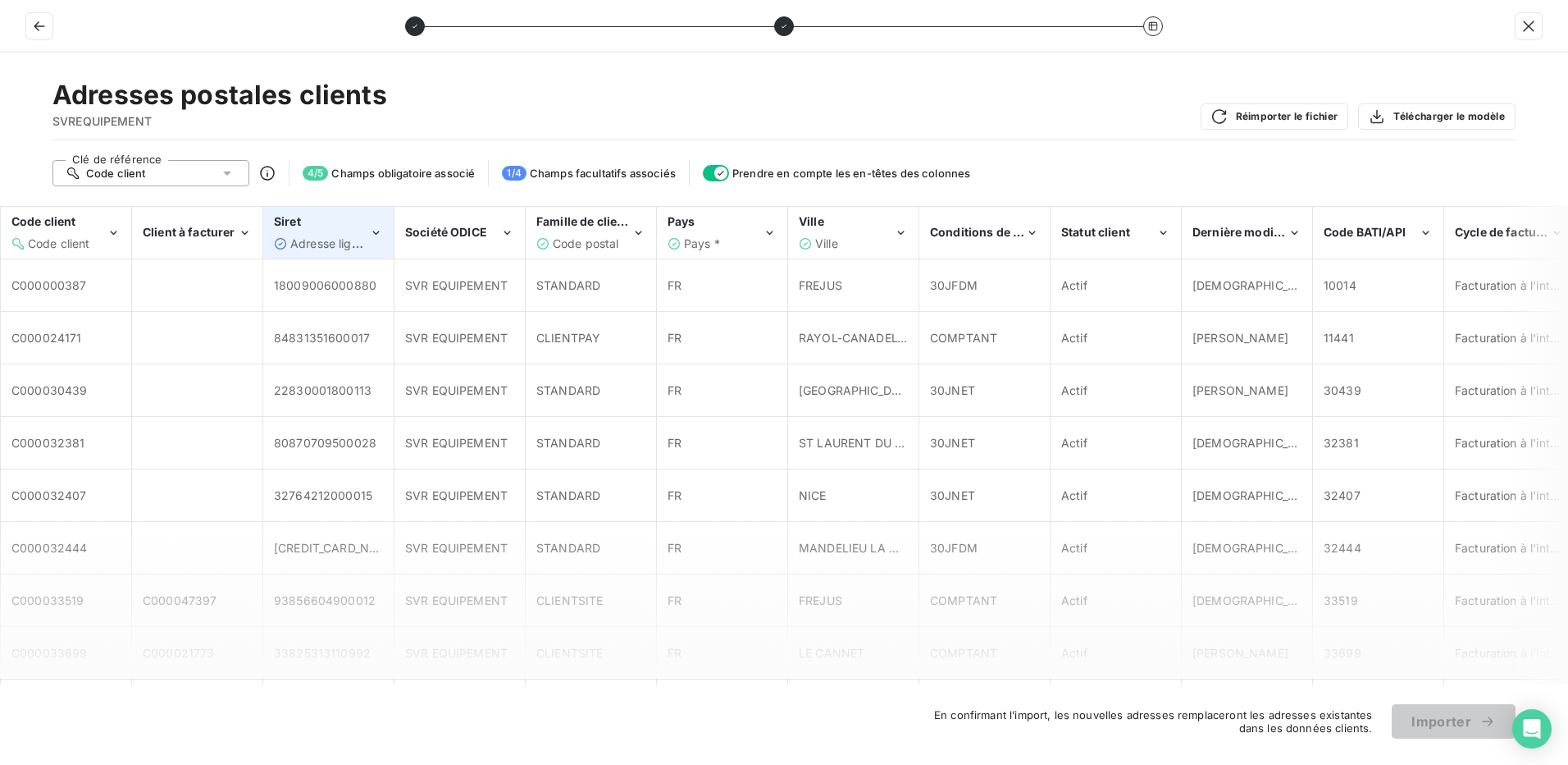
click at [337, 234] on div "Siret Adresse ligne 2" at bounding box center [322, 232] width 95 height 38
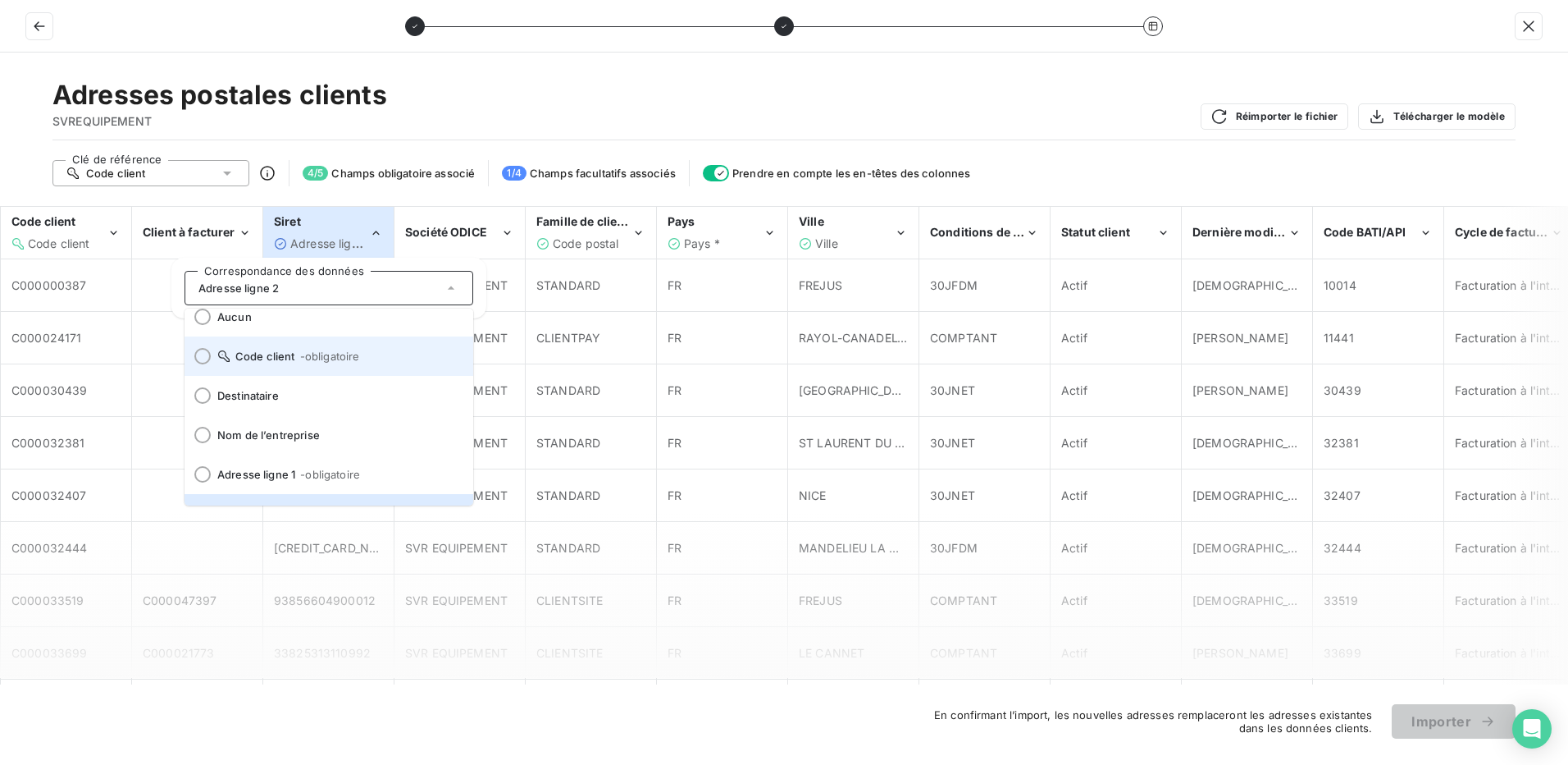
scroll to position [0, 0]
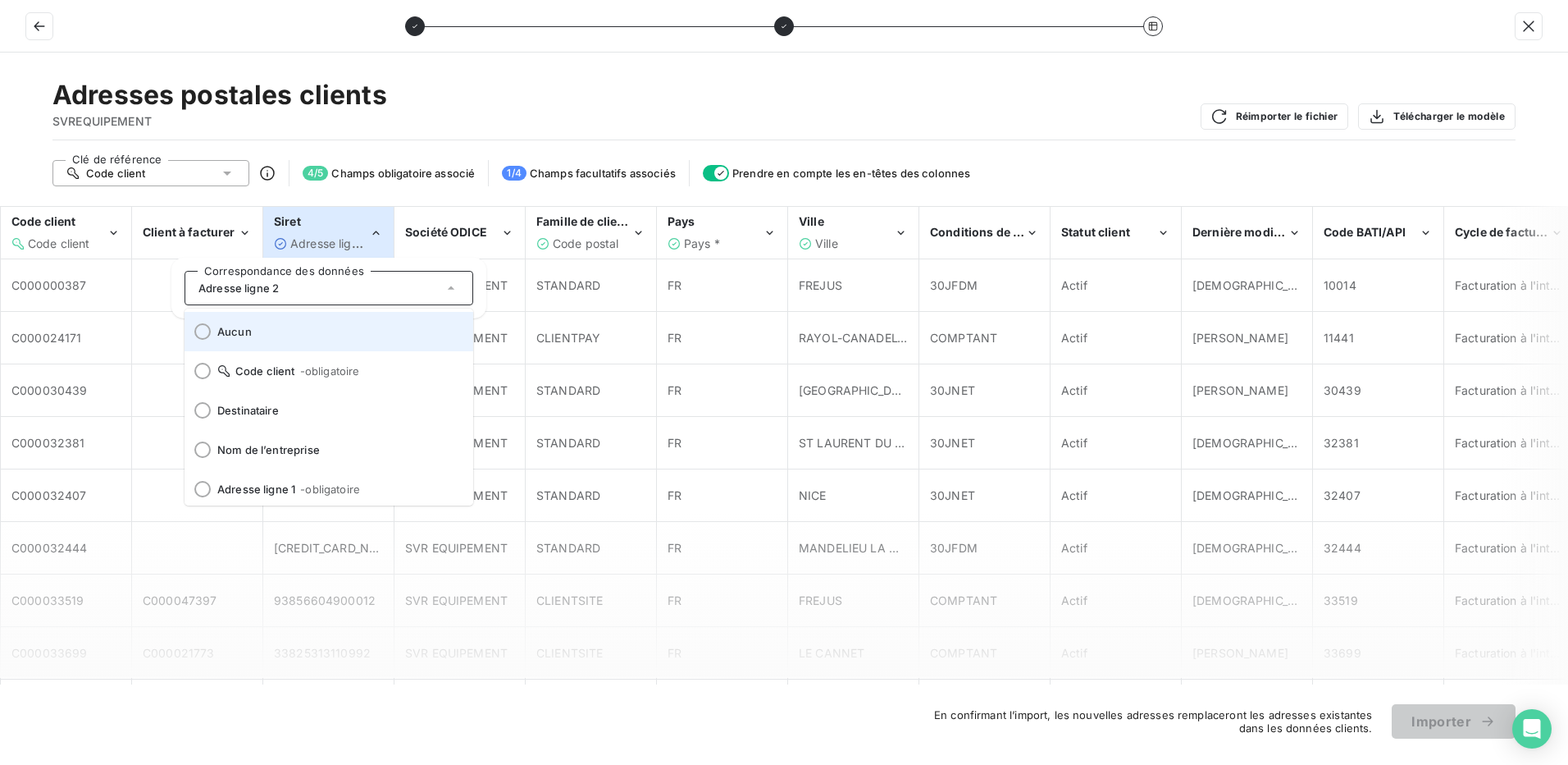
click at [200, 327] on div at bounding box center [203, 331] width 17 height 17
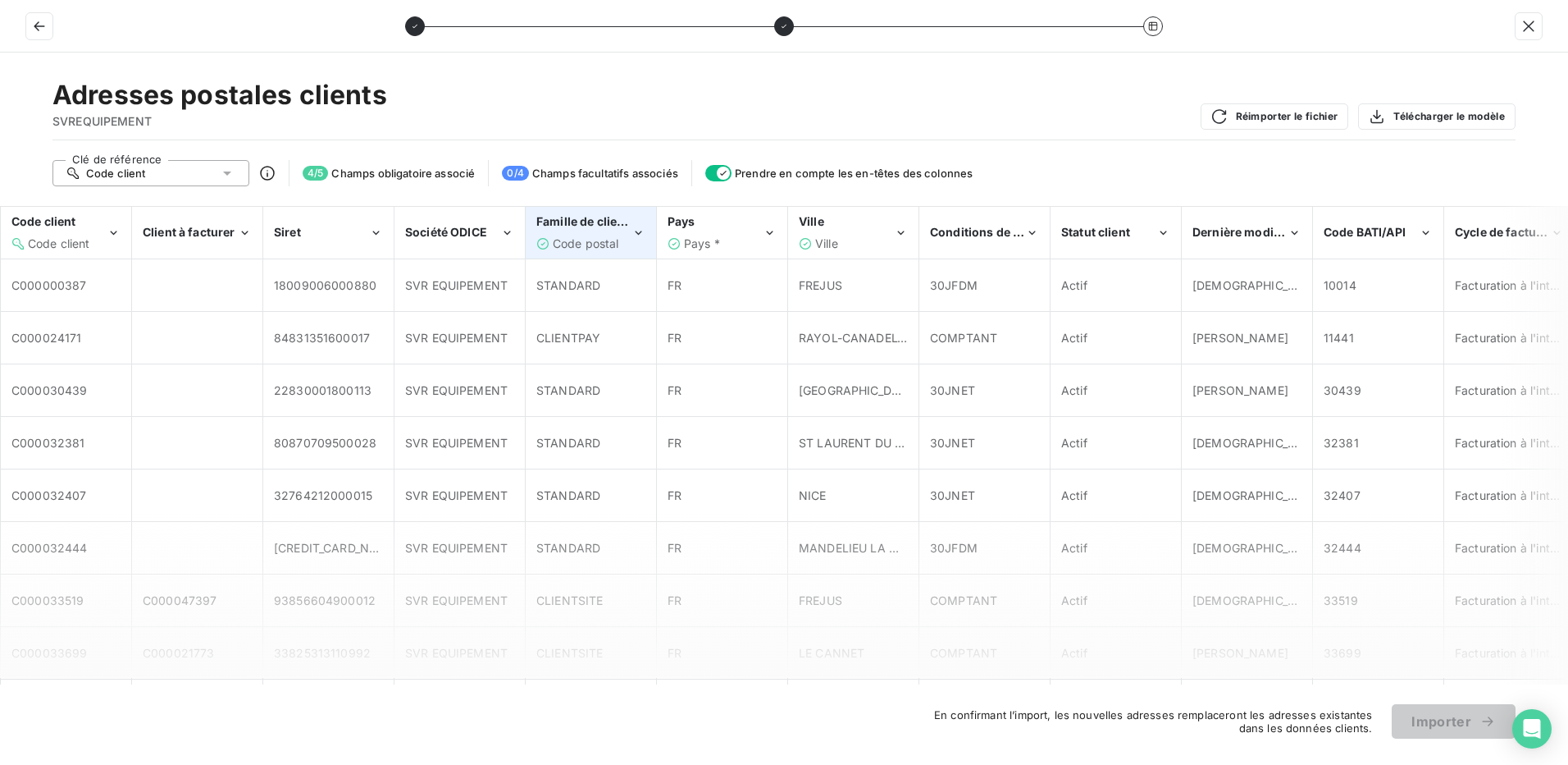
click at [607, 238] on span "Code postal" at bounding box center [586, 243] width 66 height 14
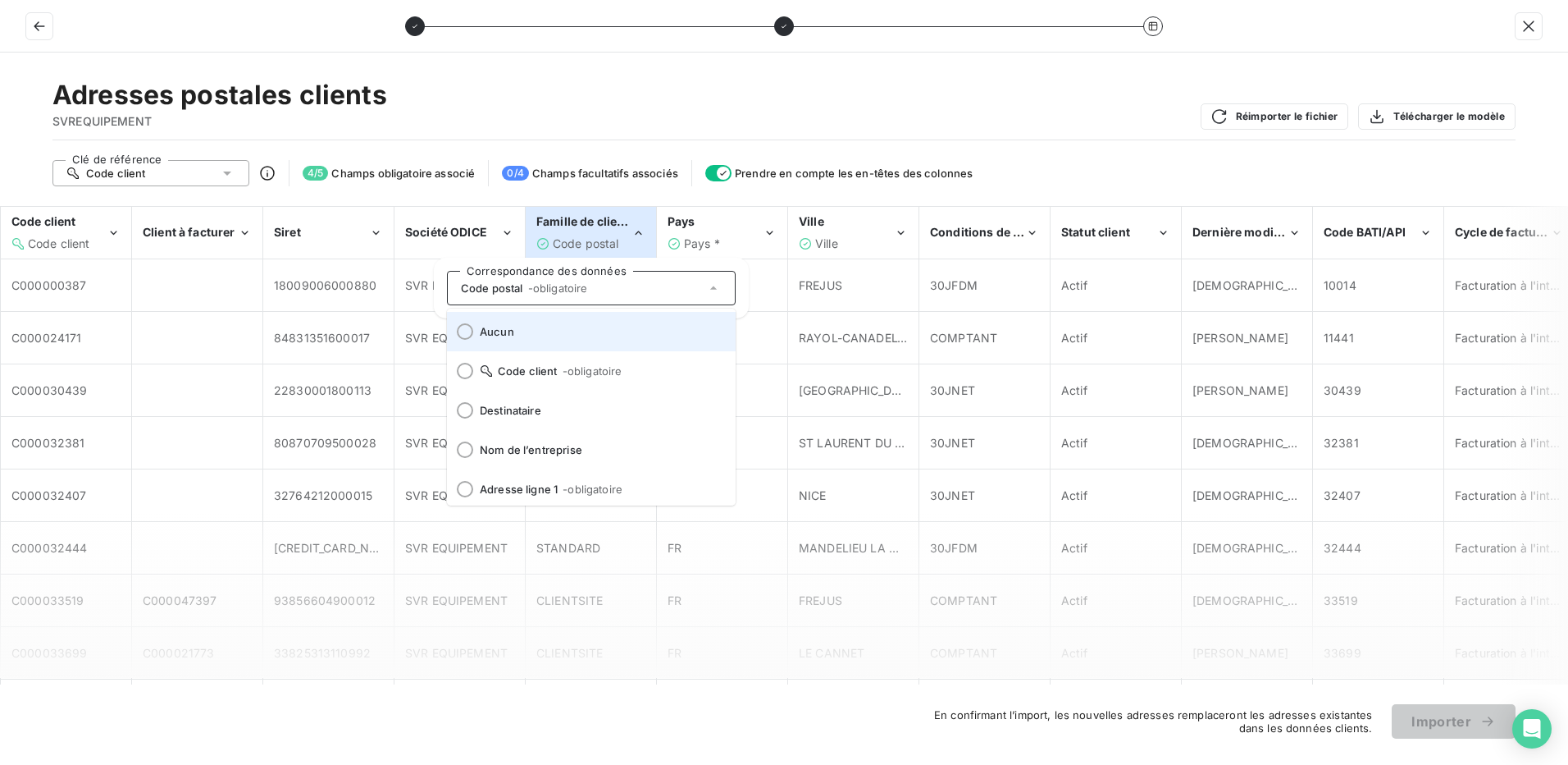
click at [468, 333] on div at bounding box center [465, 331] width 17 height 17
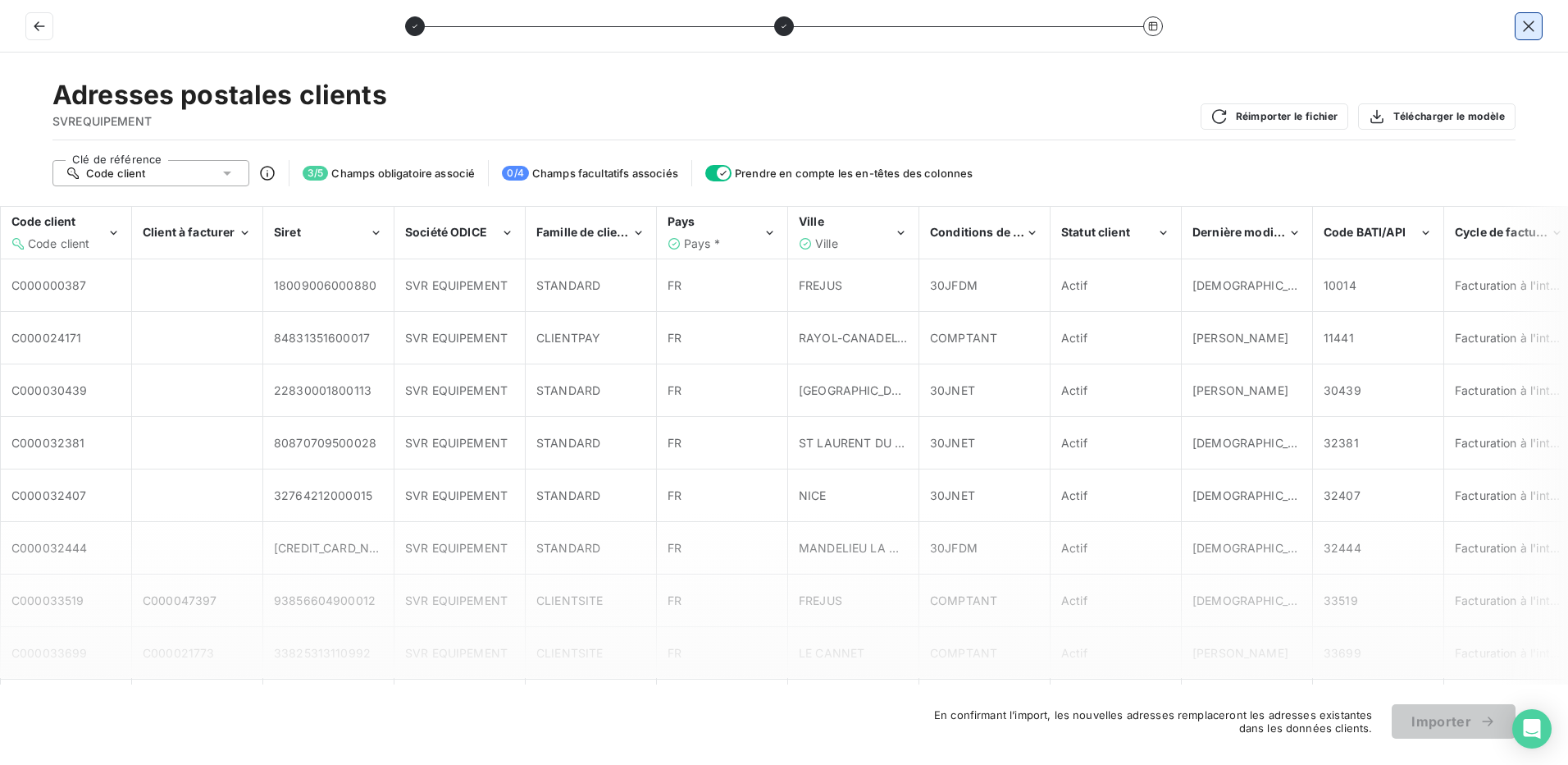
click at [1528, 28] on icon "button" at bounding box center [1529, 27] width 17 height 17
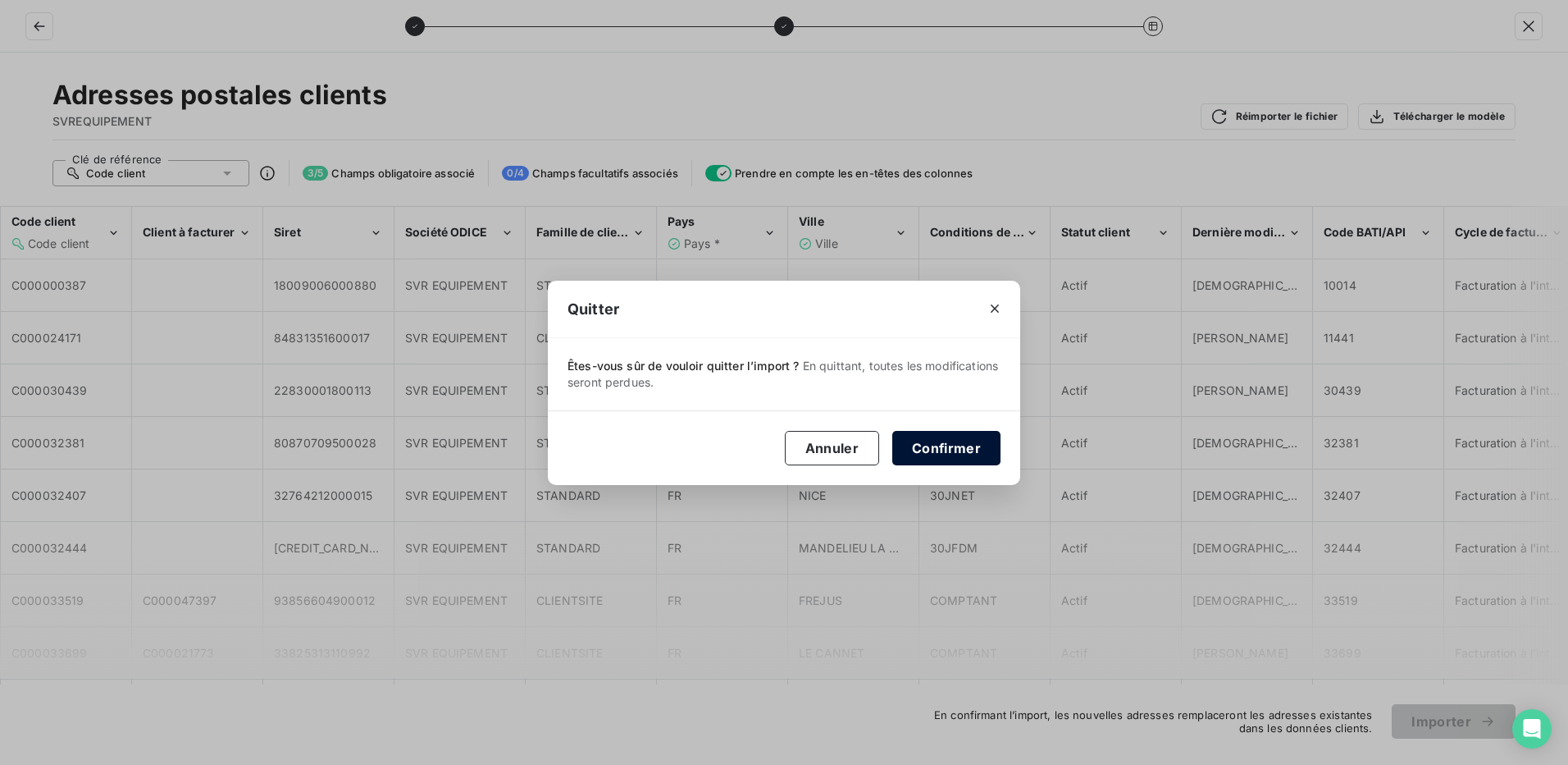
click at [942, 450] on button "Confirmer" at bounding box center [946, 449] width 108 height 35
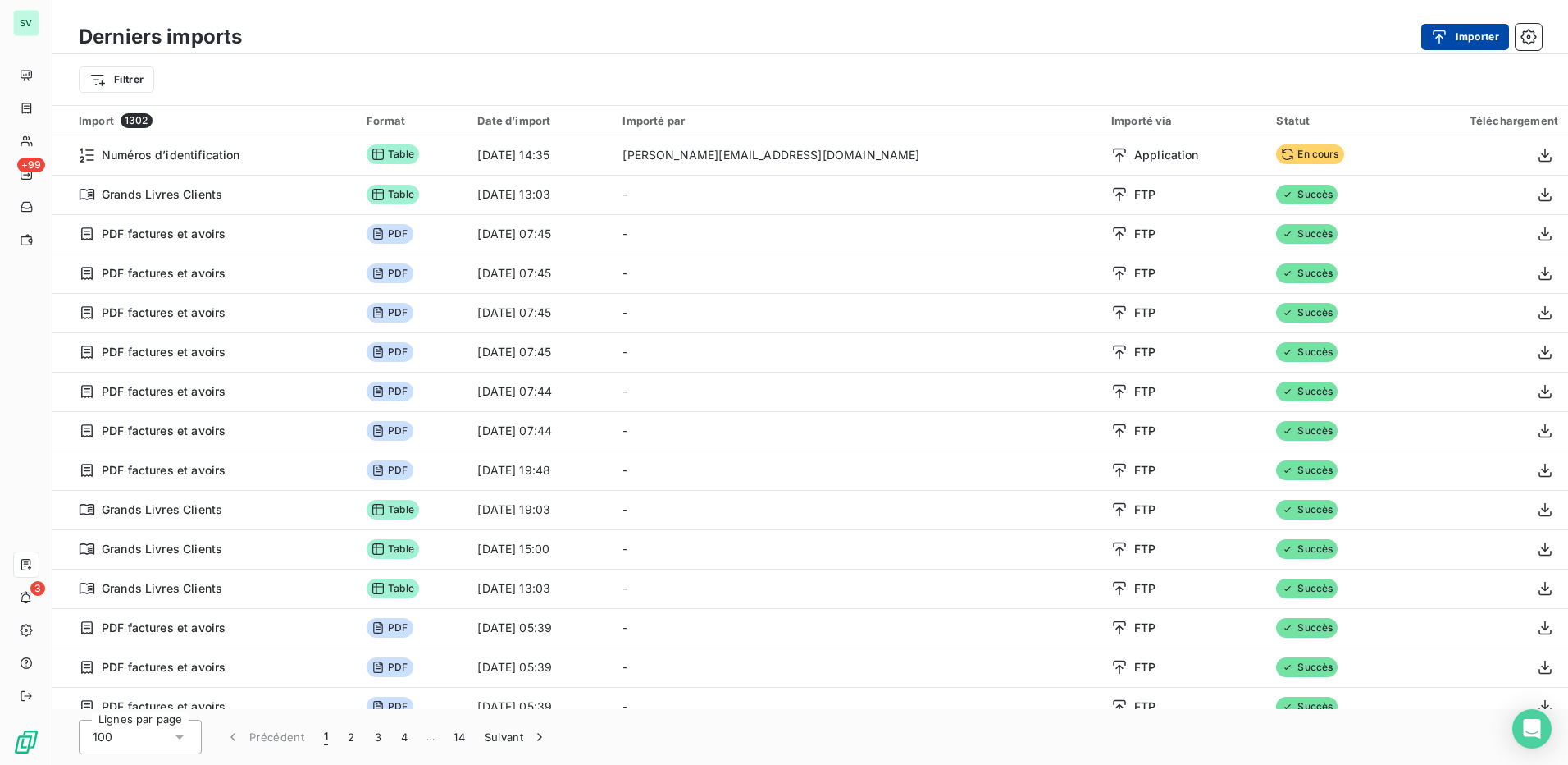
click at [1468, 35] on button "Importer" at bounding box center [1465, 37] width 88 height 27
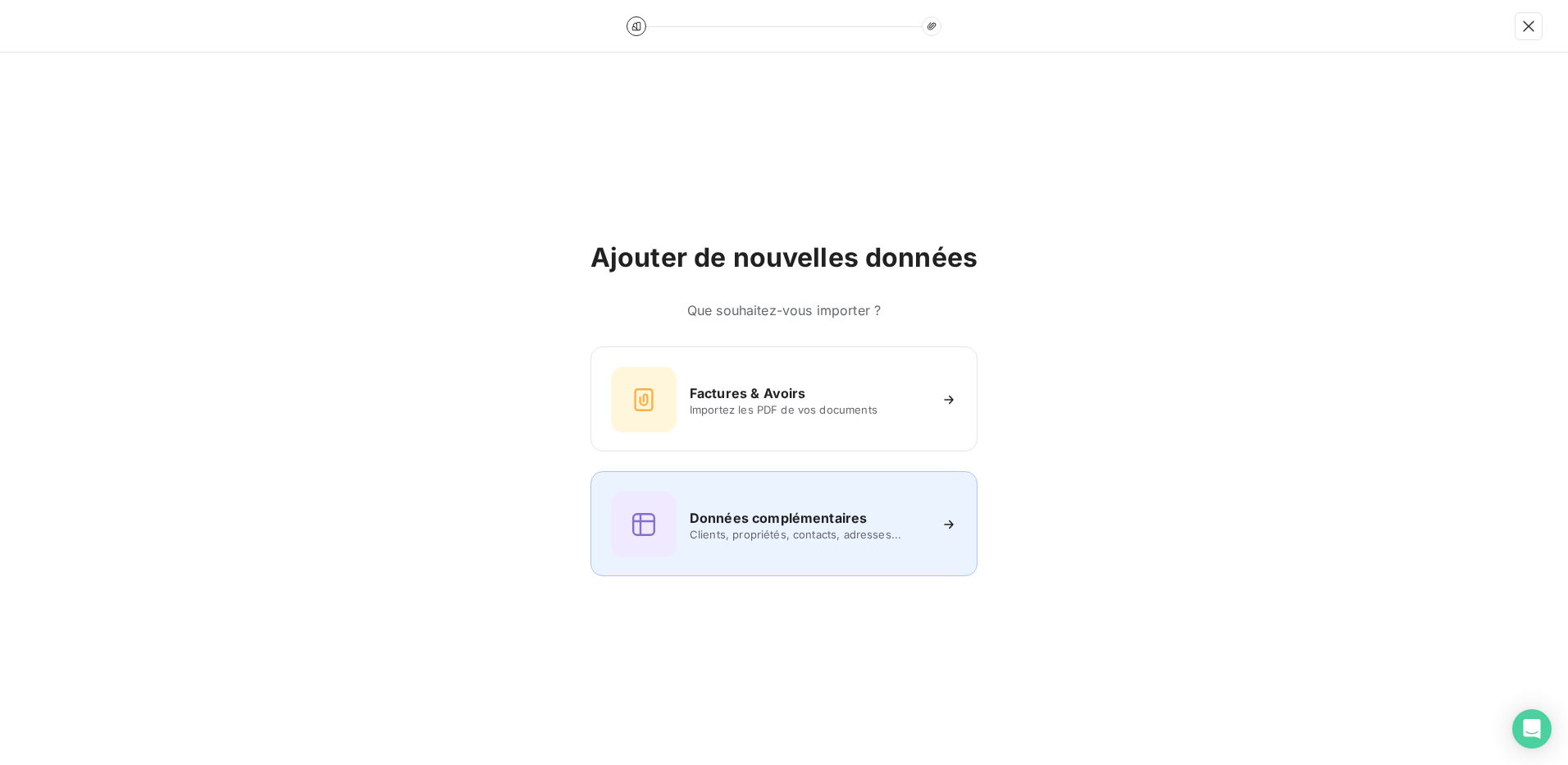
click at [818, 523] on h6 "Données complémentaires" at bounding box center [778, 517] width 177 height 19
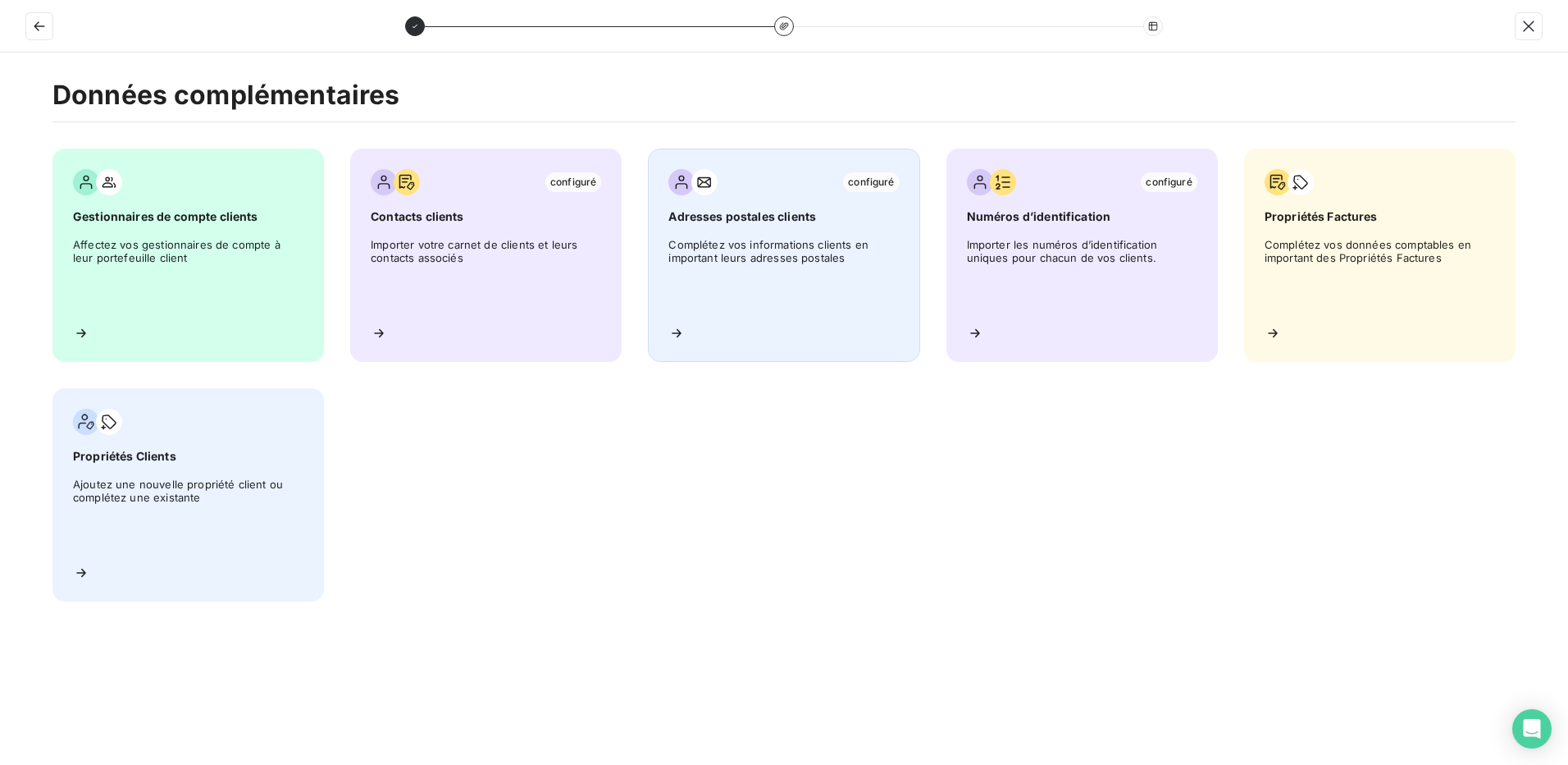
click at [785, 264] on span "Complétez vos informations clients en important leurs adresses postales" at bounding box center [783, 274] width 230 height 74
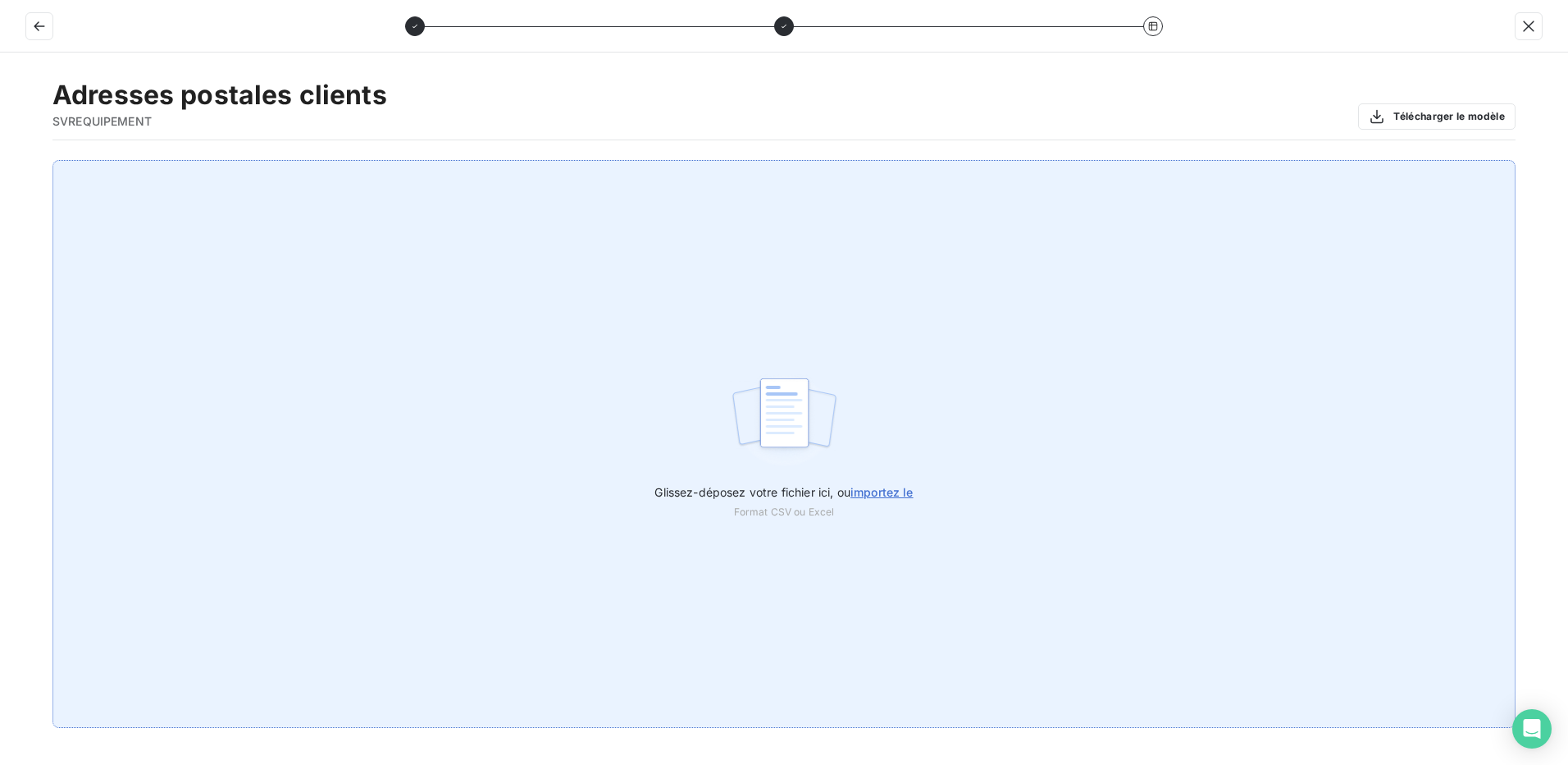
click at [867, 489] on span "importez le" at bounding box center [882, 492] width 63 height 14
click at [1, 161] on input "Glissez-déposez votre fichier ici, ou importez le" at bounding box center [0, 160] width 1 height 1
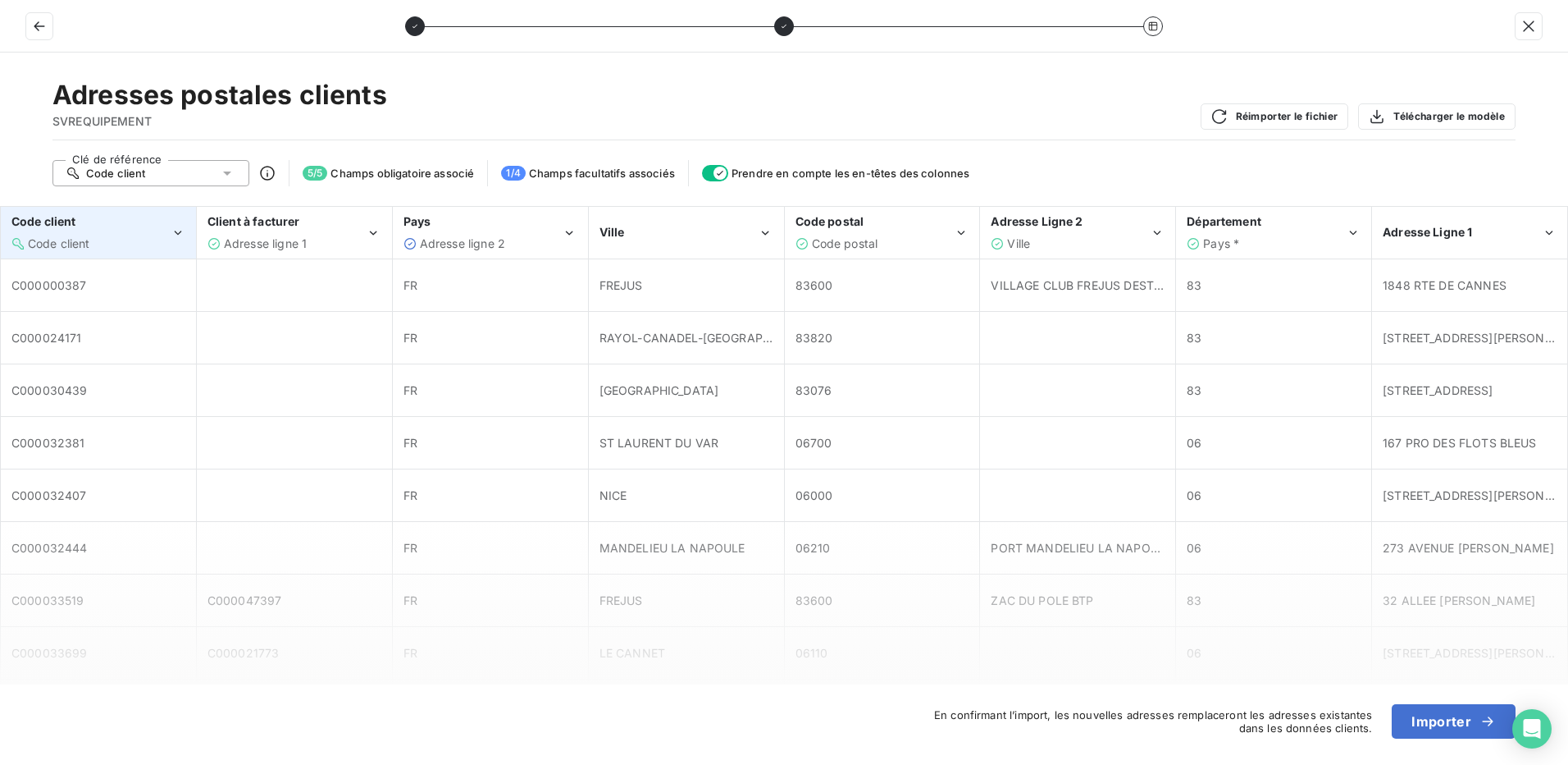
click at [139, 227] on div "Code client" at bounding box center [92, 222] width 160 height 17
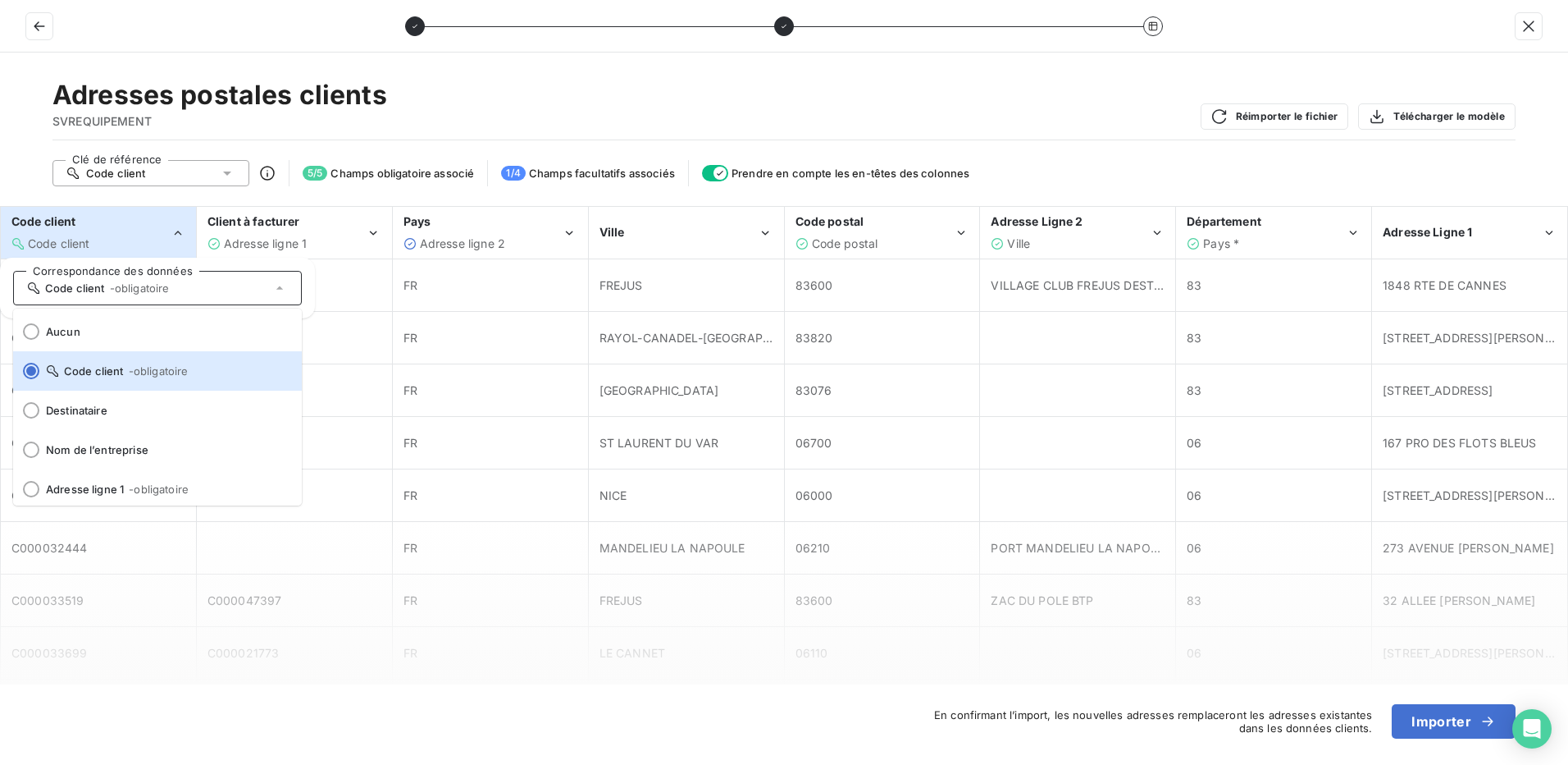
click at [139, 227] on div "Code client" at bounding box center [92, 222] width 160 height 17
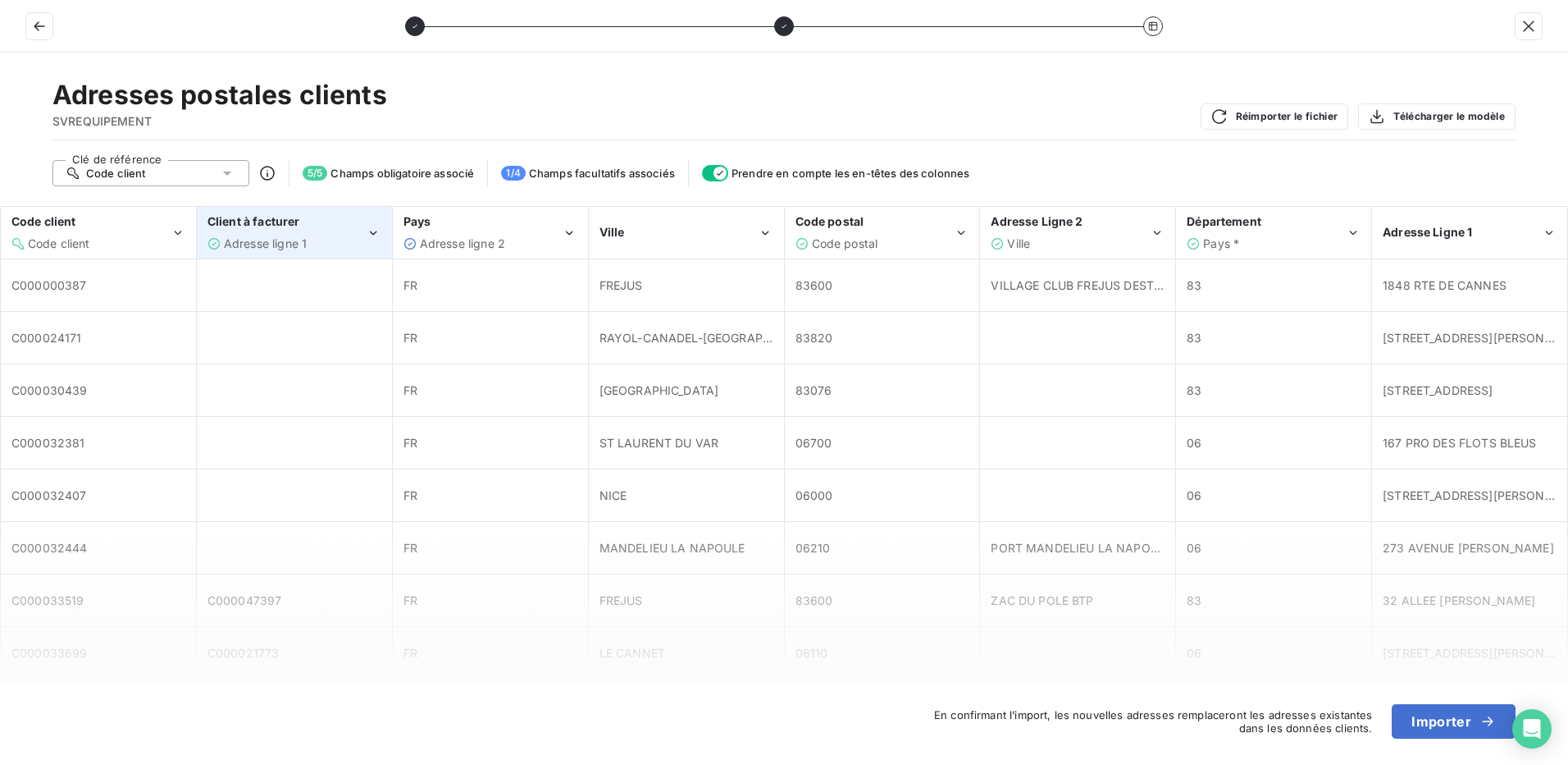
click at [338, 231] on div "Client à facturer Adresse ligne 1" at bounding box center [287, 232] width 160 height 38
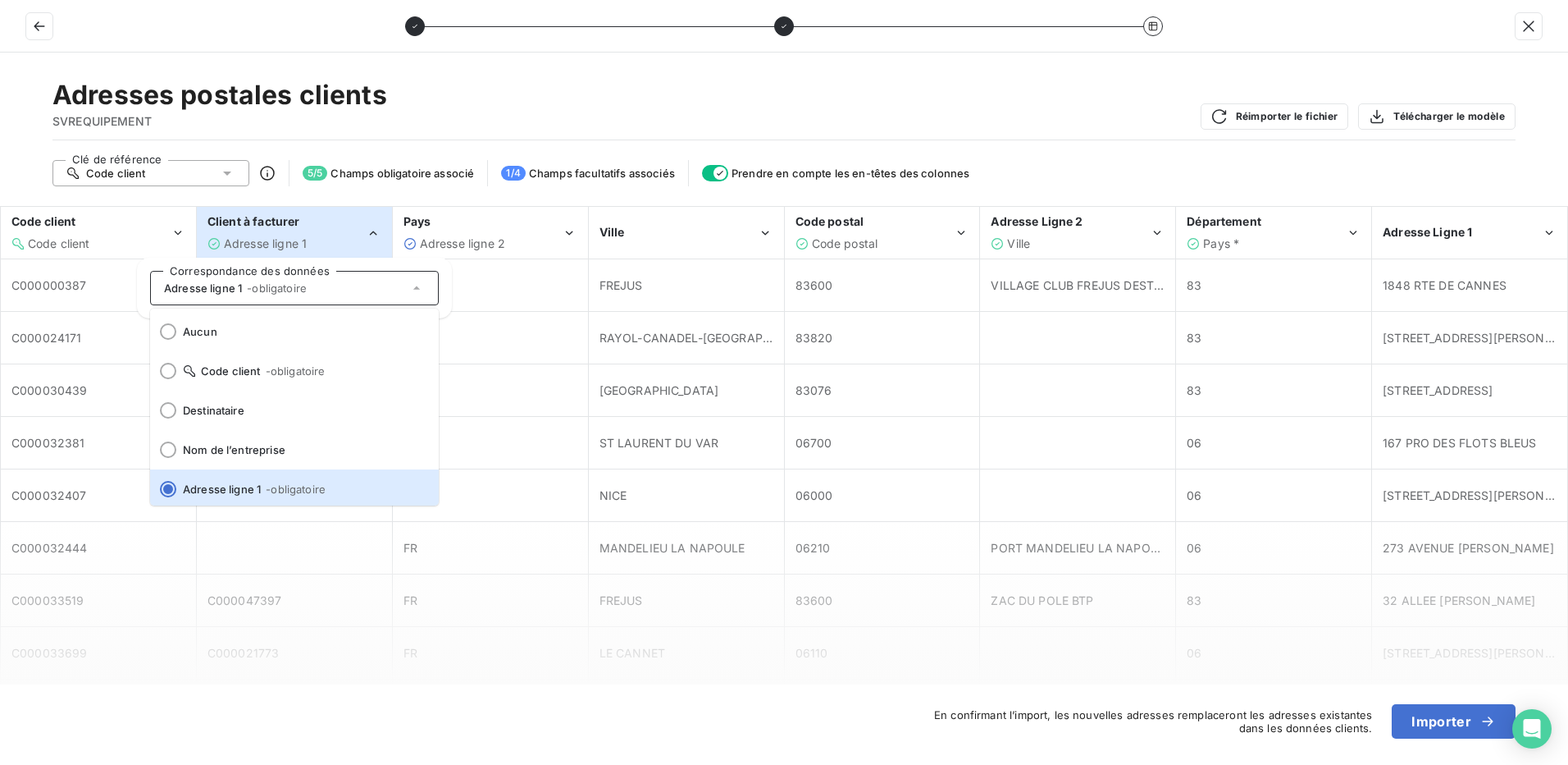
scroll to position [4, 0]
click at [338, 231] on div "Client à facturer Adresse ligne 1" at bounding box center [287, 232] width 160 height 38
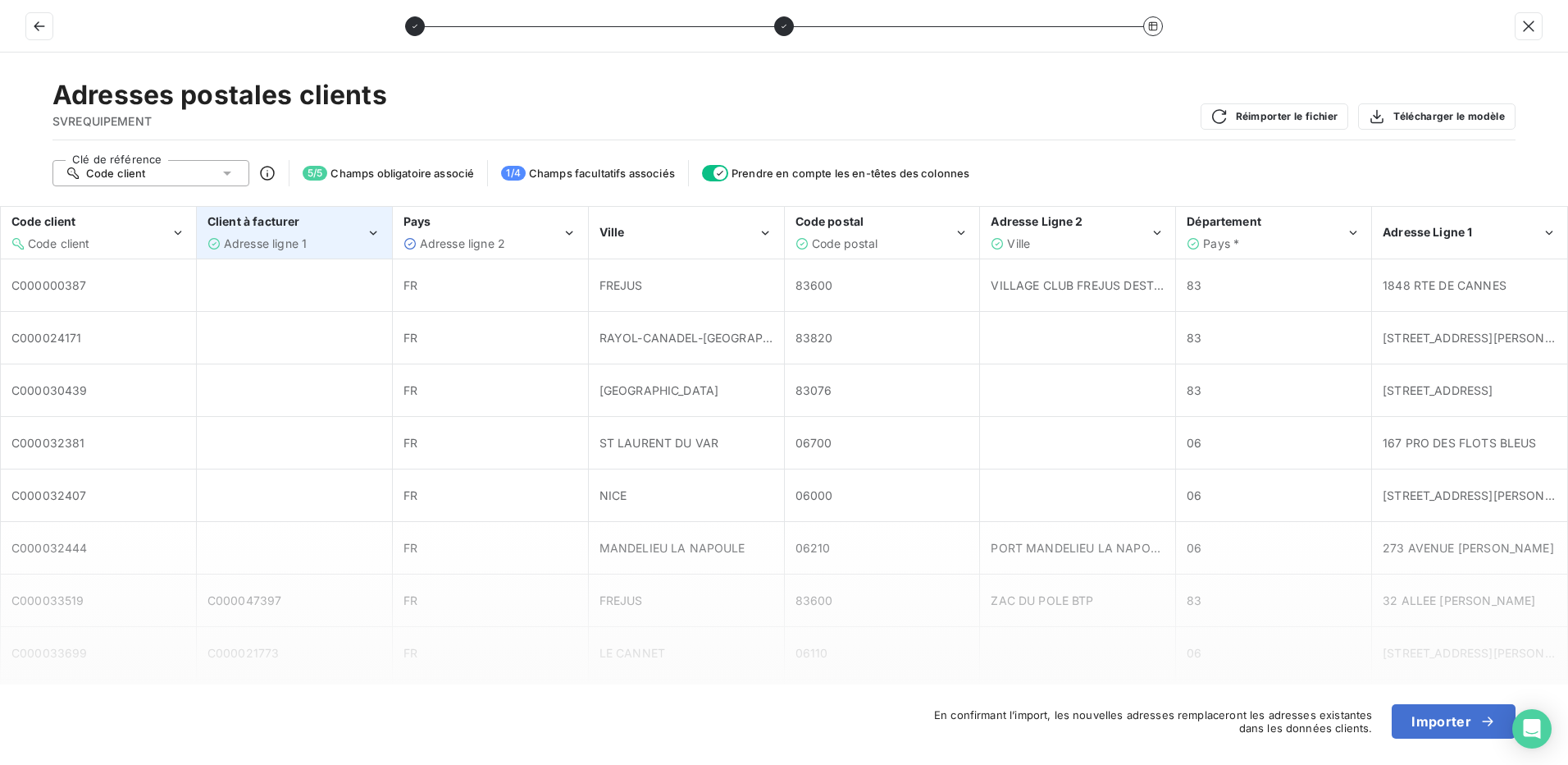
click at [339, 231] on div "Client à facturer Adresse ligne 1" at bounding box center [287, 232] width 160 height 38
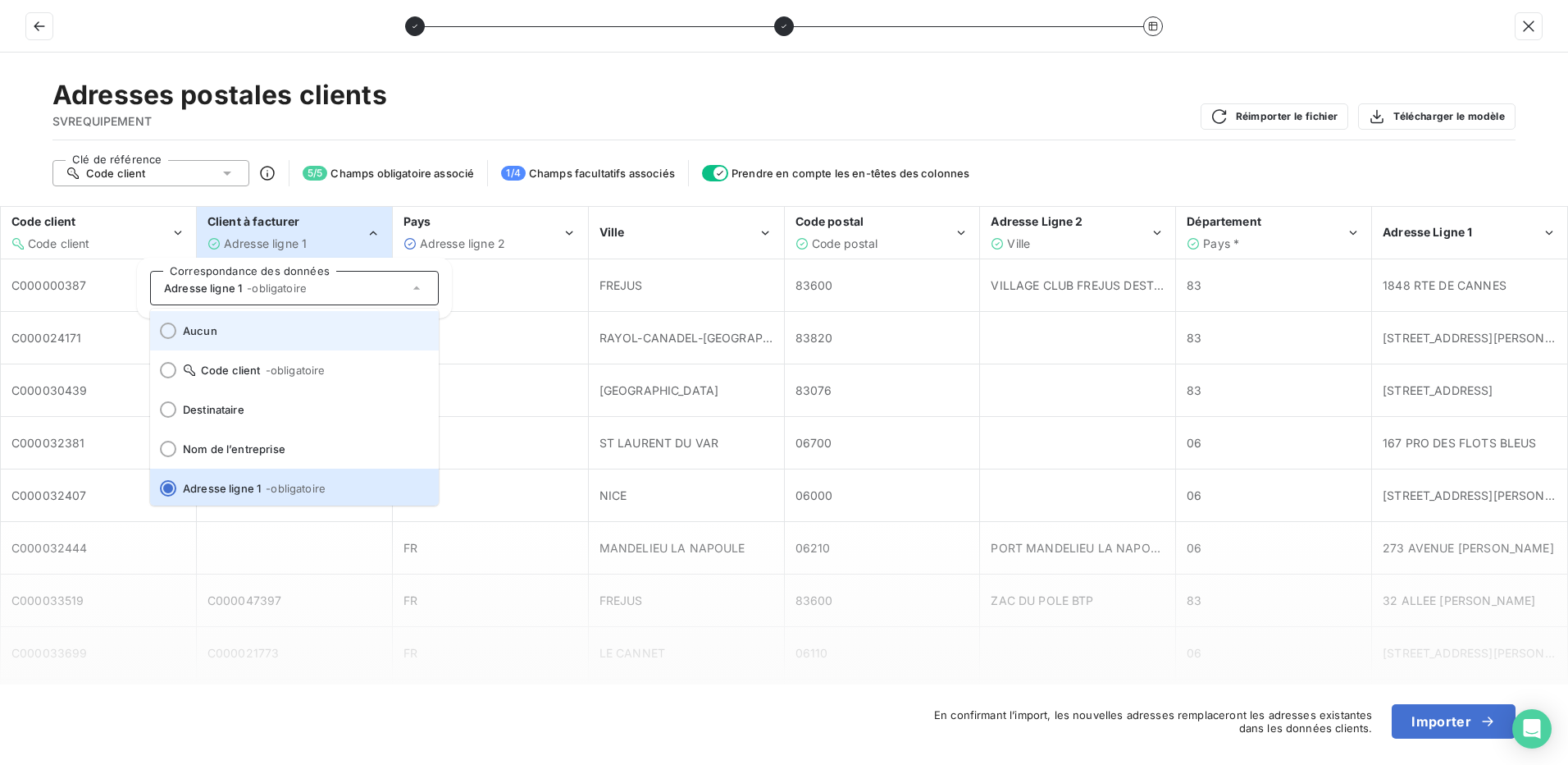
scroll to position [0, 0]
click at [170, 330] on div at bounding box center [168, 331] width 17 height 17
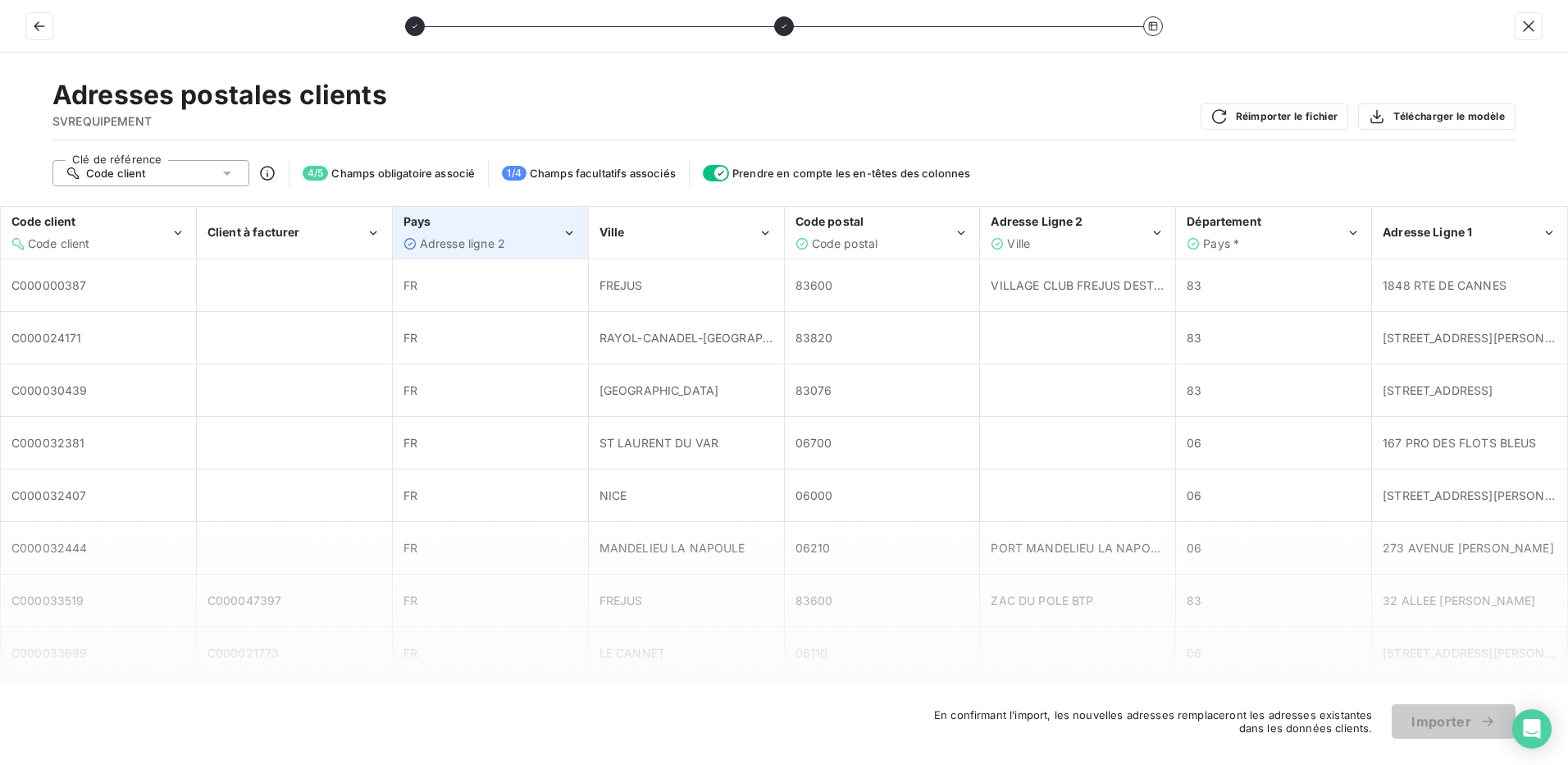
click at [512, 238] on div "Adresse ligne 2" at bounding box center [483, 244] width 160 height 17
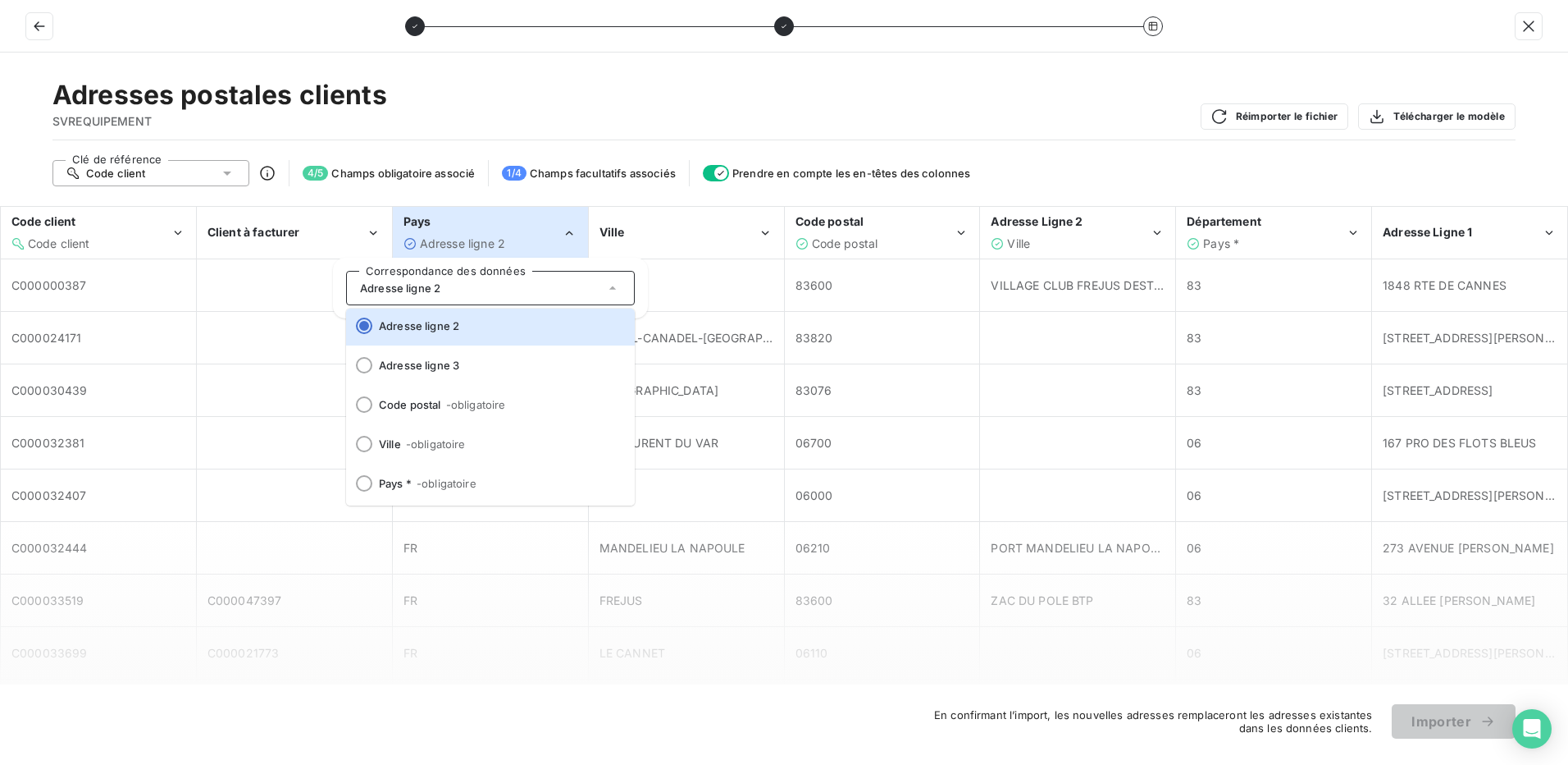
scroll to position [204, 0]
click at [365, 484] on div at bounding box center [364, 482] width 17 height 17
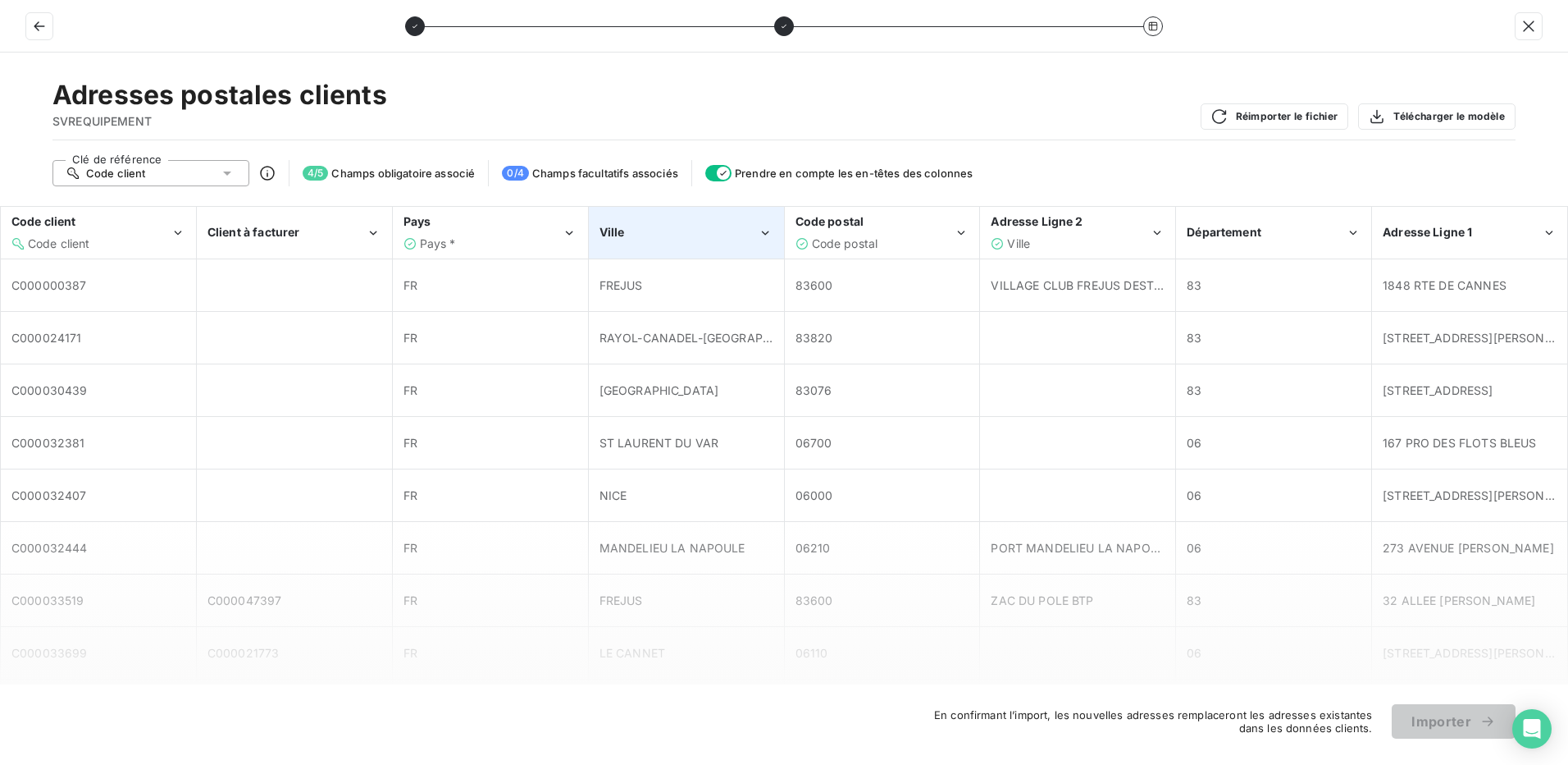
click at [707, 229] on div "Ville" at bounding box center [679, 232] width 160 height 17
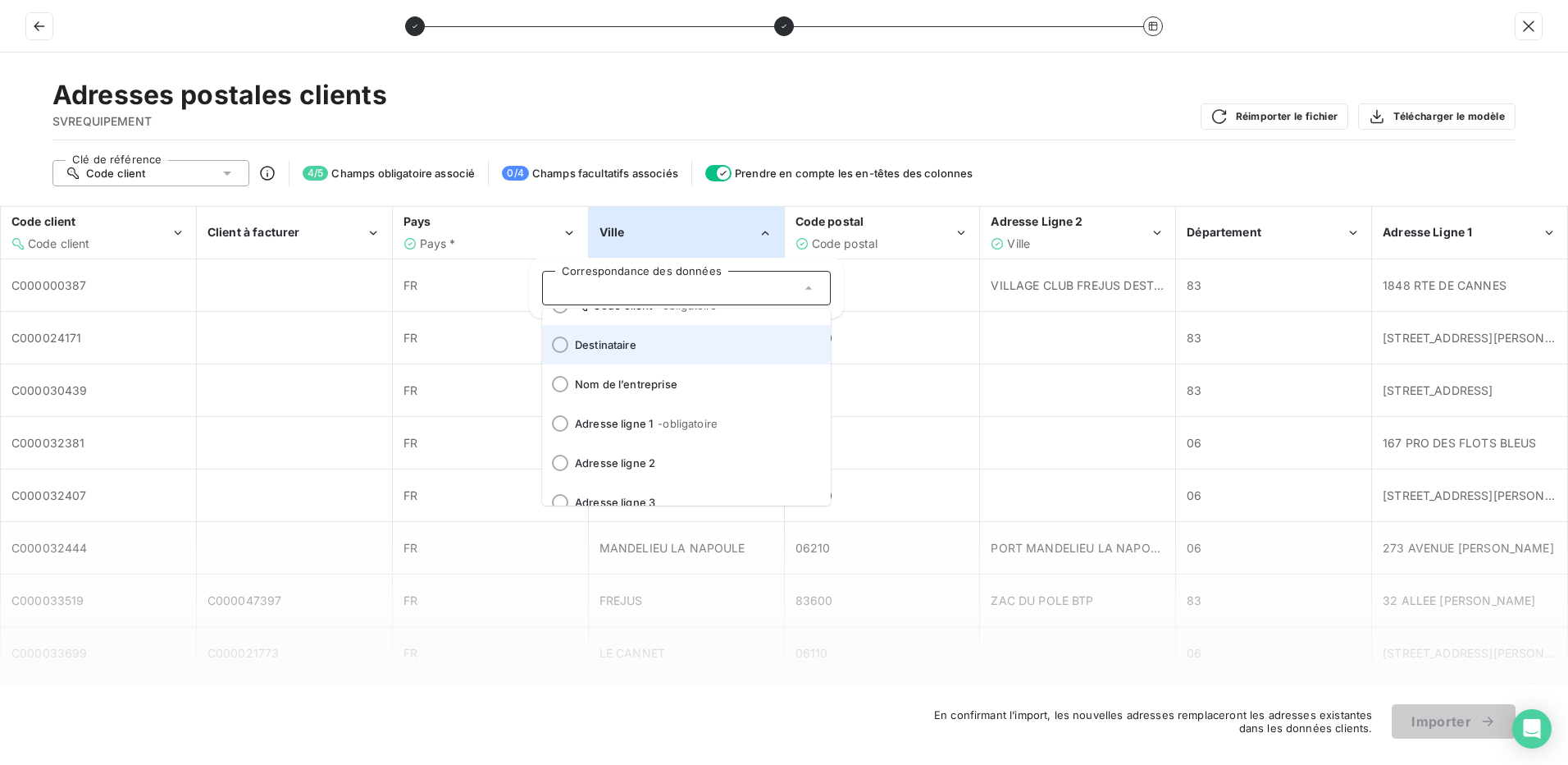
scroll to position [164, 0]
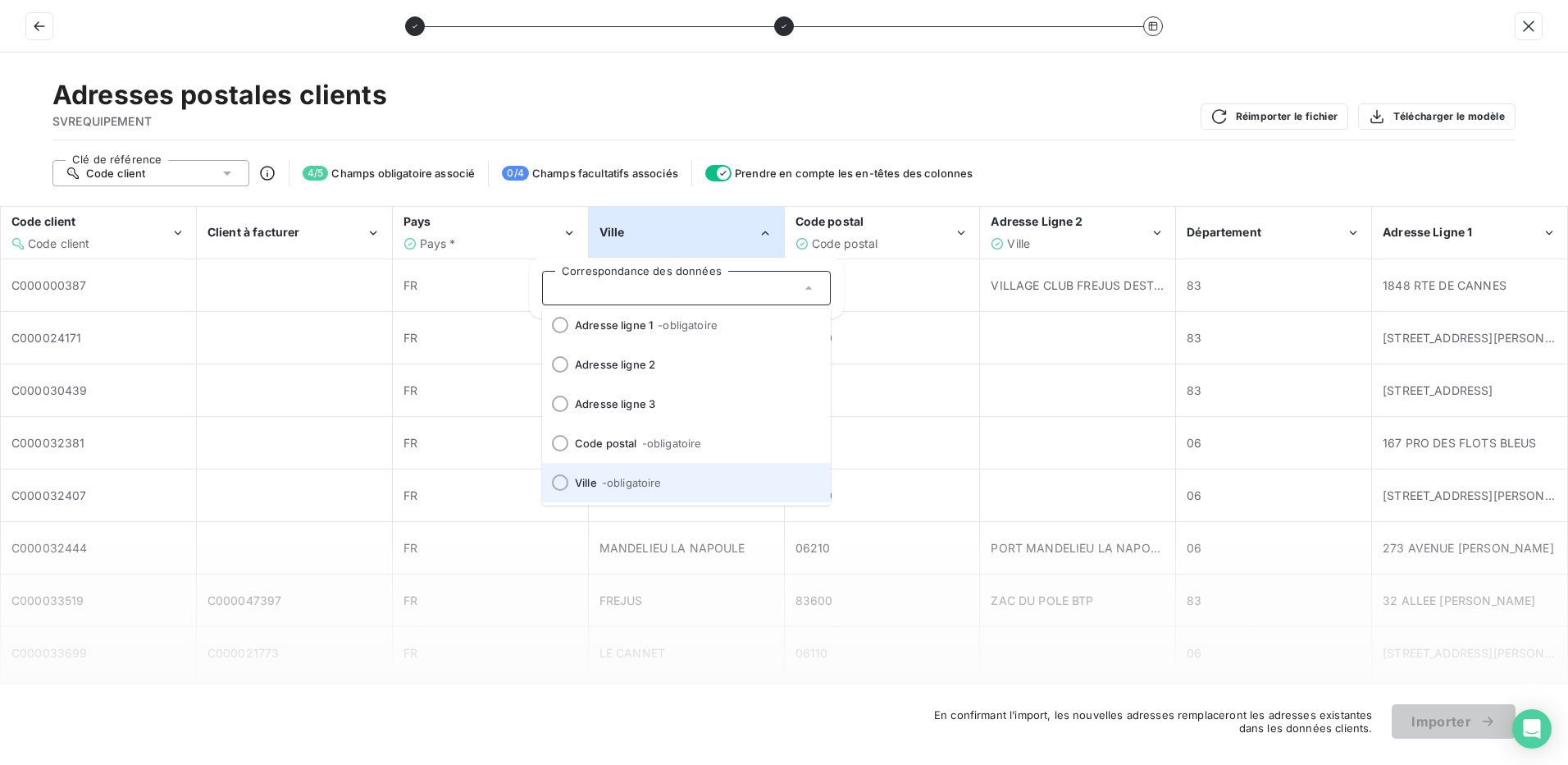
click at [563, 480] on div at bounding box center [560, 482] width 17 height 17
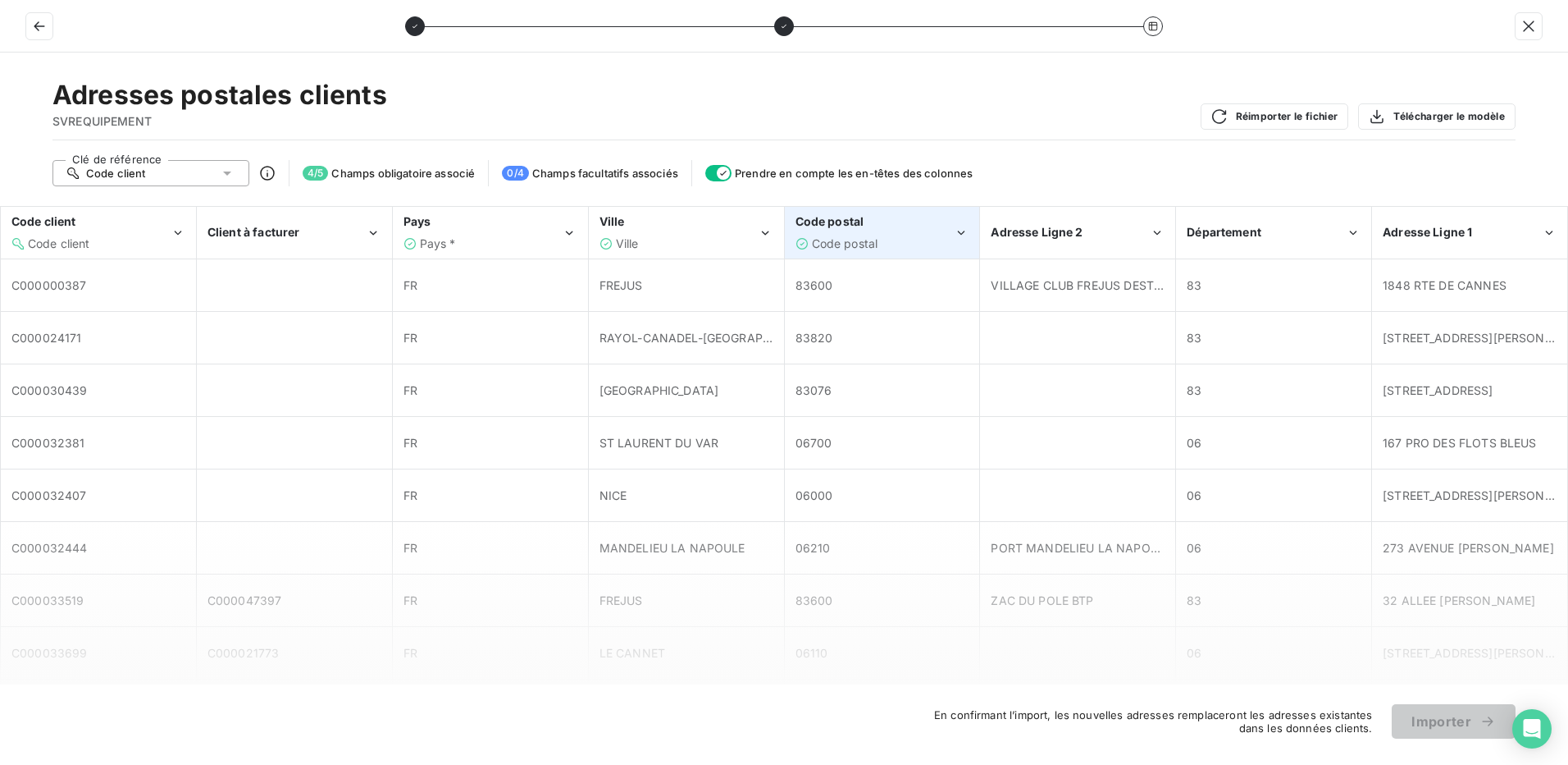
click at [880, 237] on div "Code postal" at bounding box center [876, 244] width 160 height 17
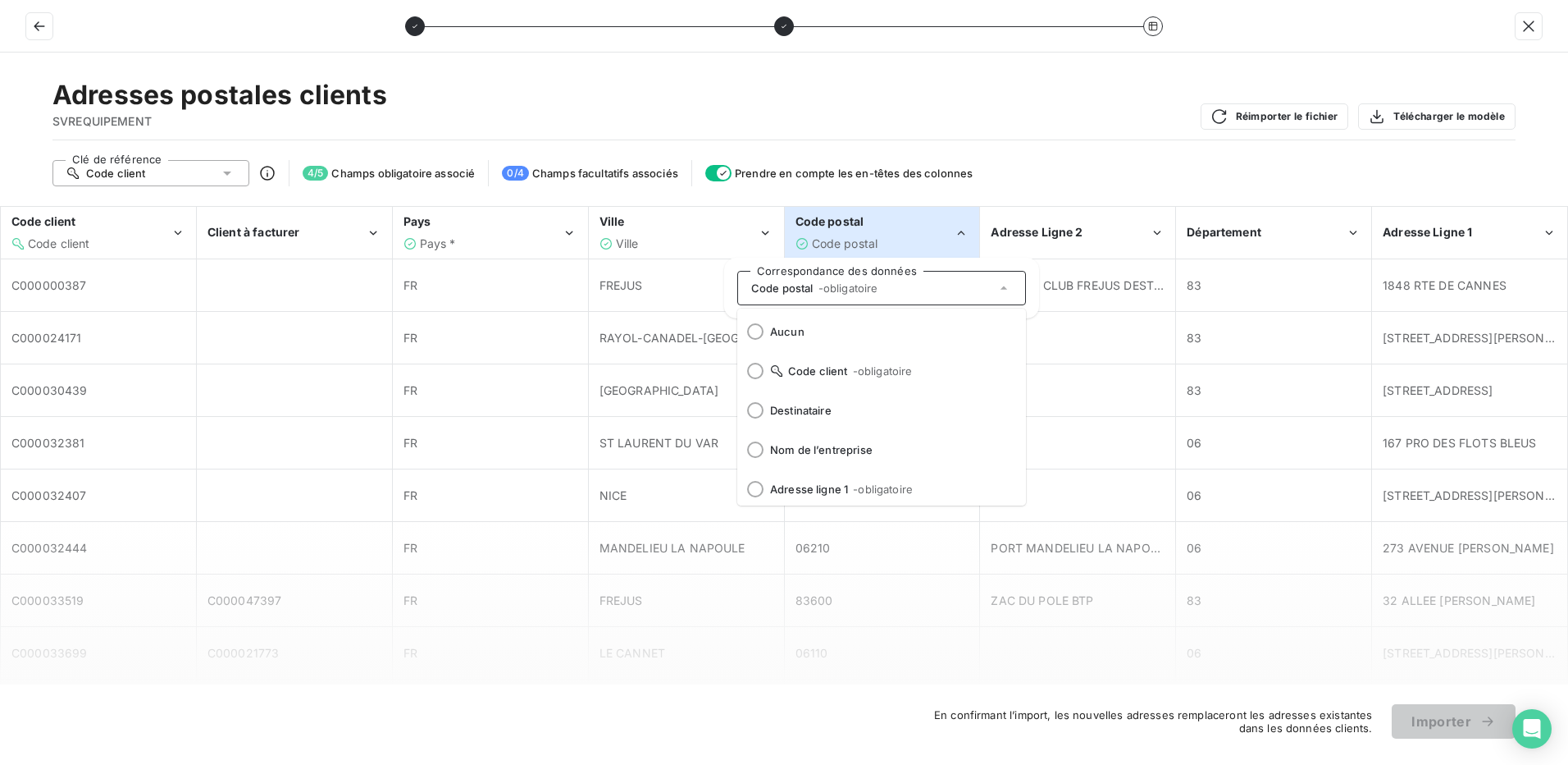
scroll to position [121, 0]
click at [758, 490] on div at bounding box center [756, 486] width 17 height 17
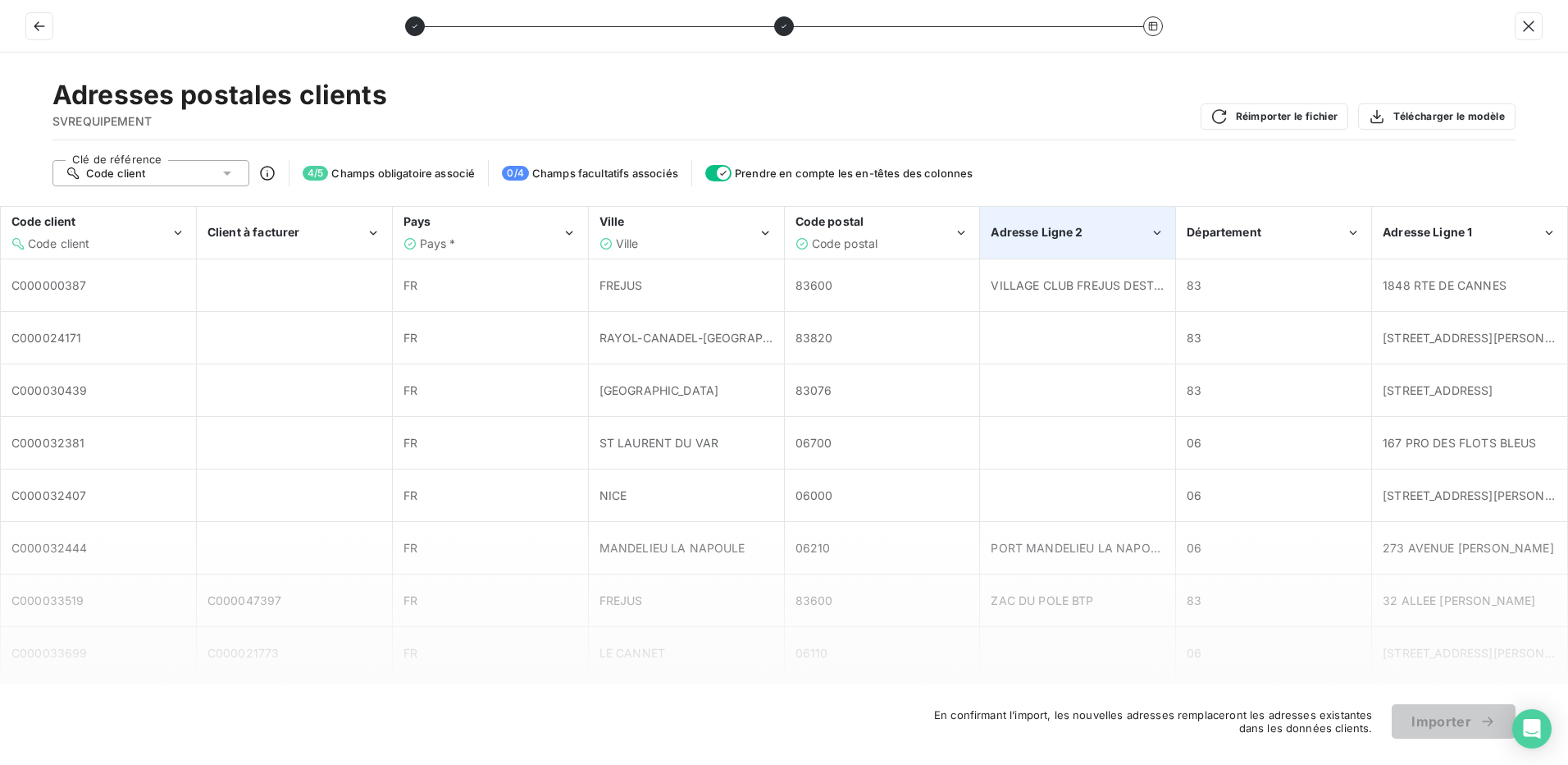
click at [1088, 235] on div "Adresse Ligne 2" at bounding box center [1071, 232] width 160 height 17
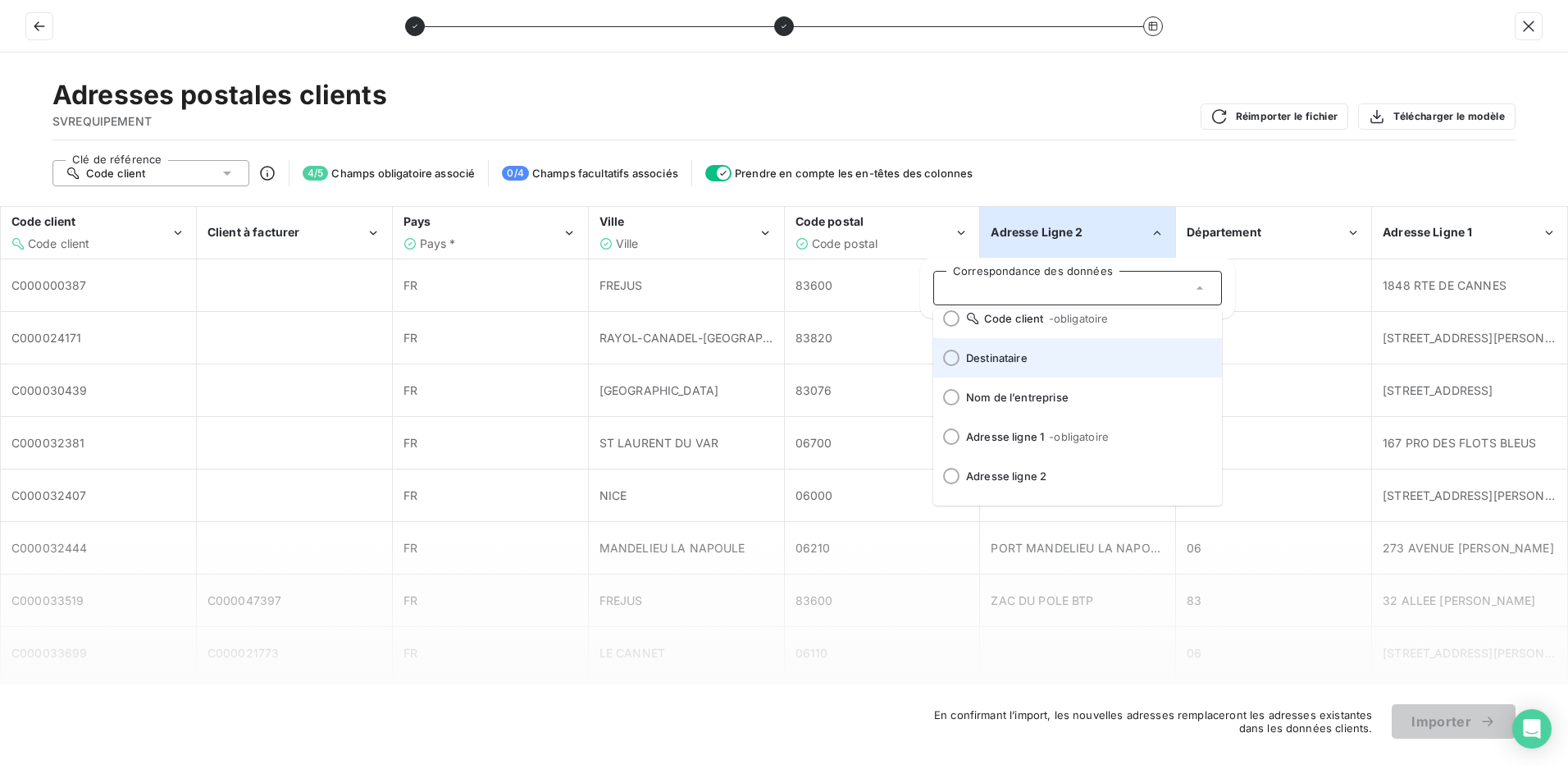
scroll to position [82, 0]
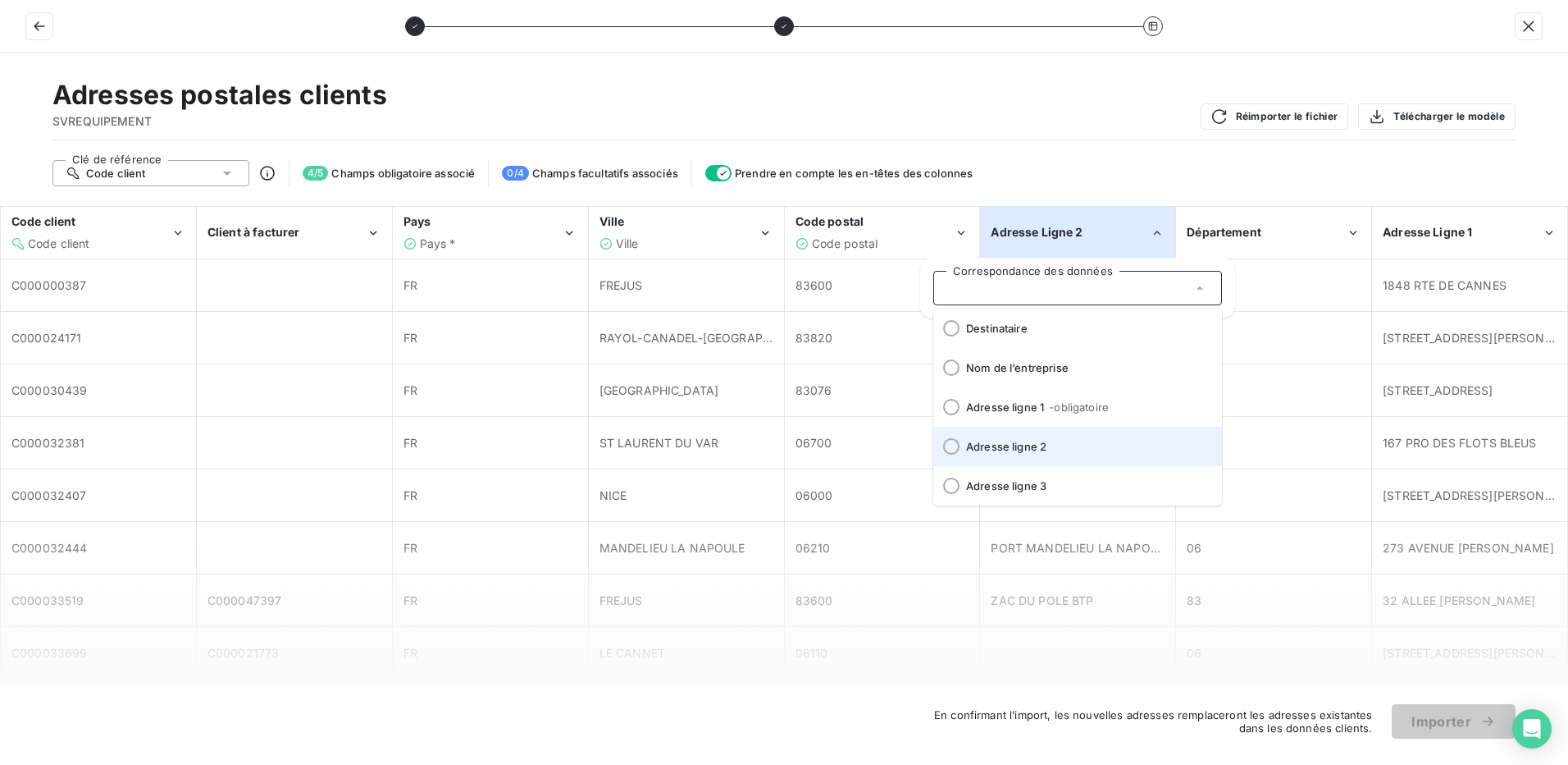
click at [955, 443] on div at bounding box center [952, 447] width 17 height 17
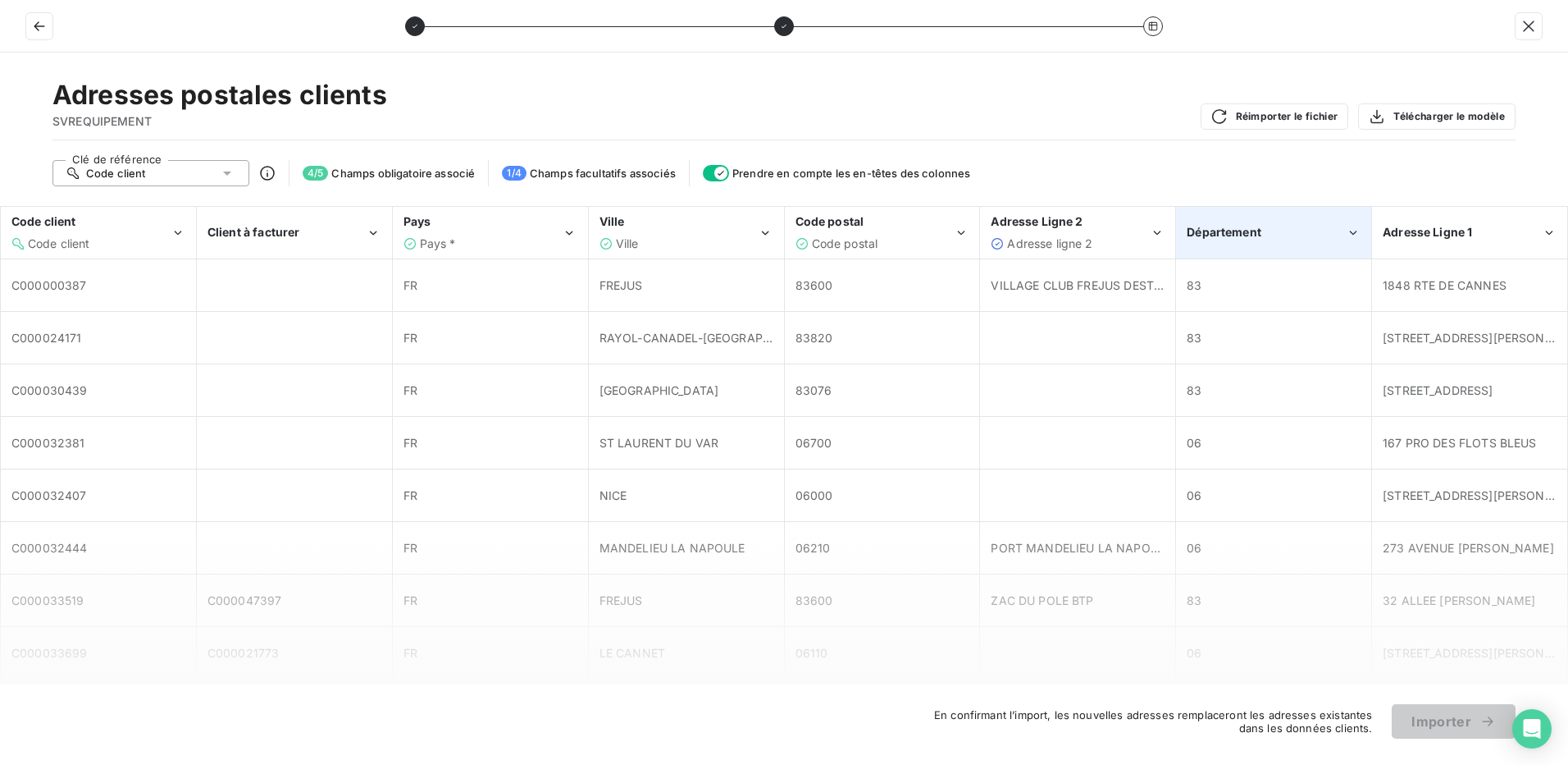
click at [1278, 234] on div "Département" at bounding box center [1266, 232] width 160 height 17
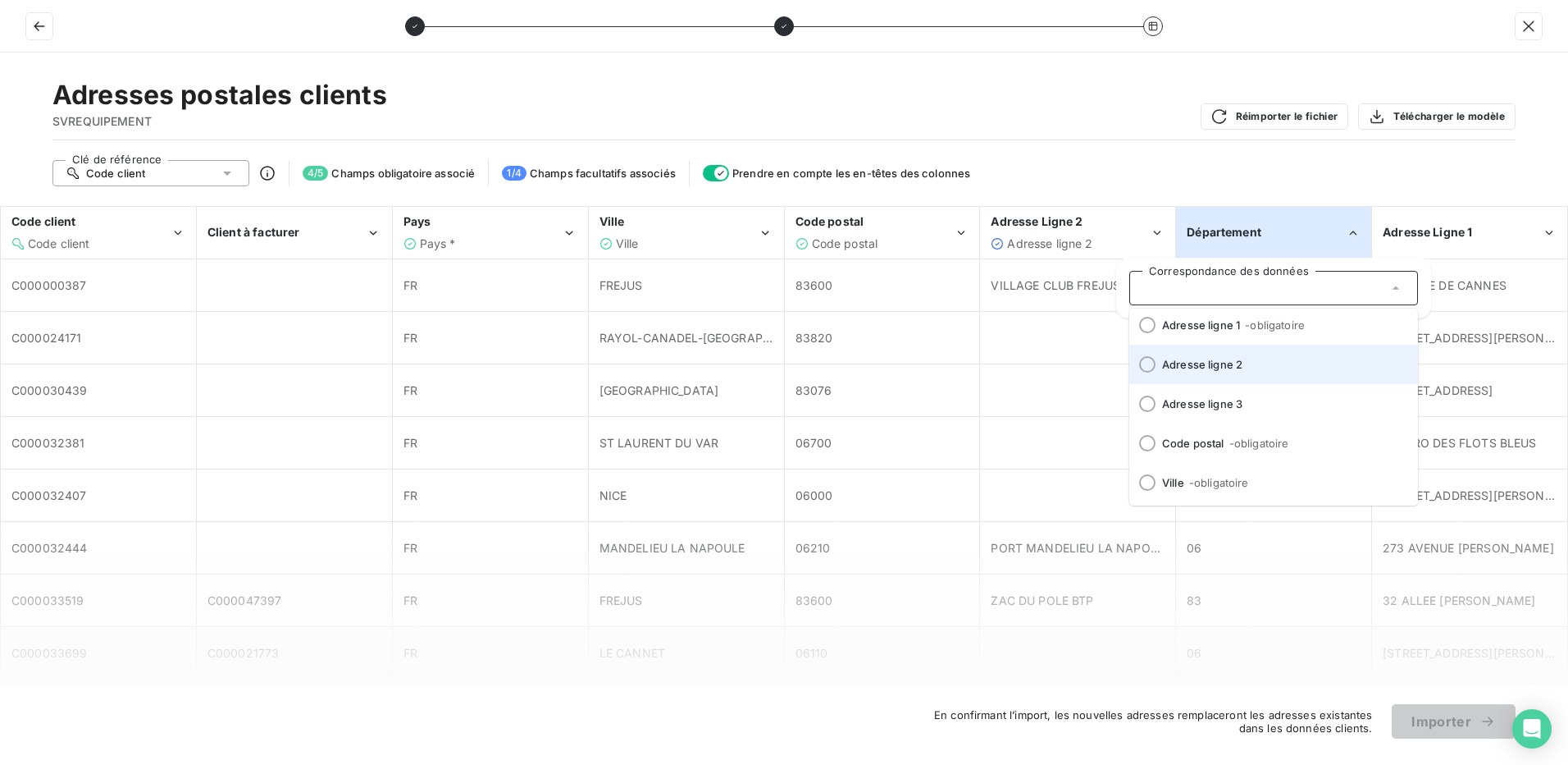
scroll to position [204, 0]
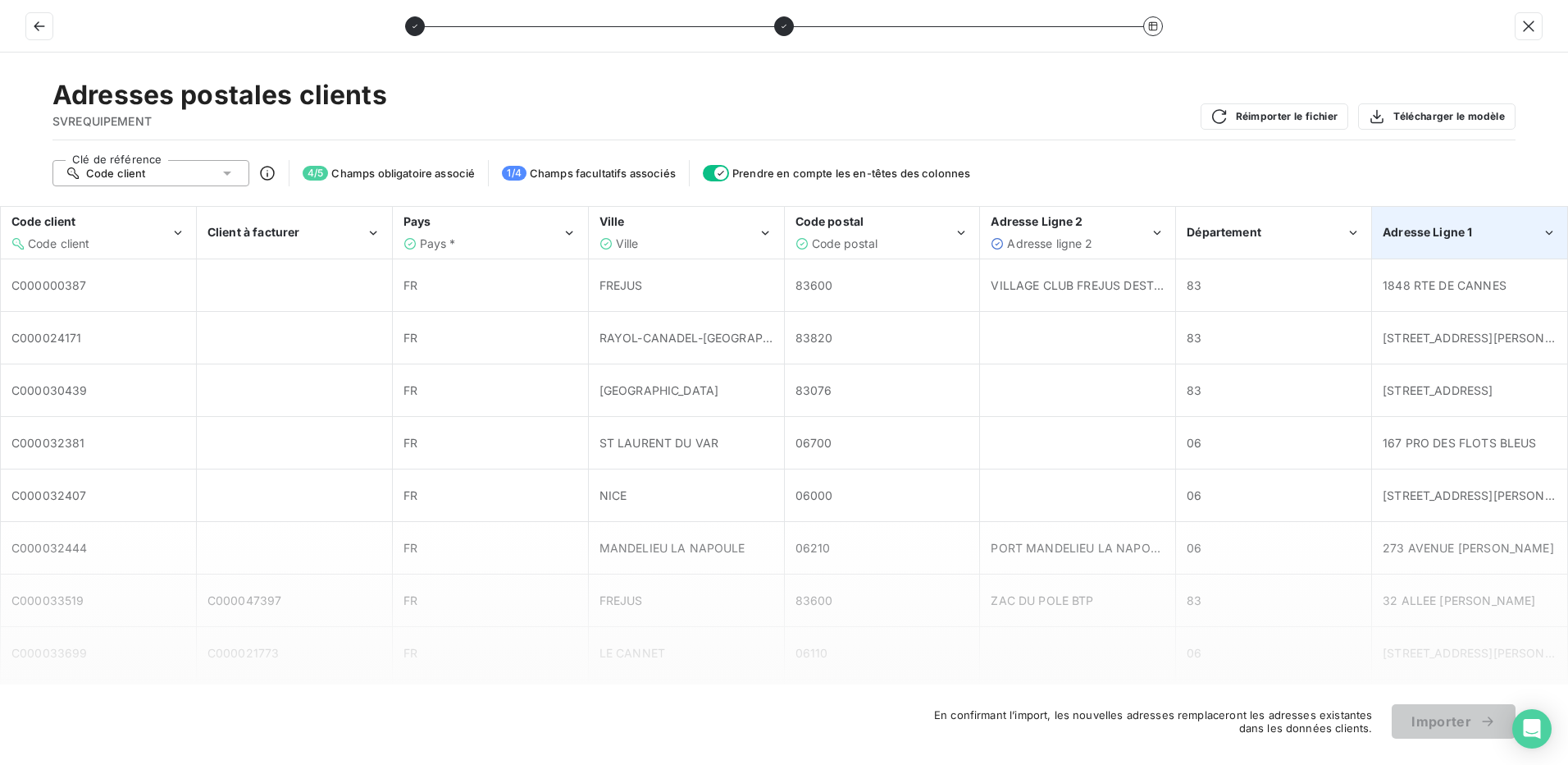
click at [1469, 232] on span "Adresse Ligne 1" at bounding box center [1428, 231] width 90 height 14
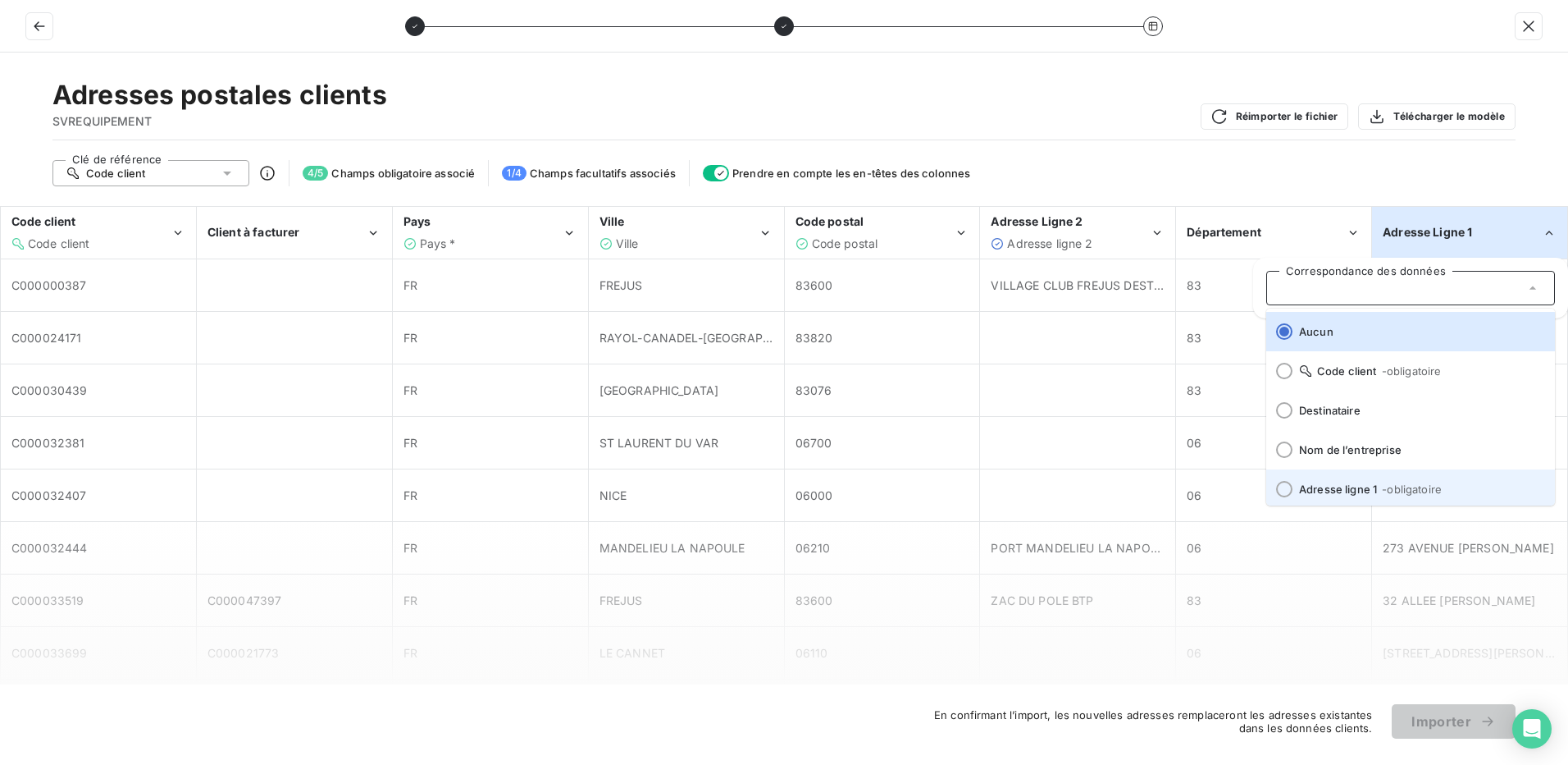
click at [1286, 491] on div at bounding box center [1285, 489] width 17 height 17
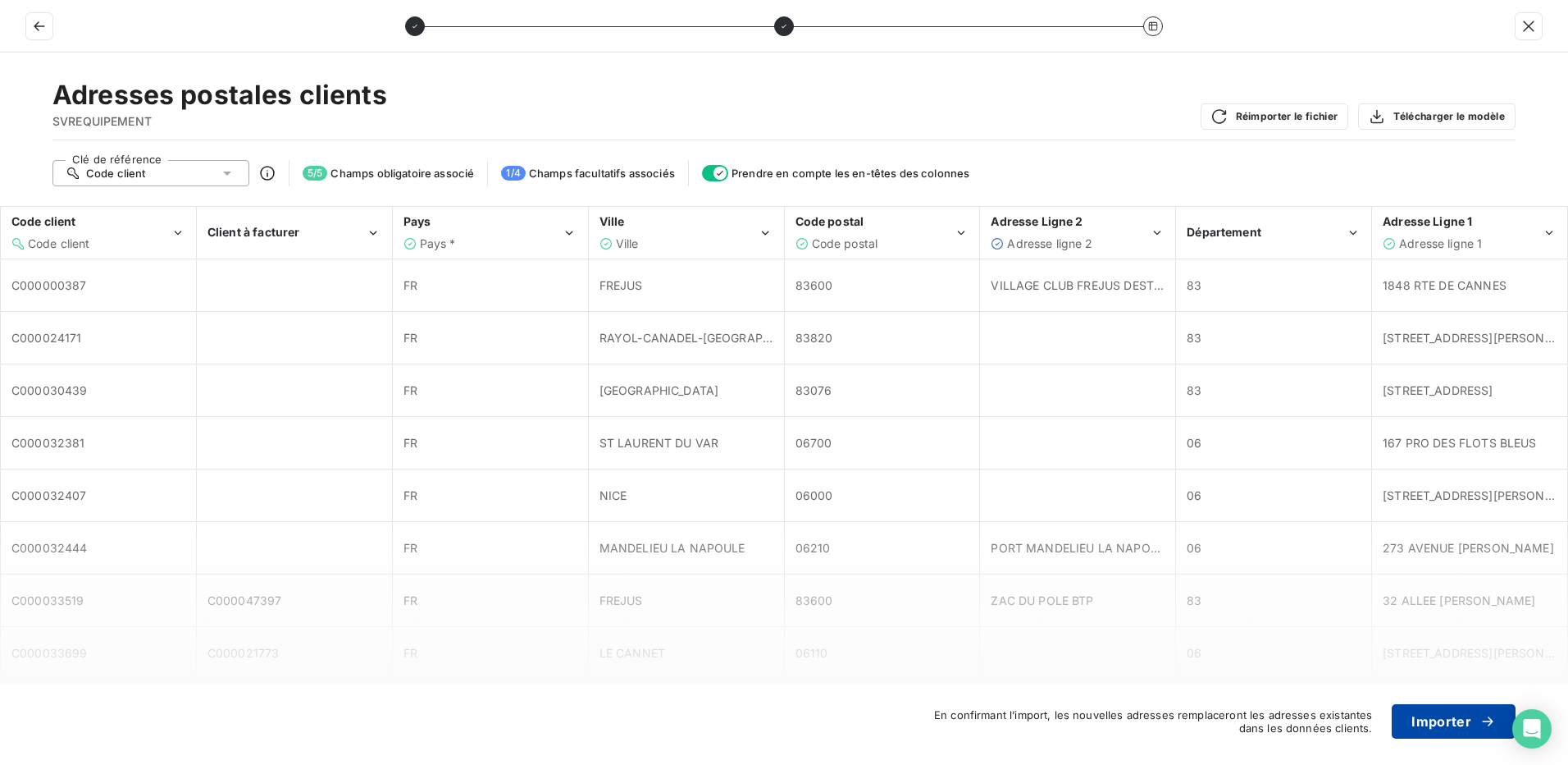
click at [1465, 717] on button "Importer" at bounding box center [1453, 721] width 124 height 35
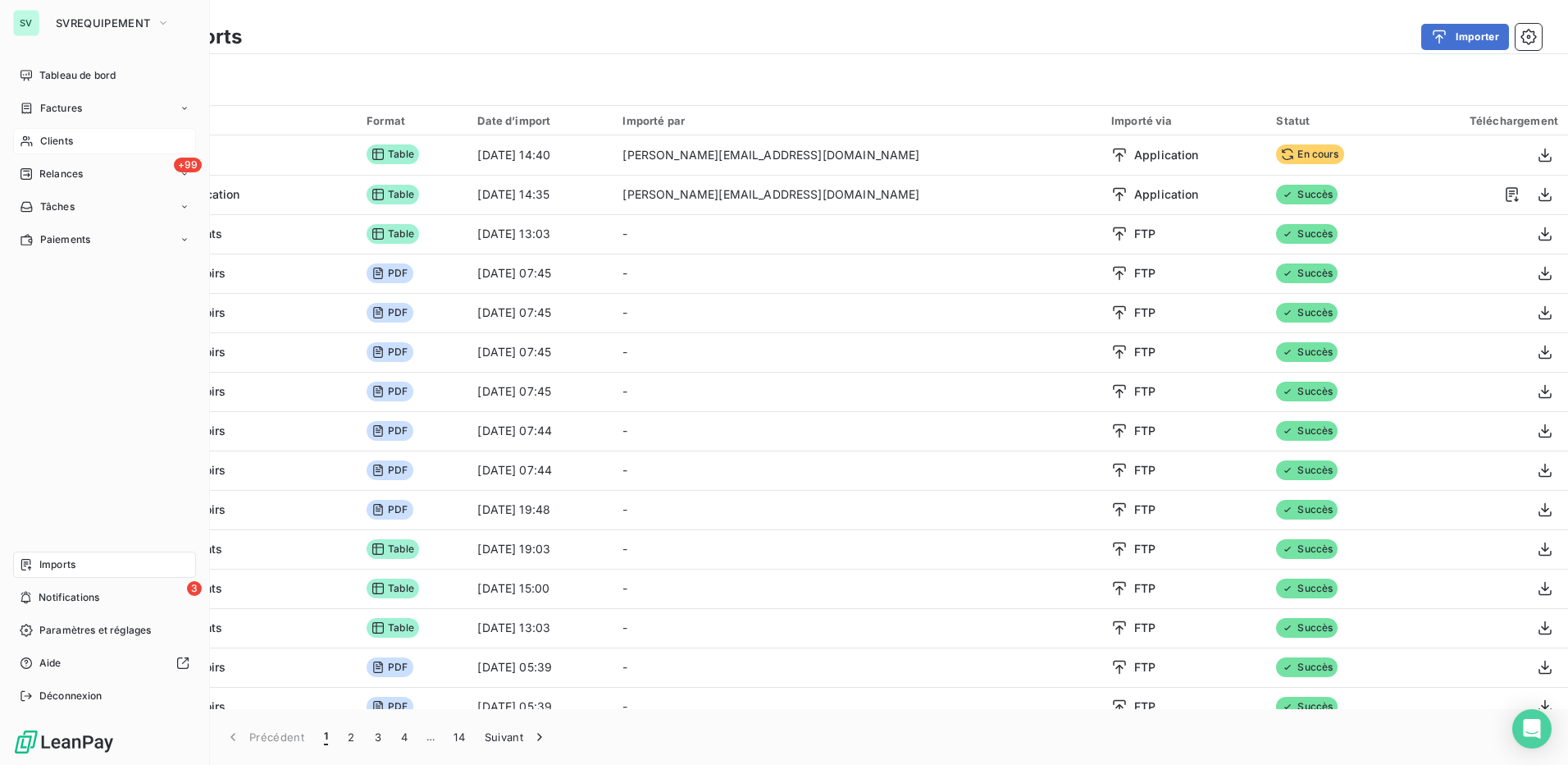
click at [83, 149] on div "Clients" at bounding box center [104, 141] width 182 height 27
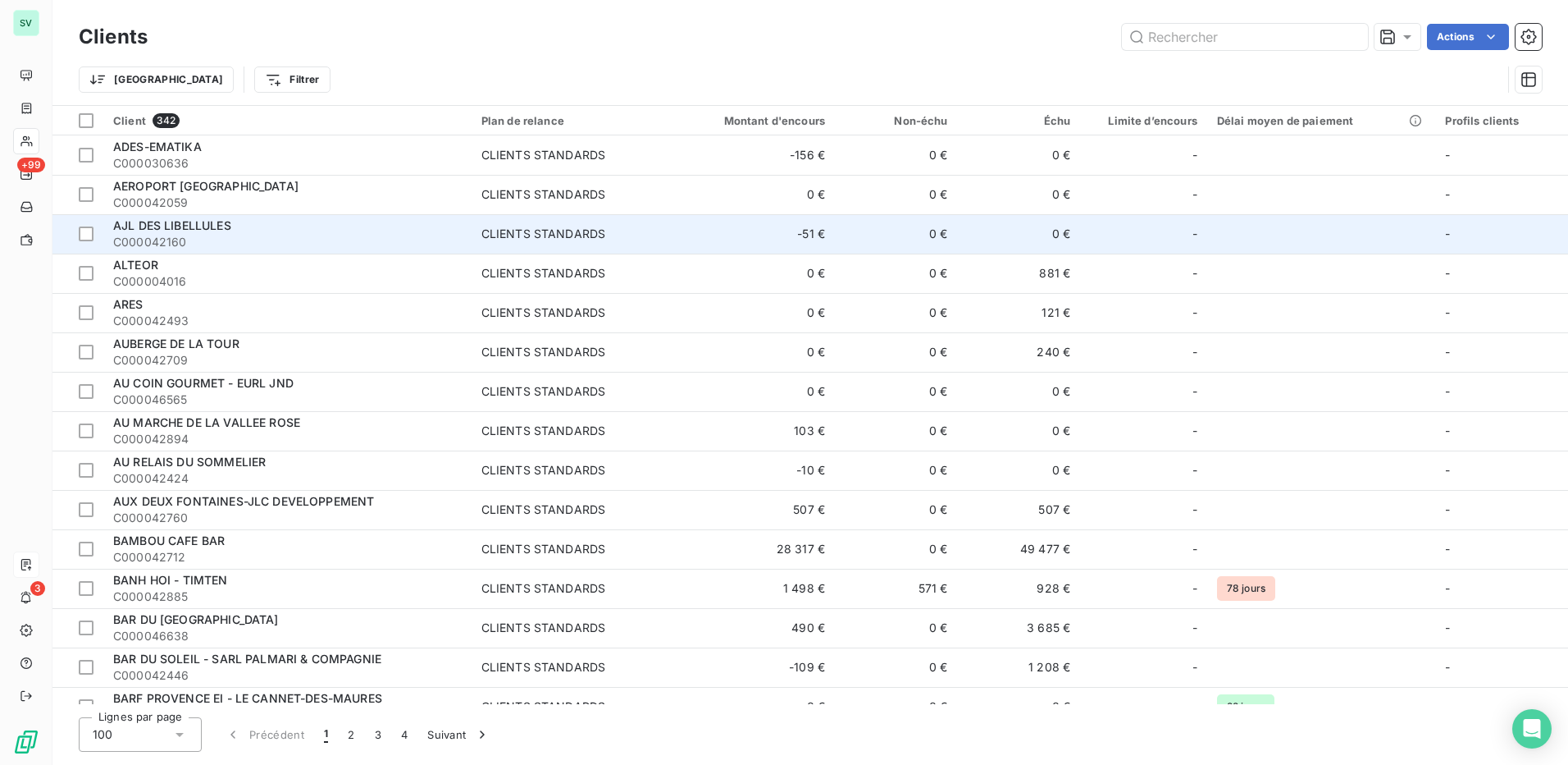
click at [215, 224] on span "AJL DES LIBELLULES" at bounding box center [171, 225] width 118 height 14
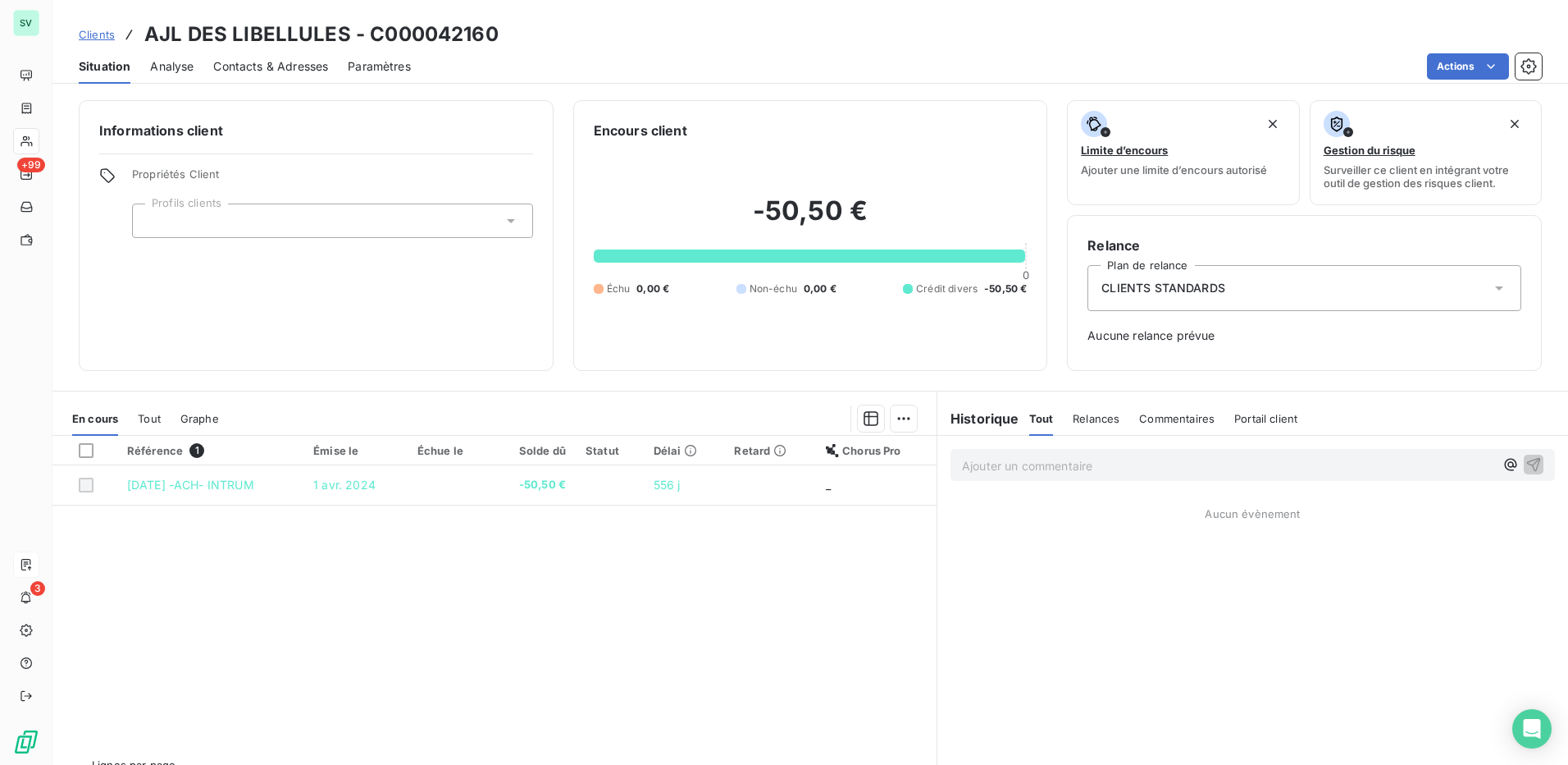
click at [283, 68] on span "Contacts & Adresses" at bounding box center [271, 67] width 115 height 17
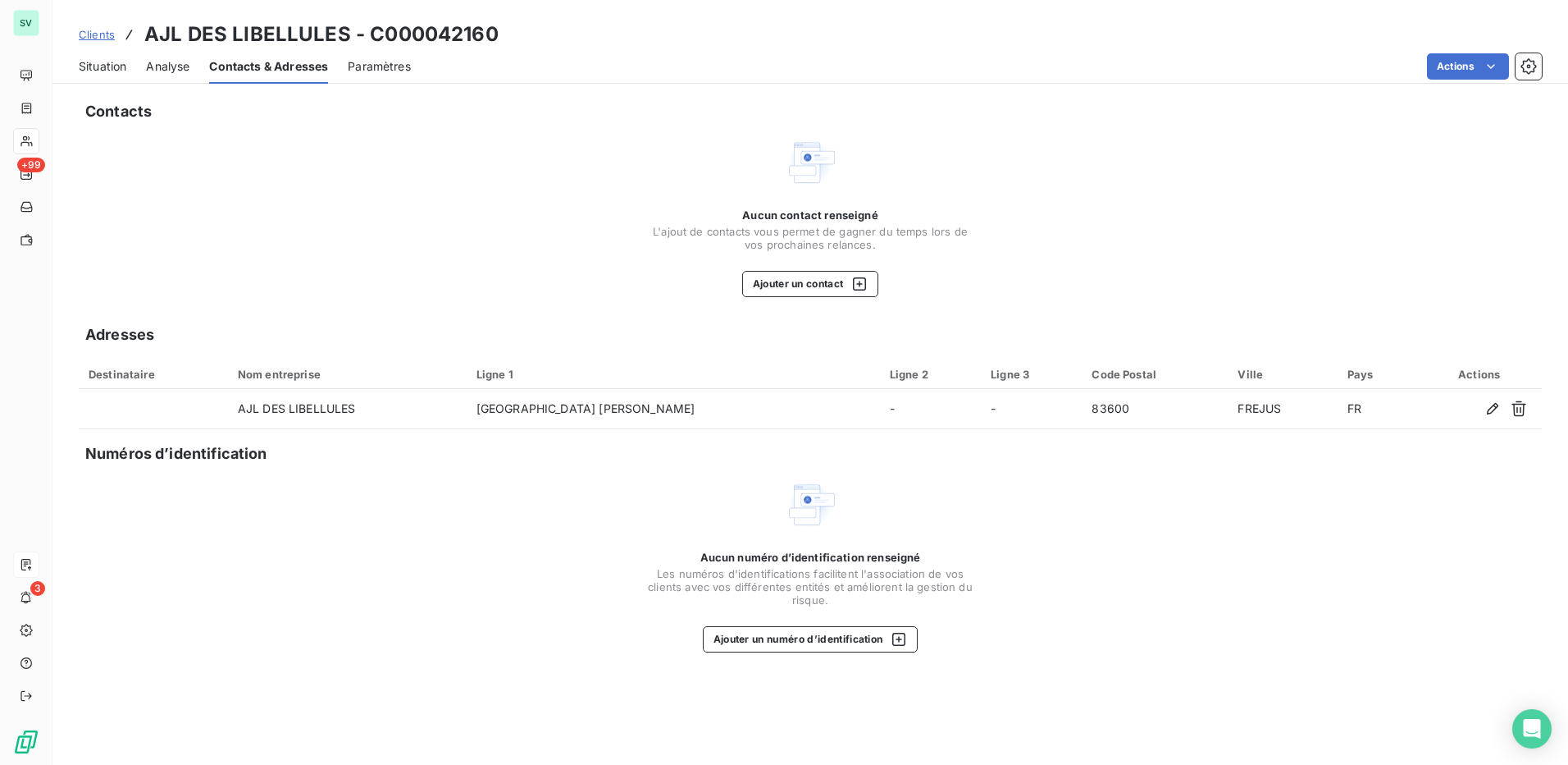
click at [86, 31] on span "Clients" at bounding box center [96, 34] width 36 height 13
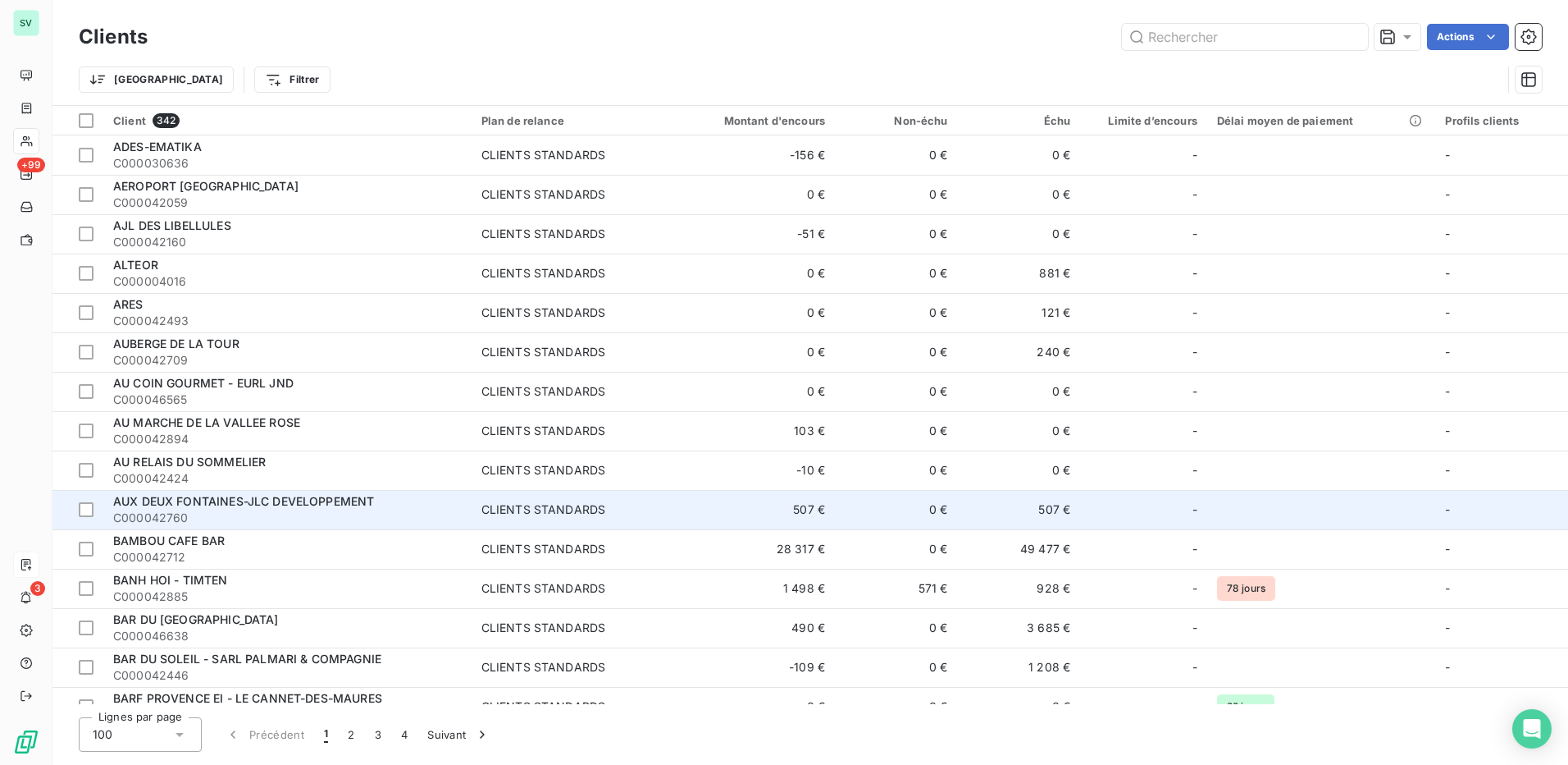
click at [197, 499] on span "AUX DEUX FONTAINES-JLC DEVELOPPEMENT" at bounding box center [243, 501] width 260 height 14
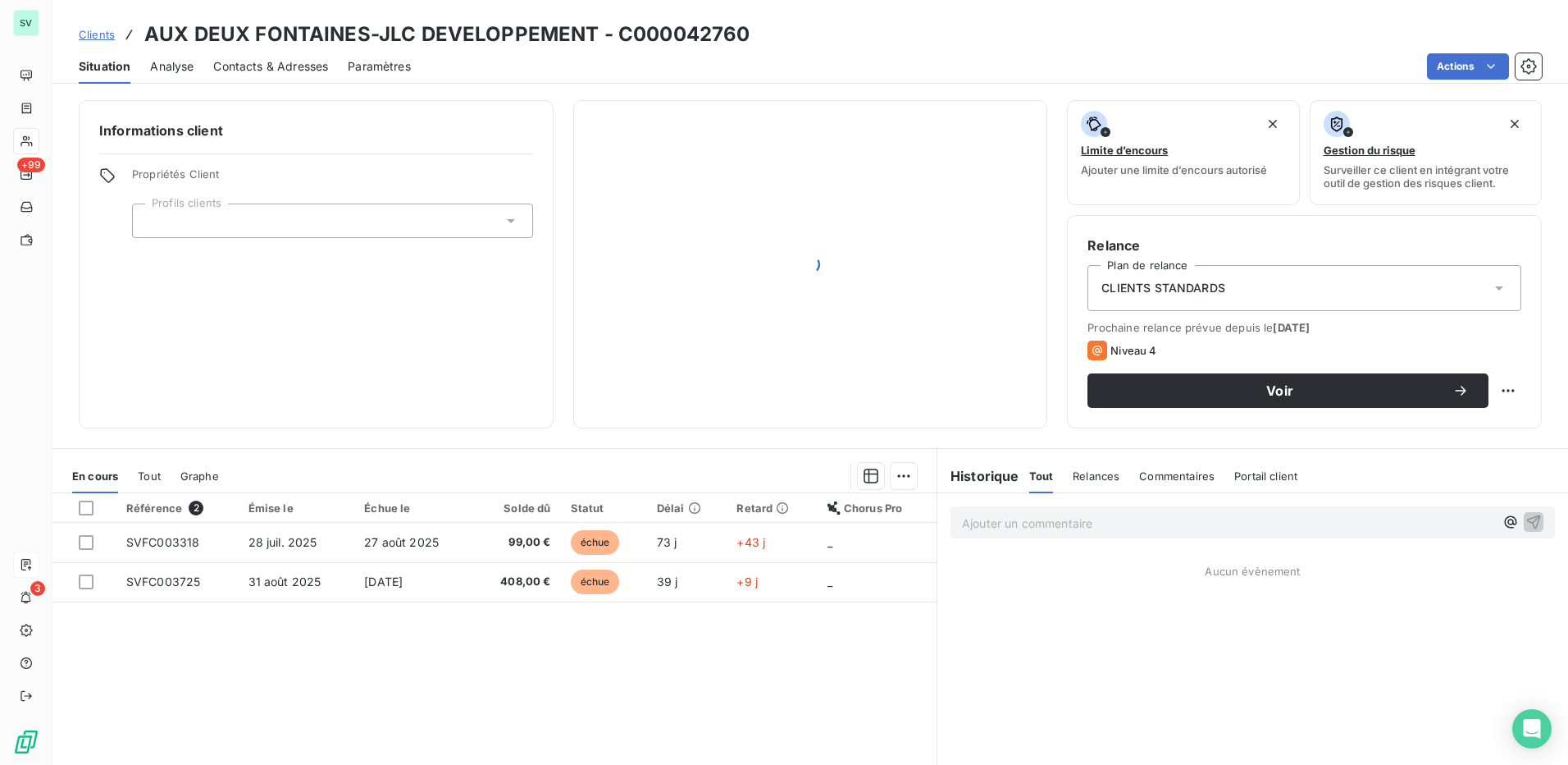
click at [292, 69] on span "Contacts & Adresses" at bounding box center [271, 67] width 115 height 17
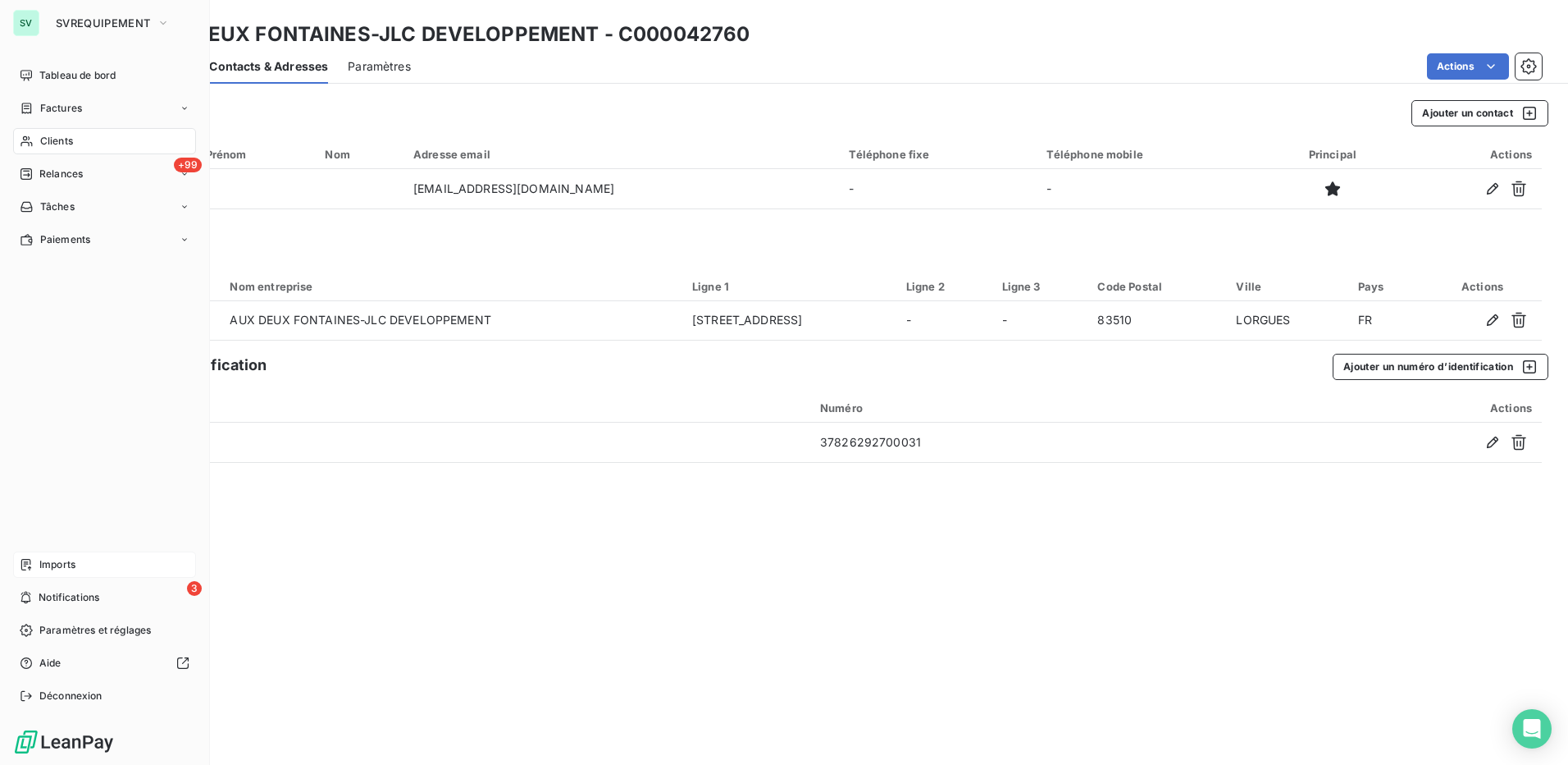
click at [87, 567] on div "Imports" at bounding box center [104, 564] width 182 height 27
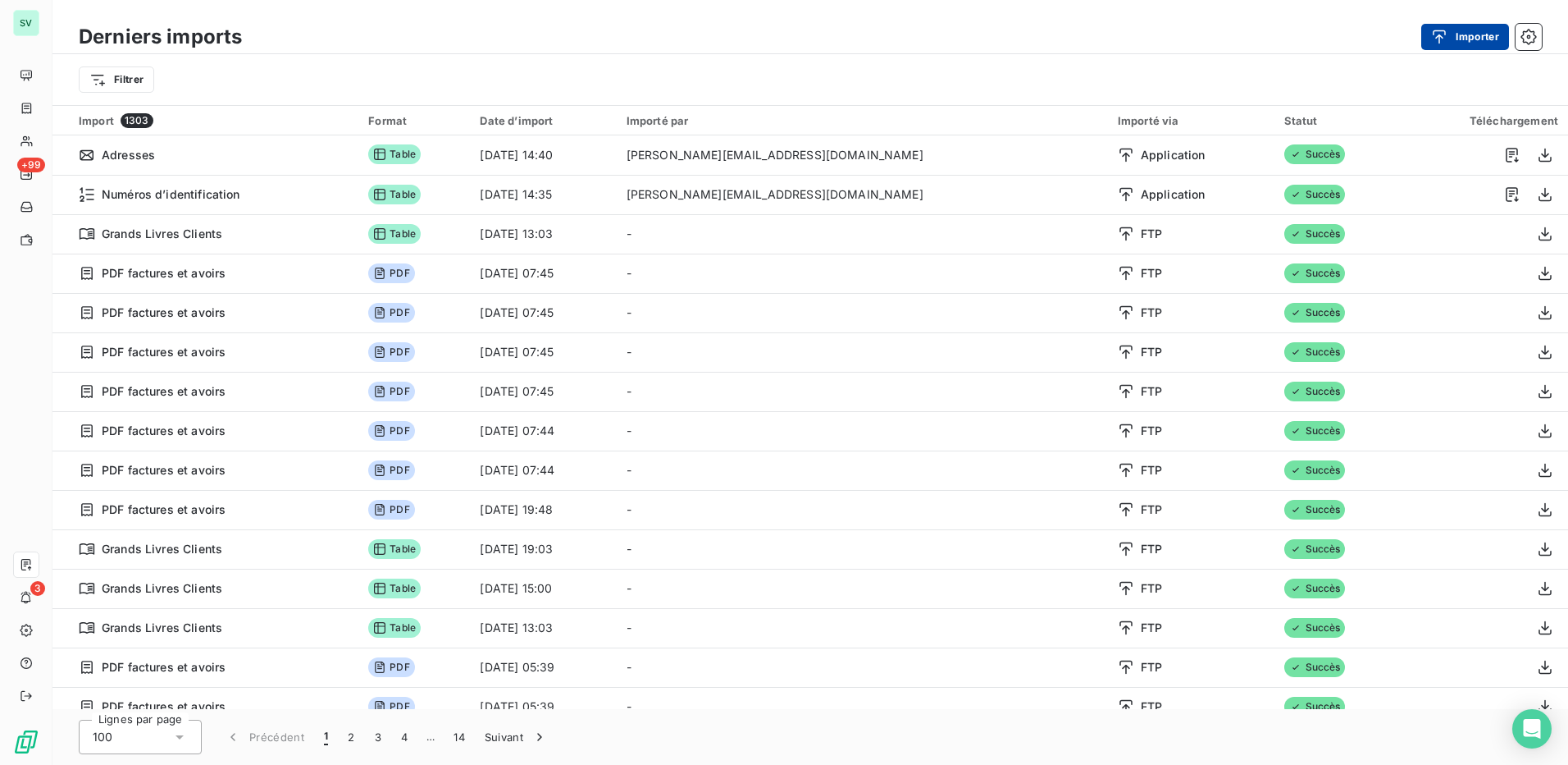
click at [1474, 35] on button "Importer" at bounding box center [1465, 37] width 88 height 27
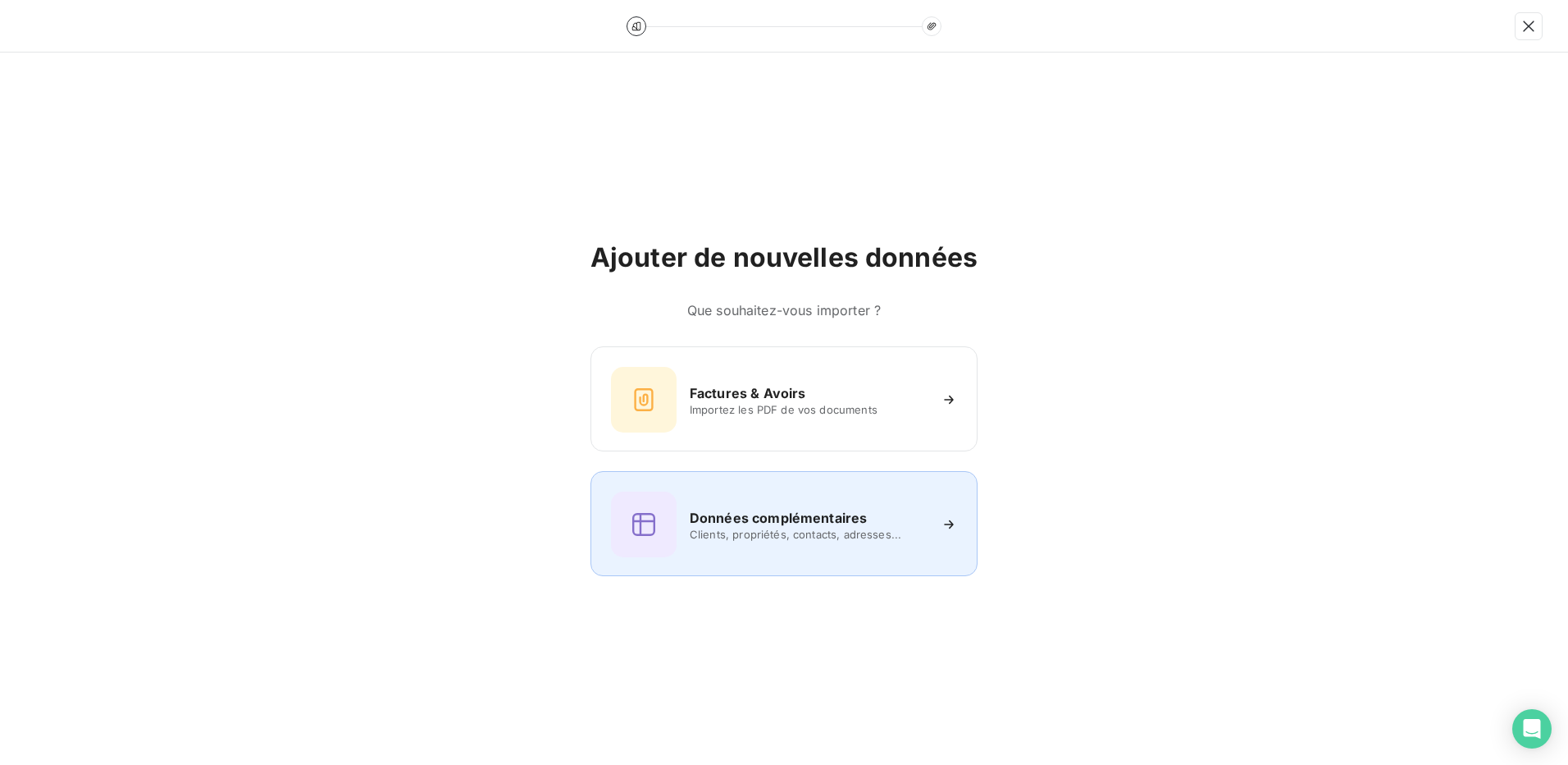
click at [779, 528] on span "Clients, propriétés, contacts, adresses..." at bounding box center [808, 534] width 237 height 13
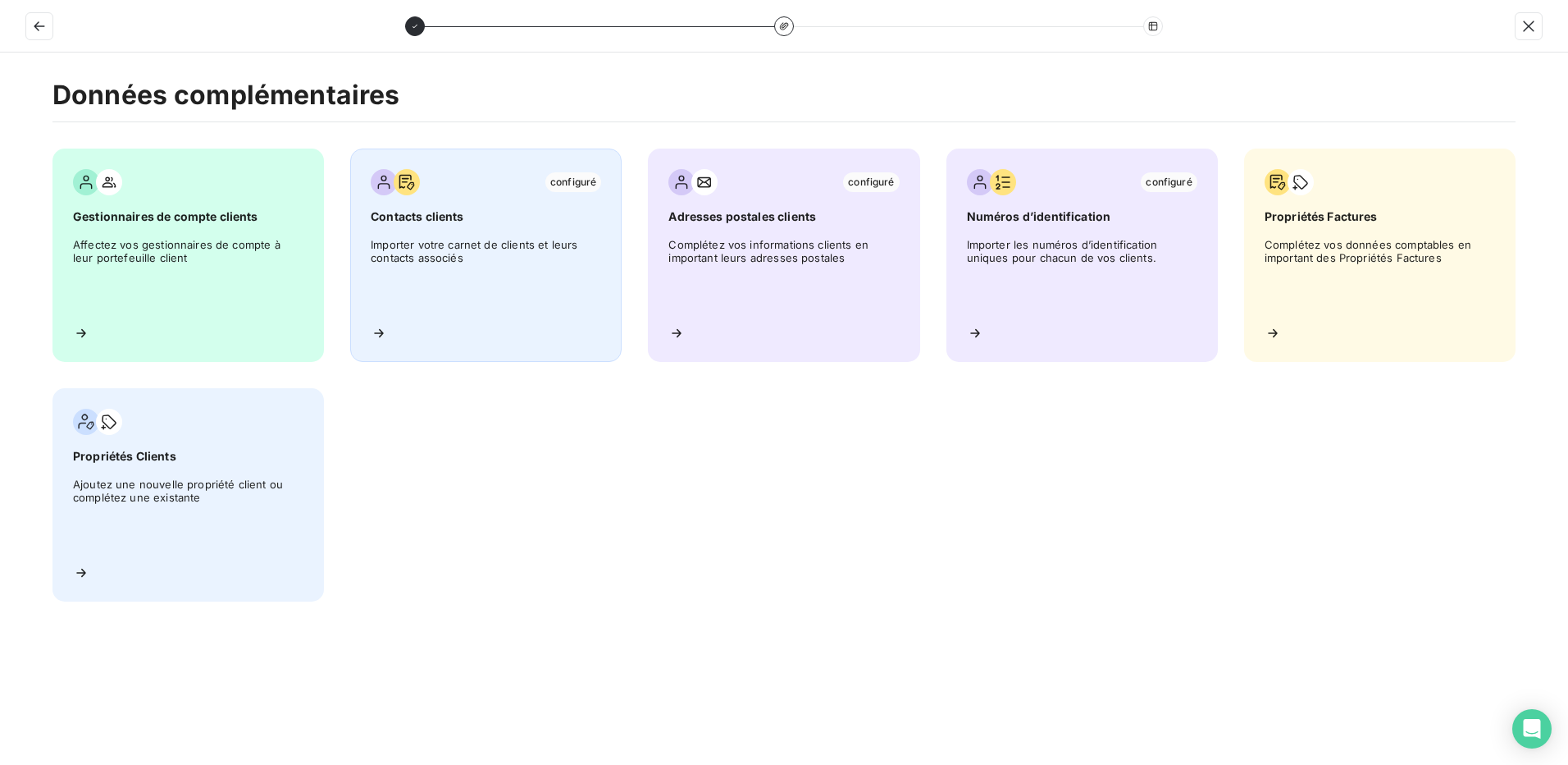
click at [536, 302] on span "Importer votre carnet de clients et leurs contacts associés" at bounding box center [485, 274] width 230 height 74
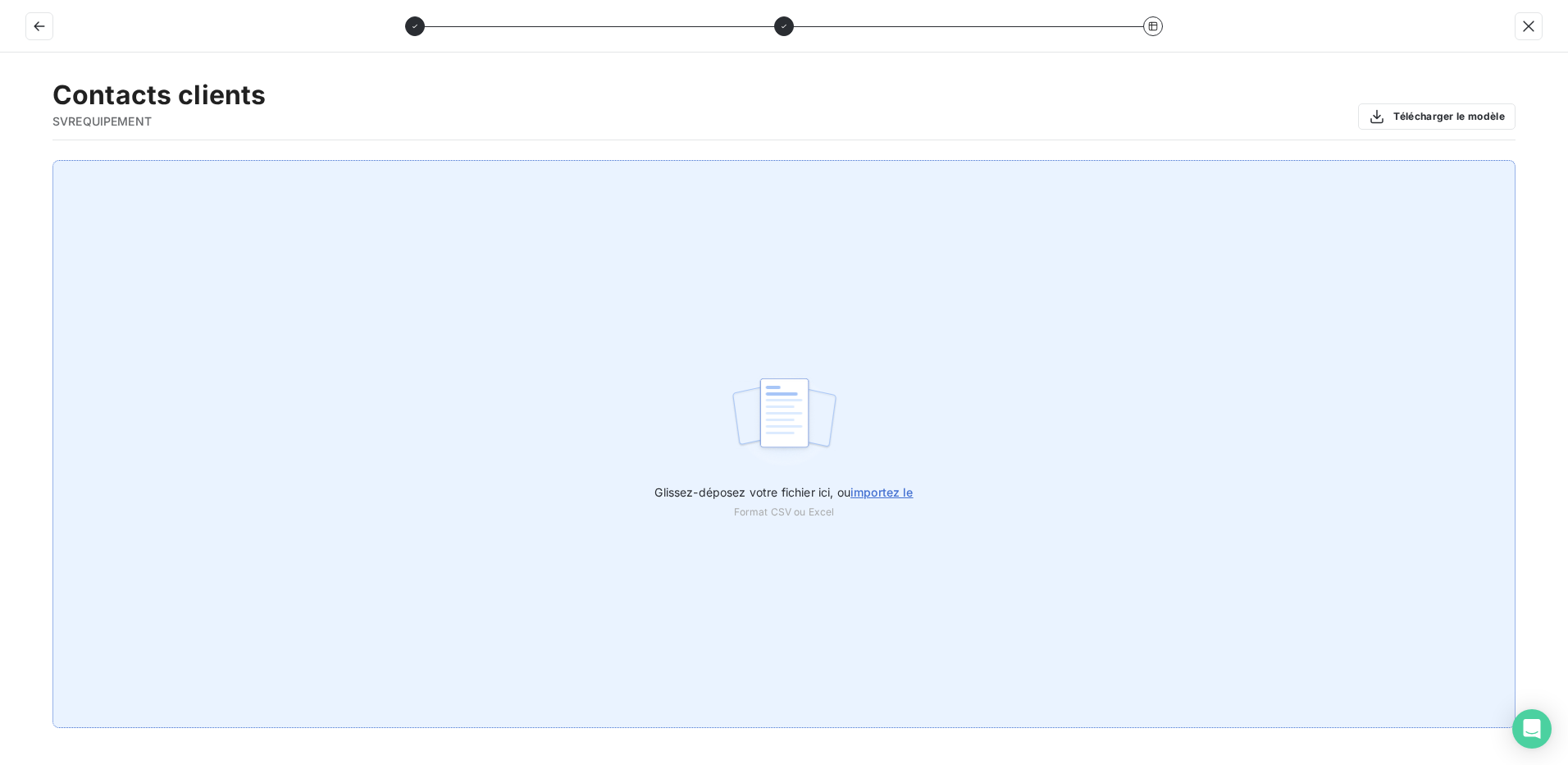
click at [889, 488] on span "importez le" at bounding box center [882, 492] width 63 height 14
click at [1, 161] on input "Glissez-déposez votre fichier ici, ou importez le" at bounding box center [0, 160] width 1 height 1
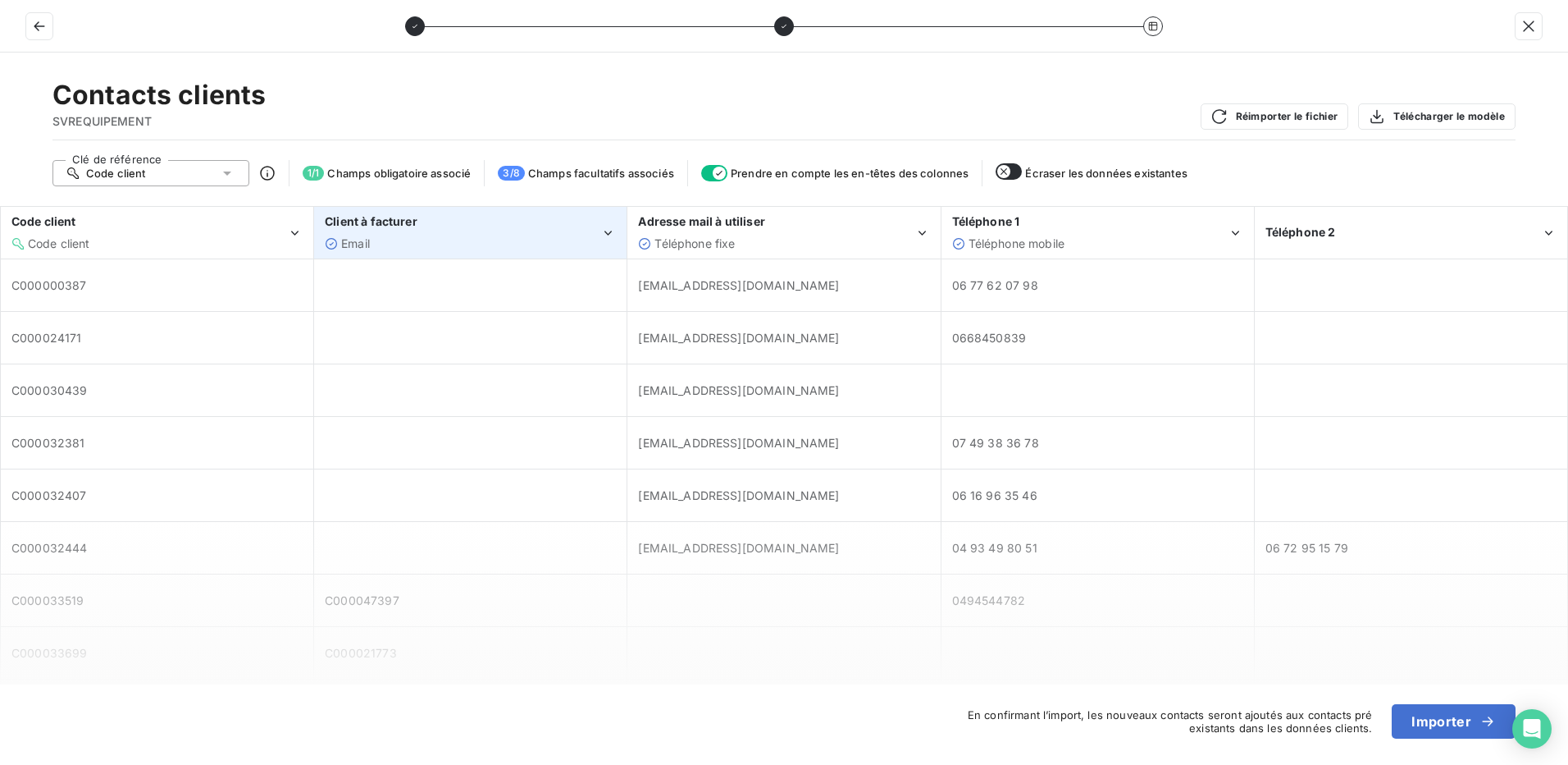
click at [401, 241] on div "Email" at bounding box center [462, 244] width 276 height 17
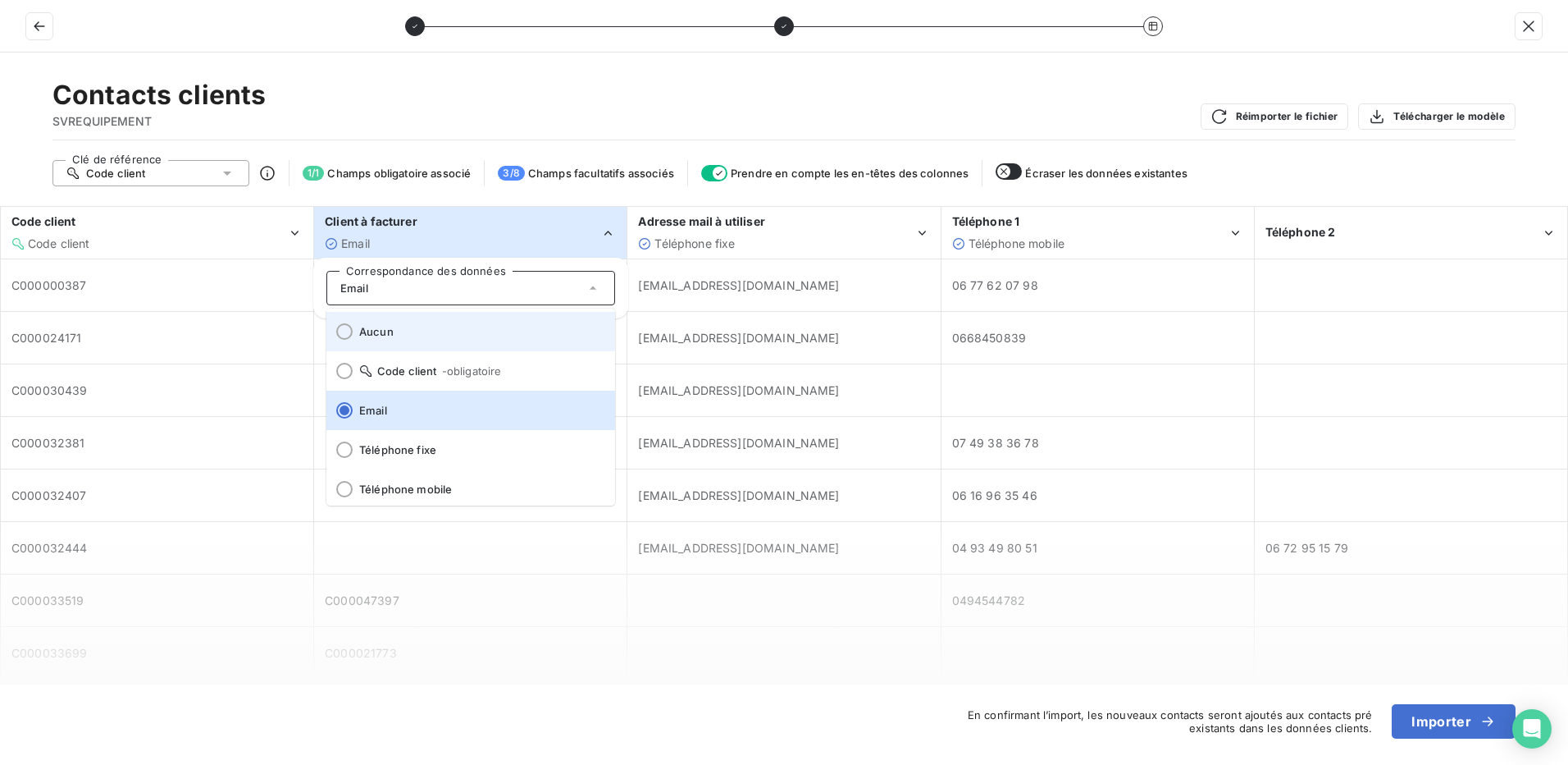
click at [347, 332] on div at bounding box center [345, 331] width 17 height 17
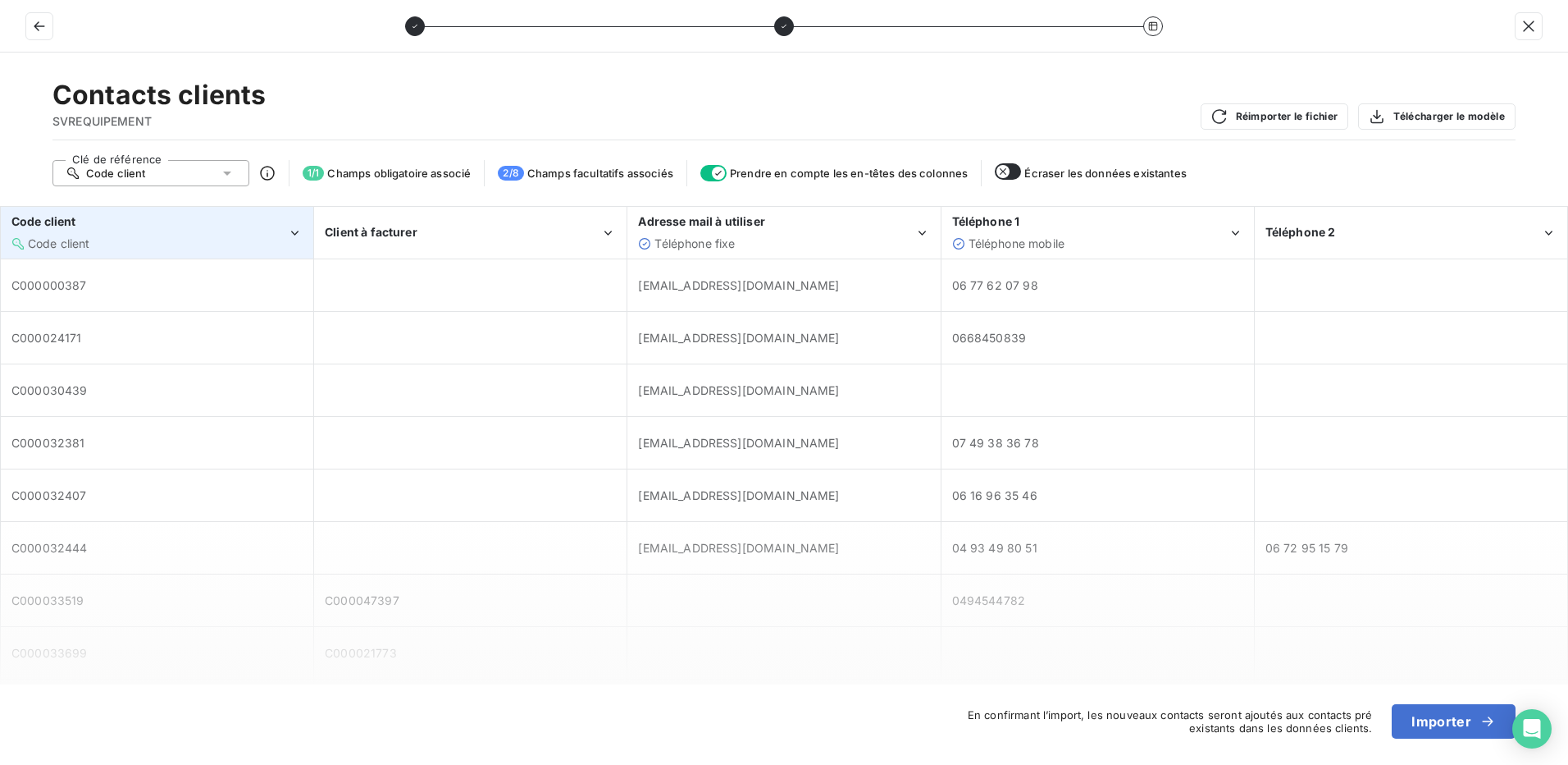
click at [238, 238] on div "Code client" at bounding box center [149, 244] width 276 height 17
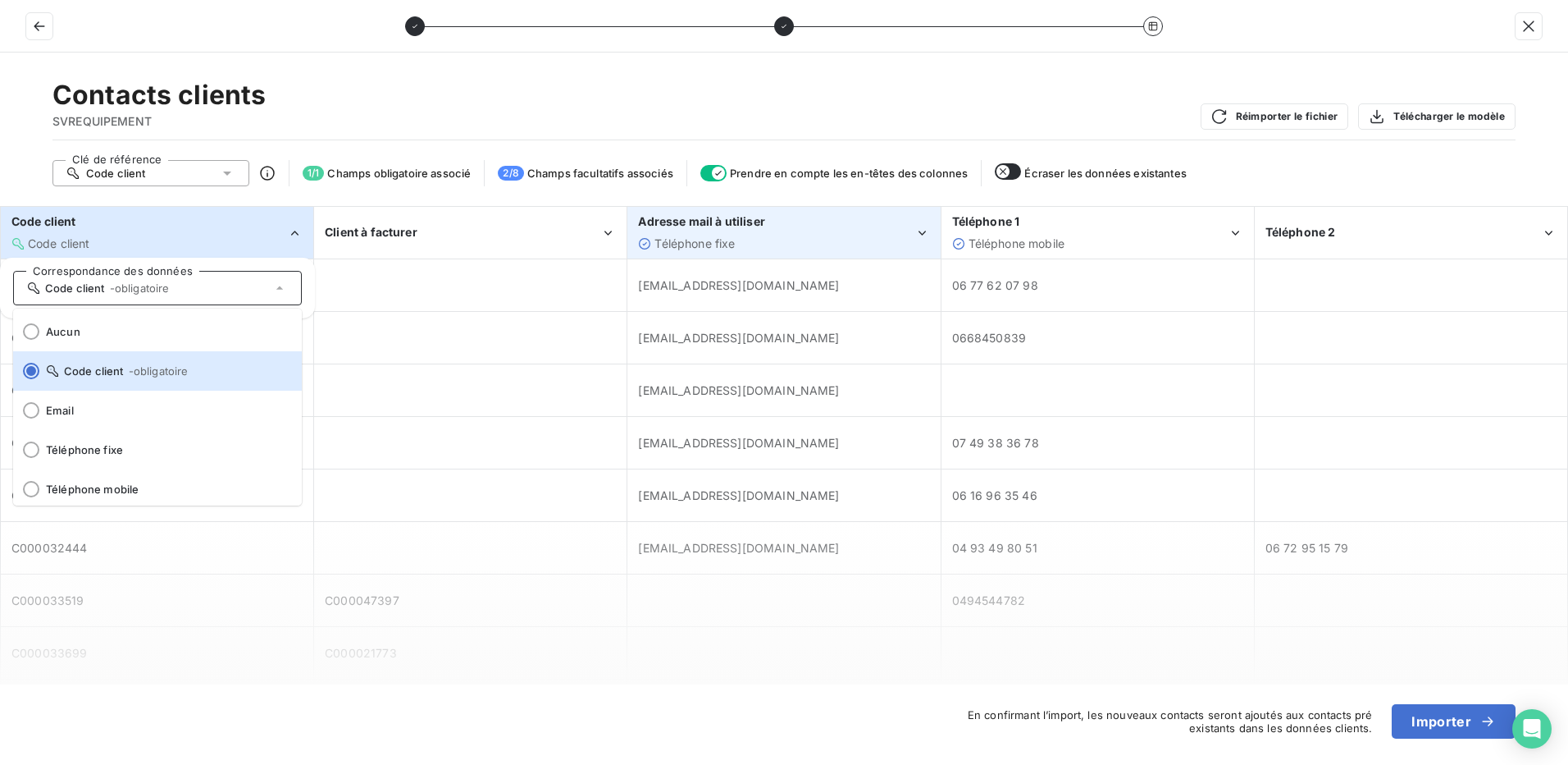
click at [777, 238] on div "Téléphone fixe" at bounding box center [776, 244] width 276 height 17
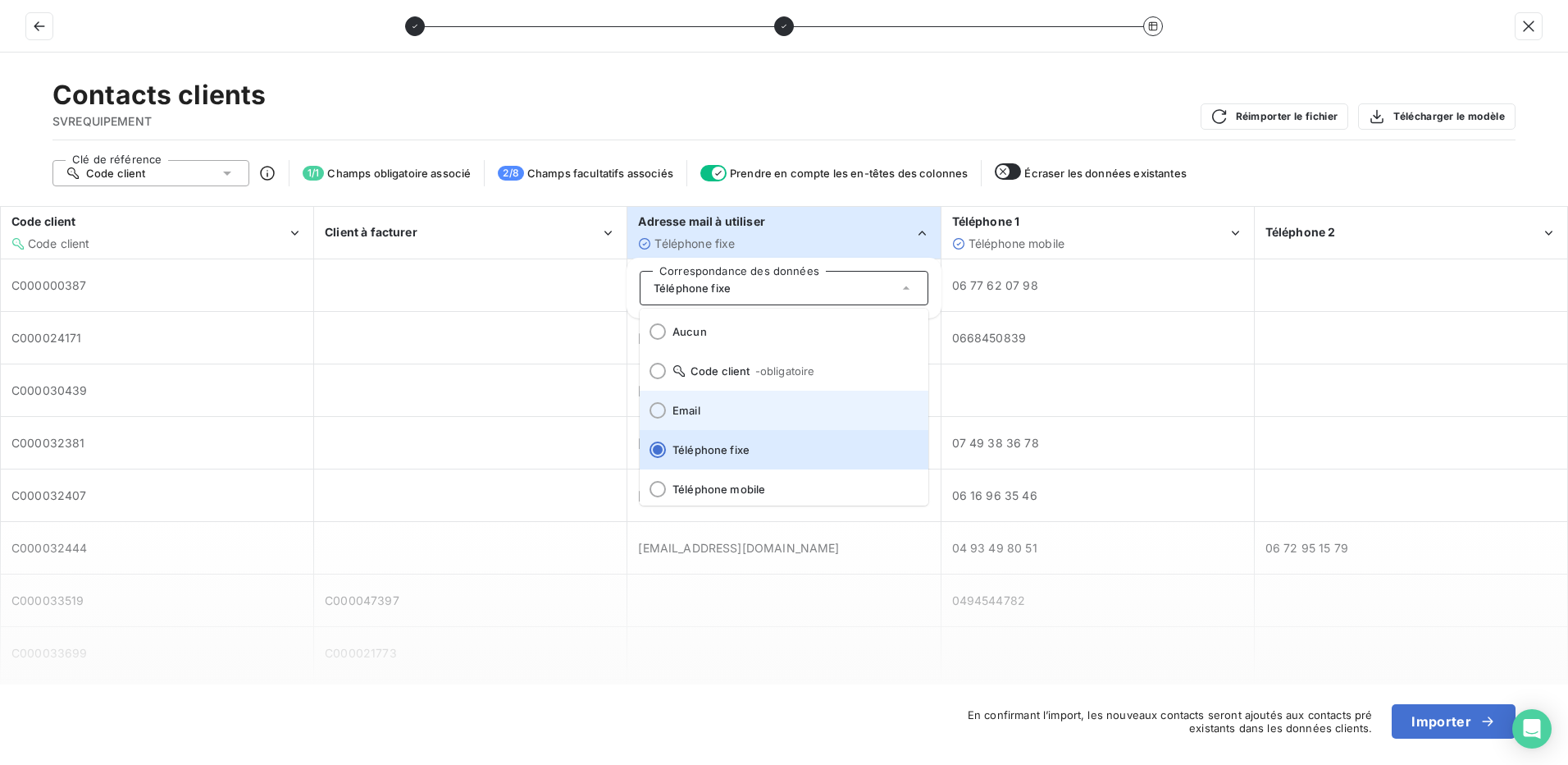
click at [658, 408] on div at bounding box center [657, 410] width 17 height 17
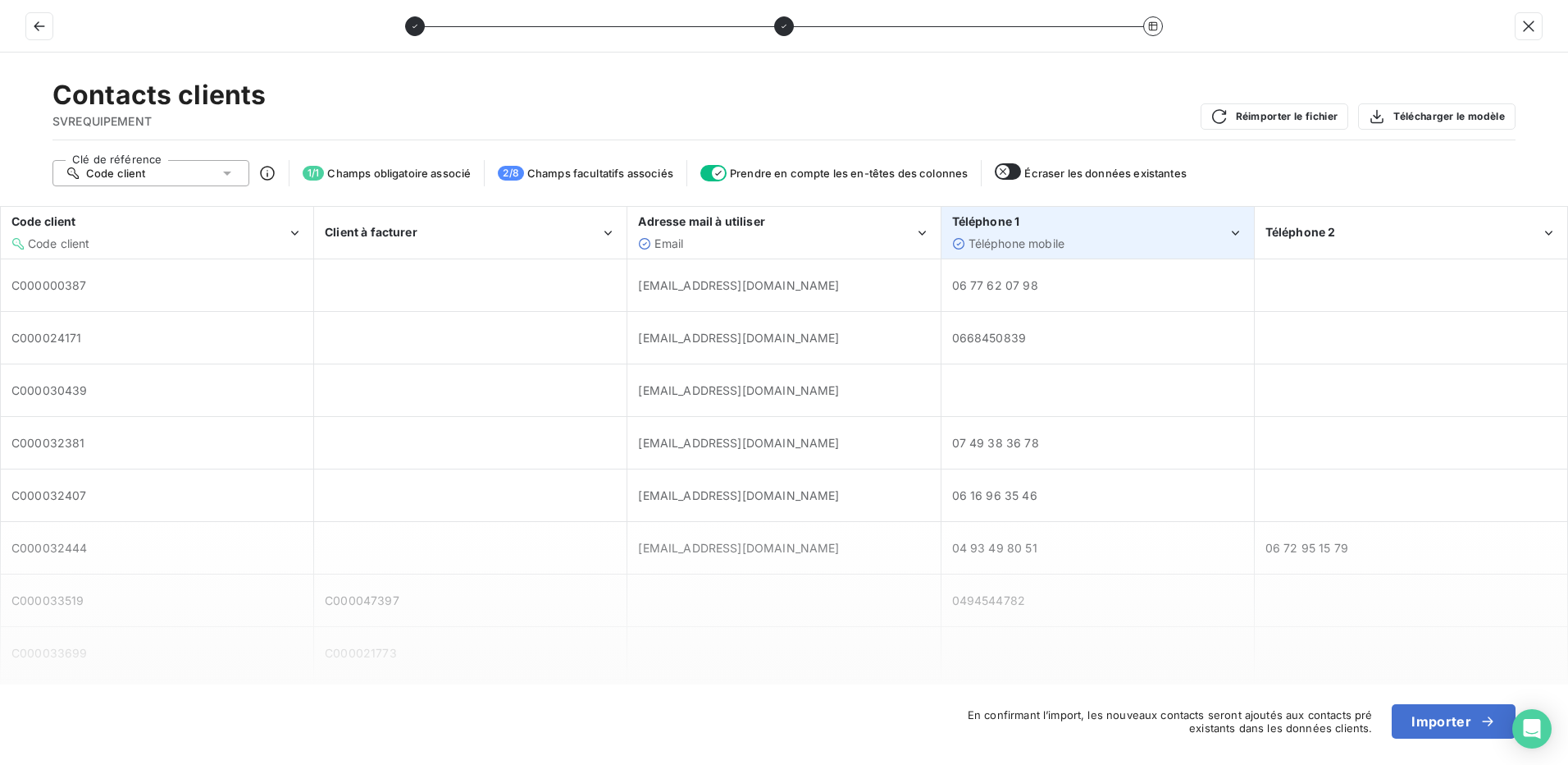
click at [1091, 237] on div "Téléphone mobile" at bounding box center [1090, 244] width 276 height 17
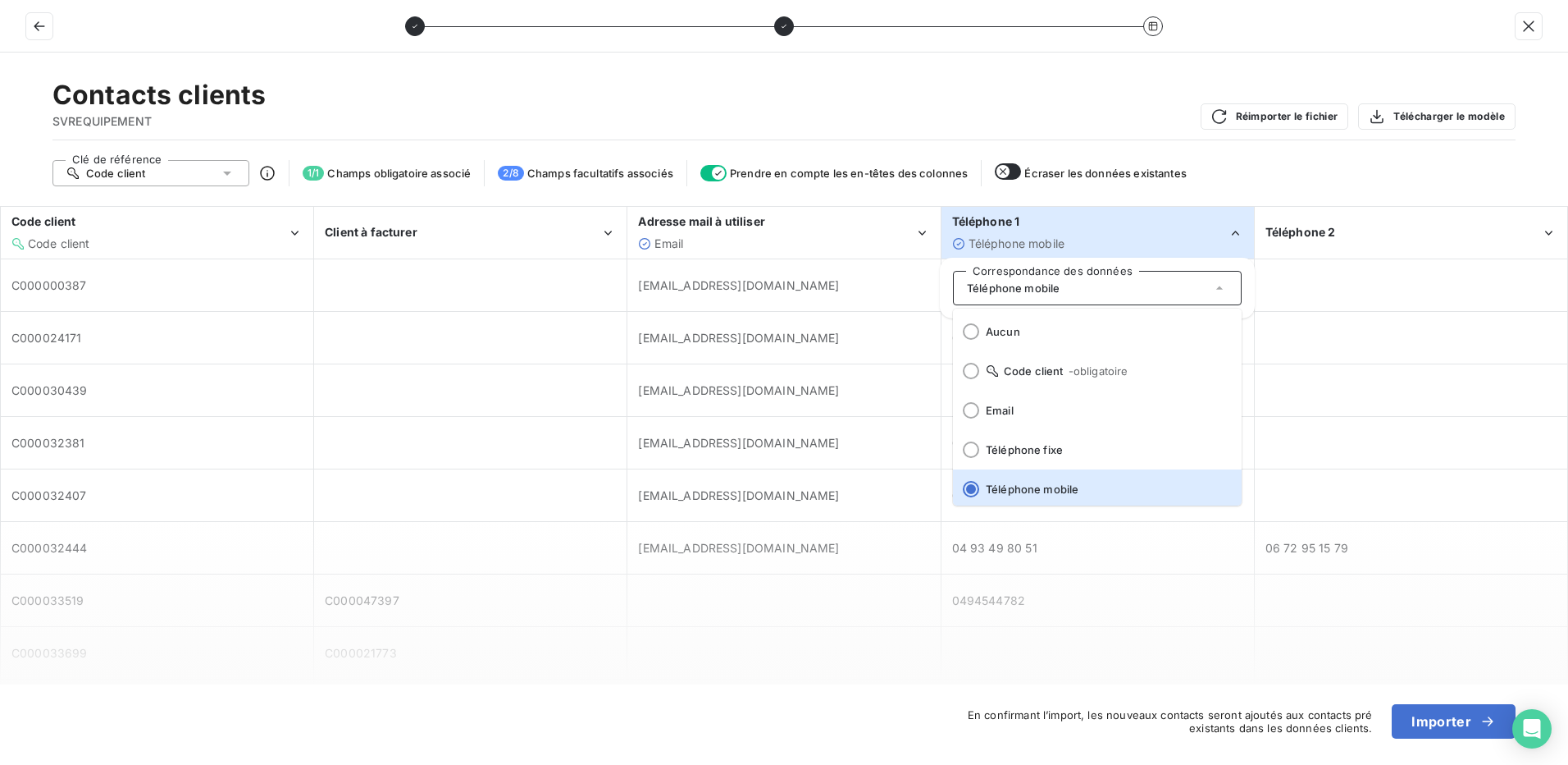
scroll to position [4, 0]
click at [972, 449] on div at bounding box center [971, 447] width 17 height 17
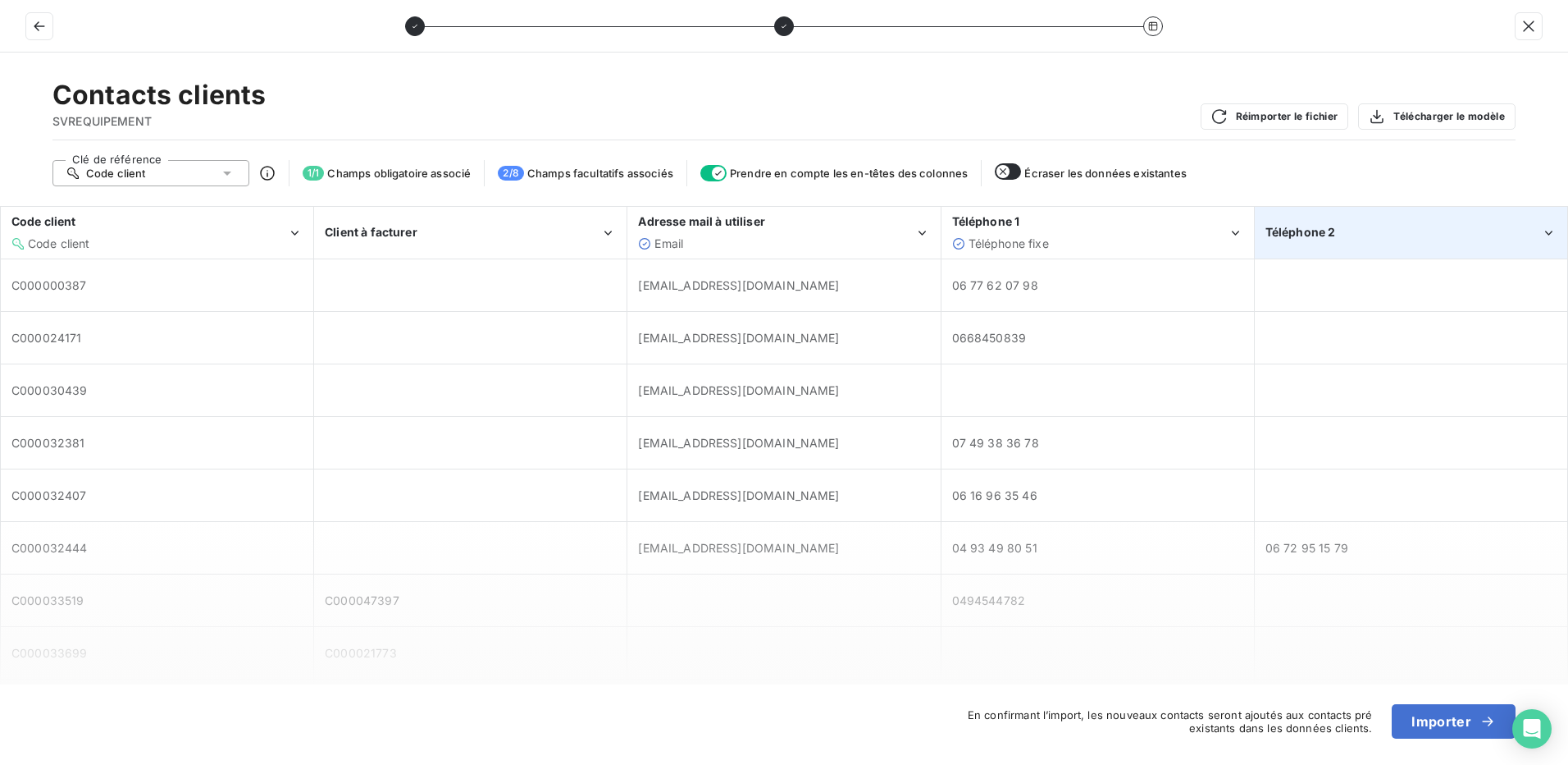
click at [1420, 238] on div "Téléphone 2" at bounding box center [1403, 232] width 276 height 17
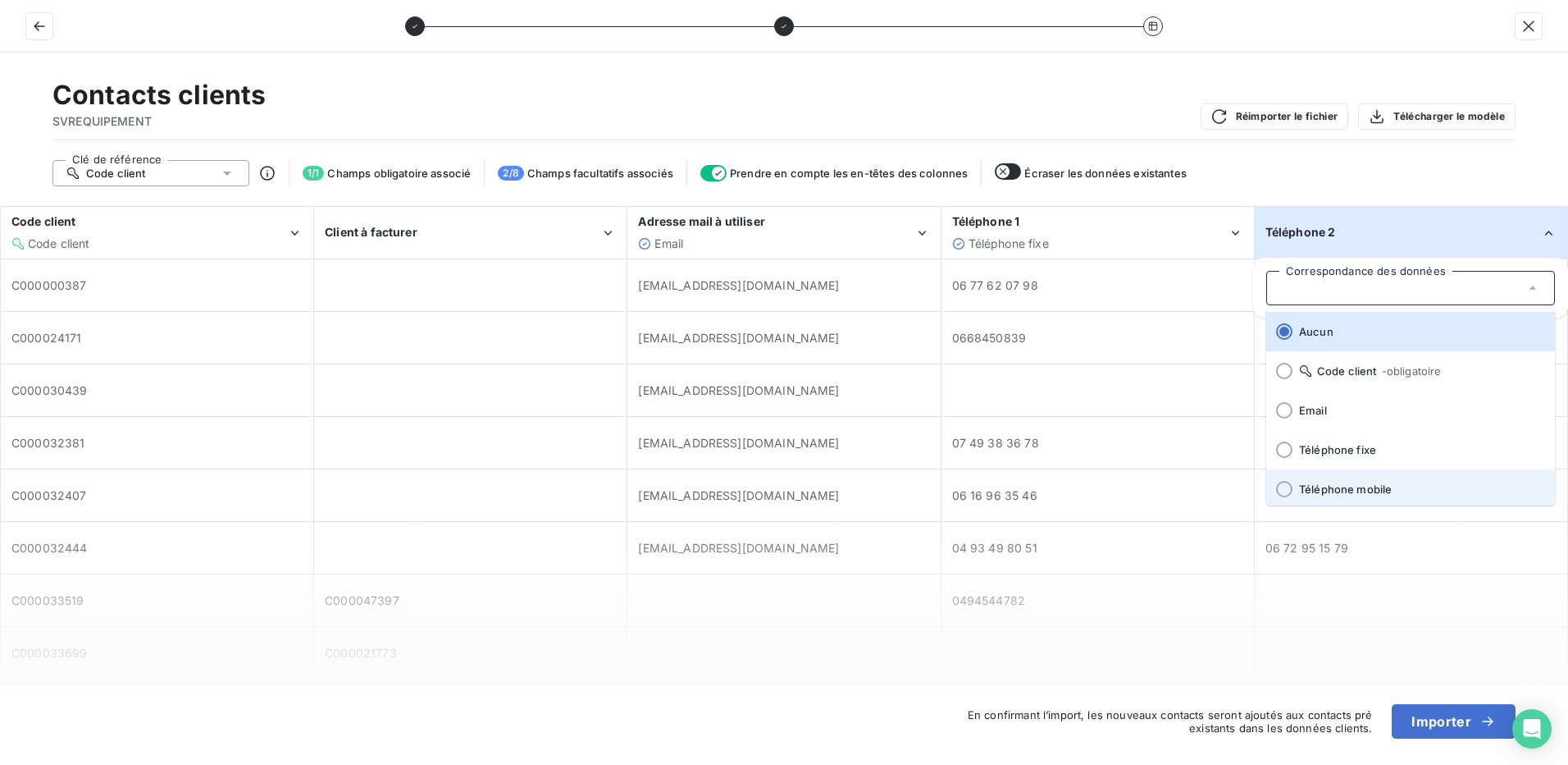
click at [1283, 486] on div at bounding box center [1285, 489] width 17 height 17
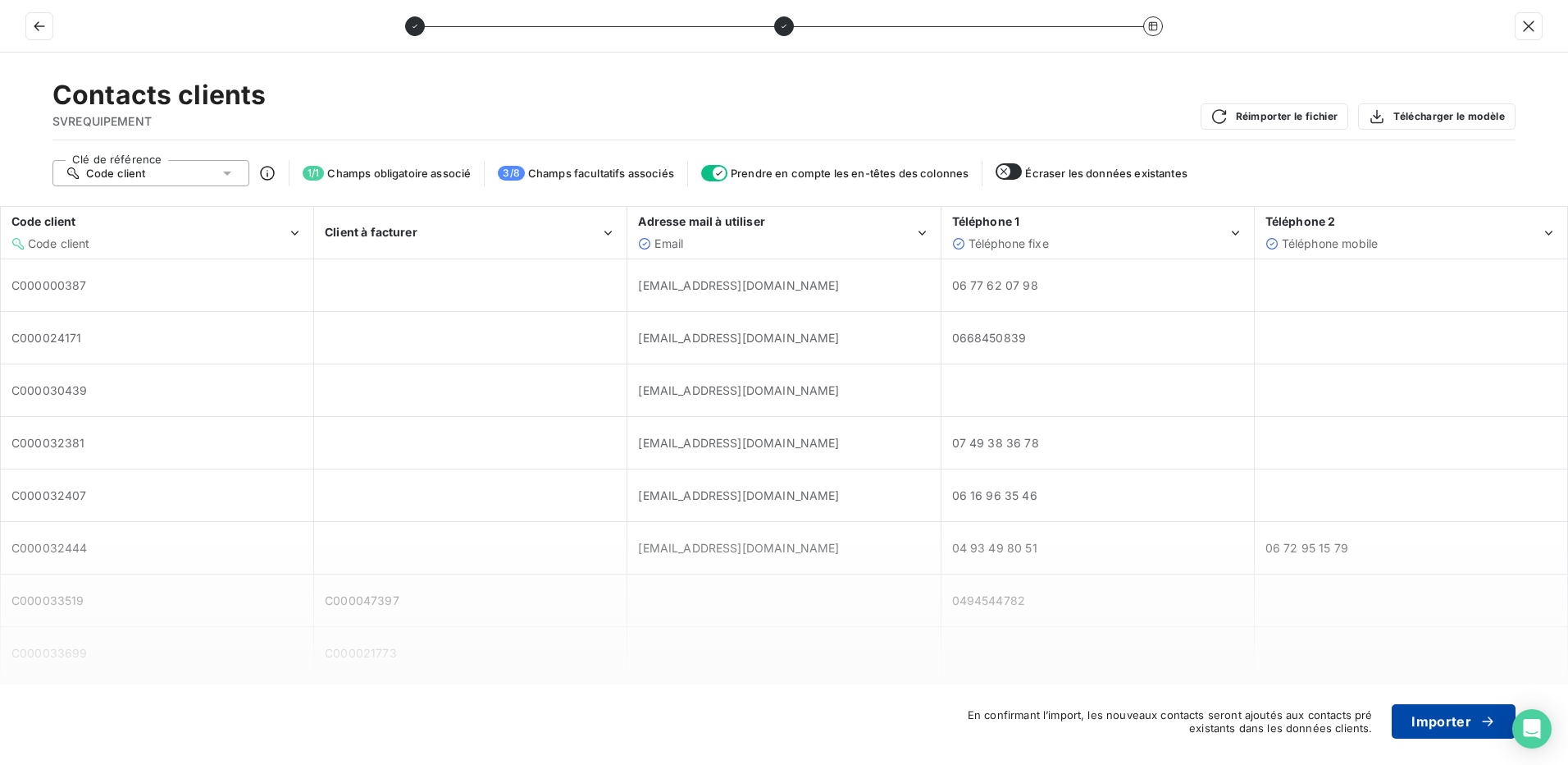
click at [1415, 707] on button "Importer" at bounding box center [1453, 721] width 124 height 35
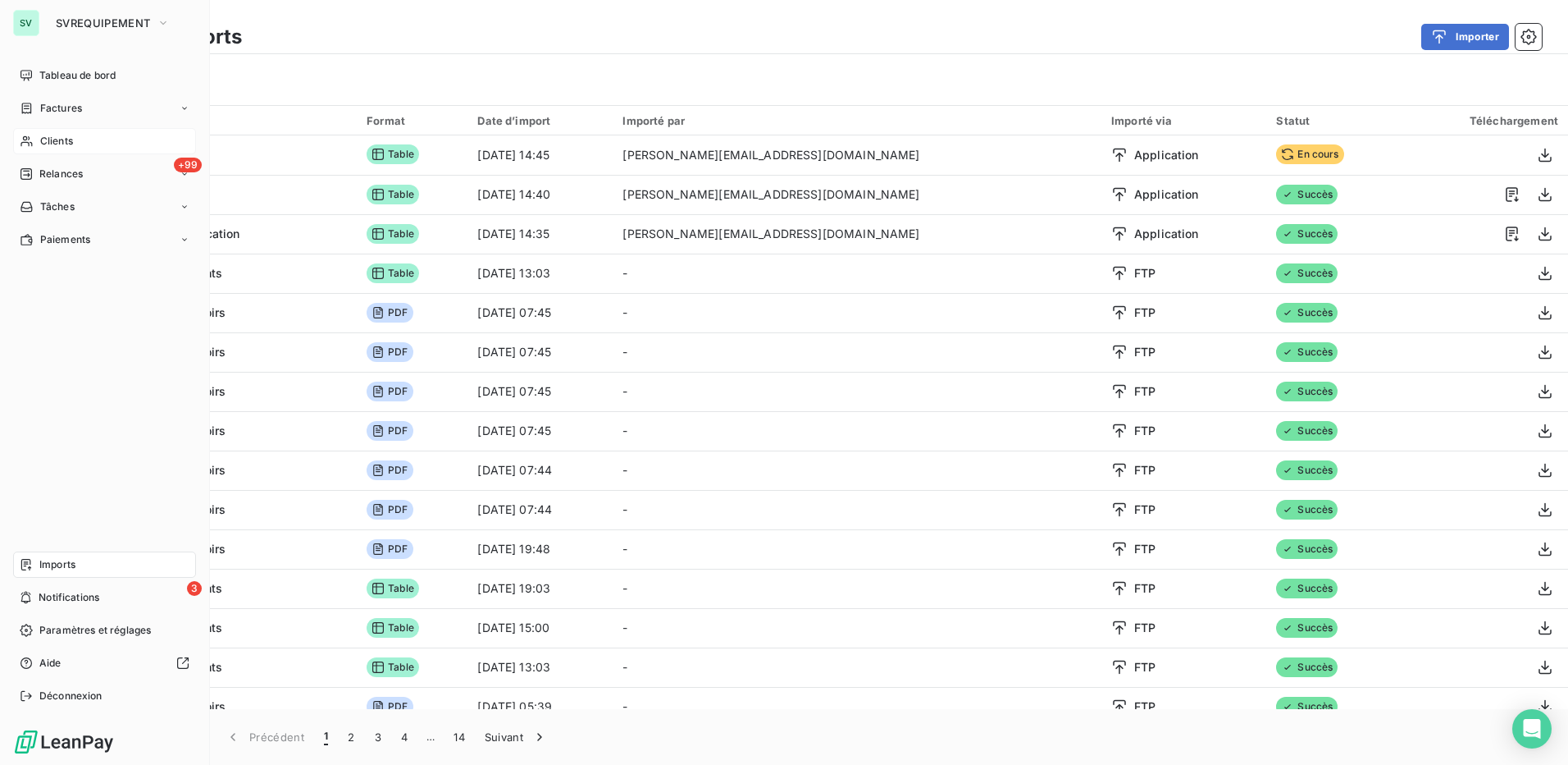
click at [57, 147] on span "Clients" at bounding box center [57, 141] width 33 height 15
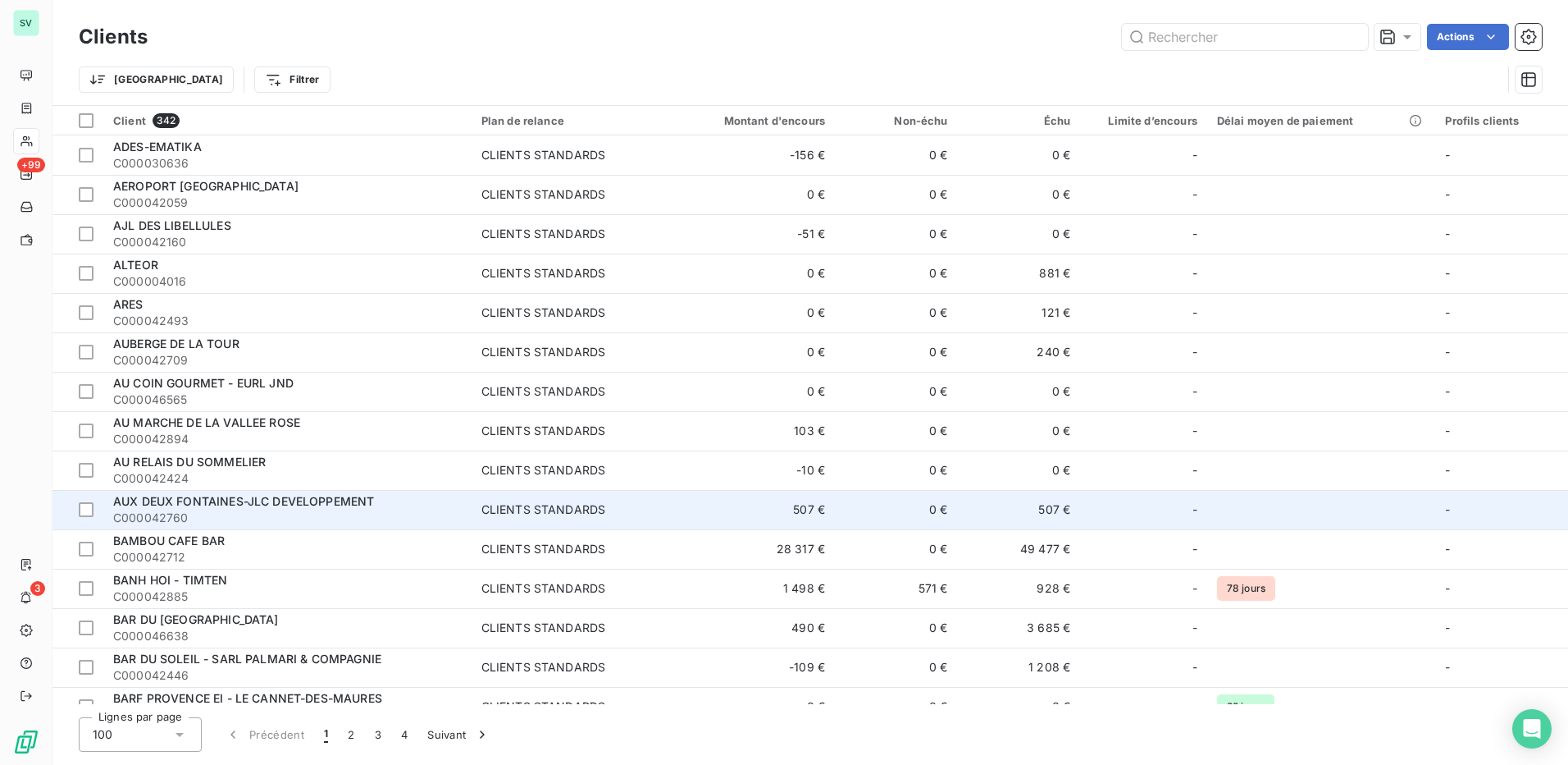
click at [215, 508] on div "AUX DEUX FONTAINES-JLC DEVELOPPEMENT" at bounding box center [287, 502] width 348 height 17
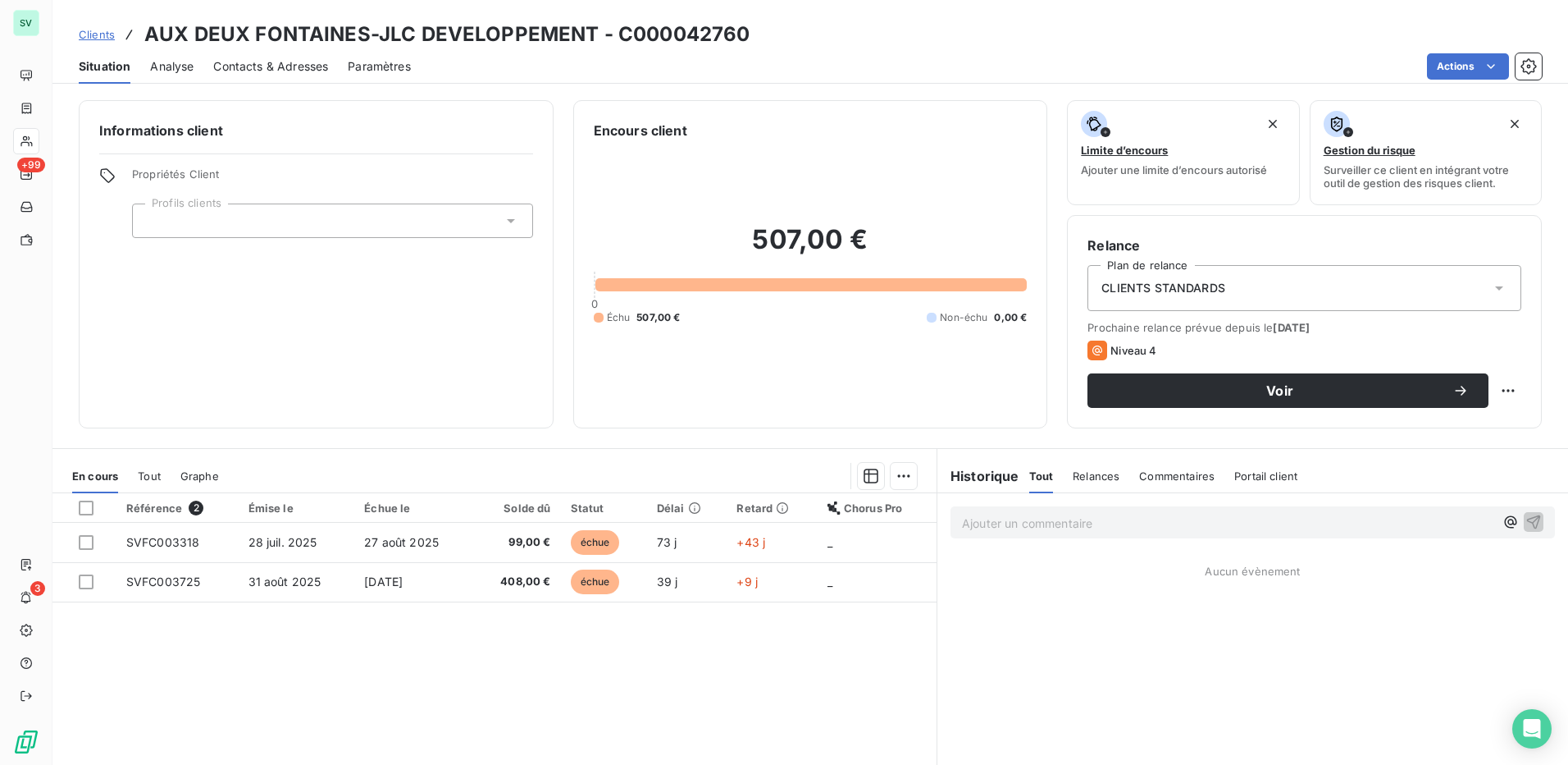
click at [268, 66] on span "Contacts & Adresses" at bounding box center [271, 67] width 115 height 17
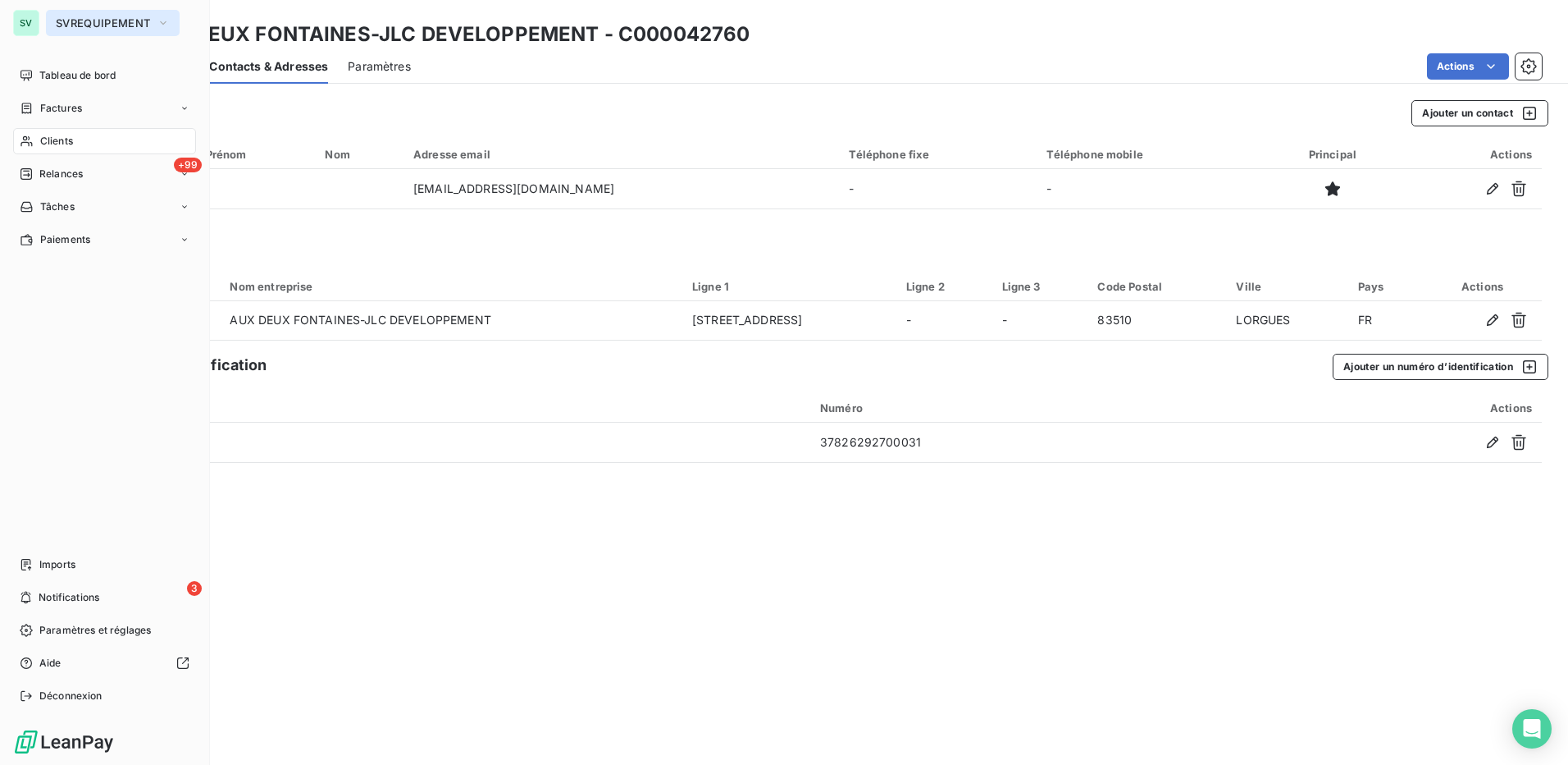
click at [76, 20] on span "SVREQUIPEMENT" at bounding box center [103, 23] width 94 height 13
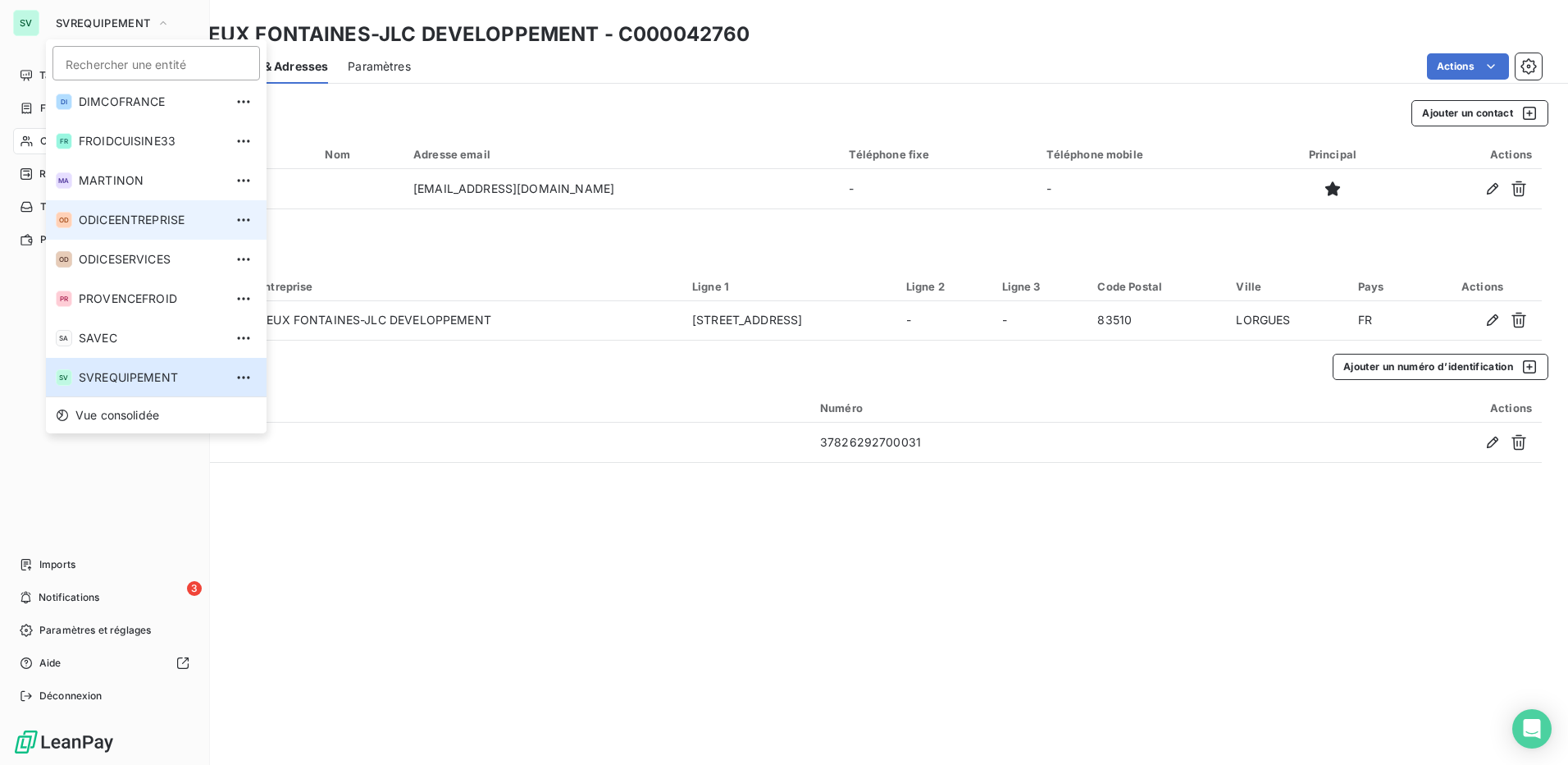
scroll to position [84, 0]
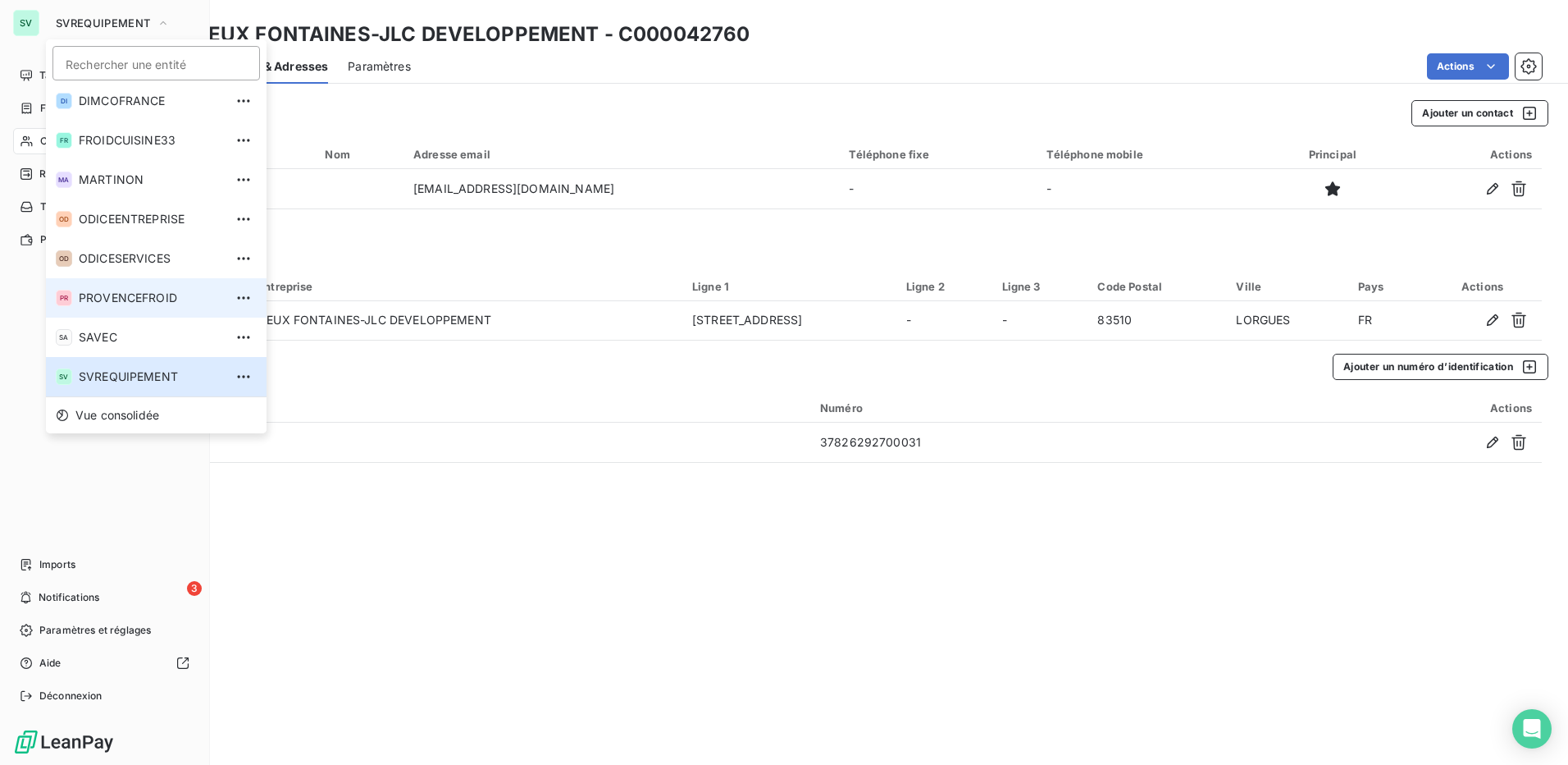
click at [131, 305] on span "PROVENCEFROID" at bounding box center [151, 298] width 145 height 17
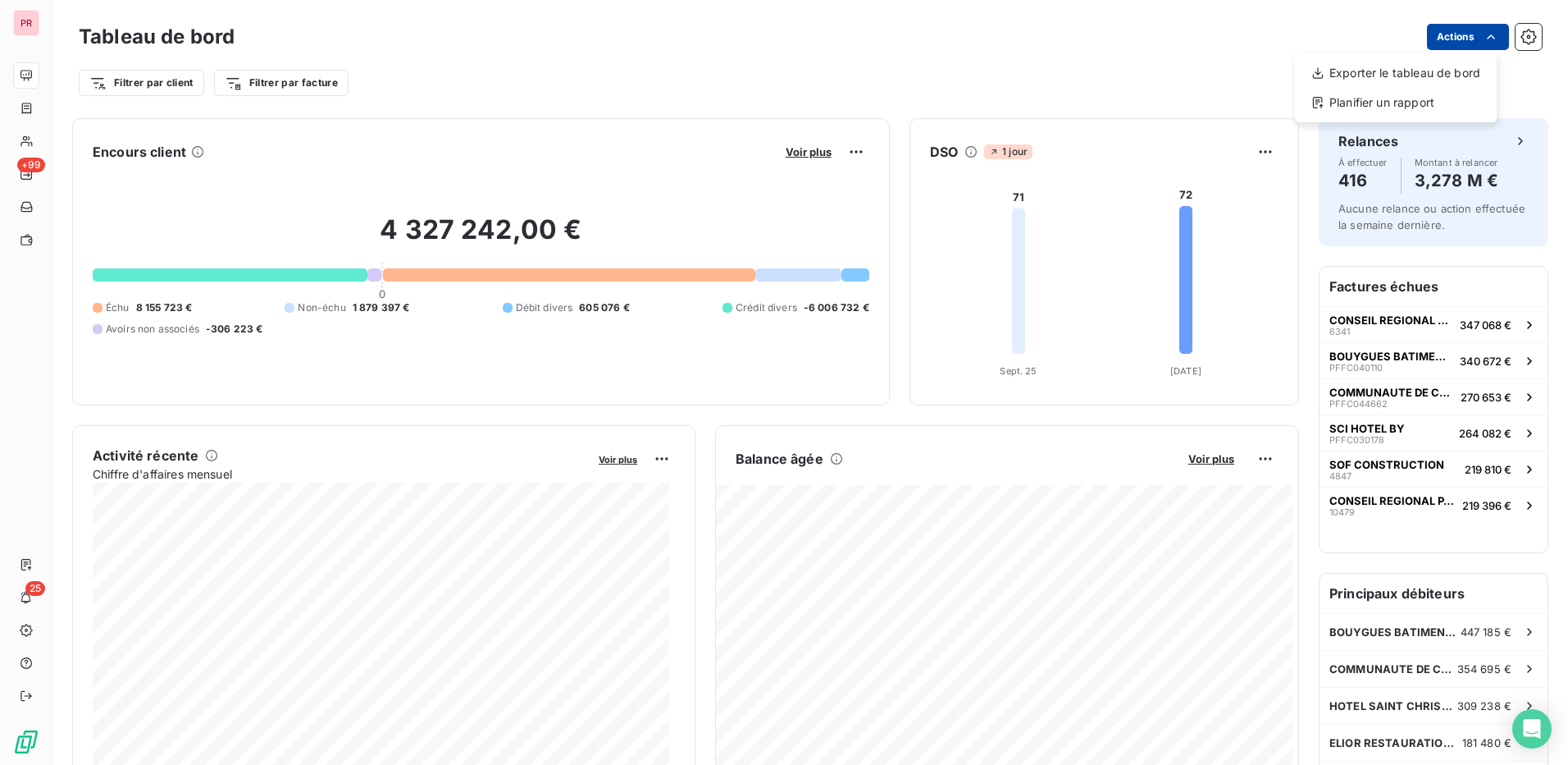
click at [1430, 36] on html "PR +99 25 Tableau de bord Actions Exporter le tableau de bord Planifier un rapp…" at bounding box center [784, 382] width 1568 height 765
click at [966, 57] on html "PR +99 25 Tableau de bord Actions Exporter le tableau de bord Planifier un rapp…" at bounding box center [784, 382] width 1568 height 765
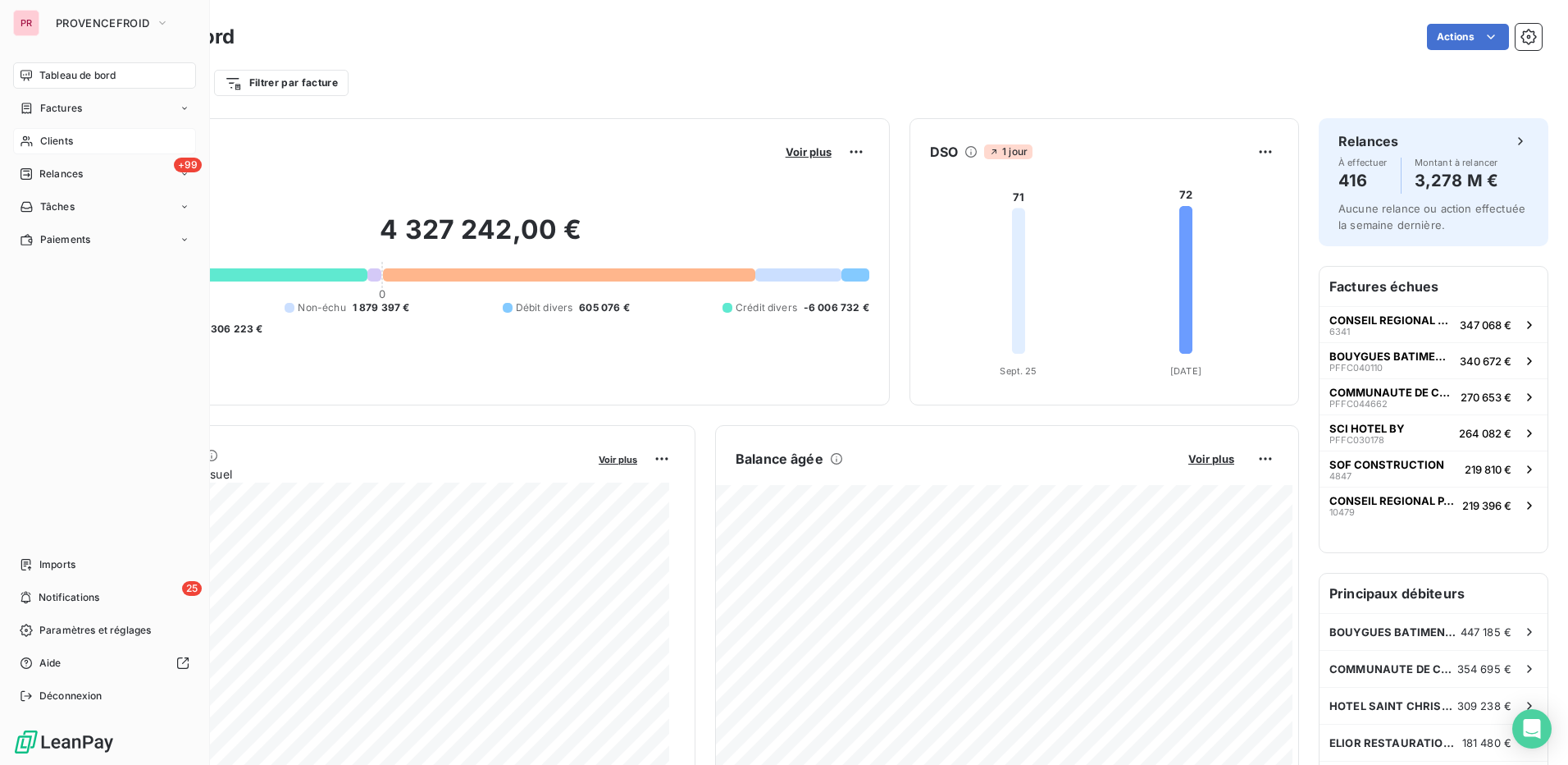
click at [73, 139] on span "Clients" at bounding box center [57, 141] width 33 height 15
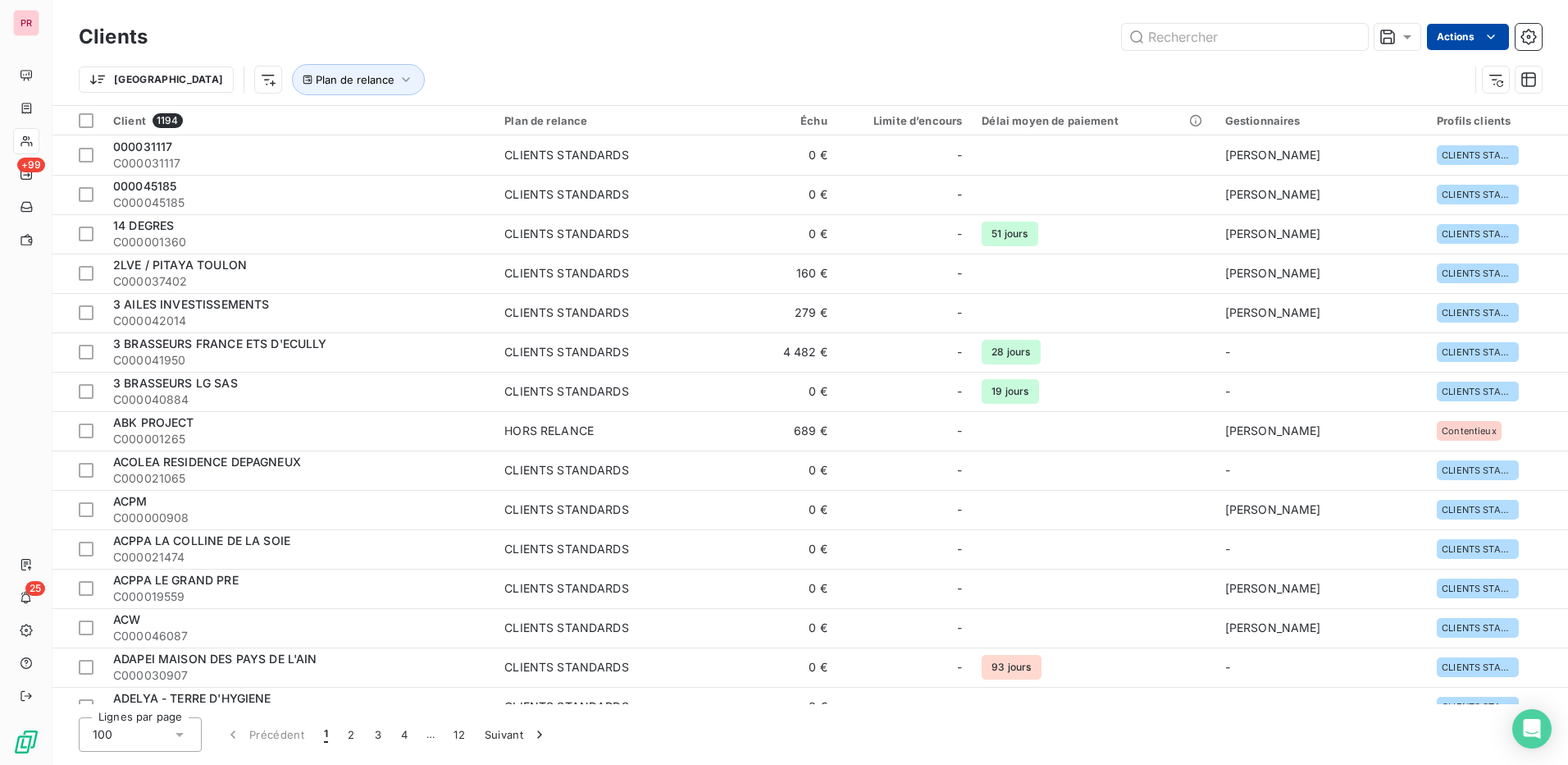
click at [1474, 28] on html "PR +99 25 Clients Actions Trier Plan de relance Client 1194 Plan de relance Éch…" at bounding box center [784, 382] width 1568 height 765
click at [1015, 70] on html "PR +99 25 Clients Actions Trier Plan de relance Client 1194 Plan de relance Éch…" at bounding box center [784, 382] width 1568 height 765
click at [315, 82] on span "Plan de relance" at bounding box center [355, 80] width 79 height 13
click at [570, 121] on div at bounding box center [527, 122] width 164 height 35
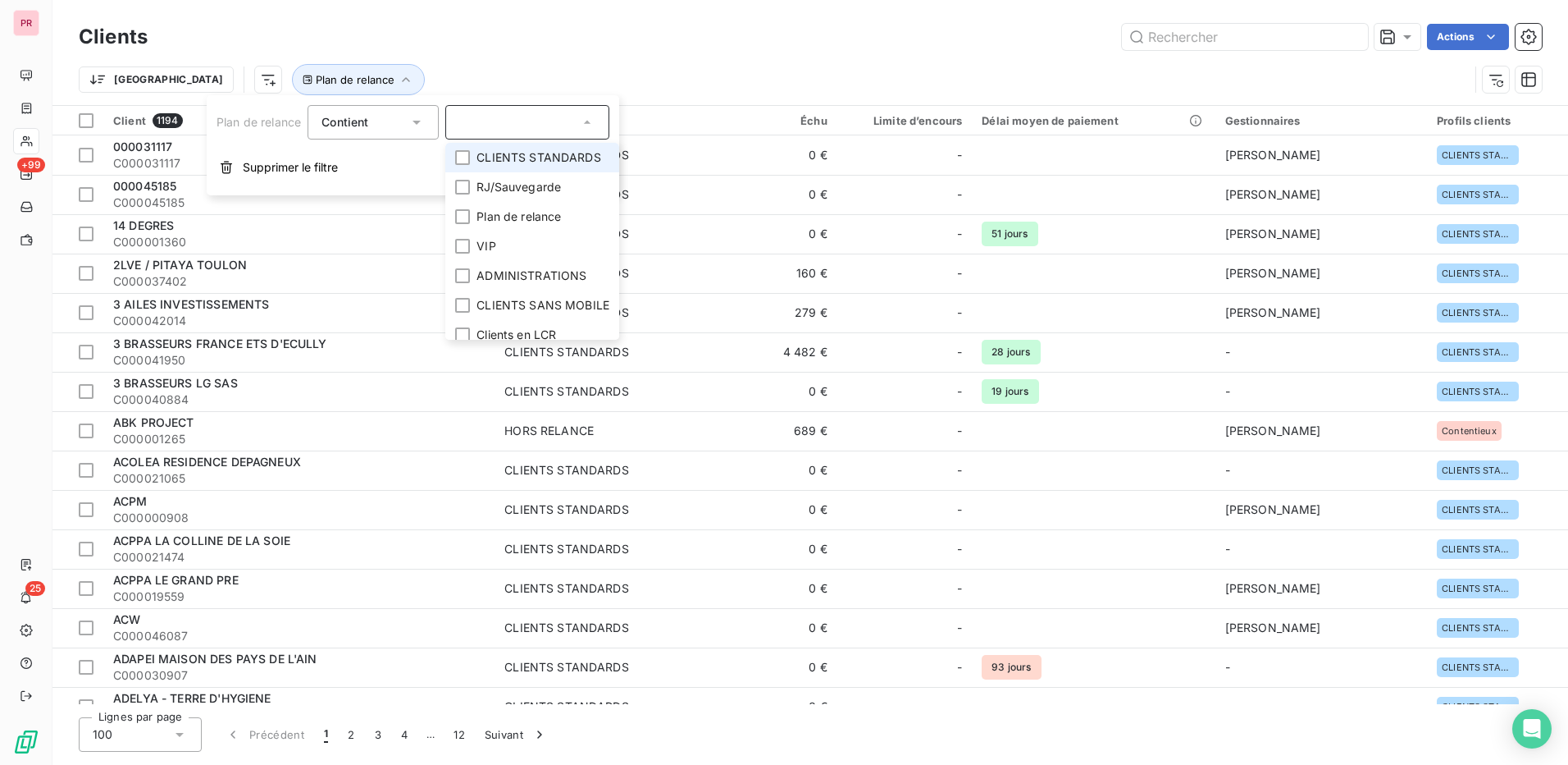
scroll to position [82, 0]
click at [533, 59] on div "Trier Plan de relance" at bounding box center [811, 79] width 1463 height 50
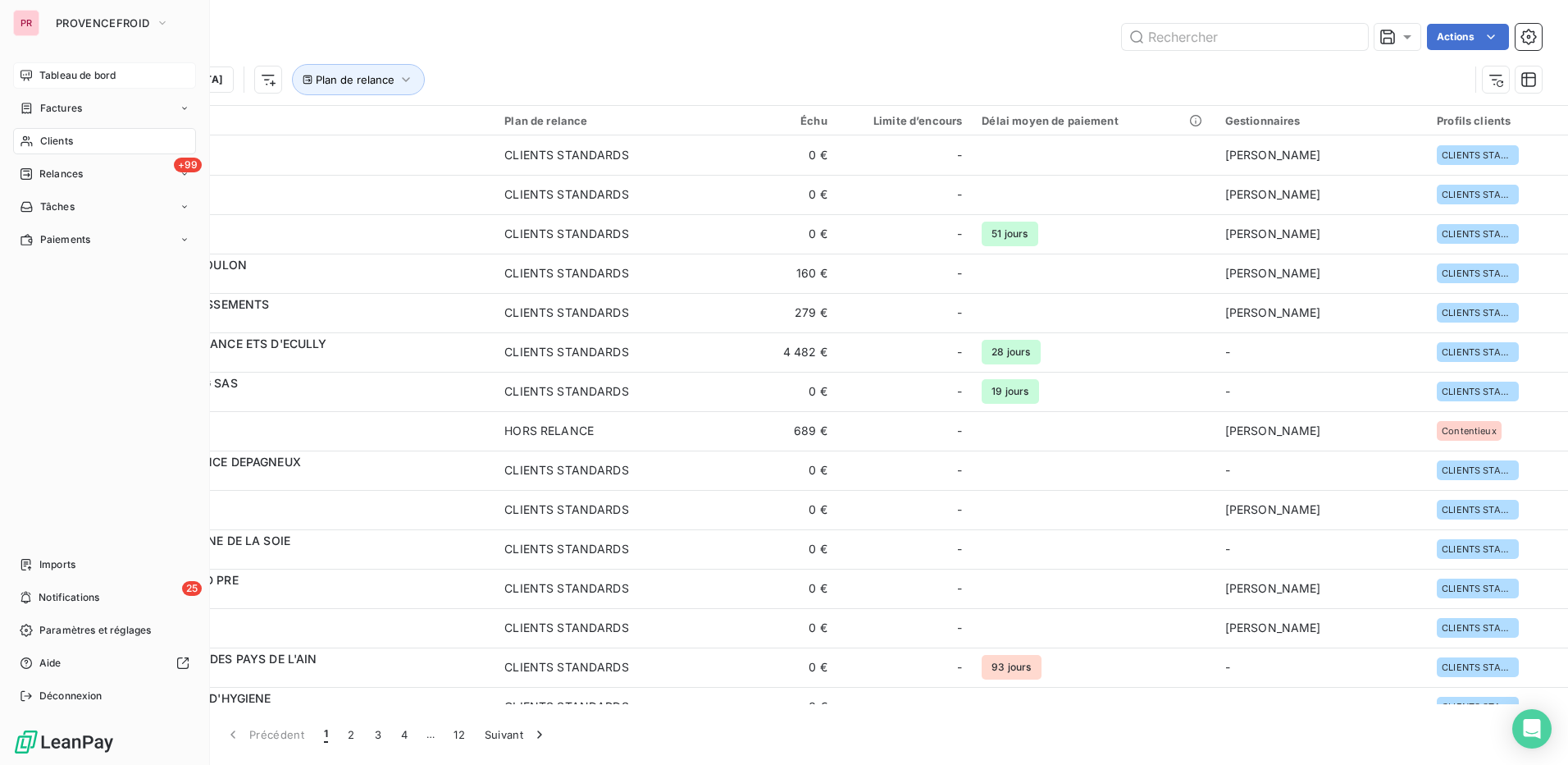
click at [97, 79] on span "Tableau de bord" at bounding box center [77, 75] width 76 height 15
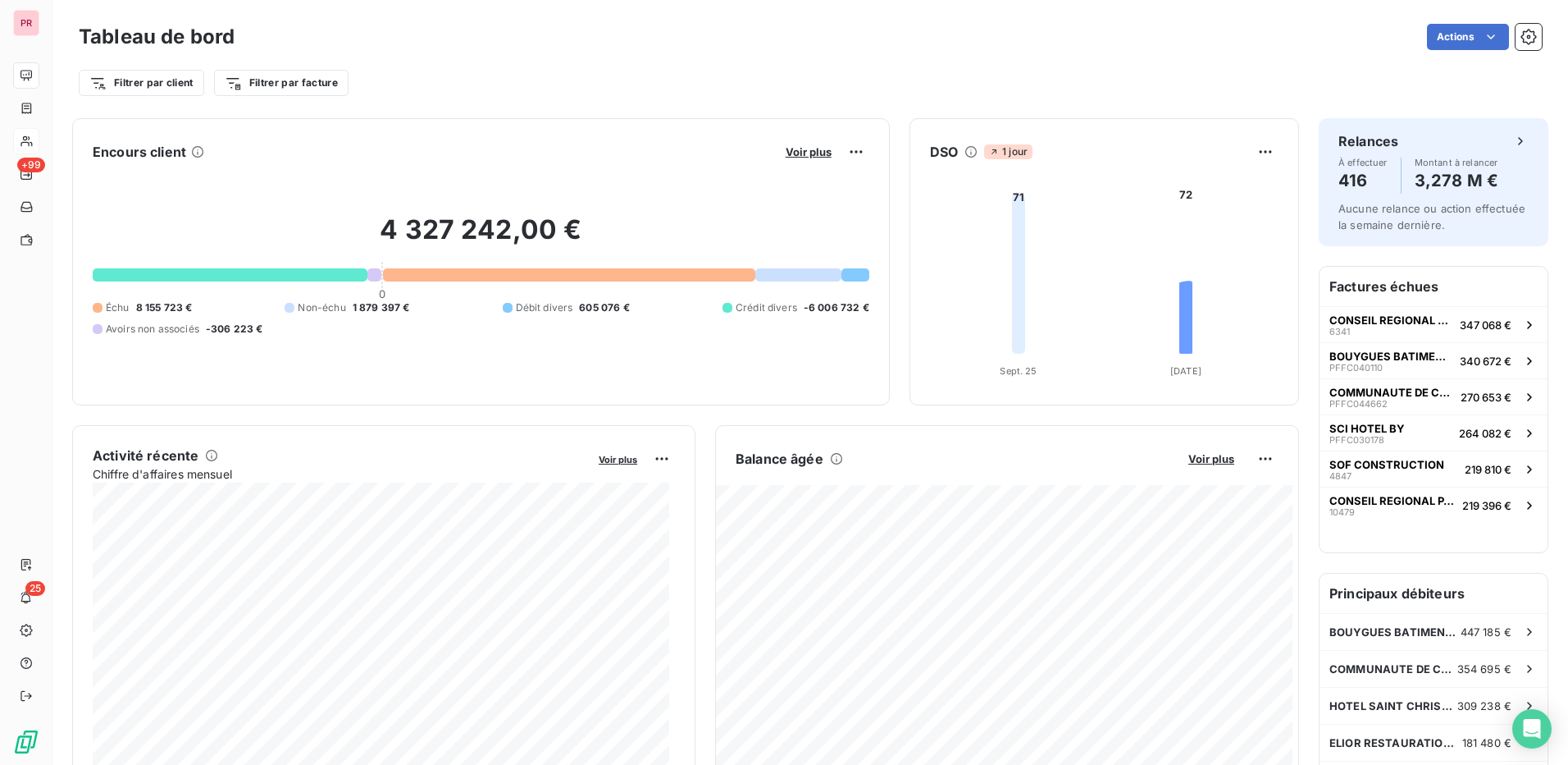
click at [467, 52] on div "Tableau de bord Actions" at bounding box center [811, 37] width 1463 height 35
click at [1478, 46] on html "PR +99 25 Tableau de bord Actions Filtrer par client Filtrer par facture Encour…" at bounding box center [784, 382] width 1568 height 765
click at [1214, 34] on html "PR +99 25 Tableau de bord Actions Filtrer par client Filtrer par facture Encour…" at bounding box center [784, 382] width 1568 height 765
click at [1520, 36] on icon "button" at bounding box center [1529, 37] width 17 height 17
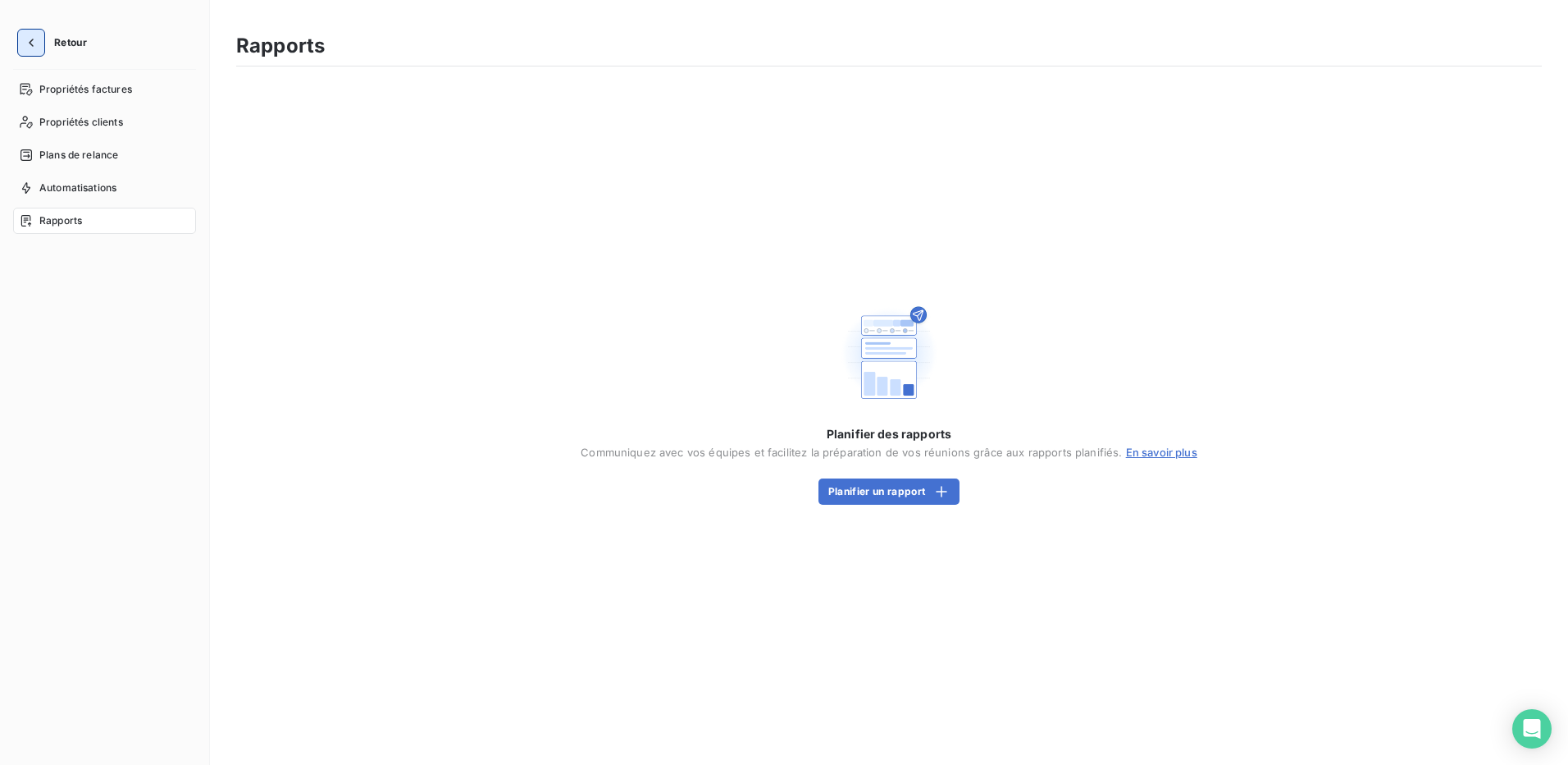
click at [38, 38] on icon "button" at bounding box center [31, 43] width 17 height 17
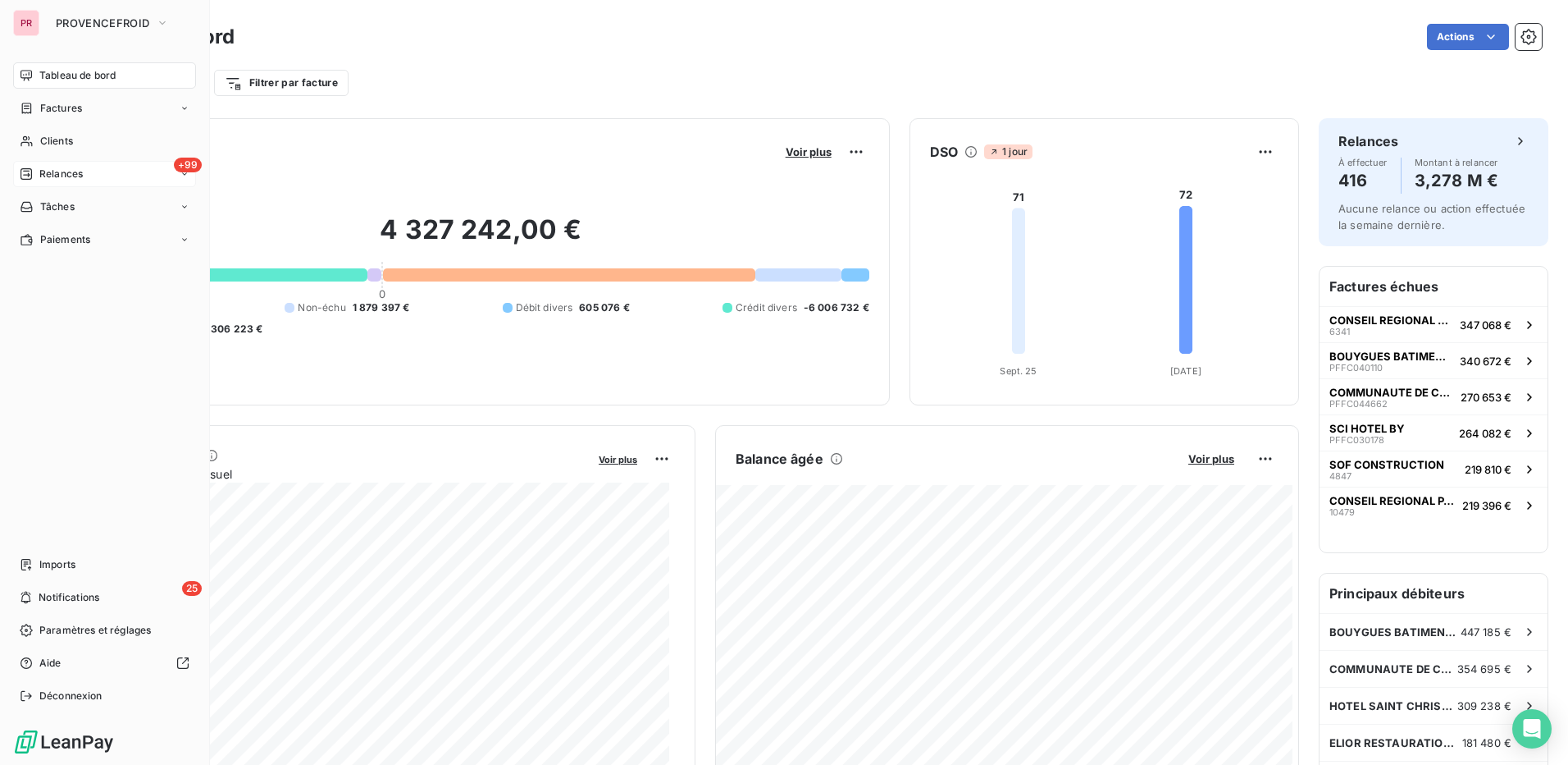
click at [98, 173] on div "+99 Relances" at bounding box center [104, 173] width 182 height 27
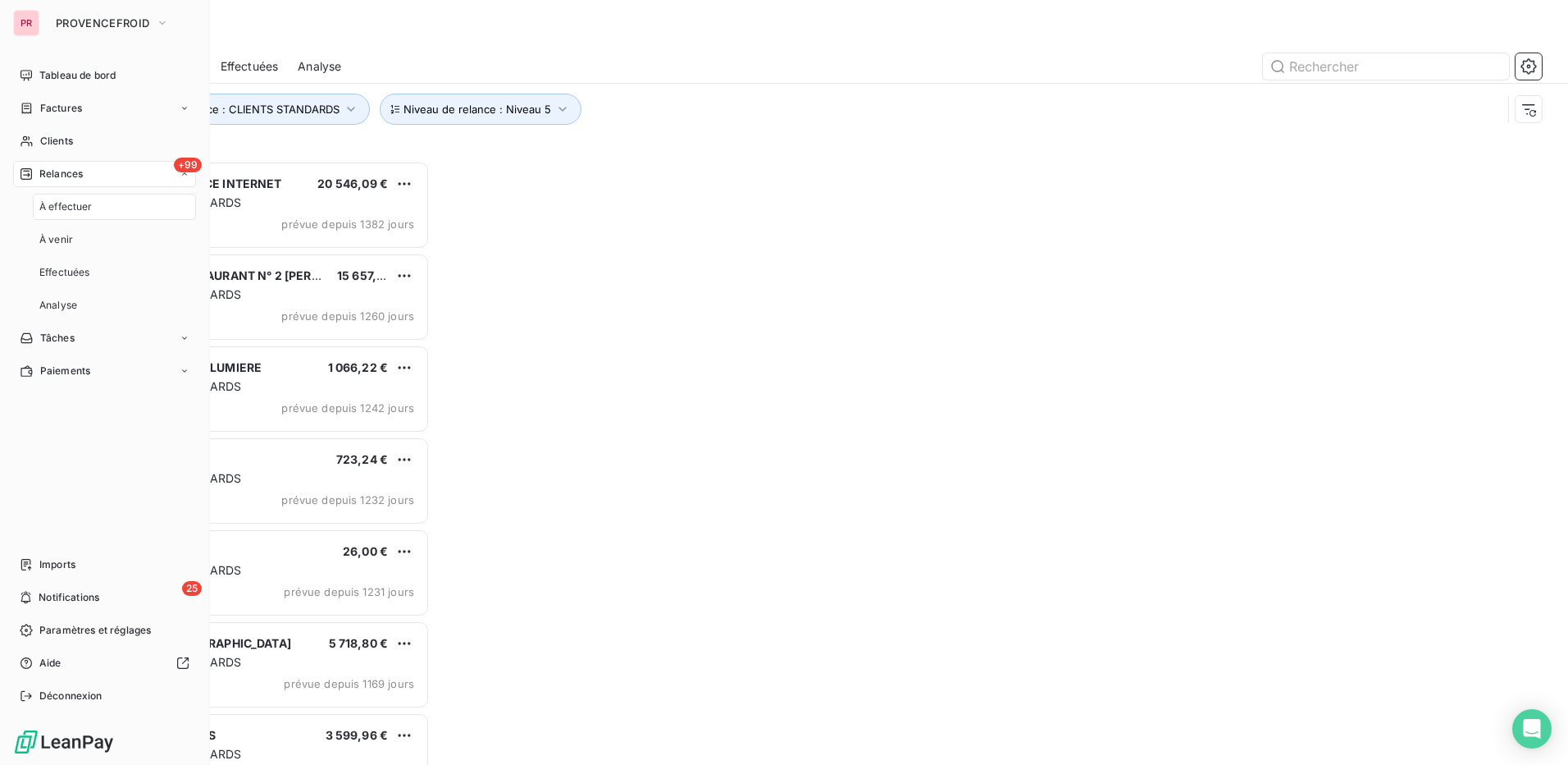
scroll to position [592, 338]
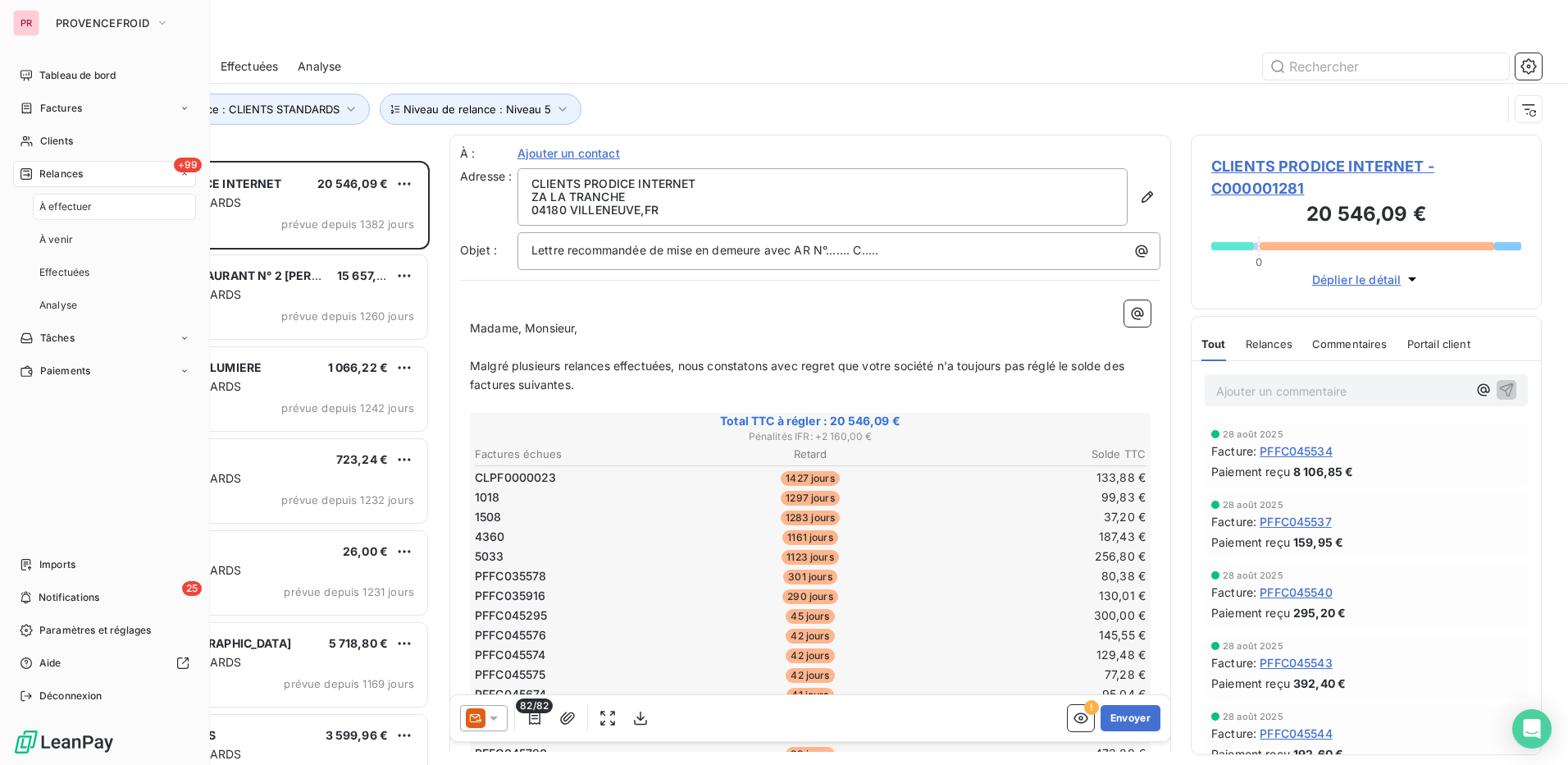
click at [86, 207] on span "À effectuer" at bounding box center [66, 206] width 53 height 15
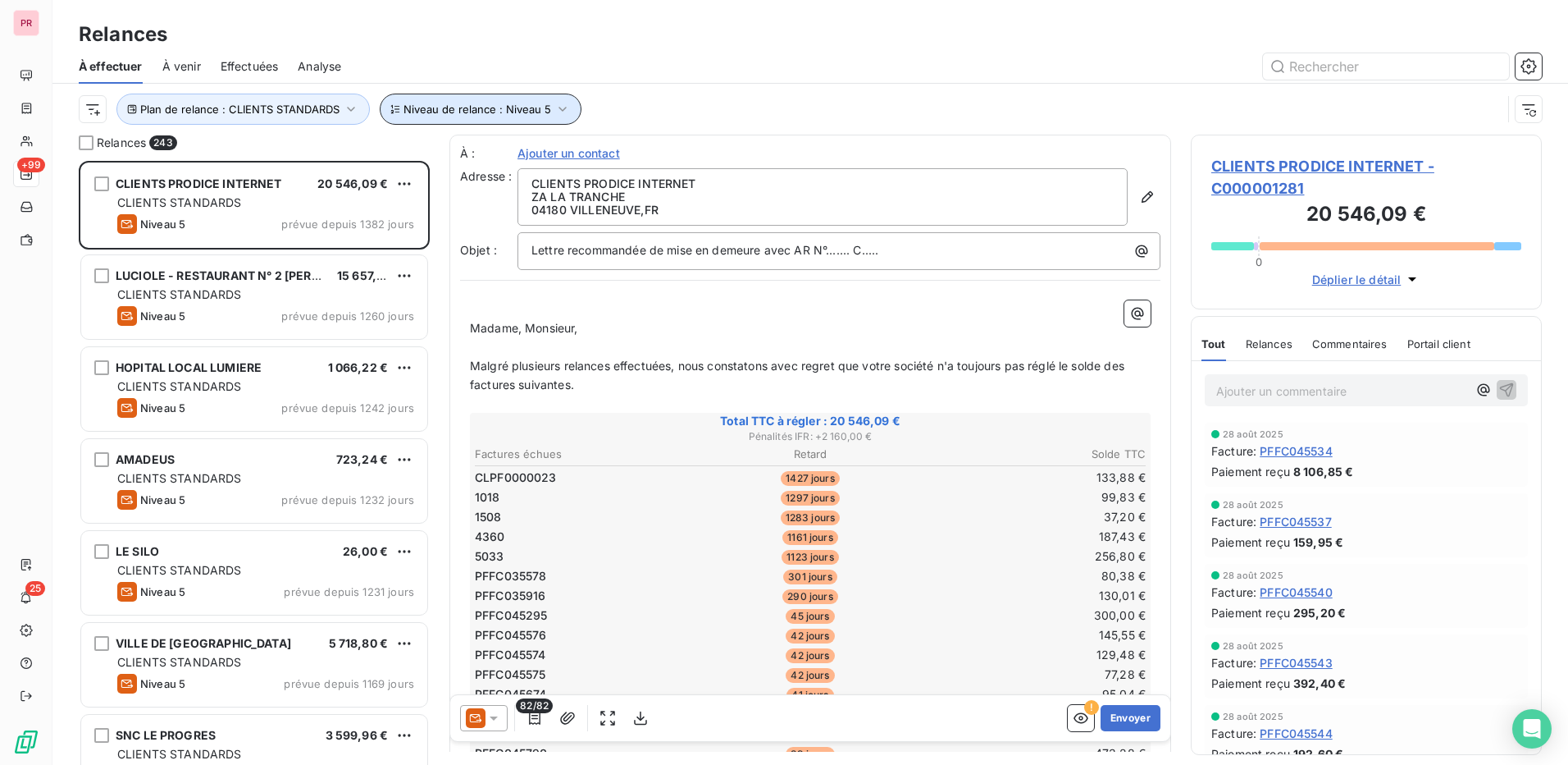
click at [502, 120] on button "Niveau de relance : Niveau 5" at bounding box center [480, 109] width 202 height 31
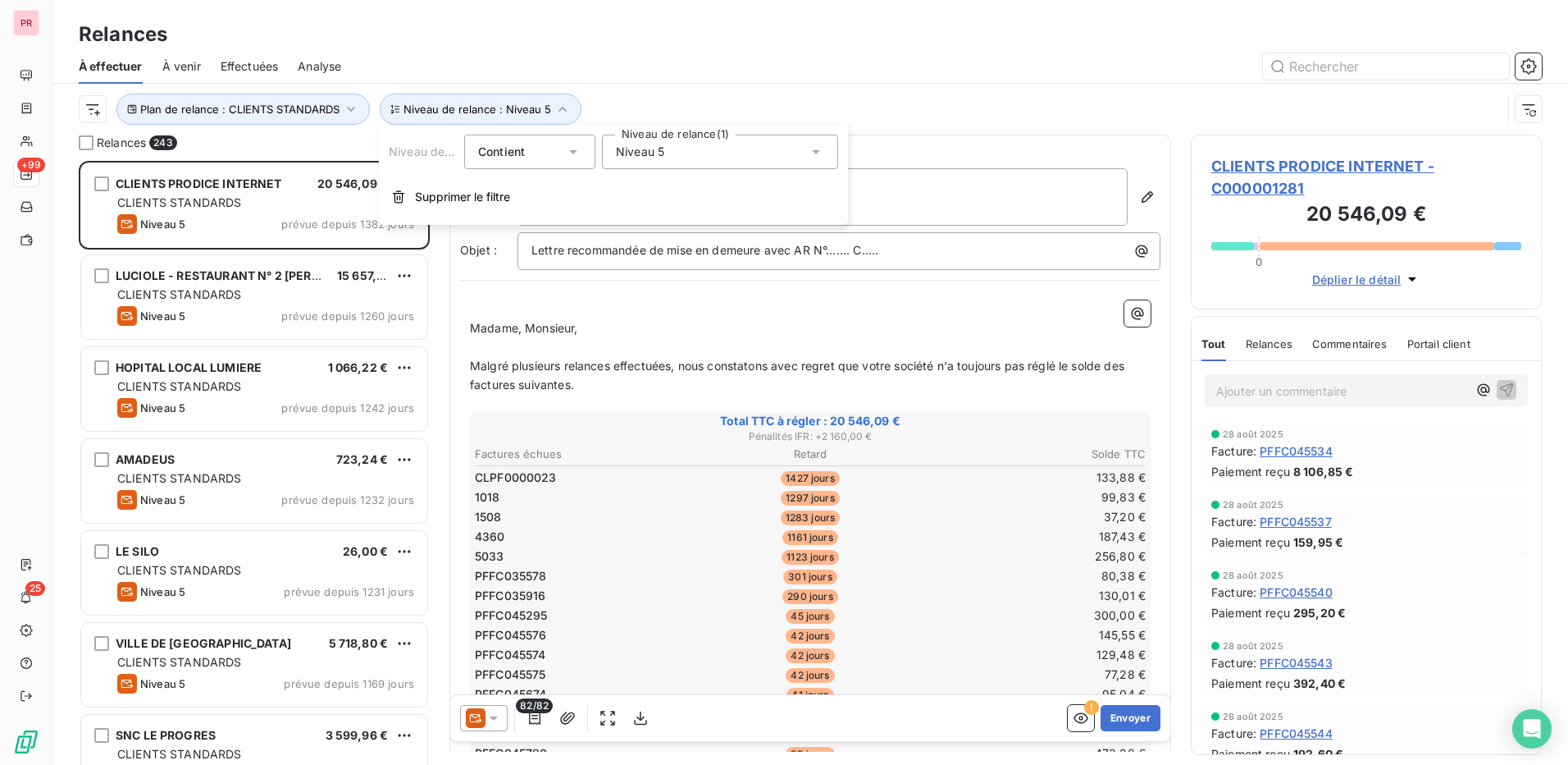
click at [703, 160] on div "Niveau 5" at bounding box center [721, 152] width 237 height 35
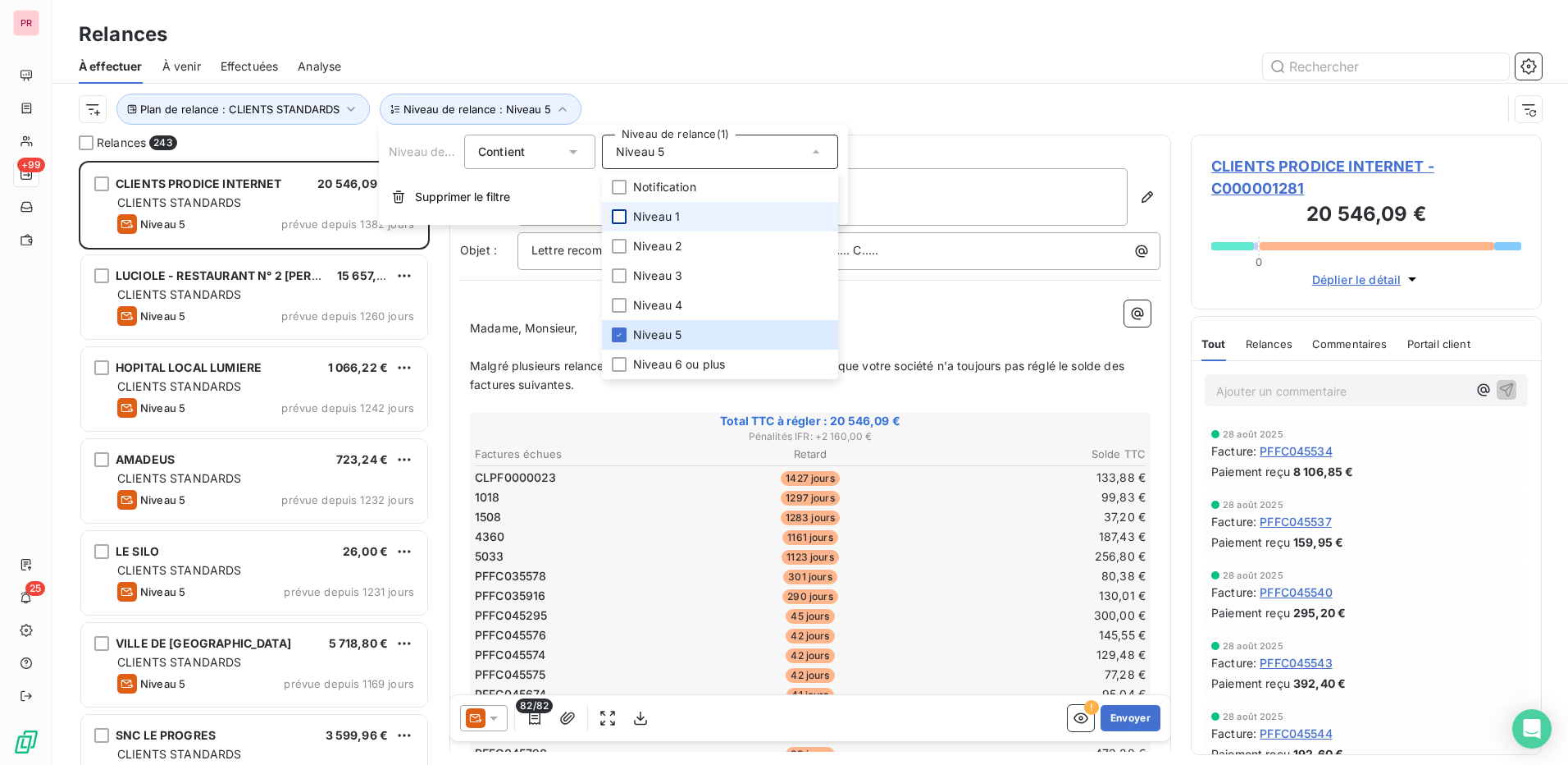
click at [619, 214] on div at bounding box center [619, 216] width 15 height 15
click at [620, 336] on icon at bounding box center [619, 335] width 10 height 10
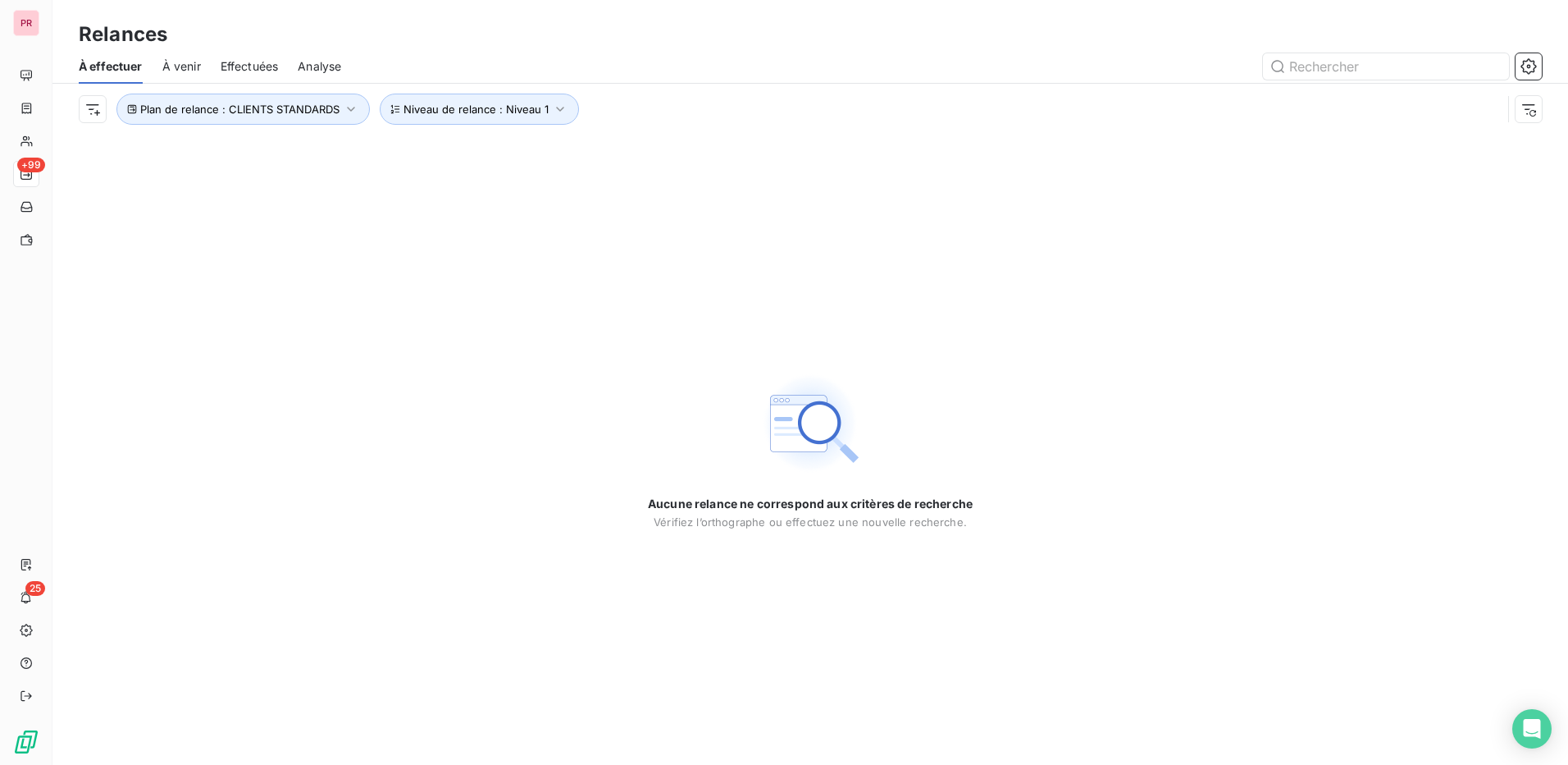
click at [832, 85] on div "Plan de relance : CLIENTS STANDARDS Niveau de relance : Niveau 1" at bounding box center [811, 108] width 1463 height 50
click at [336, 108] on span "Plan de relance : CLIENTS STANDARDS" at bounding box center [239, 109] width 199 height 13
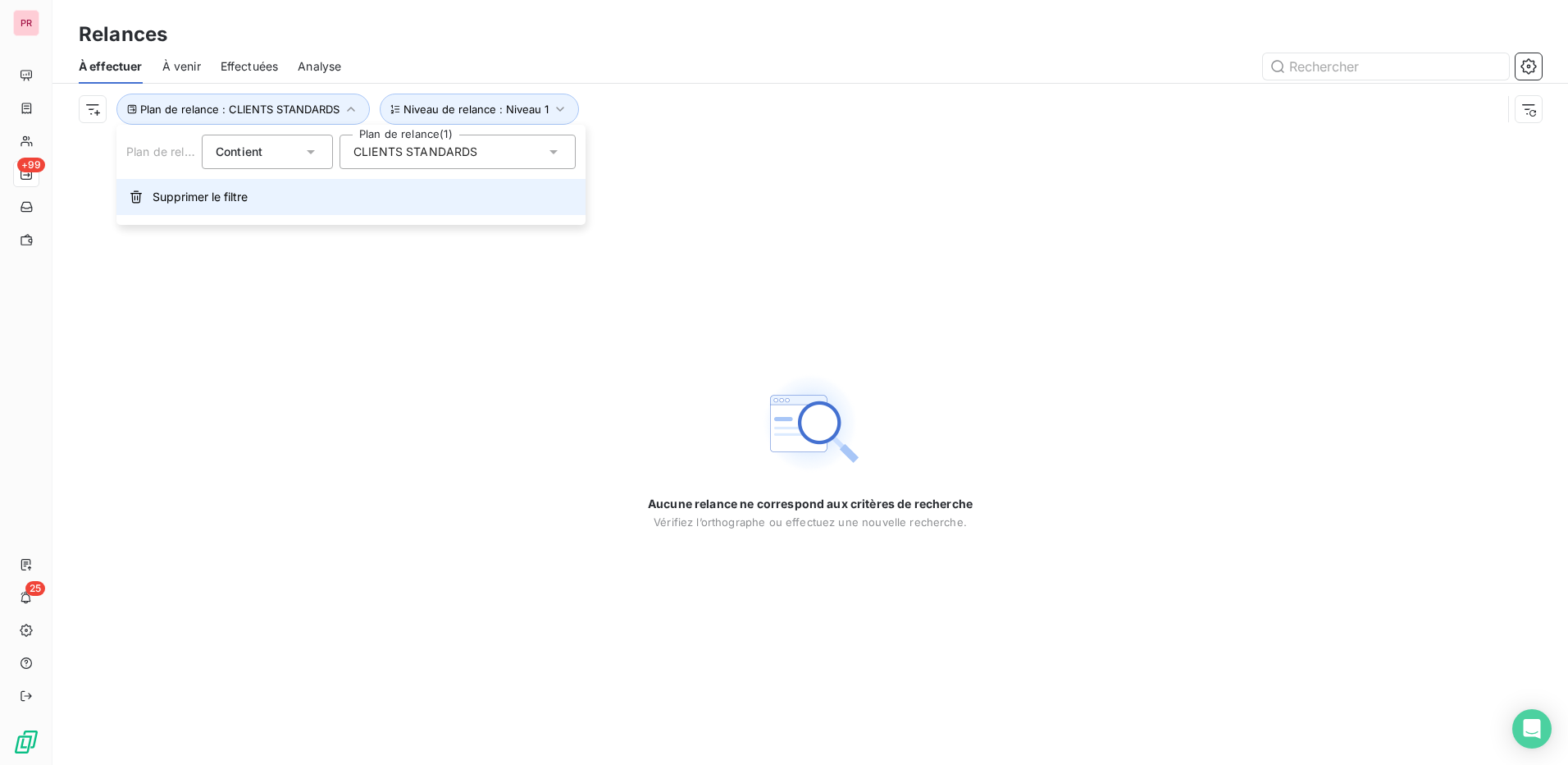
click at [237, 200] on span "Supprimer le filtre" at bounding box center [200, 197] width 95 height 17
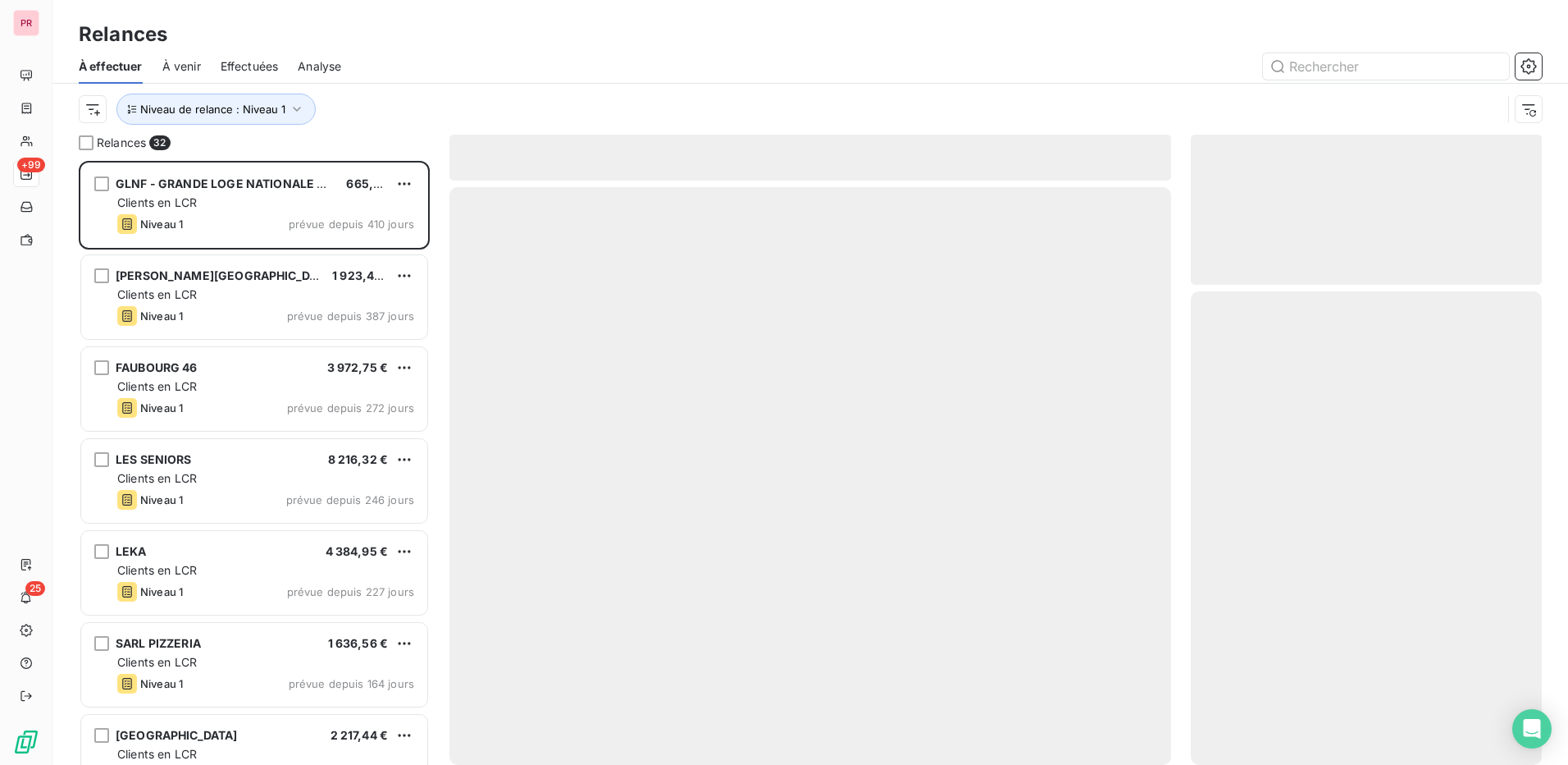
scroll to position [592, 338]
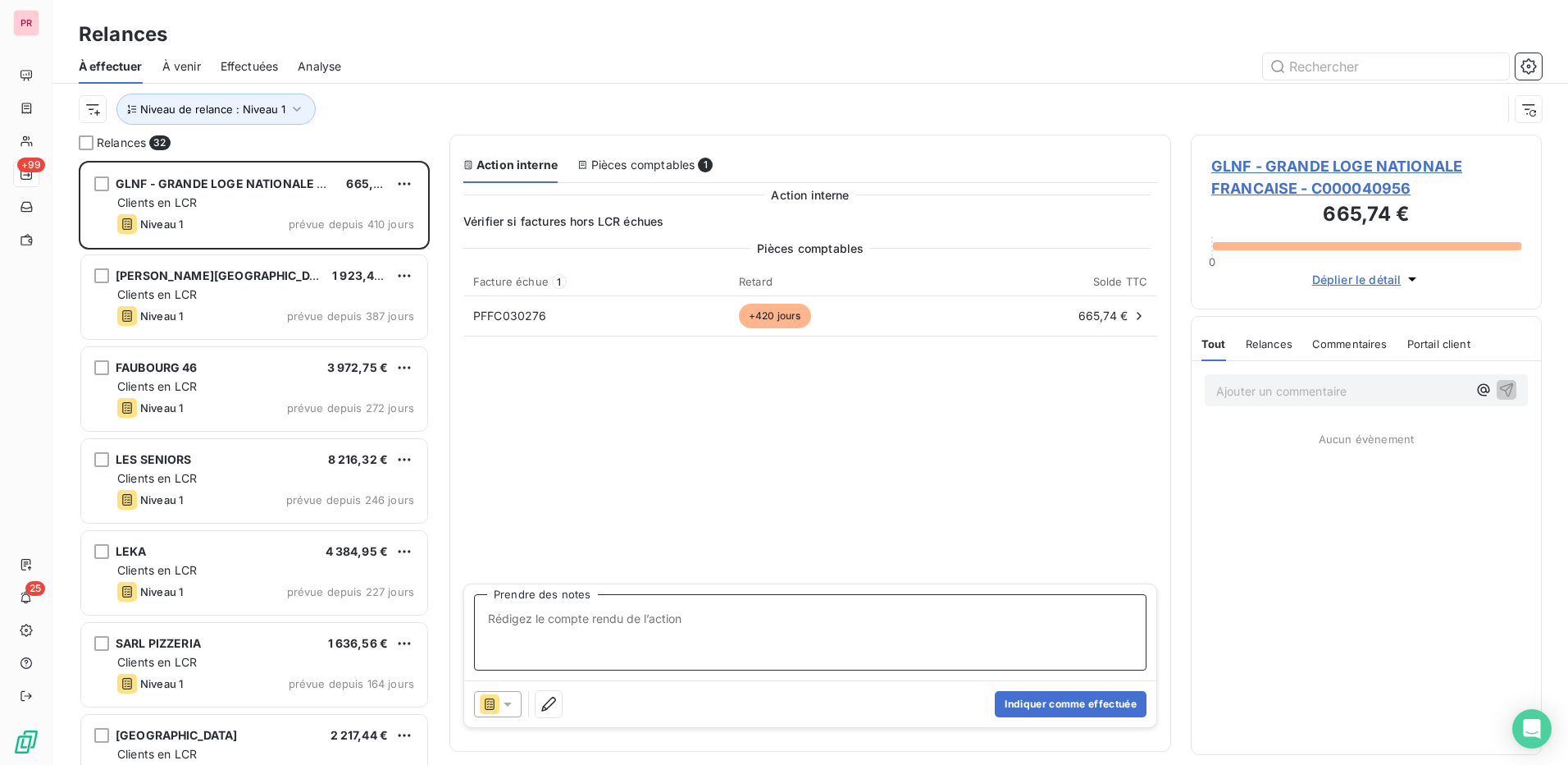
click at [1353, 346] on span "Commentaires" at bounding box center [1350, 344] width 75 height 13
click at [1327, 390] on p "Ajouter un commentaire ﻿" at bounding box center [1342, 391] width 251 height 20
click at [1517, 389] on div "LCR TTES FCTS" at bounding box center [1366, 389] width 323 height 30
click at [1508, 389] on icon "button" at bounding box center [1507, 389] width 17 height 17
click at [1284, 174] on span "GLNF - GRANDE LOGE NATIONALE FRANCAISE - C000040956" at bounding box center [1366, 177] width 310 height 44
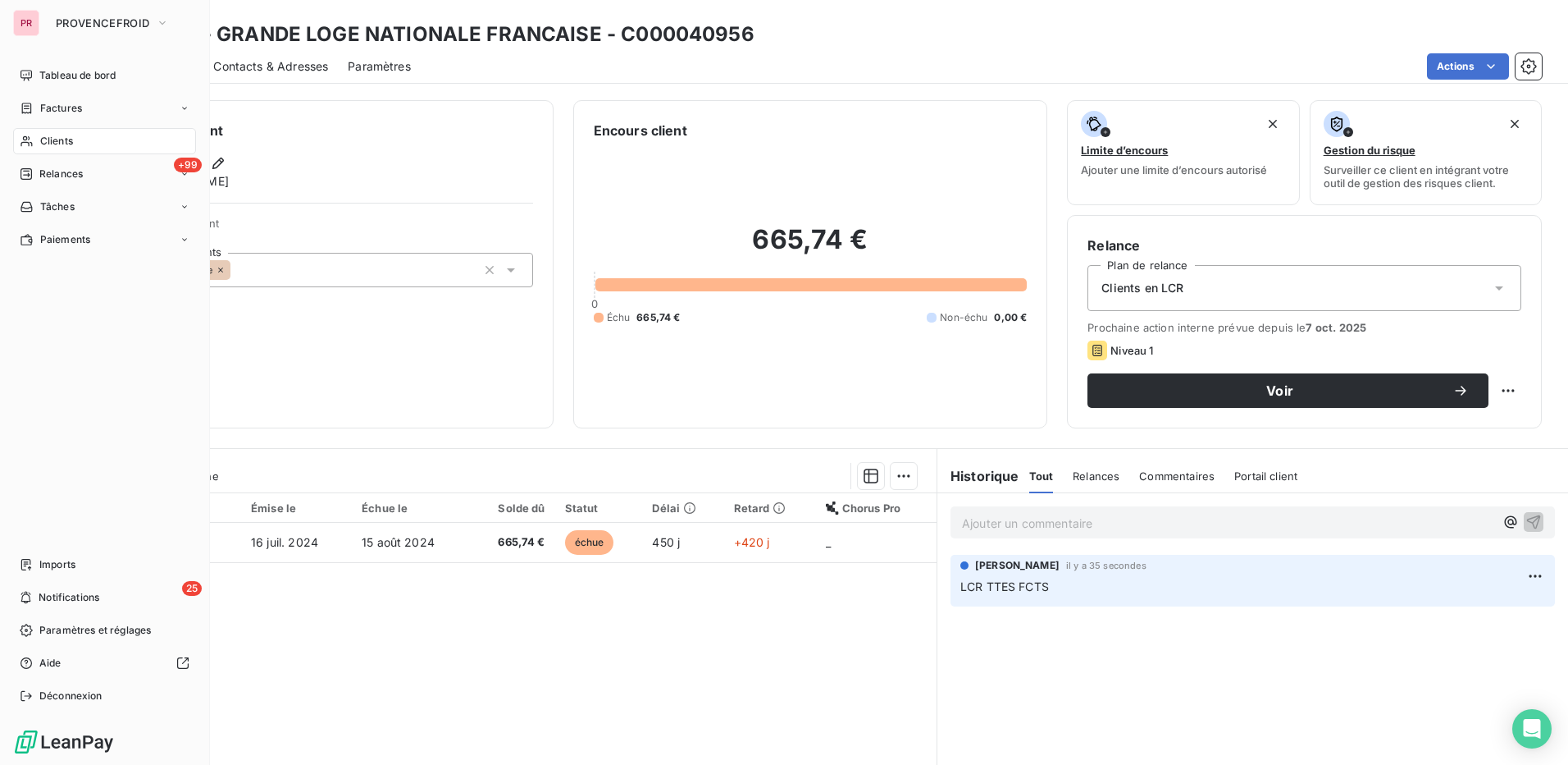
click at [55, 136] on span "Clients" at bounding box center [57, 141] width 33 height 15
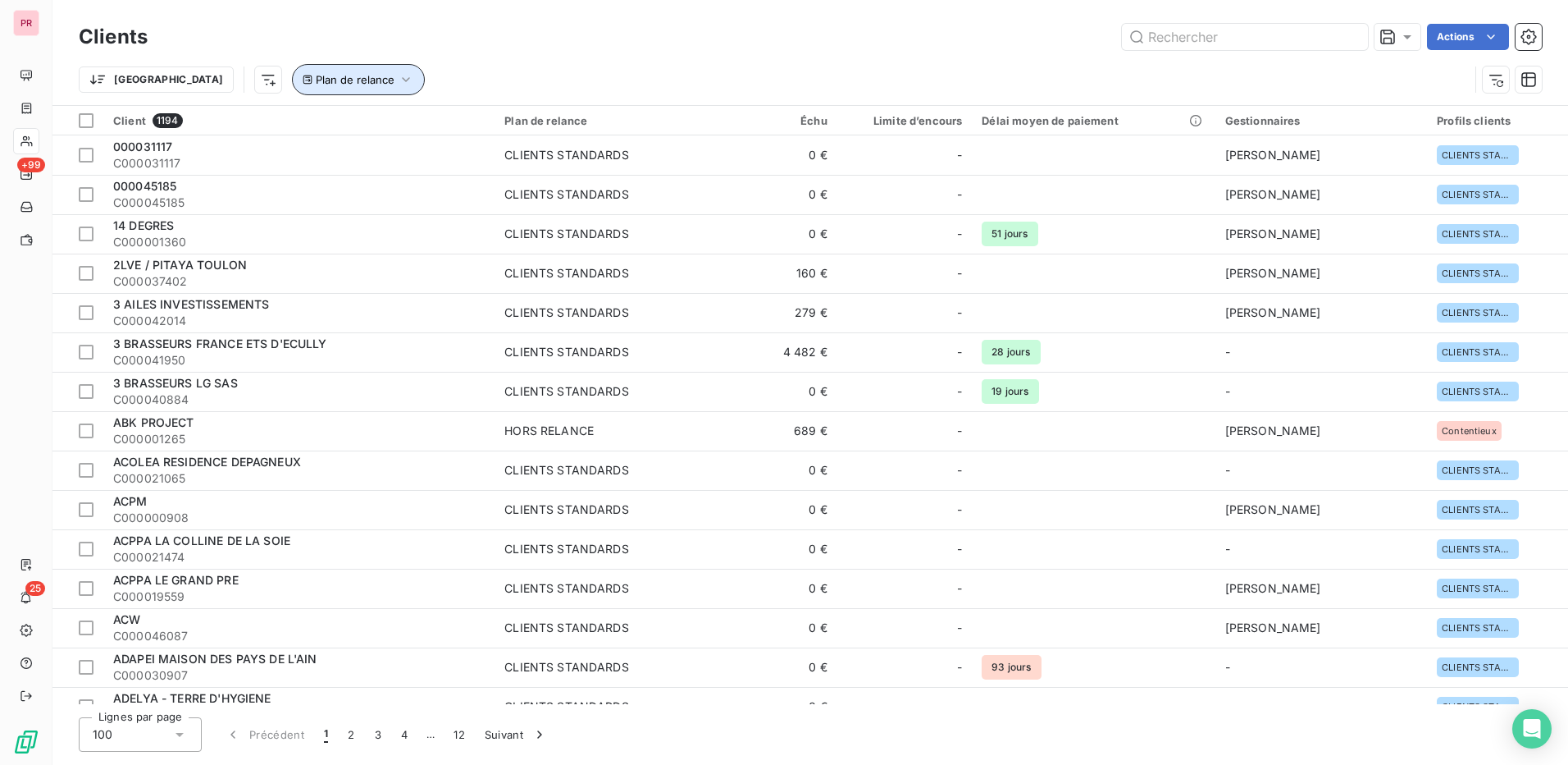
click at [315, 83] on span "Plan de relance" at bounding box center [355, 80] width 79 height 13
click at [536, 118] on div at bounding box center [527, 122] width 164 height 35
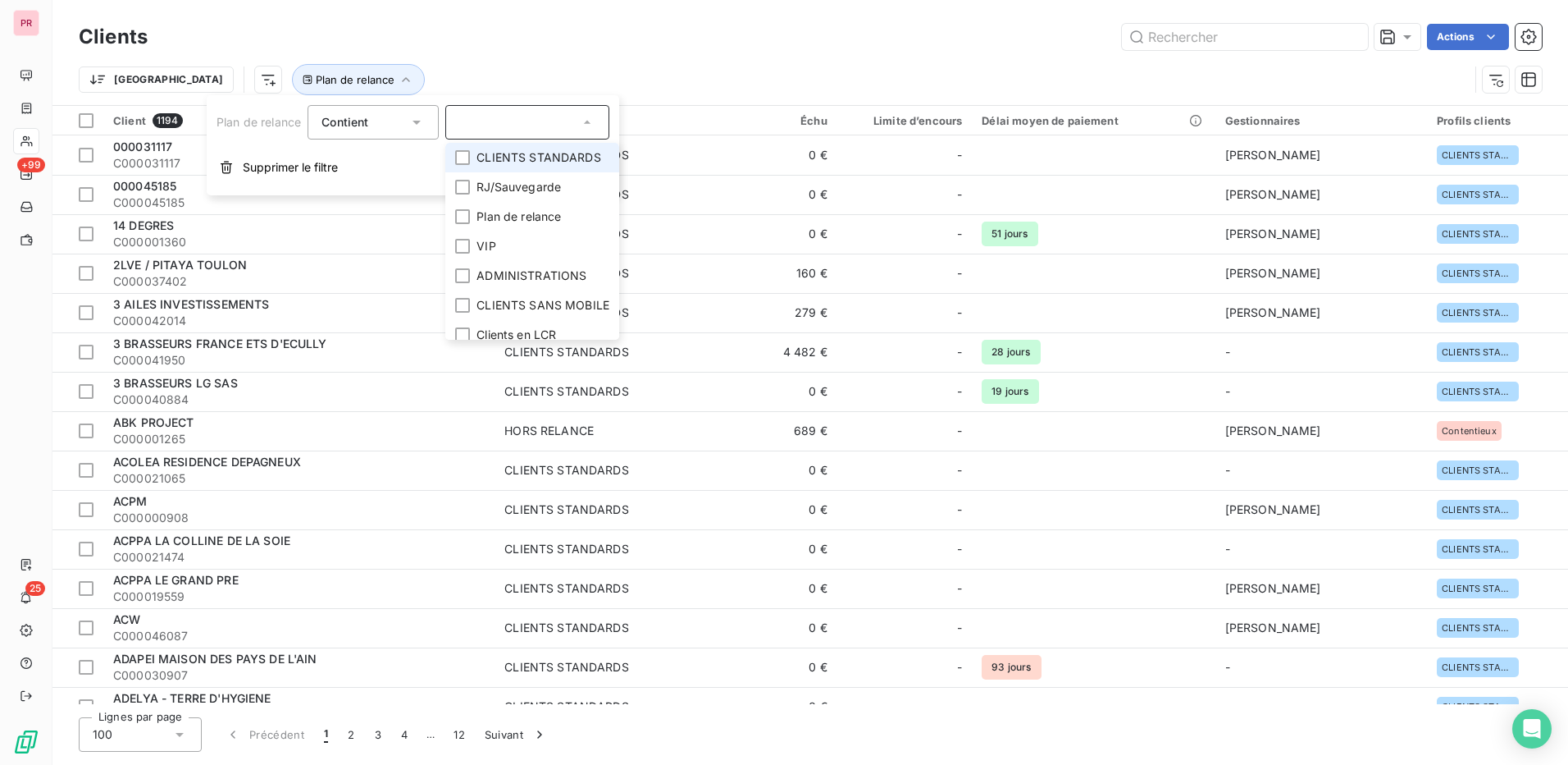
click at [554, 50] on div "Clients Actions" at bounding box center [811, 37] width 1463 height 35
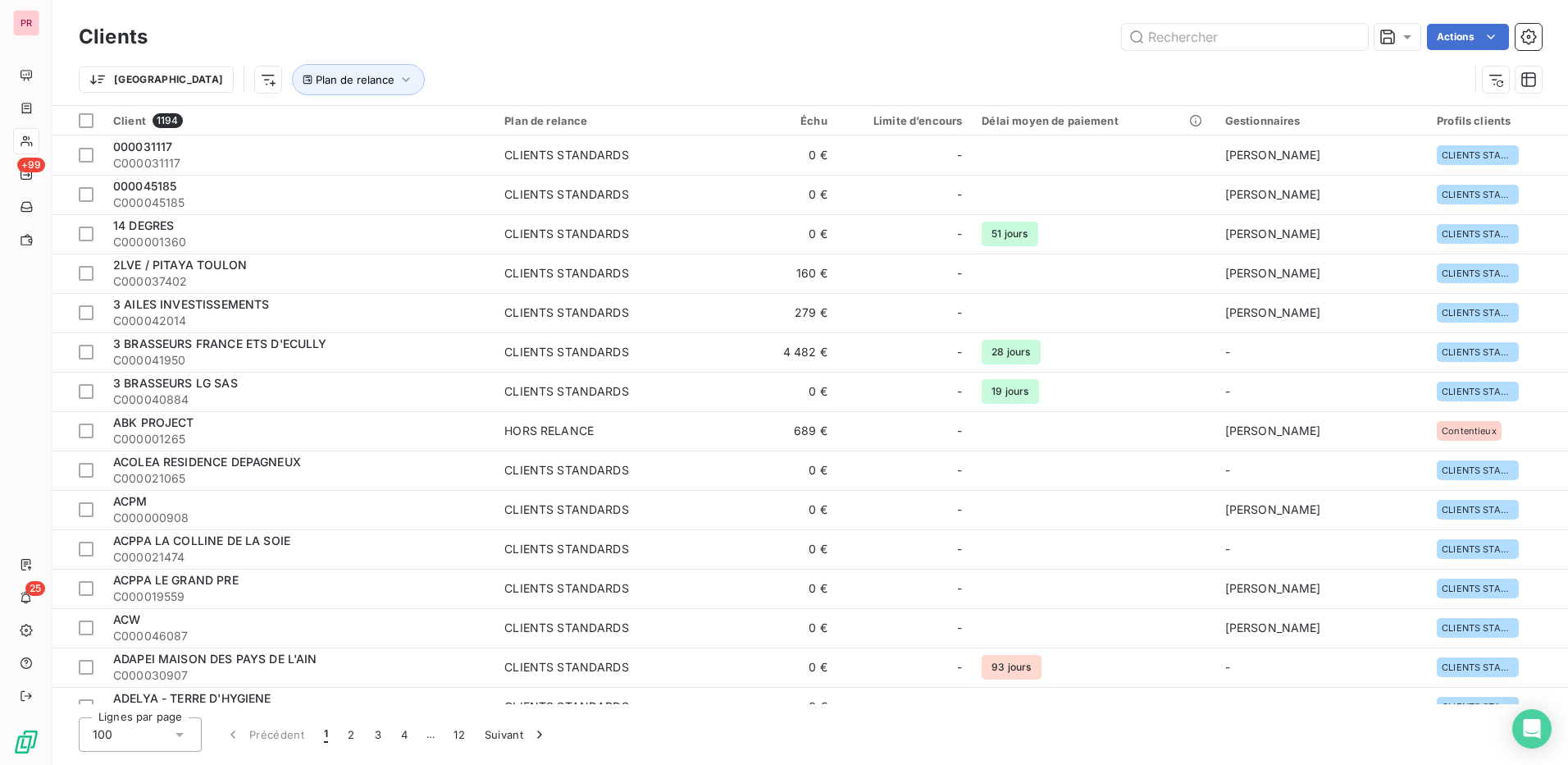
click at [505, 68] on div "Trier Plan de relance" at bounding box center [774, 80] width 1390 height 31
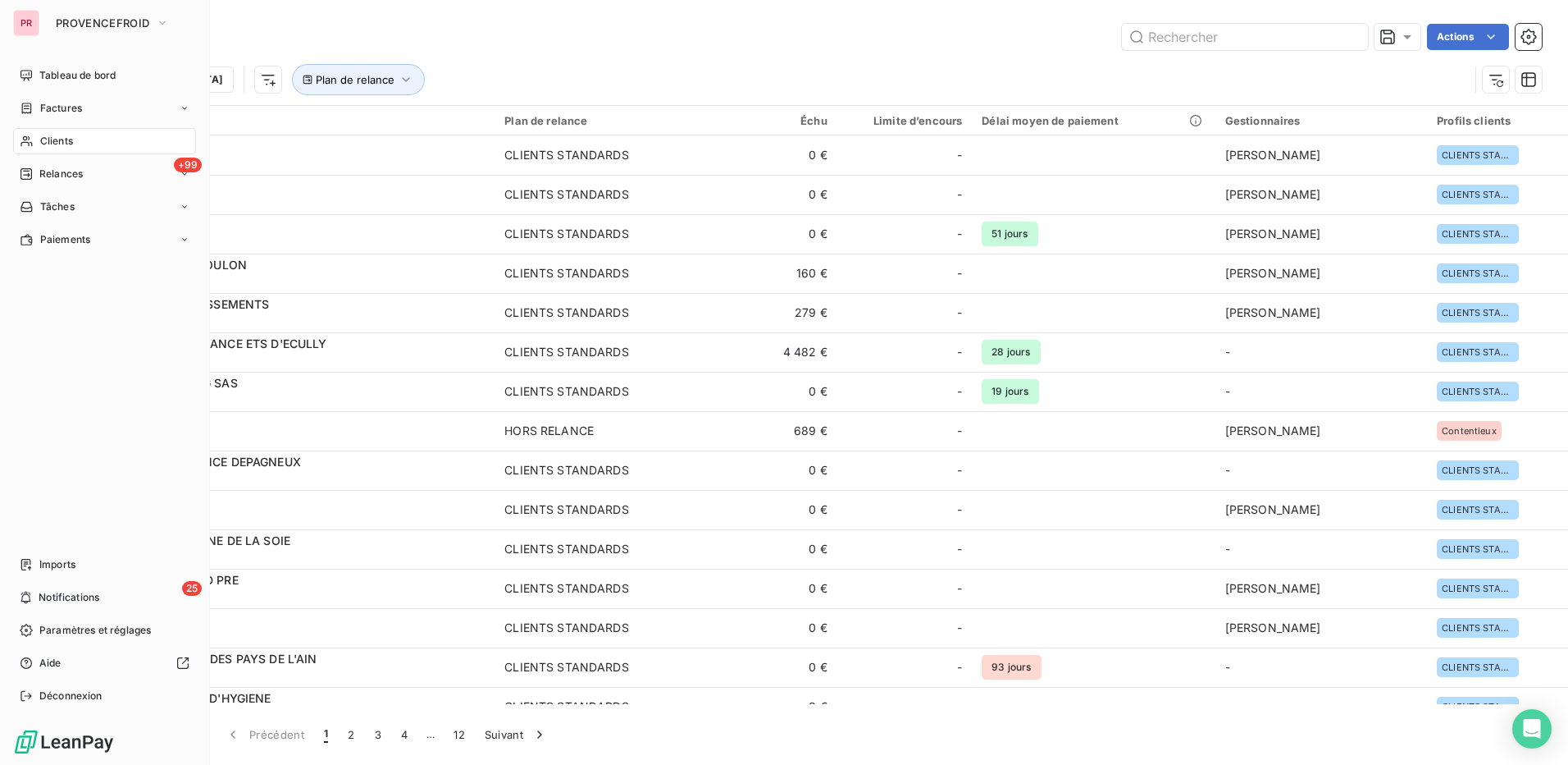
click at [110, 132] on div "Clients" at bounding box center [104, 141] width 182 height 27
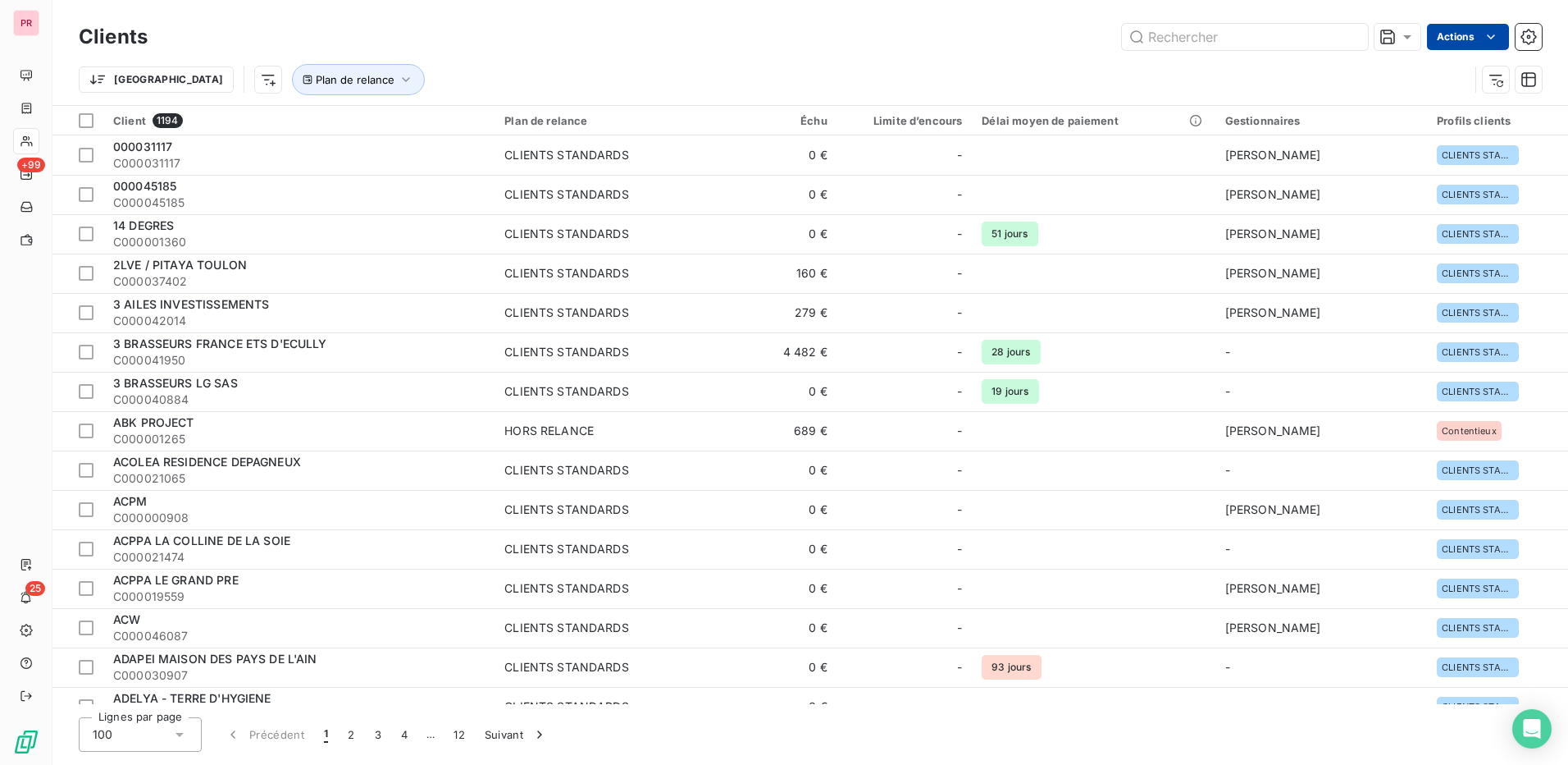
click at [1439, 30] on html "PR +99 25 Clients Actions Trier Plan de relance Client 1194 Plan de relance Éch…" at bounding box center [784, 382] width 1568 height 765
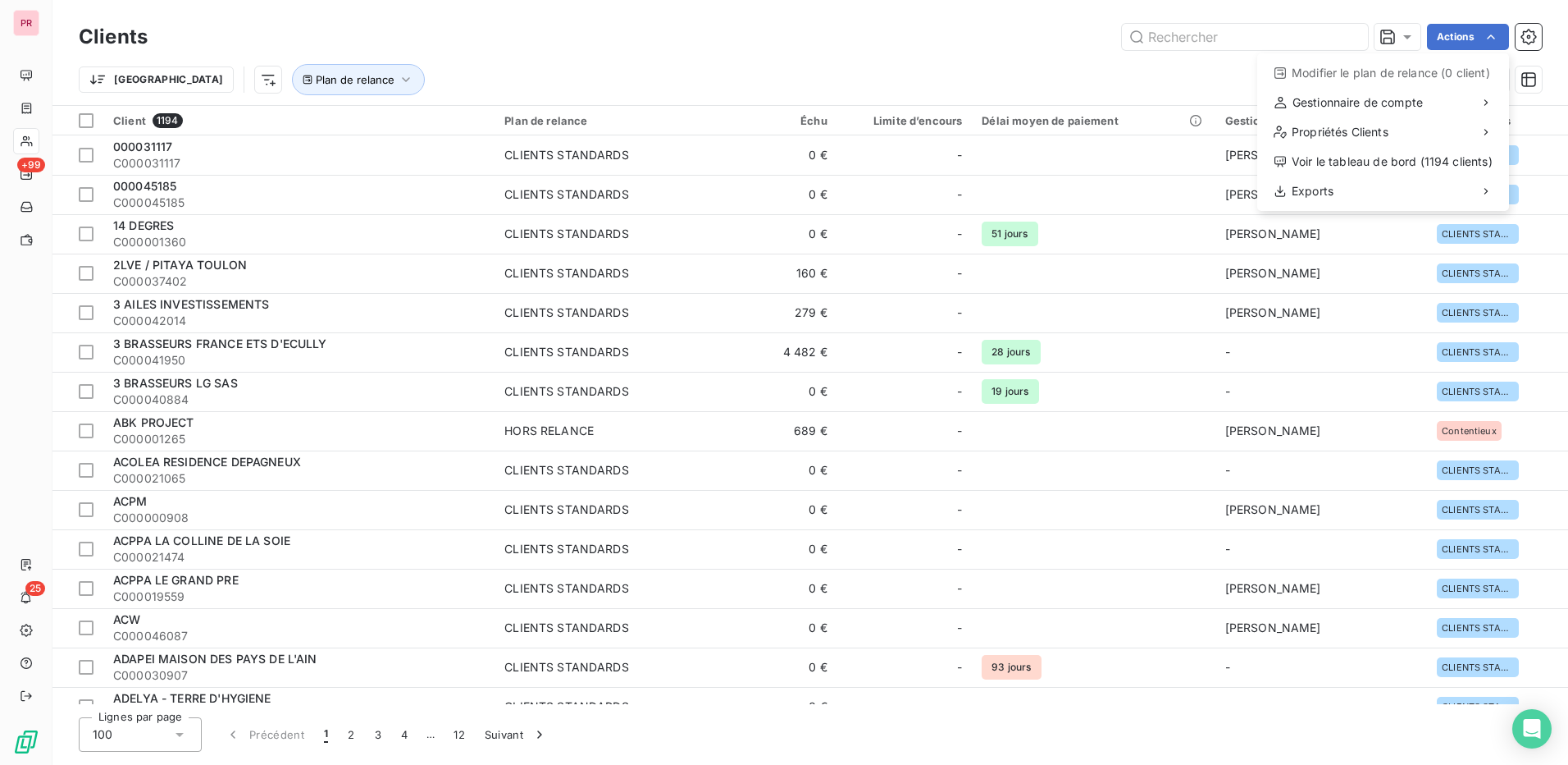
click at [1053, 51] on html "PR +99 25 Clients Actions Modifier le plan de relance (0 client) Gestionnaire d…" at bounding box center [784, 382] width 1568 height 765
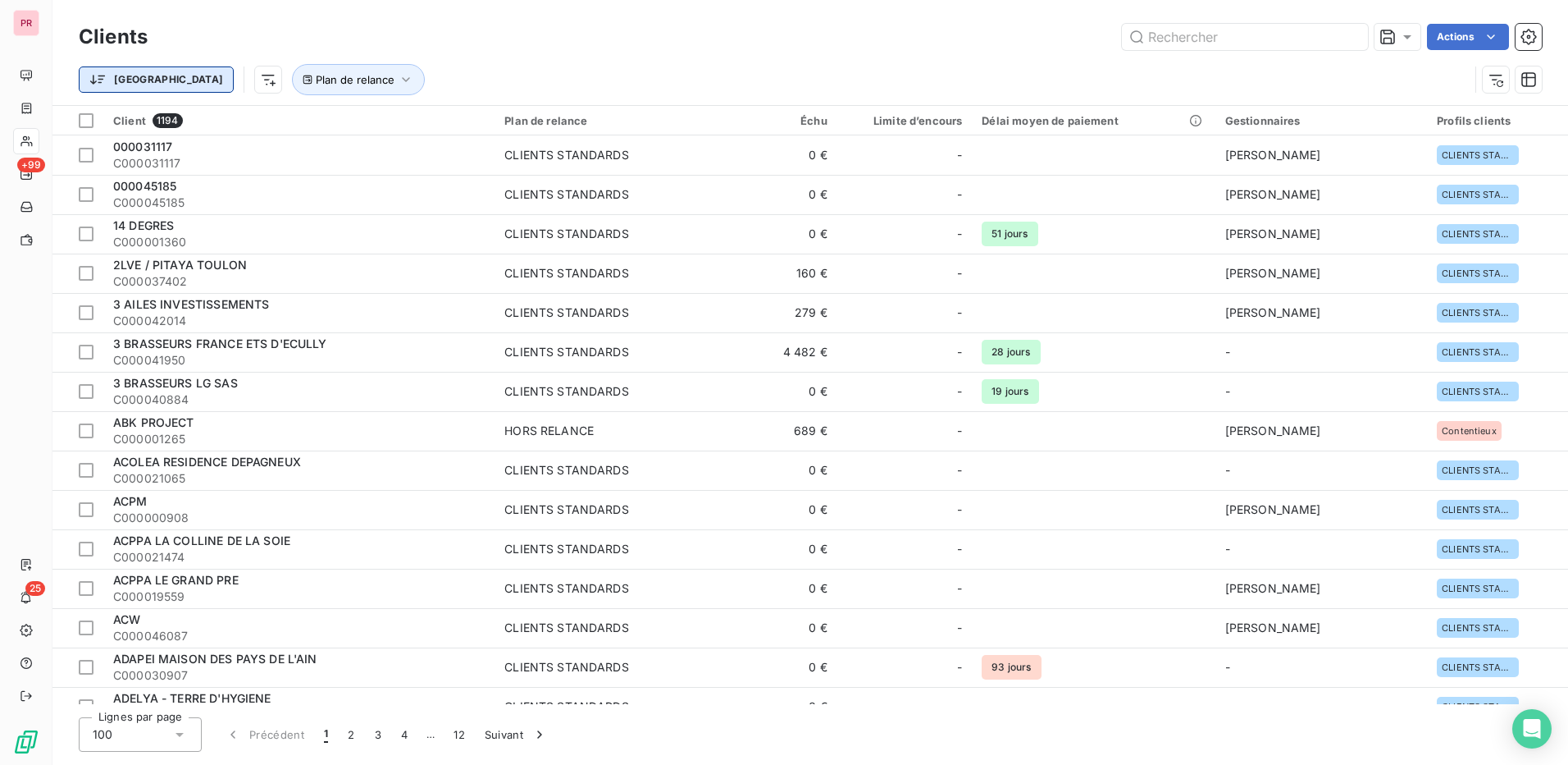
click at [135, 83] on html "PR +99 25 Clients Actions Trier Plan de relance Client 1194 Plan de relance Éch…" at bounding box center [784, 382] width 1568 height 765
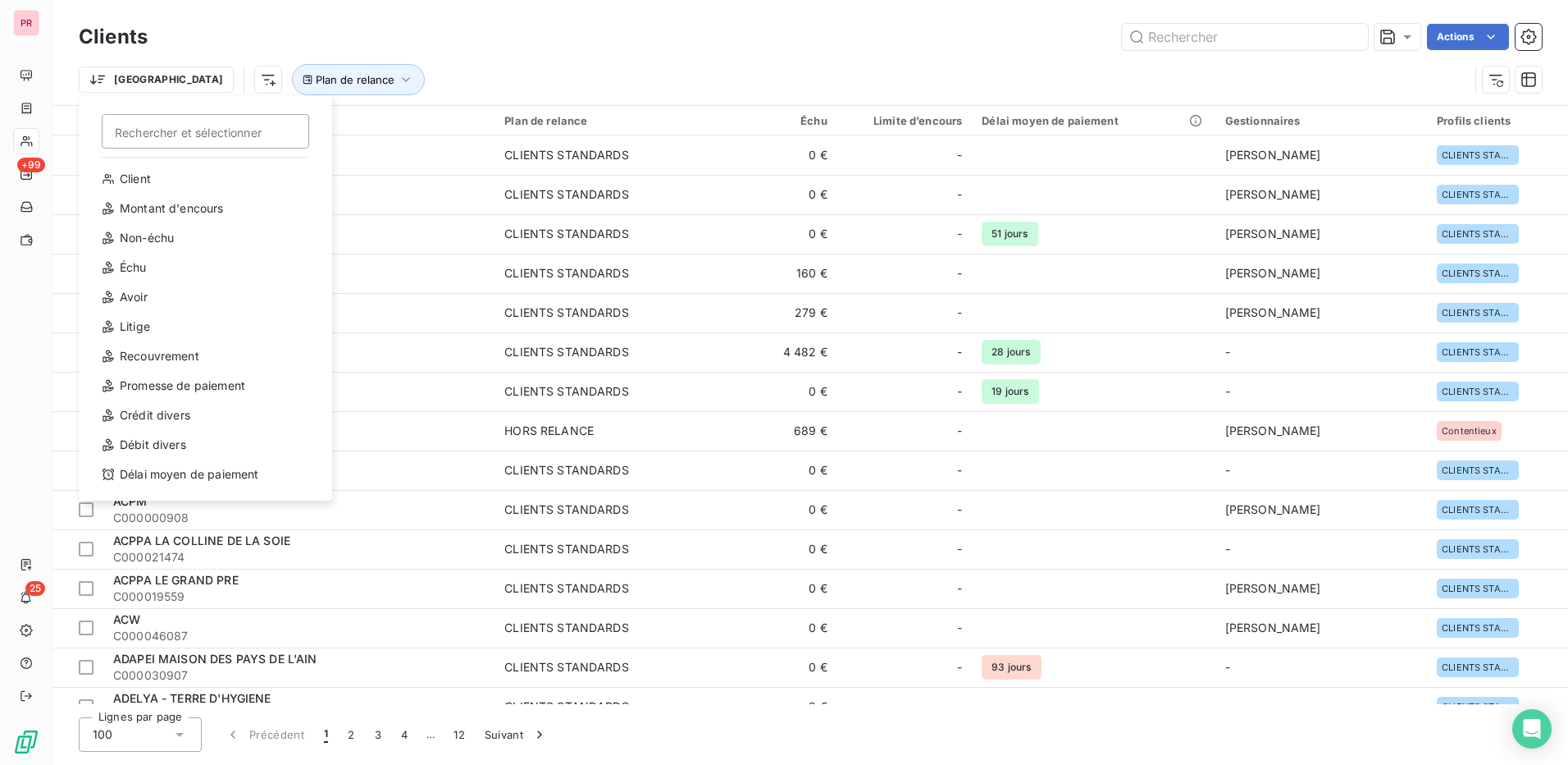
click at [525, 53] on html "PR +99 25 Clients Actions Trier Rechercher et sélectionner Client Montant d'enc…" at bounding box center [784, 382] width 1568 height 765
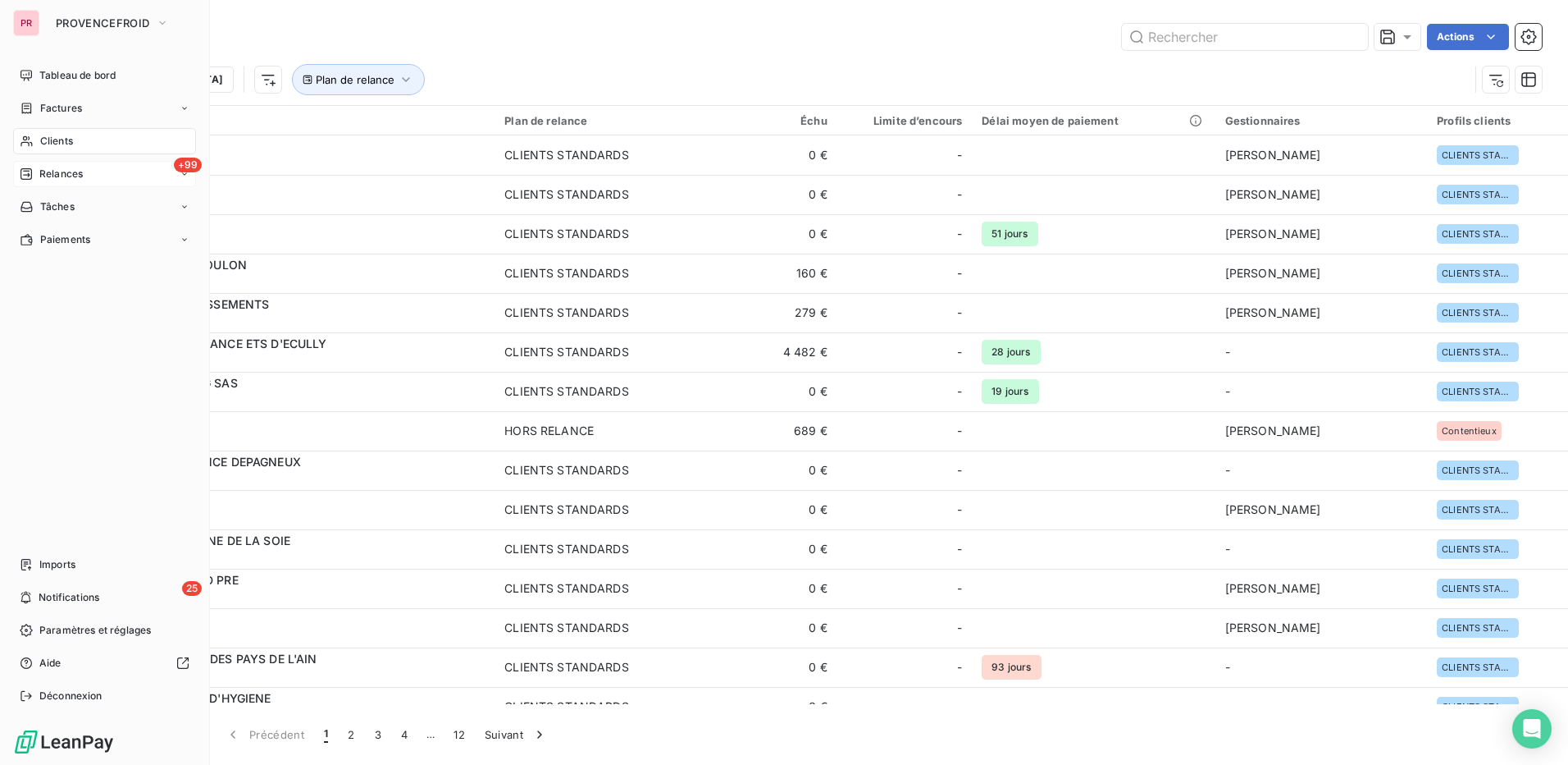
click at [62, 179] on span "Relances" at bounding box center [61, 174] width 43 height 15
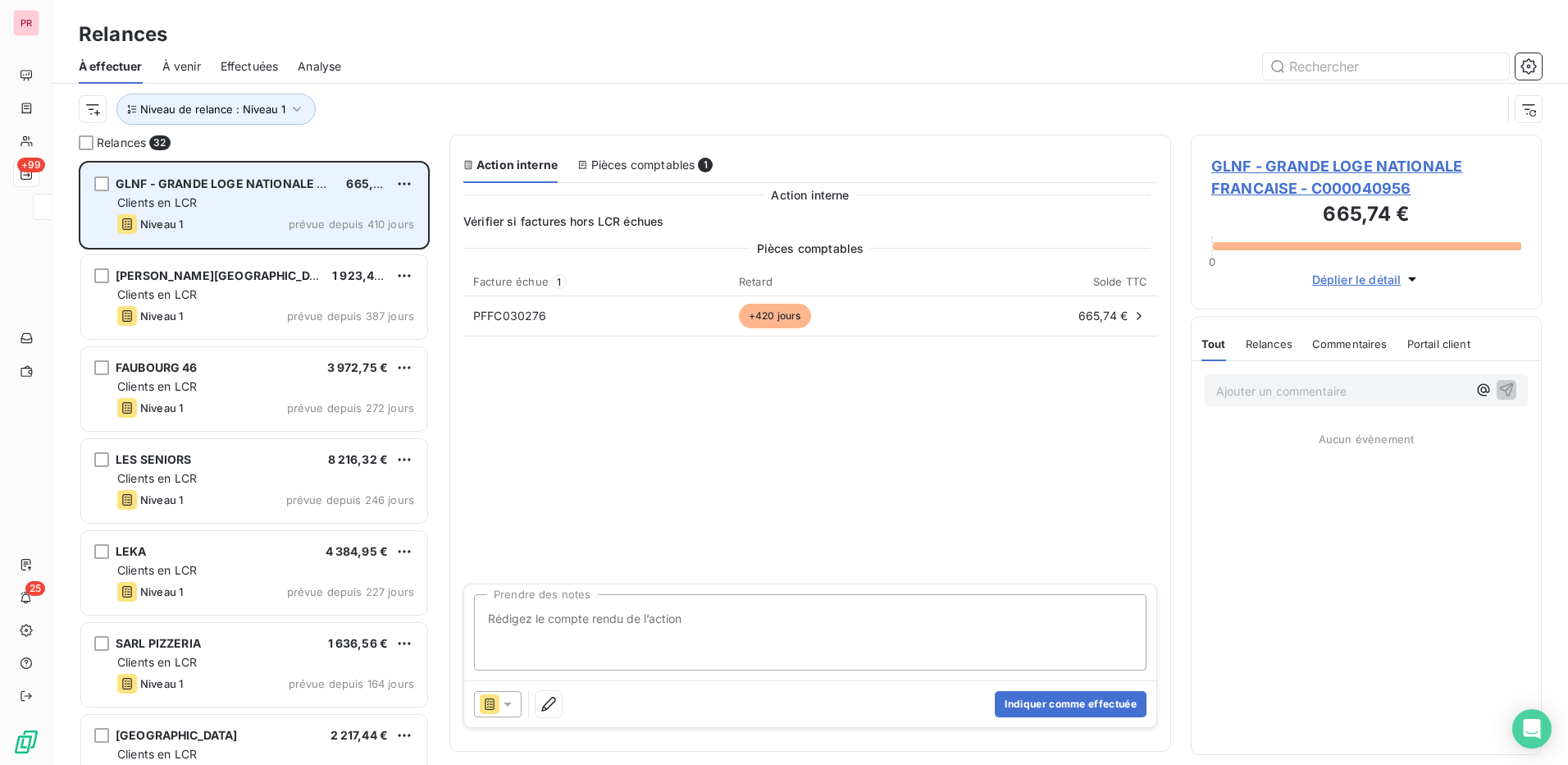
scroll to position [592, 338]
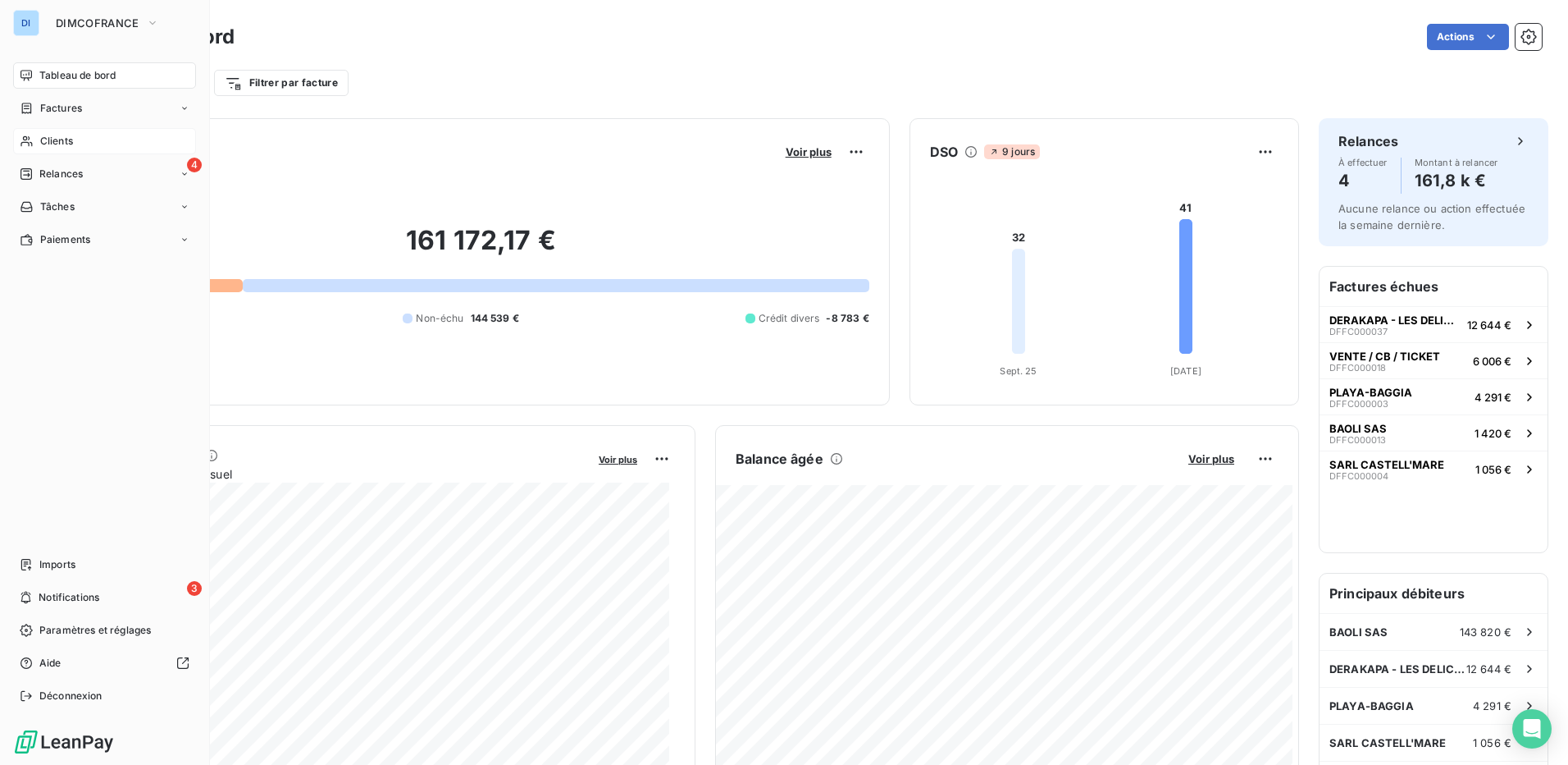
click at [97, 139] on div "Clients" at bounding box center [104, 141] width 182 height 27
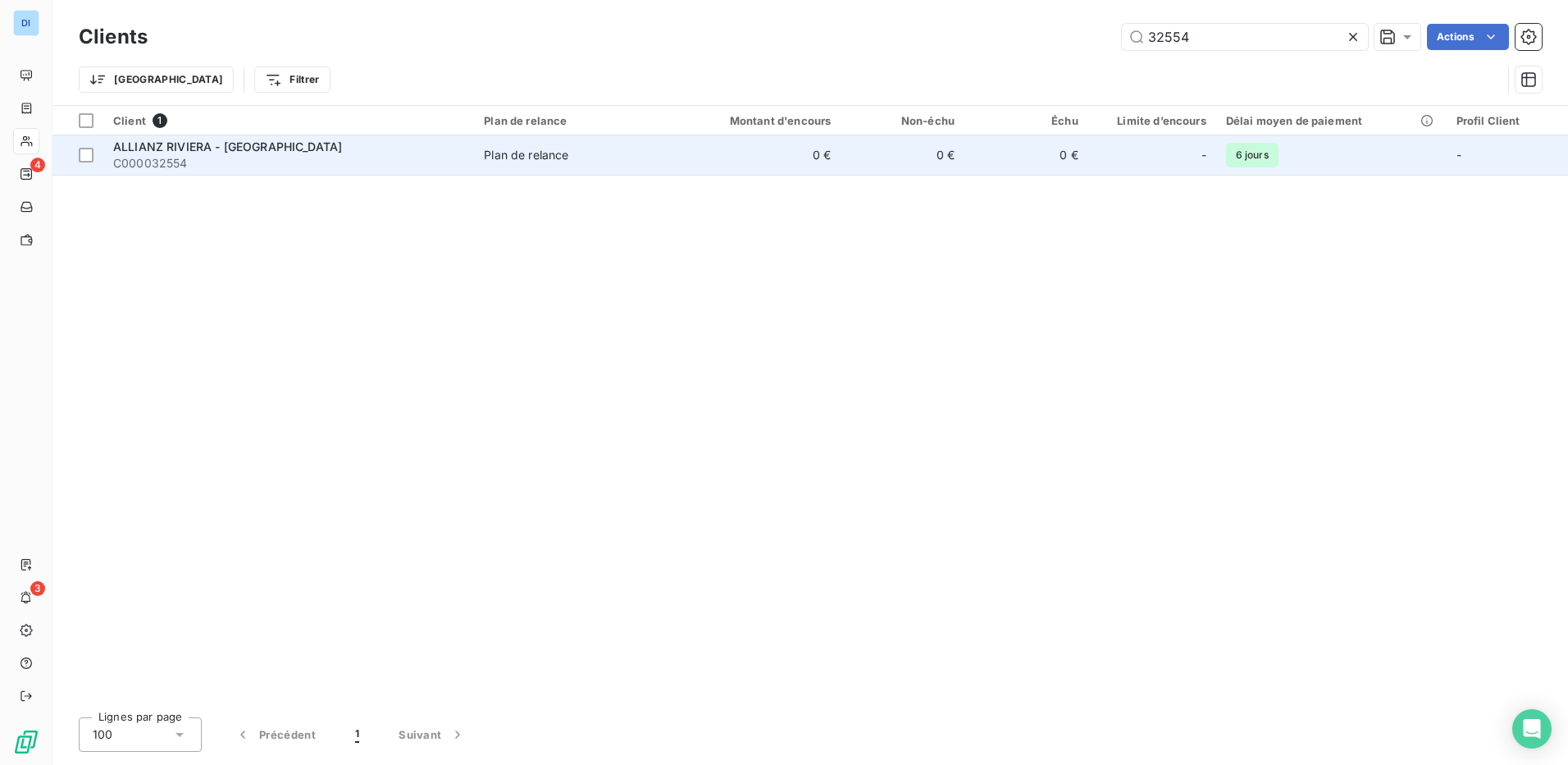
type input "32554"
click at [292, 148] on span "ALLIANZ RIVIERA - [GEOGRAPHIC_DATA]" at bounding box center [227, 146] width 229 height 14
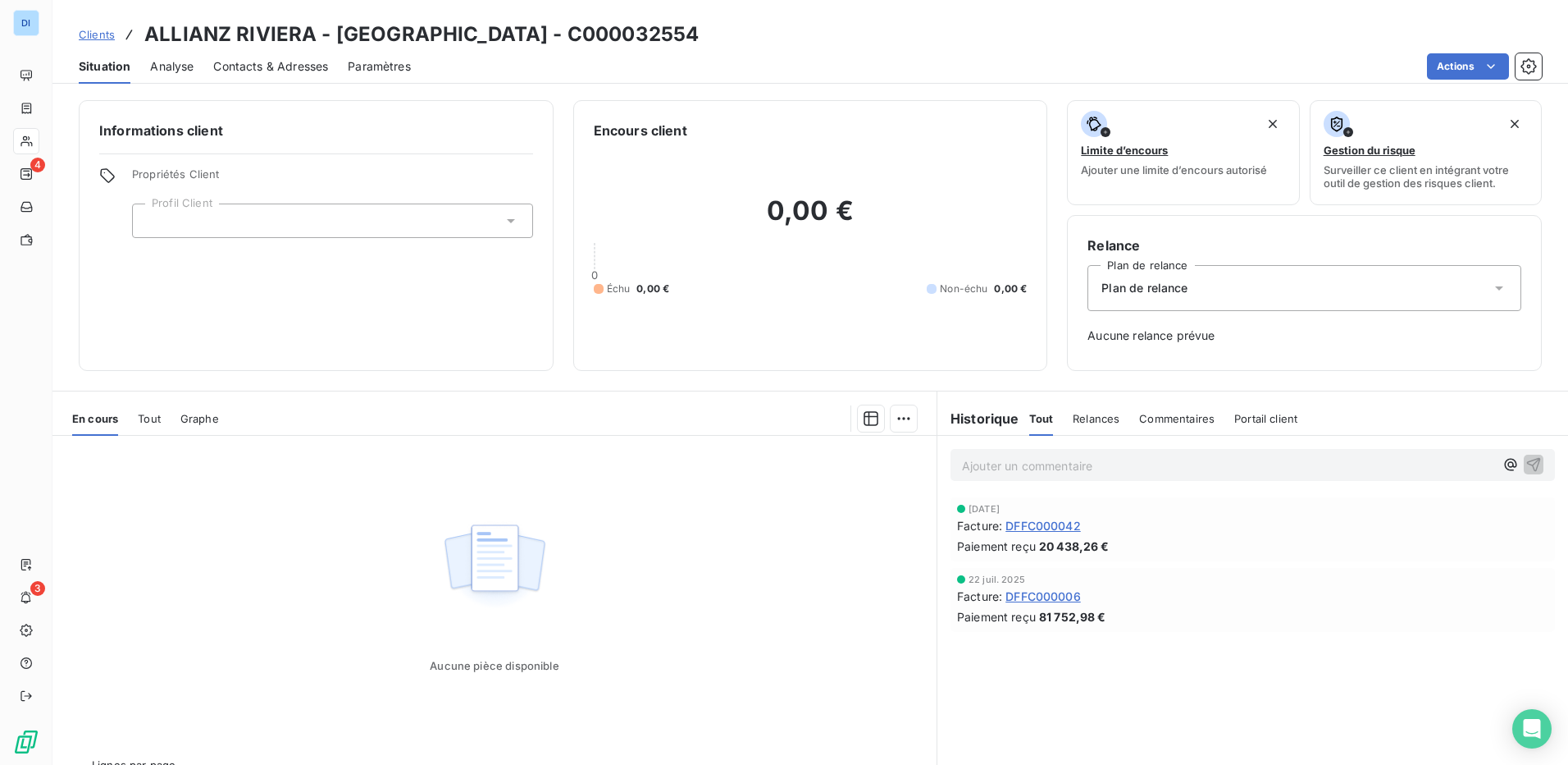
click at [301, 61] on span "Contacts & Adresses" at bounding box center [271, 67] width 115 height 17
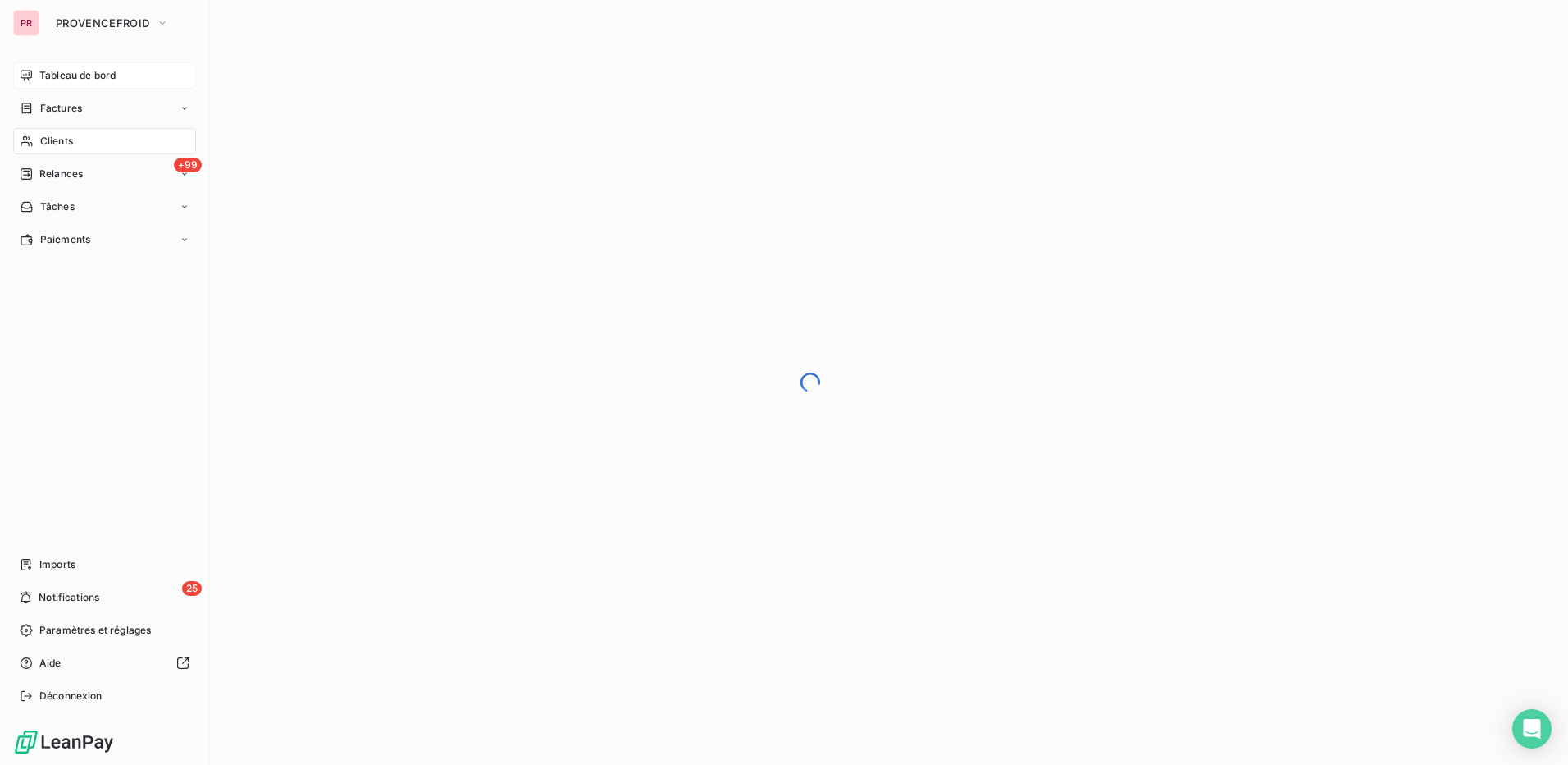
click at [93, 78] on span "Tableau de bord" at bounding box center [77, 75] width 76 height 15
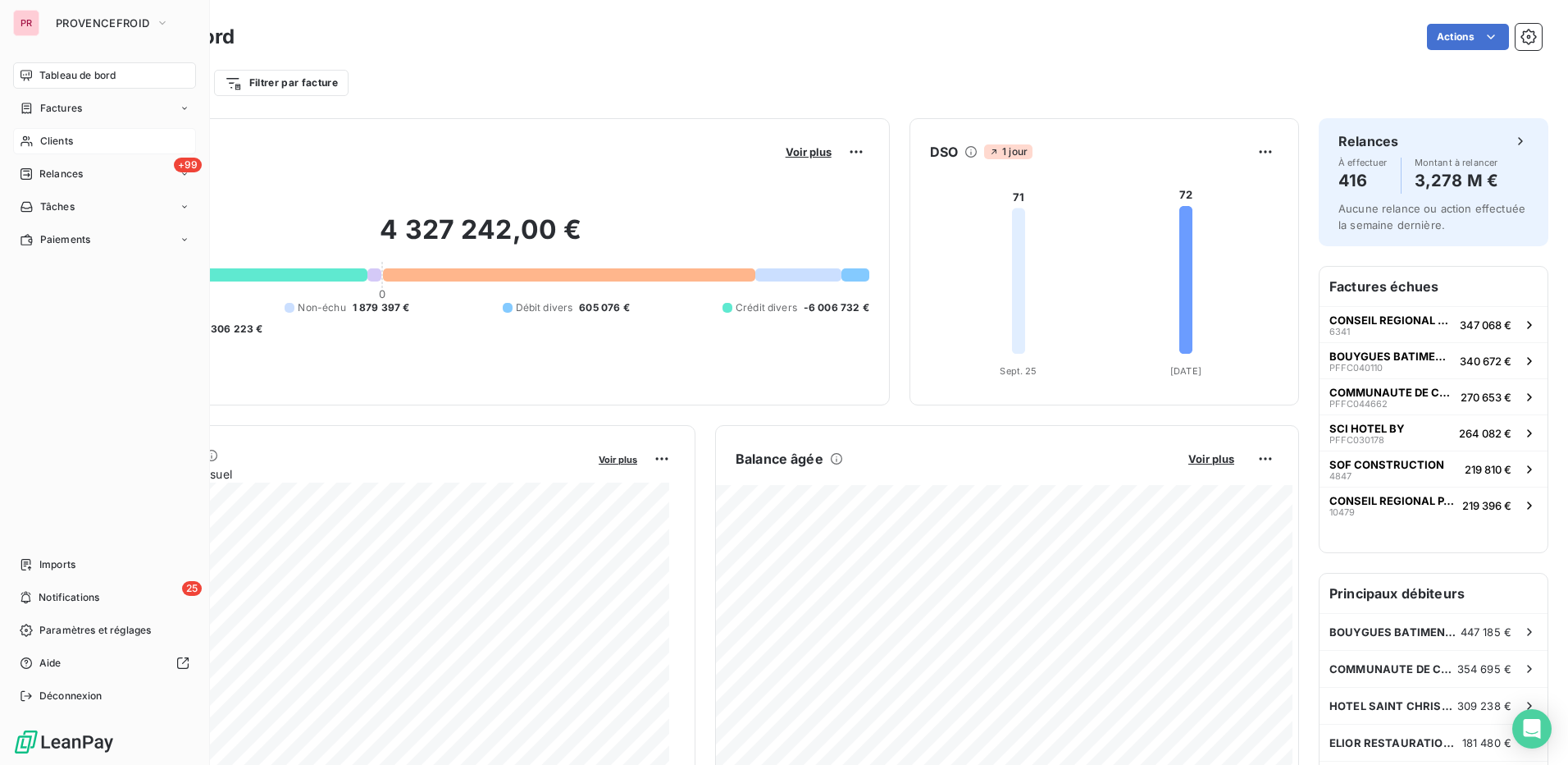
click at [76, 138] on div "Clients" at bounding box center [104, 141] width 182 height 27
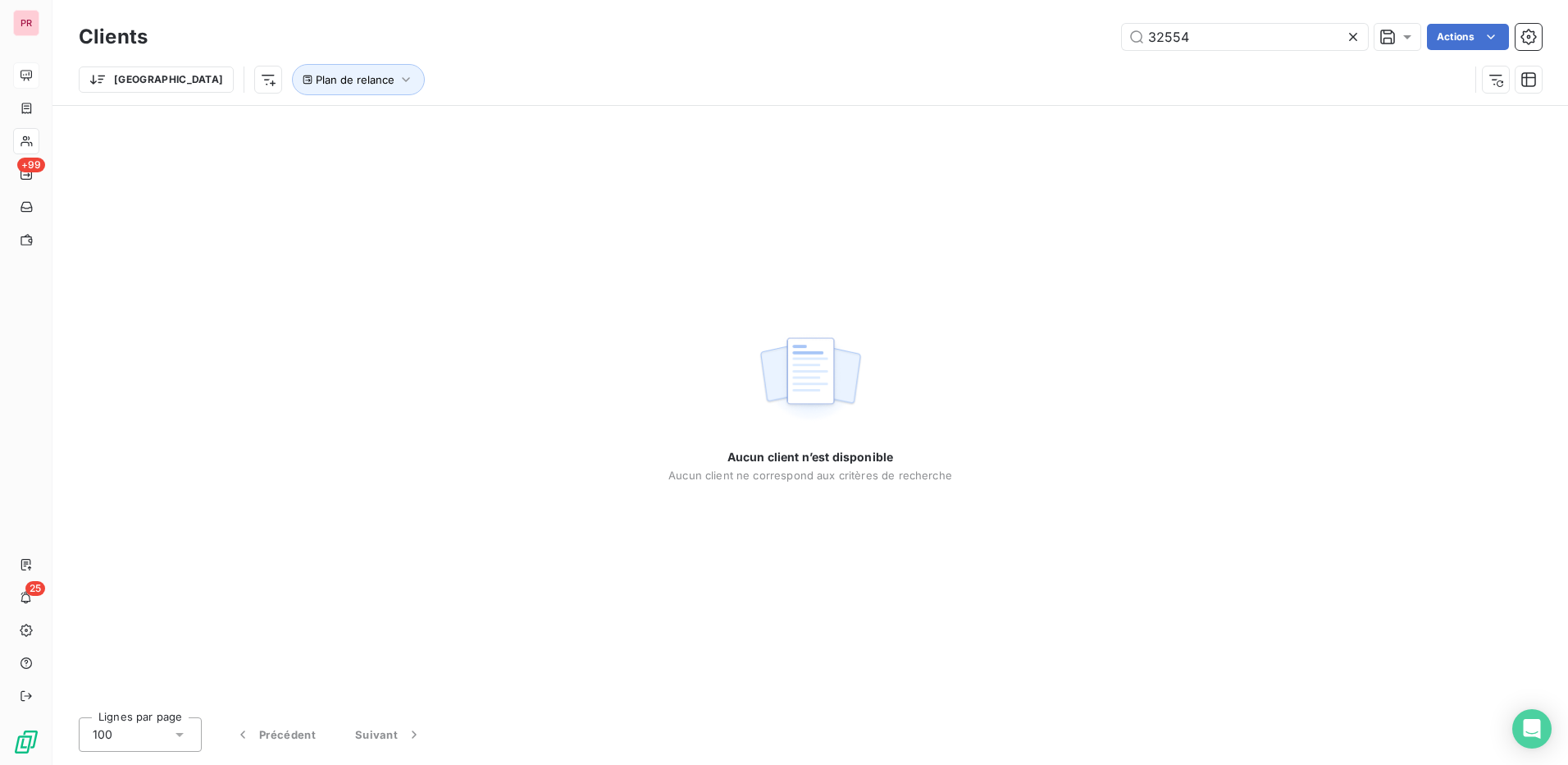
drag, startPoint x: 1201, startPoint y: 33, endPoint x: 1054, endPoint y: 43, distance: 147.3
click at [1054, 43] on div "32554 Actions" at bounding box center [854, 37] width 1375 height 27
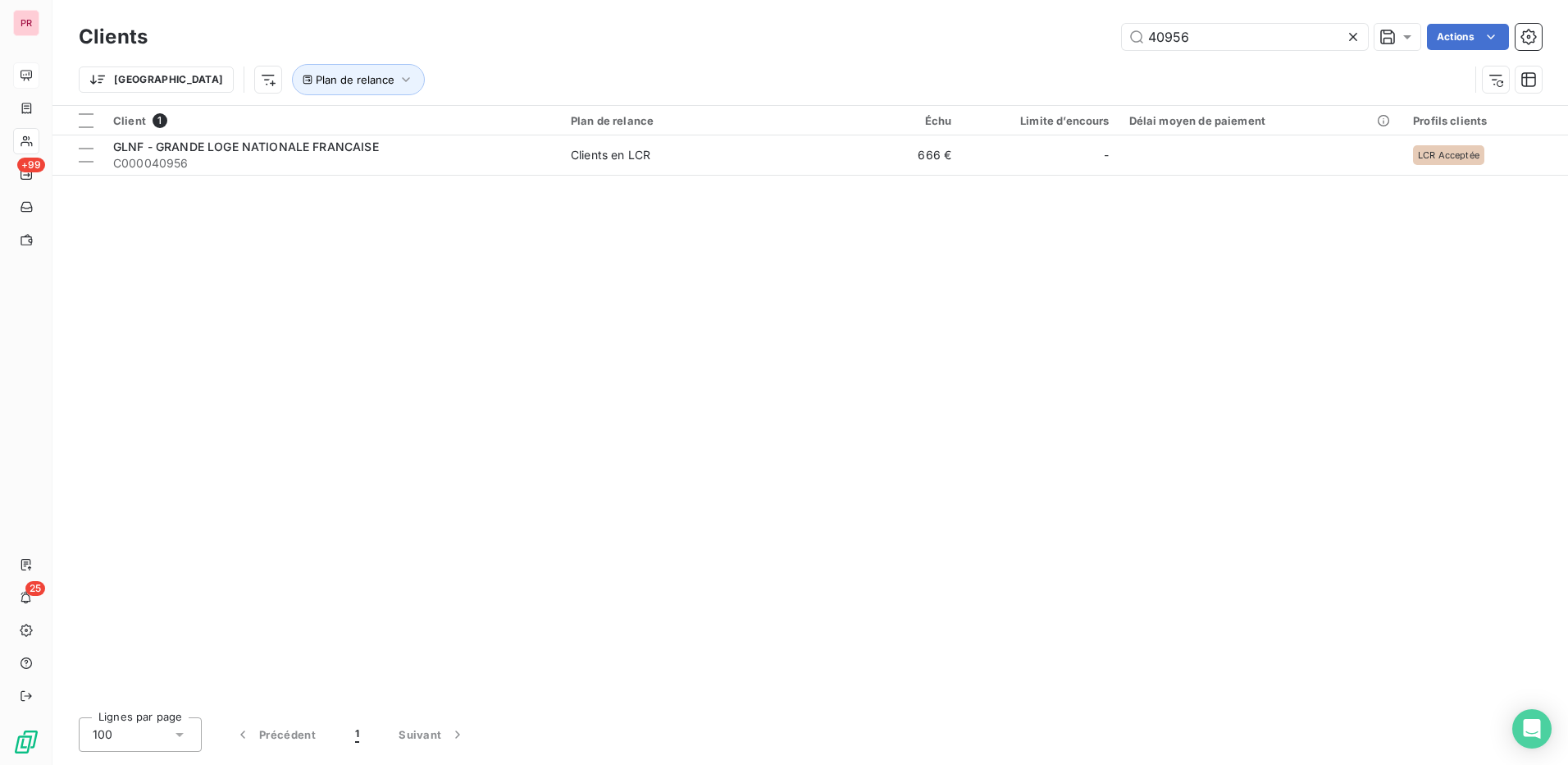
type input "40956"
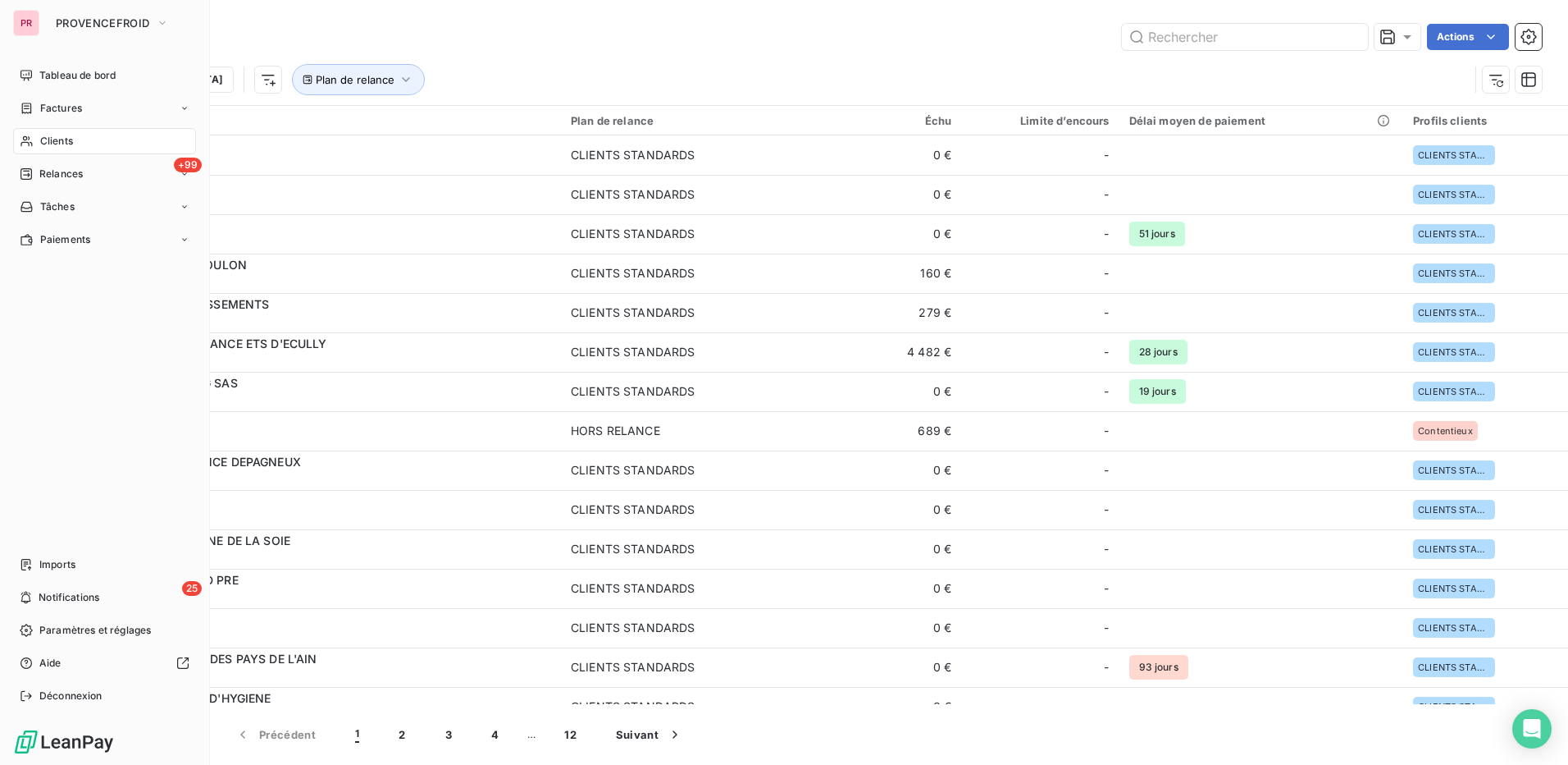
click at [78, 145] on div "Clients" at bounding box center [104, 141] width 182 height 27
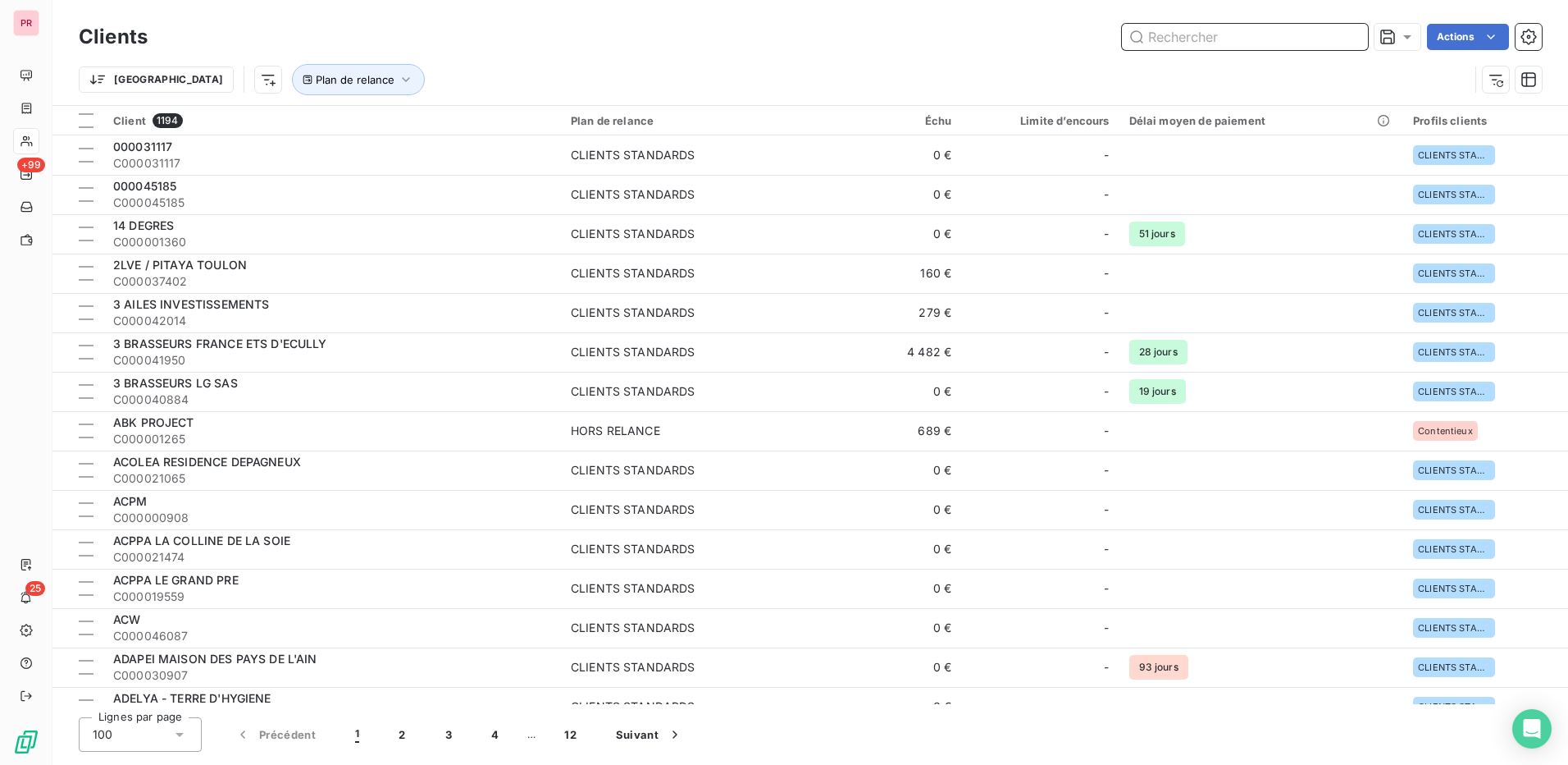
click at [1228, 32] on input "text" at bounding box center [1245, 37] width 246 height 27
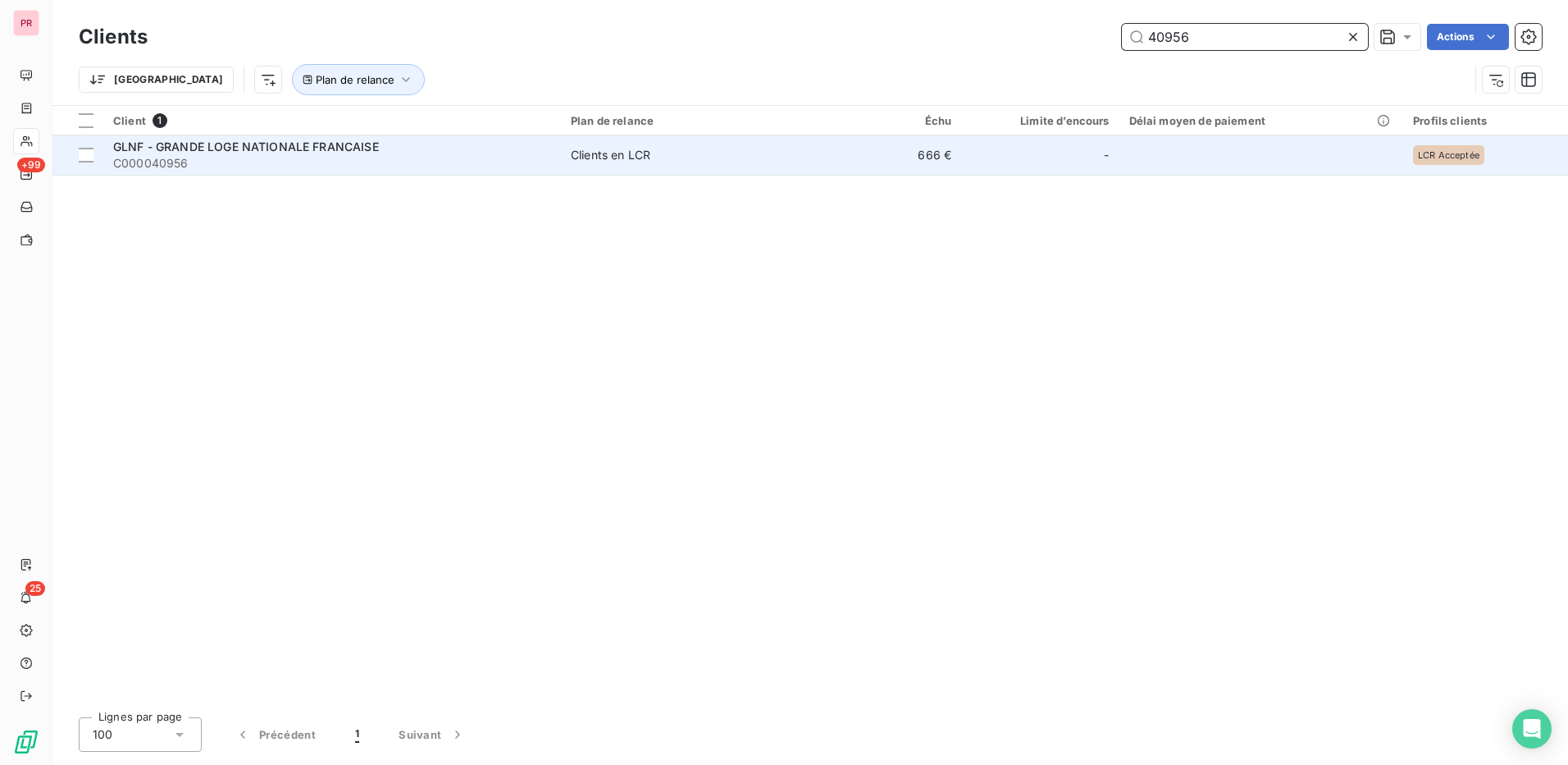
type input "40956"
click at [324, 147] on span "GLNF - GRANDE LOGE NATIONALE FRANCAISE" at bounding box center [246, 146] width 266 height 14
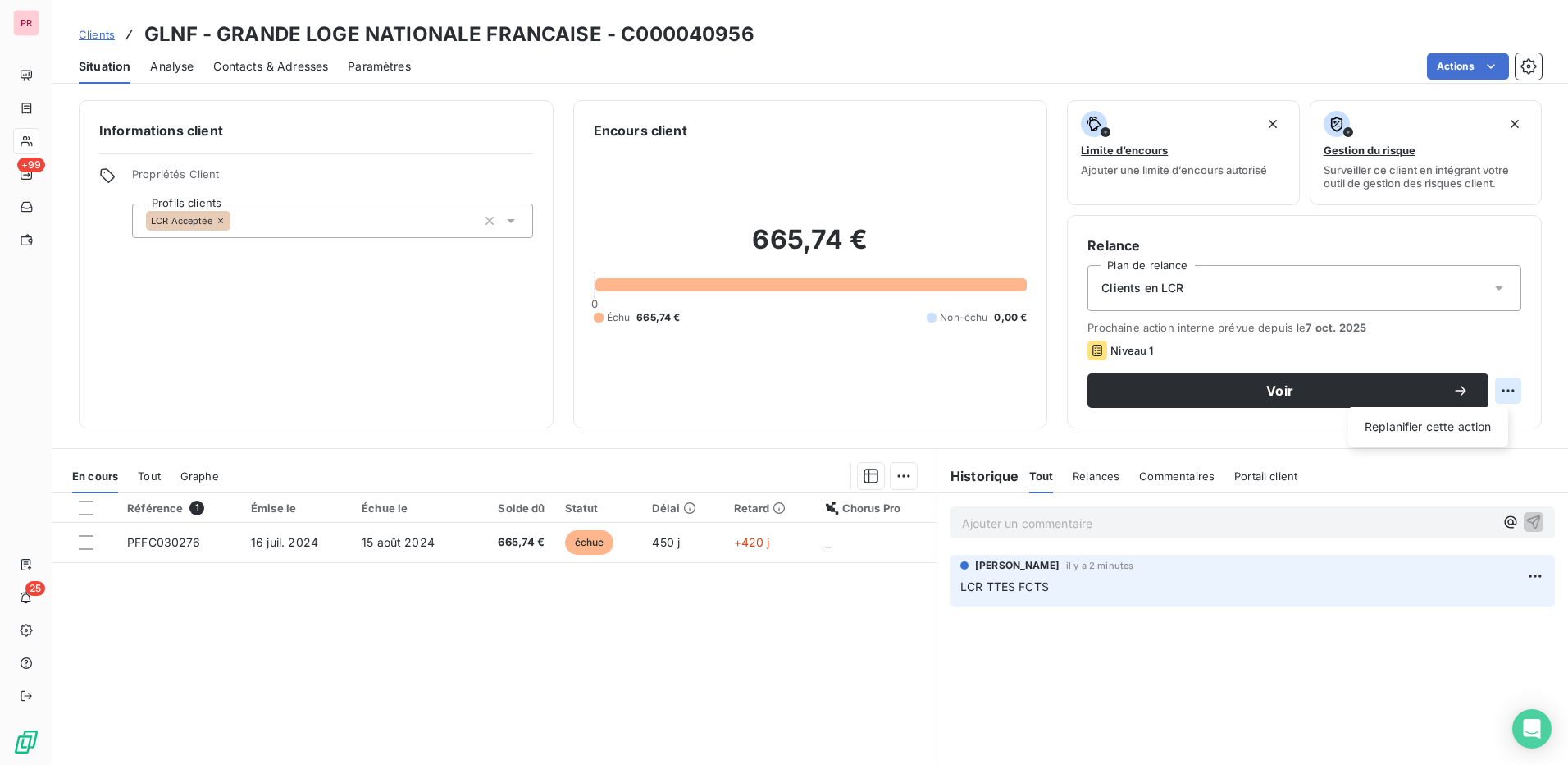
click at [1496, 393] on html "PR +99 25 Clients GLNF - GRANDE LOGE NATIONALE FRANCAISE - C000040956 Situation…" at bounding box center [784, 382] width 1568 height 765
click at [1486, 347] on html "PR +99 25 Clients GLNF - GRANDE LOGE NATIONALE FRANCAISE - C000040956 Situation…" at bounding box center [784, 382] width 1568 height 765
click at [1501, 396] on html "PR +99 25 Clients GLNF - GRANDE LOGE NATIONALE FRANCAISE - C000040956 Situation…" at bounding box center [784, 382] width 1568 height 765
click at [1485, 425] on div "Replanifier cette action" at bounding box center [1429, 427] width 147 height 27
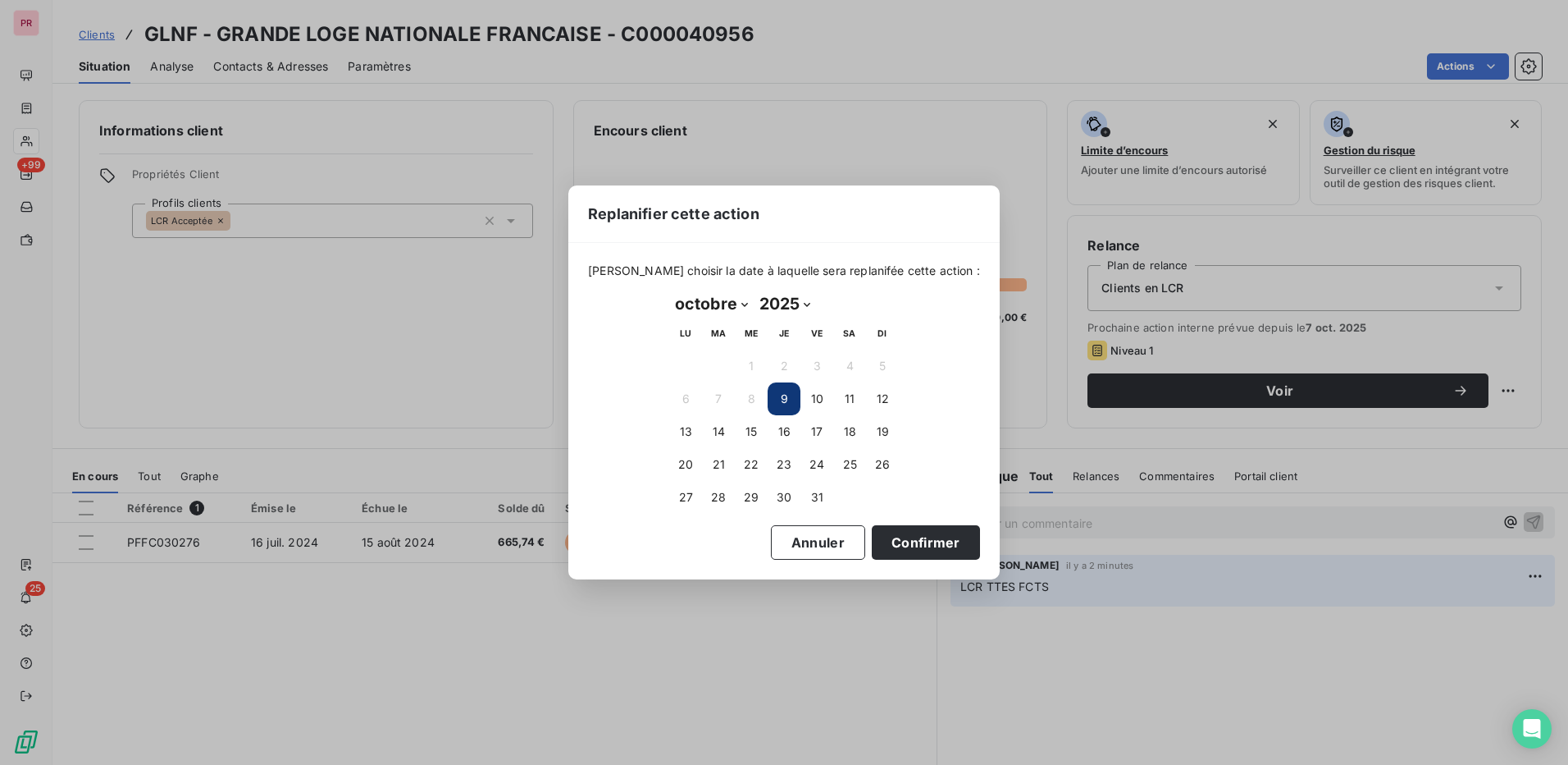
click at [746, 302] on select "janvier février mars avril mai juin juillet août septembre octobre novembre déc…" at bounding box center [712, 304] width 84 height 27
select select "10"
click at [669, 291] on select "janvier février mars avril mai juin juillet août septembre octobre novembre déc…" at bounding box center [712, 304] width 84 height 27
click at [921, 548] on button "Confirmer" at bounding box center [926, 542] width 108 height 35
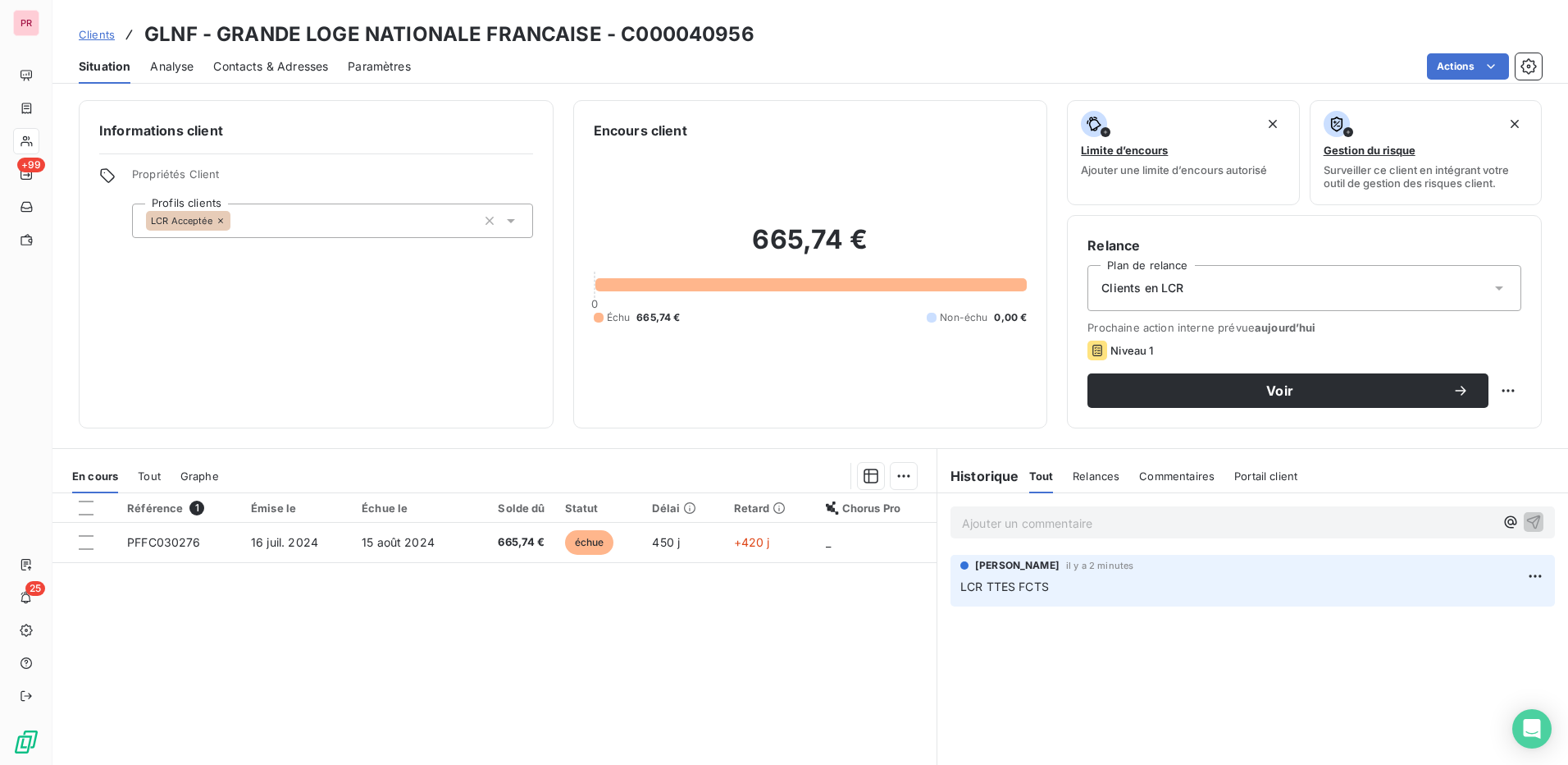
click at [1241, 683] on div "Ajouter un commentaire ﻿ Elena Van eenoo il y a 2 minutes LCR TTES FCTS" at bounding box center [1253, 676] width 631 height 365
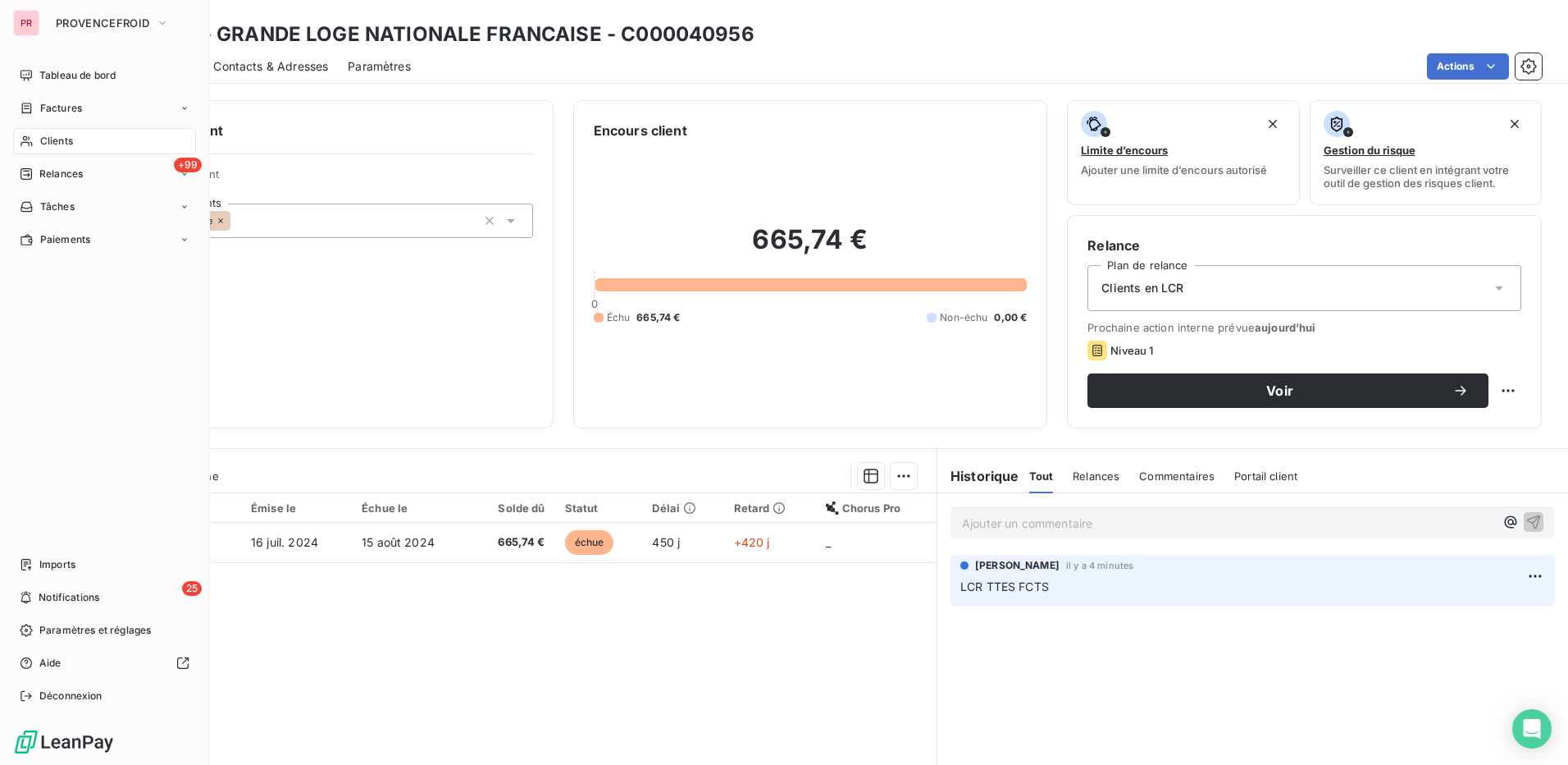
click at [87, 139] on div "Clients" at bounding box center [104, 141] width 182 height 27
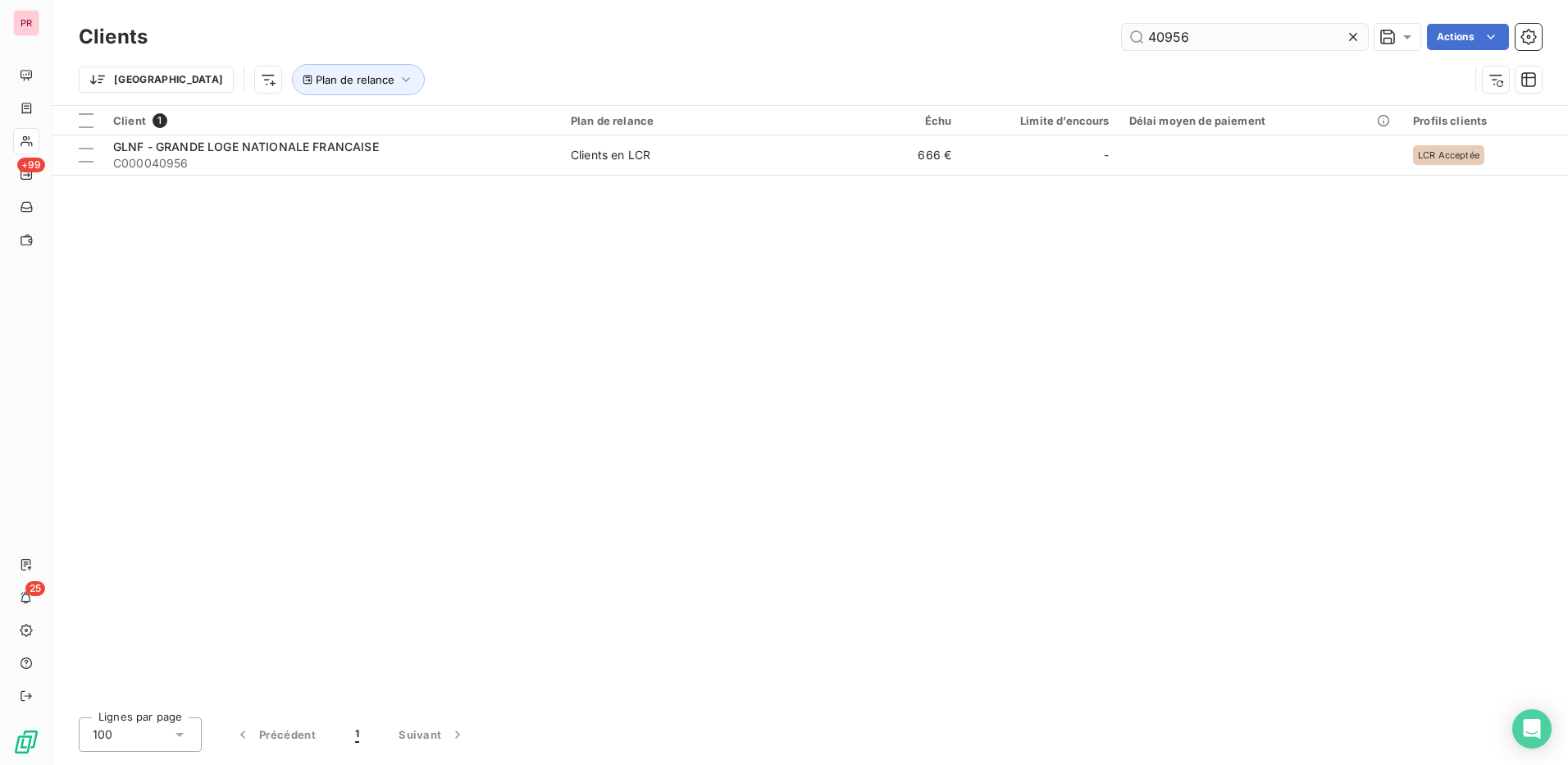
drag, startPoint x: 1236, startPoint y: 41, endPoint x: 1136, endPoint y: 32, distance: 100.4
click at [1136, 32] on input "40956" at bounding box center [1245, 37] width 246 height 27
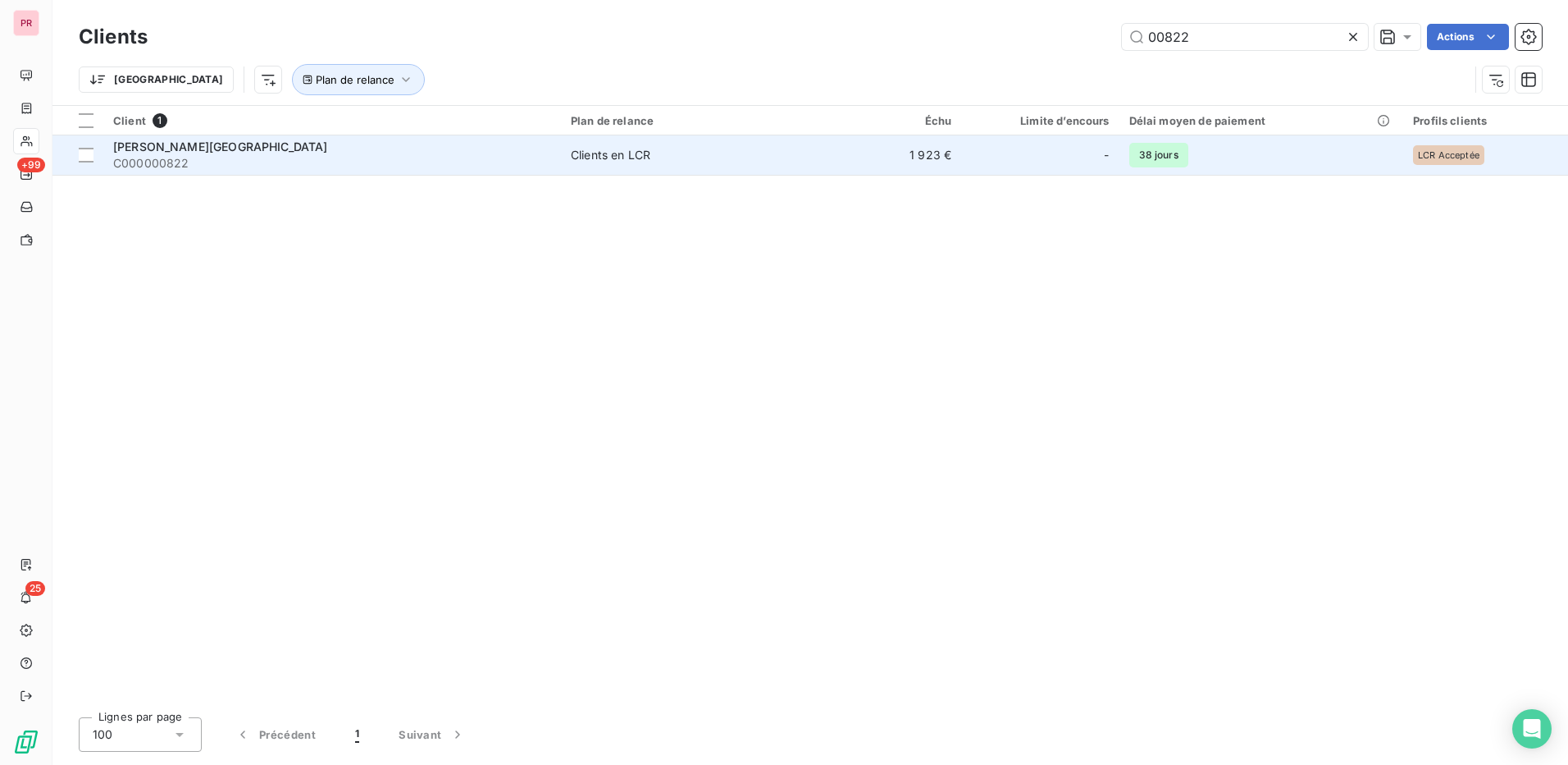
type input "00822"
click at [516, 155] on span "C000000822" at bounding box center [332, 163] width 438 height 17
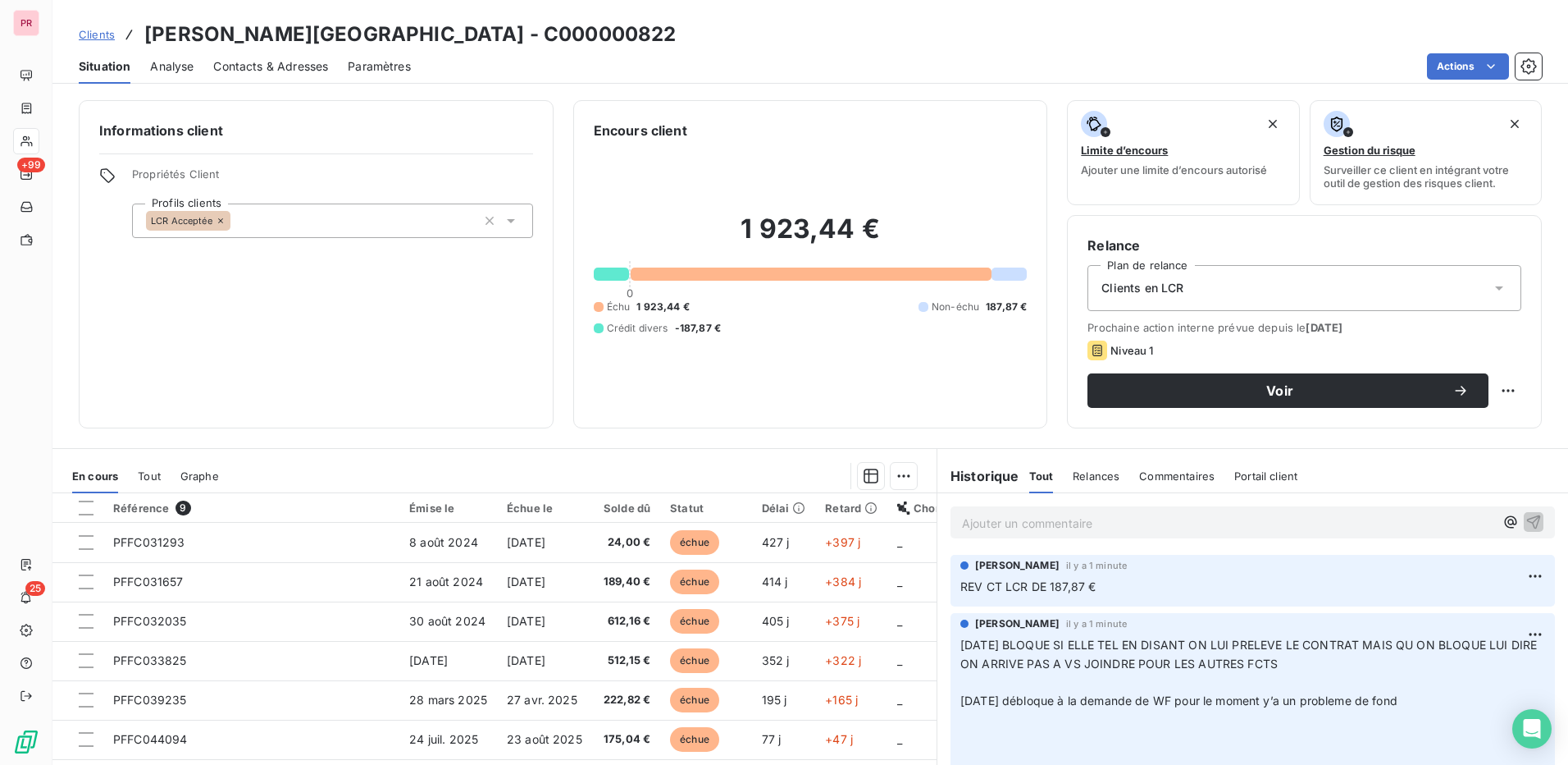
click at [1349, 288] on div "Clients en LCR" at bounding box center [1304, 288] width 434 height 46
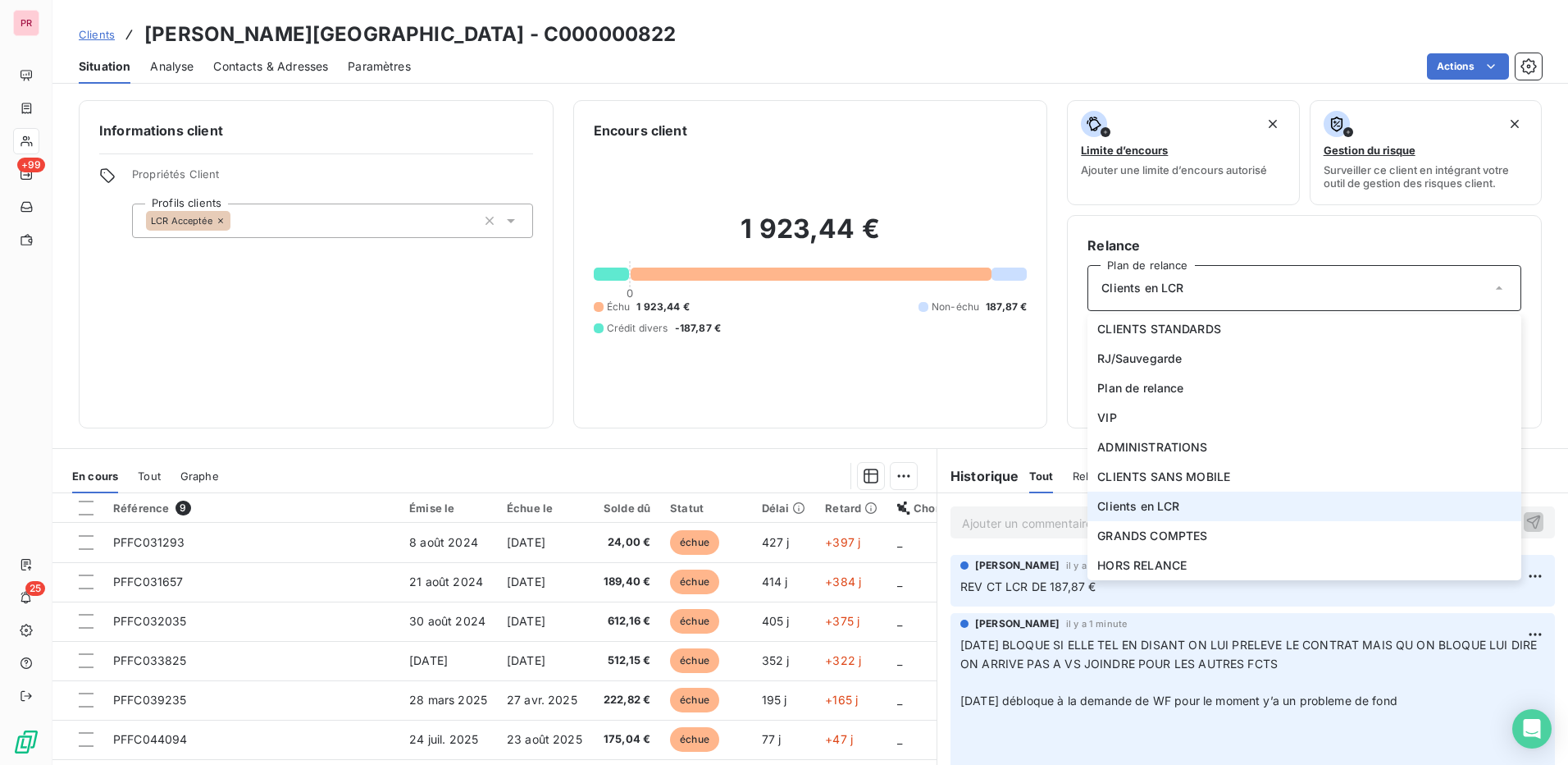
click at [1349, 288] on div "Clients en LCR" at bounding box center [1304, 288] width 434 height 46
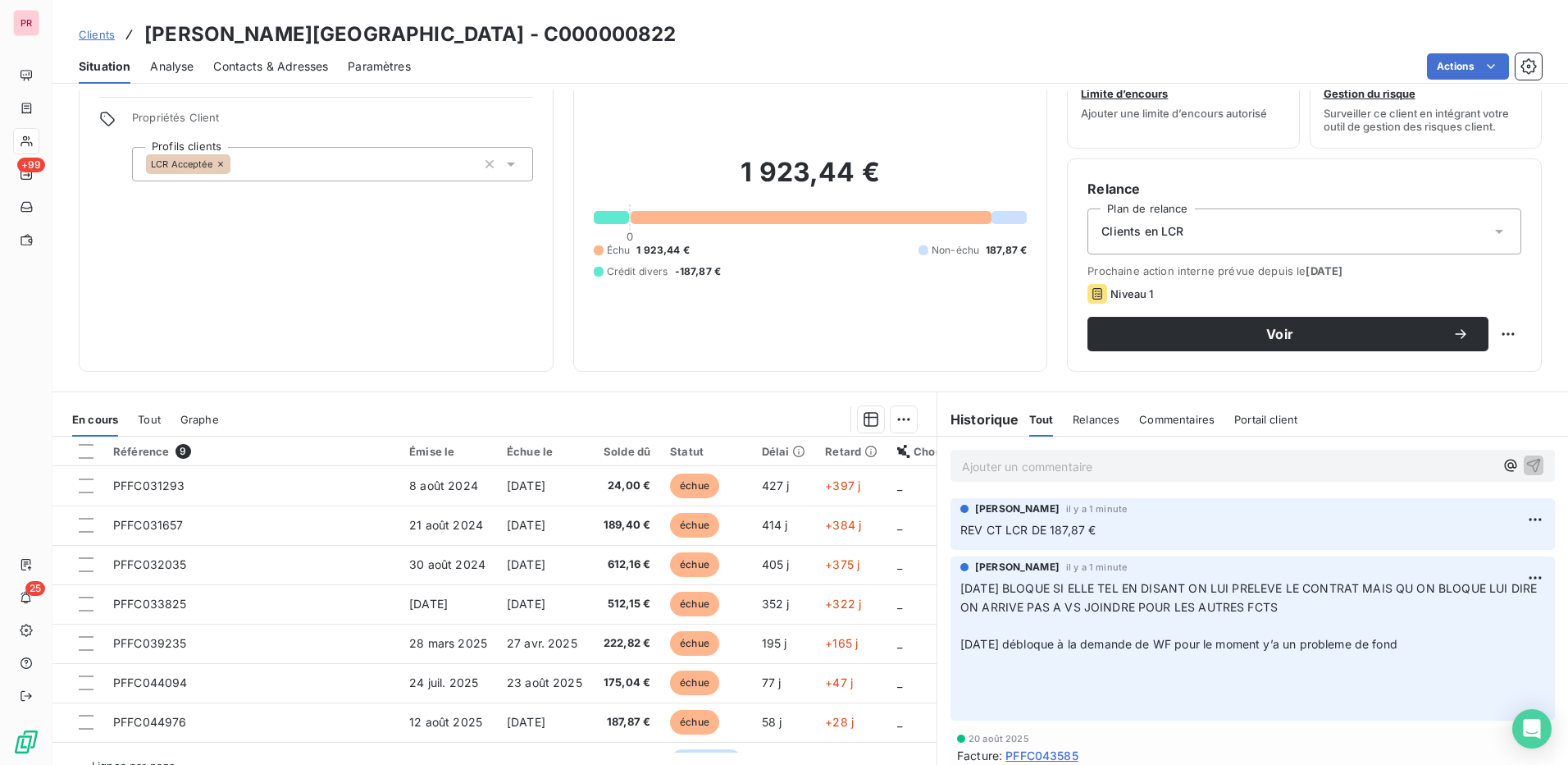
scroll to position [94, 0]
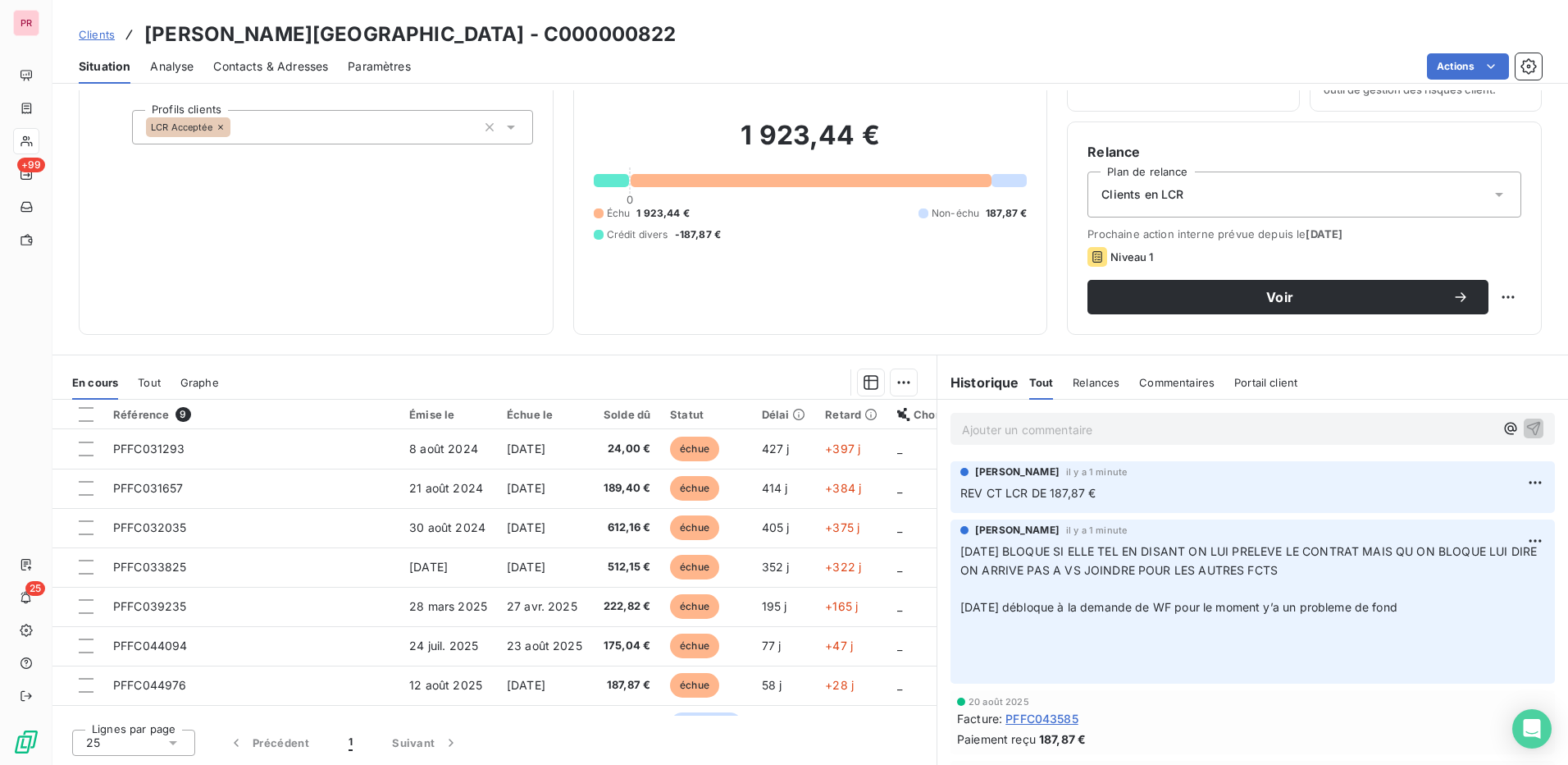
click at [149, 385] on span "Tout" at bounding box center [149, 382] width 23 height 13
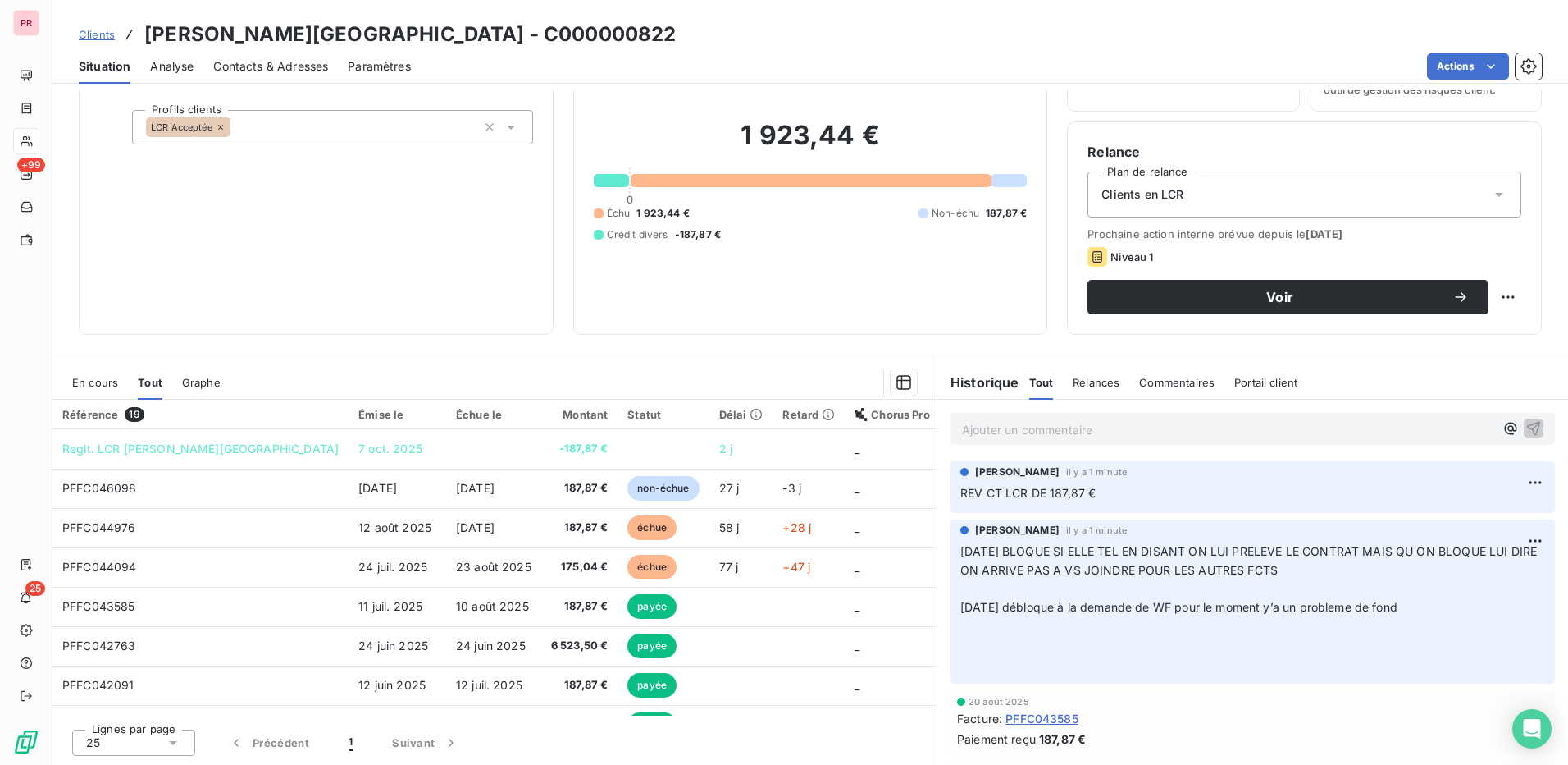
click at [105, 385] on span "En cours" at bounding box center [95, 382] width 46 height 13
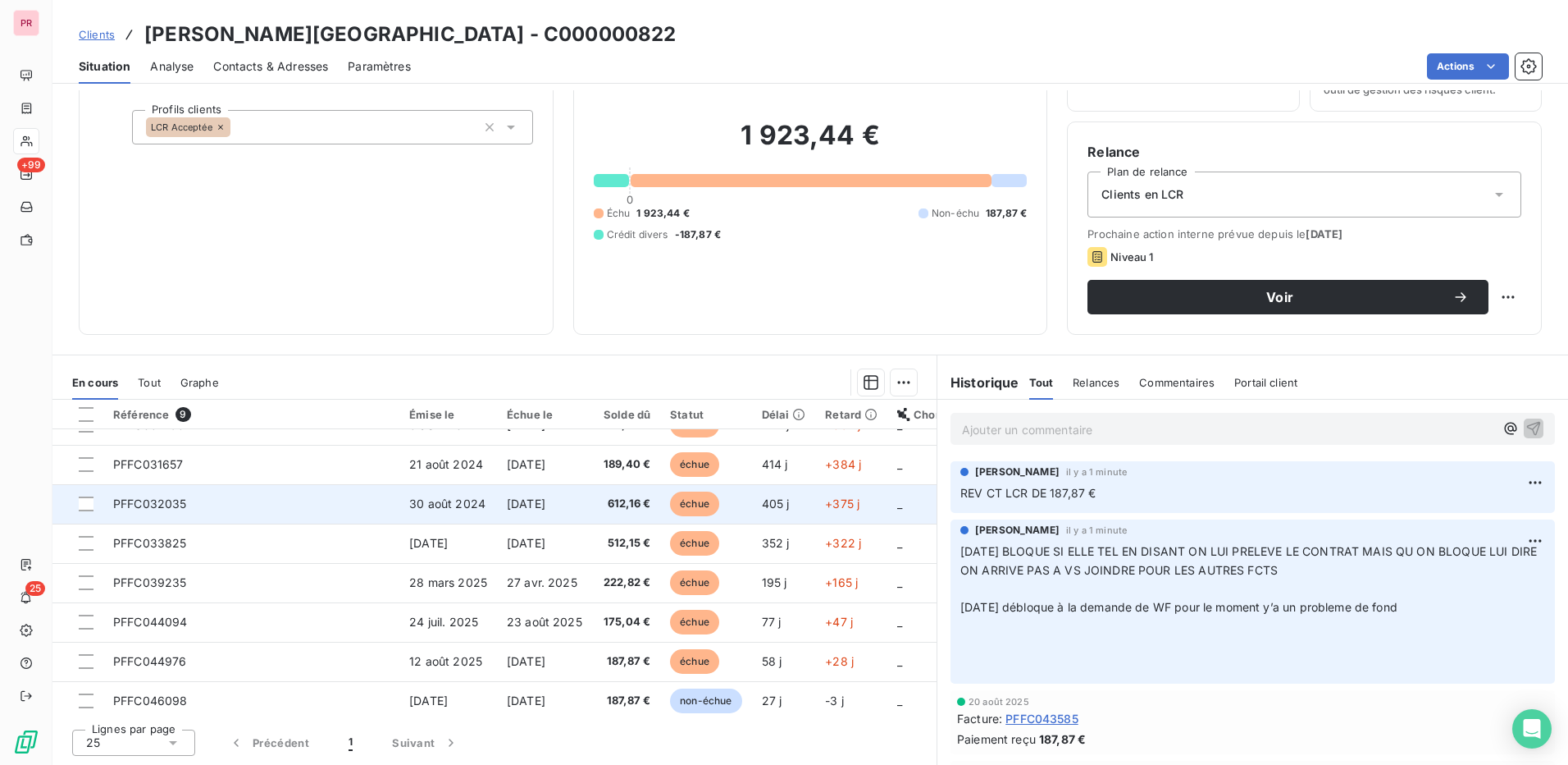
scroll to position [0, 0]
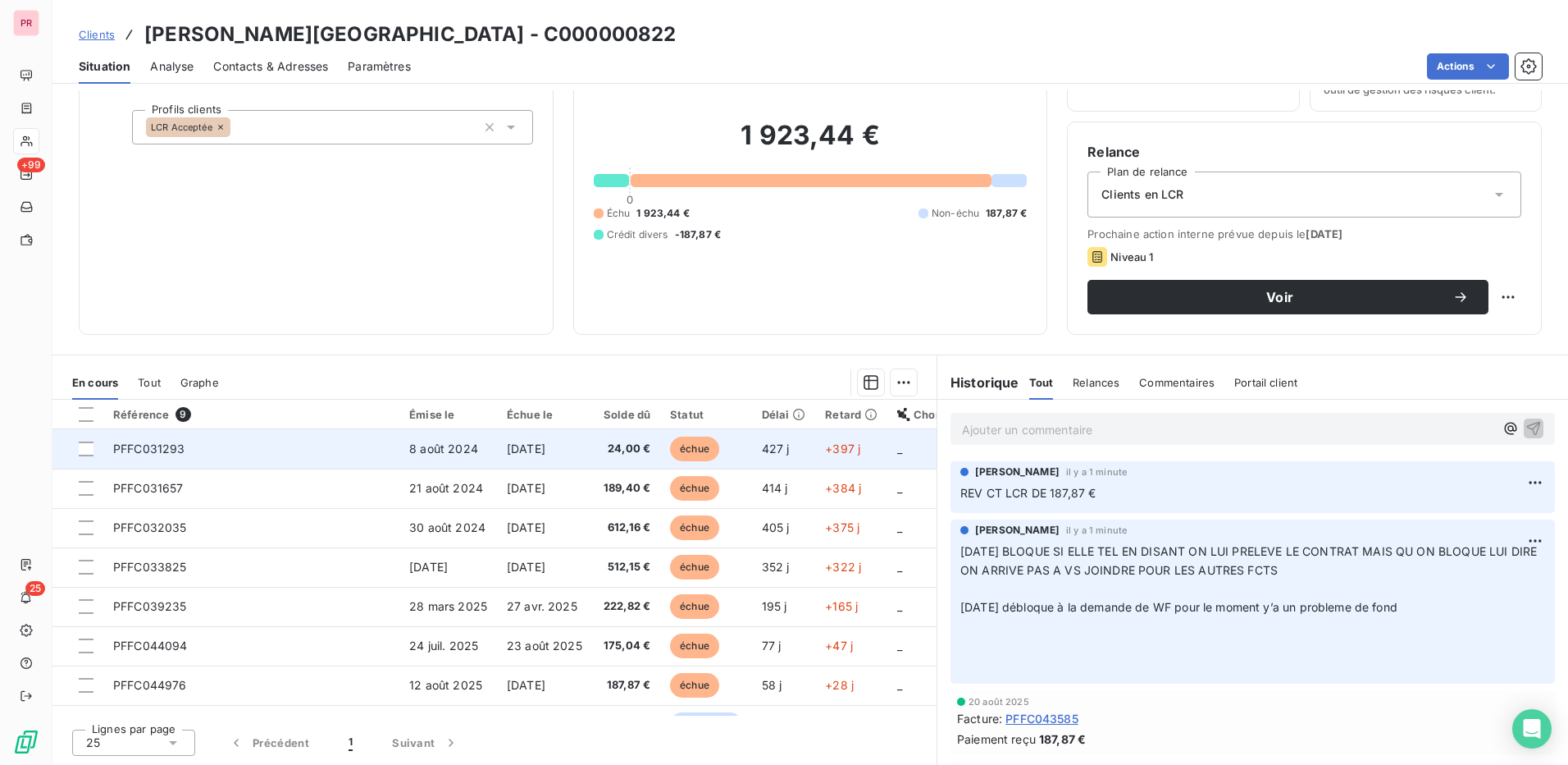
click at [93, 457] on td at bounding box center [77, 449] width 50 height 39
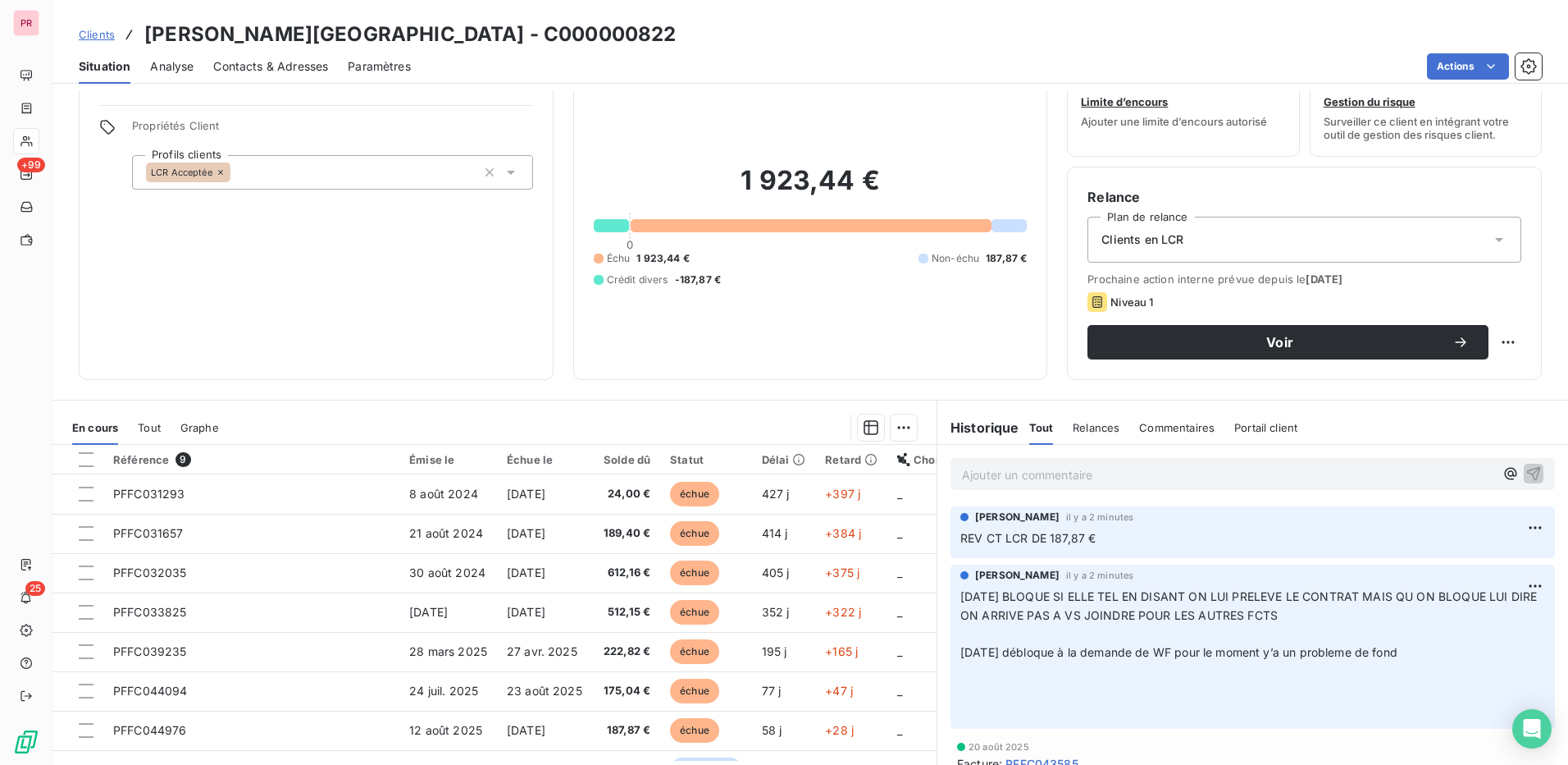
scroll to position [94, 0]
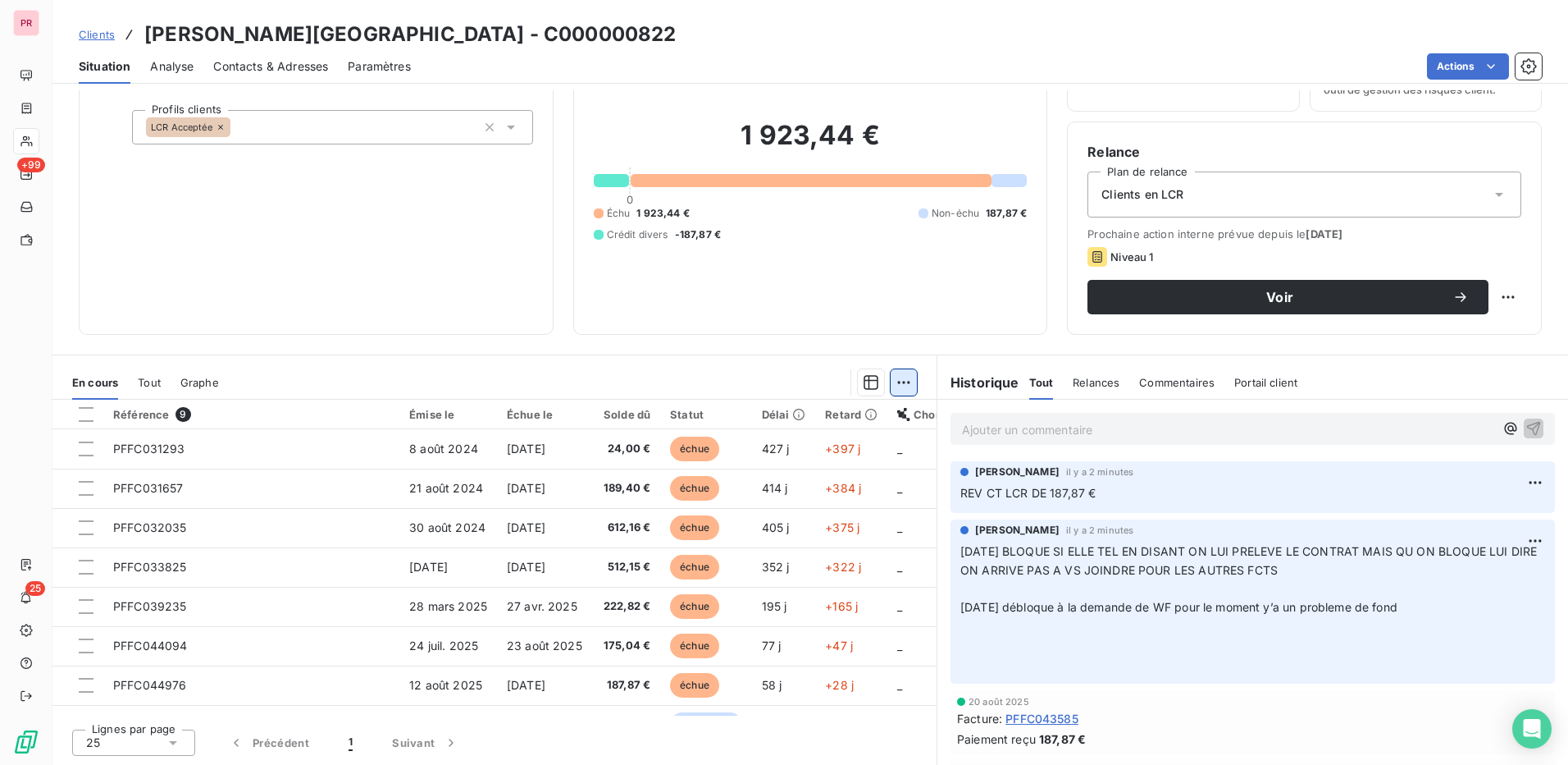
click at [904, 381] on html "PR +99 25 Clients ALTA ROCCA HOTEL - C000000822 Situation Analyse Contacts & Ad…" at bounding box center [784, 382] width 1568 height 765
click at [748, 345] on html "PR +99 25 Clients ALTA ROCCA HOTEL - C000000822 Situation Analyse Contacts & Ad…" at bounding box center [784, 382] width 1568 height 765
click at [898, 382] on html "PR +99 25 Clients ALTA ROCCA HOTEL - C000000822 Situation Analyse Contacts & Ad…" at bounding box center [784, 382] width 1568 height 765
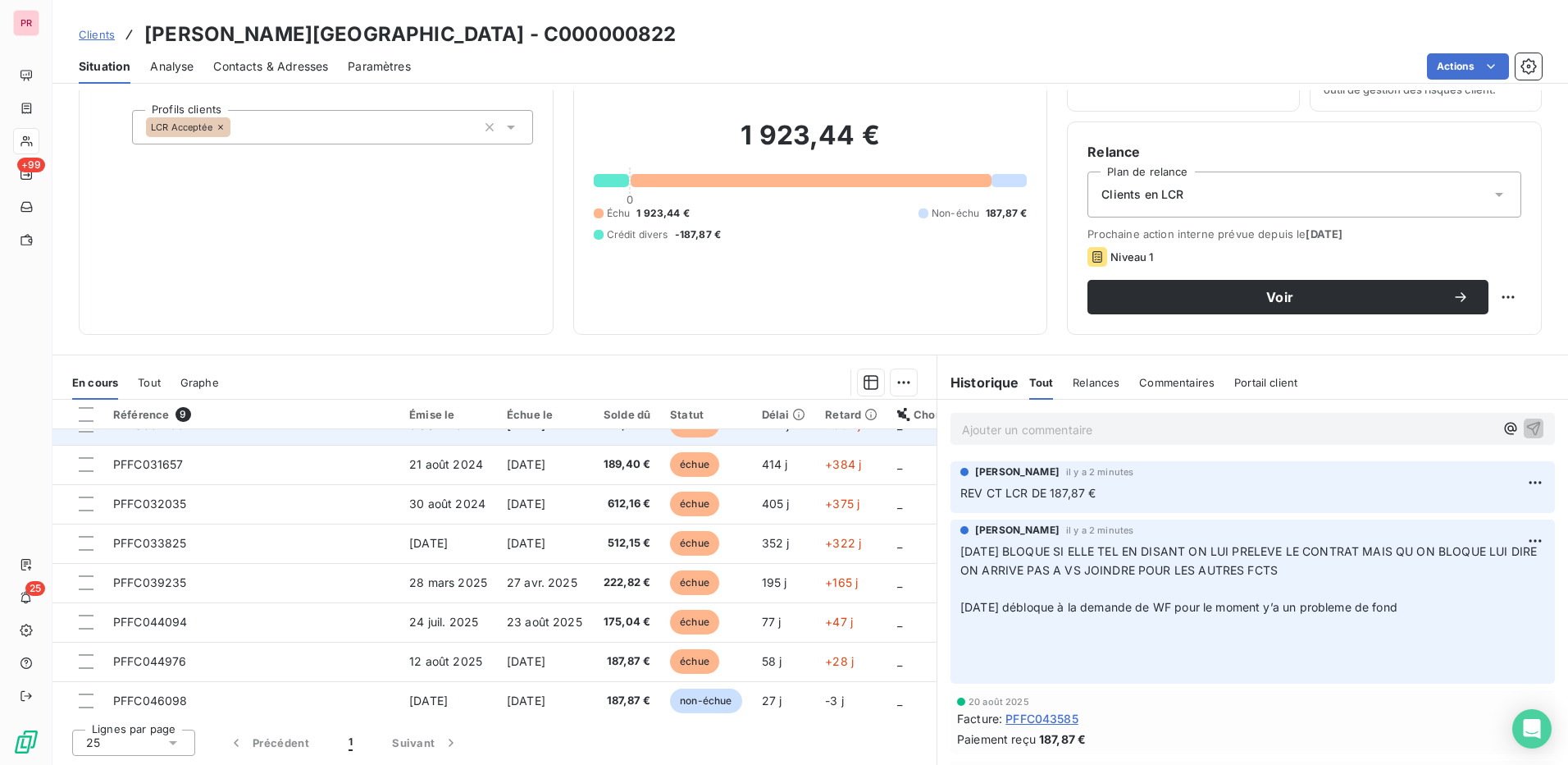
scroll to position [0, 0]
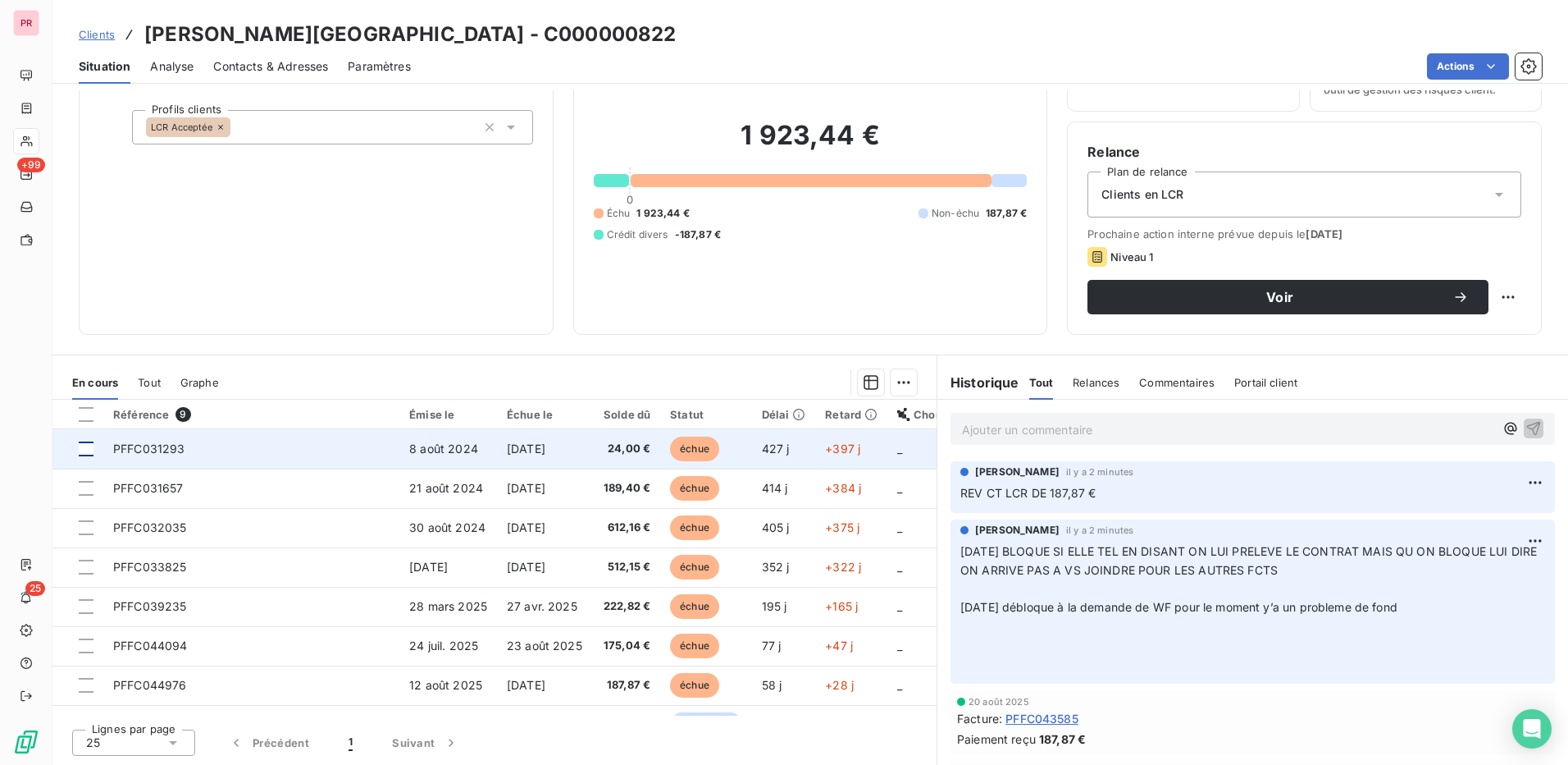
click at [80, 448] on div at bounding box center [86, 449] width 15 height 15
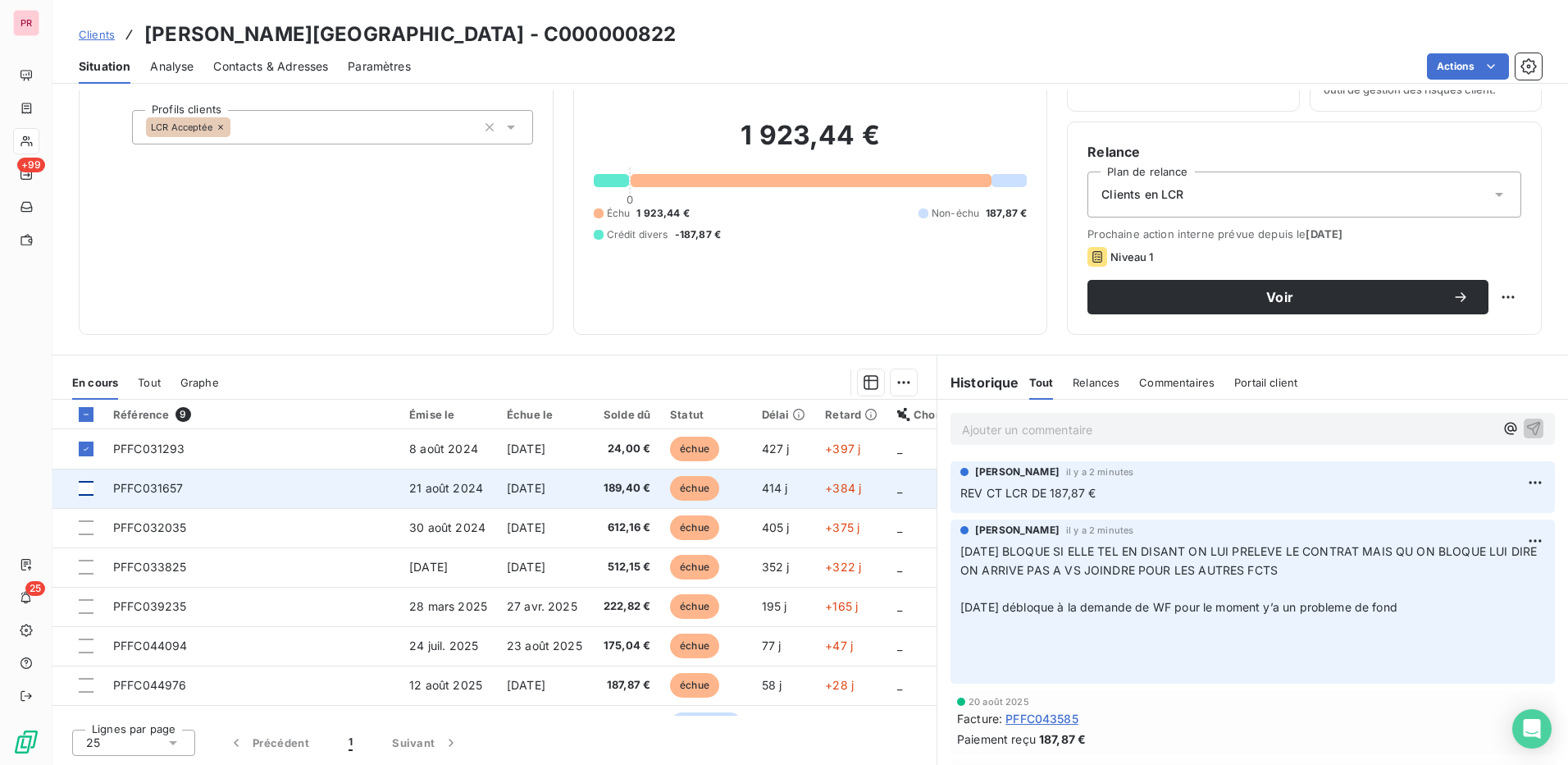
click at [89, 484] on div at bounding box center [86, 488] width 15 height 15
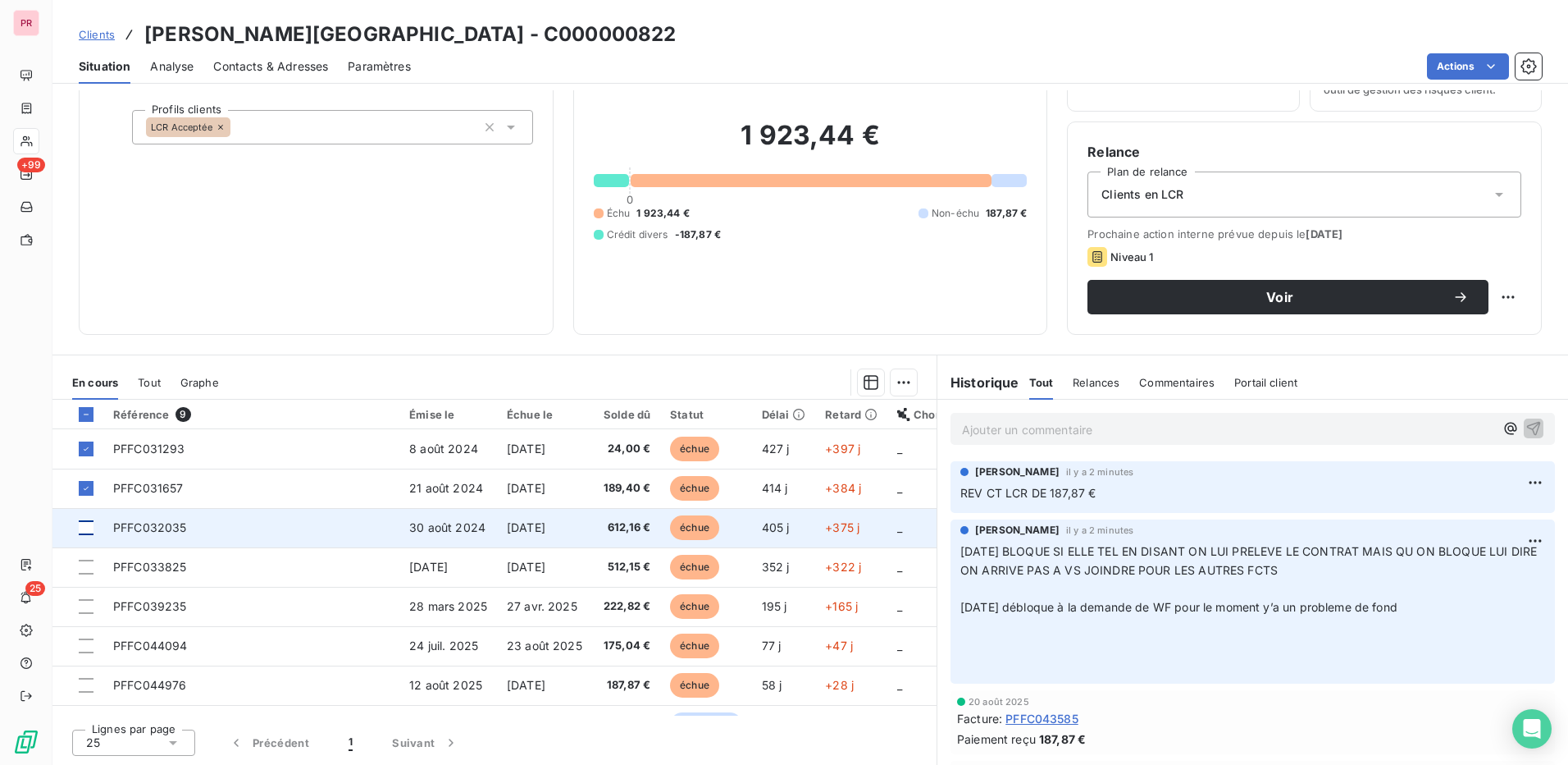
click at [91, 527] on div at bounding box center [86, 527] width 15 height 15
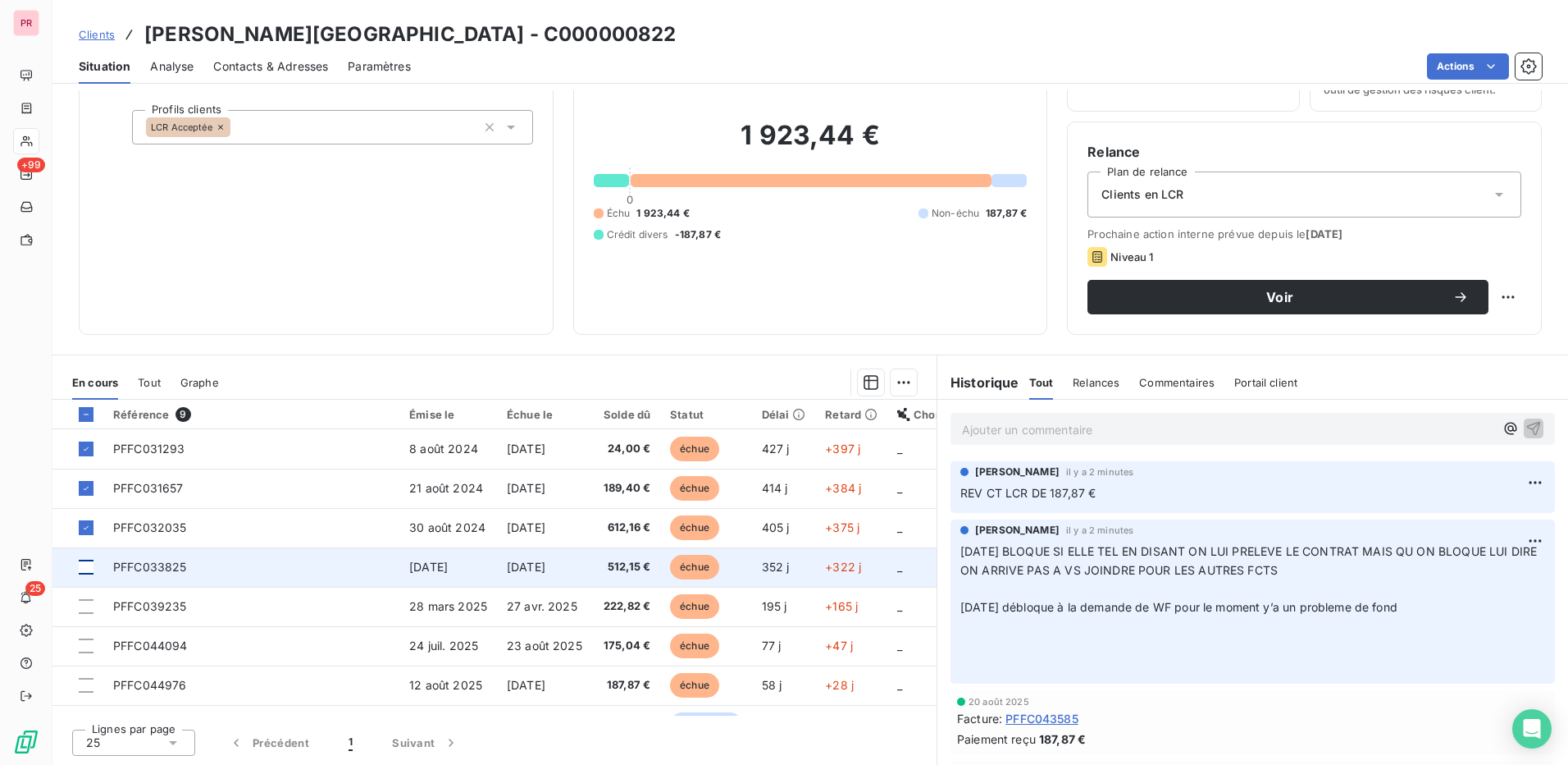
click at [90, 566] on div at bounding box center [86, 567] width 15 height 15
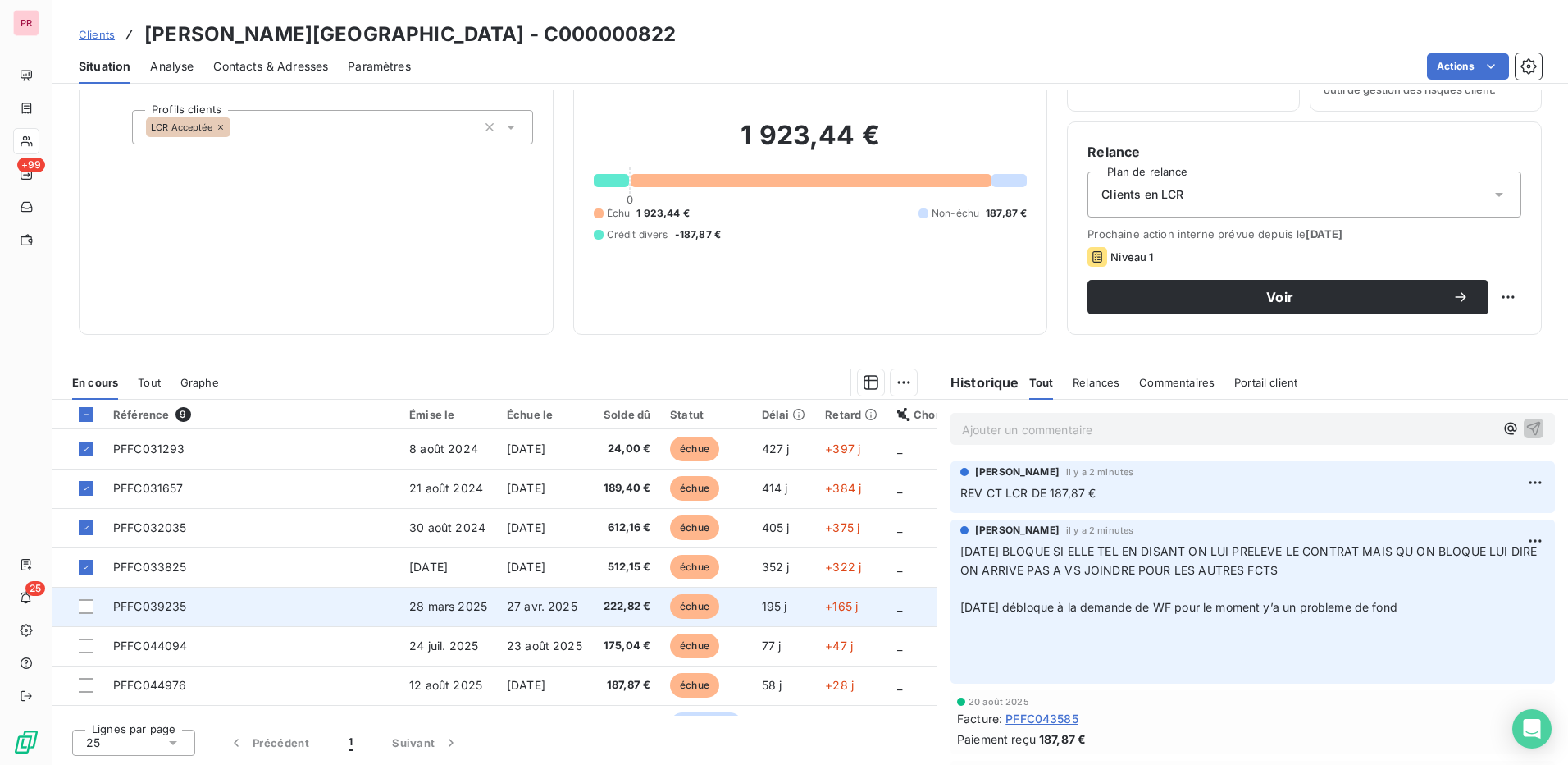
drag, startPoint x: 91, startPoint y: 606, endPoint x: 90, endPoint y: 621, distance: 15.0
click at [91, 607] on div at bounding box center [86, 606] width 15 height 15
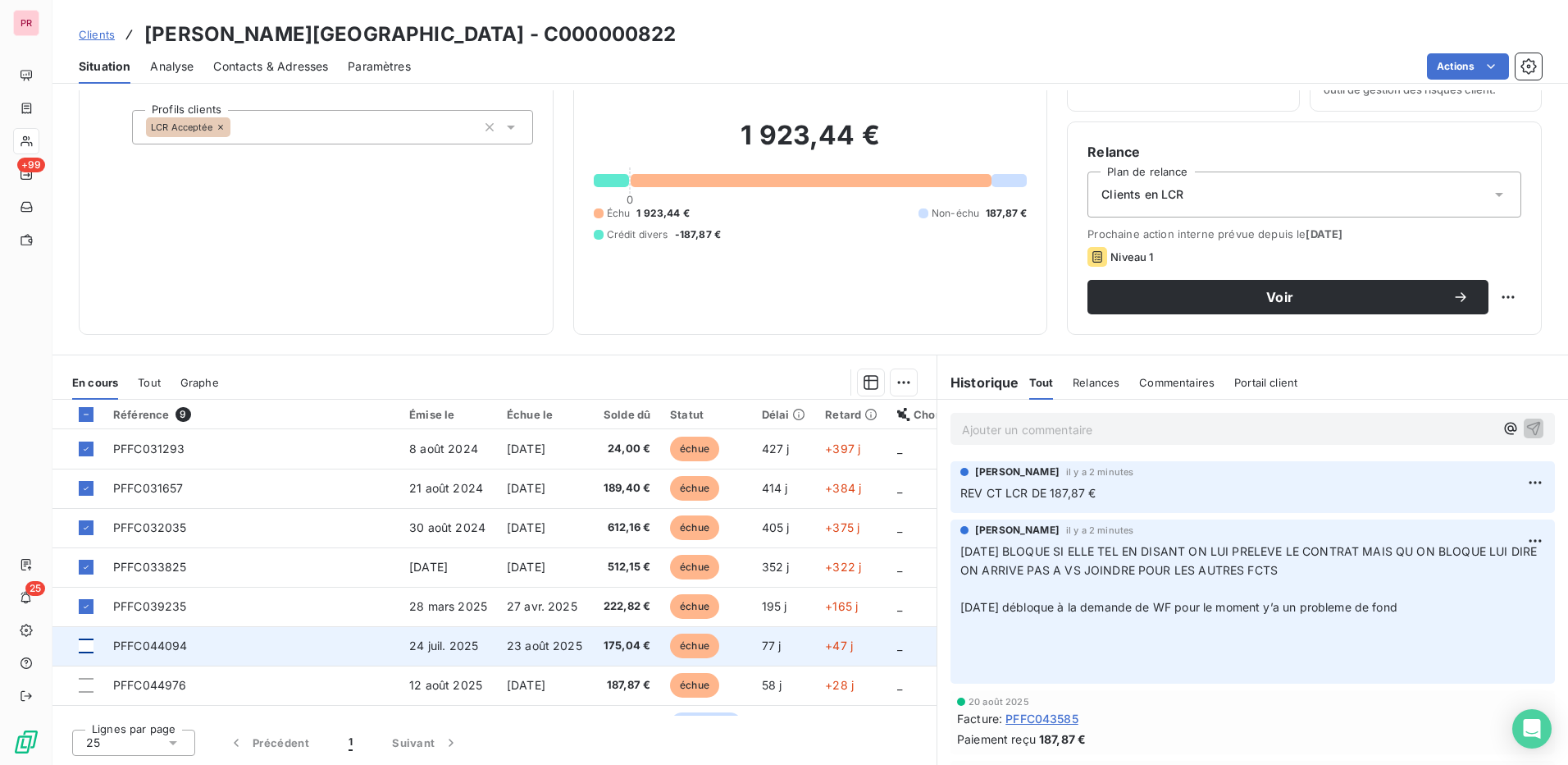
click at [88, 646] on div at bounding box center [86, 646] width 15 height 15
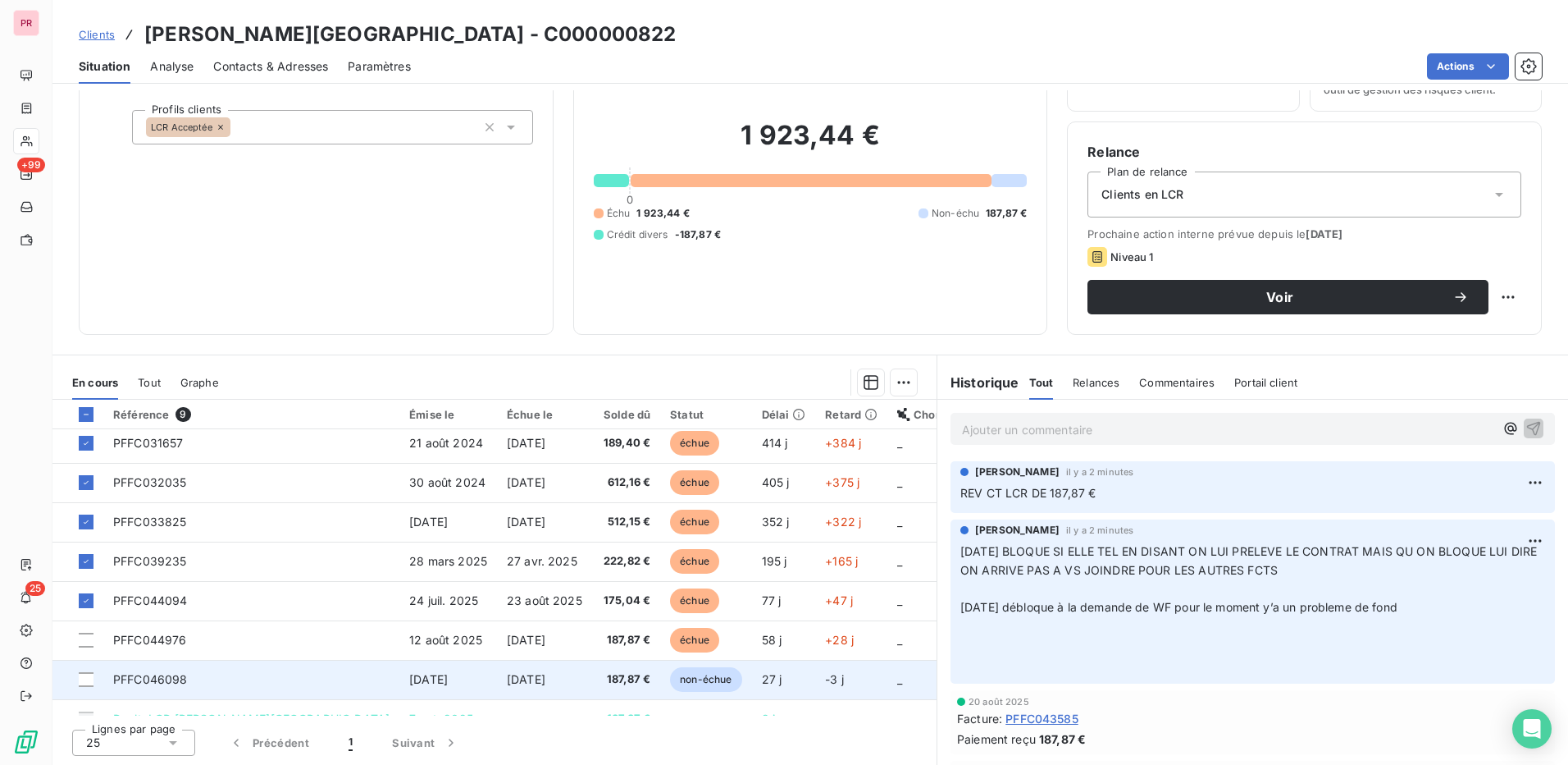
scroll to position [69, 0]
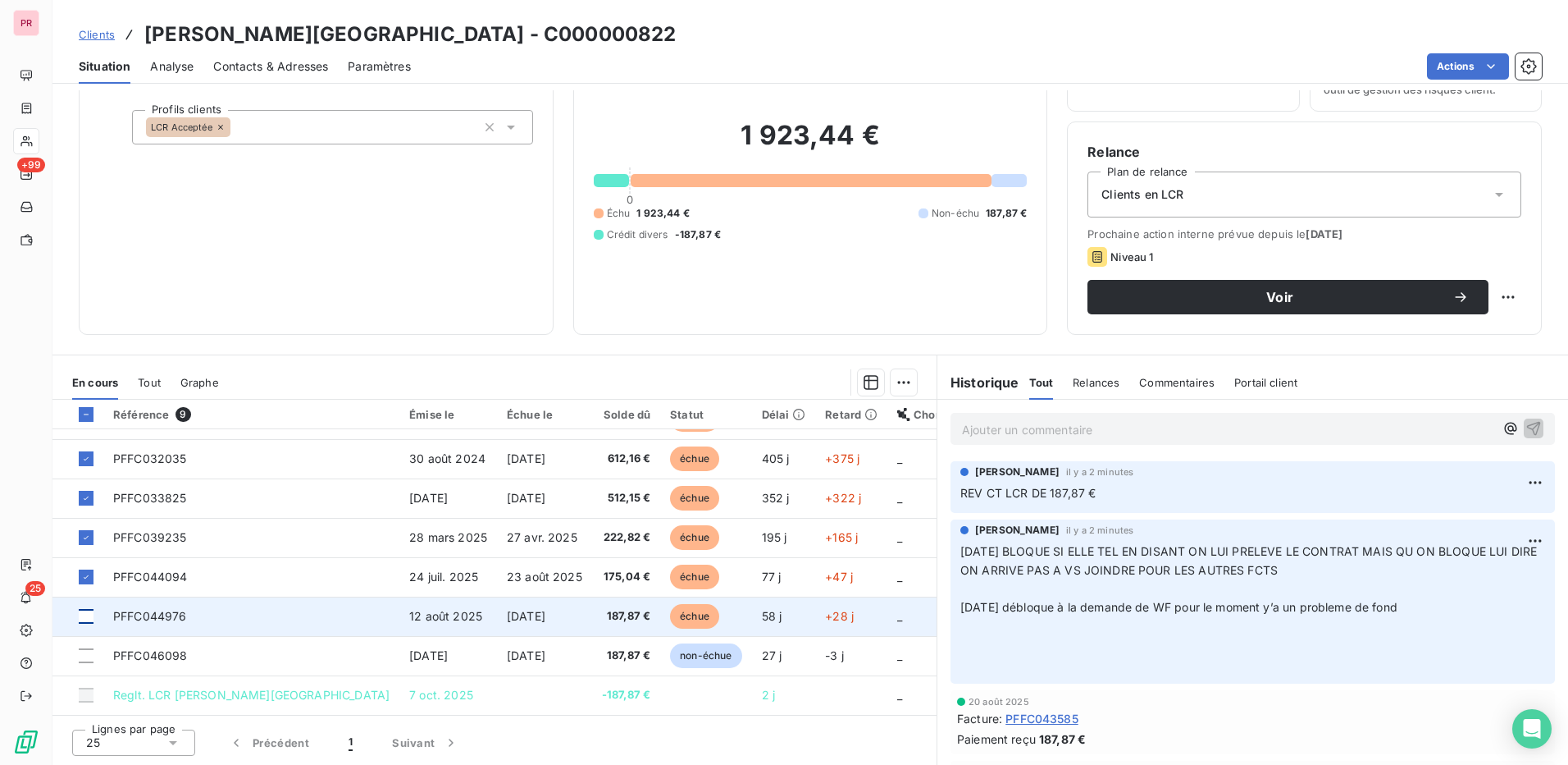
click at [90, 622] on div at bounding box center [86, 616] width 15 height 15
click at [87, 614] on icon at bounding box center [86, 615] width 10 height 10
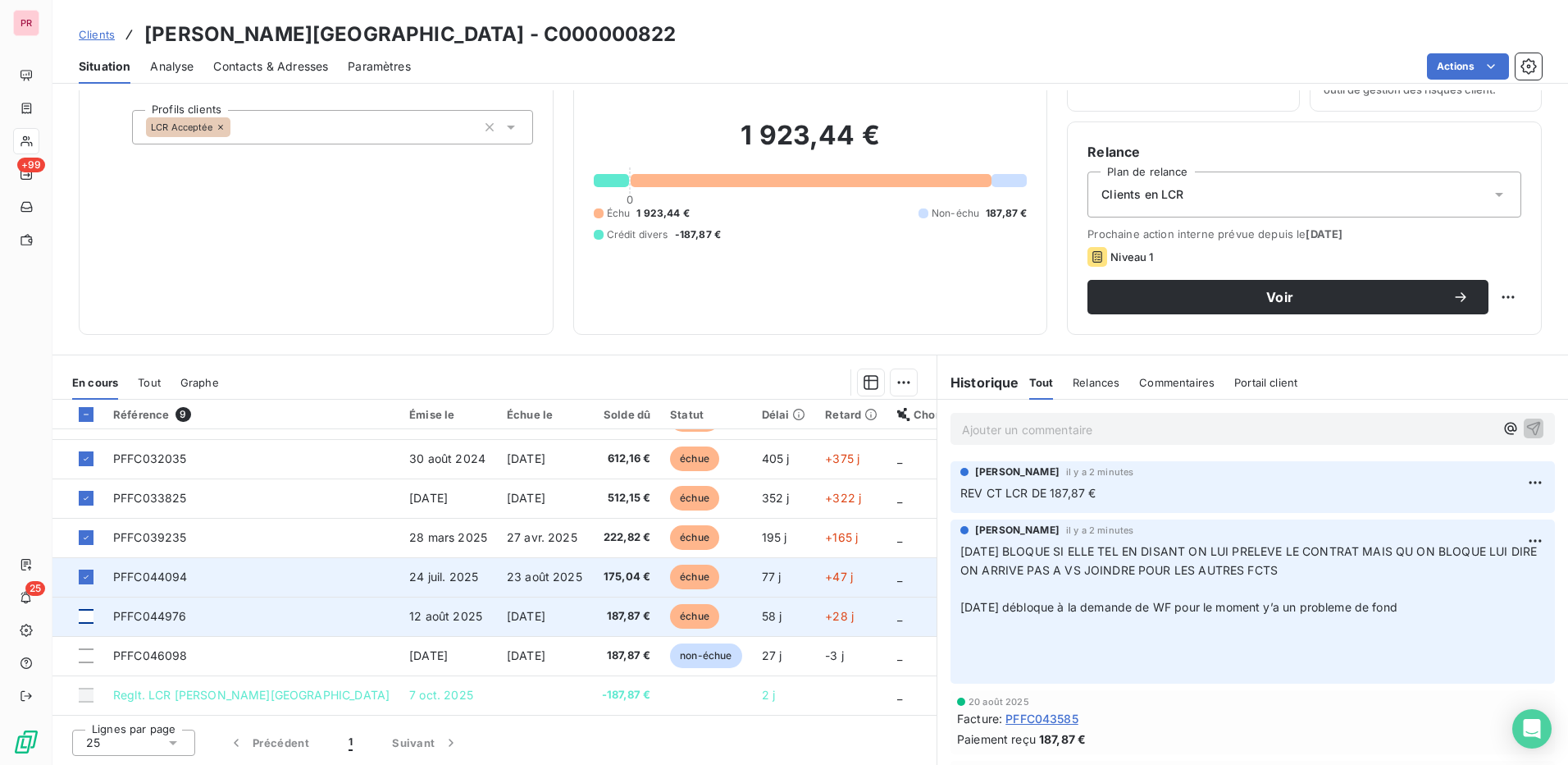
click at [94, 580] on div at bounding box center [86, 577] width 15 height 15
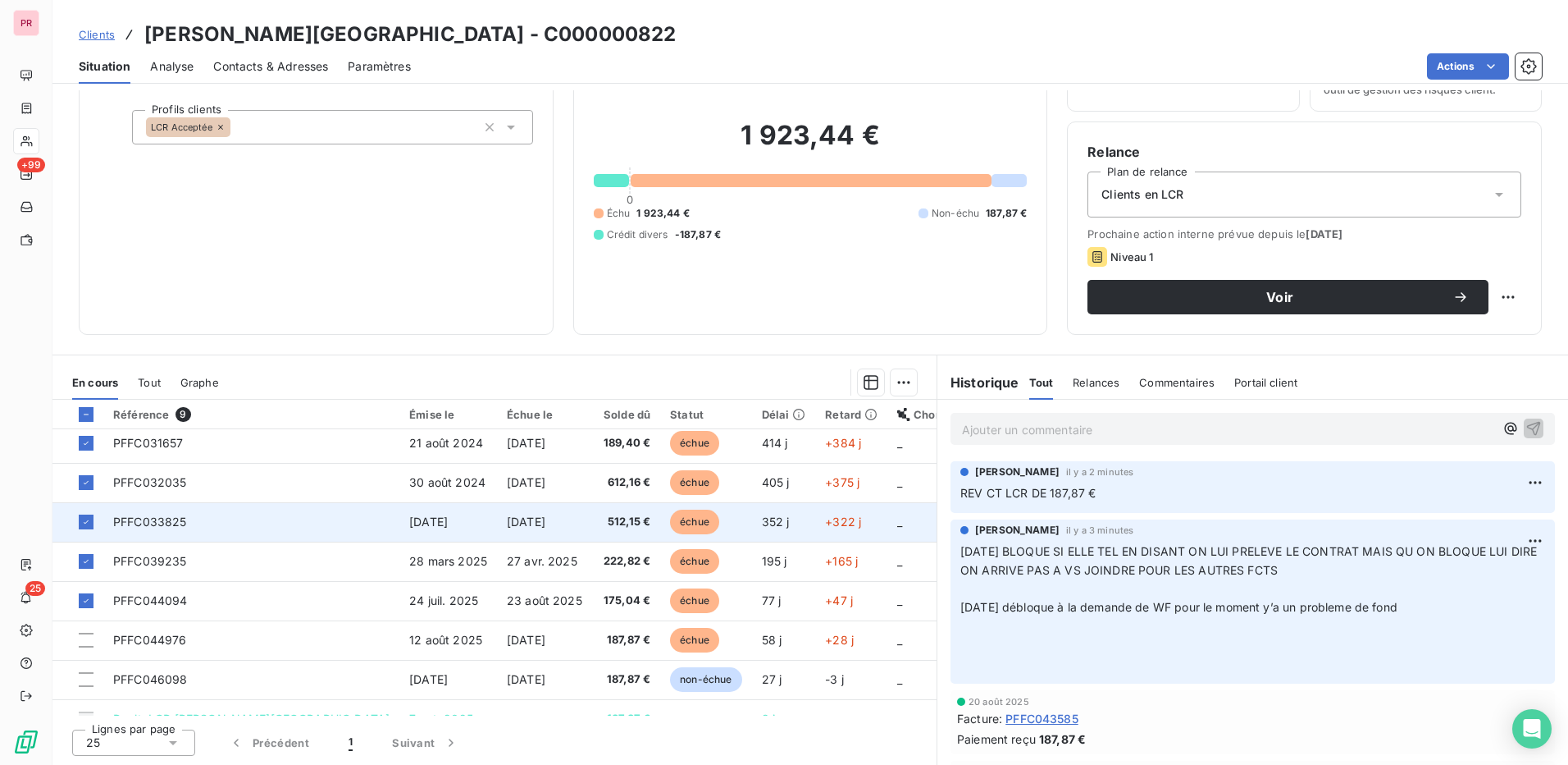
scroll to position [69, 0]
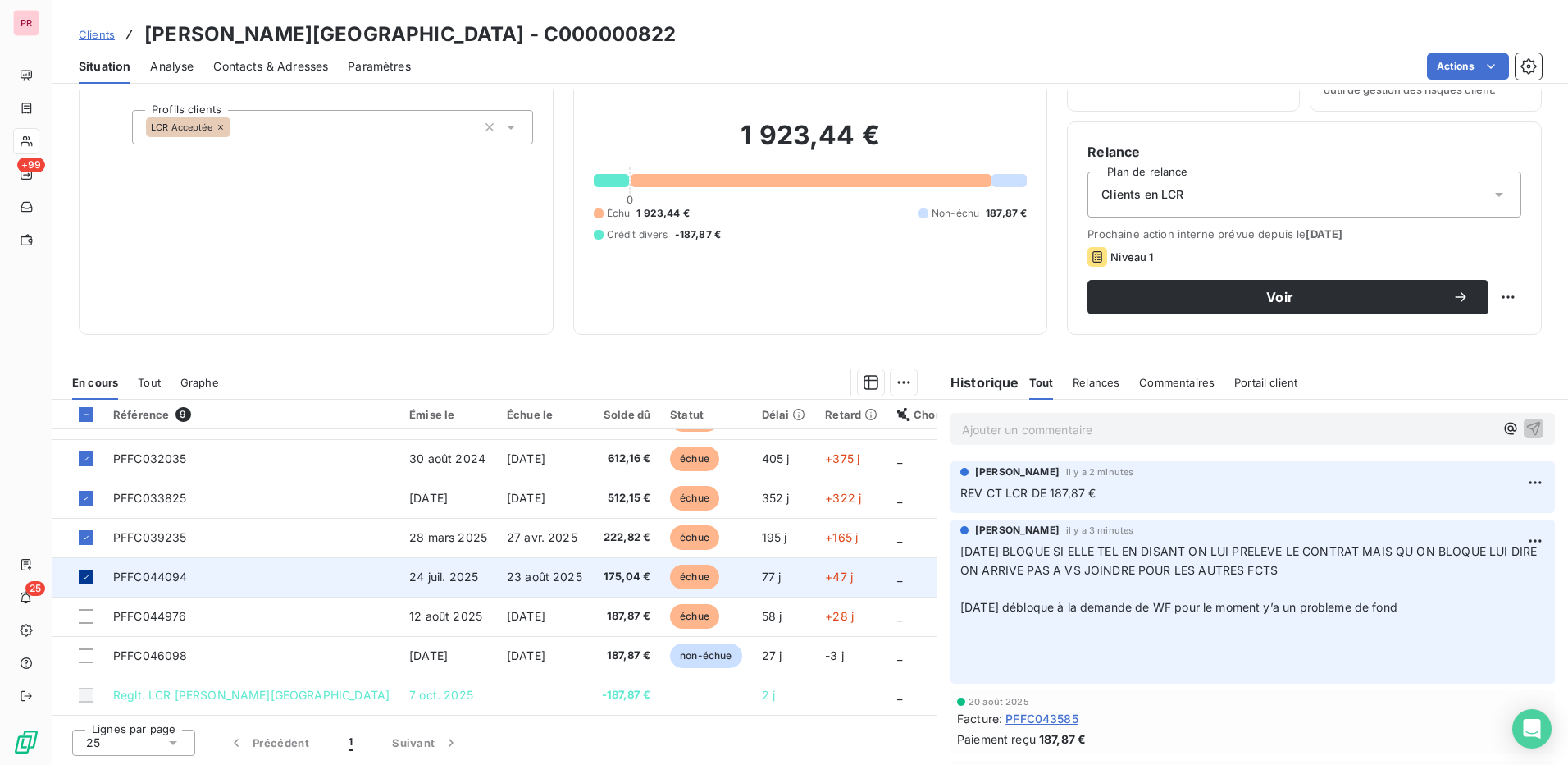
click at [86, 580] on icon at bounding box center [86, 576] width 10 height 10
click at [1036, 59] on html "PR +99 25 Clients ALTA ROCCA HOTEL - C000000822 Situation Analyse Contacts & Ad…" at bounding box center [784, 382] width 1568 height 765
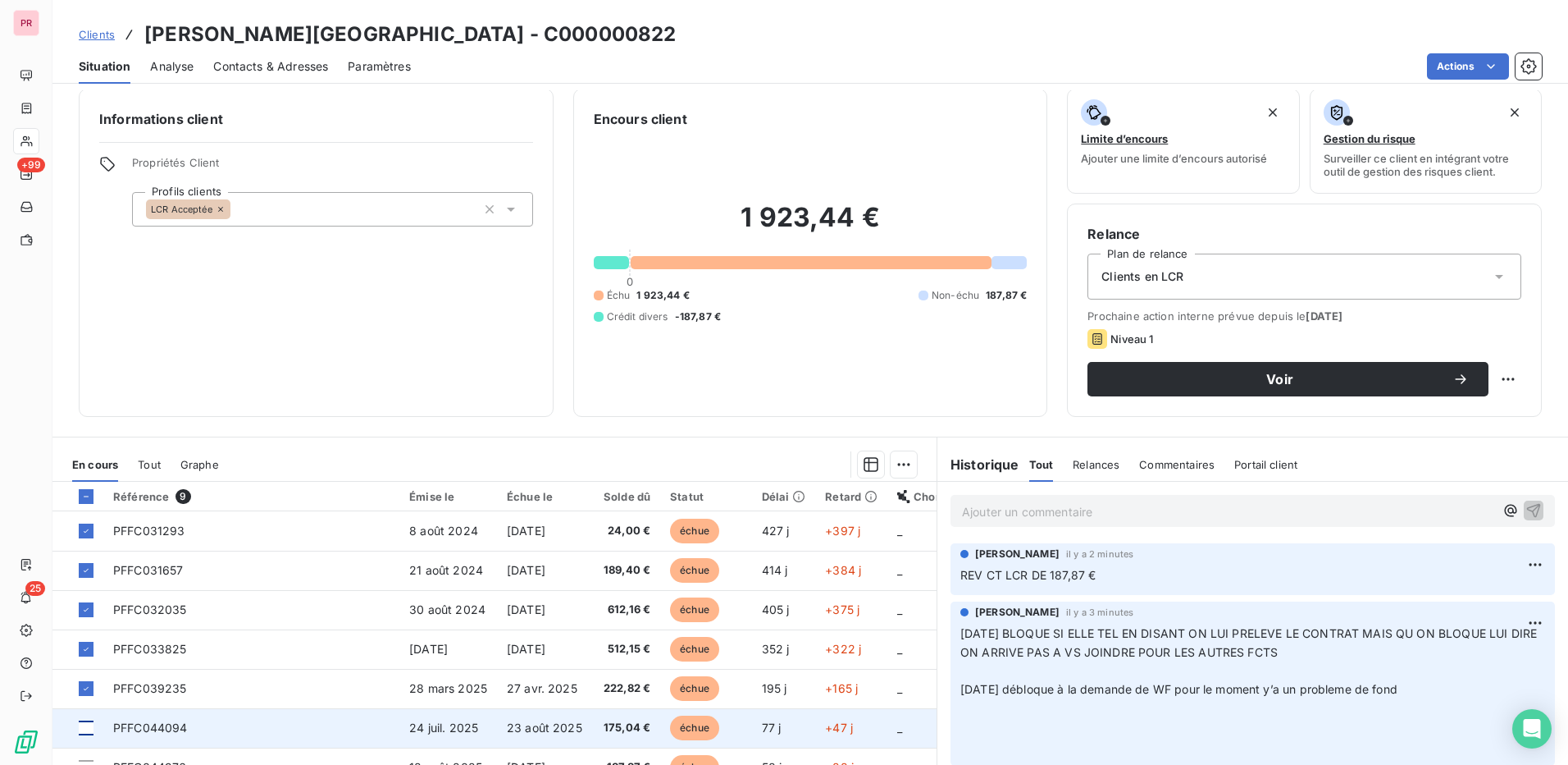
scroll to position [94, 0]
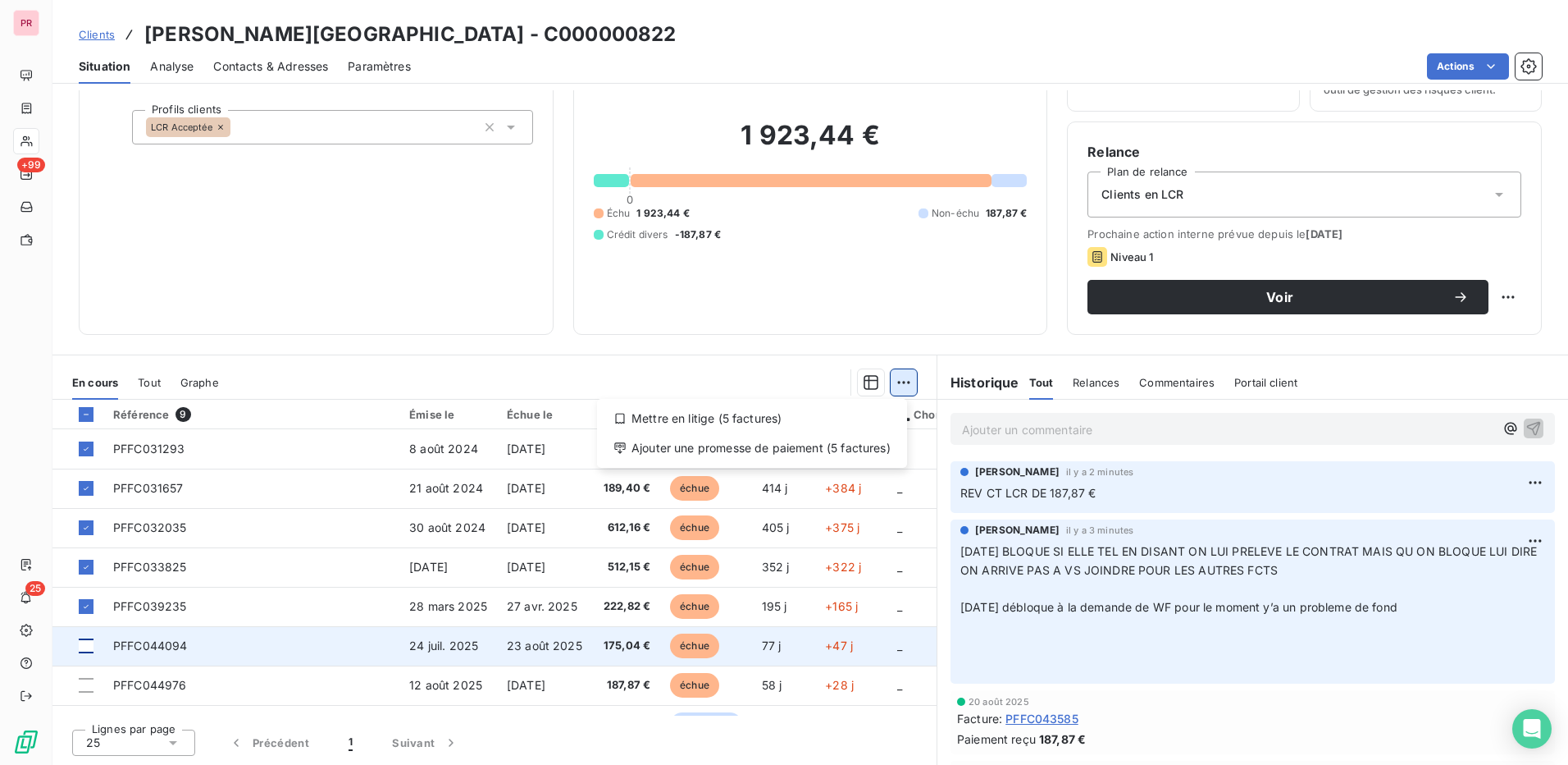
click at [898, 382] on html "PR +99 25 Clients ALTA ROCCA HOTEL - C000000822 Situation Analyse Contacts & Ad…" at bounding box center [784, 382] width 1568 height 765
click at [622, 415] on icon at bounding box center [620, 418] width 13 height 13
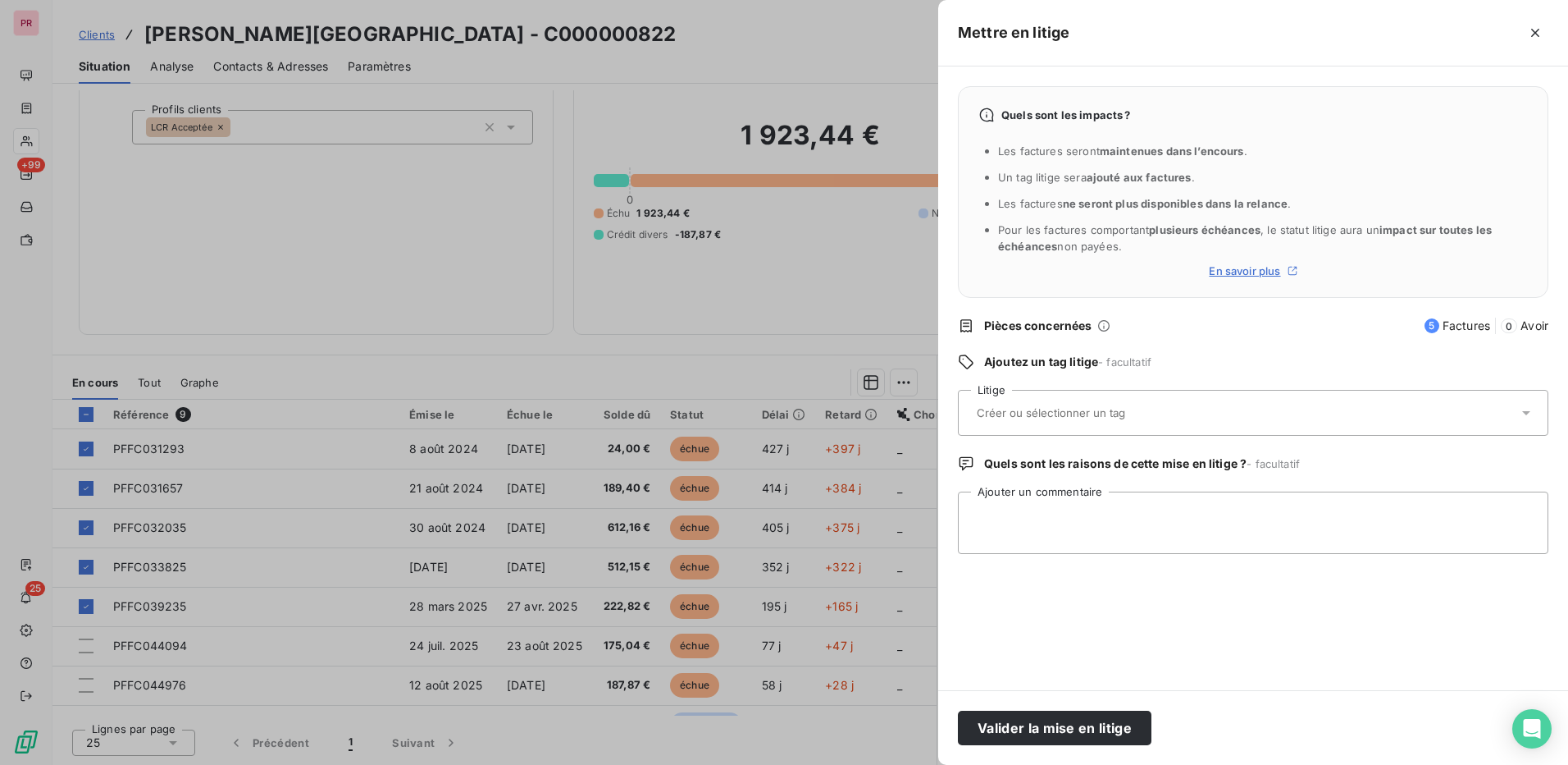
click at [1020, 420] on input "text" at bounding box center [1095, 413] width 238 height 15
click at [1126, 416] on input "text" at bounding box center [1095, 413] width 238 height 15
click at [1110, 516] on textarea "Ajouter un commentaire" at bounding box center [1253, 523] width 591 height 62
type textarea "NPR DEMANDE WF PROBLEME DE FONDS"
click at [1107, 718] on button "Valider la mise en litige" at bounding box center [1055, 728] width 193 height 35
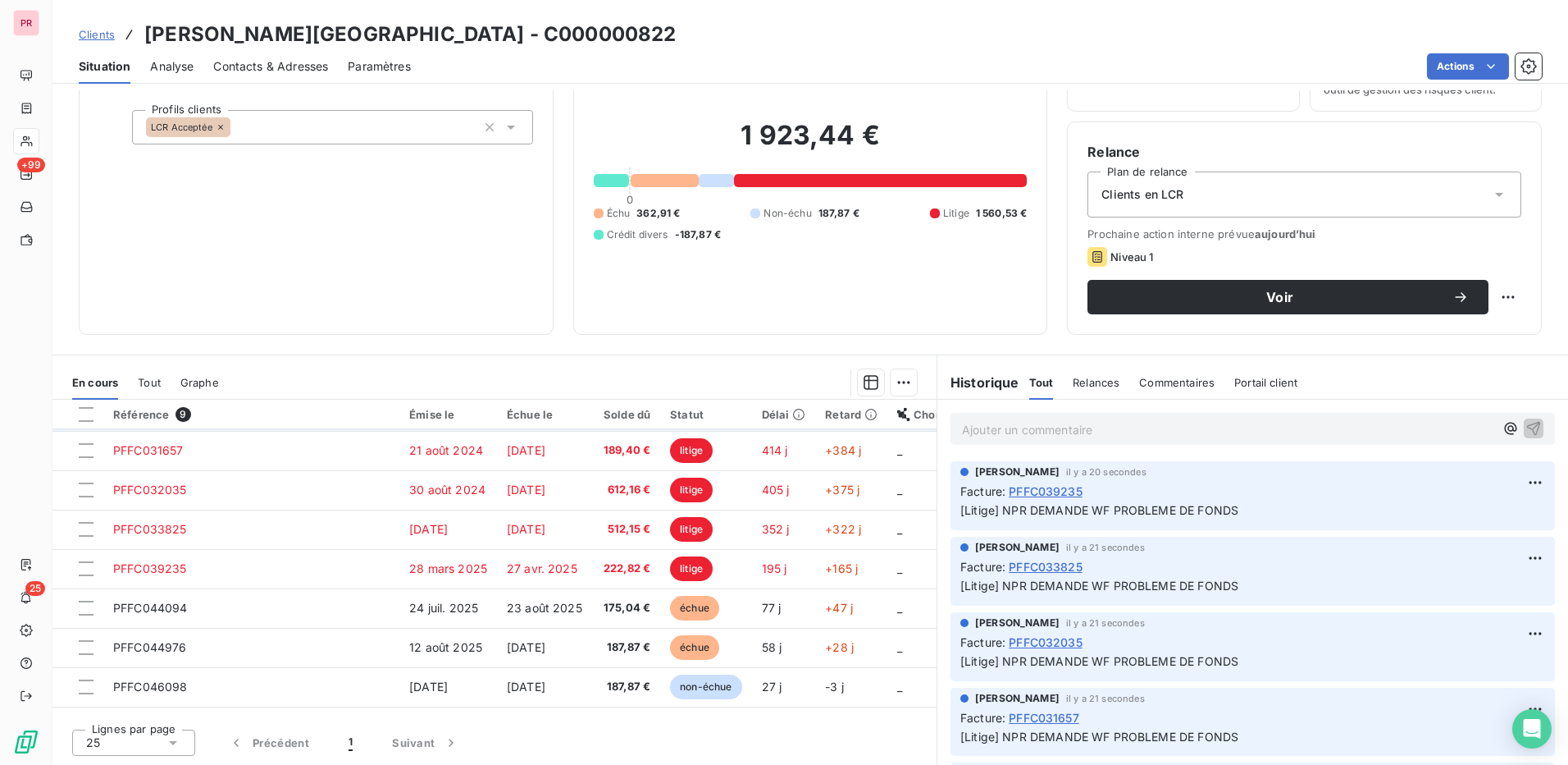
scroll to position [69, 0]
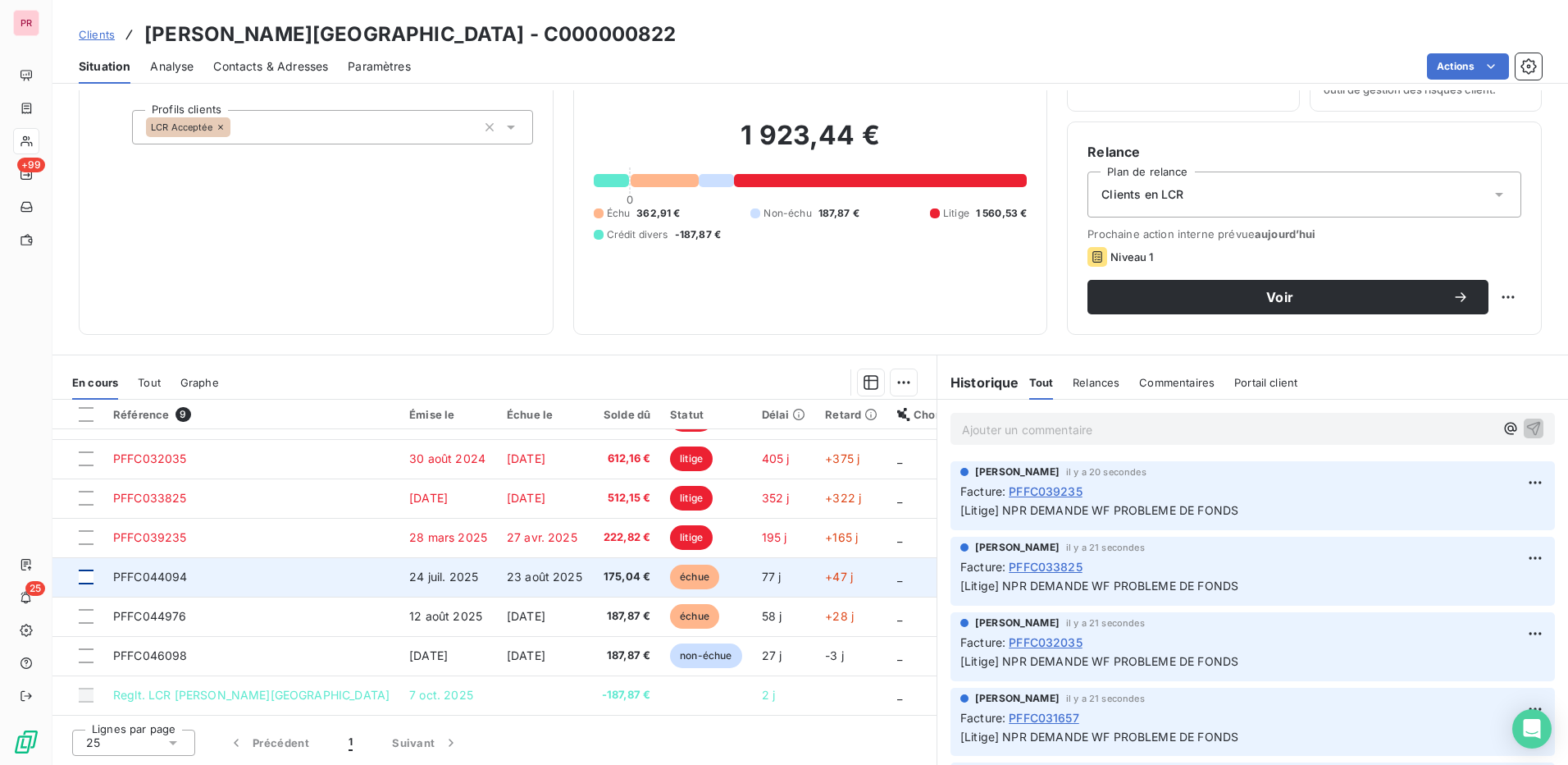
click at [87, 574] on div at bounding box center [86, 577] width 15 height 15
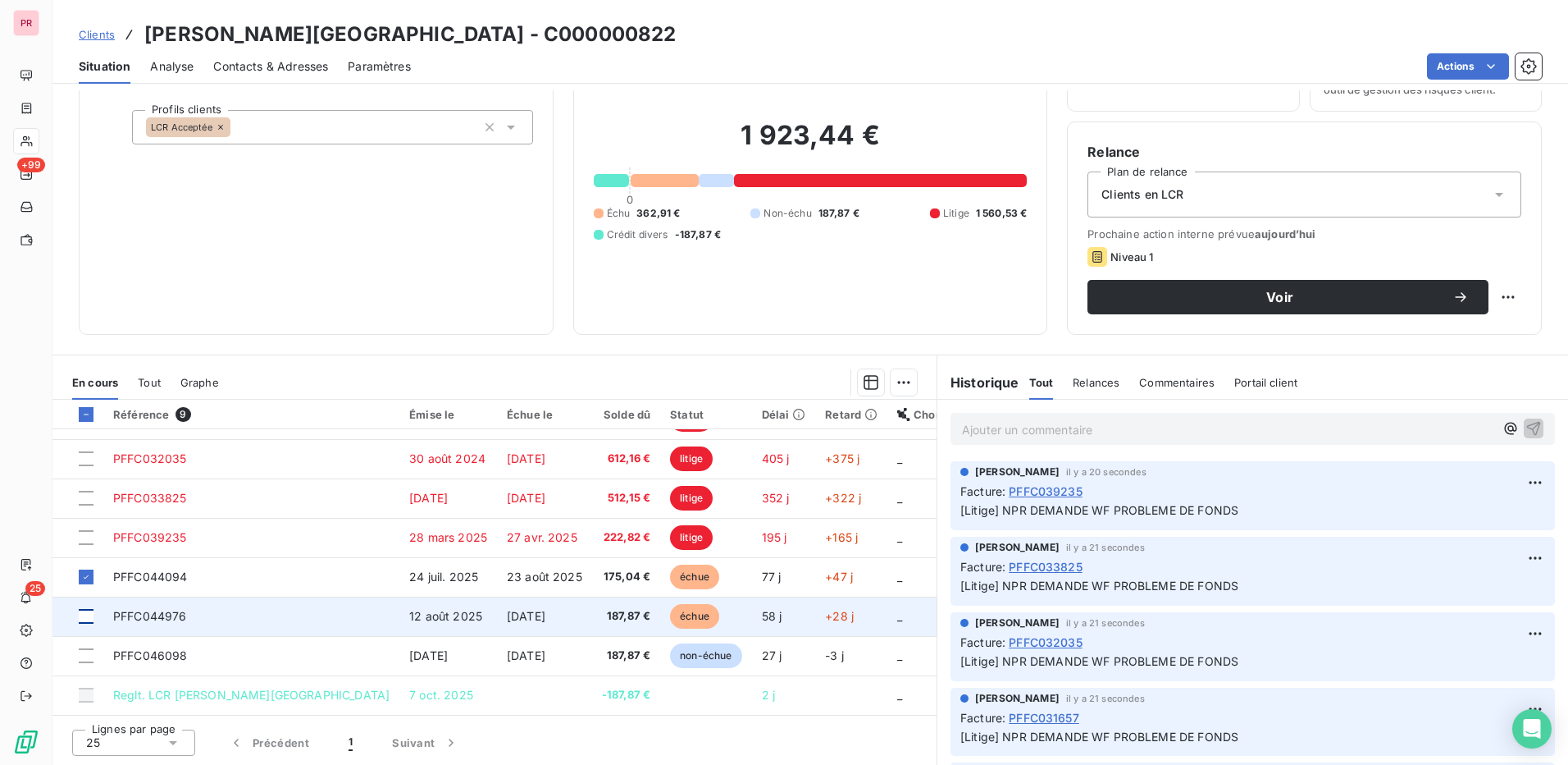
click at [88, 612] on div at bounding box center [86, 616] width 15 height 15
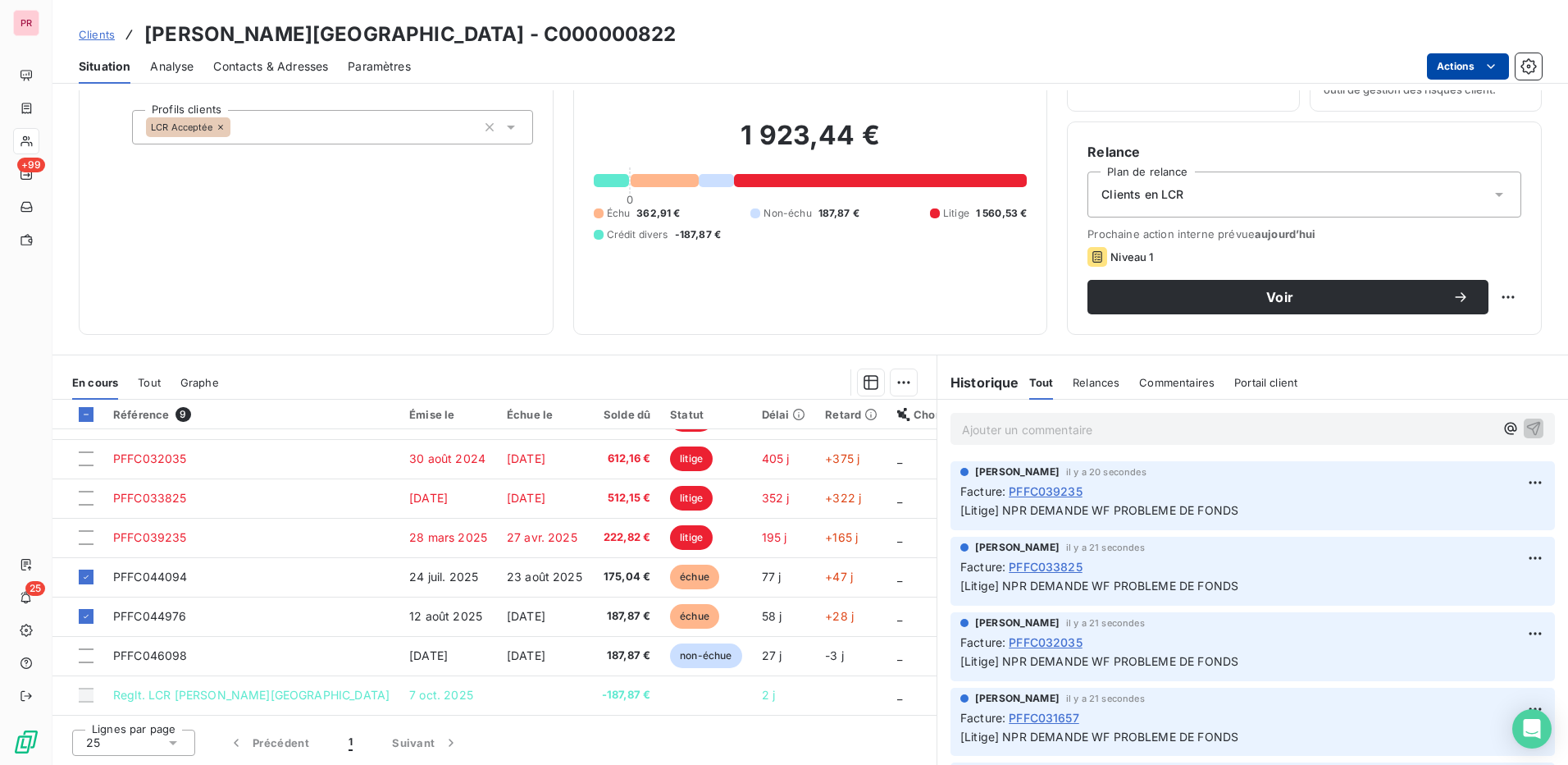
click at [1469, 61] on html "PR +99 25 Clients ALTA ROCCA HOTEL - C000000822 Situation Analyse Contacts & Ad…" at bounding box center [784, 382] width 1568 height 765
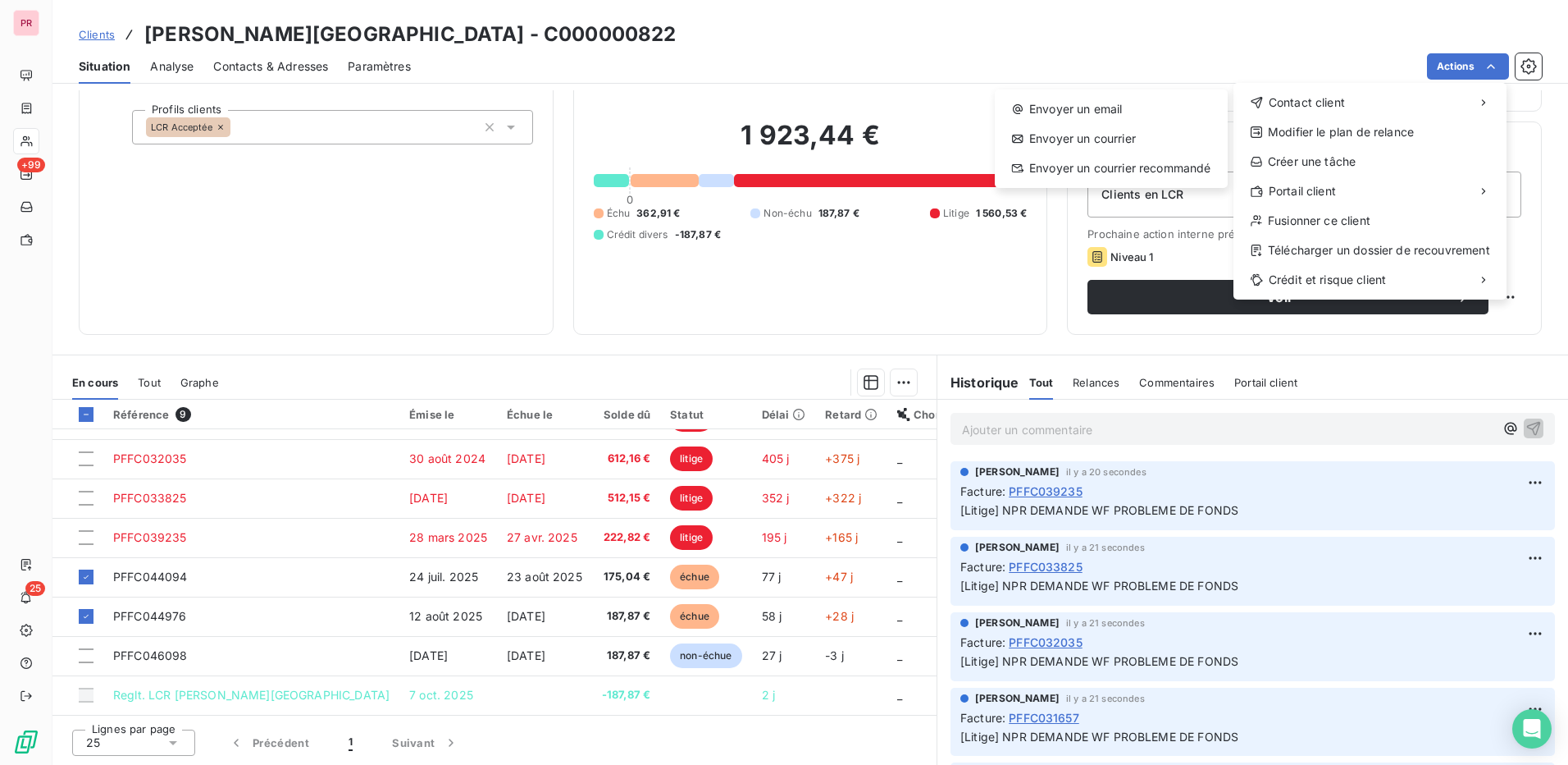
click at [860, 43] on html "PR +99 25 Clients ALTA ROCCA HOTEL - C000000822 Situation Analyse Contacts & Ad…" at bounding box center [784, 382] width 1568 height 765
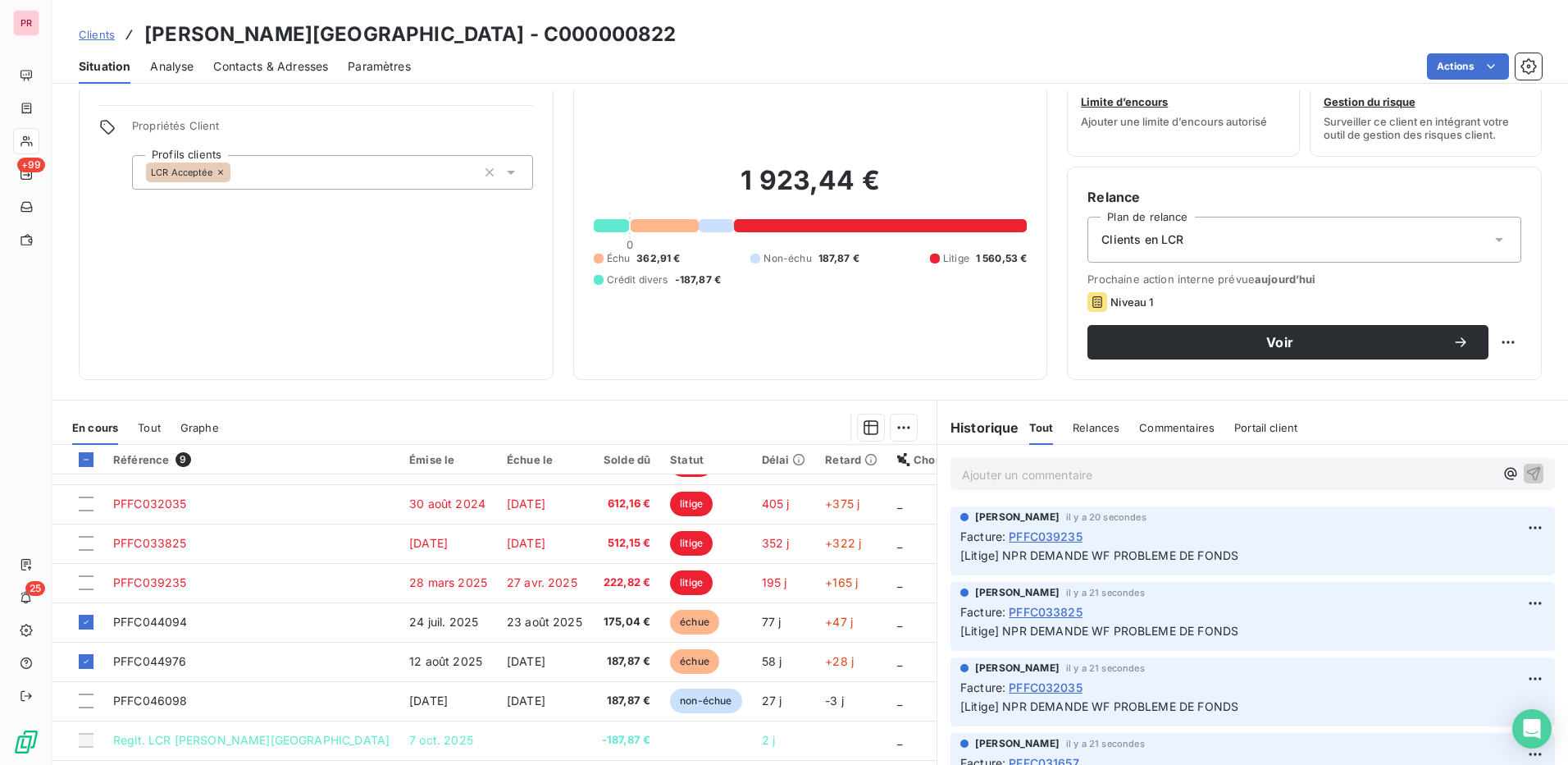
scroll to position [94, 0]
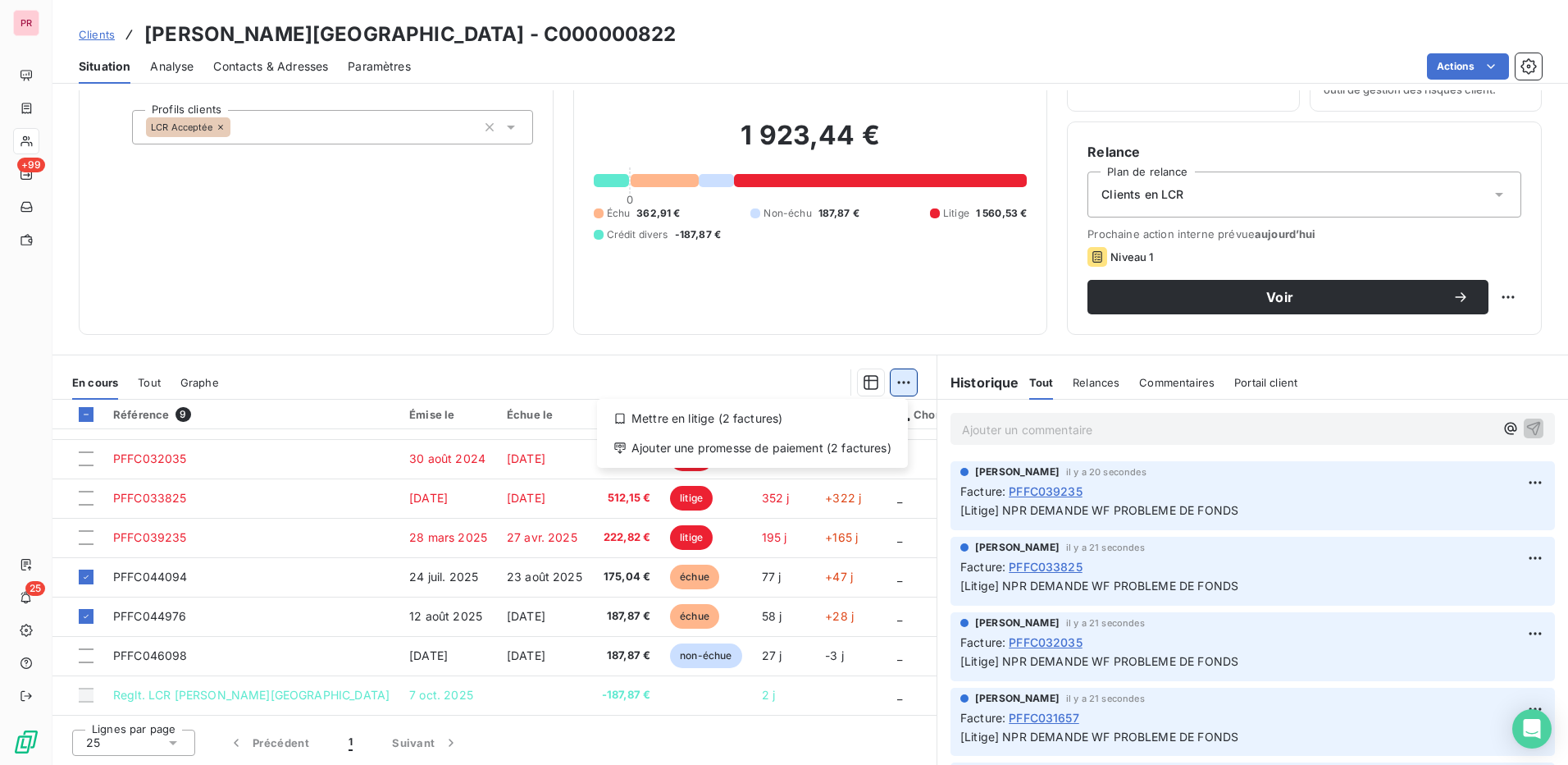
click at [898, 380] on html "PR +99 25 Clients ALTA ROCCA HOTEL - C000000822 Situation Analyse Contacts & Ad…" at bounding box center [784, 382] width 1568 height 765
click at [1087, 380] on span "Relances" at bounding box center [1096, 382] width 47 height 13
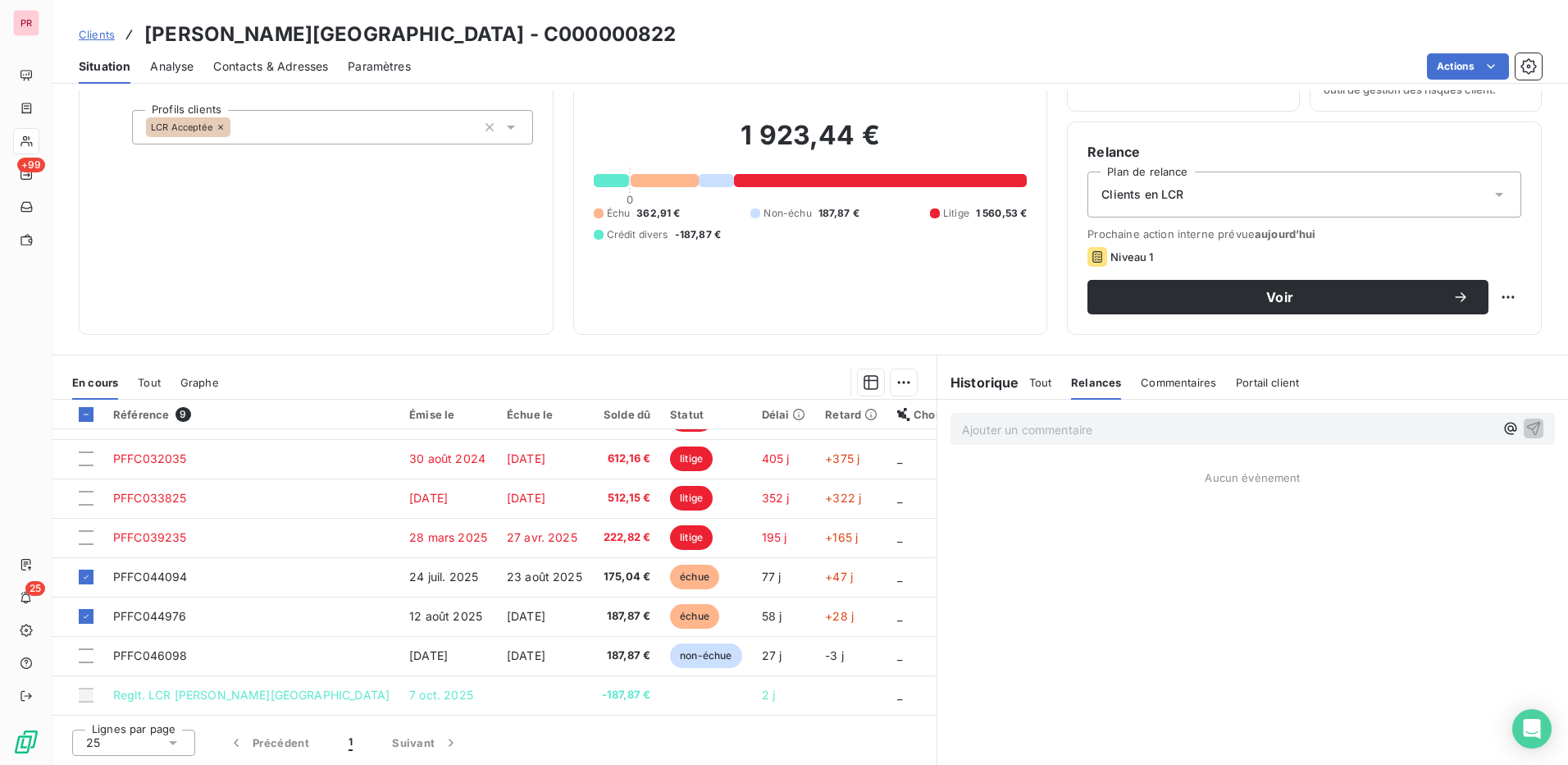
click at [1042, 384] on span "Tout" at bounding box center [1041, 382] width 23 height 13
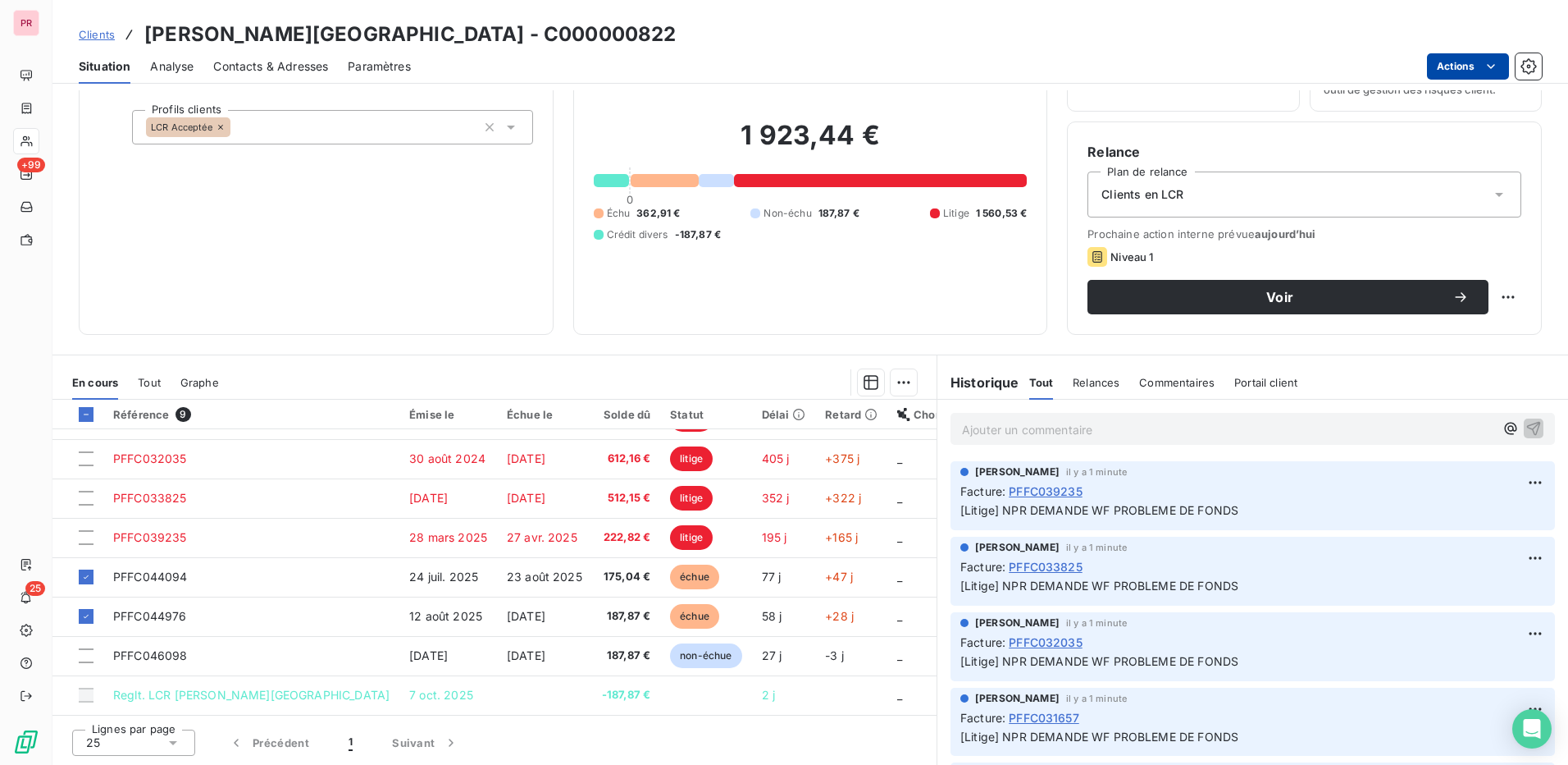
click at [1481, 62] on html "PR +99 25 Clients ALTA ROCCA HOTEL - C000000822 Situation Analyse Contacts & Ad…" at bounding box center [784, 382] width 1568 height 765
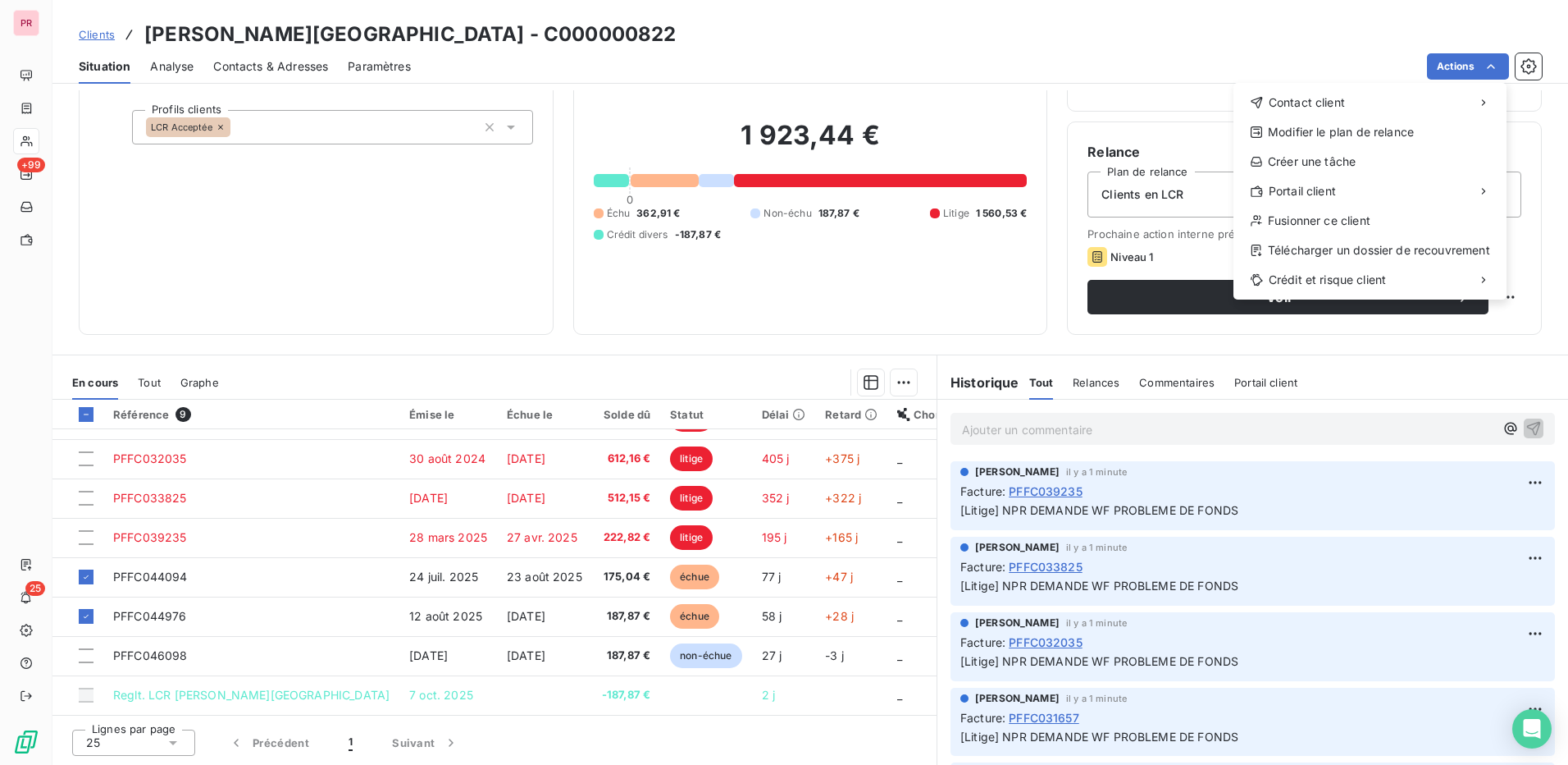
click at [698, 273] on html "PR +99 25 Clients ALTA ROCCA HOTEL - C000000822 Situation Analyse Contacts & Ad…" at bounding box center [784, 382] width 1568 height 765
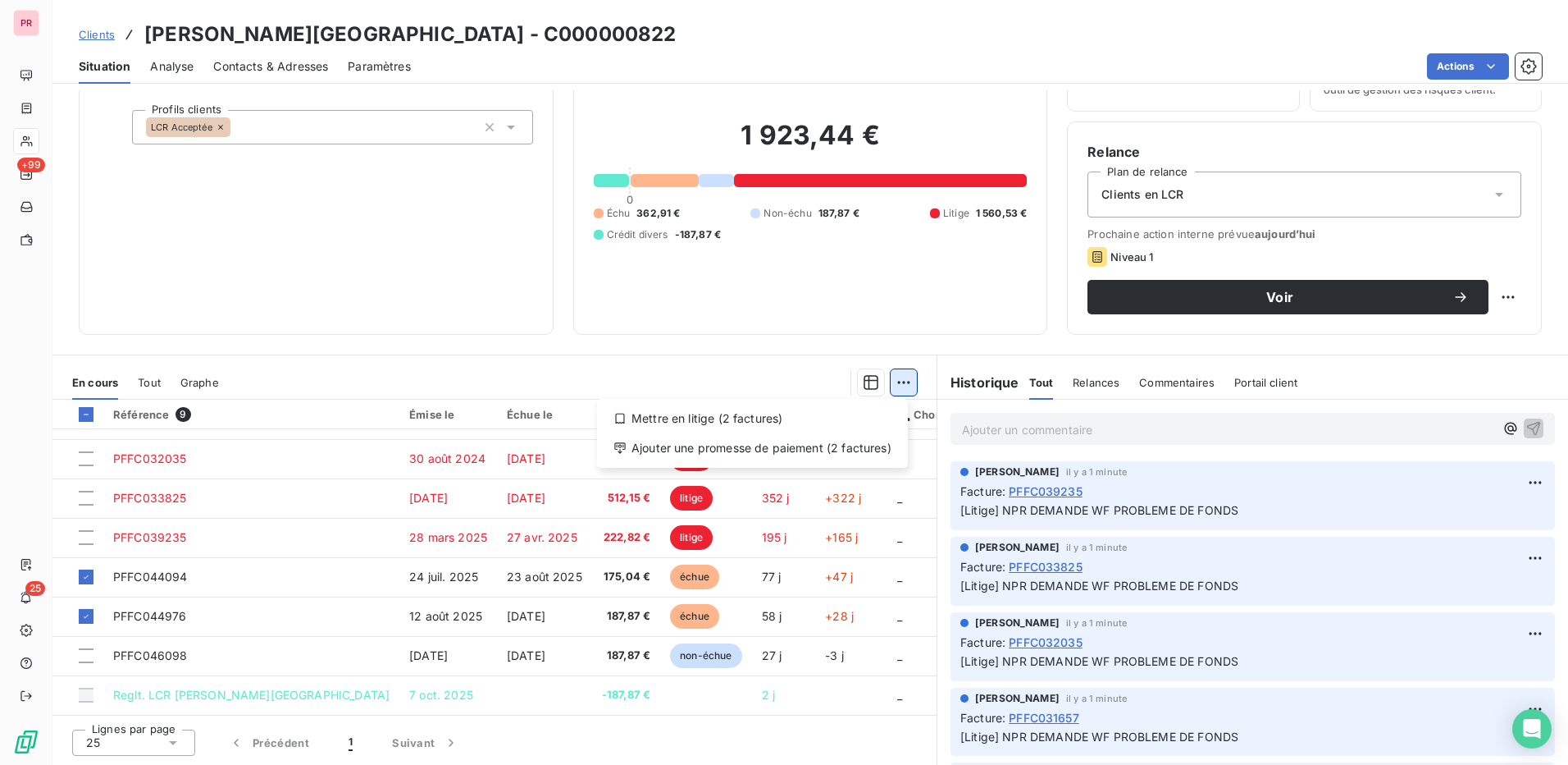
click at [894, 382] on html "PR +99 25 Clients ALTA ROCCA HOTEL - C000000822 Situation Analyse Contacts & Ad…" at bounding box center [784, 382] width 1568 height 765
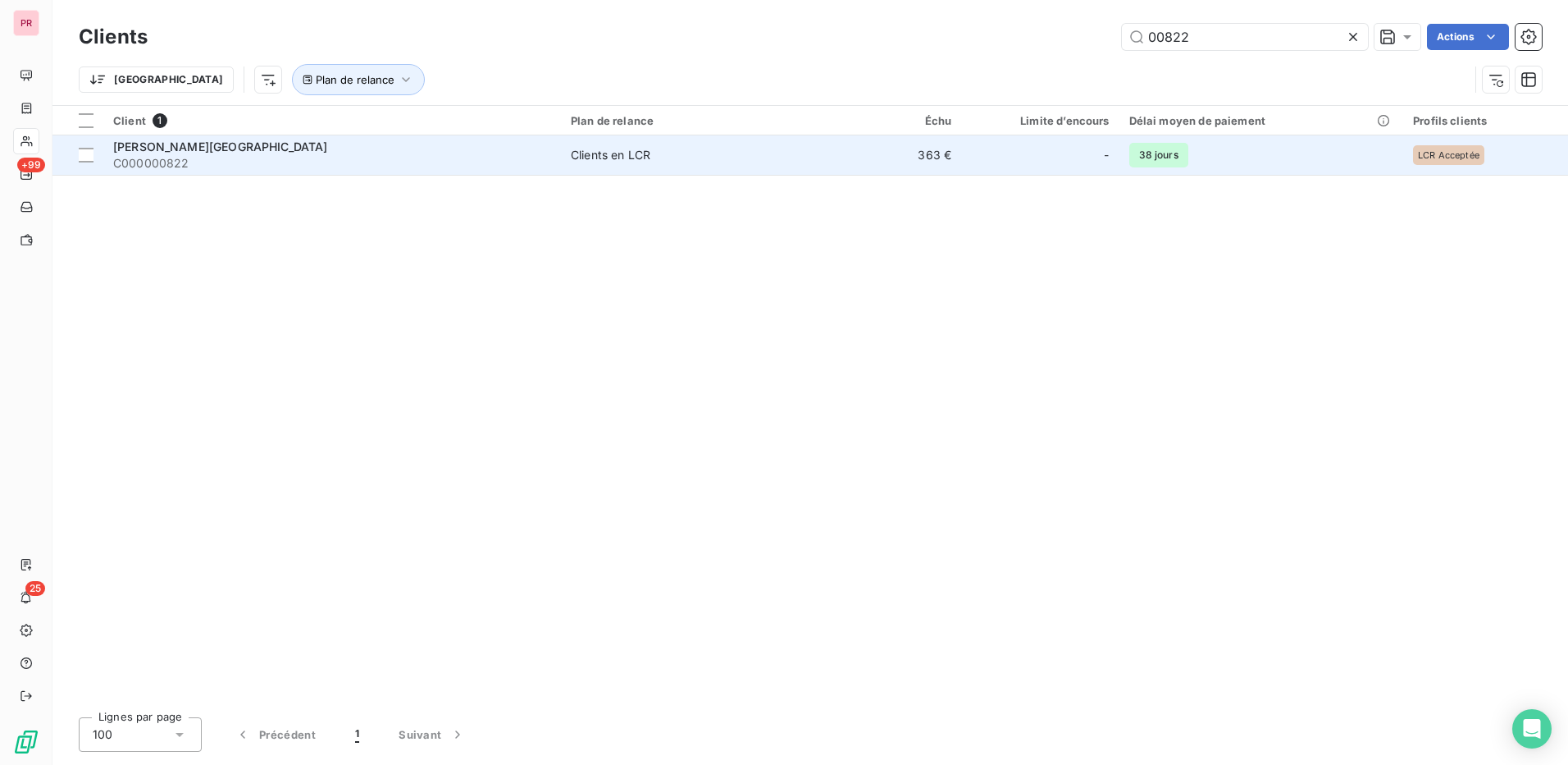
click at [151, 146] on span "ALTA ROCCA HOTEL" at bounding box center [220, 146] width 215 height 14
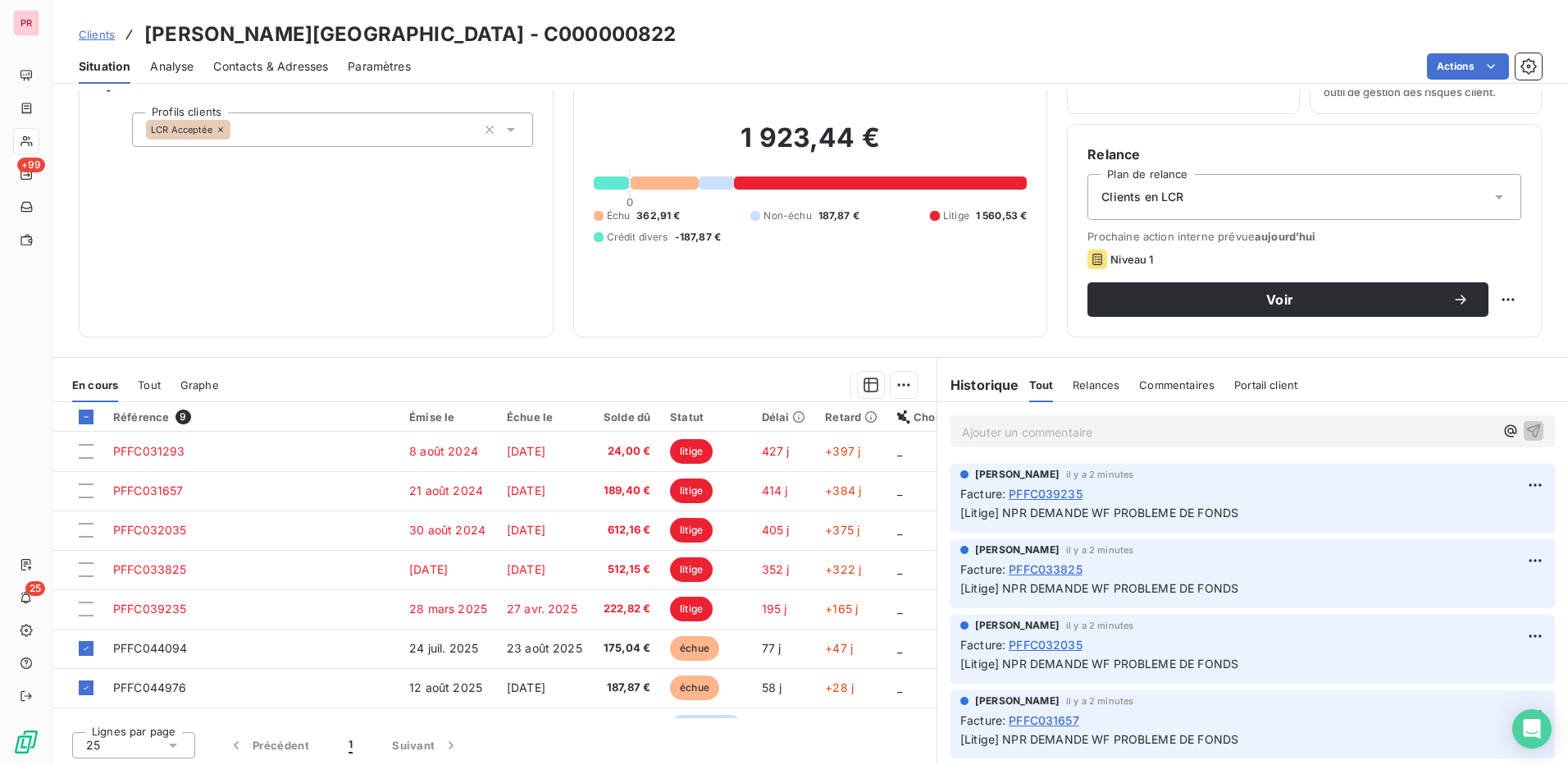
scroll to position [94, 0]
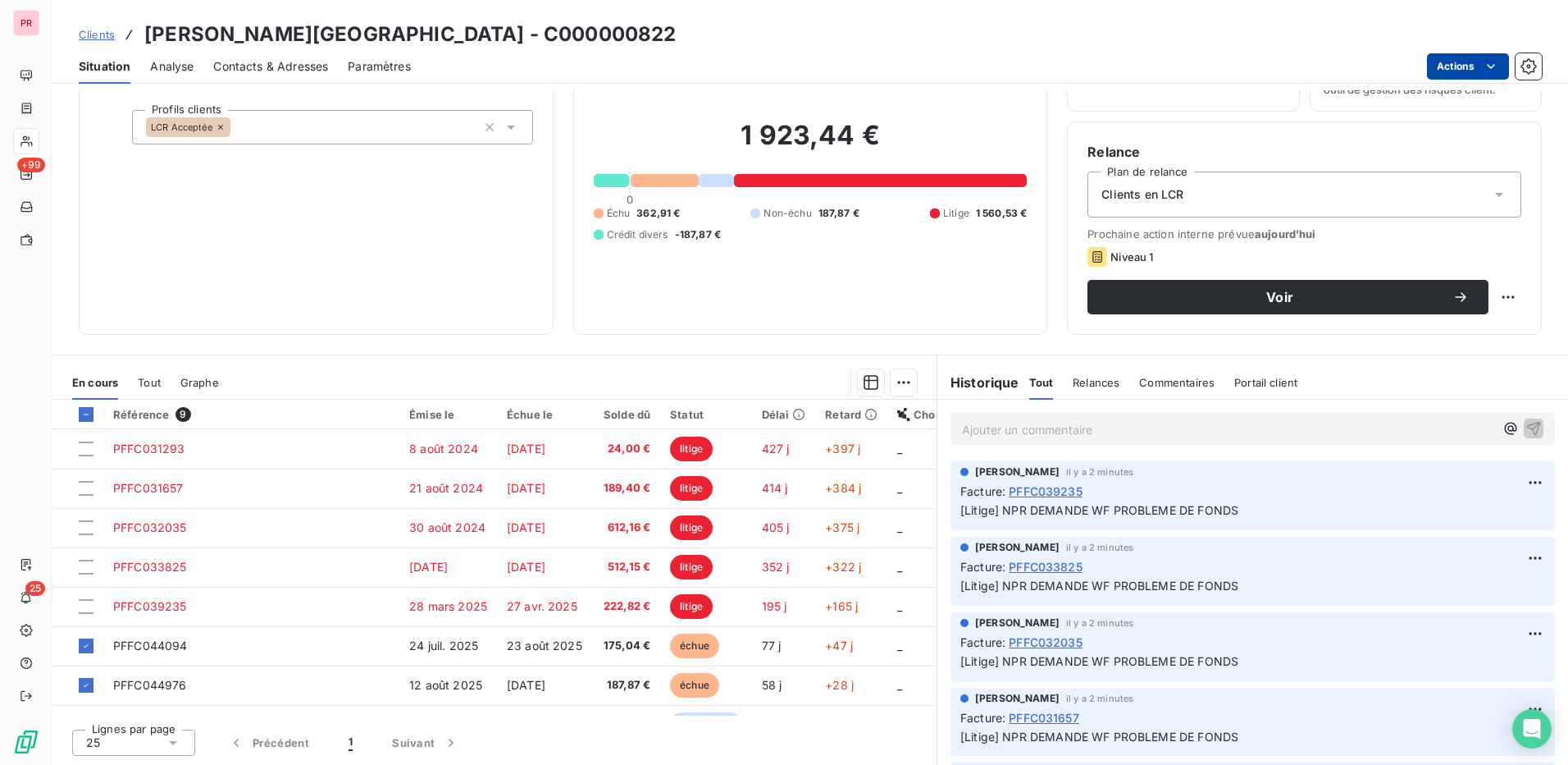
click at [1482, 74] on html "PR +99 25 Clients ALTA ROCCA HOTEL - C000000822 Situation Analyse Contacts & Ad…" at bounding box center [784, 382] width 1568 height 765
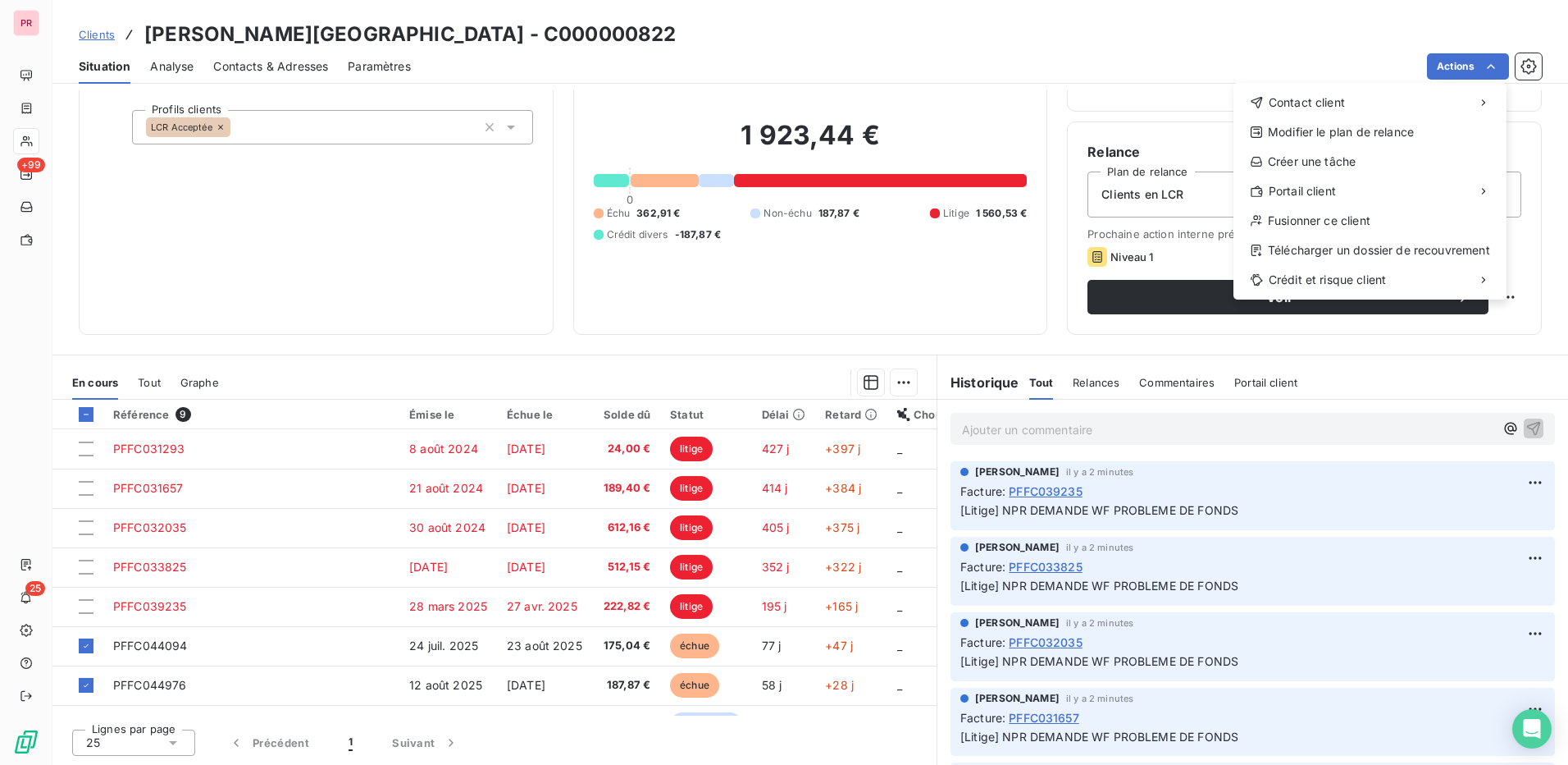
click at [1165, 61] on html "PR +99 25 Clients ALTA ROCCA HOTEL - C000000822 Situation Analyse Contacts & Ad…" at bounding box center [784, 382] width 1568 height 765
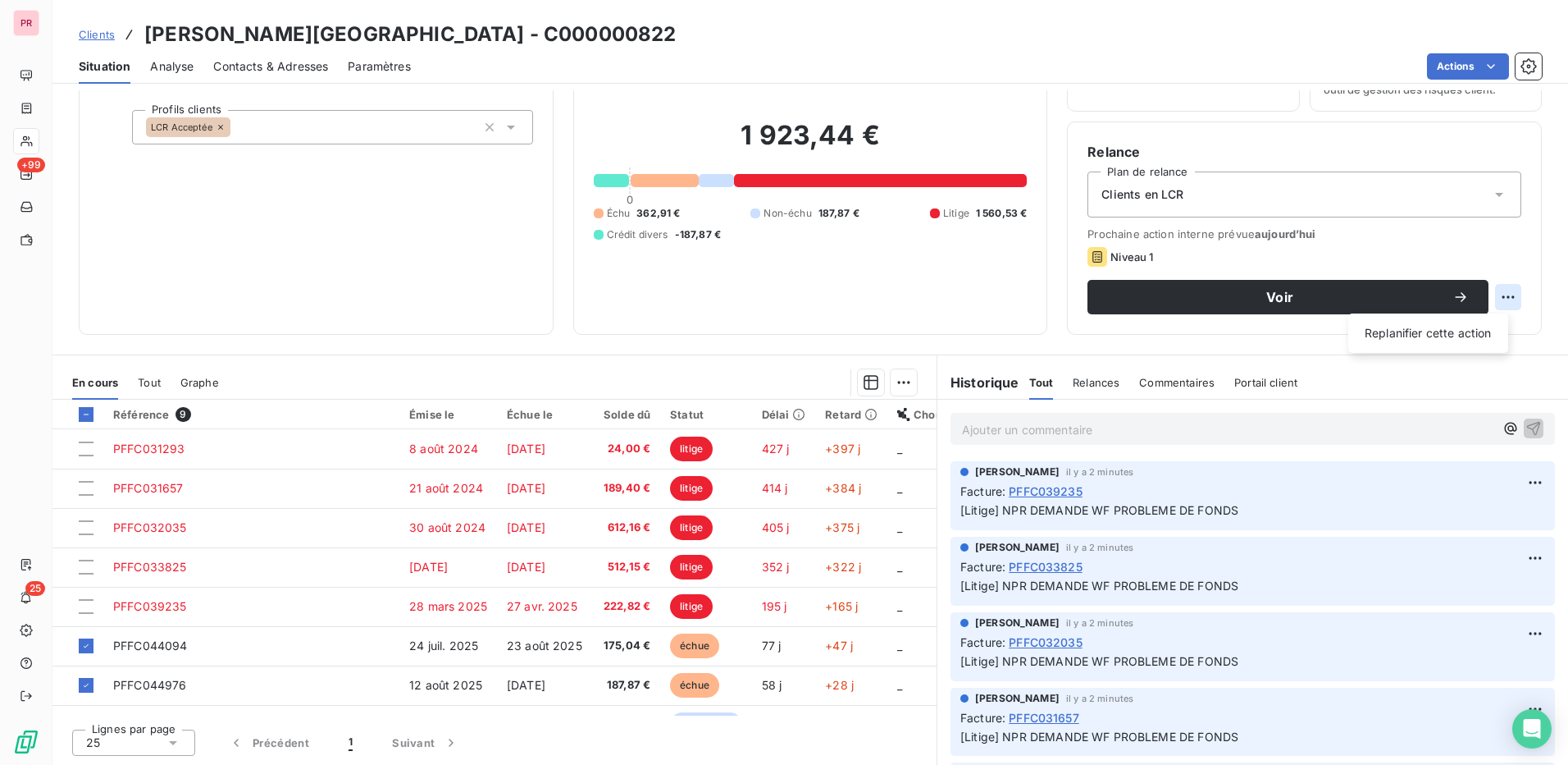
click at [1489, 299] on html "PR +99 25 Clients ALTA ROCCA HOTEL - C000000822 Situation Analyse Contacts & Ad…" at bounding box center [784, 382] width 1568 height 765
click at [1296, 294] on html "PR +99 25 Clients ALTA ROCCA HOTEL - C000000822 Situation Analyse Contacts & Ad…" at bounding box center [784, 382] width 1568 height 765
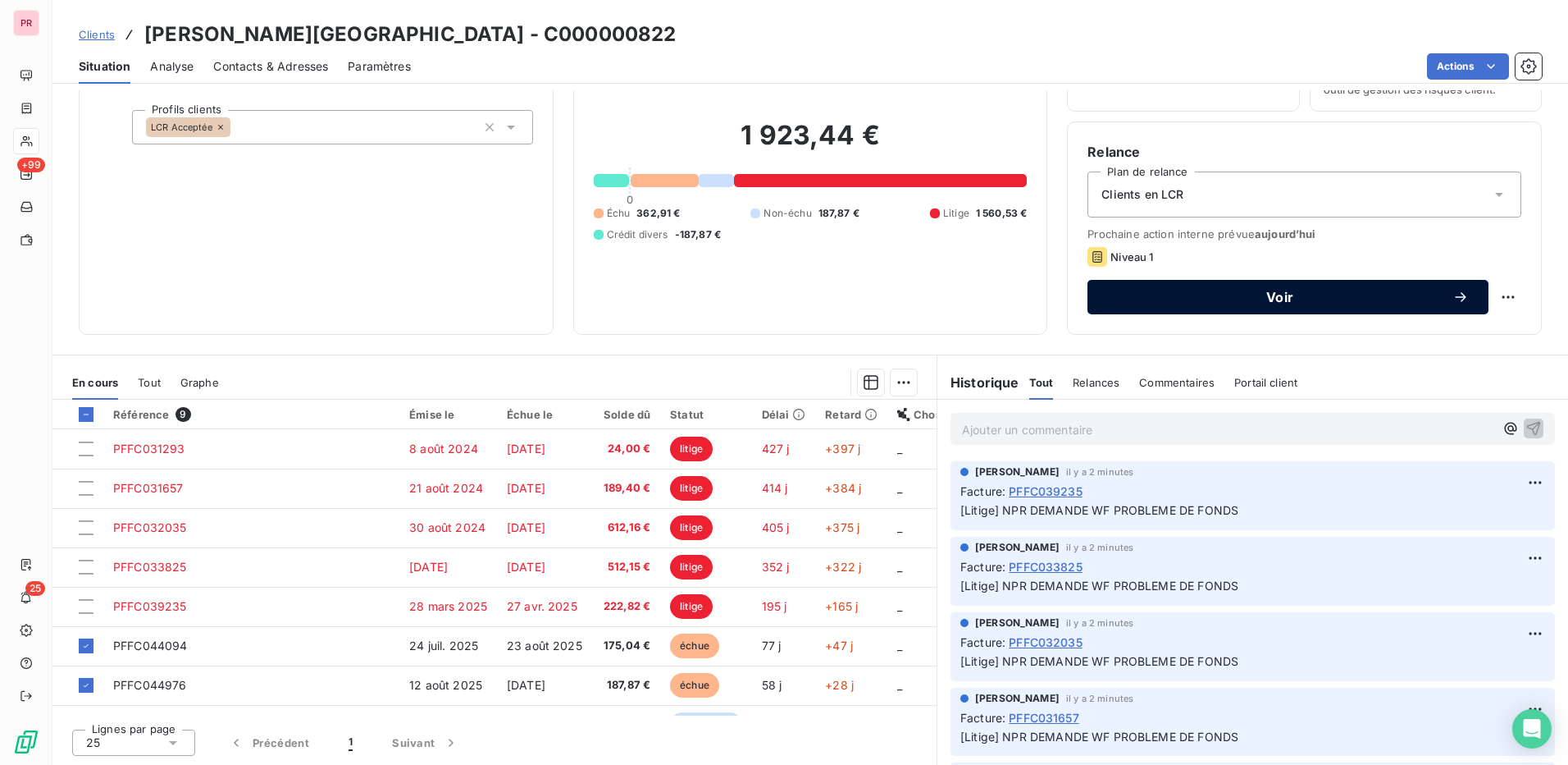
click at [1259, 294] on span "Voir" at bounding box center [1280, 297] width 346 height 13
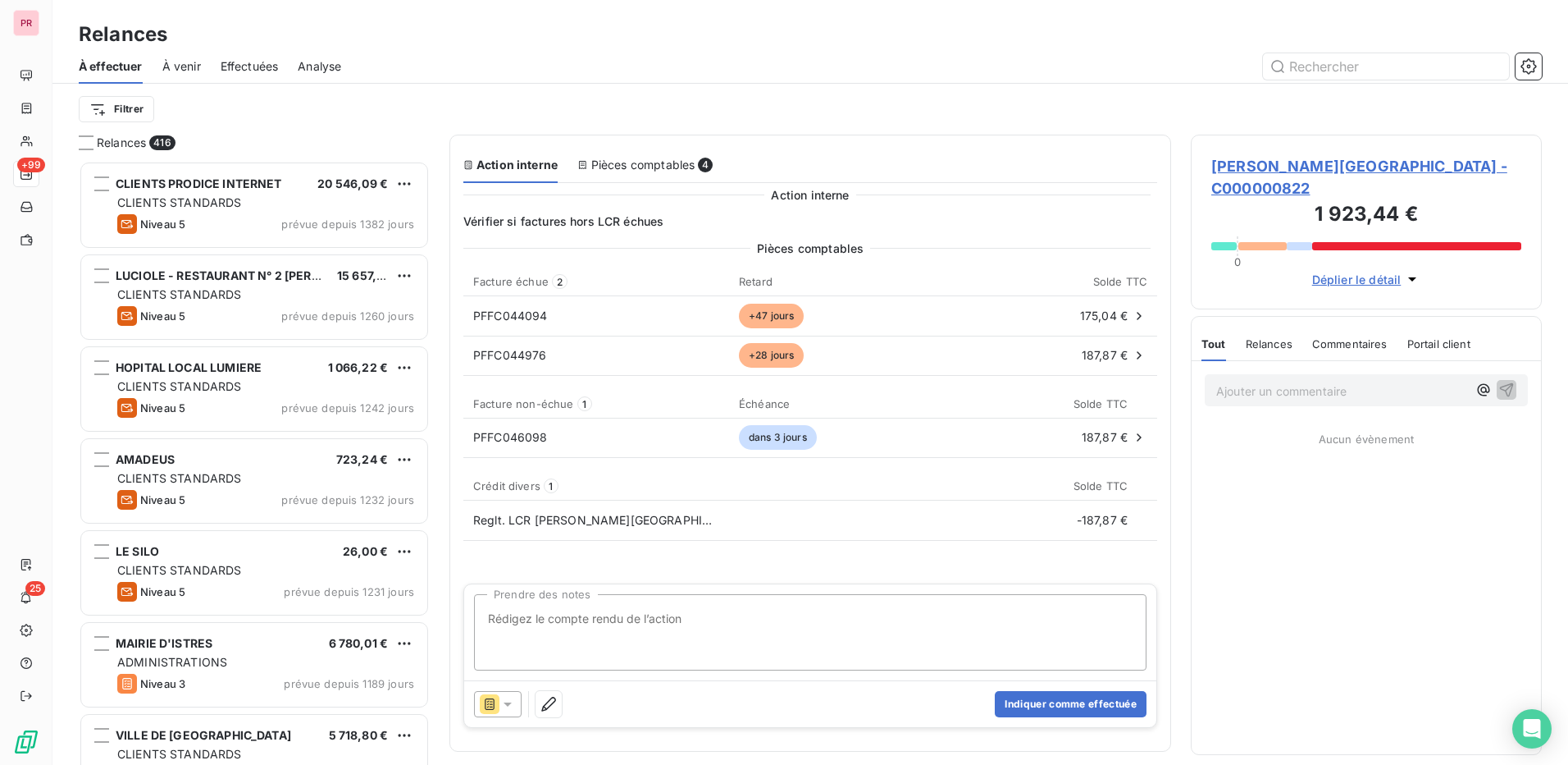
scroll to position [592, 338]
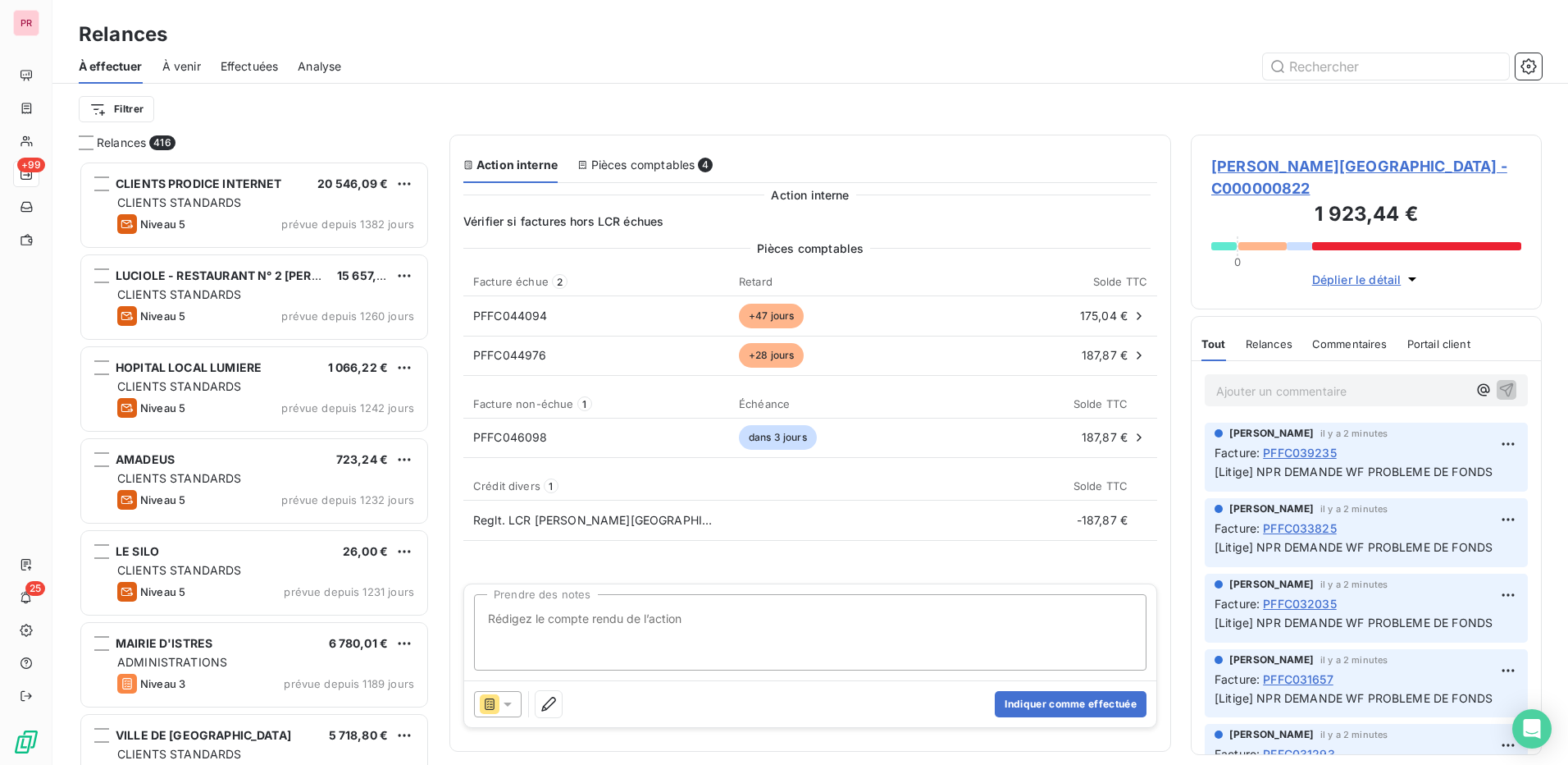
click at [510, 708] on icon at bounding box center [508, 704] width 17 height 17
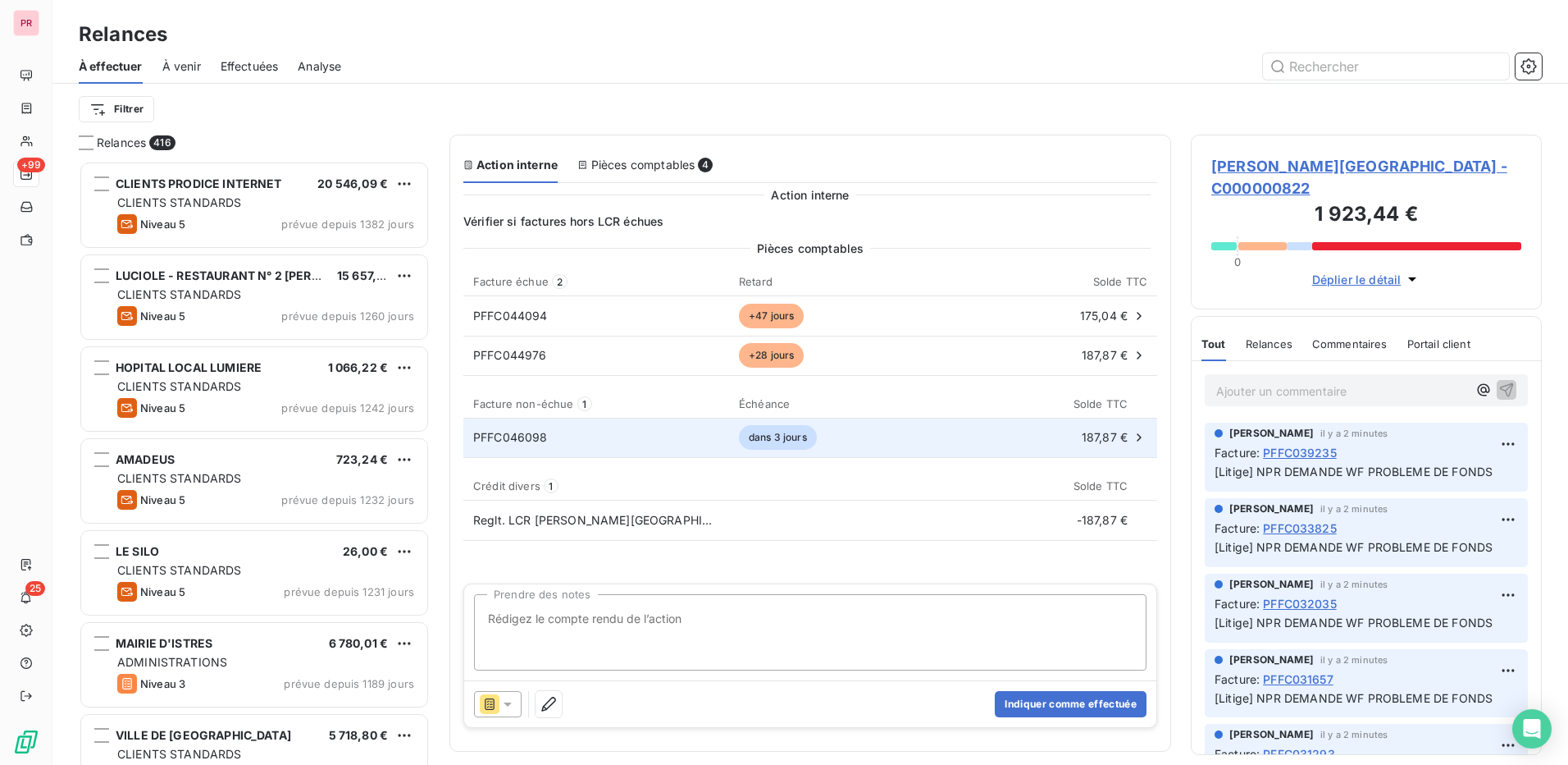
click at [696, 429] on div "PFFC046098" at bounding box center [596, 438] width 246 height 17
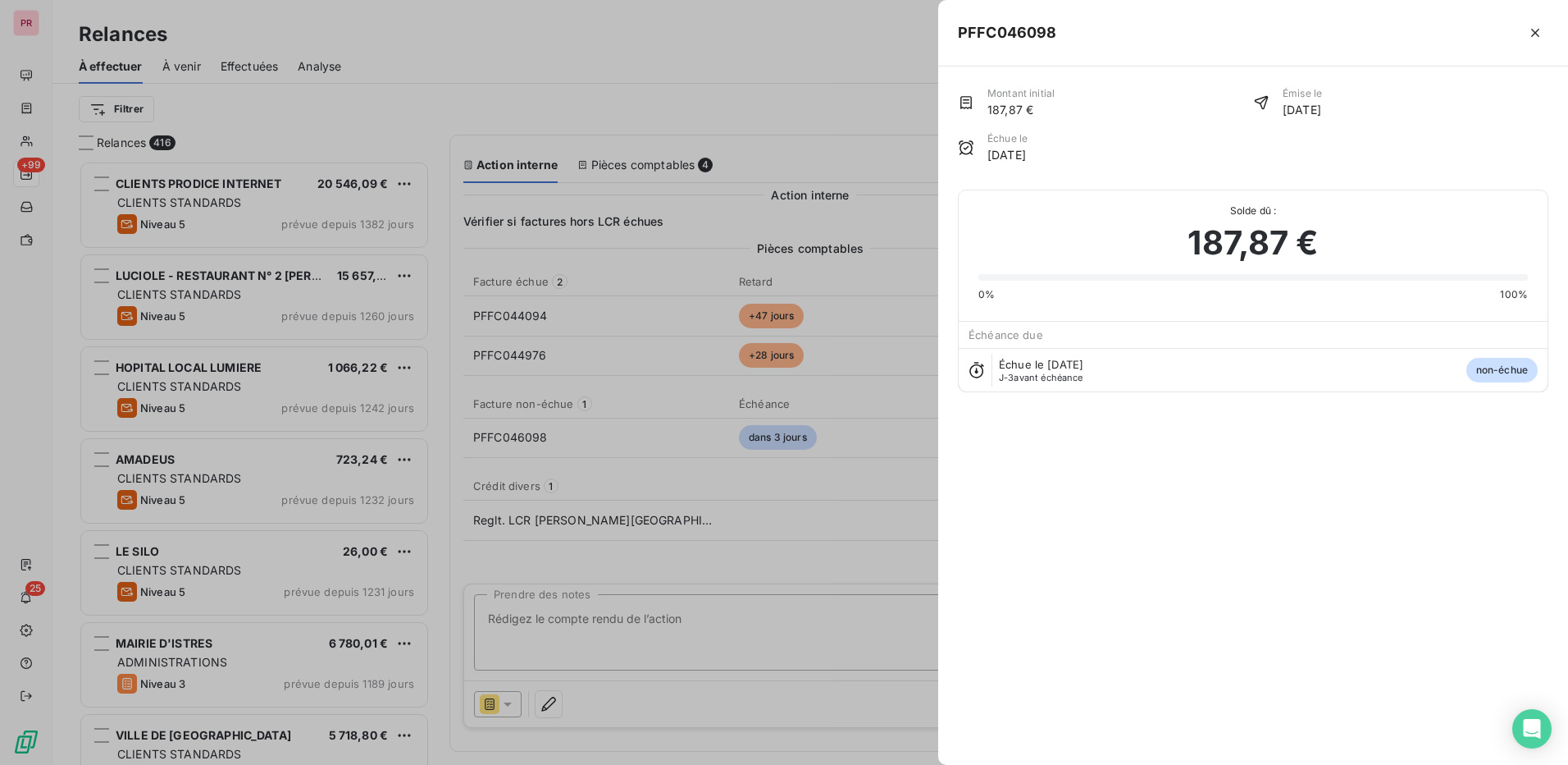
click at [779, 80] on div at bounding box center [784, 382] width 1568 height 765
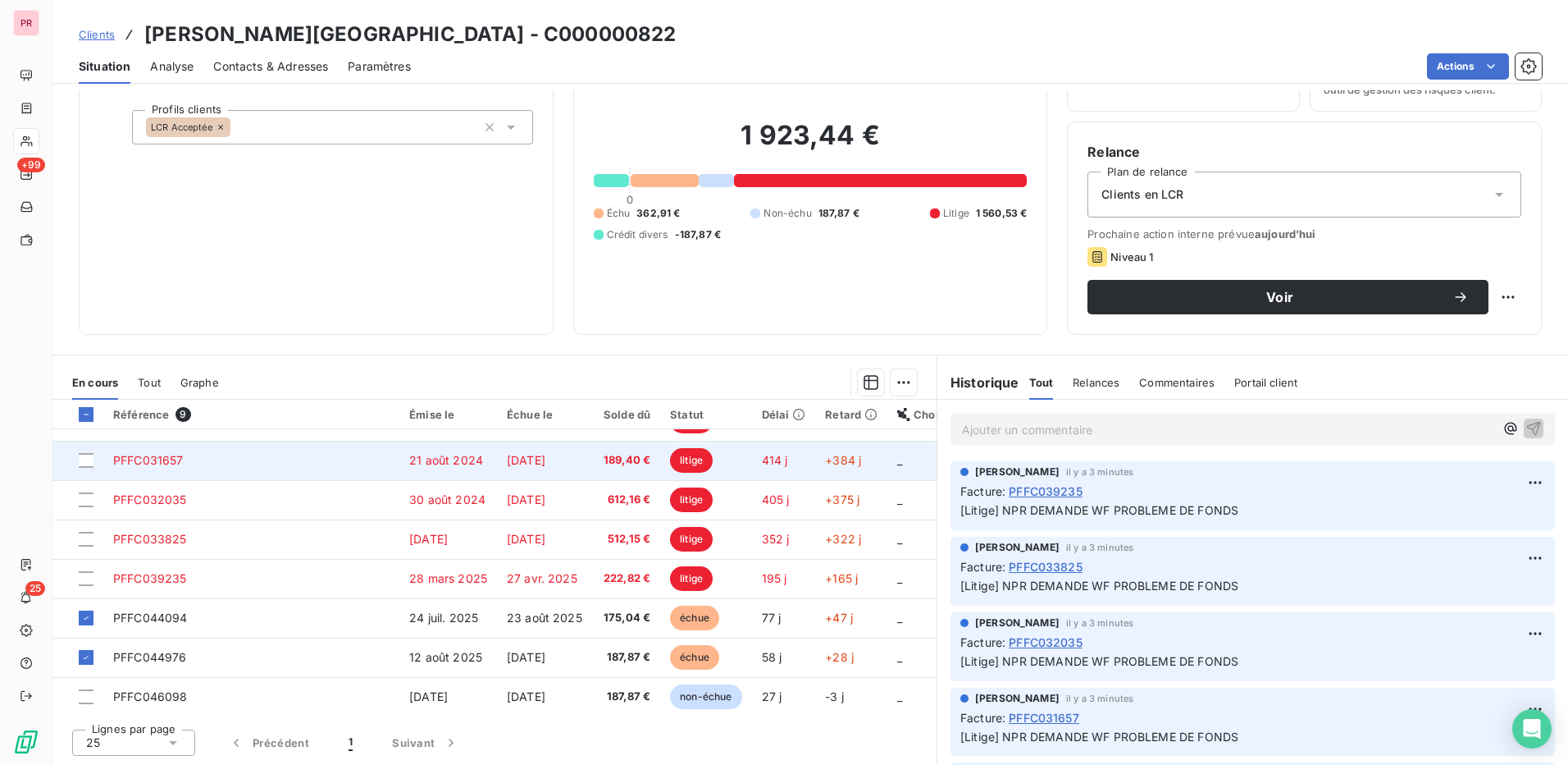
scroll to position [69, 0]
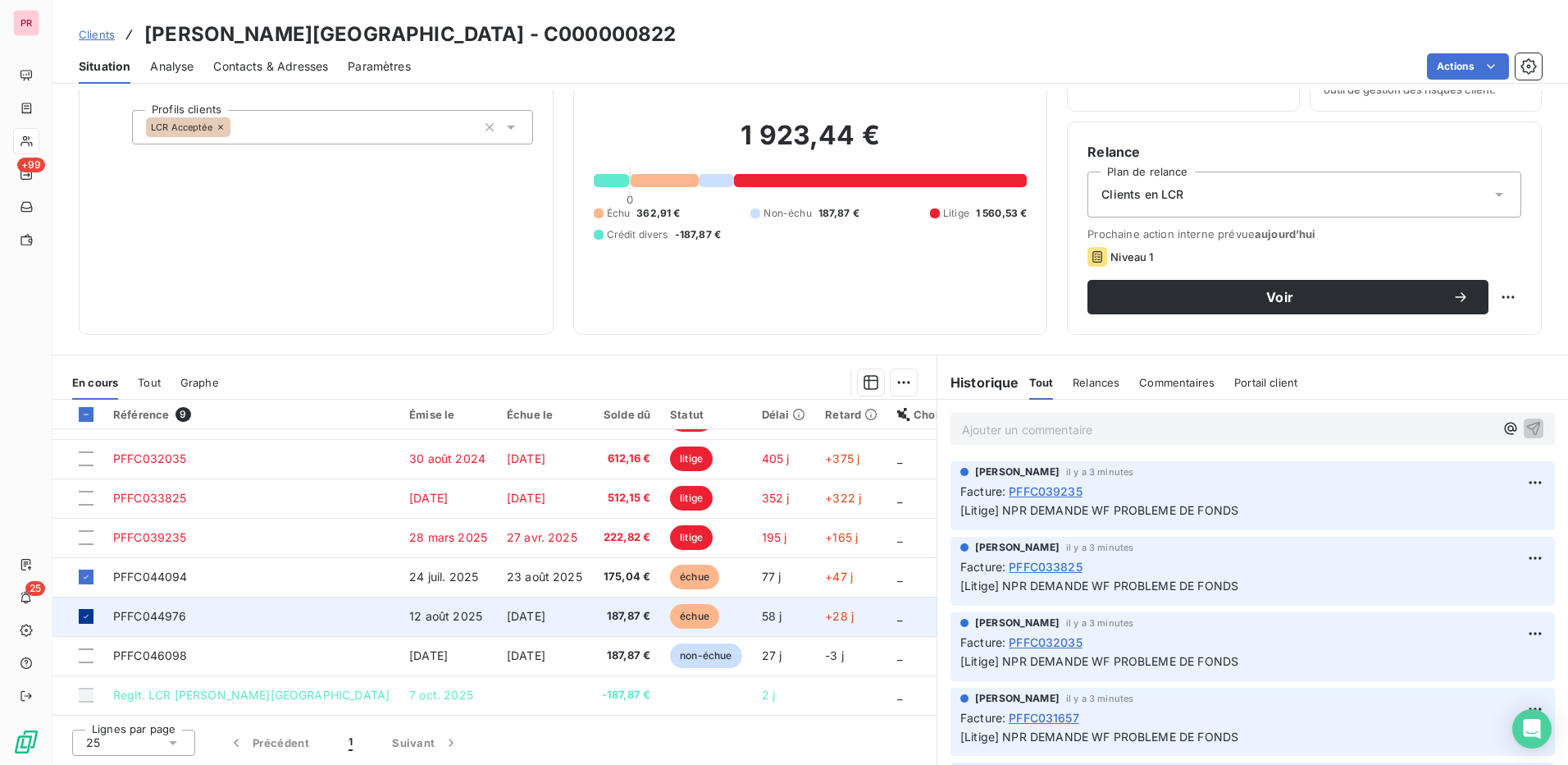
click at [90, 614] on icon at bounding box center [86, 615] width 10 height 10
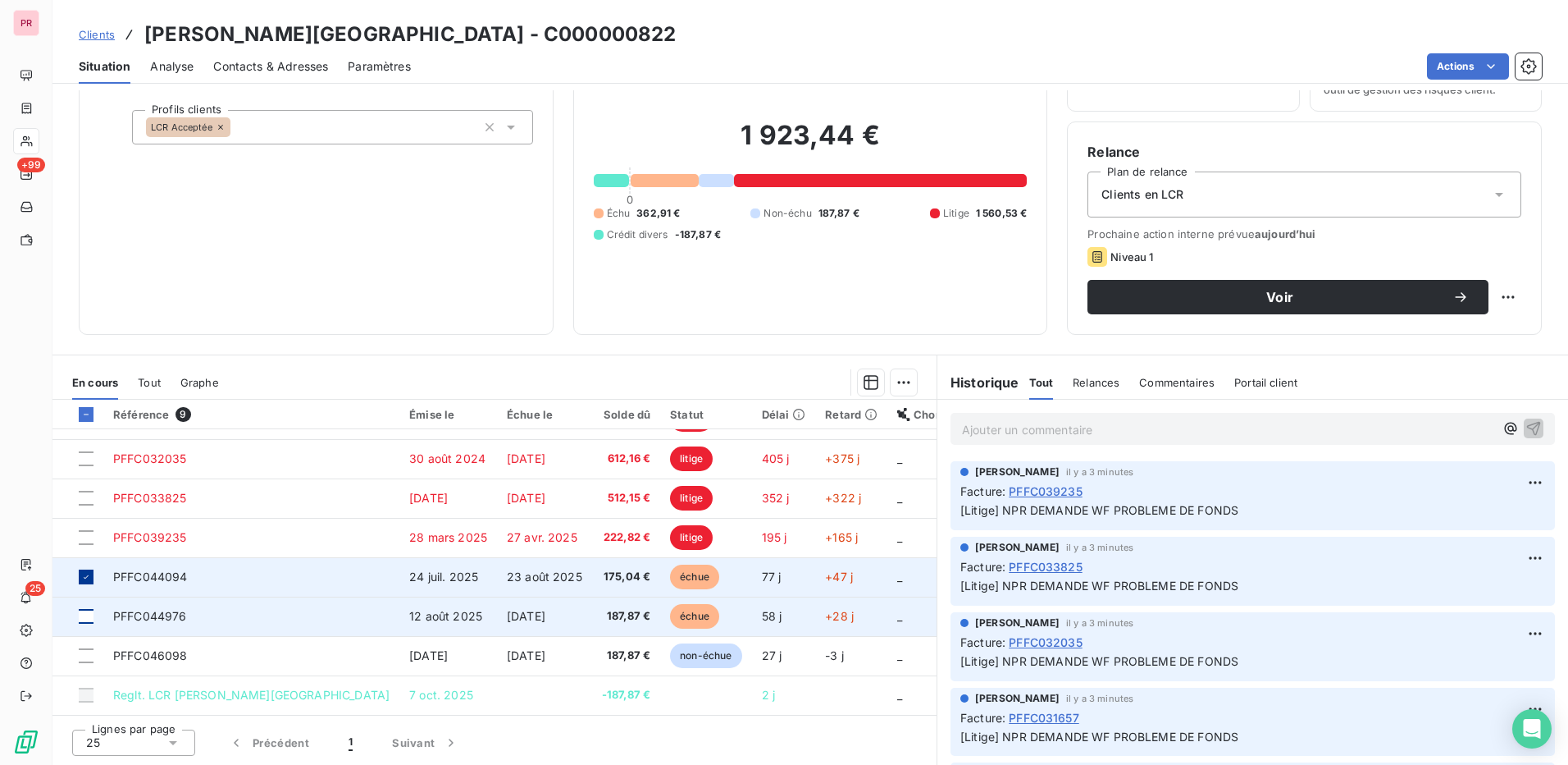
click at [87, 575] on icon at bounding box center [86, 576] width 10 height 10
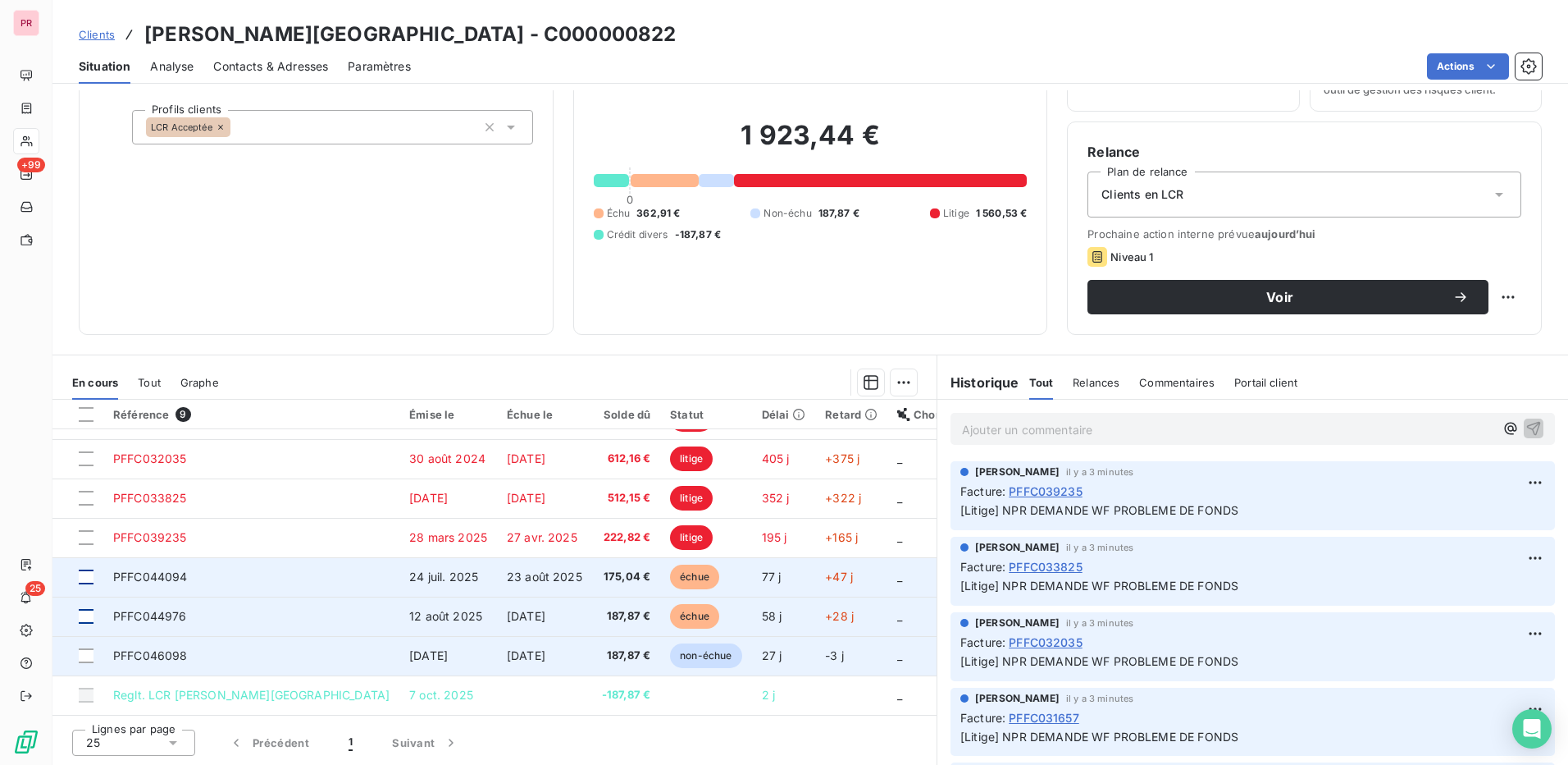
click at [85, 648] on td at bounding box center [77, 655] width 50 height 39
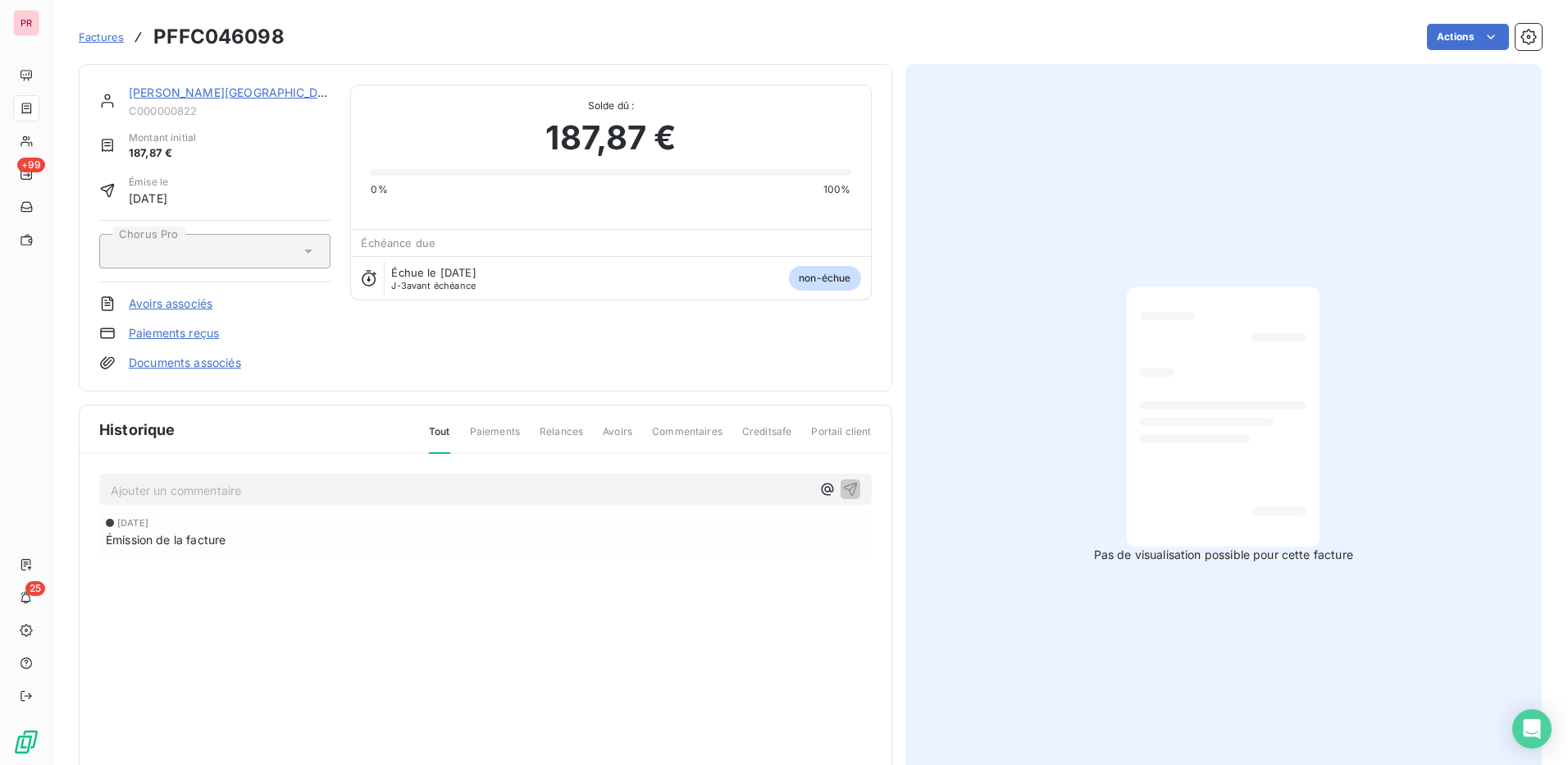
click at [292, 246] on div at bounding box center [206, 250] width 187 height 21
click at [303, 253] on icon at bounding box center [308, 251] width 17 height 17
click at [1431, 39] on html "PR +99 25 Factures PFFC046098 Actions ALTA ROCCA HOTEL C000000822 Montant initi…" at bounding box center [784, 382] width 1568 height 765
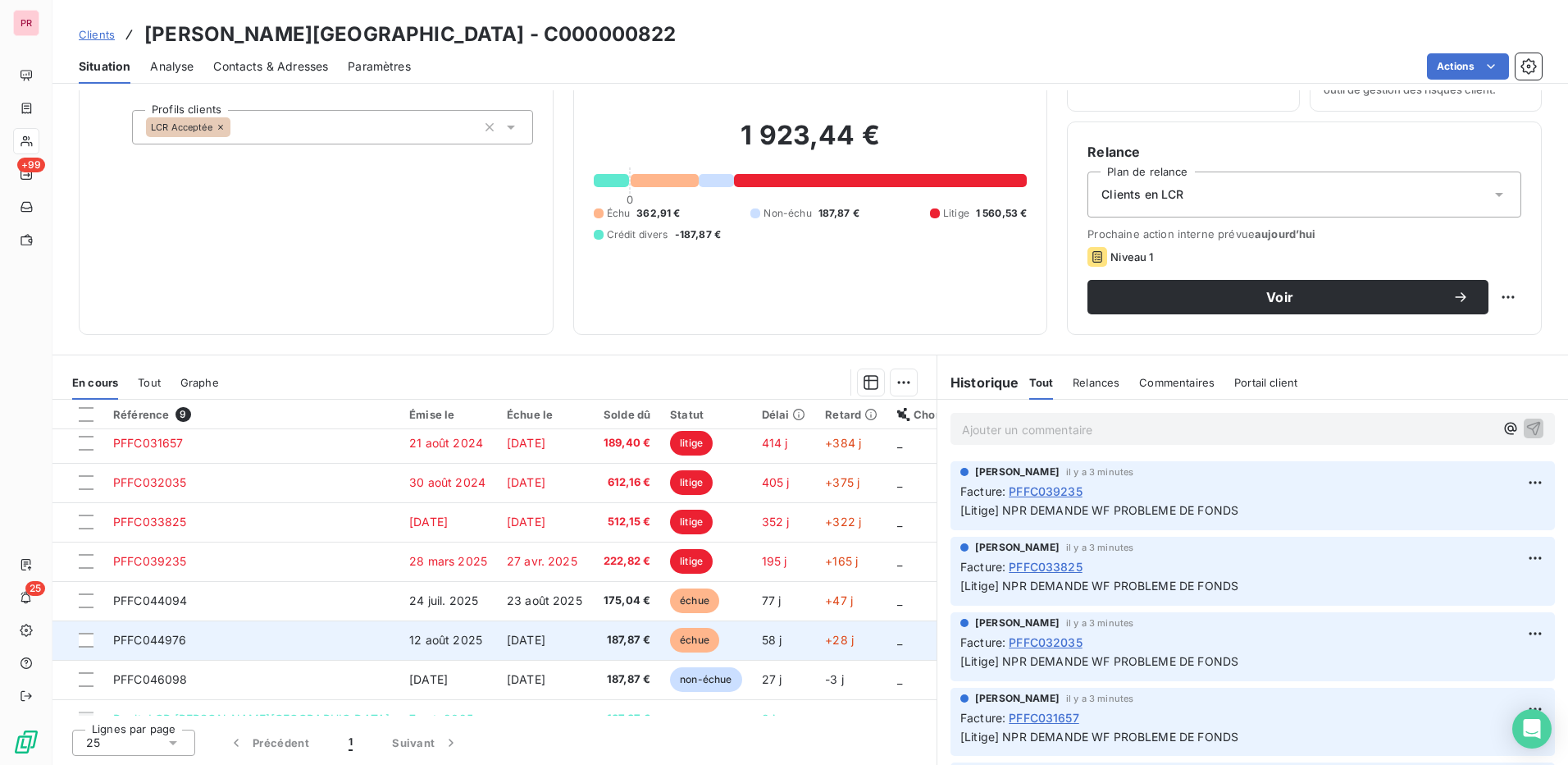
scroll to position [69, 0]
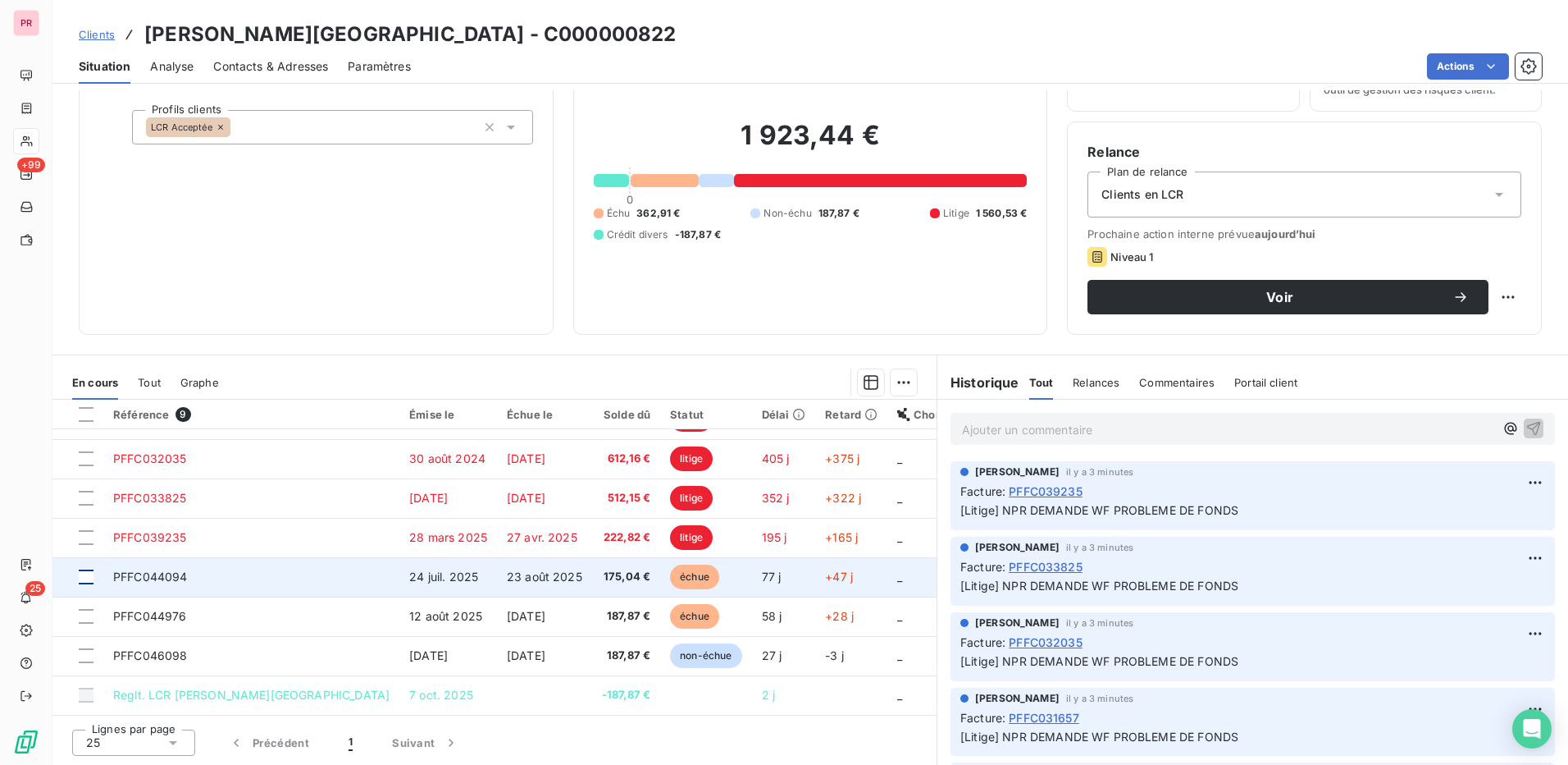
click at [86, 579] on div at bounding box center [86, 577] width 15 height 15
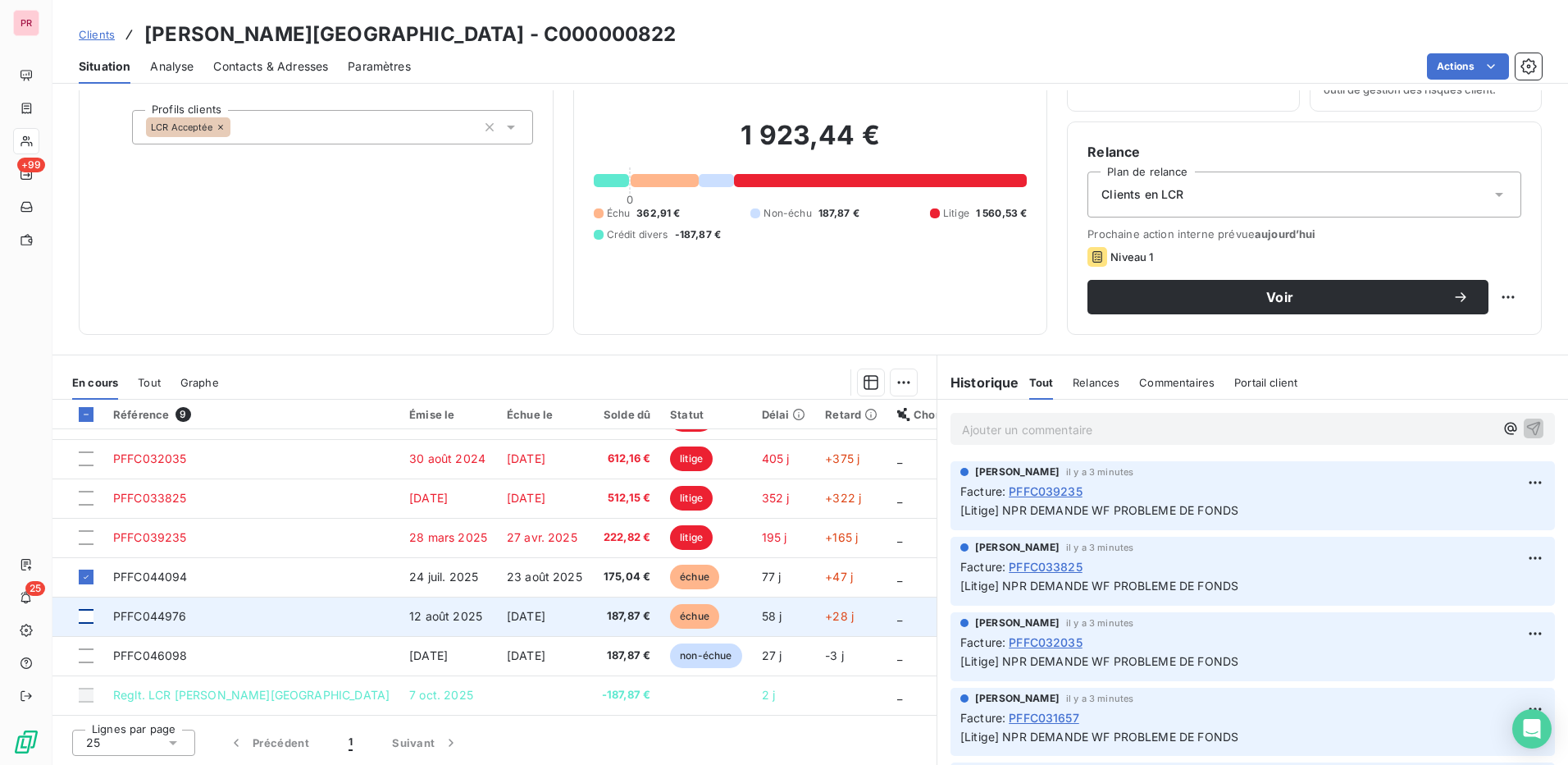
click at [86, 613] on div at bounding box center [86, 616] width 15 height 15
click at [86, 613] on icon at bounding box center [86, 615] width 10 height 10
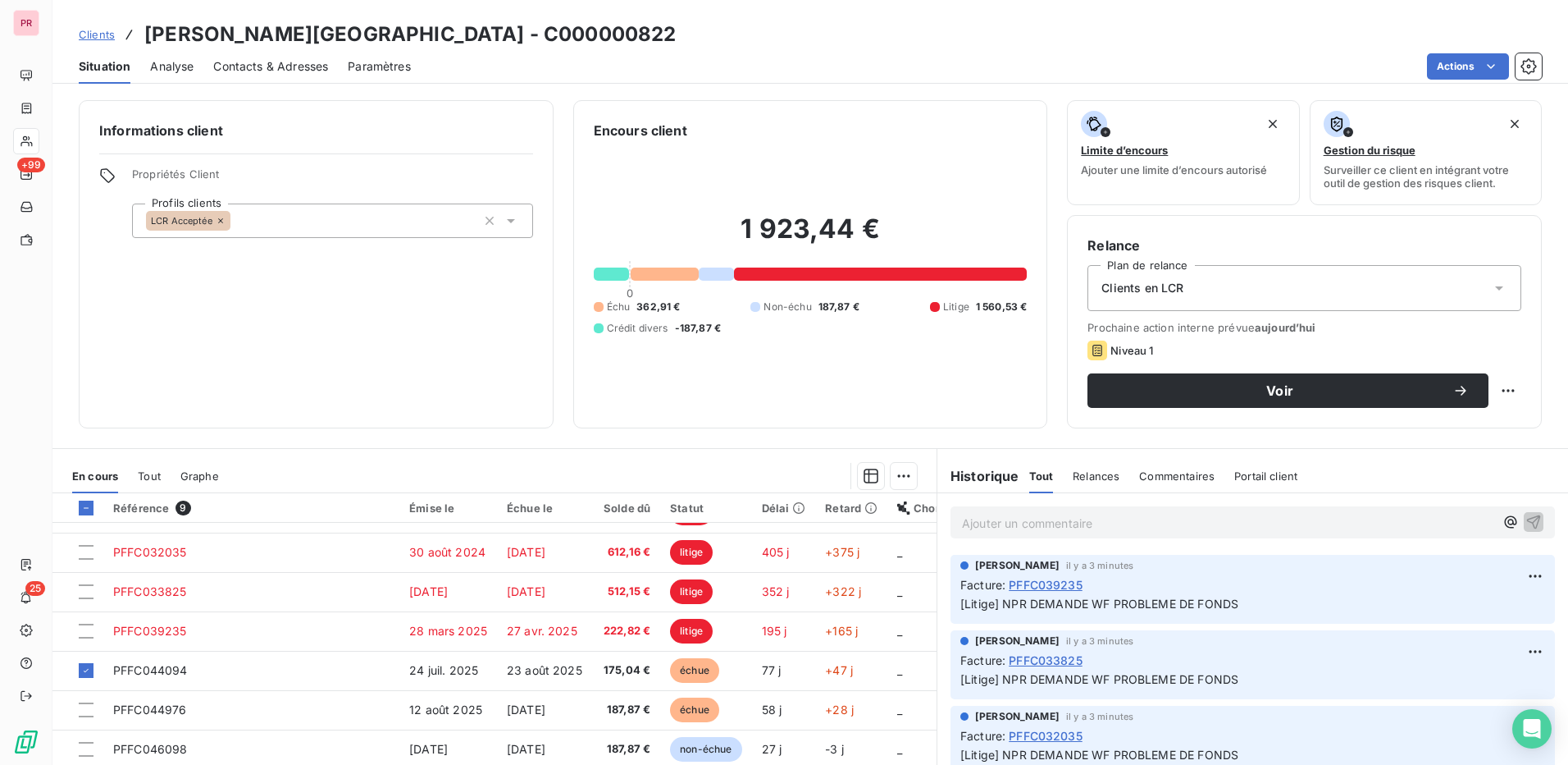
scroll to position [82, 0]
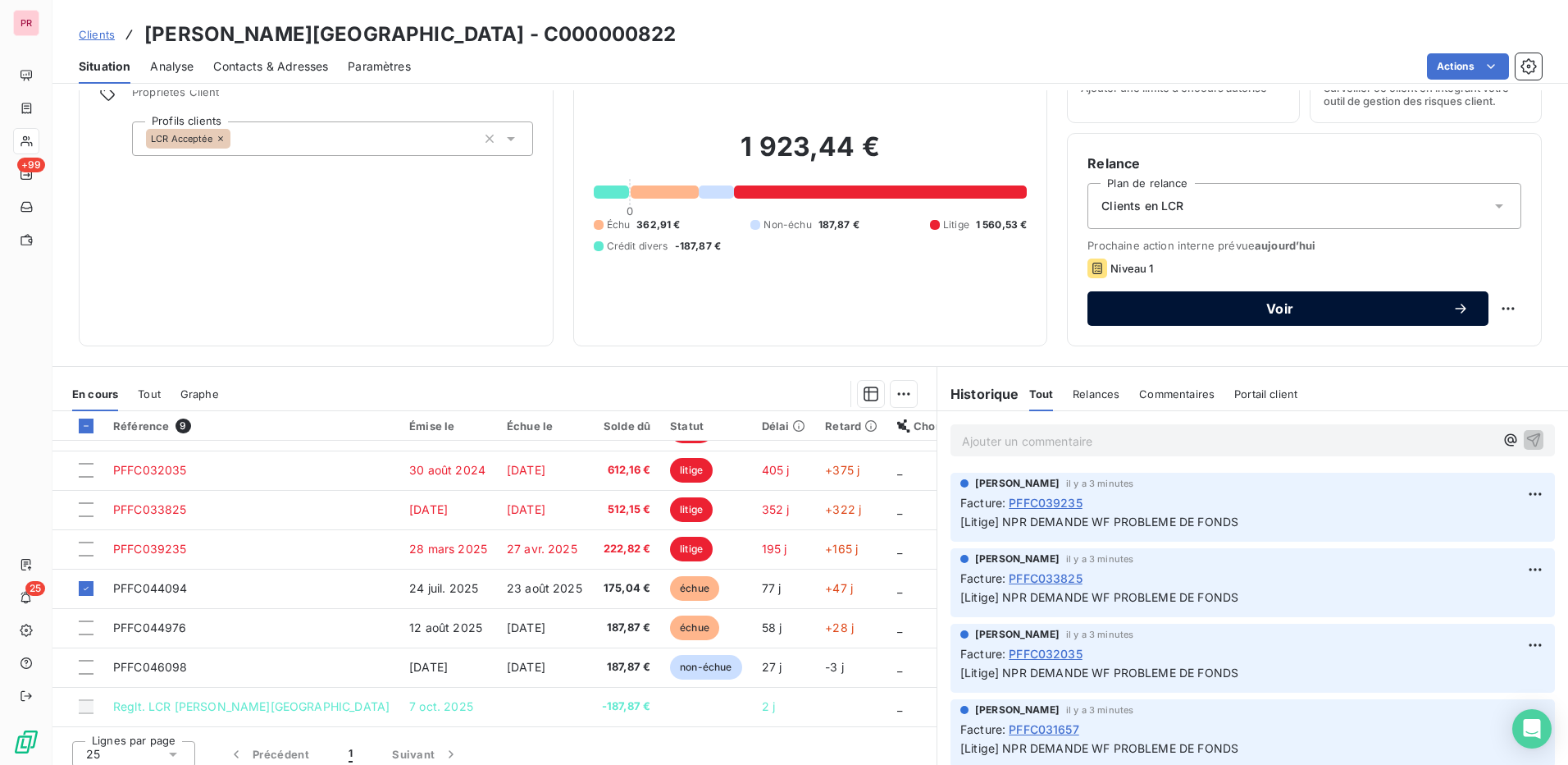
click at [1278, 304] on span "Voir" at bounding box center [1280, 308] width 346 height 13
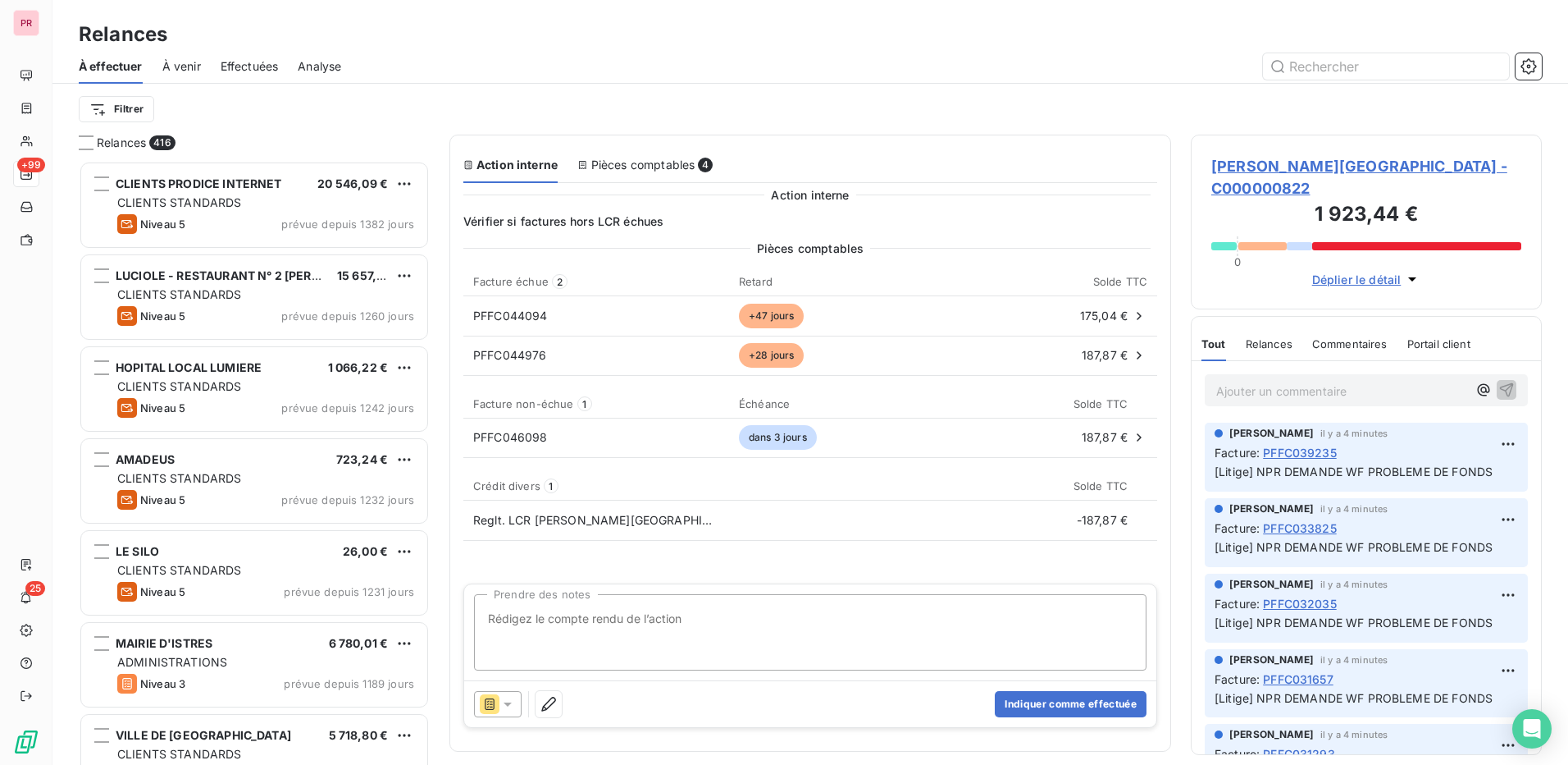
scroll to position [592, 338]
click at [548, 704] on icon "button" at bounding box center [548, 704] width 17 height 17
click at [508, 703] on icon at bounding box center [507, 704] width 8 height 4
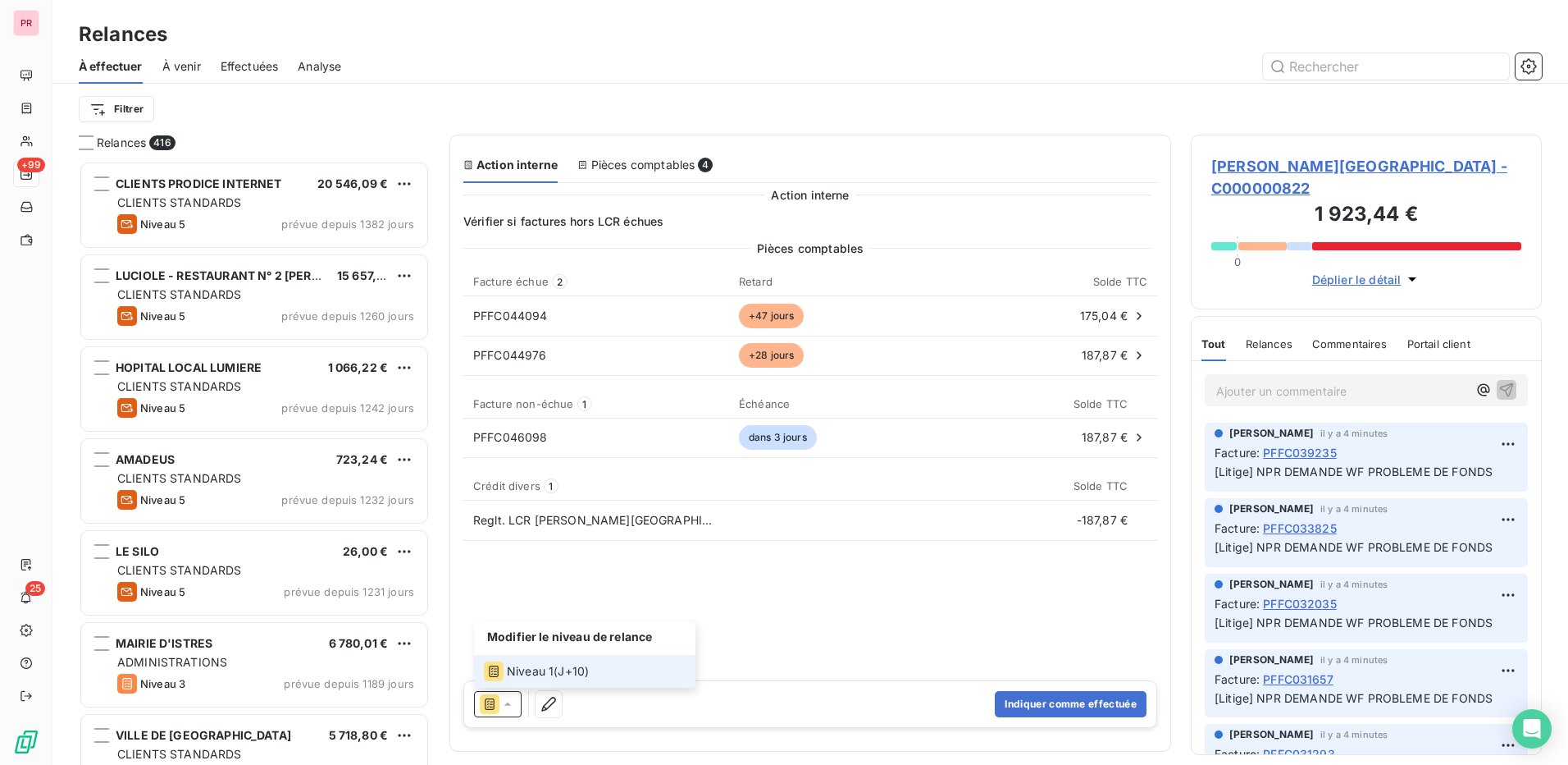
click at [634, 672] on li "Niveau 1 ( J+10 )" at bounding box center [585, 671] width 222 height 33
click at [658, 167] on div "Pièces comptables 4" at bounding box center [646, 165] width 136 height 17
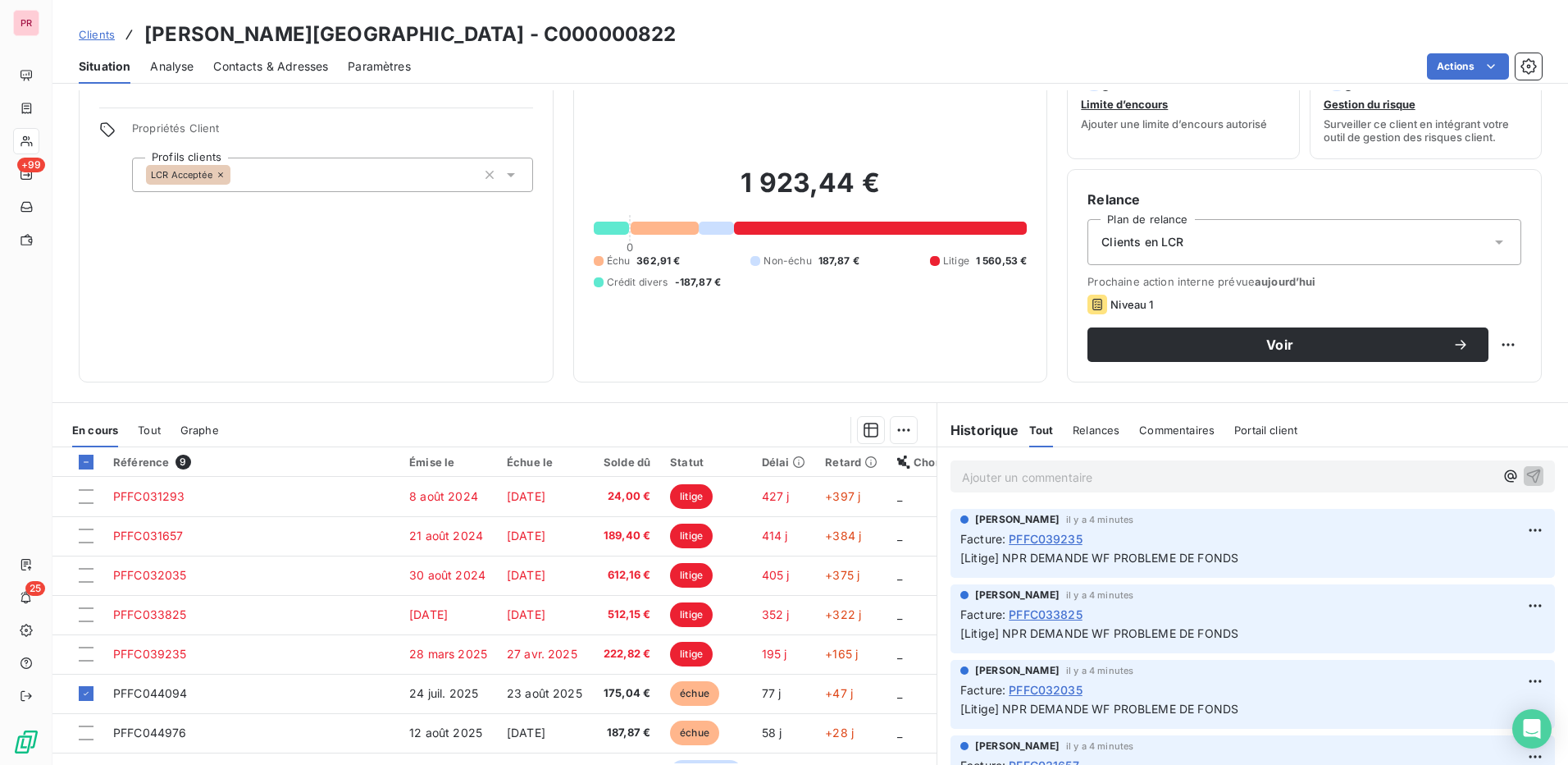
scroll to position [94, 0]
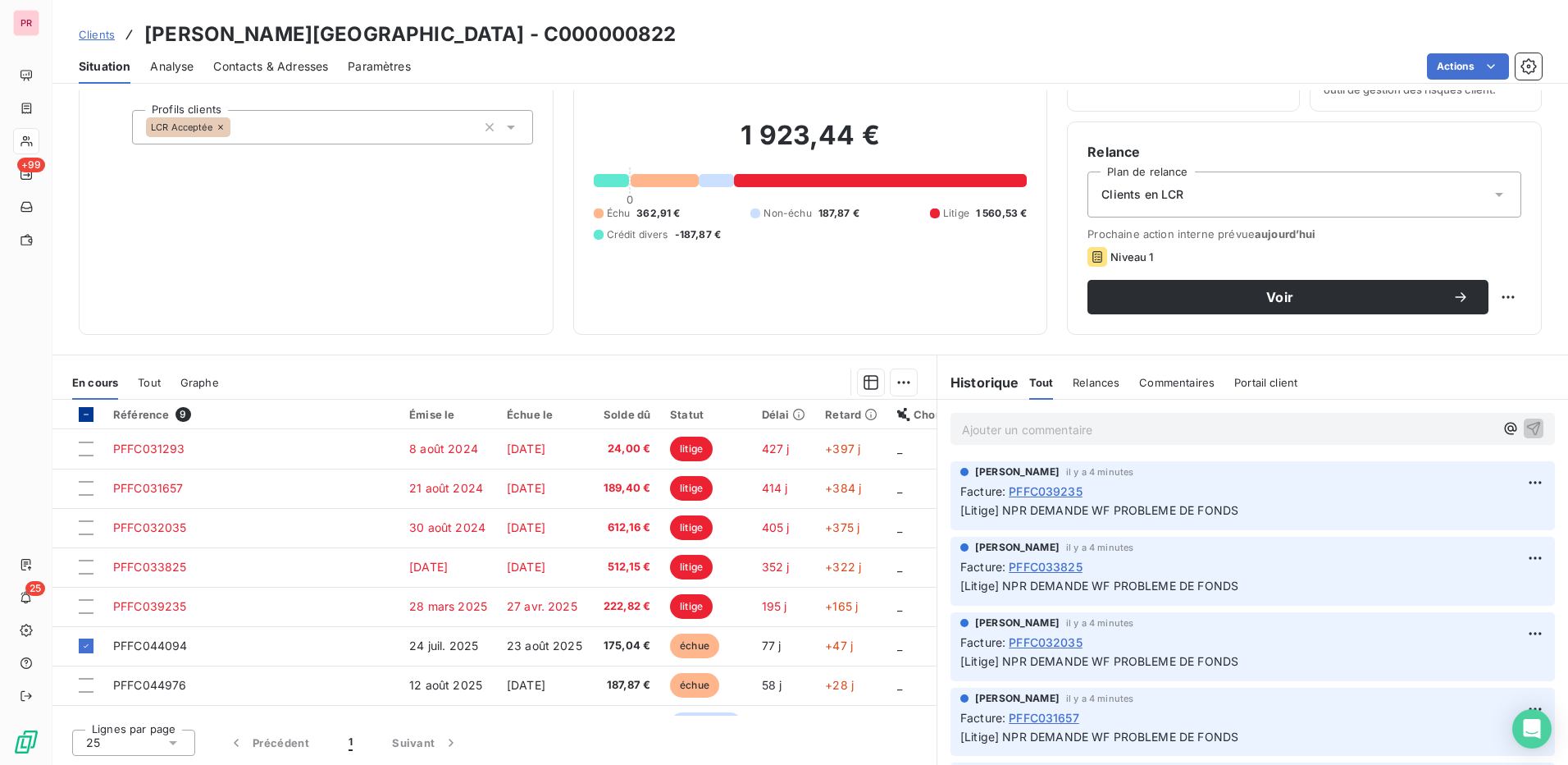
click at [90, 413] on icon at bounding box center [86, 414] width 10 height 10
click at [85, 413] on icon at bounding box center [86, 414] width 10 height 10
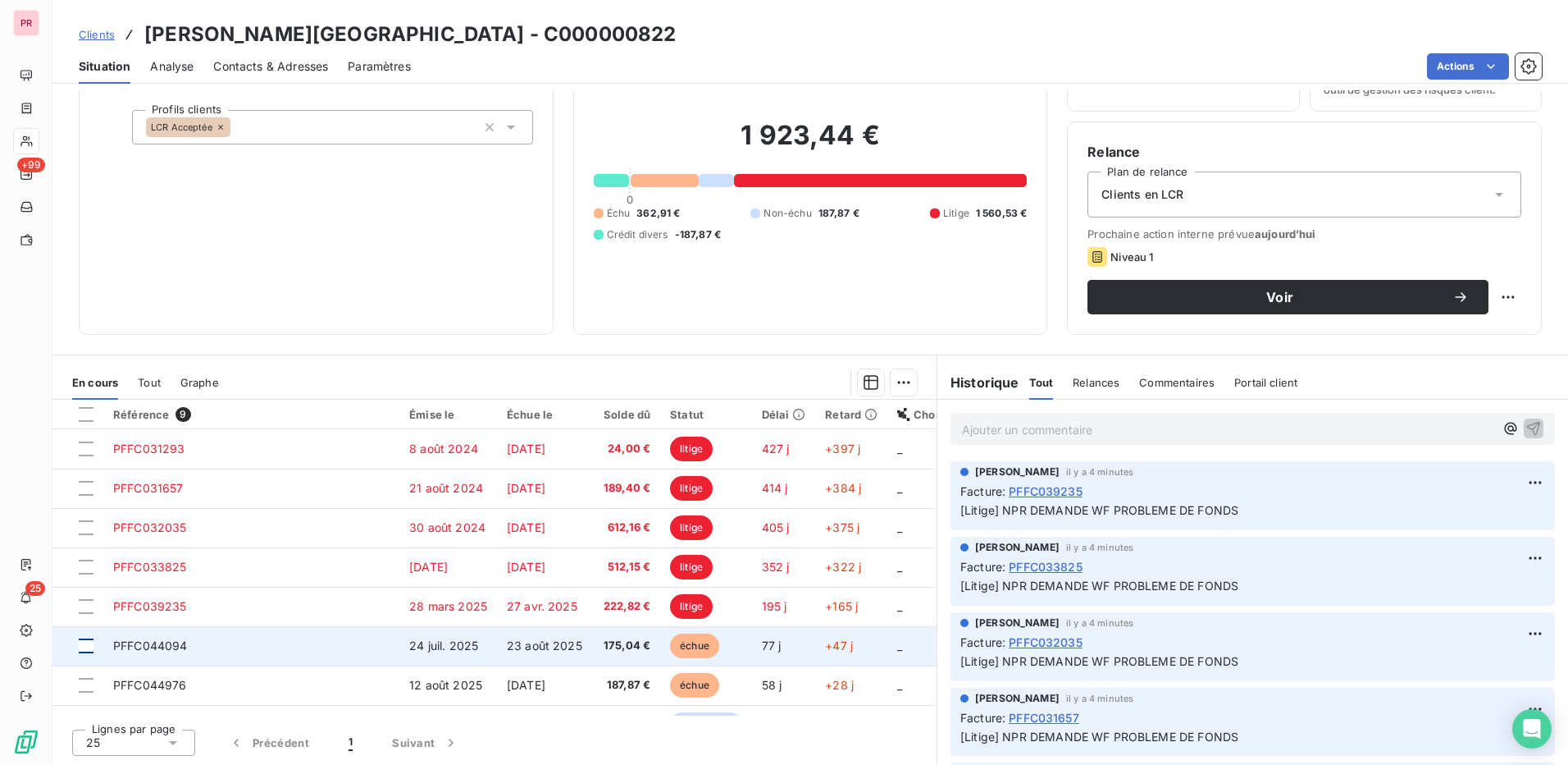
click at [90, 643] on div at bounding box center [86, 646] width 15 height 15
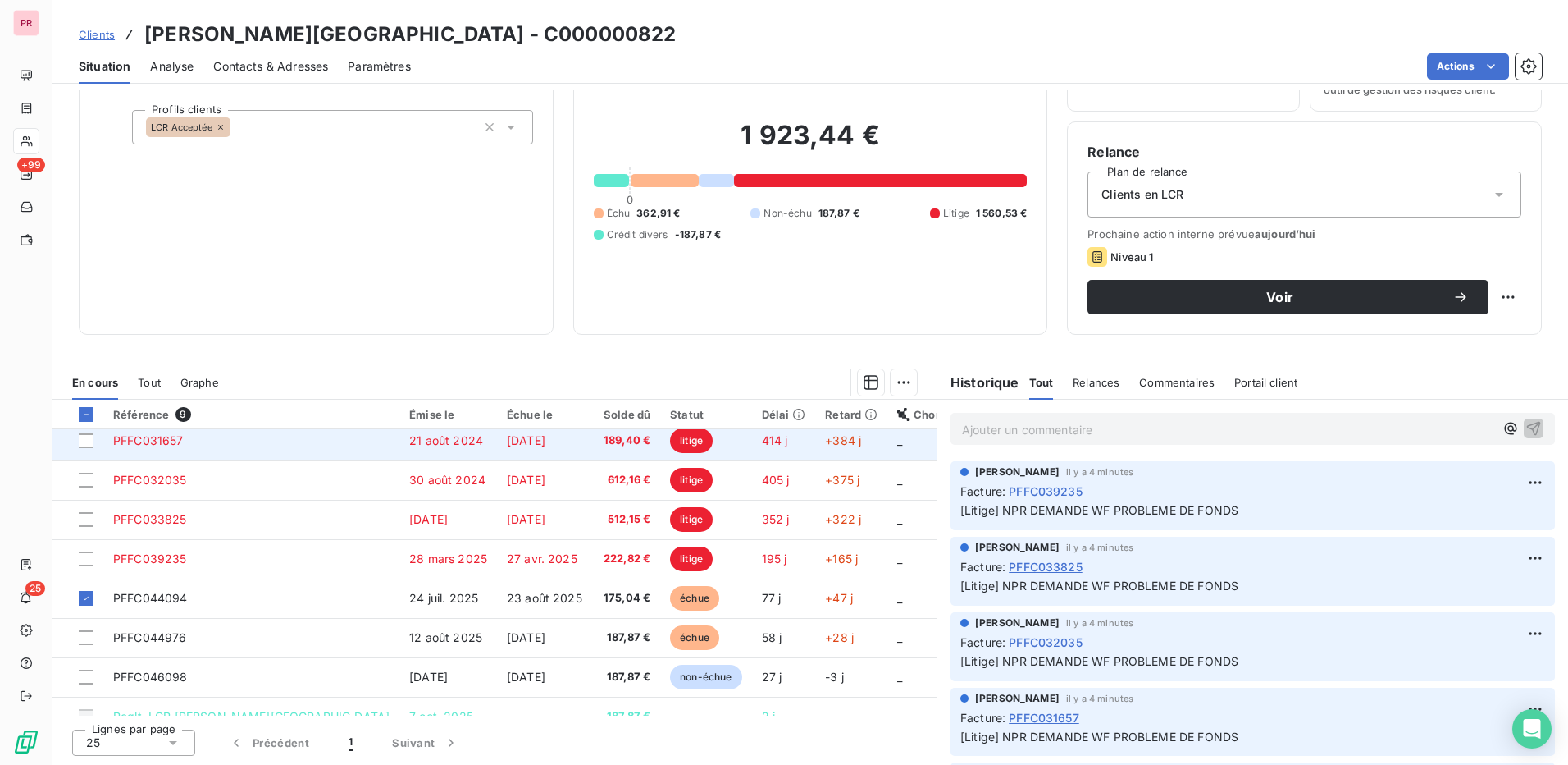
scroll to position [69, 0]
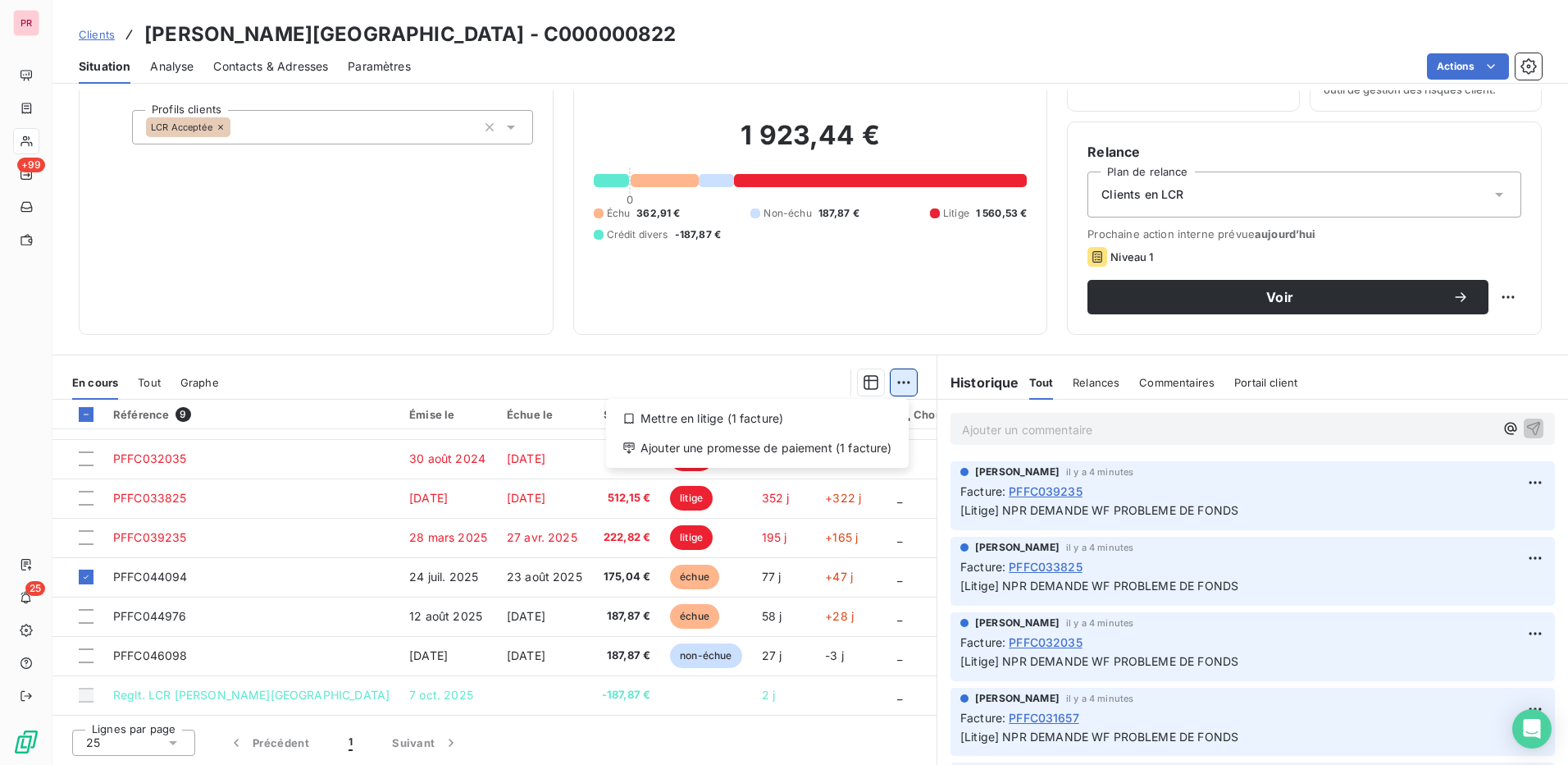
click at [903, 389] on html "PR +99 25 Clients ALTA ROCCA HOTEL - C000000822 Situation Analyse Contacts & Ad…" at bounding box center [784, 382] width 1568 height 765
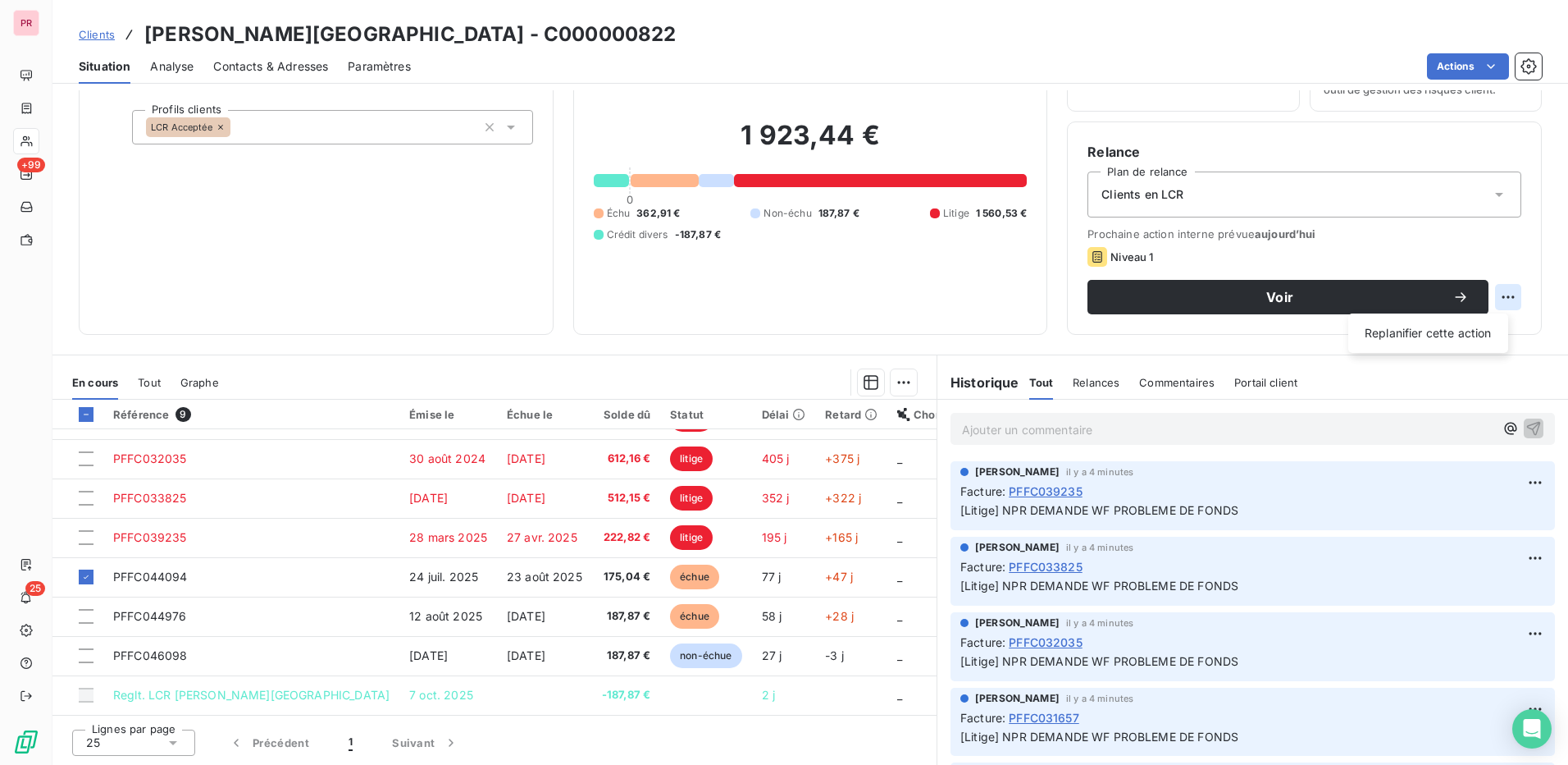
click at [1492, 301] on html "PR +99 25 Clients ALTA ROCCA HOTEL - C000000822 Situation Analyse Contacts & Ad…" at bounding box center [784, 382] width 1568 height 765
click at [1354, 198] on div "Clients en LCR" at bounding box center [1304, 194] width 434 height 46
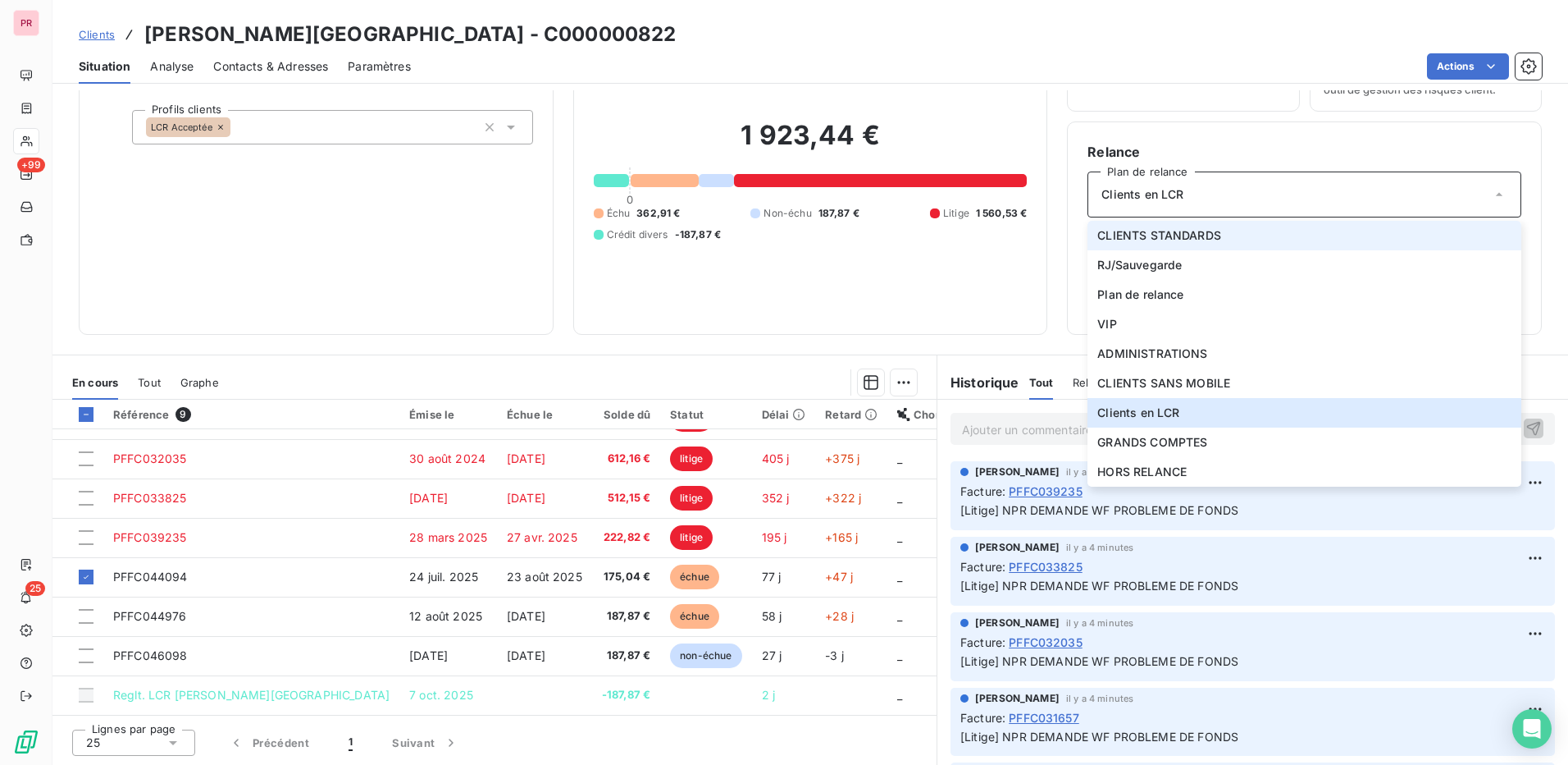
click at [1248, 243] on li "CLIENTS STANDARDS" at bounding box center [1304, 236] width 434 height 29
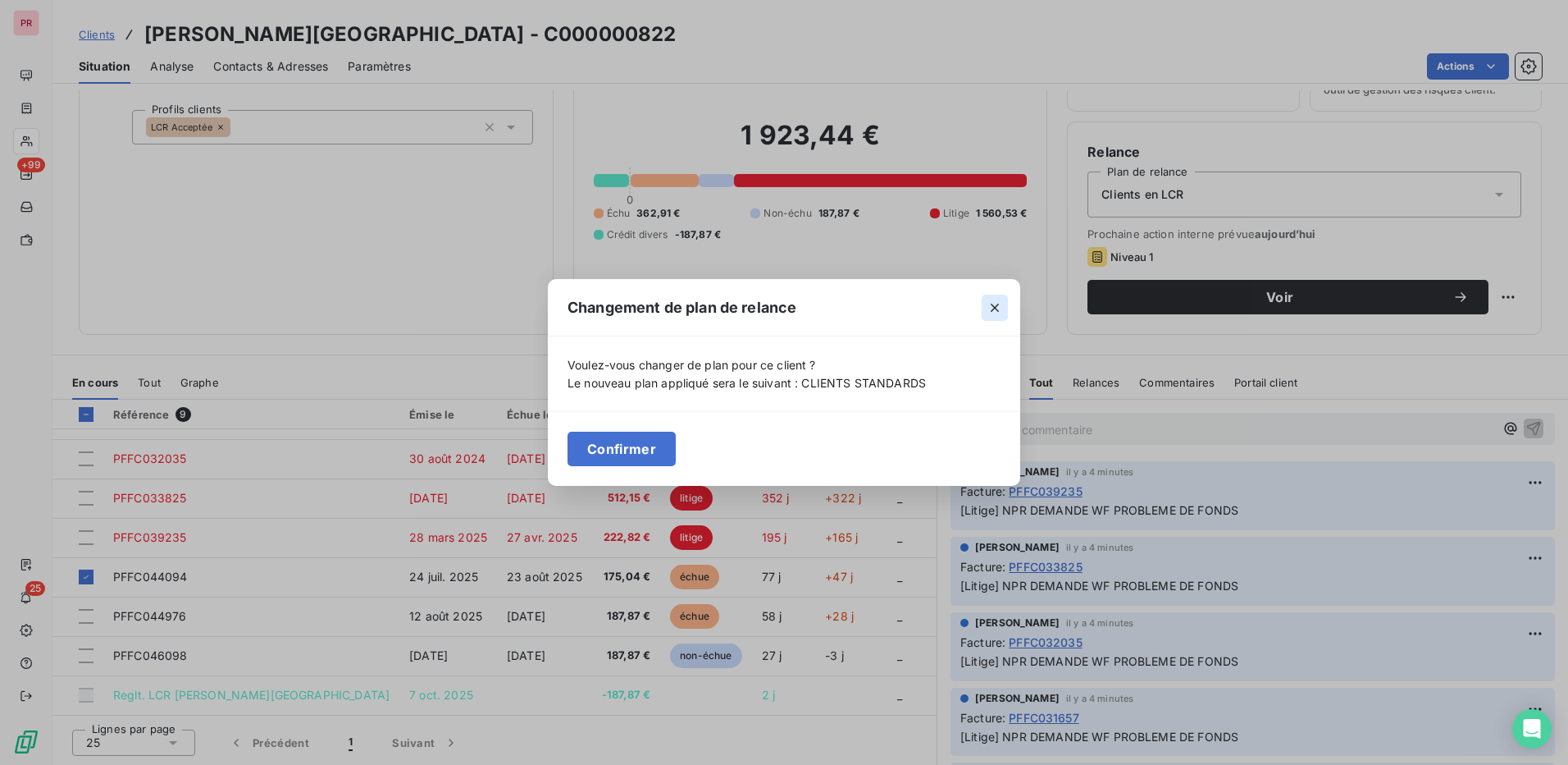
click at [992, 308] on icon "button" at bounding box center [995, 307] width 17 height 17
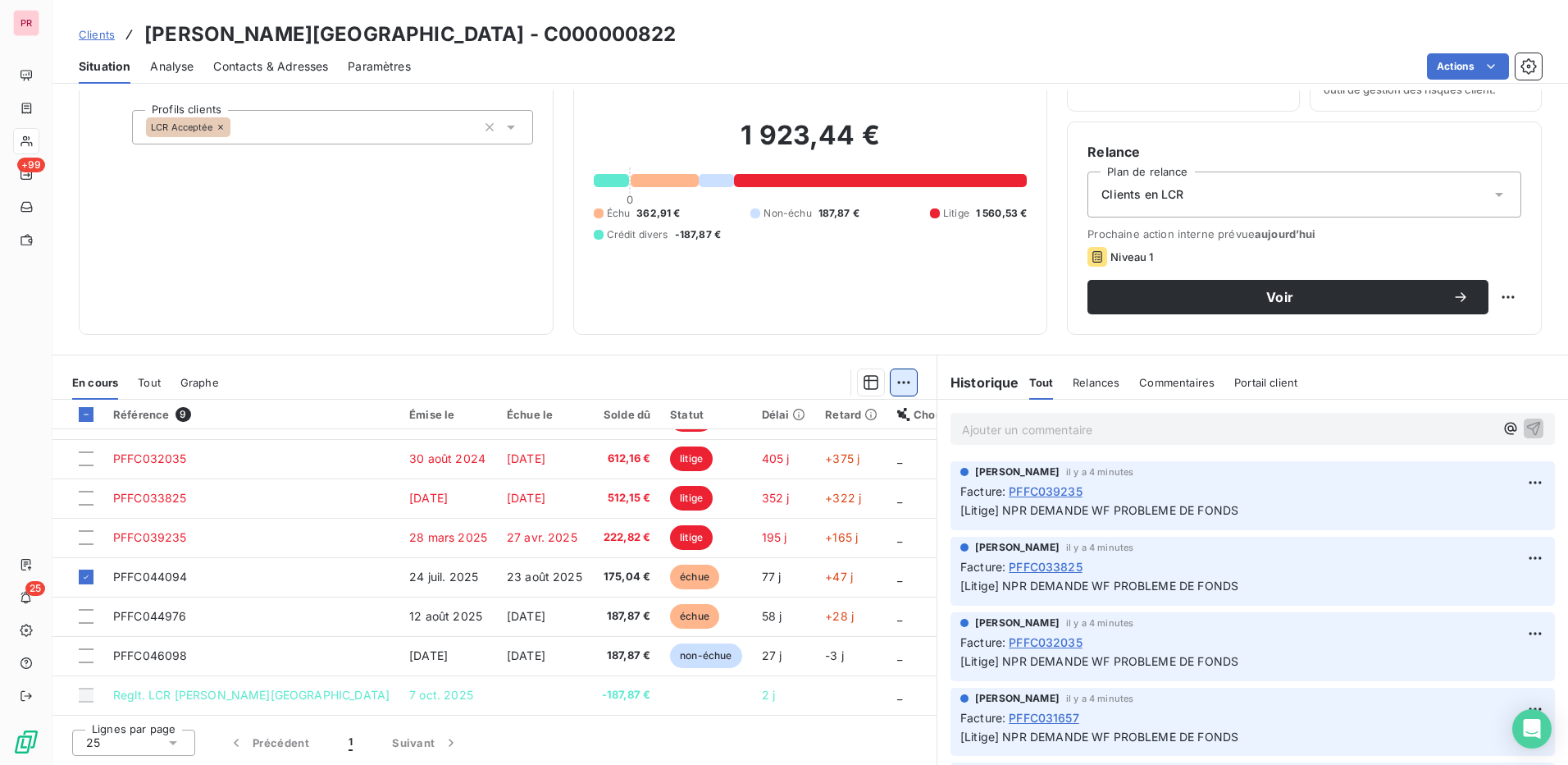
click at [902, 382] on html "PR +99 25 Clients ALTA ROCCA HOTEL - C000000822 Situation Analyse Contacts & Ad…" at bounding box center [784, 382] width 1568 height 765
click at [1094, 381] on span "Relances" at bounding box center [1096, 382] width 47 height 13
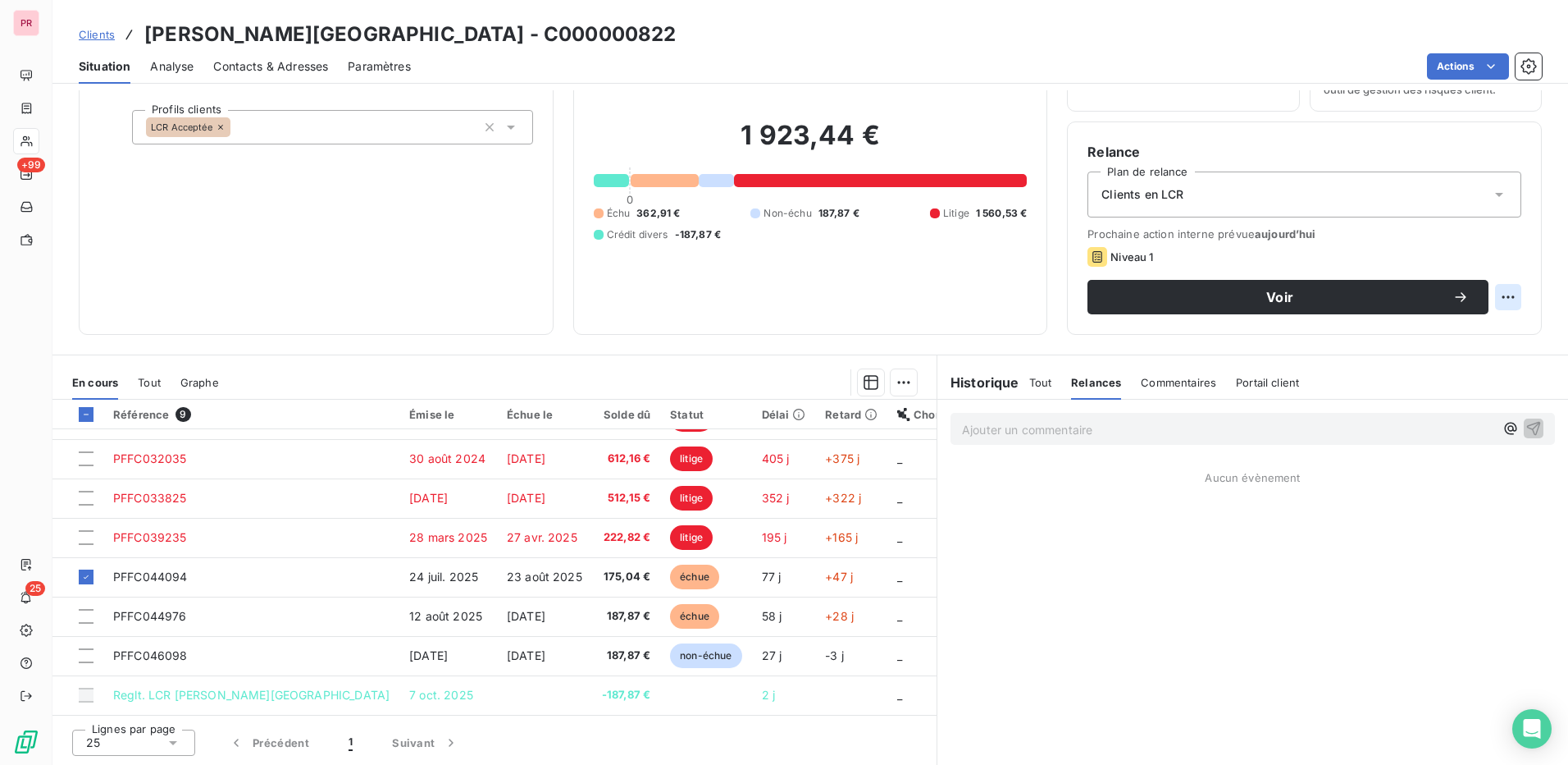
click at [1498, 296] on html "PR +99 25 Clients ALTA ROCCA HOTEL - C000000822 Situation Analyse Contacts & Ad…" at bounding box center [784, 382] width 1568 height 765
click at [1372, 297] on html "PR +99 25 Clients ALTA ROCCA HOTEL - C000000822 Situation Analyse Contacts & Ad…" at bounding box center [784, 382] width 1568 height 765
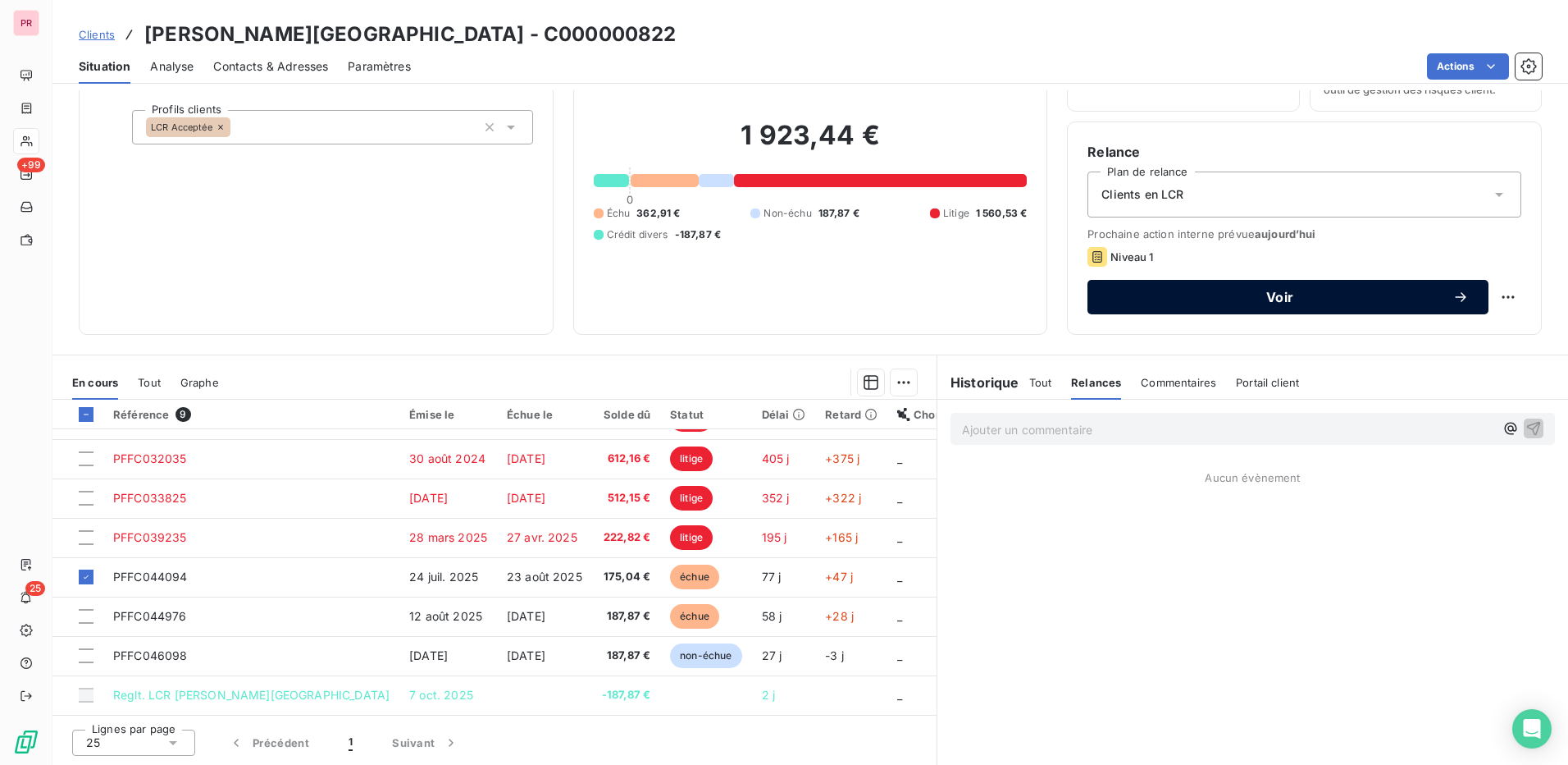
click at [1264, 294] on span "Voir" at bounding box center [1280, 297] width 346 height 13
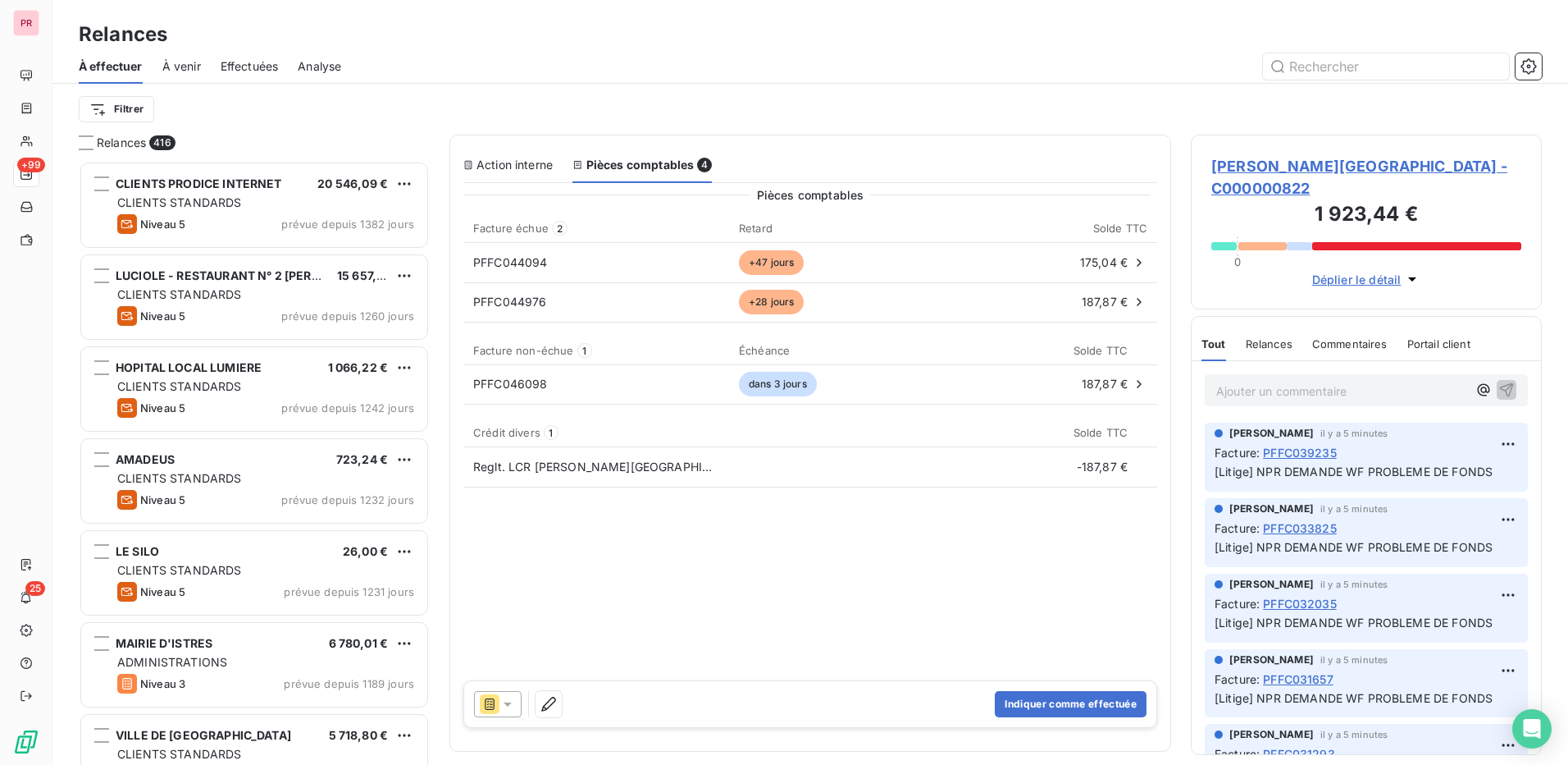
scroll to position [592, 338]
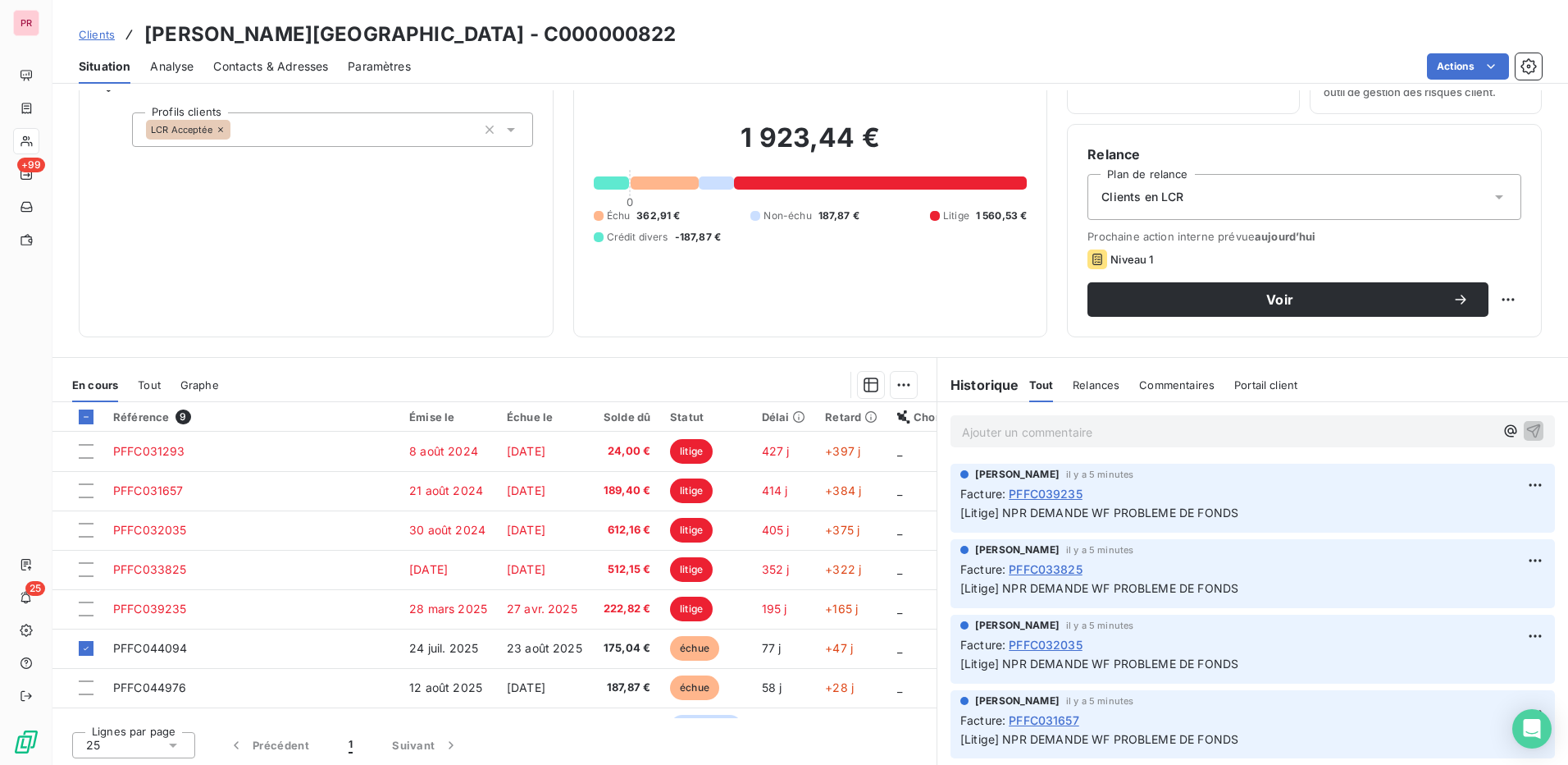
scroll to position [94, 0]
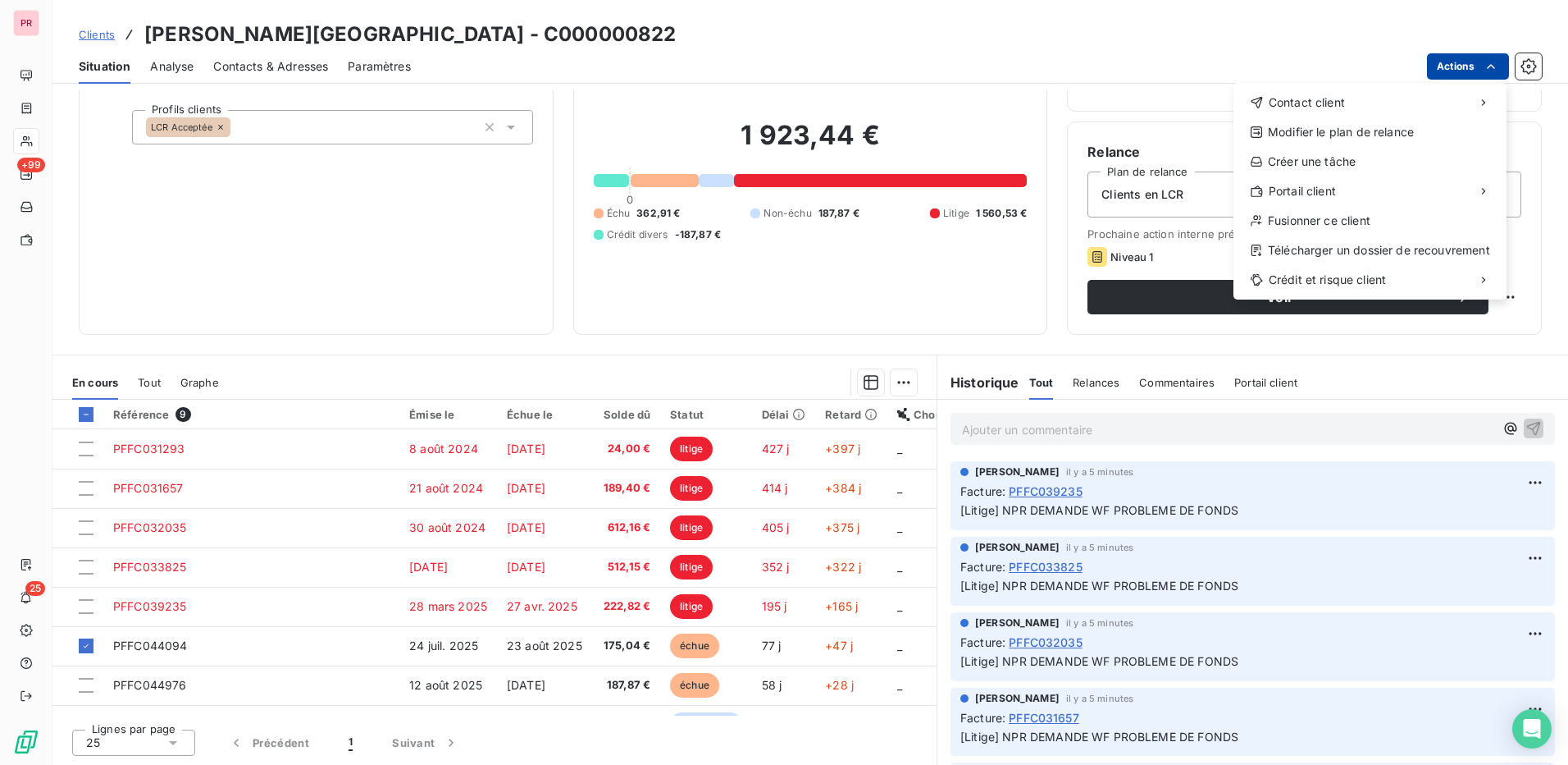
click at [1470, 66] on html "PR +99 25 Clients ALTA ROCCA HOTEL - C000000822 Situation Analyse Contacts & Ad…" at bounding box center [784, 382] width 1568 height 765
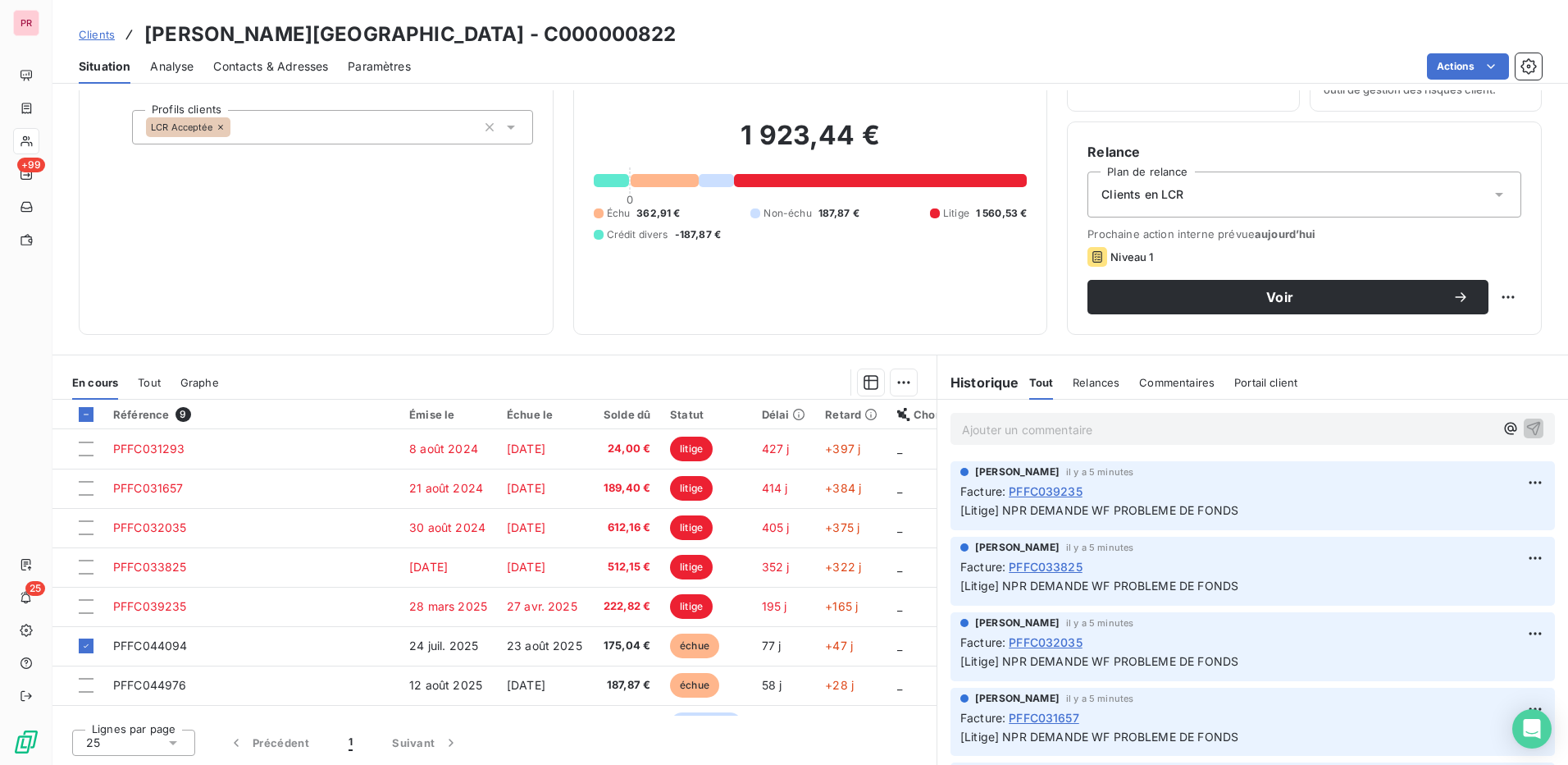
drag, startPoint x: 924, startPoint y: 524, endPoint x: 927, endPoint y: 567, distance: 43.1
click at [927, 567] on html "PR +99 25 Clients ALTA ROCCA HOTEL - C000000822 Situation Analyse Contacts & Ad…" at bounding box center [784, 382] width 1568 height 765
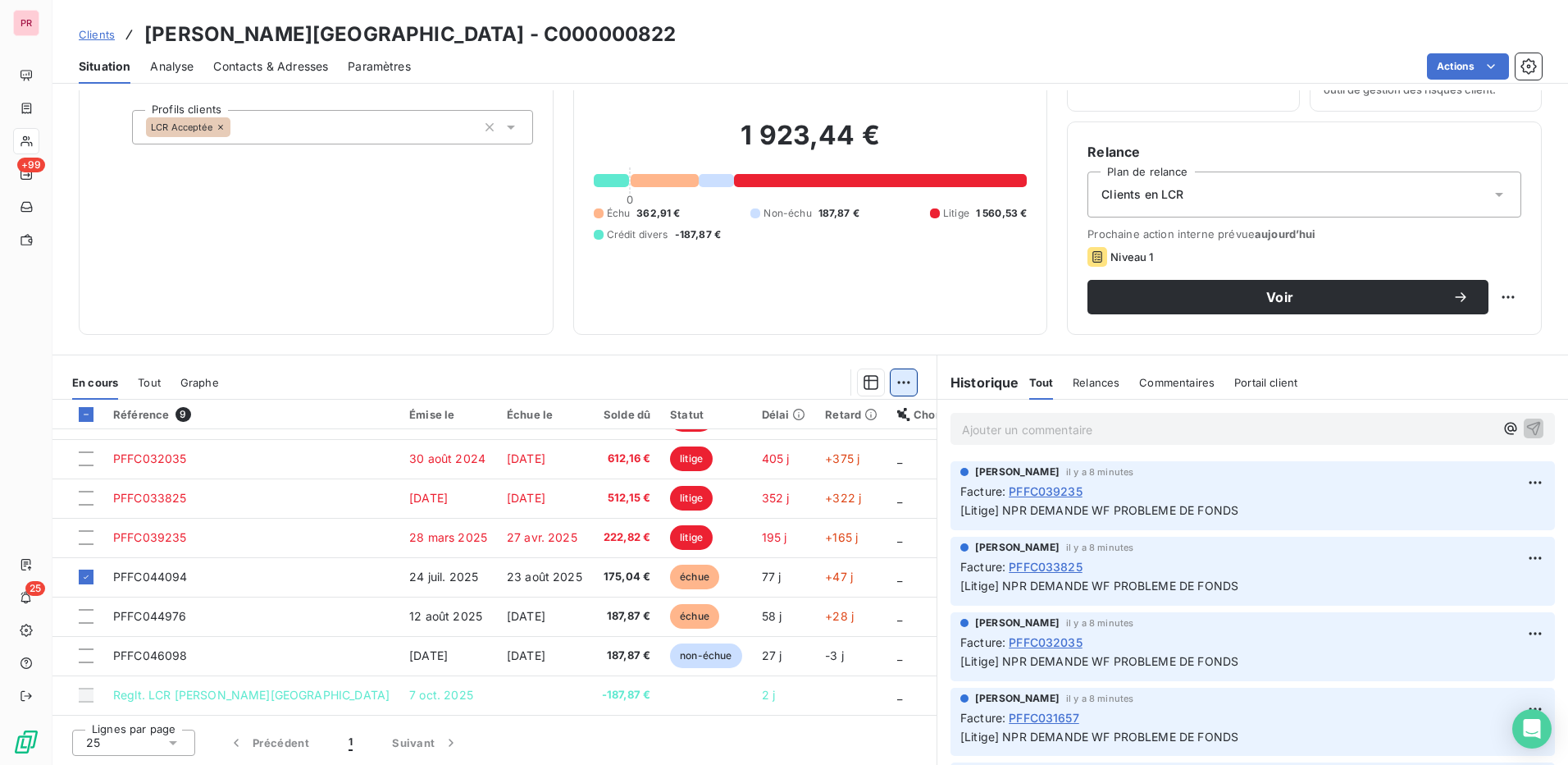
click at [896, 378] on html "PR +99 25 Clients ALTA ROCCA HOTEL - C000000822 Situation Analyse Contacts & Ad…" at bounding box center [784, 382] width 1568 height 765
click at [909, 331] on html "PR +99 25 Clients ALTA ROCCA HOTEL - C000000822 Situation Analyse Contacts & Ad…" at bounding box center [784, 382] width 1568 height 765
click at [864, 385] on icon "button" at bounding box center [871, 382] width 15 height 15
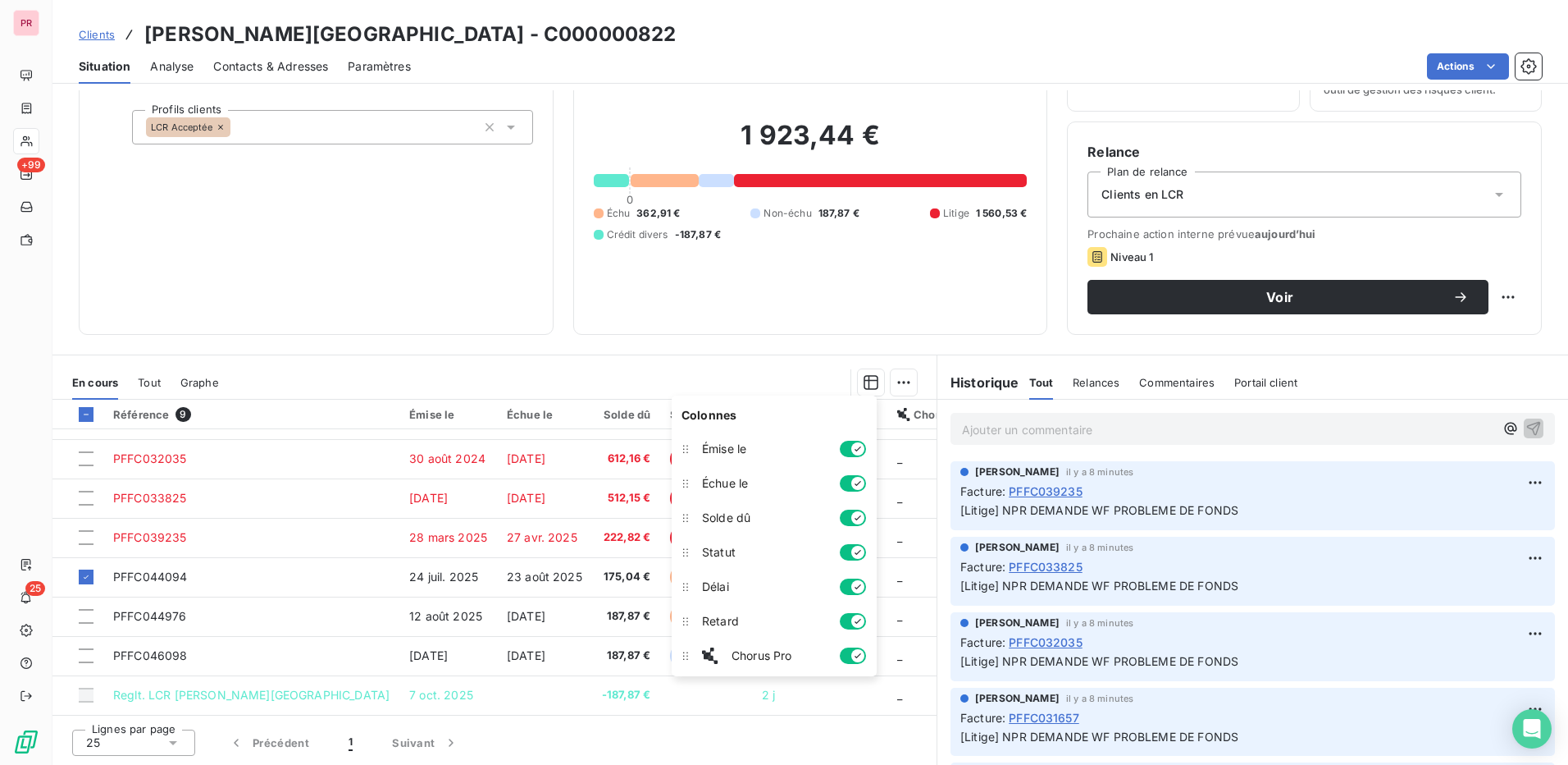
click at [872, 329] on div "Encours client 1 923,44 € 0 Échu 362,91 € Non-échu 187,87 € Litige 1 560,53 € C…" at bounding box center [811, 171] width 475 height 328
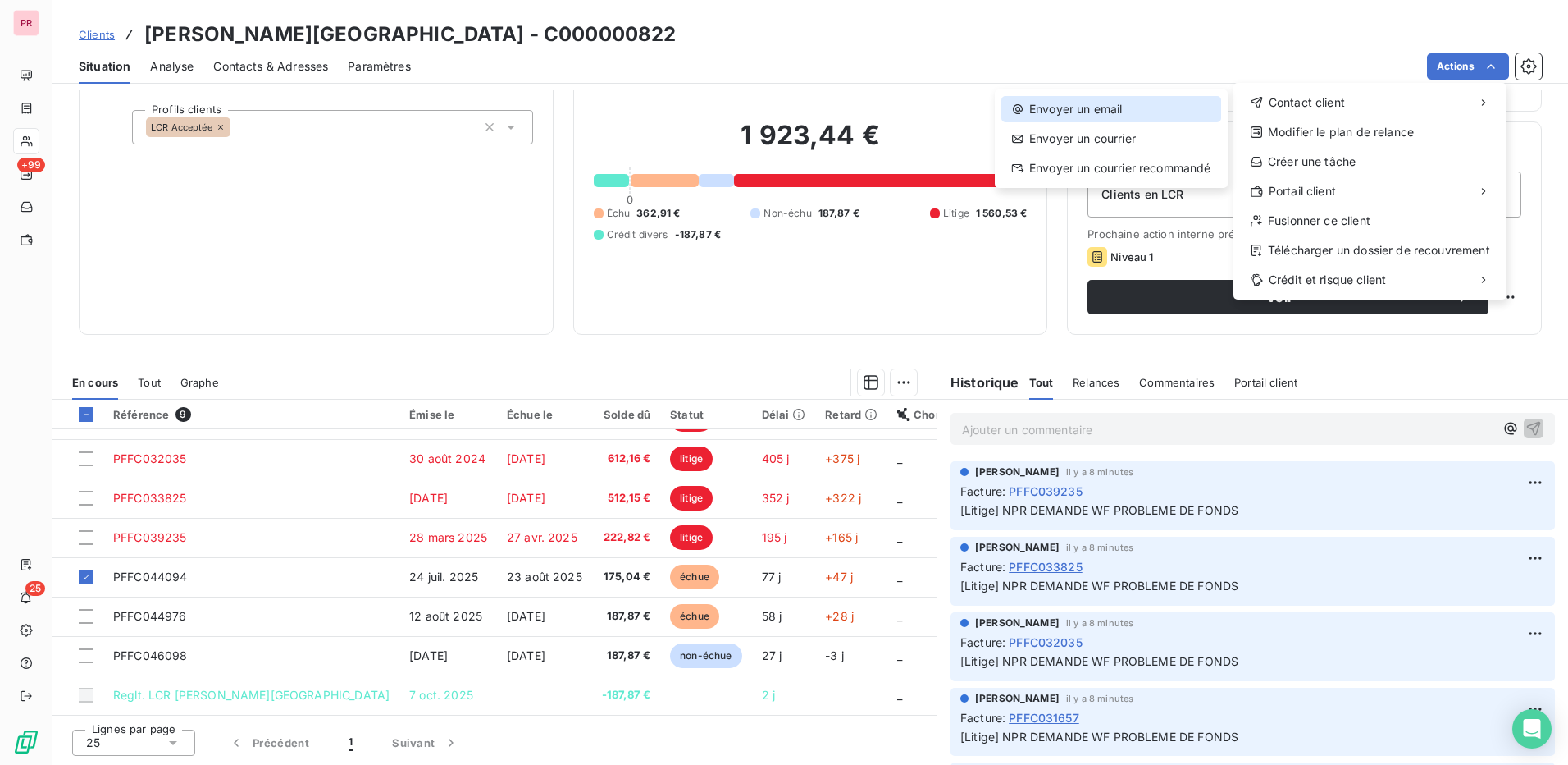
click at [1128, 114] on div "Envoyer un email" at bounding box center [1111, 109] width 220 height 27
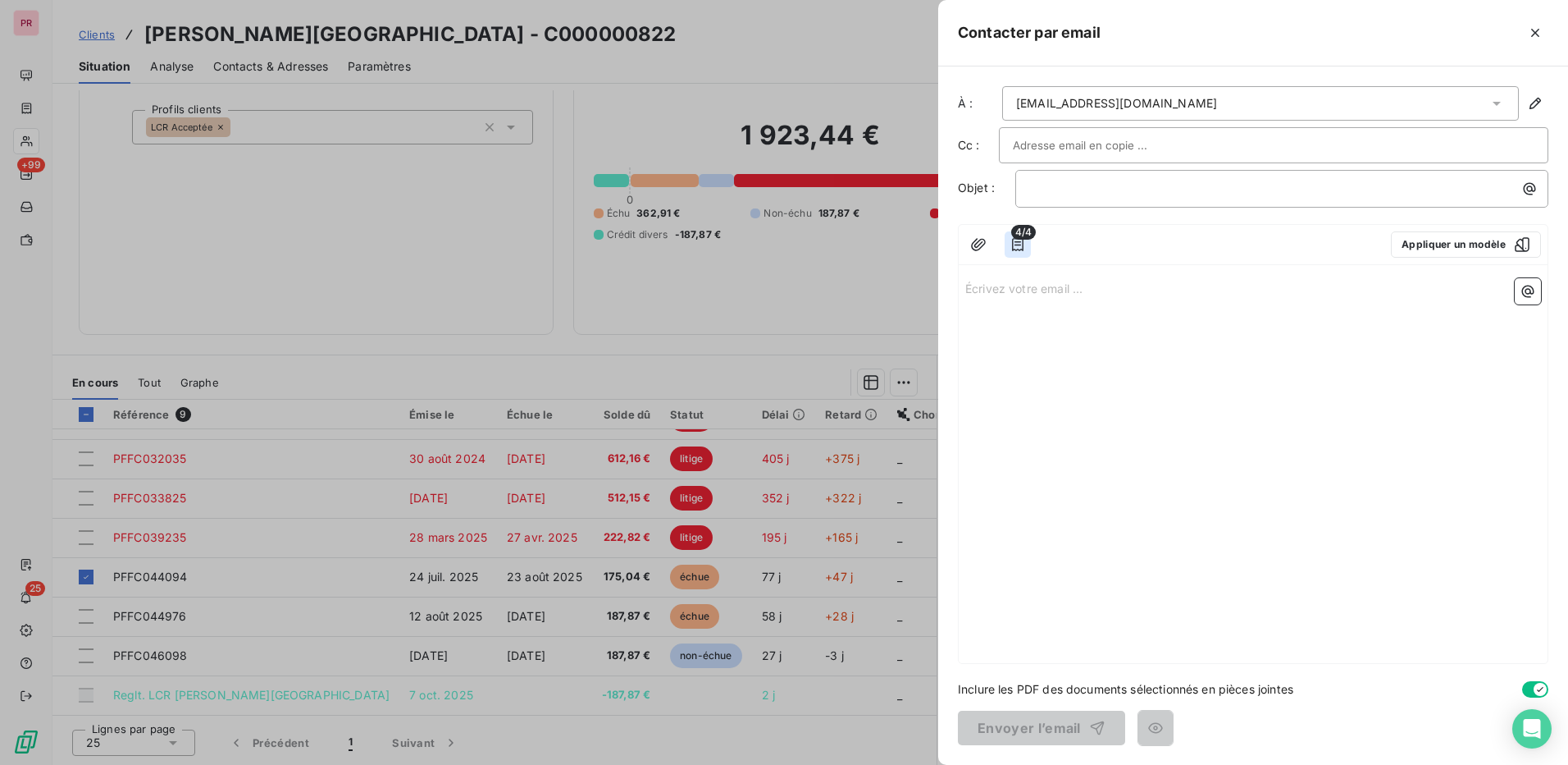
click at [1022, 243] on icon "button" at bounding box center [1018, 245] width 17 height 17
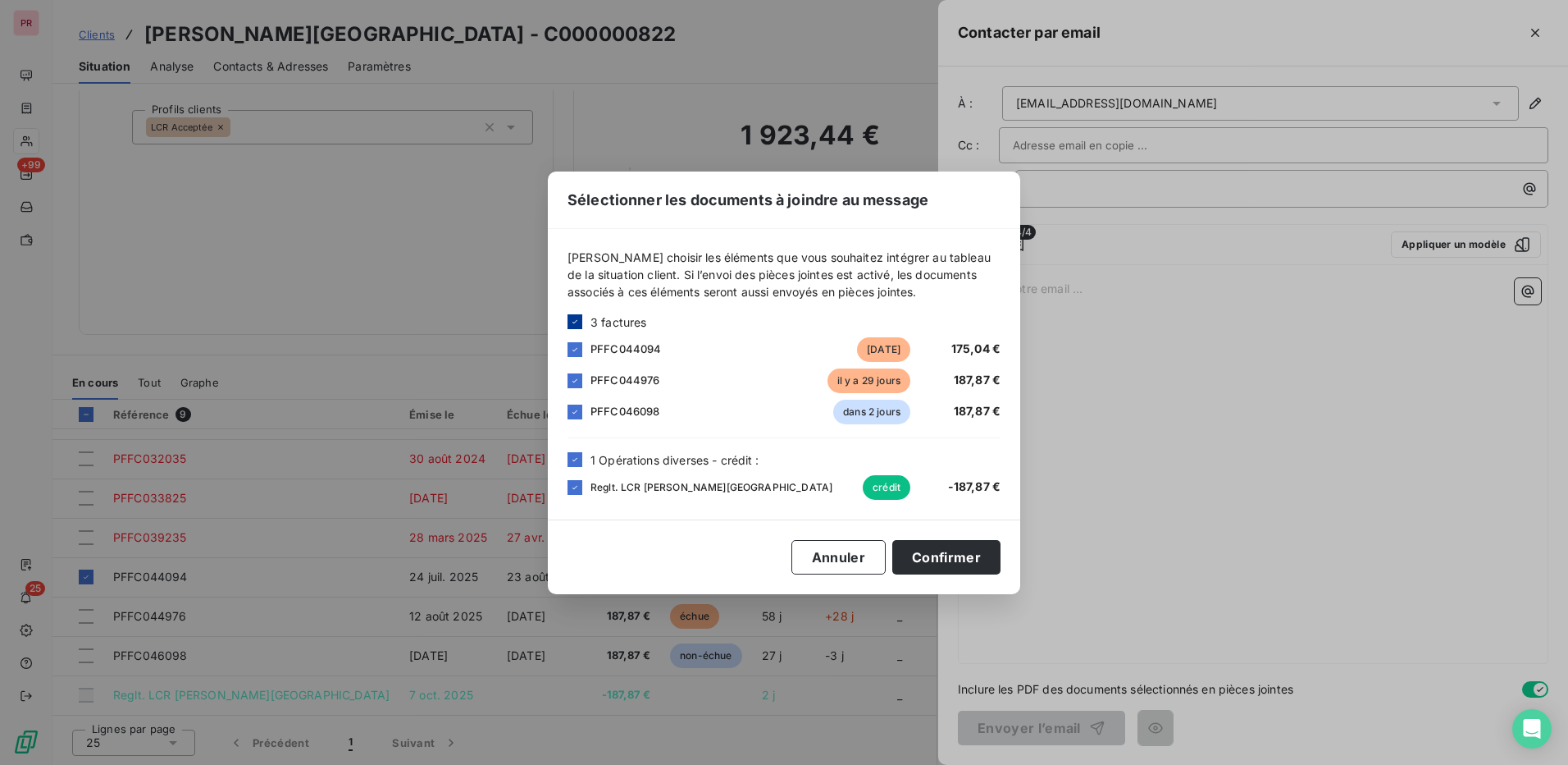
click at [577, 323] on icon at bounding box center [575, 321] width 10 height 10
click at [578, 349] on div at bounding box center [575, 349] width 15 height 15
click at [578, 460] on icon at bounding box center [575, 460] width 10 height 10
click at [933, 560] on button "Confirmer" at bounding box center [946, 558] width 108 height 35
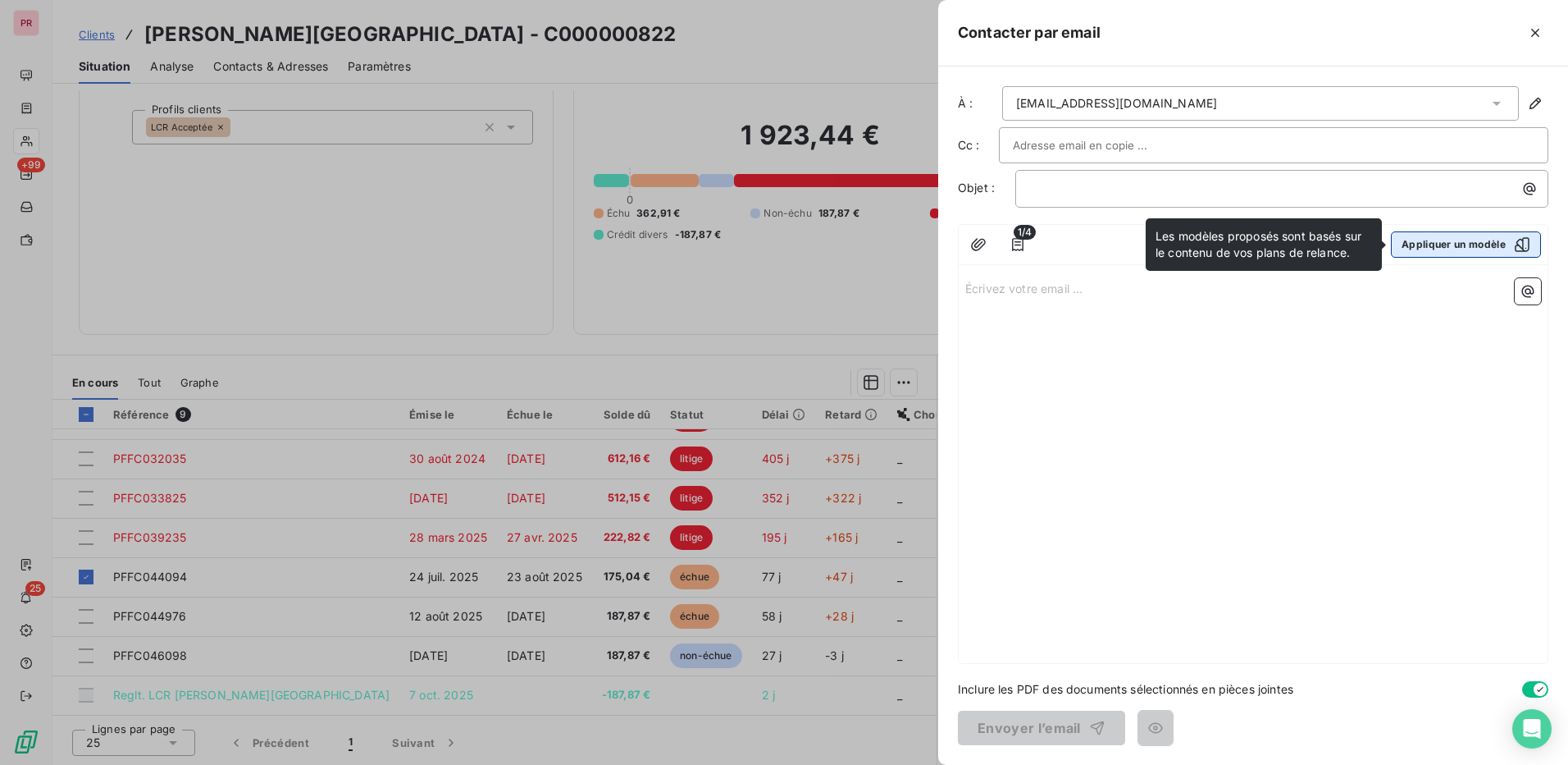
click at [1460, 251] on button "Appliquer un modèle" at bounding box center [1466, 244] width 150 height 27
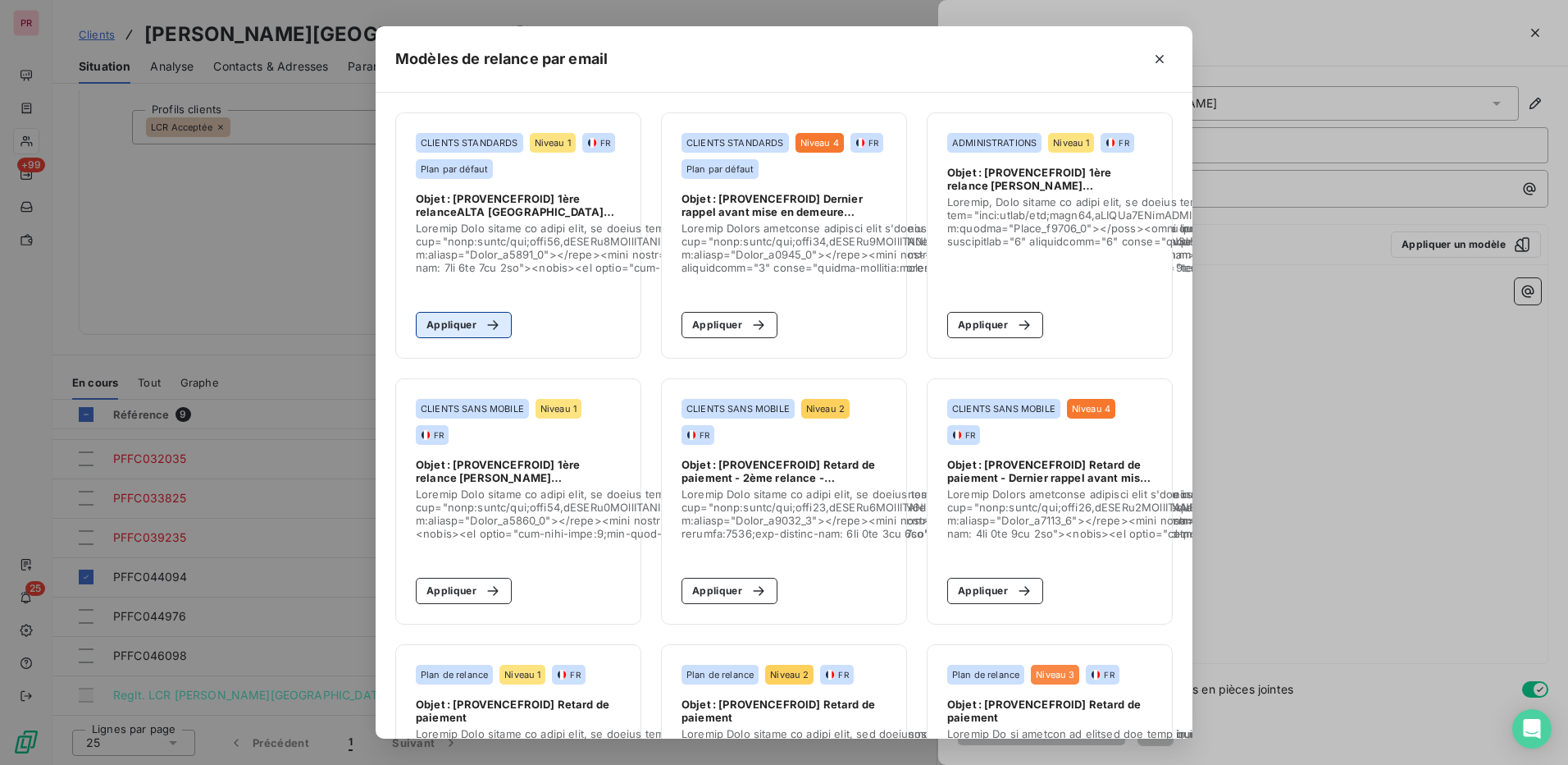
click at [464, 327] on button "Appliquer" at bounding box center [464, 325] width 96 height 27
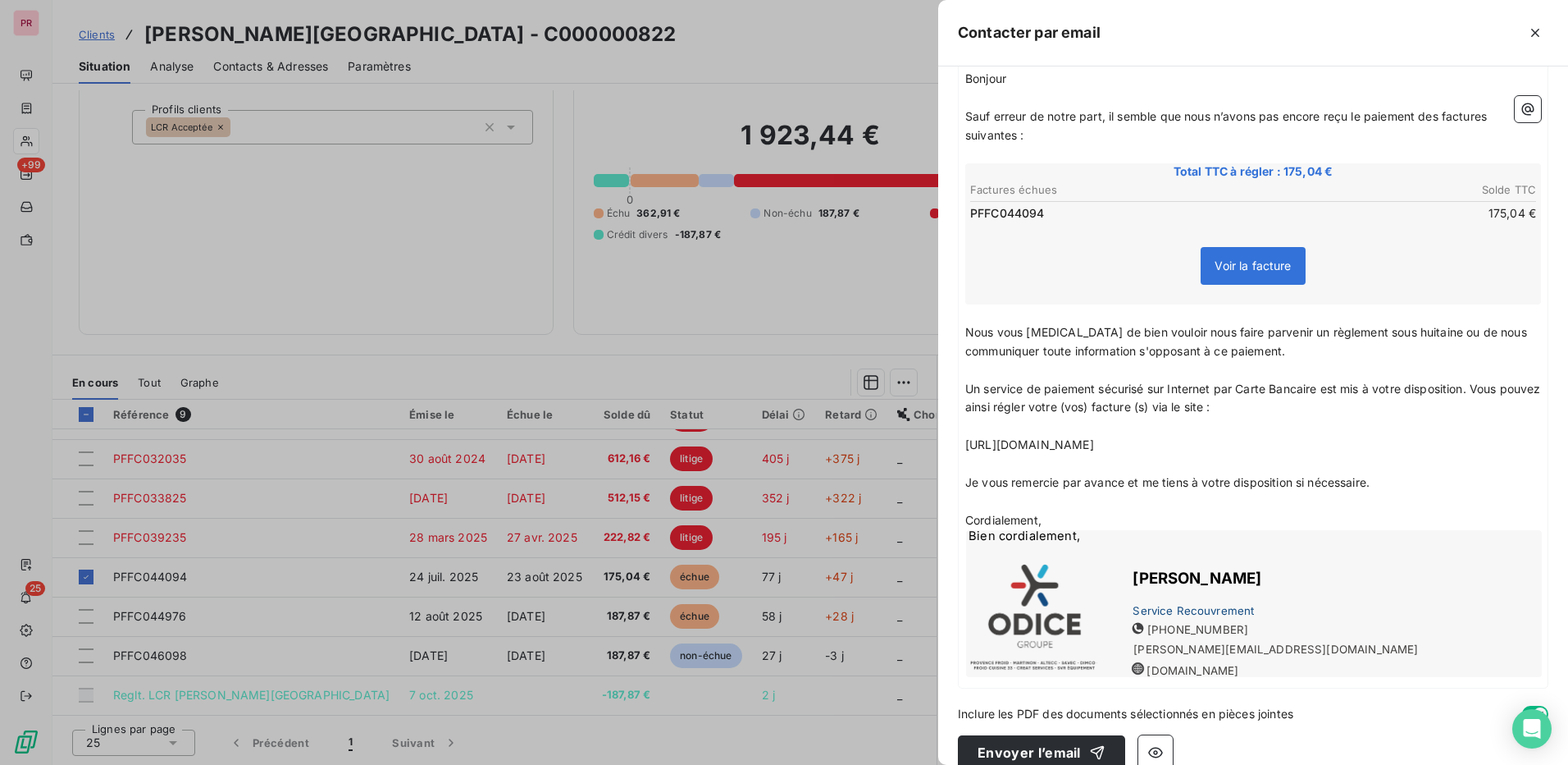
scroll to position [233, 0]
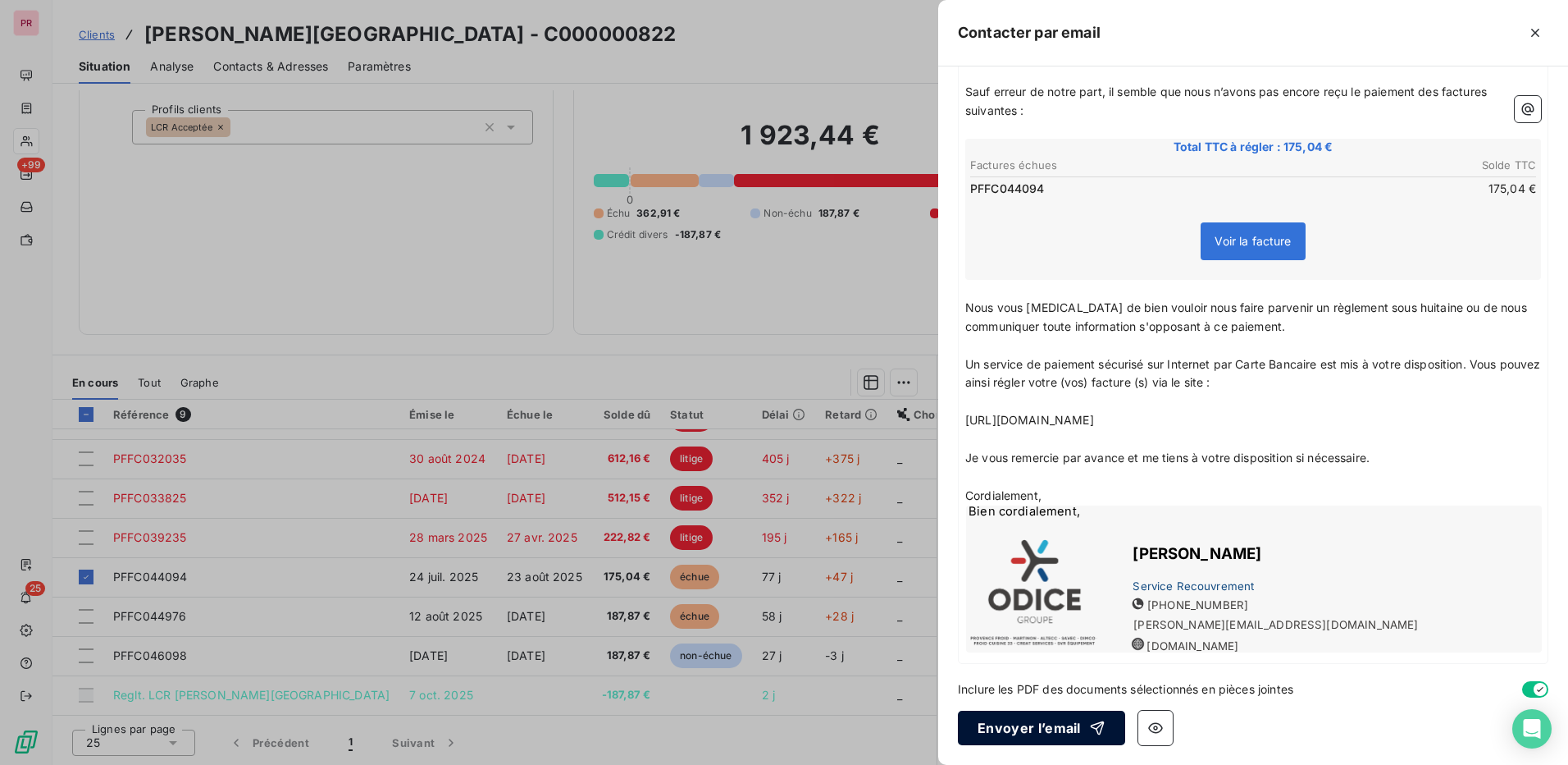
click at [1069, 732] on button "Envoyer l’email" at bounding box center [1042, 728] width 167 height 35
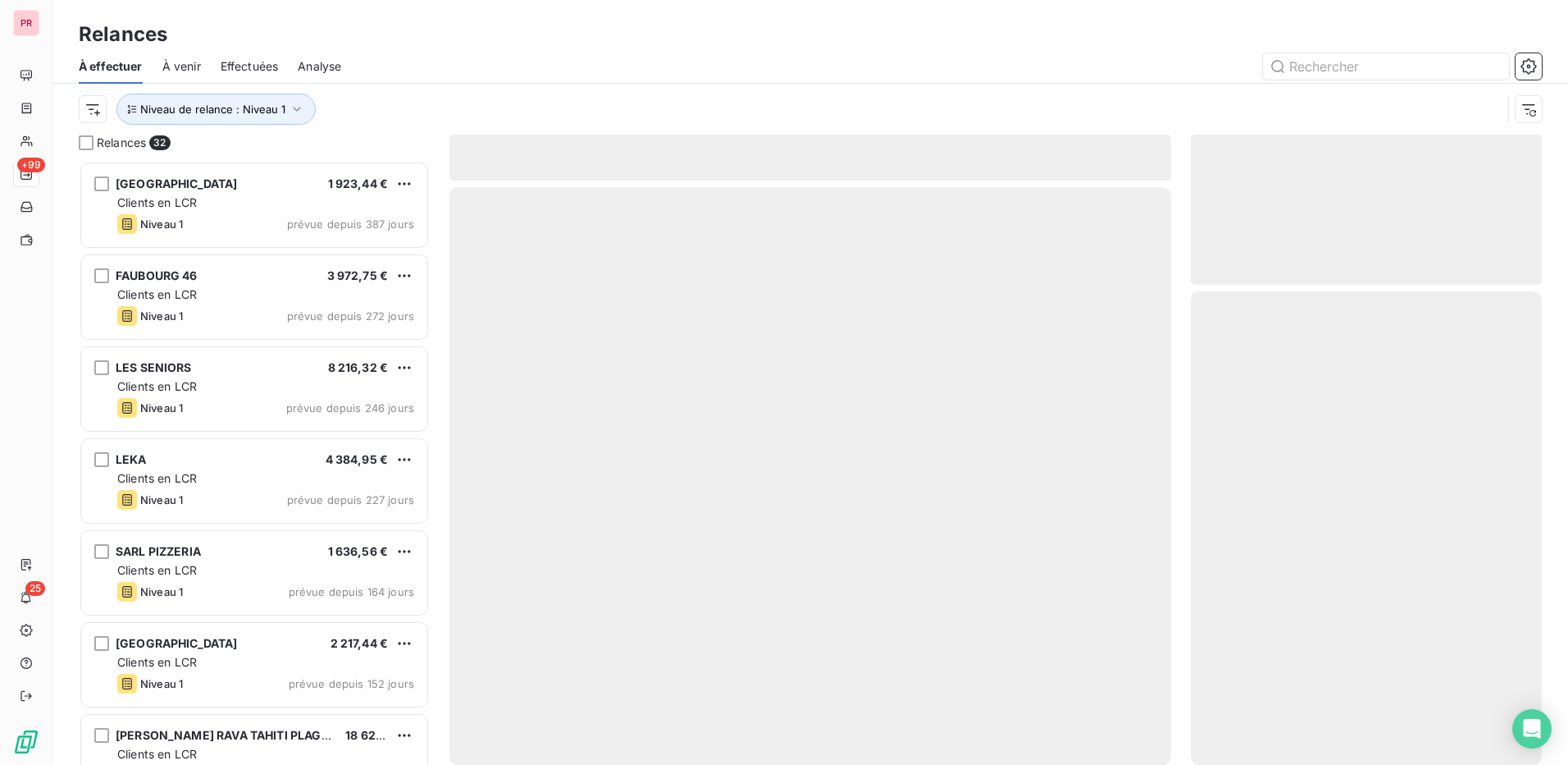
scroll to position [592, 338]
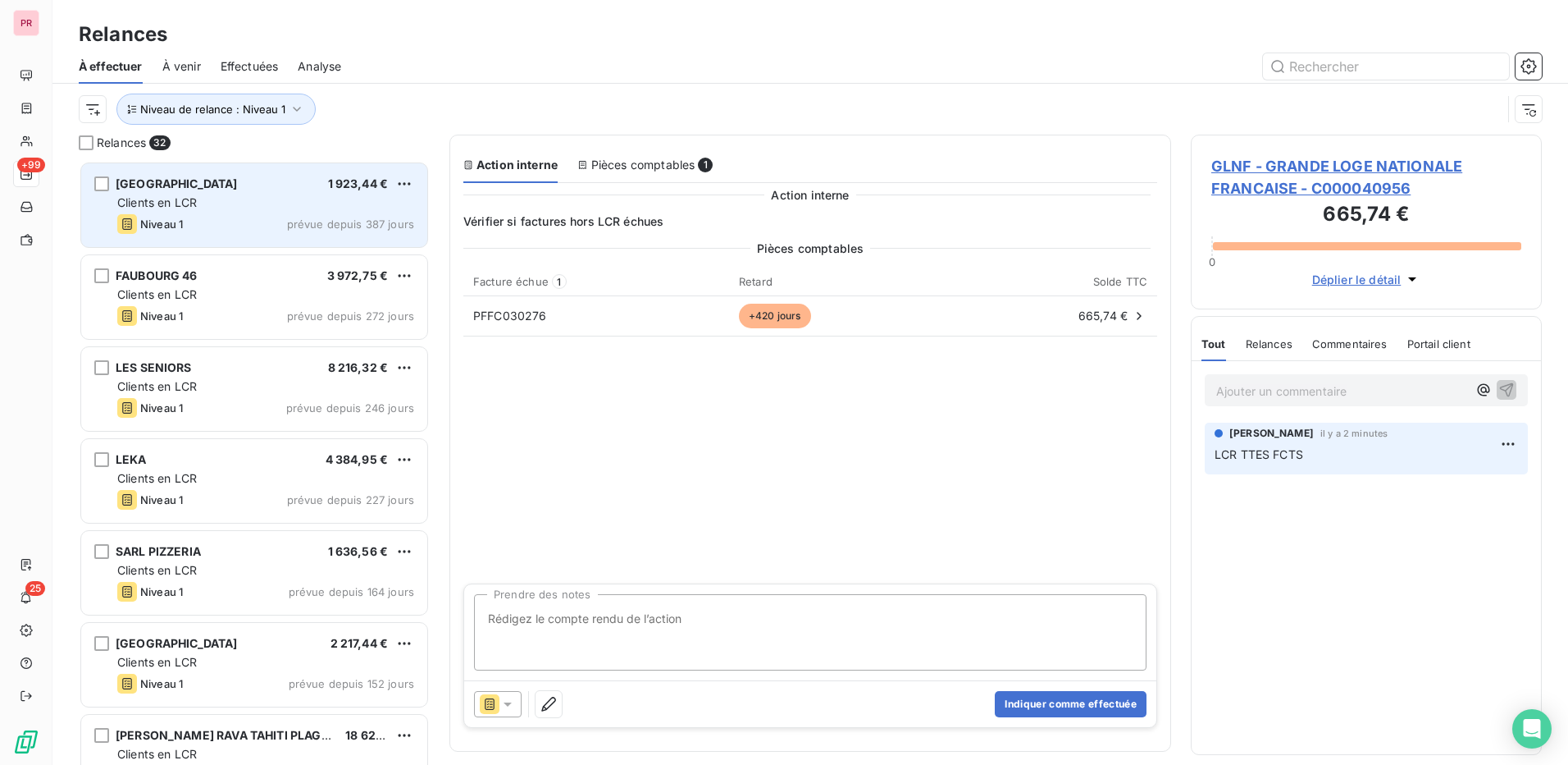
click at [292, 198] on div "Clients en LCR" at bounding box center [266, 203] width 297 height 17
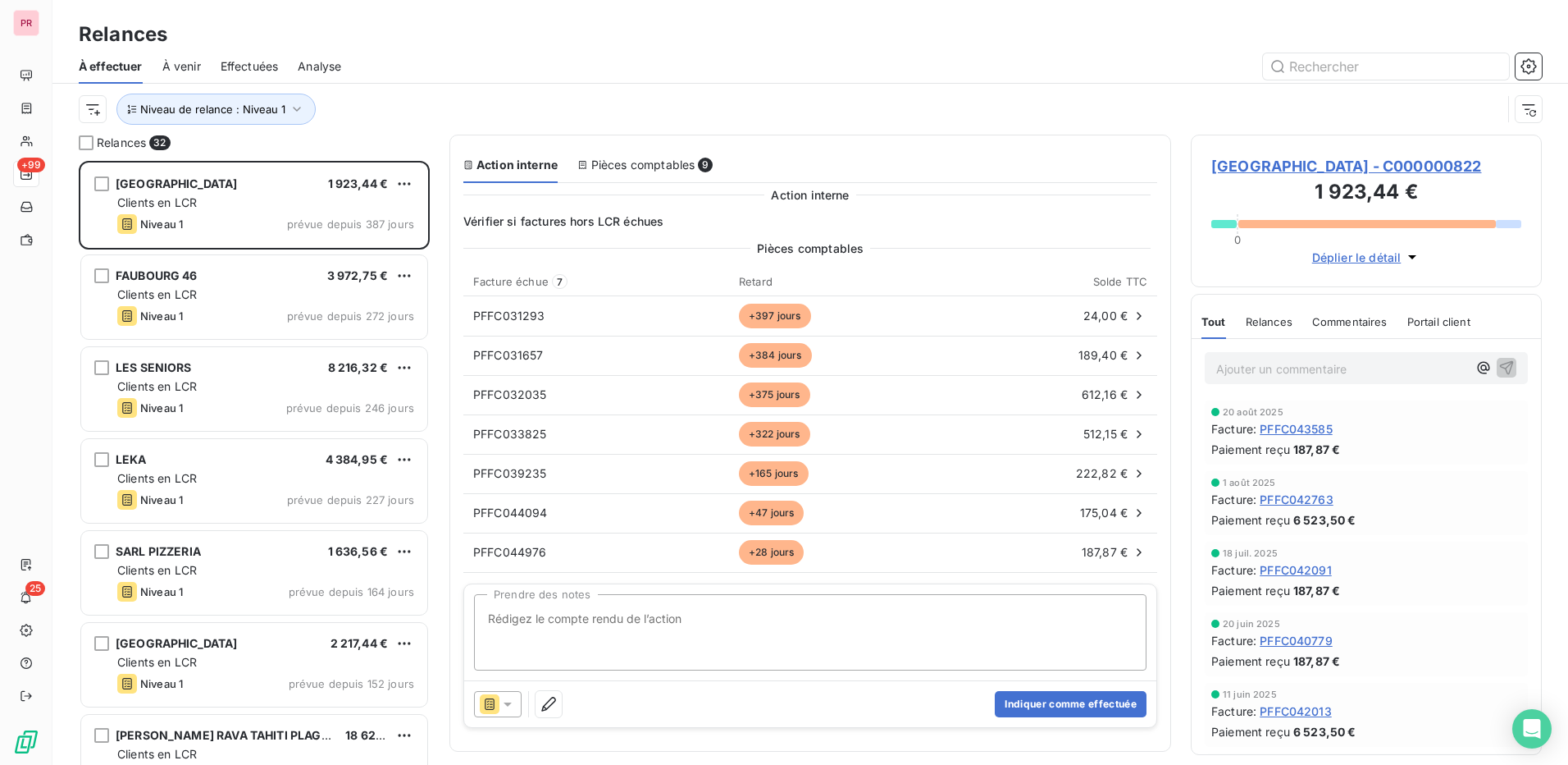
click at [1353, 370] on p "Ajouter un commentaire ﻿" at bounding box center [1342, 369] width 251 height 20
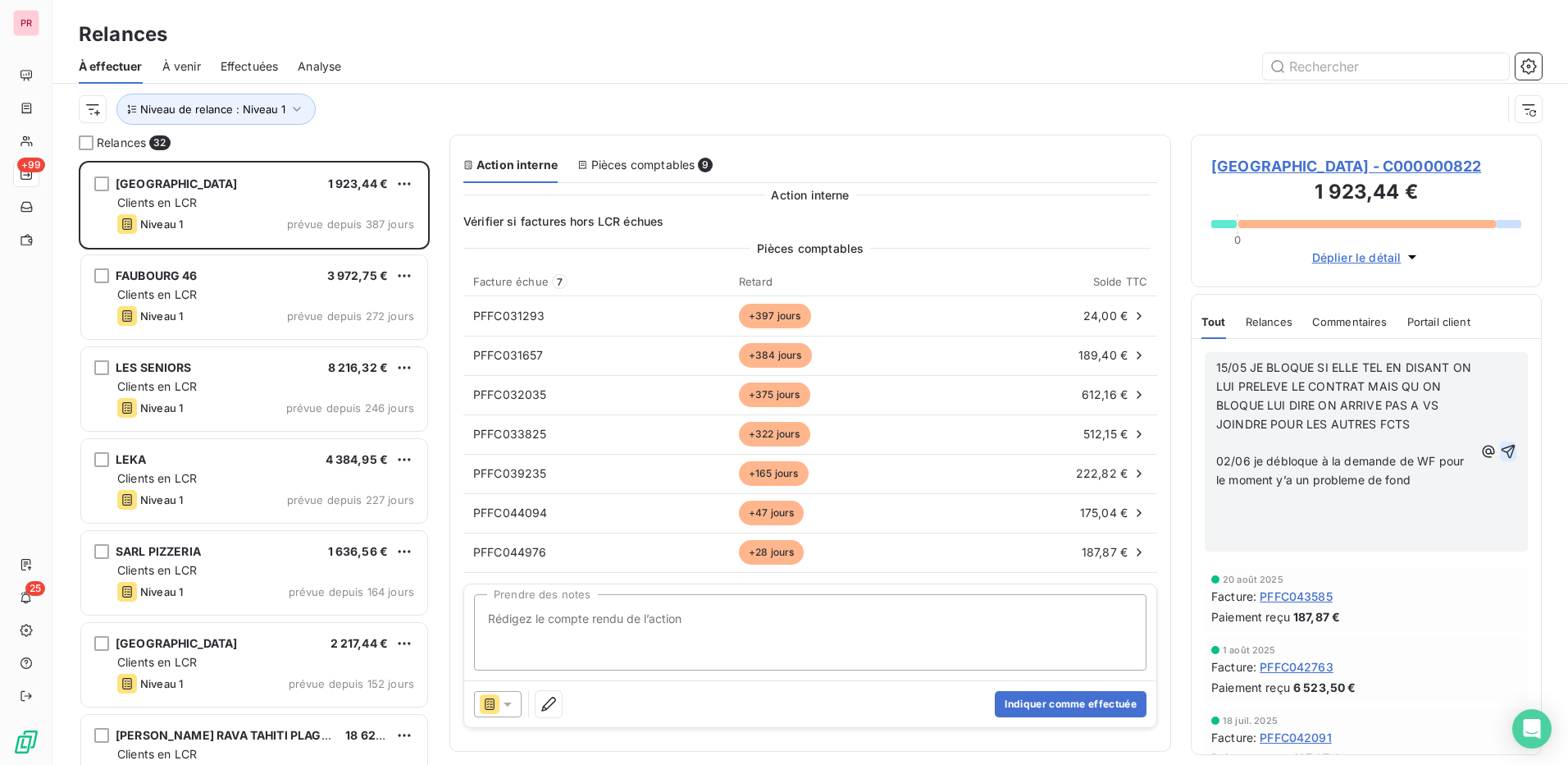
click at [1502, 454] on icon "button" at bounding box center [1508, 451] width 14 height 14
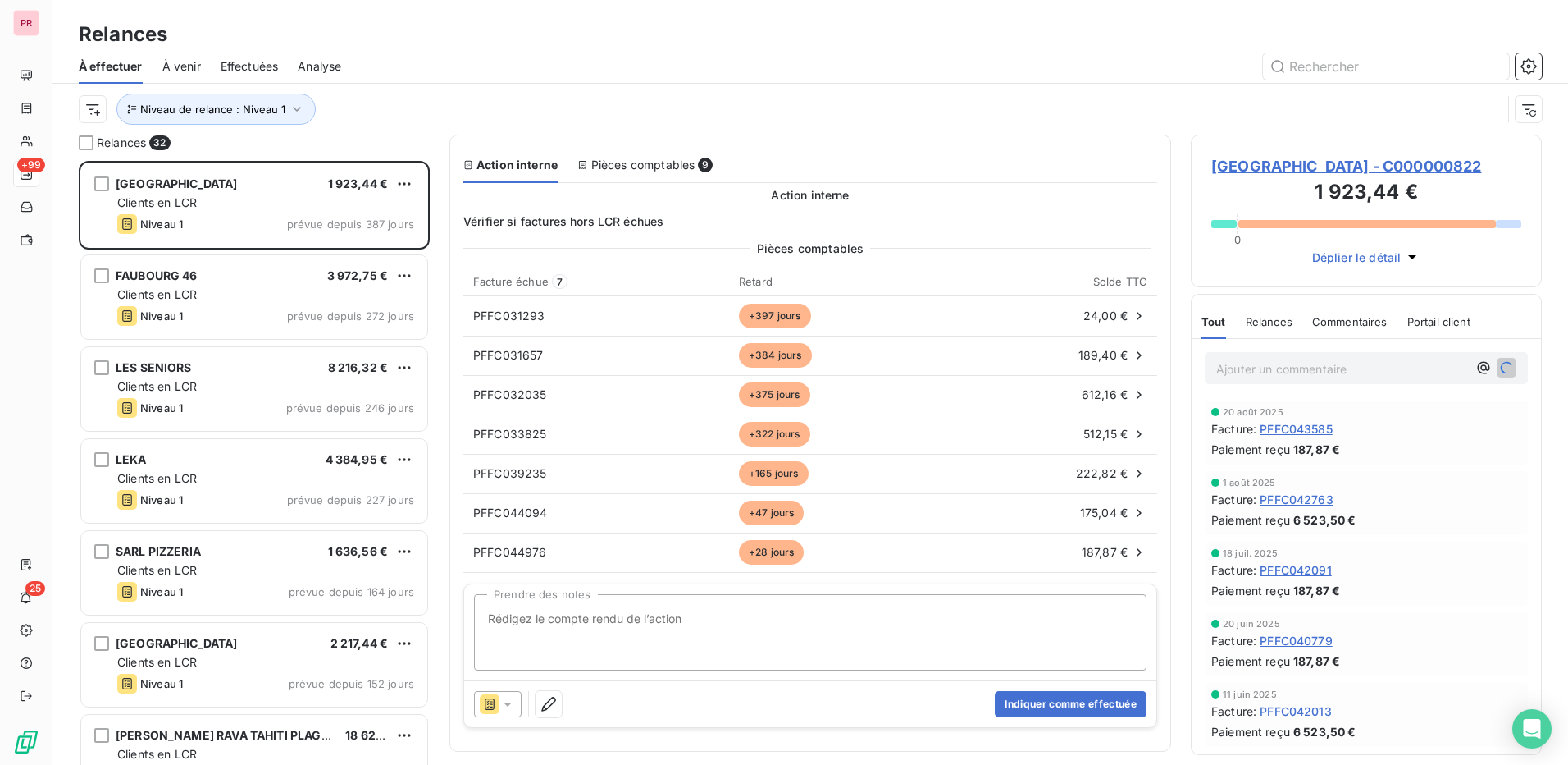
click at [1425, 368] on p "Ajouter un commentaire ﻿" at bounding box center [1342, 369] width 251 height 20
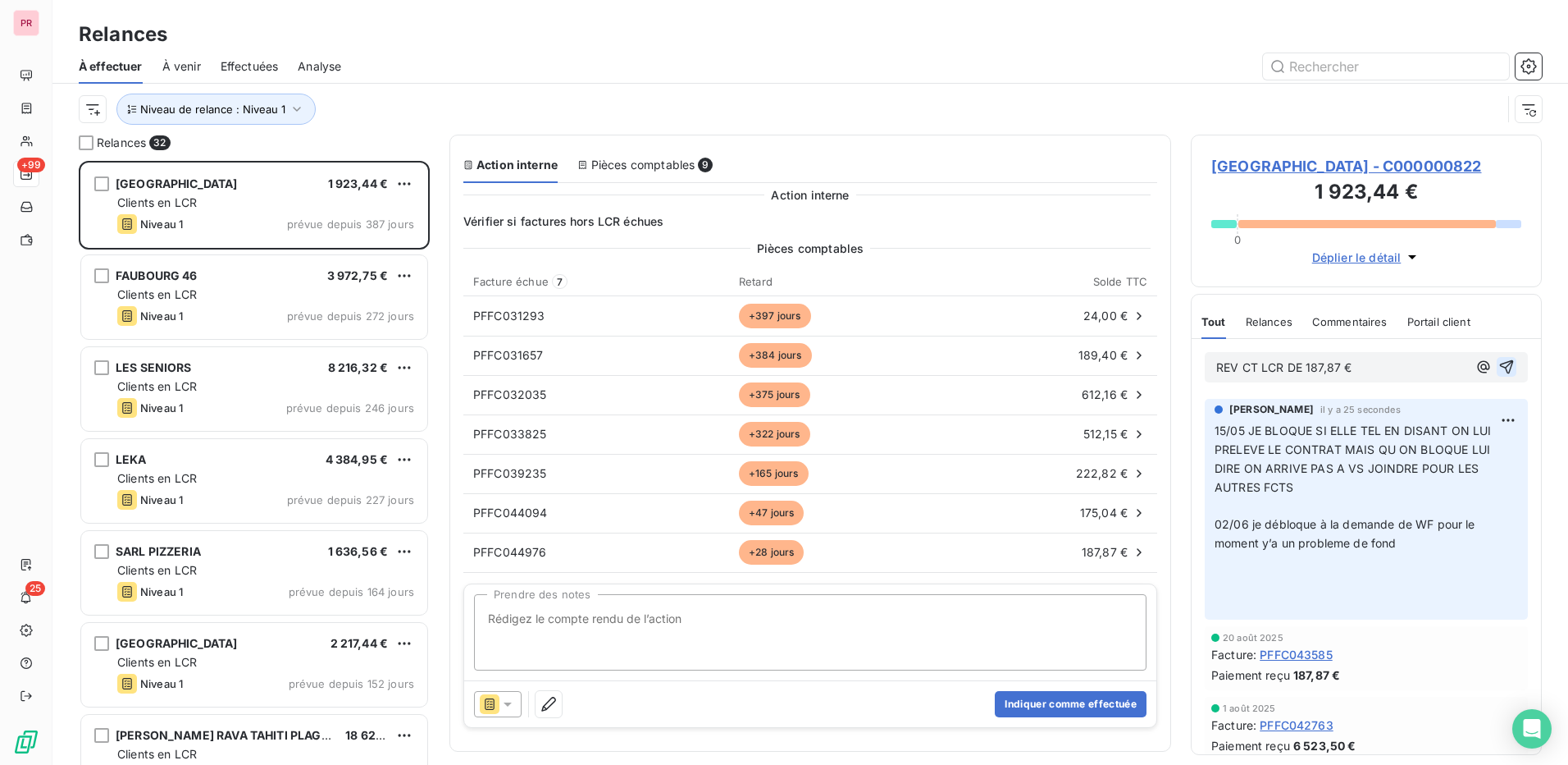
drag, startPoint x: 1487, startPoint y: 368, endPoint x: 1502, endPoint y: 368, distance: 15.0
click at [1502, 368] on icon "button" at bounding box center [1507, 367] width 17 height 17
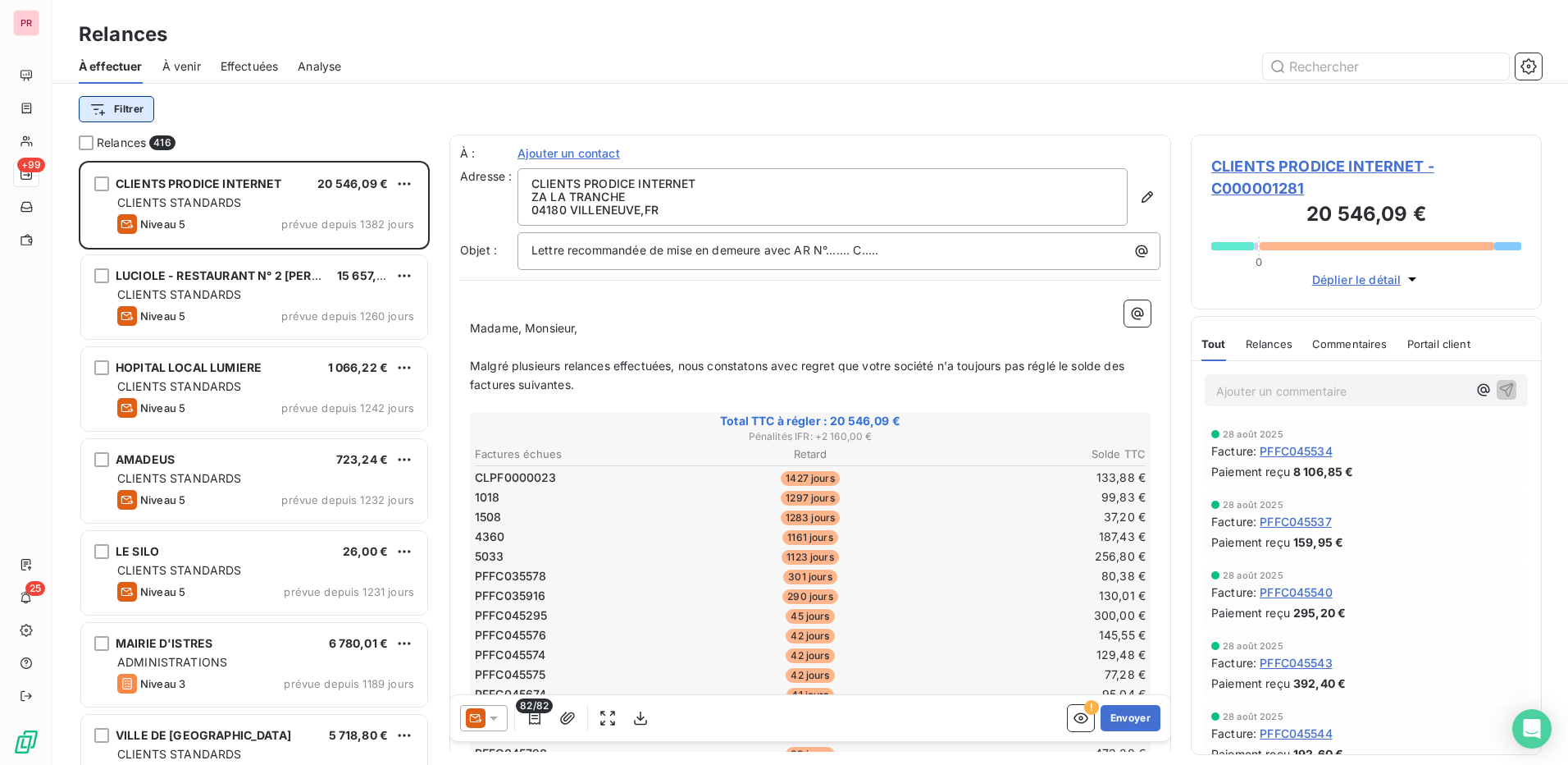
click at [134, 109] on html "PR +99 25 Relances À effectuer À venir Effectuées Analyse Filtrer Relances 416 …" at bounding box center [784, 382] width 1568 height 765
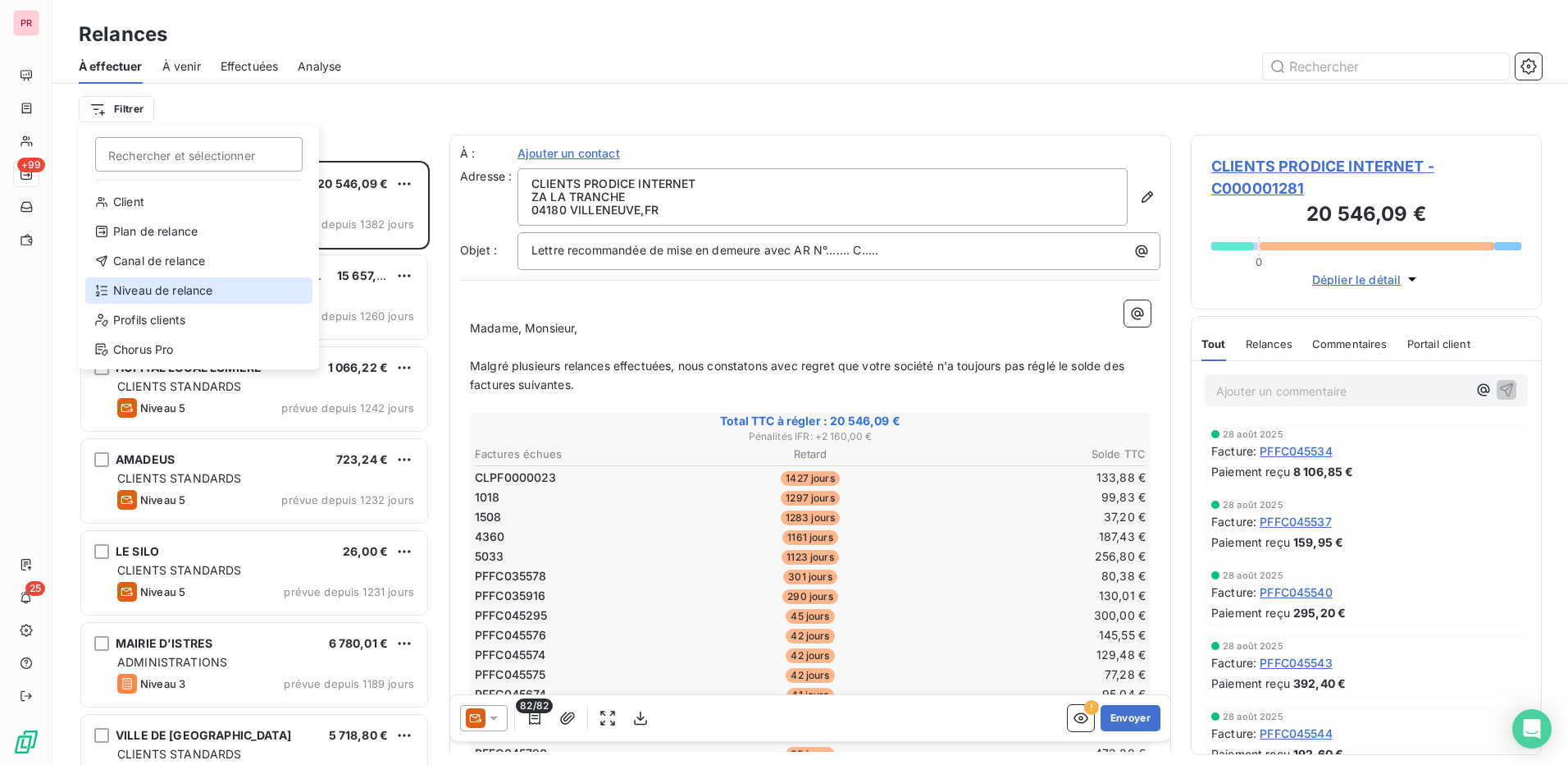
click at [201, 291] on div "Niveau de relance" at bounding box center [199, 290] width 227 height 27
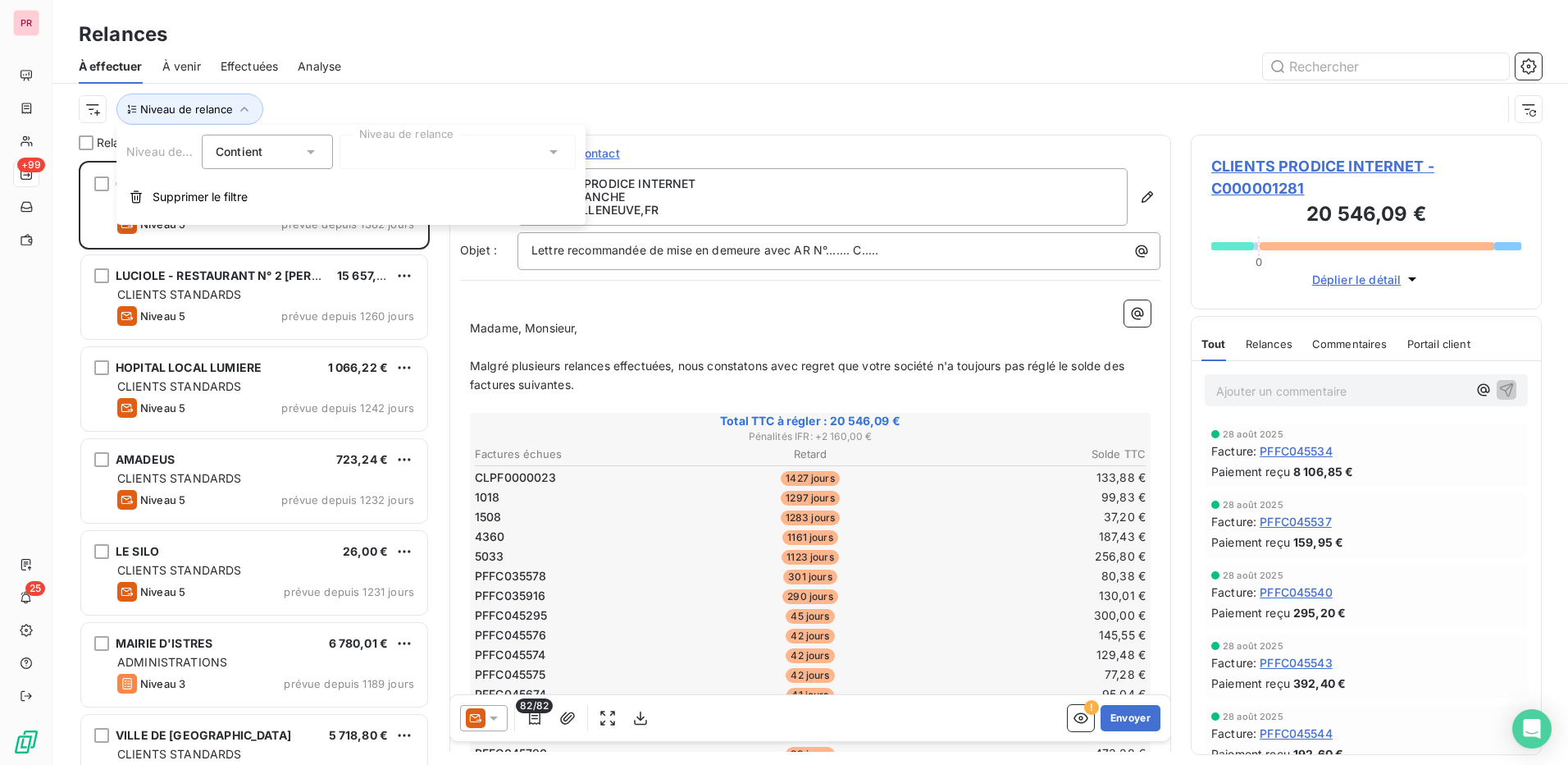
click at [509, 144] on div at bounding box center [458, 152] width 237 height 35
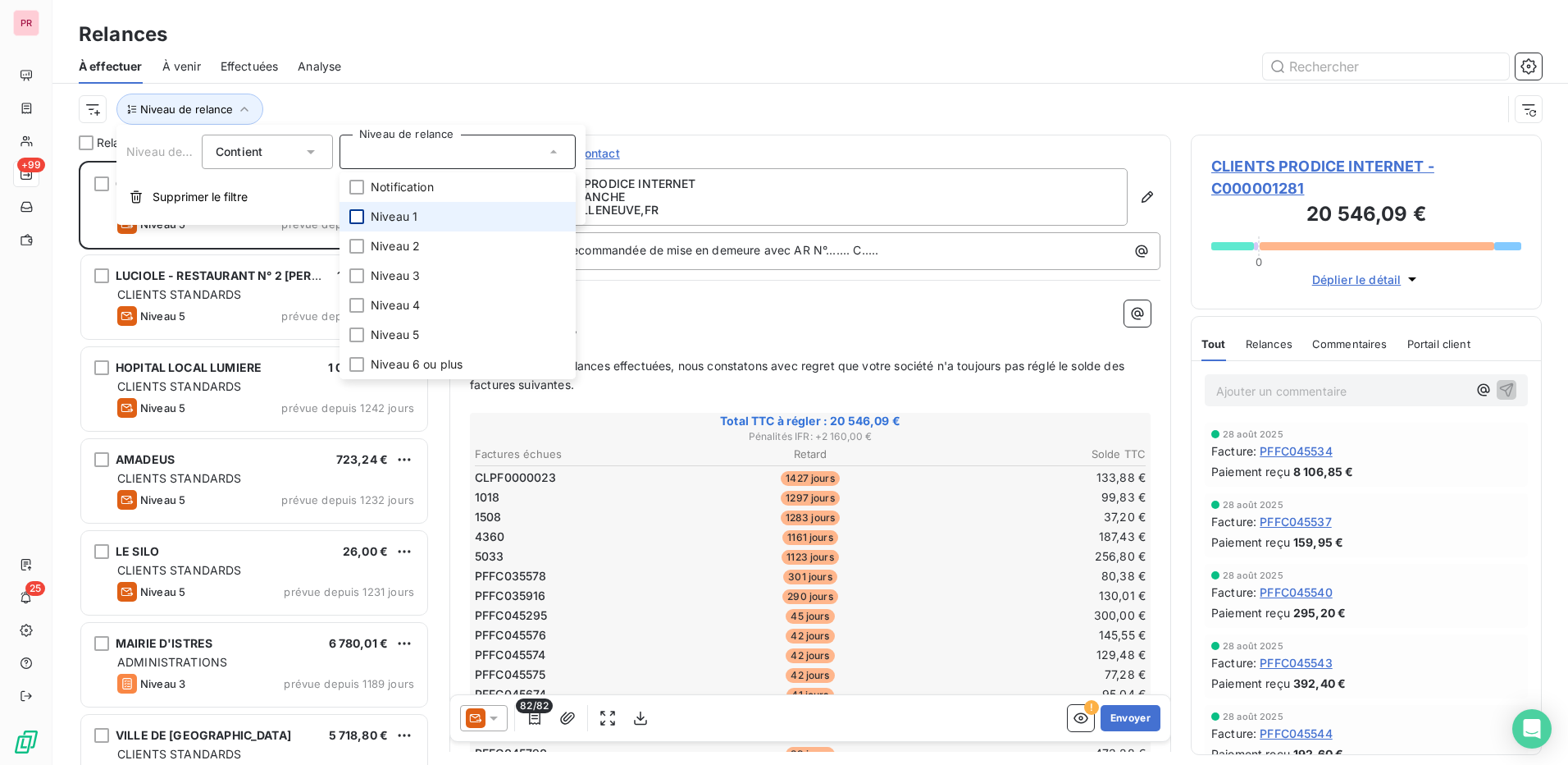
click at [357, 217] on div at bounding box center [357, 216] width 15 height 15
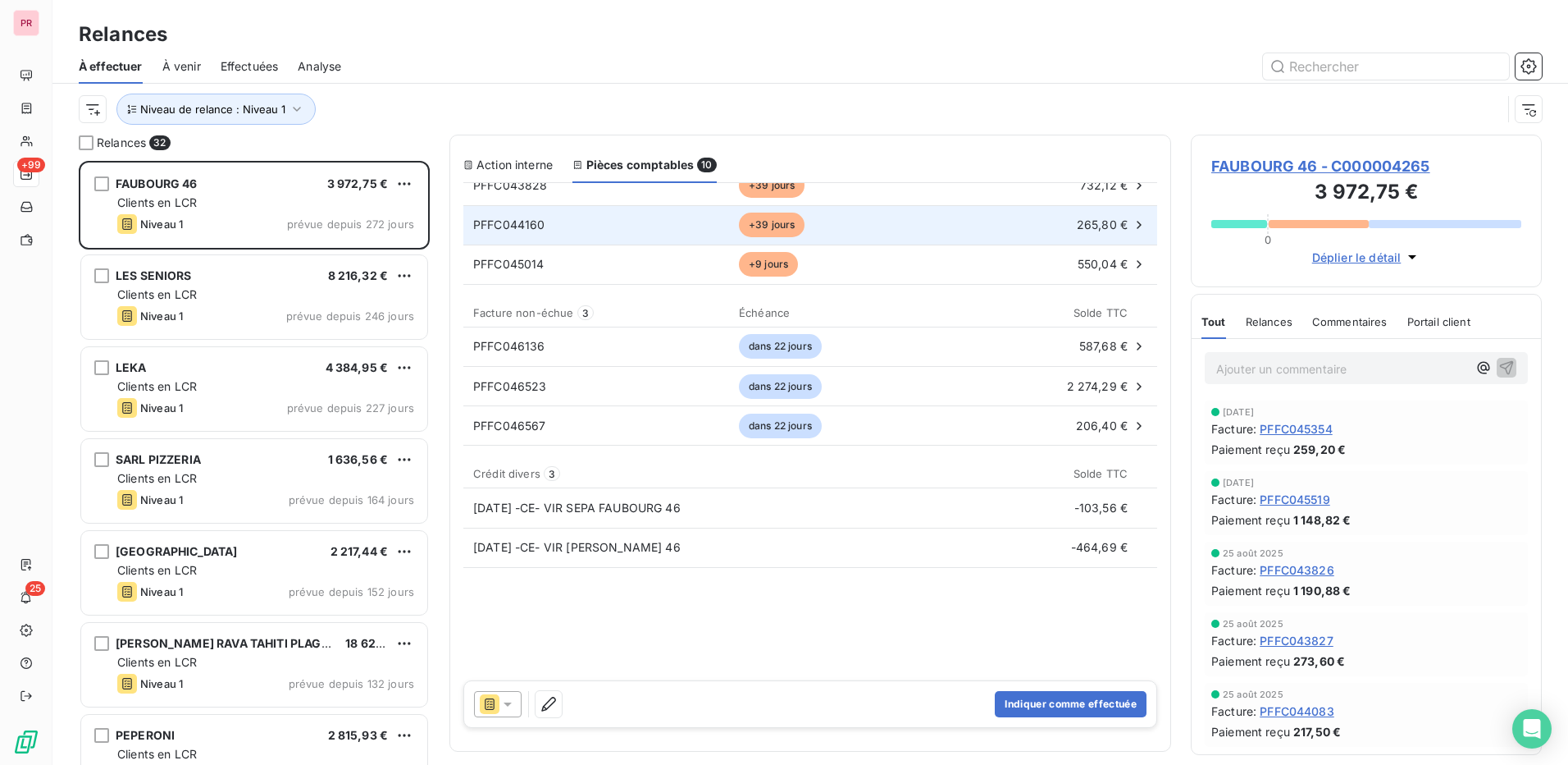
scroll to position [145, 0]
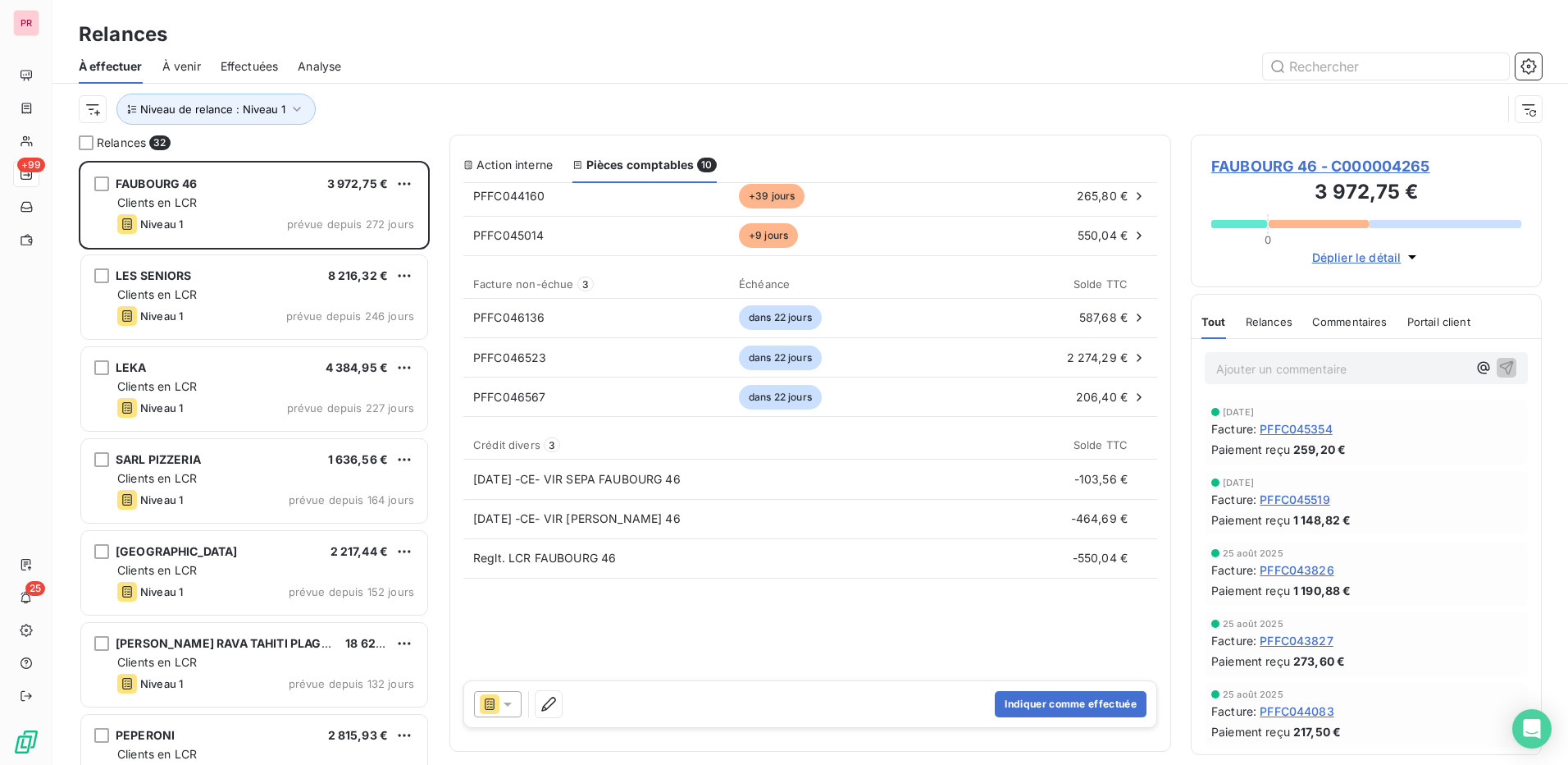
click at [1349, 322] on span "Commentaires" at bounding box center [1350, 321] width 75 height 13
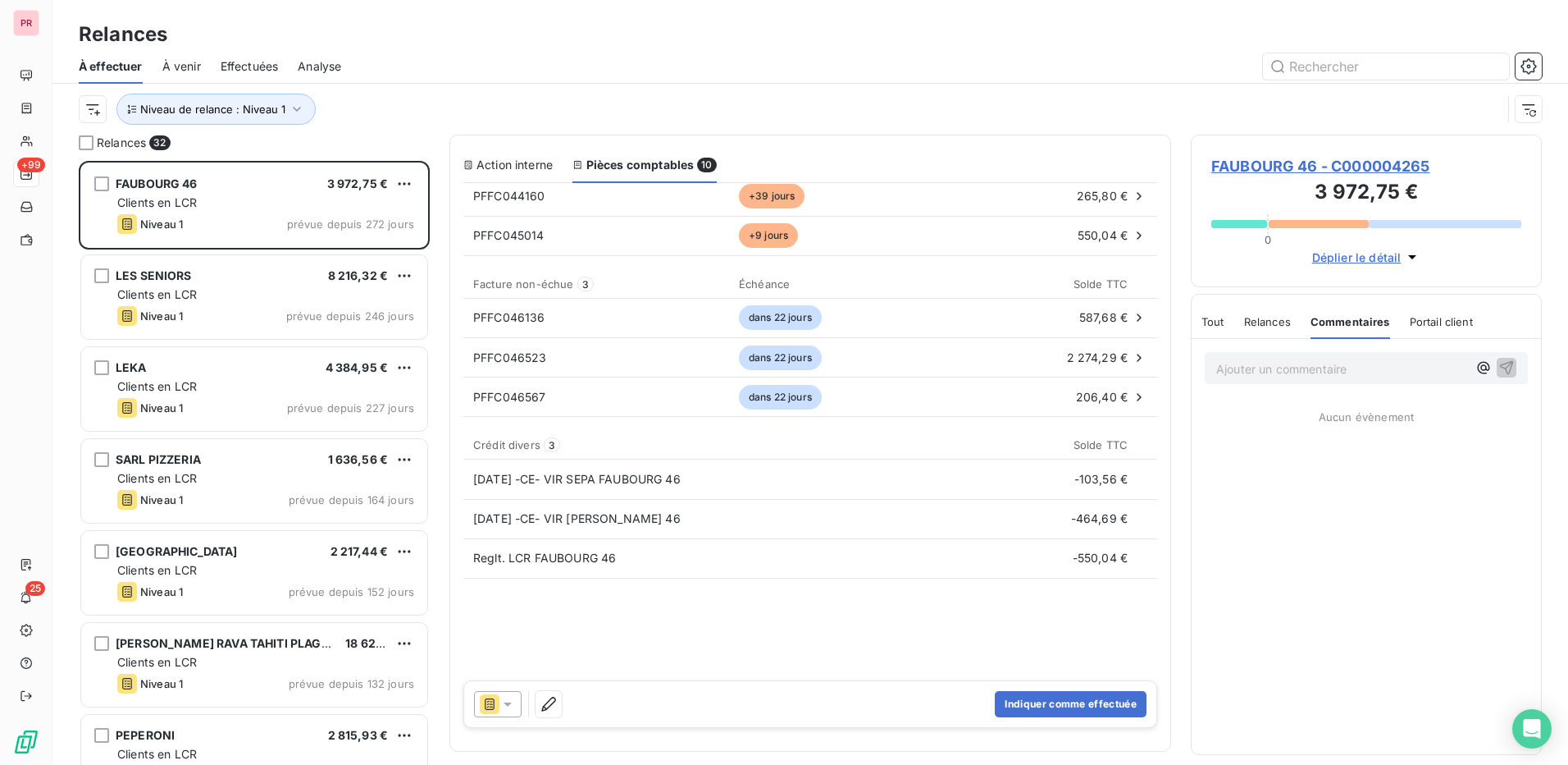
click at [1310, 362] on p "Ajouter un commentaire ﻿" at bounding box center [1342, 369] width 251 height 20
click at [1511, 367] on icon "button" at bounding box center [1507, 367] width 14 height 14
click at [1209, 323] on span "Tout" at bounding box center [1212, 321] width 23 height 13
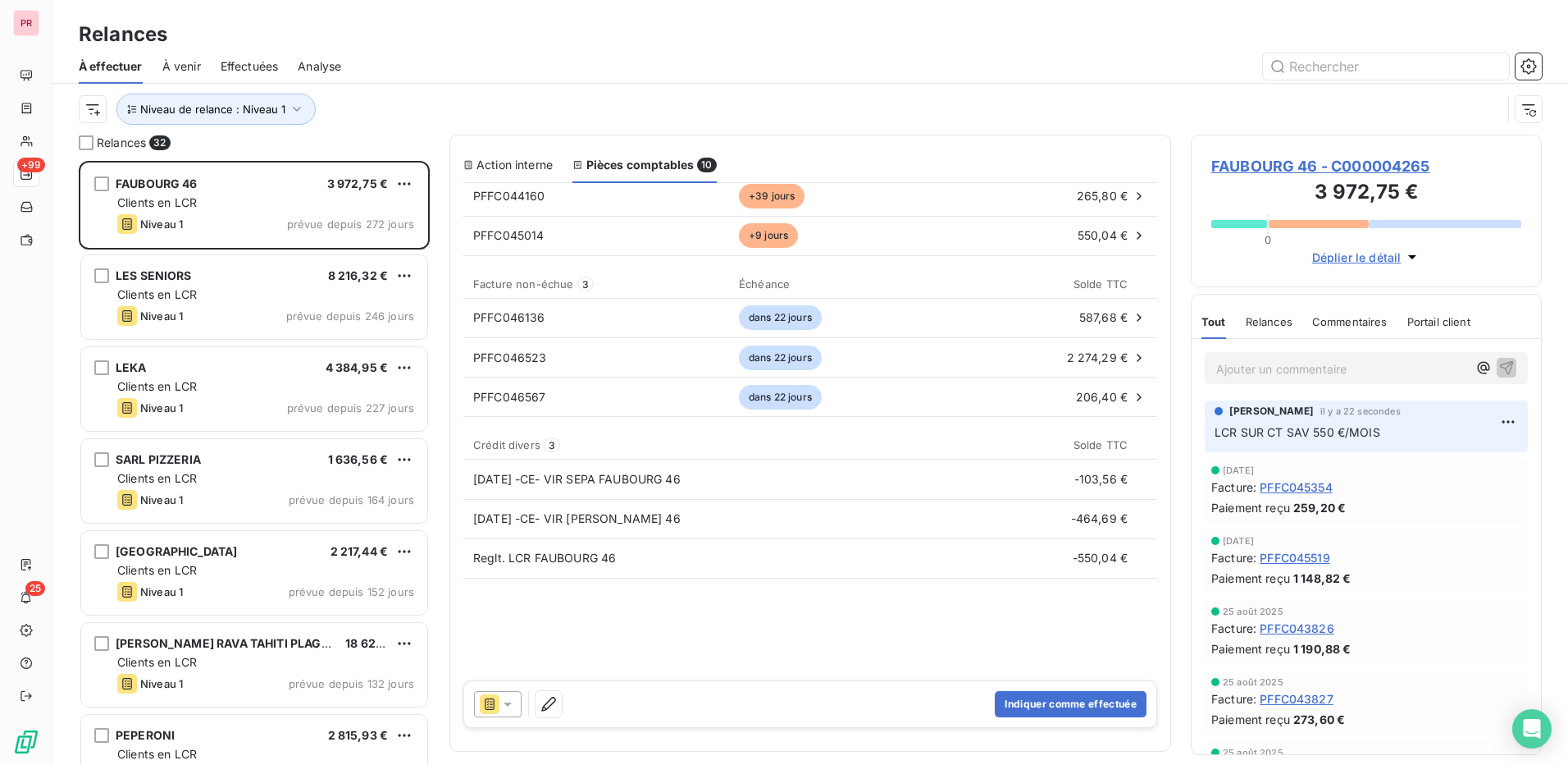
click at [1460, 487] on div "Facture : PFFC045354" at bounding box center [1366, 487] width 310 height 17
click at [1307, 365] on p "Ajouter un commentaire ﻿" at bounding box center [1342, 369] width 251 height 20
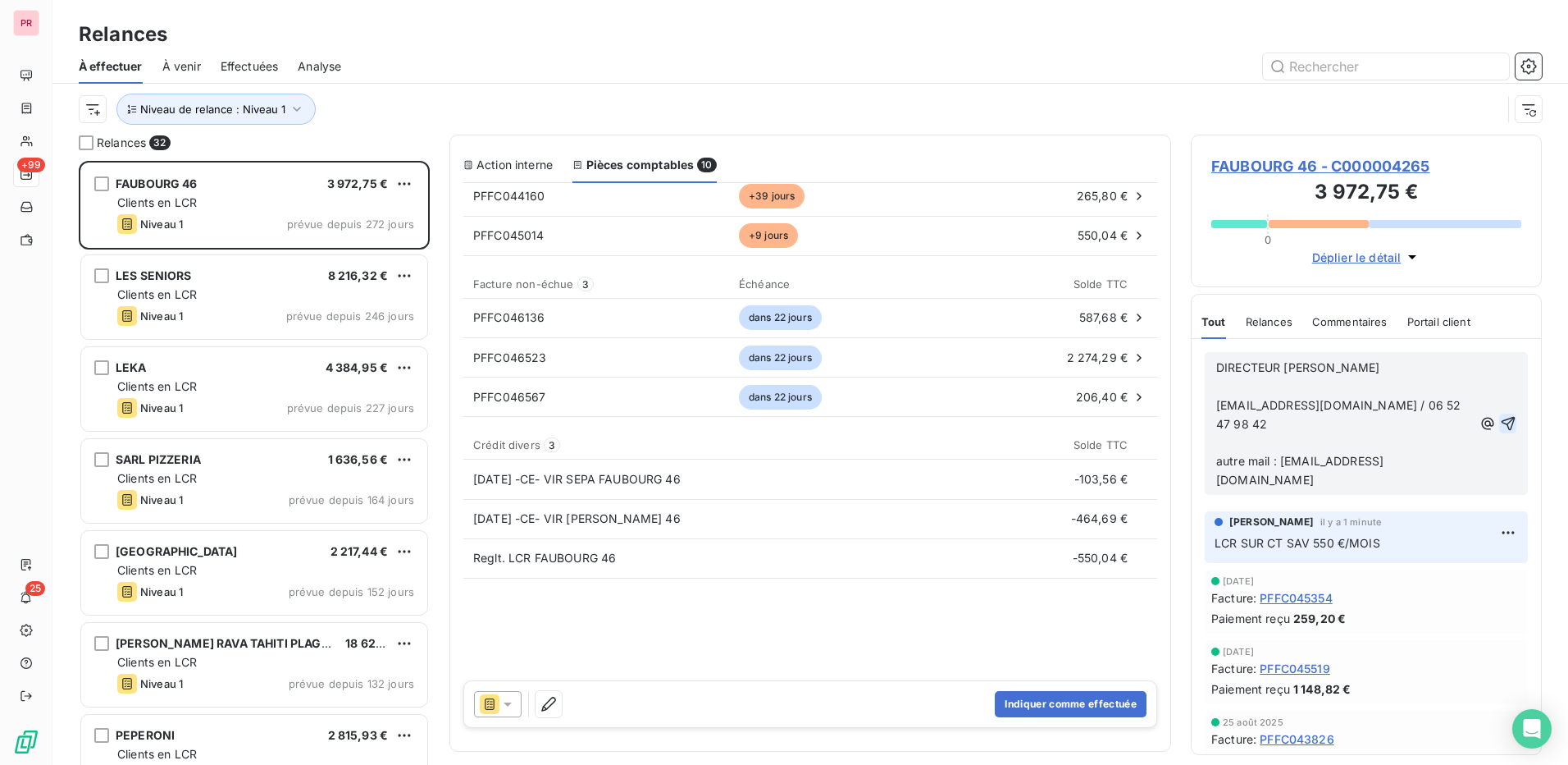
click at [1500, 417] on icon "button" at bounding box center [1508, 424] width 17 height 17
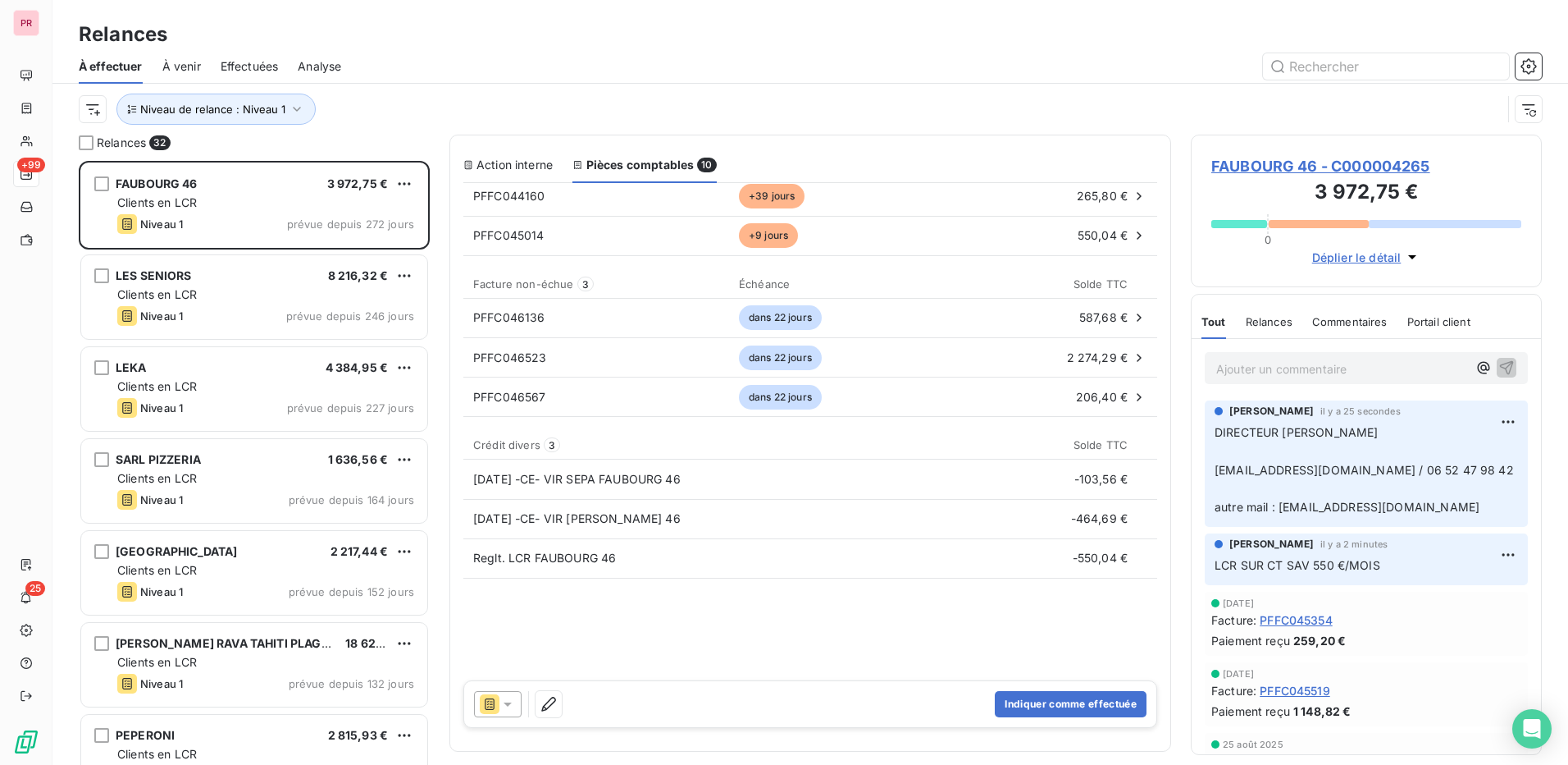
click at [1351, 321] on span "Commentaires" at bounding box center [1350, 321] width 75 height 13
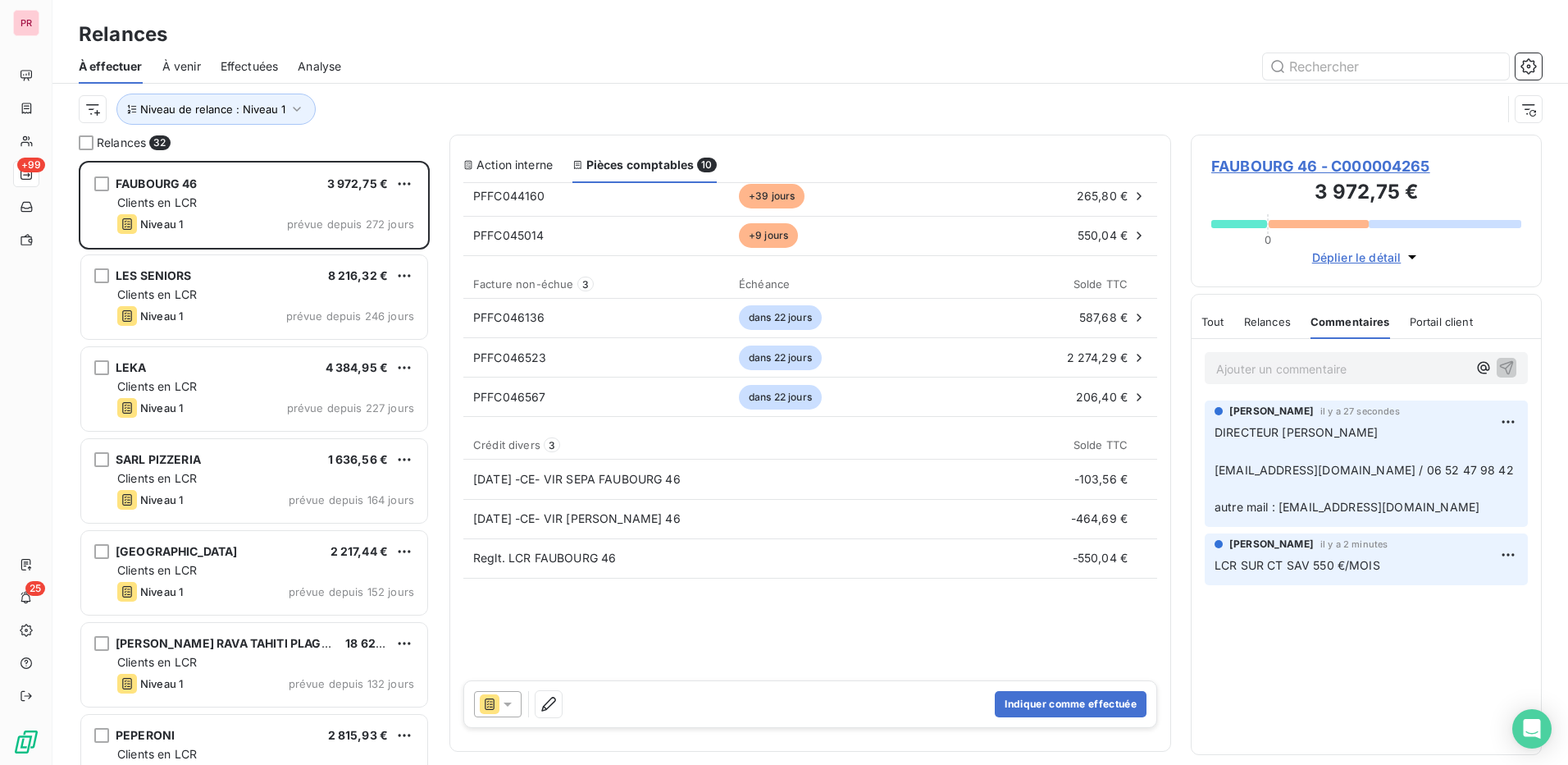
click at [1217, 324] on span "Tout" at bounding box center [1212, 321] width 23 height 13
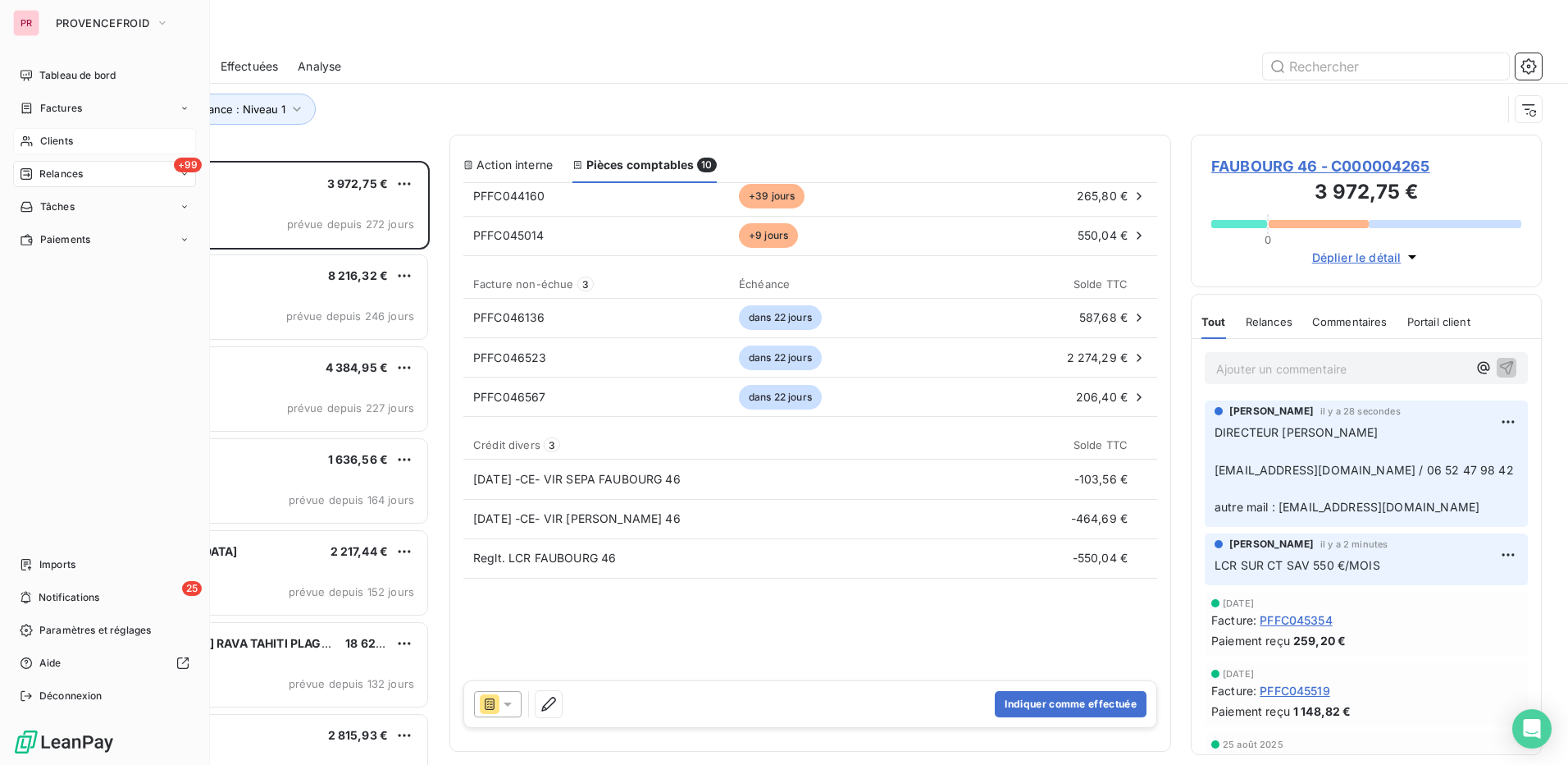
click at [75, 132] on div "Clients" at bounding box center [104, 141] width 182 height 27
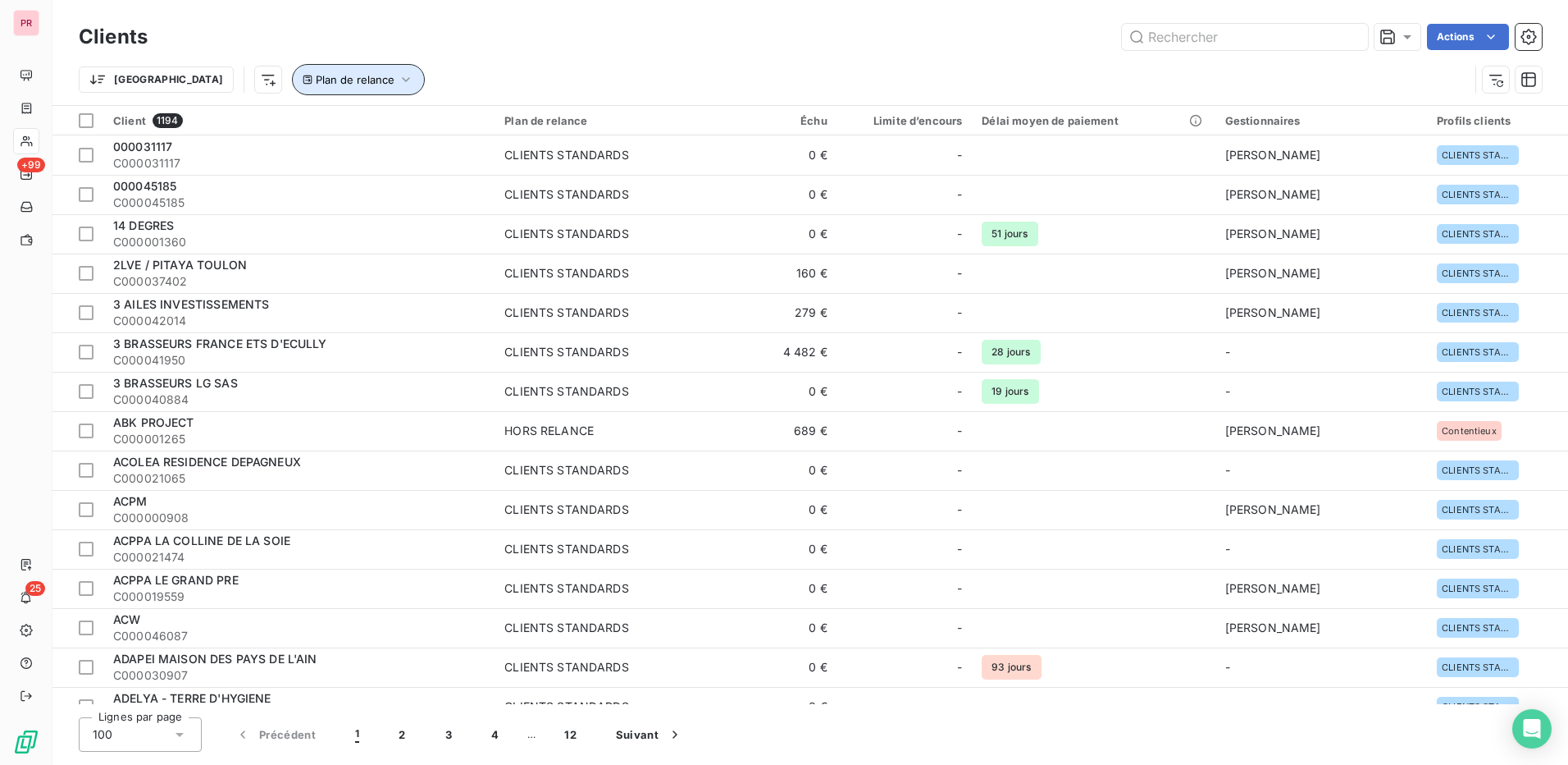
click at [315, 77] on span "Plan de relance" at bounding box center [355, 80] width 79 height 13
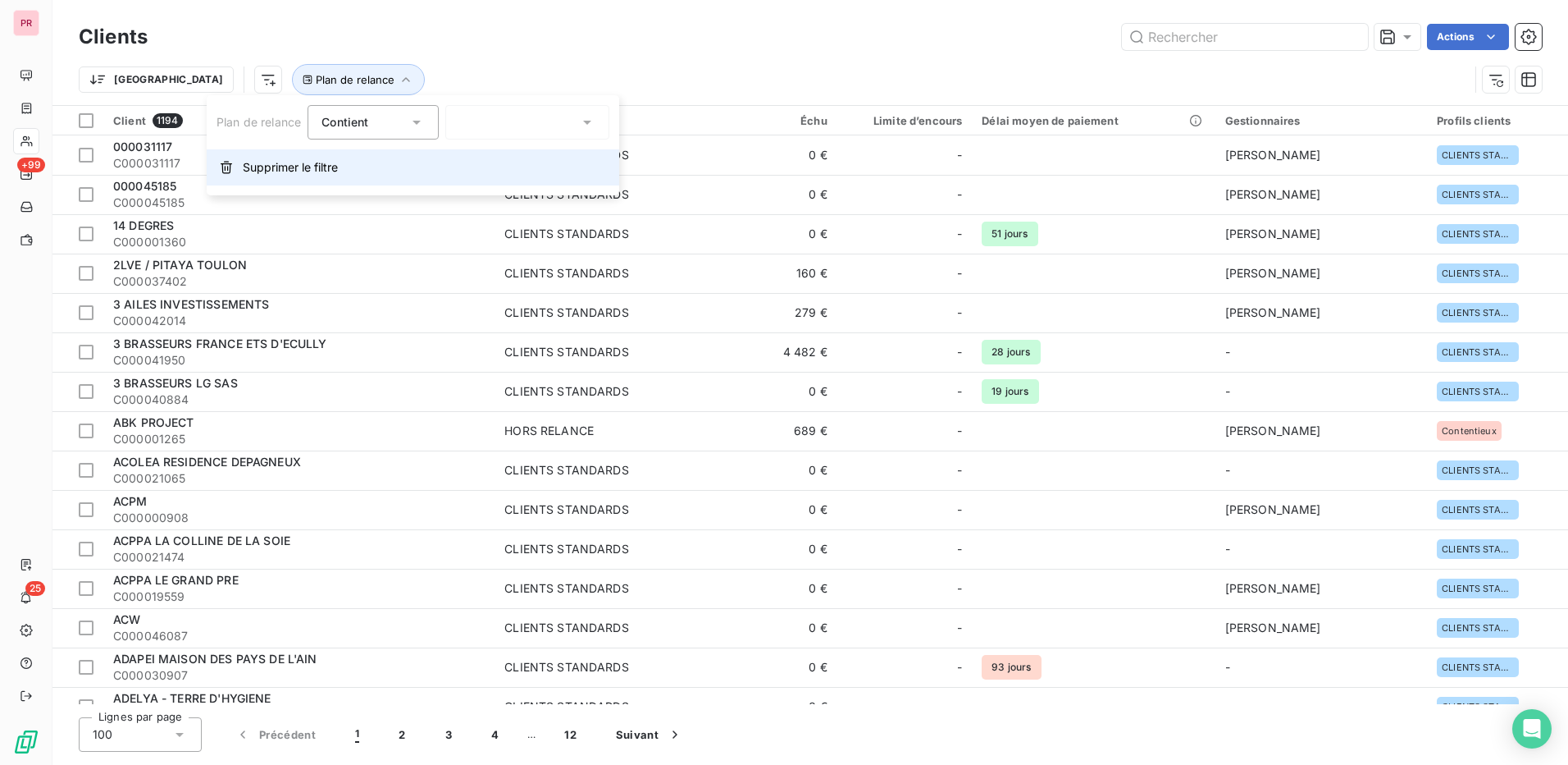
click at [298, 160] on span "Supprimer le filtre" at bounding box center [291, 168] width 95 height 17
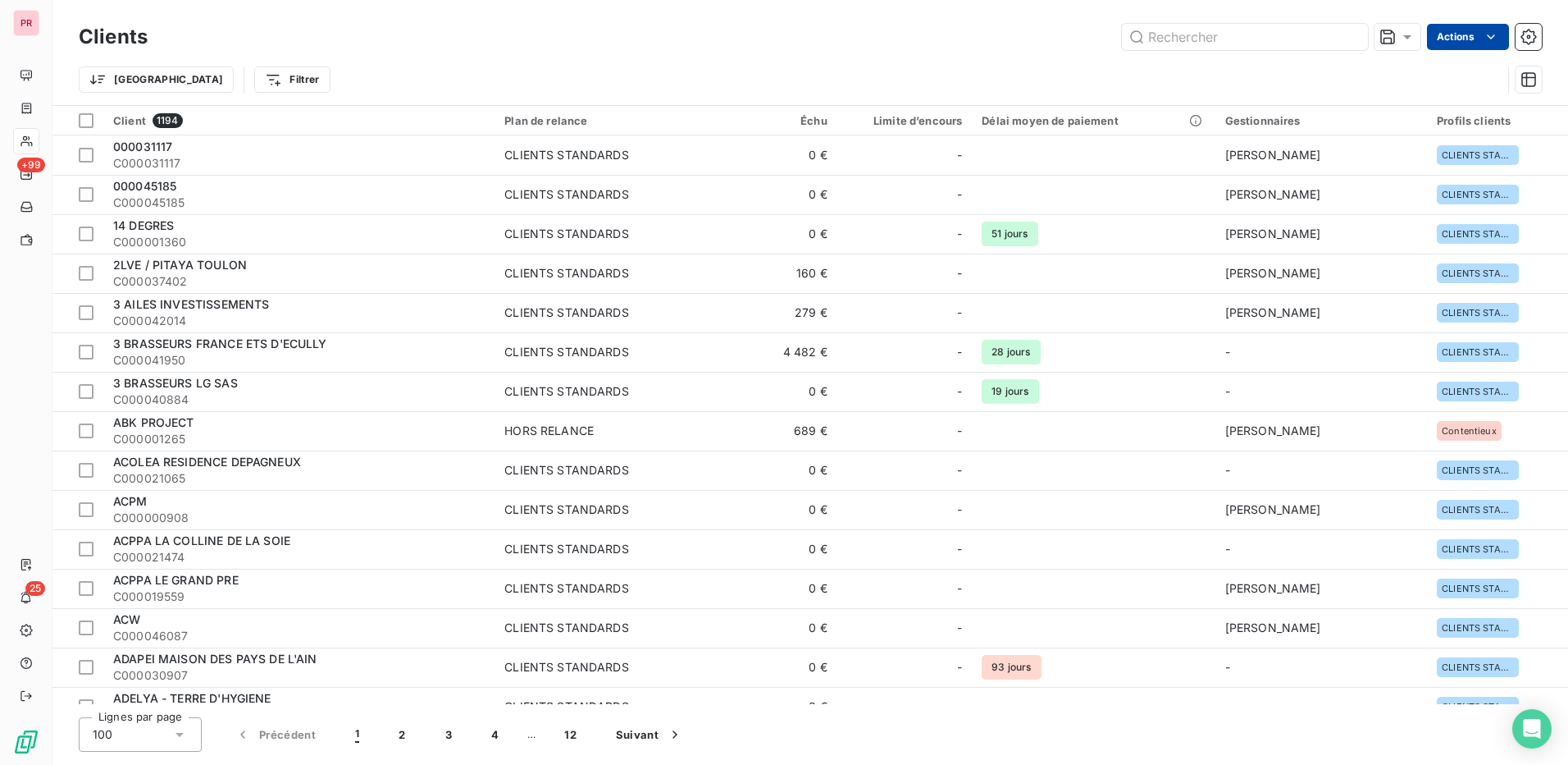
click at [1474, 35] on html "PR +99 25 Clients Actions Trier Filtrer Client 1194 Plan de relance Échu Limite…" at bounding box center [784, 382] width 1568 height 765
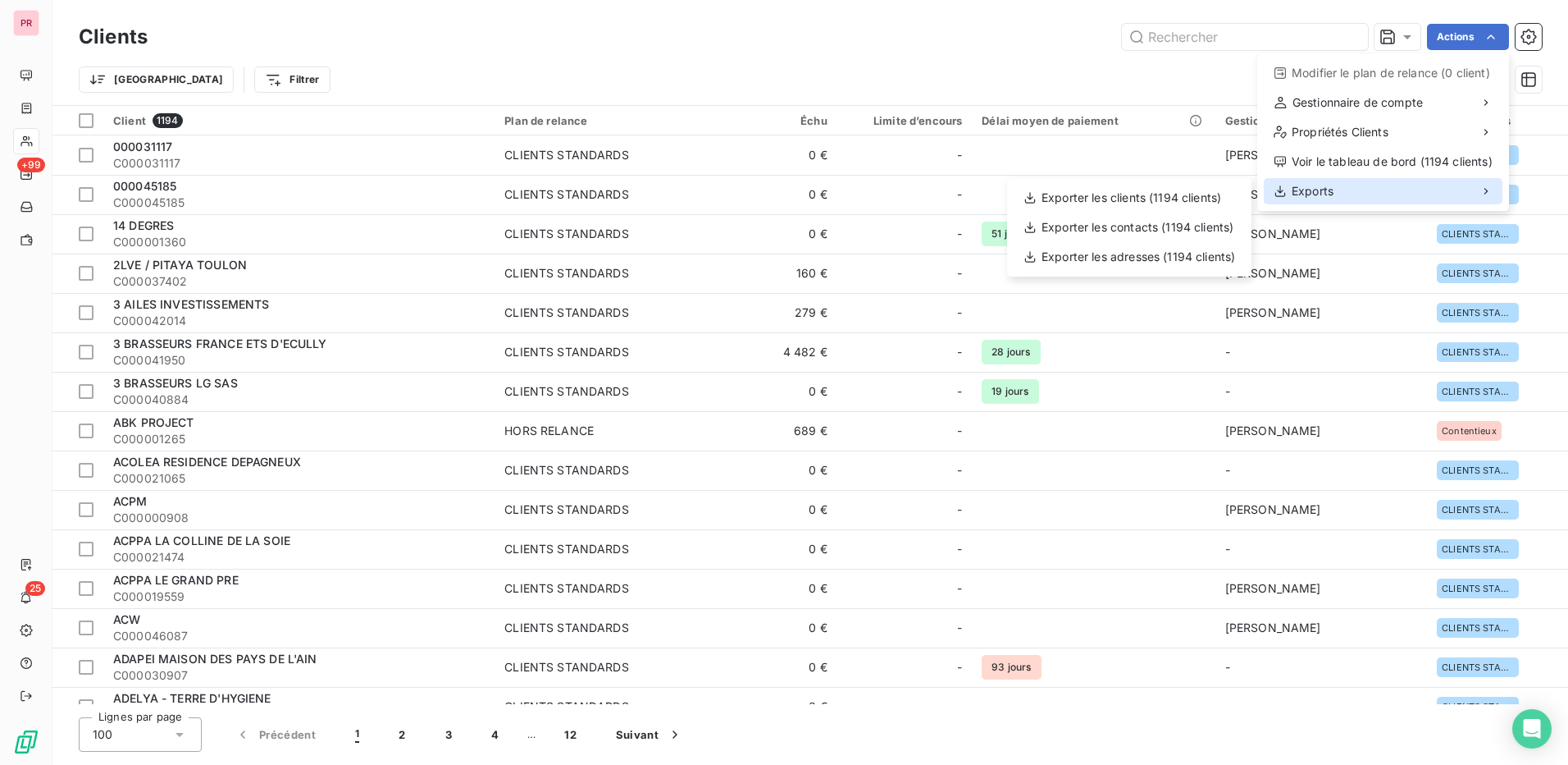
click at [1367, 194] on div "Exports" at bounding box center [1383, 191] width 238 height 27
click at [1147, 229] on div "Exporter les contacts (1194 clients)" at bounding box center [1130, 227] width 231 height 27
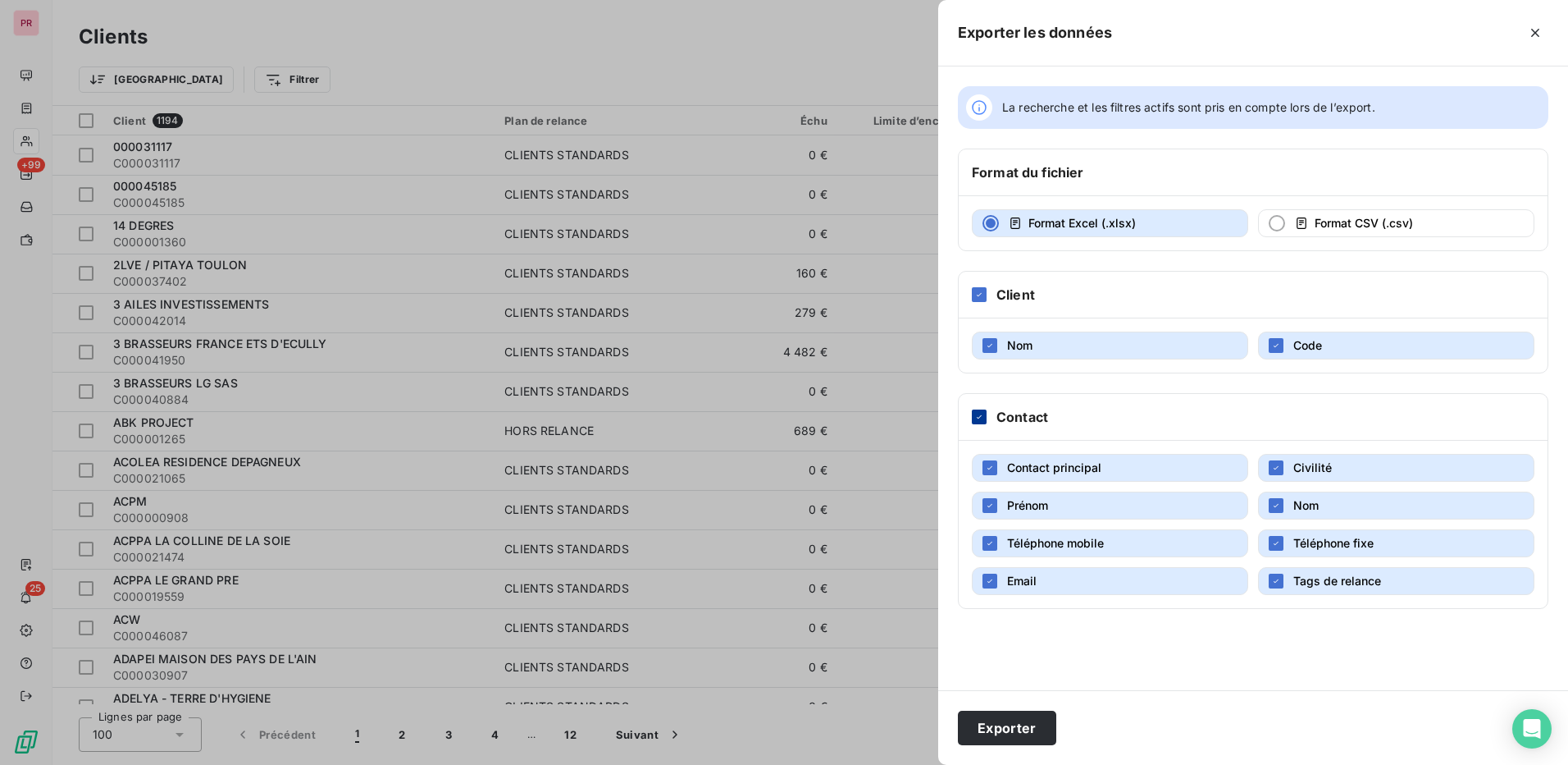
click at [982, 417] on icon at bounding box center [979, 416] width 10 height 10
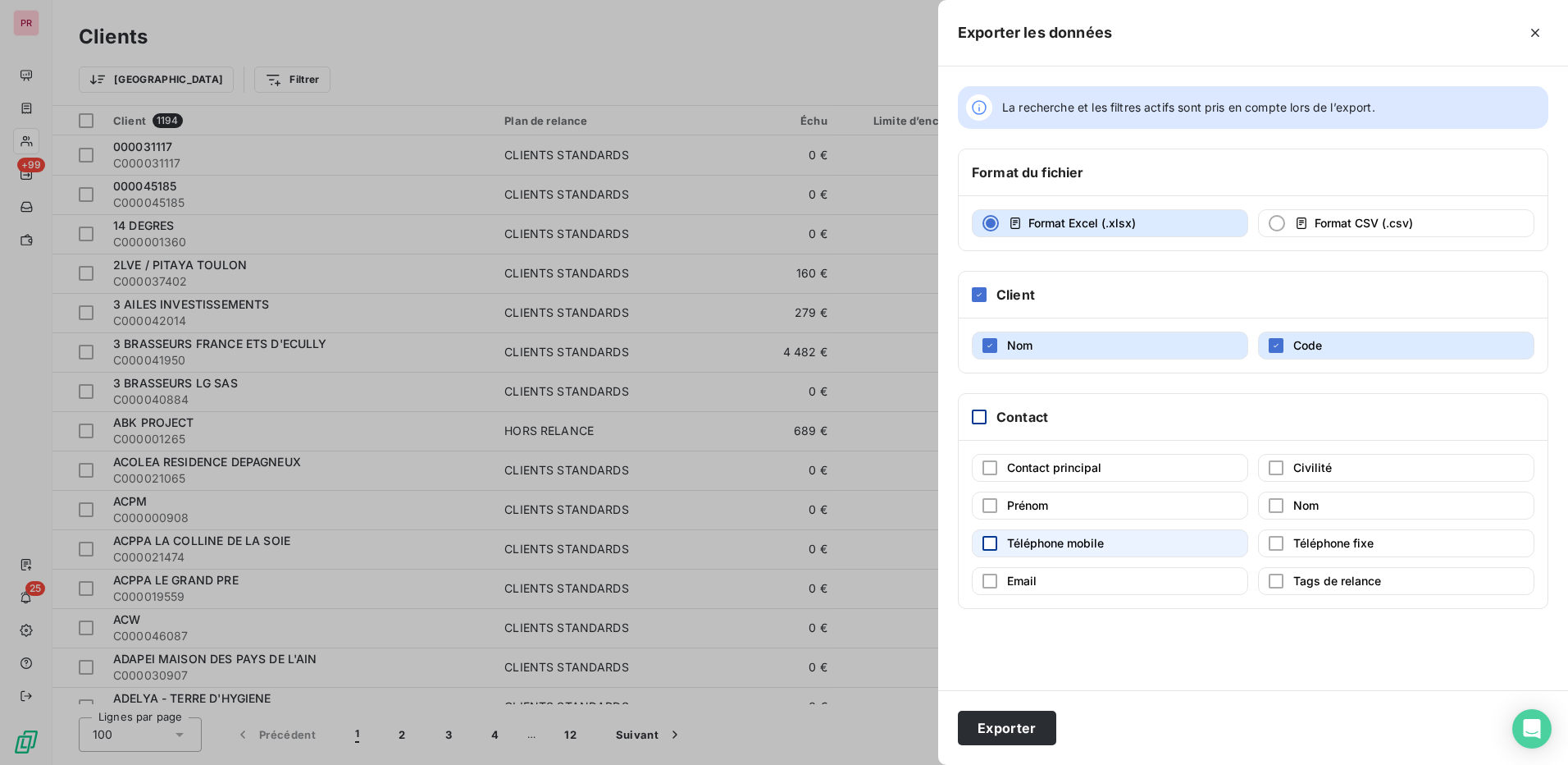
click at [988, 548] on div "button" at bounding box center [990, 543] width 15 height 15
click at [987, 582] on div "button" at bounding box center [990, 581] width 15 height 15
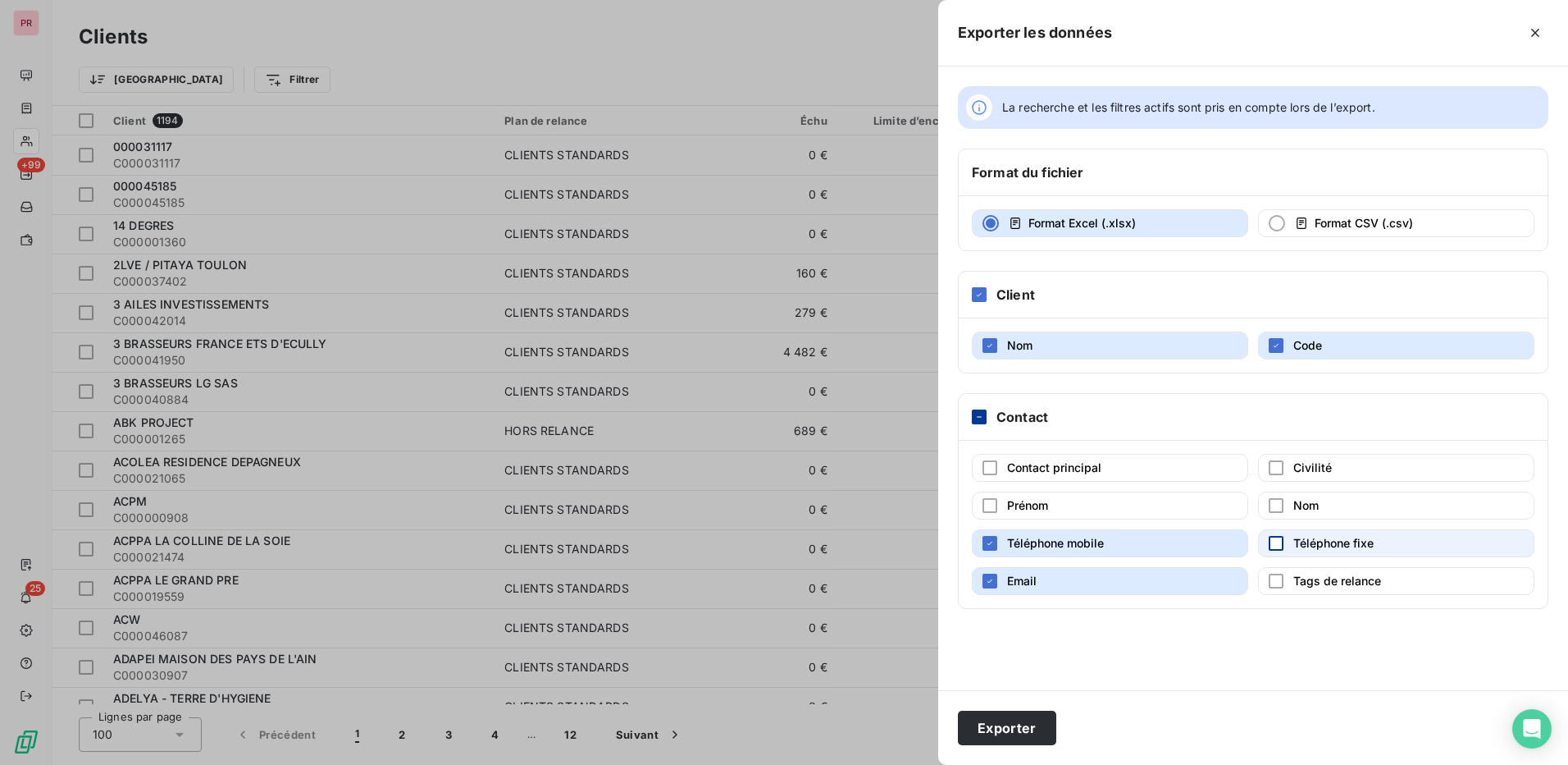
click at [1274, 542] on div "button" at bounding box center [1276, 543] width 15 height 15
click at [1004, 726] on button "Exporter" at bounding box center [1007, 728] width 98 height 35
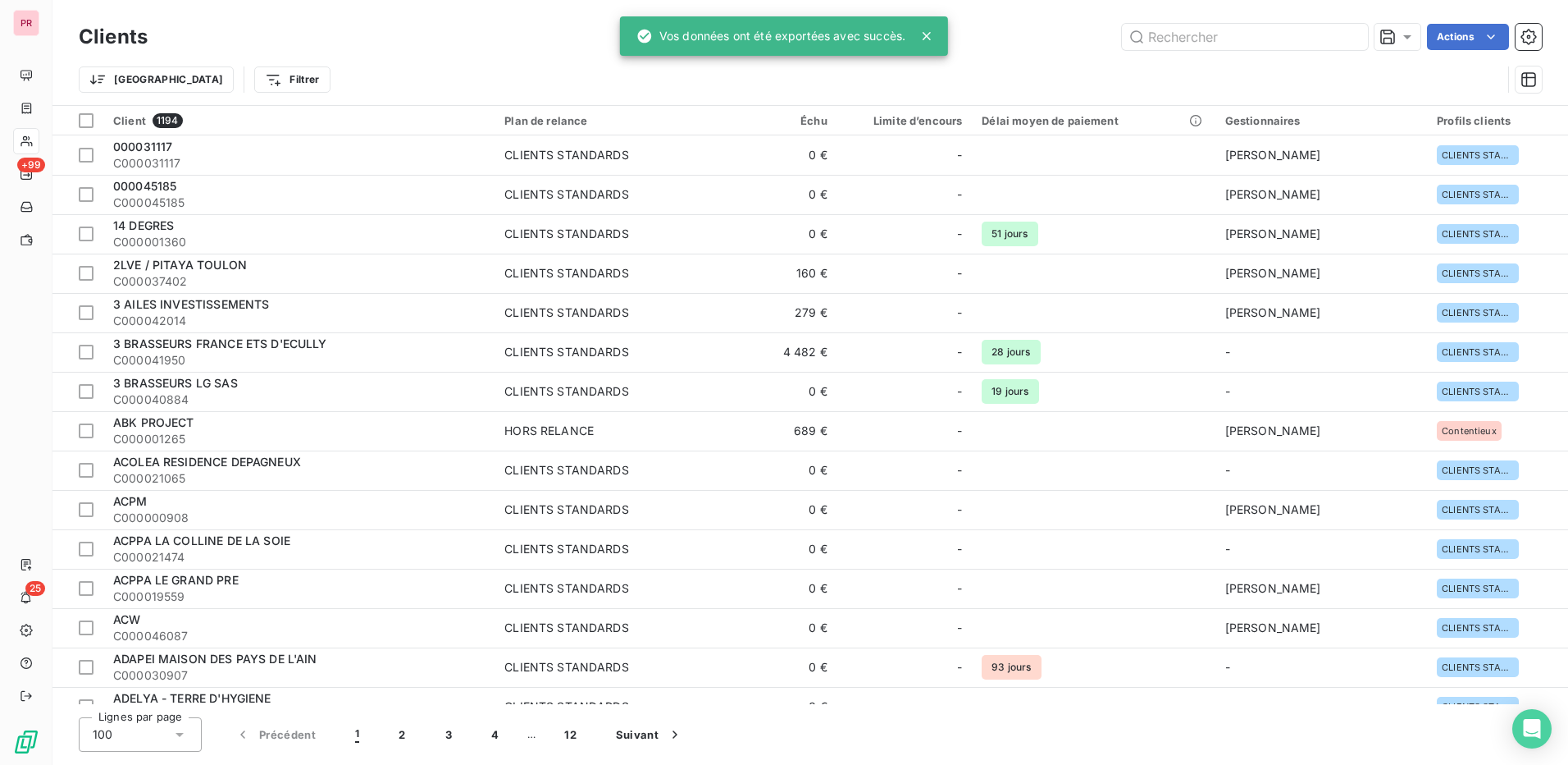
click at [984, 48] on div "Actions" at bounding box center [854, 37] width 1375 height 27
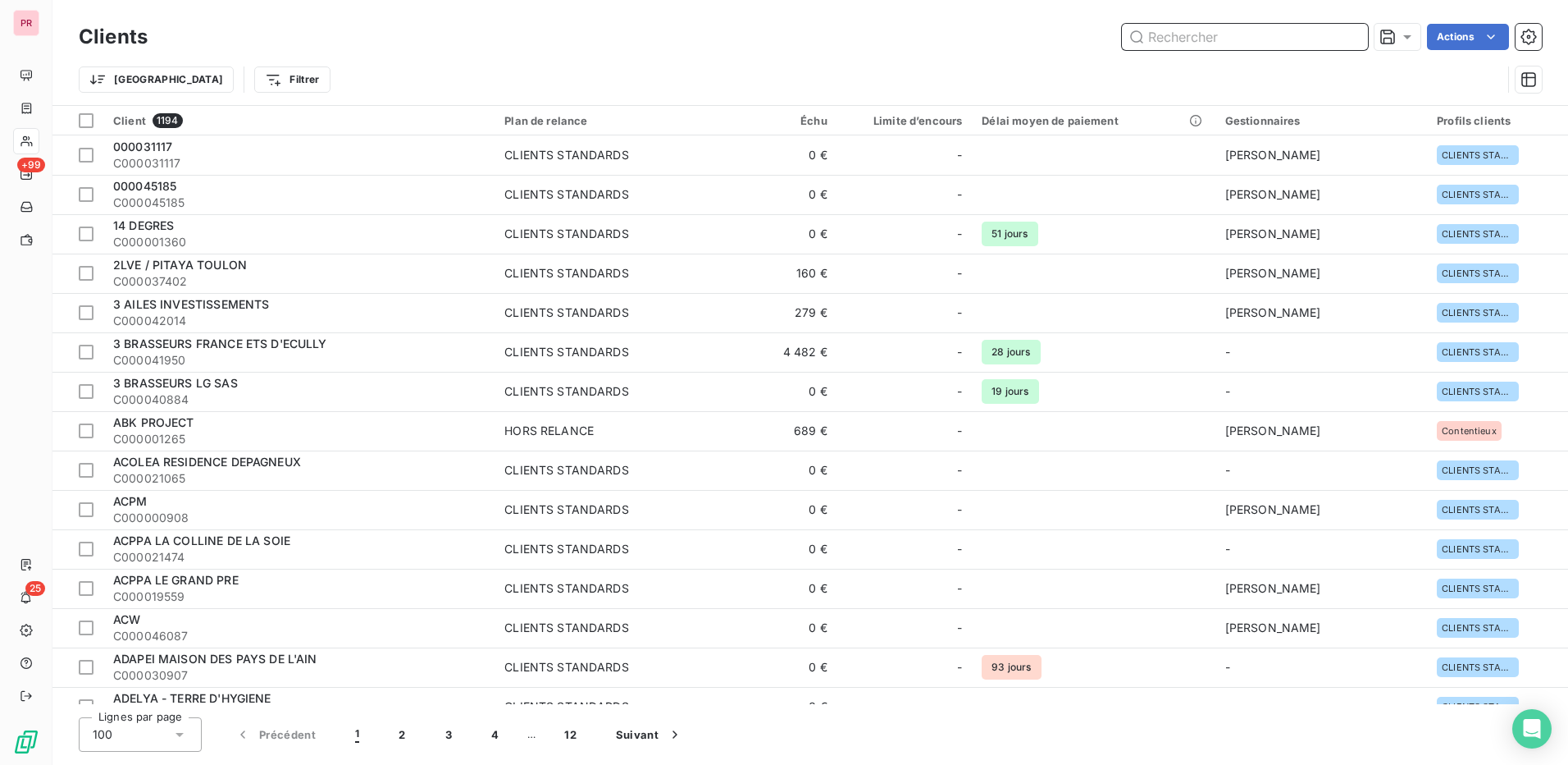
click at [1241, 42] on input "text" at bounding box center [1245, 37] width 246 height 27
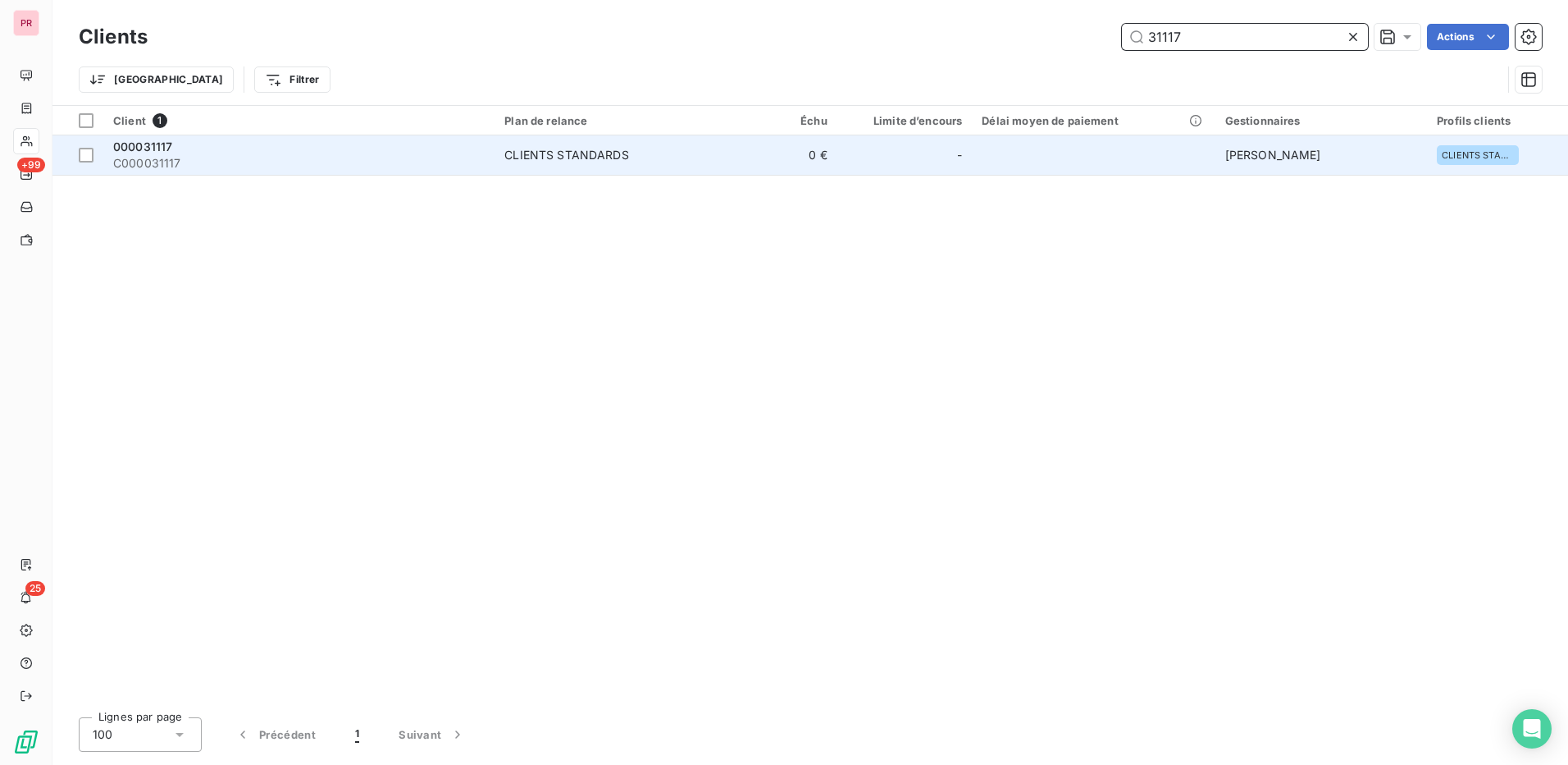
type input "31117"
click at [580, 156] on div "CLIENTS STANDARDS" at bounding box center [567, 155] width 125 height 17
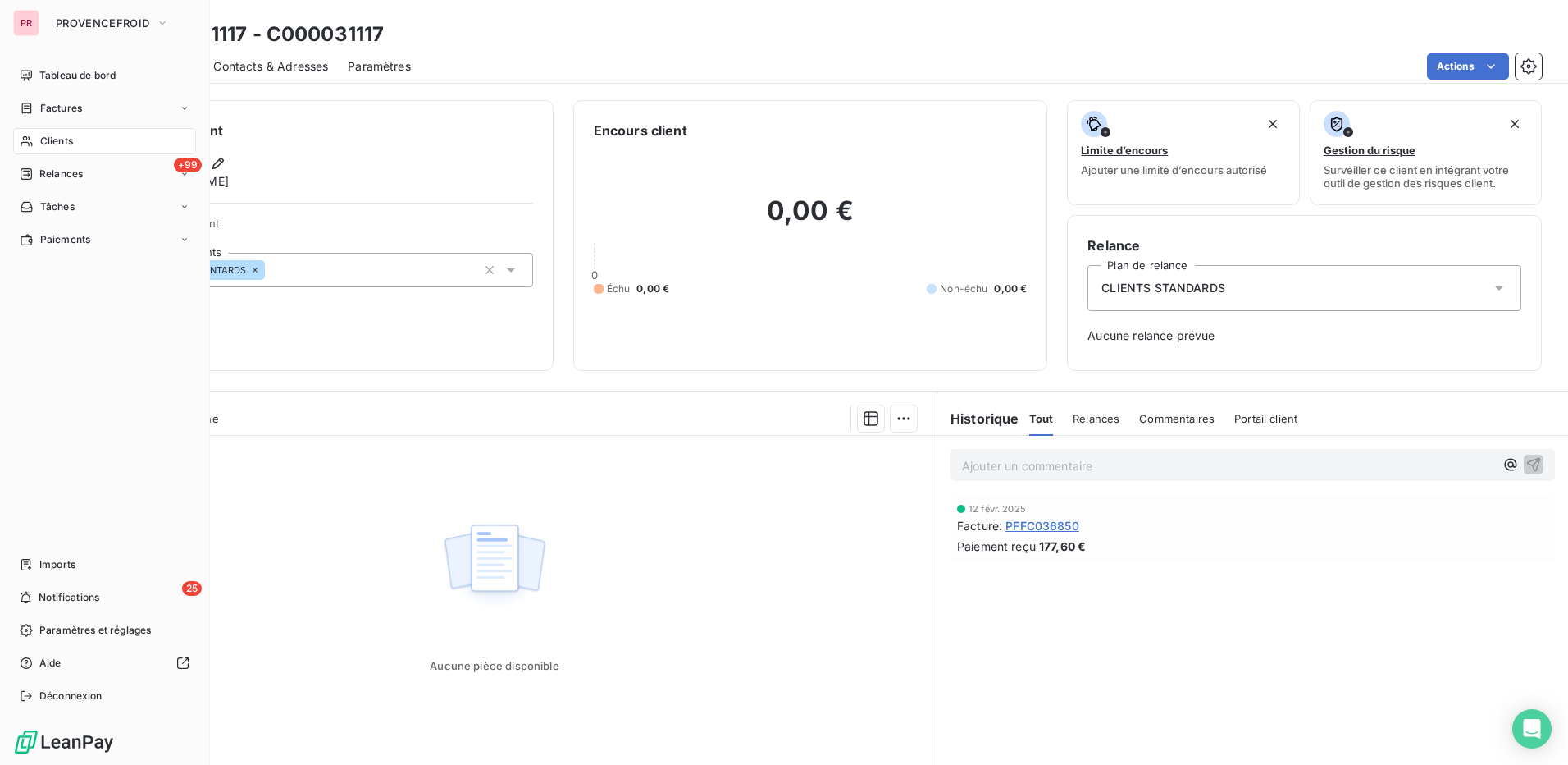
click at [76, 140] on div "Clients" at bounding box center [104, 141] width 182 height 27
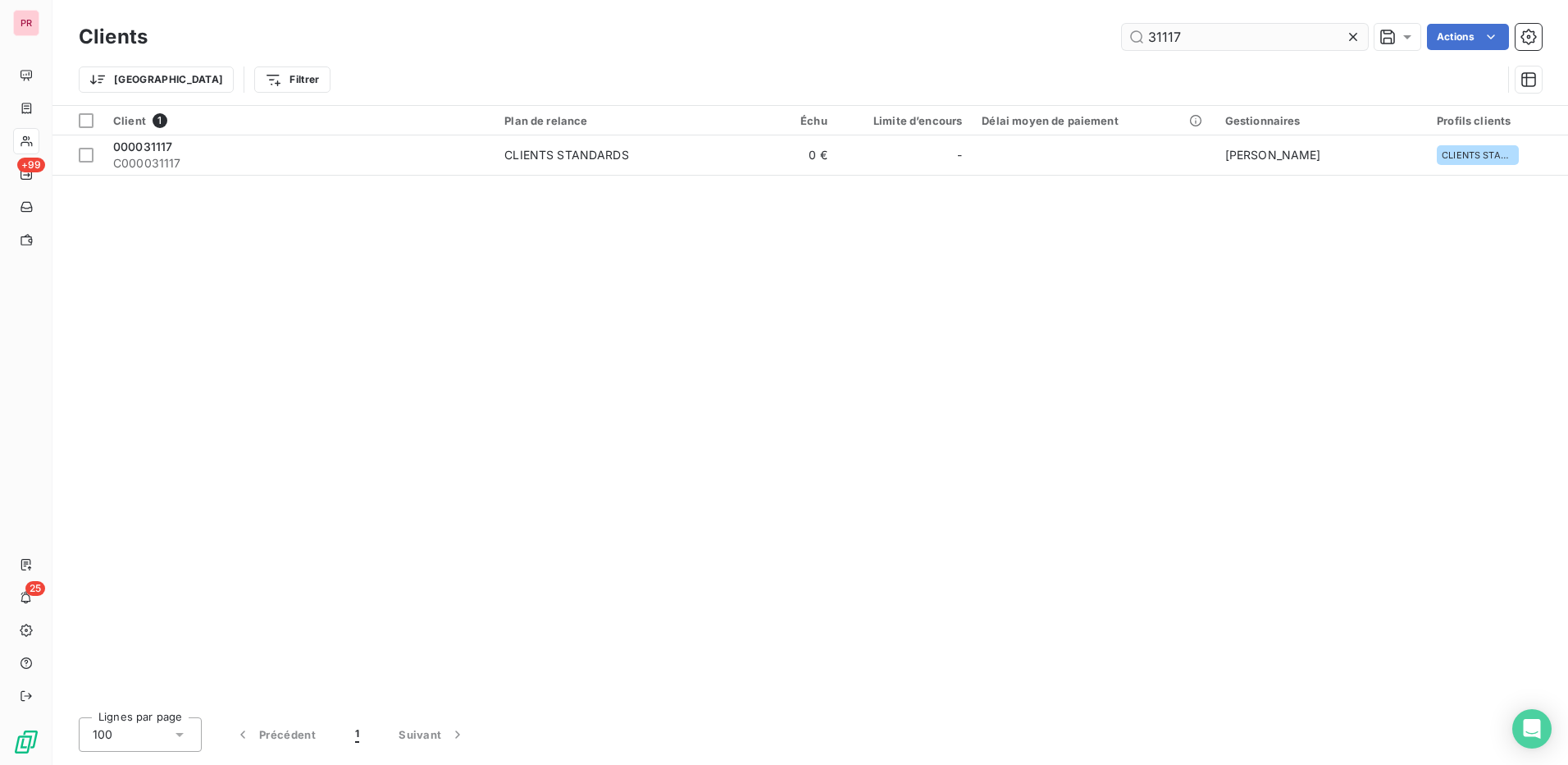
drag, startPoint x: 1217, startPoint y: 41, endPoint x: 1132, endPoint y: 28, distance: 86.0
click at [1132, 28] on input "31117" at bounding box center [1245, 37] width 246 height 27
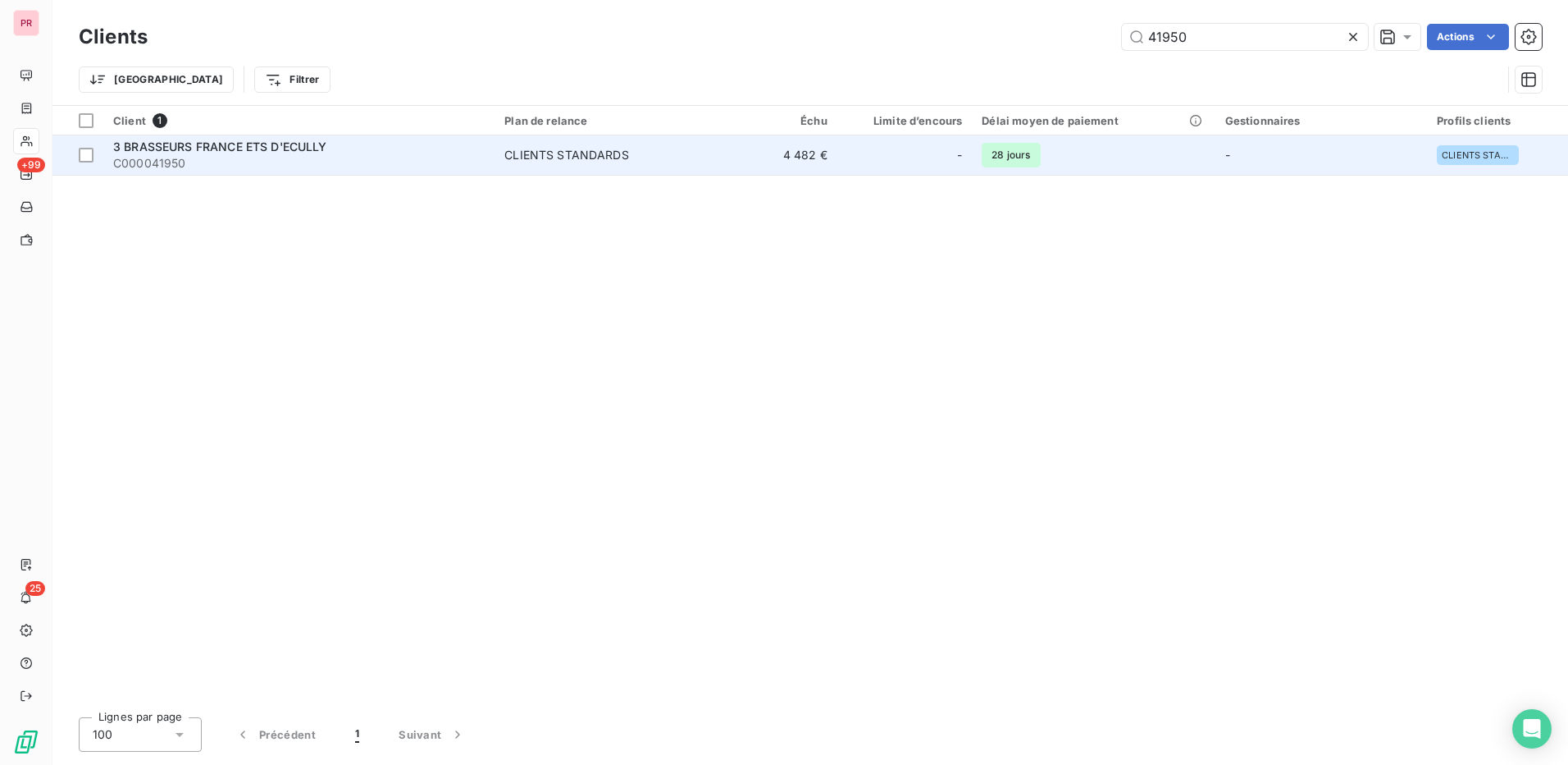
type input "41950"
click at [651, 158] on span "CLIENTS STANDARDS" at bounding box center [600, 155] width 192 height 17
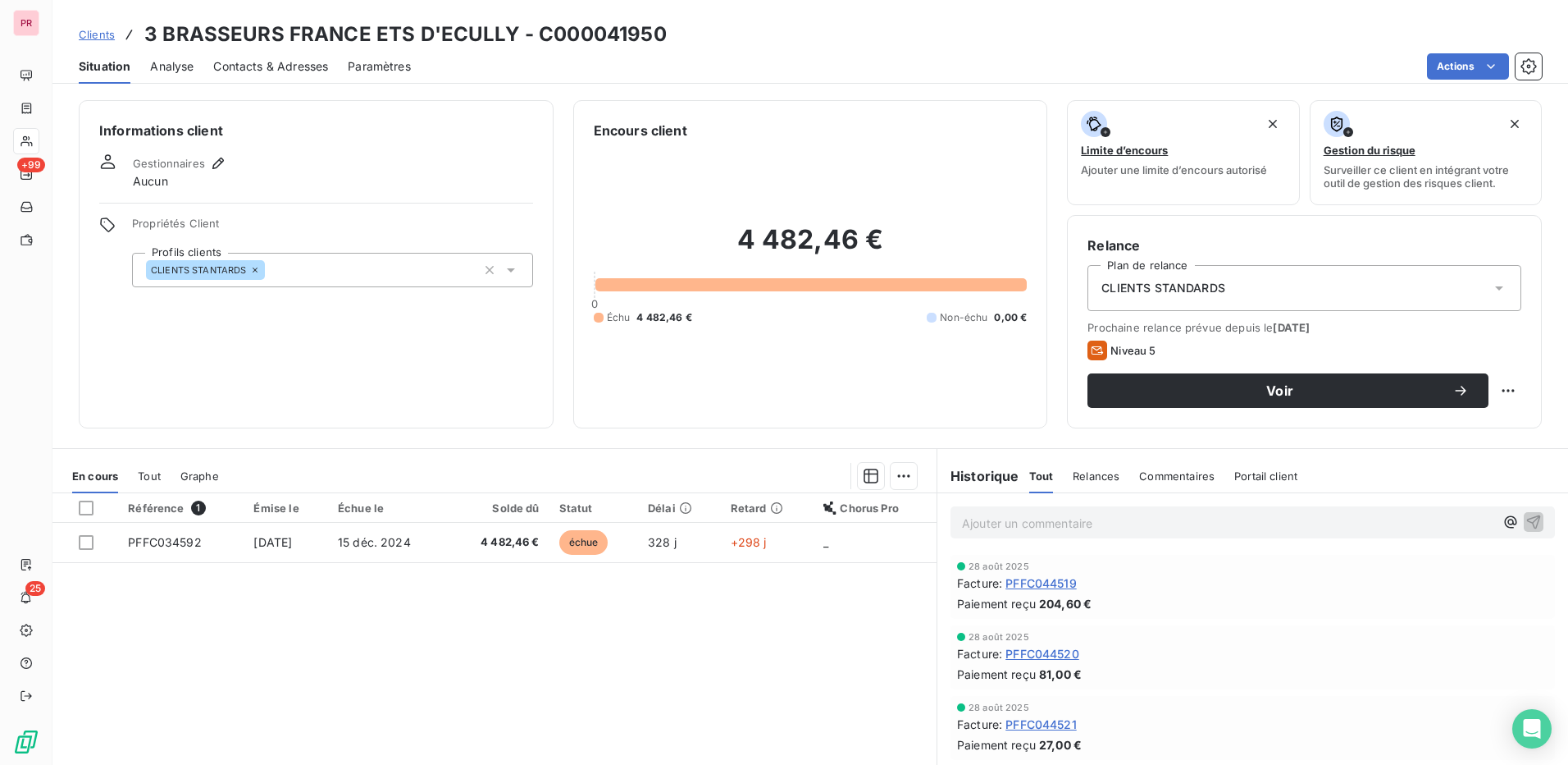
click at [284, 66] on span "Contacts & Adresses" at bounding box center [271, 67] width 115 height 17
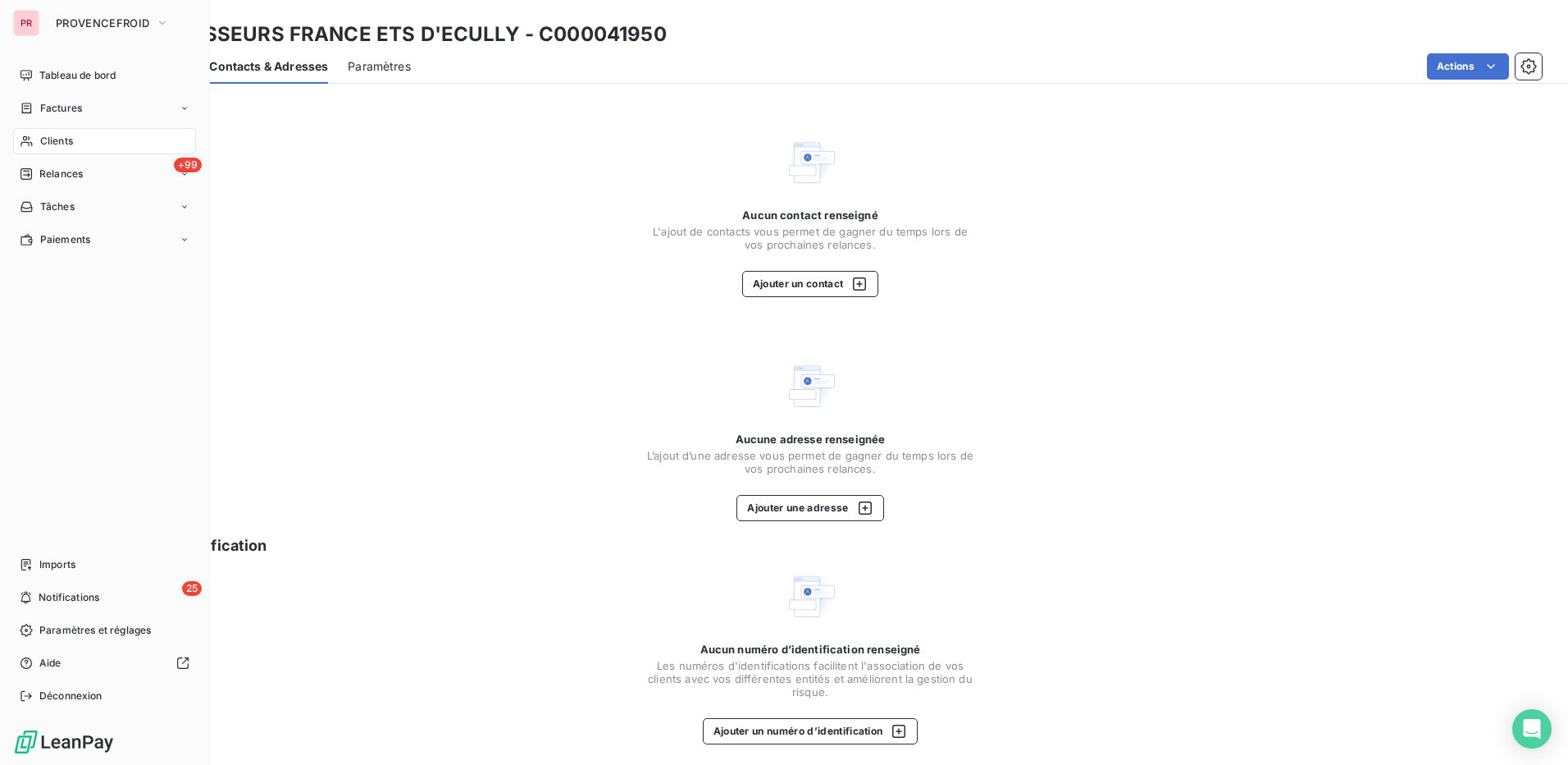
click at [82, 143] on div "Clients" at bounding box center [104, 141] width 182 height 27
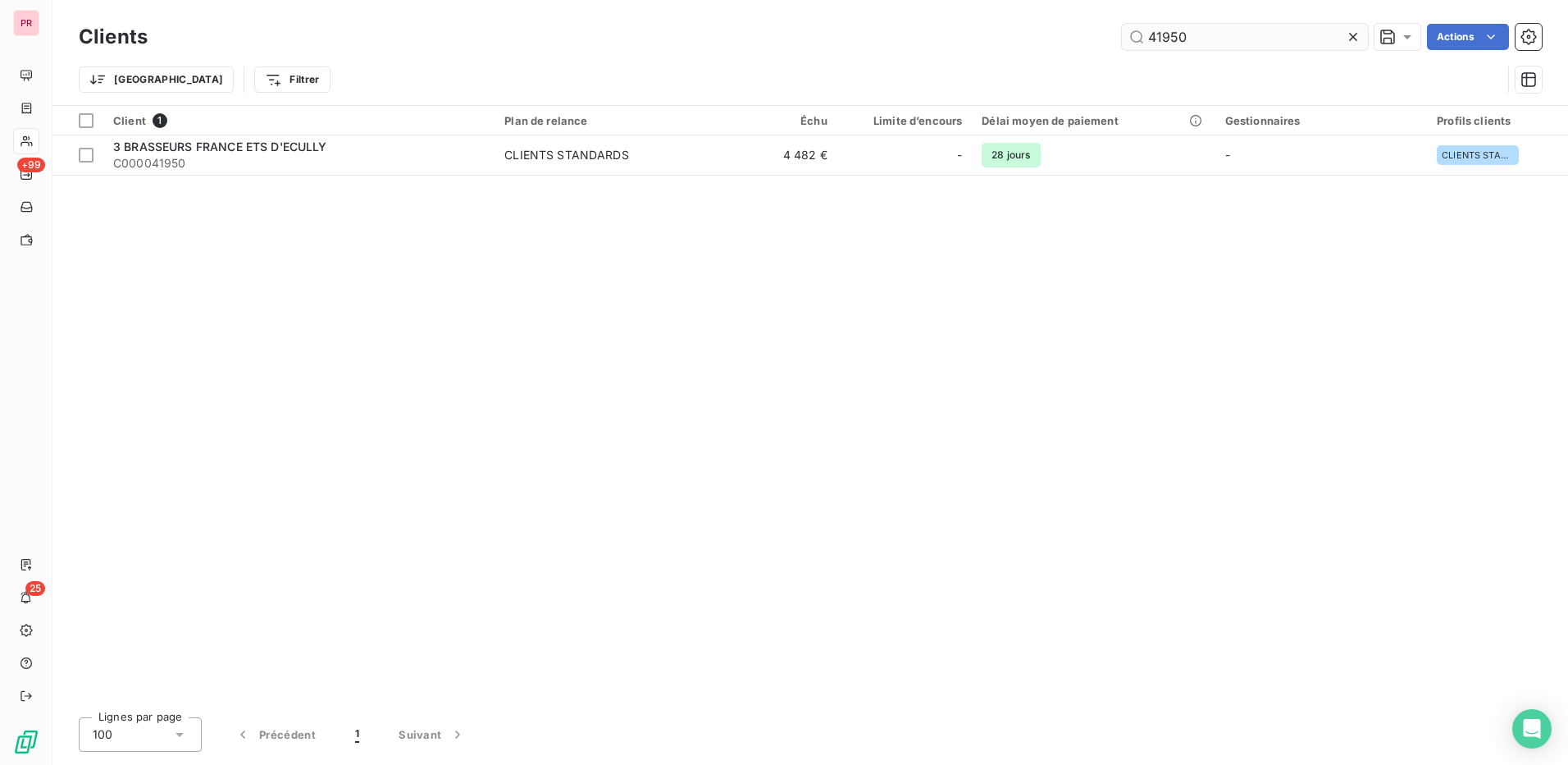
drag, startPoint x: 1197, startPoint y: 39, endPoint x: 1123, endPoint y: 36, distance: 74.1
click at [1123, 36] on input "41950" at bounding box center [1245, 37] width 246 height 27
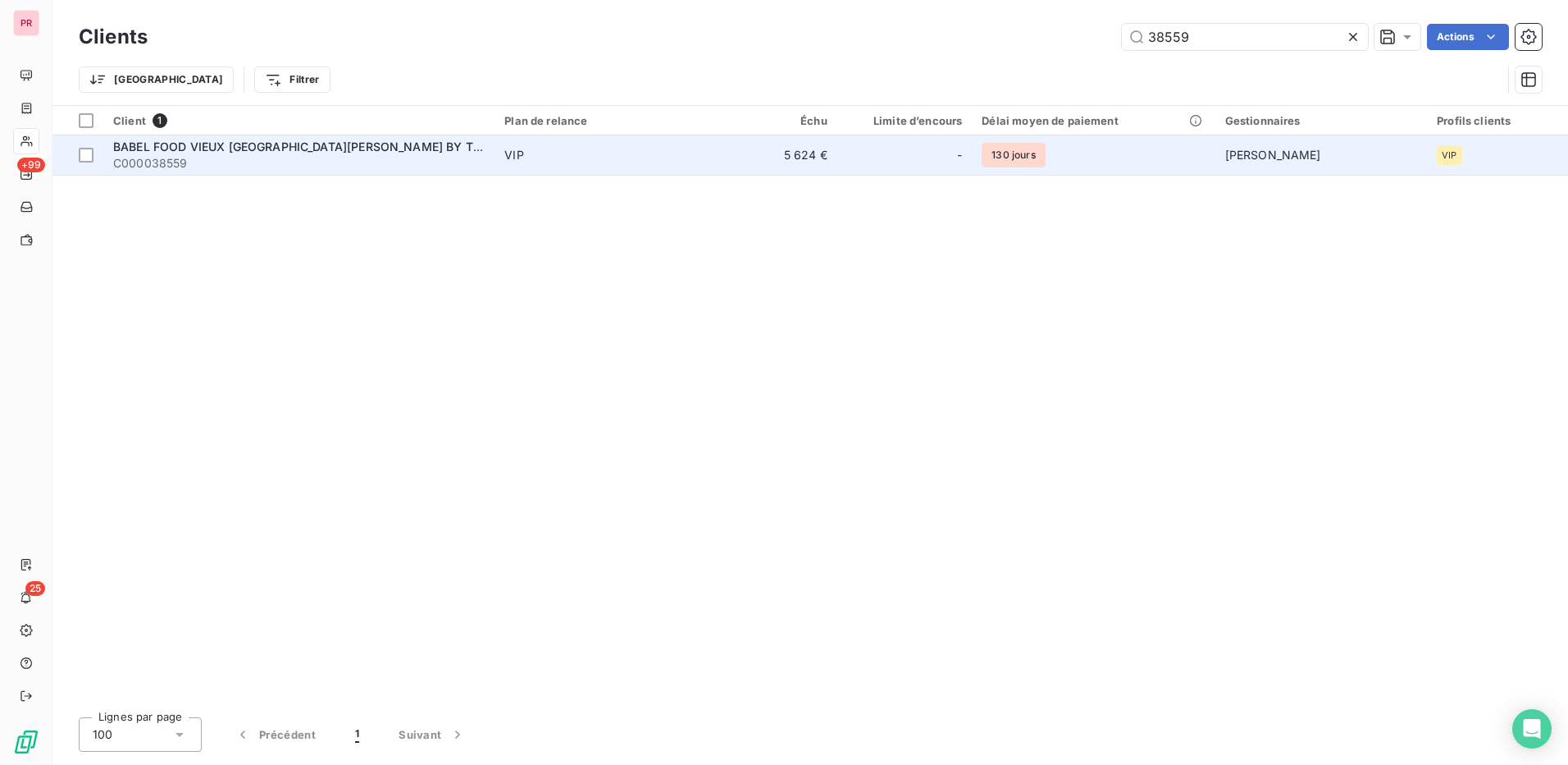
type input "38559"
click at [364, 150] on span "BABEL FOOD VIEUX [GEOGRAPHIC_DATA][PERSON_NAME] BY THE BABEL CO" at bounding box center [330, 146] width 436 height 14
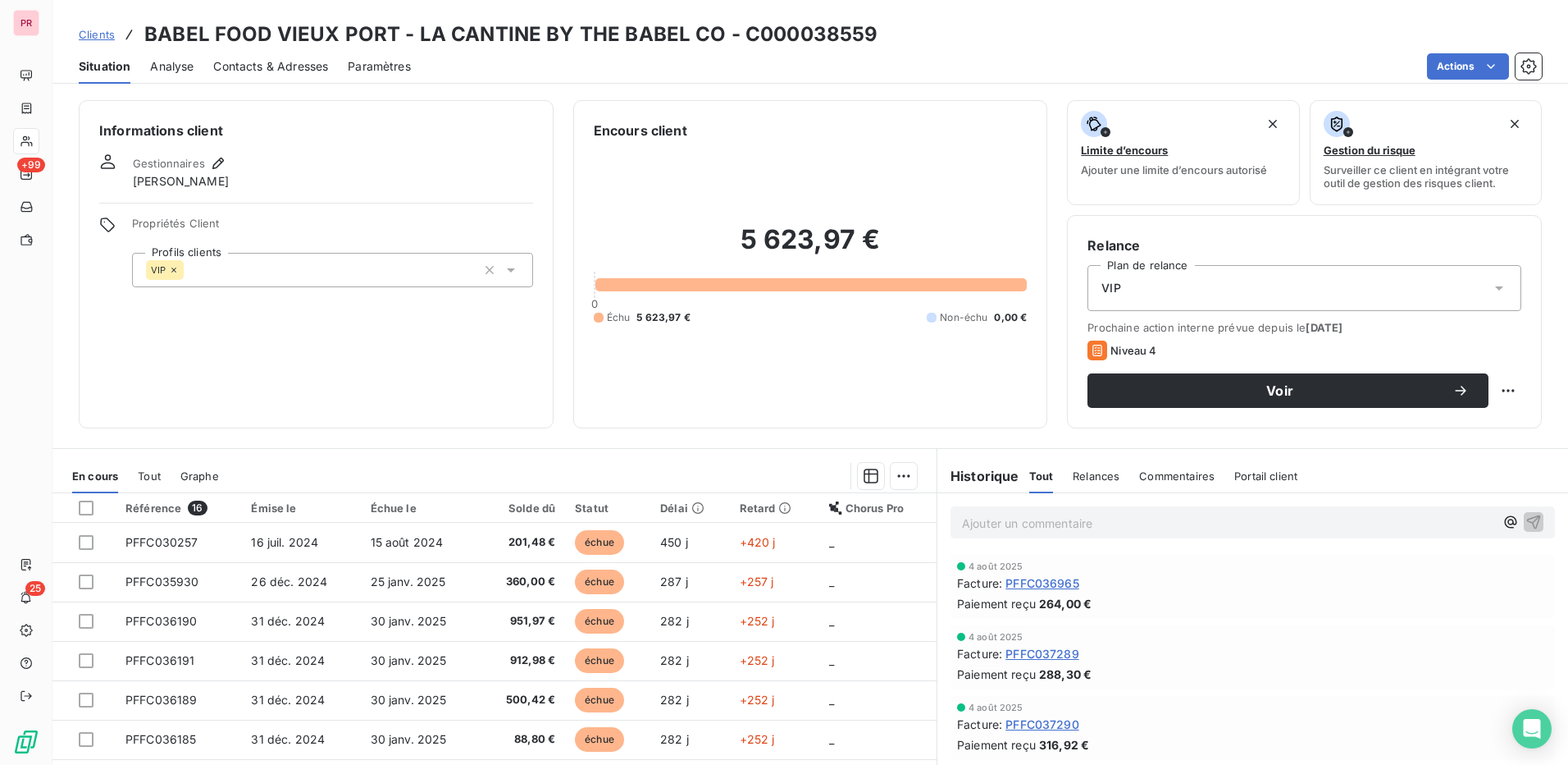
click at [284, 72] on span "Contacts & Adresses" at bounding box center [271, 67] width 115 height 17
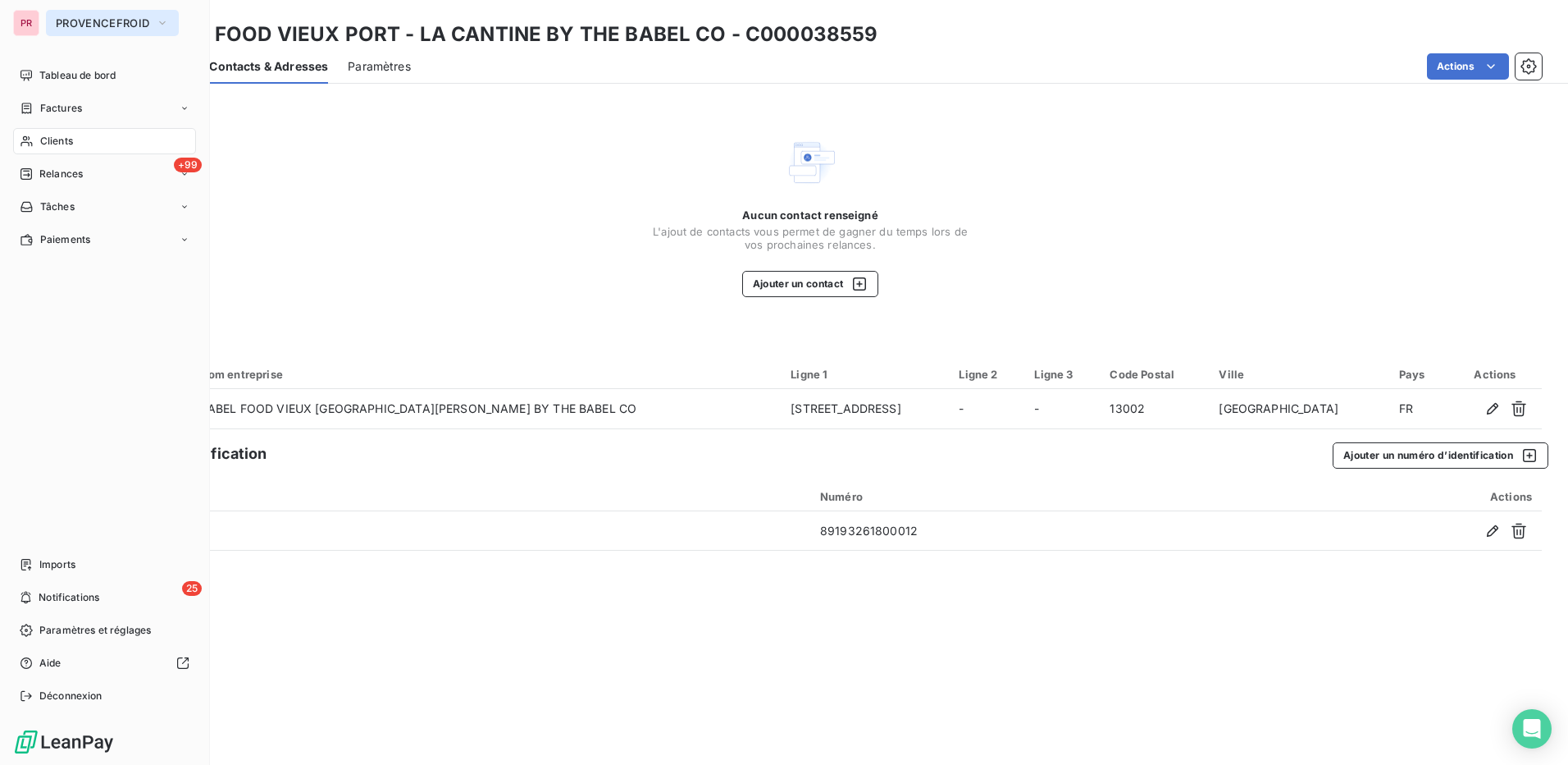
click at [98, 22] on span "PROVENCEFROID" at bounding box center [103, 23] width 94 height 13
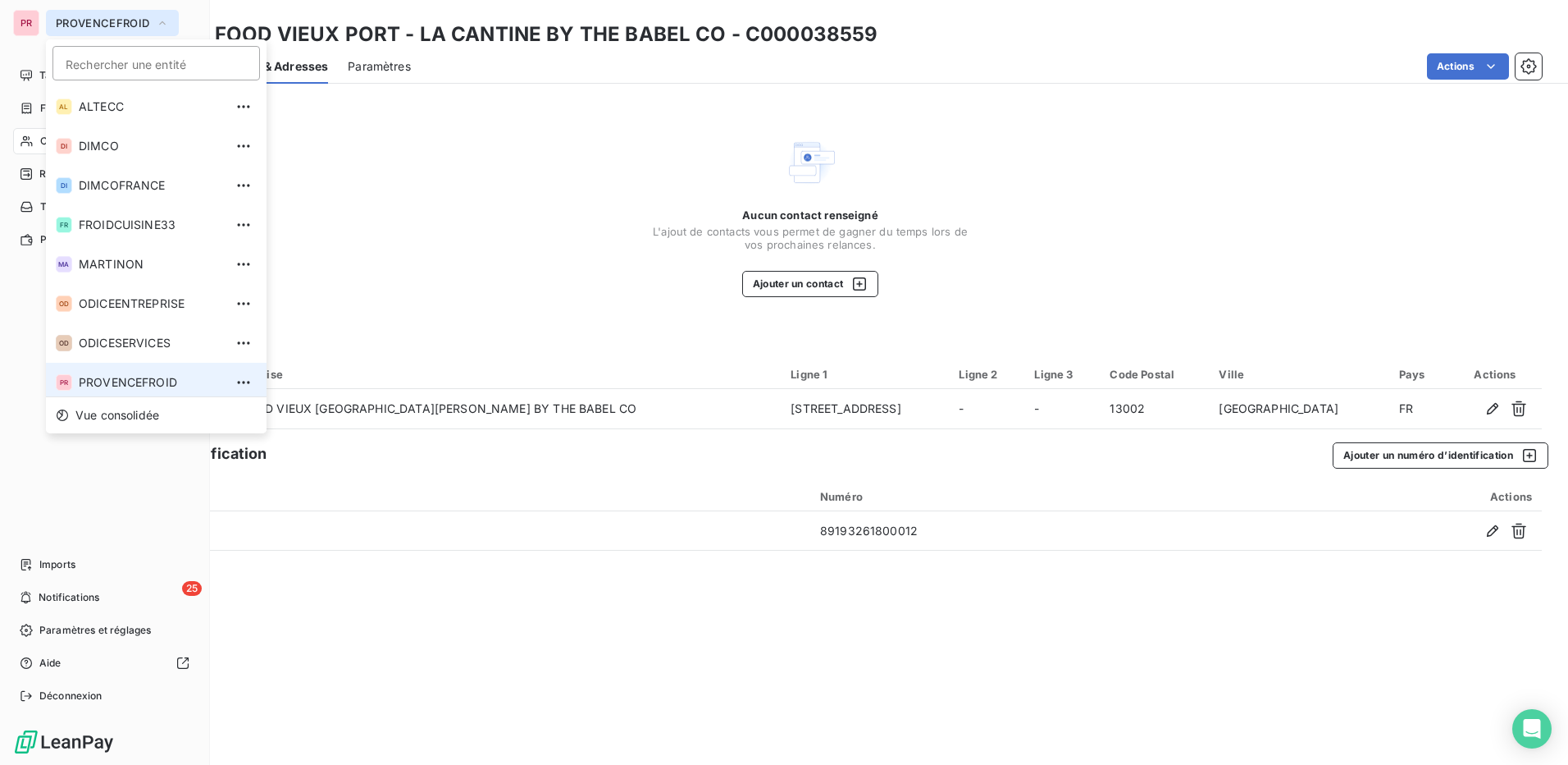
scroll to position [6, 0]
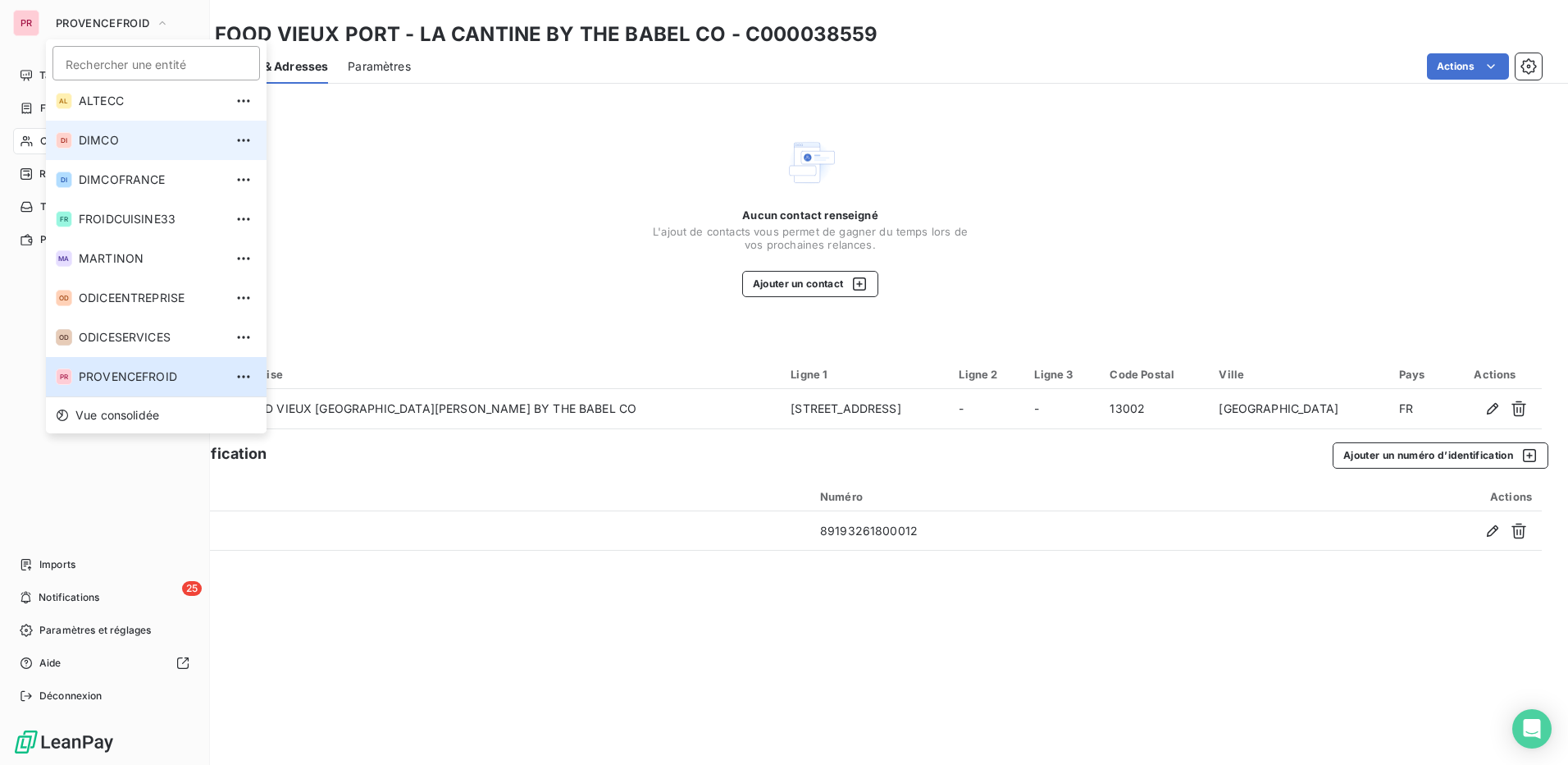
click at [128, 136] on span "DIMCO" at bounding box center [151, 140] width 145 height 17
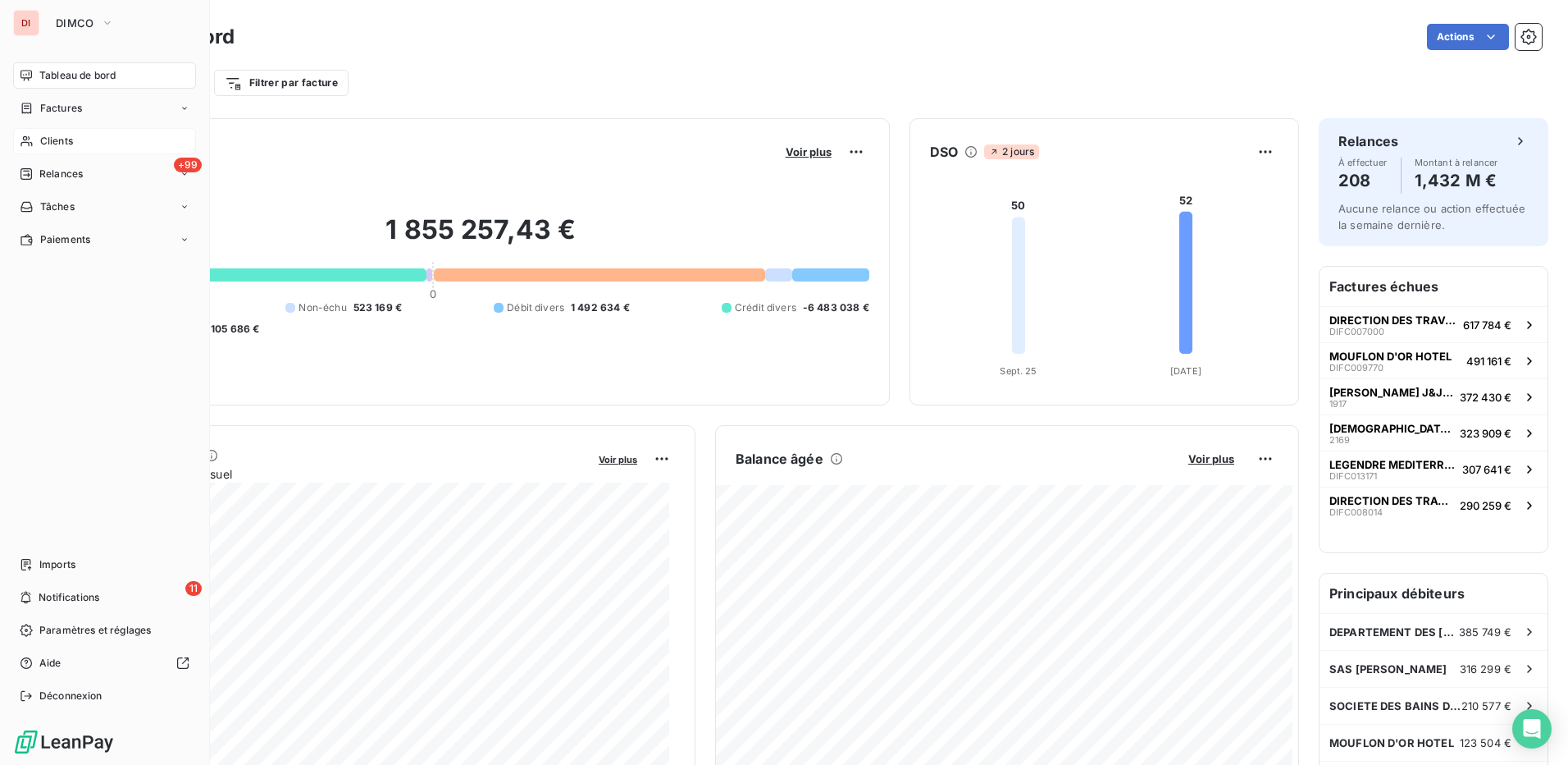
click at [66, 139] on span "Clients" at bounding box center [57, 141] width 33 height 15
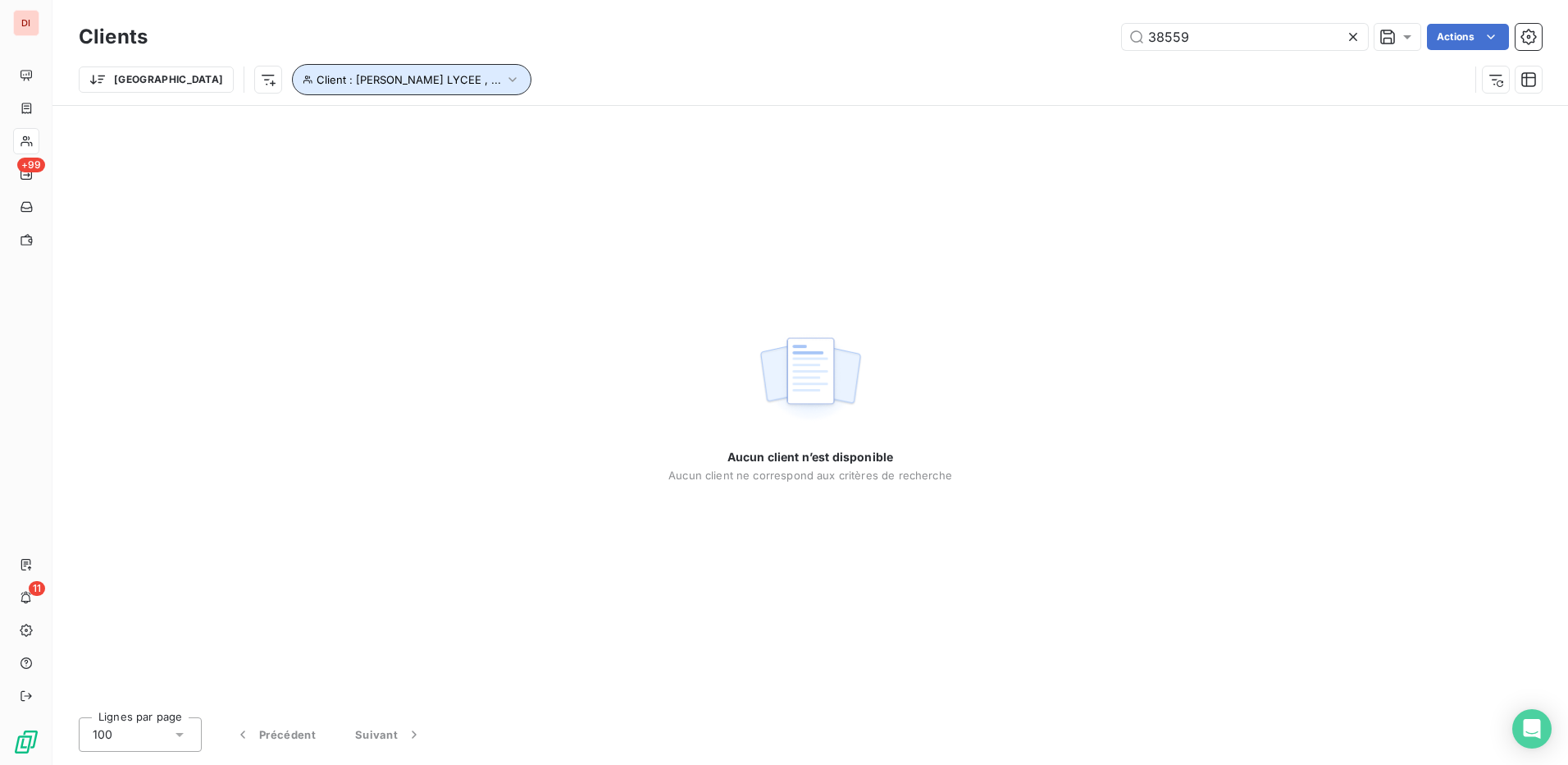
click at [359, 76] on span "Client : [PERSON_NAME] LYCEE , ..." at bounding box center [408, 80] width 184 height 13
drag, startPoint x: 1197, startPoint y: 35, endPoint x: 1132, endPoint y: 38, distance: 65.1
click at [1132, 38] on input "38559" at bounding box center [1245, 37] width 246 height 27
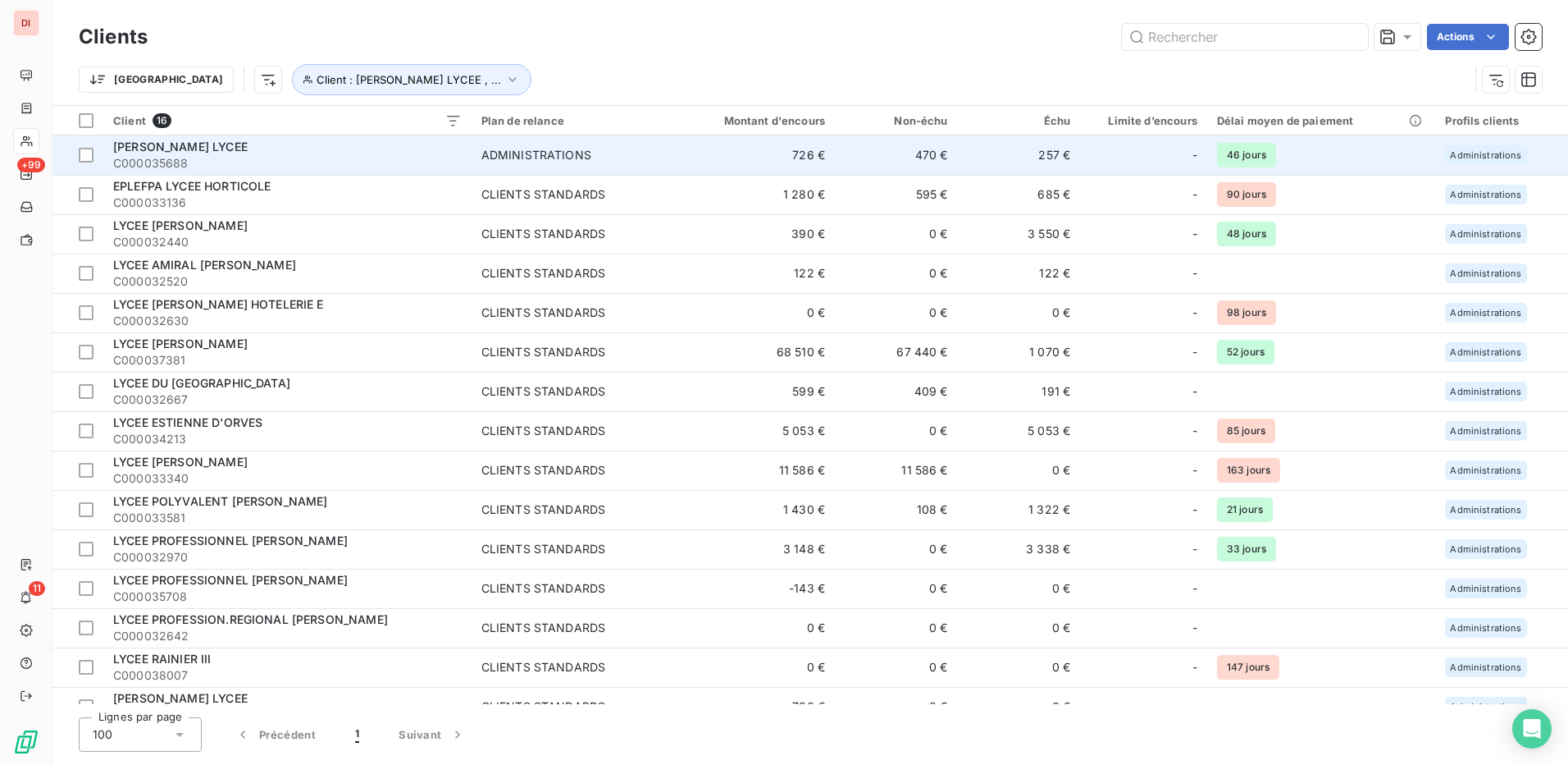
click at [219, 149] on span "[PERSON_NAME] LYCEE" at bounding box center [180, 146] width 135 height 14
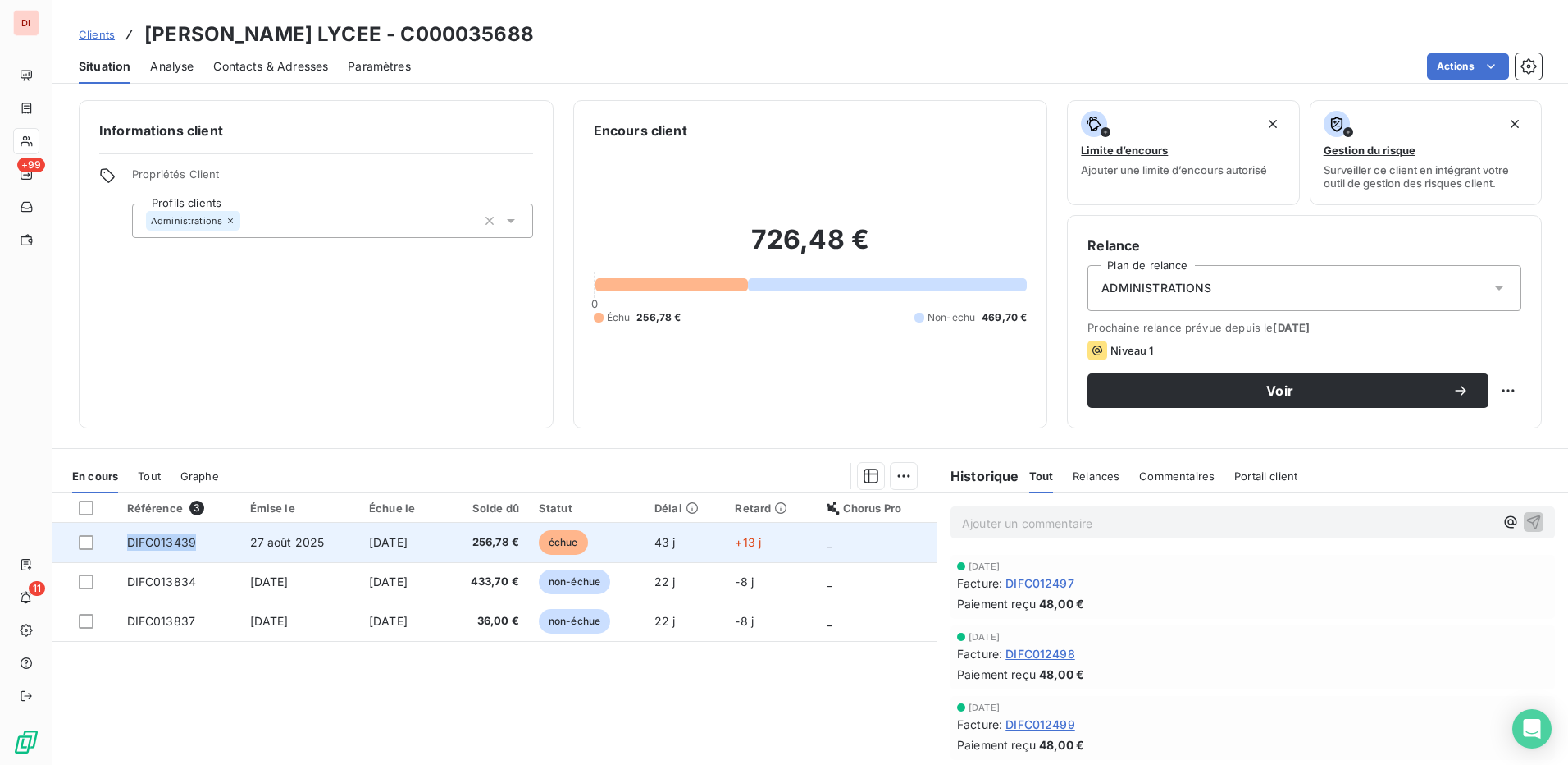
drag, startPoint x: 200, startPoint y: 539, endPoint x: 127, endPoint y: 543, distance: 73.1
click at [127, 543] on td "DIFC013439" at bounding box center [179, 542] width 123 height 39
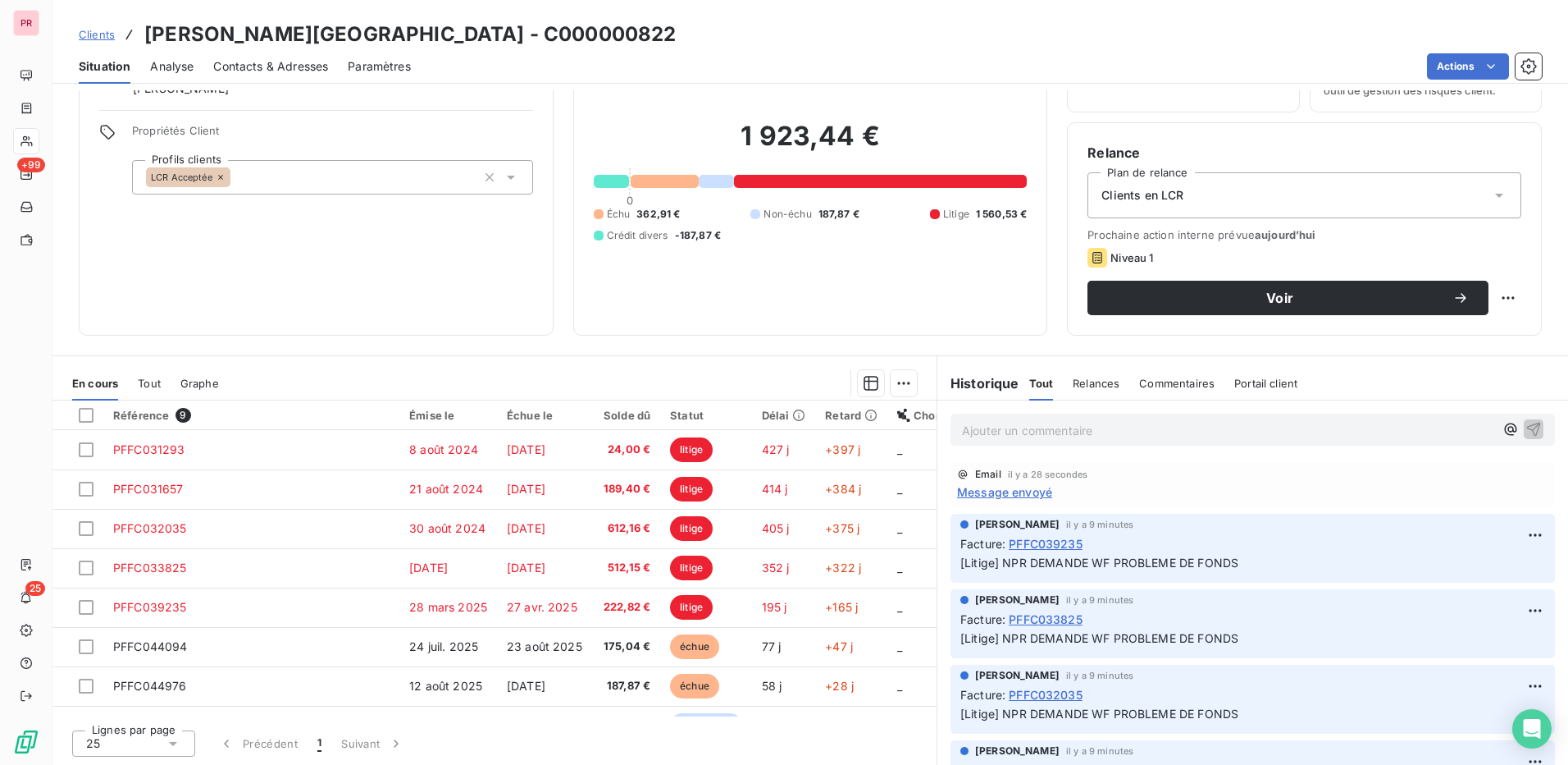
scroll to position [94, 0]
click at [1026, 494] on span "Message envoyé" at bounding box center [1005, 491] width 95 height 17
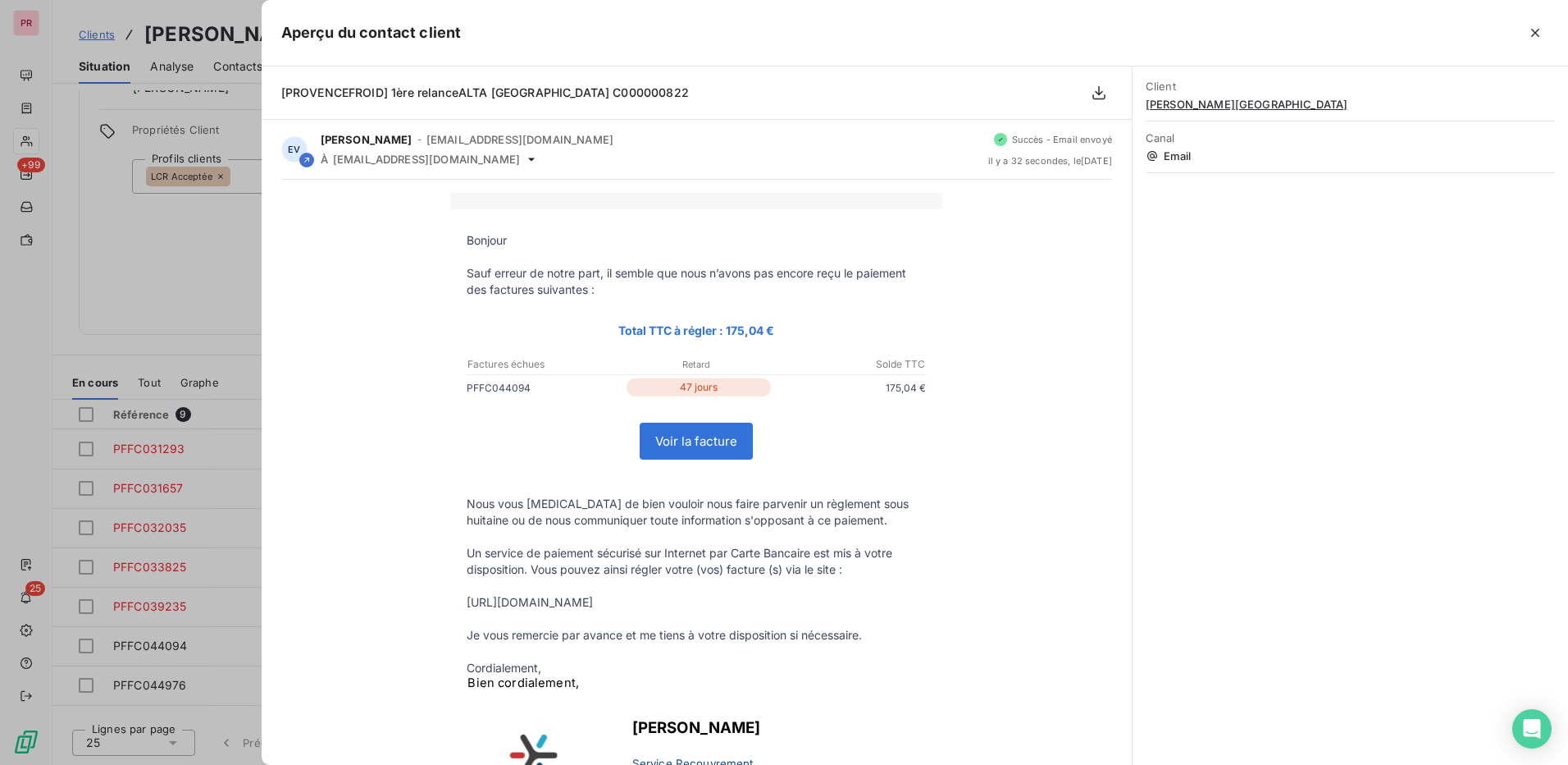
click at [226, 298] on div at bounding box center [784, 382] width 1568 height 765
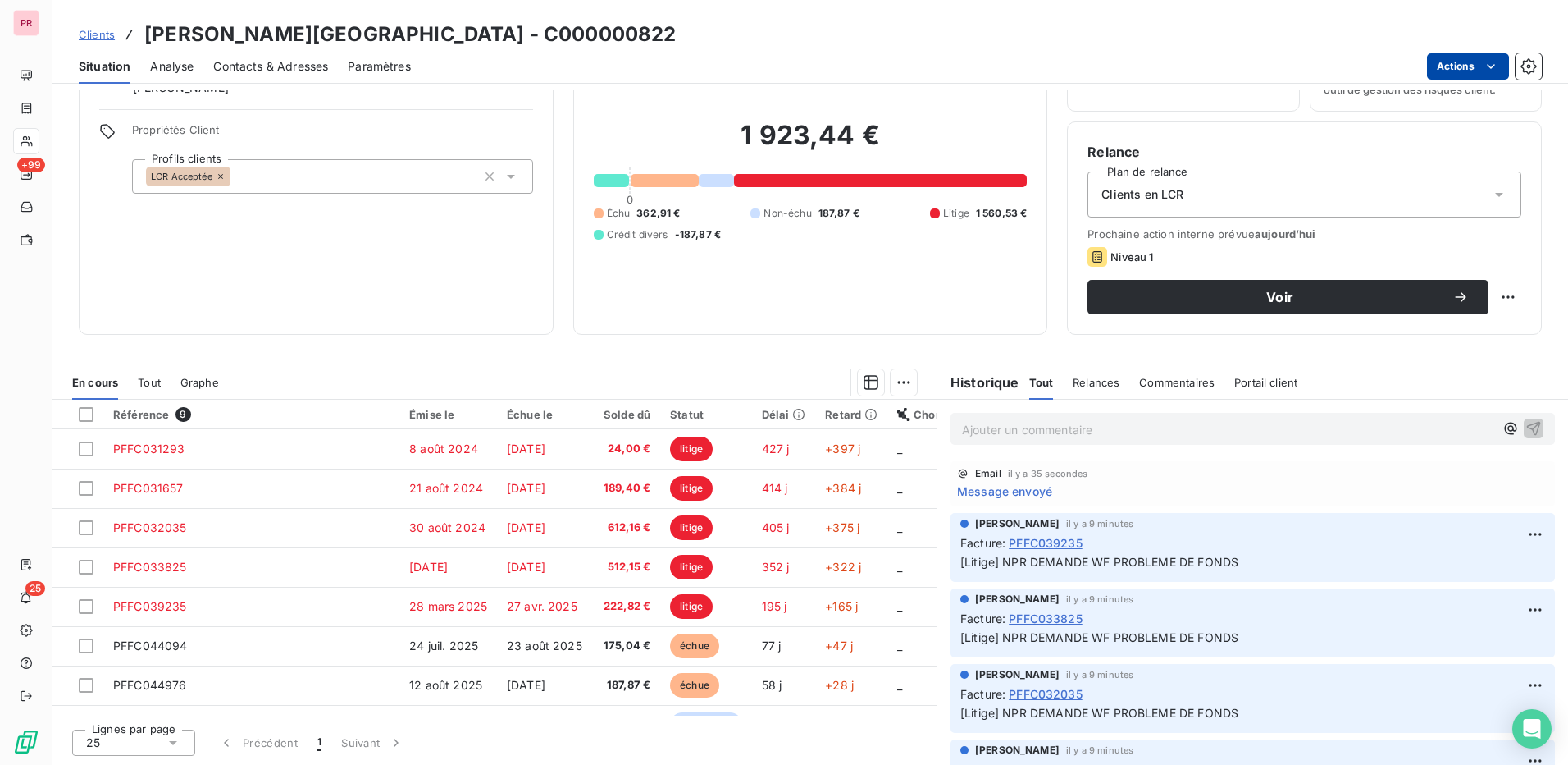
click at [1483, 56] on html "PR +99 25 Clients [PERSON_NAME] HOTEL - C000000822 Situation Analyse Contacts &…" at bounding box center [784, 382] width 1568 height 765
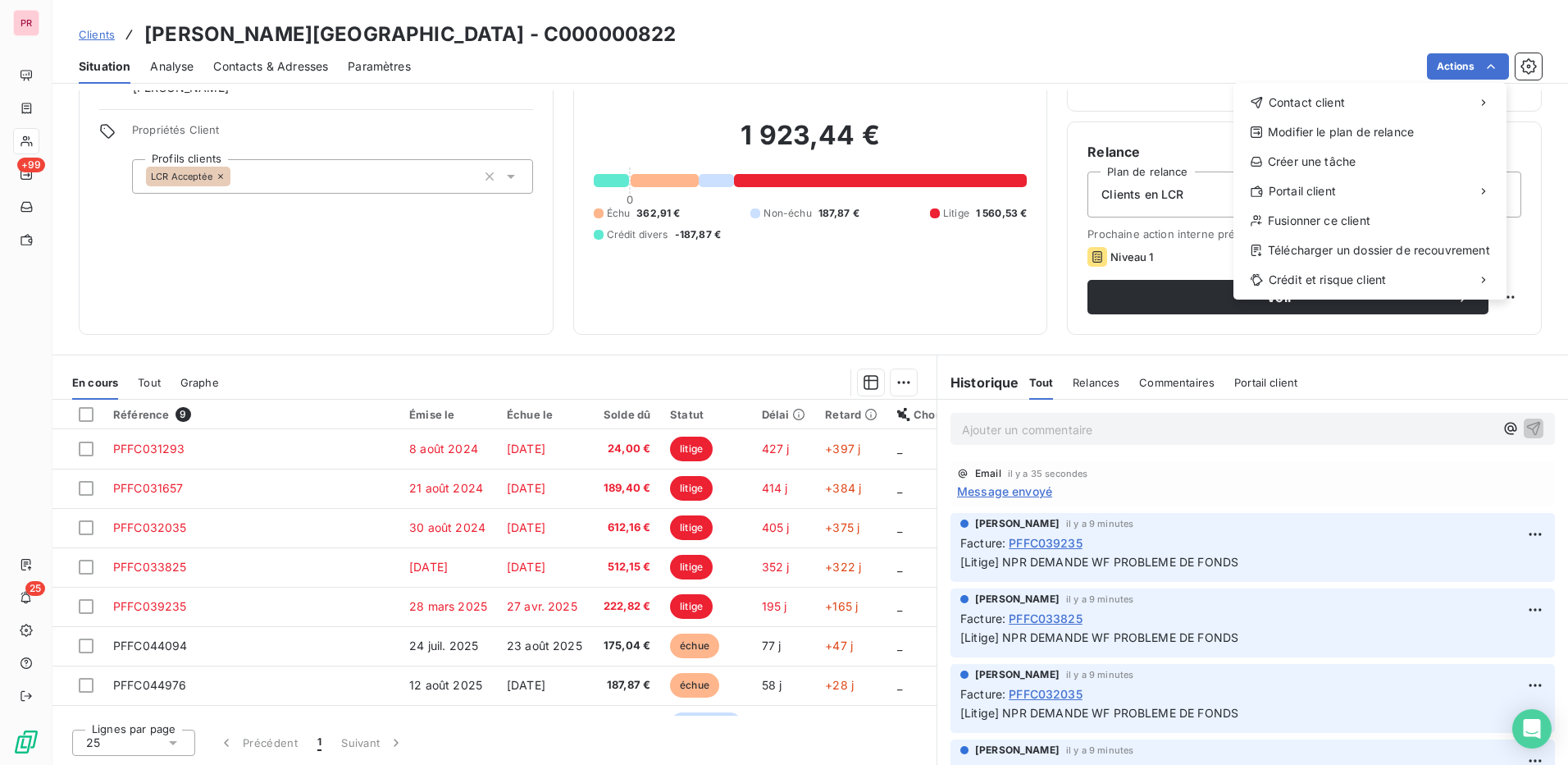
click at [1196, 49] on html "PR +99 25 Clients [PERSON_NAME] HOTEL - C000000822 Situation Analyse Contacts &…" at bounding box center [784, 382] width 1568 height 765
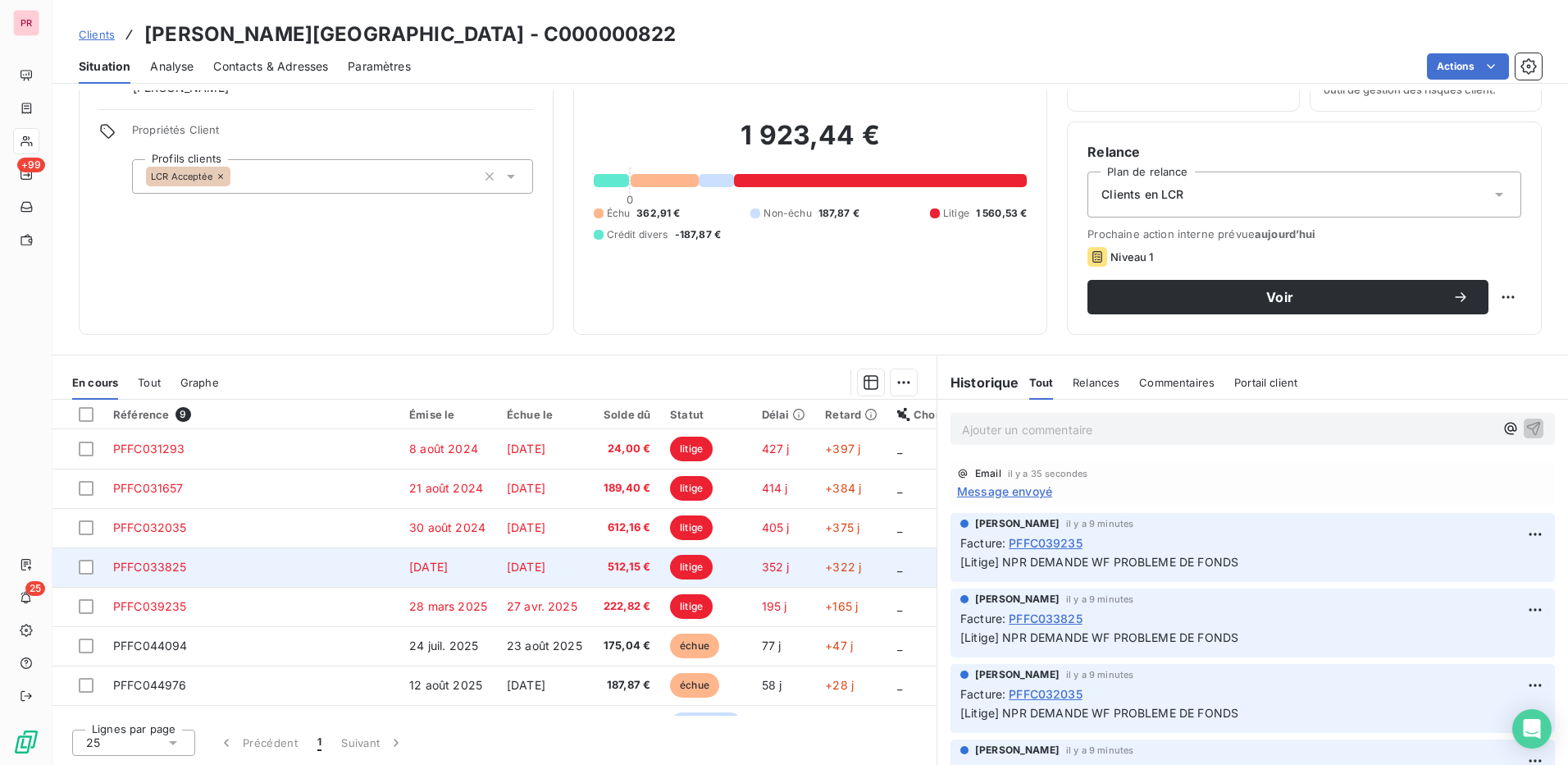
scroll to position [69, 0]
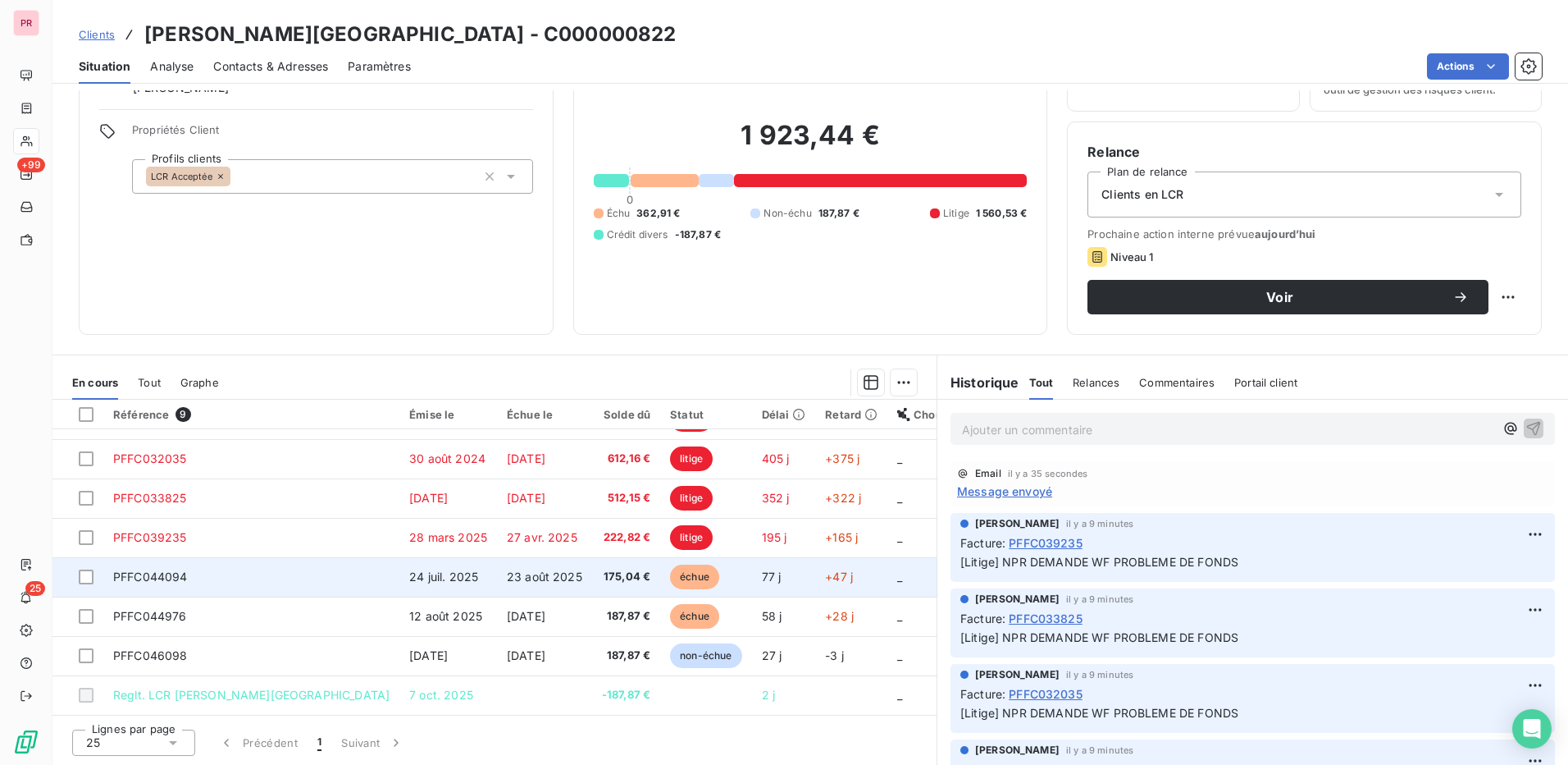
click at [409, 572] on span "24 juil. 2025" at bounding box center [443, 576] width 69 height 14
click at [162, 579] on span "PFFC044094" at bounding box center [149, 576] width 74 height 14
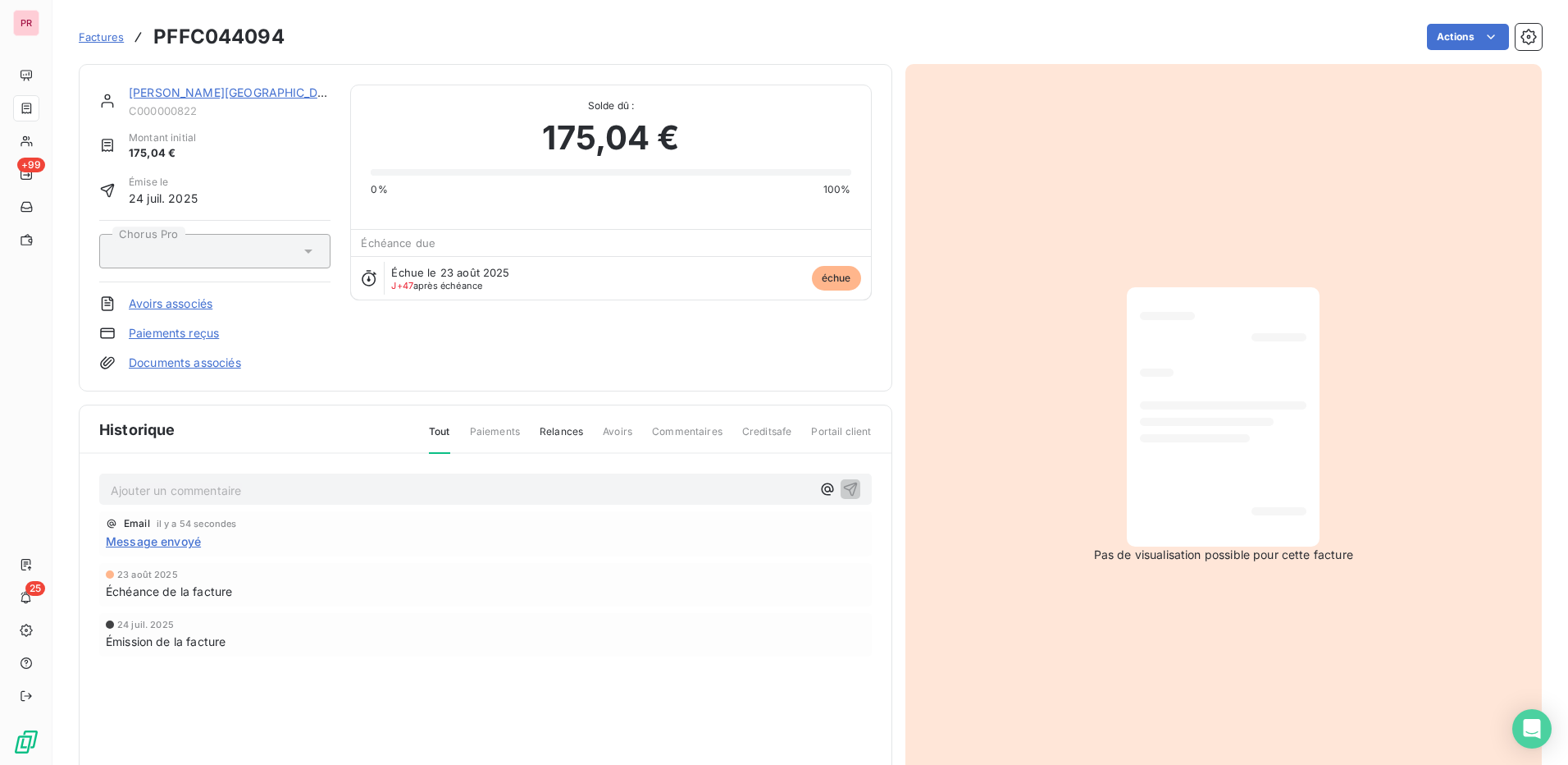
click at [1184, 471] on div at bounding box center [1223, 416] width 167 height 233
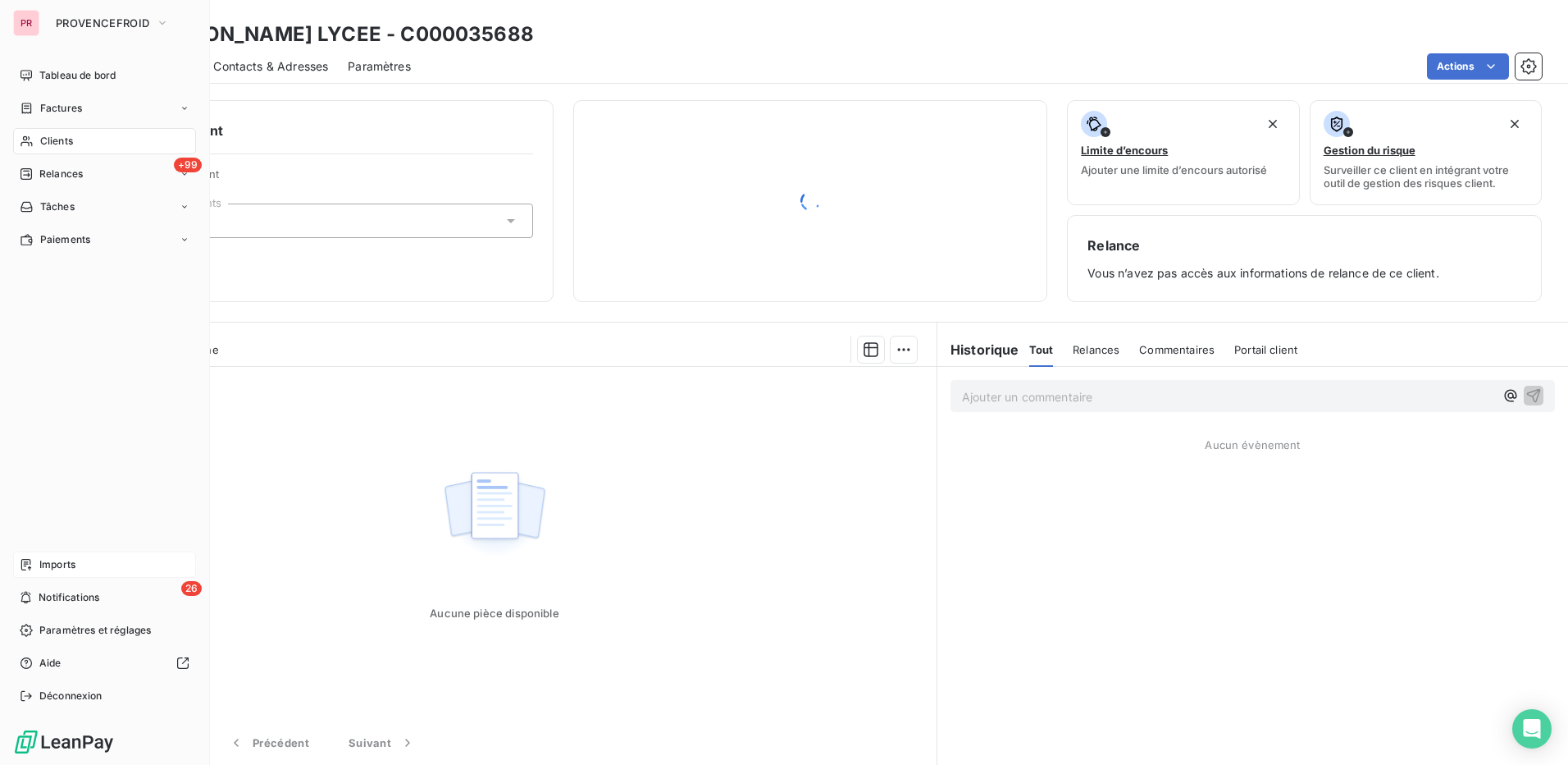
click at [74, 571] on span "Imports" at bounding box center [57, 564] width 36 height 15
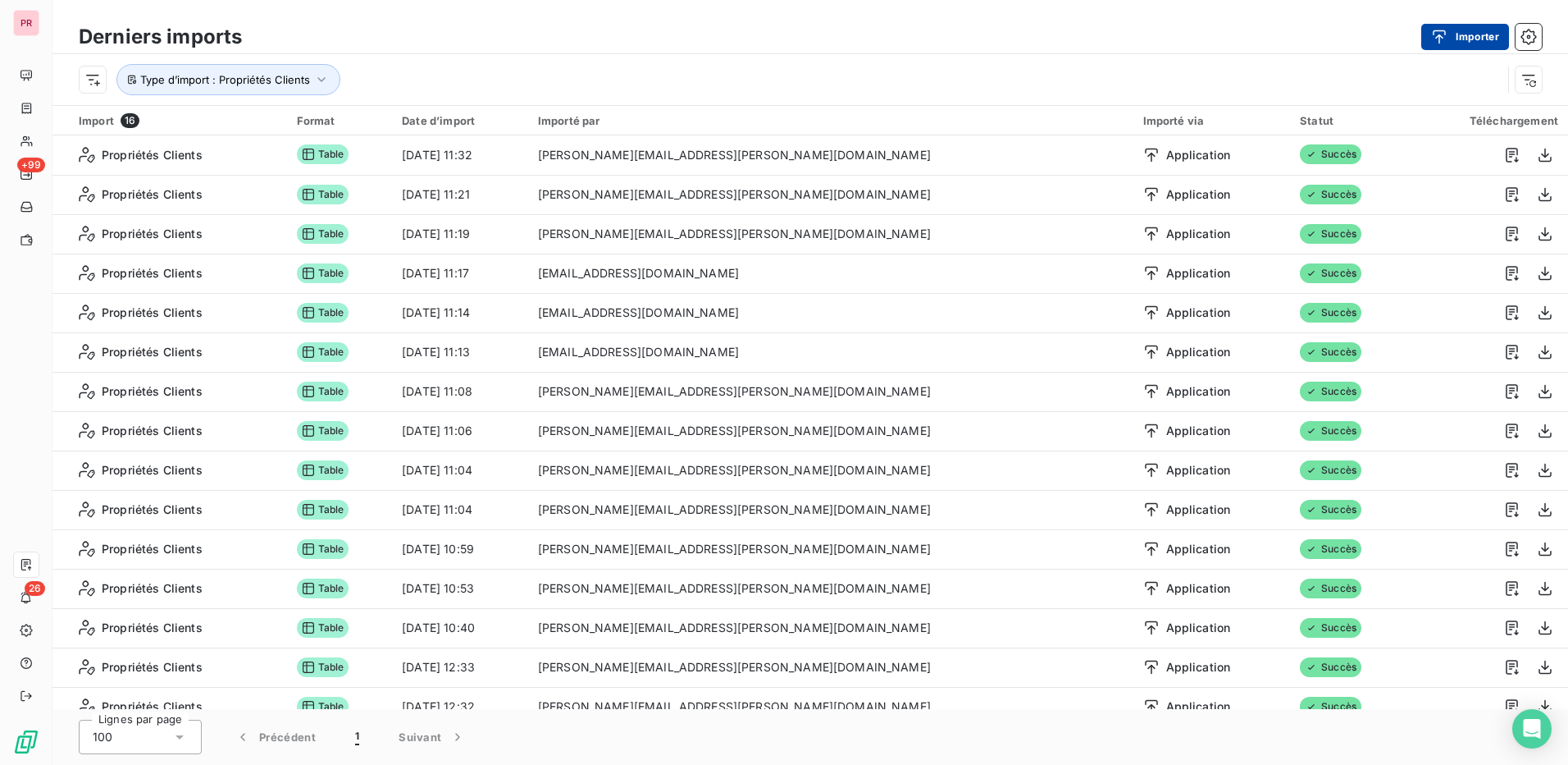
click at [1459, 24] on button "Importer" at bounding box center [1465, 37] width 88 height 27
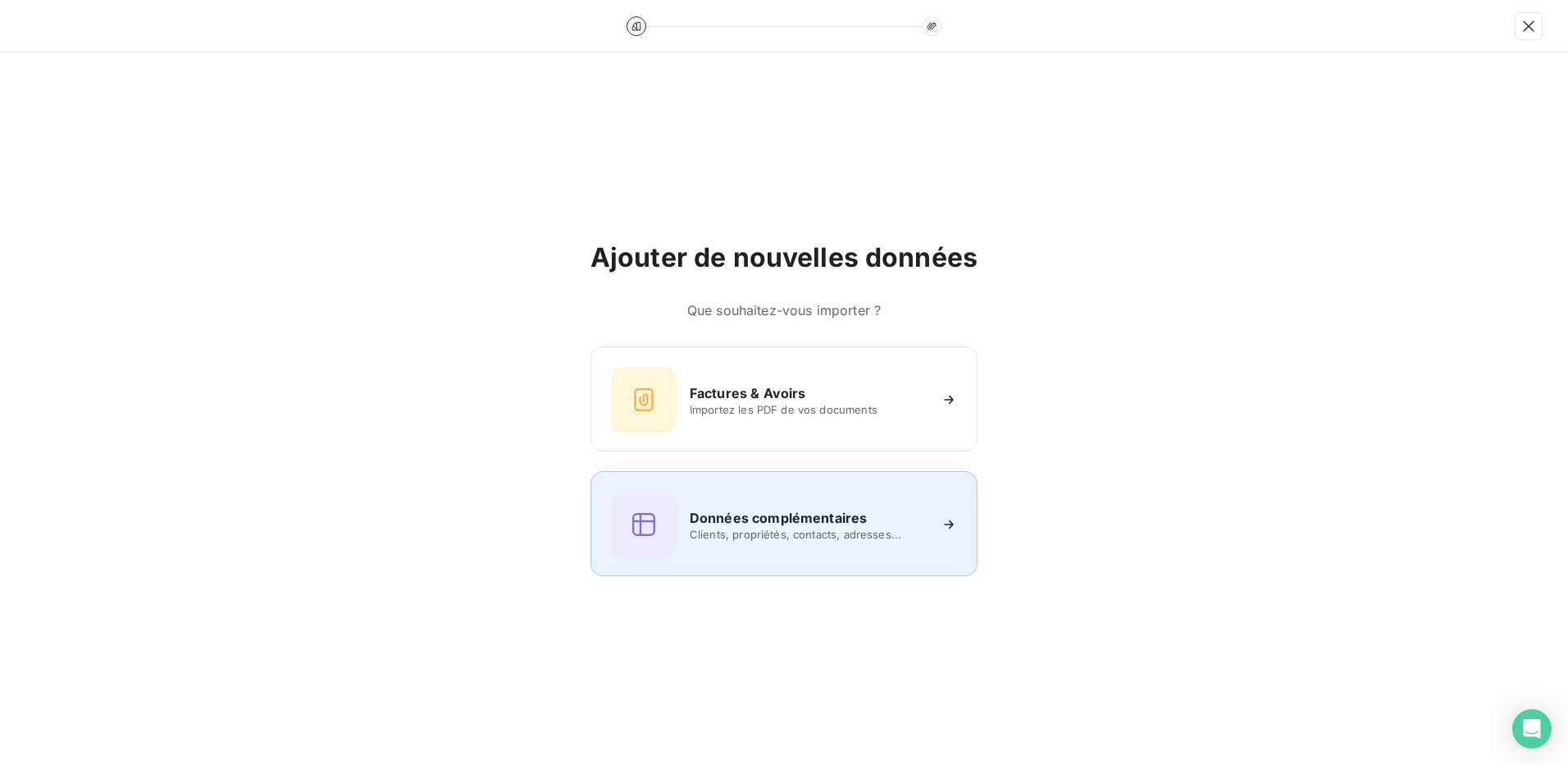
click at [756, 541] on div "Données complémentaires Clients, propriétés, contacts, adresses..." at bounding box center [783, 525] width 346 height 66
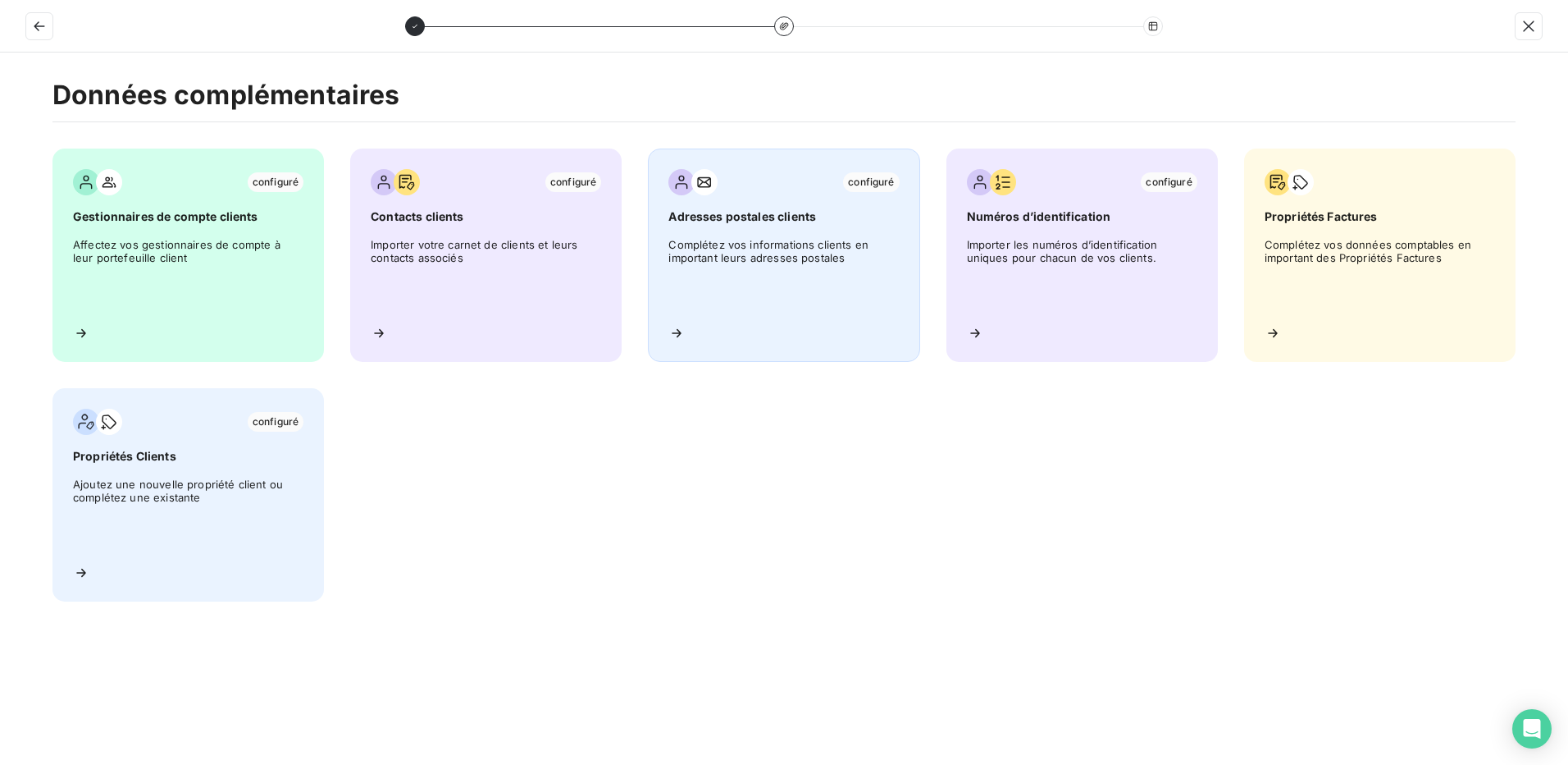
click at [816, 234] on div "configuré Adresses postales clients Complétez vos informations clients en impor…" at bounding box center [784, 255] width 271 height 214
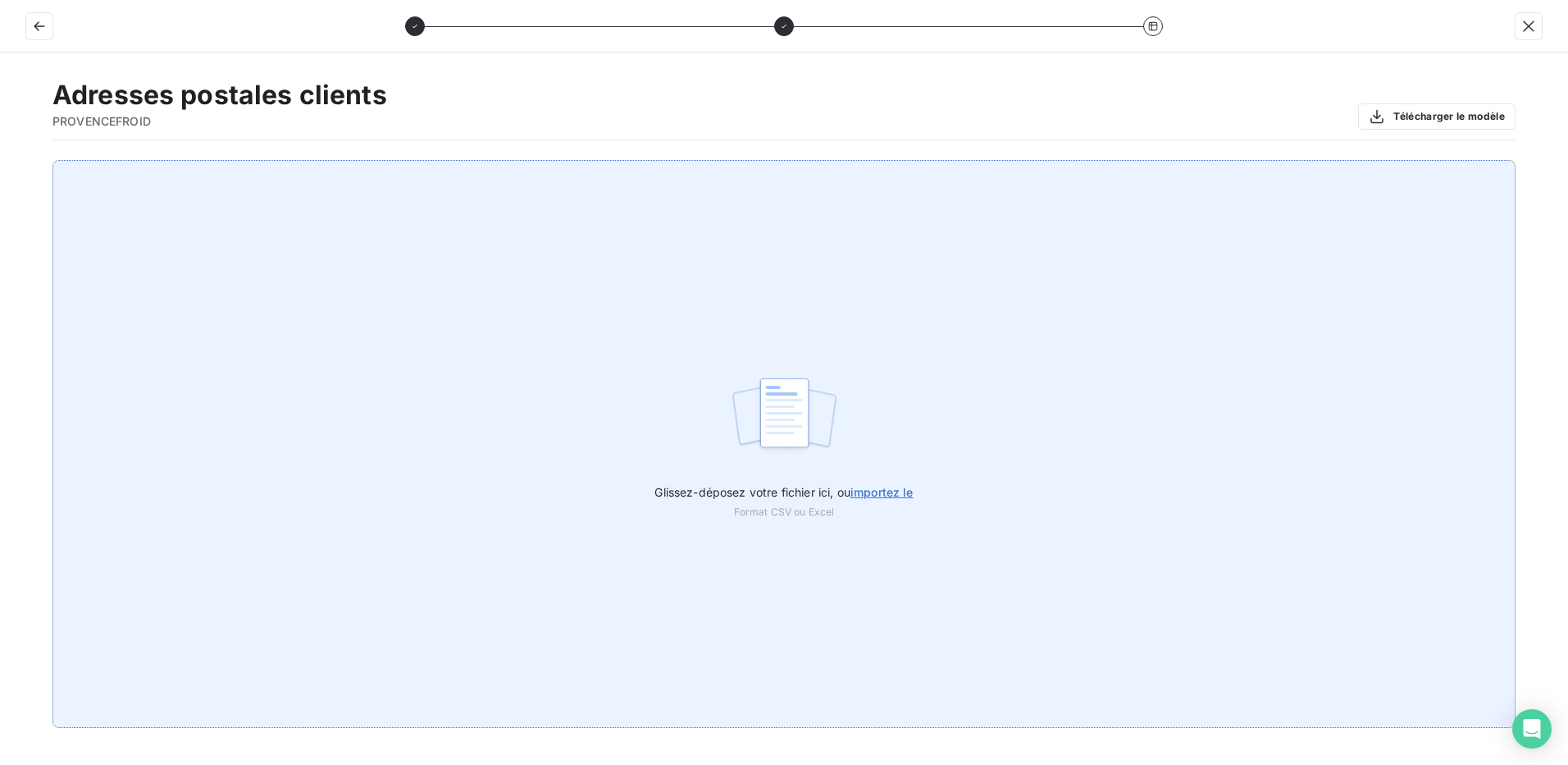
click at [903, 489] on span "importez le" at bounding box center [882, 492] width 63 height 14
click at [1, 161] on input "Glissez-déposez votre fichier ici, ou importez le" at bounding box center [0, 160] width 1 height 1
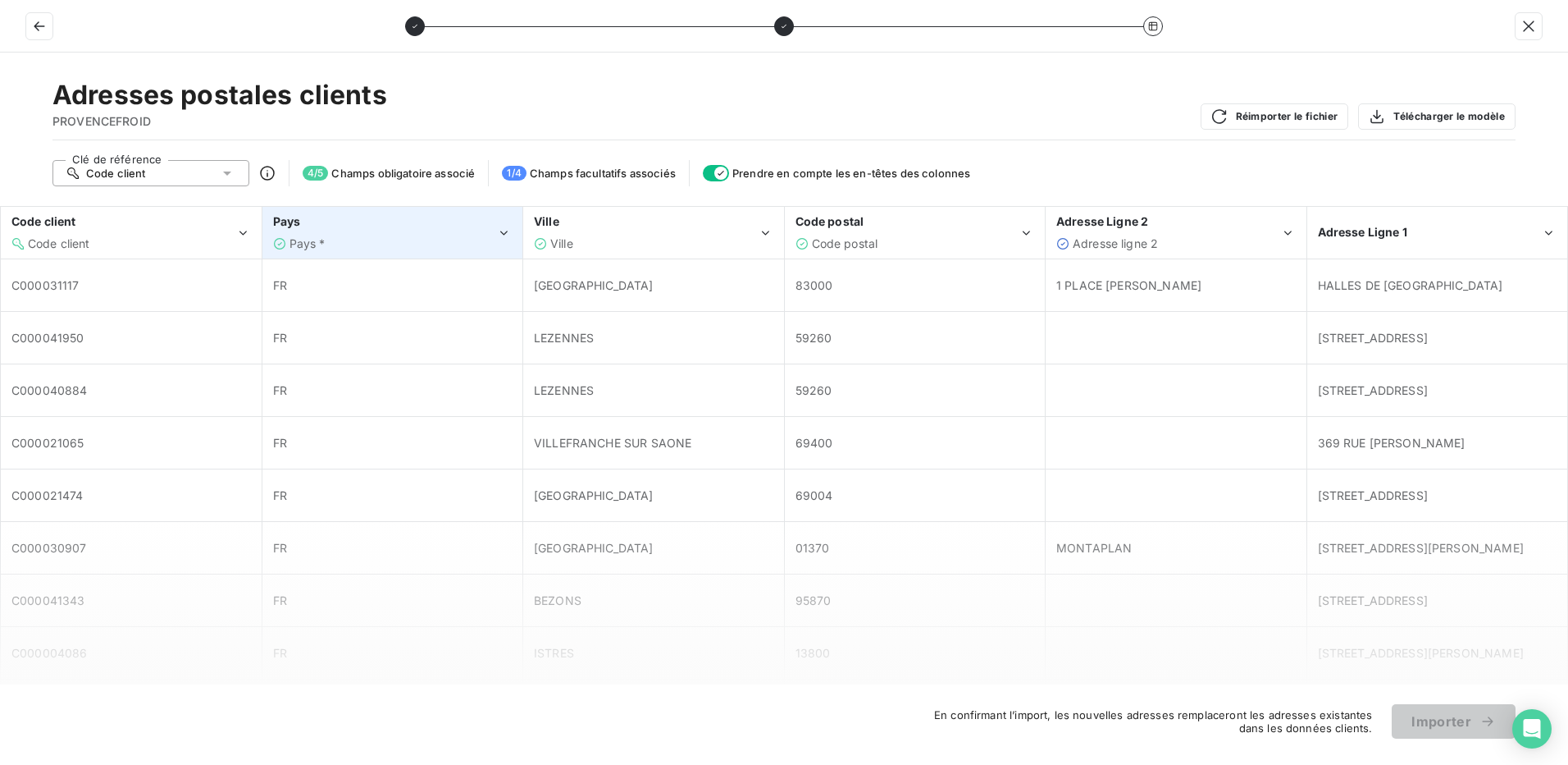
click at [461, 227] on div "Pays" at bounding box center [385, 222] width 224 height 17
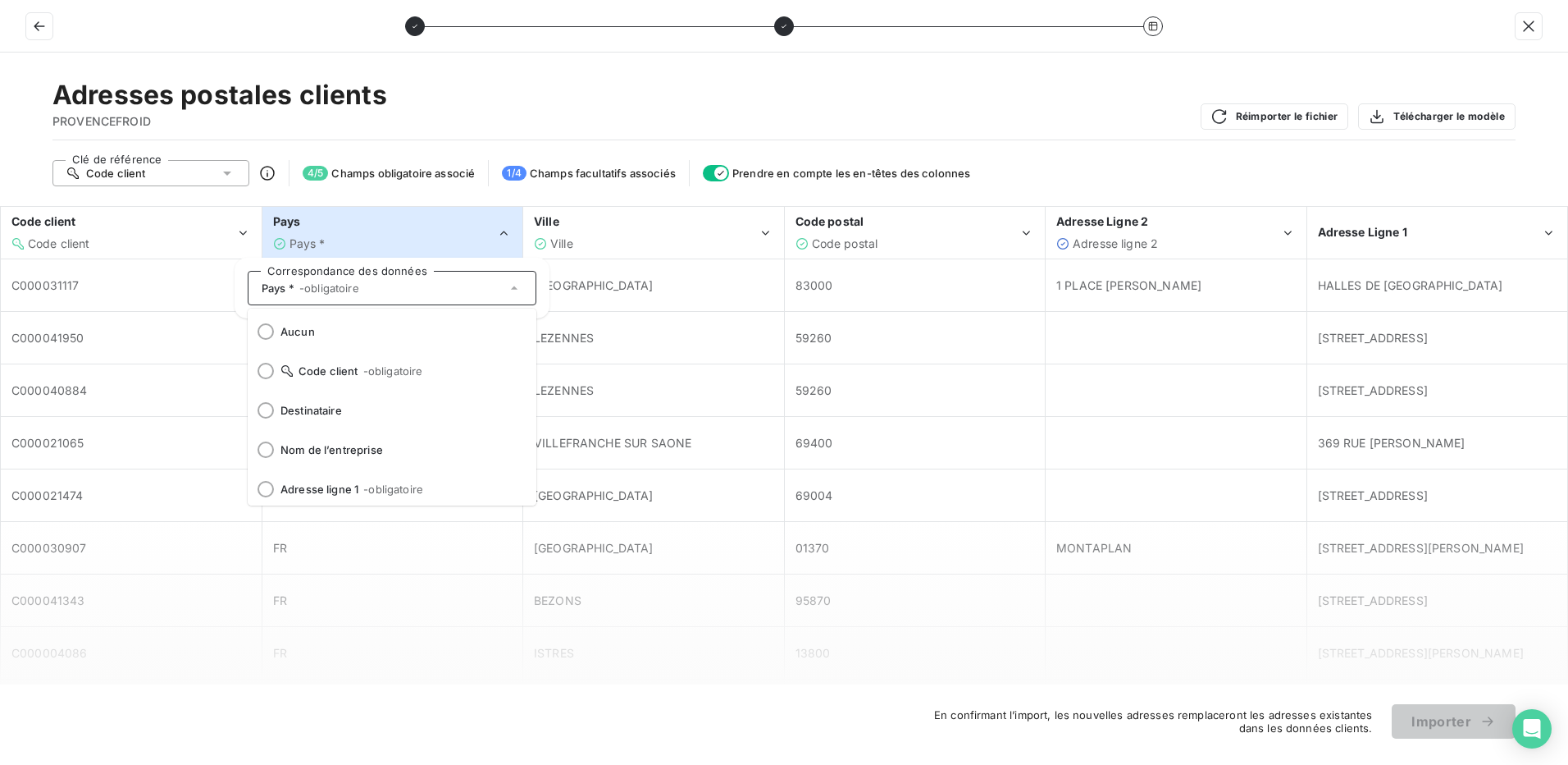
scroll to position [200, 0]
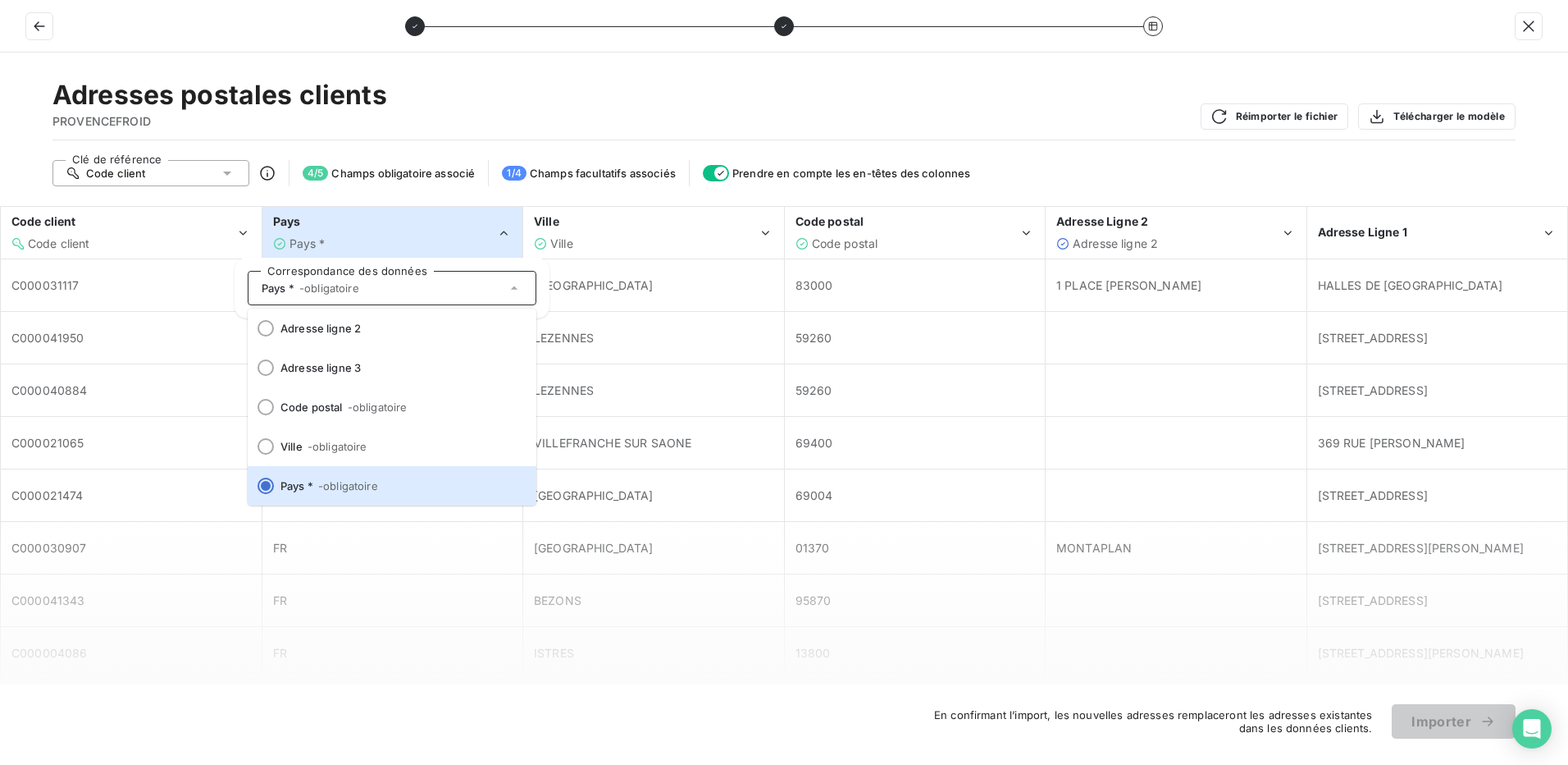
click at [461, 227] on div "Pays" at bounding box center [385, 222] width 224 height 17
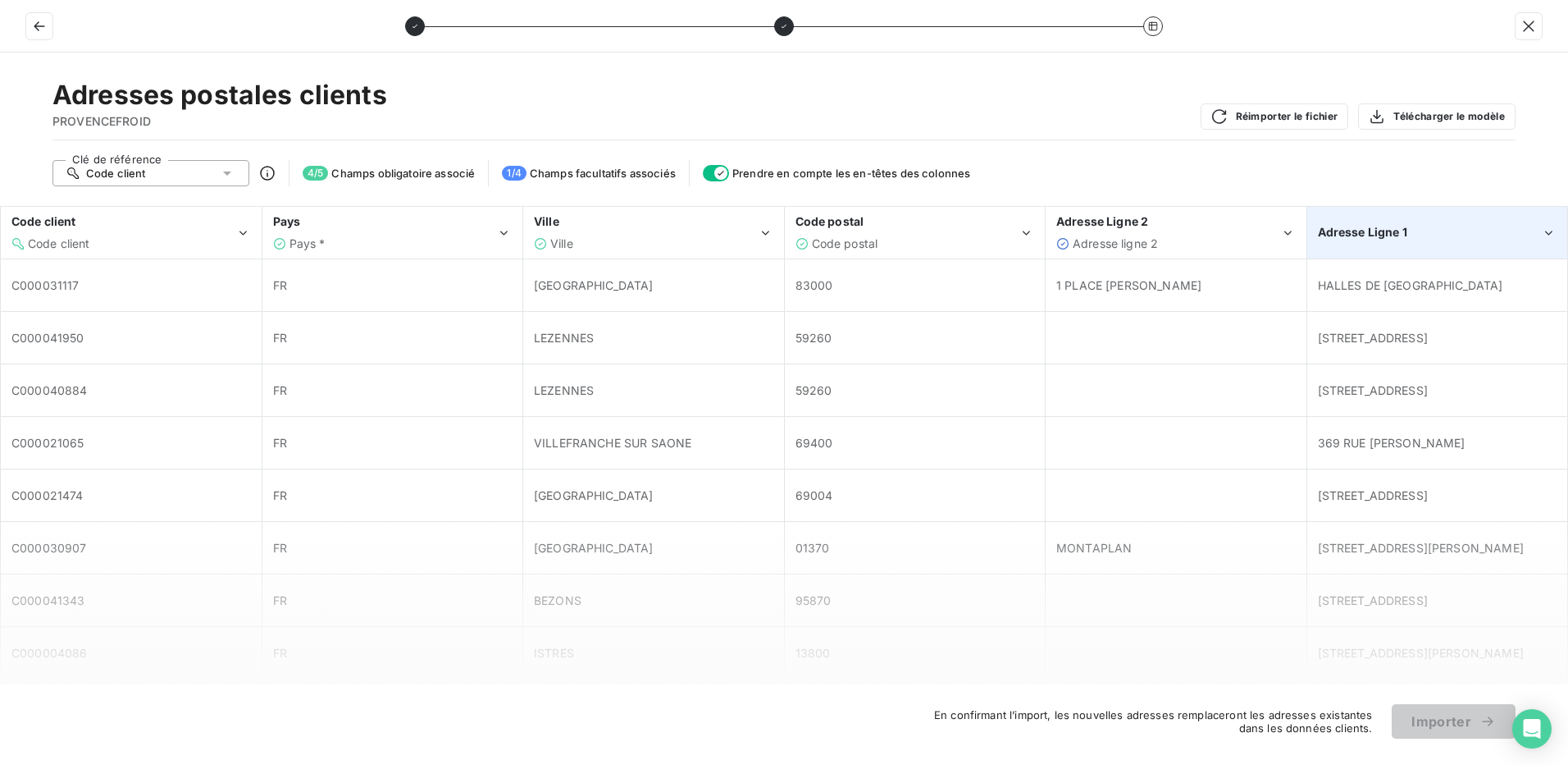
click at [1388, 238] on span "Adresse Ligne 1" at bounding box center [1363, 231] width 90 height 14
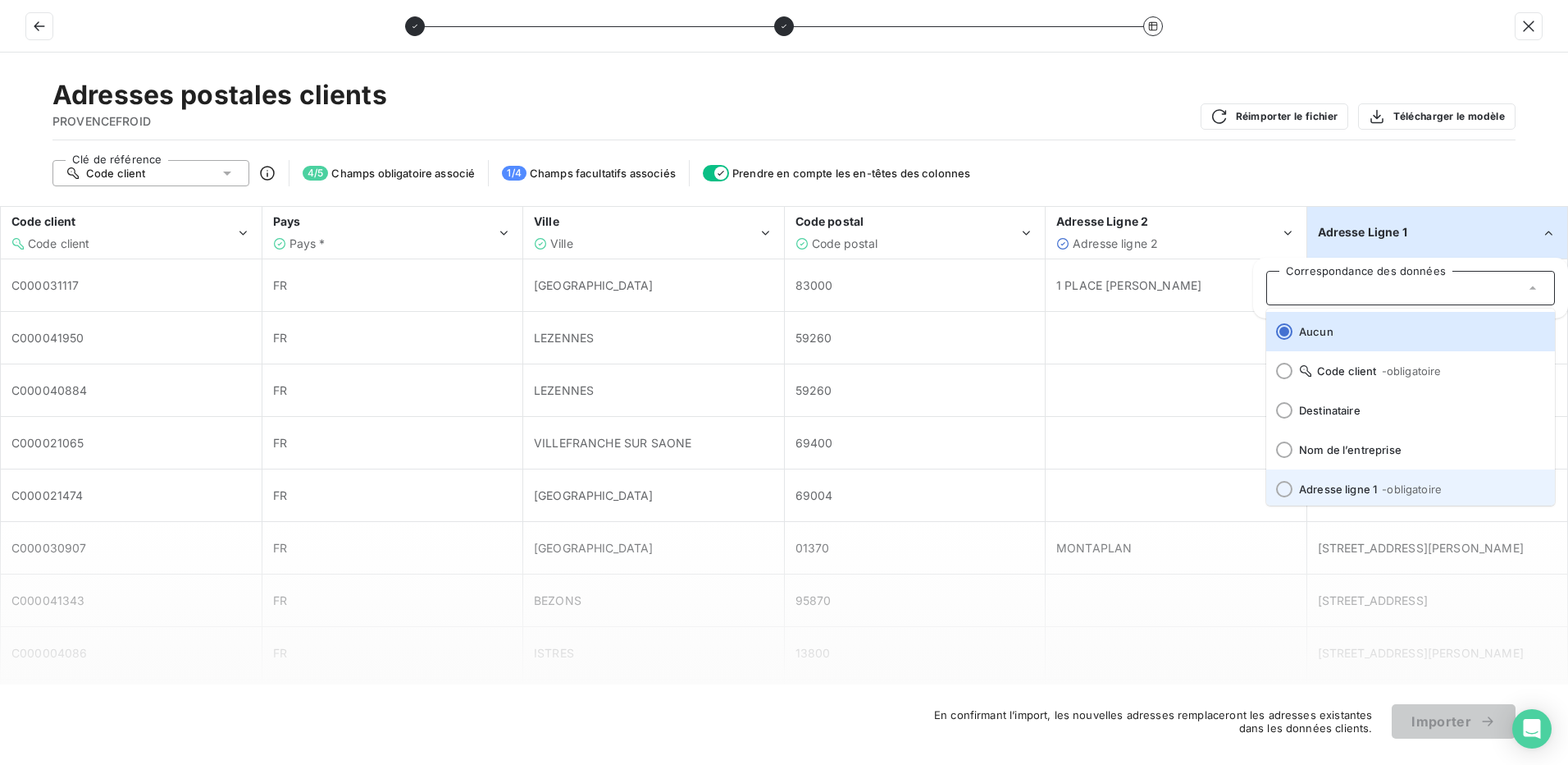
click at [1285, 490] on div at bounding box center [1285, 489] width 17 height 17
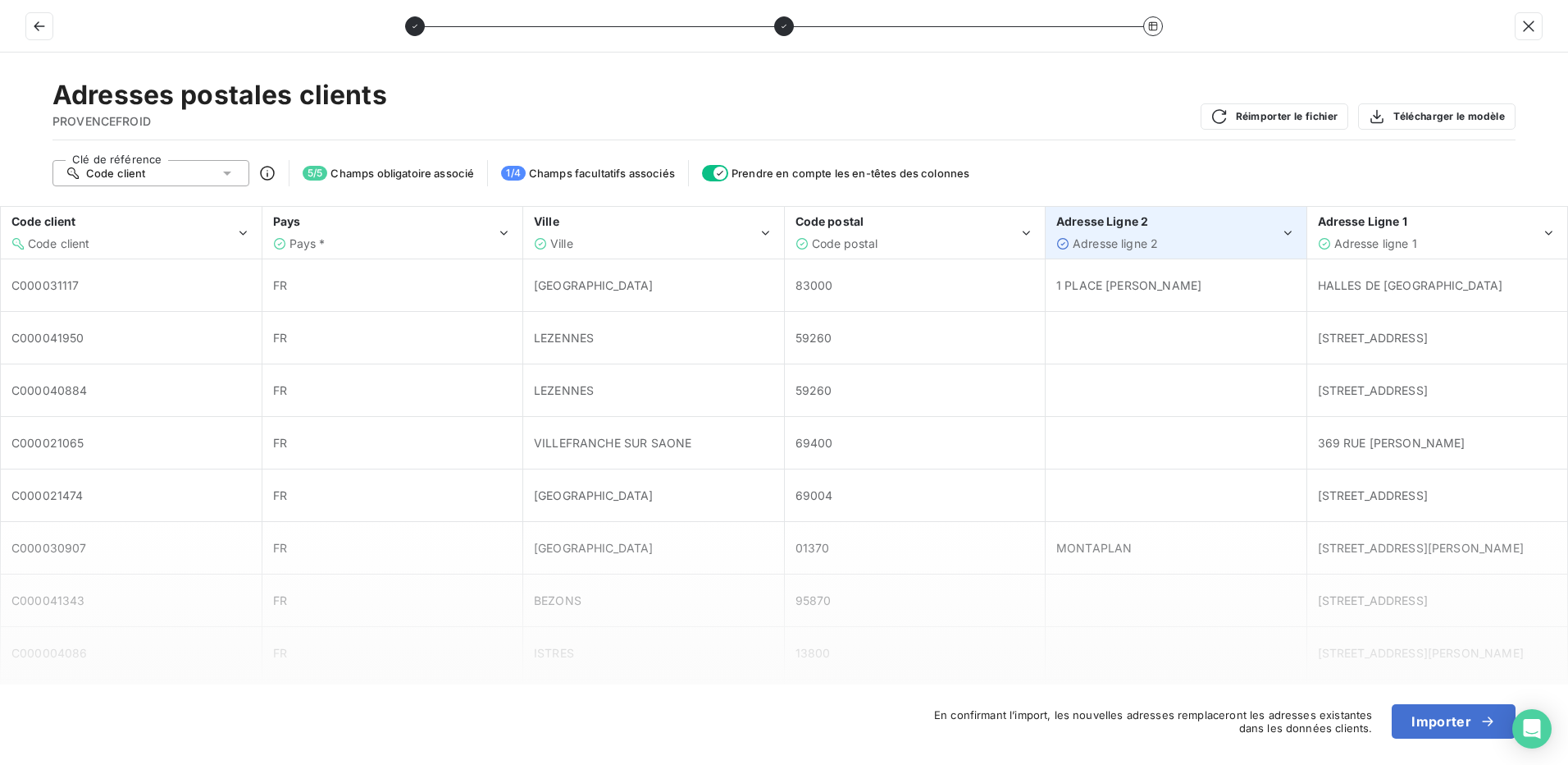
click at [1187, 224] on div "Adresse Ligne 2" at bounding box center [1168, 222] width 224 height 17
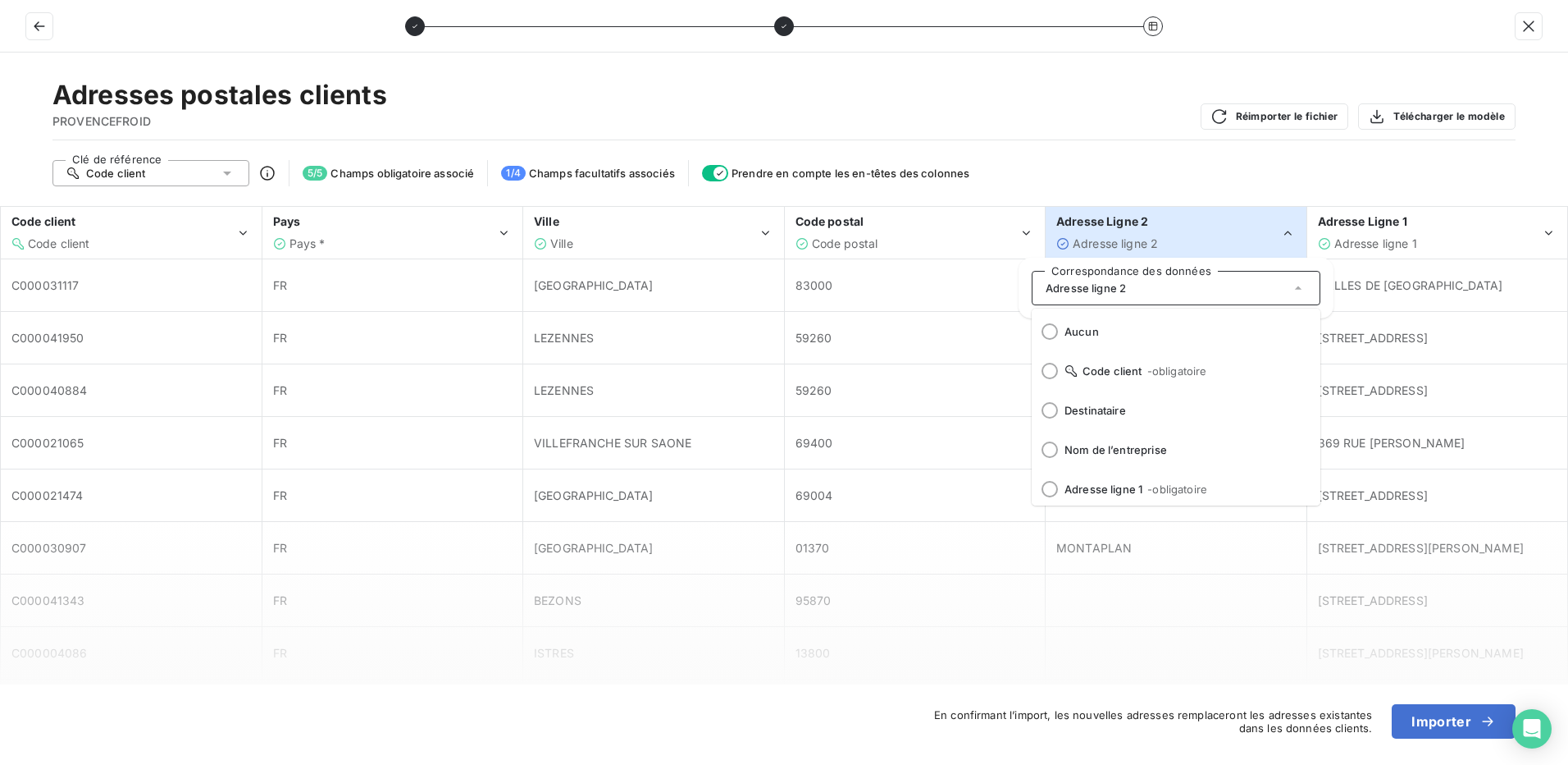
scroll to position [43, 0]
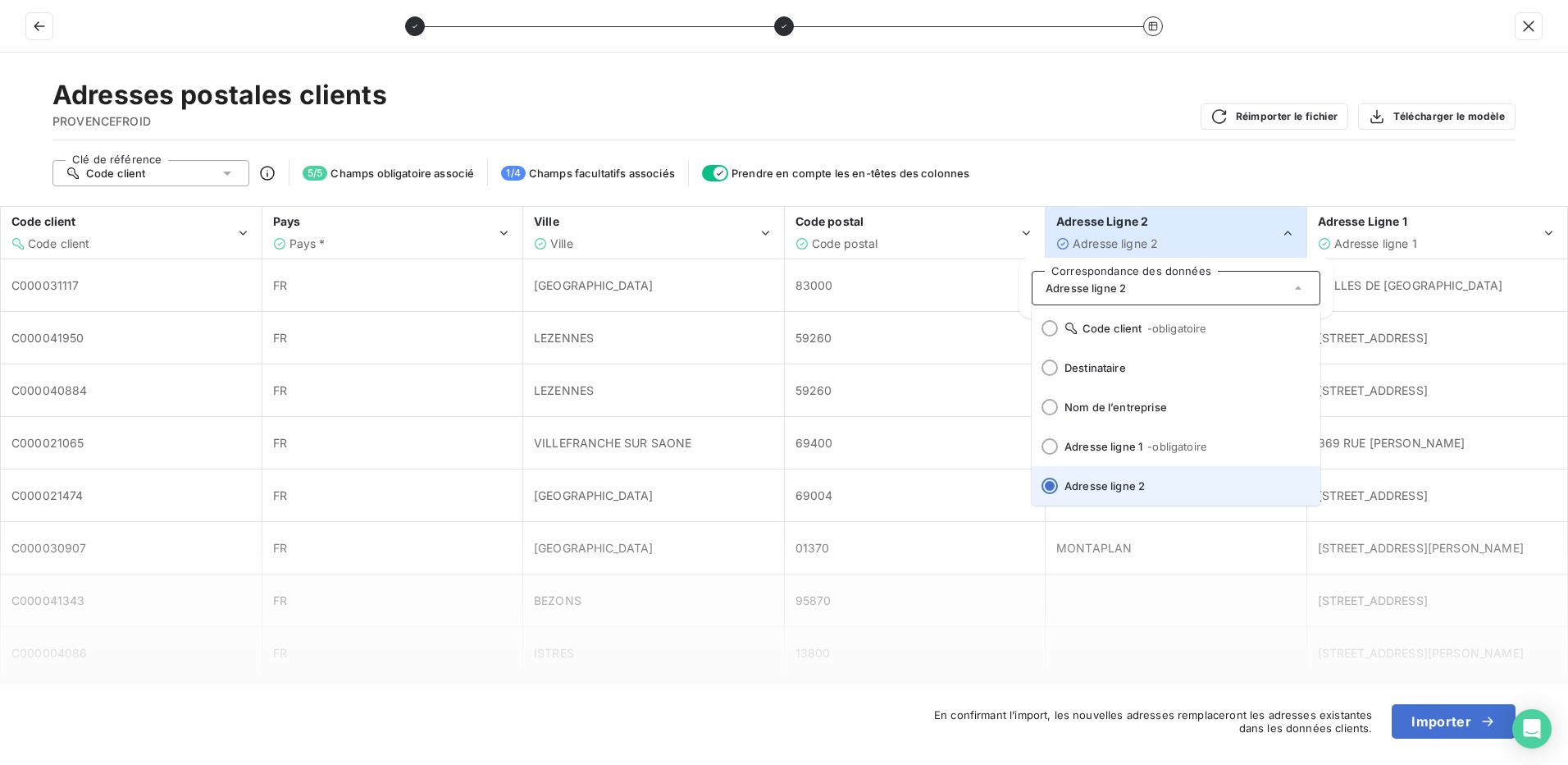
click at [1049, 485] on div at bounding box center [1050, 486] width 17 height 17
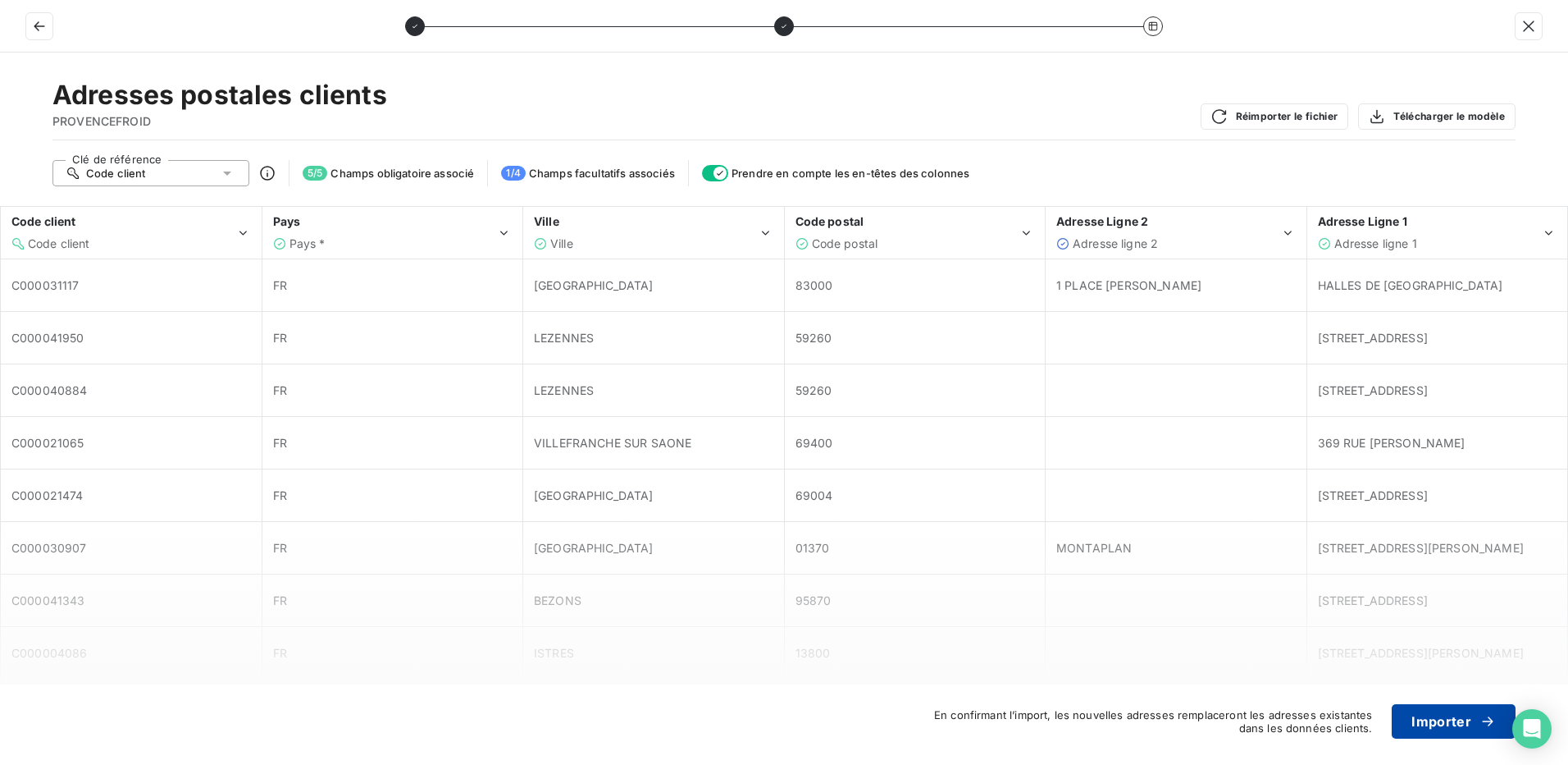
click at [1435, 720] on button "Importer" at bounding box center [1453, 721] width 124 height 35
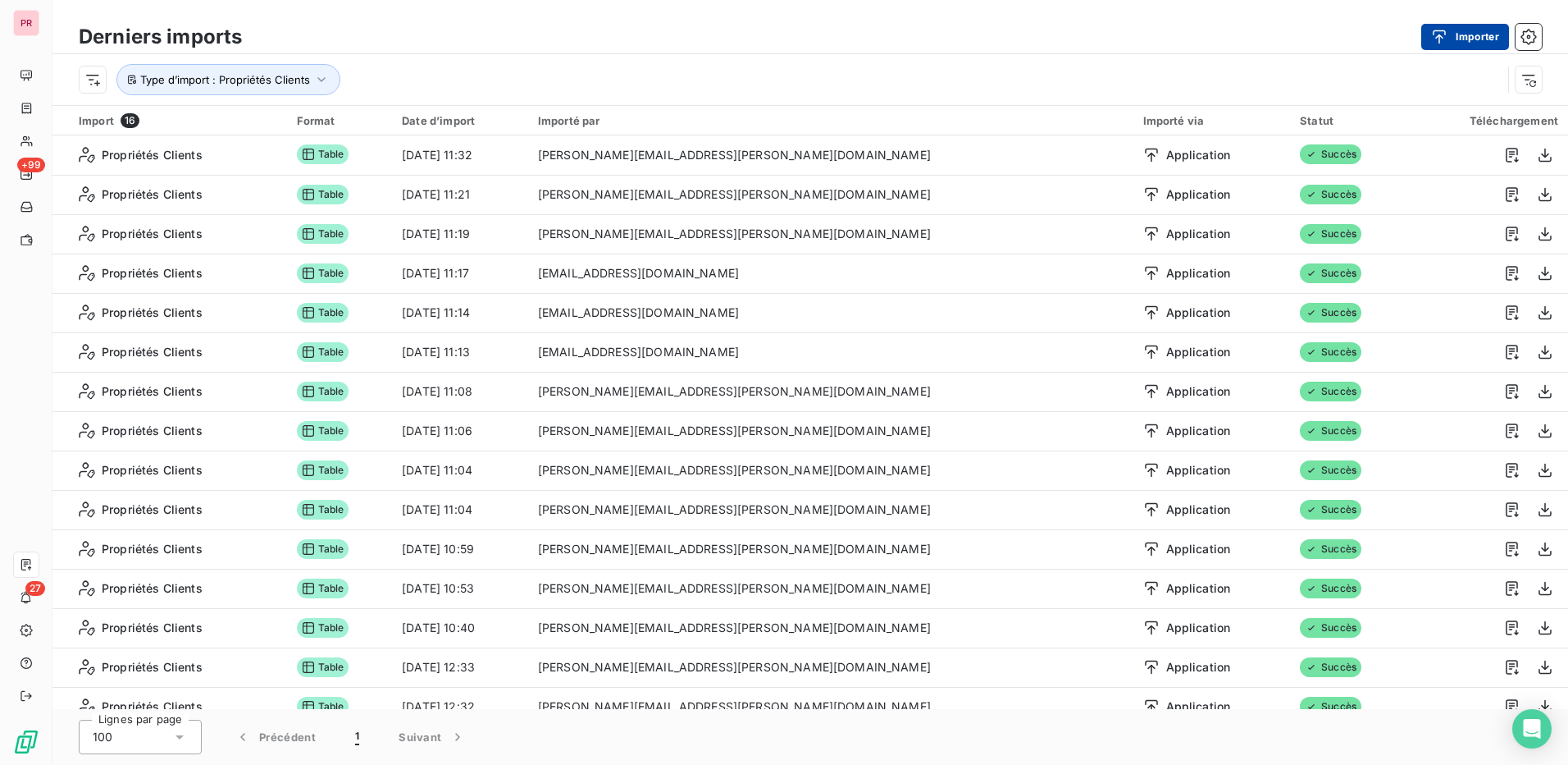
click at [1461, 36] on button "Importer" at bounding box center [1465, 37] width 88 height 27
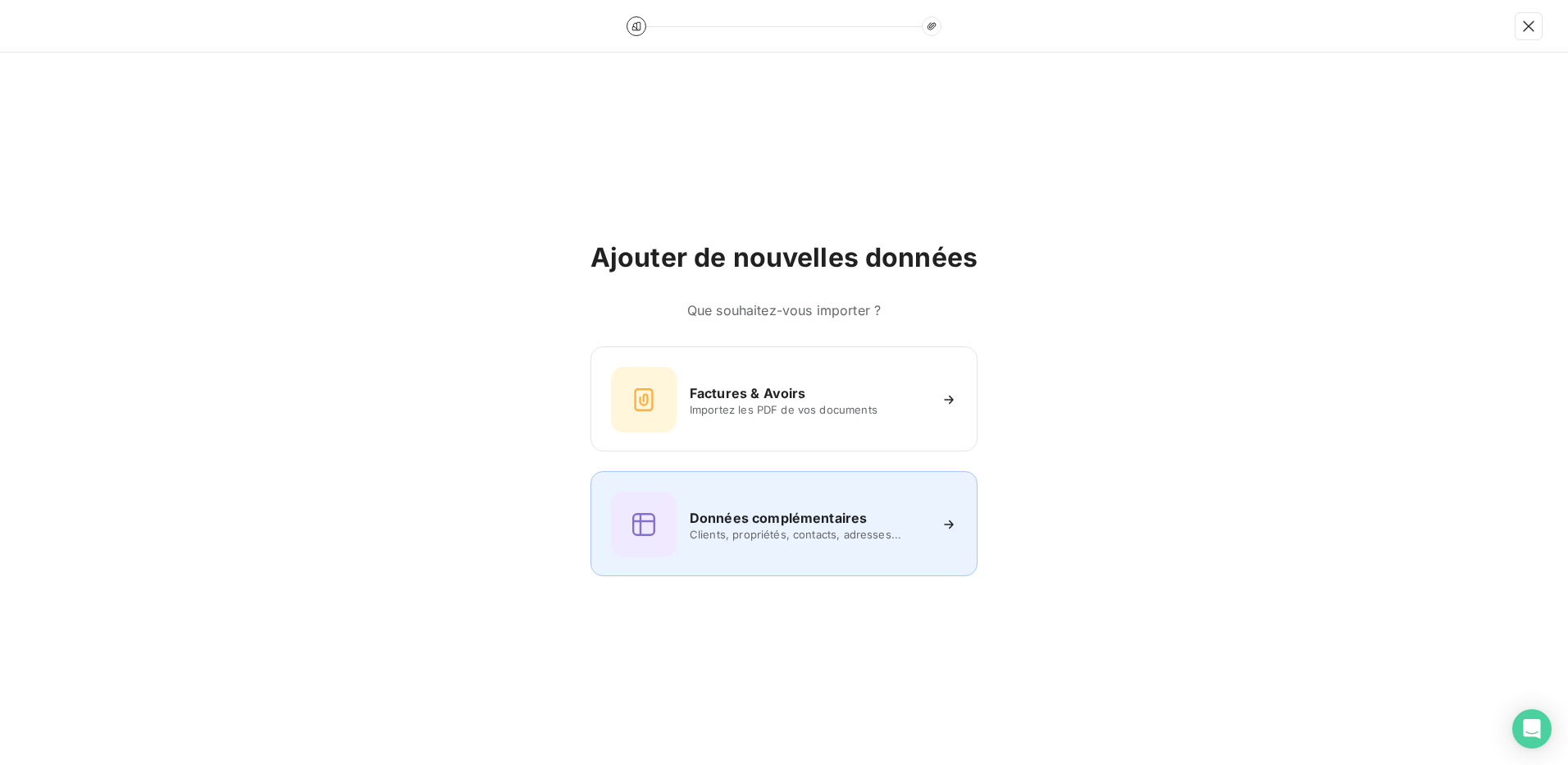
click at [766, 522] on h6 "Données complémentaires" at bounding box center [778, 517] width 177 height 19
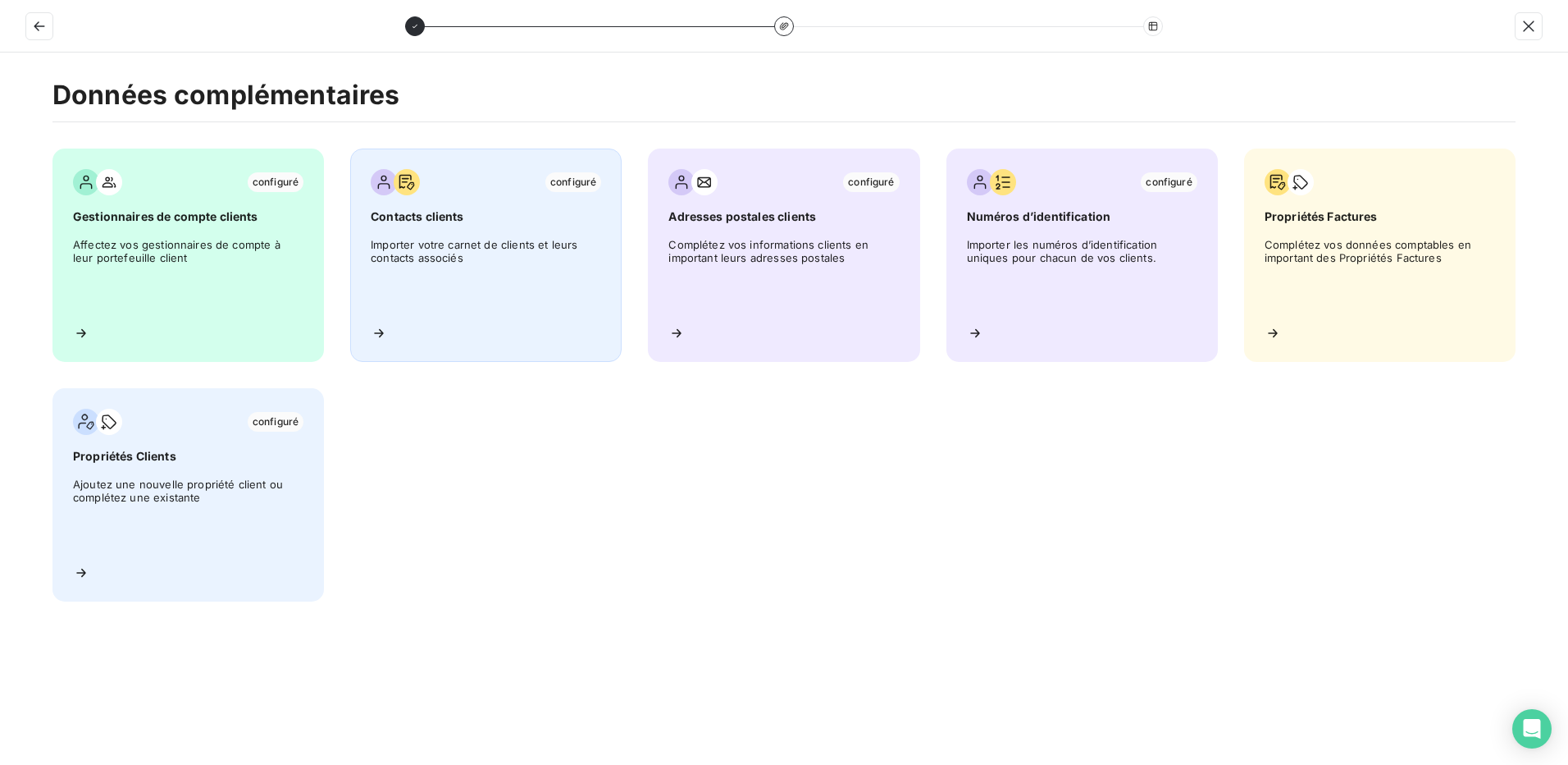
click at [515, 282] on span "Importer votre carnet de clients et leurs contacts associés" at bounding box center [485, 274] width 230 height 74
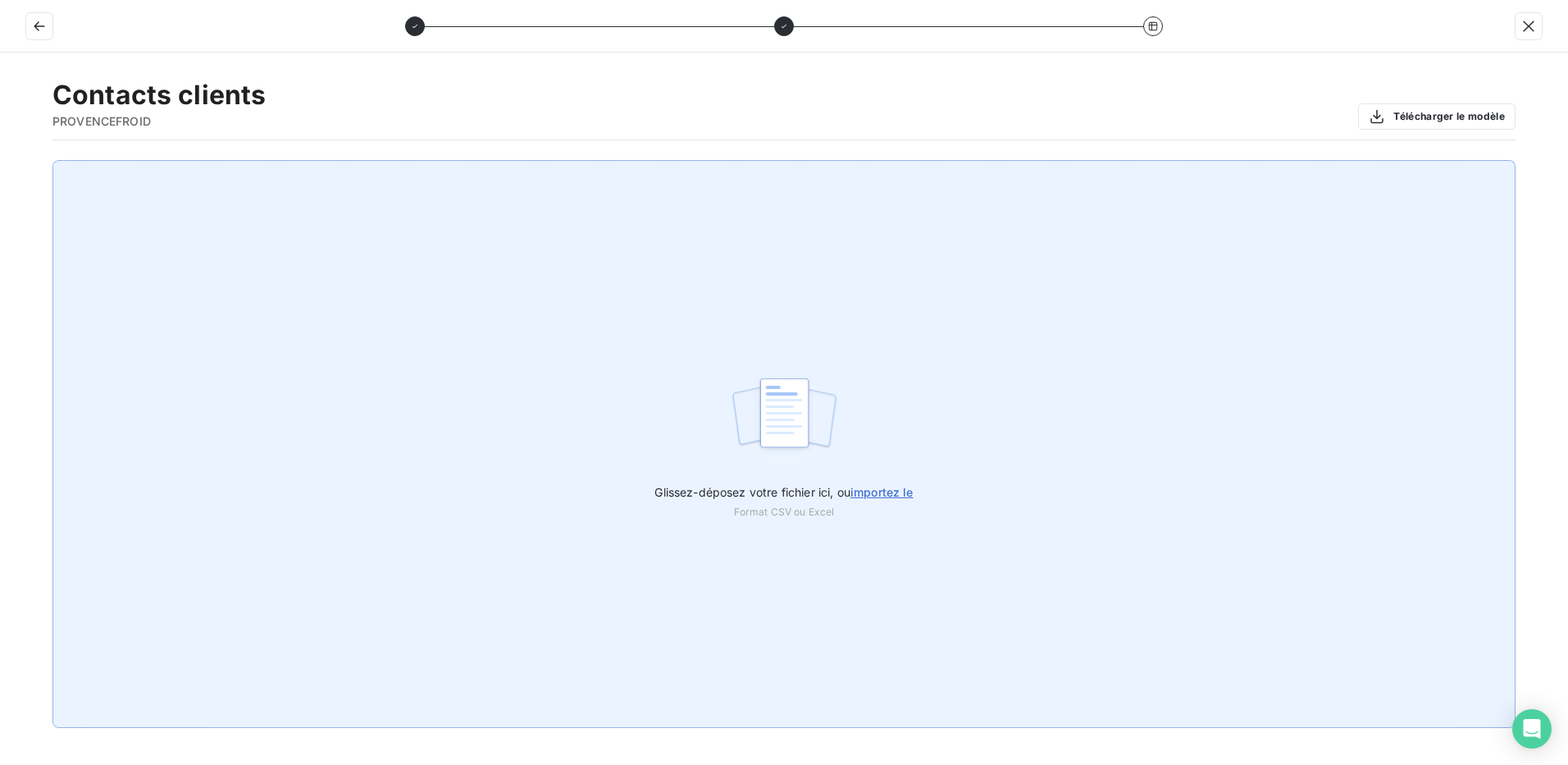
click at [894, 487] on span "importez le" at bounding box center [882, 492] width 63 height 14
click at [1, 161] on input "Glissez-déposez votre fichier ici, ou importez le" at bounding box center [0, 160] width 1 height 1
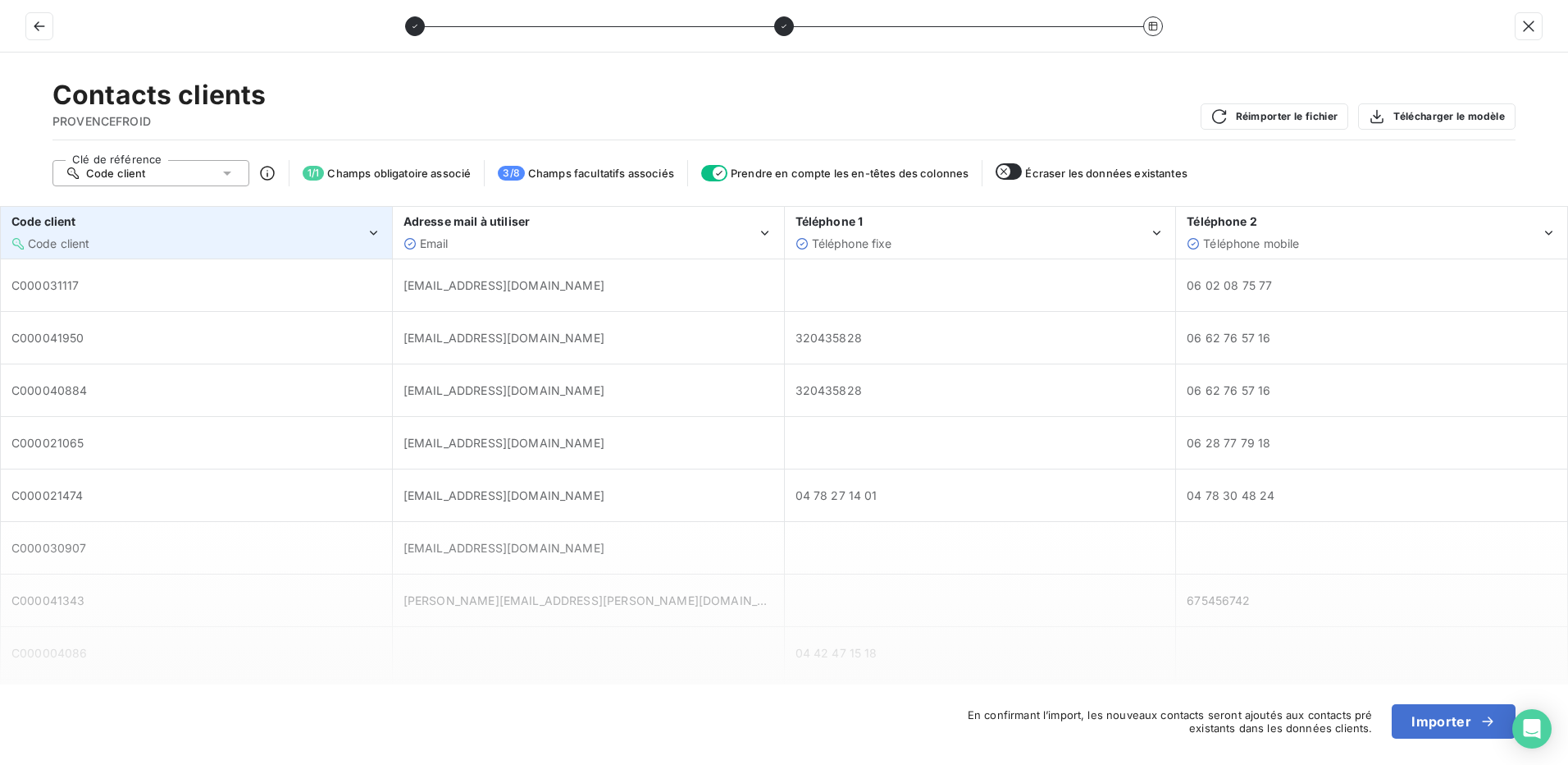
click at [208, 232] on div "Code client Code client" at bounding box center [189, 232] width 354 height 38
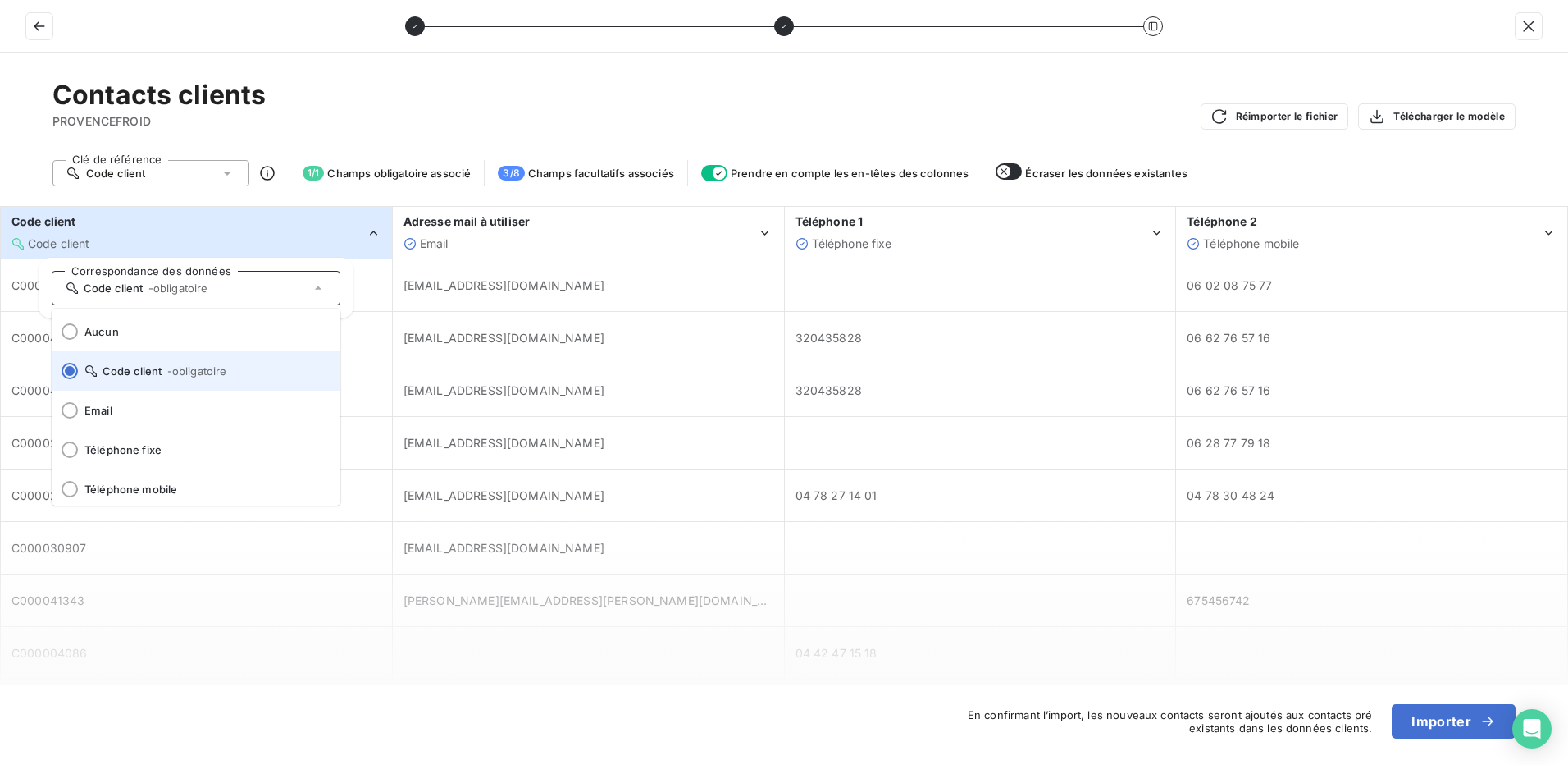
click at [196, 364] on span "- obligatoire" at bounding box center [196, 371] width 60 height 13
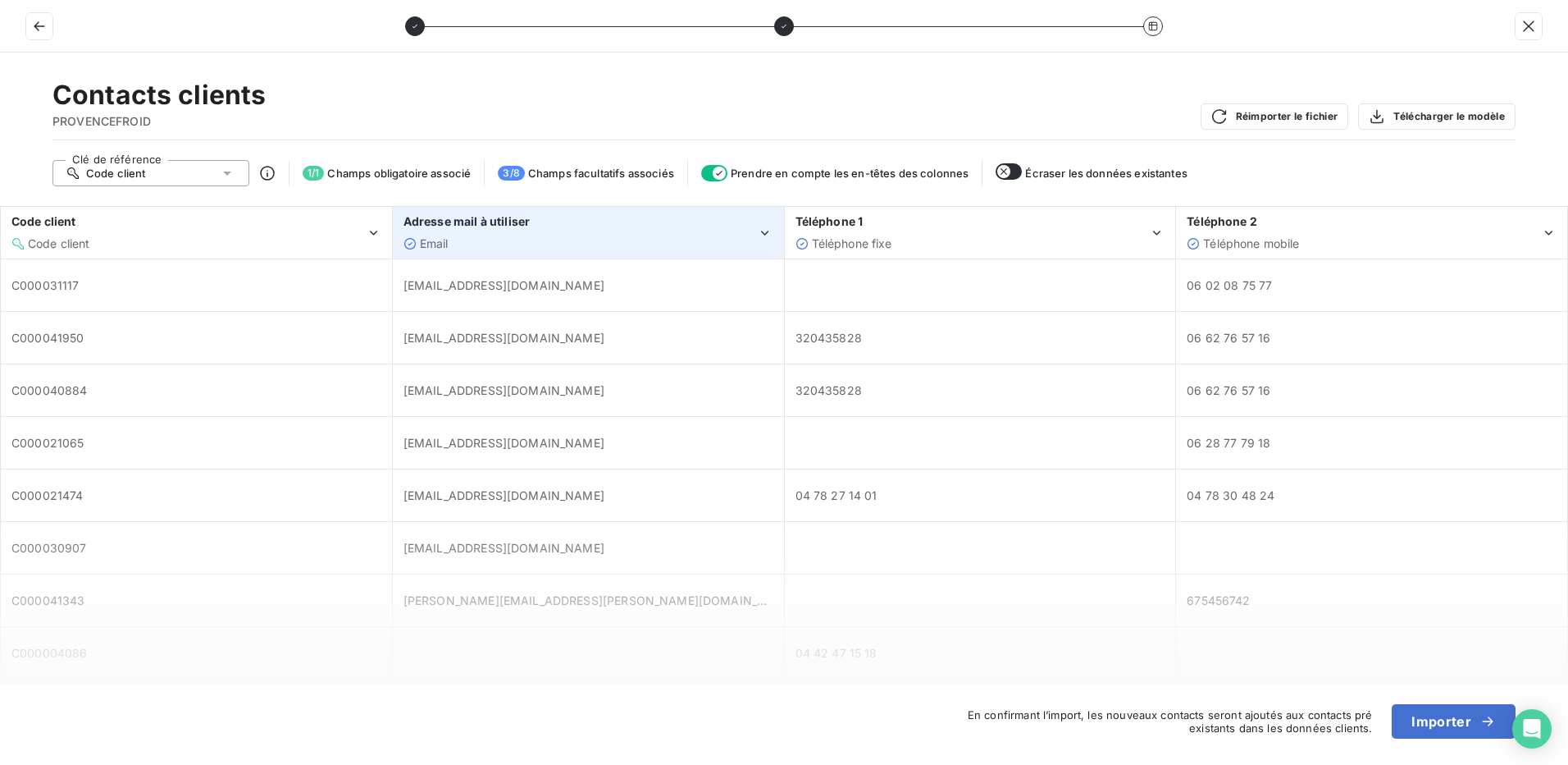
click at [532, 241] on div "Email" at bounding box center [580, 244] width 354 height 17
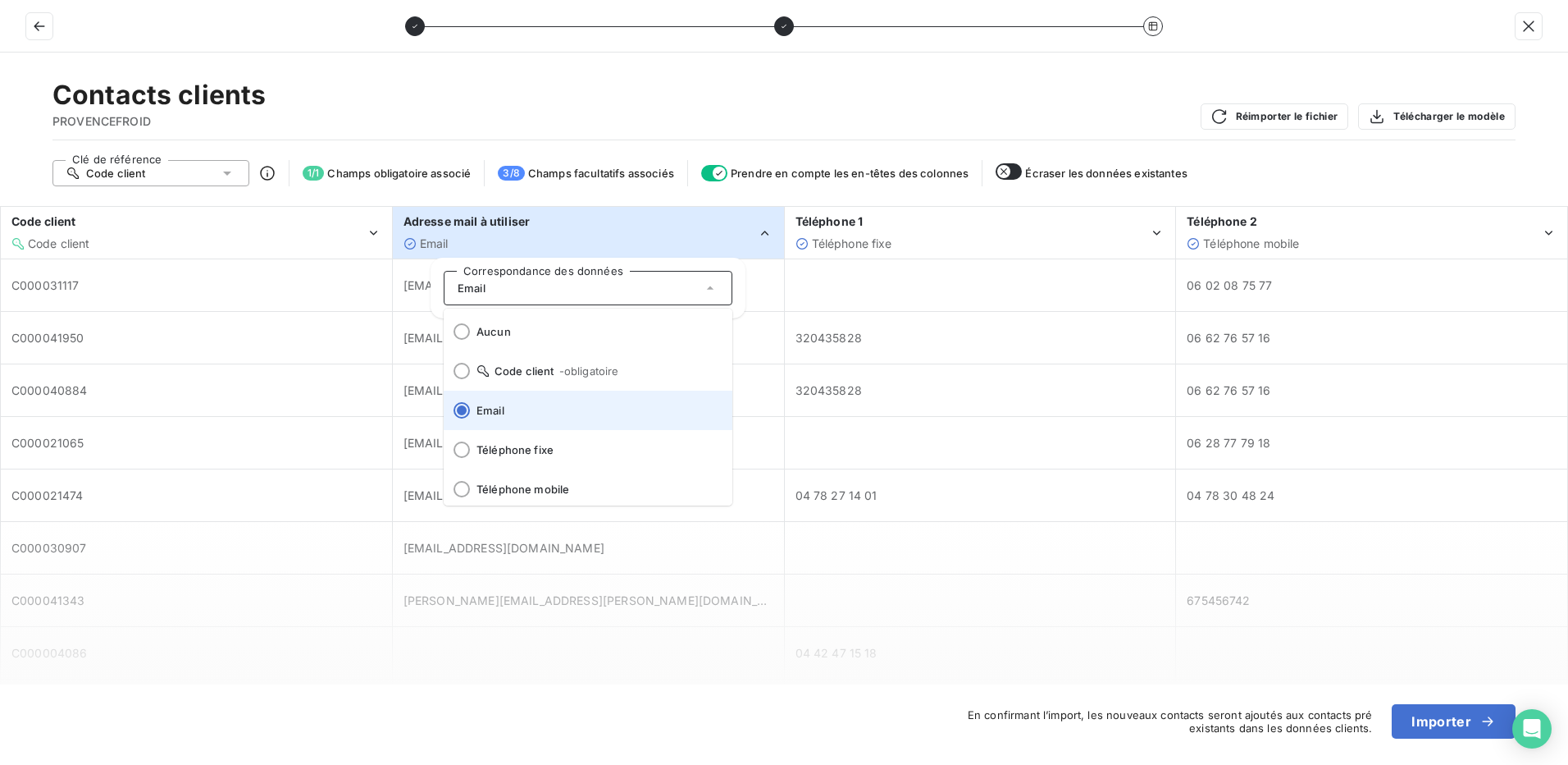
click at [541, 408] on span "Email" at bounding box center [598, 410] width 243 height 13
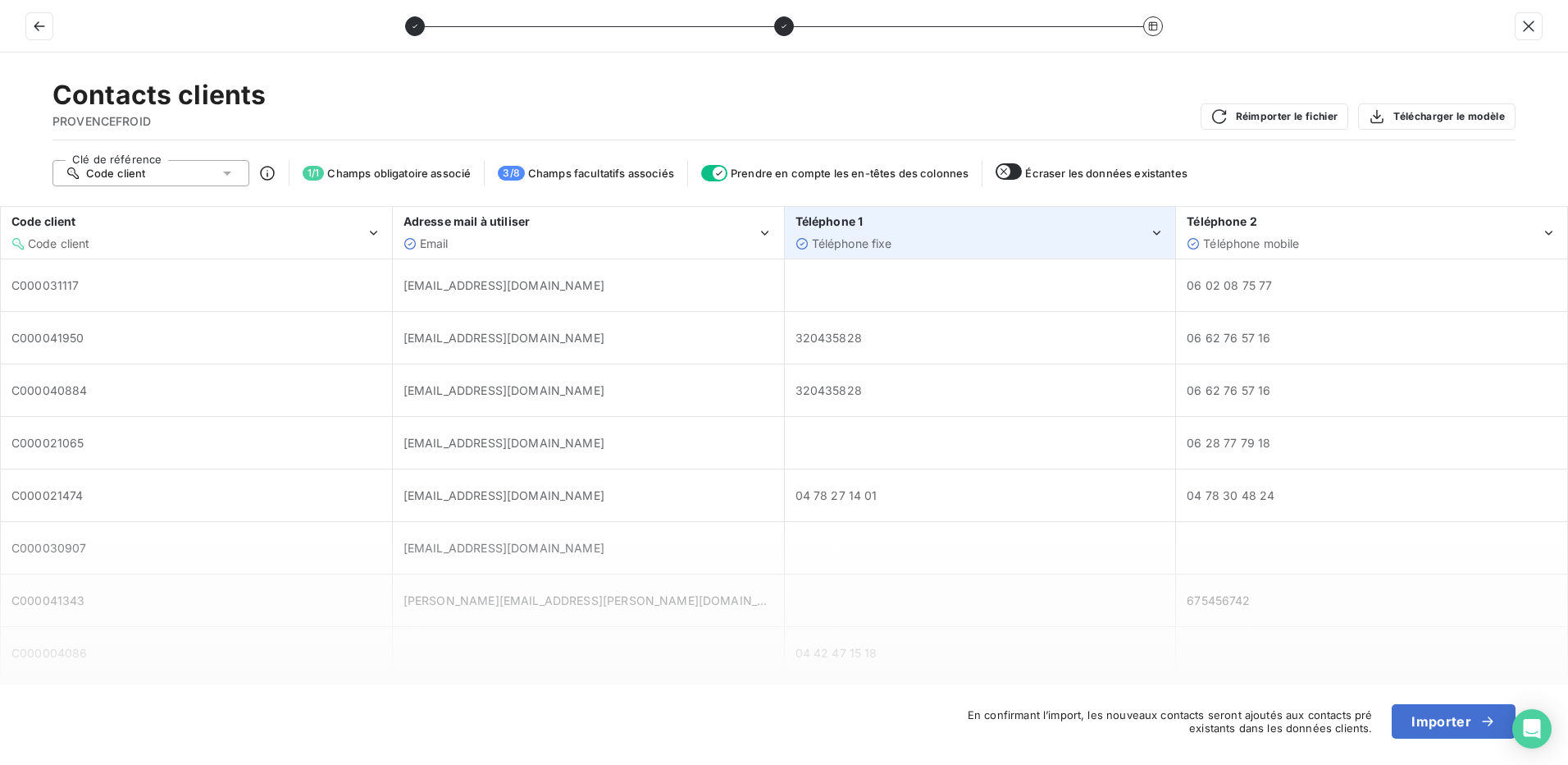
click at [947, 237] on div "Téléphone fixe" at bounding box center [973, 244] width 354 height 17
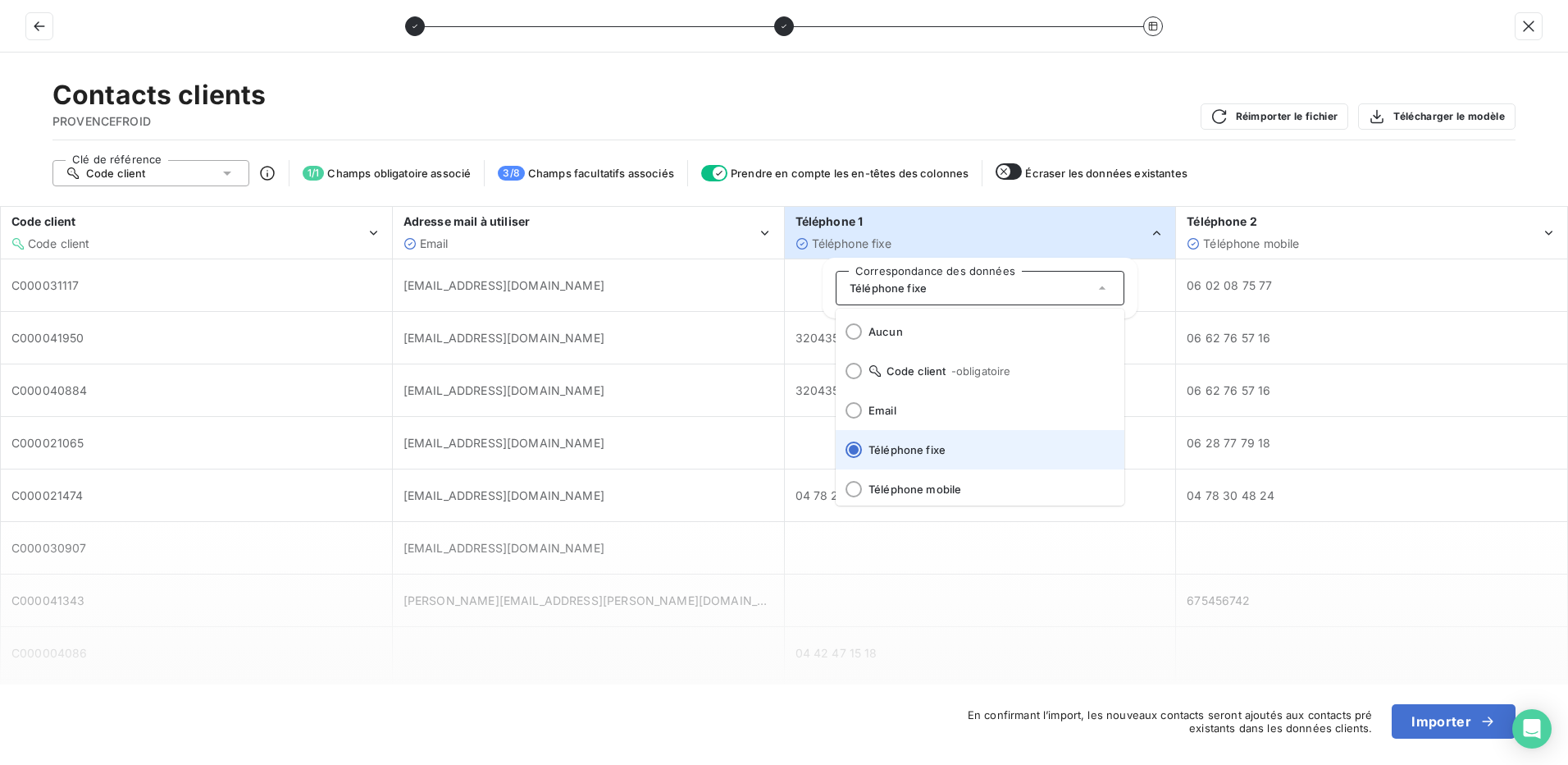
click at [936, 447] on span "Téléphone fixe" at bounding box center [989, 449] width 243 height 13
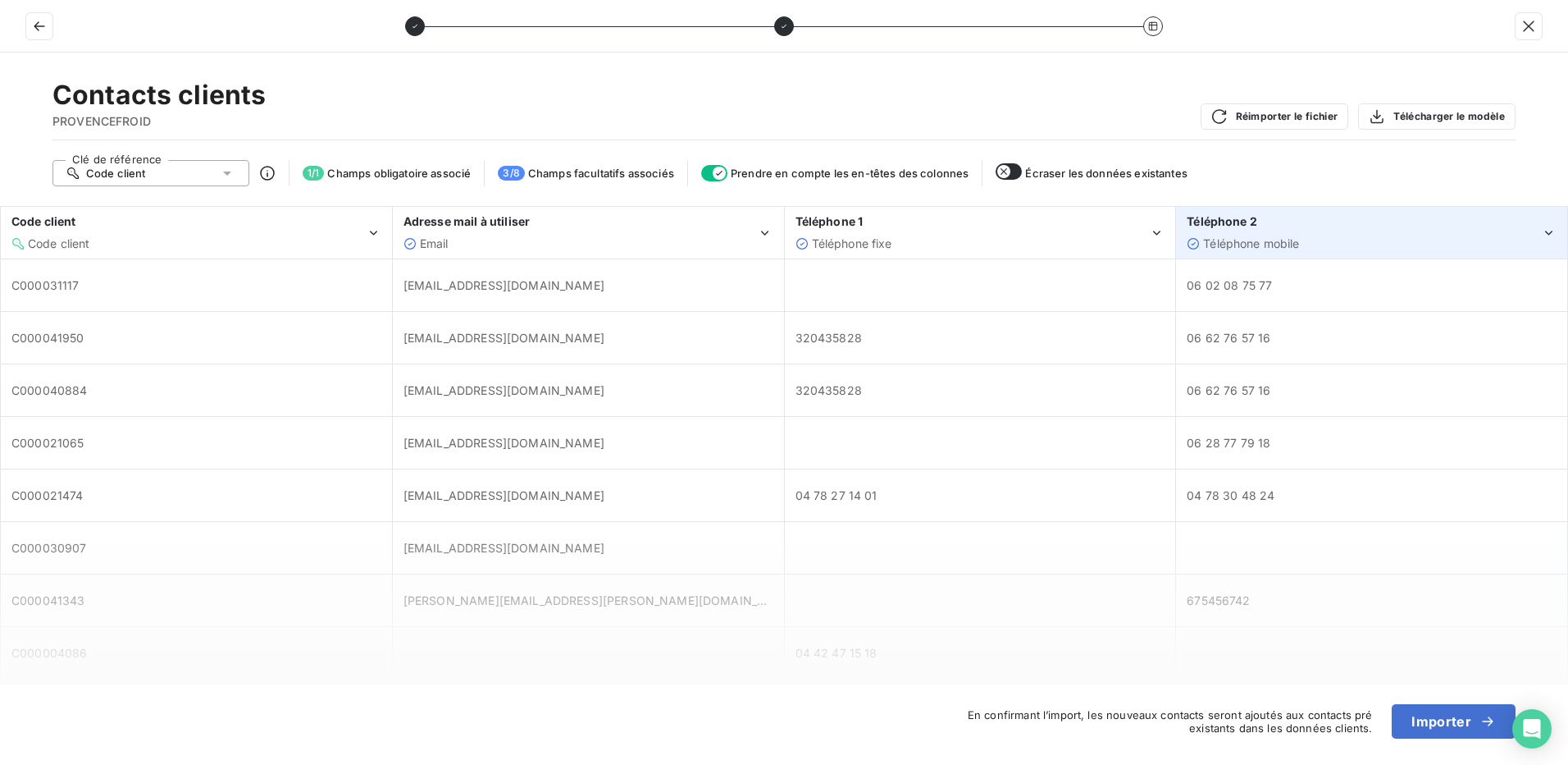
click at [1279, 222] on div "Téléphone 2" at bounding box center [1364, 222] width 354 height 17
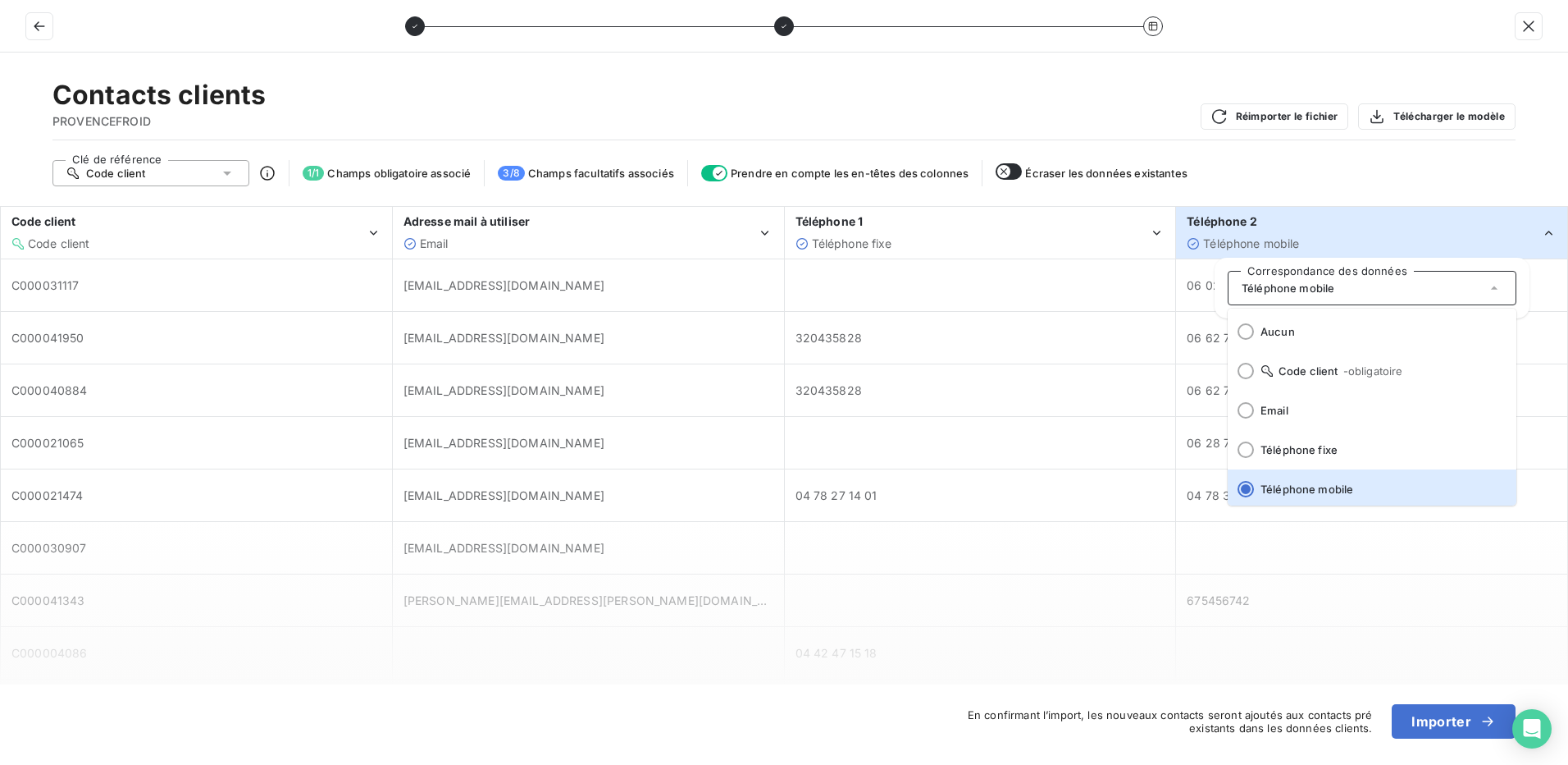
scroll to position [4, 0]
click at [1319, 494] on li "Téléphone mobile" at bounding box center [1372, 485] width 289 height 39
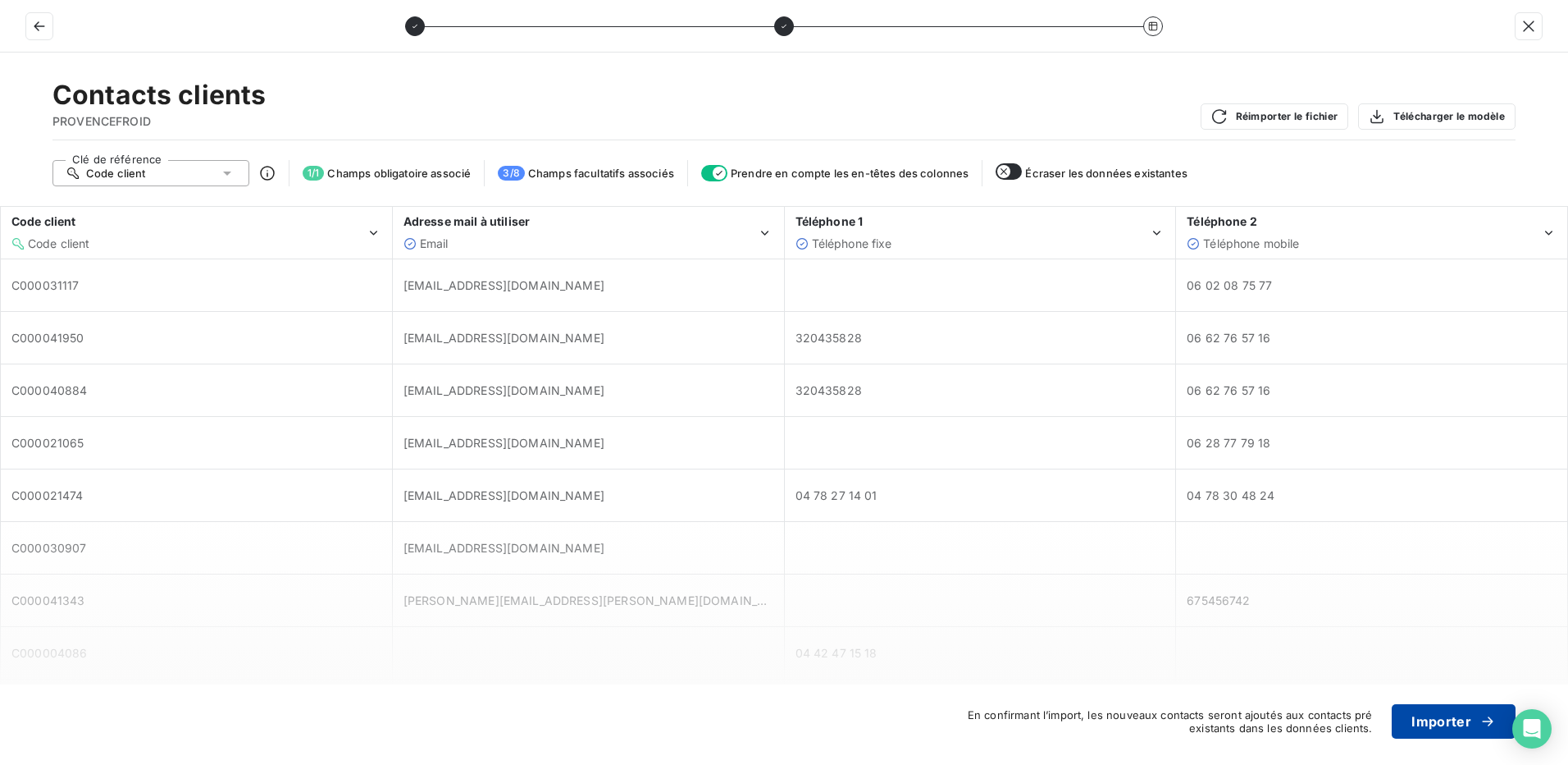
click at [1445, 721] on button "Importer" at bounding box center [1453, 721] width 124 height 35
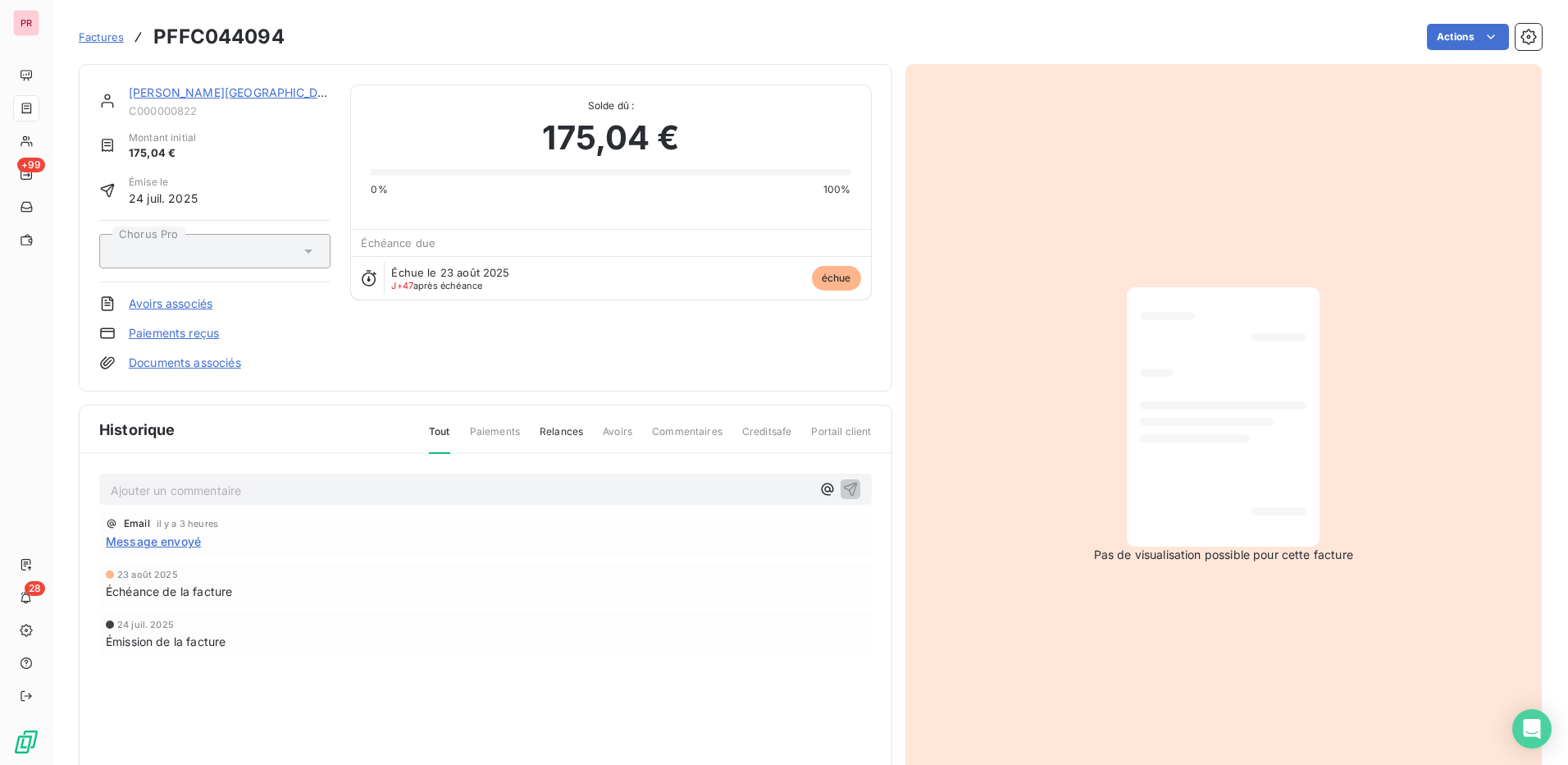
click at [611, 347] on div "[PERSON_NAME] HOTEL C000000822 Montant initial 175,04 € Émise le [DATE] Chorus …" at bounding box center [485, 227] width 773 height 286
click at [1261, 401] on div at bounding box center [1223, 405] width 167 height 8
